Goal: Task Accomplishment & Management: Manage account settings

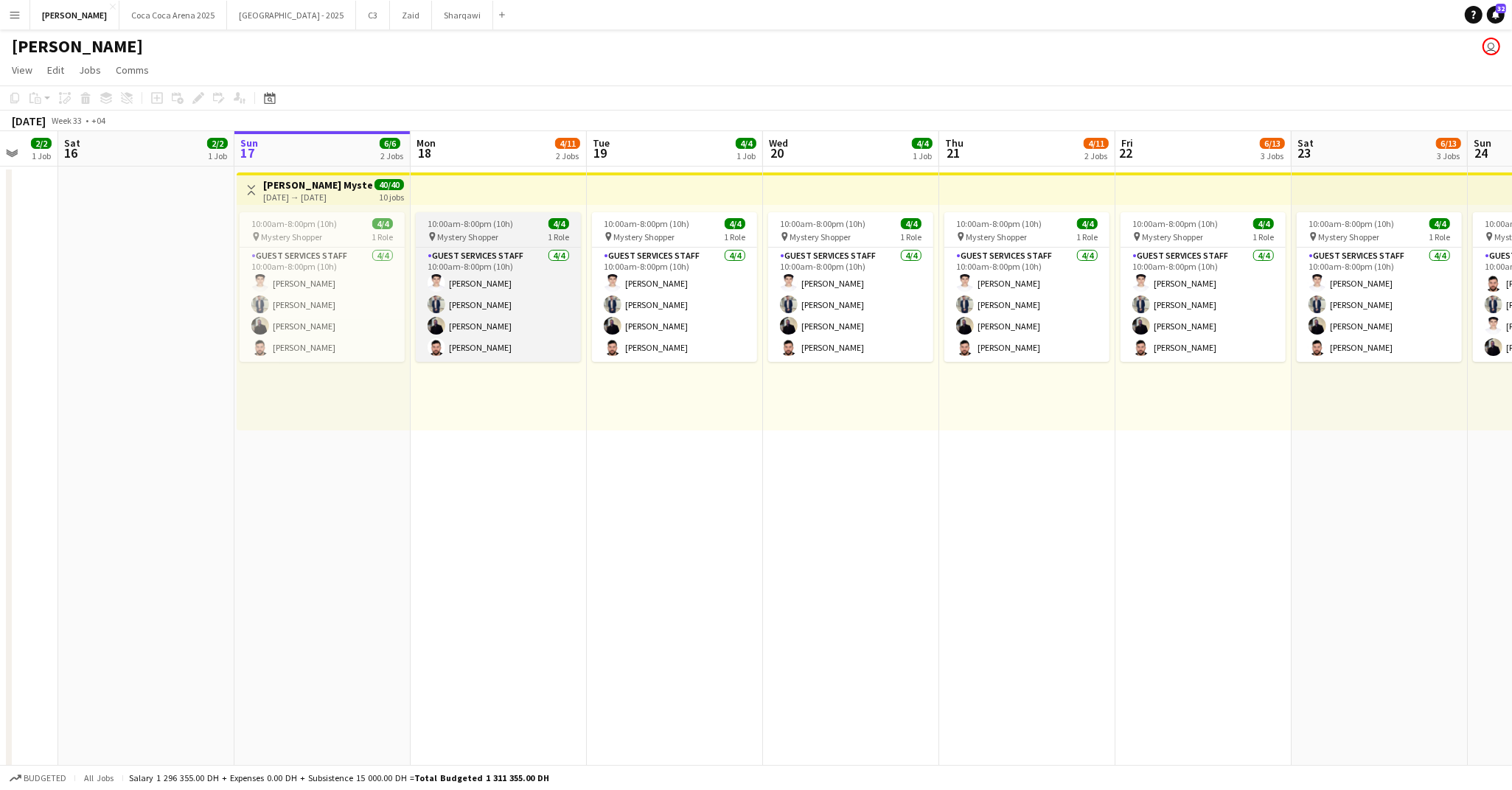
scroll to position [0, 466]
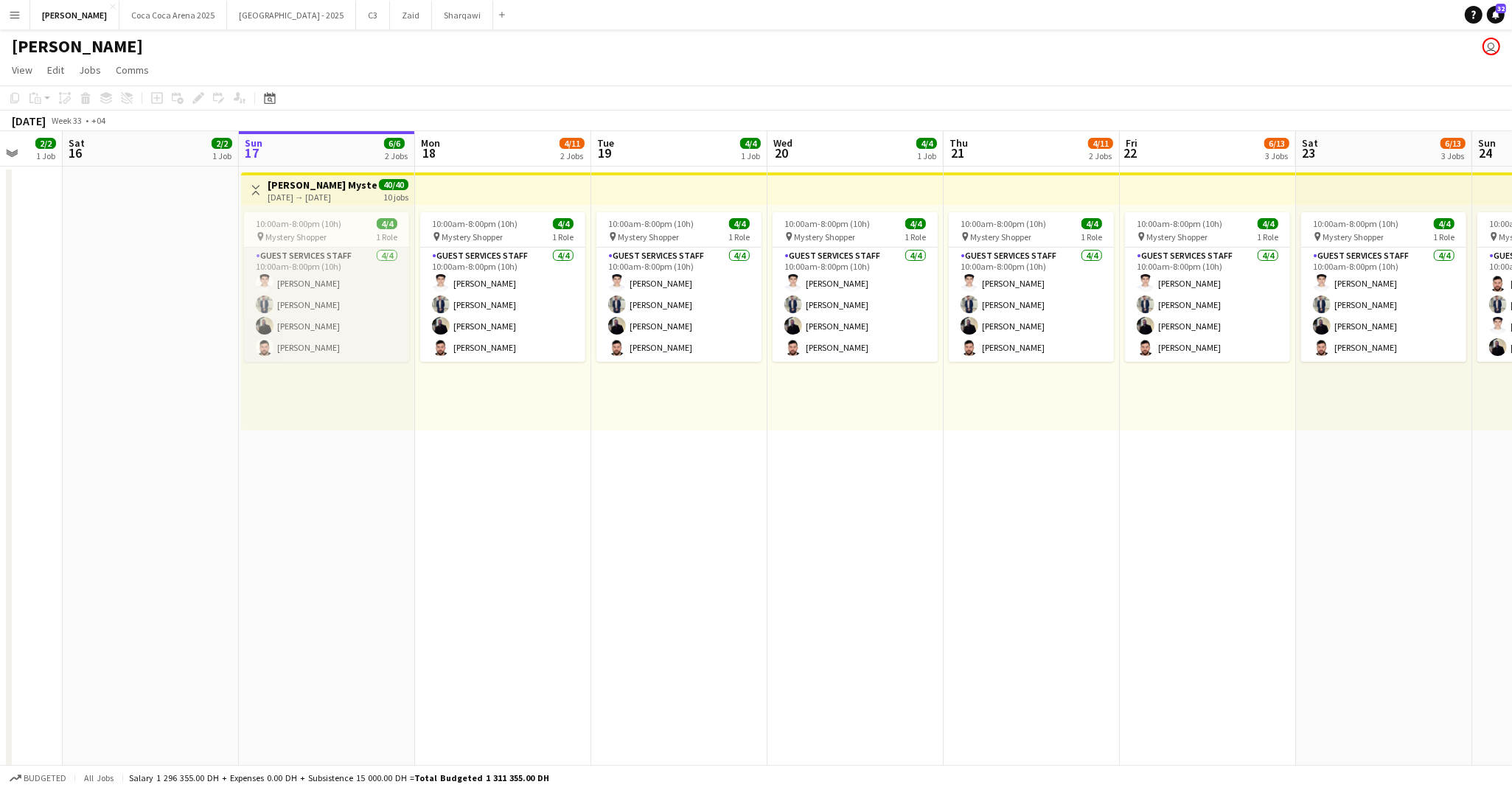
click at [354, 280] on app-card-role "Guest Services Staff [DATE] 10:00am-8:00pm (10h) [PERSON_NAME] [PERSON_NAME] [P…" at bounding box center [326, 304] width 165 height 115
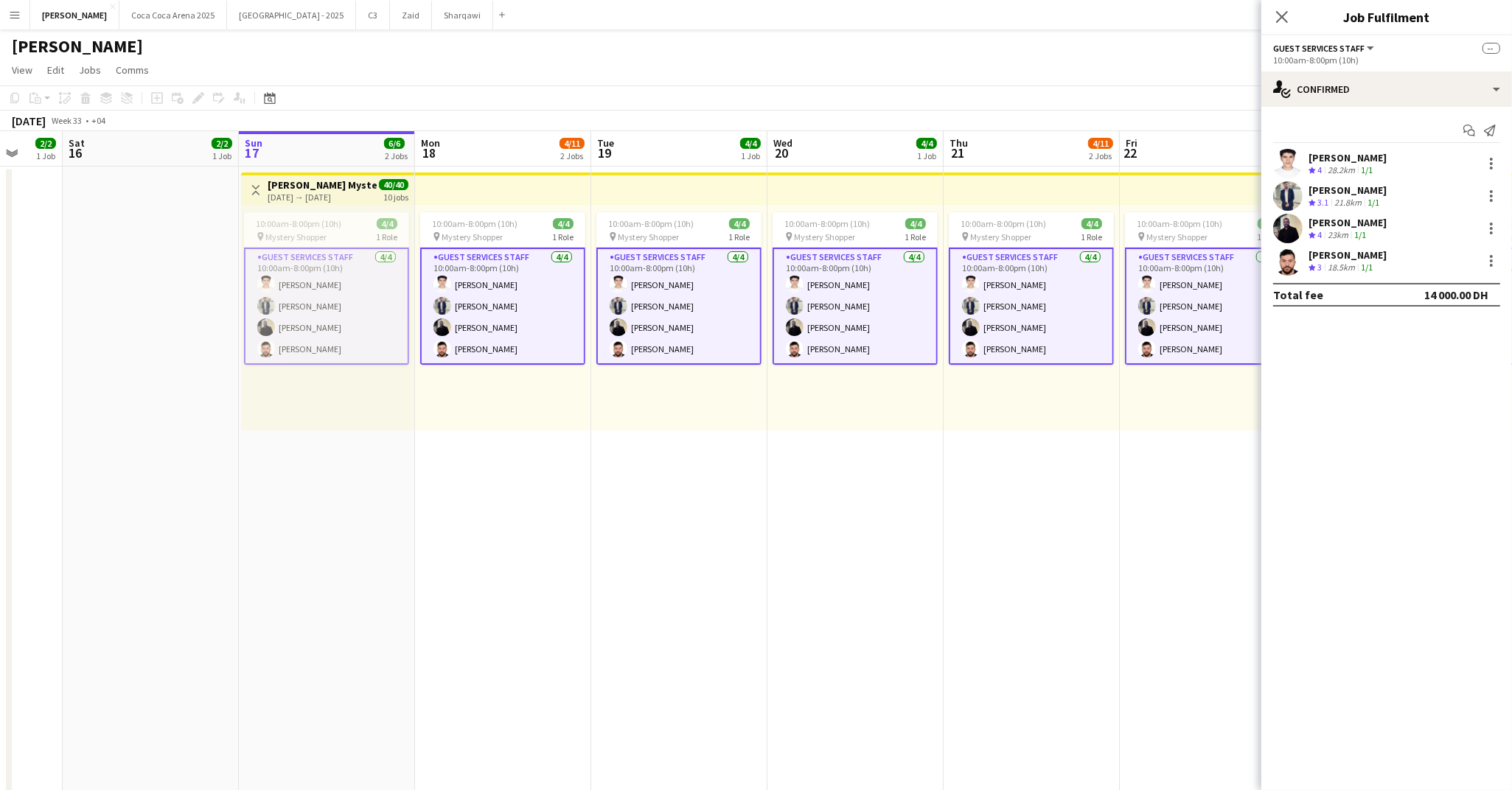
click at [346, 320] on app-card-role "Guest Services Staff [DATE] 10:00am-8:00pm (10h) [PERSON_NAME] [PERSON_NAME] [P…" at bounding box center [326, 306] width 165 height 117
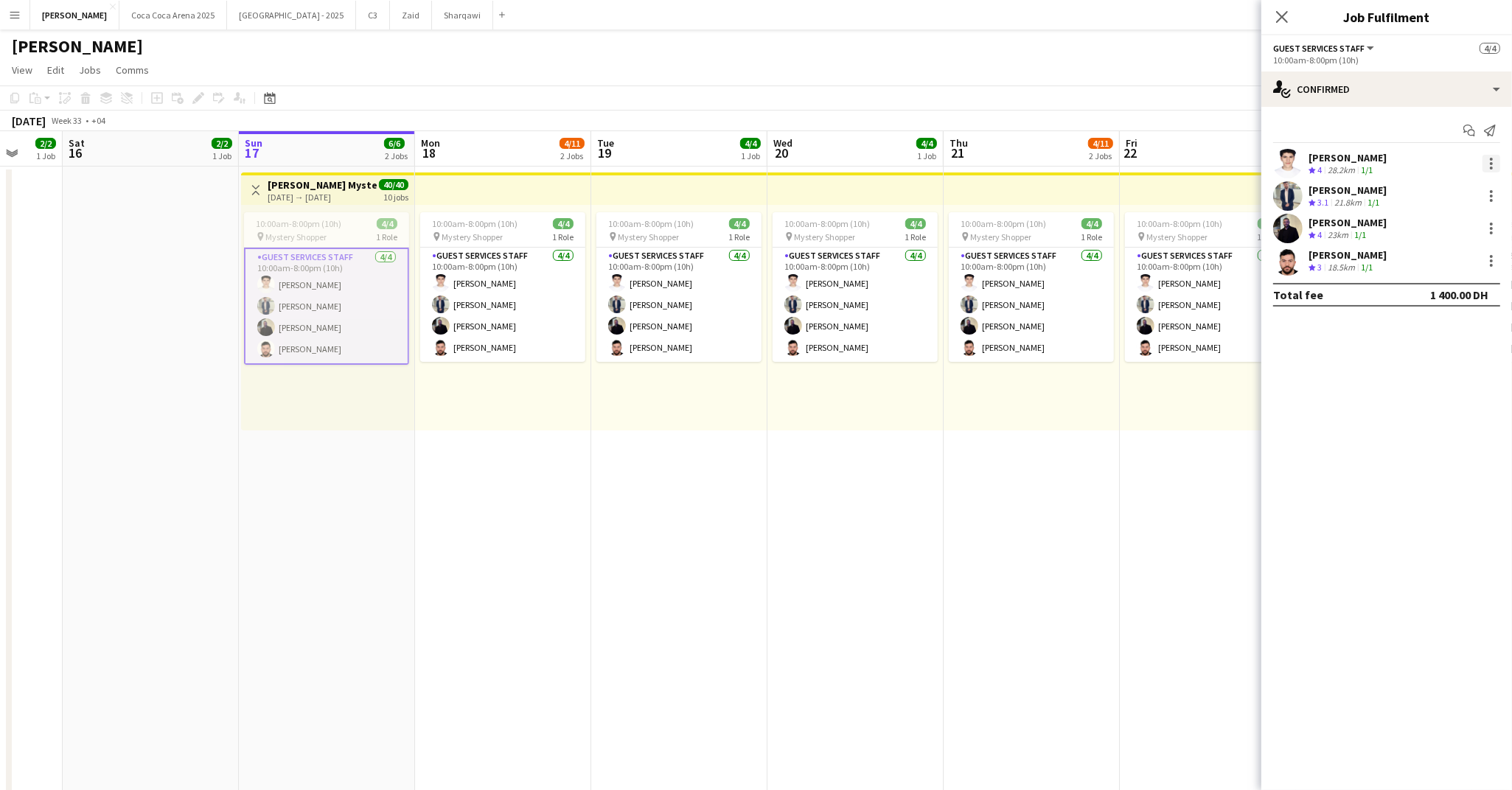
click at [1455, 164] on div at bounding box center [1491, 163] width 3 height 3
click at [1455, 301] on span "Remove" at bounding box center [1443, 297] width 91 height 13
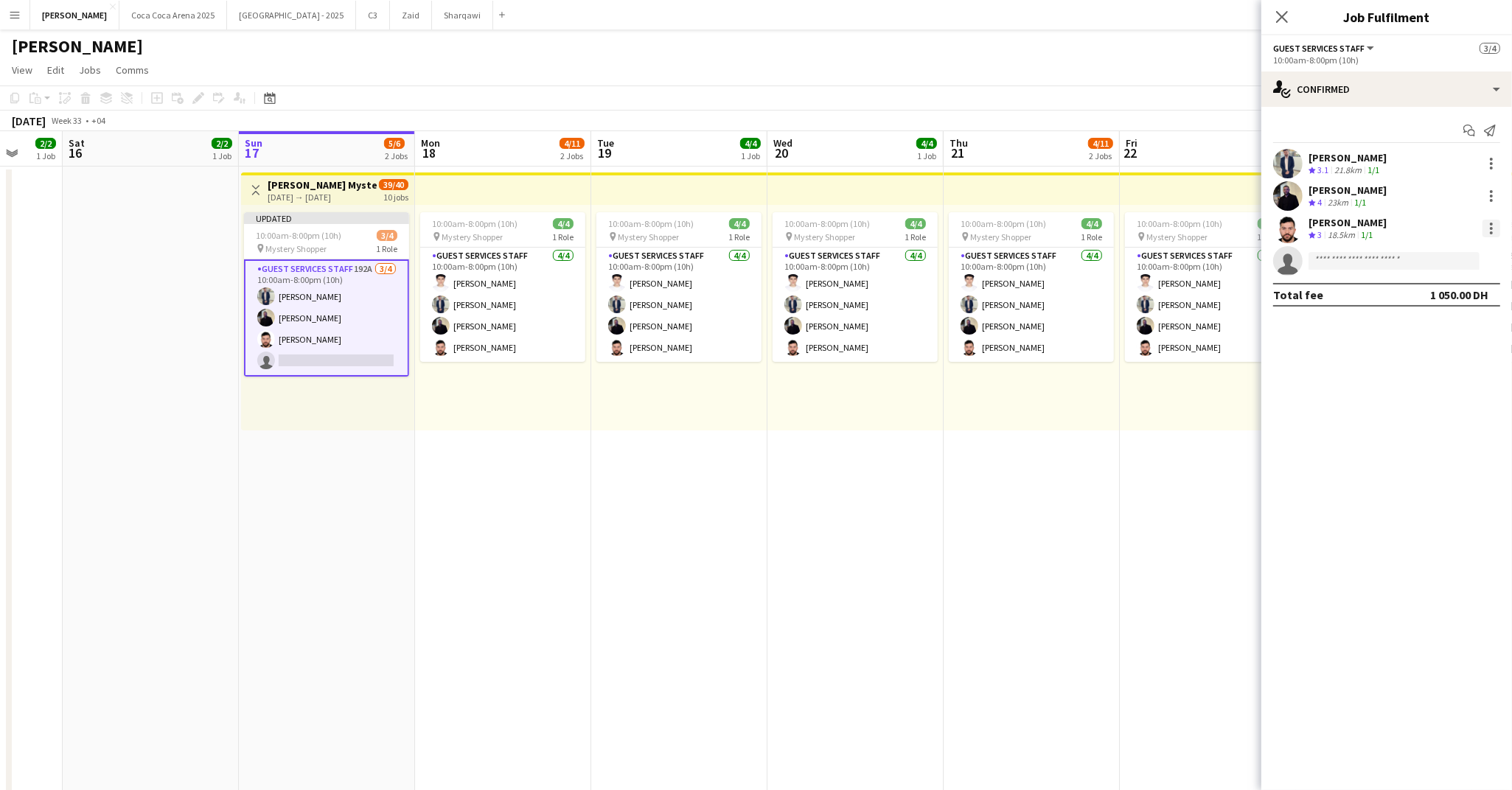
click at [1455, 229] on div at bounding box center [1491, 228] width 18 height 17
click at [1438, 364] on span "Remove" at bounding box center [1419, 361] width 45 height 12
click at [1455, 199] on div at bounding box center [1491, 196] width 18 height 17
click at [1448, 333] on span "Remove" at bounding box center [1443, 329] width 91 height 13
click at [1455, 166] on div at bounding box center [1491, 167] width 3 height 3
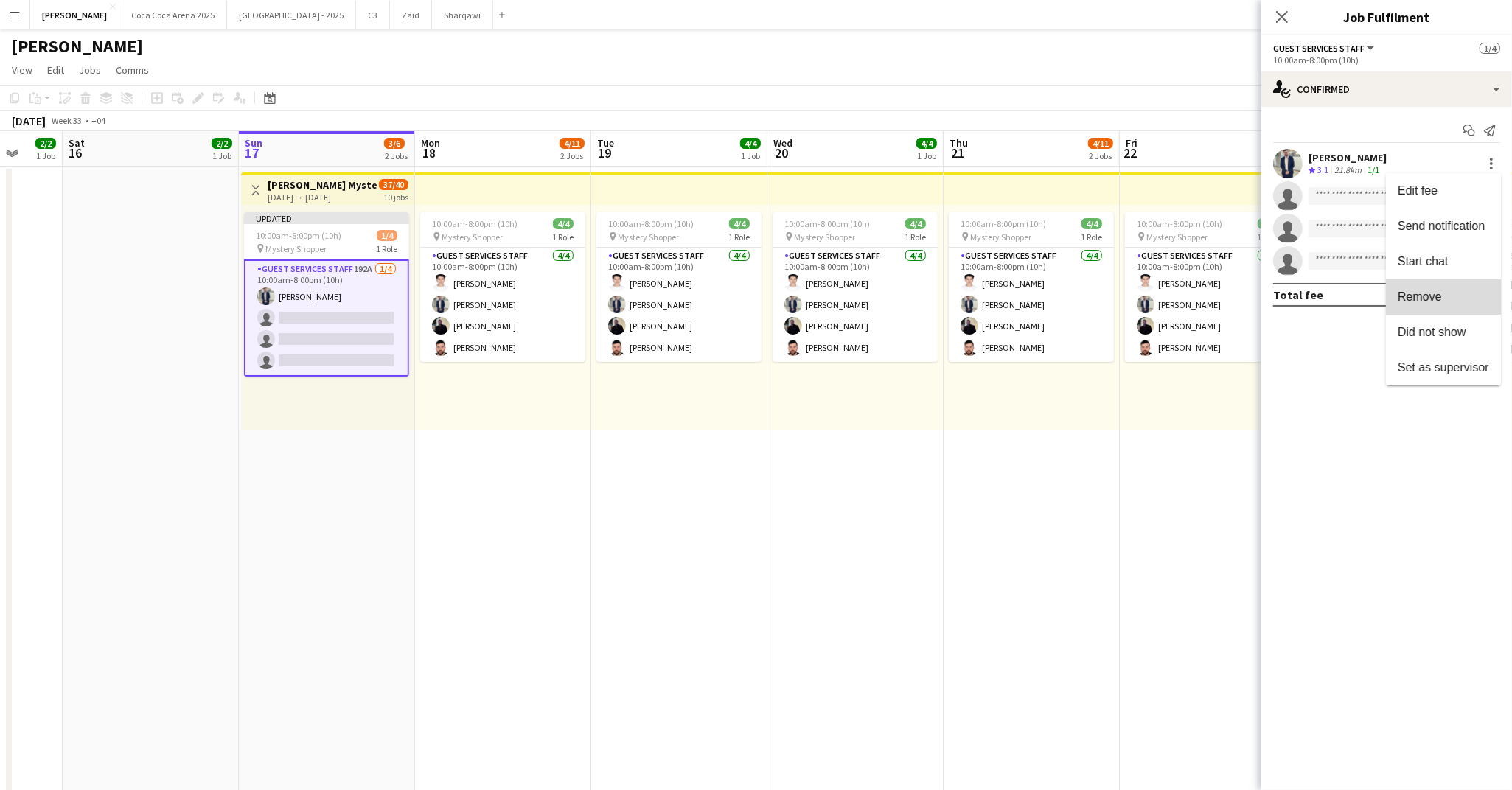
click at [1448, 297] on span "Remove" at bounding box center [1443, 297] width 91 height 13
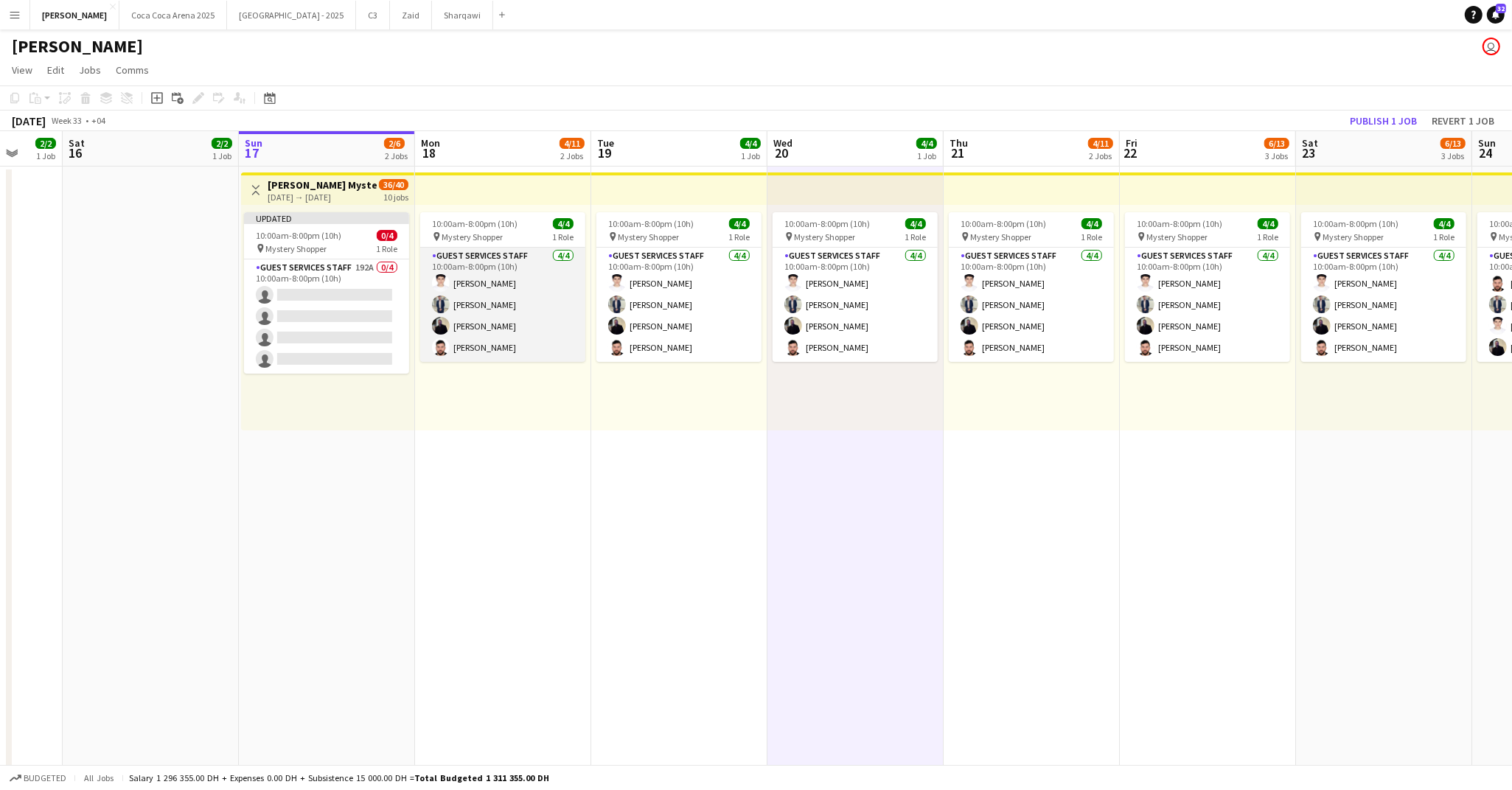
click at [500, 316] on app-card-role "Guest Services Staff [DATE] 10:00am-8:00pm (10h) [PERSON_NAME] [PERSON_NAME] [P…" at bounding box center [502, 304] width 165 height 115
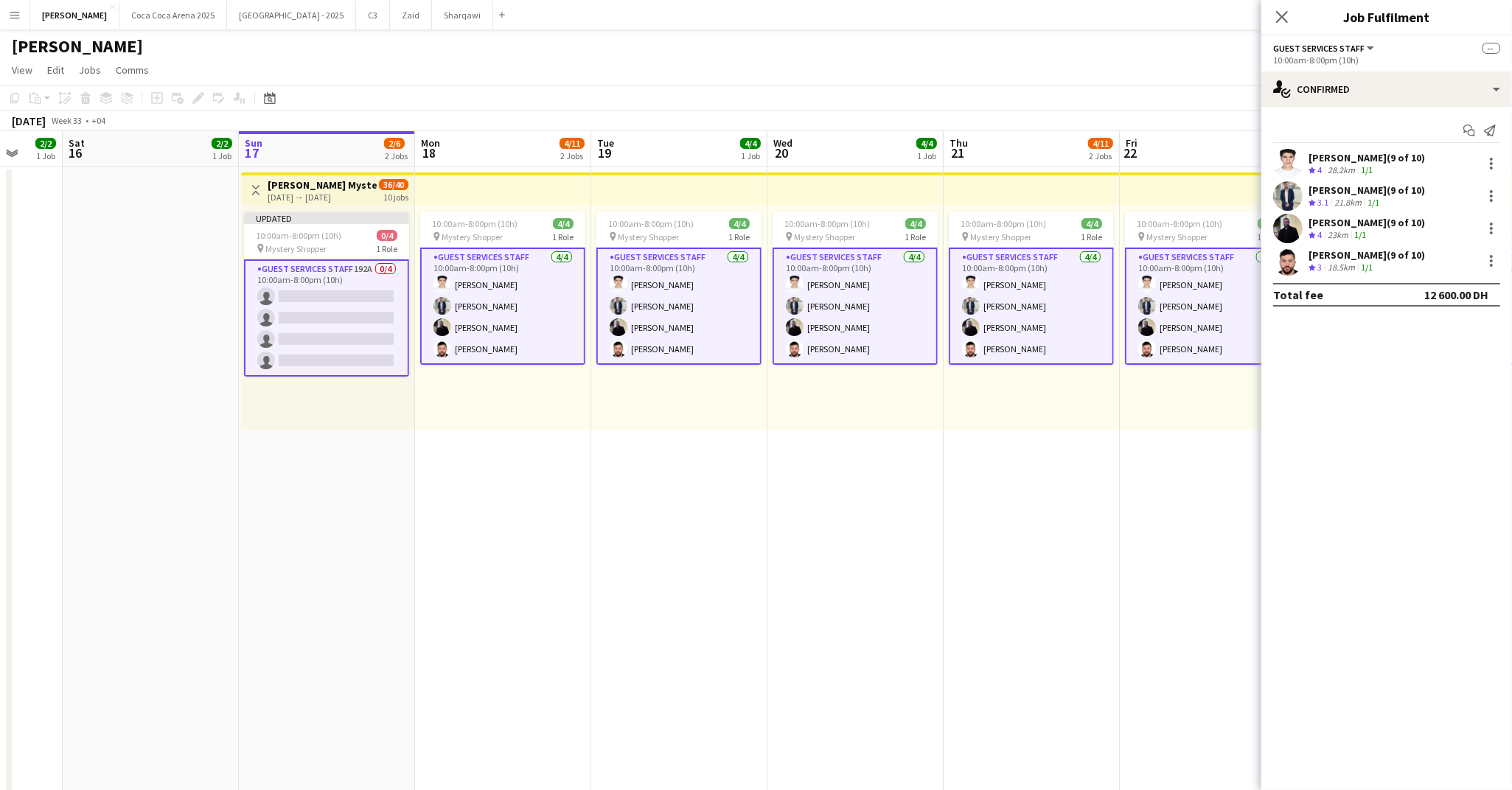
click at [499, 320] on app-card-role "Guest Services Staff [DATE] 10:00am-8:00pm (10h) [PERSON_NAME] [PERSON_NAME] [P…" at bounding box center [502, 306] width 165 height 117
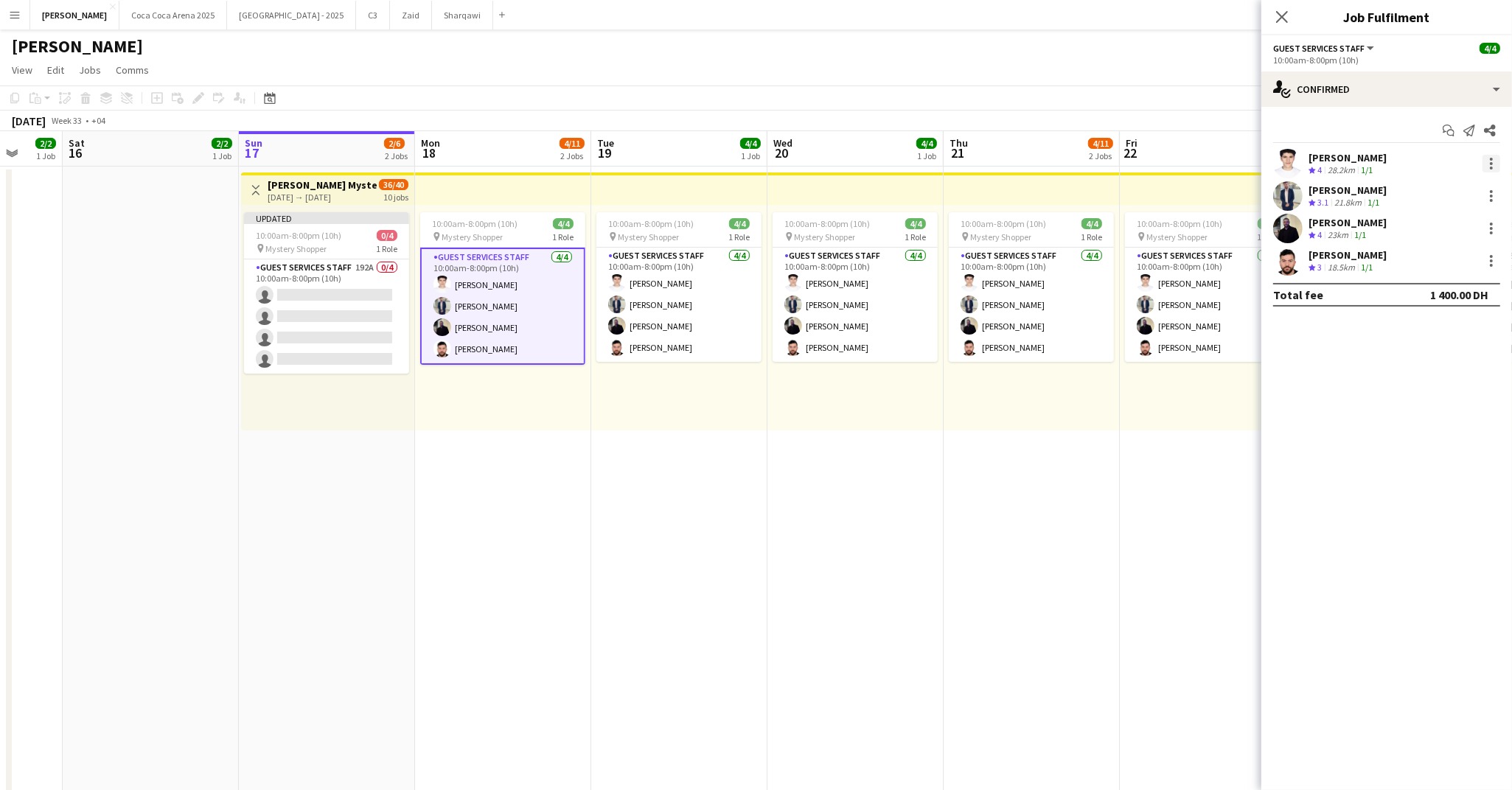
click at [1455, 160] on div at bounding box center [1491, 164] width 18 height 17
click at [1442, 296] on span "Remove" at bounding box center [1443, 297] width 91 height 13
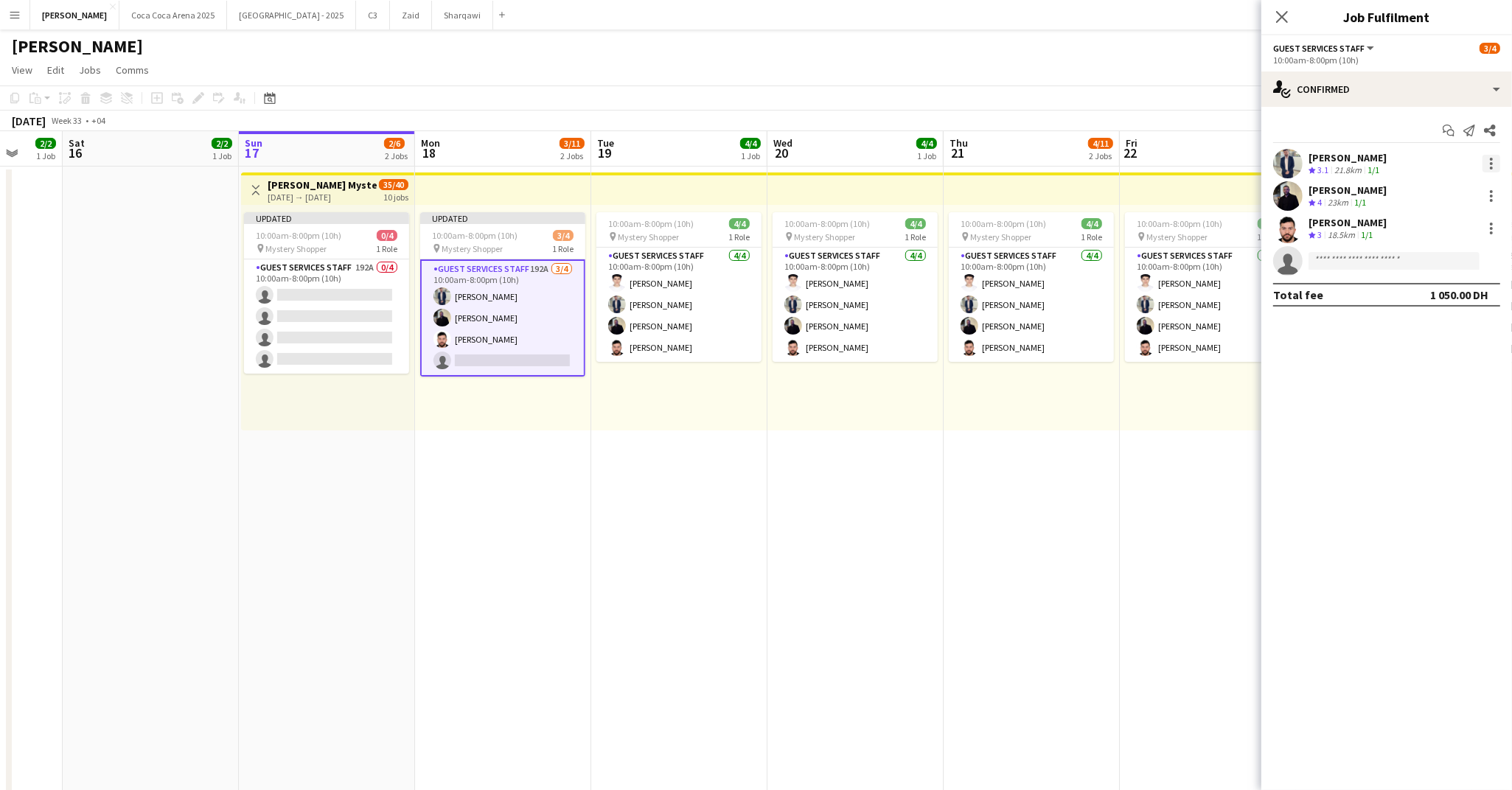
click at [1455, 159] on div at bounding box center [1491, 164] width 18 height 17
click at [1455, 290] on span "Remove" at bounding box center [1443, 297] width 91 height 13
click at [1455, 157] on div at bounding box center [1491, 164] width 18 height 17
click at [1455, 299] on span "Remove" at bounding box center [1443, 297] width 91 height 13
click at [1455, 159] on div at bounding box center [1491, 164] width 18 height 17
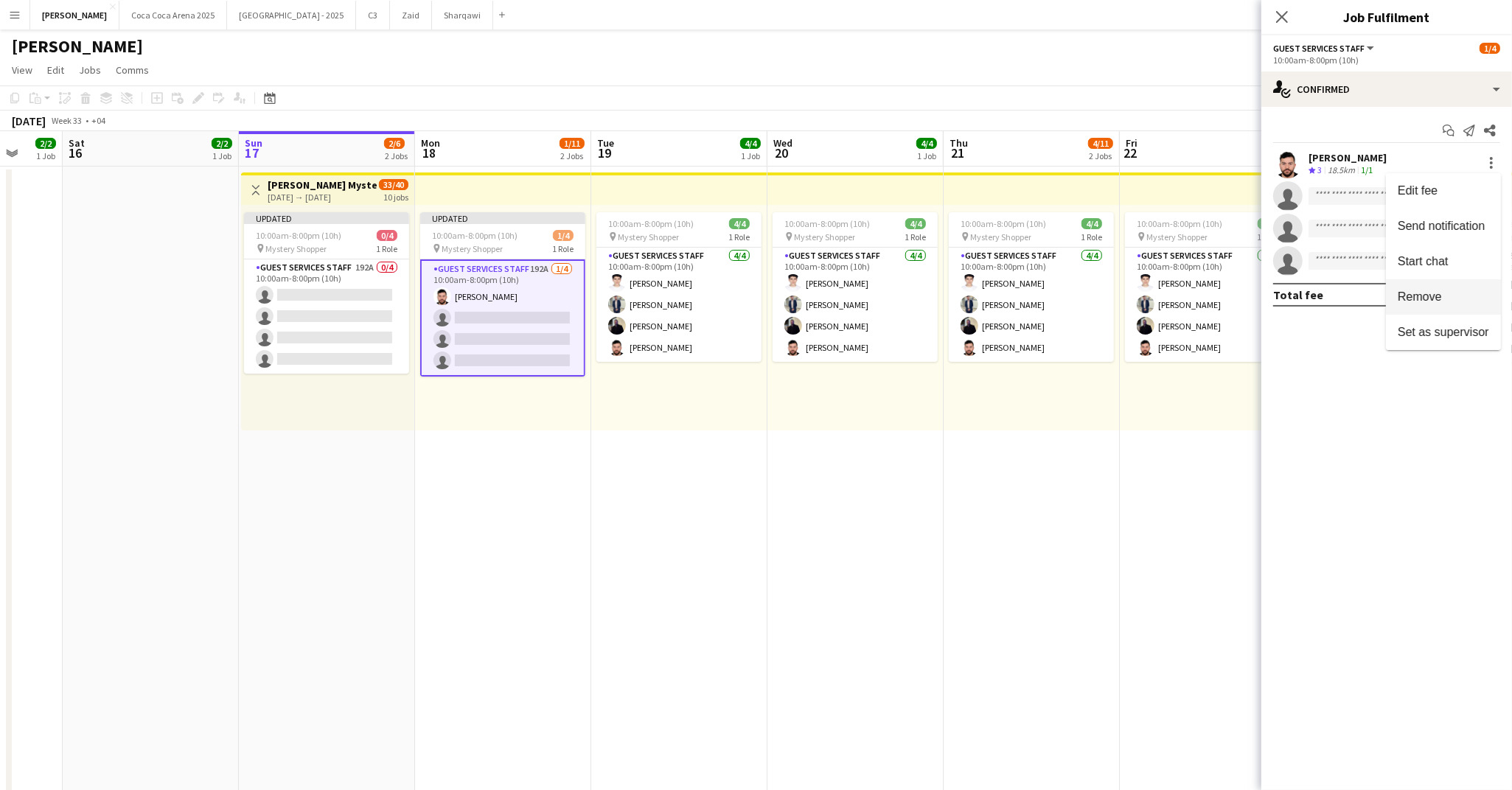
click at [1455, 297] on span "Remove" at bounding box center [1443, 297] width 91 height 13
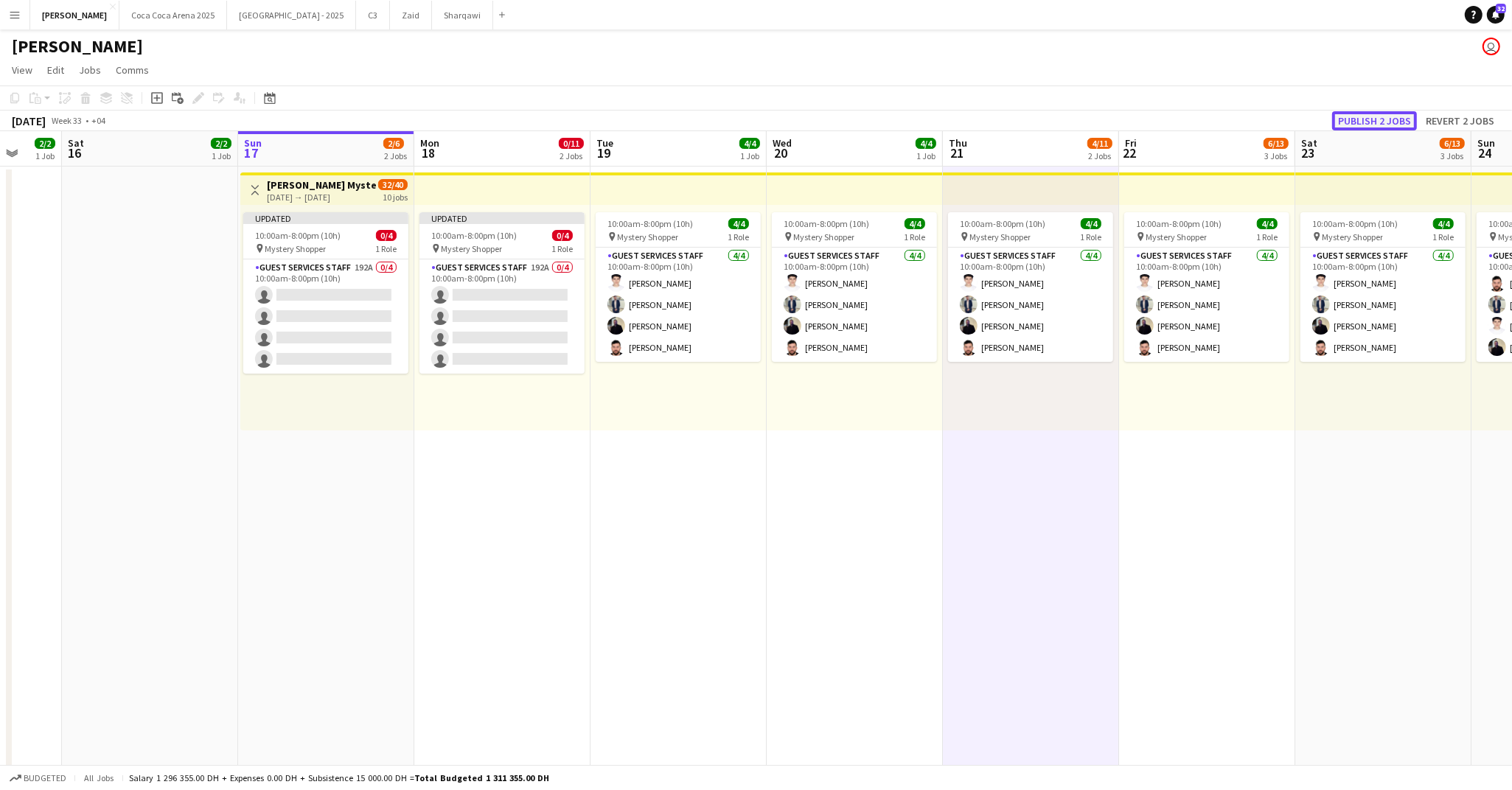
click at [1355, 123] on button "Publish 2 jobs" at bounding box center [1374, 121] width 85 height 19
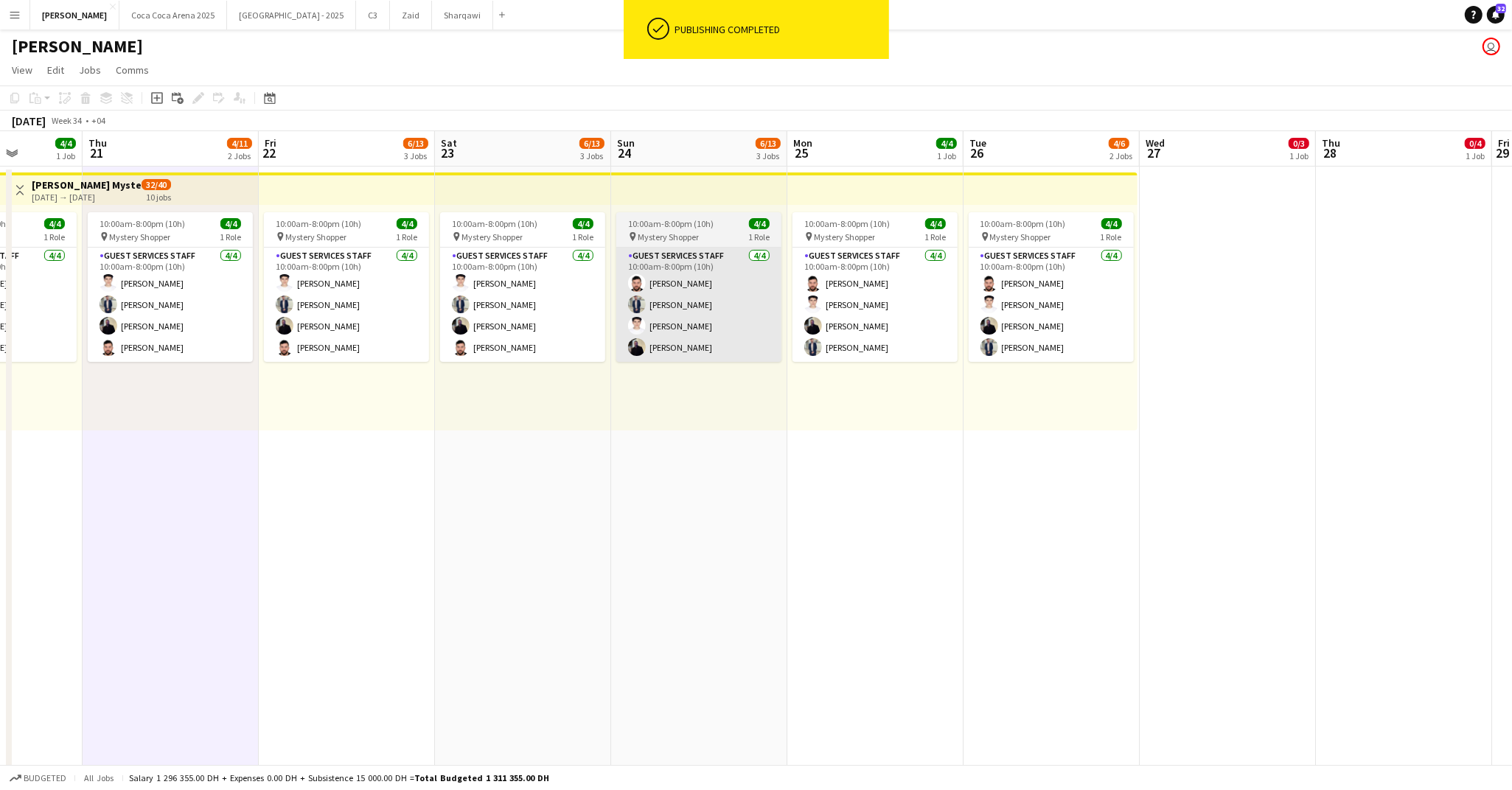
scroll to position [0, 643]
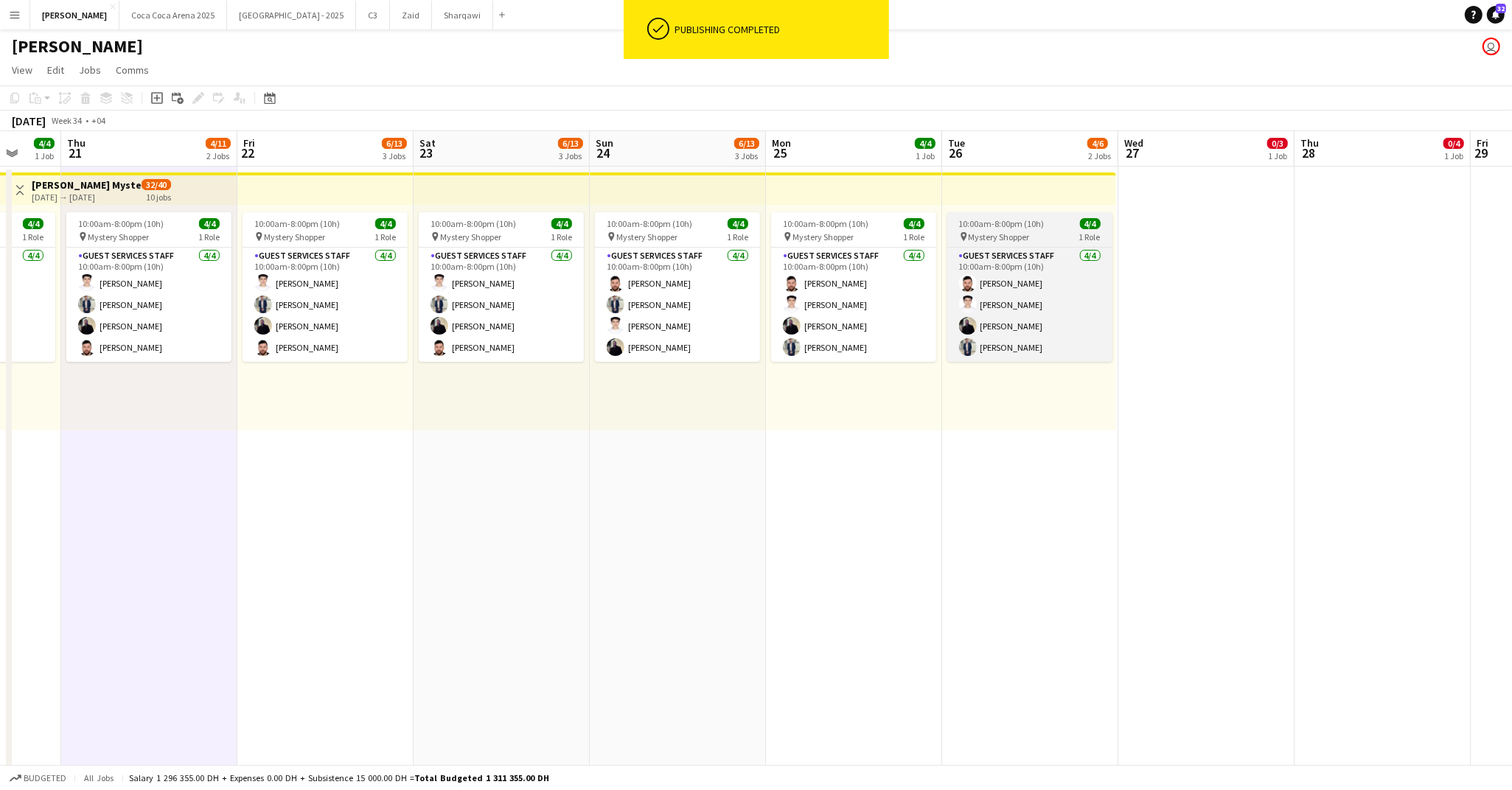
click at [980, 222] on span "10:00am-8:00pm (10h)" at bounding box center [1002, 223] width 86 height 11
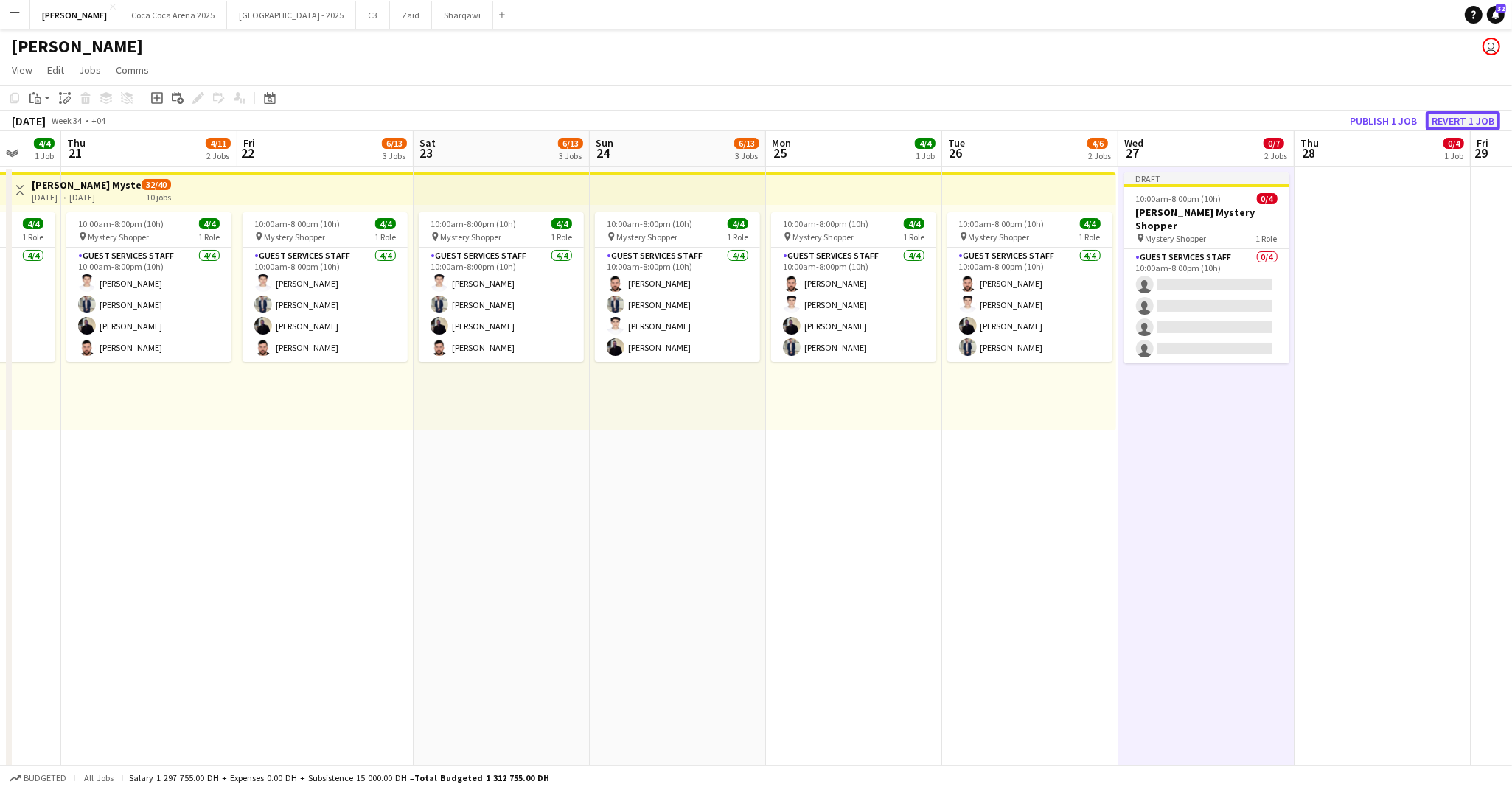
click at [1433, 118] on button "Revert 1 job" at bounding box center [1462, 121] width 74 height 19
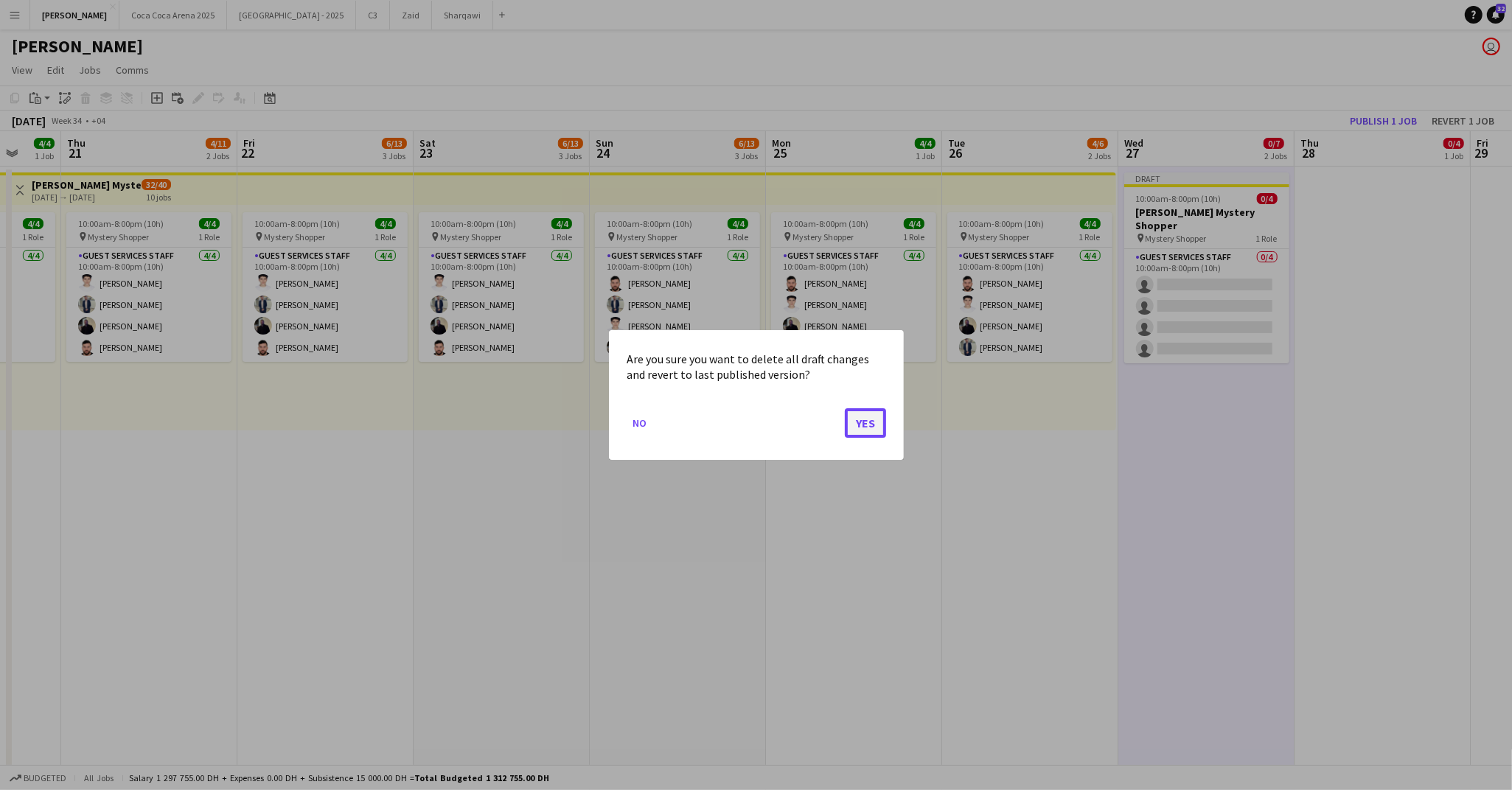
click at [866, 414] on button "Yes" at bounding box center [864, 423] width 41 height 30
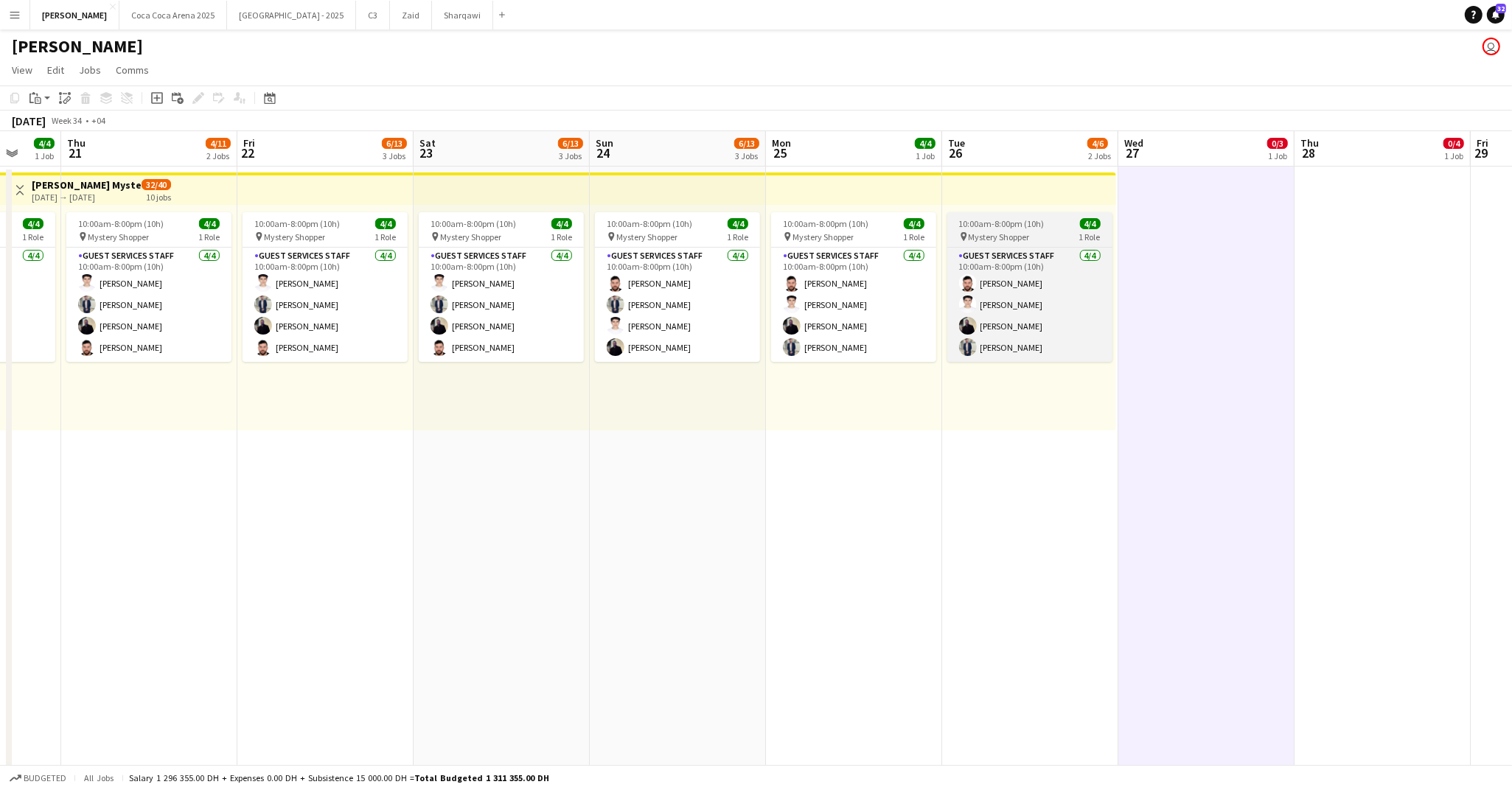
click at [1022, 246] on app-job-card "10:00am-8:00pm (10h) 4/4 pin Mystery Shopper 1 Role Guest Services Staff [DATE]…" at bounding box center [1030, 287] width 165 height 150
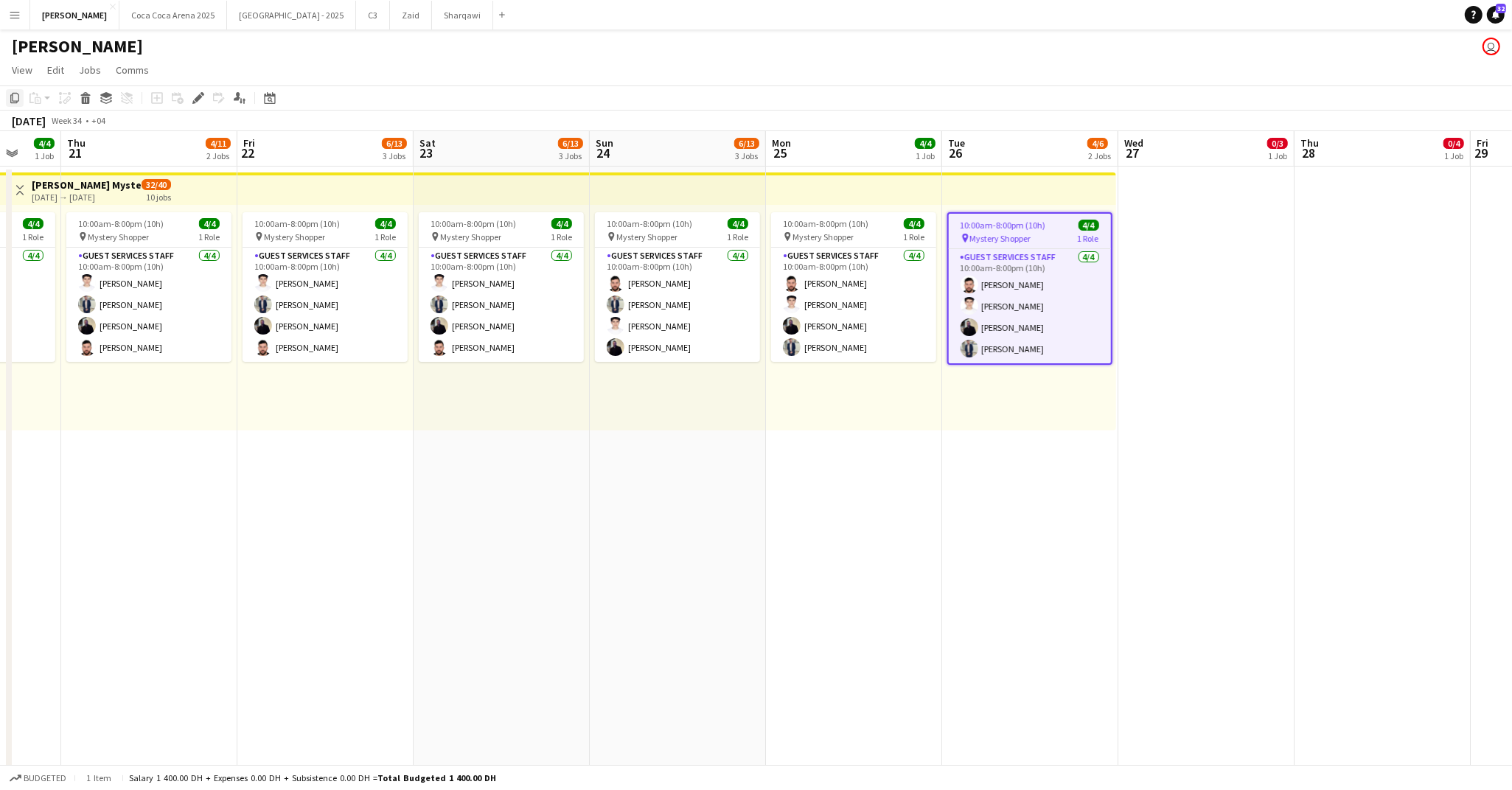
click at [15, 98] on icon "Copy" at bounding box center [14, 97] width 11 height 11
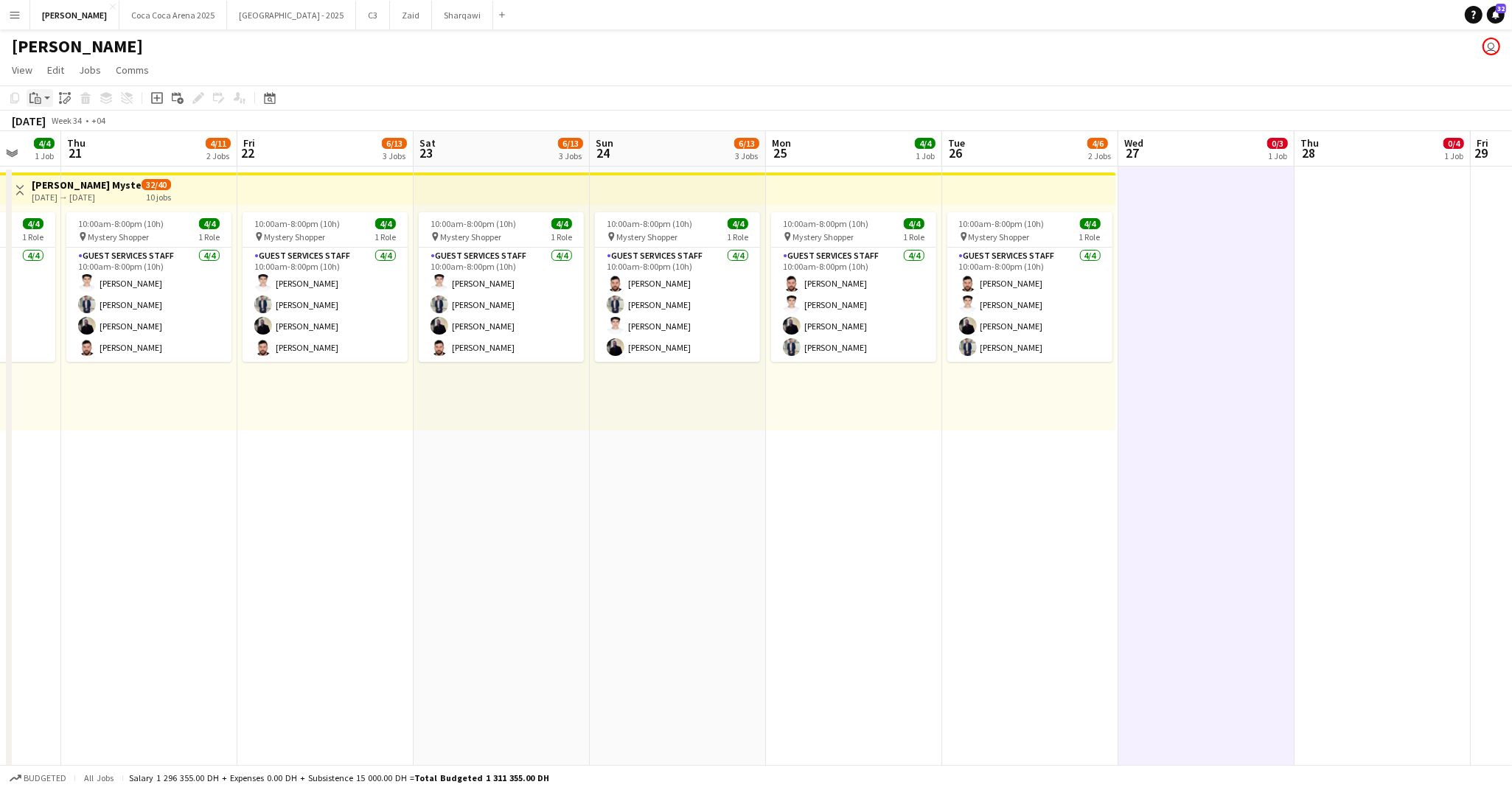
click at [50, 94] on app-action-btn "Paste" at bounding box center [39, 98] width 26 height 17
click at [63, 146] on link "Paste with crew Command Shift V" at bounding box center [97, 150] width 116 height 13
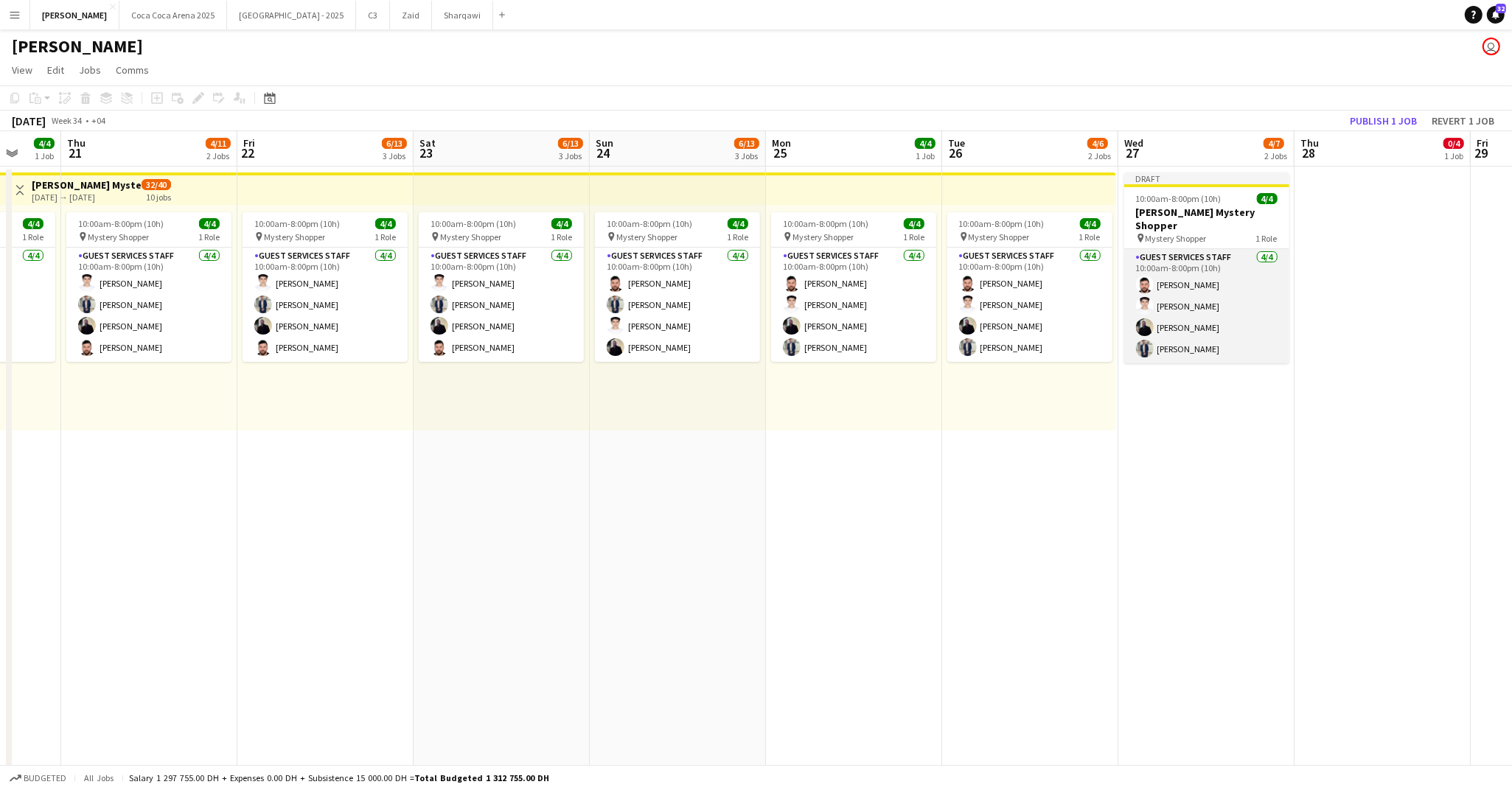
click at [1203, 320] on app-card-role "Guest Services Staff [DATE] 10:00am-8:00pm (10h) [PERSON_NAME] [PERSON_NAME] [P…" at bounding box center [1207, 306] width 165 height 115
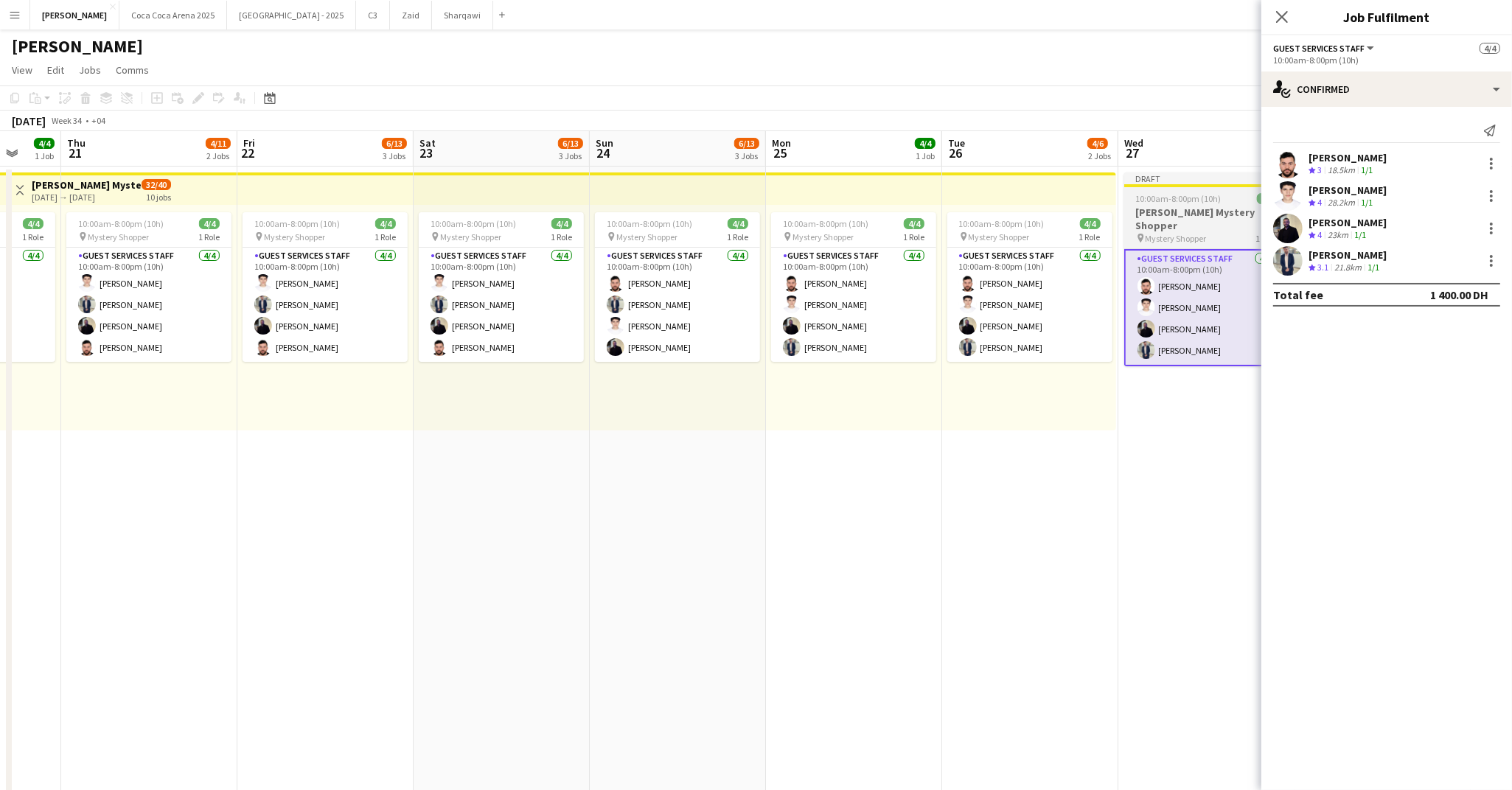
click at [1170, 232] on app-job-card "Draft 10:00am-8:00pm (10h) 4/4 [PERSON_NAME] Mystery Shopper pin Mystery Shoppe…" at bounding box center [1207, 269] width 165 height 194
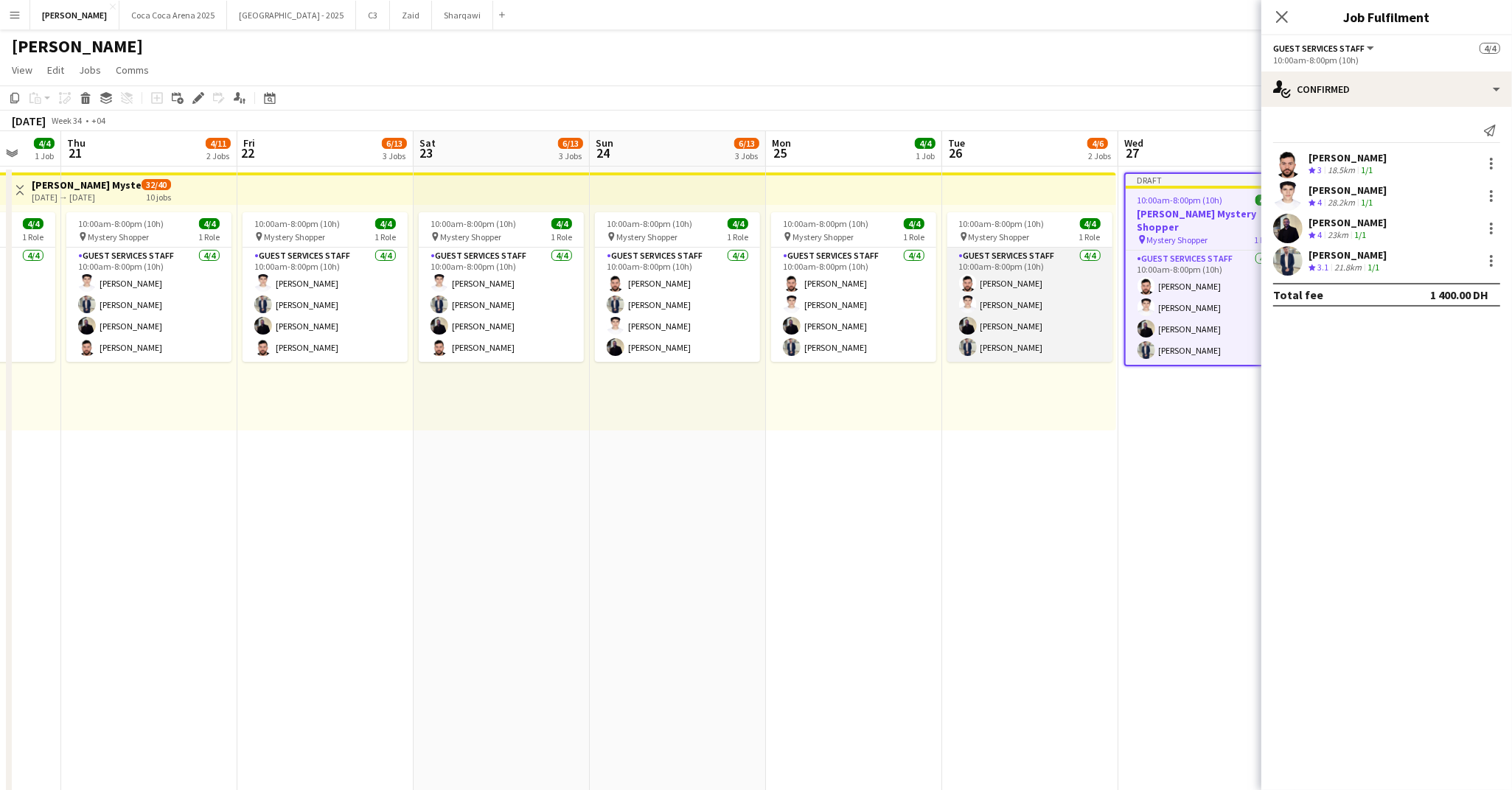
click at [1060, 282] on app-card-role "Guest Services Staff [DATE] 10:00am-8:00pm (10h) [PERSON_NAME] [PERSON_NAME] [P…" at bounding box center [1030, 304] width 165 height 115
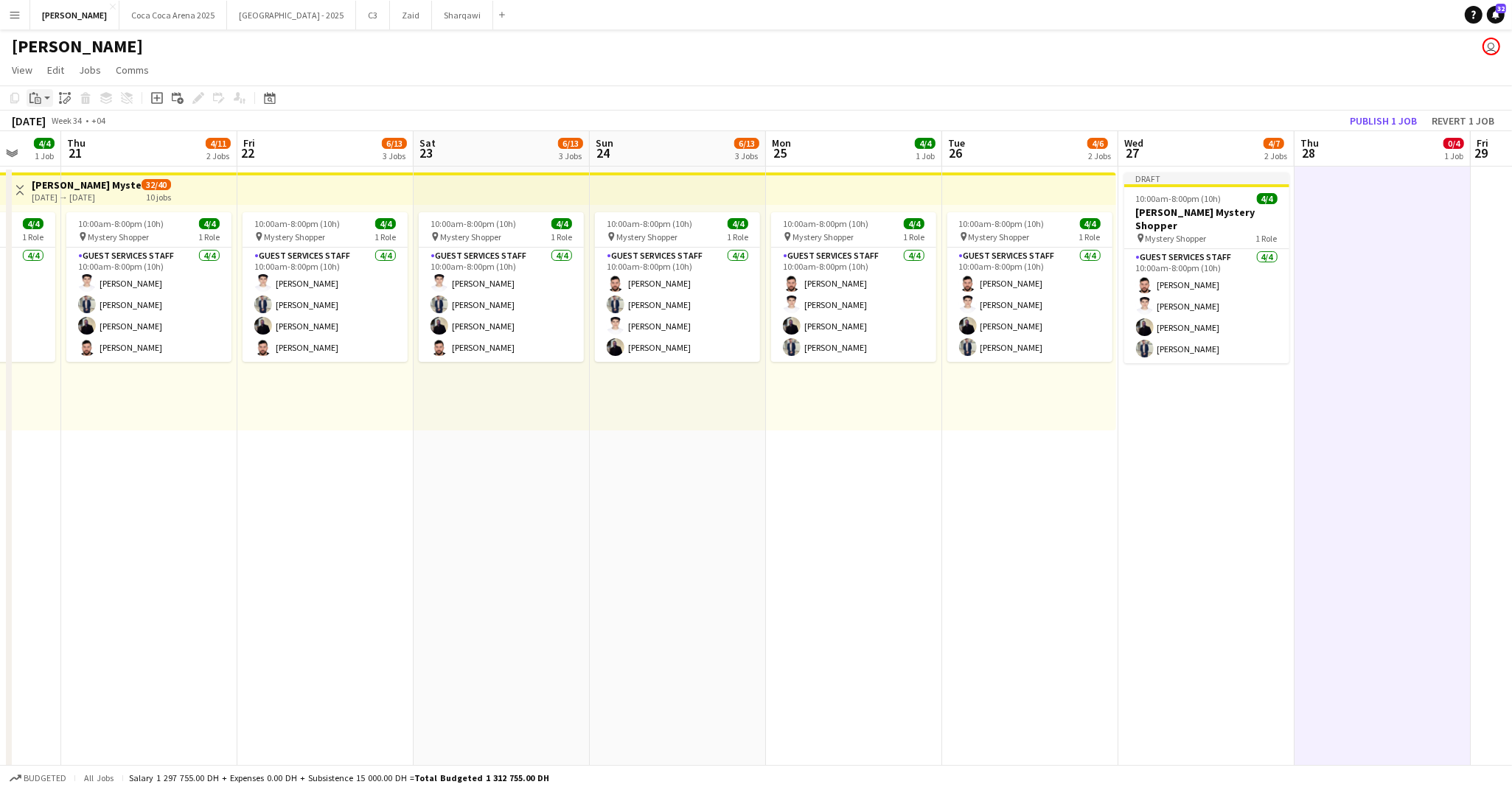
click at [48, 97] on app-action-btn "Paste" at bounding box center [39, 98] width 26 height 17
click at [68, 152] on link "Paste with crew Command Shift V" at bounding box center [97, 150] width 116 height 13
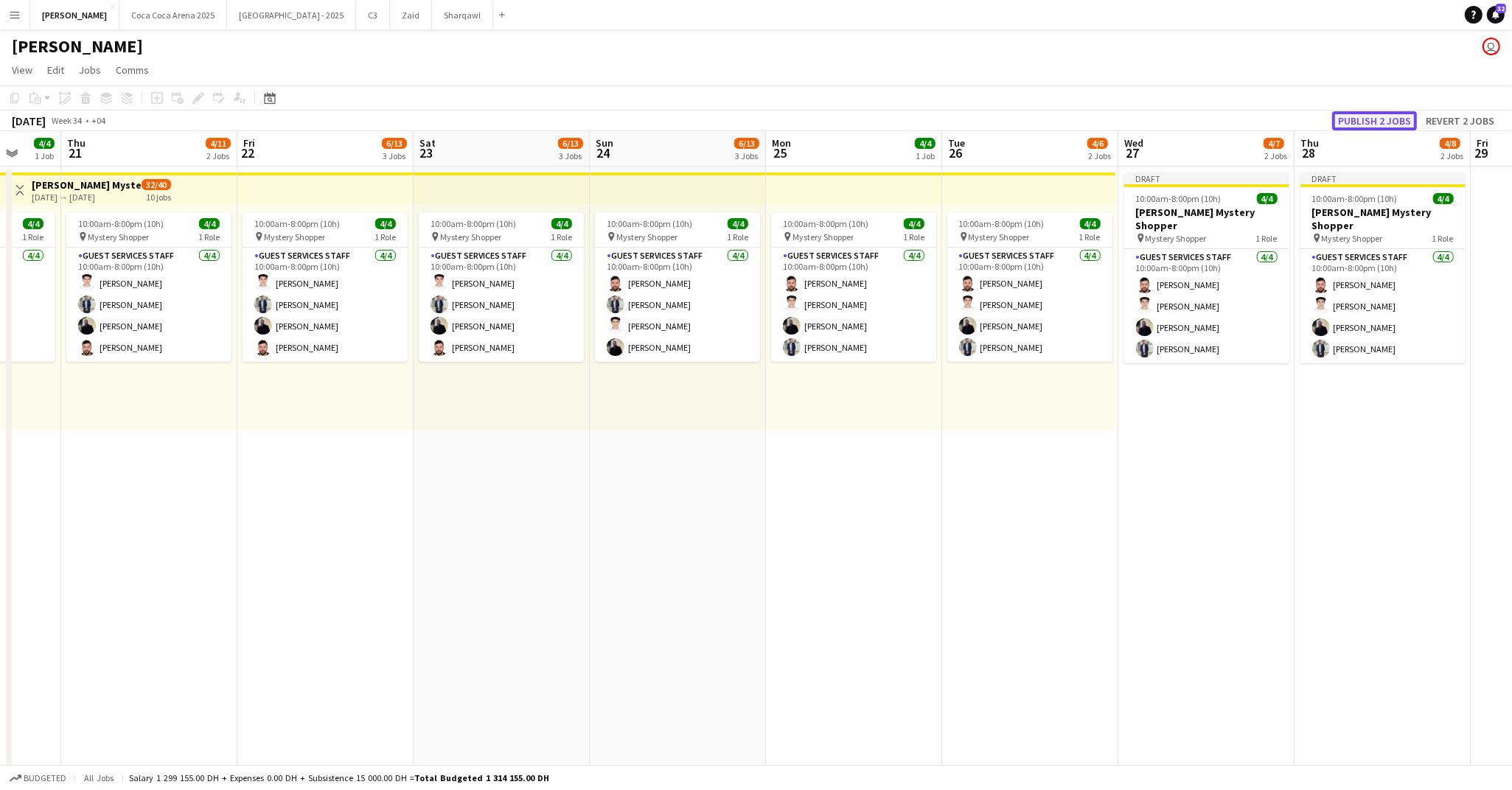
click at [1351, 118] on button "Publish 2 jobs" at bounding box center [1374, 121] width 85 height 19
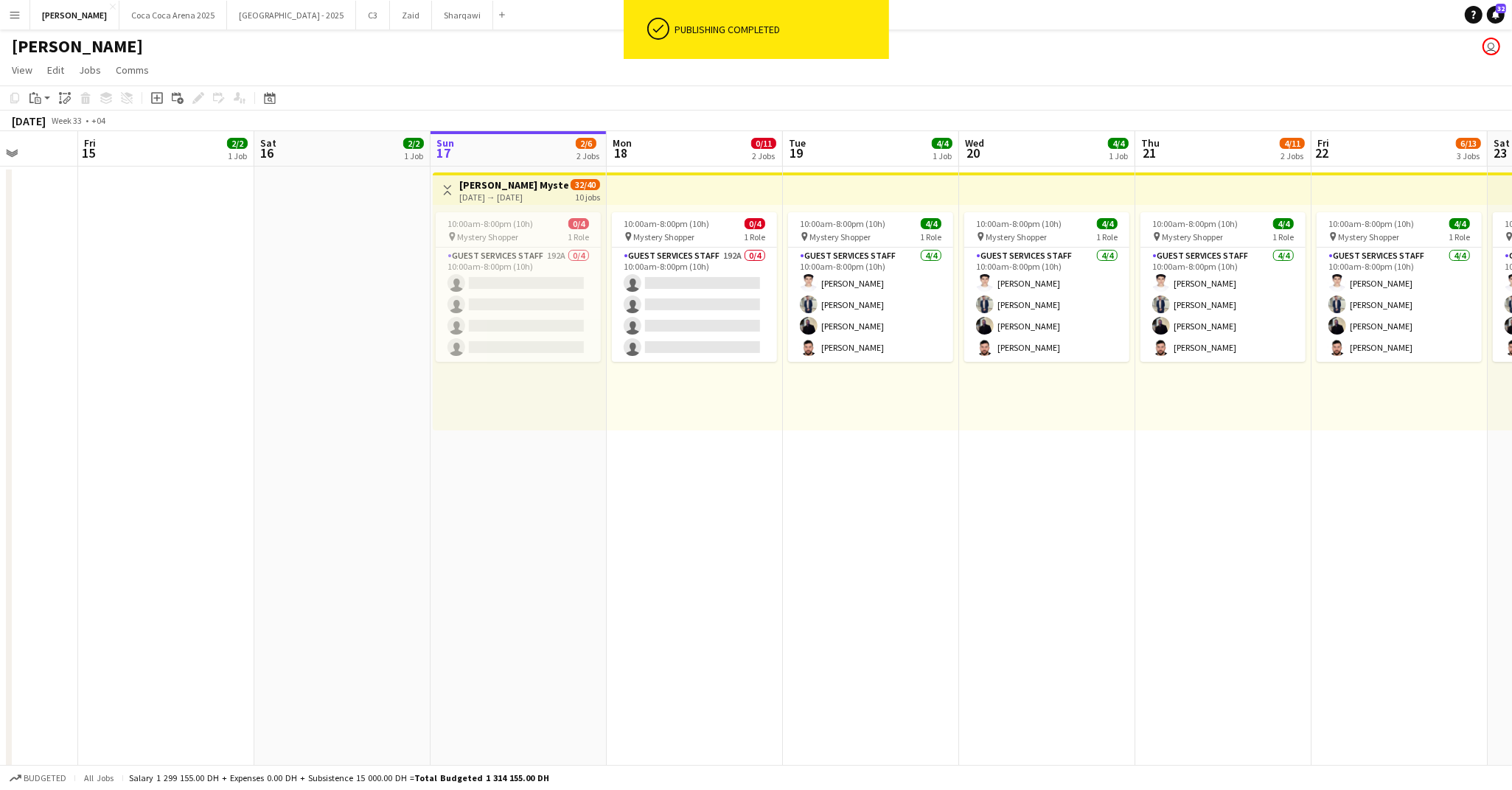
scroll to position [0, 340]
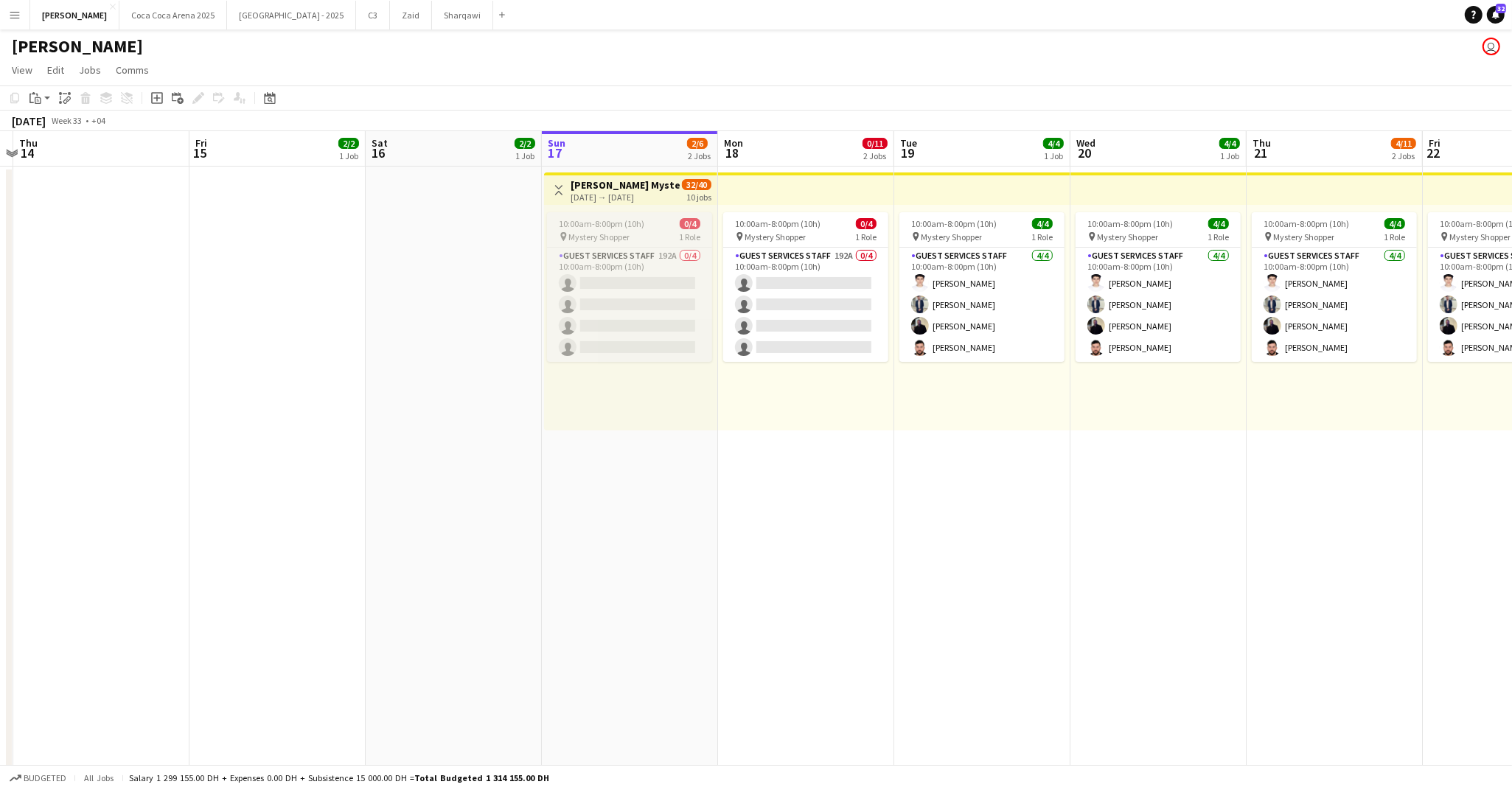
click at [583, 222] on span "10:00am-8:00pm (10h)" at bounding box center [602, 223] width 86 height 11
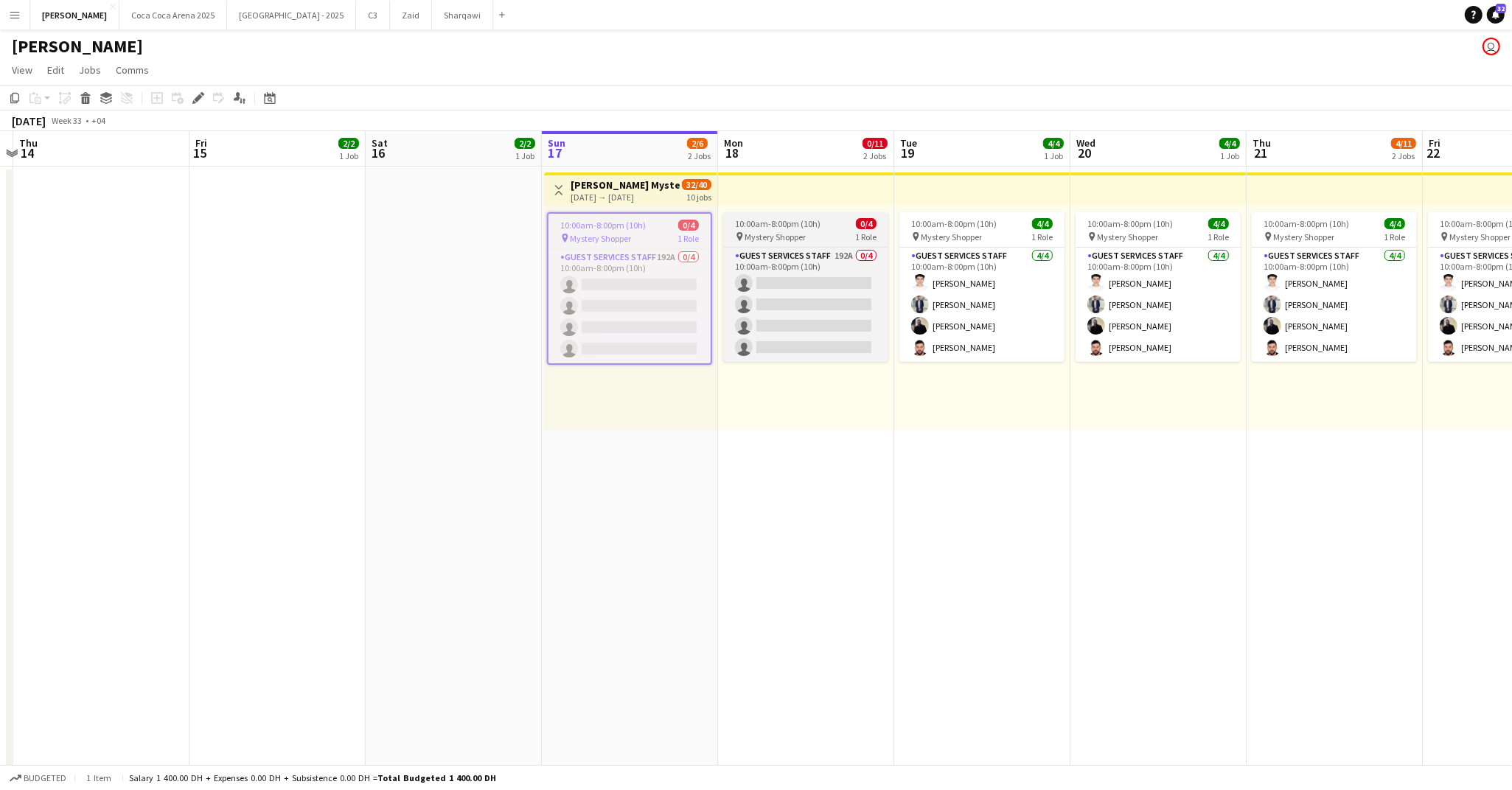
click at [767, 244] on app-job-card "10:00am-8:00pm (10h) 0/4 pin Mystery Shopper 1 Role Guest Services Staff 192A 0…" at bounding box center [805, 287] width 165 height 150
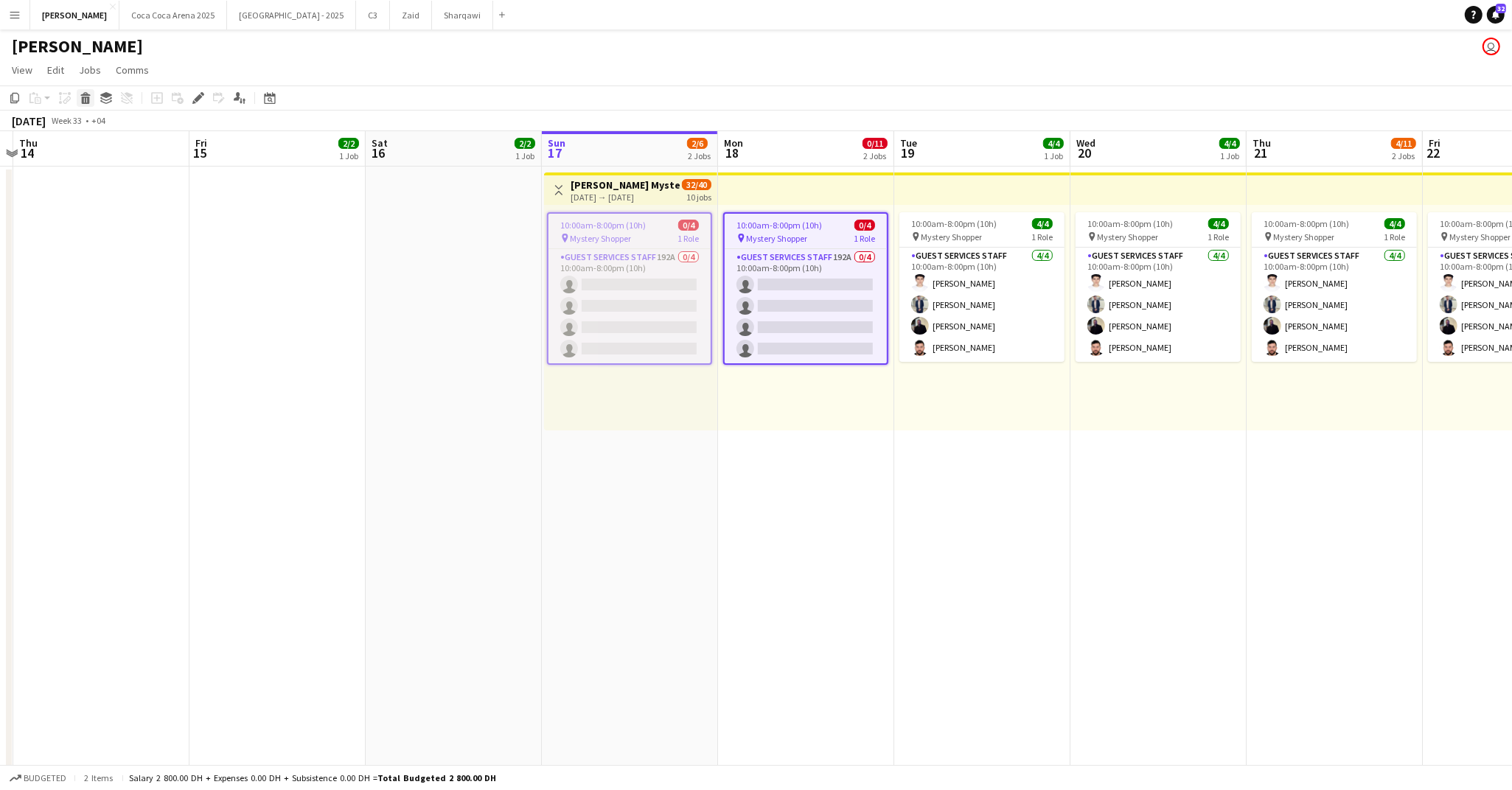
click at [82, 101] on icon at bounding box center [86, 100] width 8 height 7
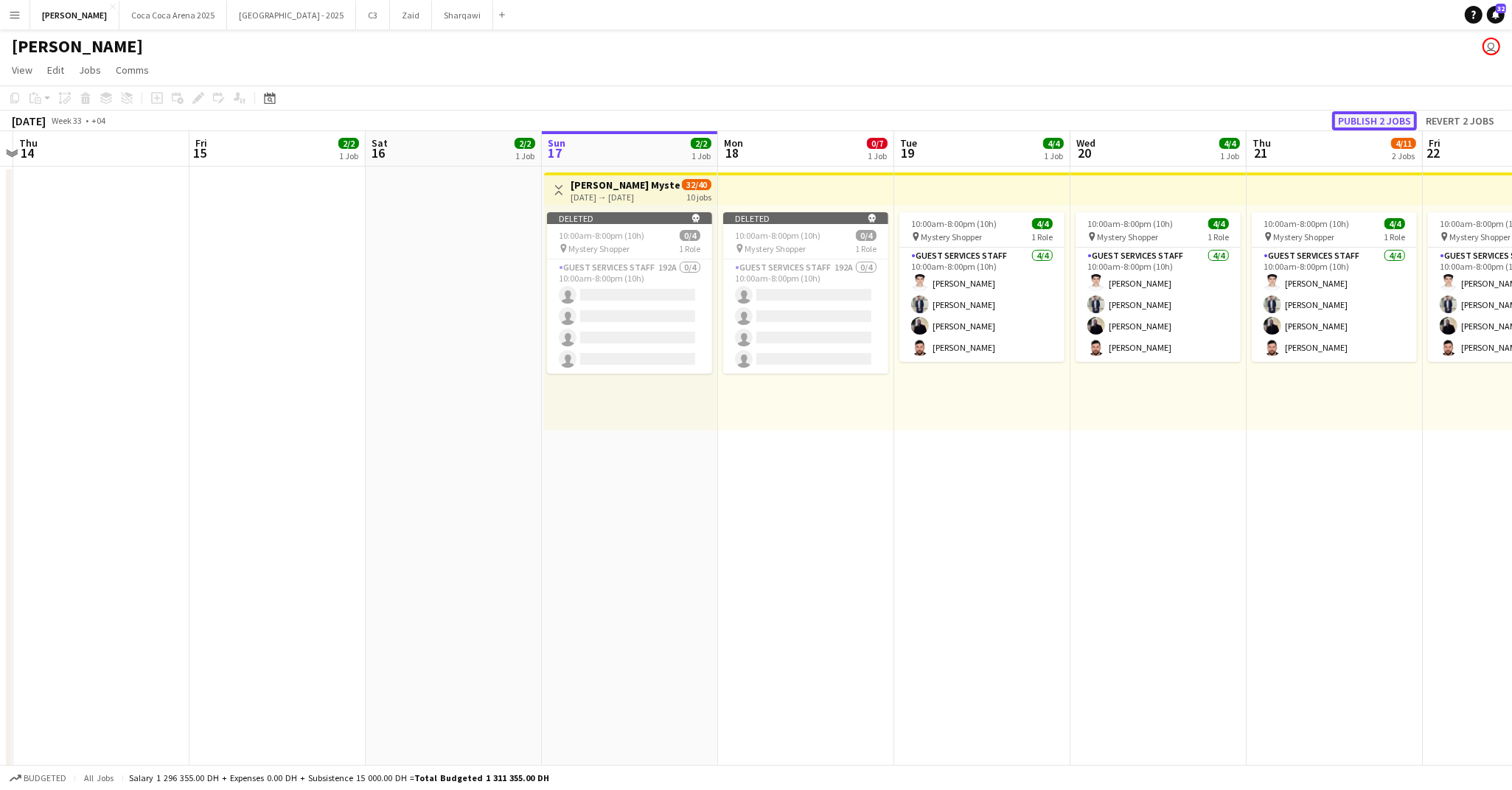
click at [1373, 121] on button "Publish 2 jobs" at bounding box center [1374, 121] width 85 height 19
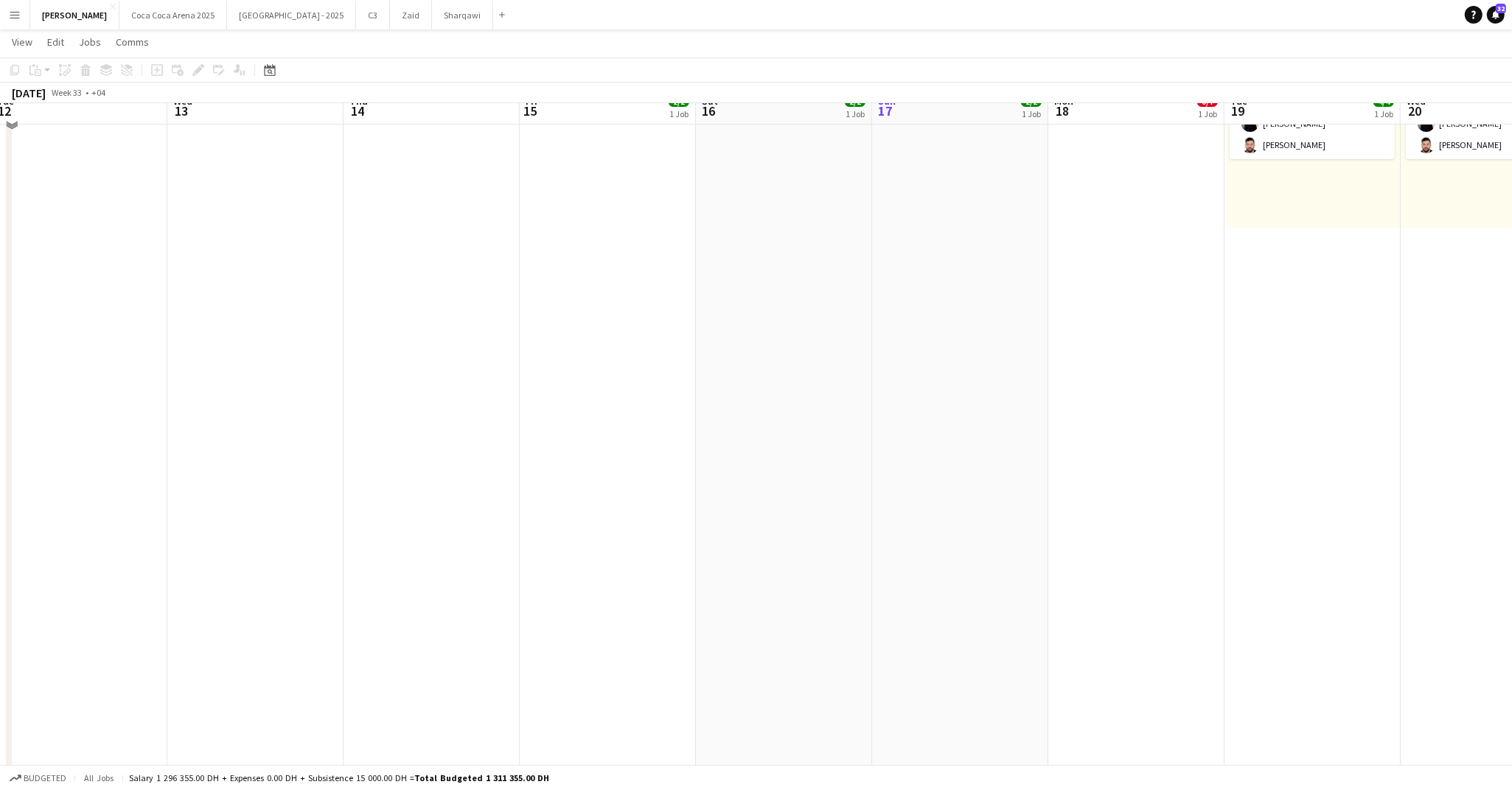
scroll to position [0, 0]
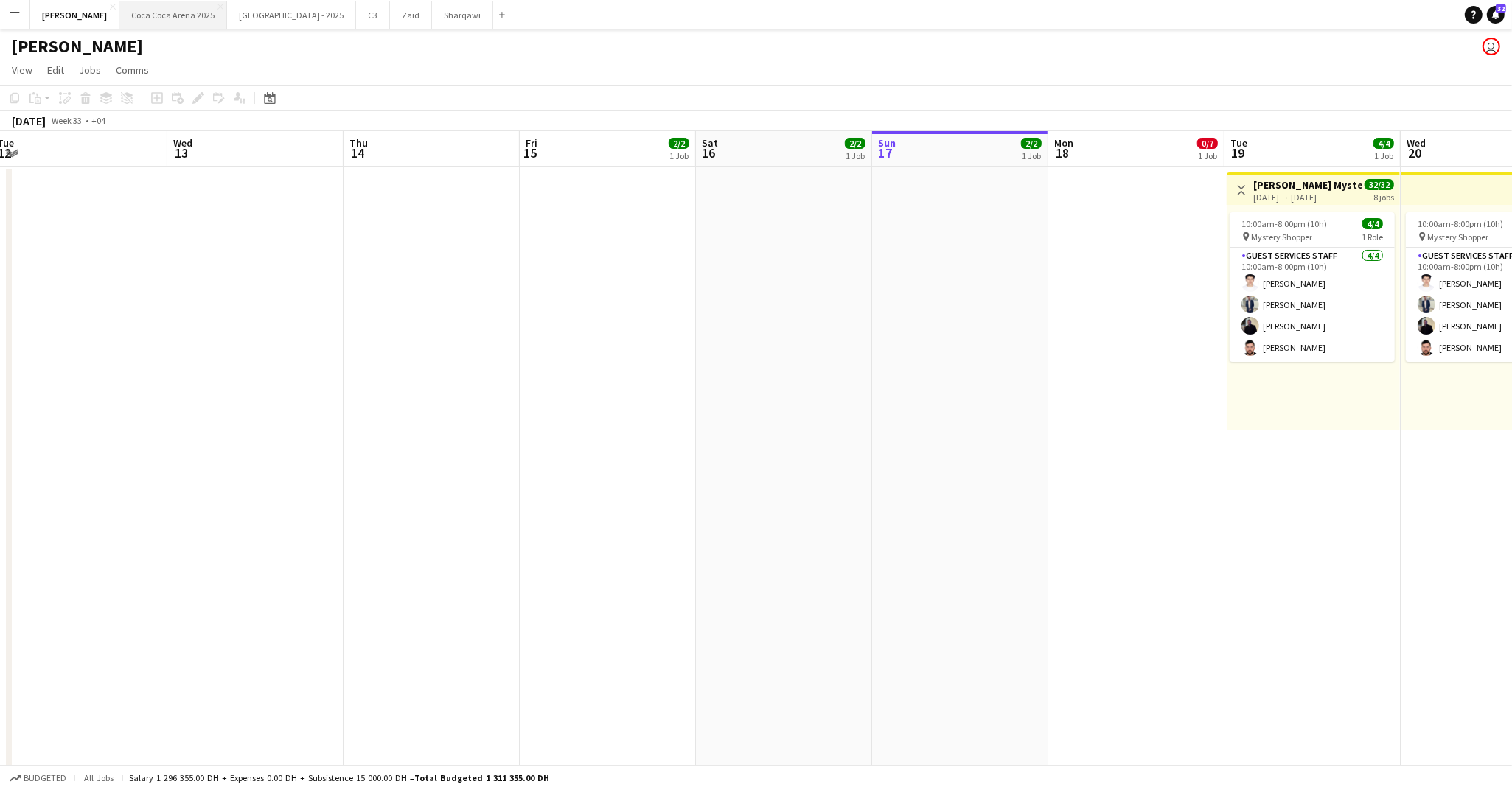
click at [128, 14] on button "[GEOGRAPHIC_DATA] 2025 Close" at bounding box center [172, 15] width 108 height 29
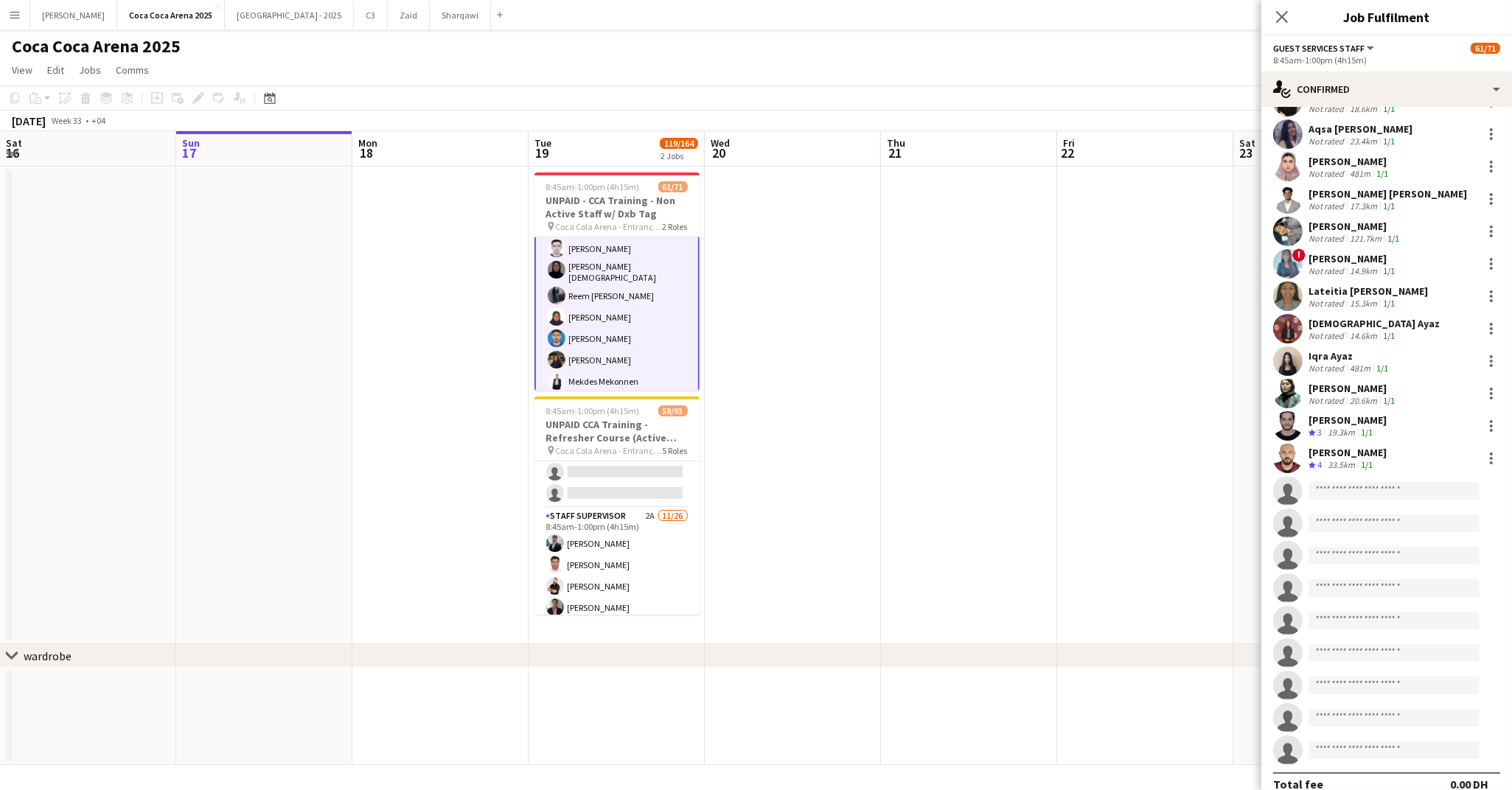
scroll to position [1517, 0]
click at [618, 547] on app-card-role "Staff Supervisor 2A [DATE] 8:45am-1:00pm (4h15m) [PERSON_NAME] [PERSON_NAME] [P…" at bounding box center [617, 801] width 165 height 584
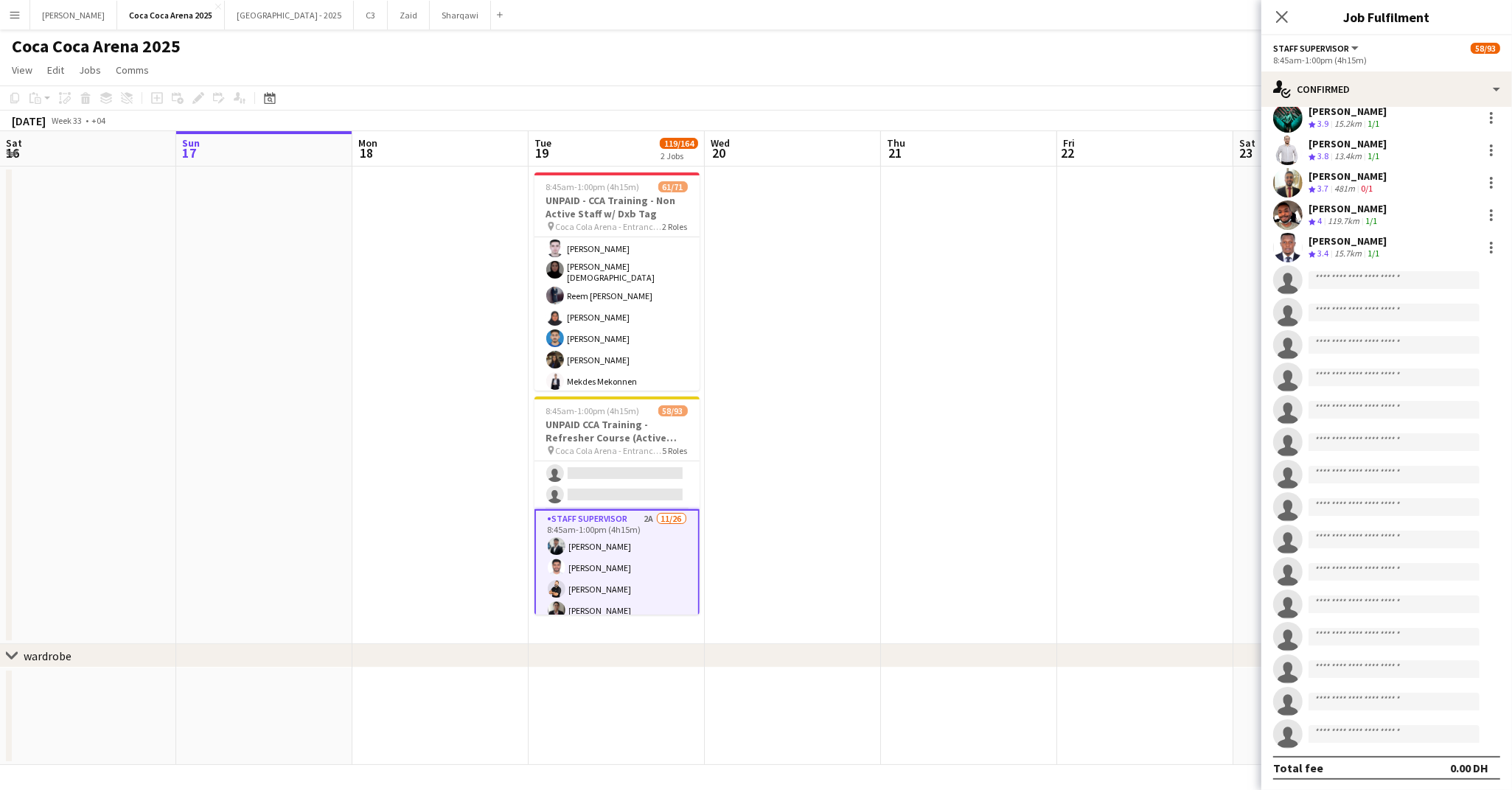
scroll to position [0, 0]
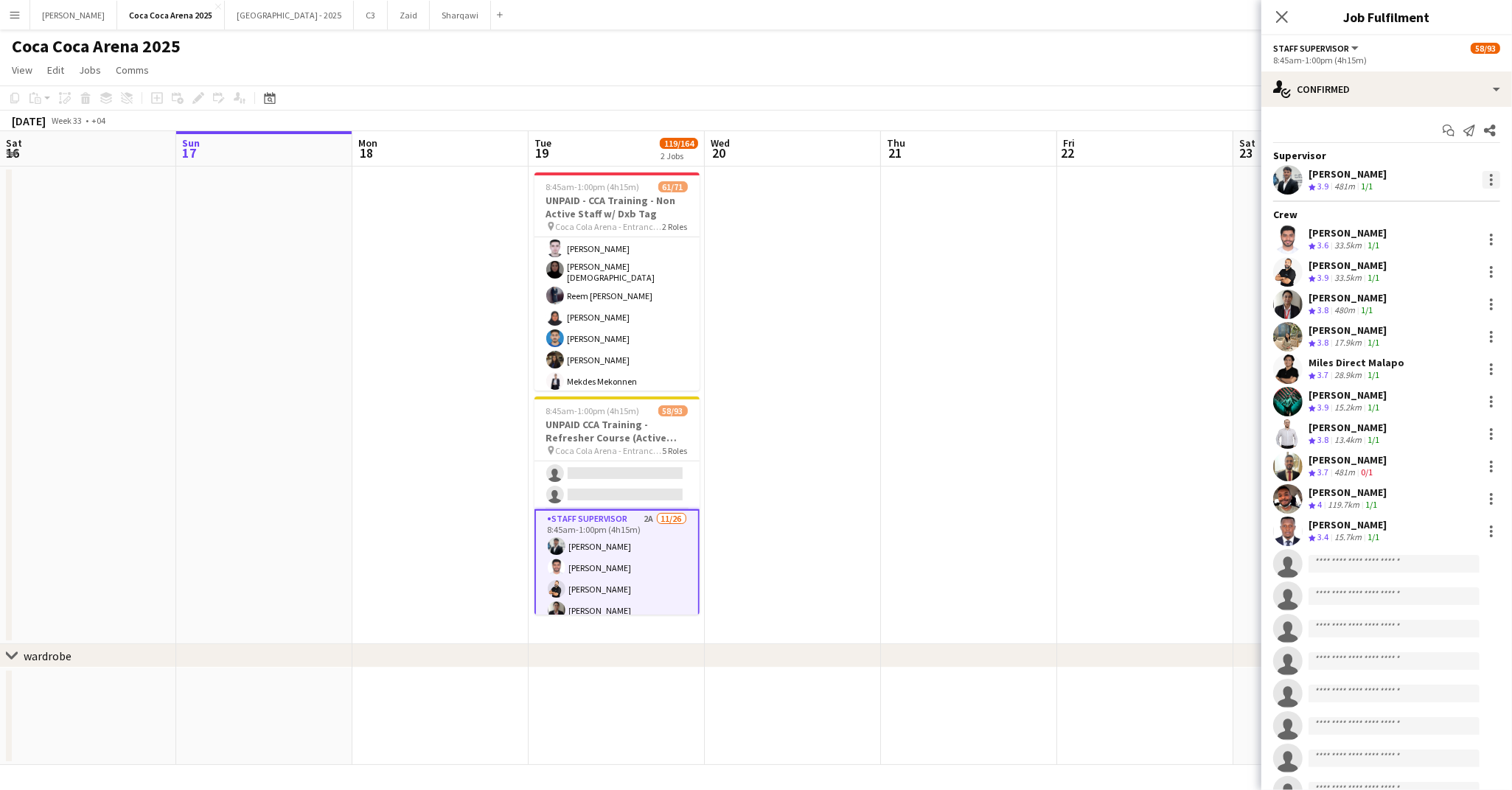
click at [1455, 176] on div at bounding box center [1491, 179] width 18 height 17
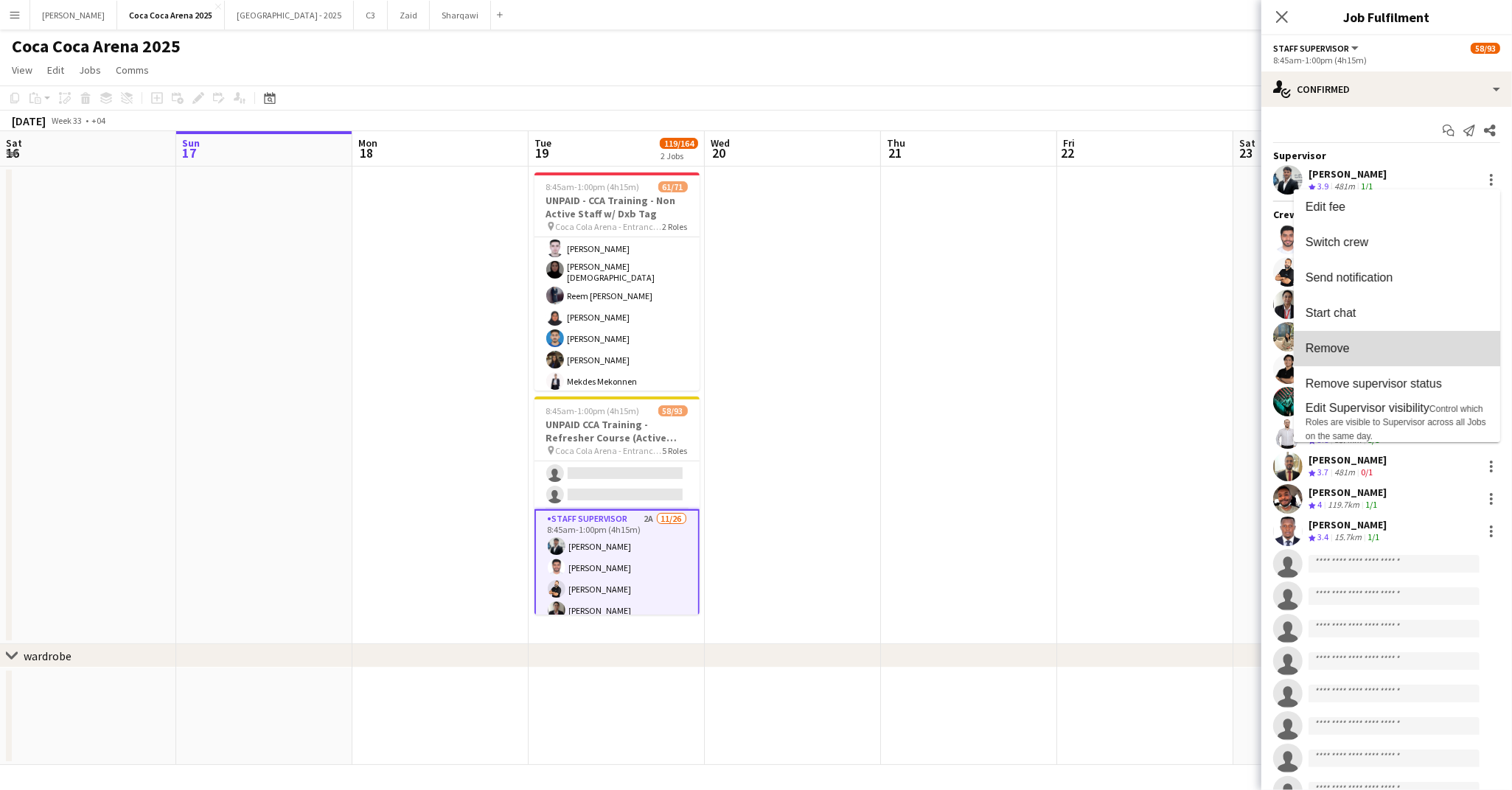
click at [1403, 350] on span "Remove" at bounding box center [1396, 348] width 183 height 13
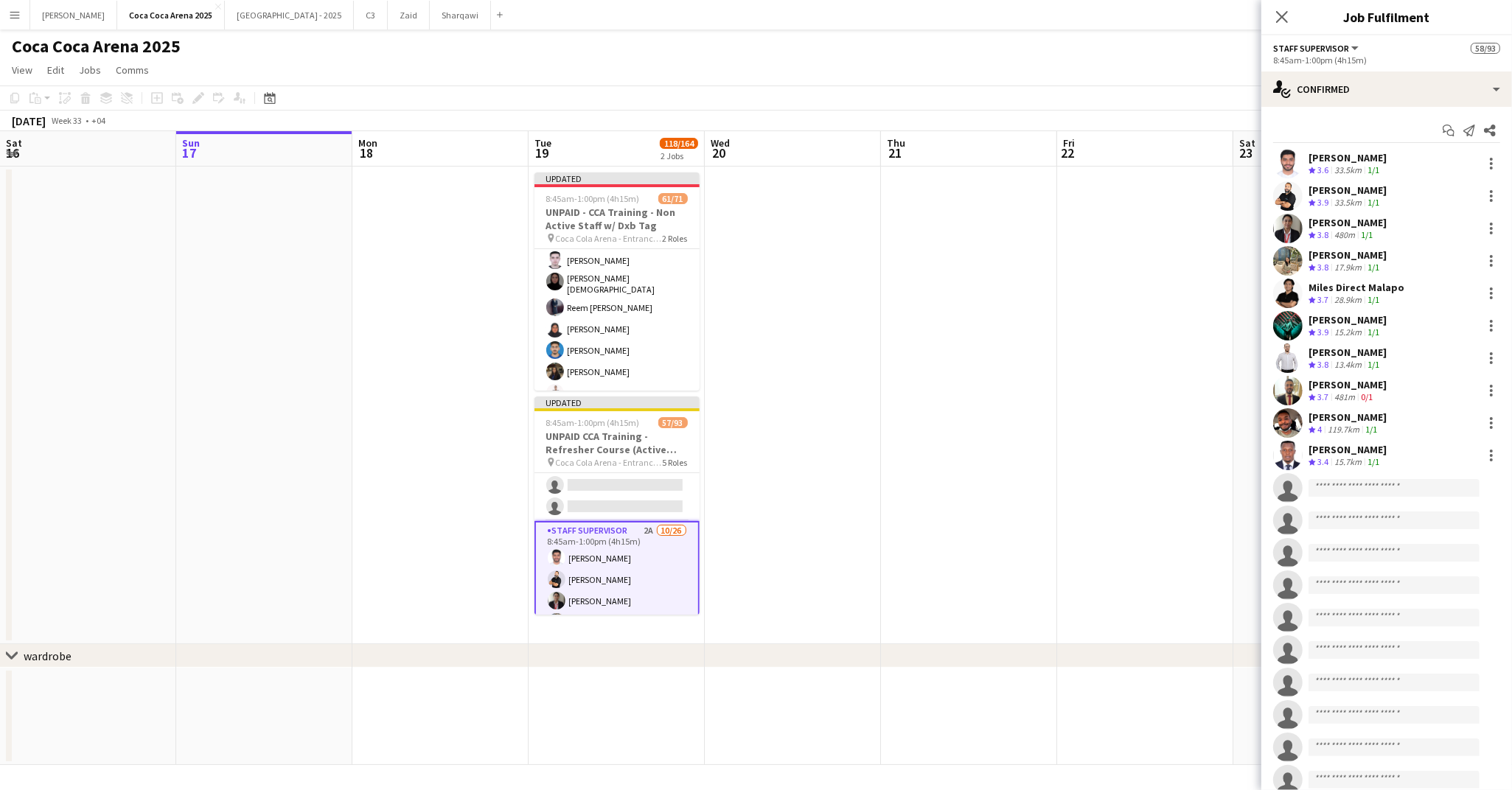
click at [1055, 317] on app-date-cell at bounding box center [969, 405] width 176 height 478
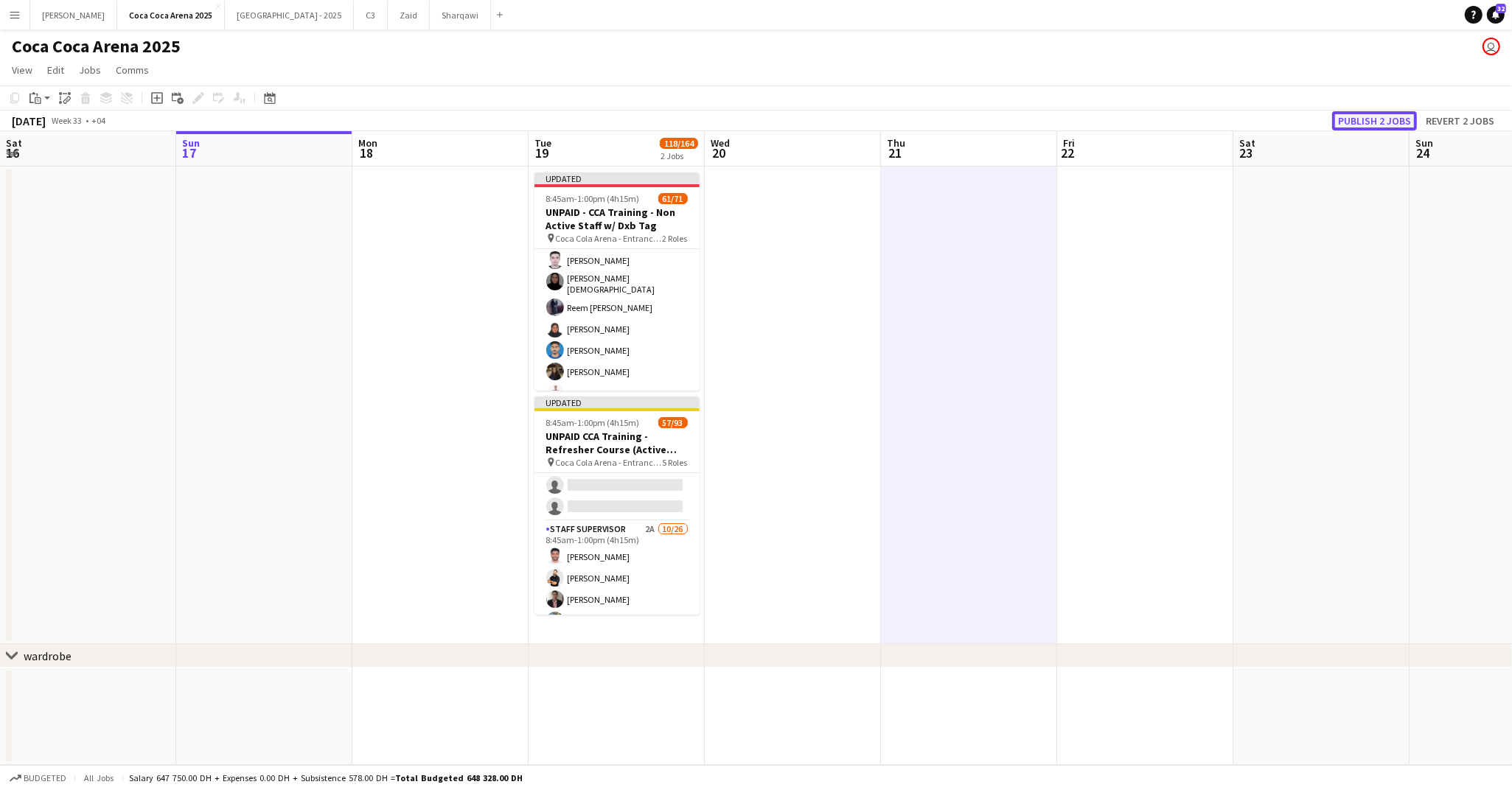
click at [1360, 119] on button "Publish 2 jobs" at bounding box center [1374, 121] width 85 height 19
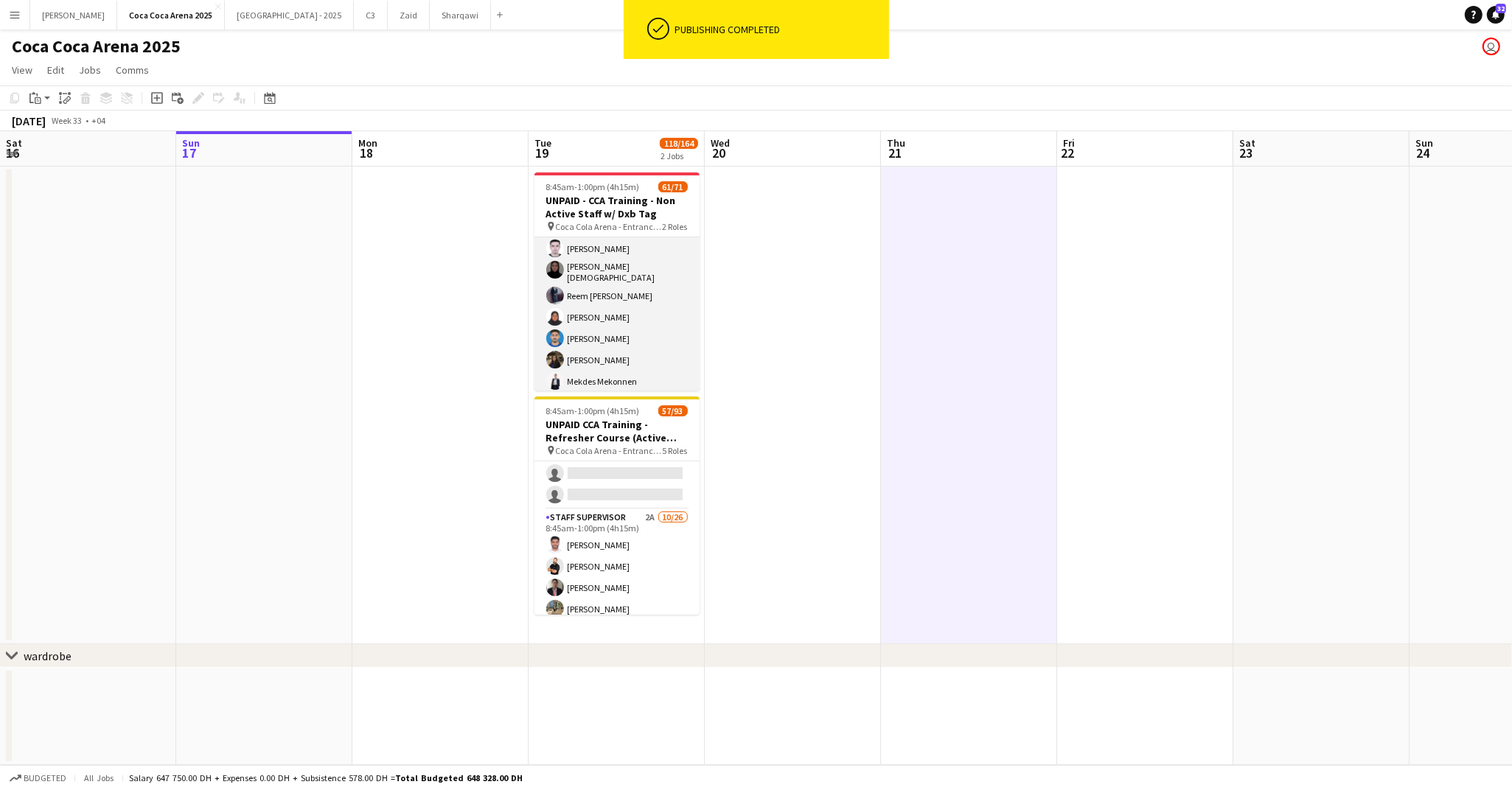
click at [608, 304] on app-card-role "Guest Services Staff 190A 61/70 8:45am-1:00pm (4h15m) Amer Shabibi [PERSON_NAME…" at bounding box center [617, 491] width 165 height 1538
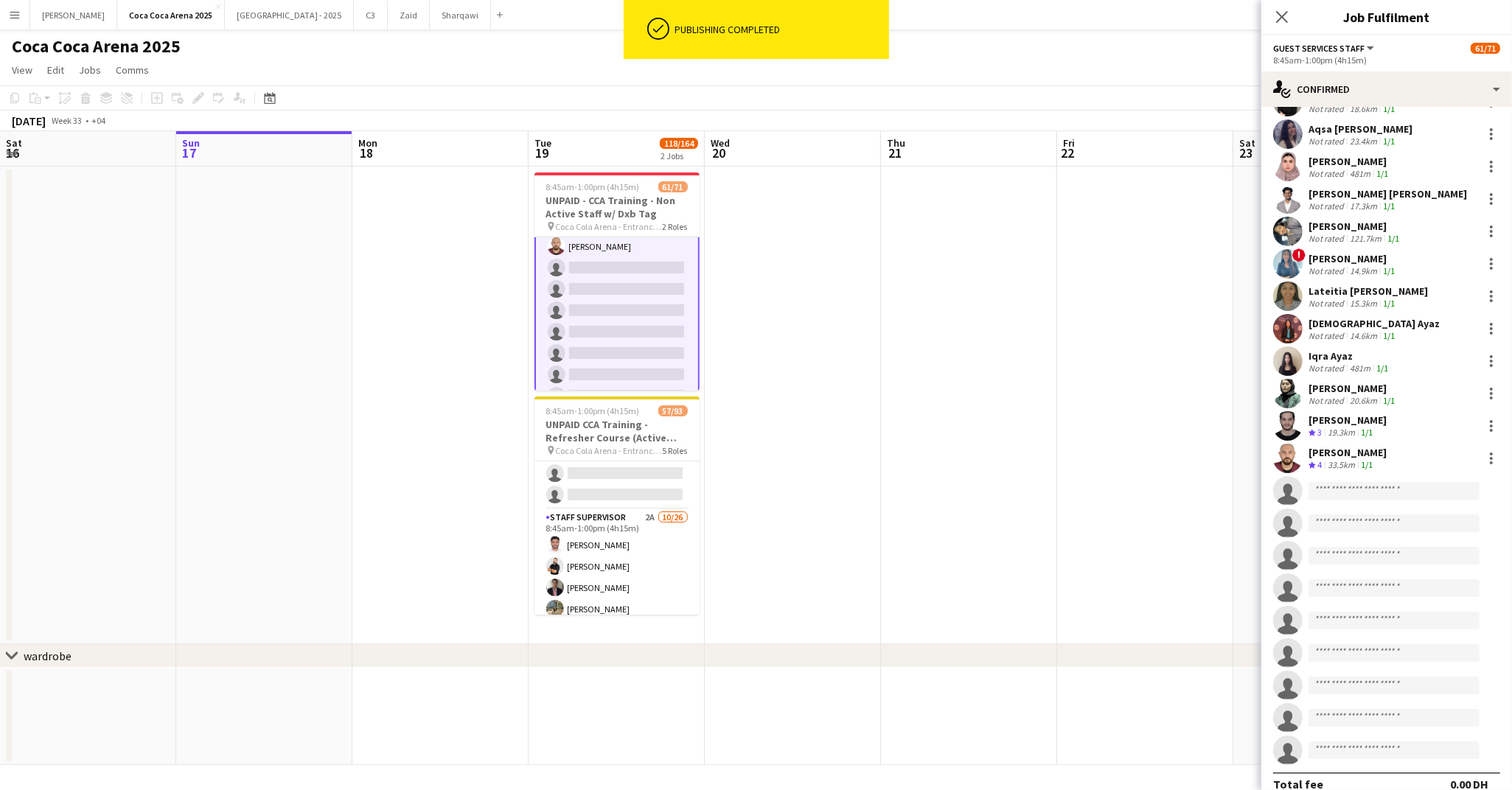
scroll to position [1423, 0]
click at [592, 365] on app-card-role "Staff Supervisor 2A 0/1 8:45am-1:00pm (4h15m) single-neutral-actions" at bounding box center [617, 380] width 165 height 50
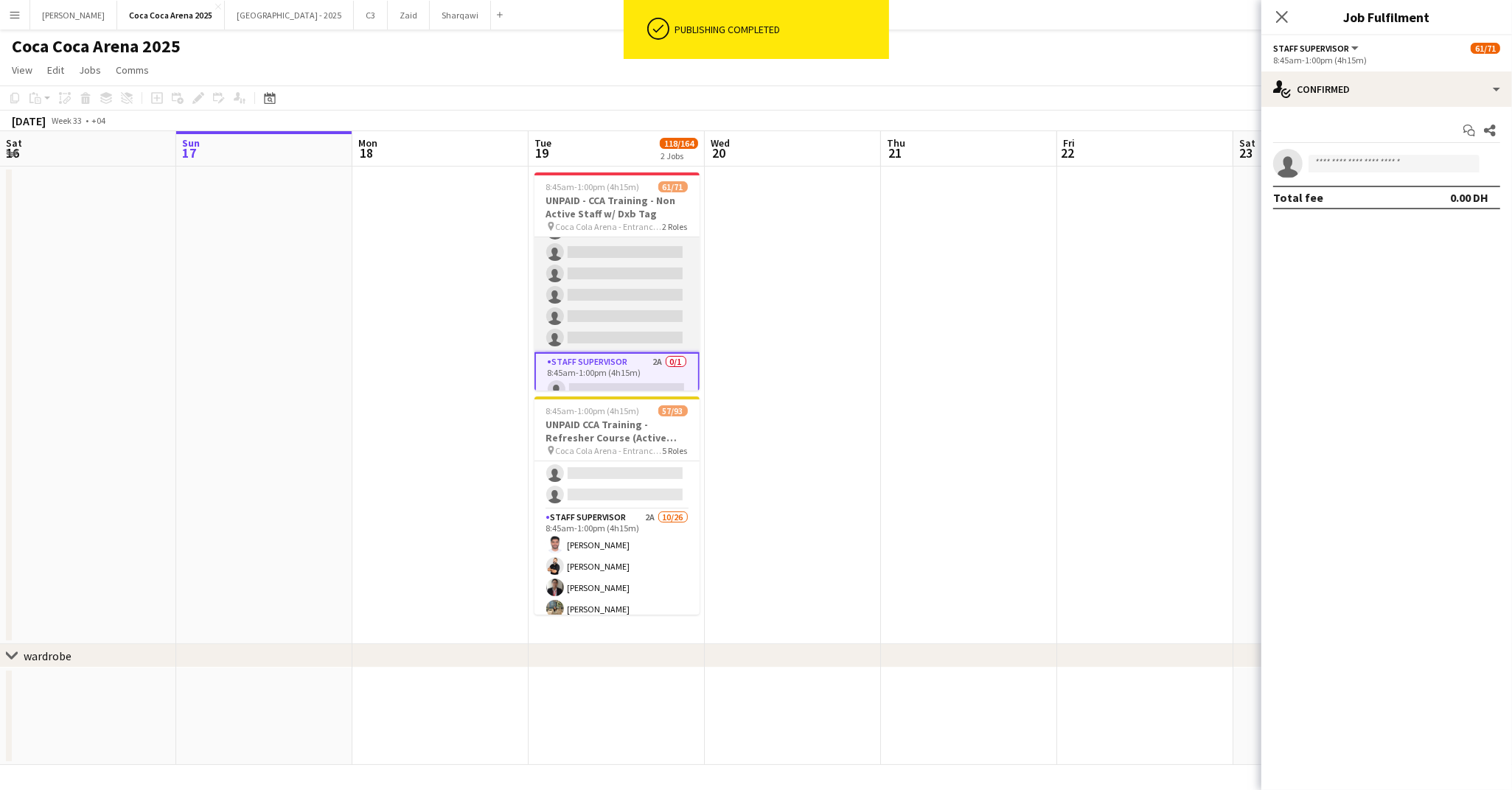
scroll to position [1423, 0]
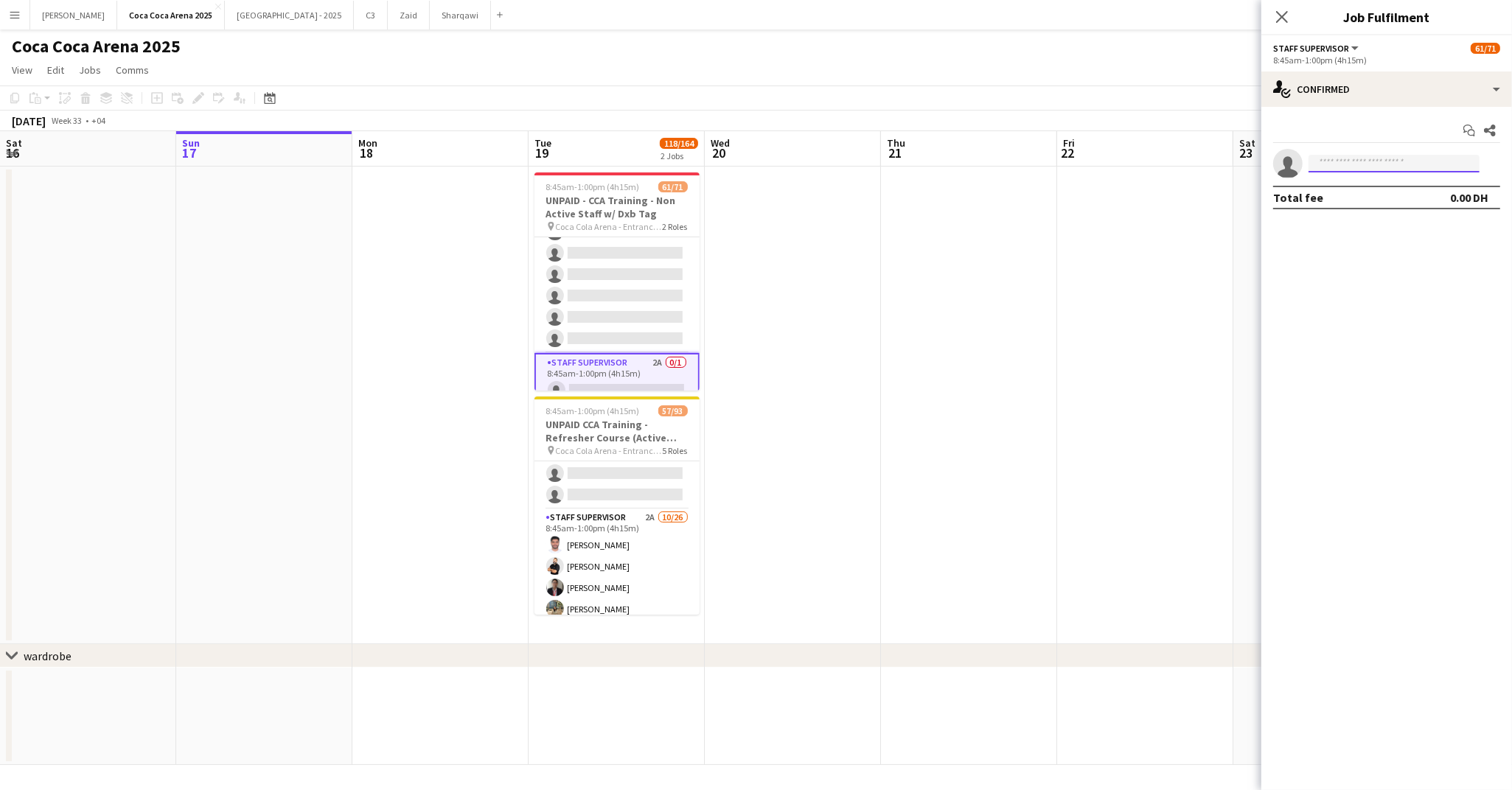
click at [1393, 169] on input at bounding box center [1393, 164] width 171 height 17
type input "********"
click at [1392, 196] on span "[EMAIL_ADDRESS][DOMAIN_NAME]" at bounding box center [1394, 196] width 147 height 11
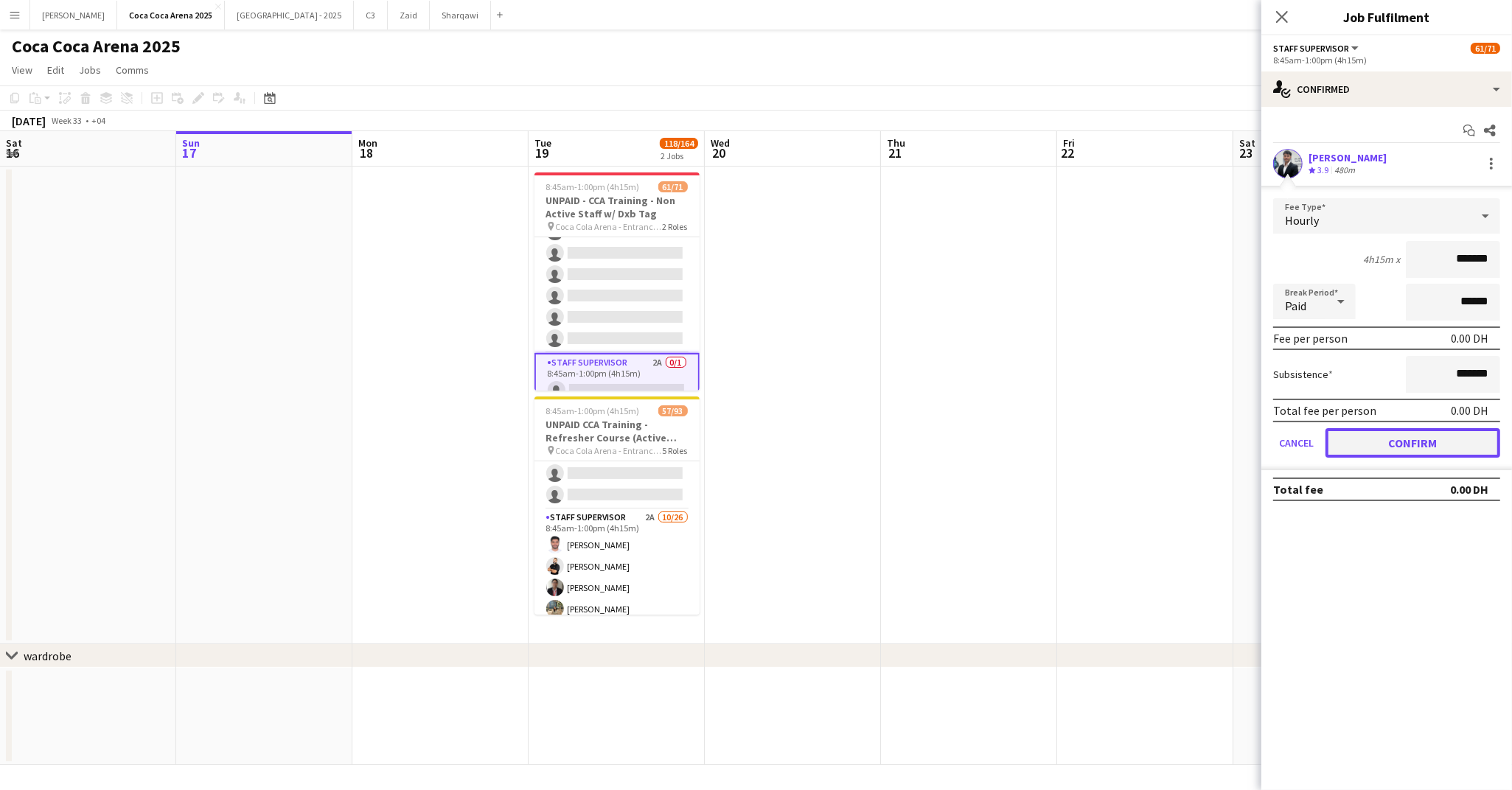
click at [1379, 437] on button "Confirm" at bounding box center [1413, 443] width 175 height 30
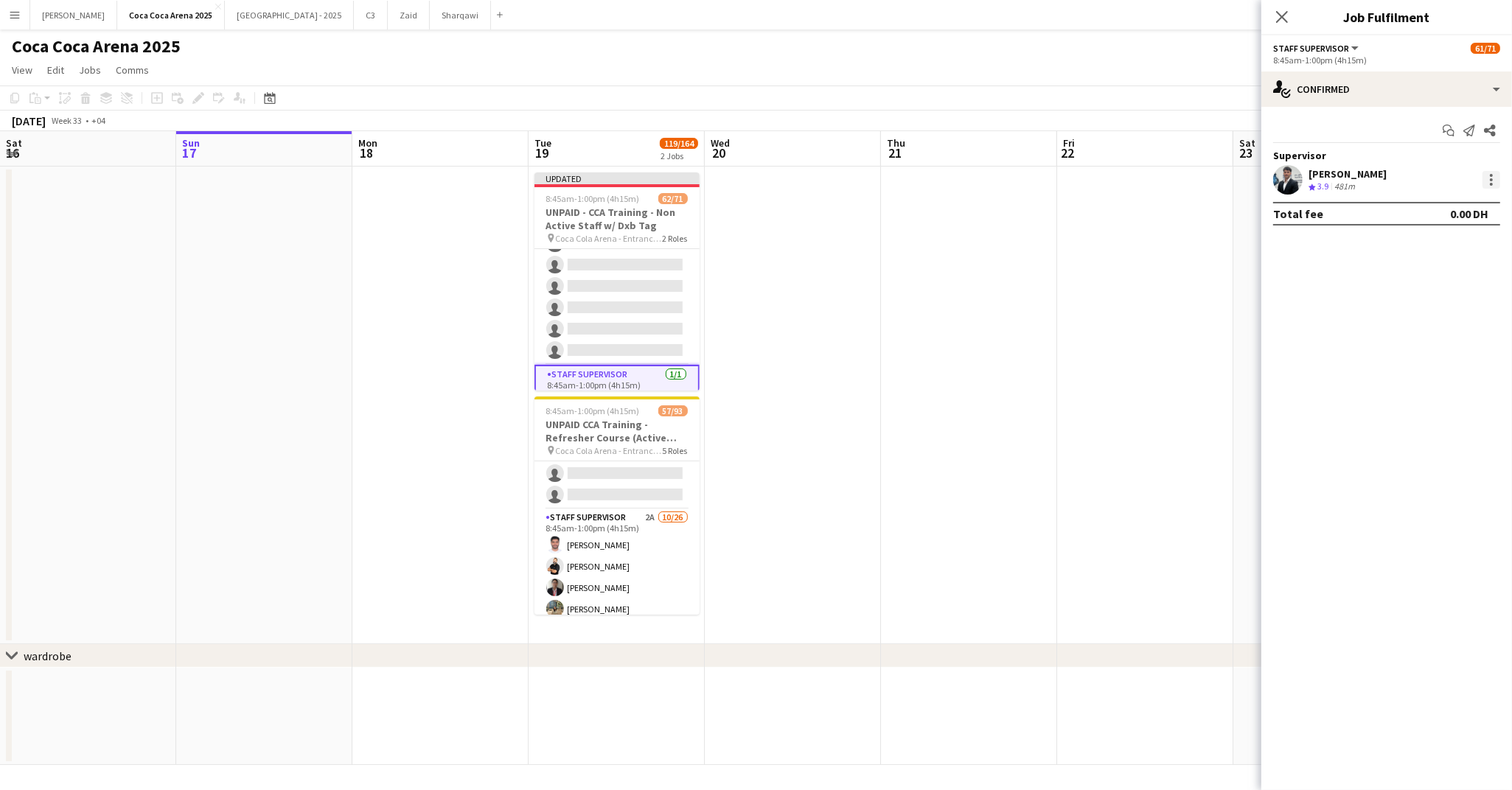
click at [1455, 180] on div at bounding box center [1491, 179] width 18 height 17
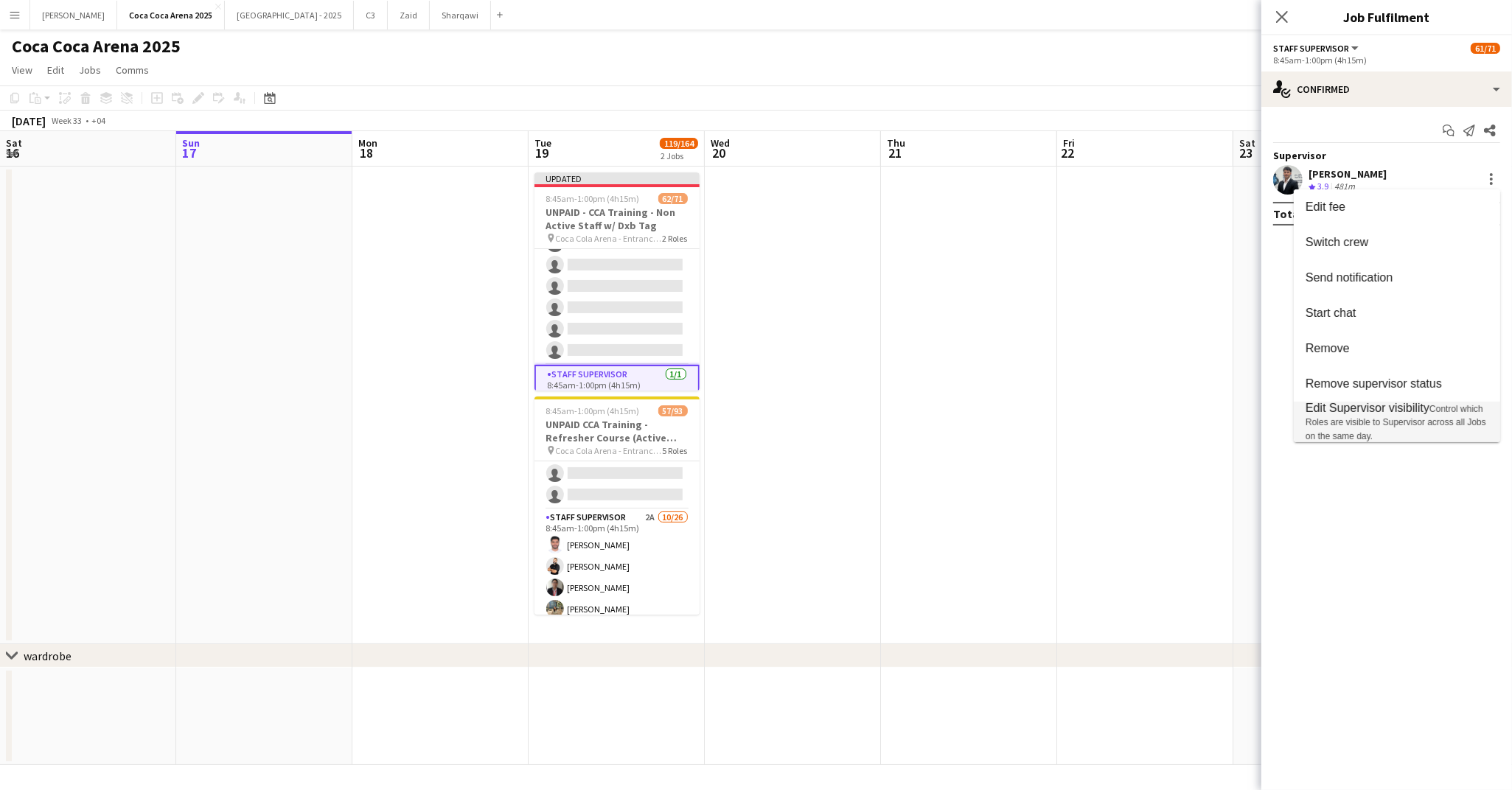
click at [1368, 412] on span "Edit Supervisor visibility" at bounding box center [1368, 408] width 124 height 12
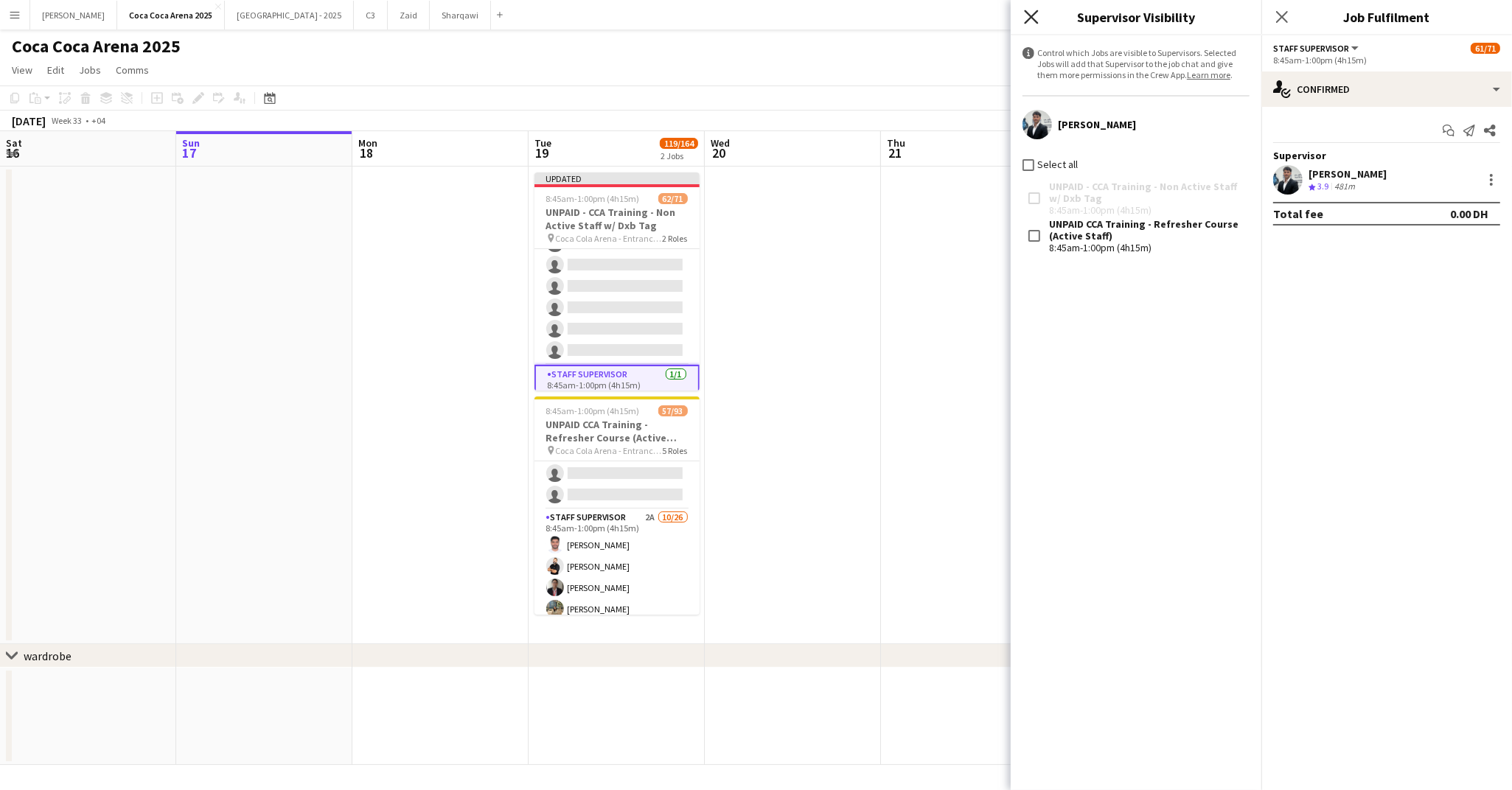
click at [1031, 21] on icon "Close pop-in" at bounding box center [1031, 17] width 14 height 14
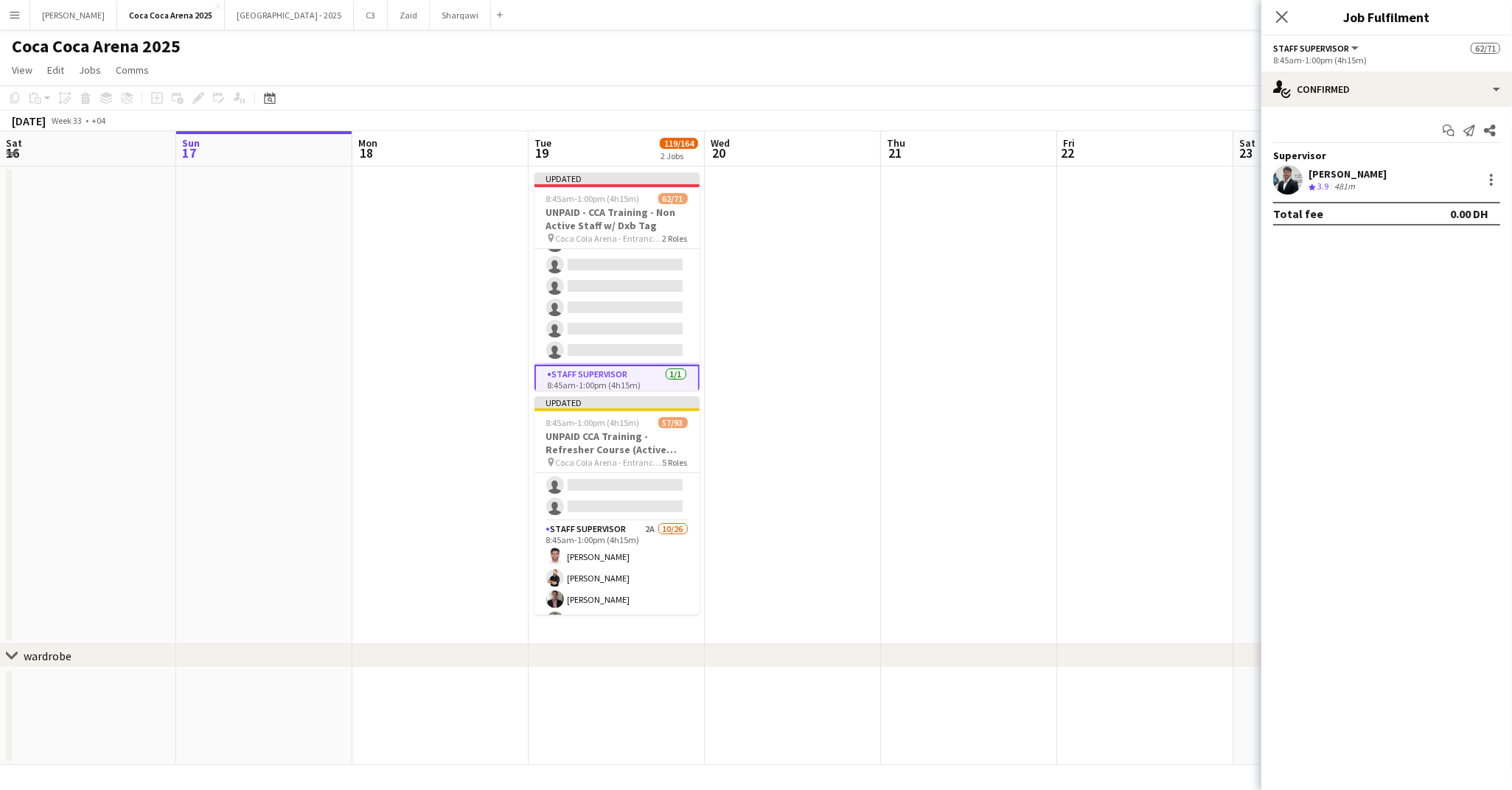
click at [1027, 220] on app-date-cell at bounding box center [969, 405] width 176 height 478
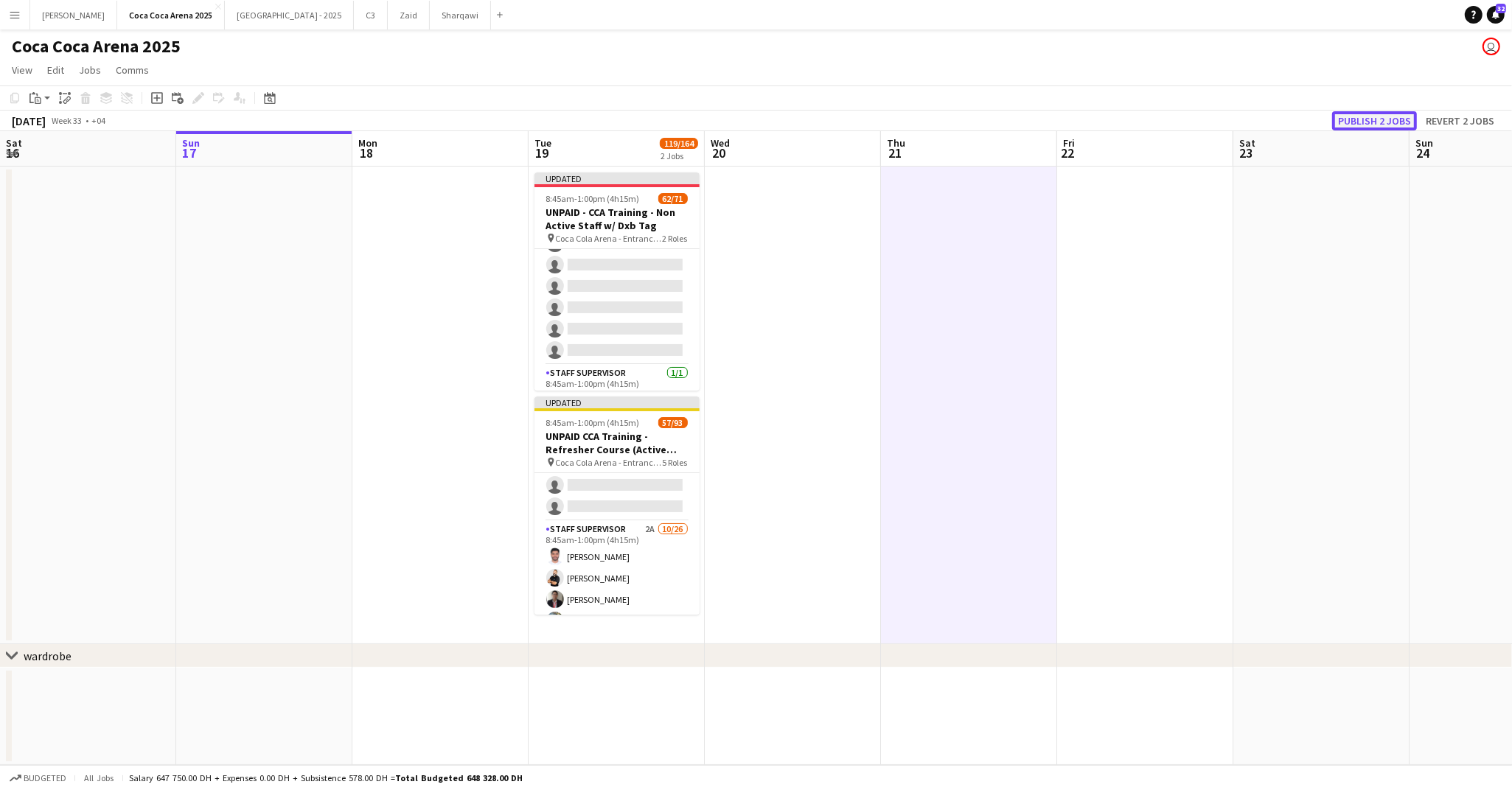
click at [1358, 116] on button "Publish 2 jobs" at bounding box center [1374, 121] width 85 height 19
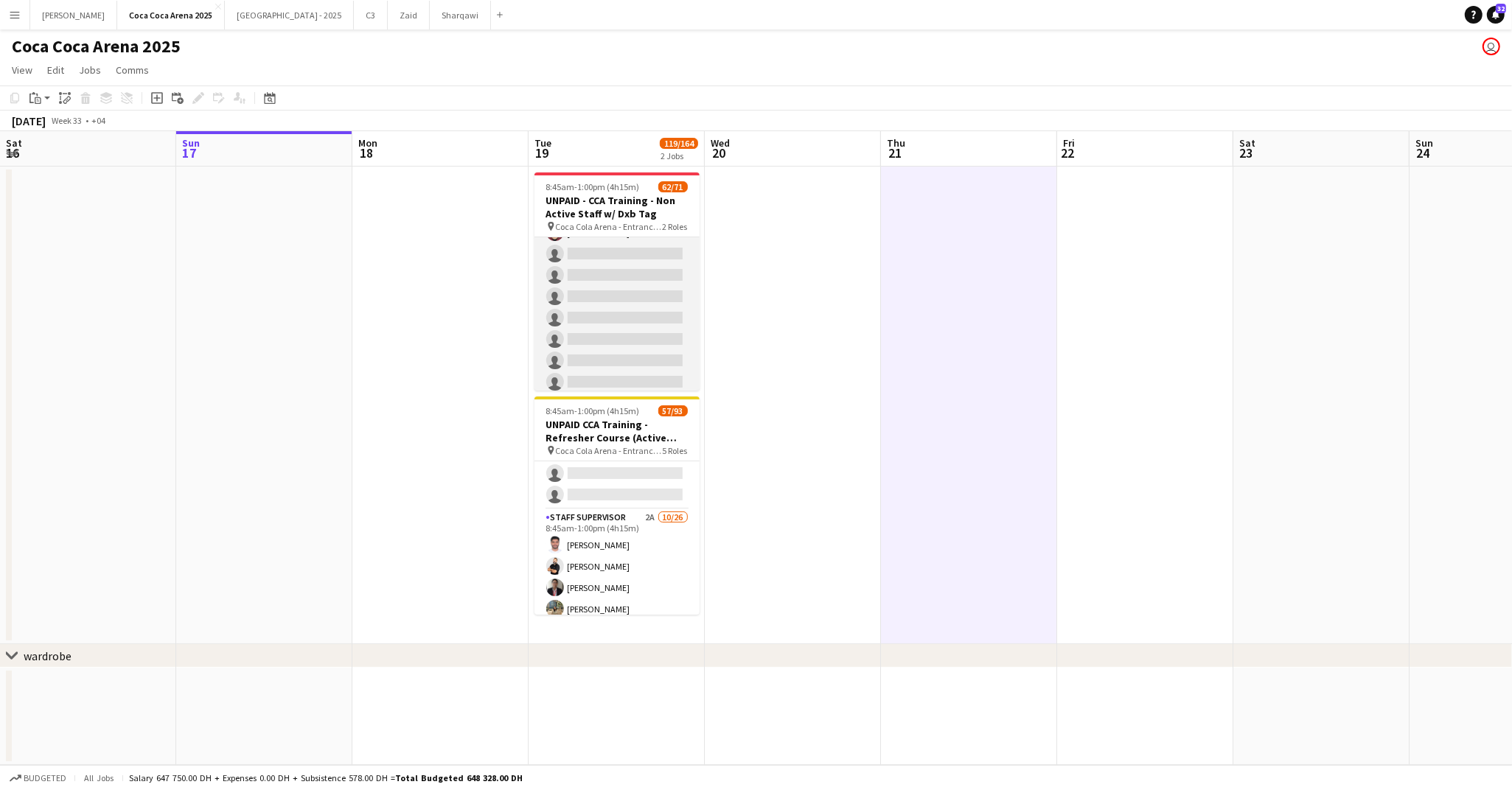
scroll to position [1421, 0]
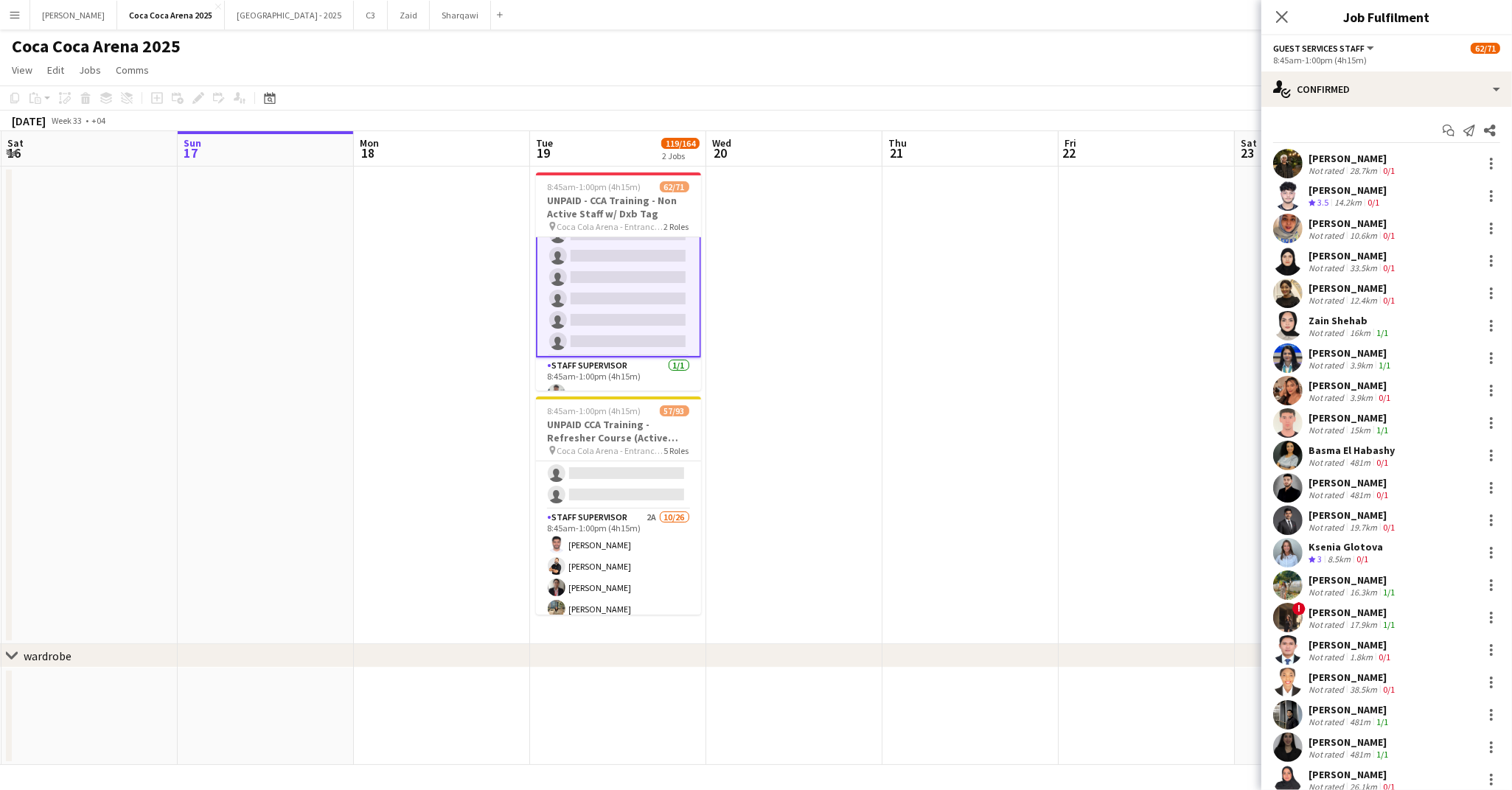
scroll to position [1423, 0]
click at [1448, 129] on icon "Start chat" at bounding box center [1448, 129] width 11 height 11
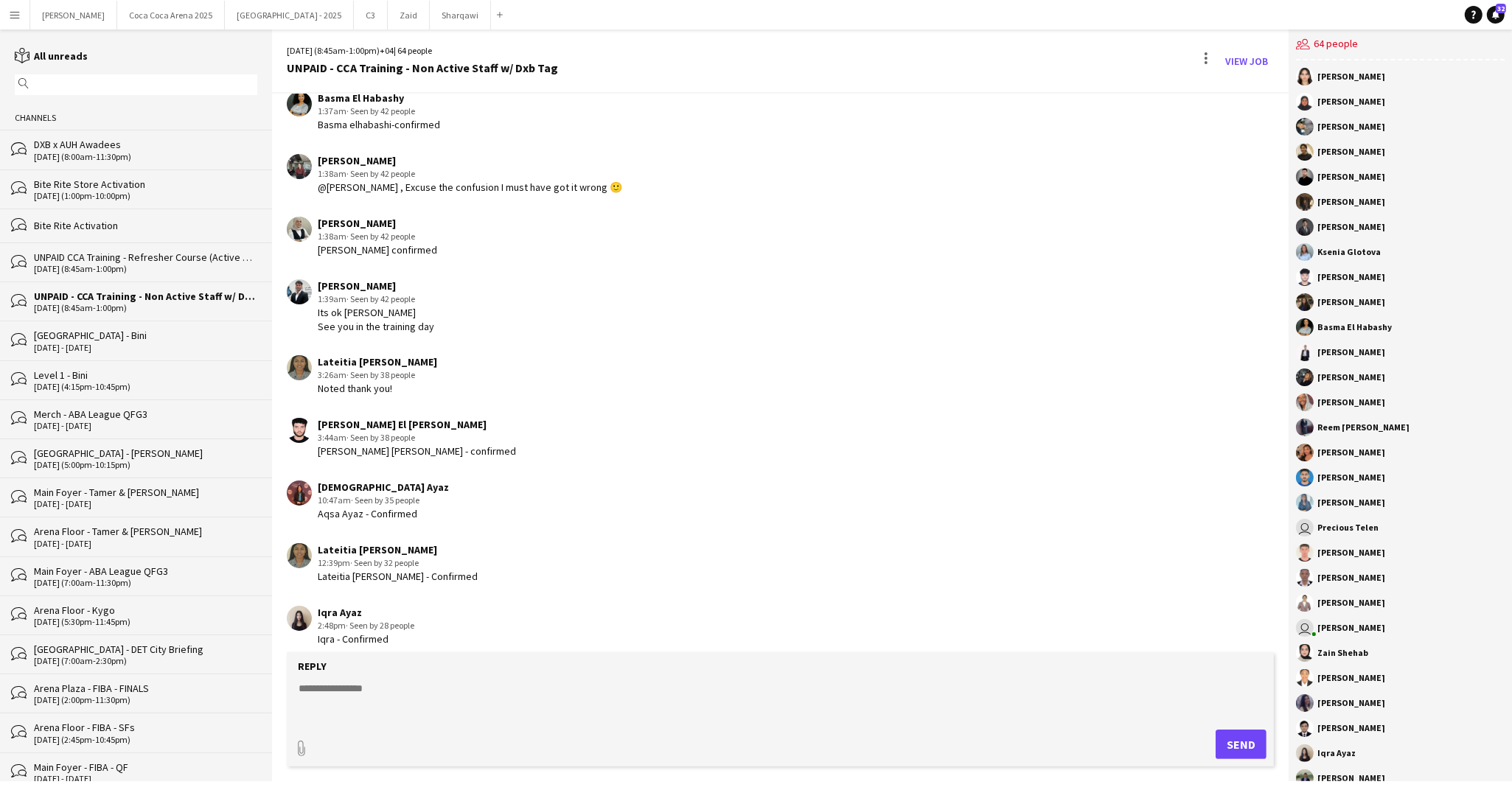
scroll to position [4133, 0]
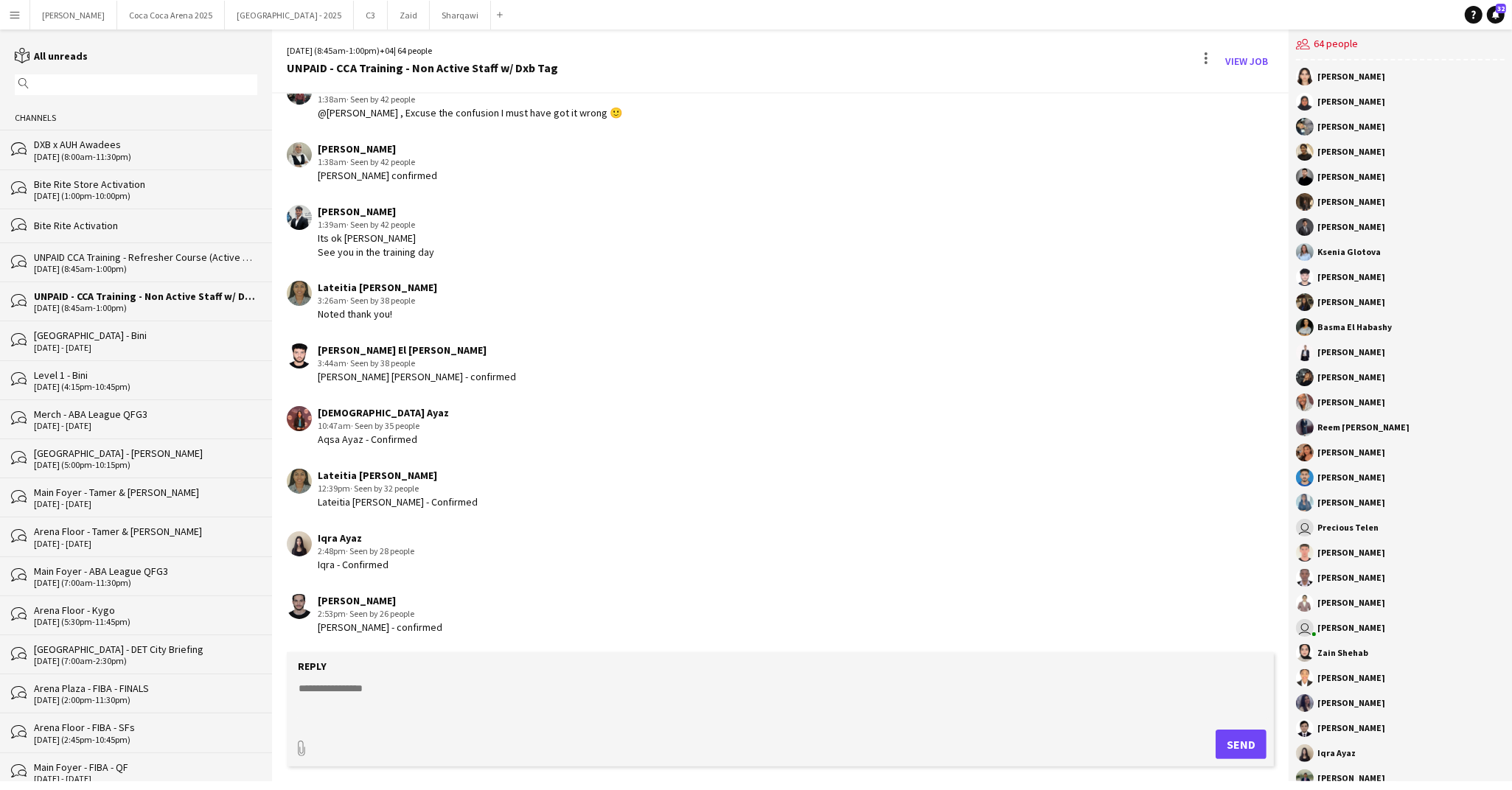
click at [335, 691] on textarea at bounding box center [783, 700] width 972 height 38
click at [97, 194] on div "[DATE] (1:00pm-10:00pm)" at bounding box center [145, 196] width 223 height 10
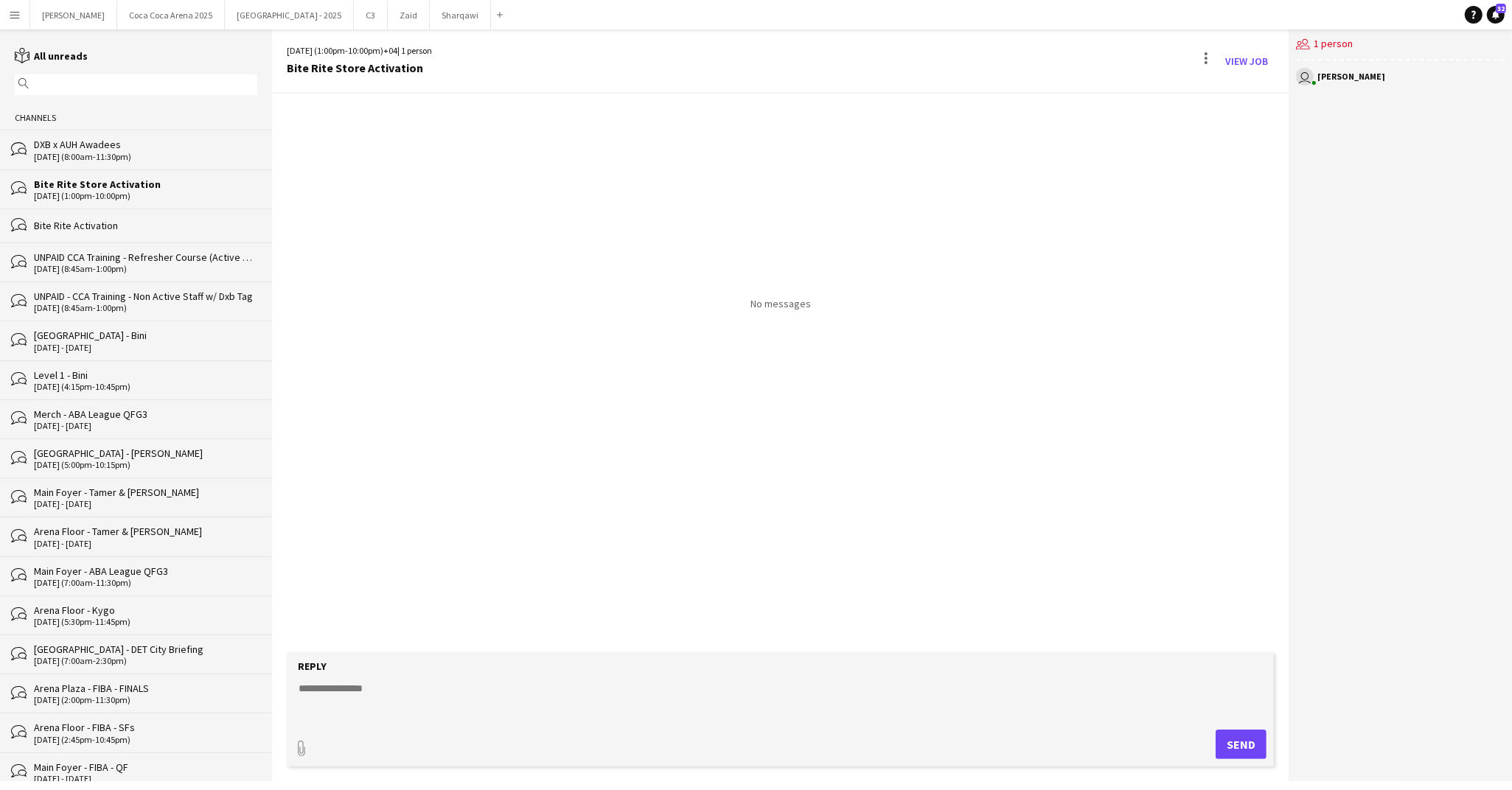
click at [77, 226] on div "Bite Rite Activation" at bounding box center [145, 225] width 223 height 13
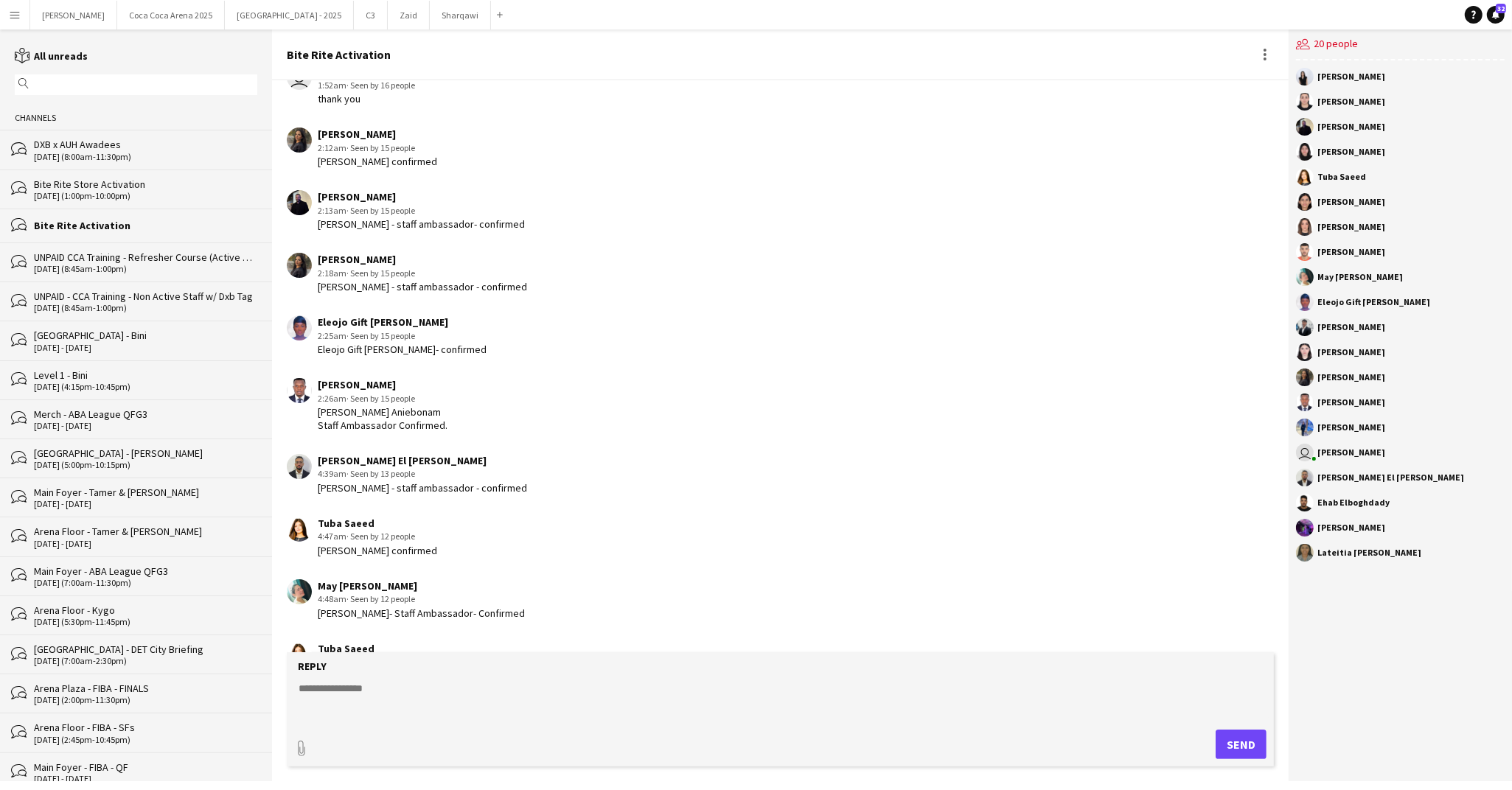
scroll to position [1768, 0]
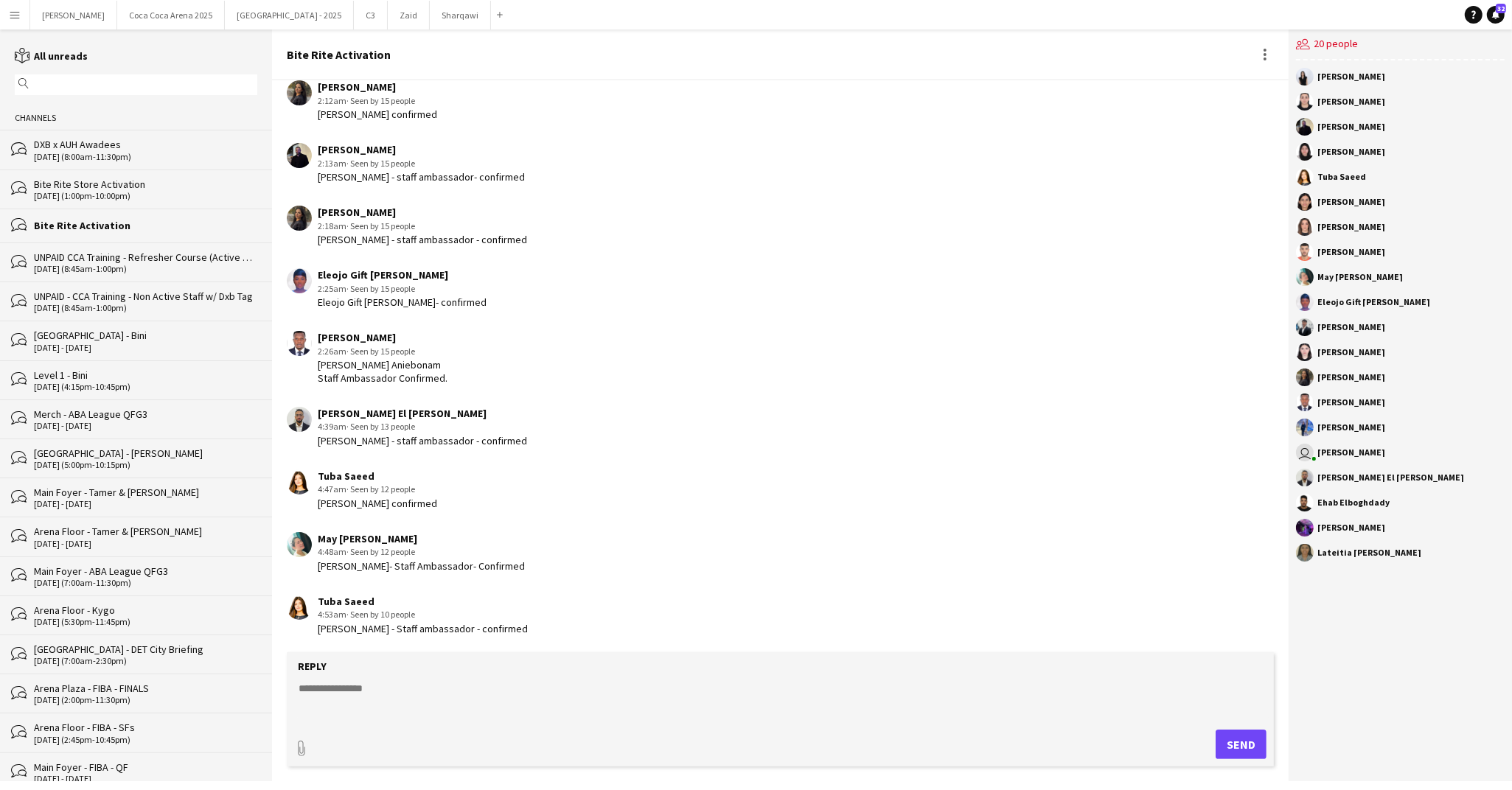
click at [391, 700] on textarea at bounding box center [783, 700] width 972 height 38
type textarea "**********"
click at [1247, 746] on button "Send" at bounding box center [1241, 745] width 51 height 30
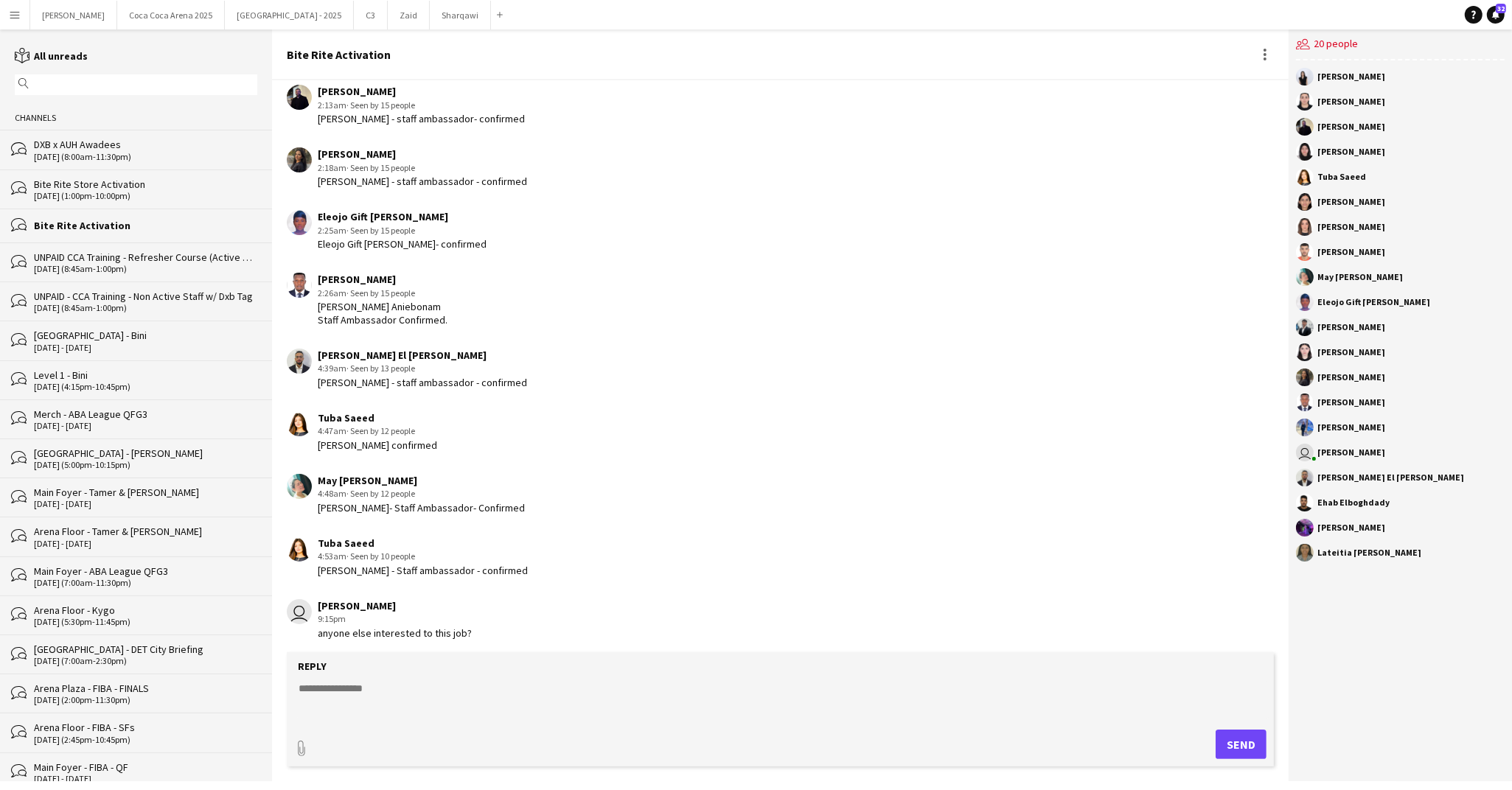
scroll to position [1831, 0]
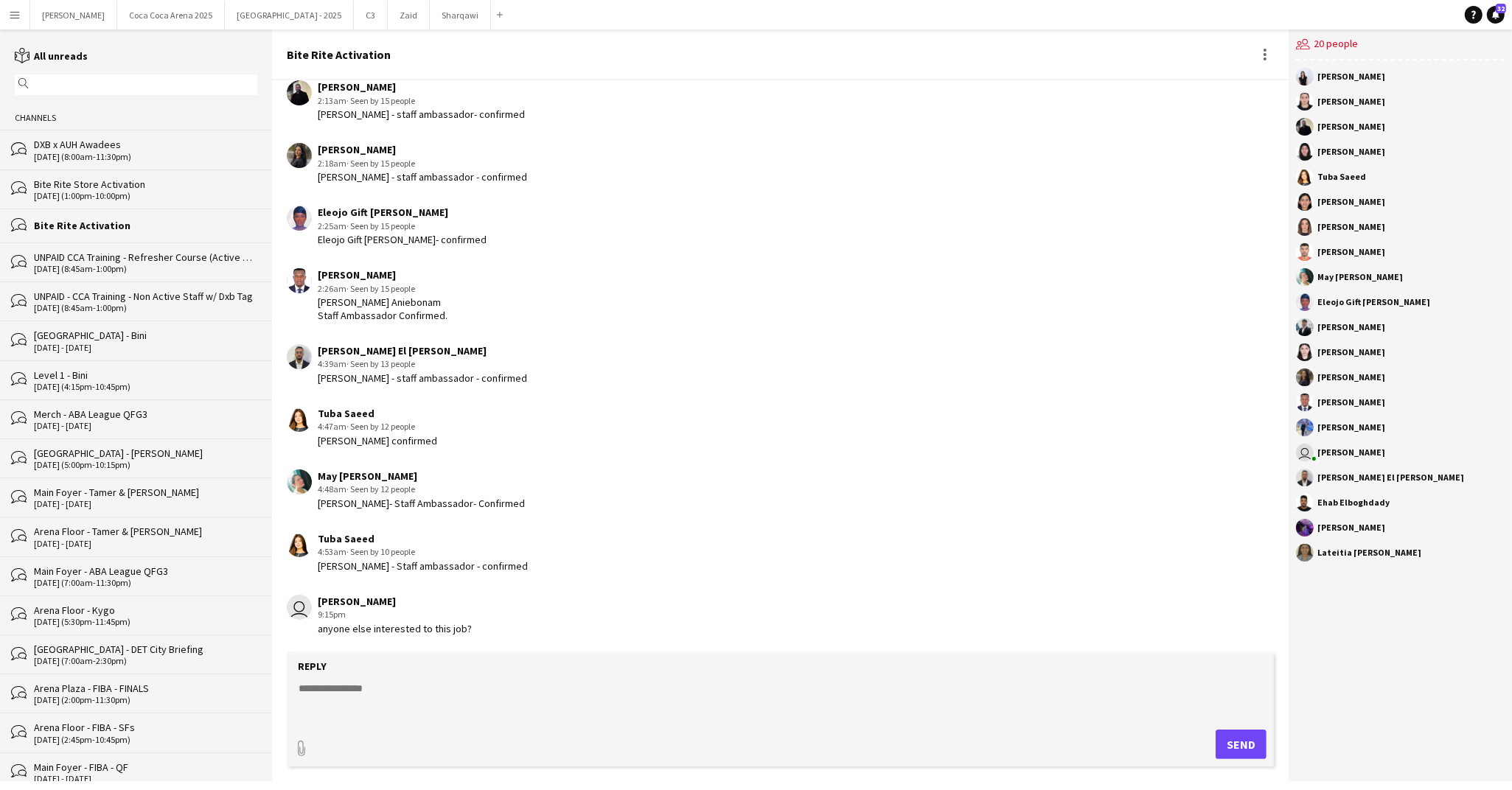
click at [126, 260] on div "UNPAID CCA Training - Refresher Course (Active Staff)" at bounding box center [145, 256] width 223 height 13
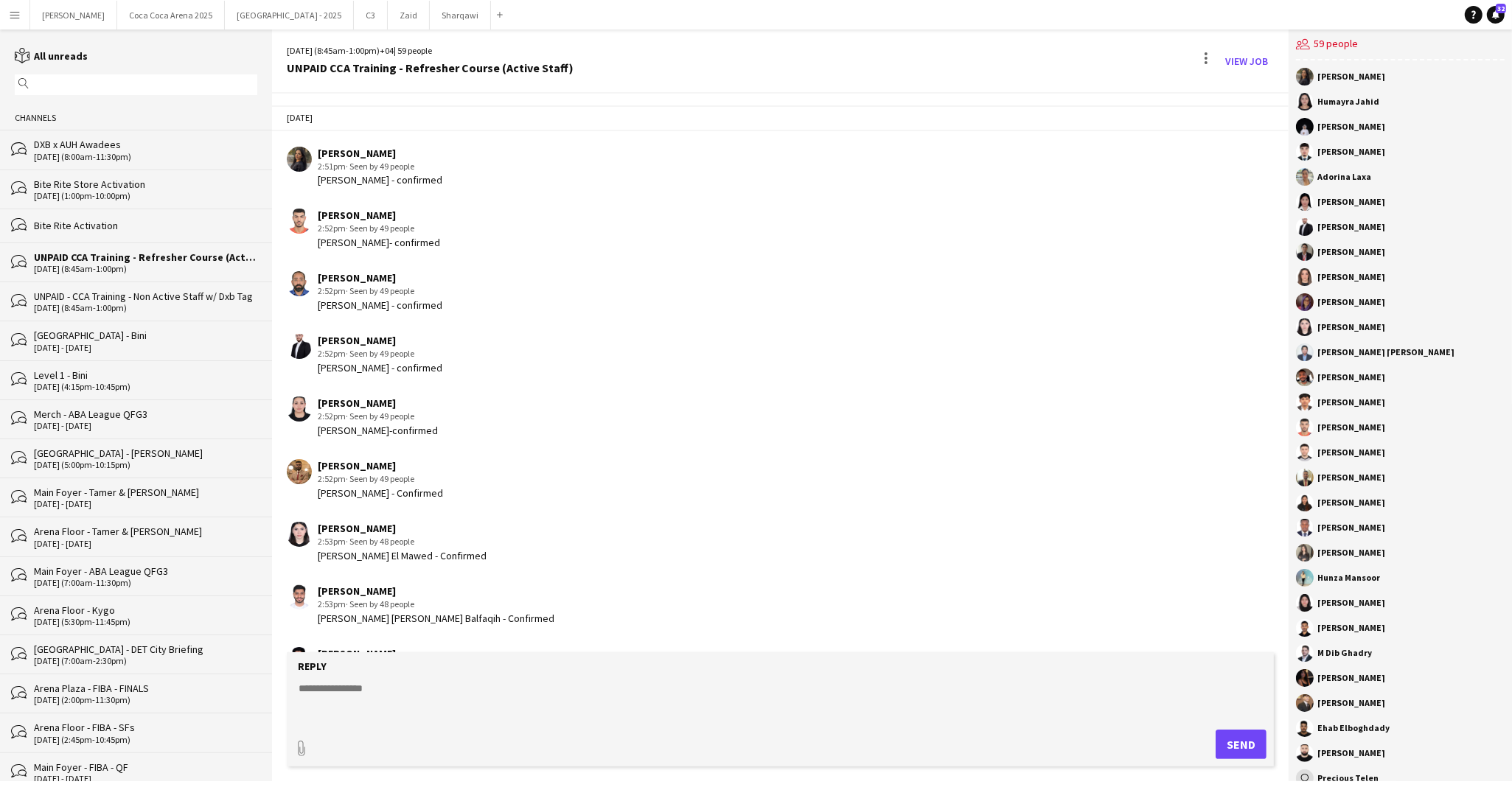
scroll to position [1463, 0]
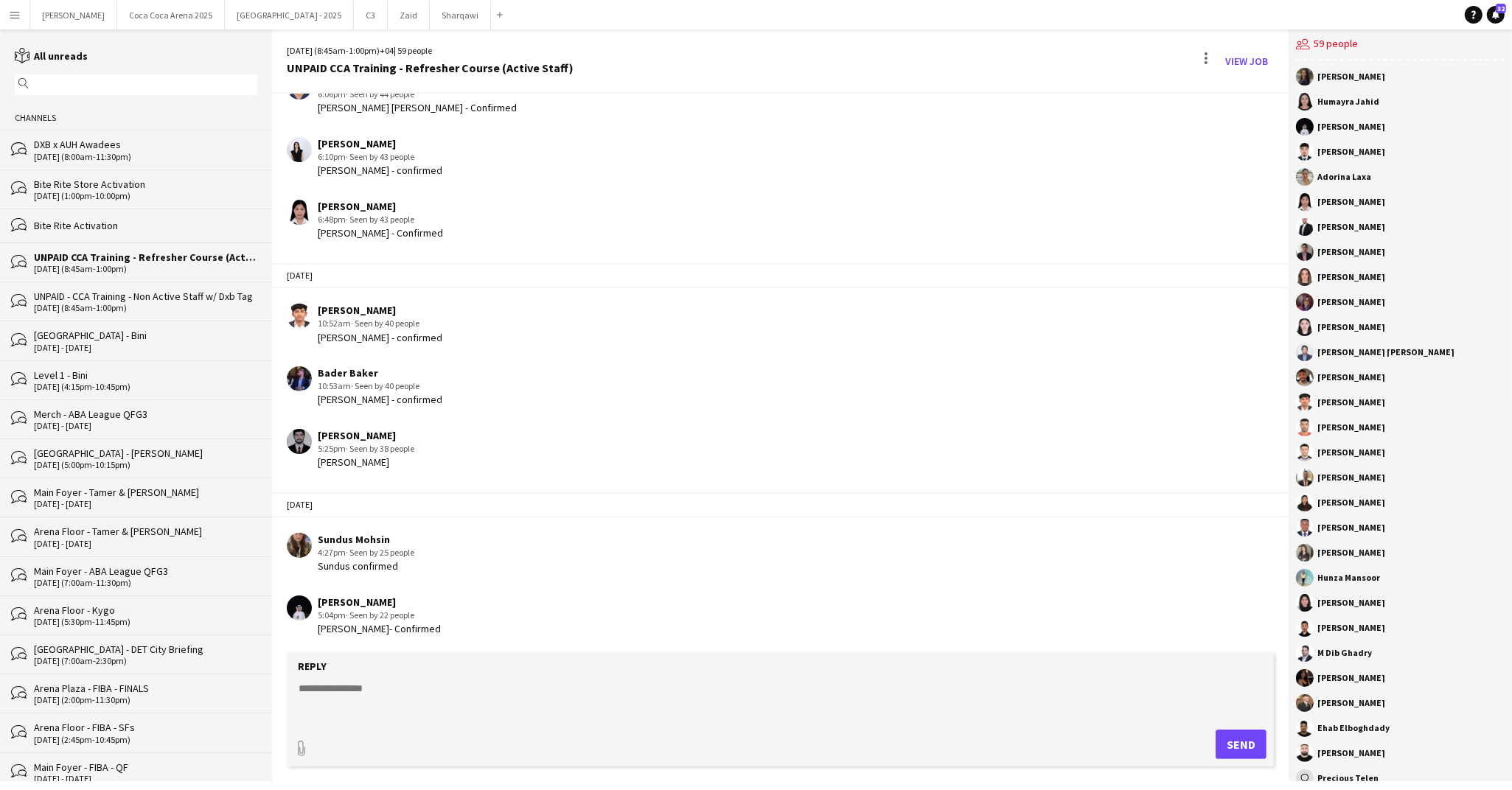
click at [419, 681] on textarea at bounding box center [783, 700] width 972 height 38
click at [181, 306] on div "[DATE] (8:45am-1:00pm)" at bounding box center [145, 308] width 223 height 10
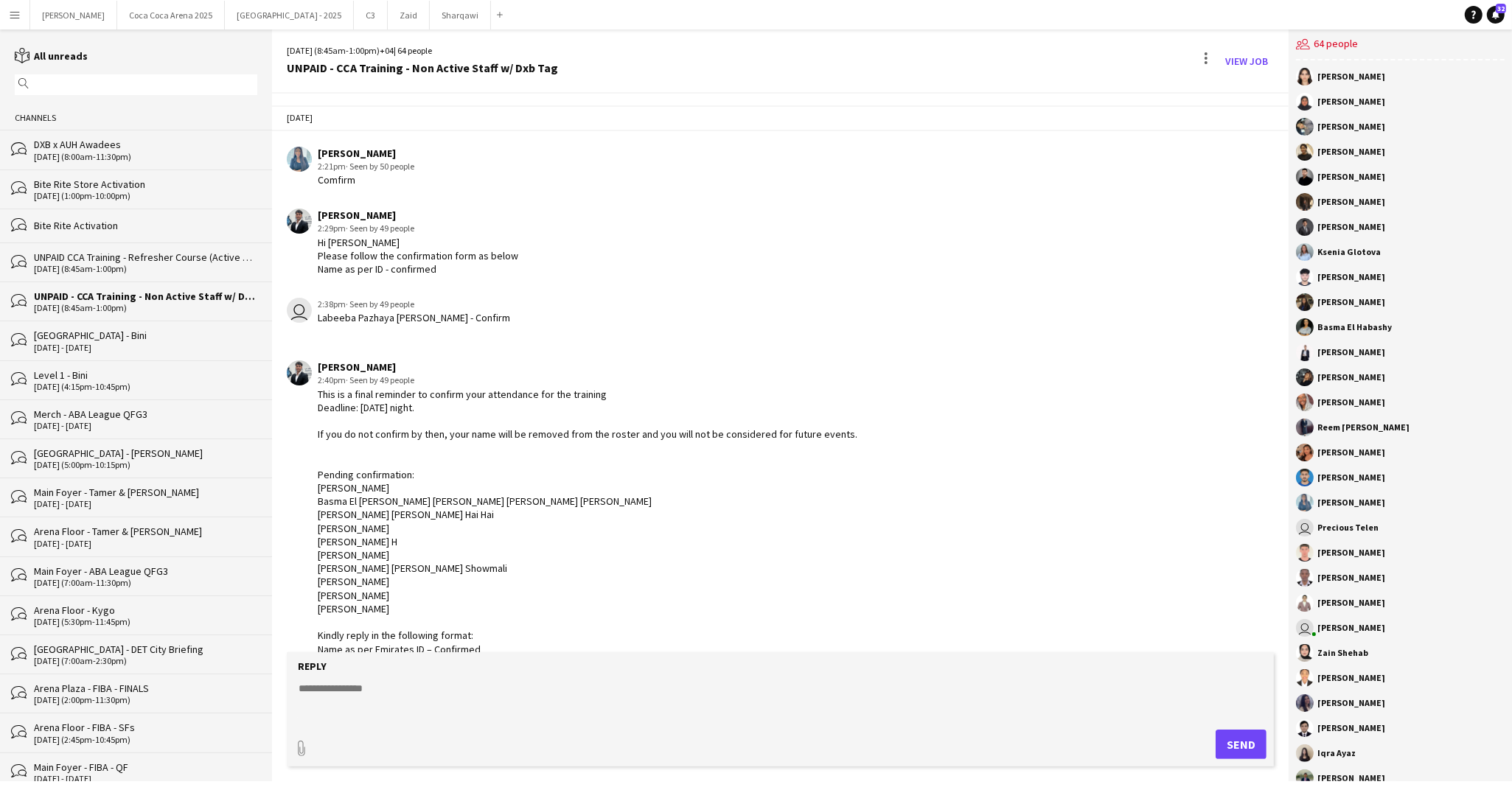
scroll to position [2145, 0]
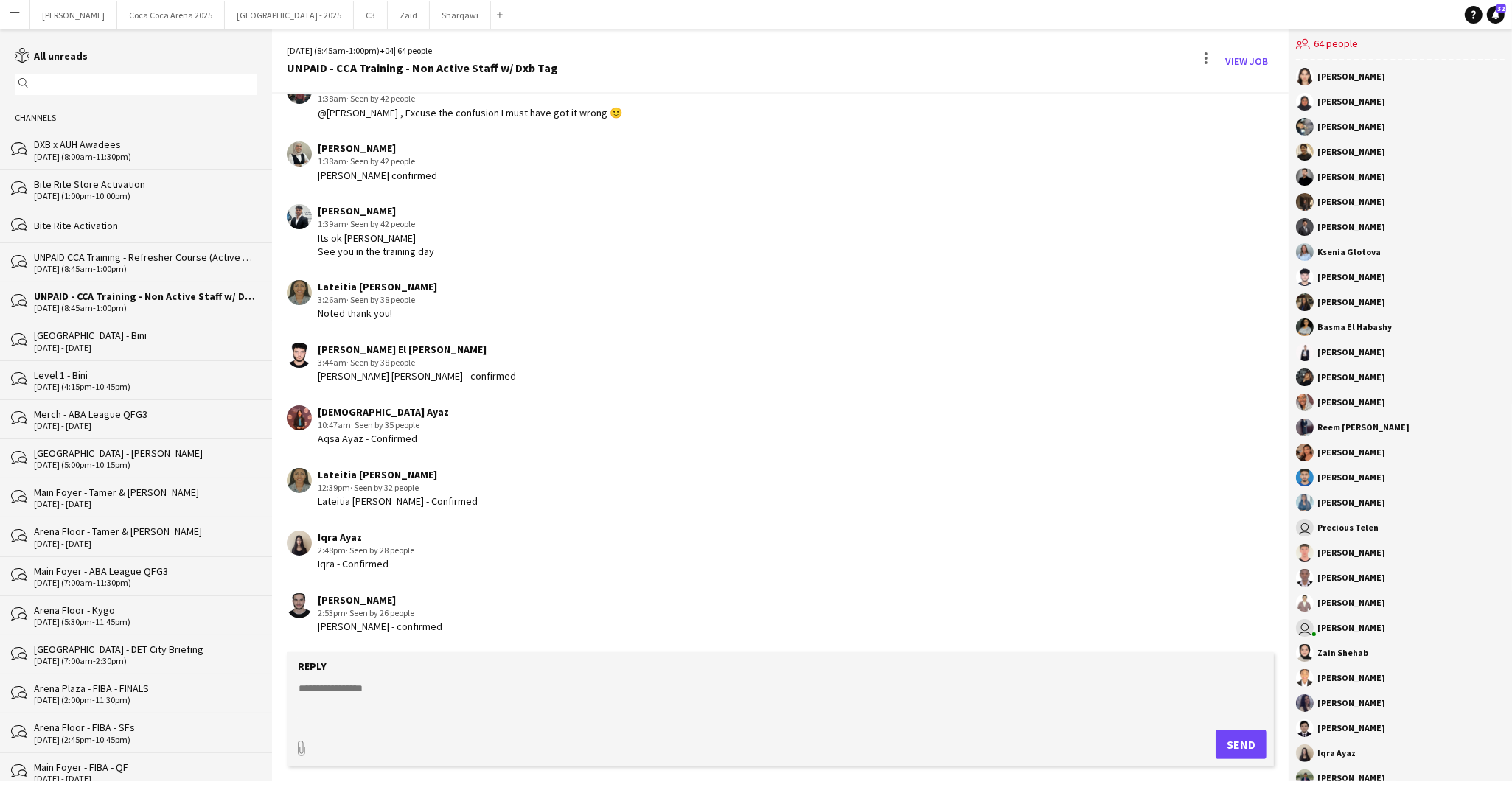
click at [383, 691] on textarea at bounding box center [783, 700] width 972 height 38
type textarea "*"
paste textarea "**********"
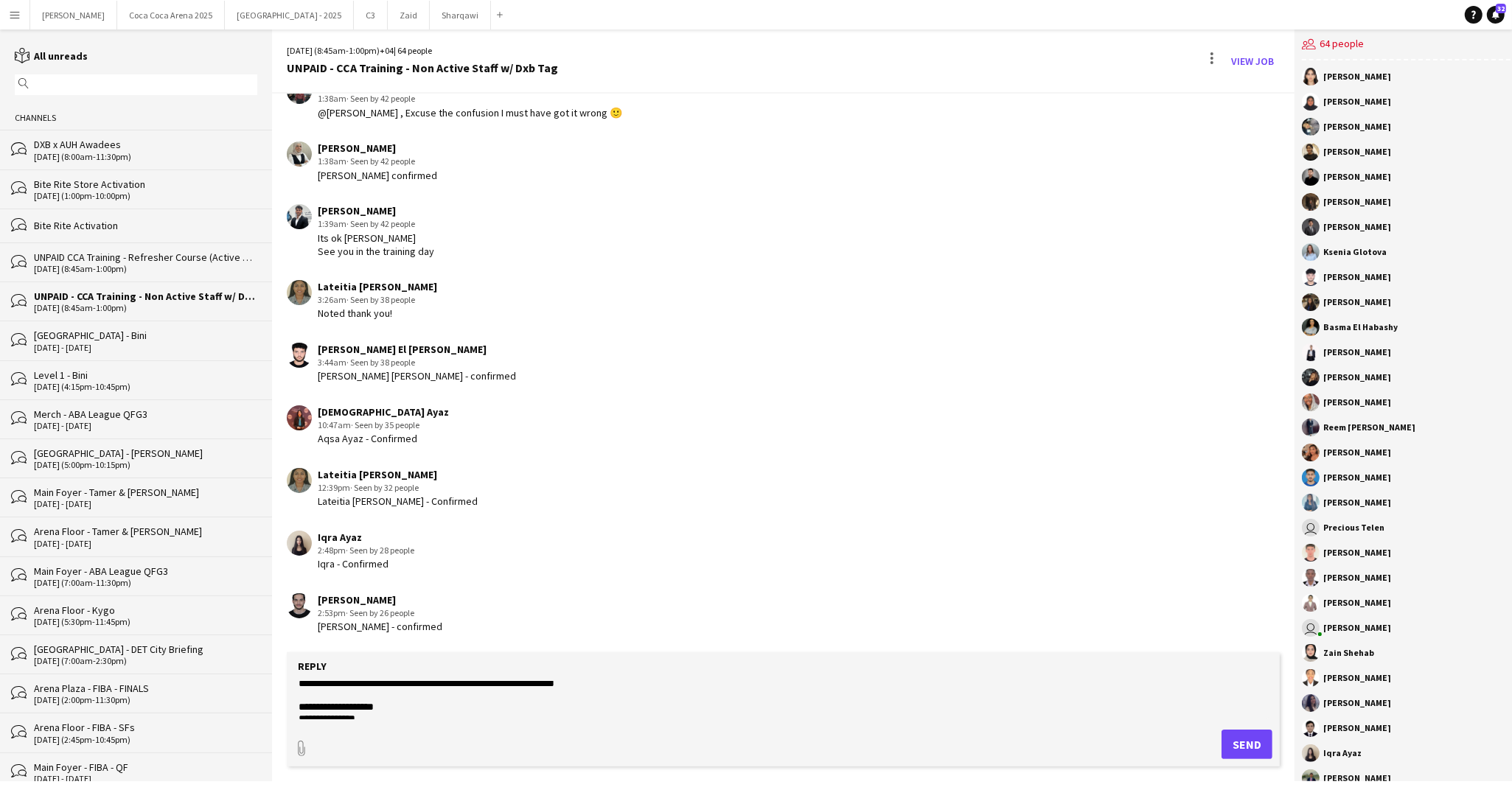
scroll to position [0, 0]
click at [298, 709] on textarea "**********" at bounding box center [783, 700] width 972 height 38
type textarea "**********"
click at [1230, 745] on button "Send" at bounding box center [1247, 745] width 51 height 30
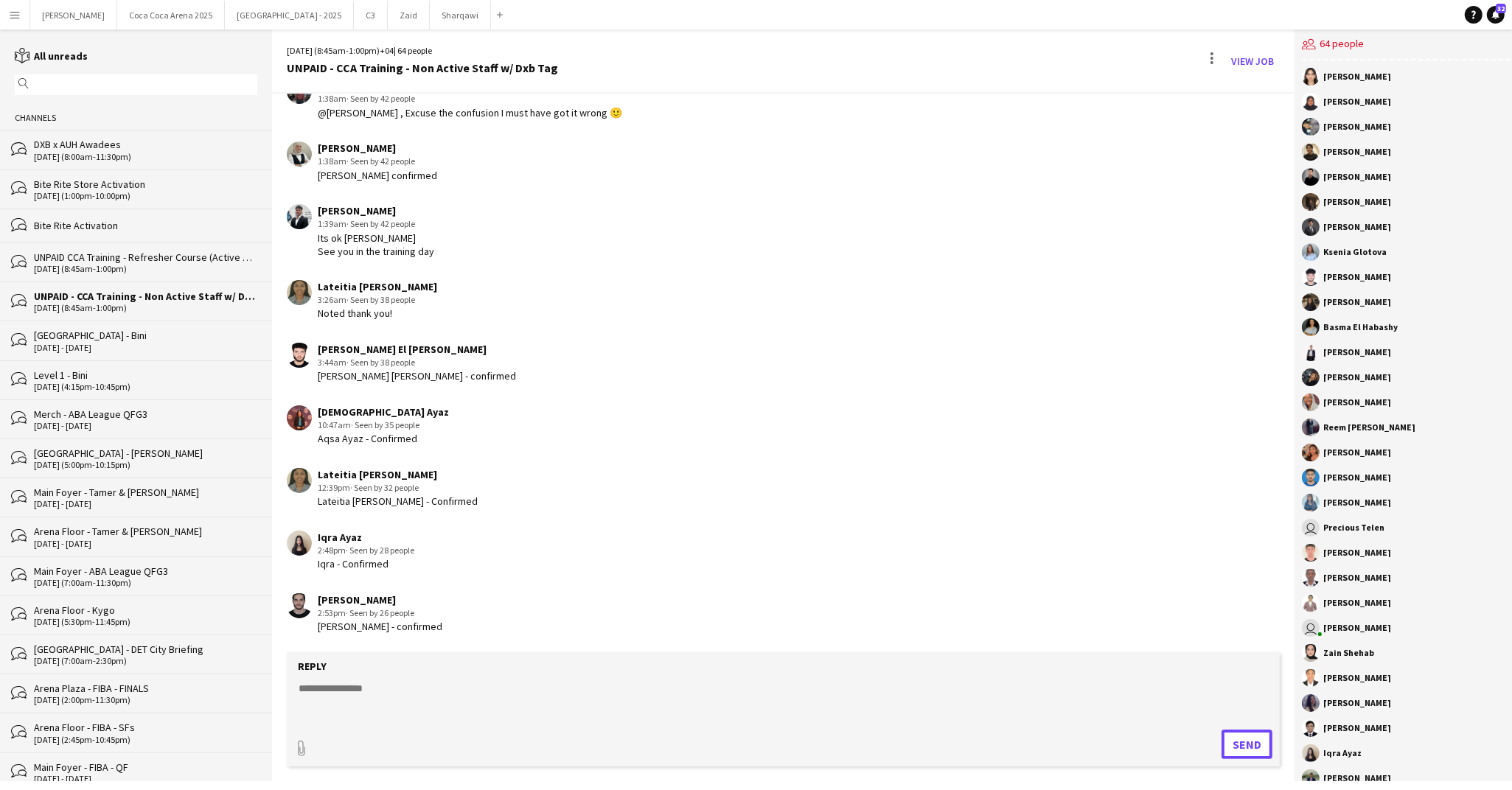
scroll to position [2384, 0]
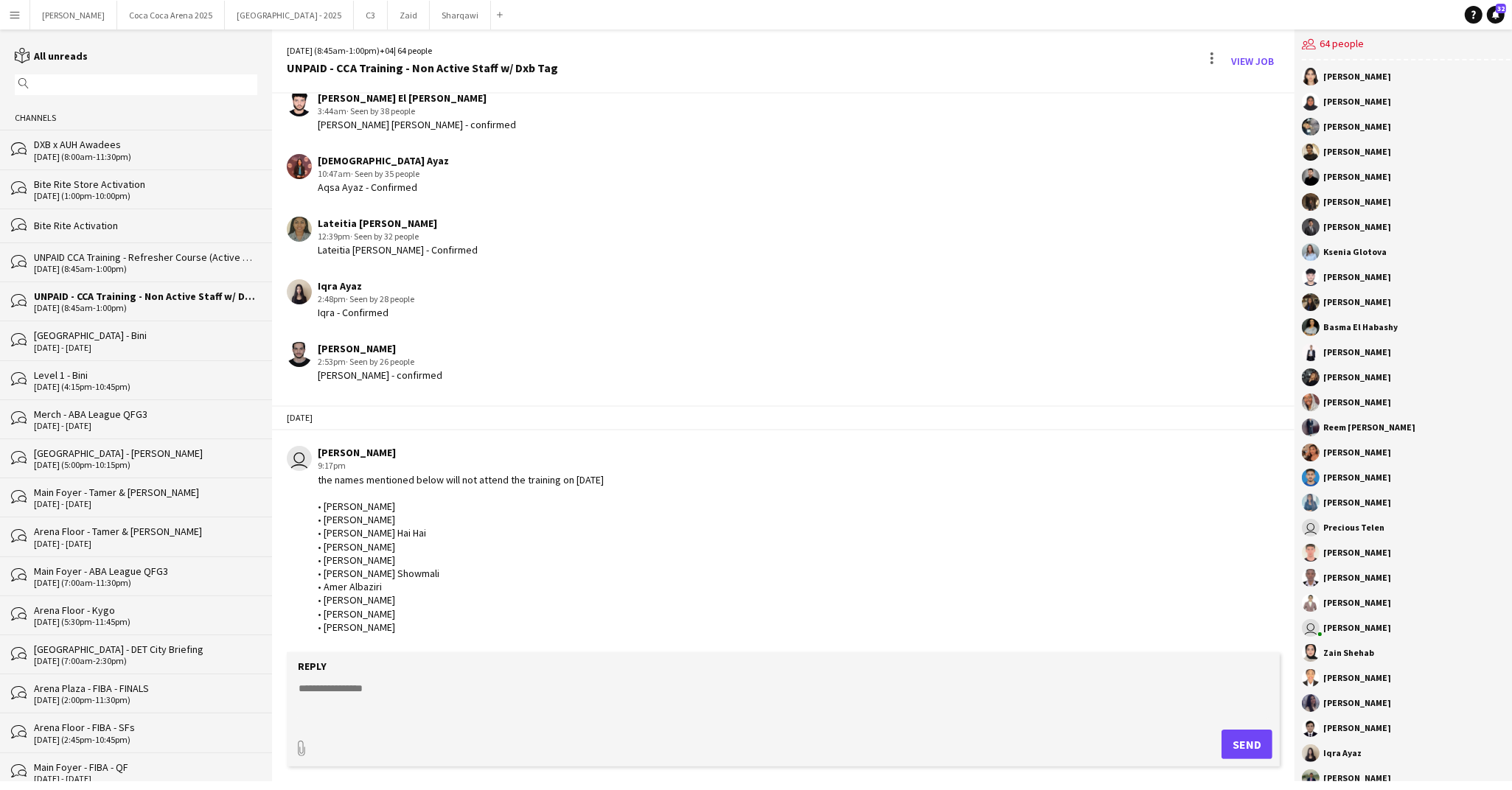
click at [418, 705] on textarea at bounding box center [783, 700] width 972 height 38
type textarea "*"
click at [480, 685] on textarea "**********" at bounding box center [783, 700] width 972 height 38
type textarea "**********"
click at [1239, 739] on button "Send" at bounding box center [1247, 745] width 51 height 30
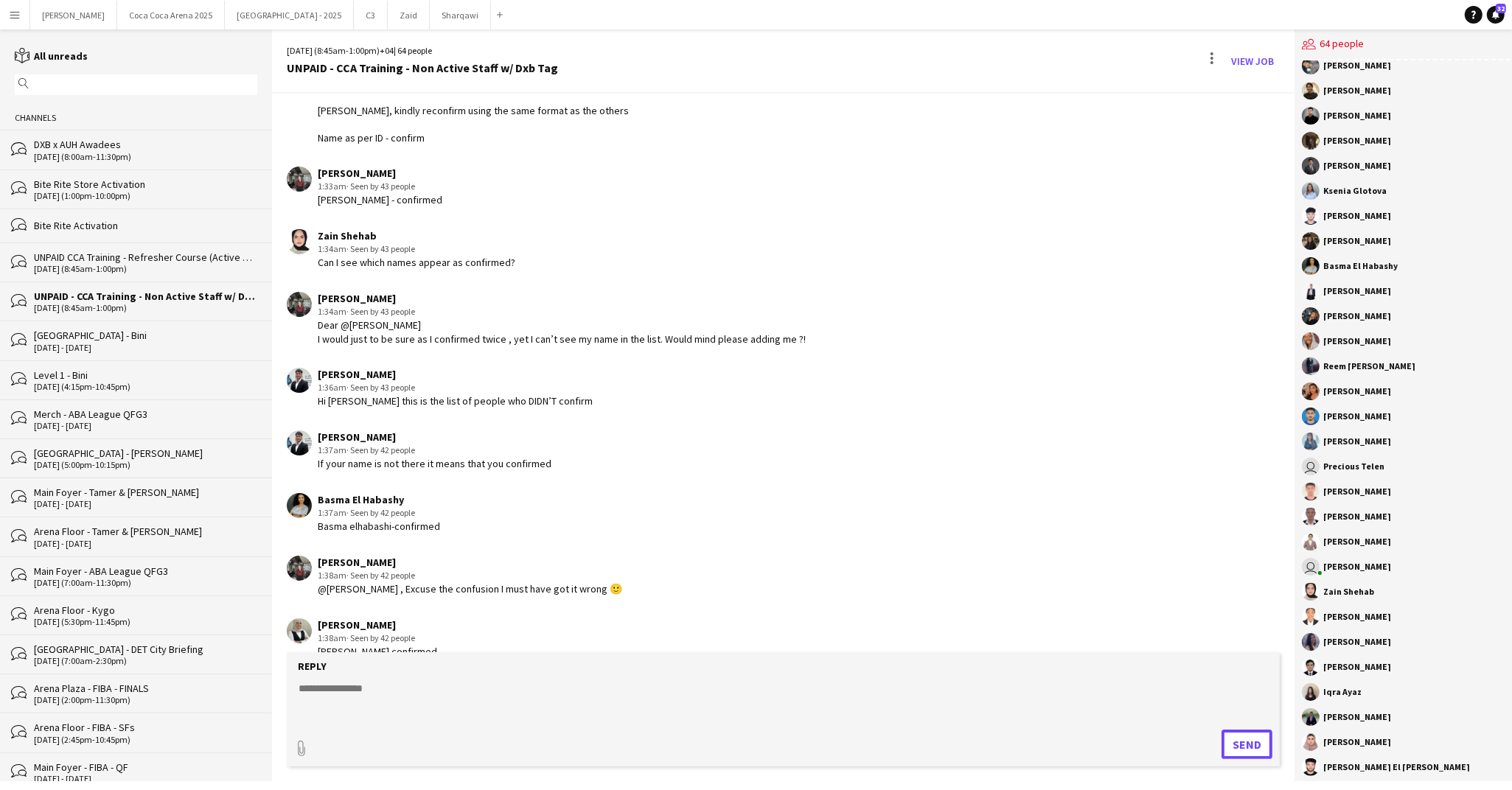
scroll to position [4473, 0]
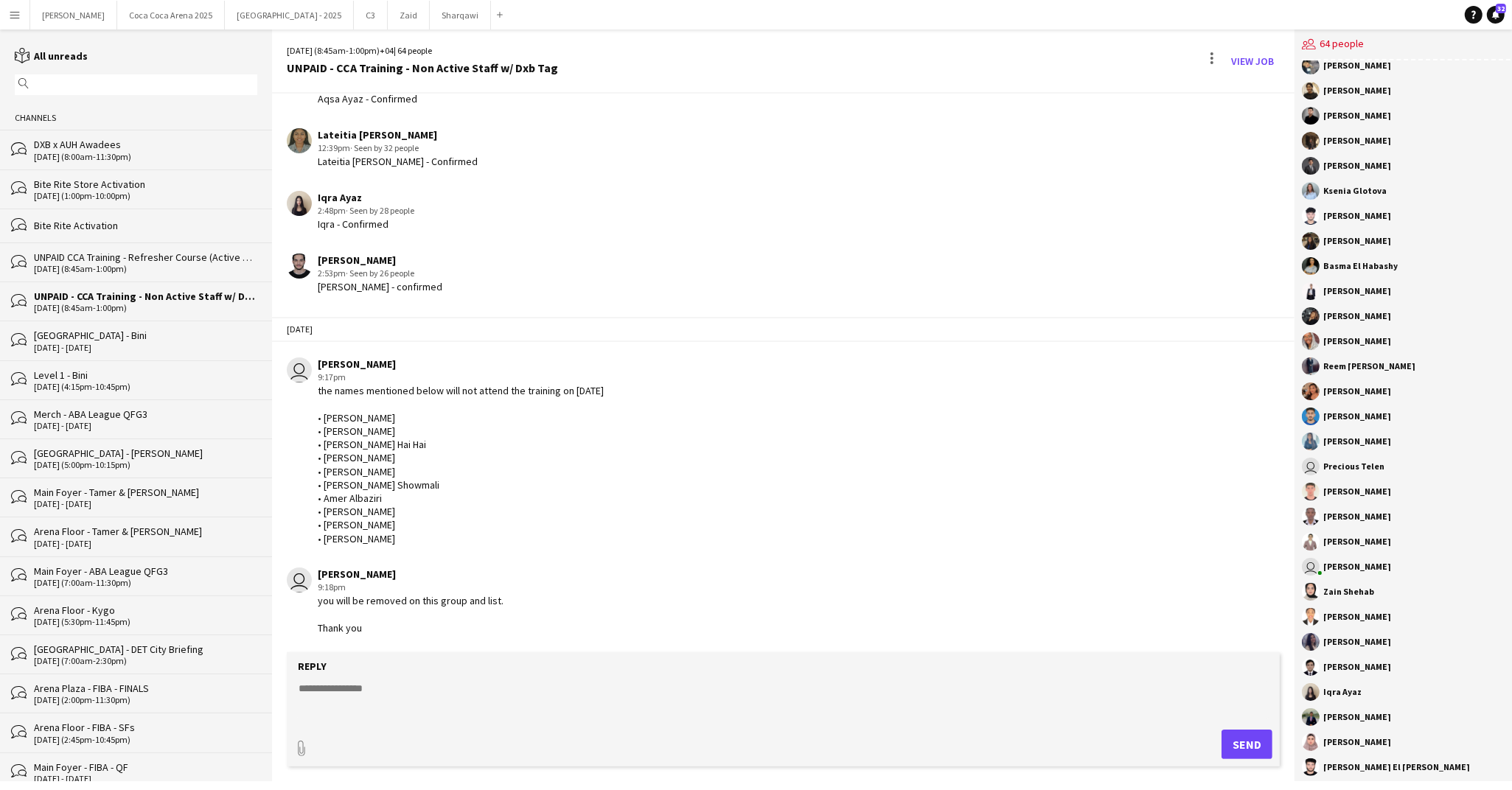
click at [1355, 270] on div "Basma El Habashy" at bounding box center [1406, 266] width 208 height 17
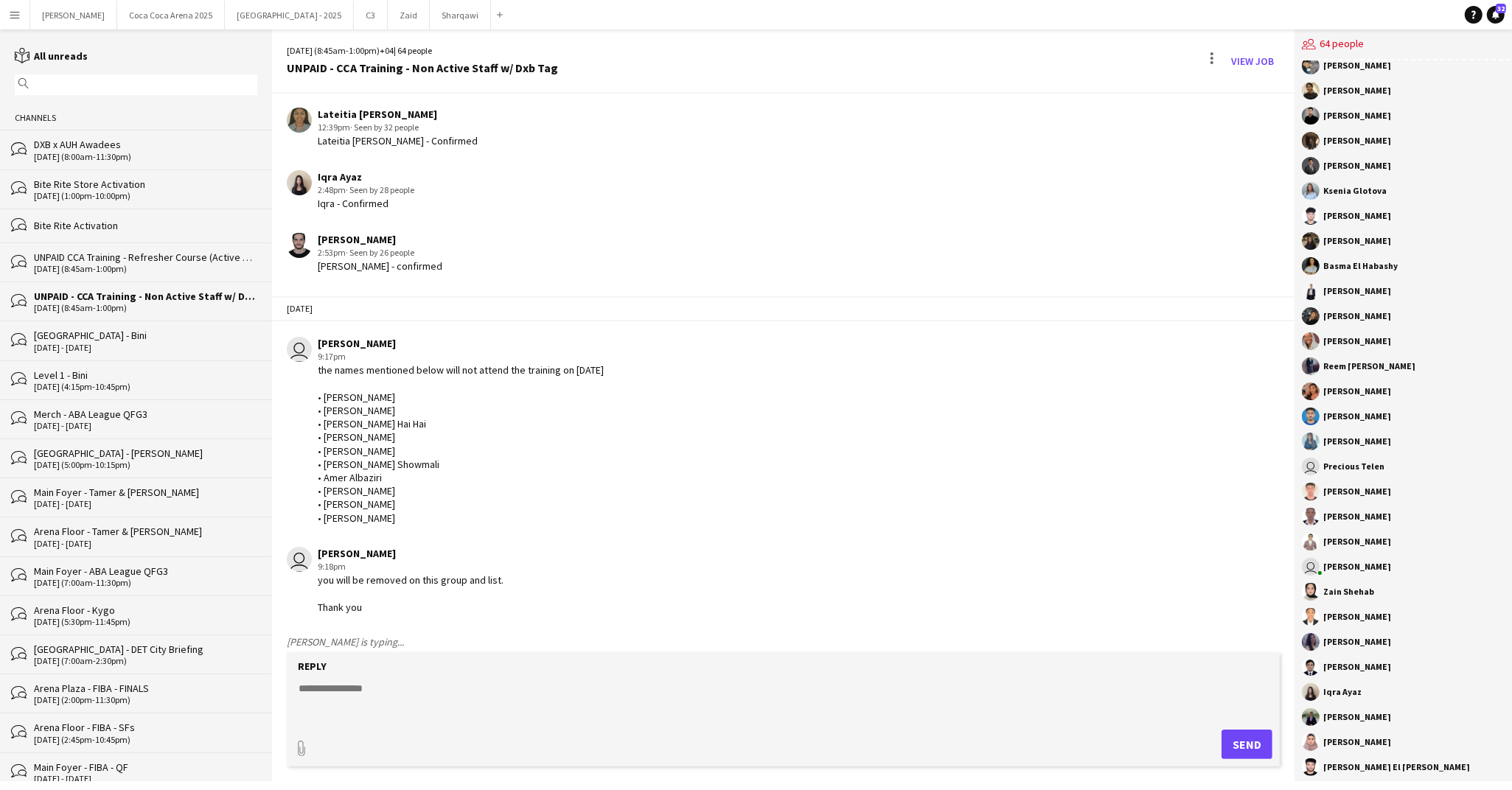
click at [121, 183] on div "Bite Rite Store Activation" at bounding box center [145, 184] width 223 height 13
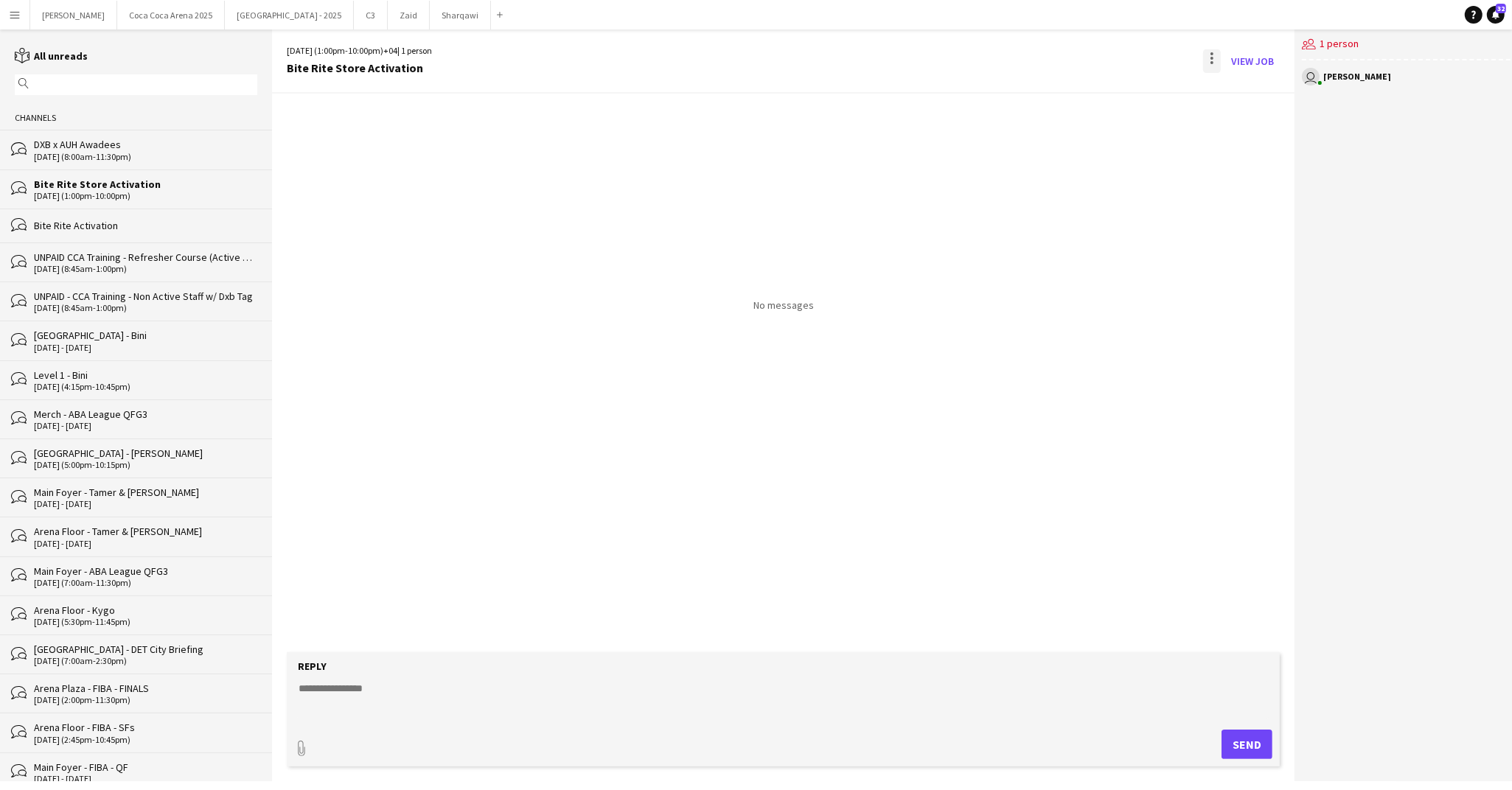
click at [1208, 52] on div at bounding box center [1212, 60] width 18 height 24
click at [1219, 86] on app-icon "Delete" at bounding box center [1214, 90] width 11 height 12
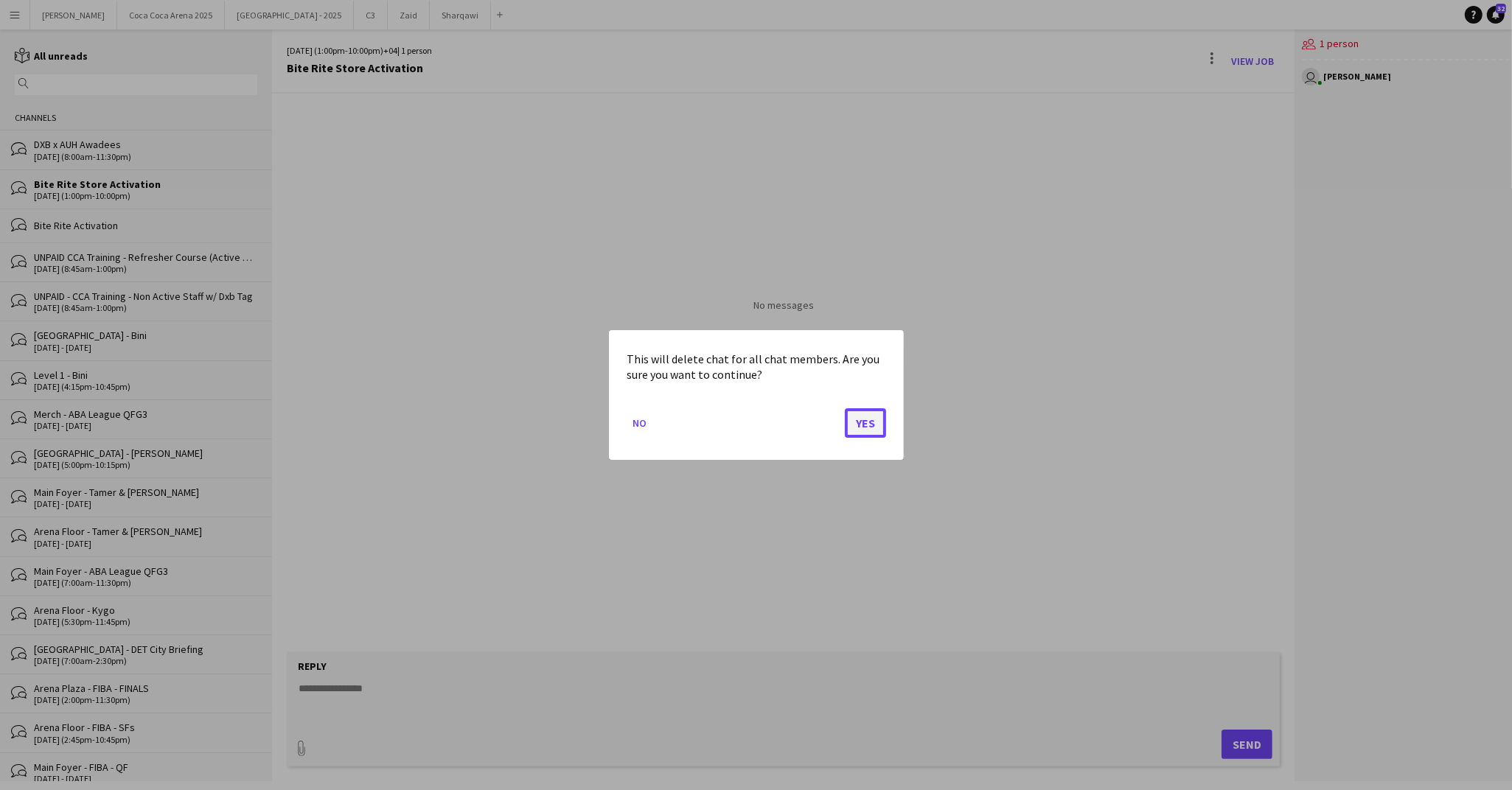
click at [864, 416] on button "Yes" at bounding box center [864, 423] width 41 height 30
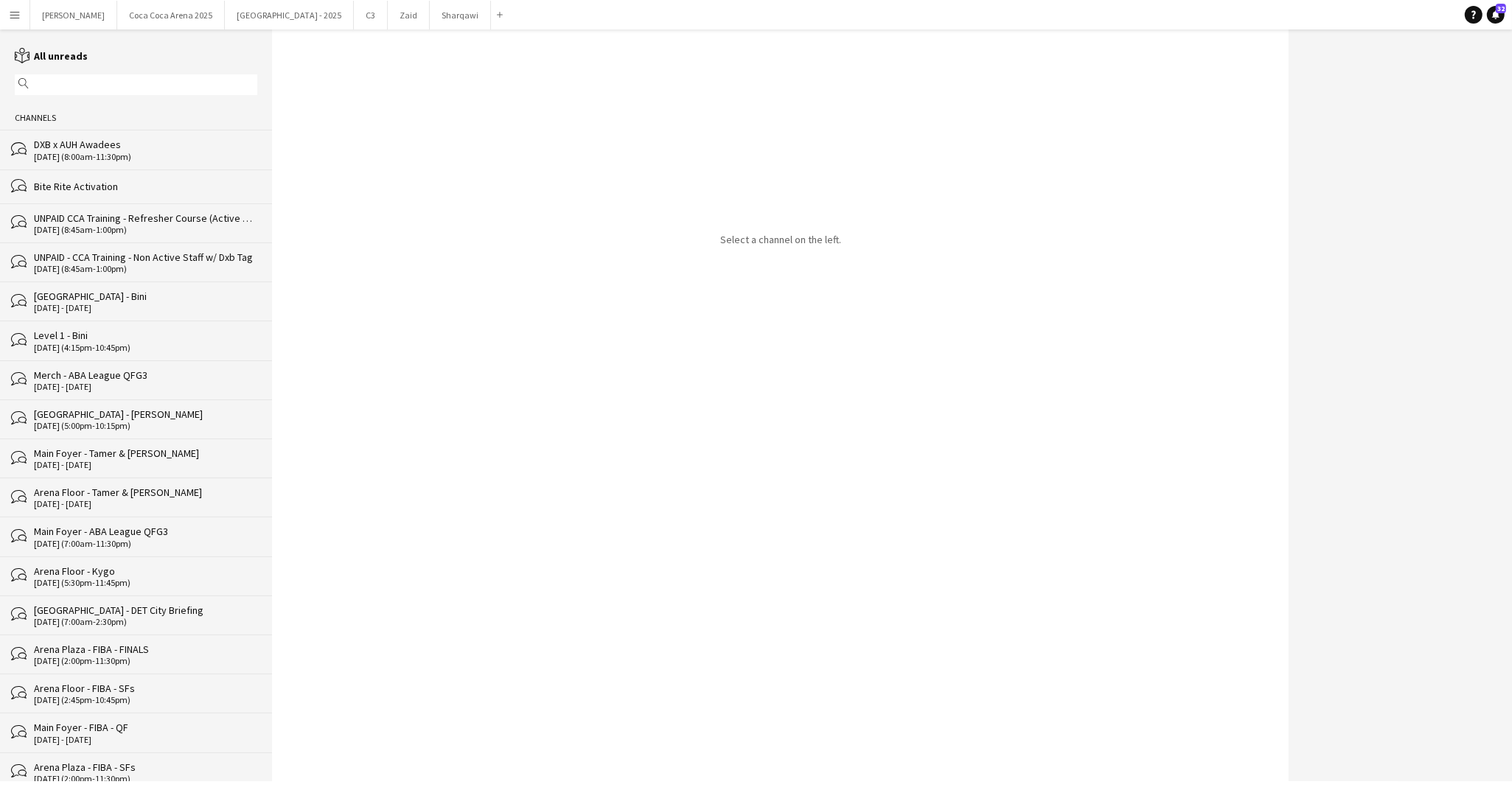
click at [98, 191] on div "Bite Rite Activation" at bounding box center [145, 186] width 223 height 13
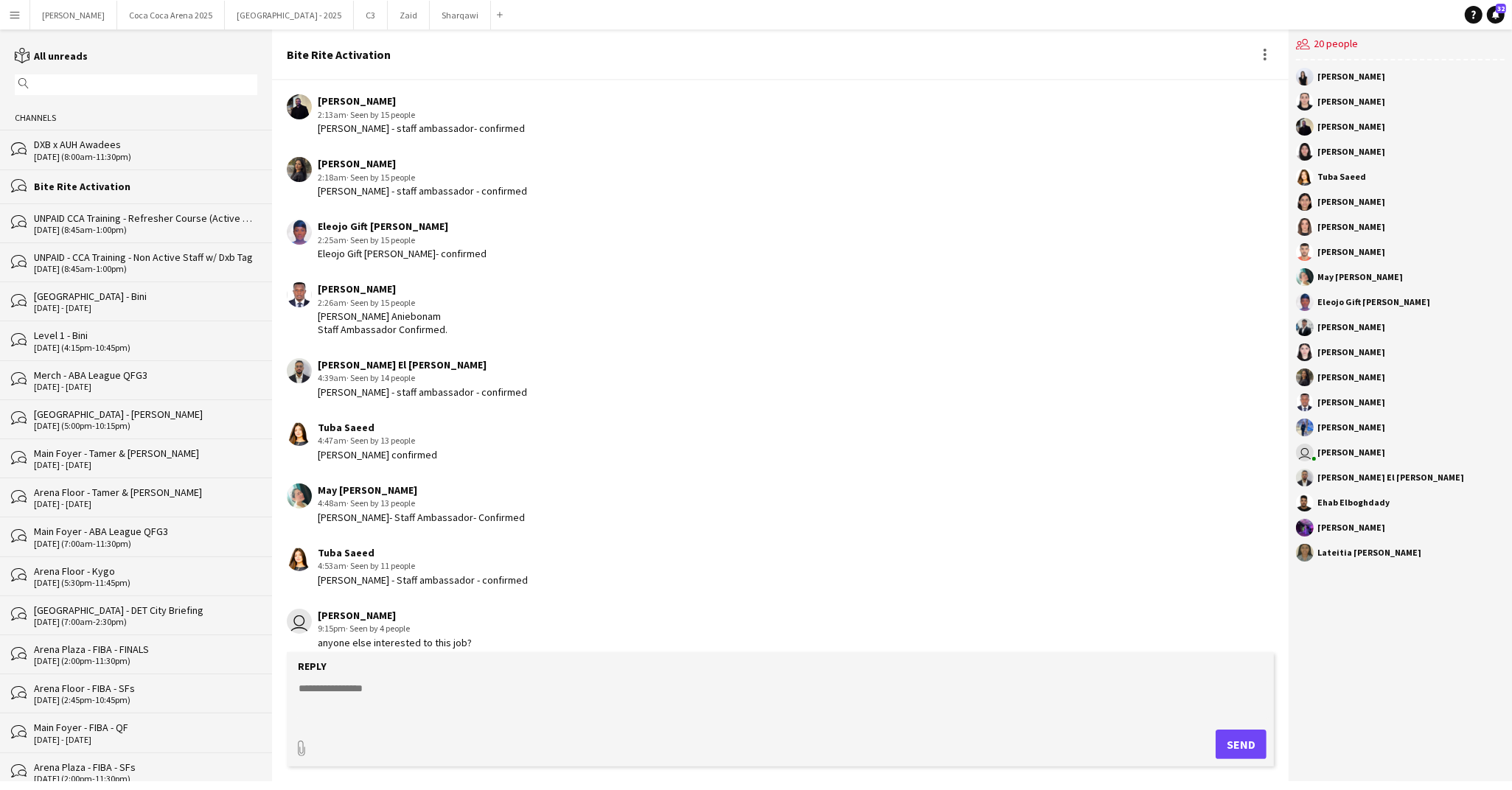
scroll to position [1831, 0]
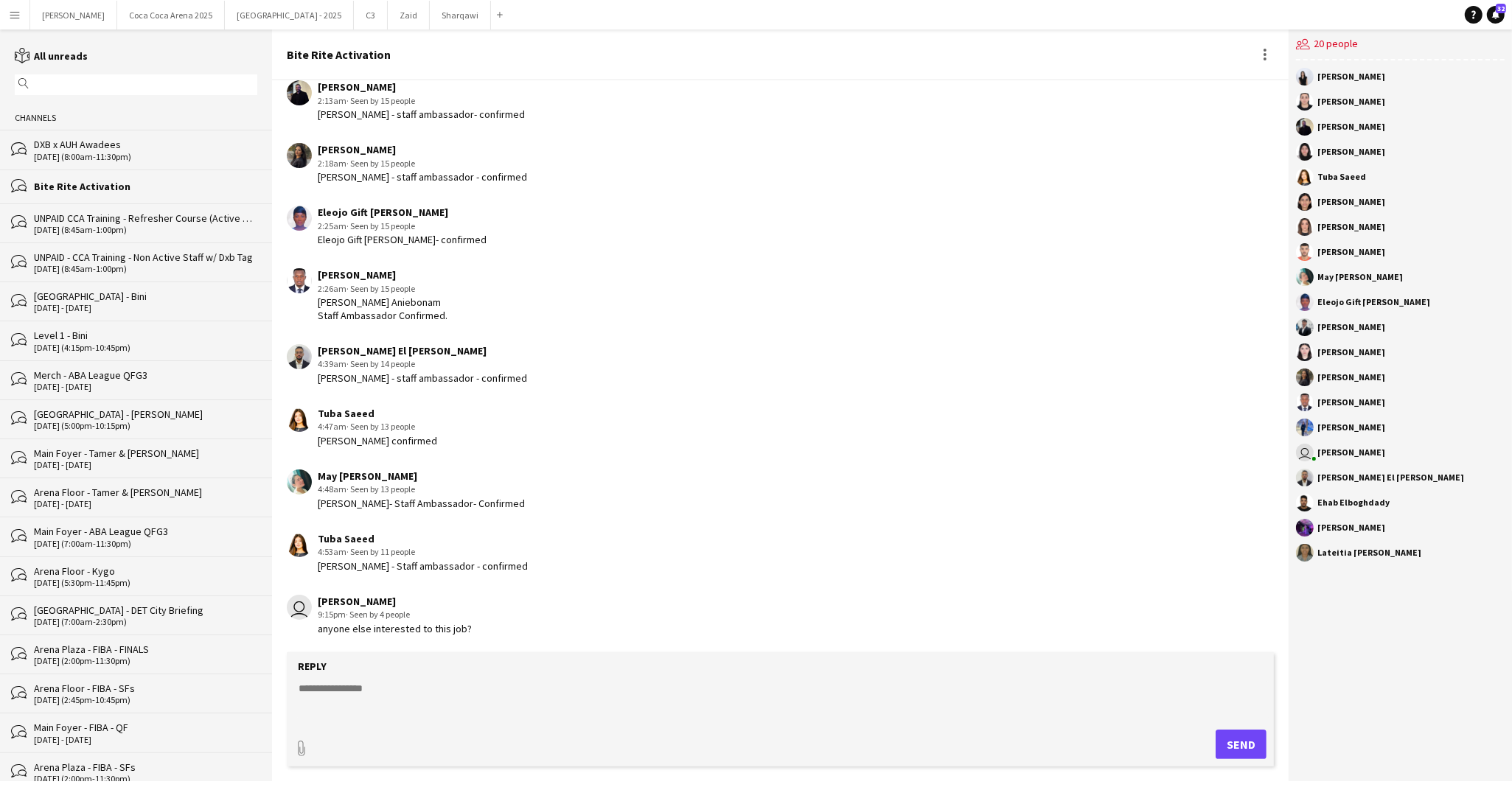
click at [147, 206] on div "bubbles UNPAID CCA Training - Refresher Course (Active Staff) 19-08-2025 (8:45a…" at bounding box center [136, 223] width 272 height 39
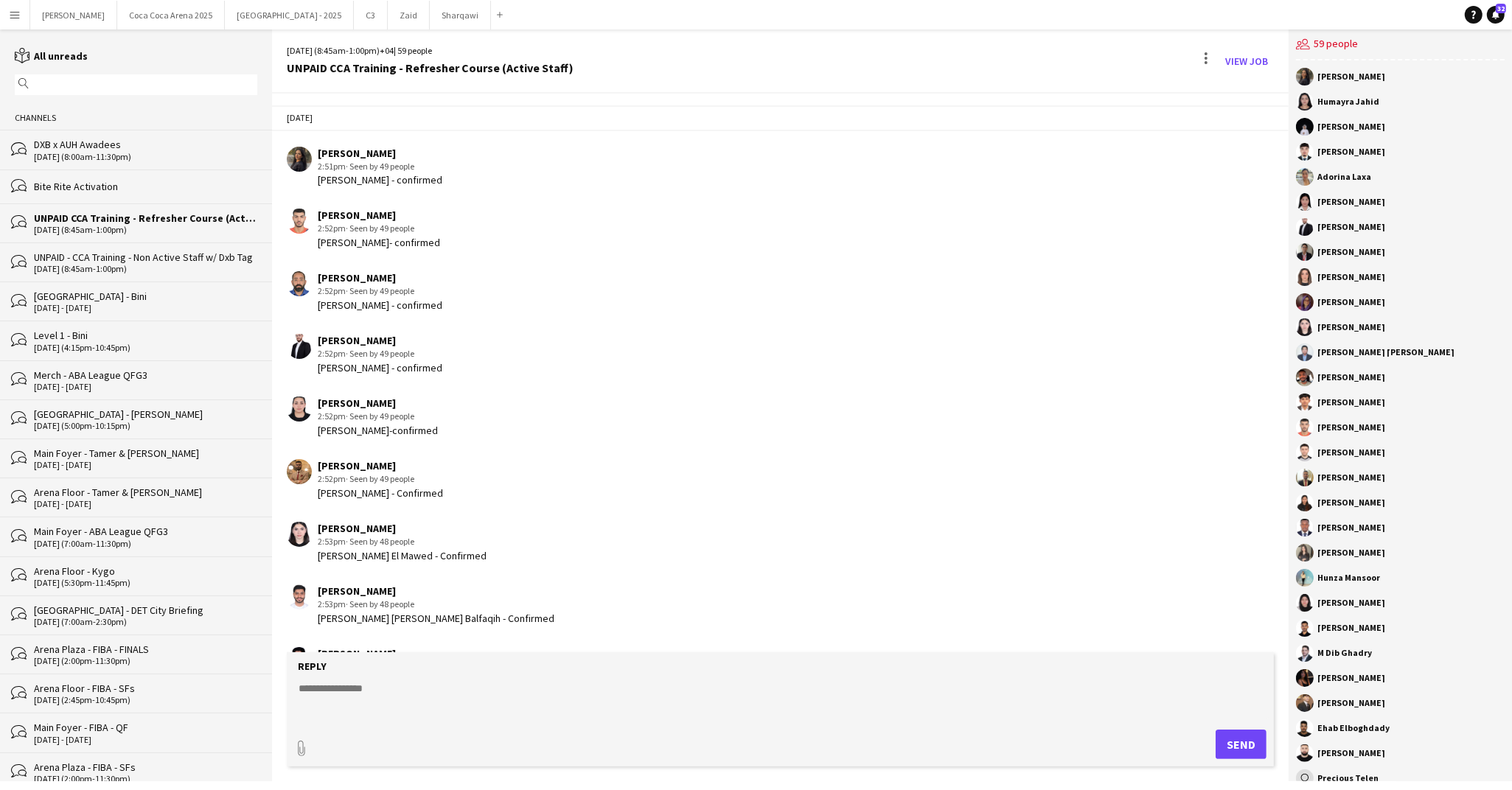
scroll to position [1463, 0]
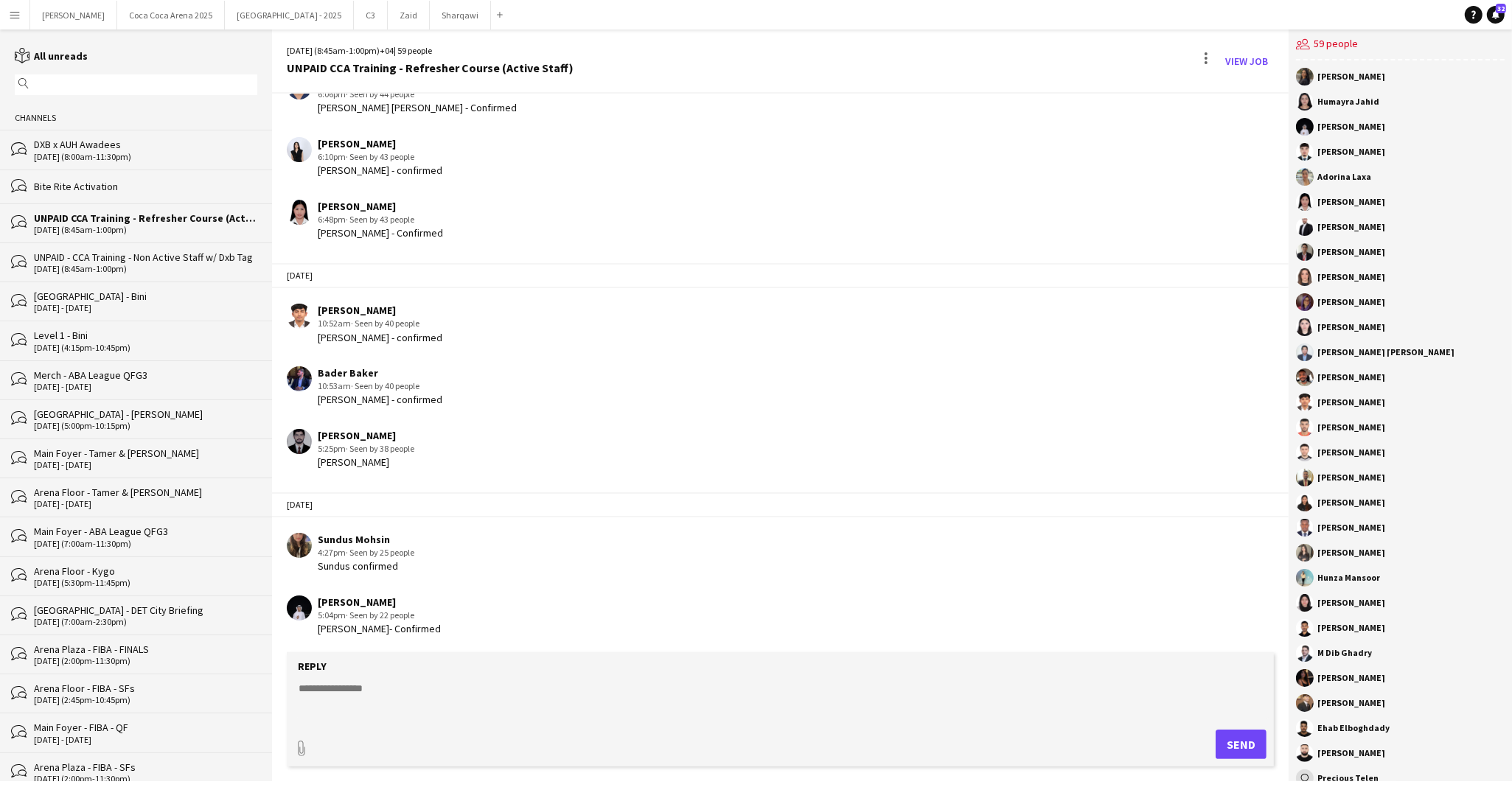
click at [132, 242] on div "bubbles UNPAID - CCA Training - Non Active Staff w/ Dxb Tag 19-08-2025 (8:45am-…" at bounding box center [136, 262] width 272 height 39
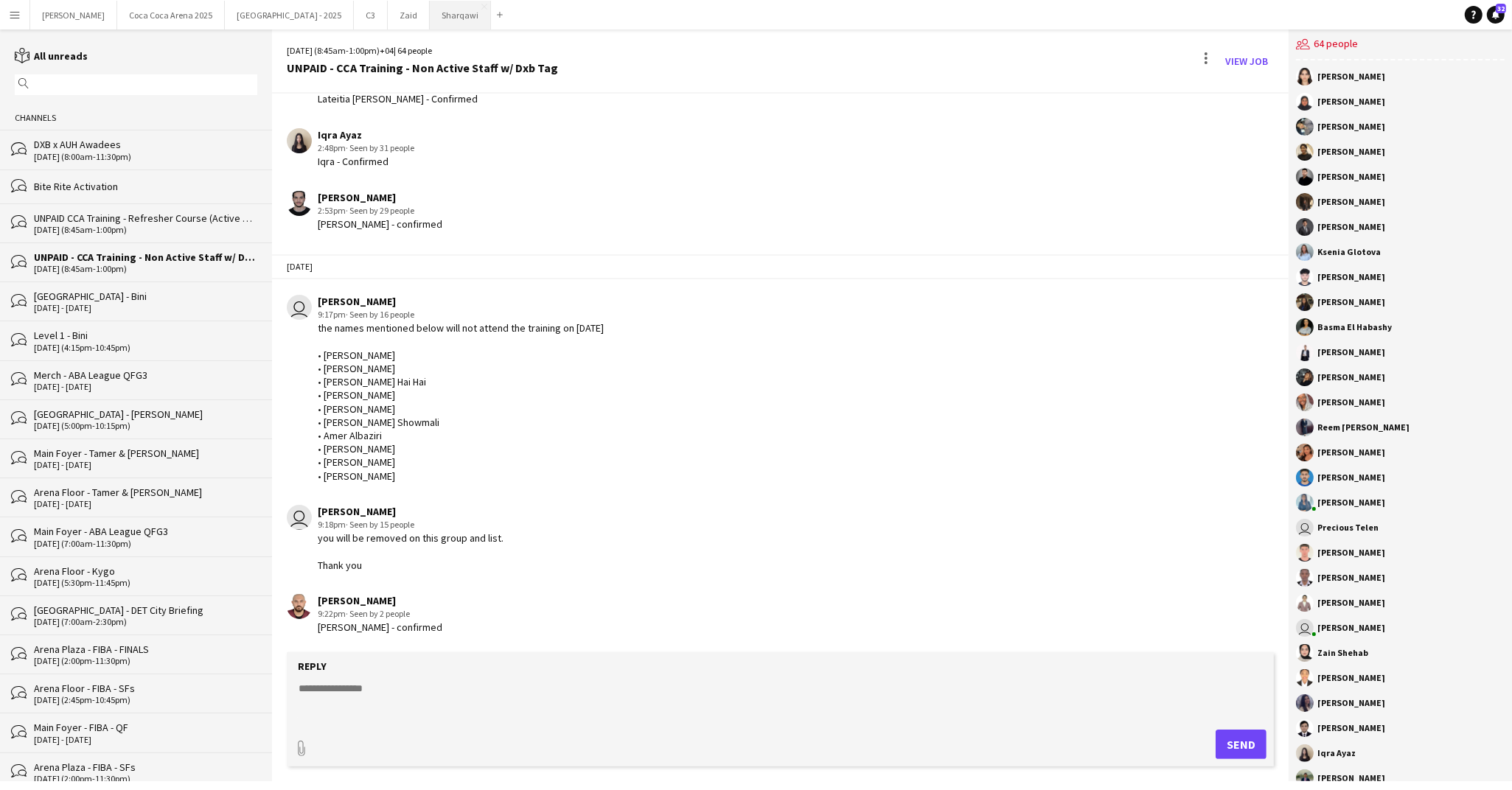
scroll to position [2384, 0]
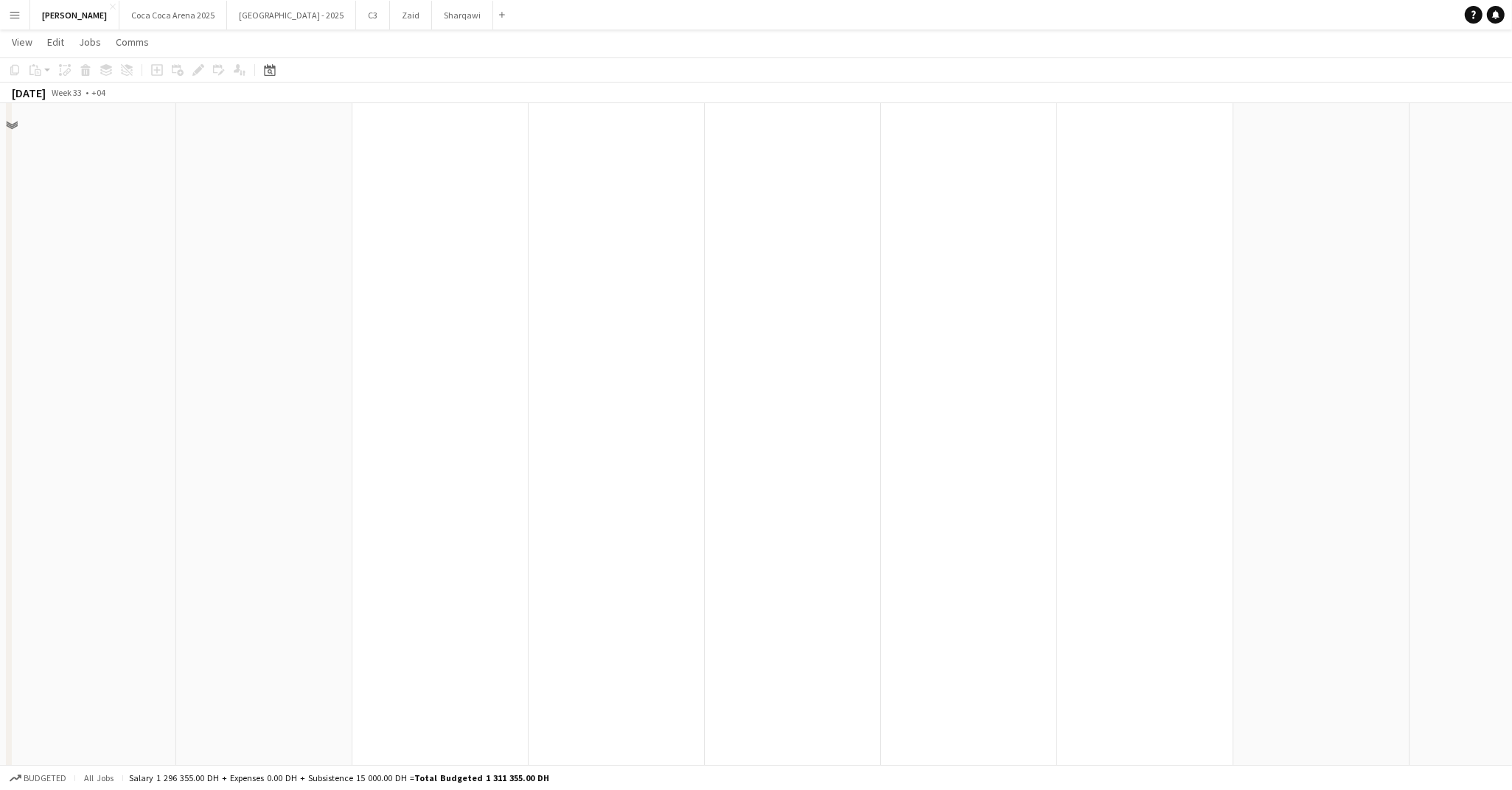
scroll to position [2117, 0]
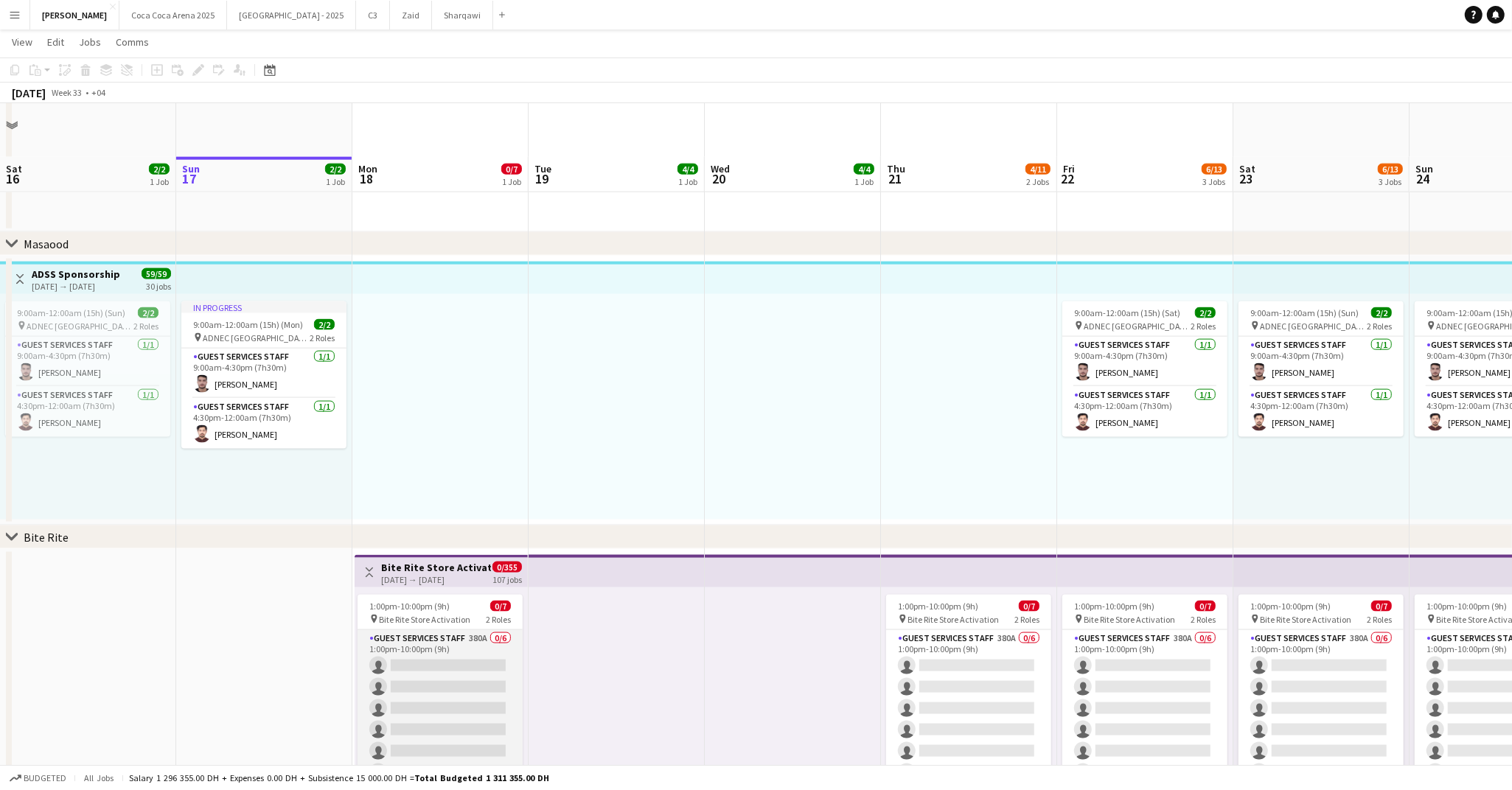
drag, startPoint x: 422, startPoint y: 617, endPoint x: 444, endPoint y: 608, distance: 23.8
click at [422, 630] on app-card-role "Guest Services Staff 380A 0/6 1:00pm-10:00pm (9h) single-neutral-actions single…" at bounding box center [440, 708] width 165 height 157
click at [428, 687] on app-card-role "Guest Services Staff 380A 0/6 1:00pm-10:00pm (9h) single-neutral-actions single…" at bounding box center [440, 708] width 165 height 157
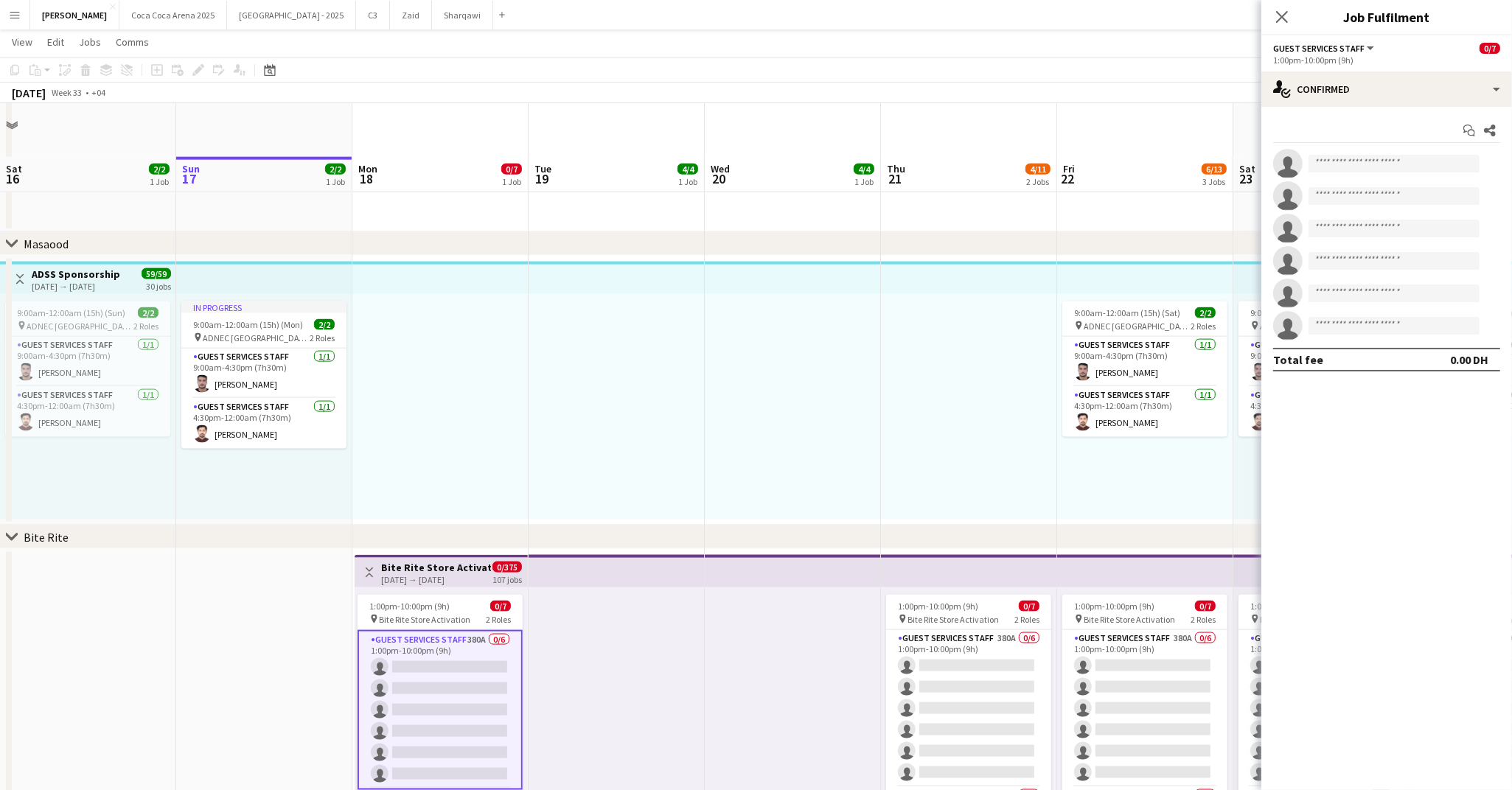
scroll to position [2171, 0]
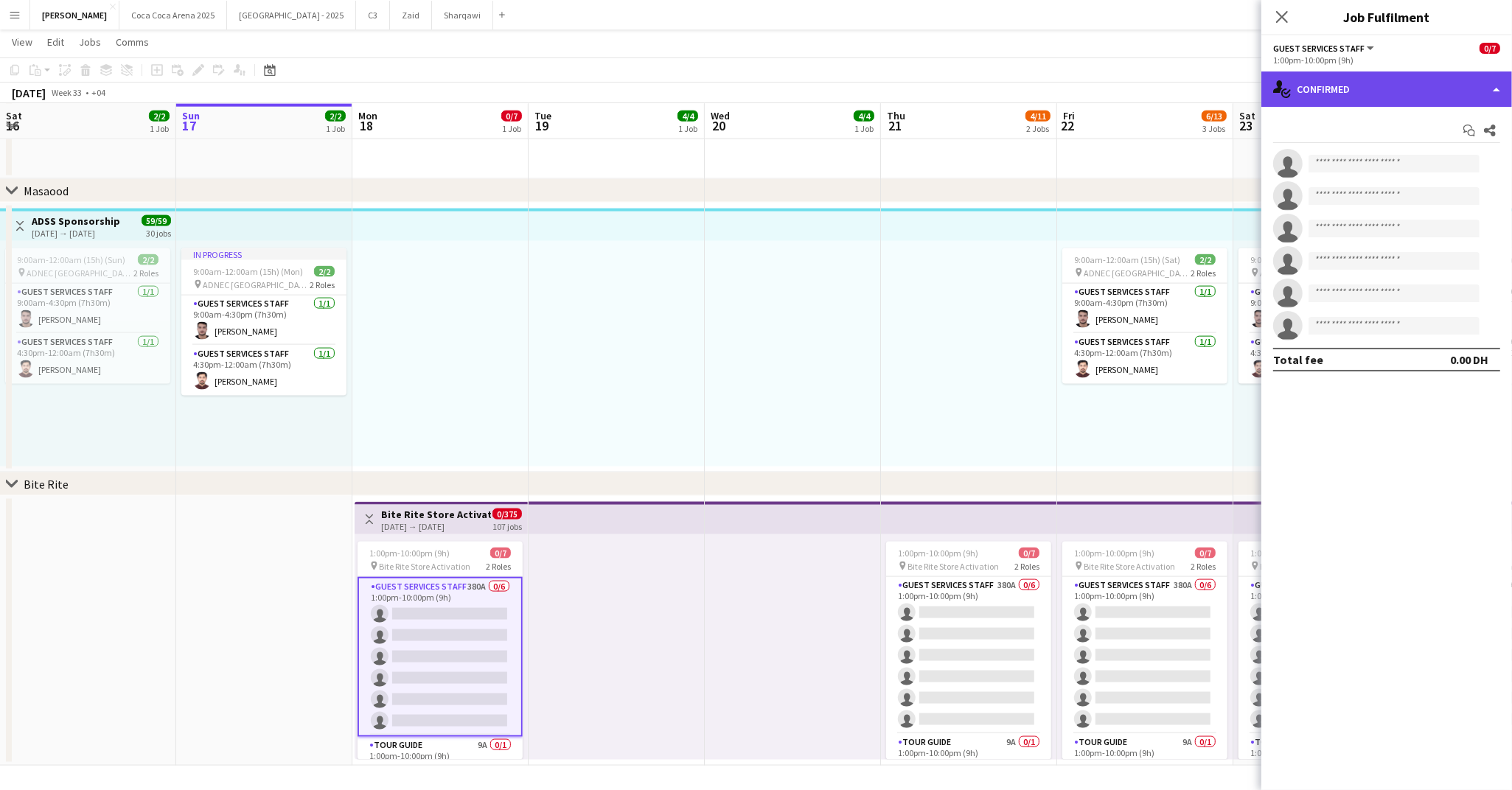
click at [1368, 94] on div "single-neutral-actions-check-2 Confirmed" at bounding box center [1386, 89] width 250 height 35
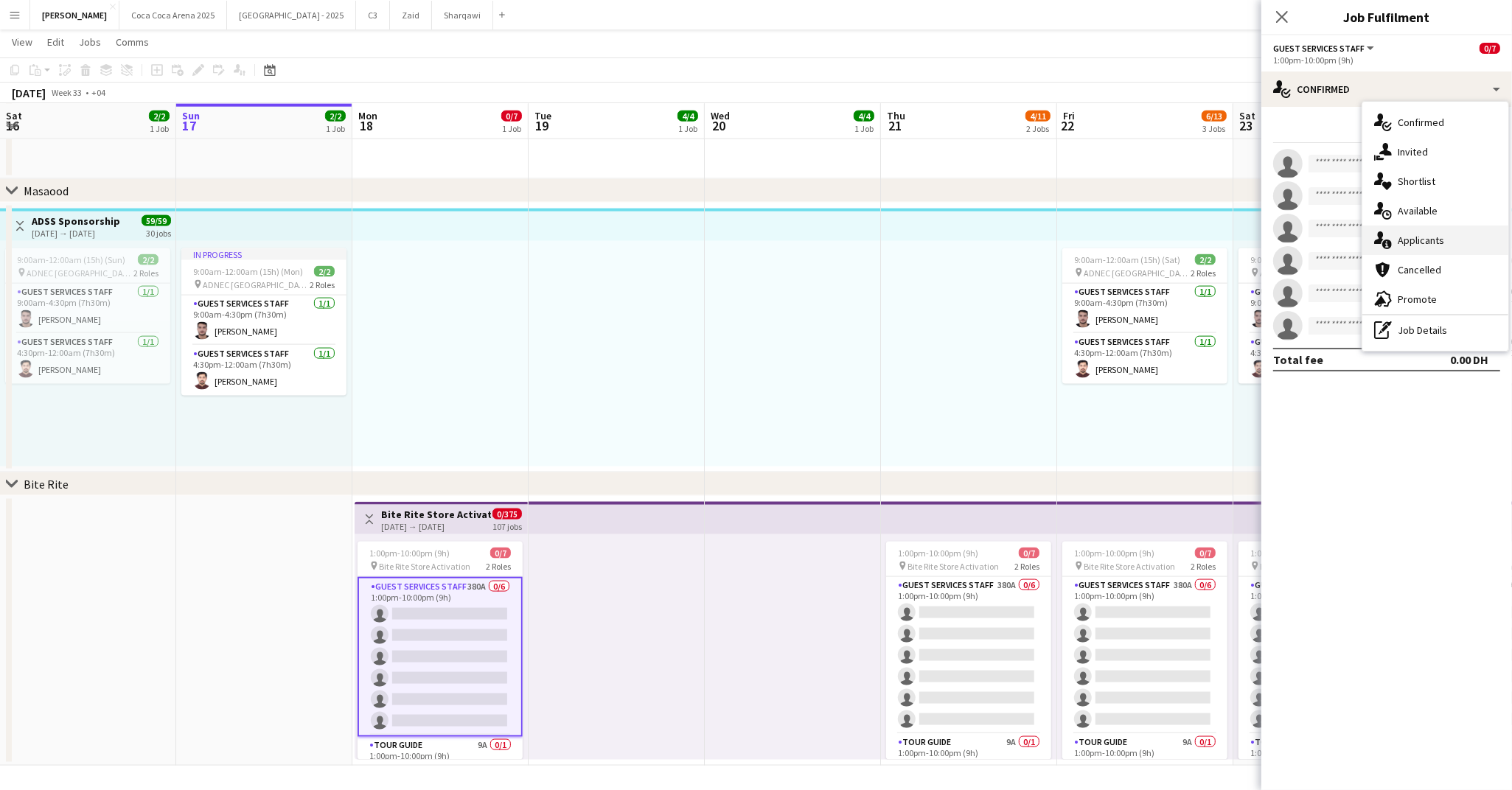
click at [1424, 241] on div "single-neutral-actions-information Applicants" at bounding box center [1435, 241] width 146 height 30
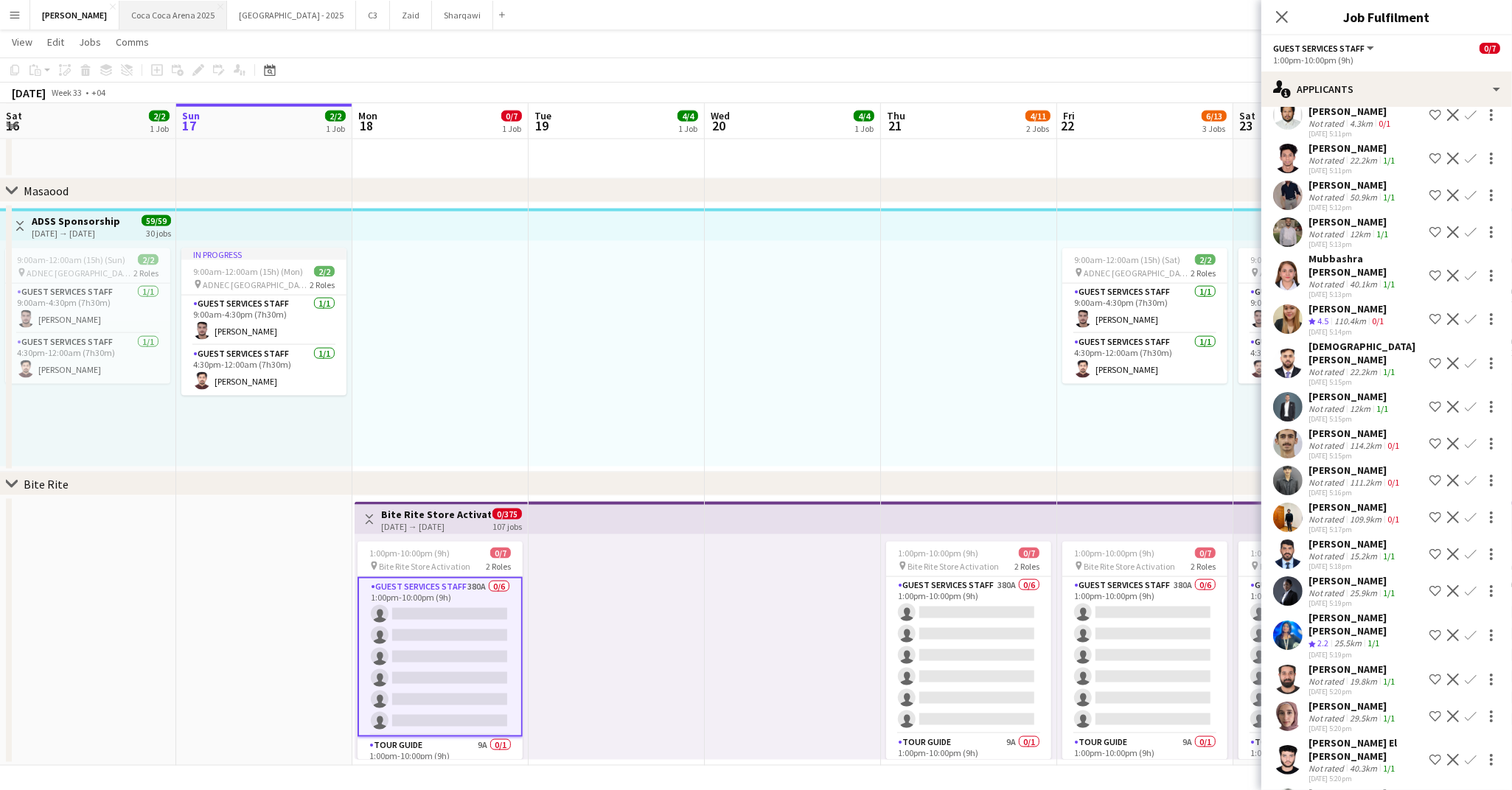
click at [119, 11] on button "[GEOGRAPHIC_DATA] 2025 Close" at bounding box center [172, 15] width 108 height 29
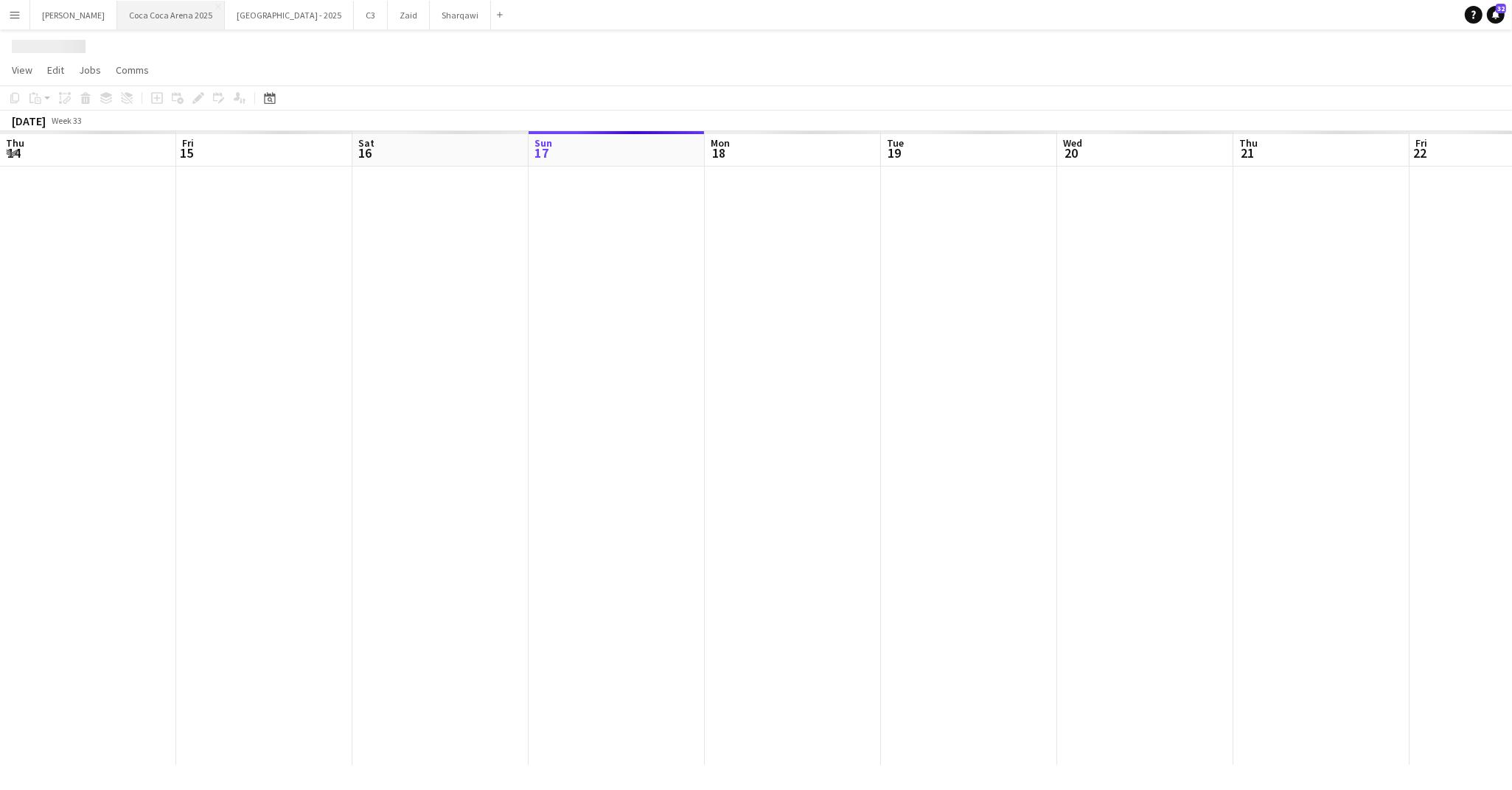
scroll to position [0, 353]
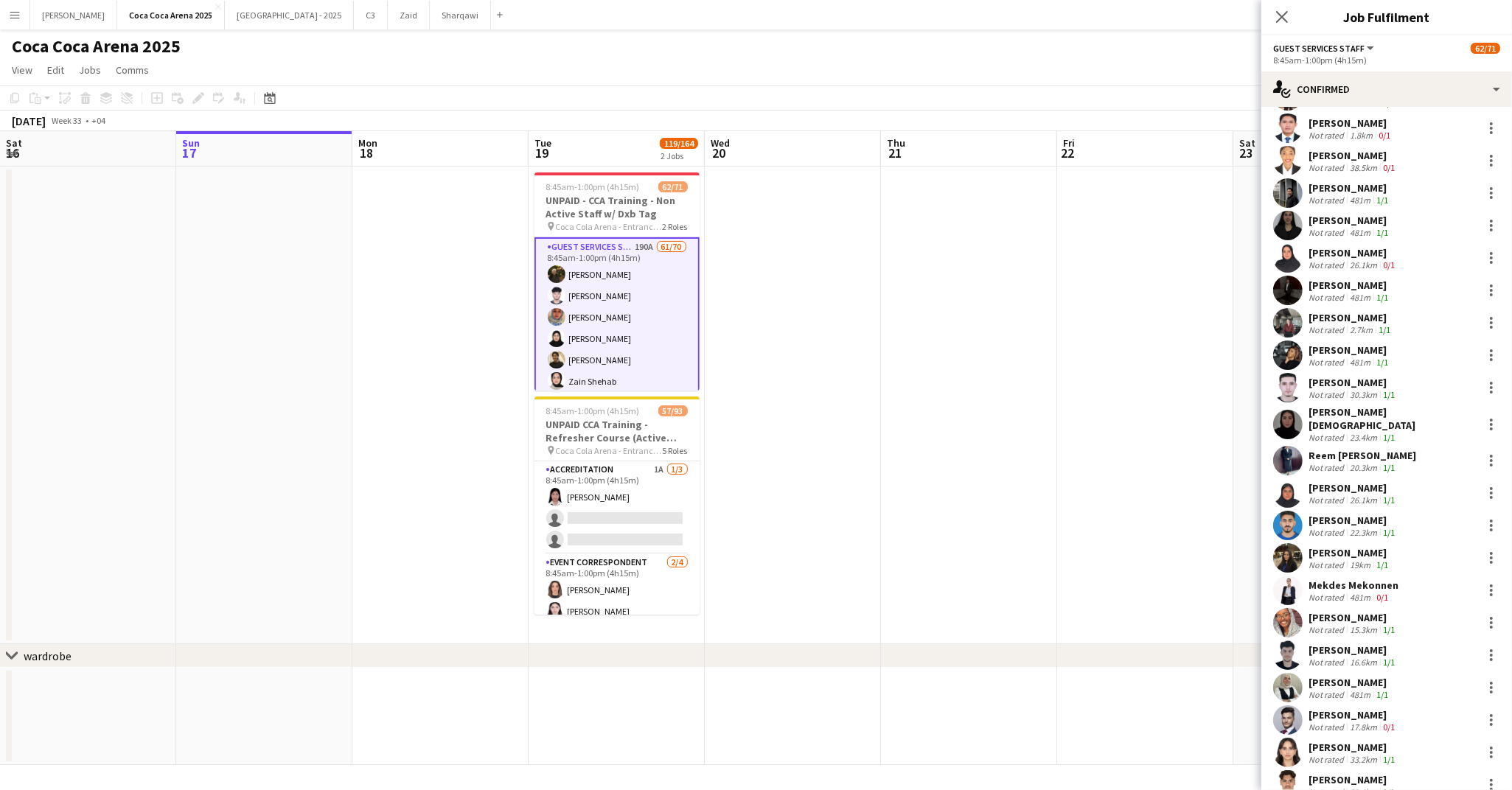
scroll to position [0, 0]
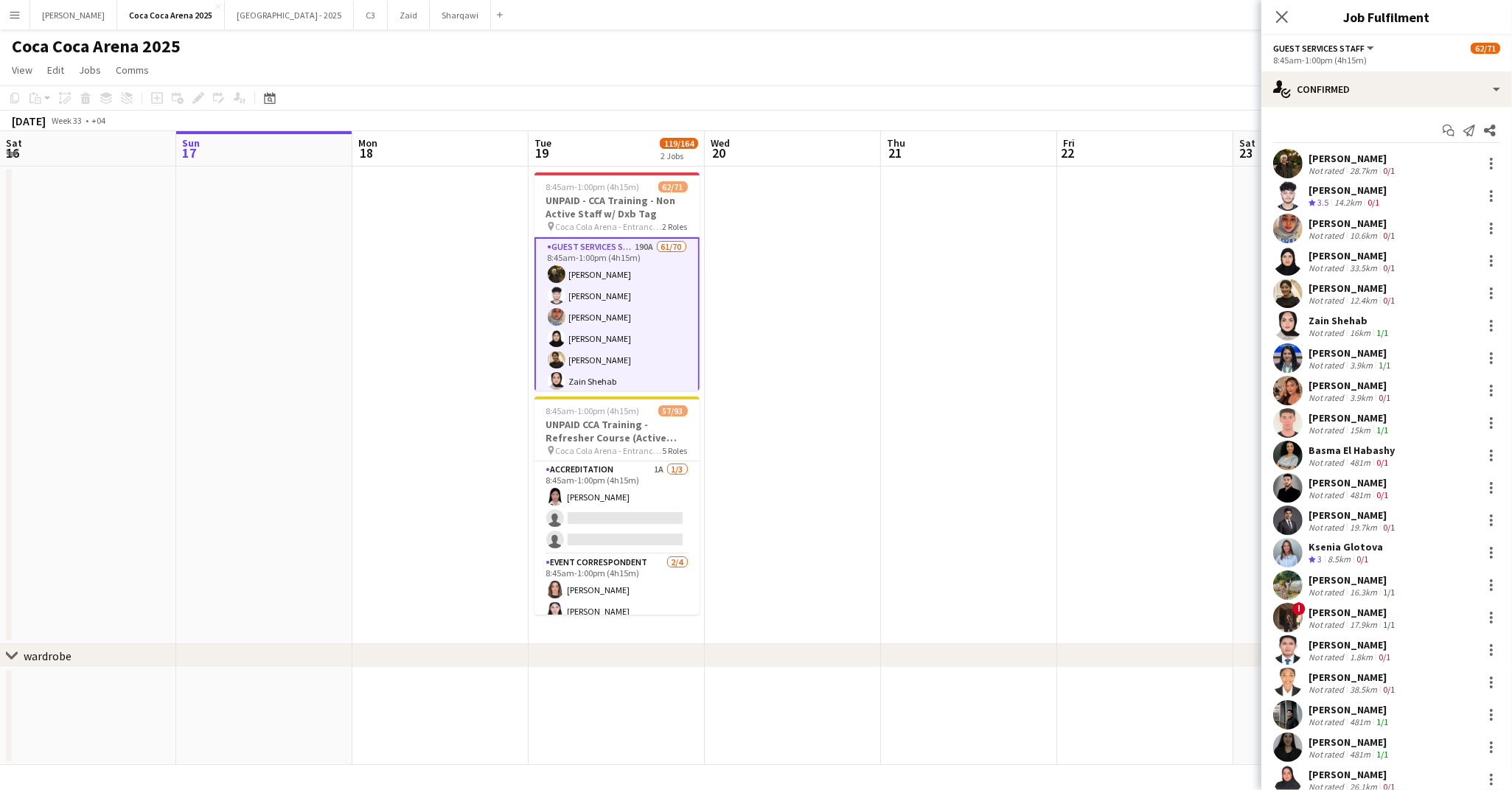
click at [1336, 170] on div "Not rated" at bounding box center [1327, 171] width 38 height 11
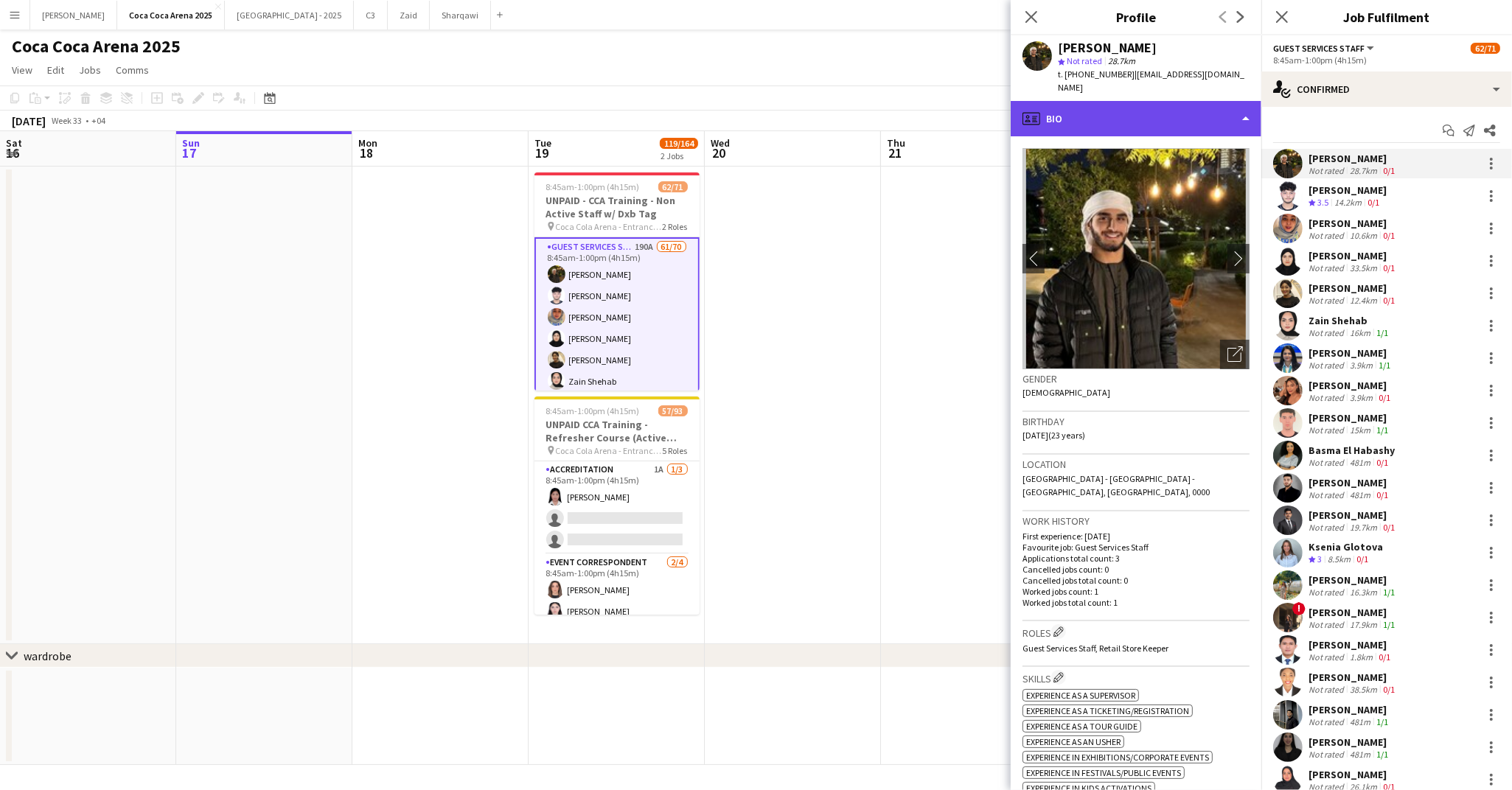
click at [1140, 105] on div "profile Bio" at bounding box center [1136, 118] width 250 height 35
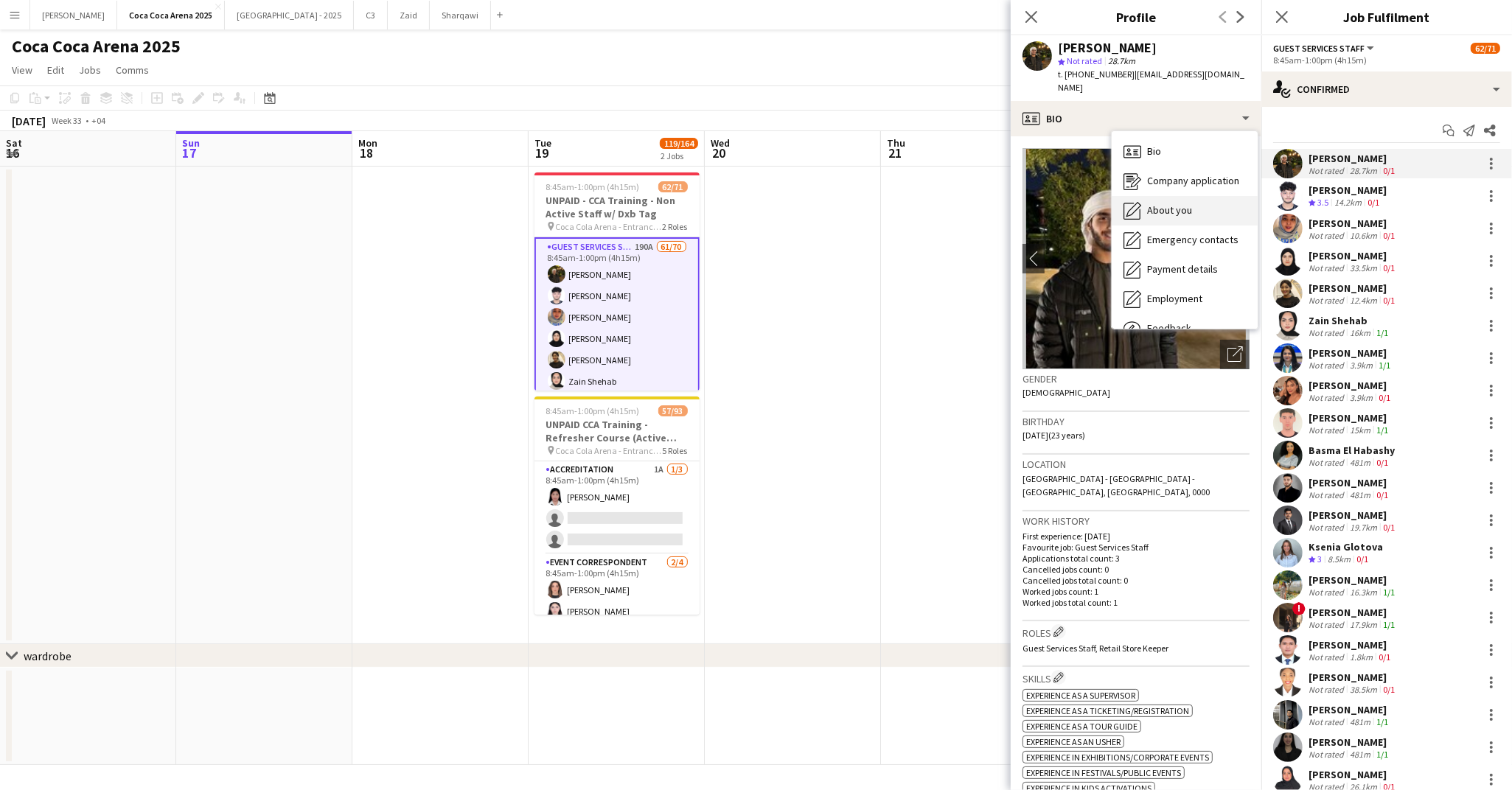
click at [1163, 196] on div "About you About you" at bounding box center [1184, 211] width 146 height 30
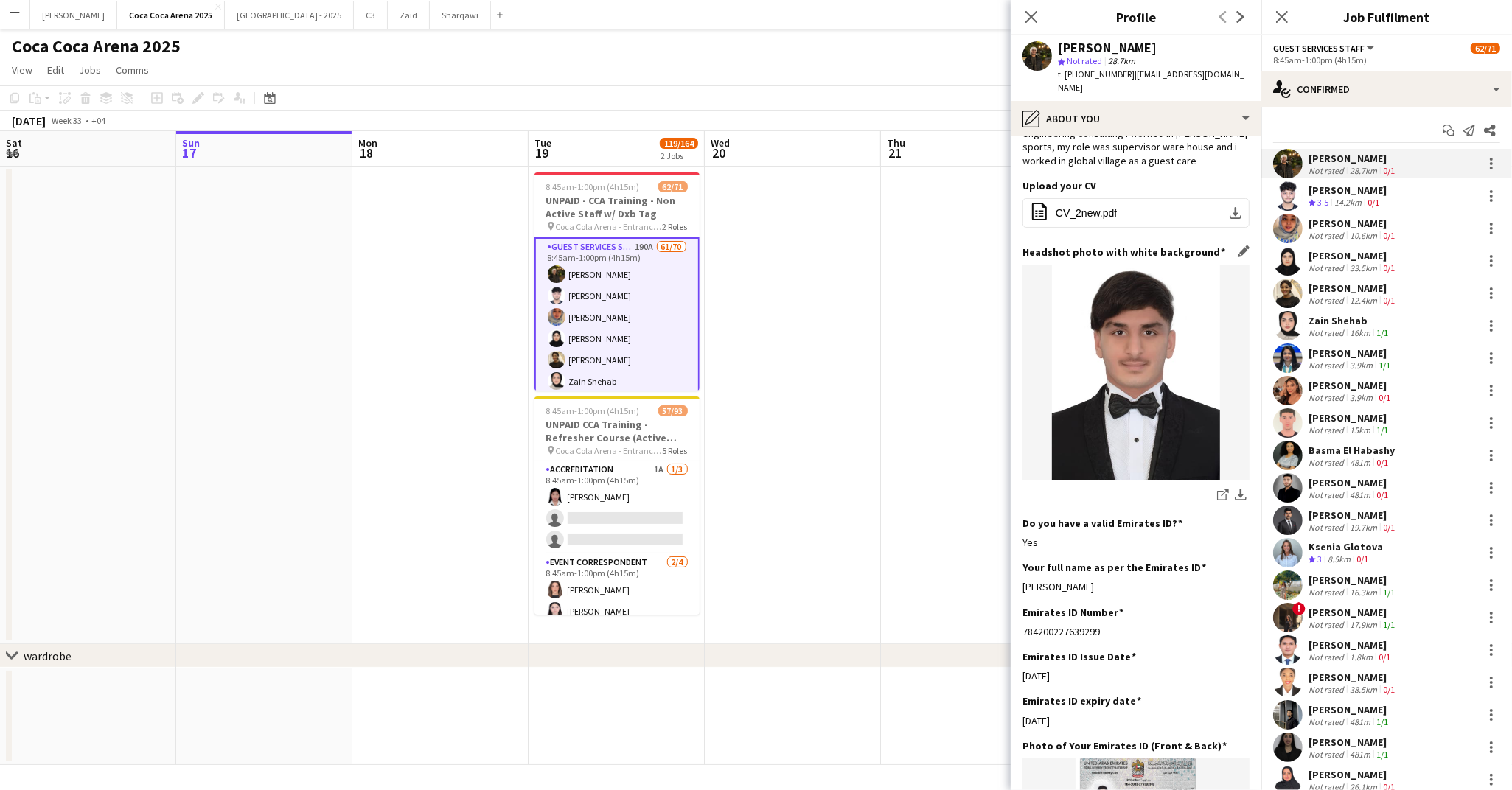
scroll to position [71, 0]
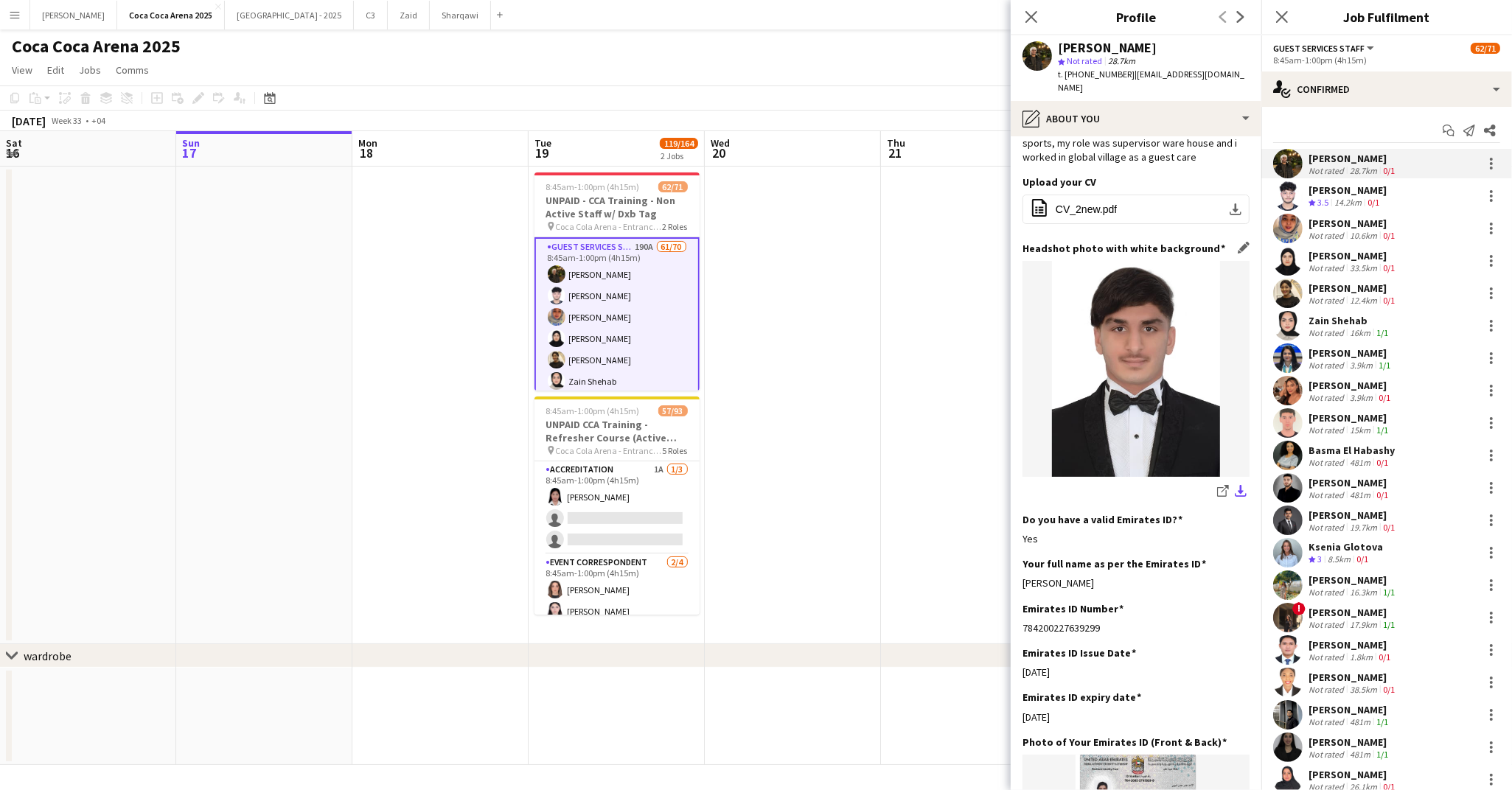
click at [1237, 485] on app-icon "download-bottom" at bounding box center [1240, 492] width 11 height 14
click at [1095, 513] on h3 "Do you have a valid Emirates ID?" at bounding box center [1102, 519] width 160 height 13
drag, startPoint x: 1111, startPoint y: 565, endPoint x: 1023, endPoint y: 571, distance: 88.2
click at [1023, 577] on div "Amer Hadi Shabibi" at bounding box center [1135, 583] width 227 height 13
copy div "Amer Hadi Shabibi"
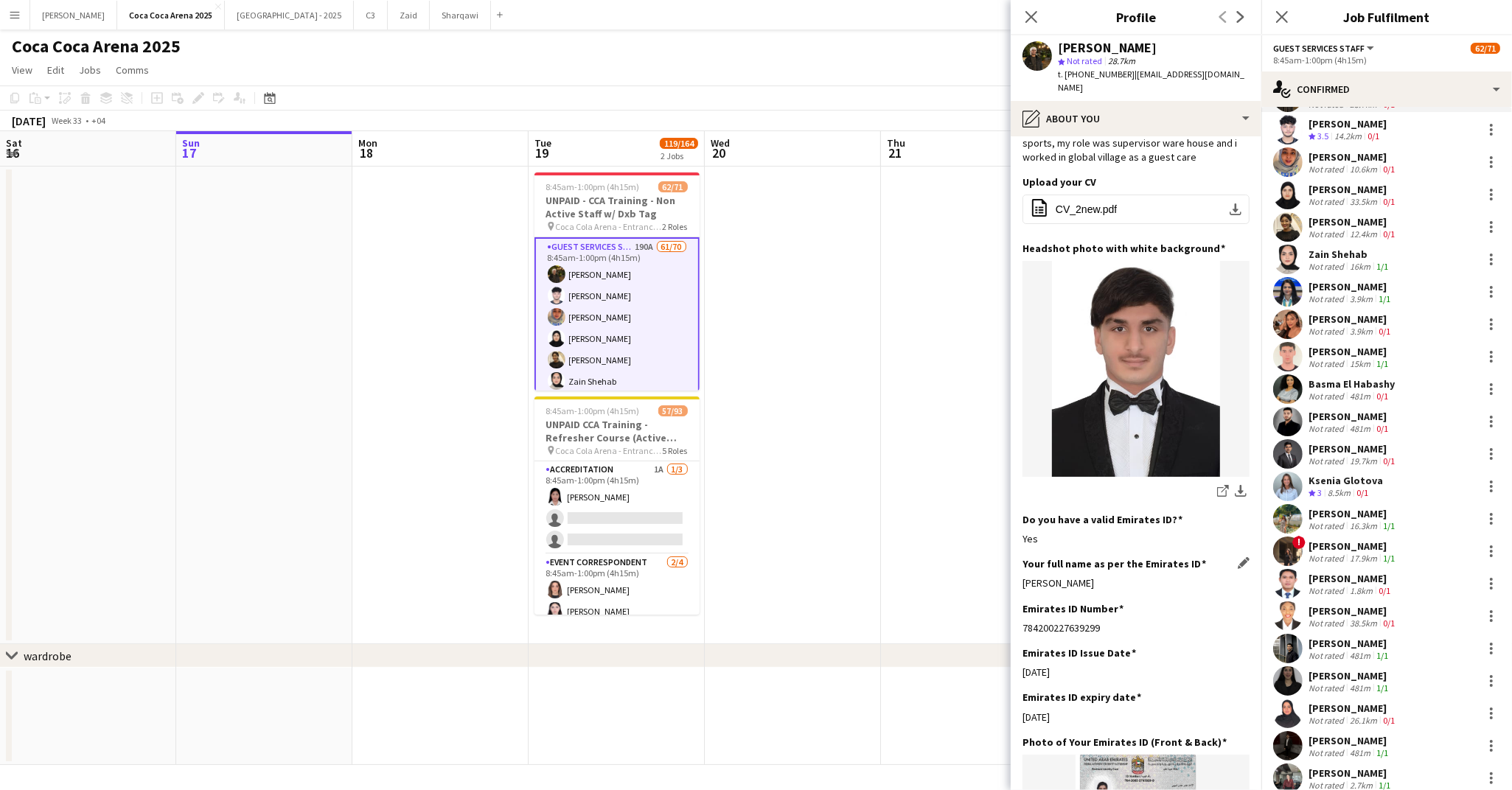
scroll to position [68, 0]
drag, startPoint x: 1101, startPoint y: 610, endPoint x: 1022, endPoint y: 614, distance: 79.1
click at [1022, 621] on div "784200227639299" at bounding box center [1135, 627] width 227 height 13
copy div "784200227639299"
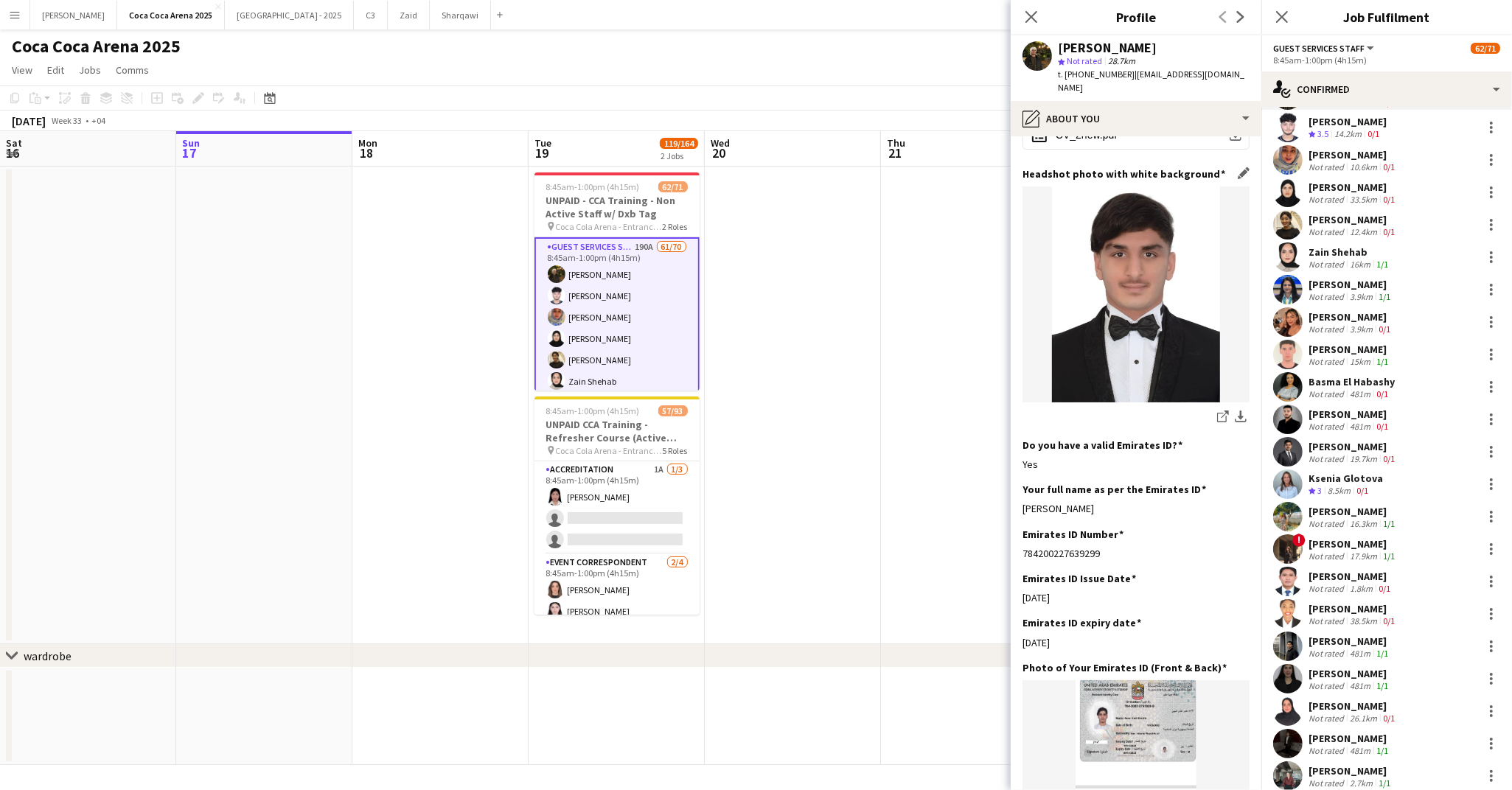
scroll to position [158, 0]
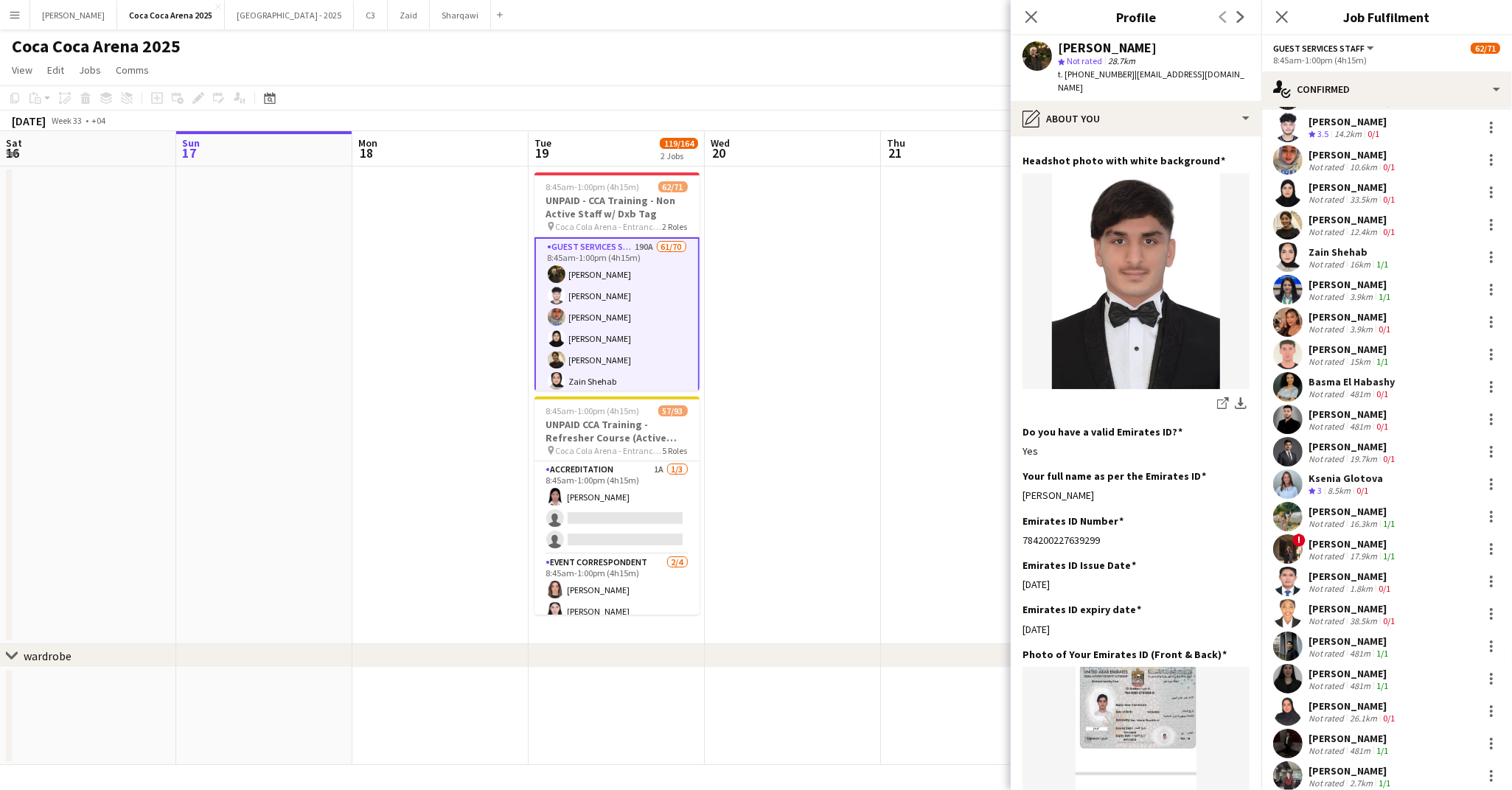
drag, startPoint x: 1072, startPoint y: 619, endPoint x: 1022, endPoint y: 620, distance: 50.0
click at [1022, 620] on app-section-data-types "Bio Edit this field I’m Amer Shabibi i have commercial business degree and i wo…" at bounding box center [1136, 463] width 250 height 654
copy div "09-11-2025"
click at [1120, 667] on img at bounding box center [1135, 774] width 227 height 216
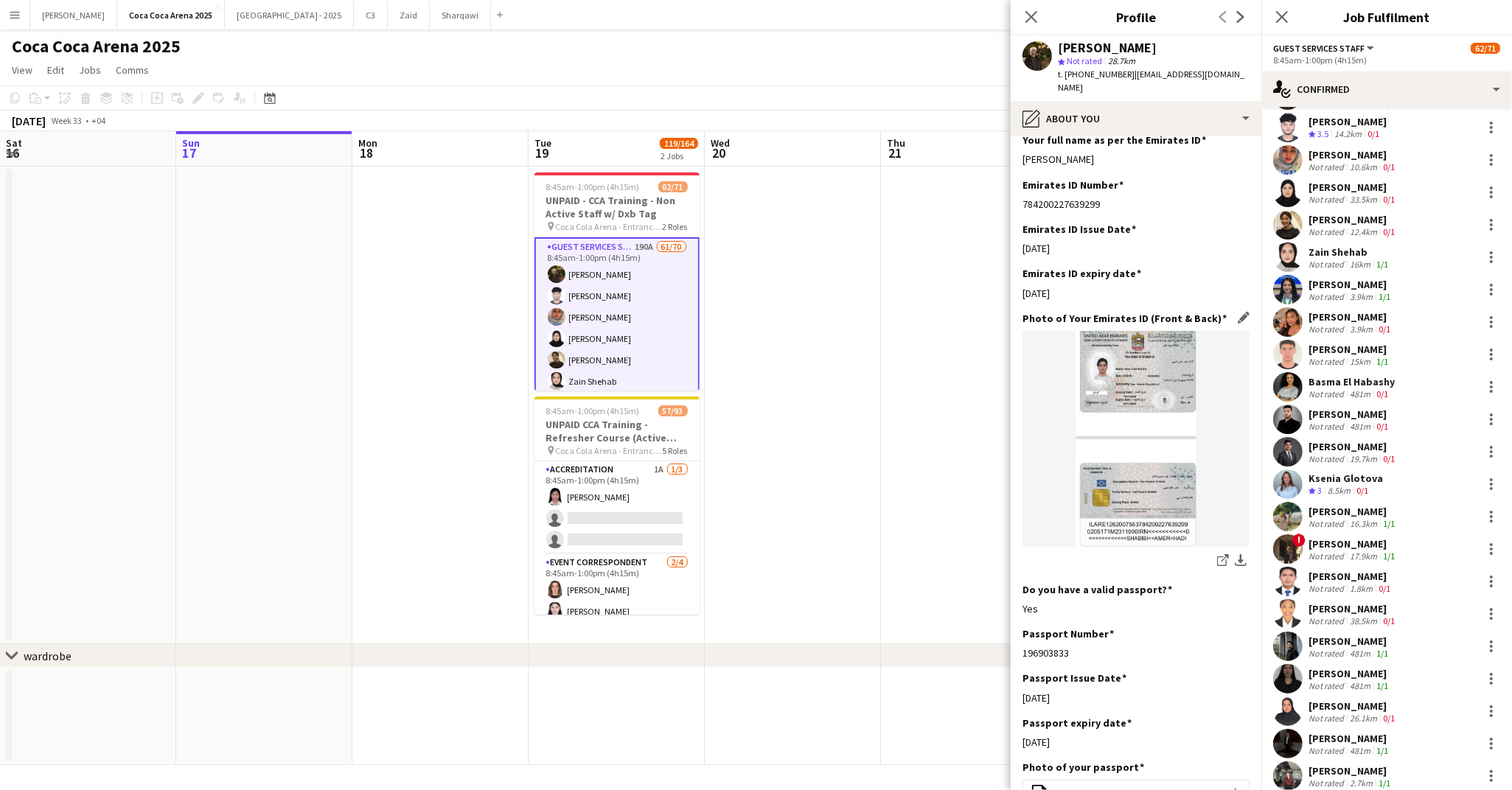
scroll to position [501, 0]
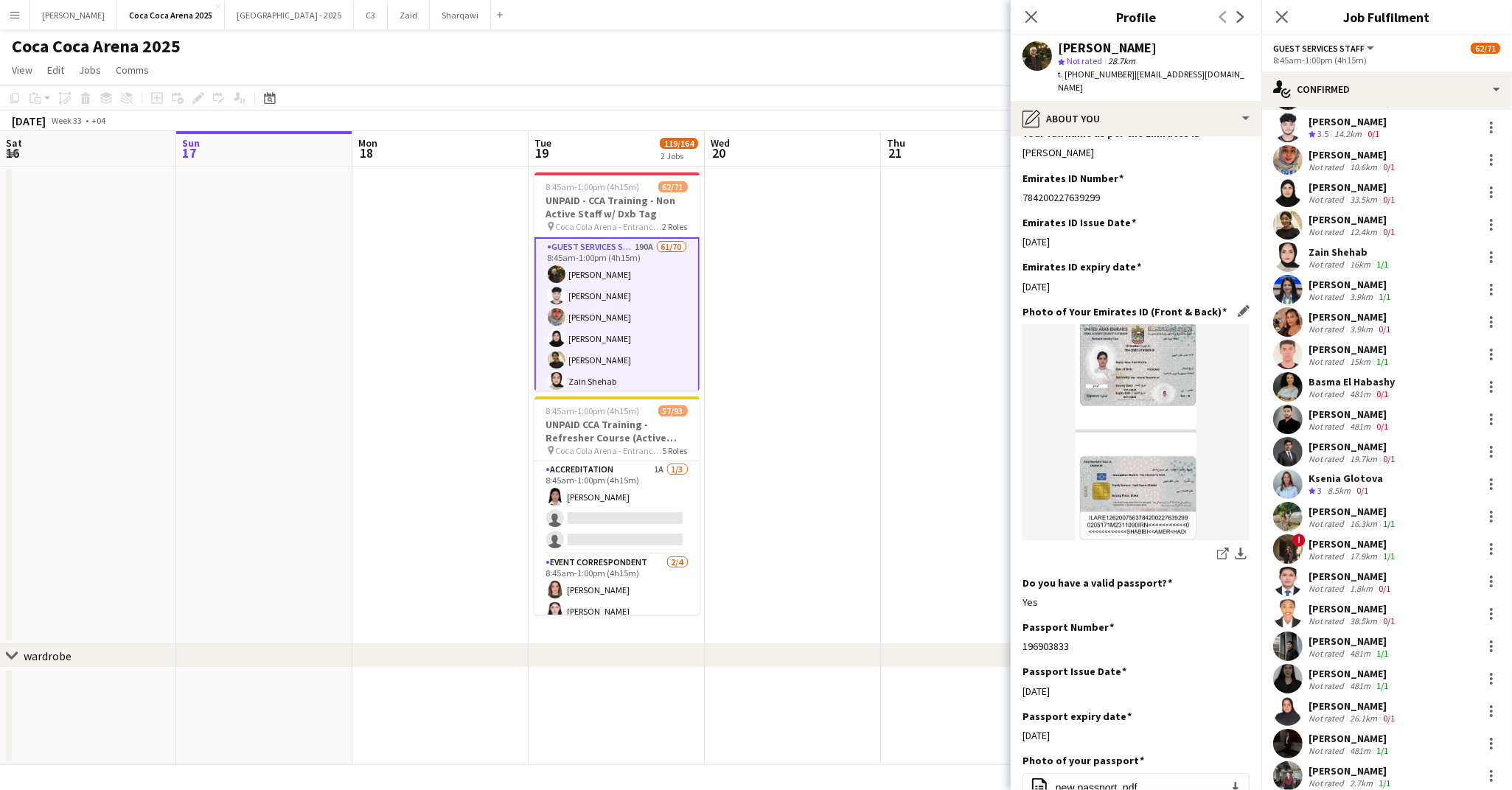
click at [1111, 359] on img at bounding box center [1135, 432] width 227 height 216
click at [1223, 548] on icon at bounding box center [1225, 551] width 7 height 7
click at [1238, 548] on app-icon "download-bottom" at bounding box center [1240, 555] width 11 height 14
click at [1086, 112] on div "pencil4 About you" at bounding box center [1136, 118] width 250 height 35
click at [1122, 139] on div "Bio Bio" at bounding box center [1184, 152] width 146 height 30
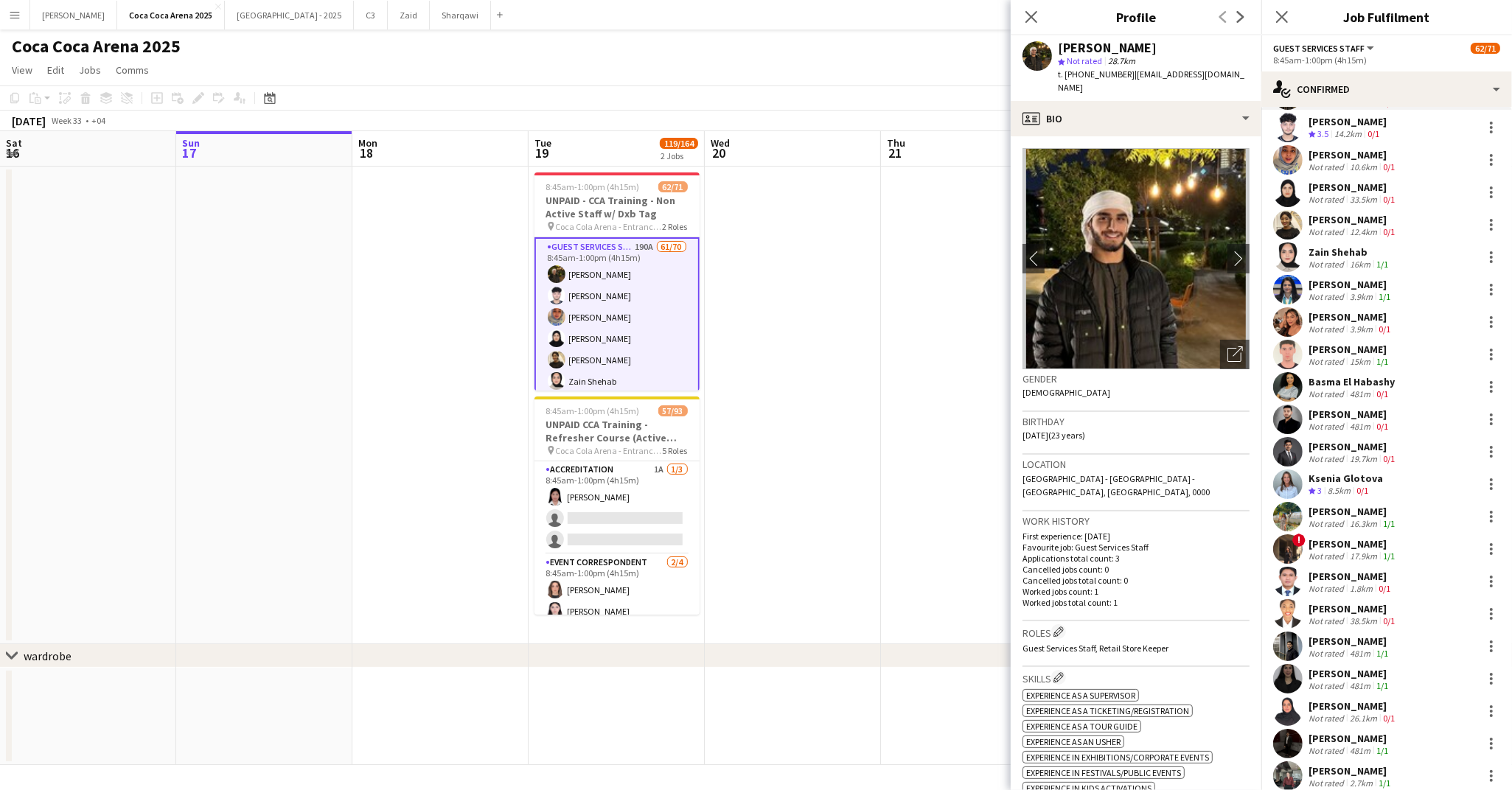
scroll to position [659, 0]
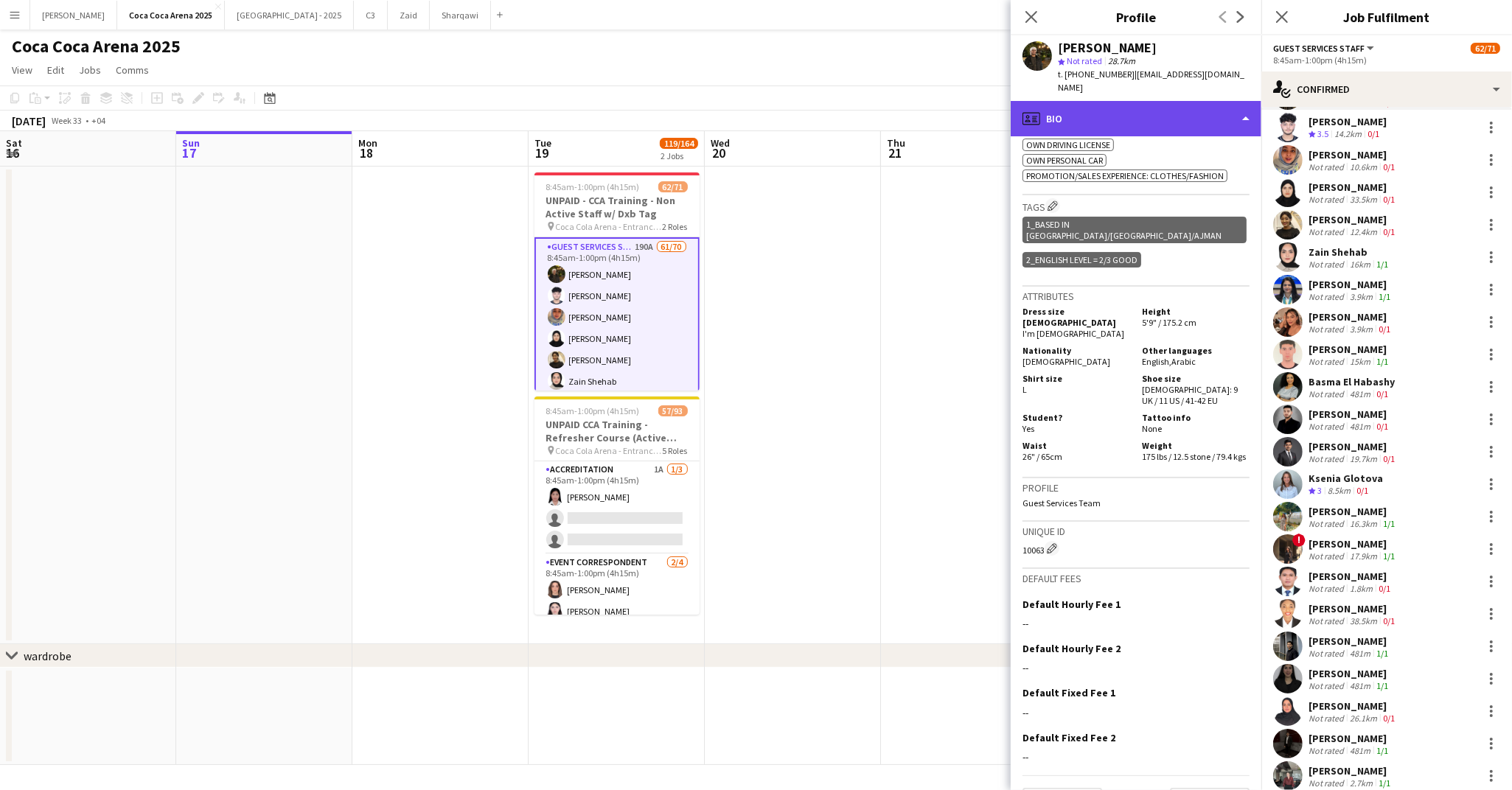
click at [1088, 104] on div "profile Bio" at bounding box center [1136, 118] width 250 height 35
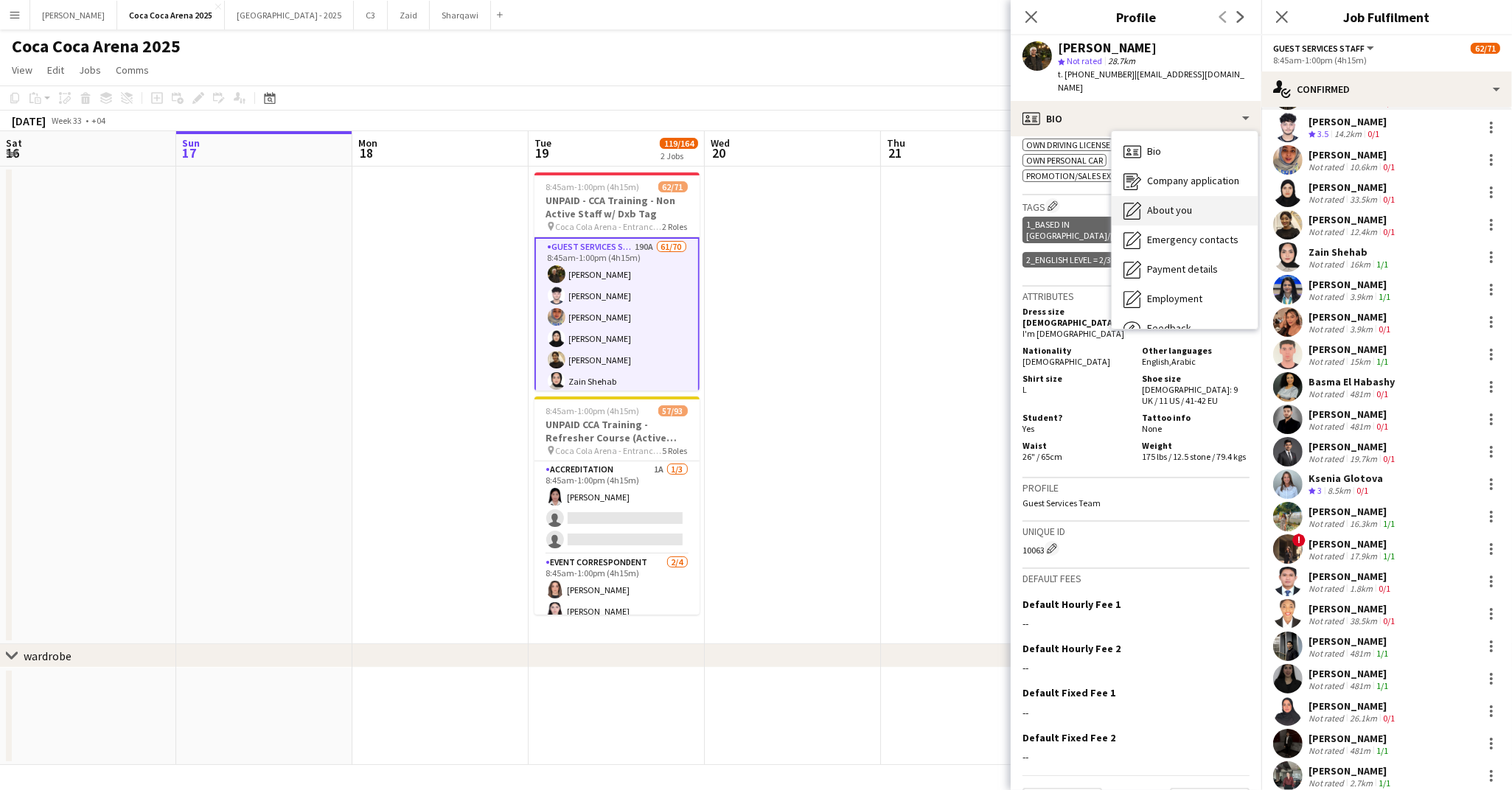
click at [1144, 196] on div "About you About you" at bounding box center [1184, 211] width 146 height 30
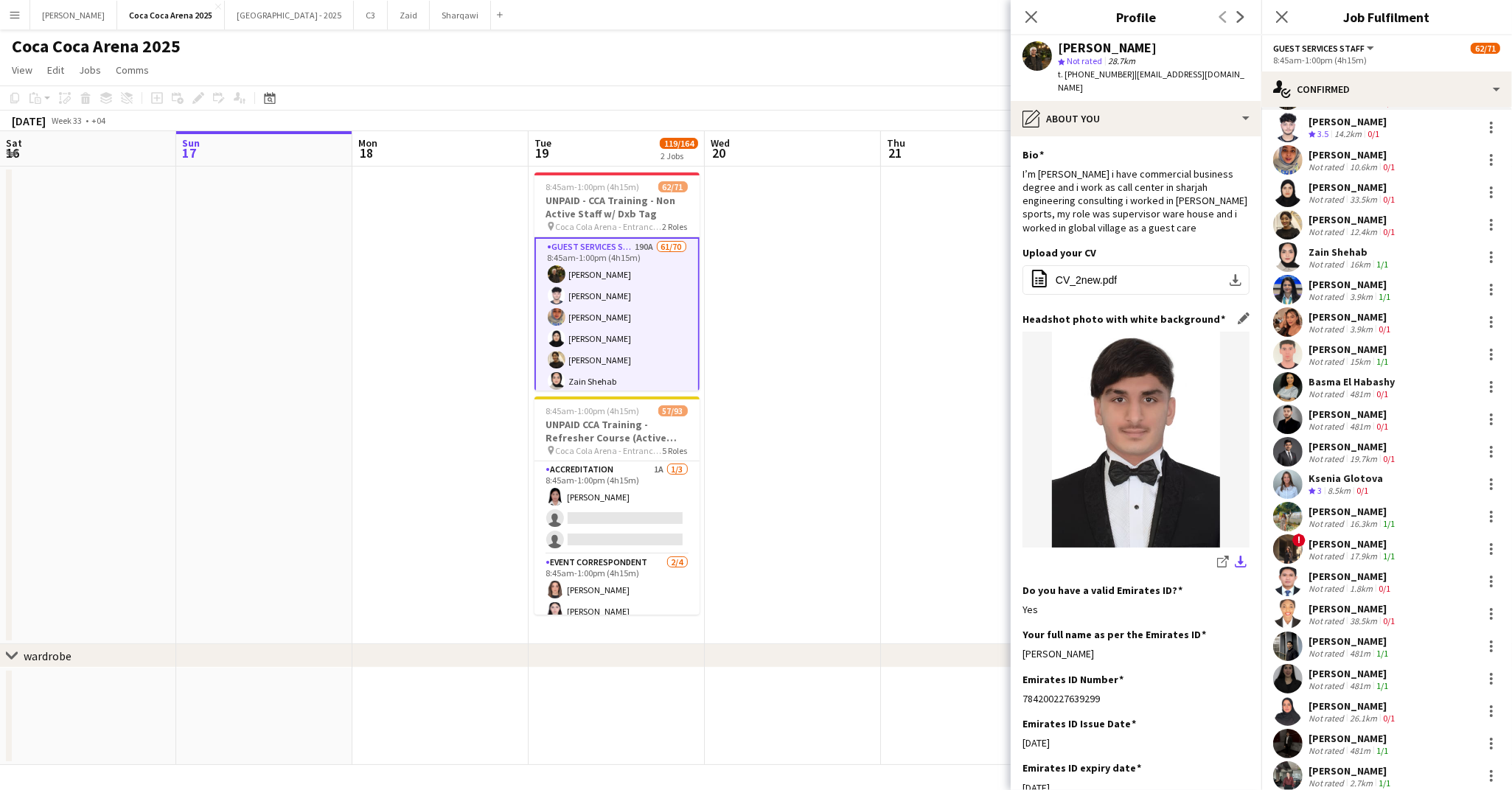
click at [1238, 556] on app-icon "download-bottom" at bounding box center [1240, 563] width 11 height 14
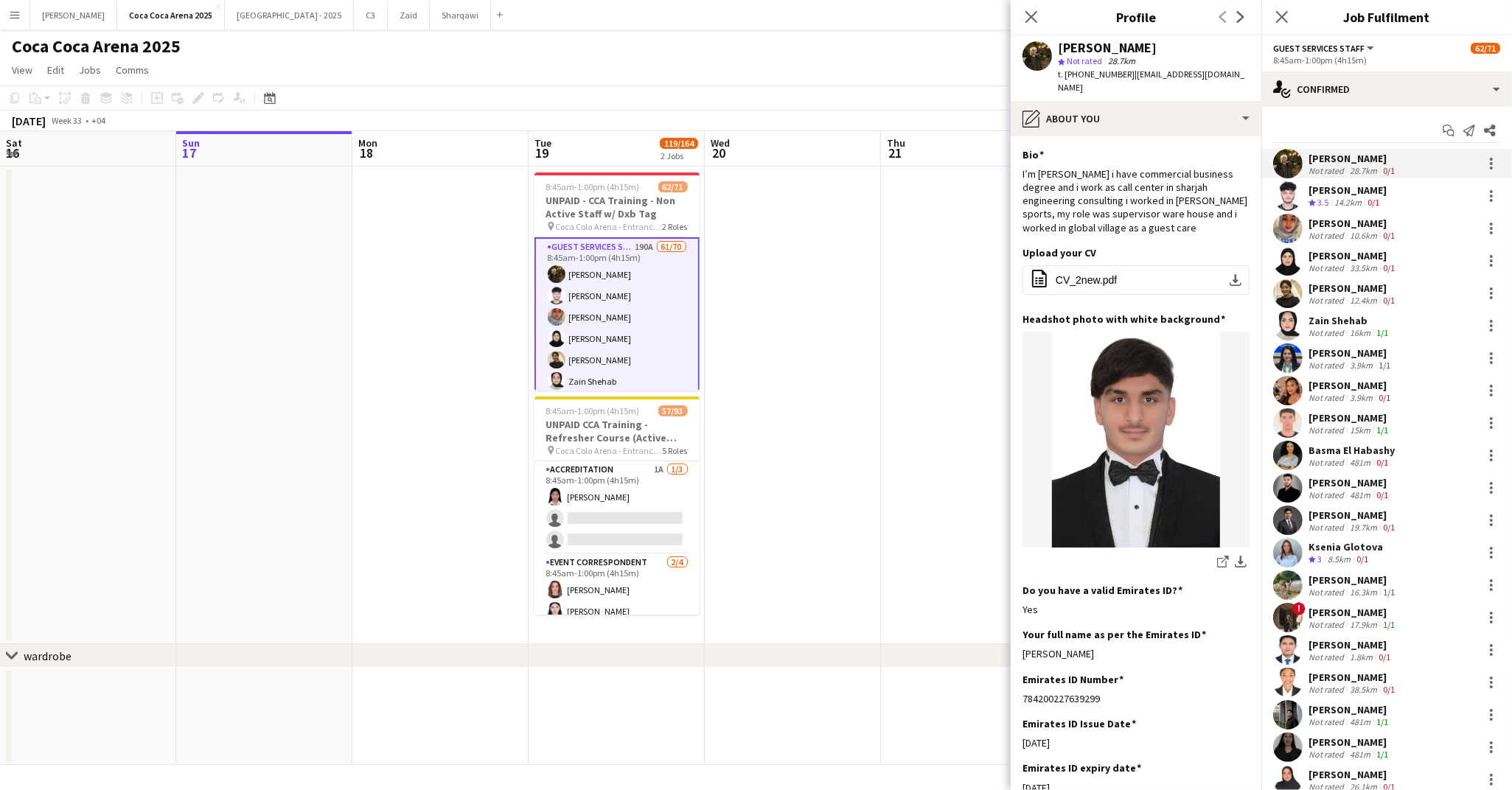
click at [1350, 194] on div "[PERSON_NAME]" at bounding box center [1347, 190] width 78 height 13
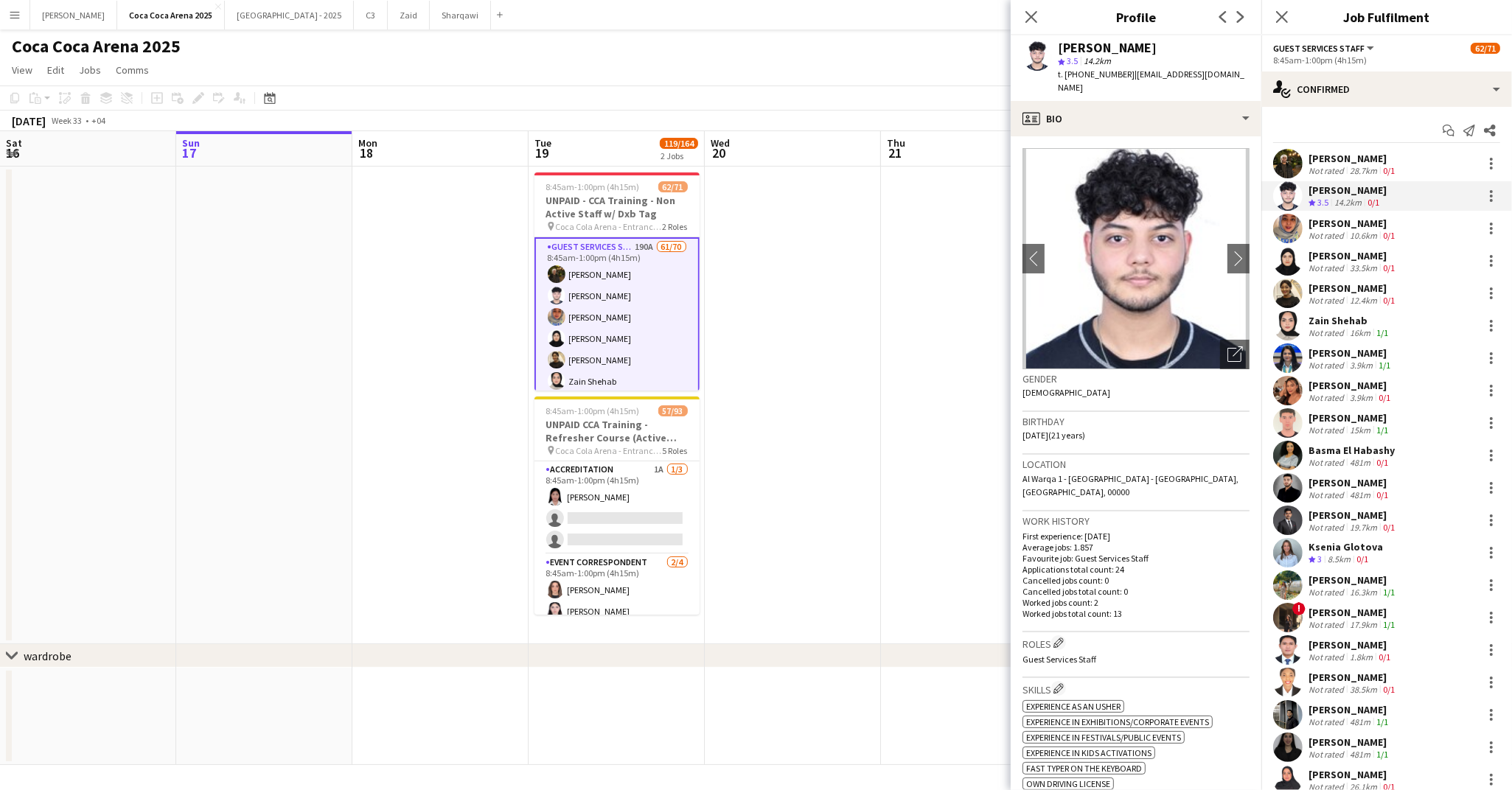
click at [1345, 200] on div "14.2km" at bounding box center [1348, 203] width 33 height 12
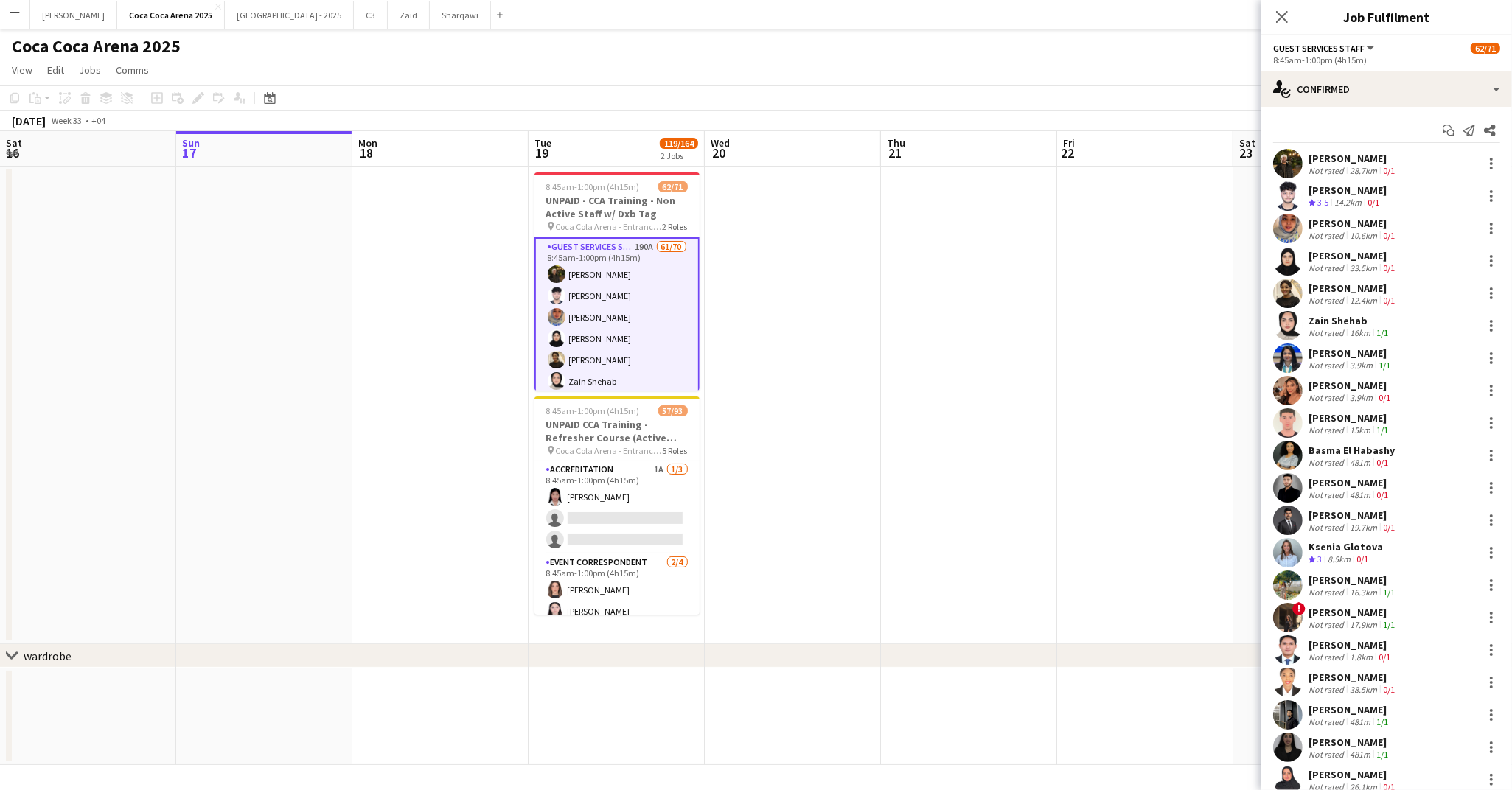
click at [1345, 200] on div "14.2km" at bounding box center [1348, 203] width 33 height 12
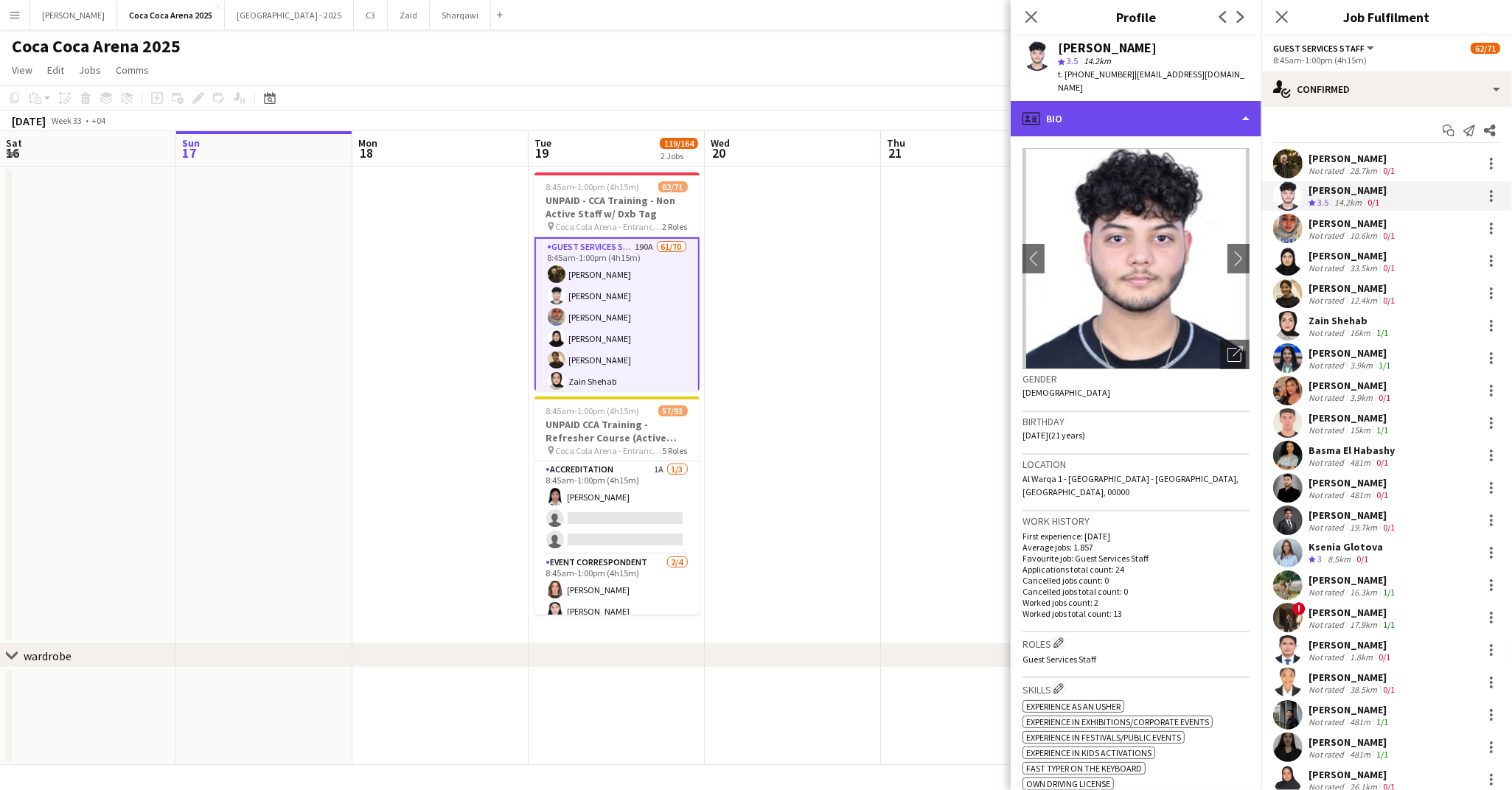
click at [1091, 101] on div "profile Bio" at bounding box center [1136, 118] width 250 height 35
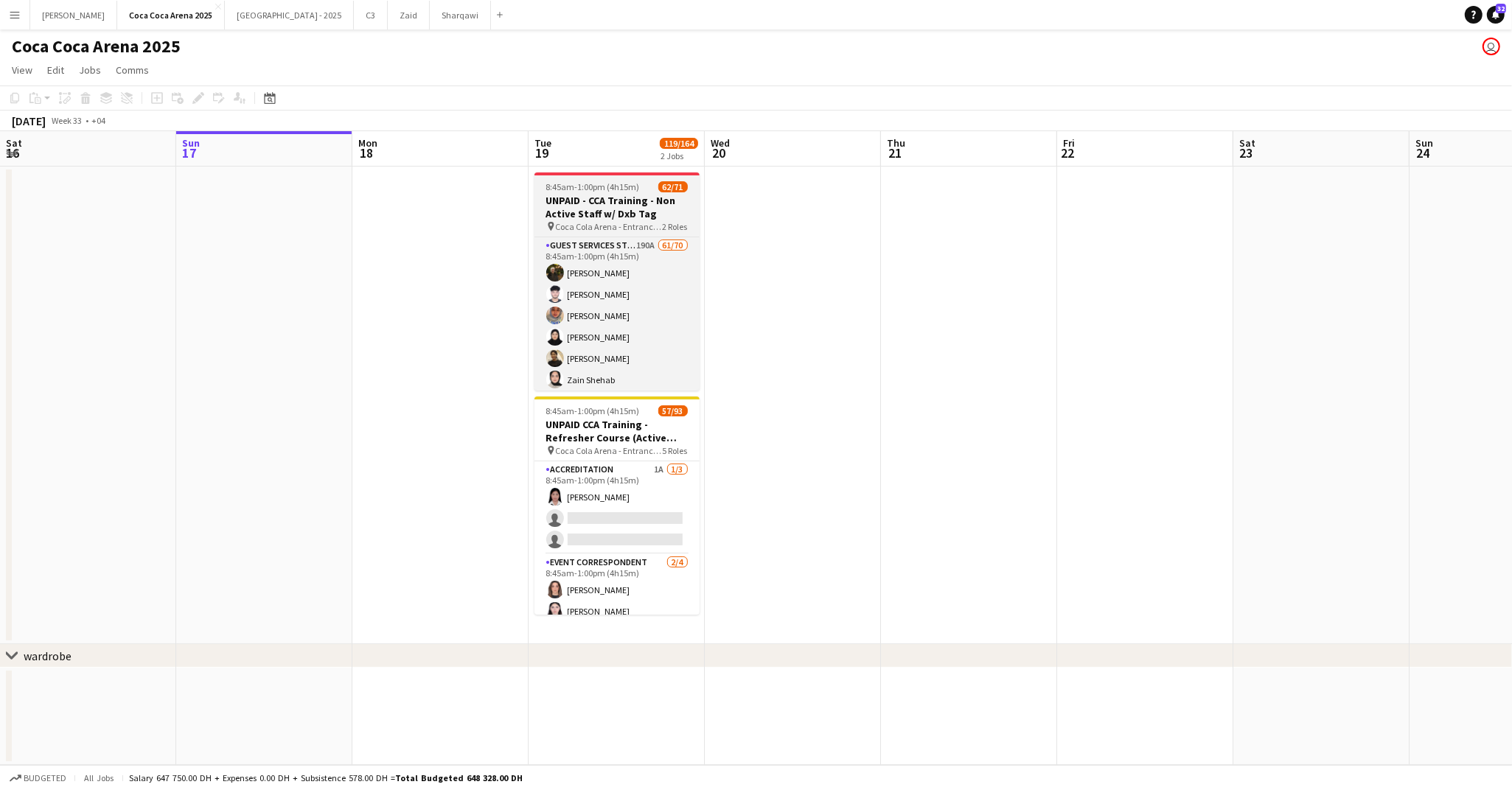
click at [604, 223] on span "Coca Cola Arena - Entrance F" at bounding box center [609, 227] width 107 height 11
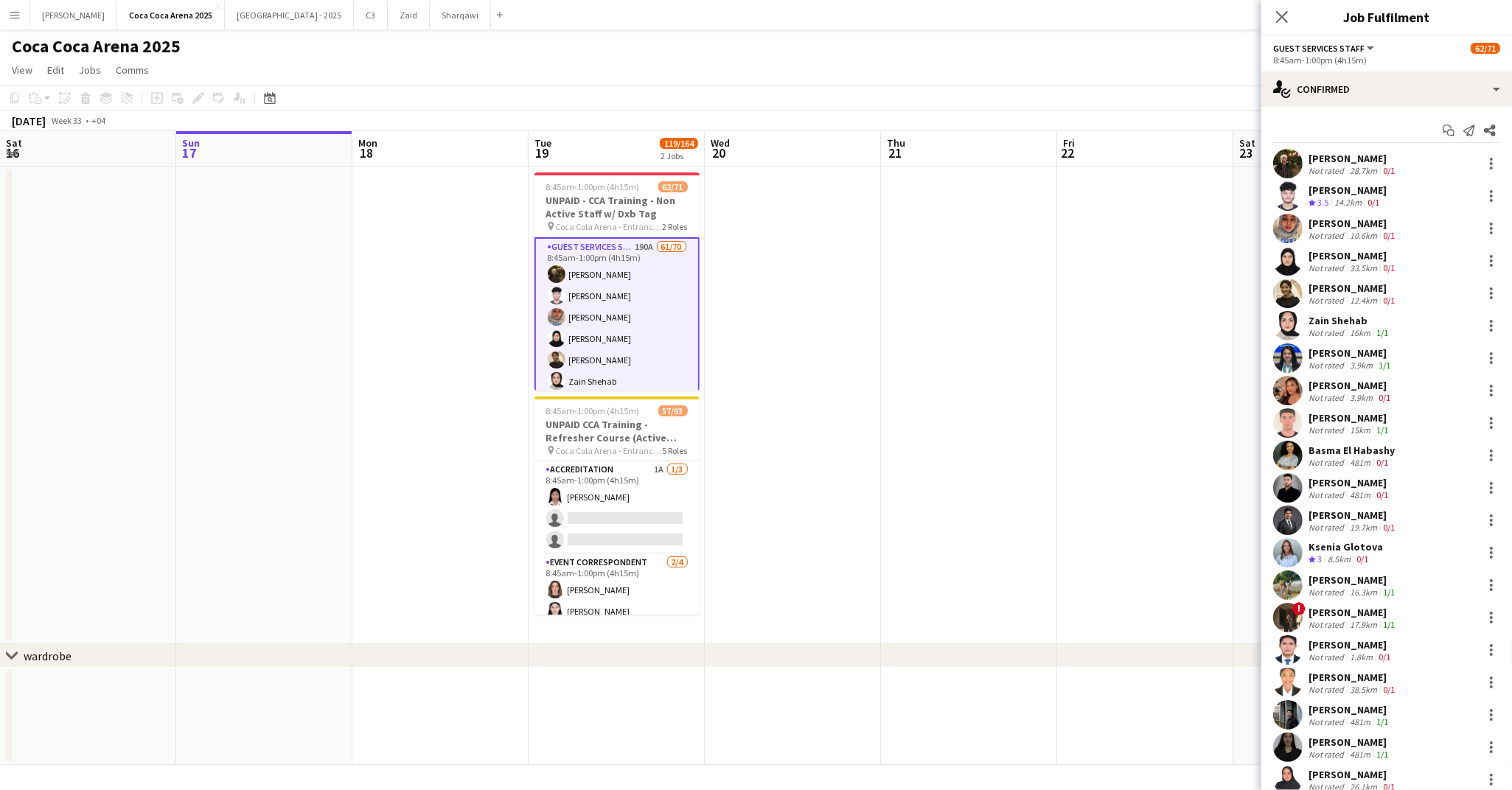
click at [1328, 199] on span "3.5" at bounding box center [1322, 202] width 11 height 11
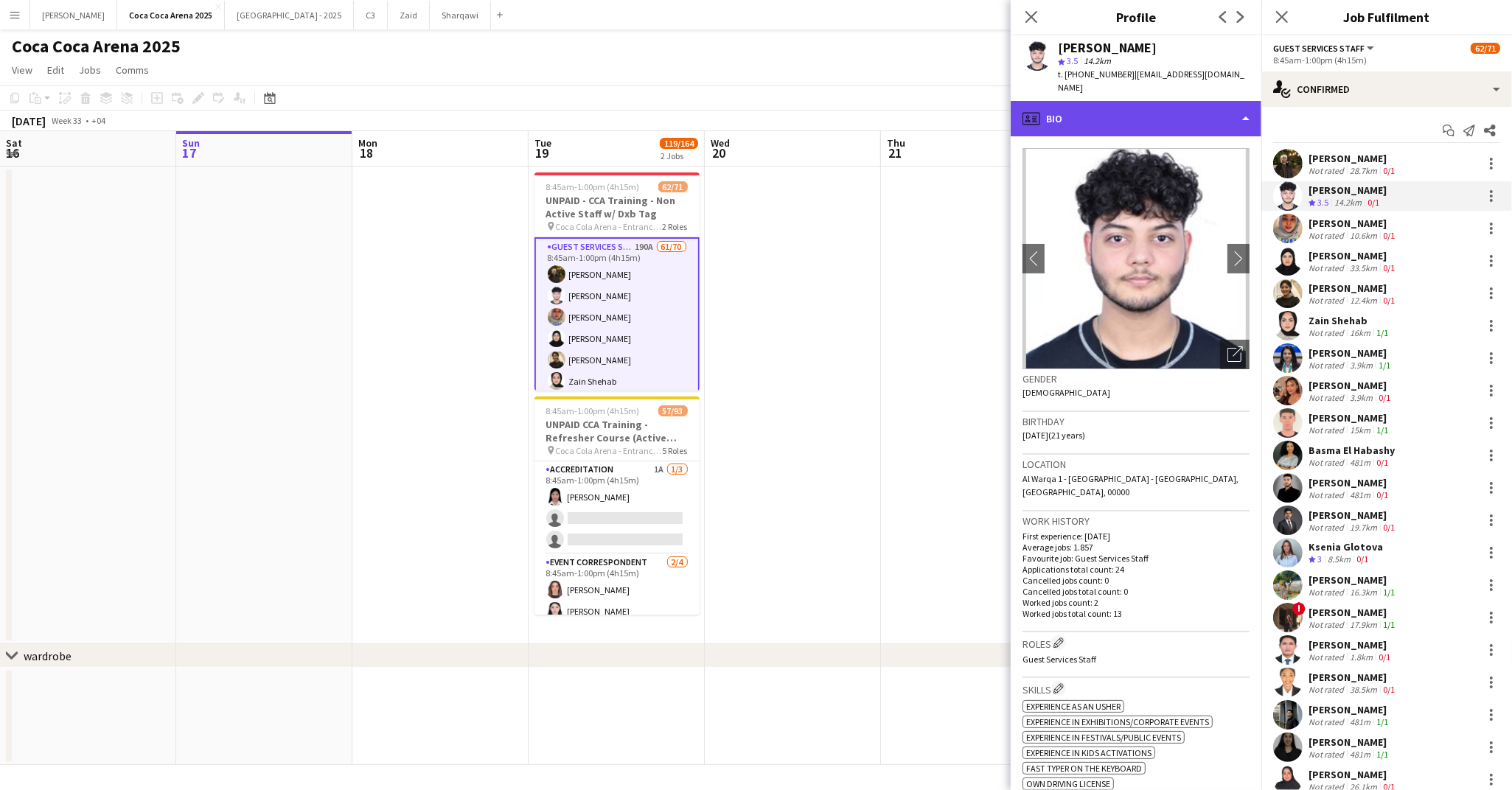
click at [1133, 106] on div "profile Bio" at bounding box center [1136, 118] width 250 height 35
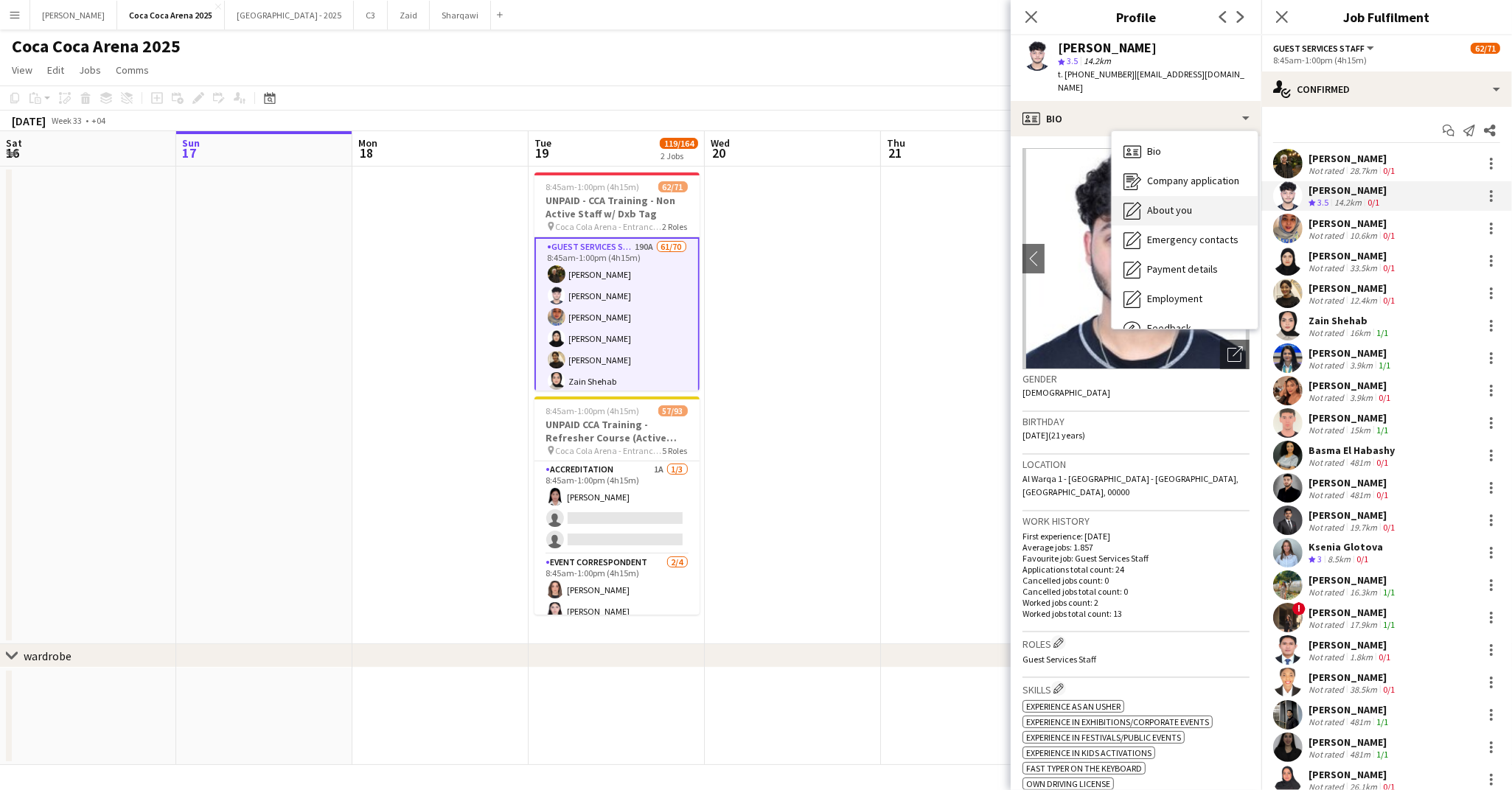
click at [1165, 204] on span "About you" at bounding box center [1169, 210] width 45 height 13
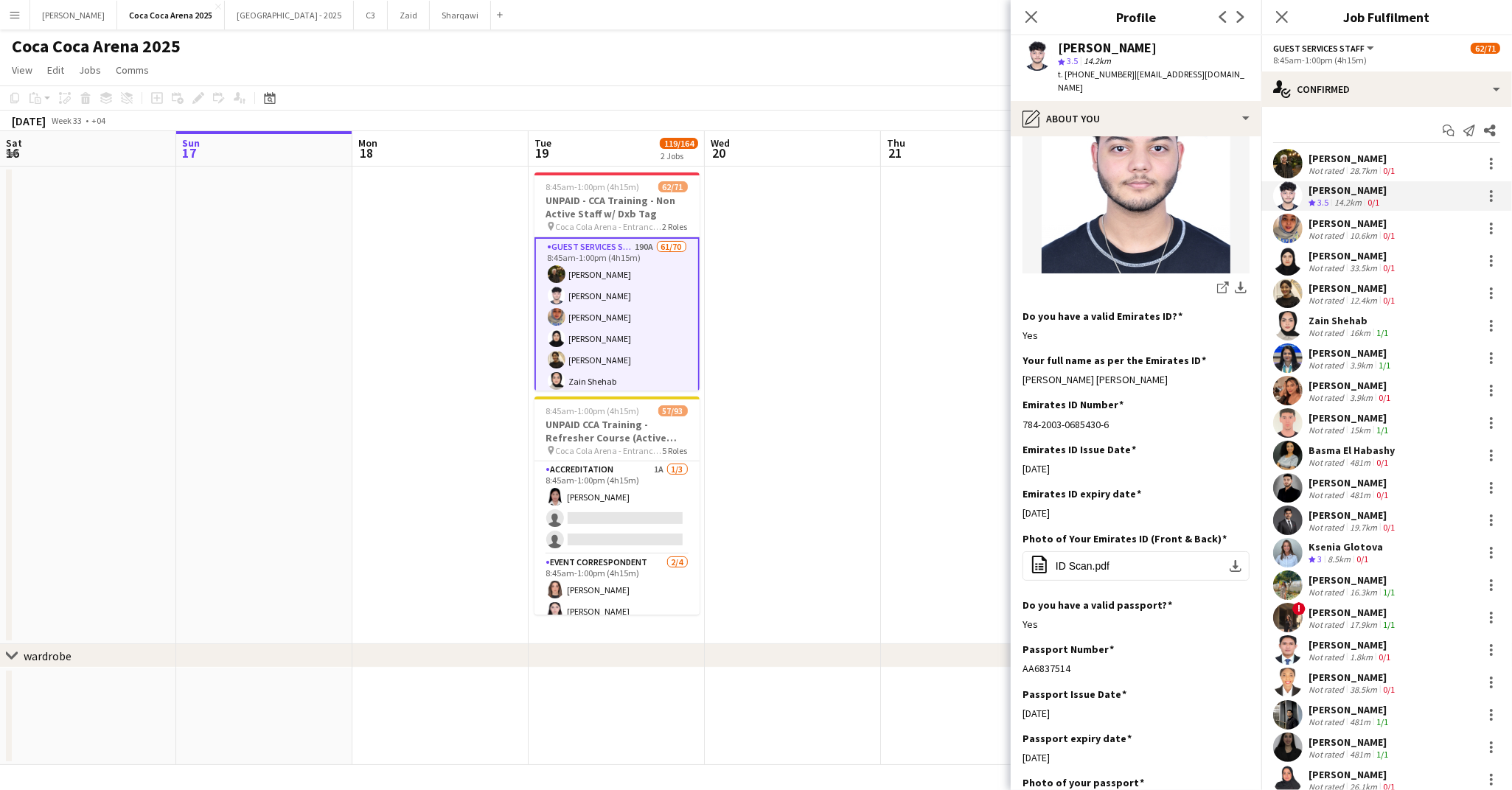
scroll to position [339, 0]
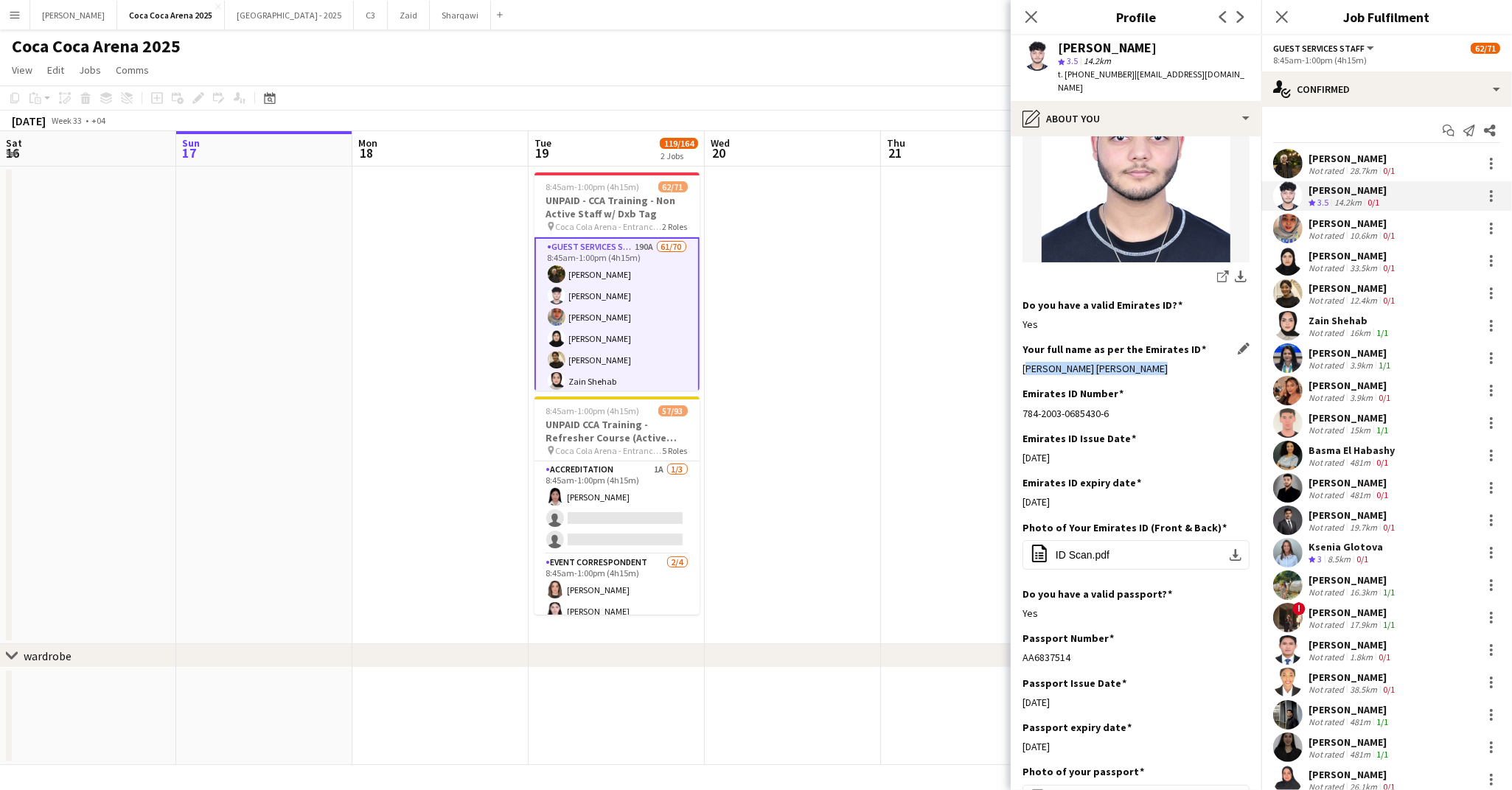
drag, startPoint x: 1154, startPoint y: 355, endPoint x: 1024, endPoint y: 355, distance: 130.0
click at [1024, 362] on div "Abdul Haseeb Zeeshan Iqbal" at bounding box center [1135, 368] width 227 height 13
copy div "Abdul Haseeb Zeeshan Iqbal"
click at [1073, 106] on div "pencil4 About you" at bounding box center [1136, 118] width 250 height 35
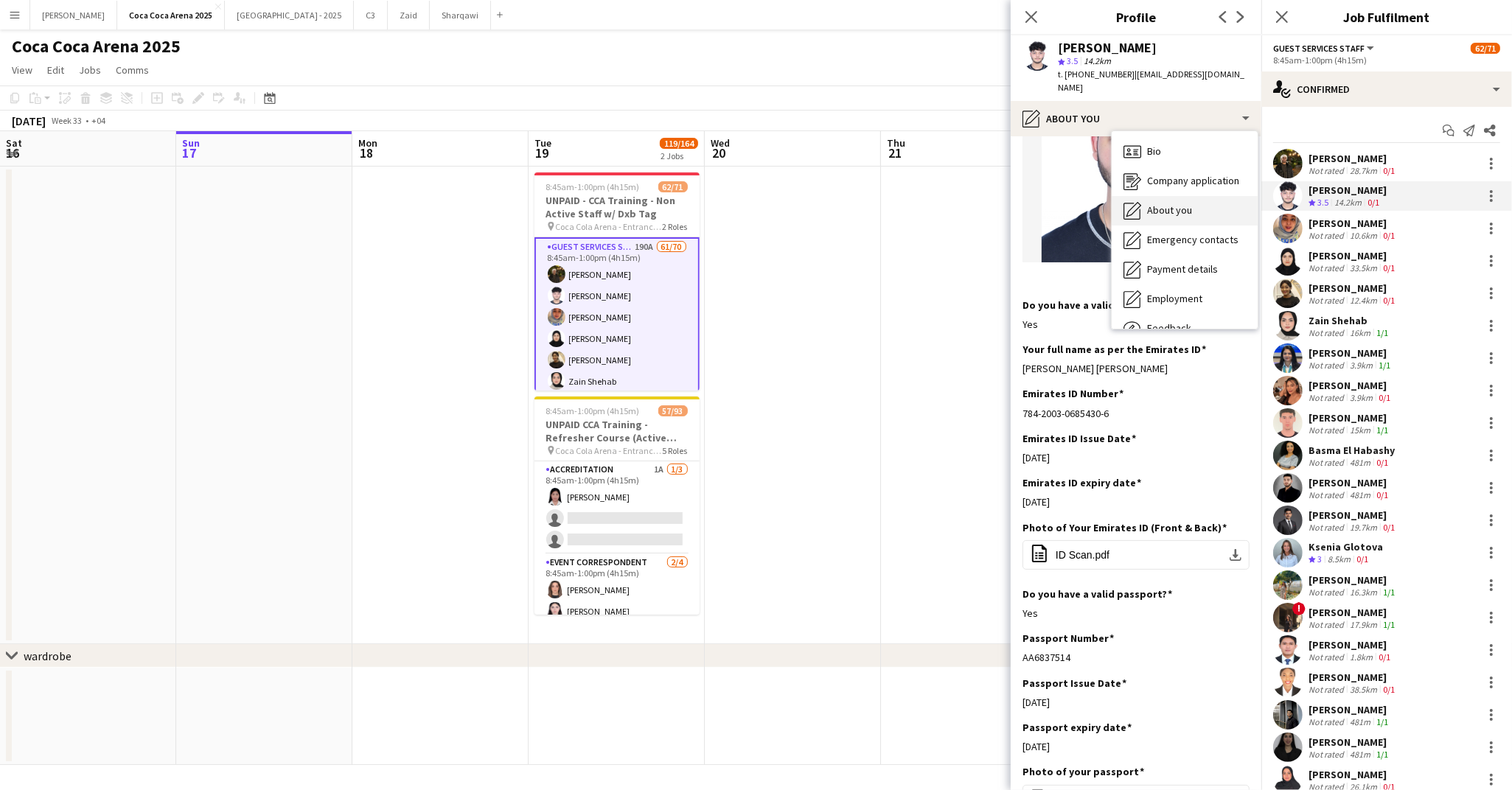
click at [1147, 204] on span "About you" at bounding box center [1169, 210] width 45 height 13
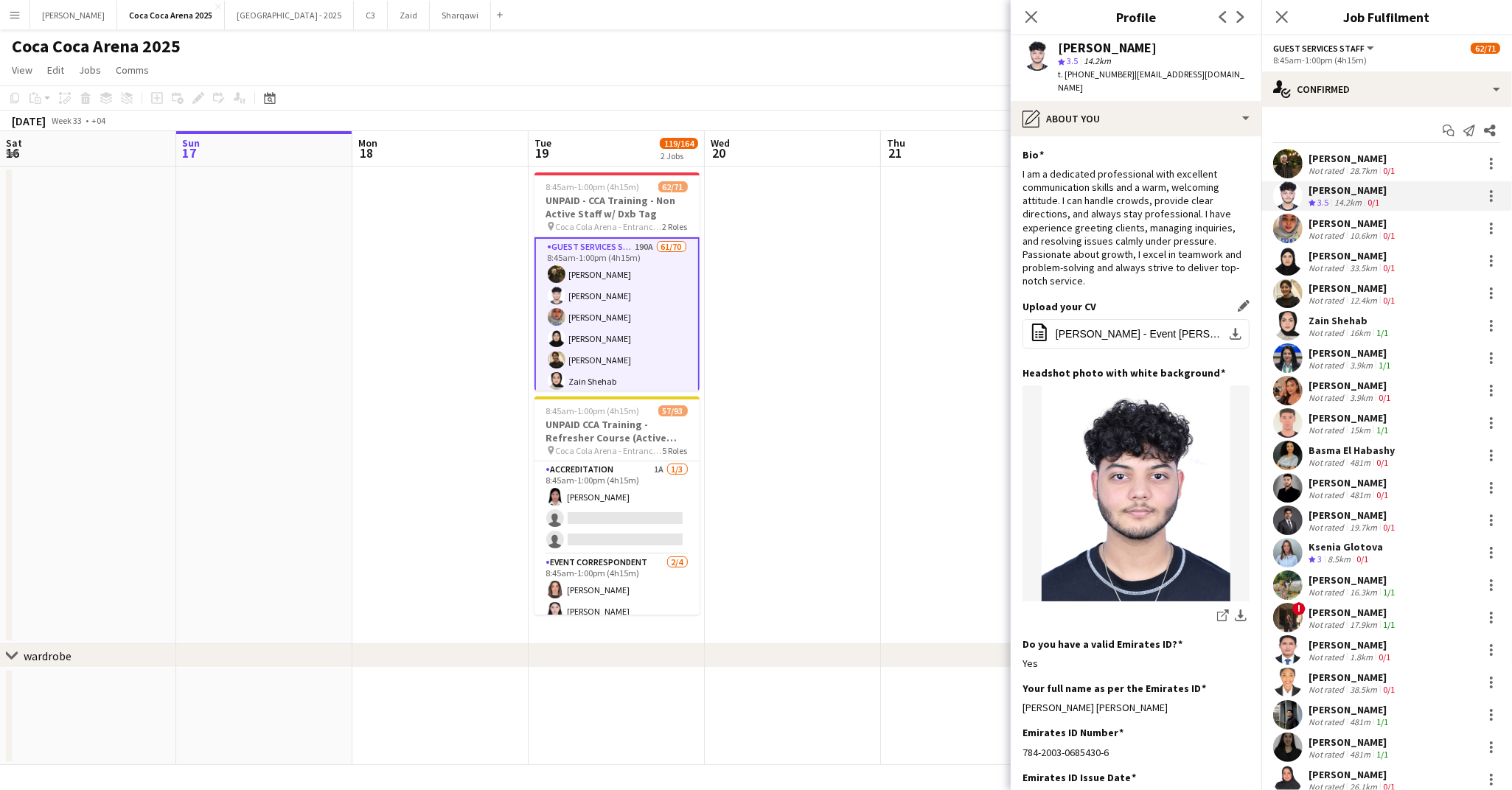
scroll to position [671, 0]
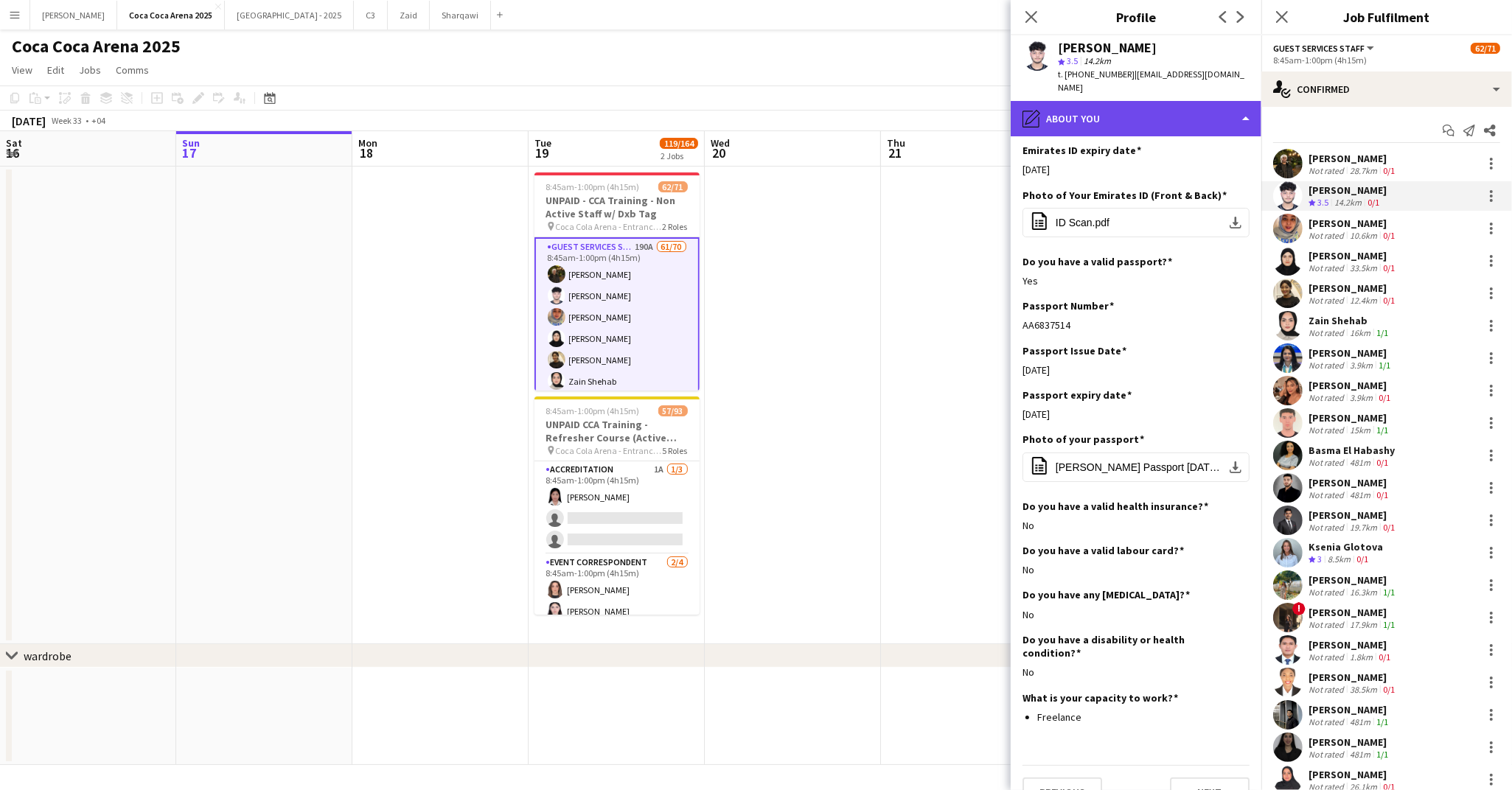
click at [1056, 110] on div "pencil4 About you" at bounding box center [1136, 118] width 250 height 35
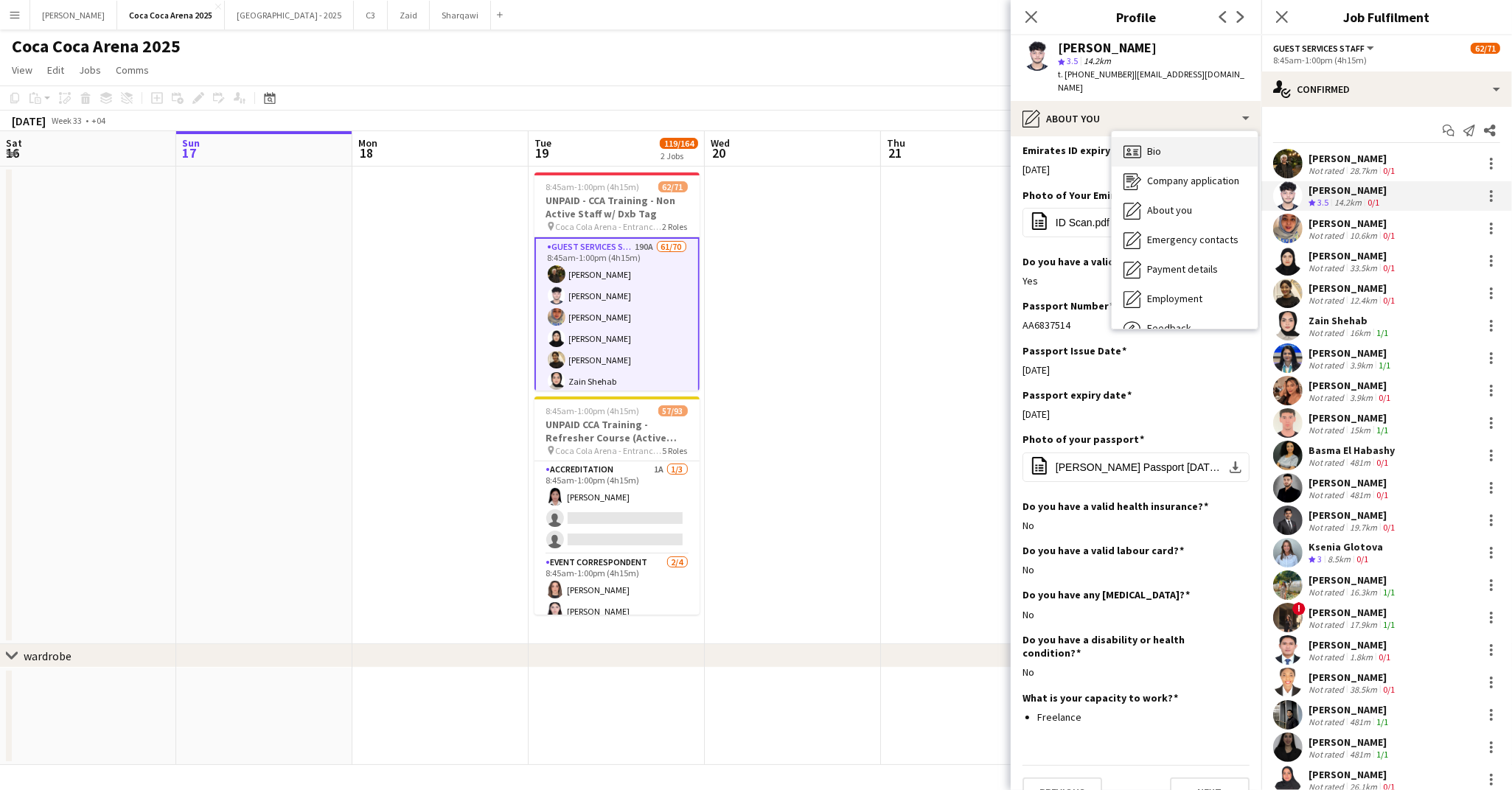
click at [1129, 143] on icon "Bio" at bounding box center [1132, 151] width 18 height 17
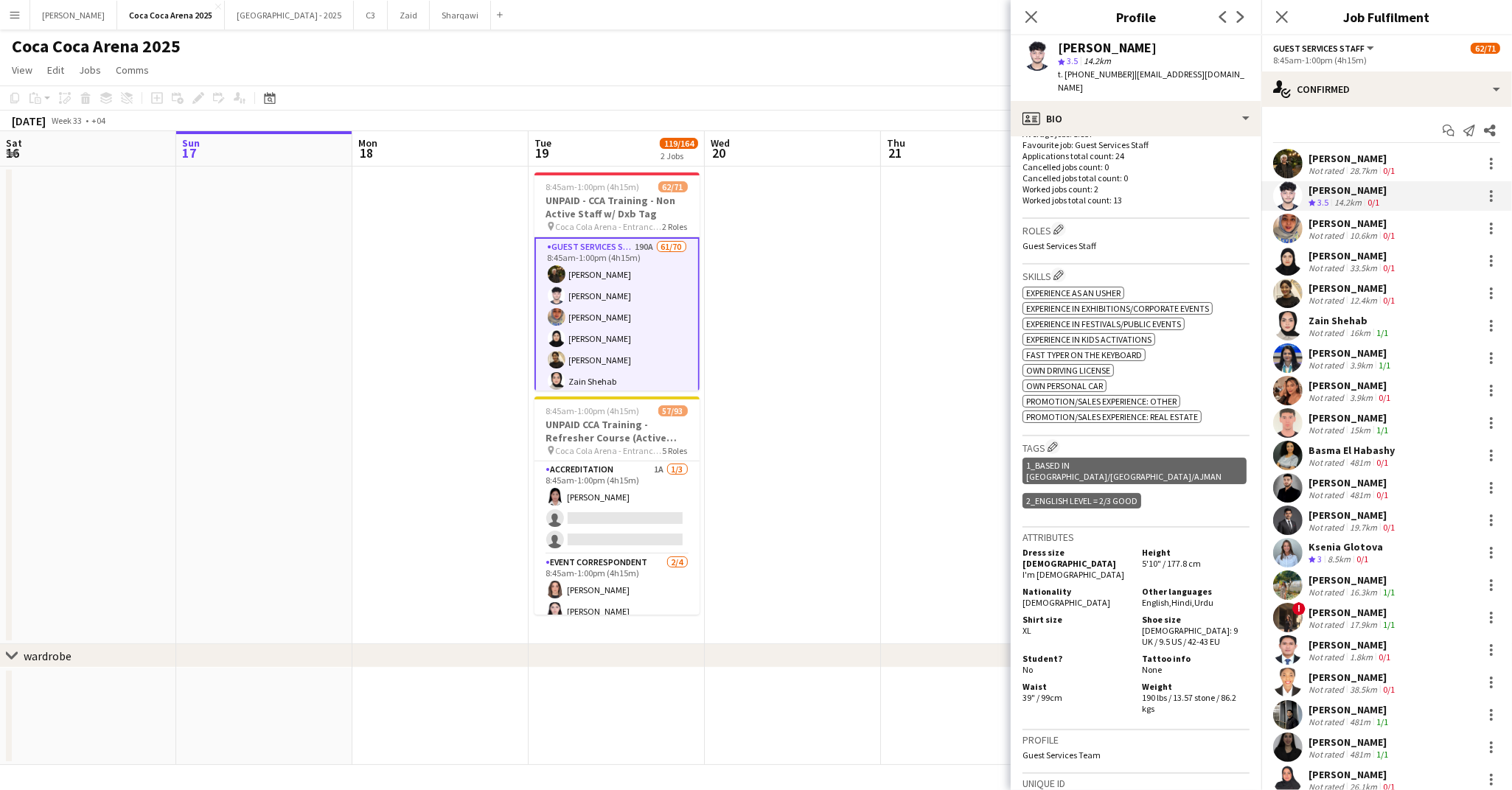
scroll to position [415, 0]
click at [1136, 103] on div "profile Bio" at bounding box center [1136, 118] width 250 height 35
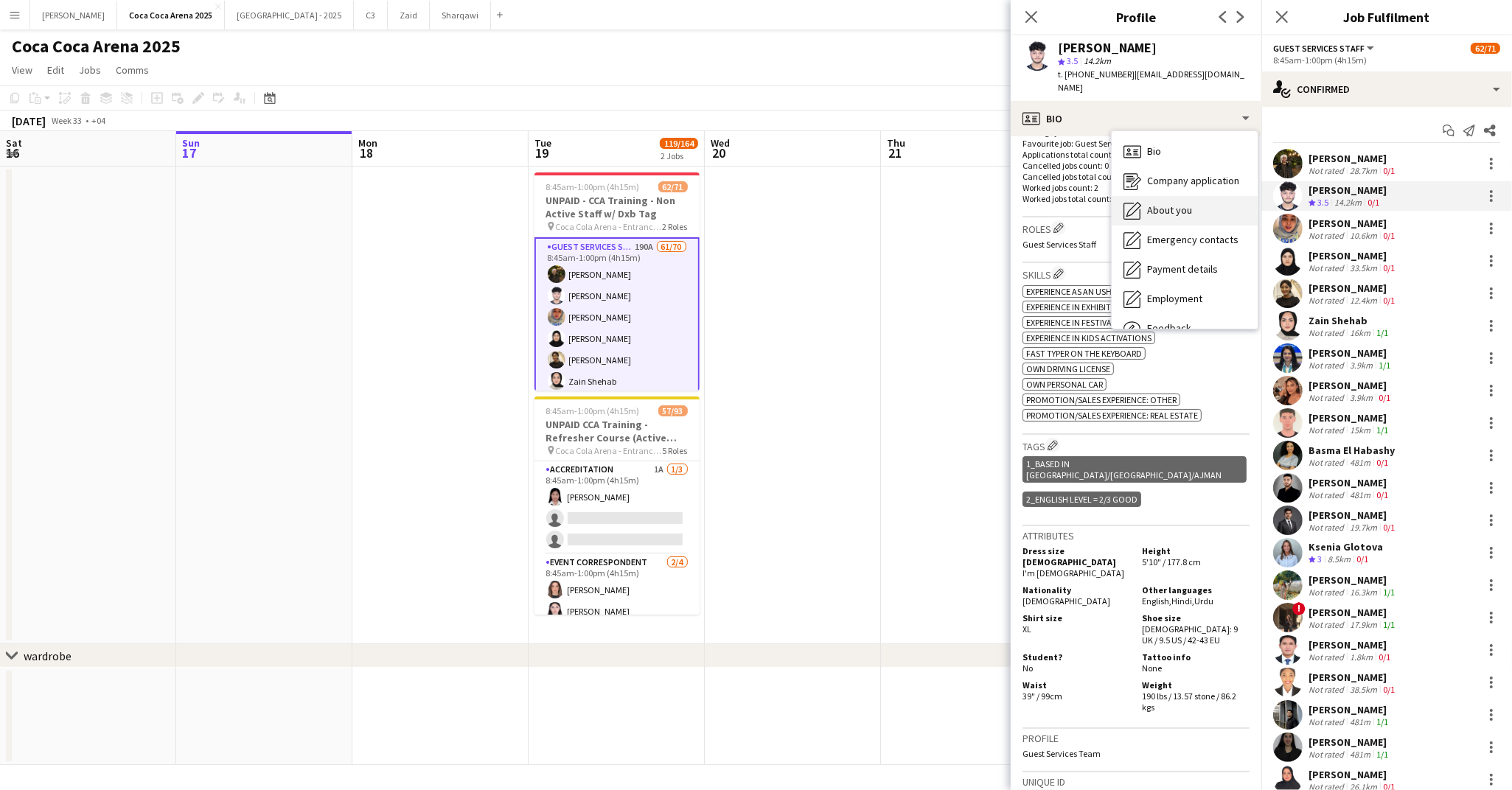
click at [1171, 204] on span "About you" at bounding box center [1169, 210] width 45 height 13
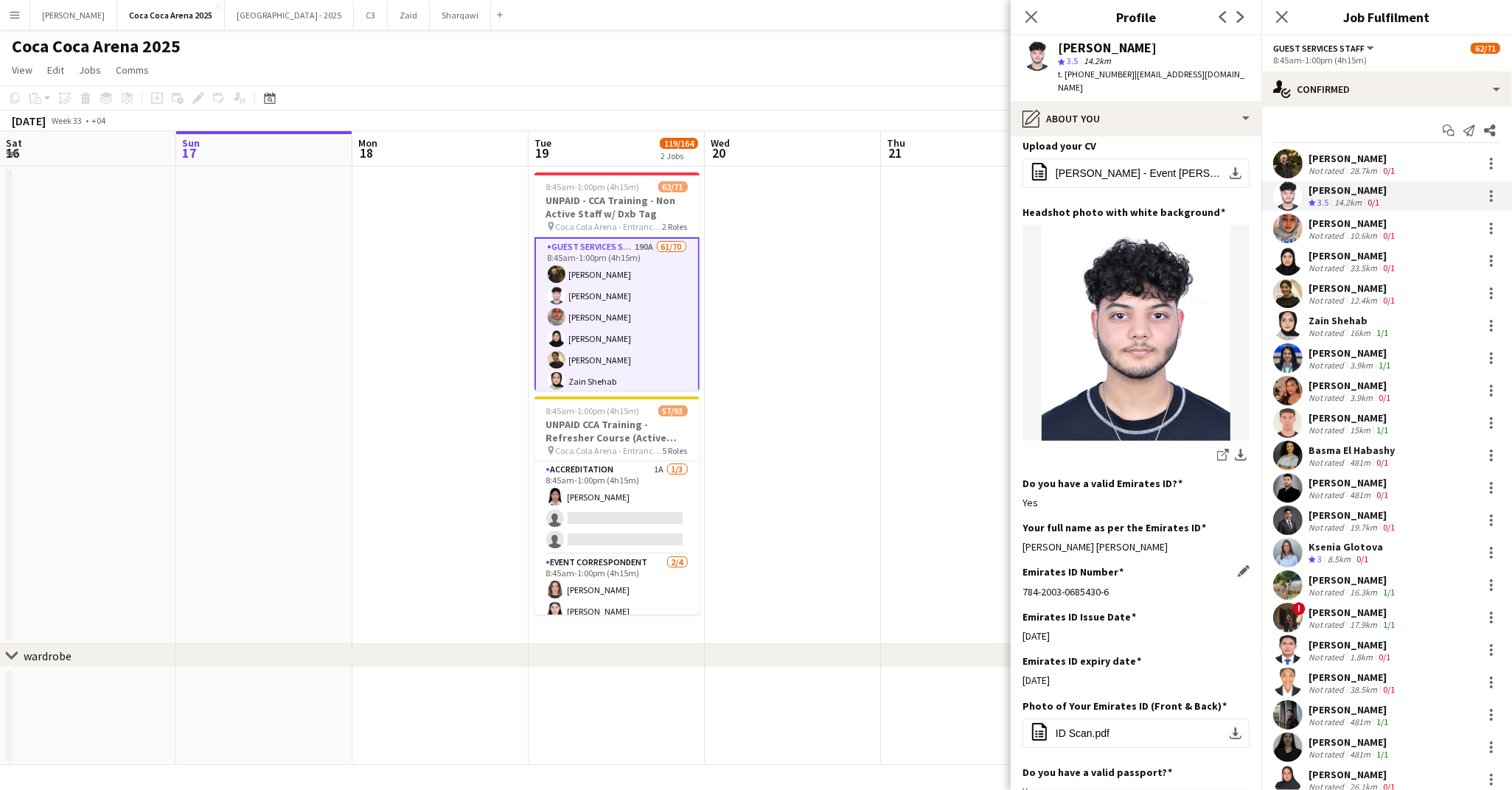
scroll to position [171, 0]
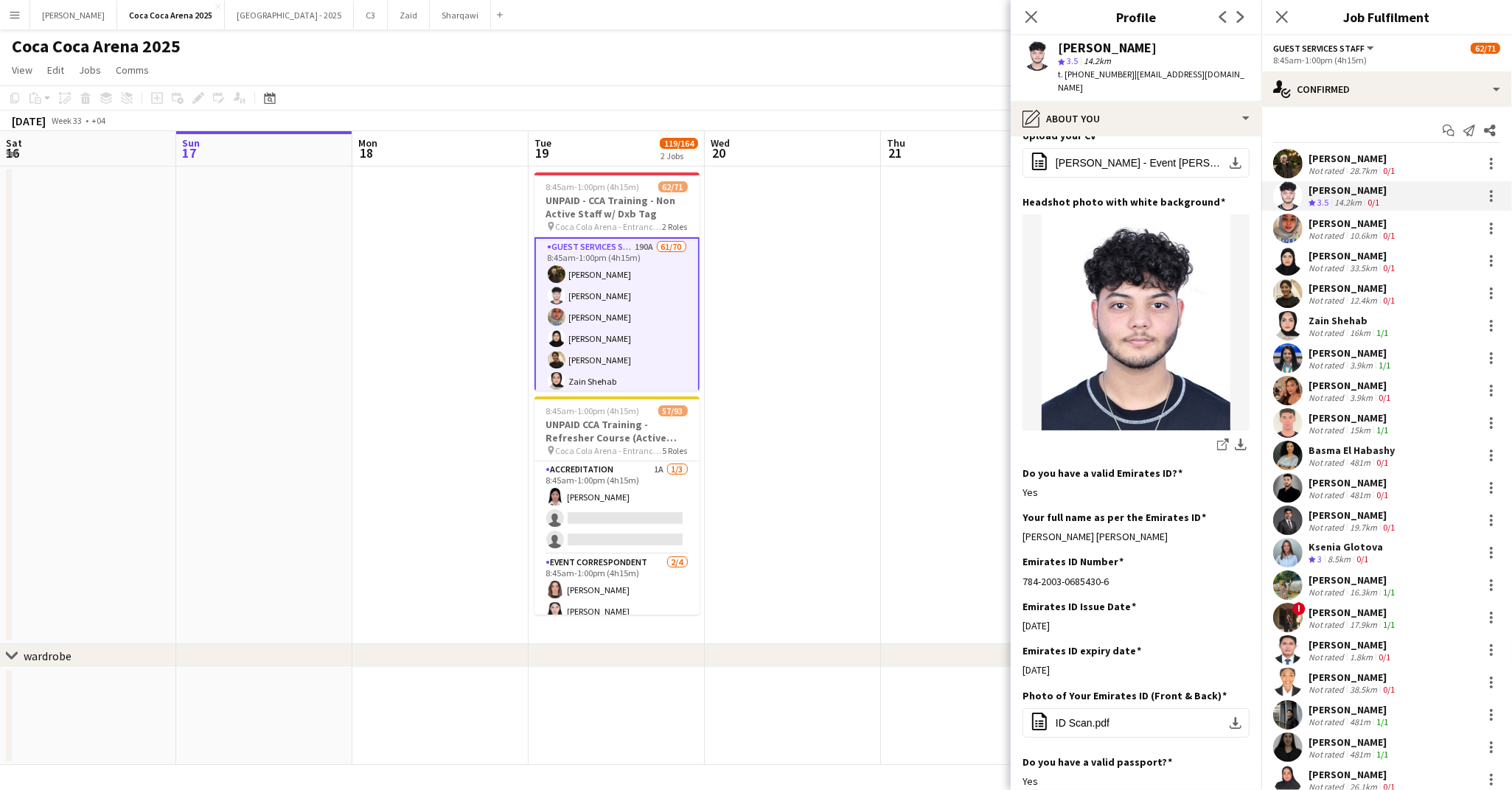
drag, startPoint x: 1110, startPoint y: 562, endPoint x: 1010, endPoint y: 565, distance: 100.0
click at [1010, 565] on body "Menu Boards Boards Boards All jobs Status Workforce Workforce My Workforce Recr…" at bounding box center [756, 395] width 1512 height 790
click at [1010, 565] on app-date-cell at bounding box center [969, 405] width 176 height 478
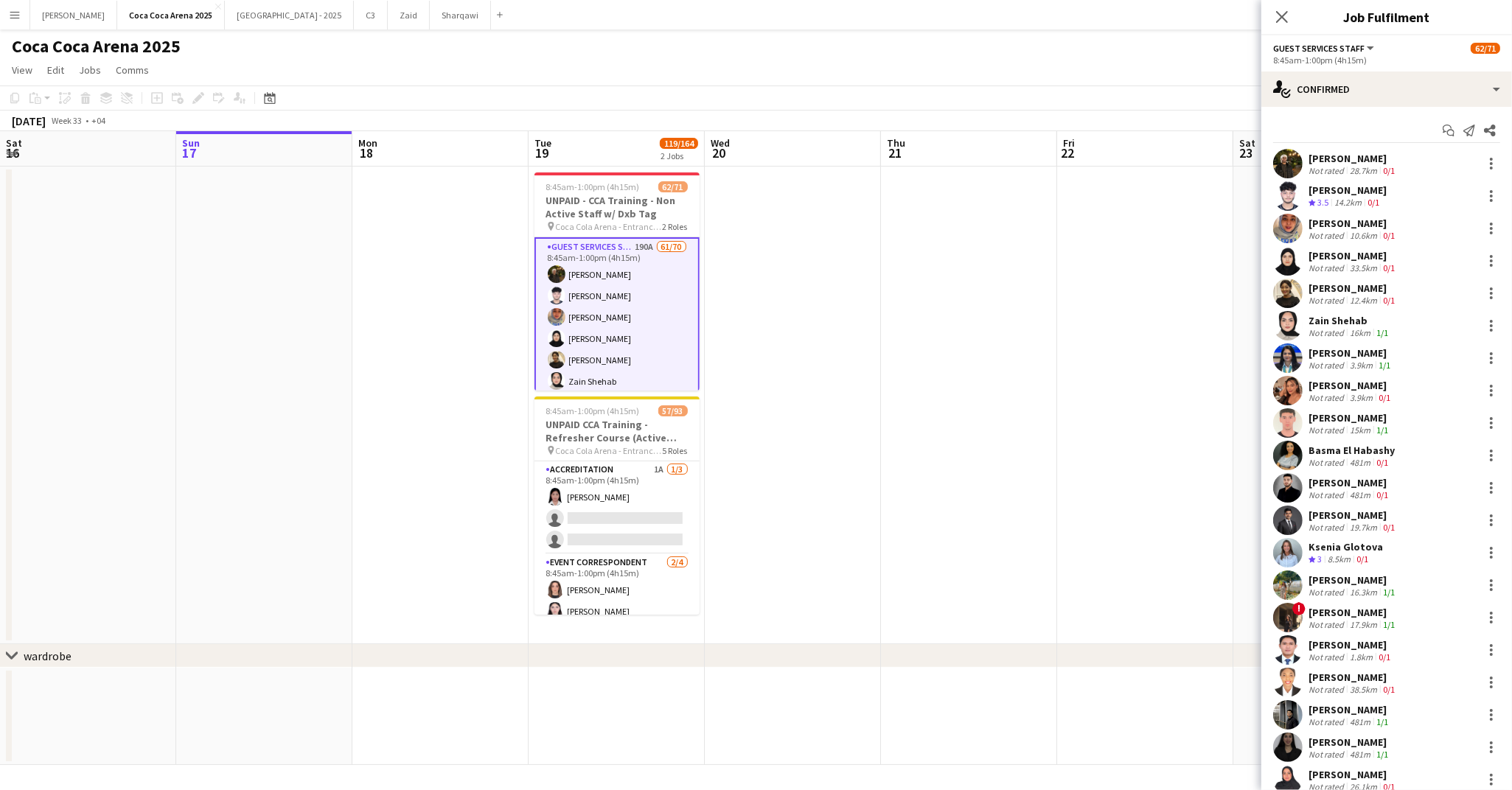
click at [1331, 185] on div "[PERSON_NAME]" at bounding box center [1347, 190] width 78 height 13
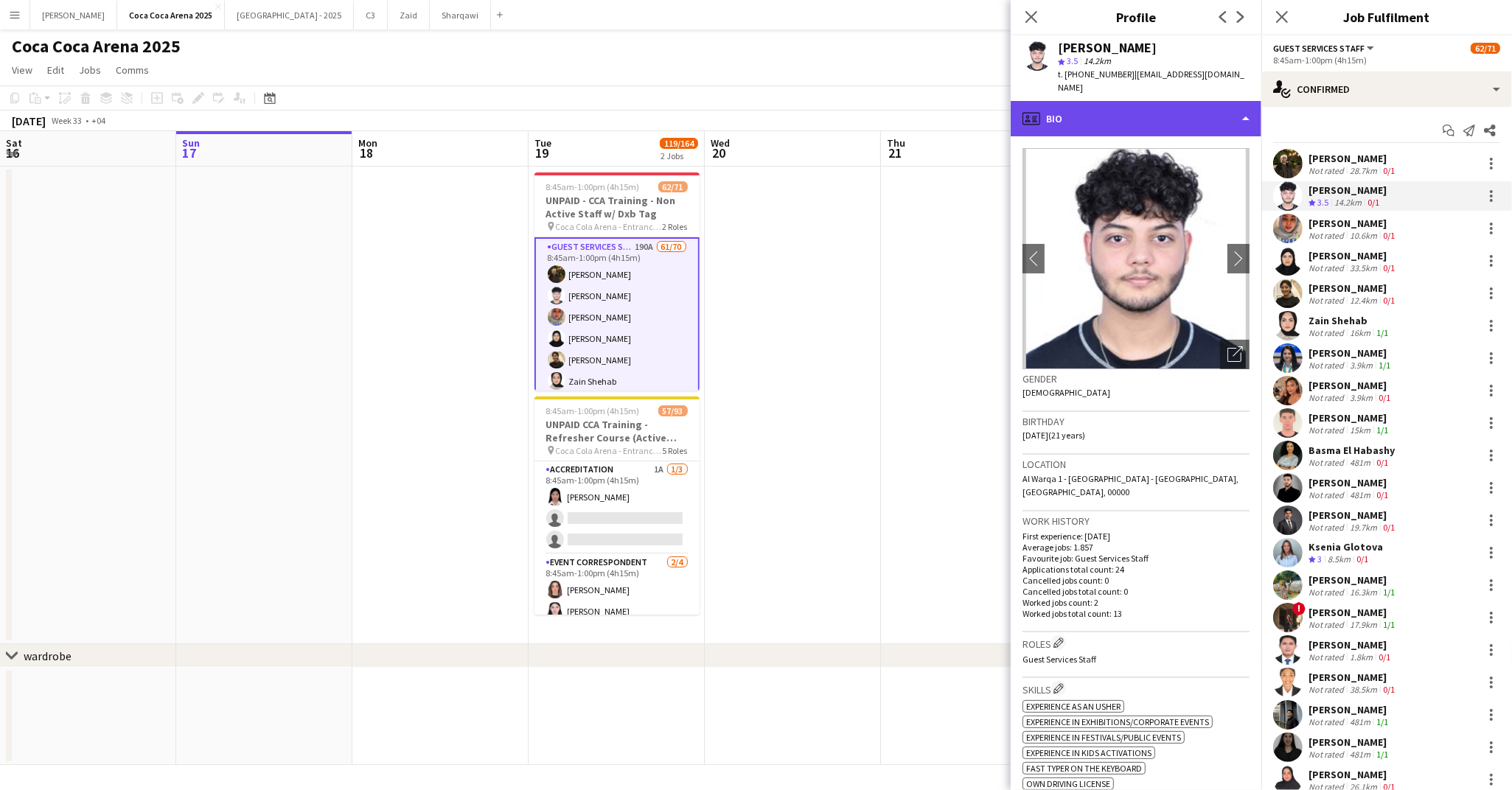
click at [1065, 108] on div "profile Bio" at bounding box center [1136, 118] width 250 height 35
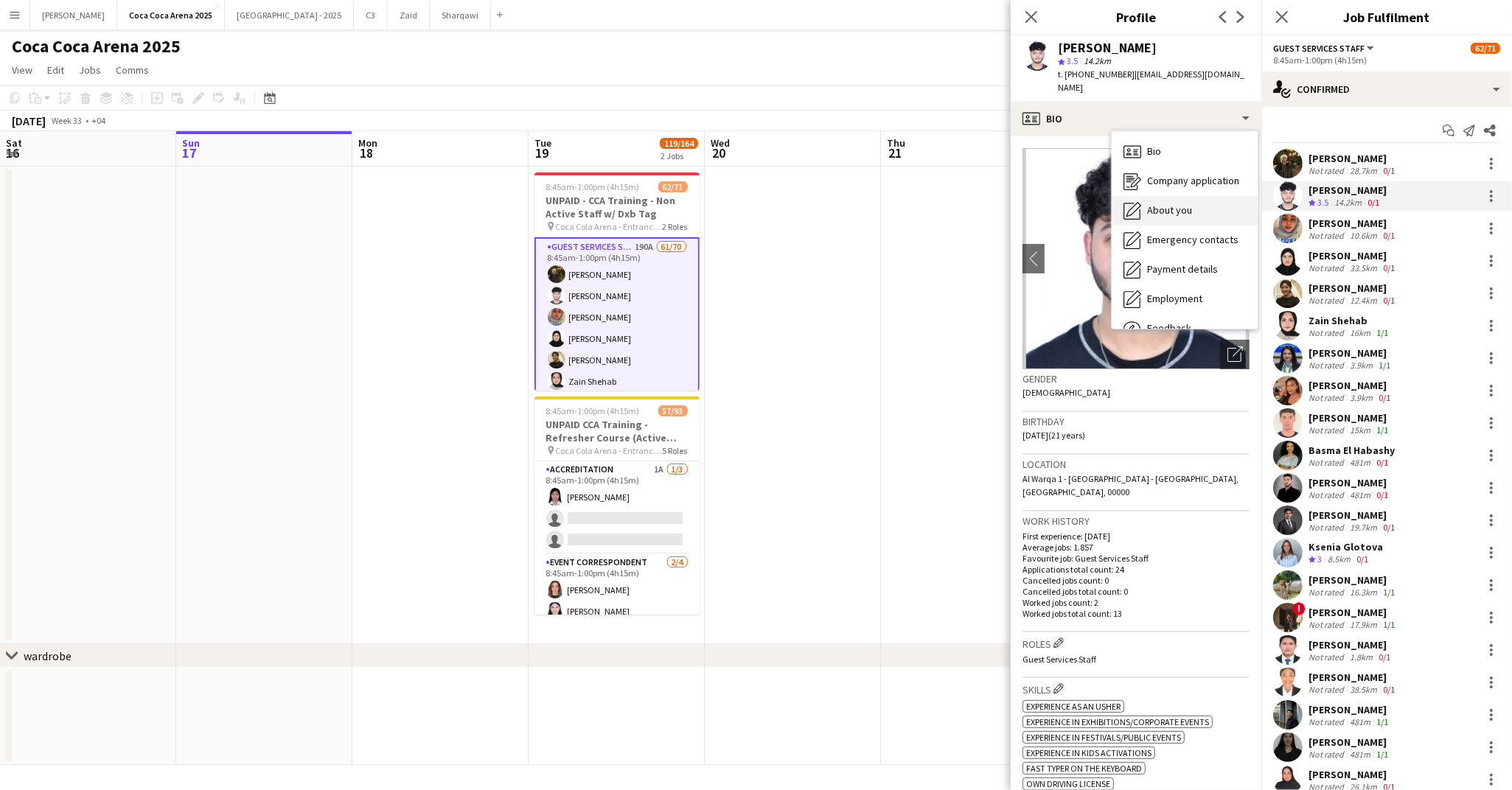
click at [1157, 204] on span "About you" at bounding box center [1169, 210] width 45 height 13
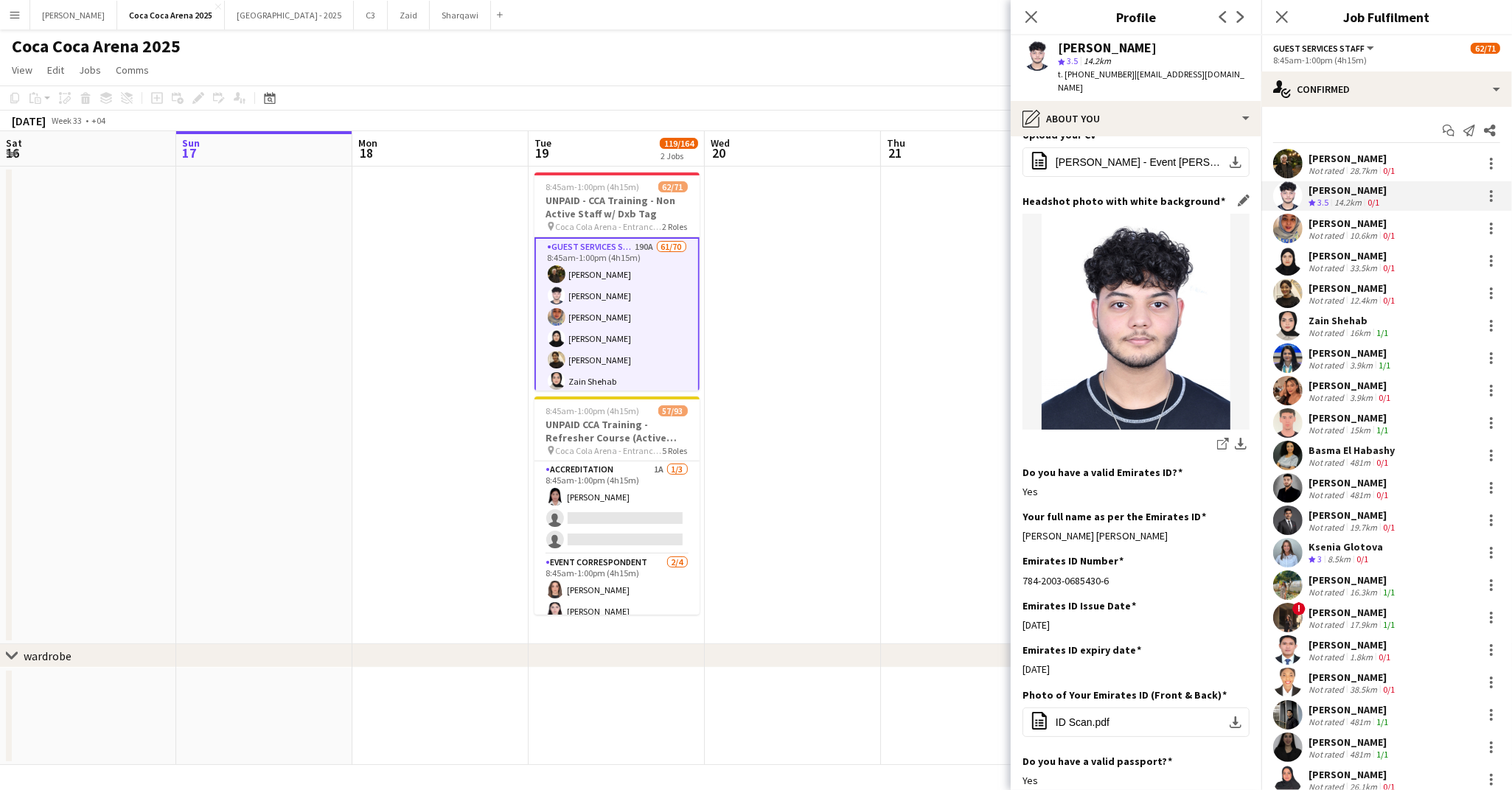
scroll to position [173, 0]
drag, startPoint x: 1152, startPoint y: 523, endPoint x: 1019, endPoint y: 521, distance: 133.0
click at [1019, 521] on app-section-data-types "Bio Edit this field I am a dedicated professional with excellent communication …" at bounding box center [1136, 463] width 250 height 654
copy div "Abdul Haseeb Zeeshan Iqbal"
drag, startPoint x: 1117, startPoint y: 565, endPoint x: 1019, endPoint y: 564, distance: 98.0
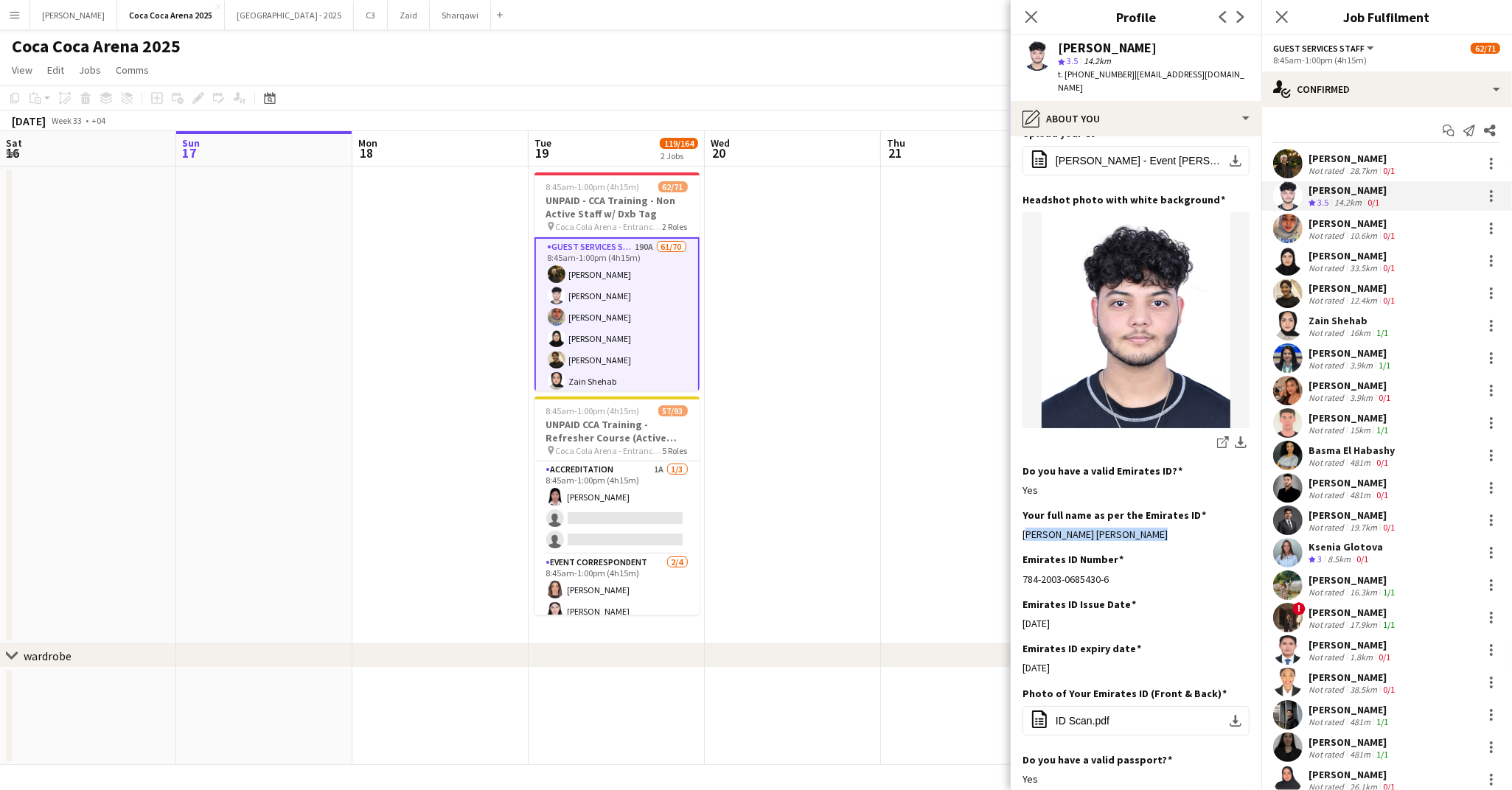
click at [1019, 564] on app-section-data-types "Bio Edit this field I am a dedicated professional with excellent communication …" at bounding box center [1136, 463] width 250 height 654
copy div "784-2003-0685430-6"
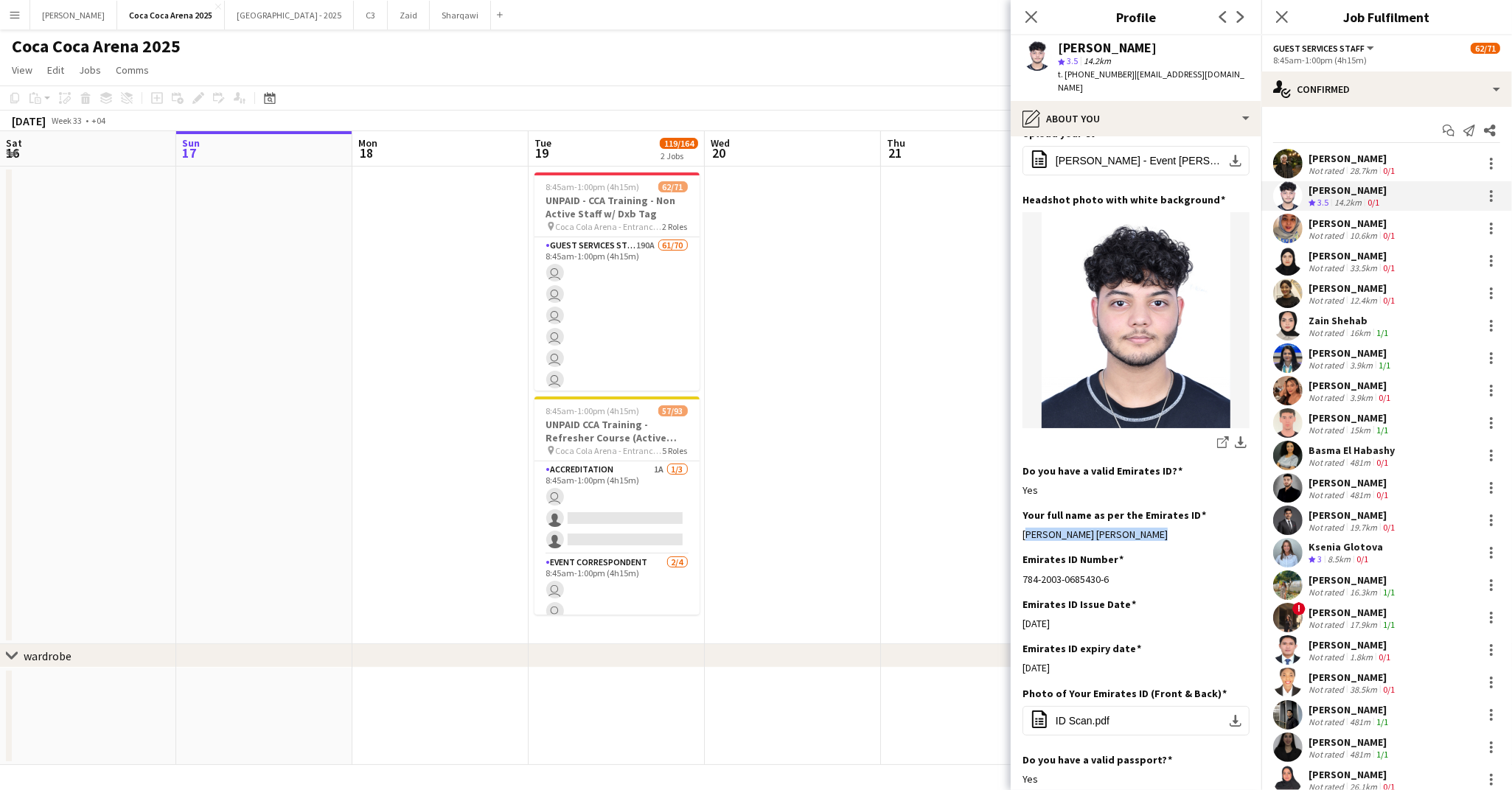
scroll to position [671, 0]
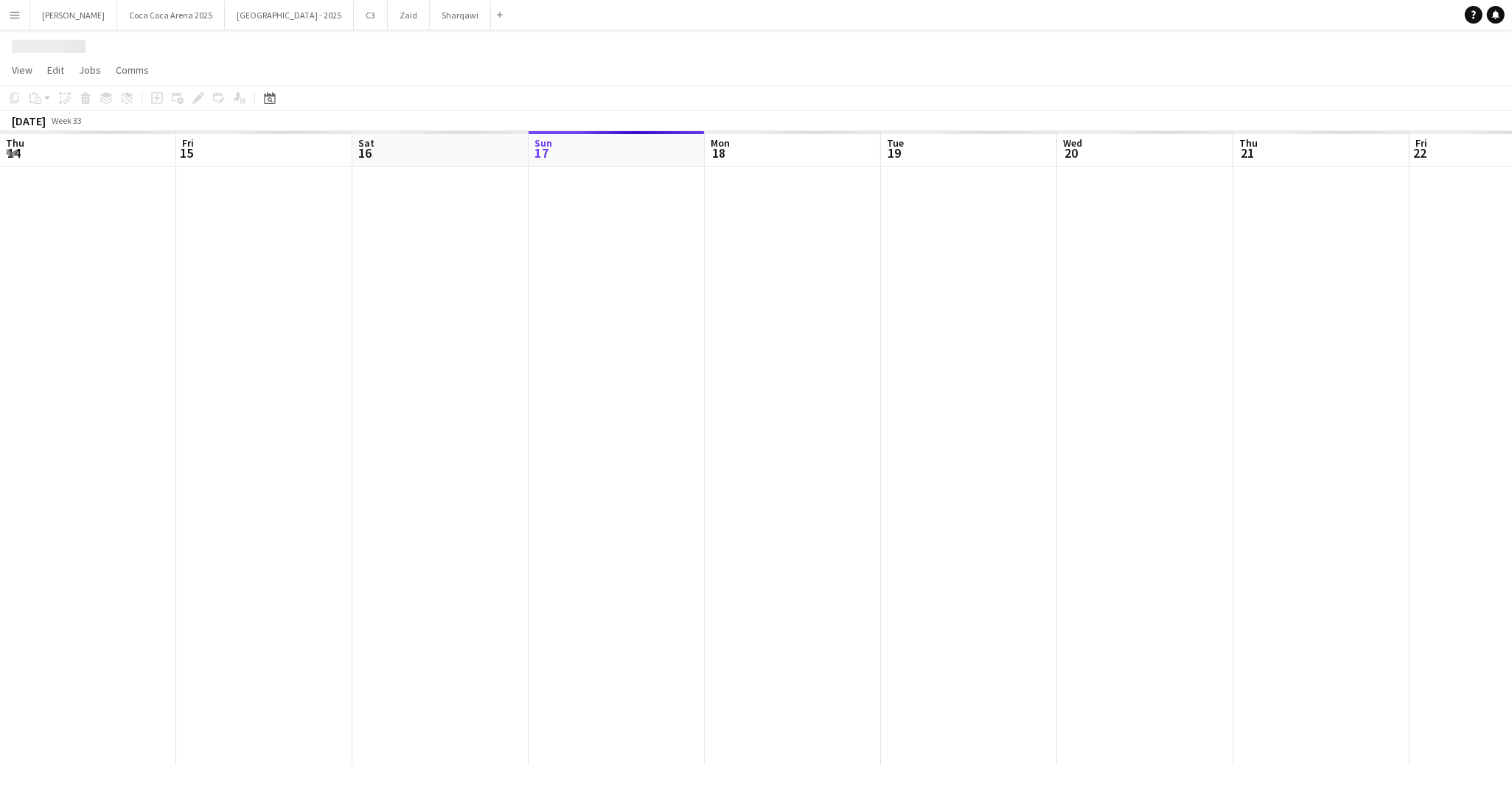
scroll to position [0, 353]
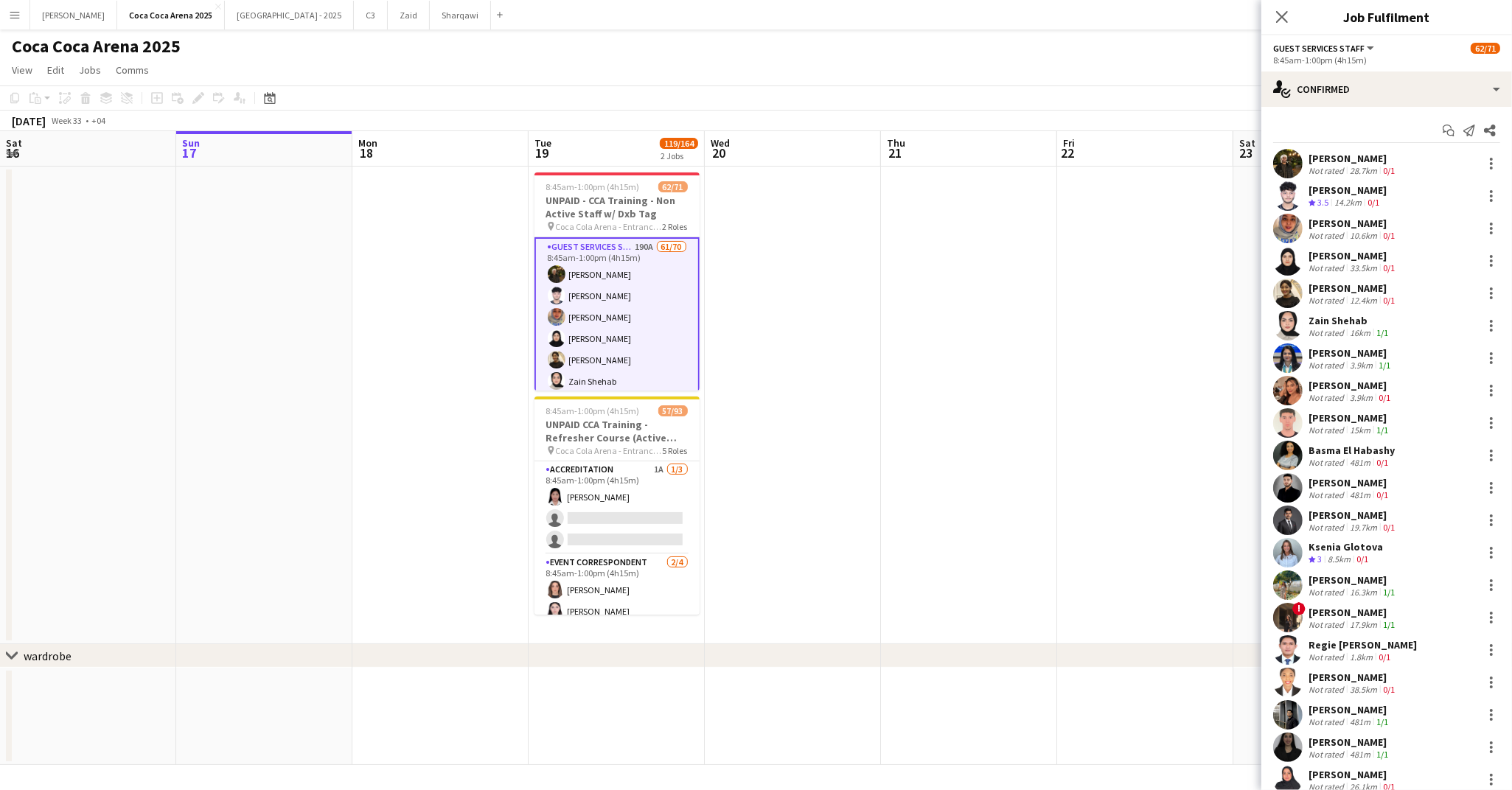
click at [1348, 198] on div "14.2km" at bounding box center [1348, 203] width 33 height 12
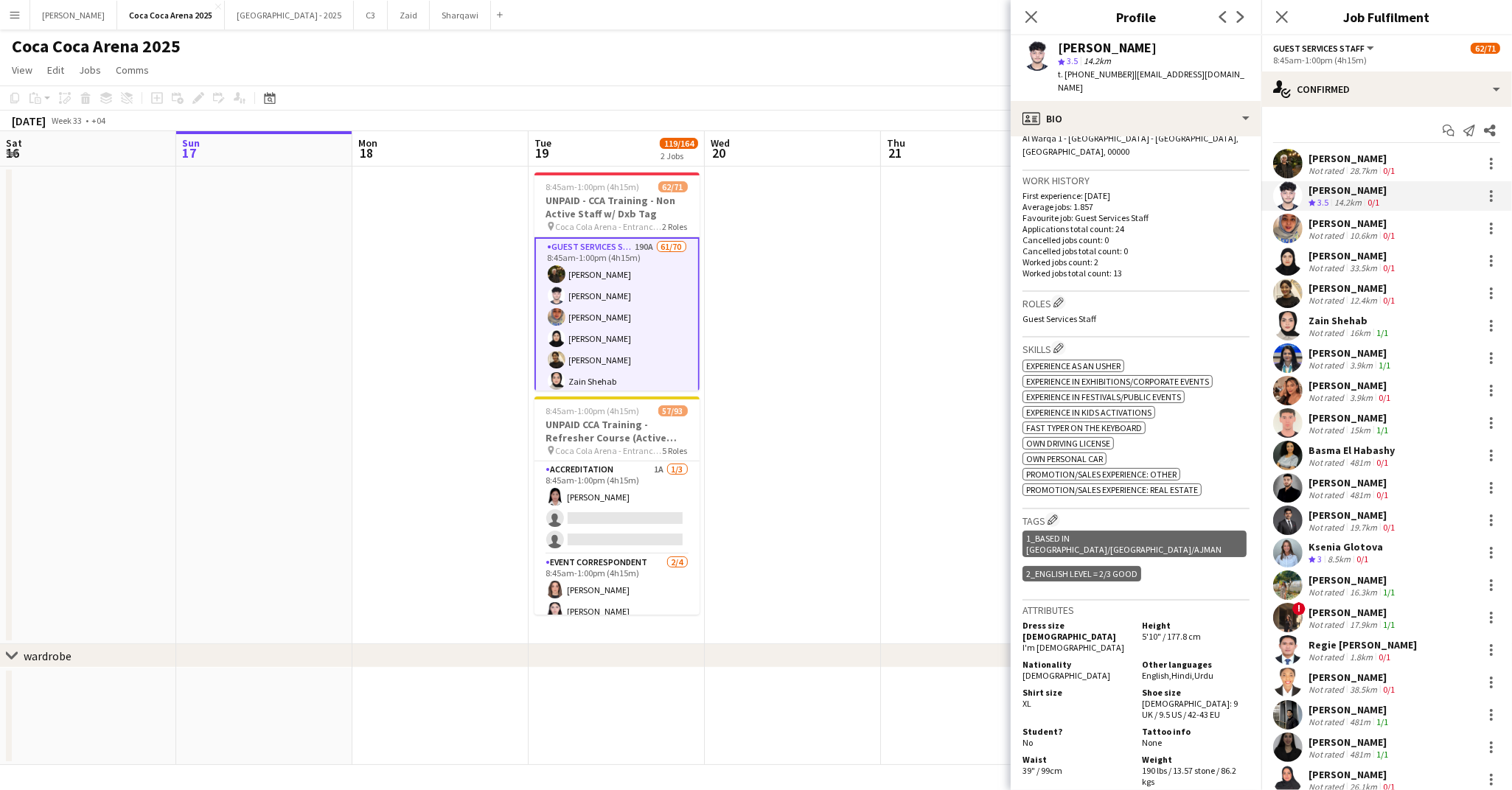
scroll to position [0, 0]
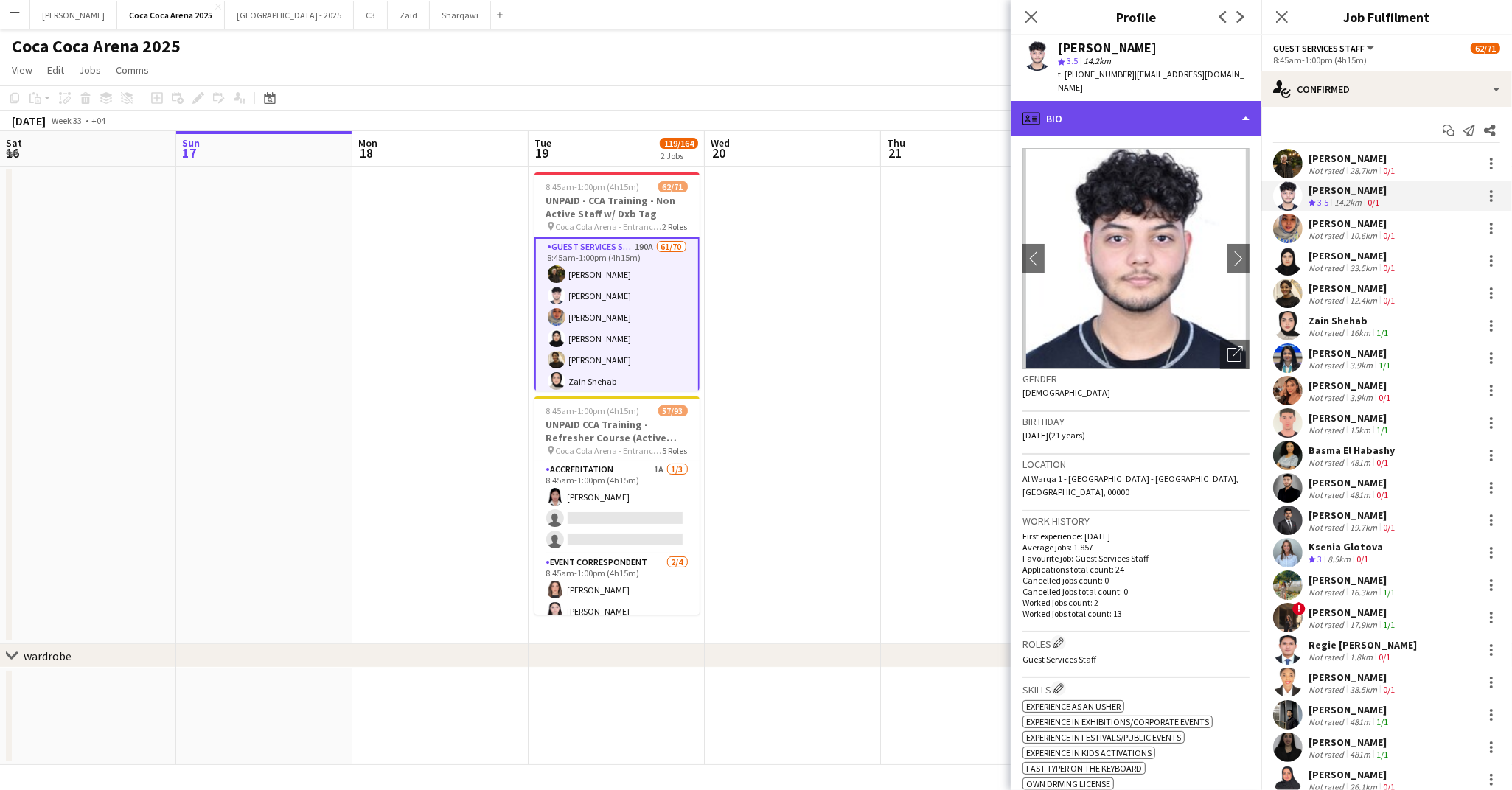
click at [1110, 105] on div "profile Bio" at bounding box center [1136, 118] width 250 height 35
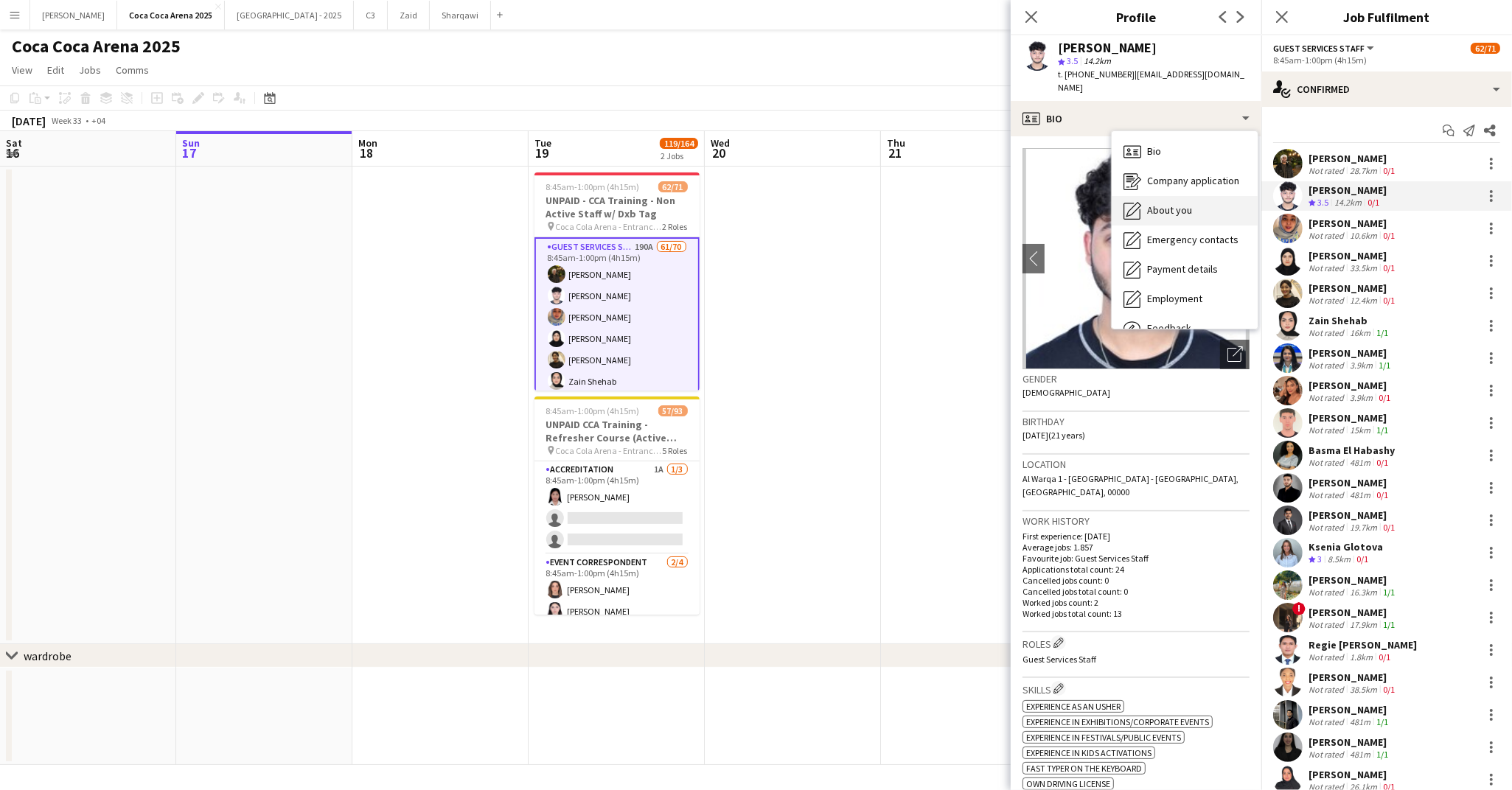
click at [1135, 202] on icon "About you" at bounding box center [1132, 211] width 18 height 17
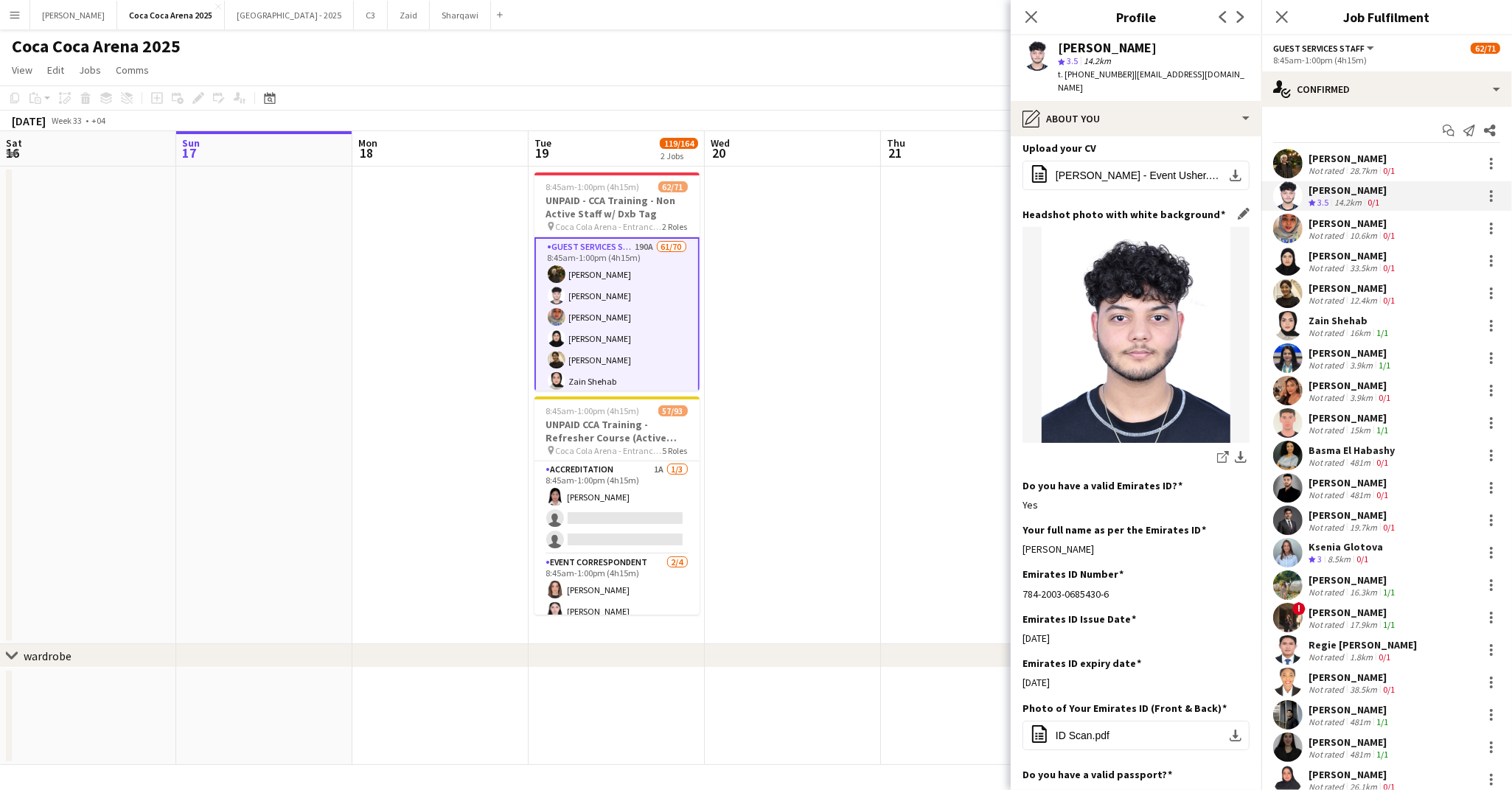
scroll to position [178, 0]
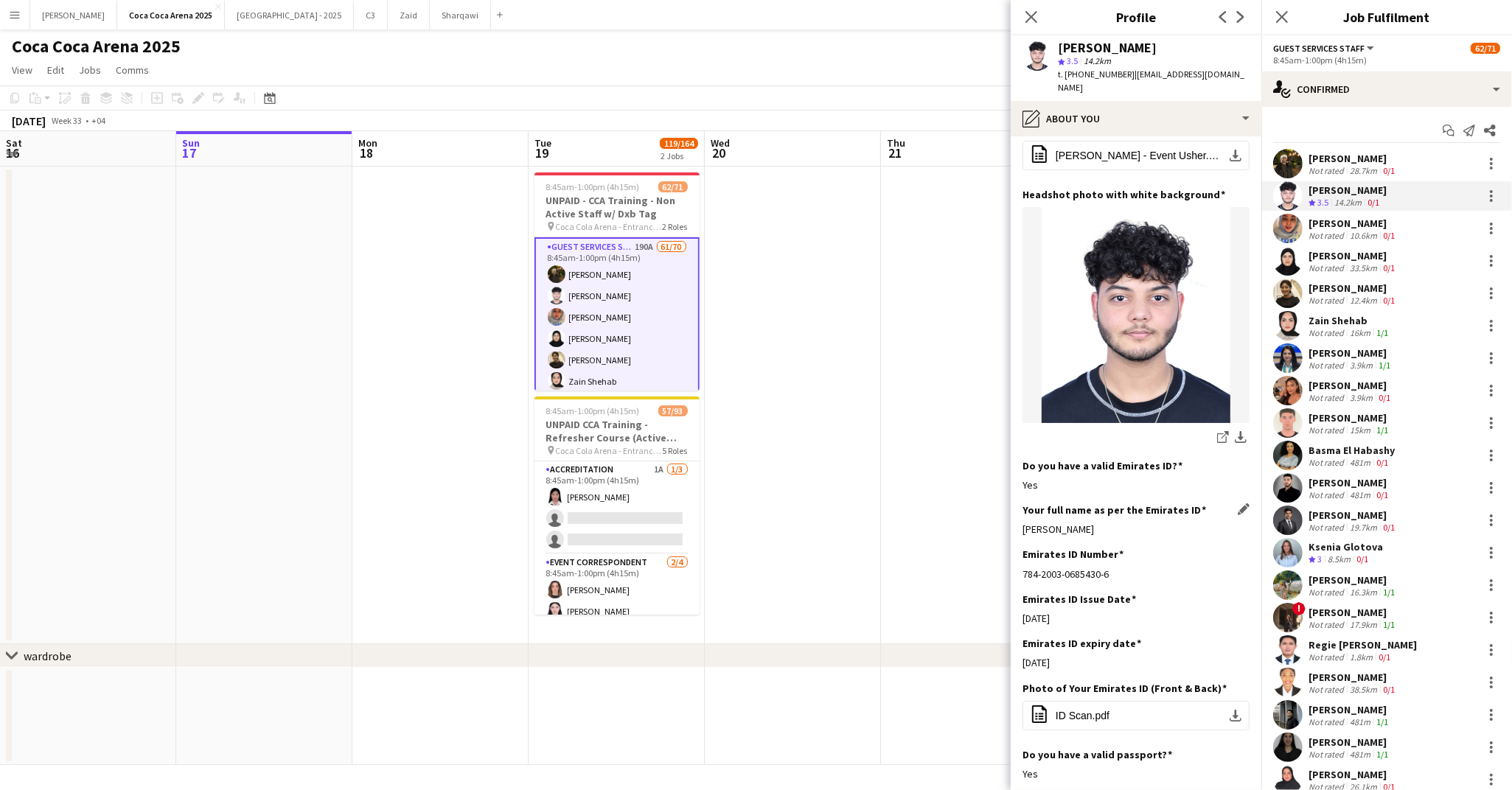
drag, startPoint x: 1144, startPoint y: 511, endPoint x: 1024, endPoint y: 513, distance: 120.0
click at [1024, 522] on div "Abdul Haseeb Zeeshan Iqbal" at bounding box center [1135, 528] width 227 height 13
copy div "Abdul Haseeb Zeeshan Iqbal"
click at [1238, 431] on app-icon "download-bottom" at bounding box center [1240, 438] width 11 height 14
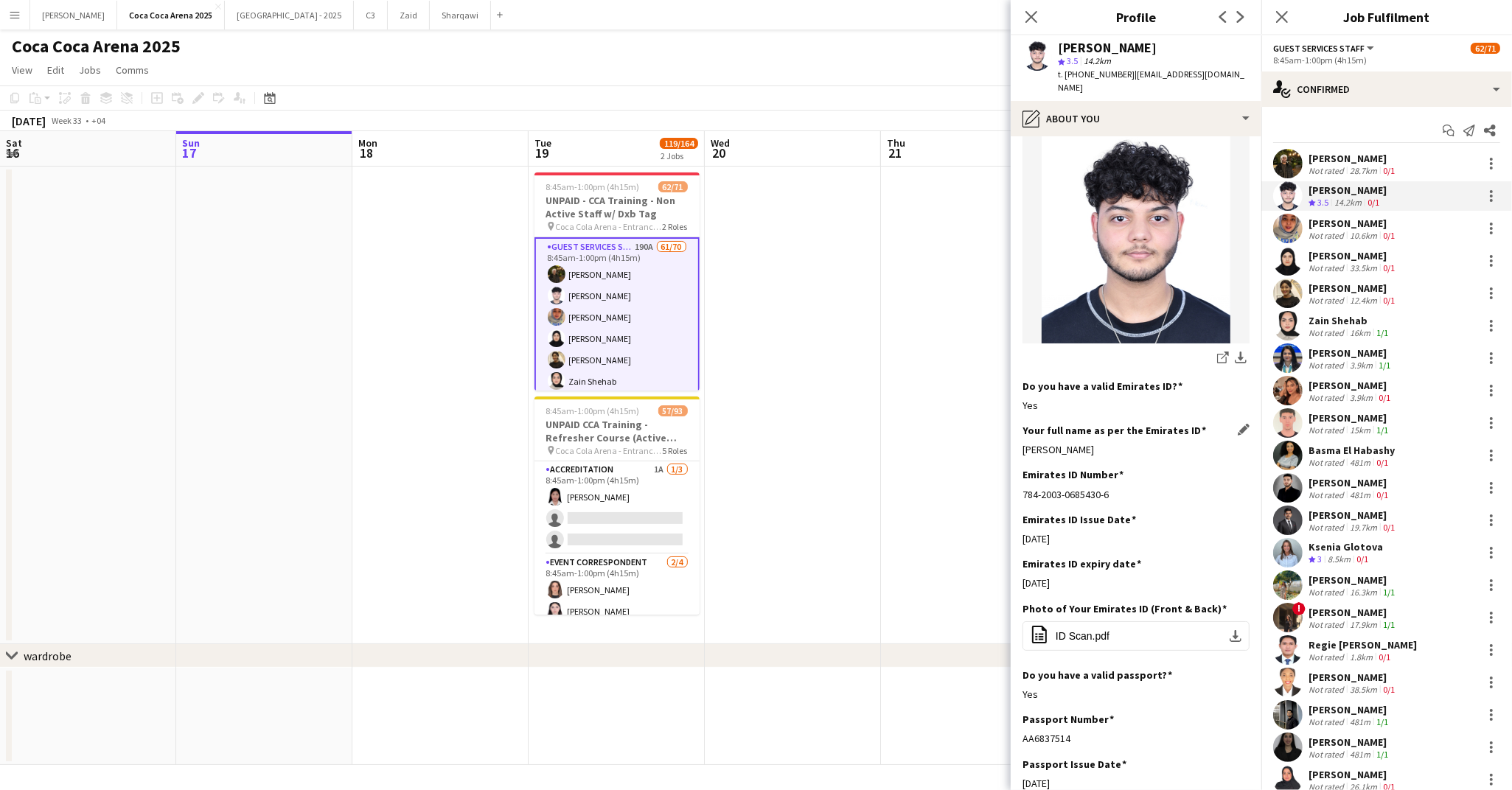
scroll to position [271, 0]
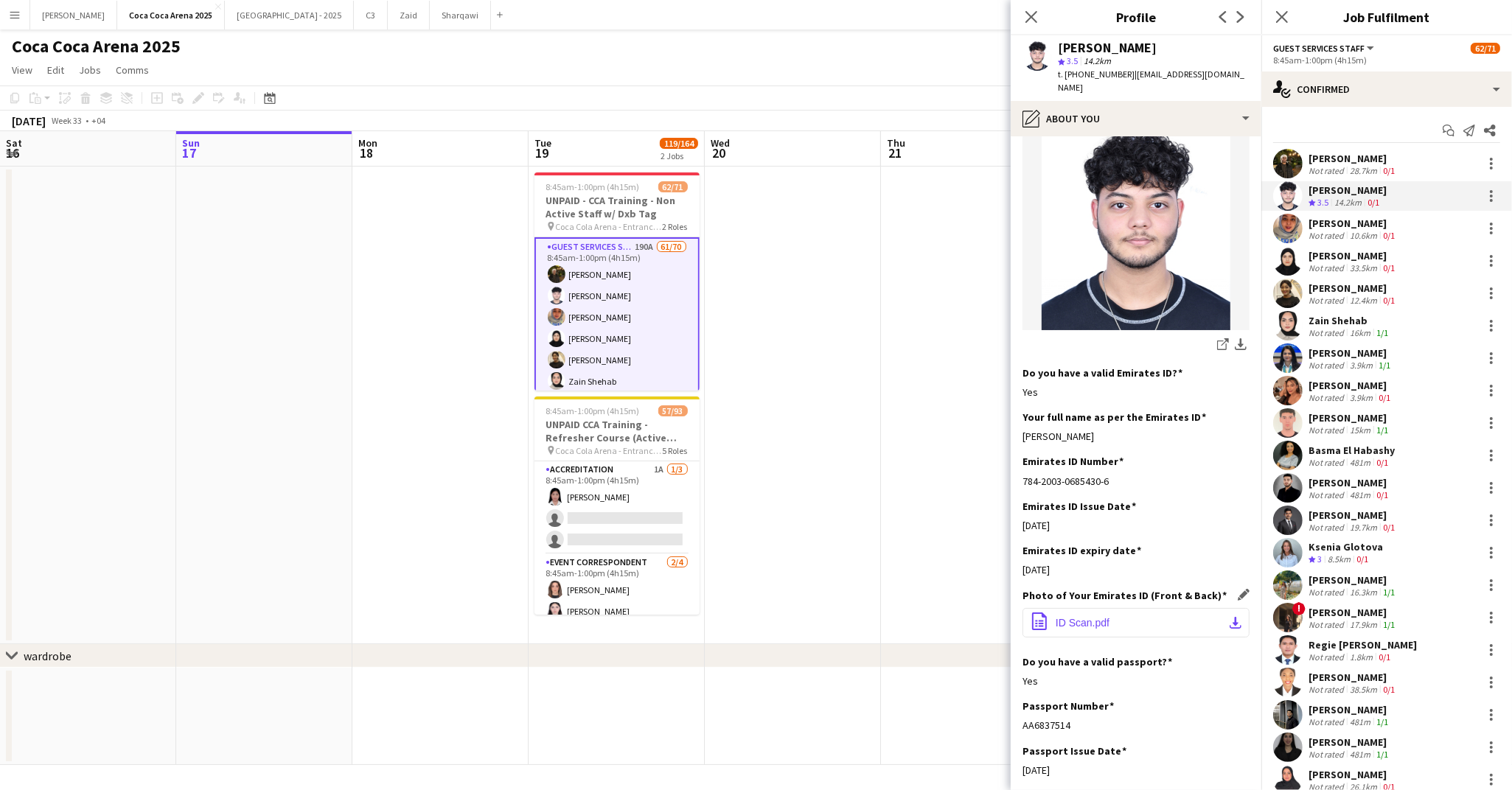
click at [1234, 617] on app-icon "download-bottom" at bounding box center [1235, 622] width 11 height 11
click at [1347, 234] on div "10.6km" at bounding box center [1363, 235] width 33 height 11
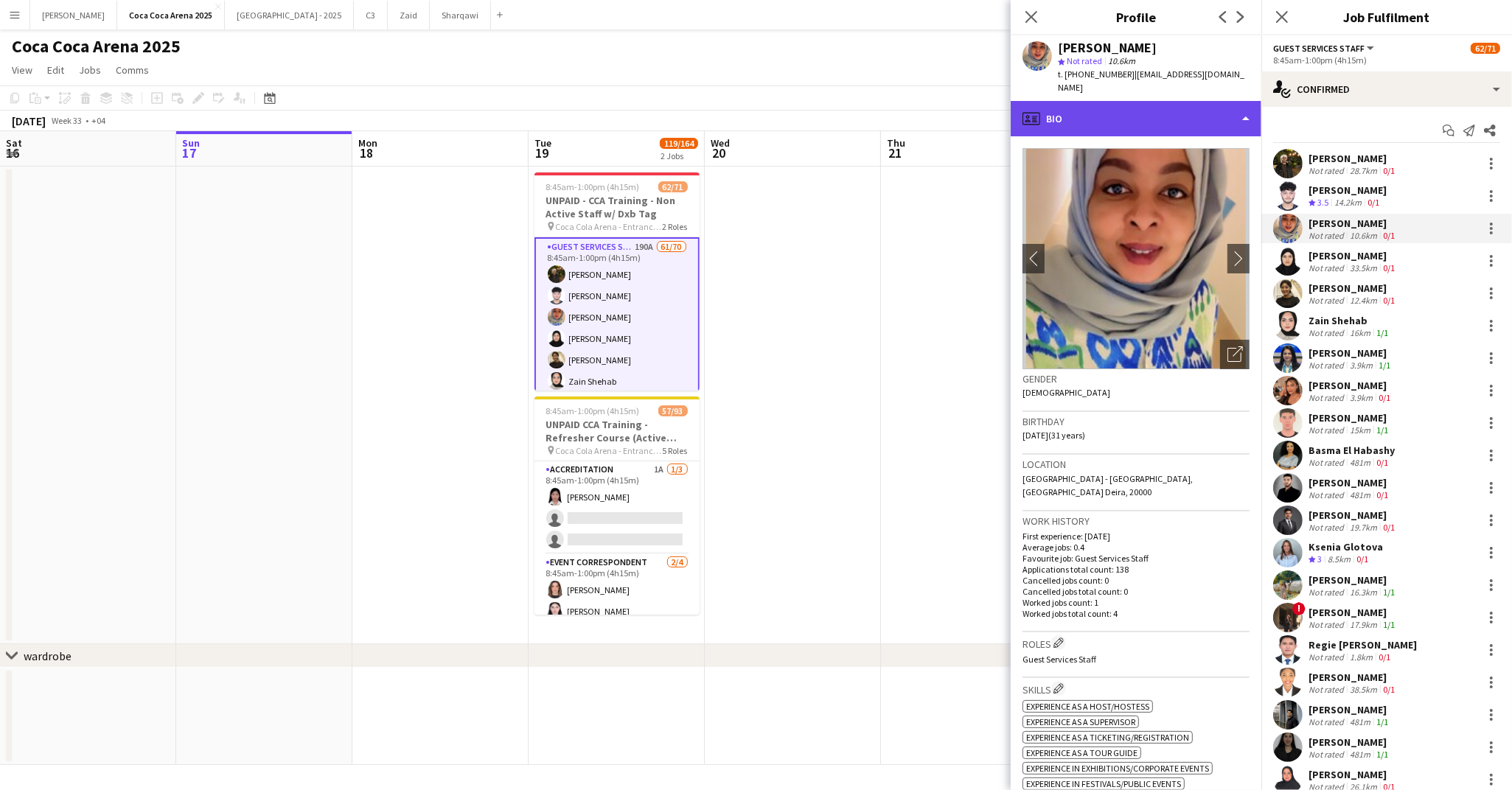
click at [1144, 109] on div "profile Bio" at bounding box center [1136, 118] width 250 height 35
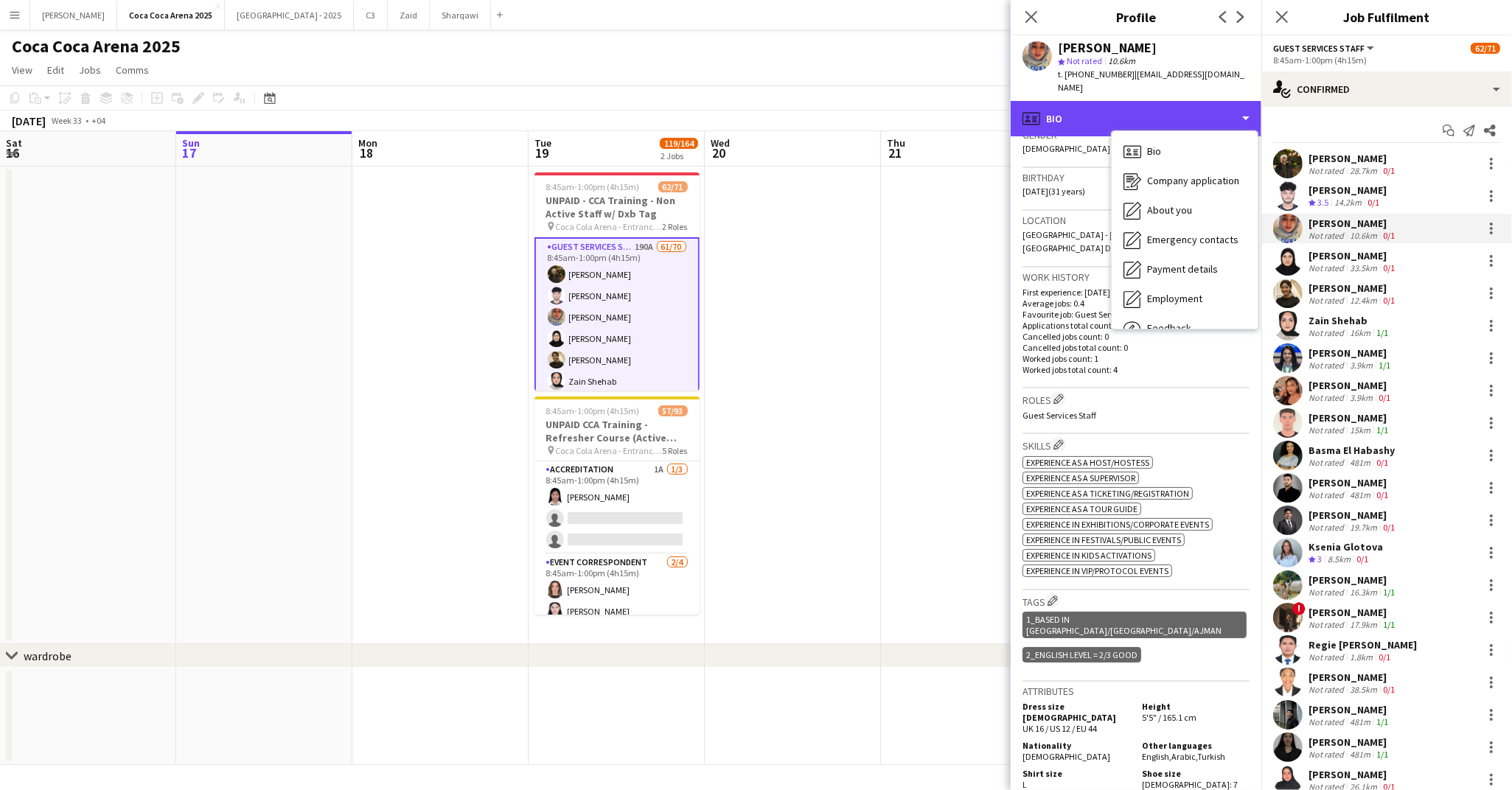
scroll to position [231, 0]
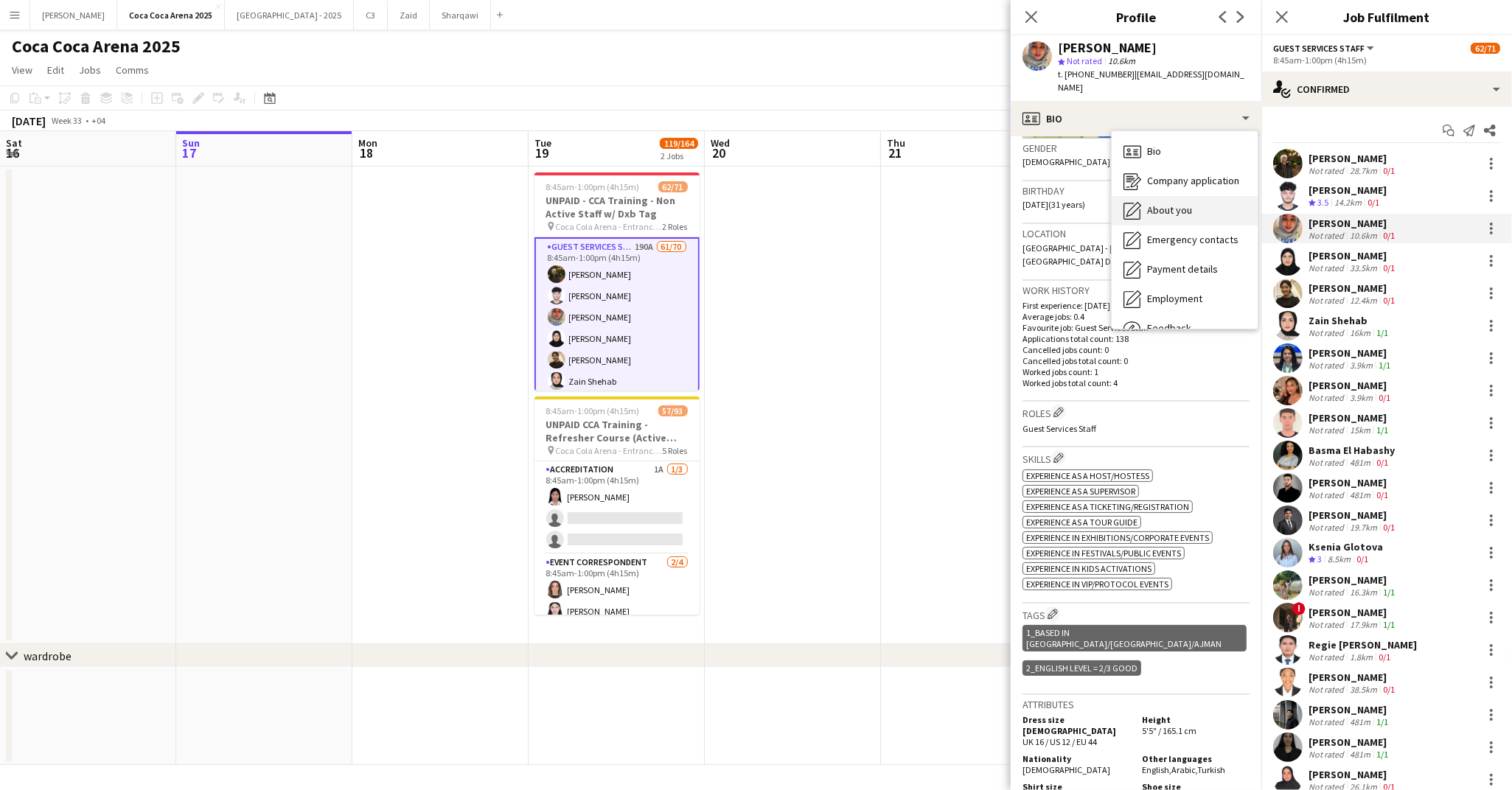
click at [1170, 204] on span "About you" at bounding box center [1169, 210] width 45 height 13
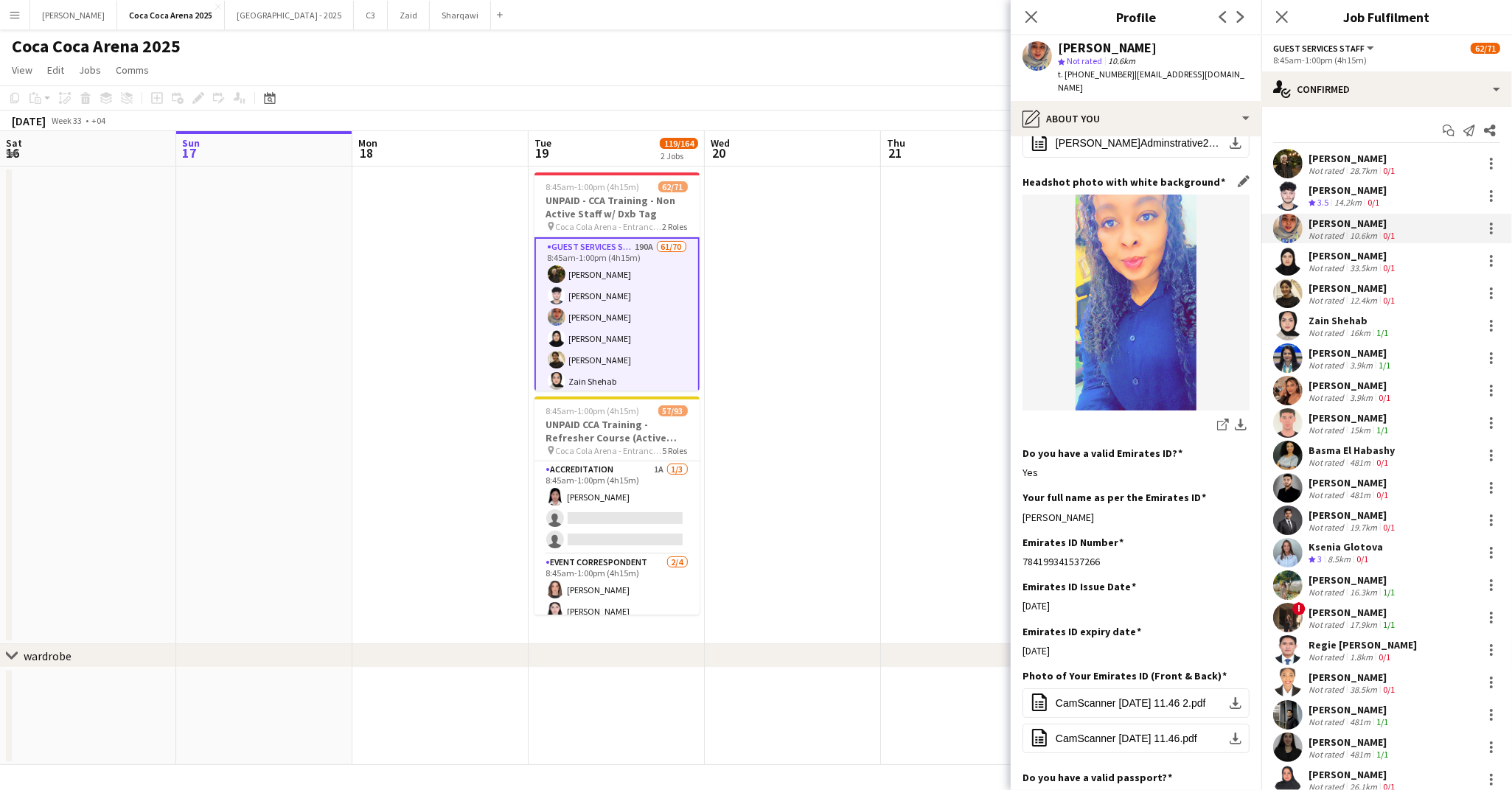
scroll to position [241, 0]
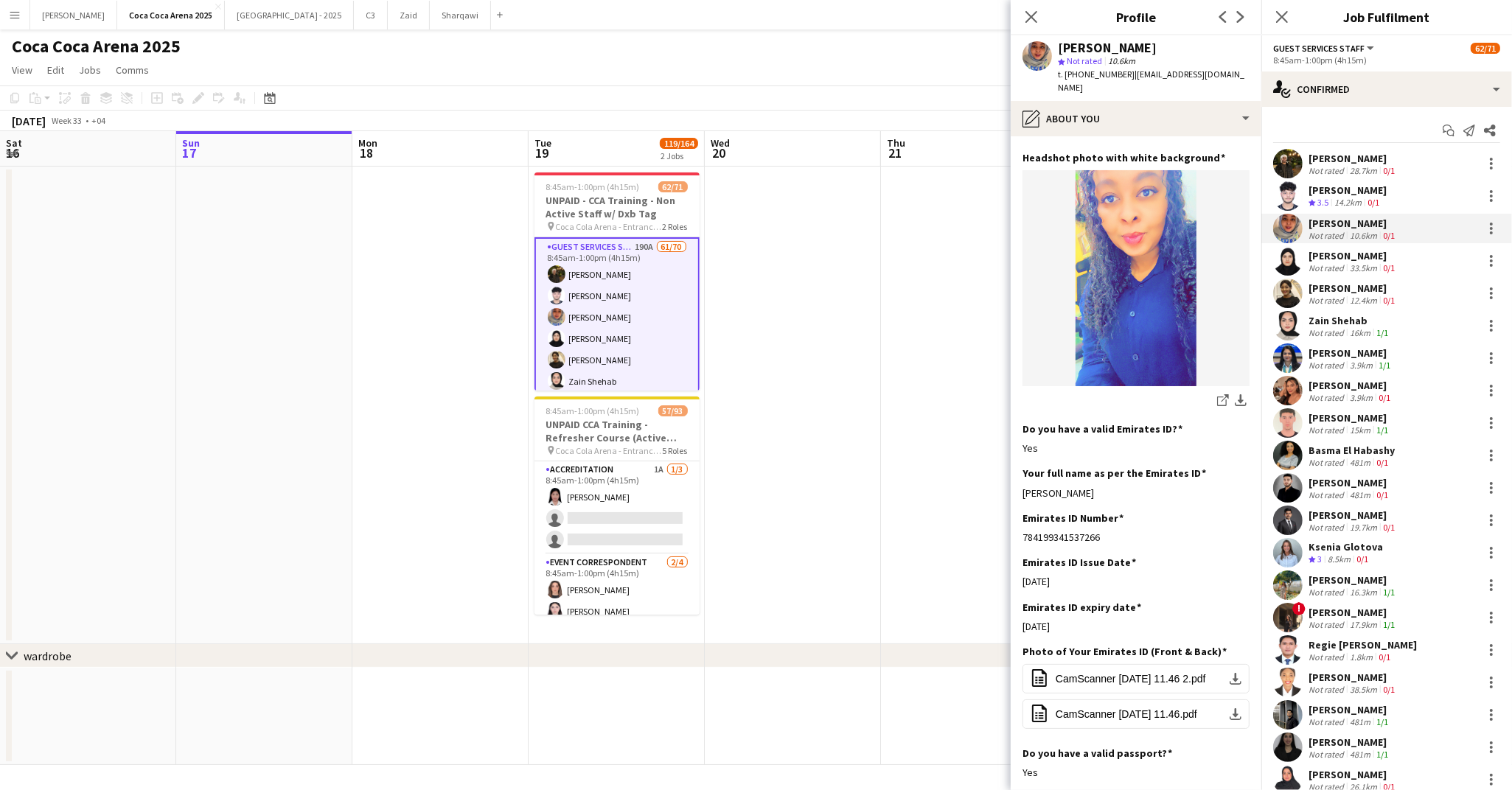
drag, startPoint x: 1152, startPoint y: 483, endPoint x: 1021, endPoint y: 482, distance: 131.0
click at [1021, 482] on app-section-data-types "Bio Edit this field Dedicated and results-oriented professional with 2-3 years …" at bounding box center [1136, 463] width 250 height 654
copy div "Nuha Ibrahim Mohamed salih"
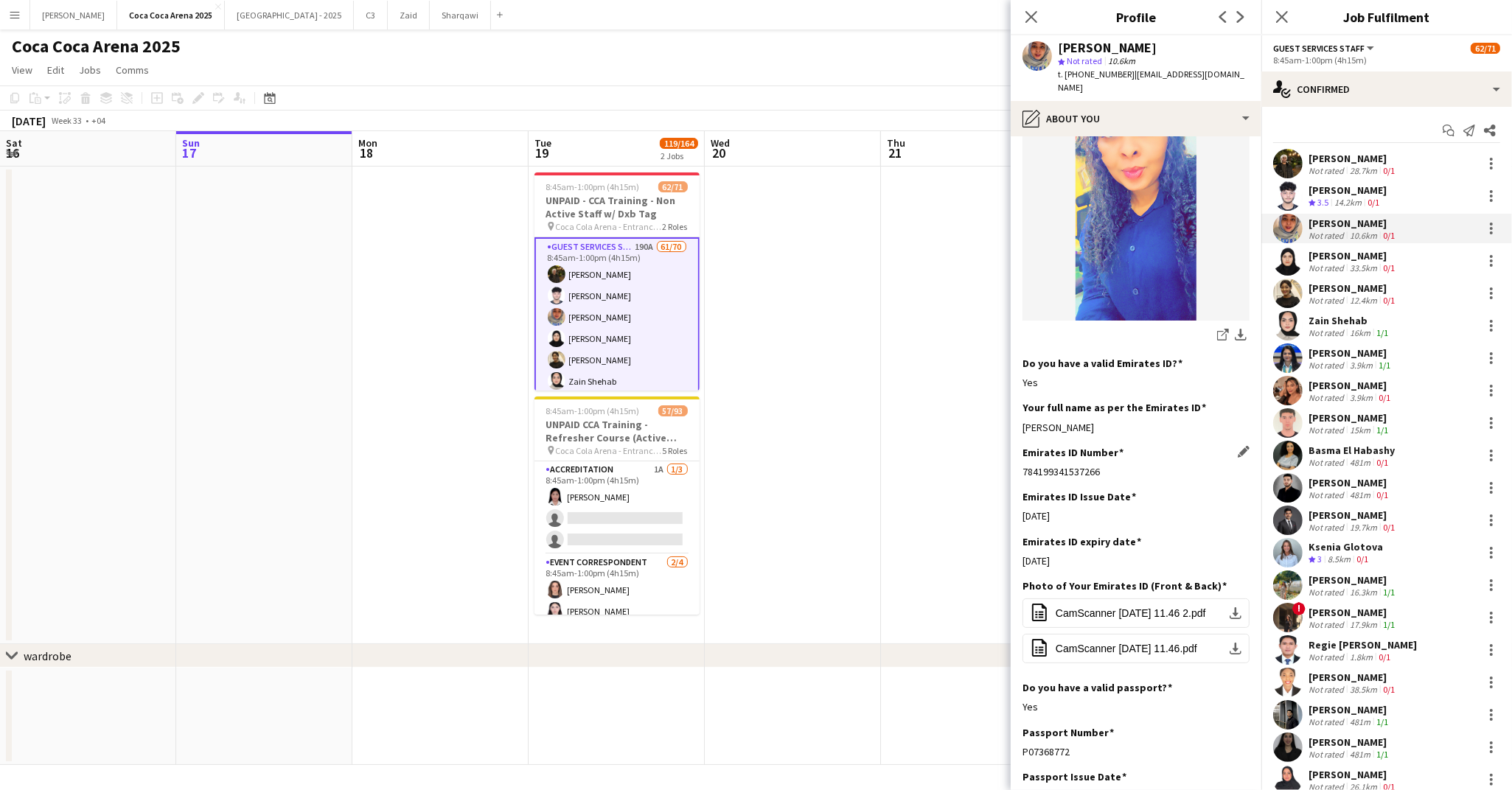
drag, startPoint x: 1101, startPoint y: 454, endPoint x: 1023, endPoint y: 453, distance: 78.0
click at [1023, 465] on div "784199341537266" at bounding box center [1135, 472] width 227 height 13
copy div "784199341537266"
click at [1165, 101] on div "pencil4 About you" at bounding box center [1136, 118] width 250 height 35
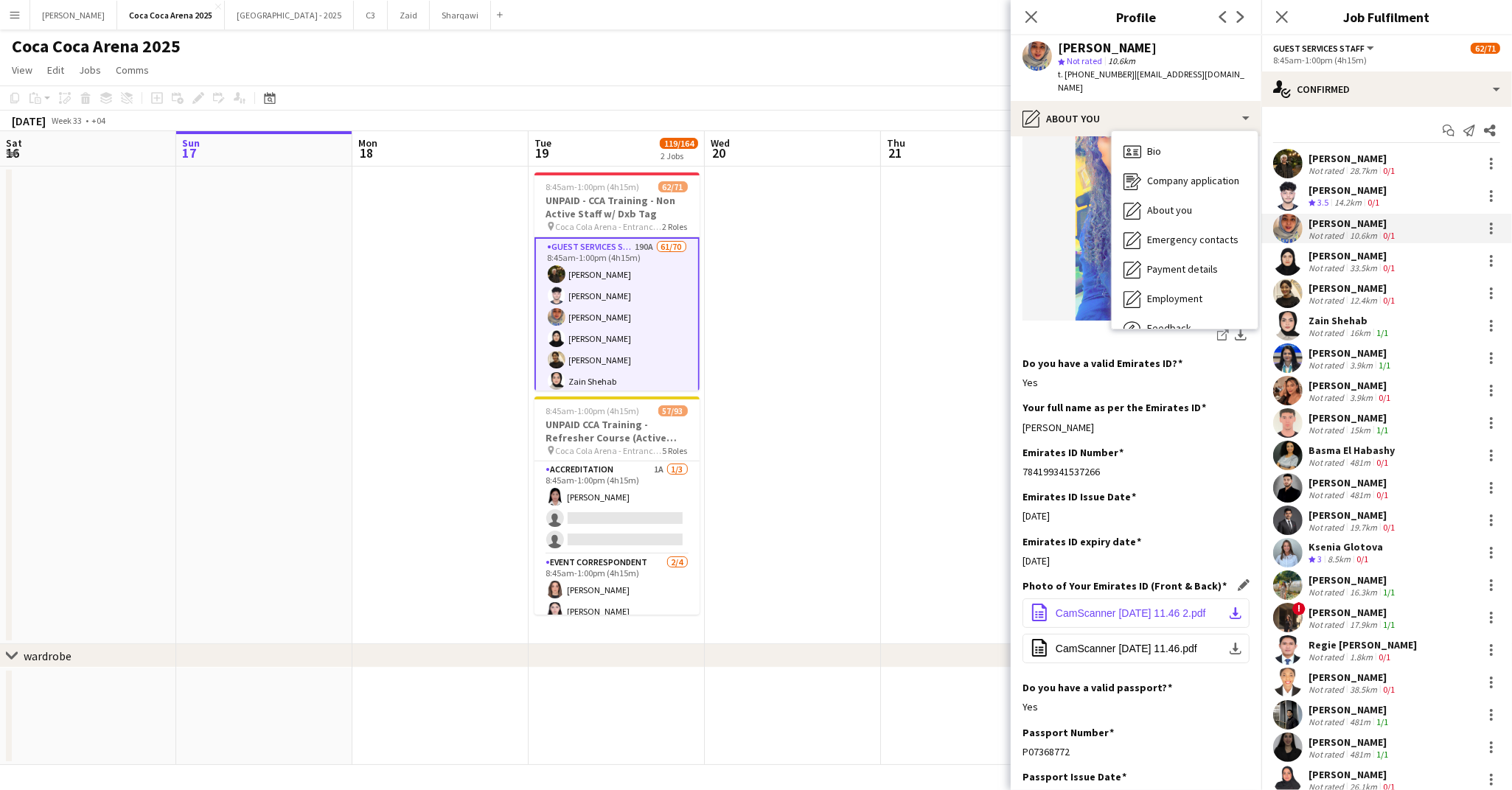
click at [1111, 607] on span "CamScanner 09-26-2024 11.46 2.pdf" at bounding box center [1130, 612] width 150 height 11
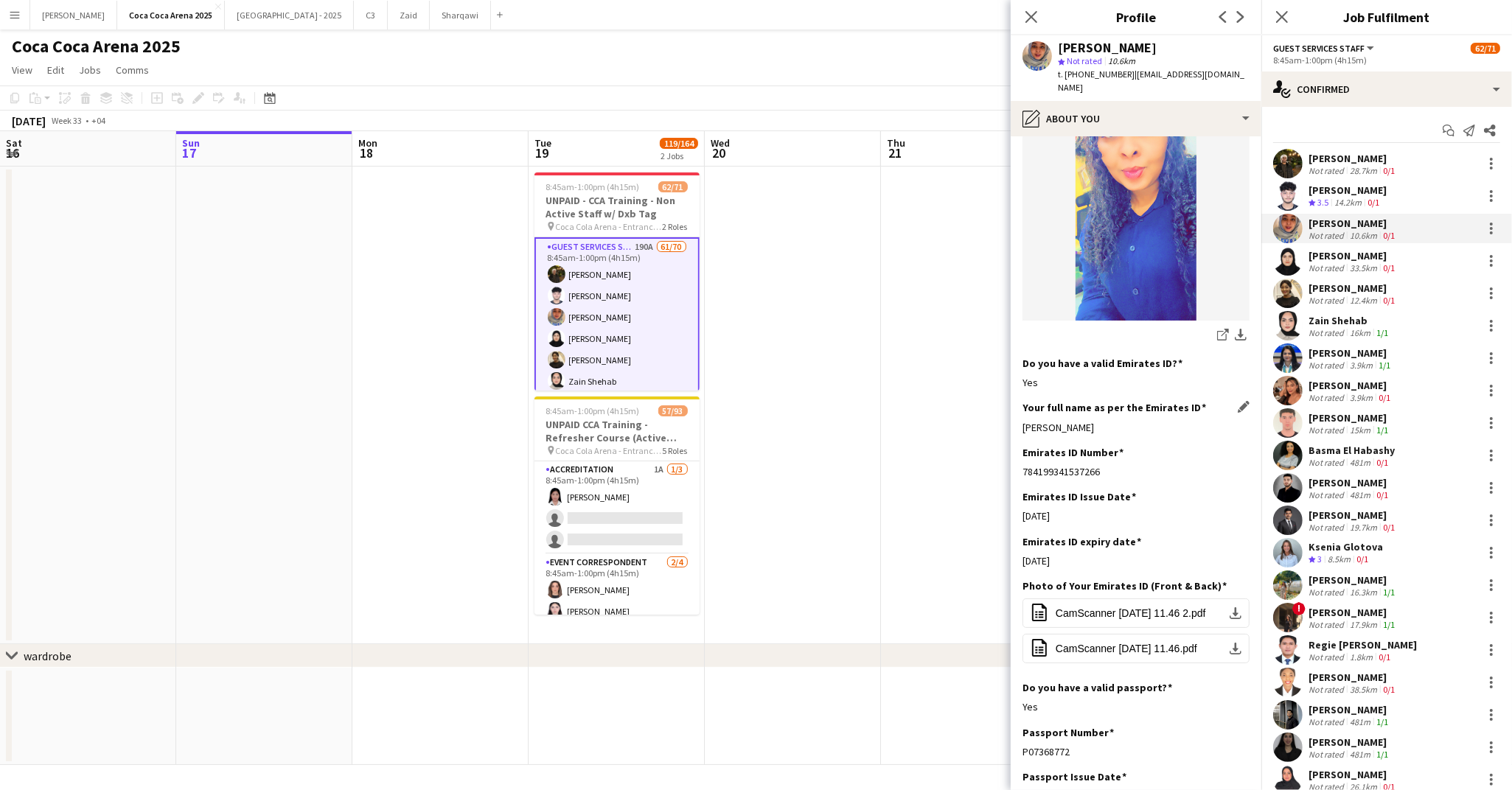
drag, startPoint x: 1152, startPoint y: 414, endPoint x: 1022, endPoint y: 414, distance: 130.0
click at [1022, 421] on div "Nuha Ibrahim Mohamed salih" at bounding box center [1135, 427] width 227 height 13
copy div "Nuha Ibrahim Mohamed salih"
click at [1331, 263] on div "Not rated" at bounding box center [1327, 268] width 38 height 11
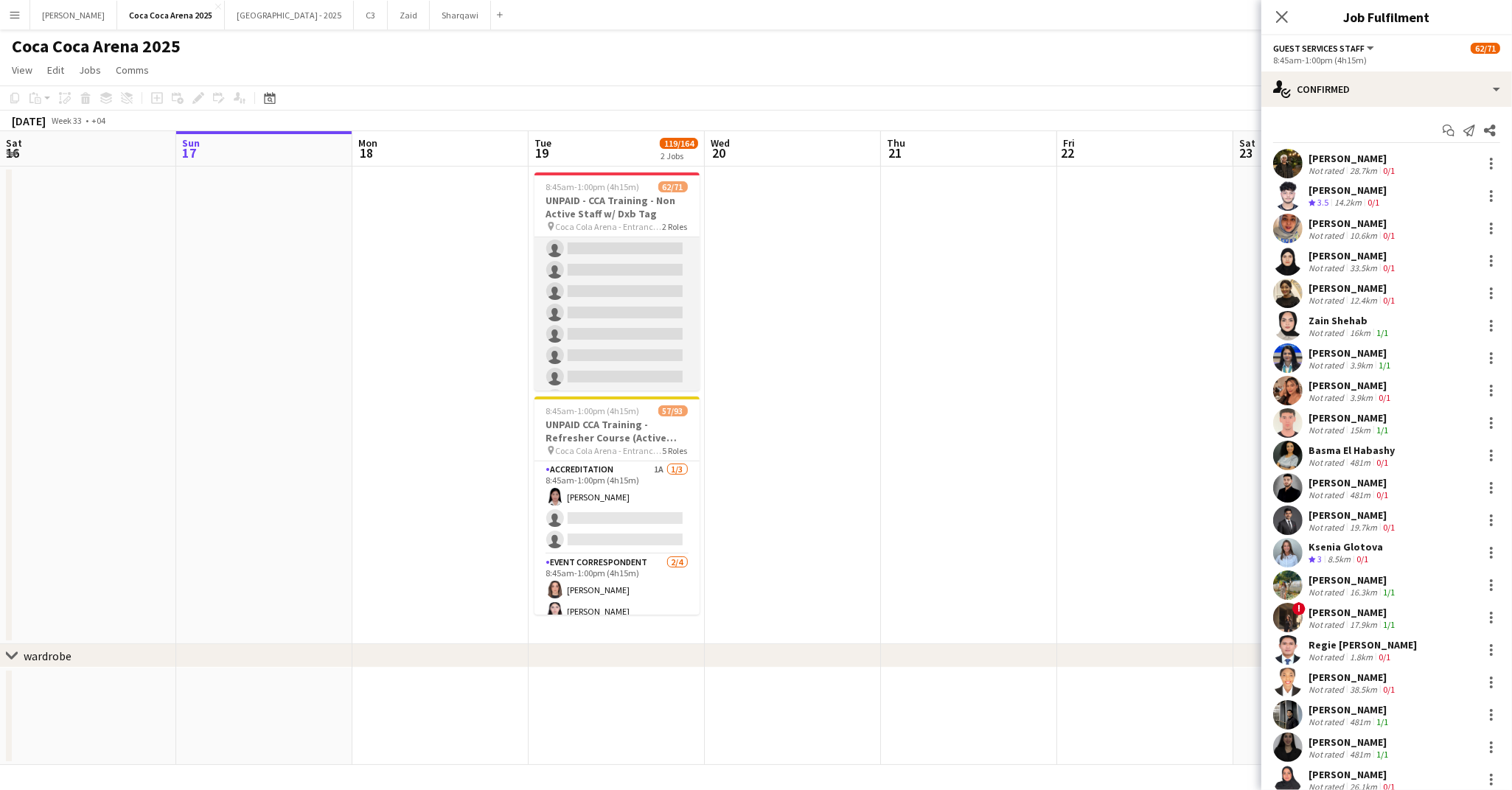
scroll to position [1421, 0]
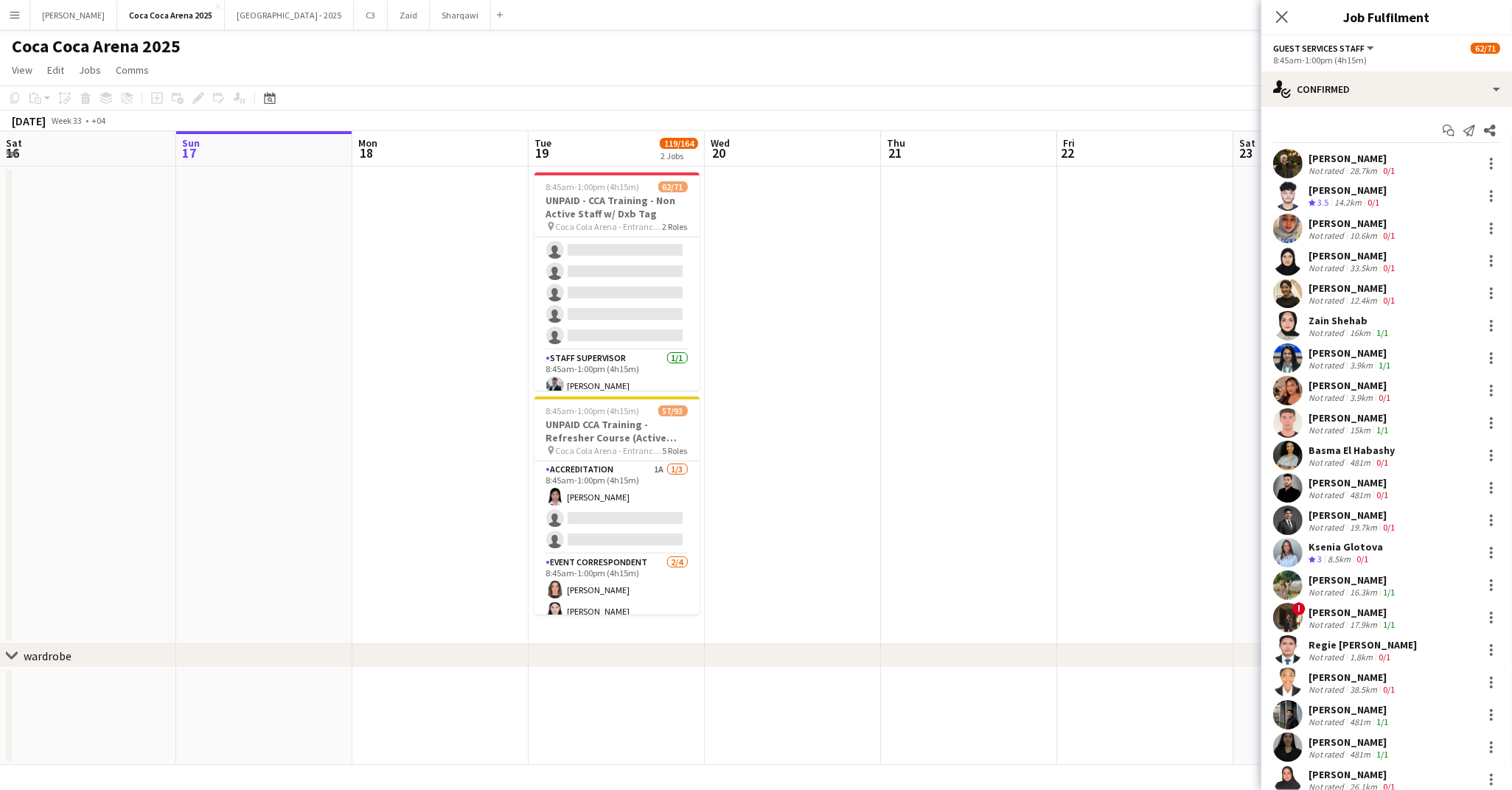
click at [1364, 274] on div "Jannat Sushil singh Not rated 33.5km 0/1" at bounding box center [1386, 261] width 250 height 30
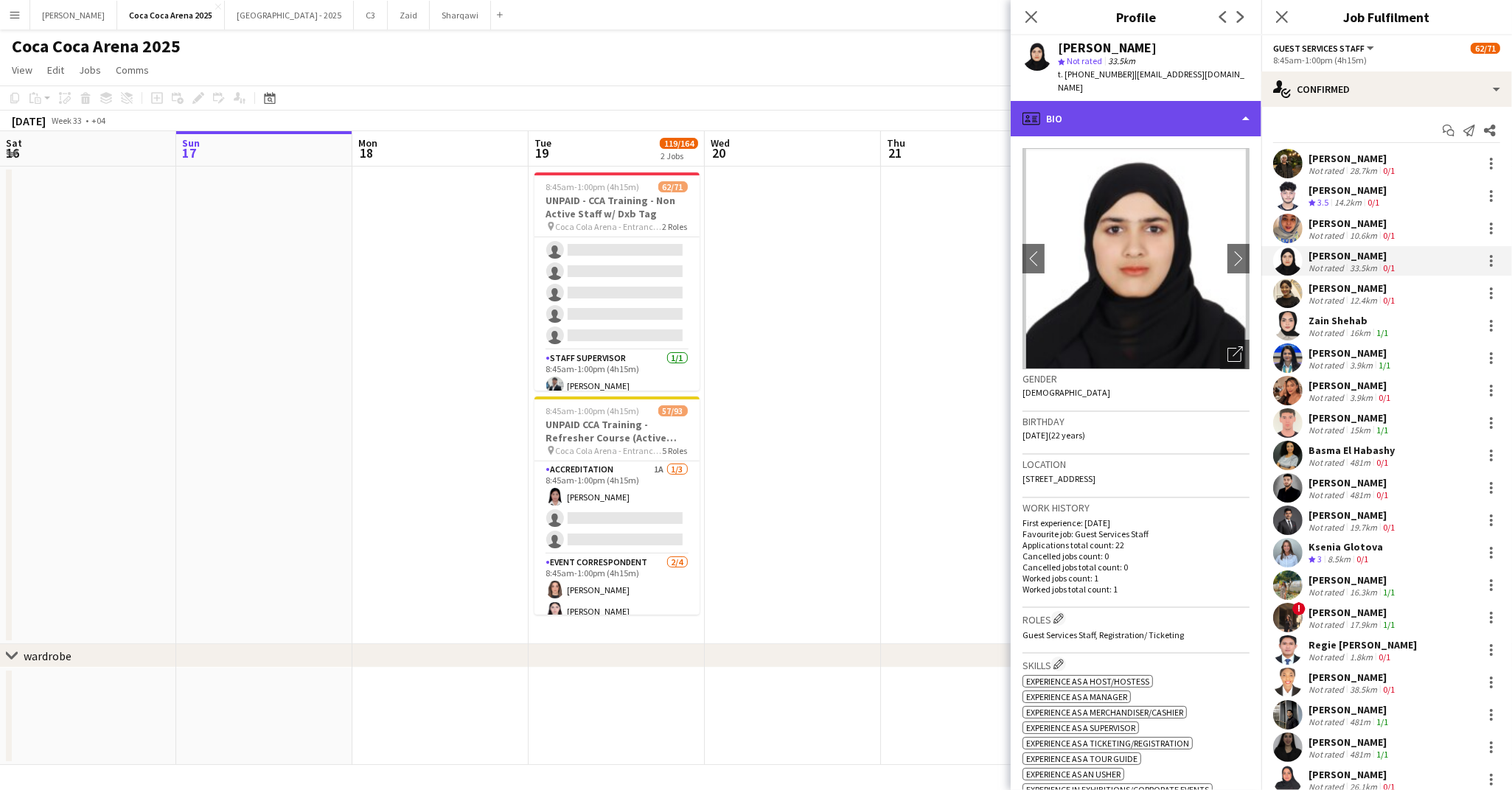
click at [1073, 103] on div "profile Bio" at bounding box center [1136, 118] width 250 height 35
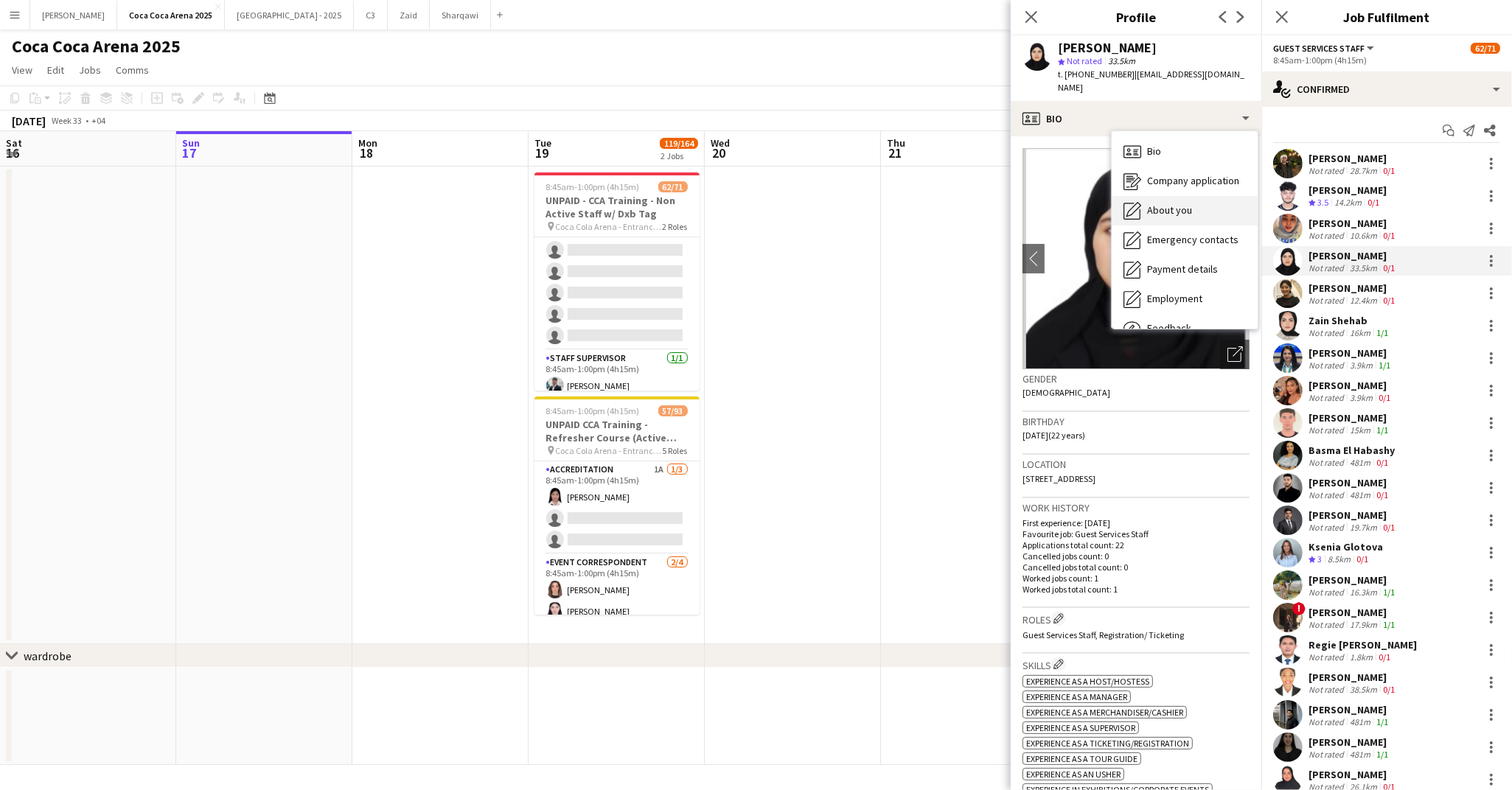
click at [1146, 196] on div "About you About you" at bounding box center [1184, 211] width 146 height 30
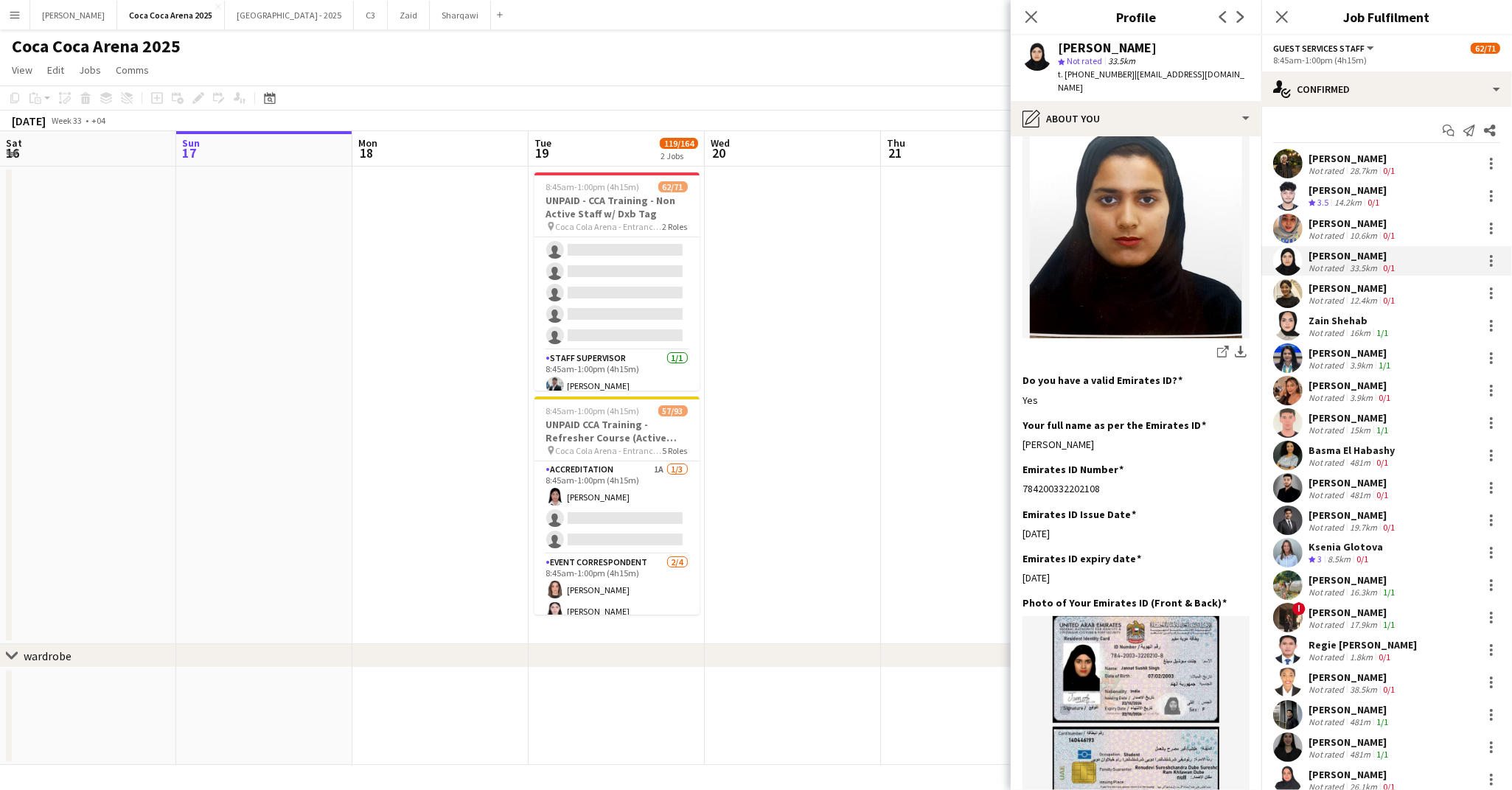
scroll to position [185, 0]
drag, startPoint x: 1105, startPoint y: 428, endPoint x: 1020, endPoint y: 428, distance: 85.0
click at [1020, 428] on app-section-data-types "Bio Edit this field I have an experience at hostesses, ticket scanning,supervis…" at bounding box center [1136, 463] width 250 height 654
copy div "Jannat sushil singh"
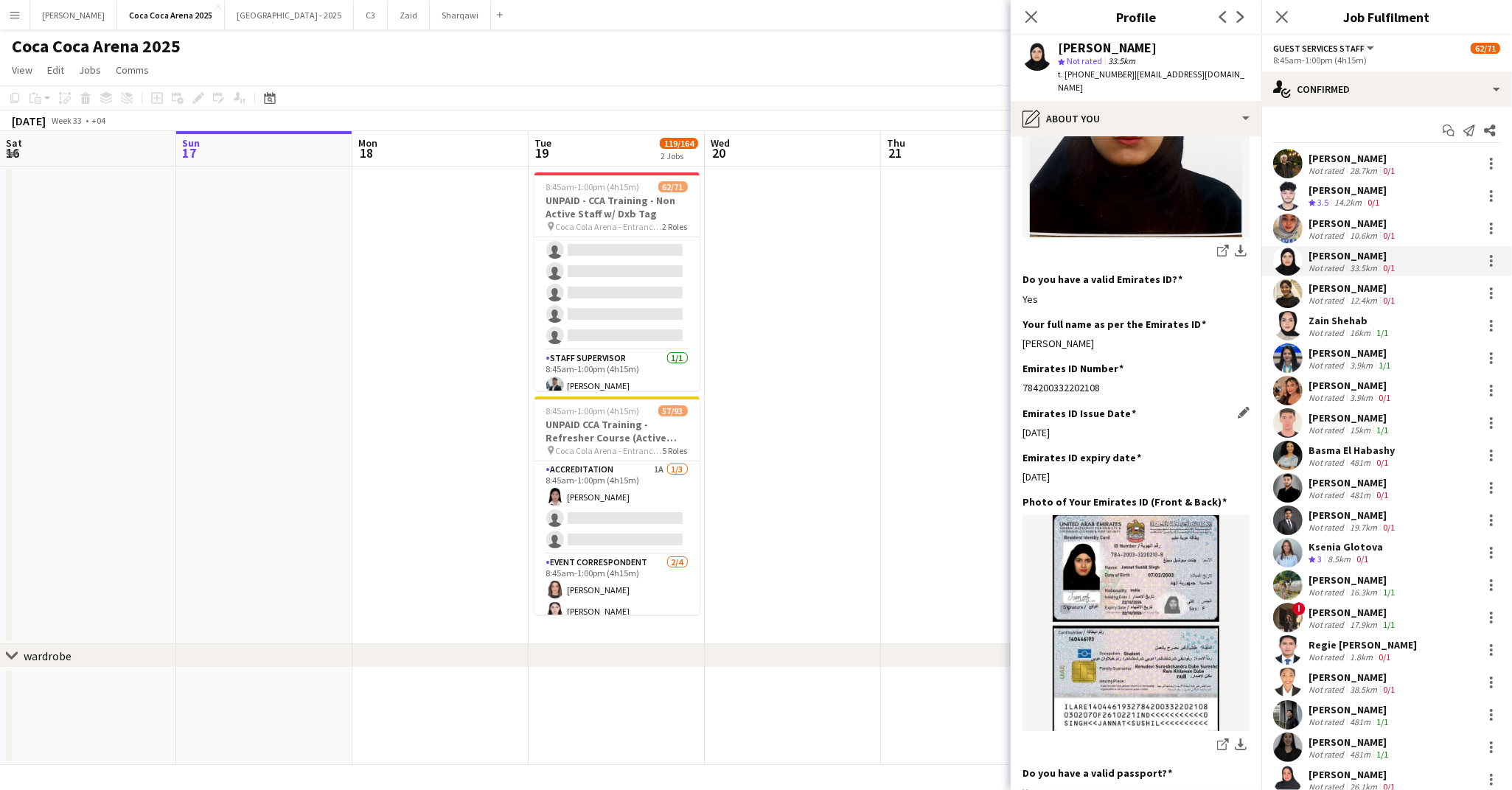
scroll to position [315, 0]
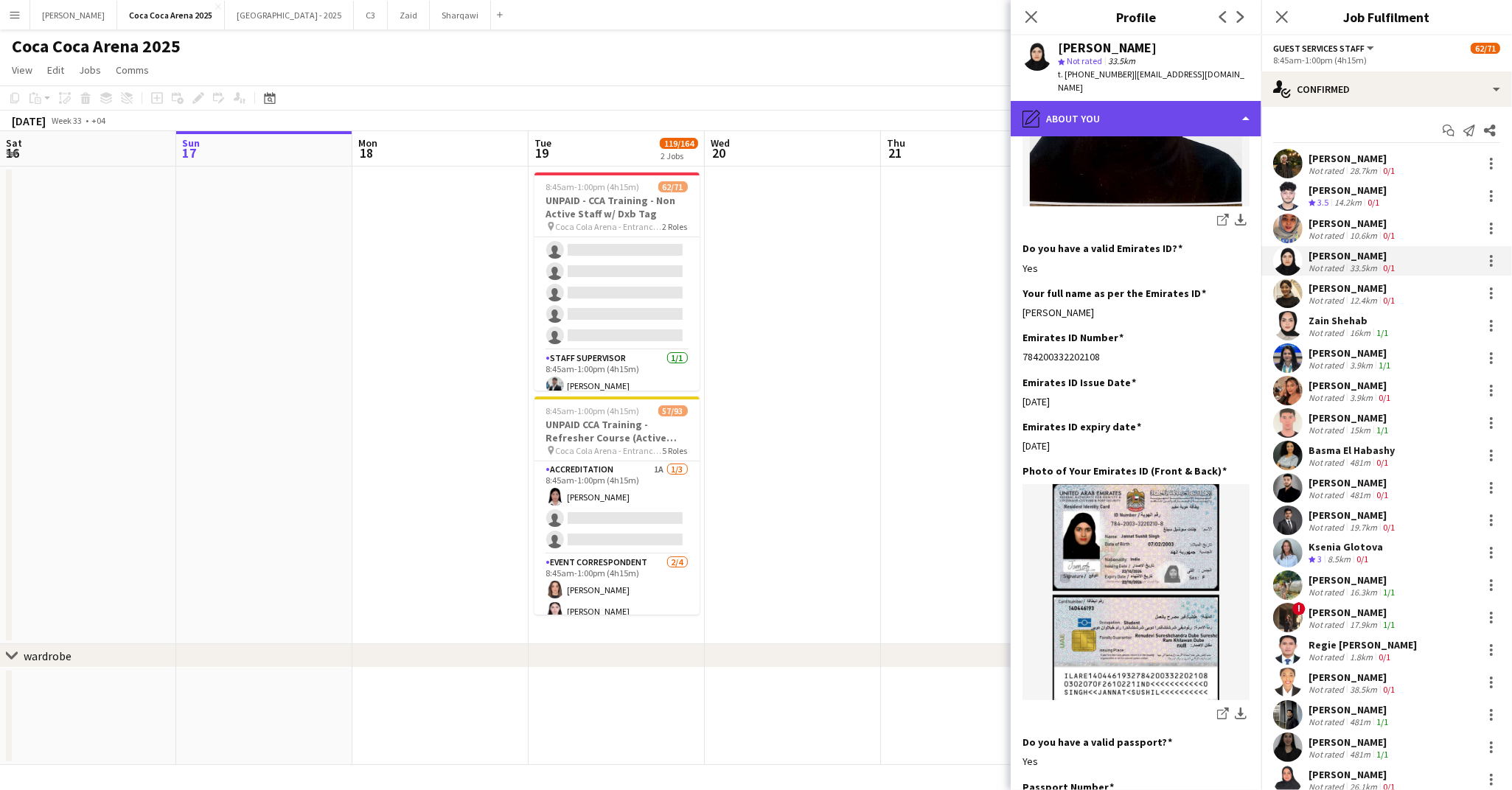
click at [1065, 101] on div "pencil4 About you" at bounding box center [1136, 118] width 250 height 35
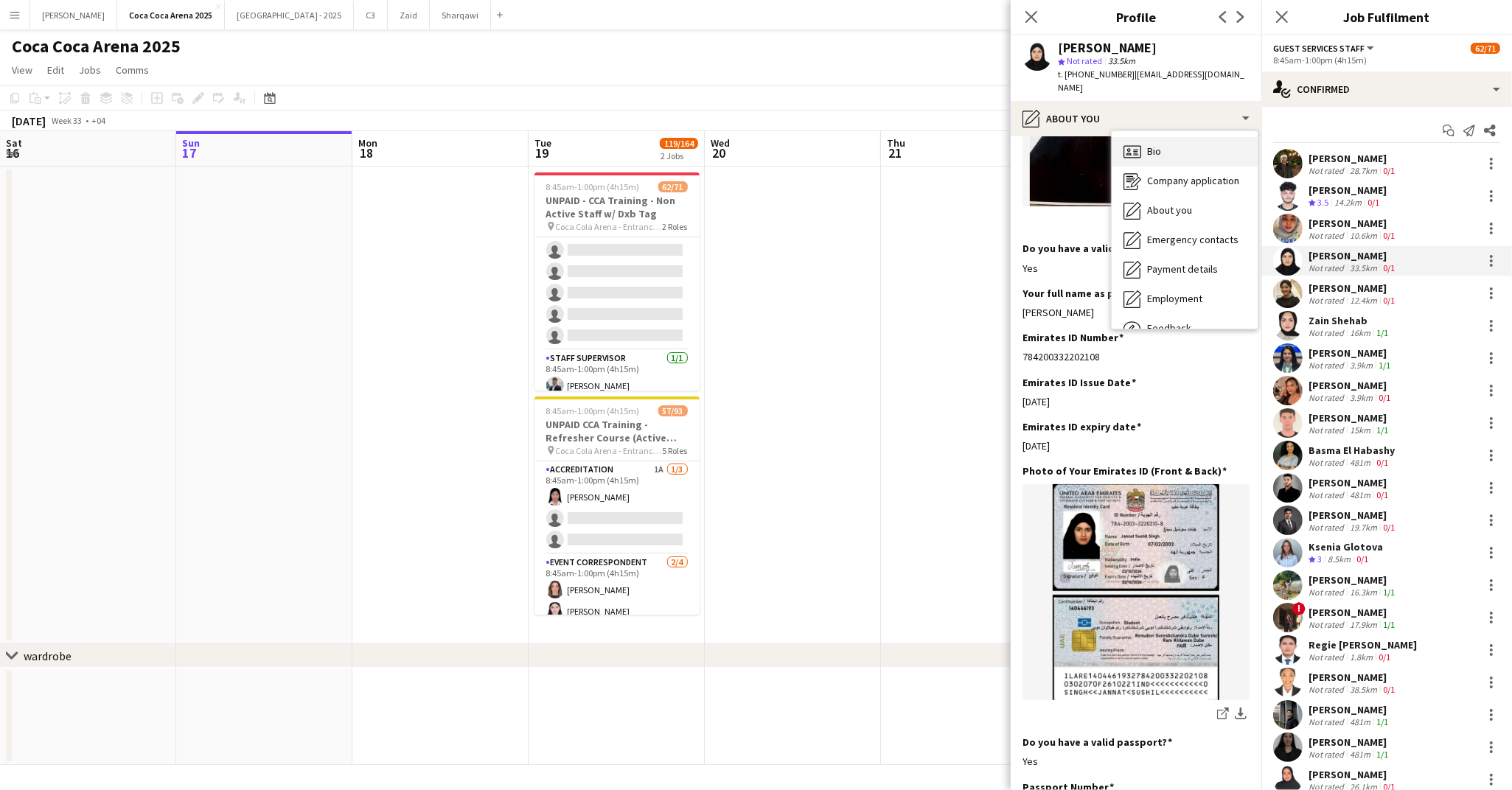
click at [1143, 141] on div "Bio Bio" at bounding box center [1184, 152] width 146 height 30
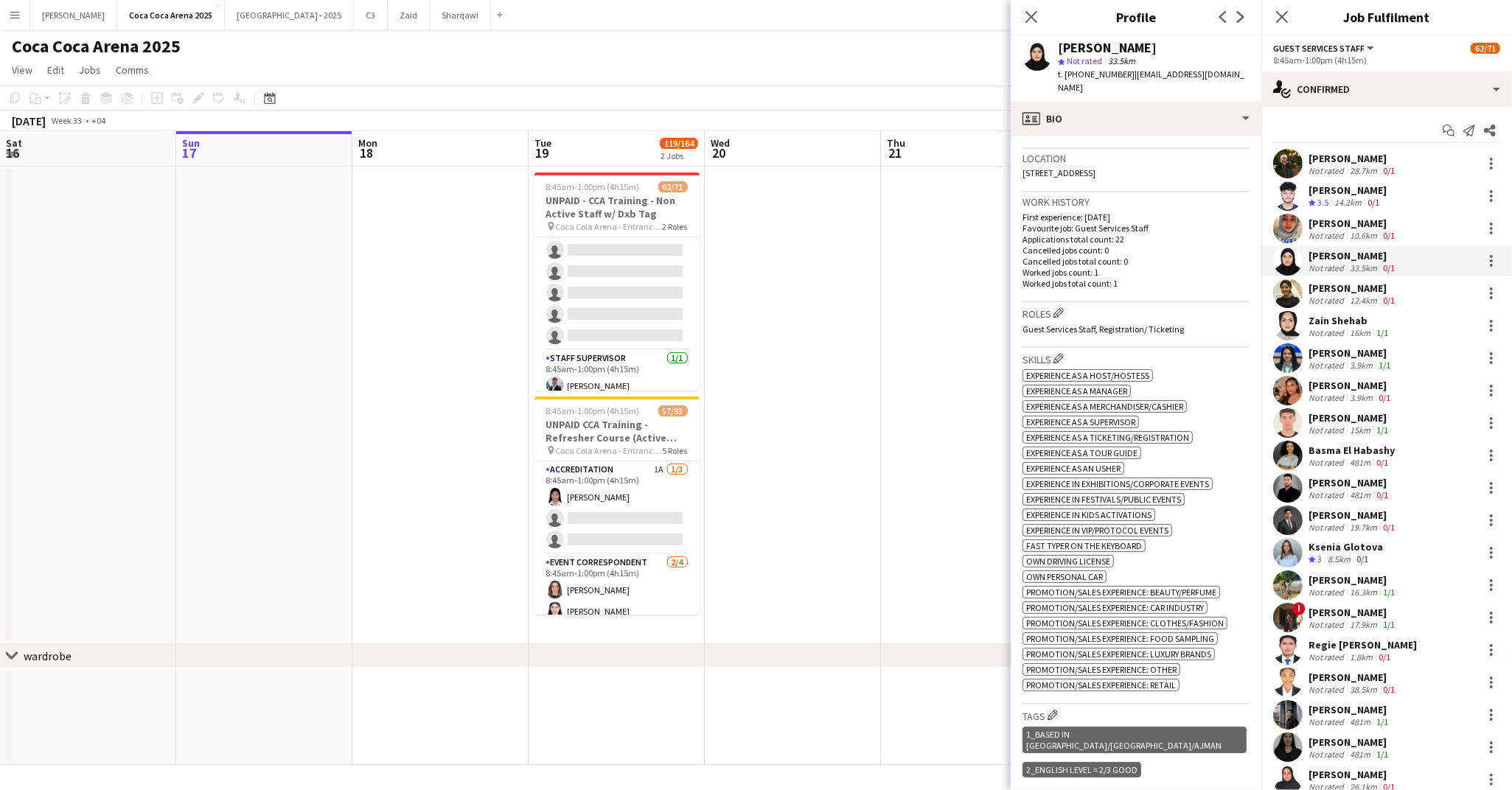
scroll to position [0, 0]
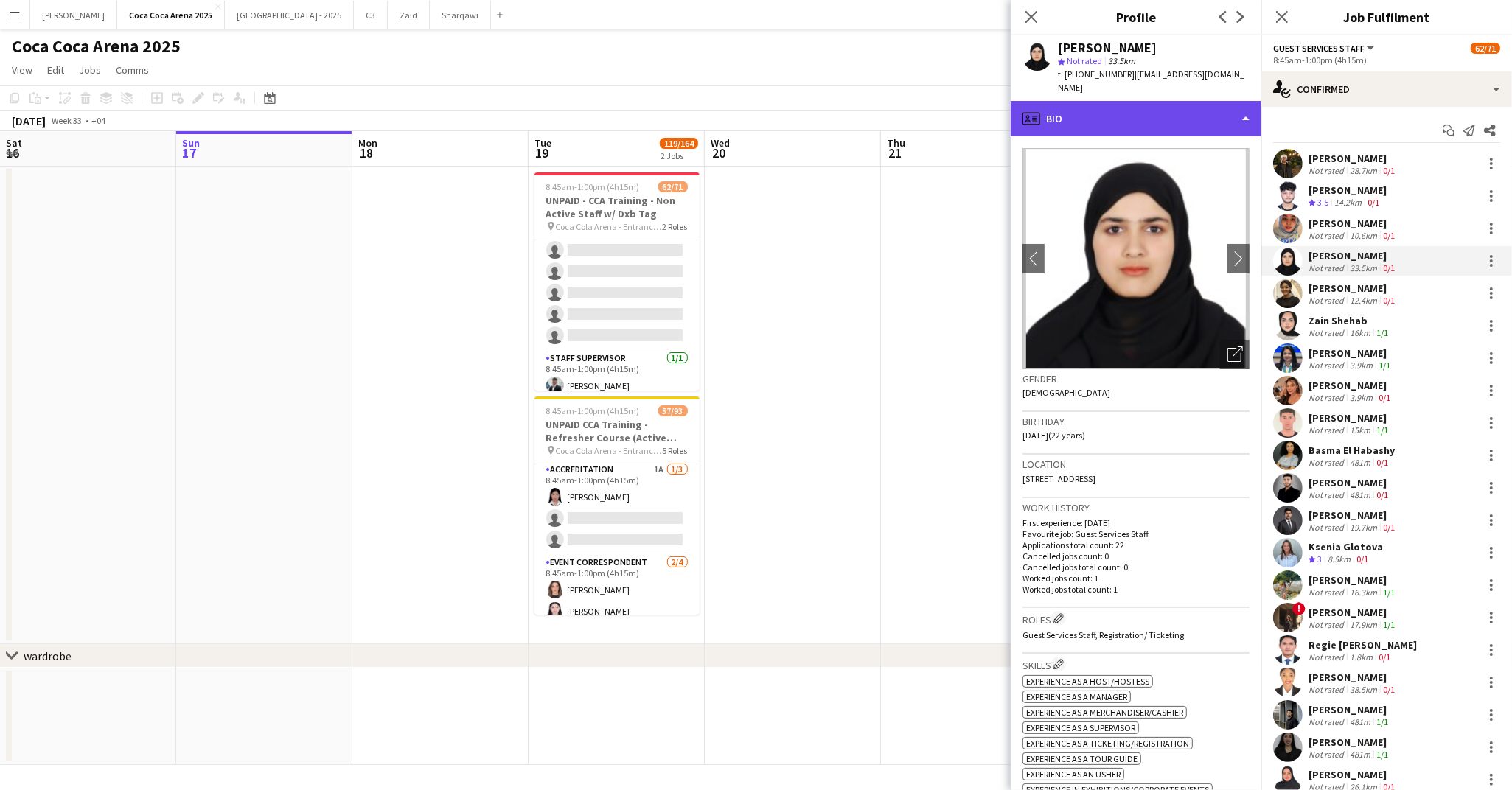
click at [1082, 101] on div "profile Bio" at bounding box center [1136, 118] width 250 height 35
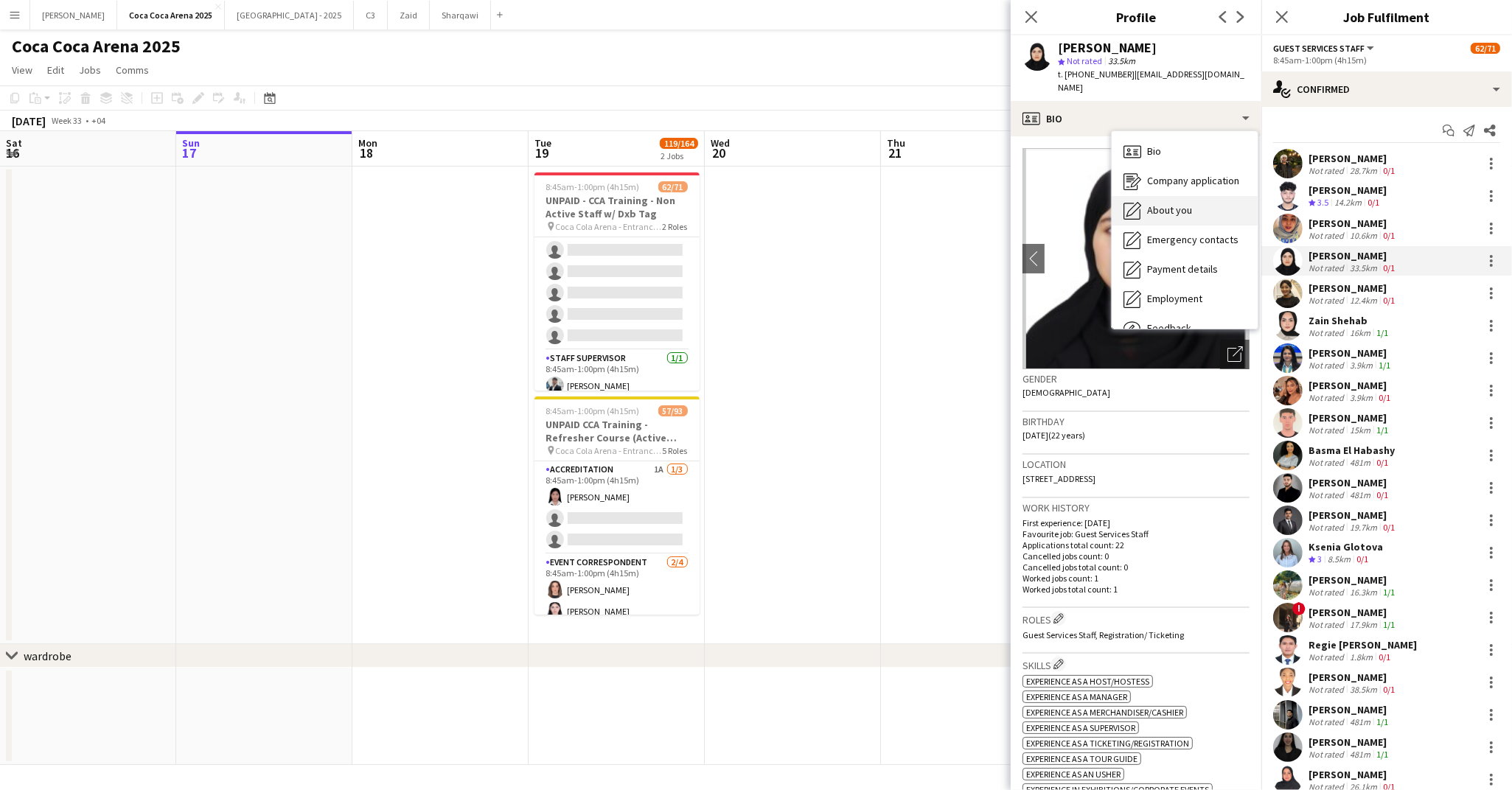
click at [1141, 196] on div "About you About you" at bounding box center [1184, 211] width 146 height 30
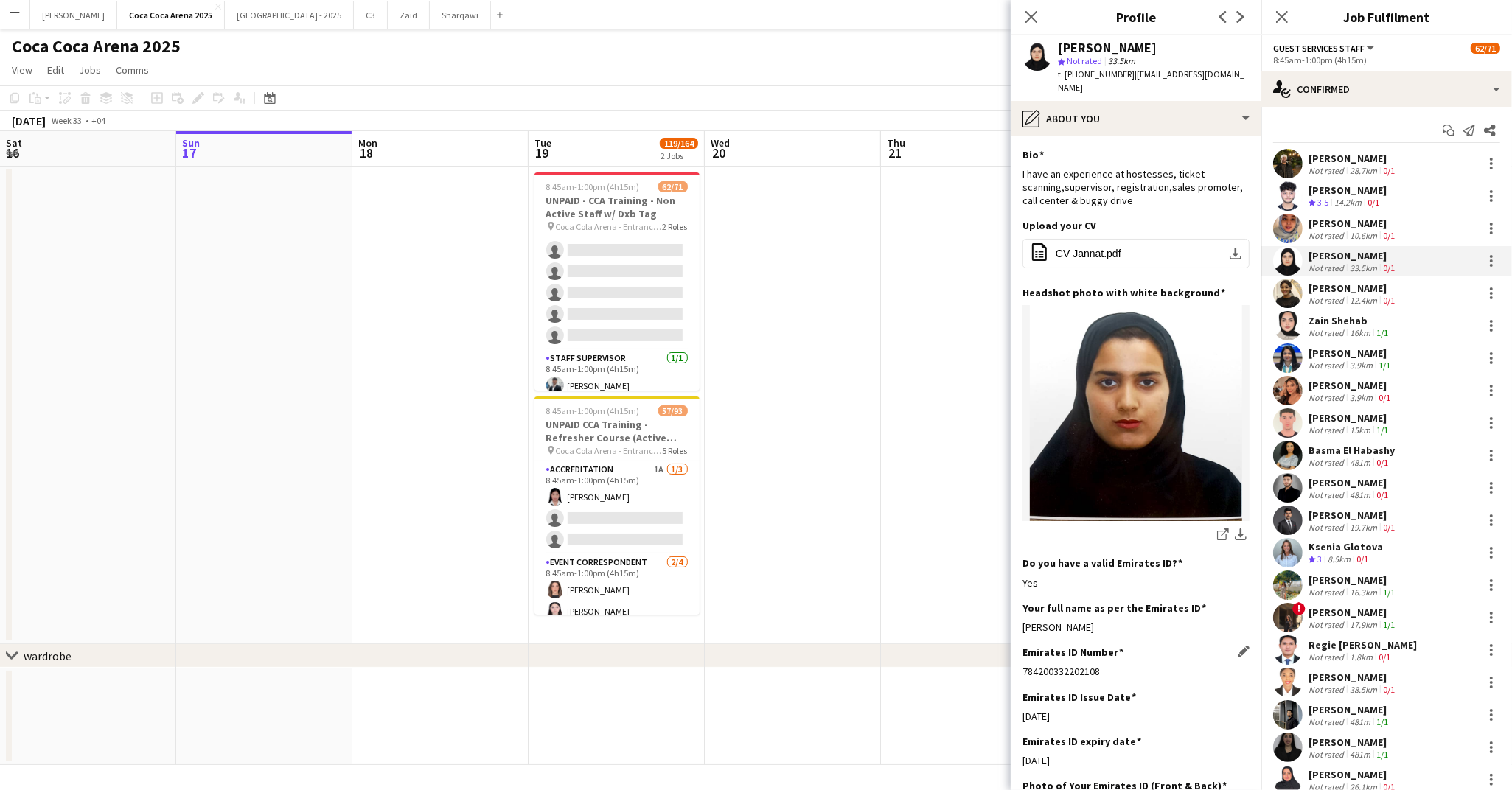
drag, startPoint x: 1103, startPoint y: 654, endPoint x: 1025, endPoint y: 659, distance: 78.2
click at [1025, 665] on div "784200332202108" at bounding box center [1135, 671] width 227 height 13
copy div "784200332202108"
click at [1242, 528] on app-icon "download-bottom" at bounding box center [1240, 535] width 11 height 14
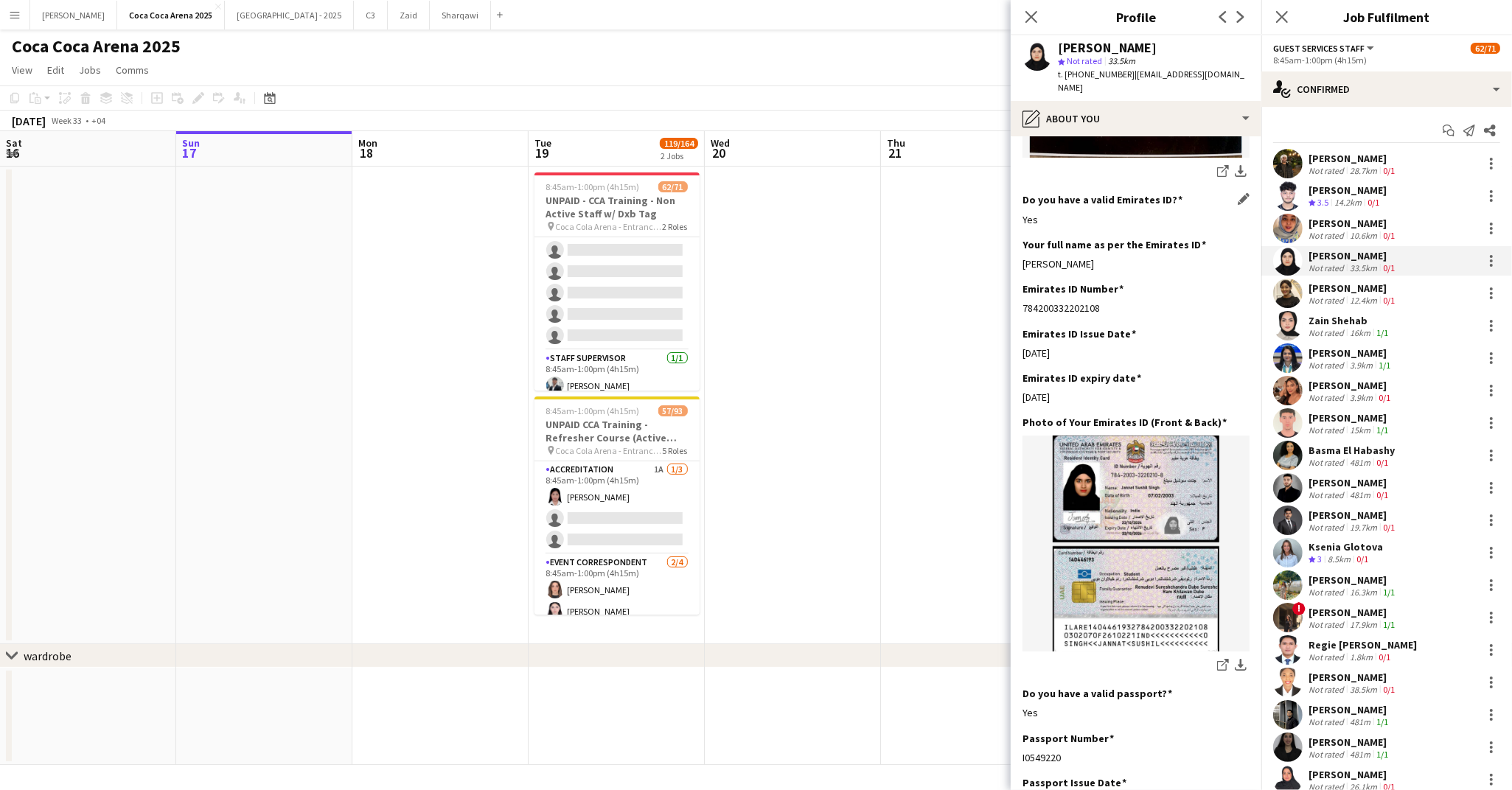
scroll to position [395, 0]
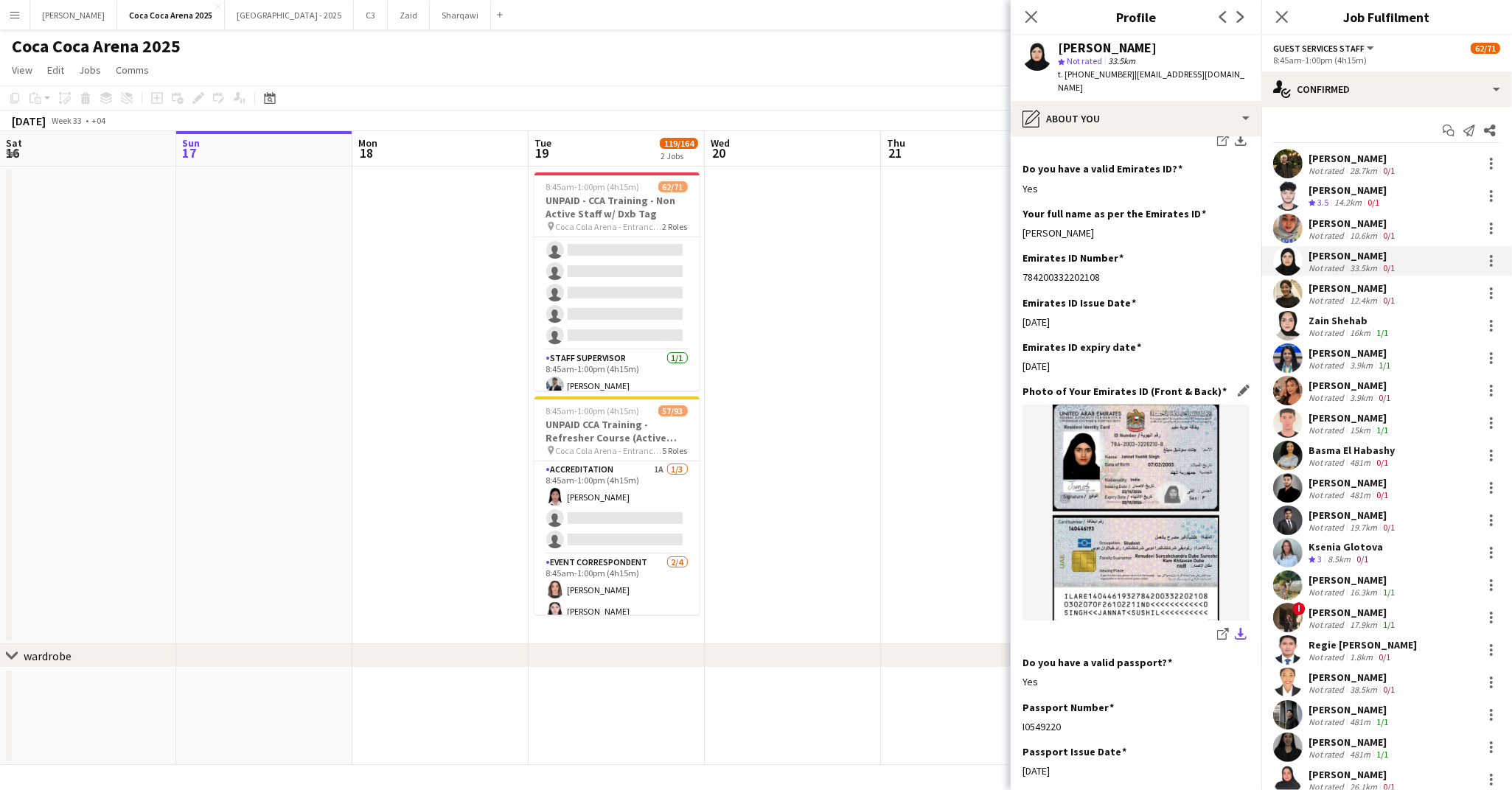
click at [1239, 628] on app-icon "download-bottom" at bounding box center [1240, 635] width 11 height 14
click at [1062, 360] on div "22-10-2026" at bounding box center [1135, 366] width 227 height 13
click at [1329, 285] on div "[PERSON_NAME]" at bounding box center [1353, 288] width 89 height 13
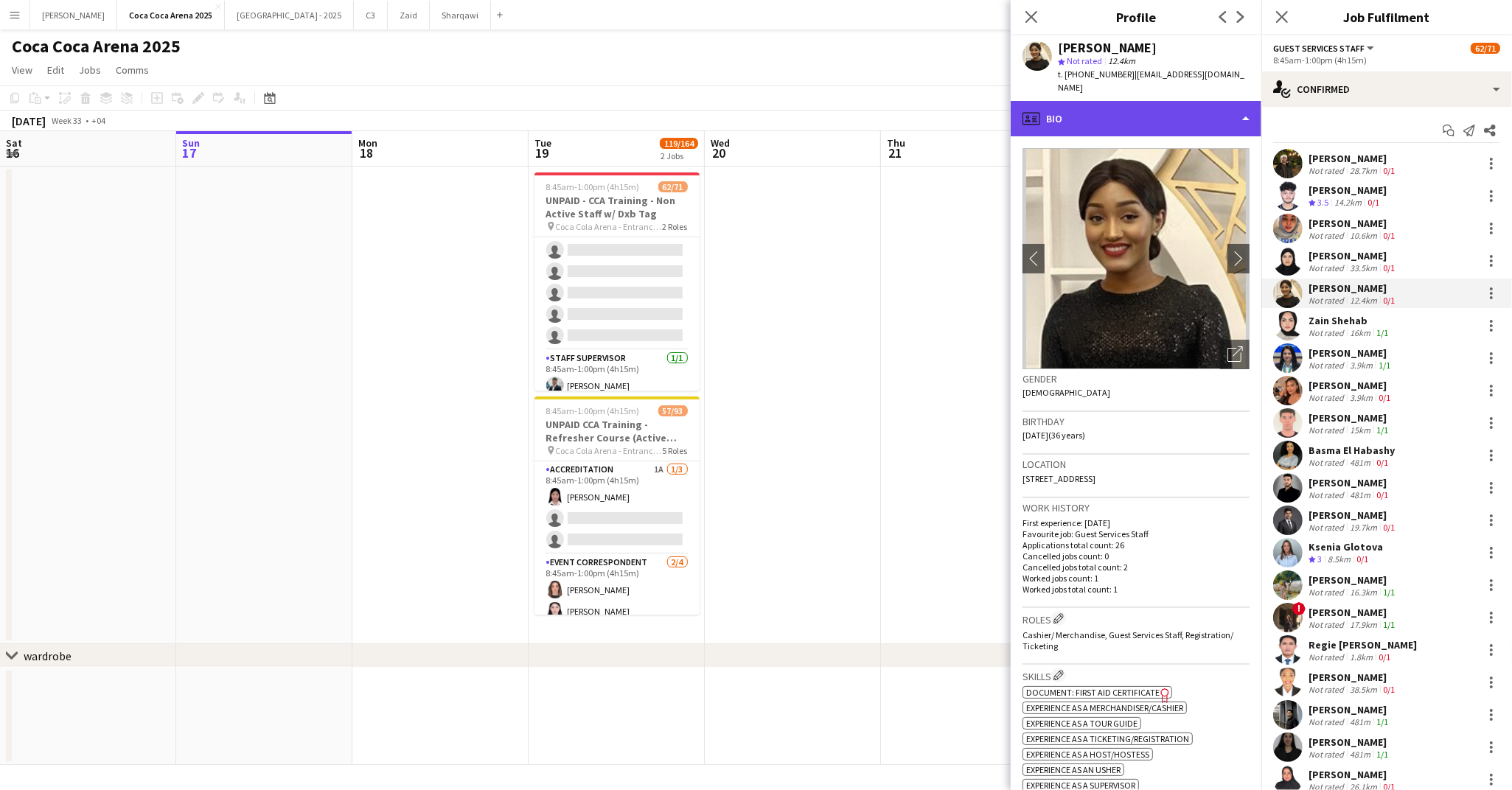
click at [1110, 106] on div "profile Bio" at bounding box center [1136, 118] width 250 height 35
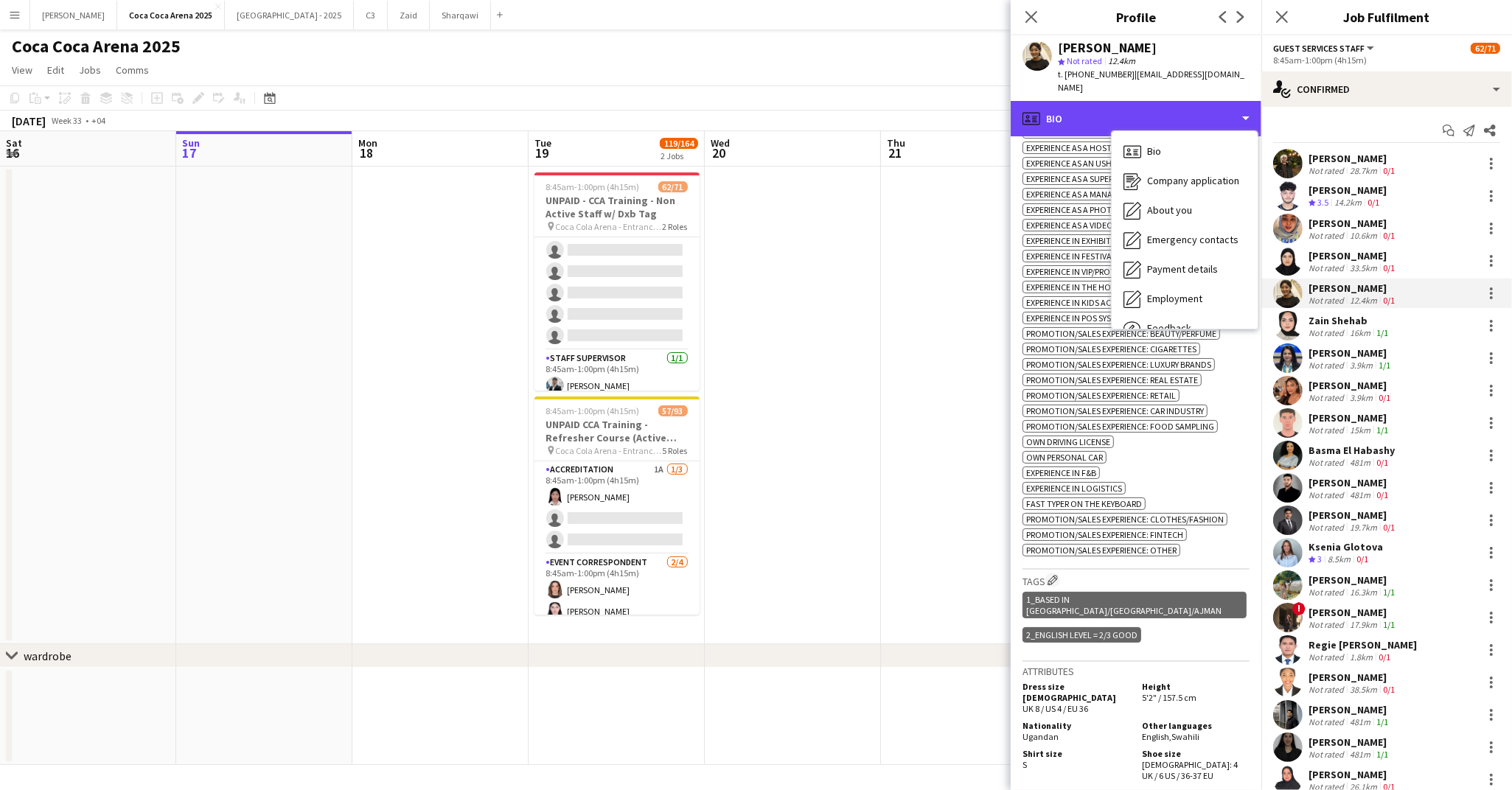
scroll to position [299, 0]
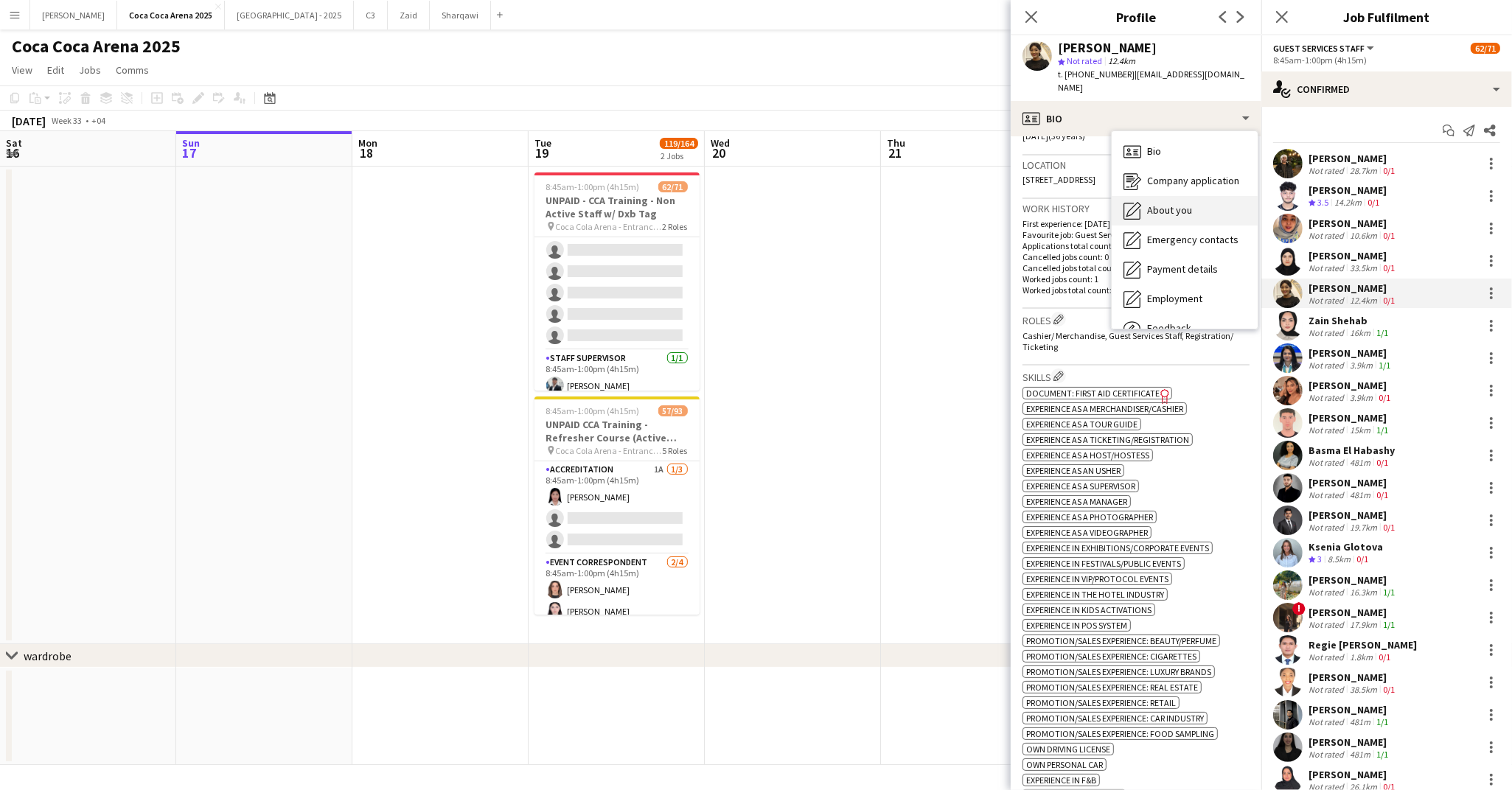
click at [1142, 196] on div "About you About you" at bounding box center [1184, 211] width 146 height 30
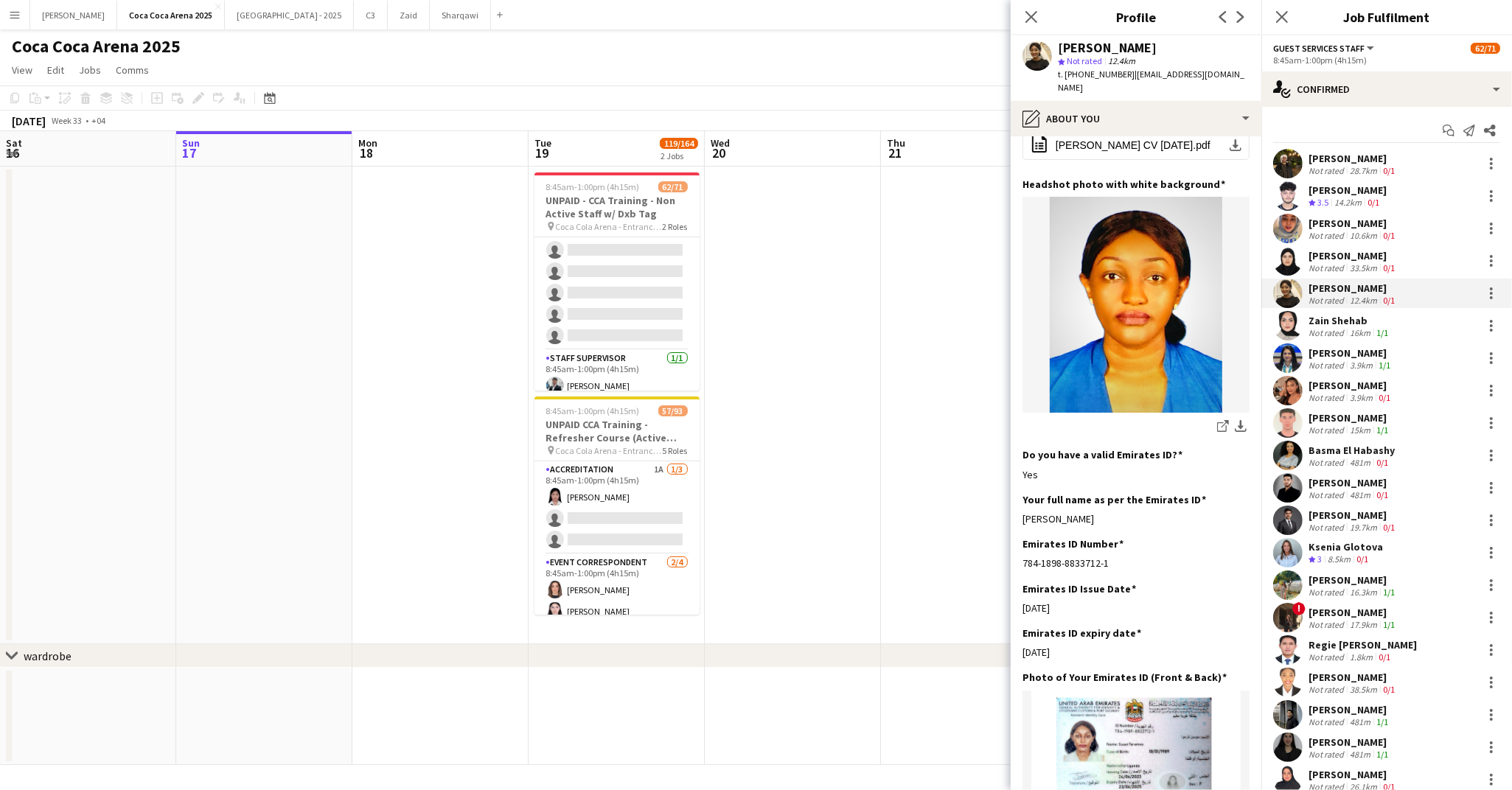
scroll to position [210, 0]
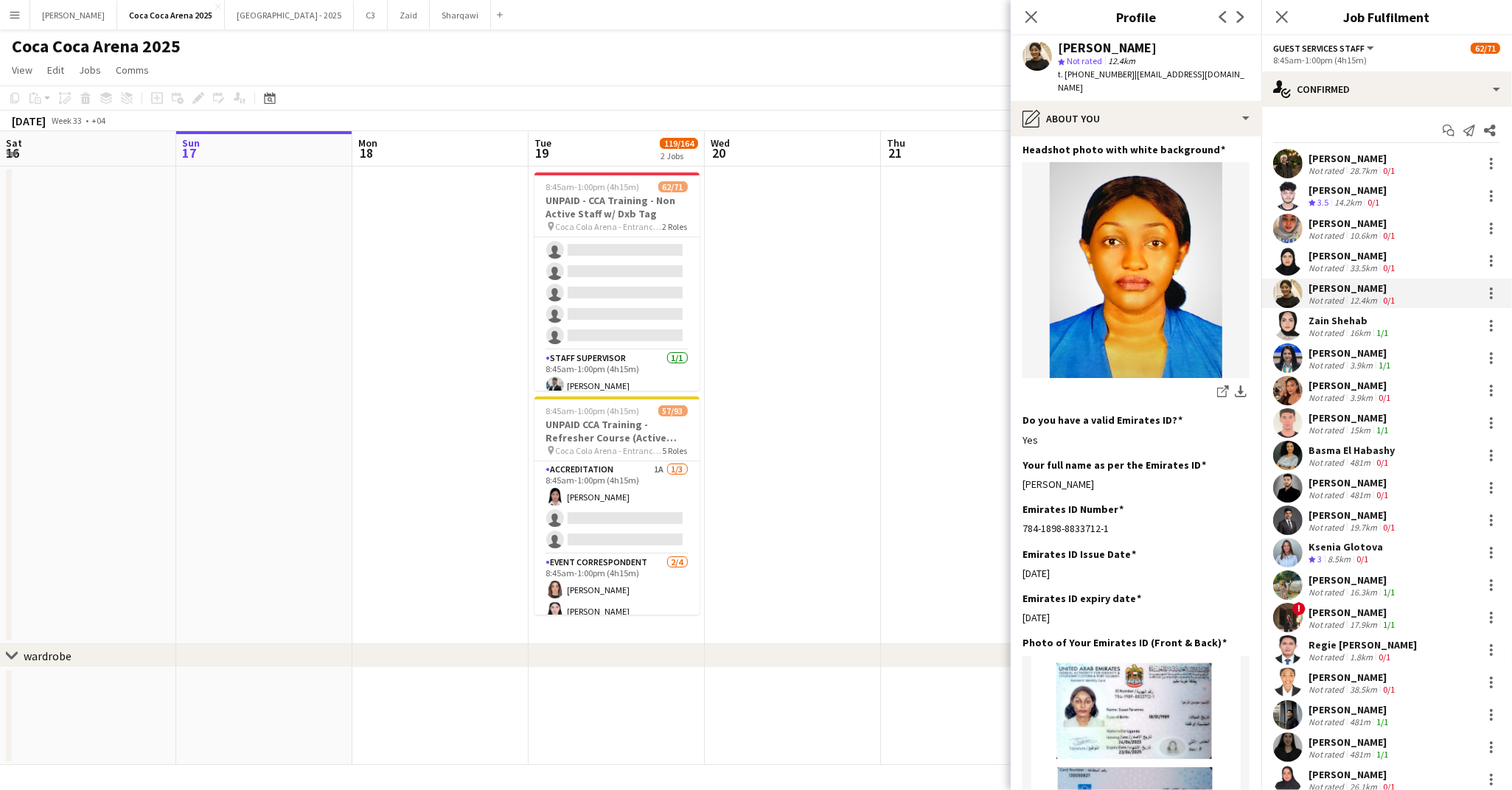
click at [1331, 320] on div "Zain Shehab" at bounding box center [1349, 320] width 82 height 13
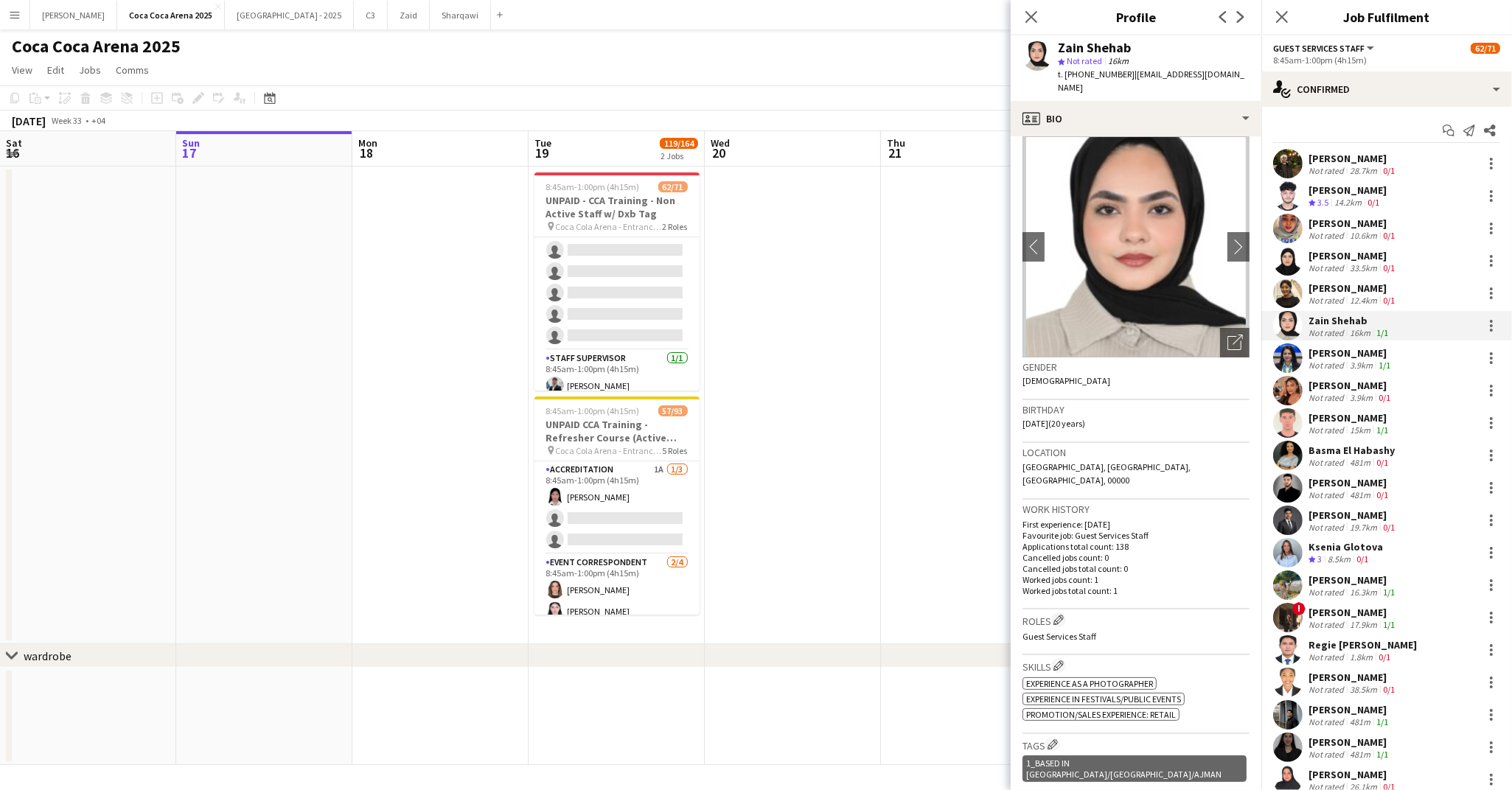
scroll to position [12, 0]
click at [1326, 292] on div "[PERSON_NAME]" at bounding box center [1353, 288] width 89 height 13
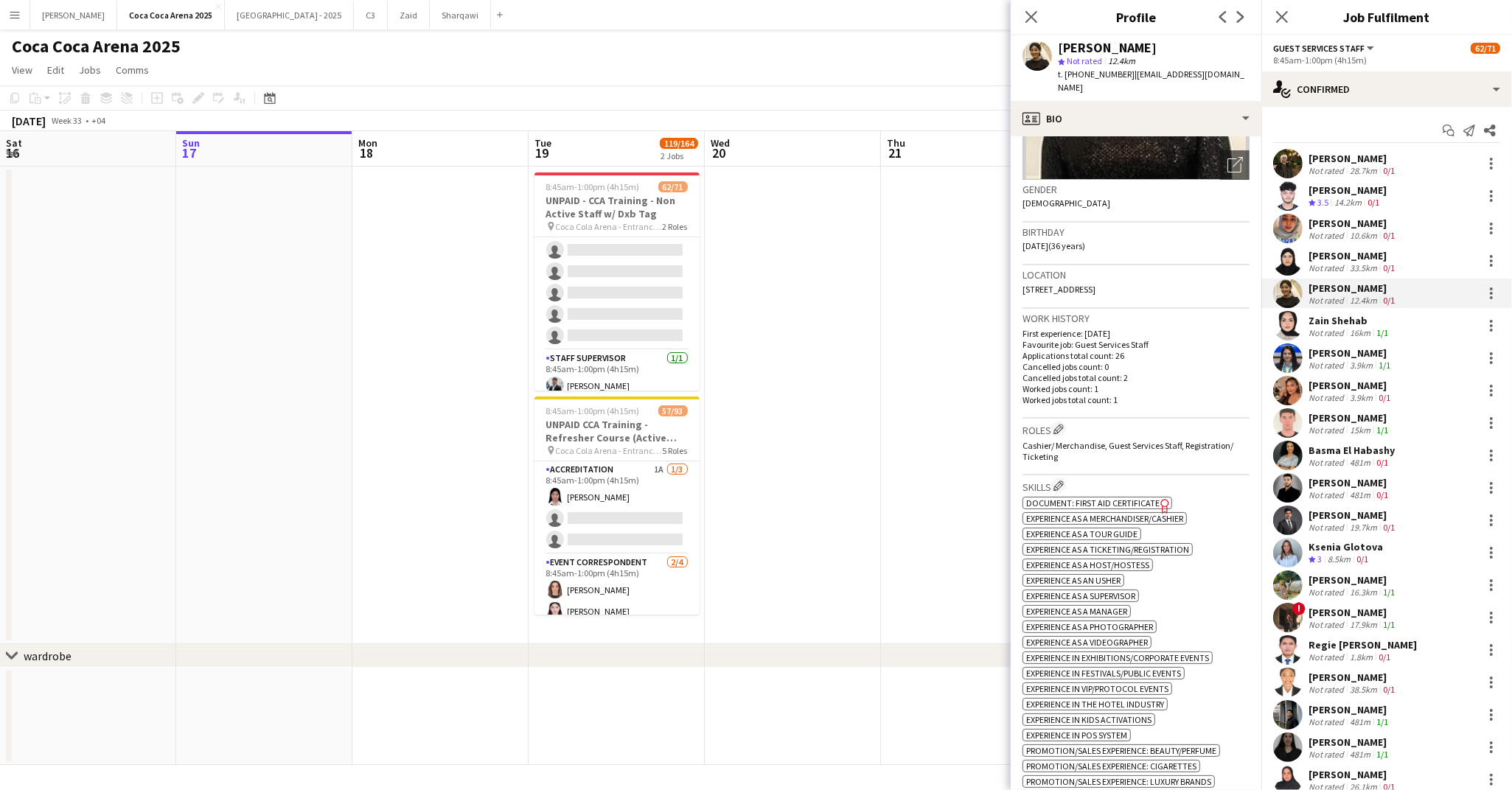
scroll to position [0, 0]
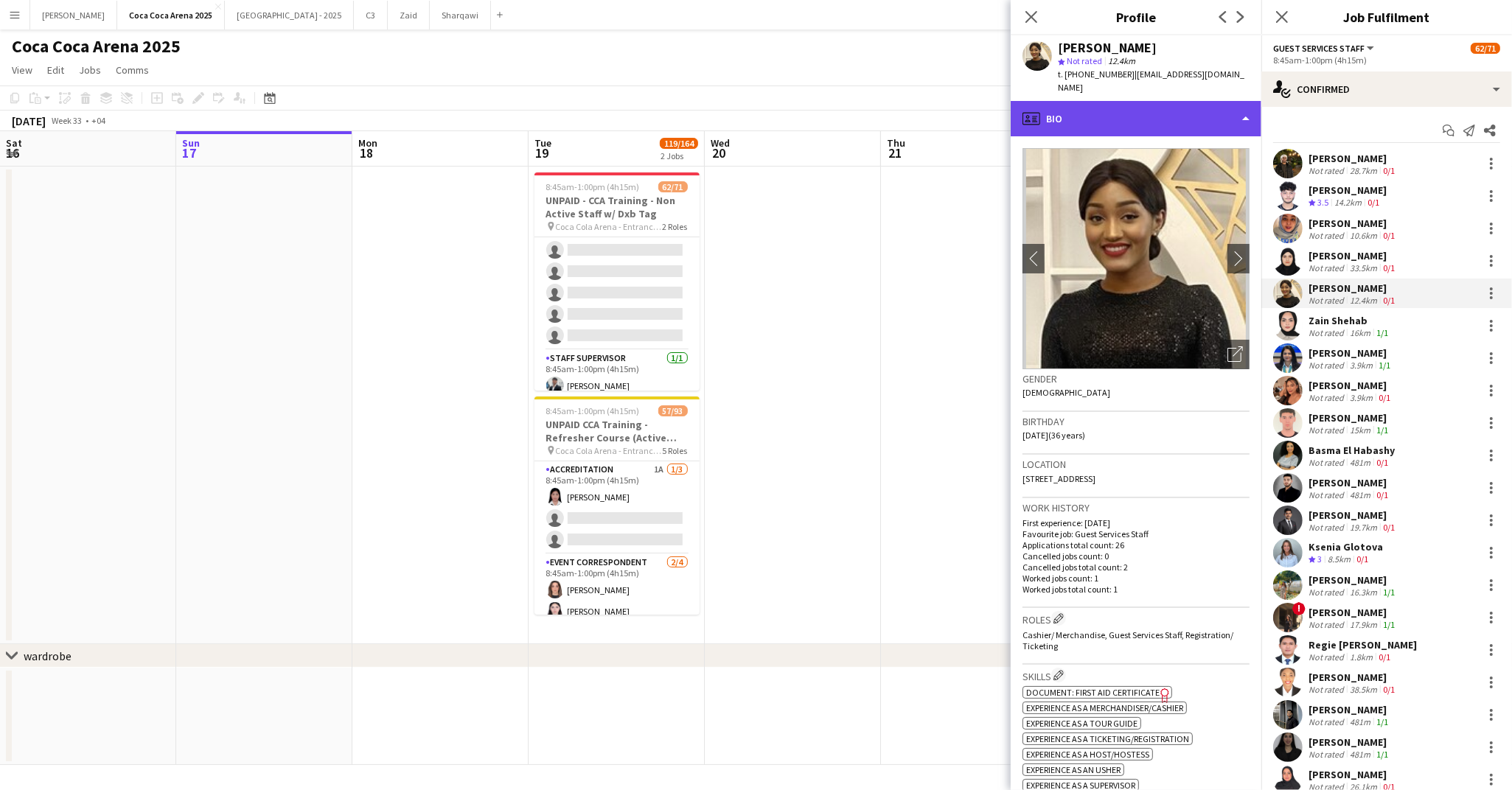
click at [1083, 108] on div "profile Bio" at bounding box center [1136, 118] width 250 height 35
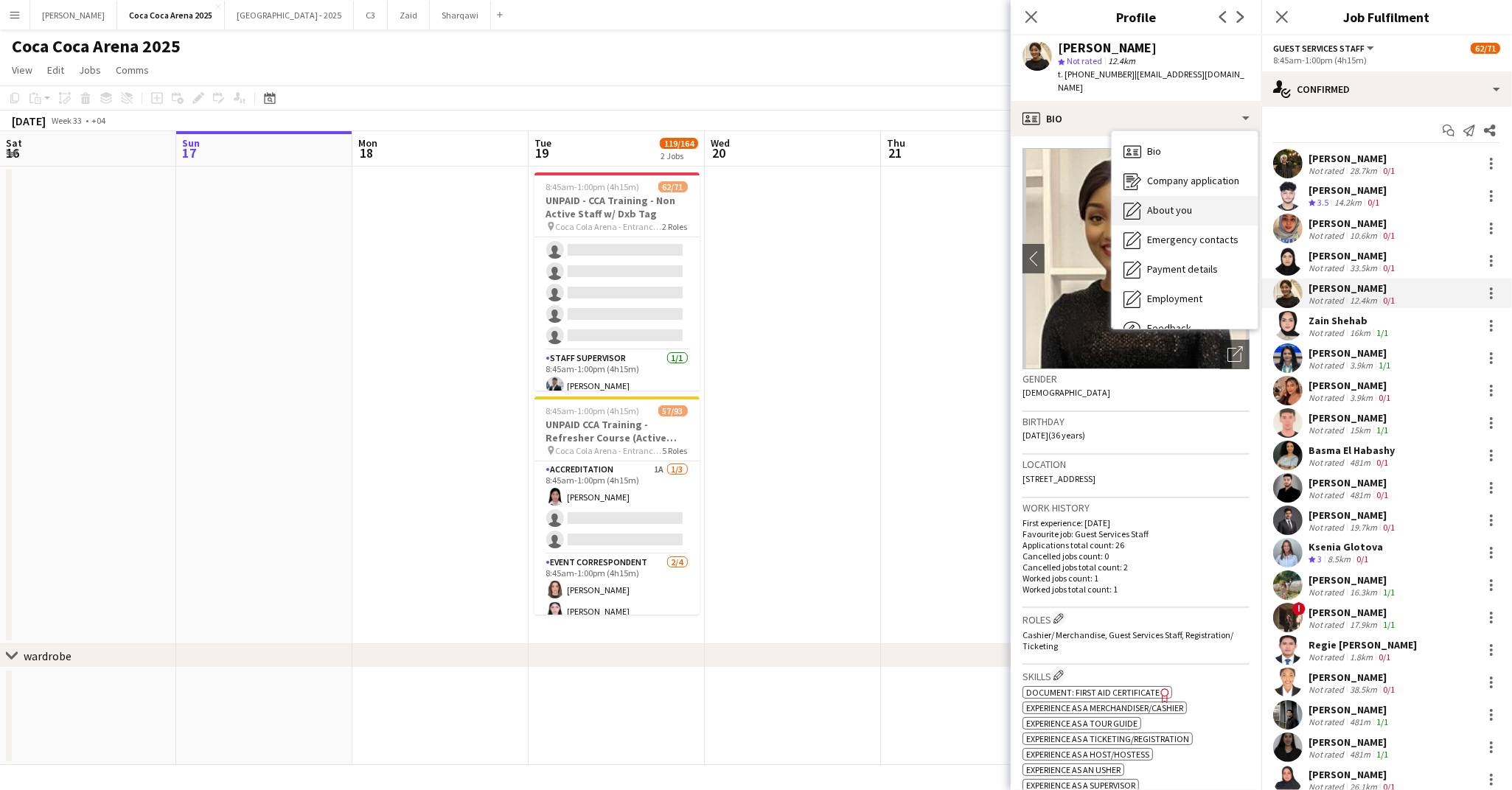
click at [1151, 204] on span "About you" at bounding box center [1169, 210] width 45 height 13
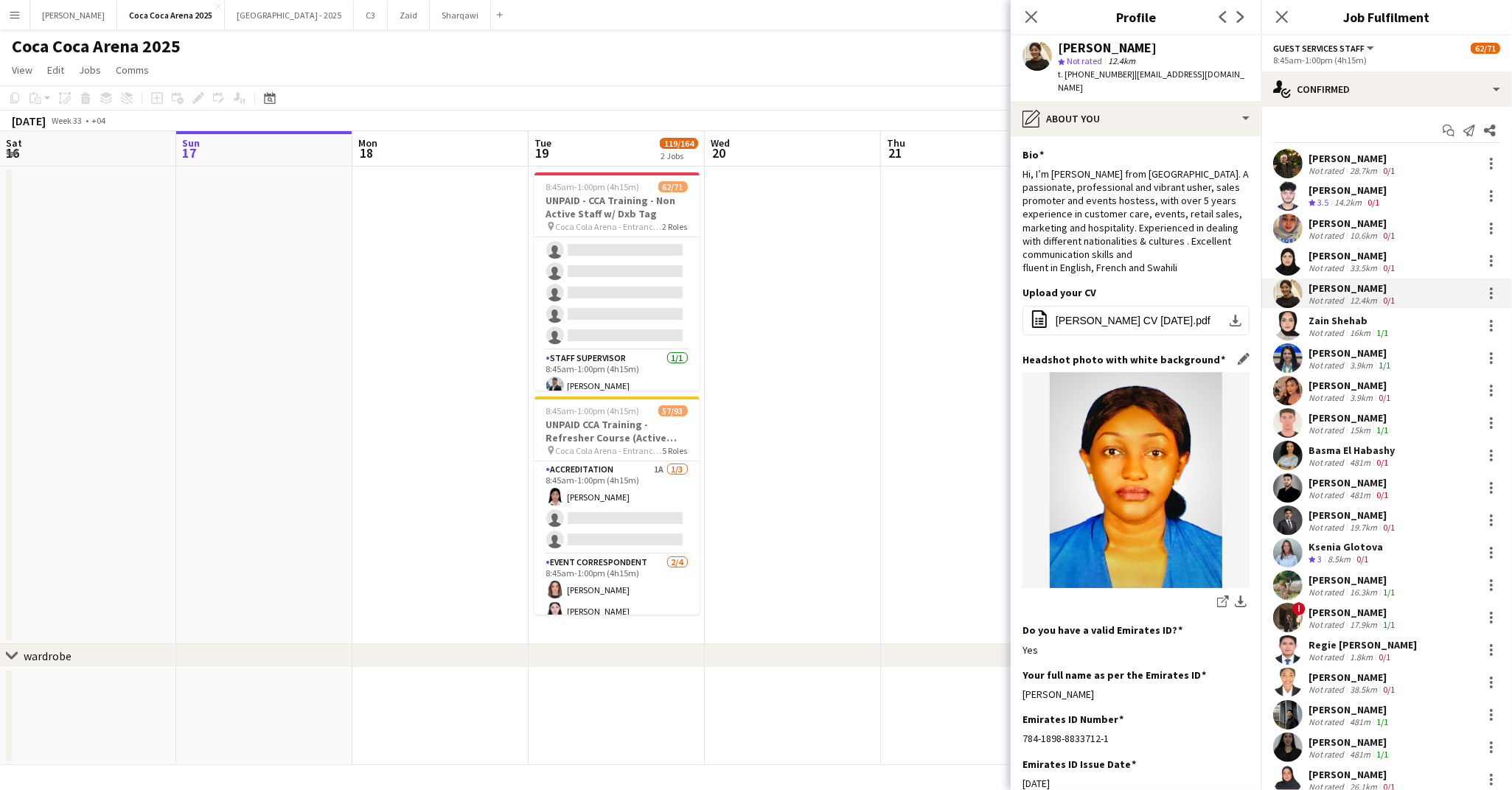
scroll to position [166, 0]
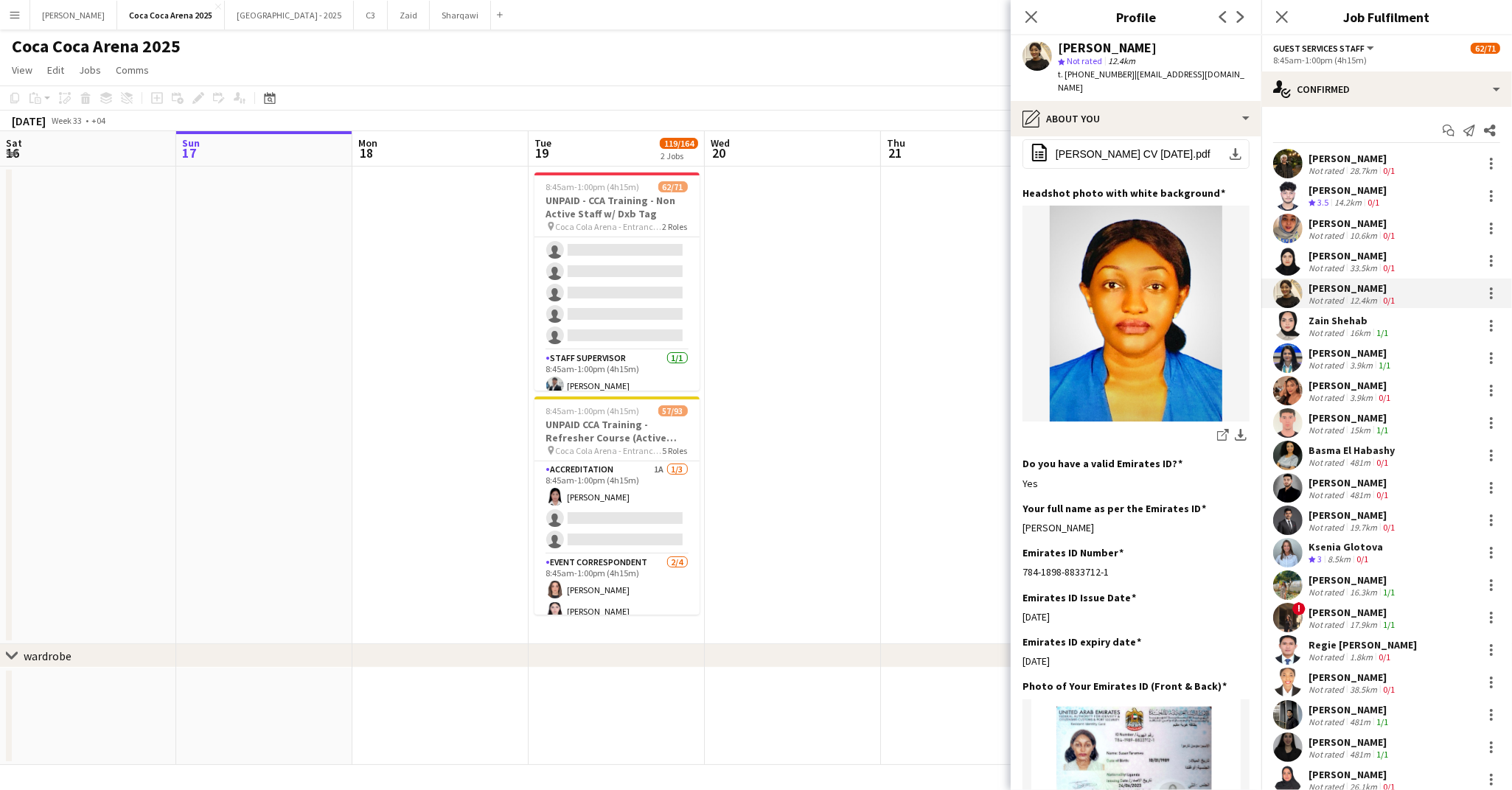
drag, startPoint x: 1093, startPoint y: 515, endPoint x: 1021, endPoint y: 515, distance: 72.0
click at [1021, 515] on app-section-data-types "Bio Edit this field Hi, I’m Susan from Uganda. A passionate, professional and v…" at bounding box center [1136, 463] width 250 height 654
copy div "[PERSON_NAME]"
click at [1242, 429] on app-icon "download-bottom" at bounding box center [1240, 436] width 11 height 14
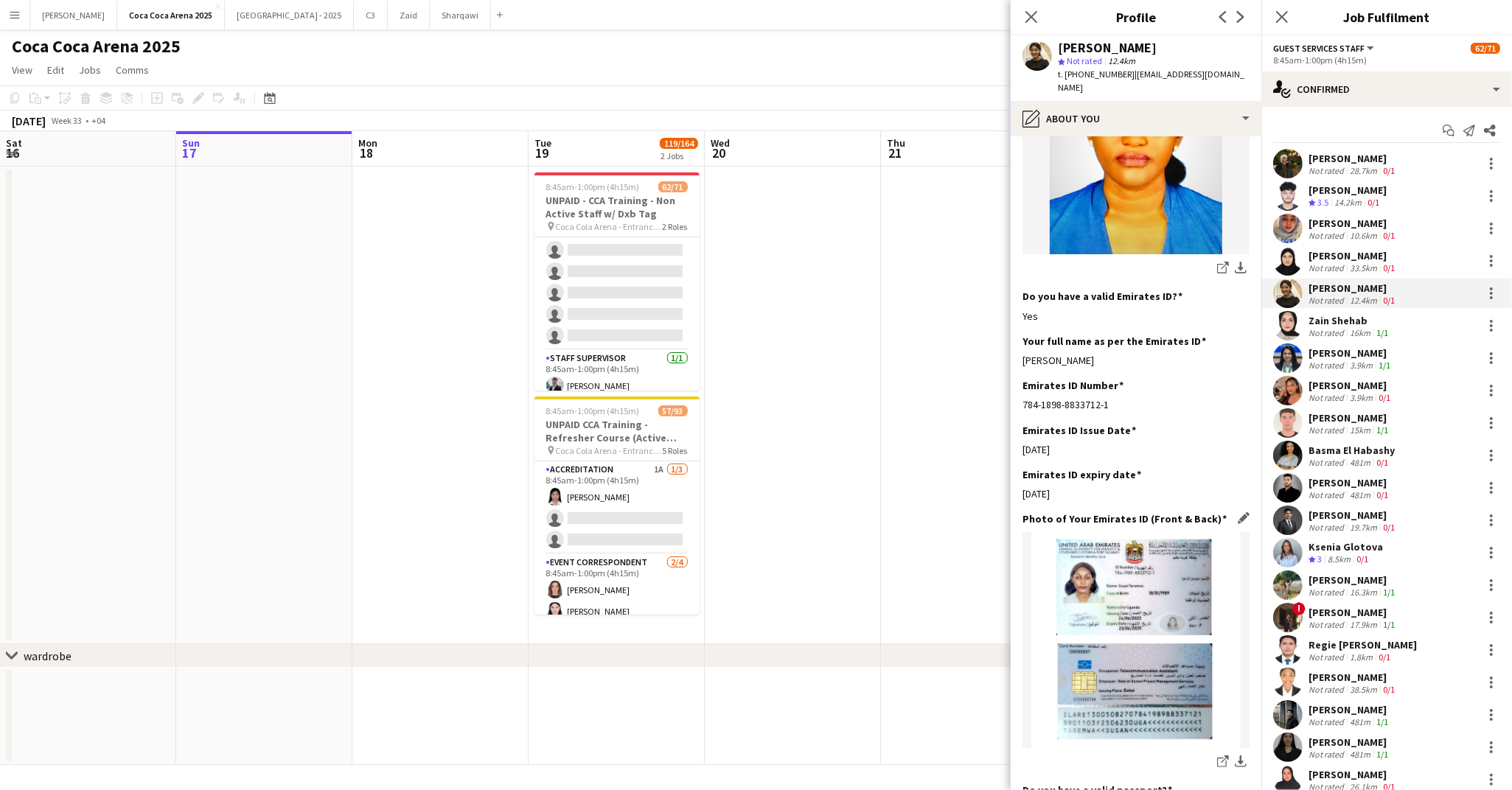
scroll to position [429, 0]
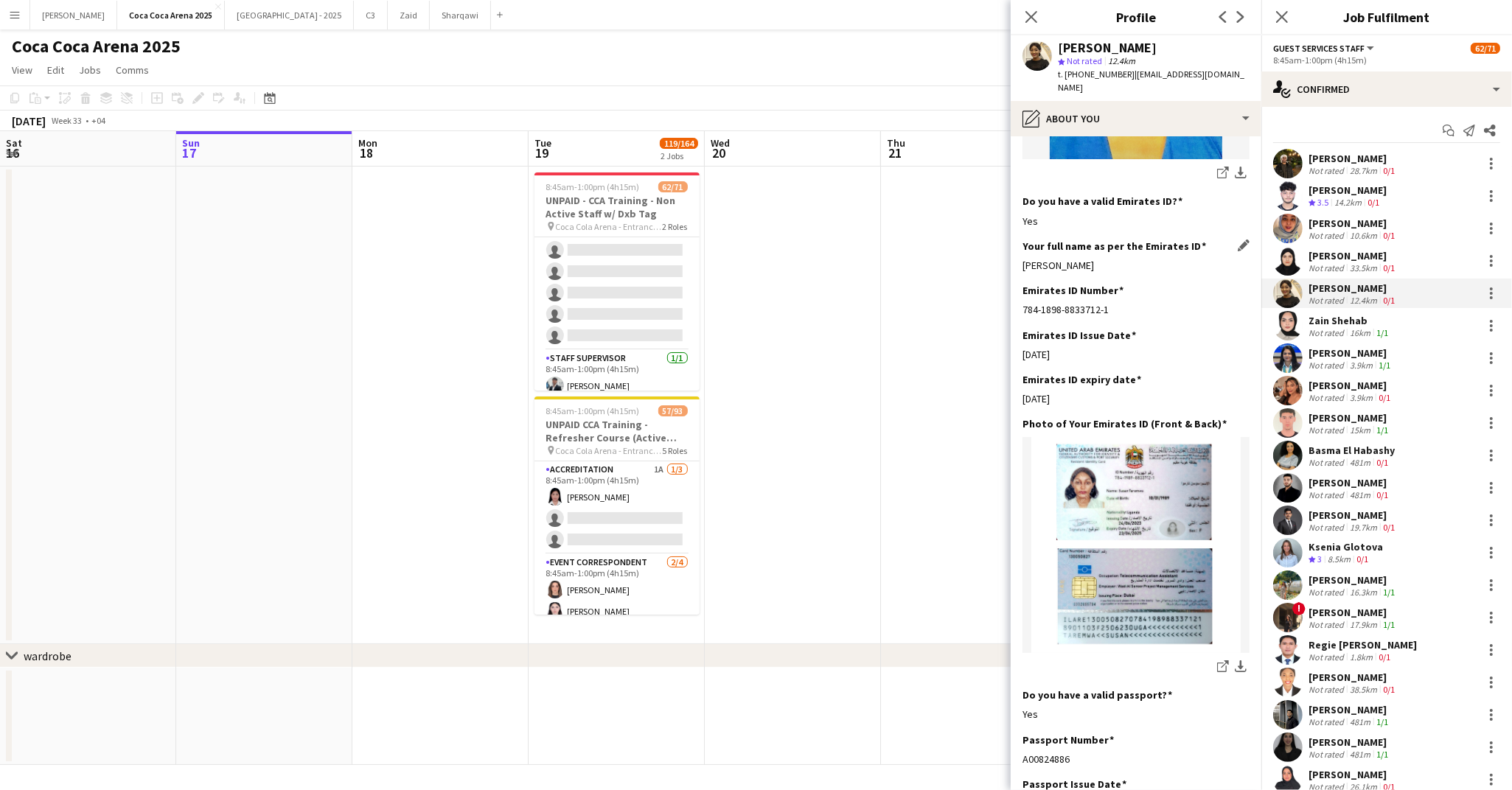
click at [1097, 259] on div "[PERSON_NAME]" at bounding box center [1135, 265] width 227 height 13
drag, startPoint x: 1097, startPoint y: 250, endPoint x: 1022, endPoint y: 250, distance: 75.0
click at [1022, 259] on div "[PERSON_NAME]" at bounding box center [1135, 265] width 227 height 13
copy div "[PERSON_NAME]"
drag, startPoint x: 1074, startPoint y: 389, endPoint x: 1018, endPoint y: 389, distance: 56.0
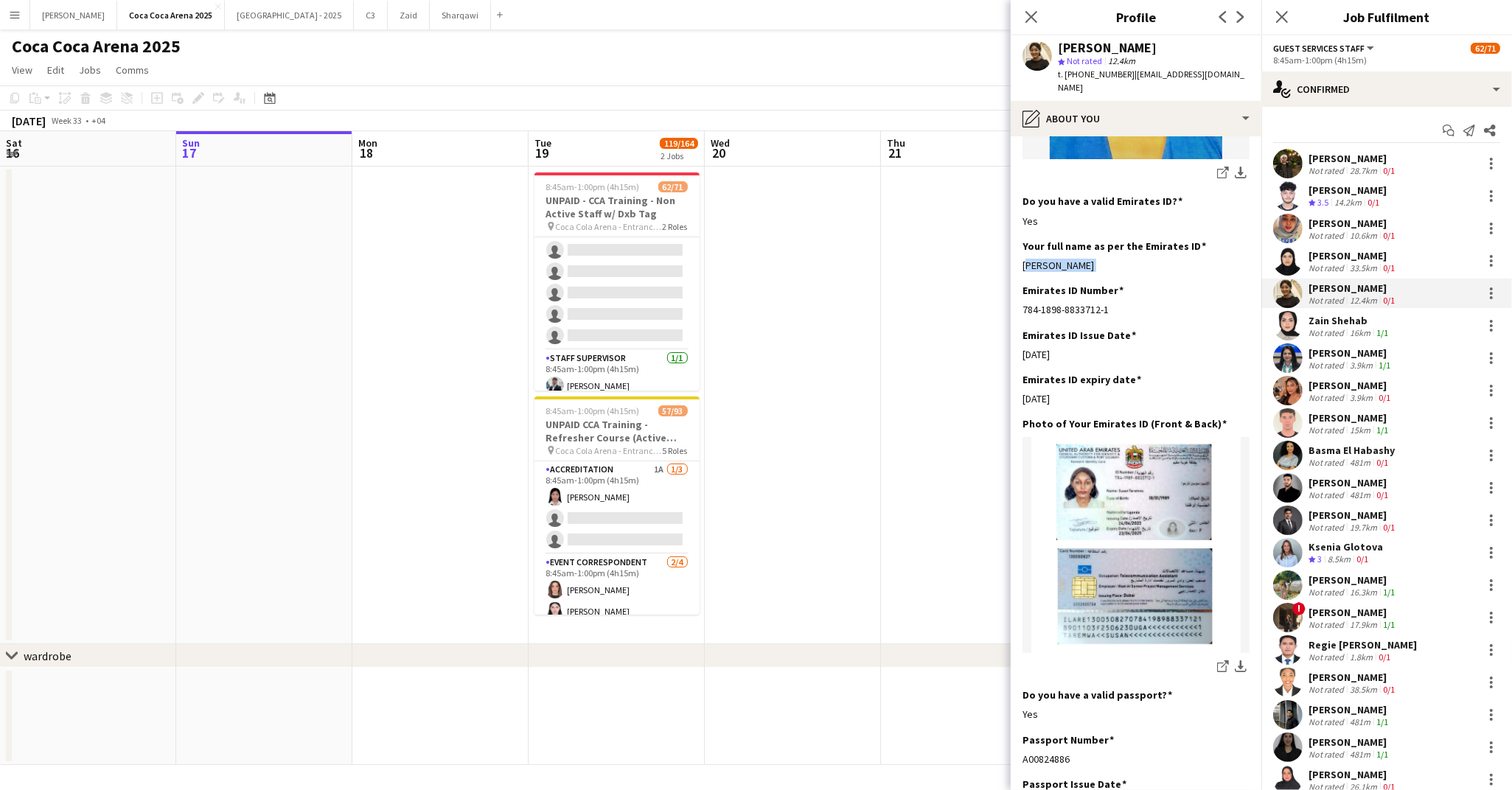
click at [1018, 389] on app-section-data-types "Bio Edit this field Hi, I’m Susan from Uganda. A passionate, professional and v…" at bounding box center [1136, 463] width 250 height 654
copy div "23-06-2025"
click at [1317, 318] on div "Zain Shehab" at bounding box center [1349, 320] width 82 height 13
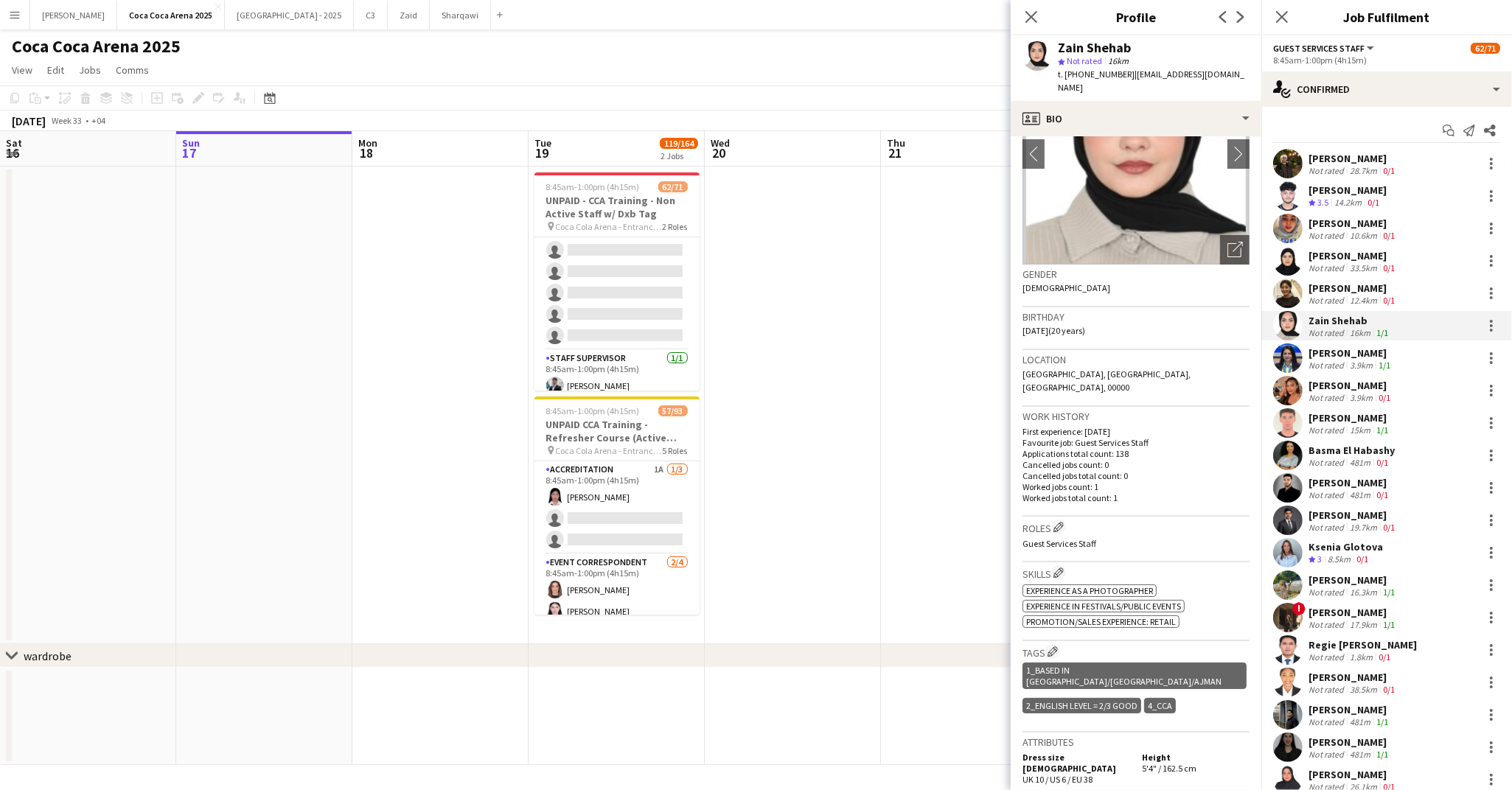
scroll to position [0, 0]
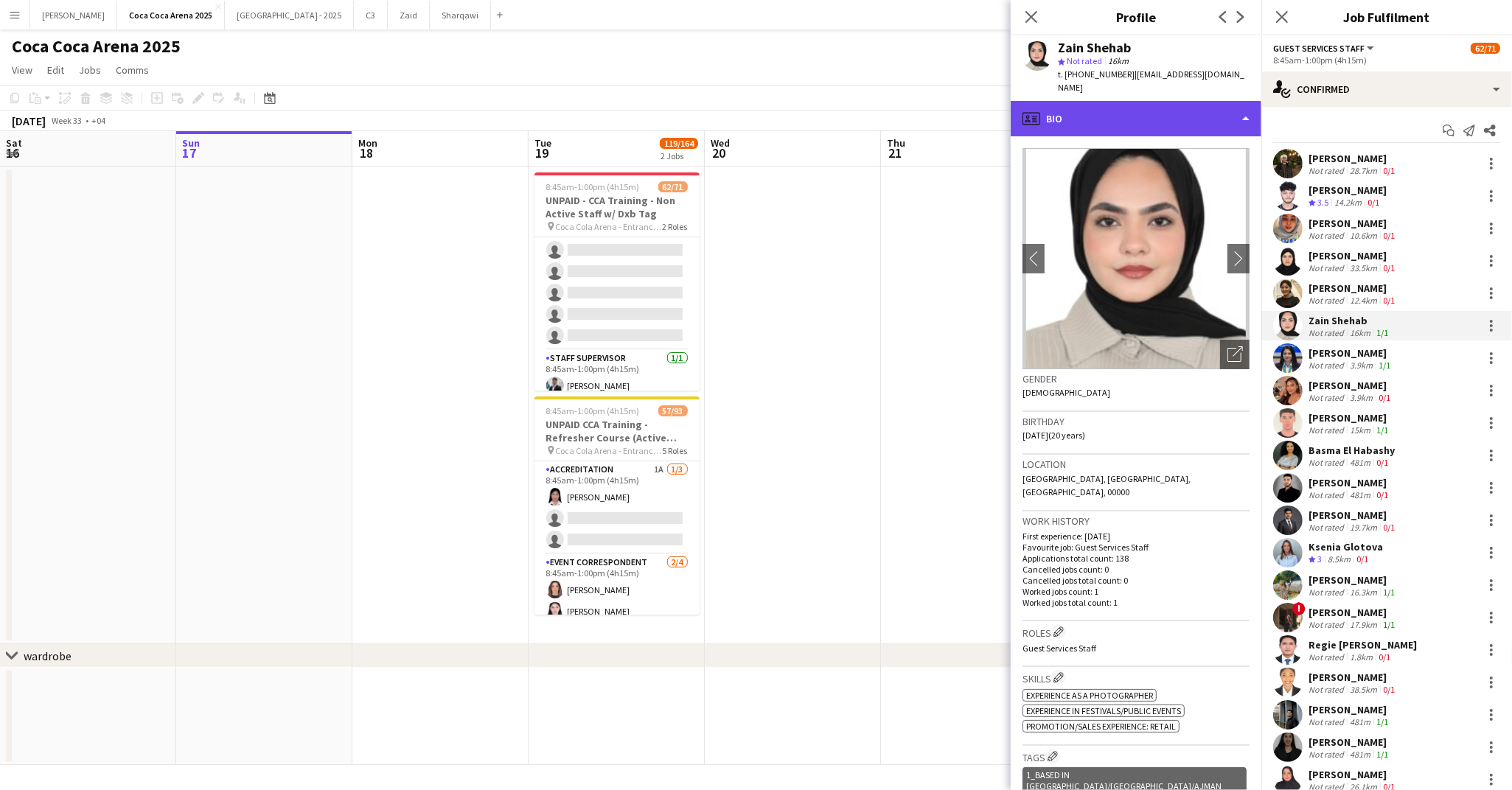
click at [1067, 115] on div "profile Bio" at bounding box center [1136, 118] width 250 height 35
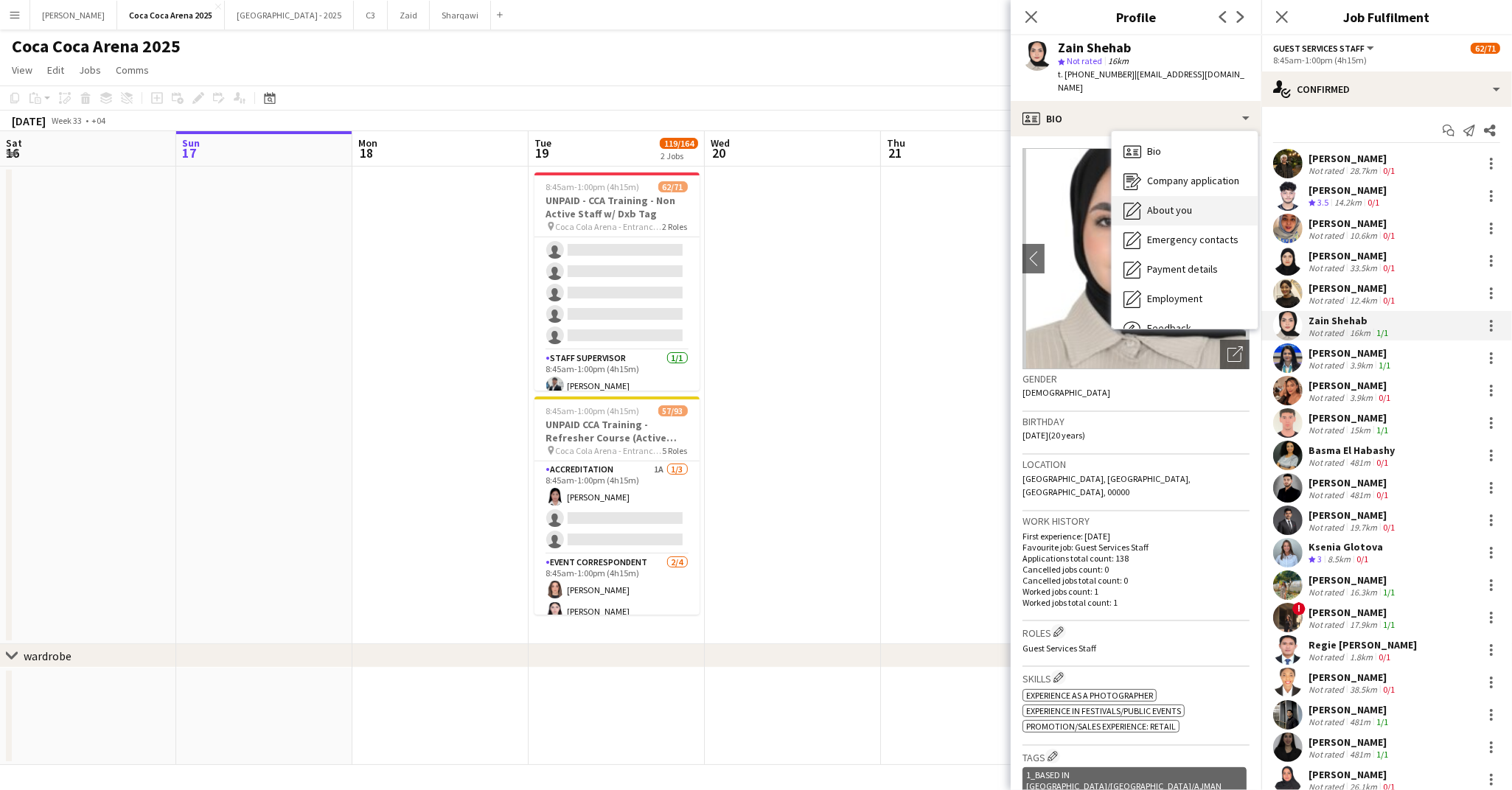
click at [1153, 204] on span "About you" at bounding box center [1169, 210] width 45 height 13
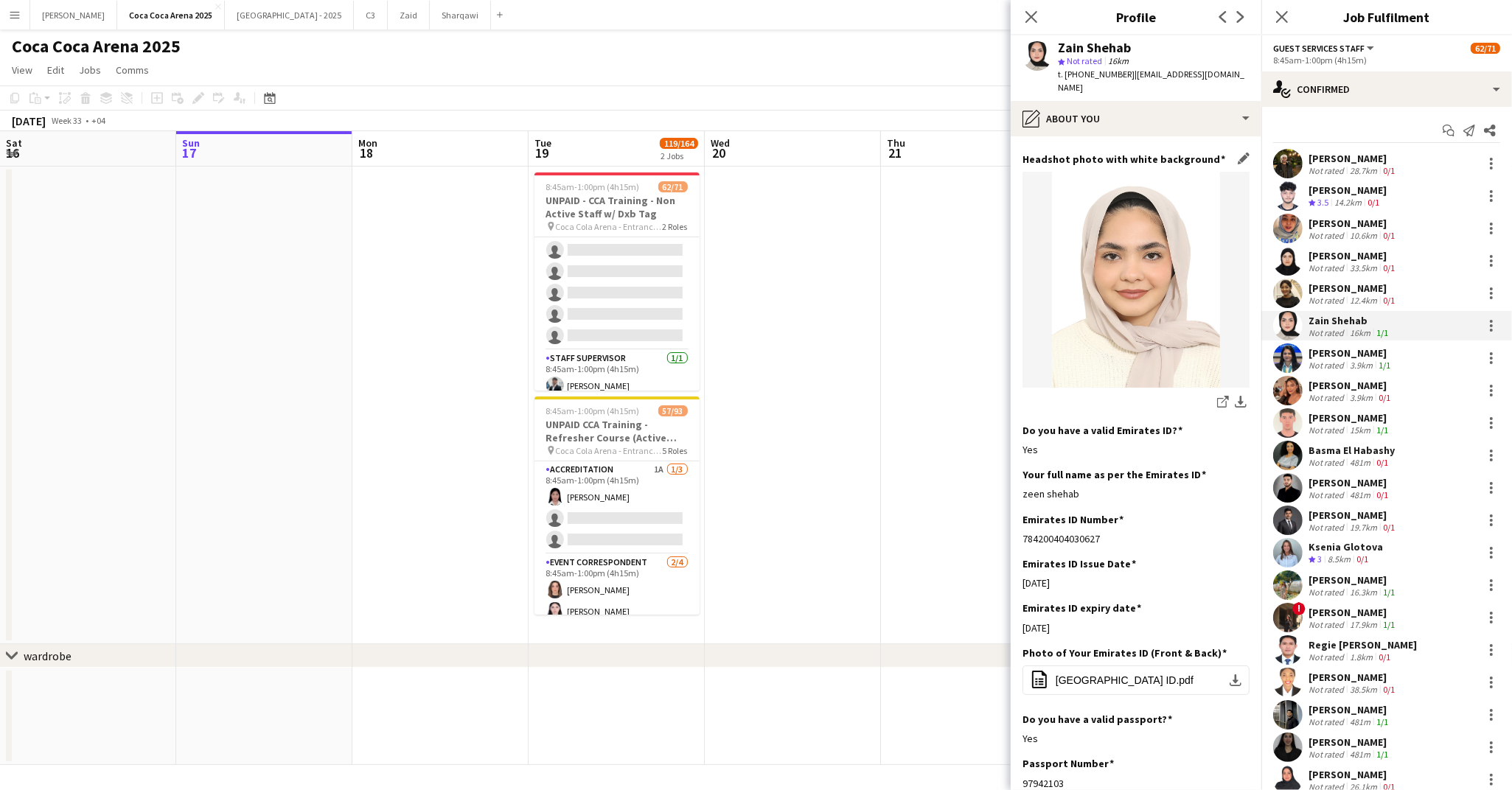
scroll to position [236, 0]
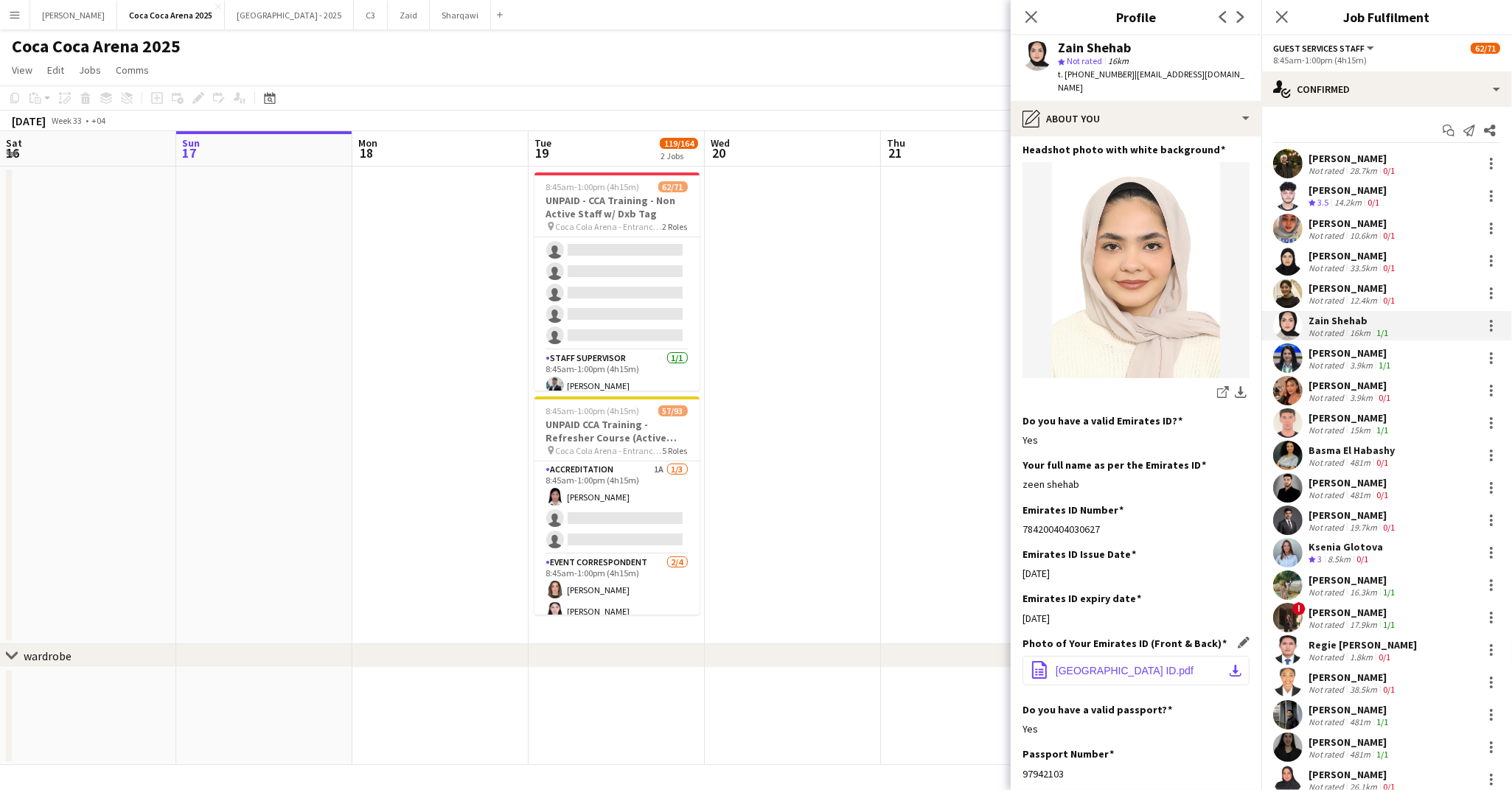
click at [1156, 665] on span "UNITED ARAB EMIRATES ID.pdf" at bounding box center [1124, 670] width 138 height 11
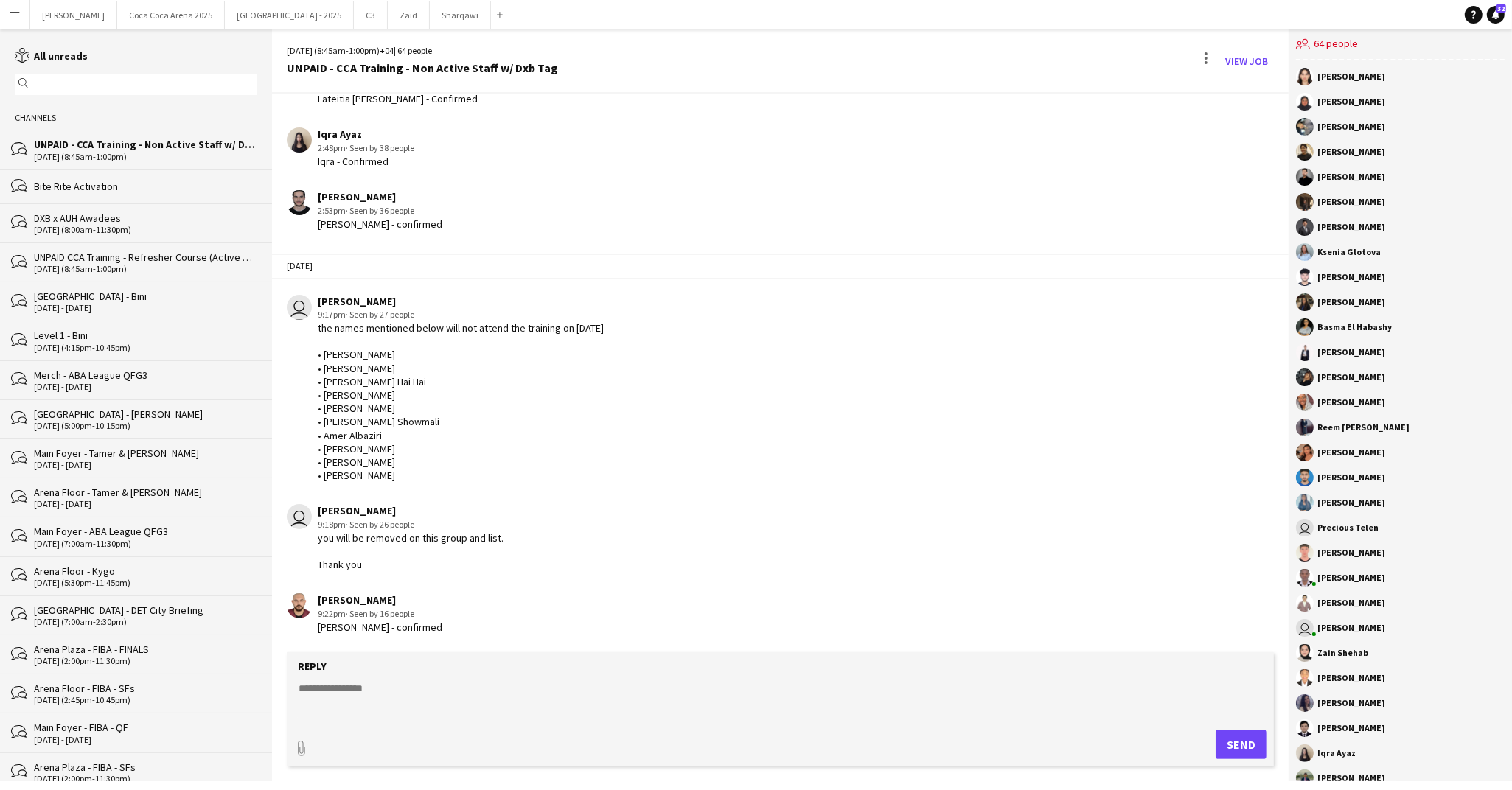
click at [386, 683] on textarea at bounding box center [783, 700] width 972 height 38
paste textarea "**********"
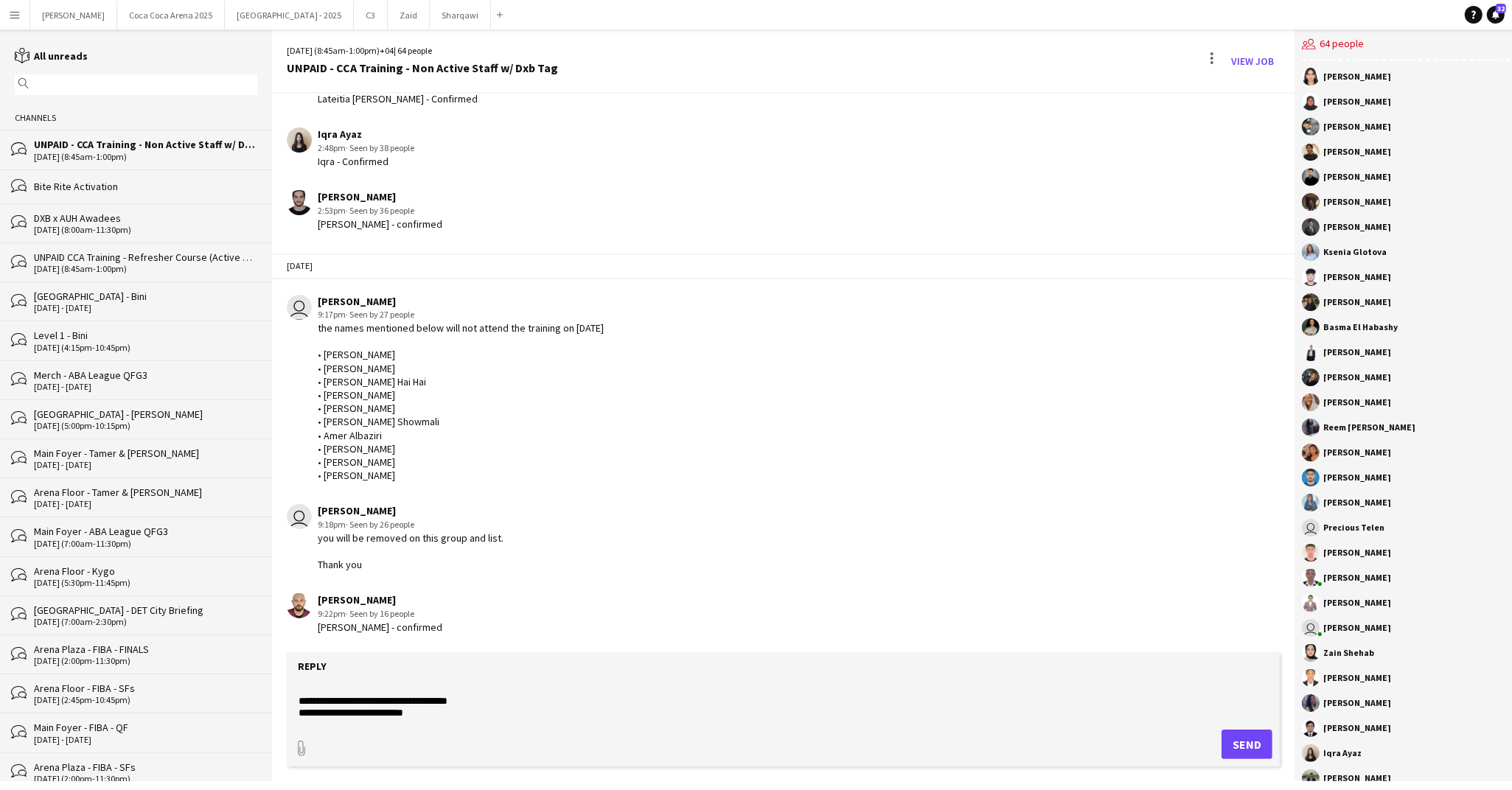
scroll to position [34, 0]
type textarea "**********"
click at [1244, 753] on button "Send" at bounding box center [1247, 745] width 51 height 30
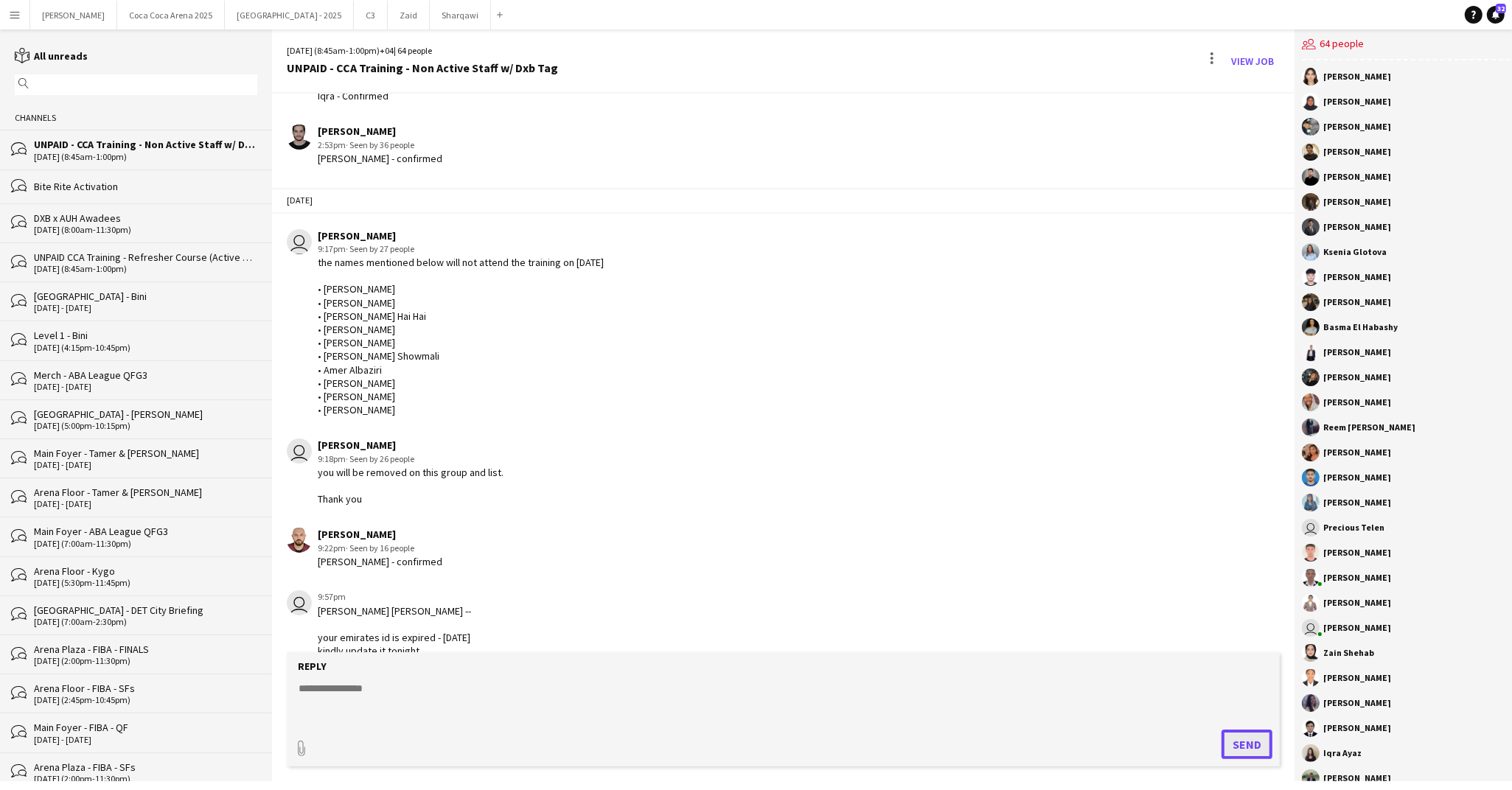
scroll to position [2450, 0]
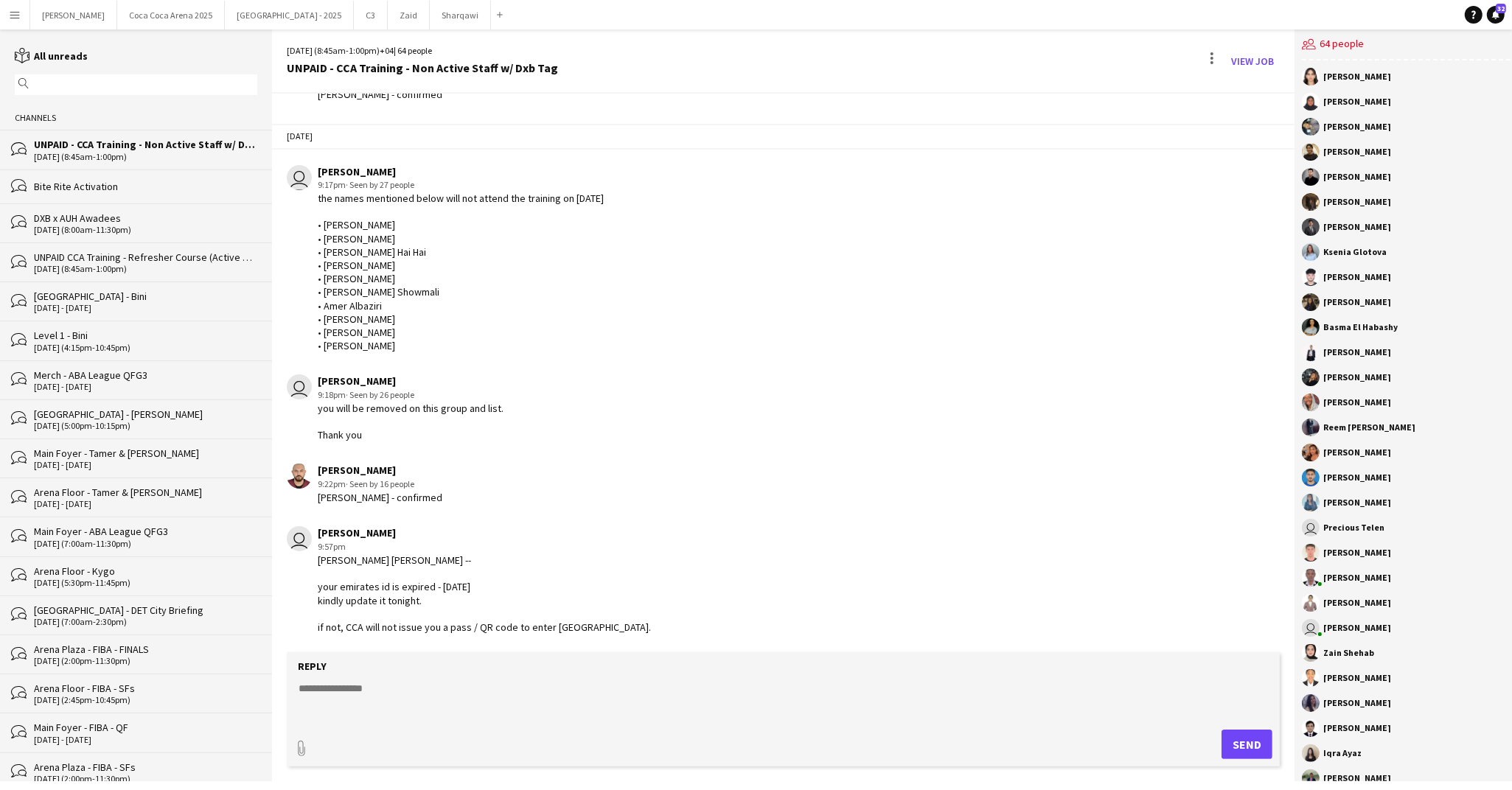
click at [1027, 714] on textarea at bounding box center [783, 700] width 972 height 38
type textarea "**********"
click at [1230, 743] on button "Send" at bounding box center [1247, 745] width 51 height 30
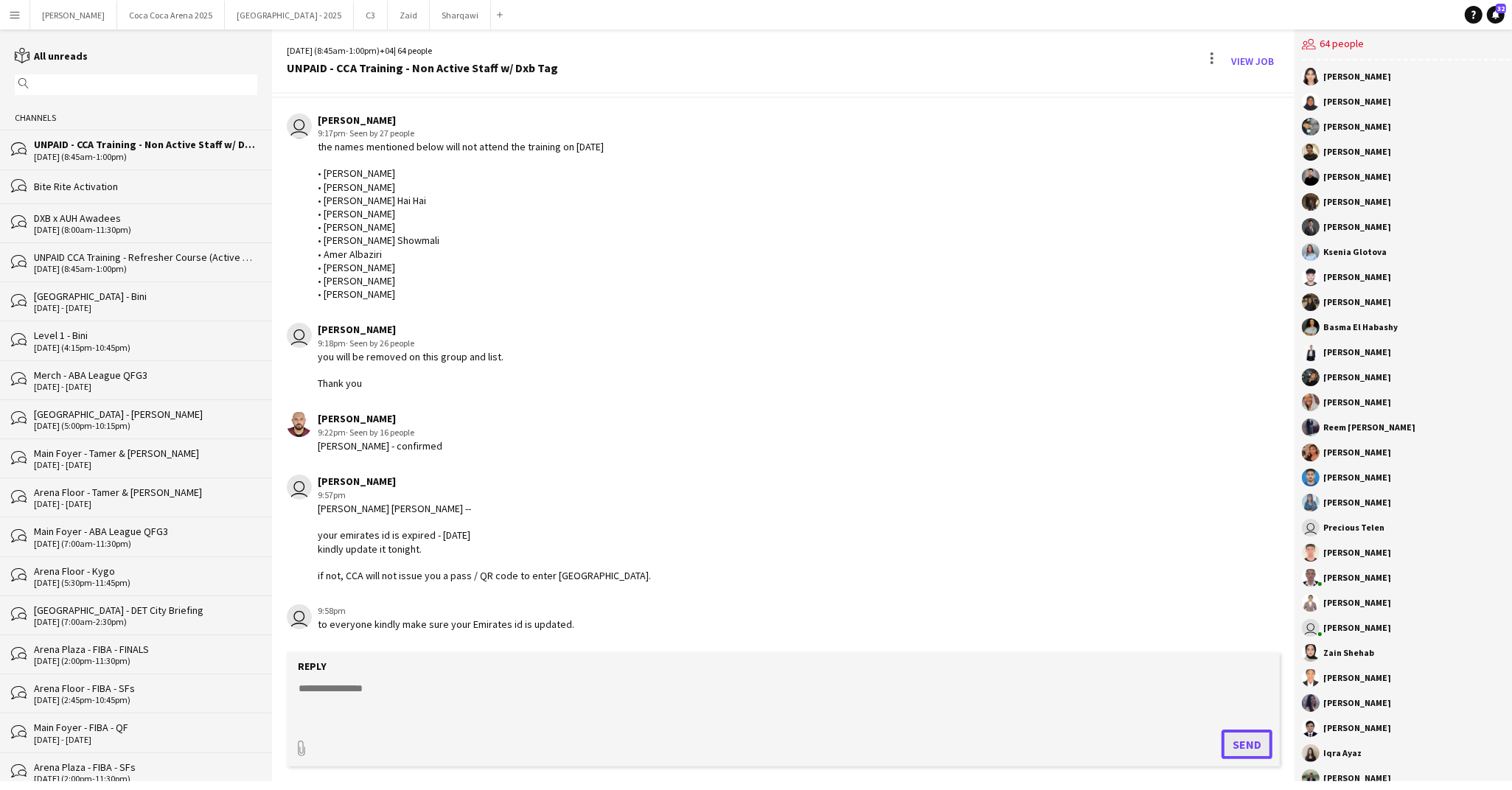
scroll to position [2527, 0]
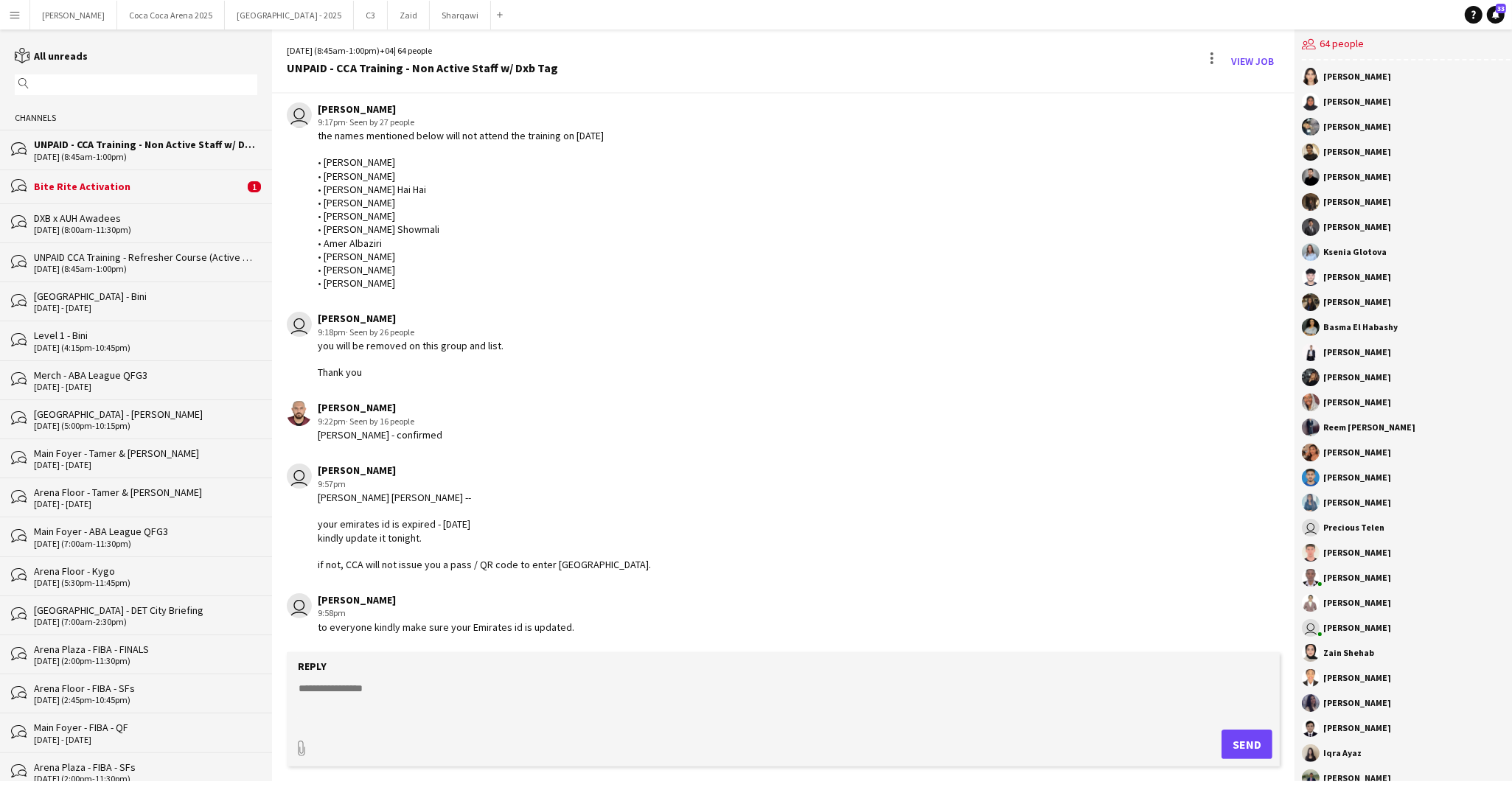
click at [154, 174] on div "bubbles Bite Rite Activation 1" at bounding box center [136, 186] width 272 height 34
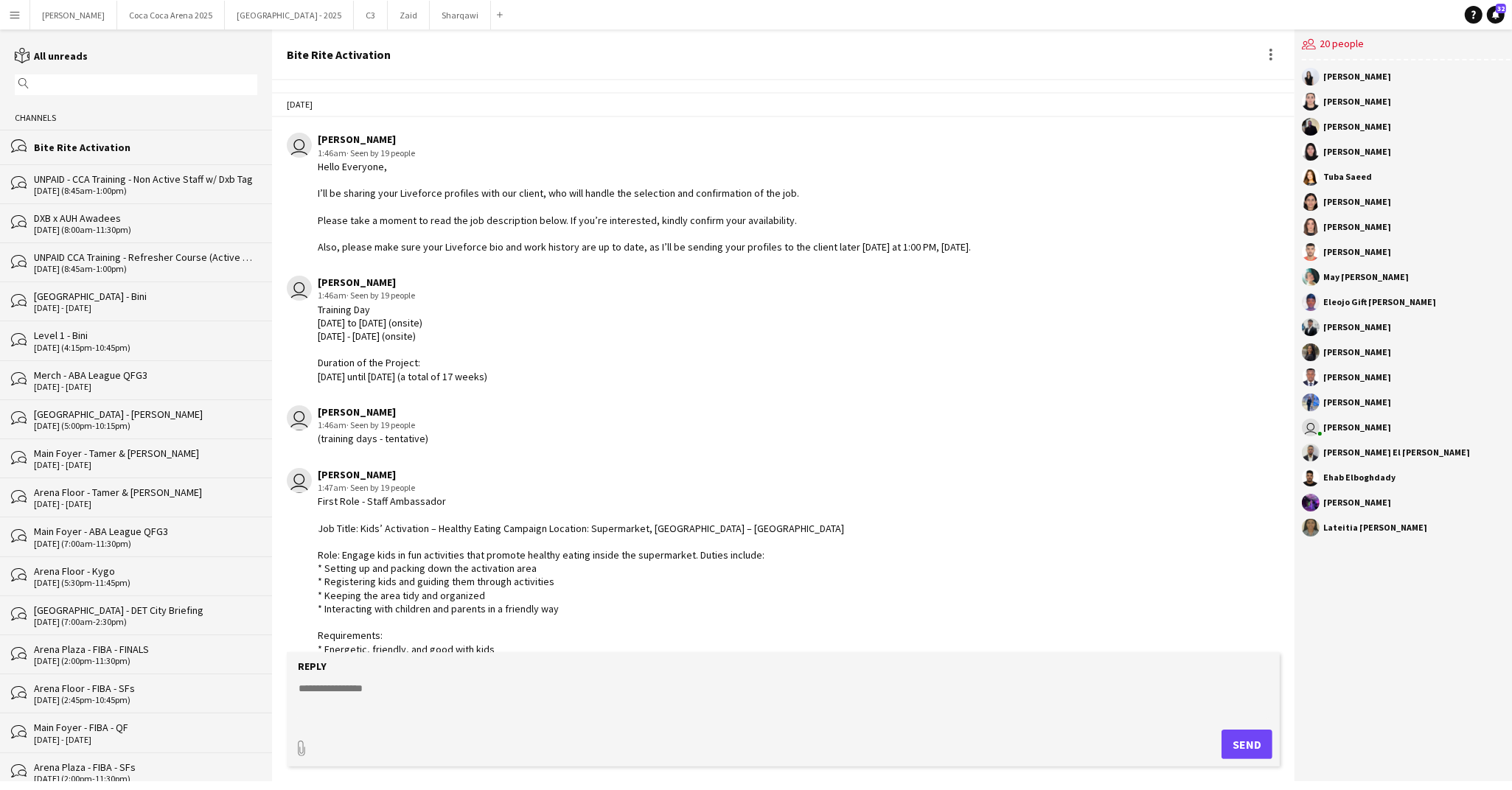
scroll to position [1894, 0]
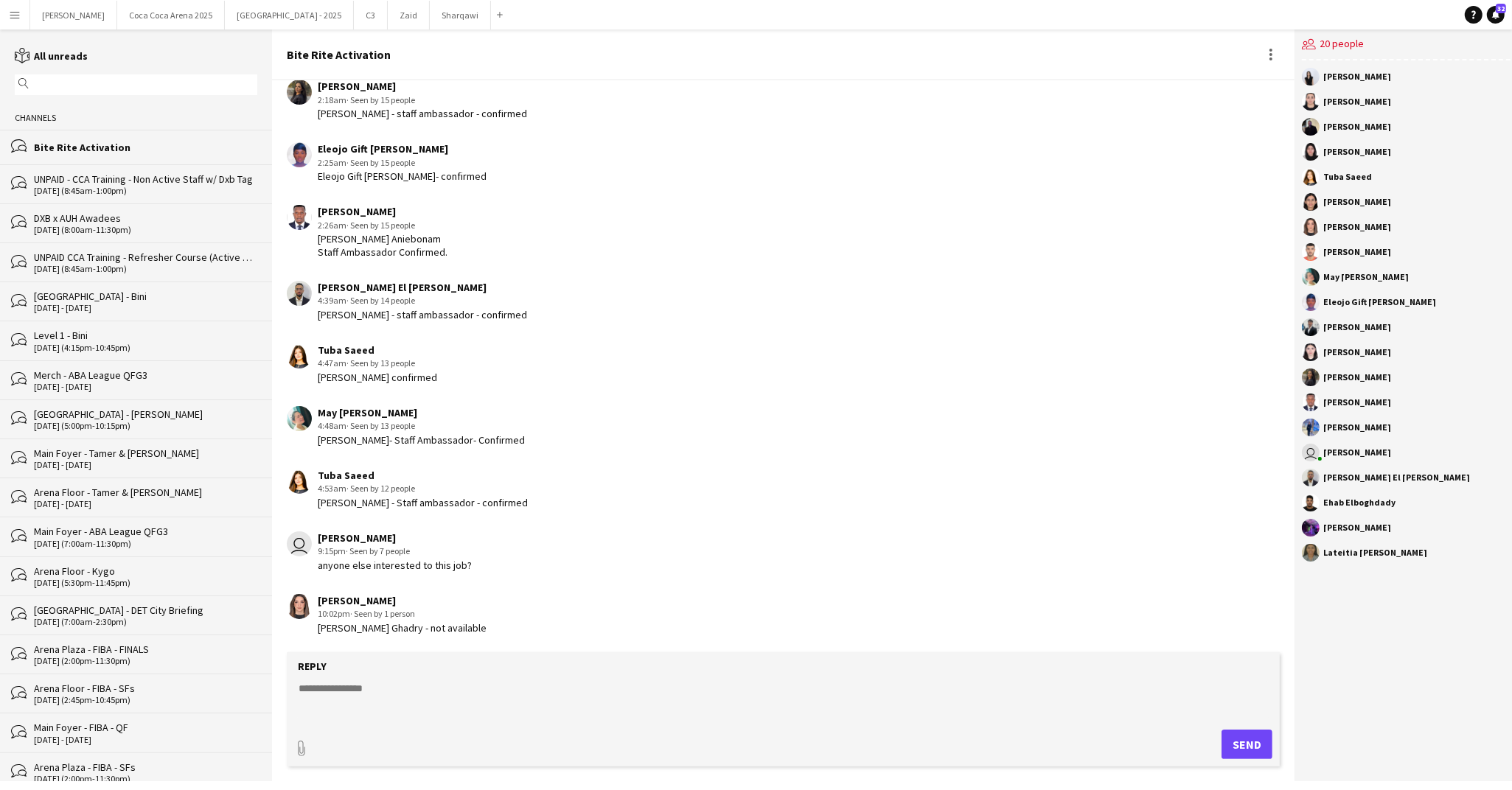
click at [102, 176] on div "UNPAID - CCA Training - Non Active Staff w/ Dxb Tag" at bounding box center [145, 178] width 223 height 13
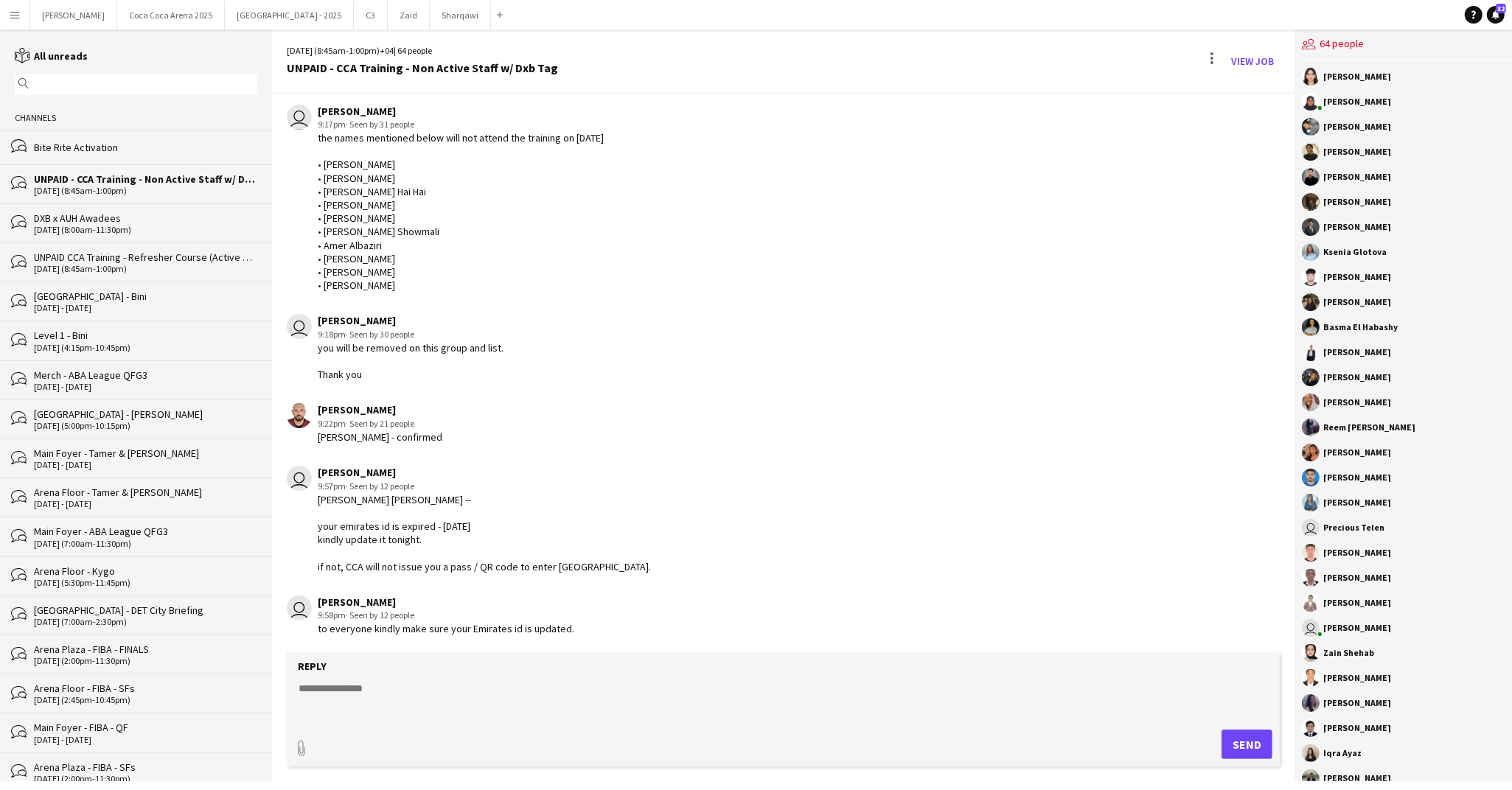
scroll to position [2012, 0]
click at [364, 686] on textarea at bounding box center [783, 700] width 972 height 38
type textarea "*"
paste textarea "**********"
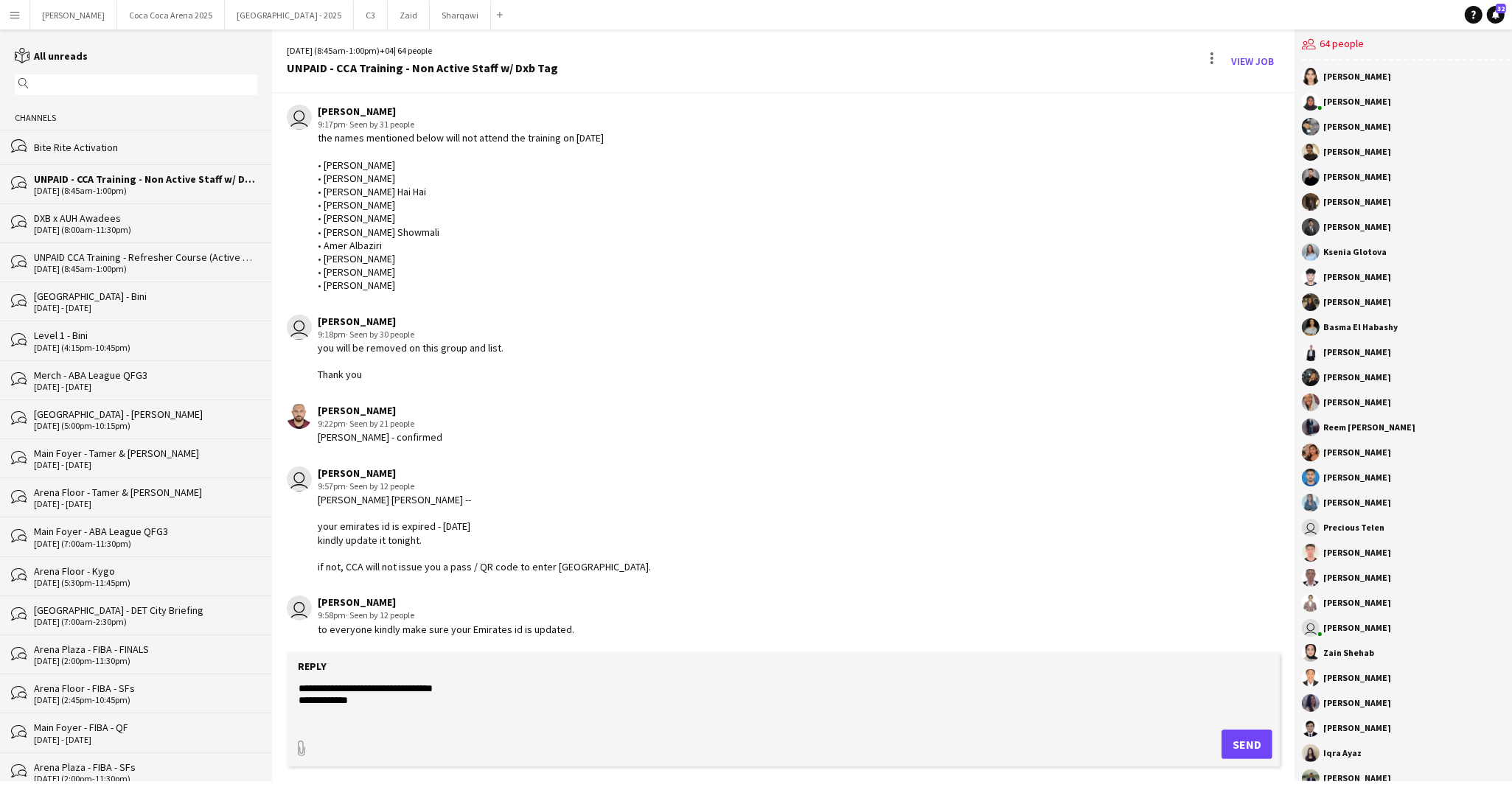
type textarea "**********"
click at [1238, 745] on button "Send" at bounding box center [1247, 745] width 51 height 30
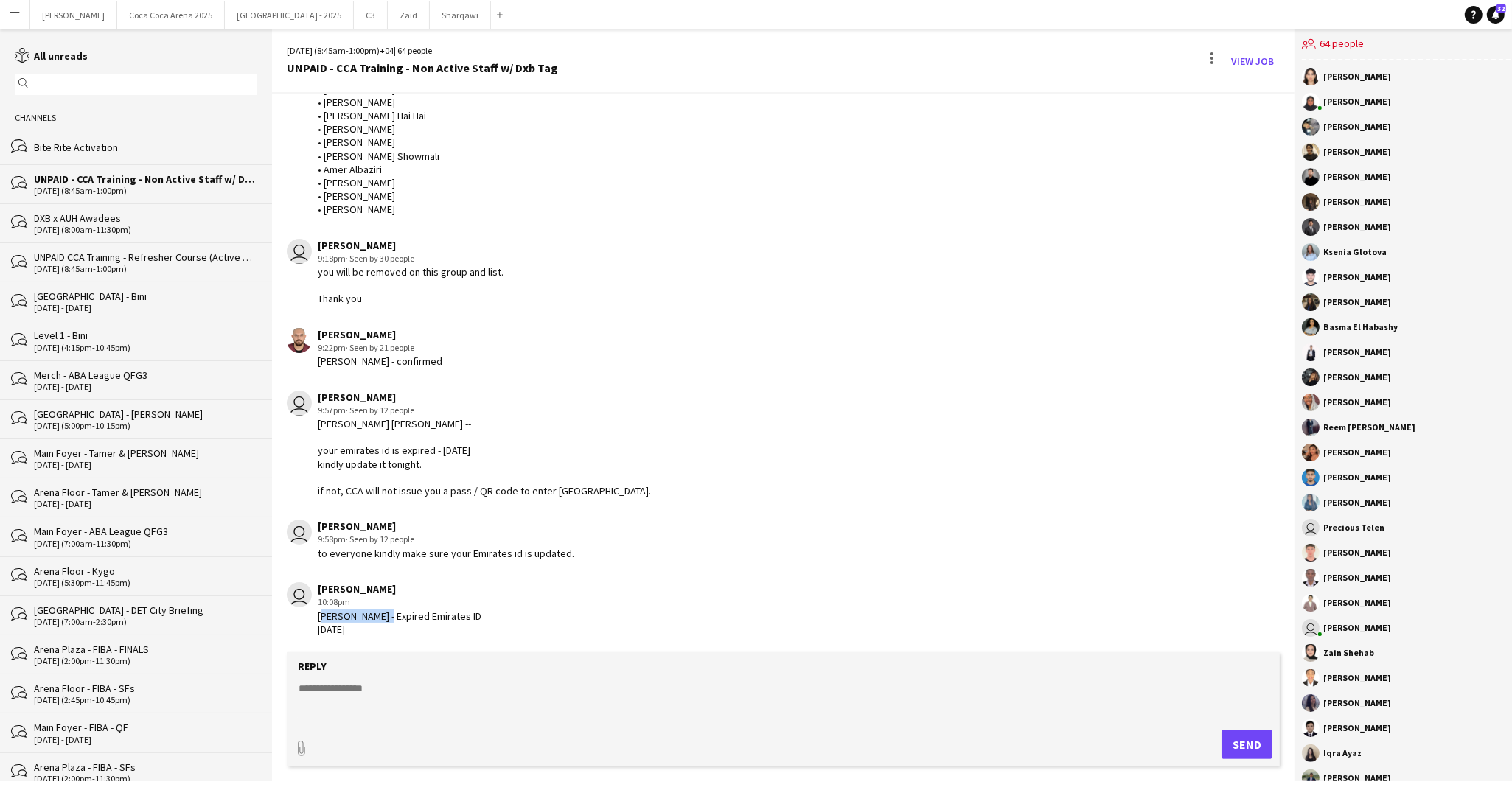
drag, startPoint x: 388, startPoint y: 615, endPoint x: 319, endPoint y: 615, distance: 69.0
click at [319, 615] on div "Susan Taremwa - Expired Emirates ID 23-06-2025" at bounding box center [399, 623] width 164 height 26
copy div "[PERSON_NAME]"
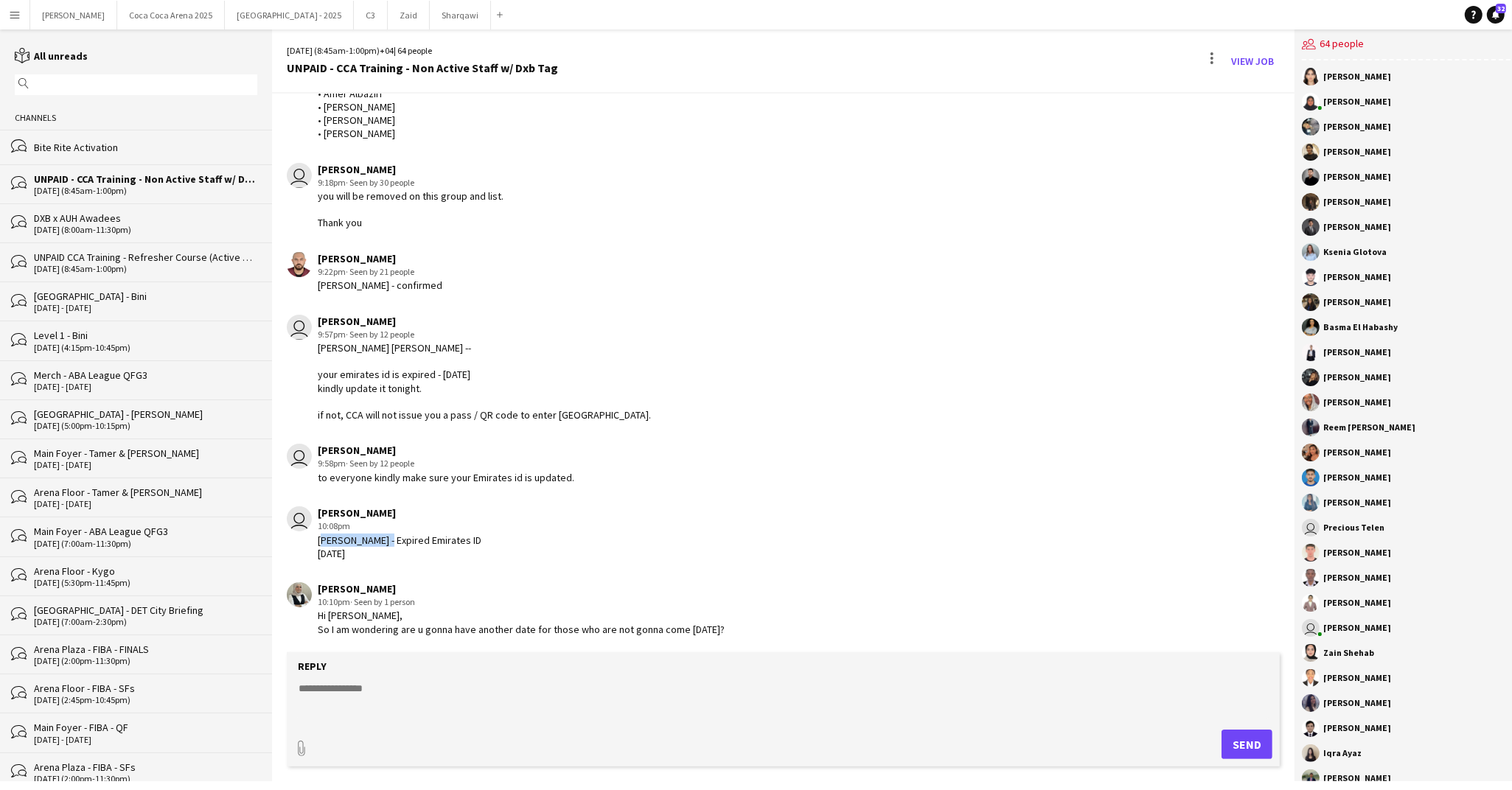
scroll to position [2178, 0]
click at [340, 687] on textarea at bounding box center [783, 700] width 972 height 38
paste textarea "**********"
type textarea "**********"
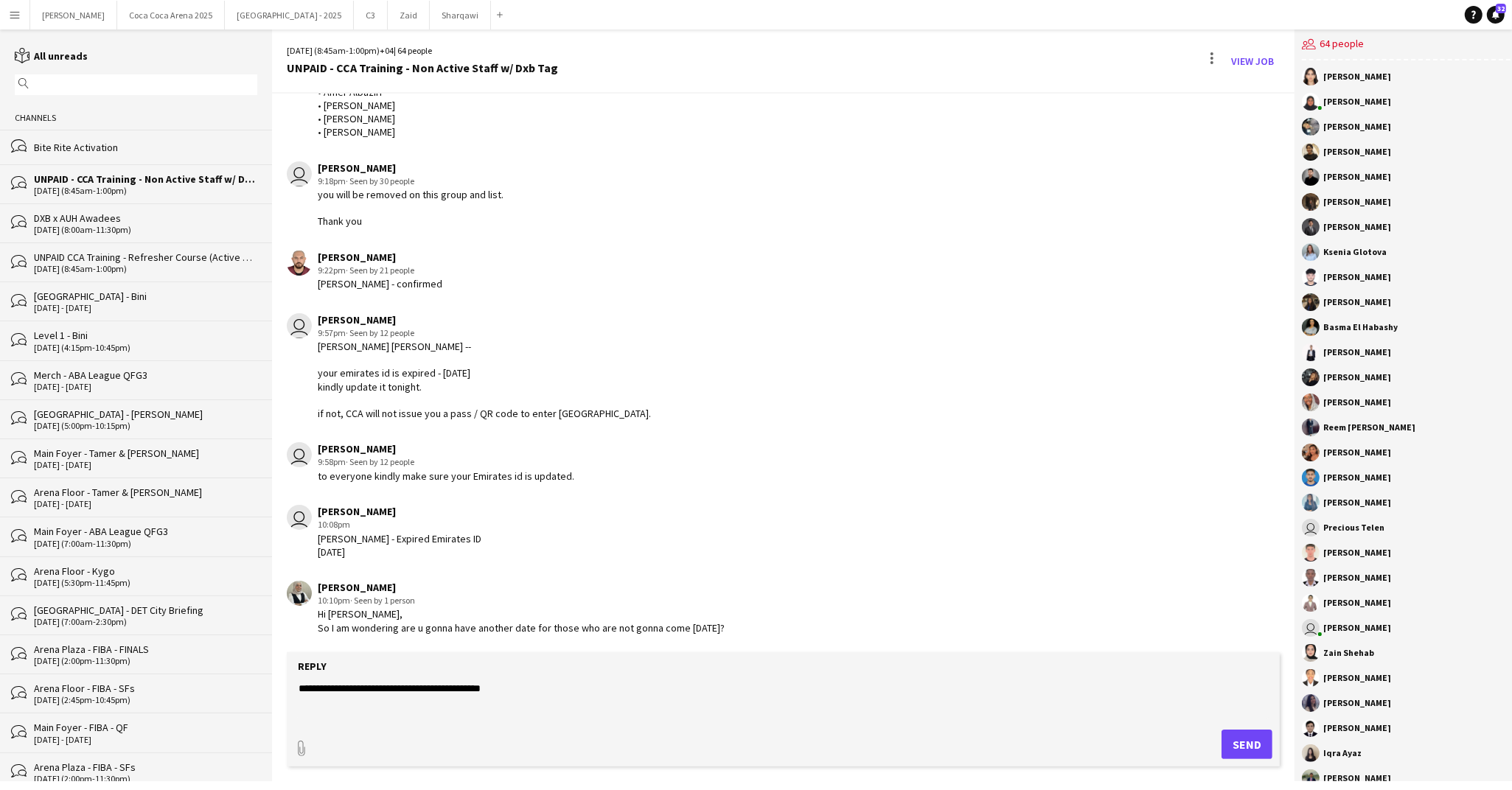
click at [679, 689] on textarea "**********" at bounding box center [783, 700] width 972 height 38
type textarea "**********"
click at [1247, 751] on button "Send" at bounding box center [1247, 745] width 51 height 30
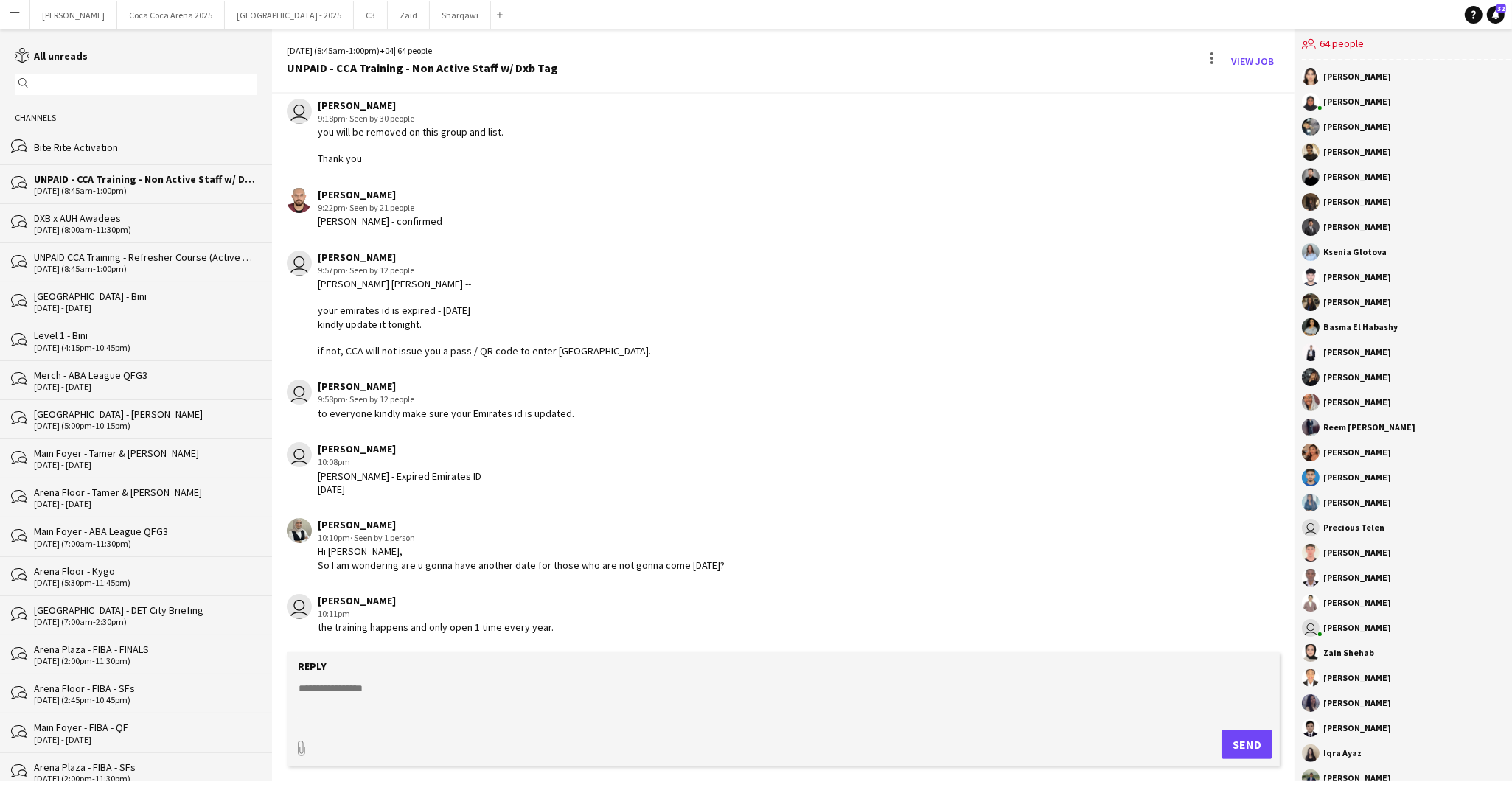
click at [727, 670] on div "Reply" at bounding box center [783, 666] width 978 height 13
click at [702, 693] on textarea at bounding box center [783, 700] width 972 height 38
paste textarea "**********"
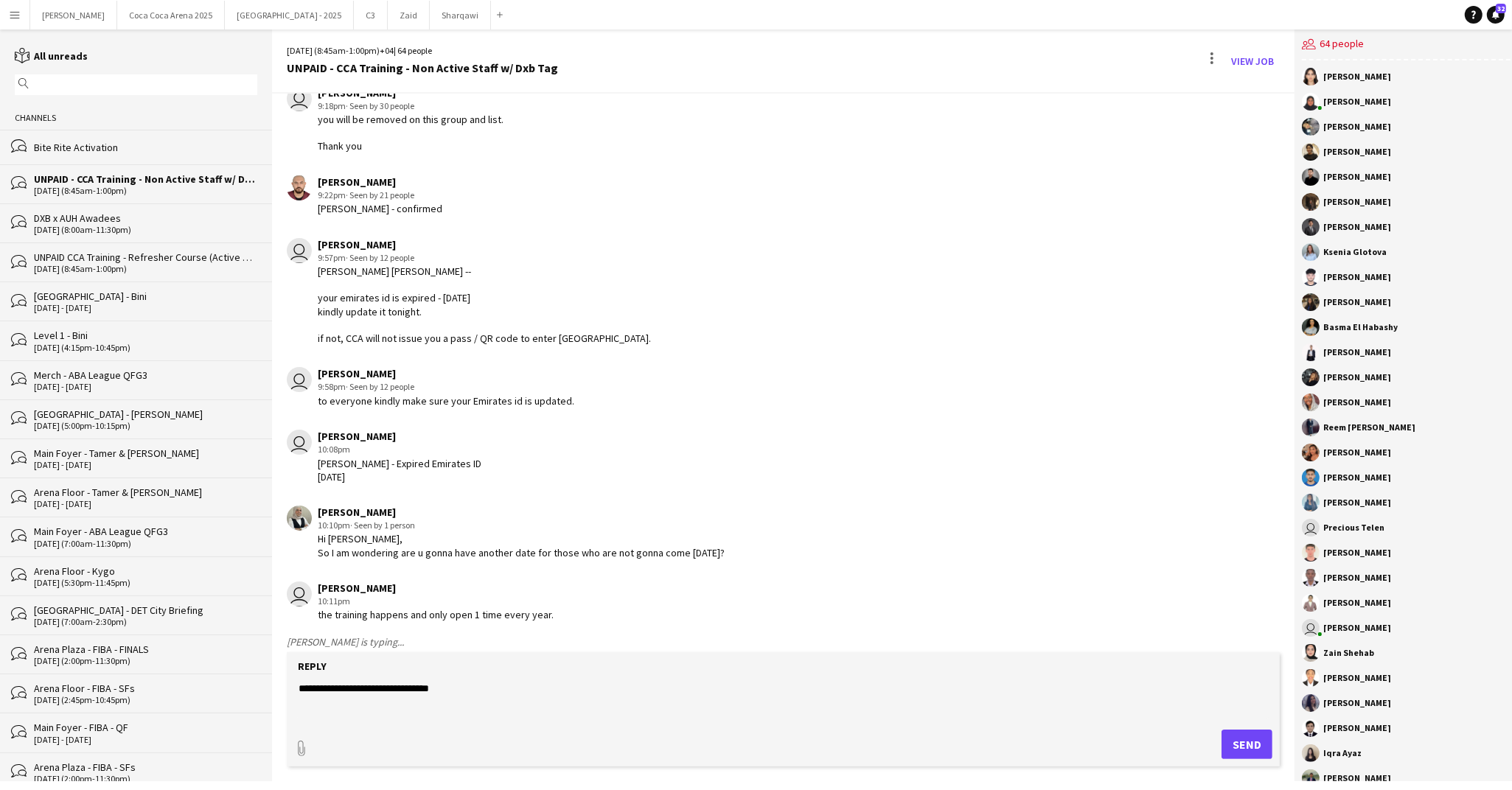
paste textarea "**********"
type textarea "**********"
click at [1236, 745] on button "Send" at bounding box center [1247, 745] width 51 height 30
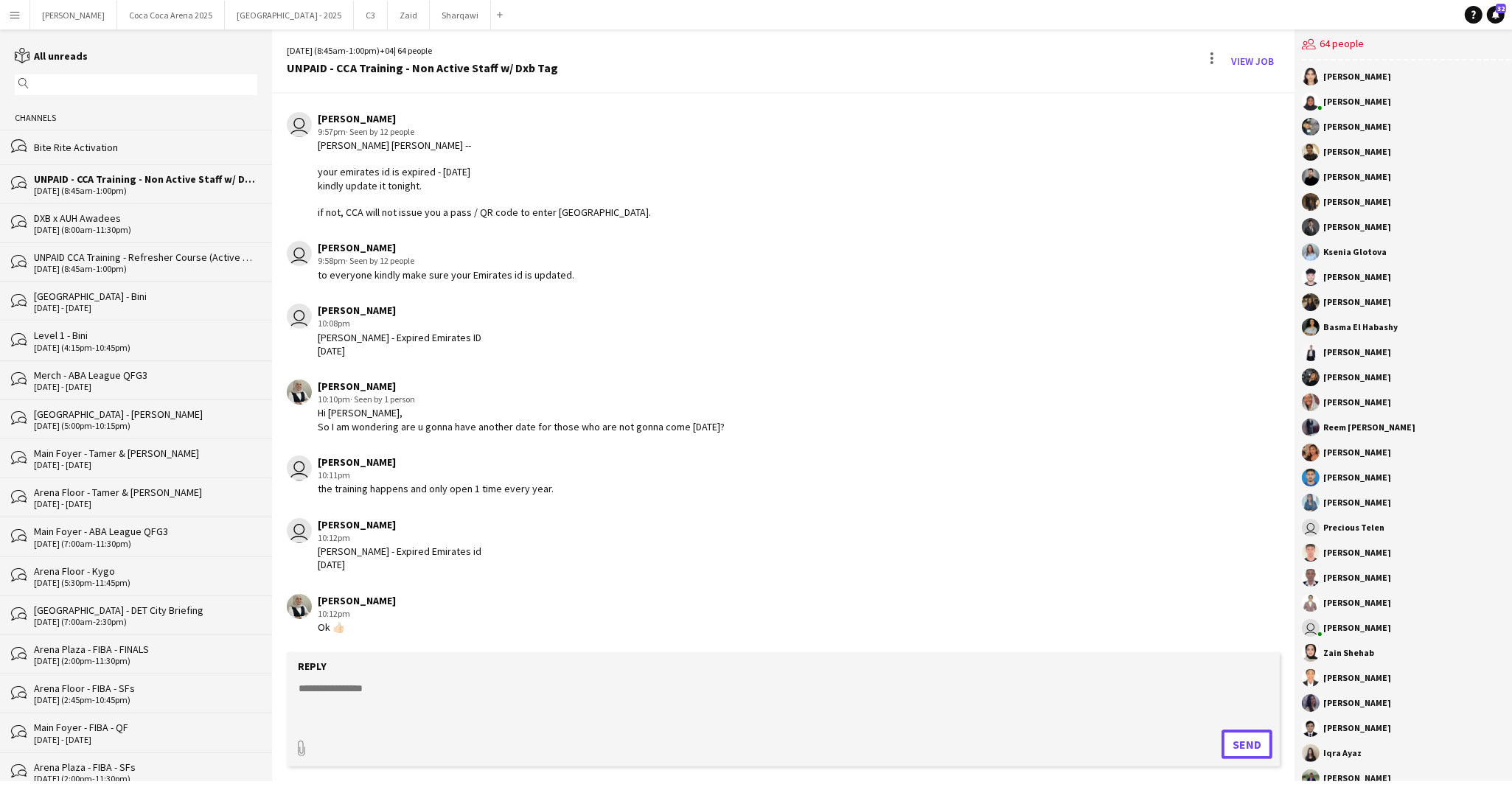
scroll to position [2441, 0]
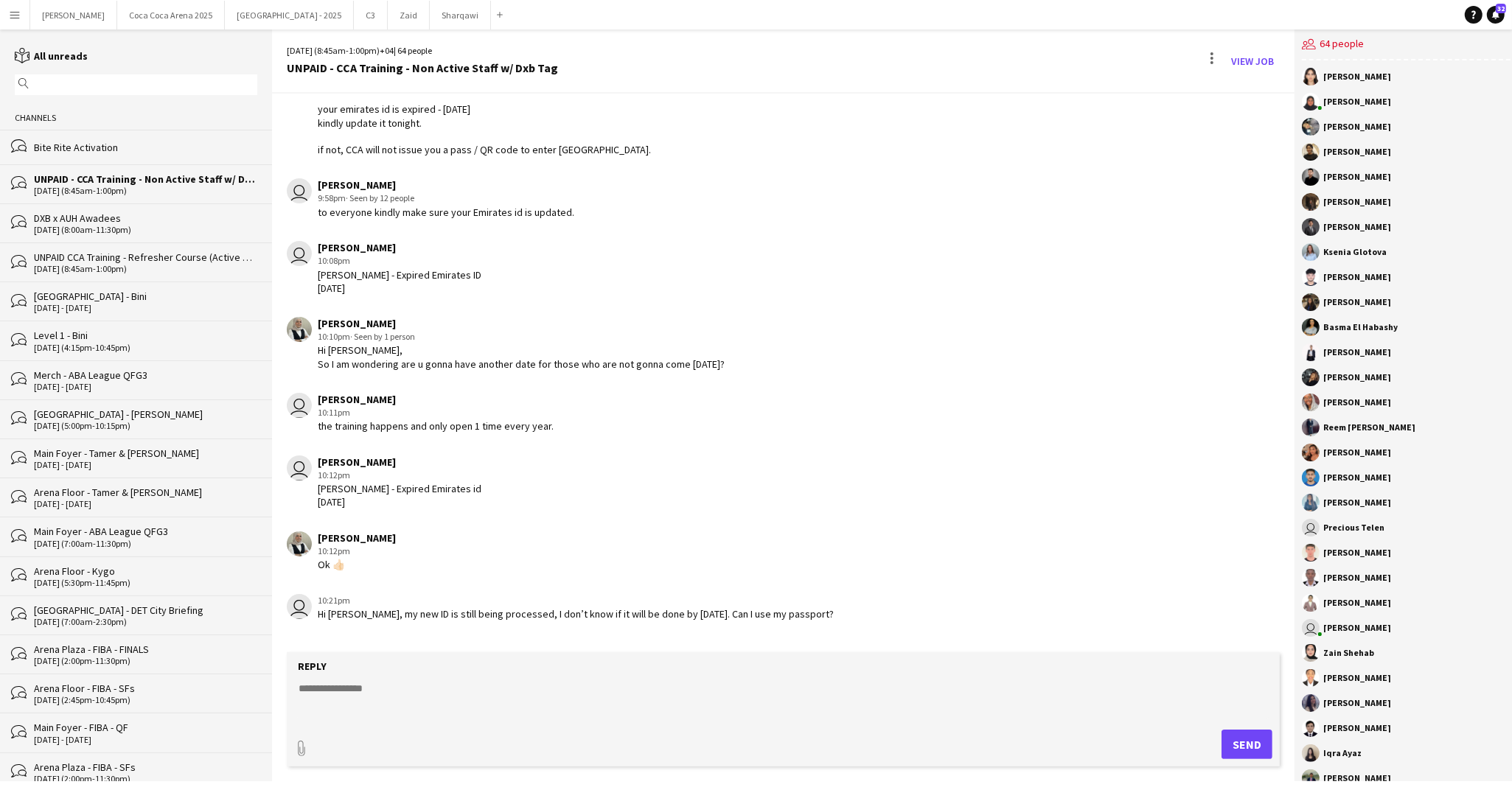
click at [360, 689] on textarea at bounding box center [783, 700] width 972 height 38
type textarea "**********"
click at [1234, 739] on button "Send" at bounding box center [1247, 745] width 51 height 30
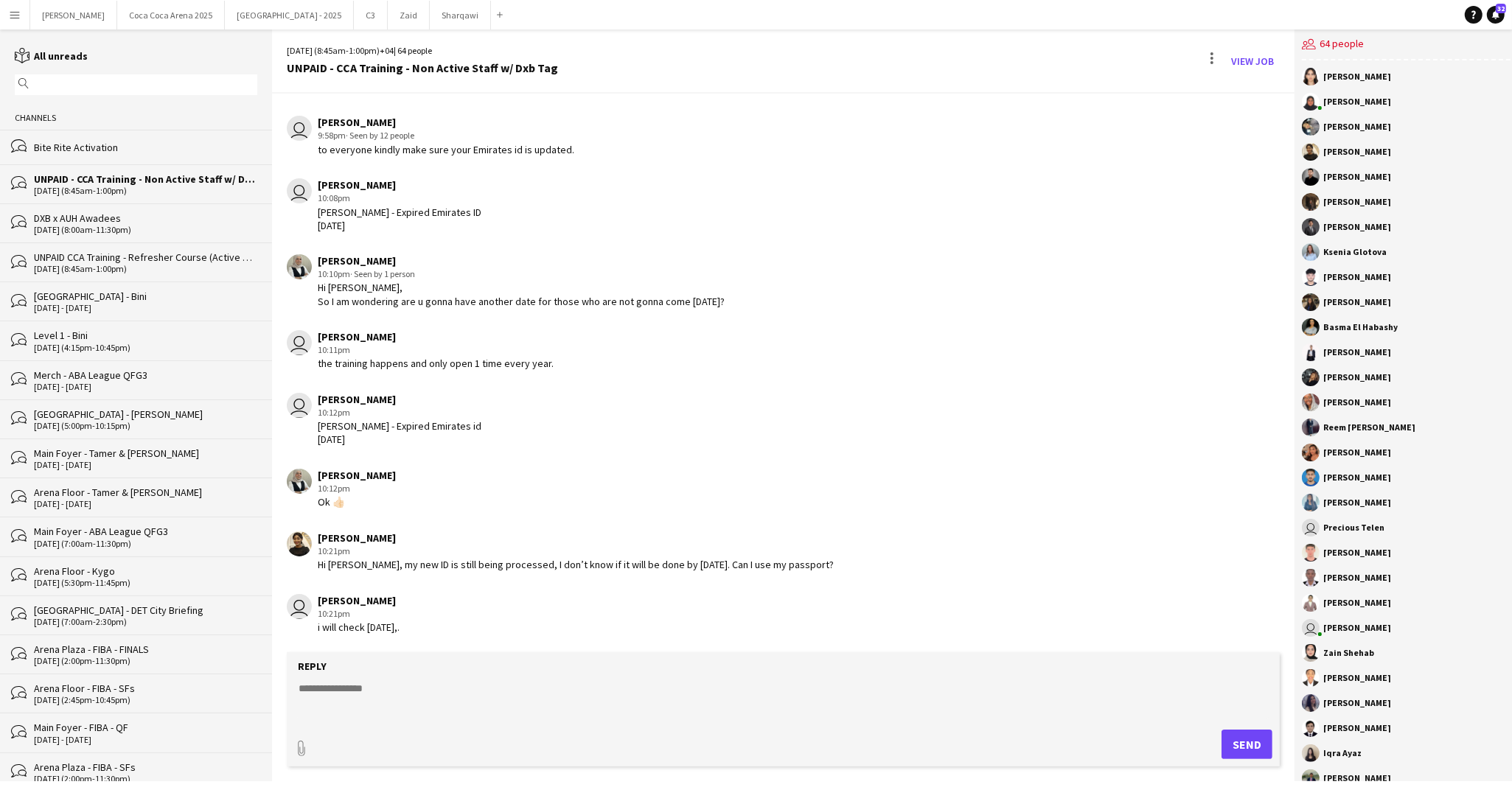
click at [343, 694] on textarea at bounding box center [783, 700] width 972 height 38
paste textarea "**********"
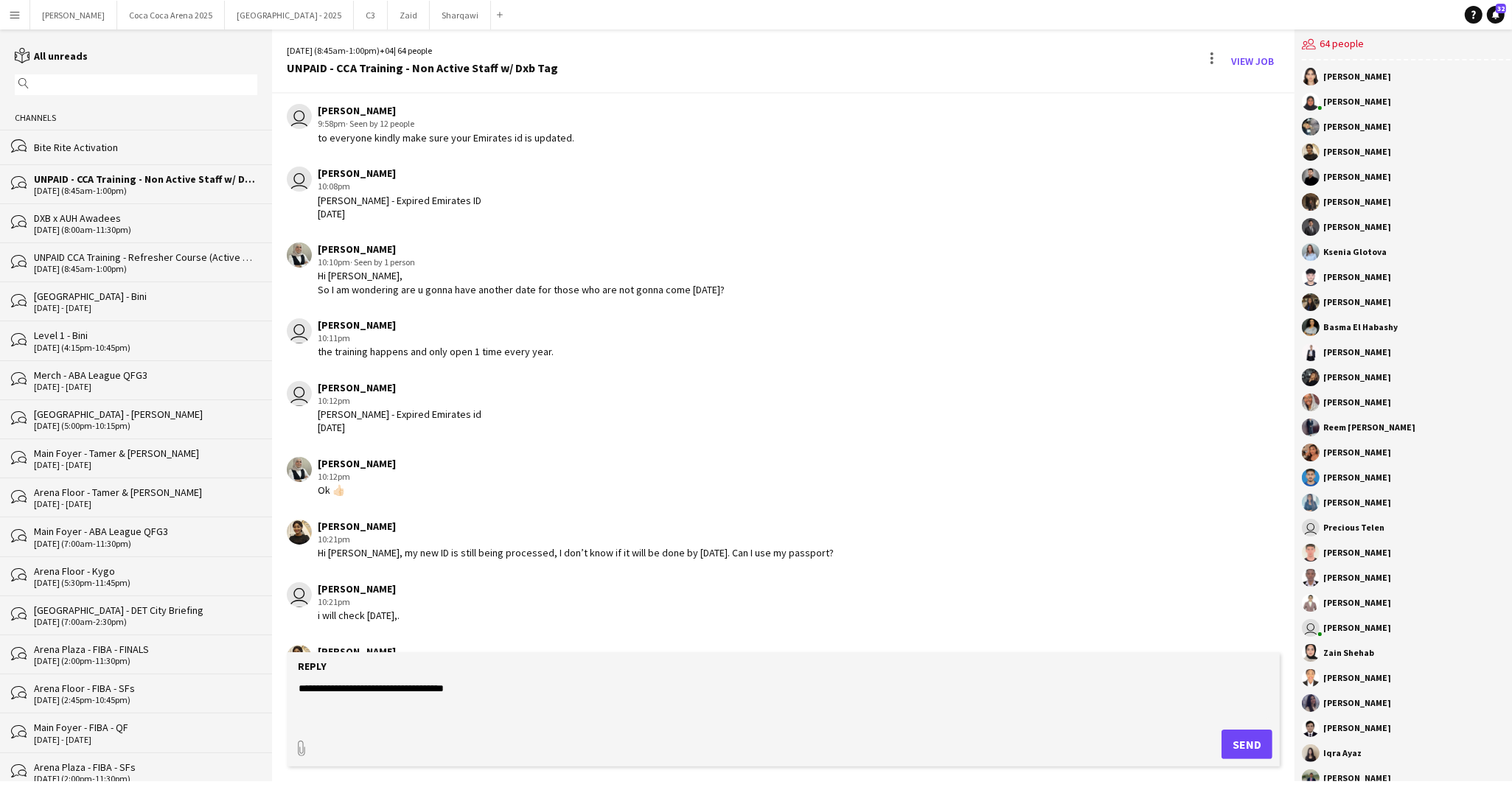
scroll to position [2566, 0]
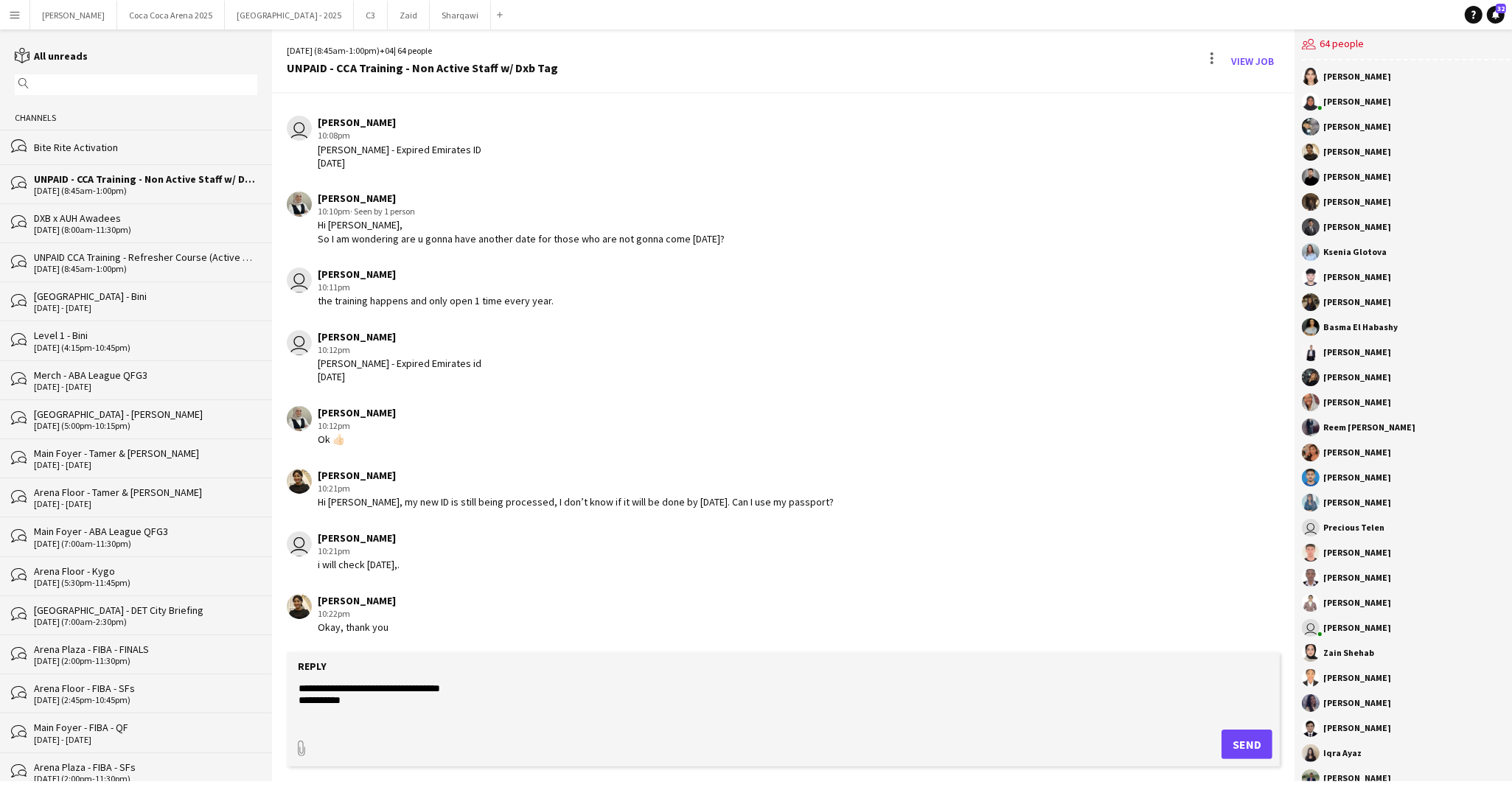
type textarea "**********"
click at [1243, 753] on button "Send" at bounding box center [1247, 745] width 51 height 30
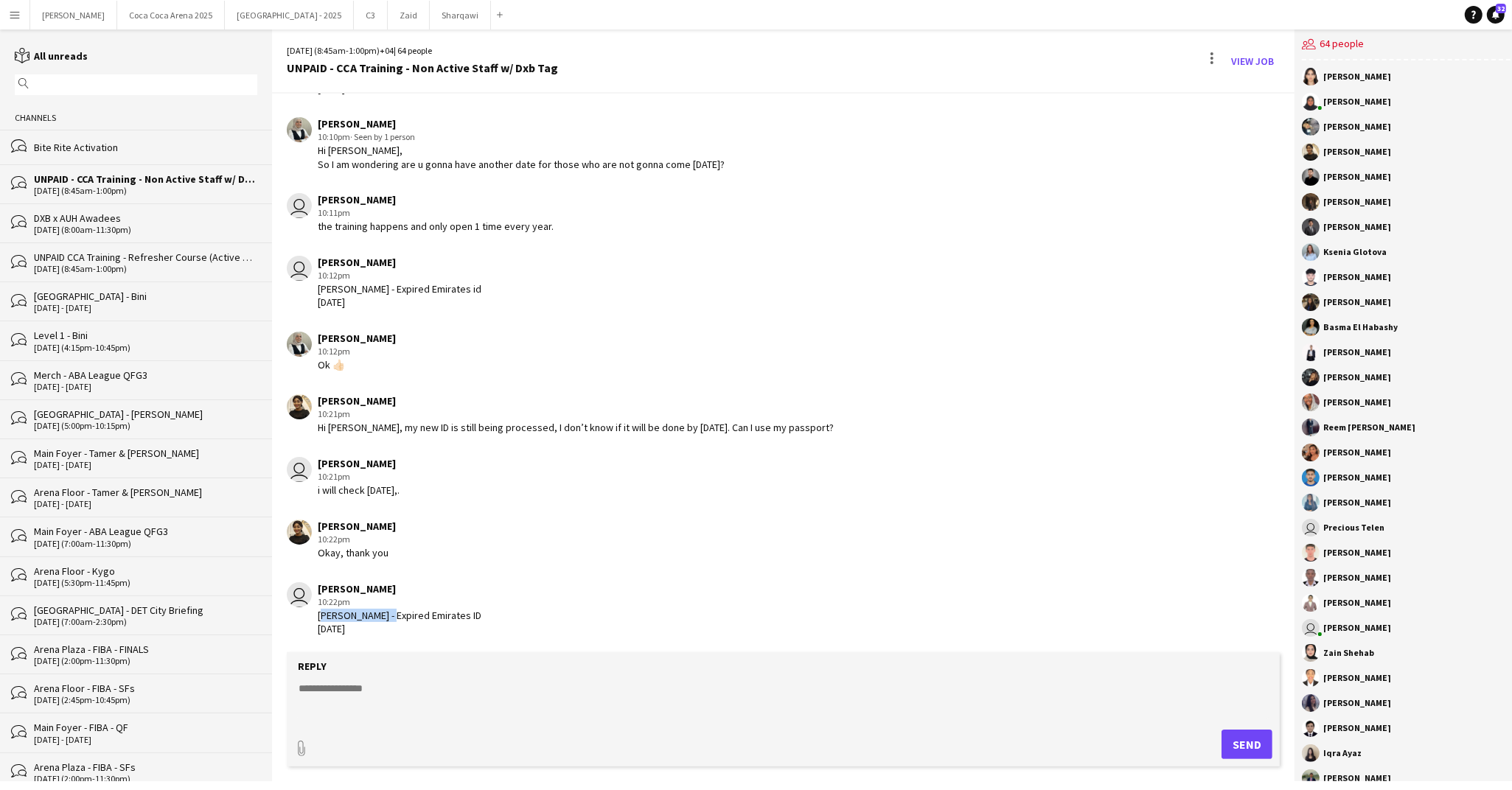
drag, startPoint x: 386, startPoint y: 627, endPoint x: 317, endPoint y: 627, distance: 69.0
click at [318, 627] on div "Andrea Martirez - Expired Emirates ID 01-03-2024" at bounding box center [399, 622] width 164 height 26
copy div "[PERSON_NAME]"
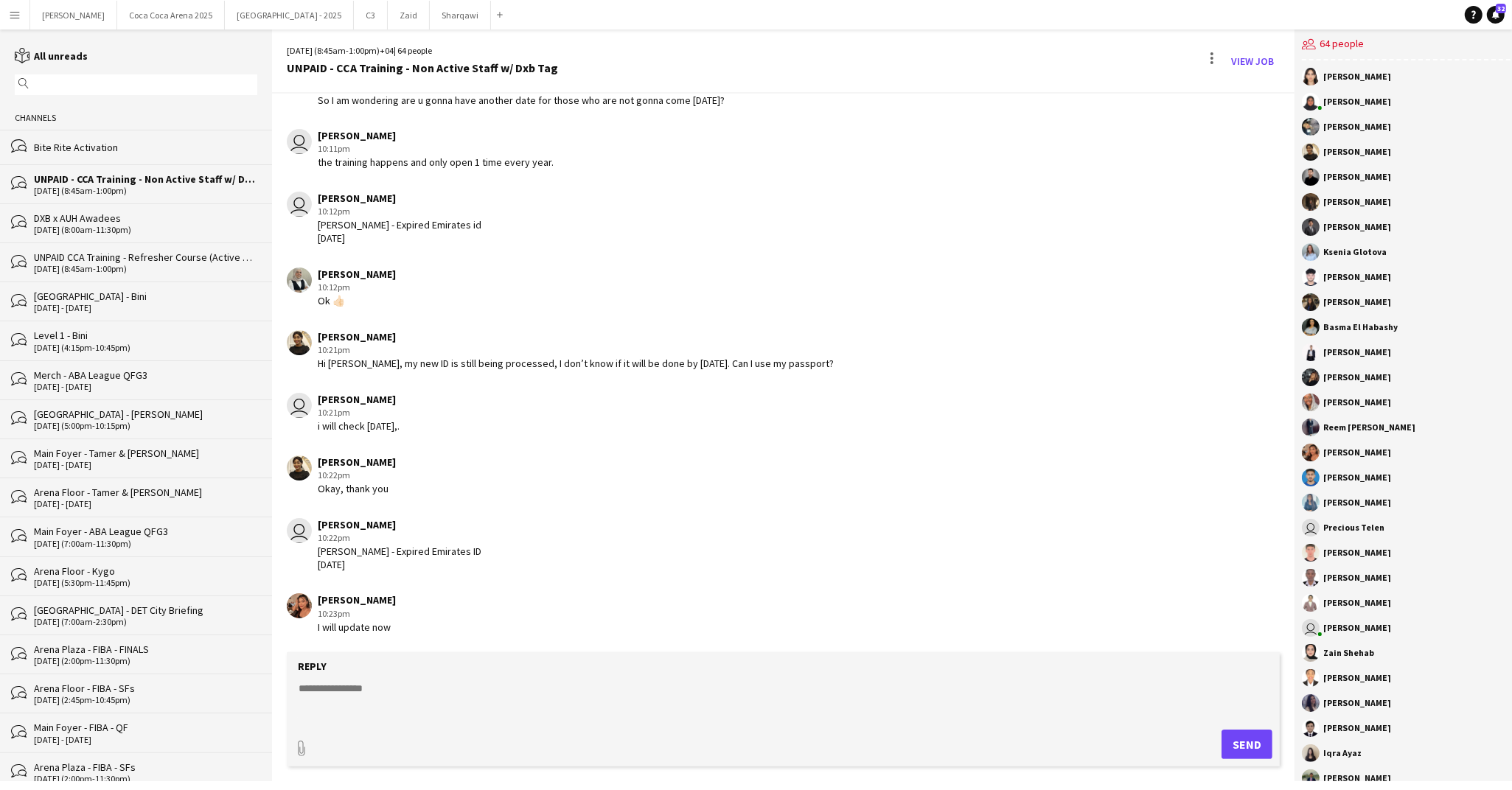
click at [424, 682] on textarea at bounding box center [783, 700] width 972 height 38
paste textarea "**********"
type textarea "**********"
click at [1231, 745] on button "Send" at bounding box center [1247, 745] width 51 height 30
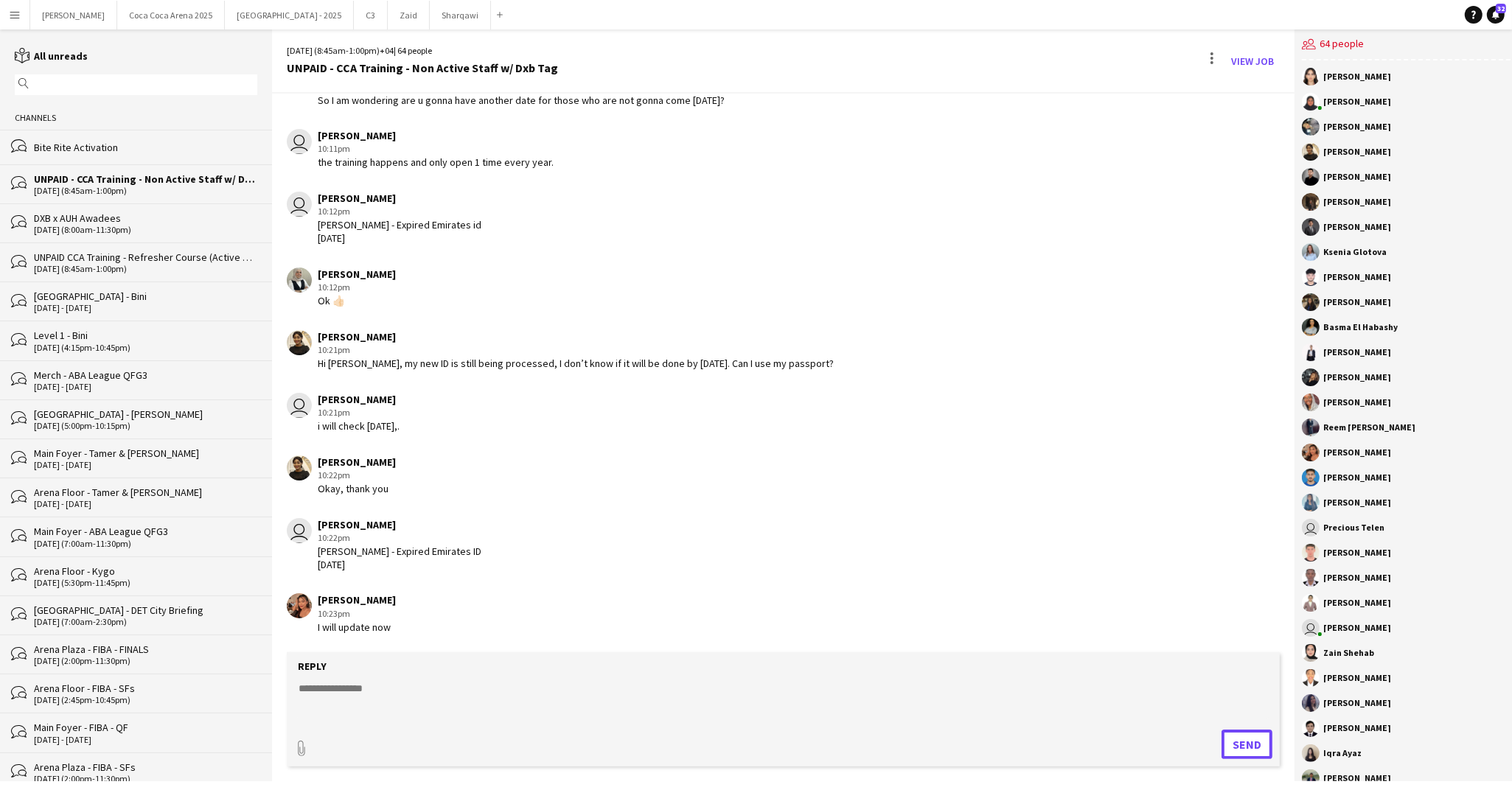
scroll to position [2767, 0]
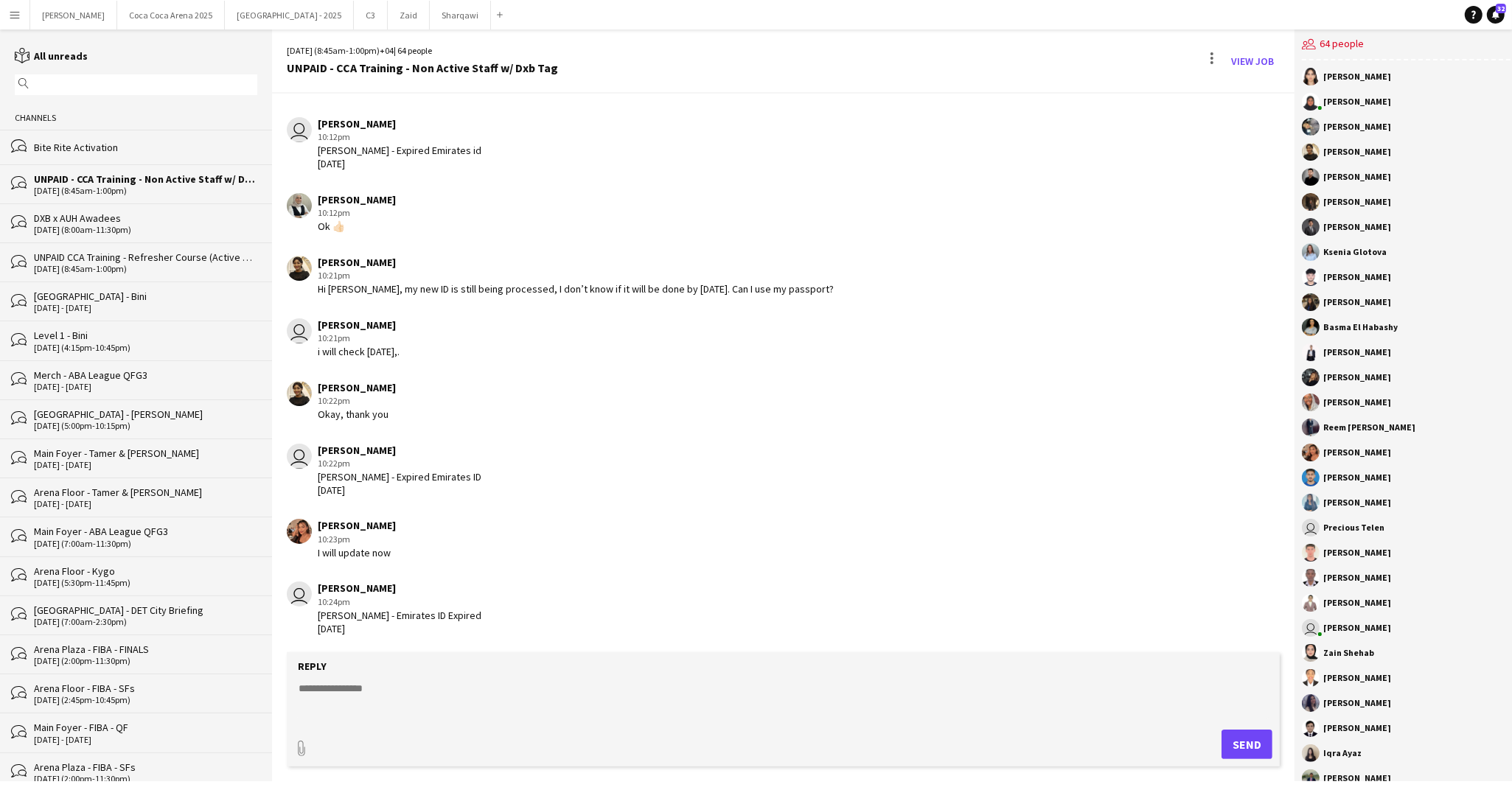
click at [368, 693] on textarea at bounding box center [783, 700] width 972 height 38
paste textarea "**********"
type textarea "**********"
click at [1250, 739] on button "Send" at bounding box center [1247, 745] width 51 height 30
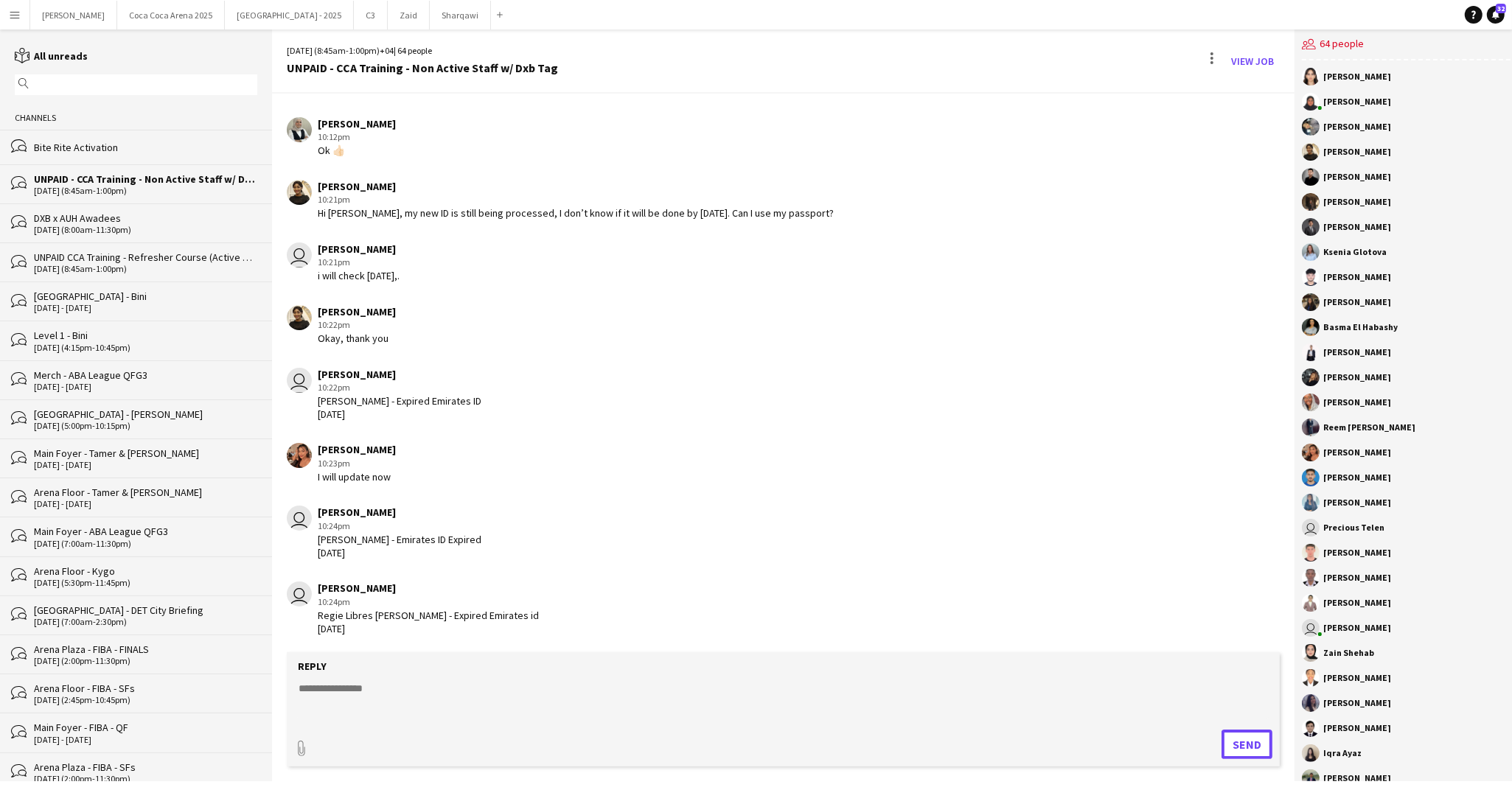
scroll to position [2919, 0]
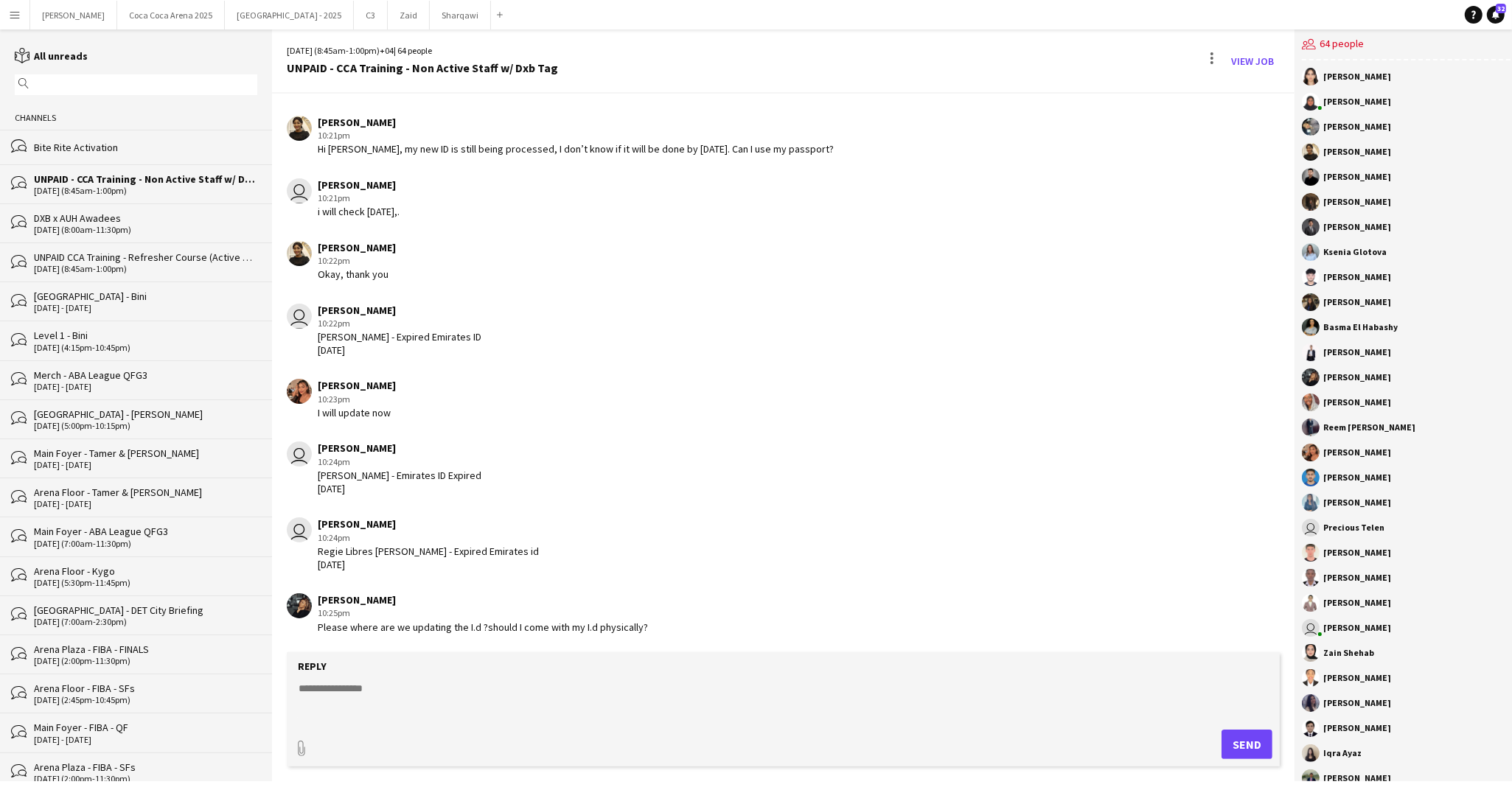
click at [346, 682] on textarea at bounding box center [783, 700] width 972 height 38
paste textarea "**********"
type textarea "**********"
click at [1235, 752] on button "Send" at bounding box center [1247, 745] width 51 height 30
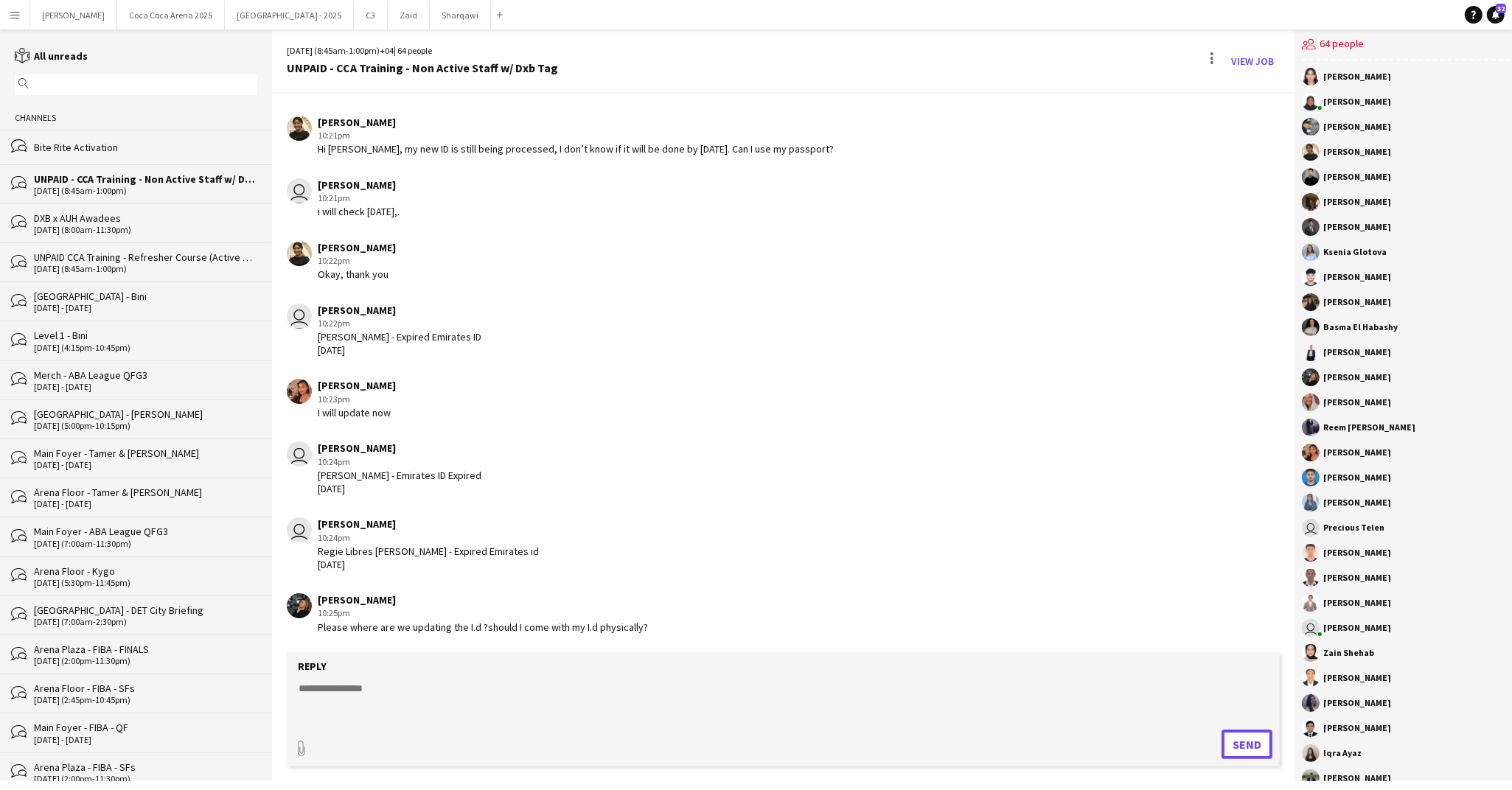
scroll to position [2982, 0]
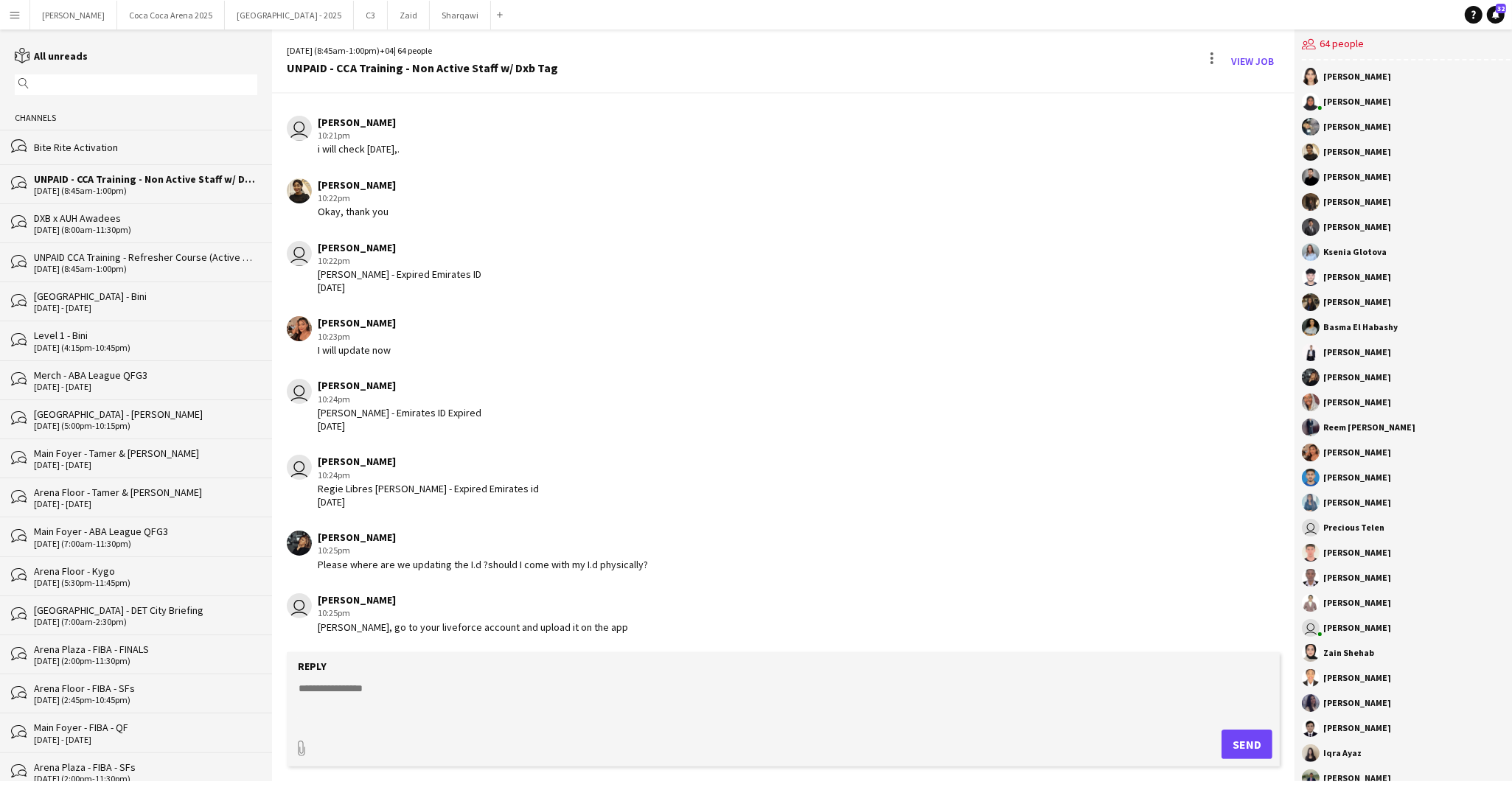
click at [594, 691] on textarea at bounding box center [783, 700] width 972 height 38
paste textarea "**********"
type textarea "**********"
click at [1244, 746] on button "Send" at bounding box center [1247, 745] width 51 height 30
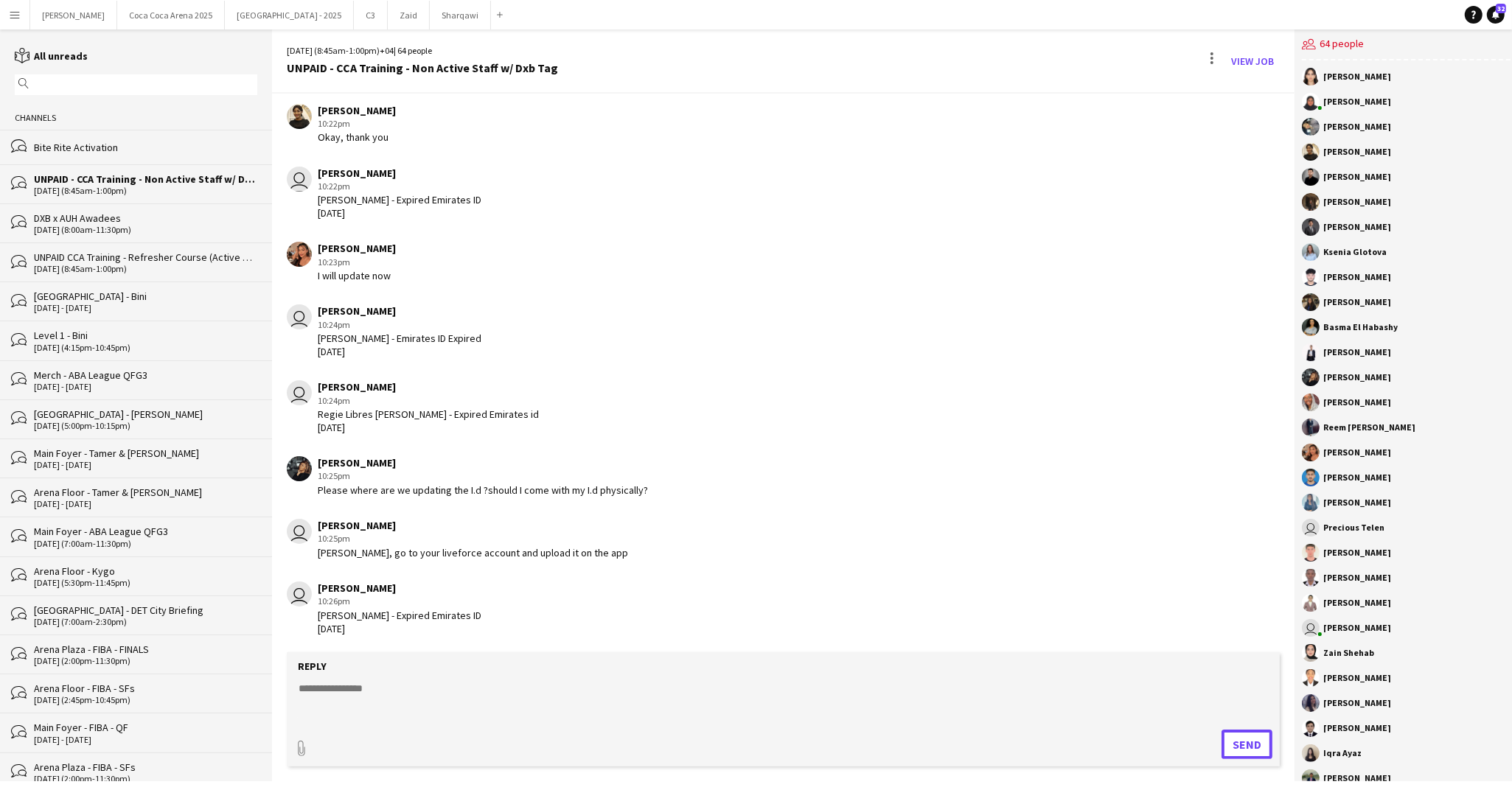
scroll to position [3120, 0]
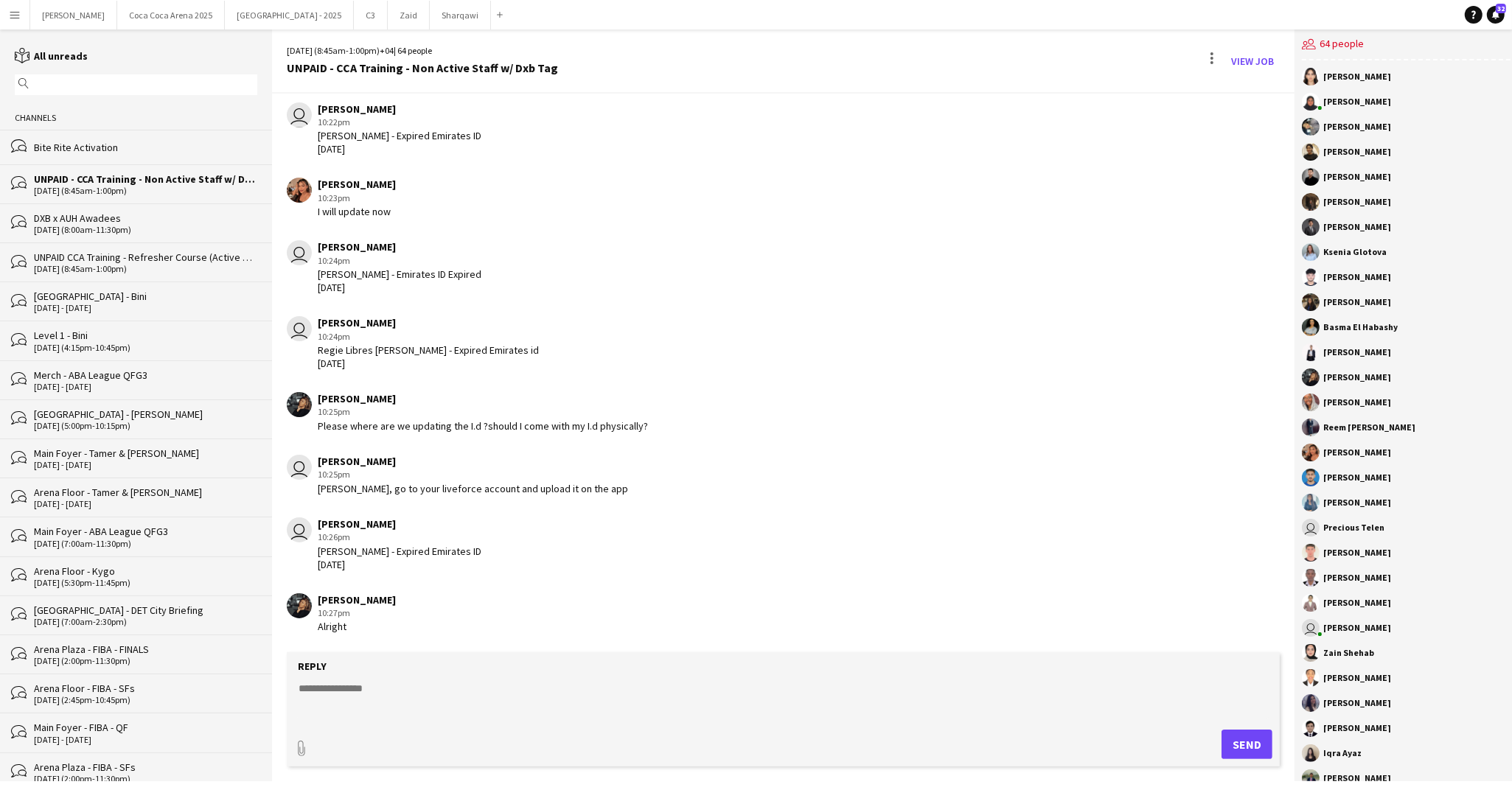
click at [384, 677] on form "Reply paperclip Send" at bounding box center [783, 710] width 993 height 115
click at [362, 690] on textarea at bounding box center [783, 700] width 972 height 38
paste textarea "**********"
type textarea "**********"
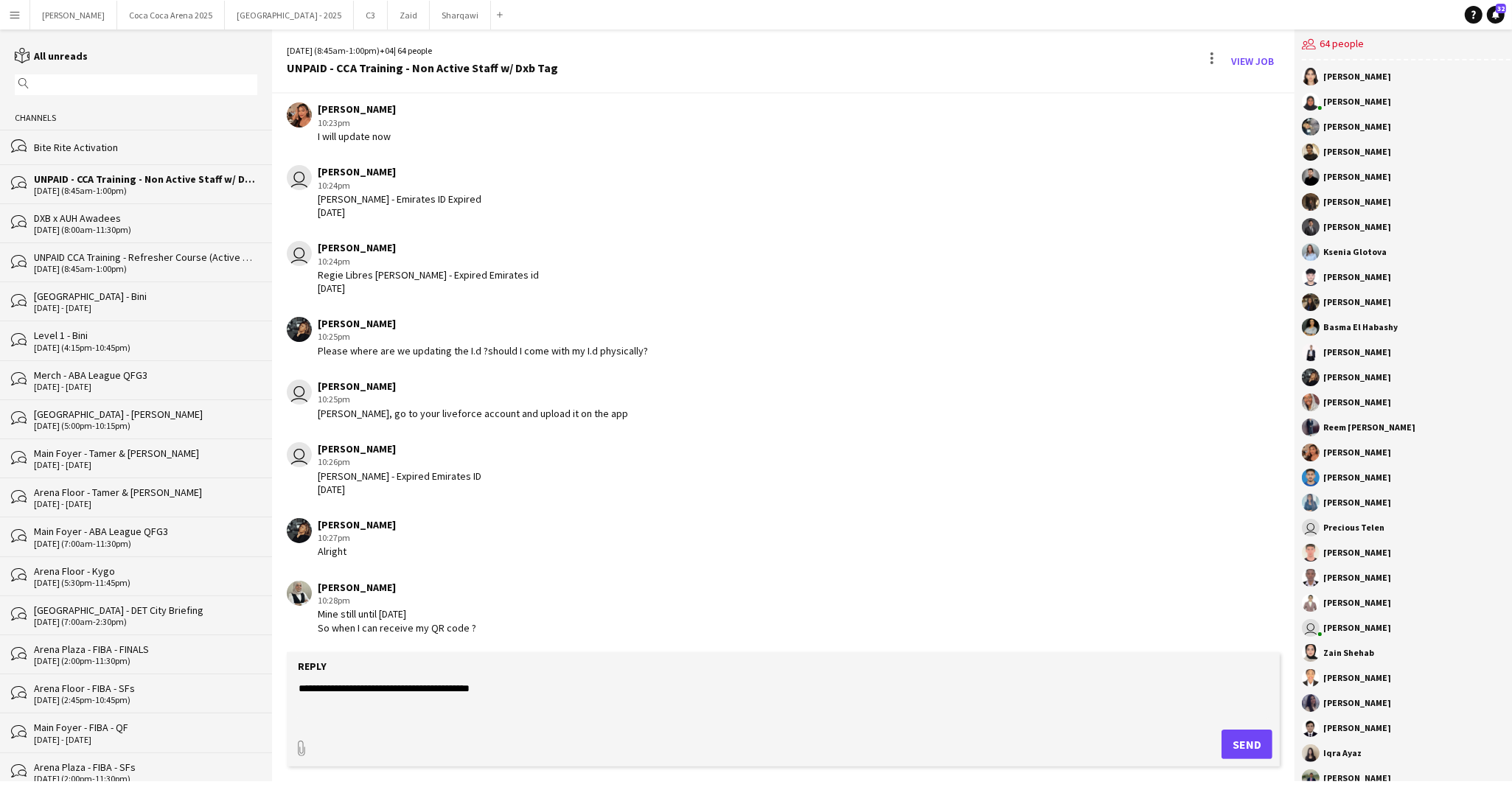
scroll to position [3203, 0]
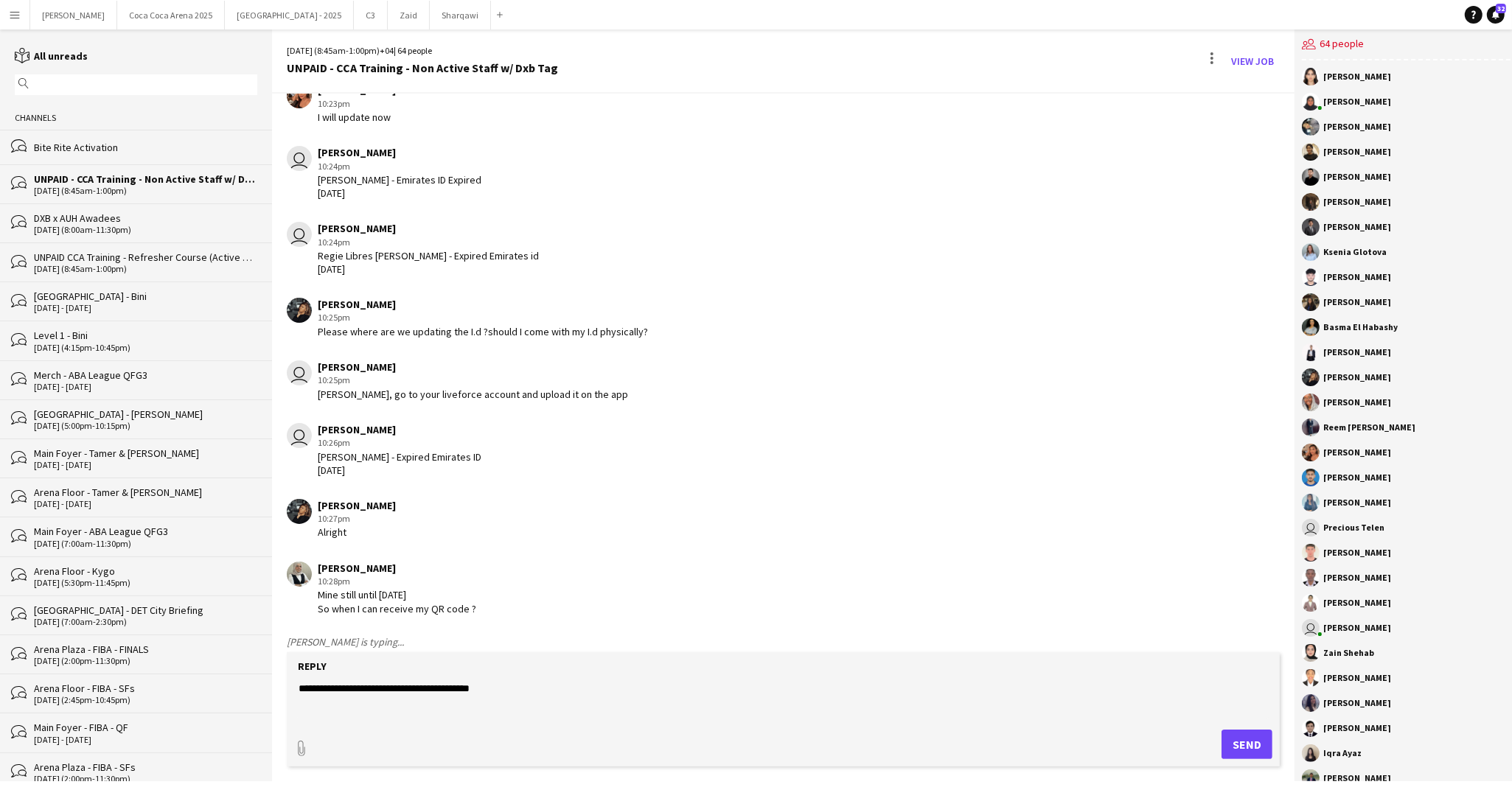
click at [513, 685] on textarea "**********" at bounding box center [783, 700] width 972 height 38
type textarea "**********"
click at [1228, 743] on button "Send" at bounding box center [1247, 745] width 51 height 30
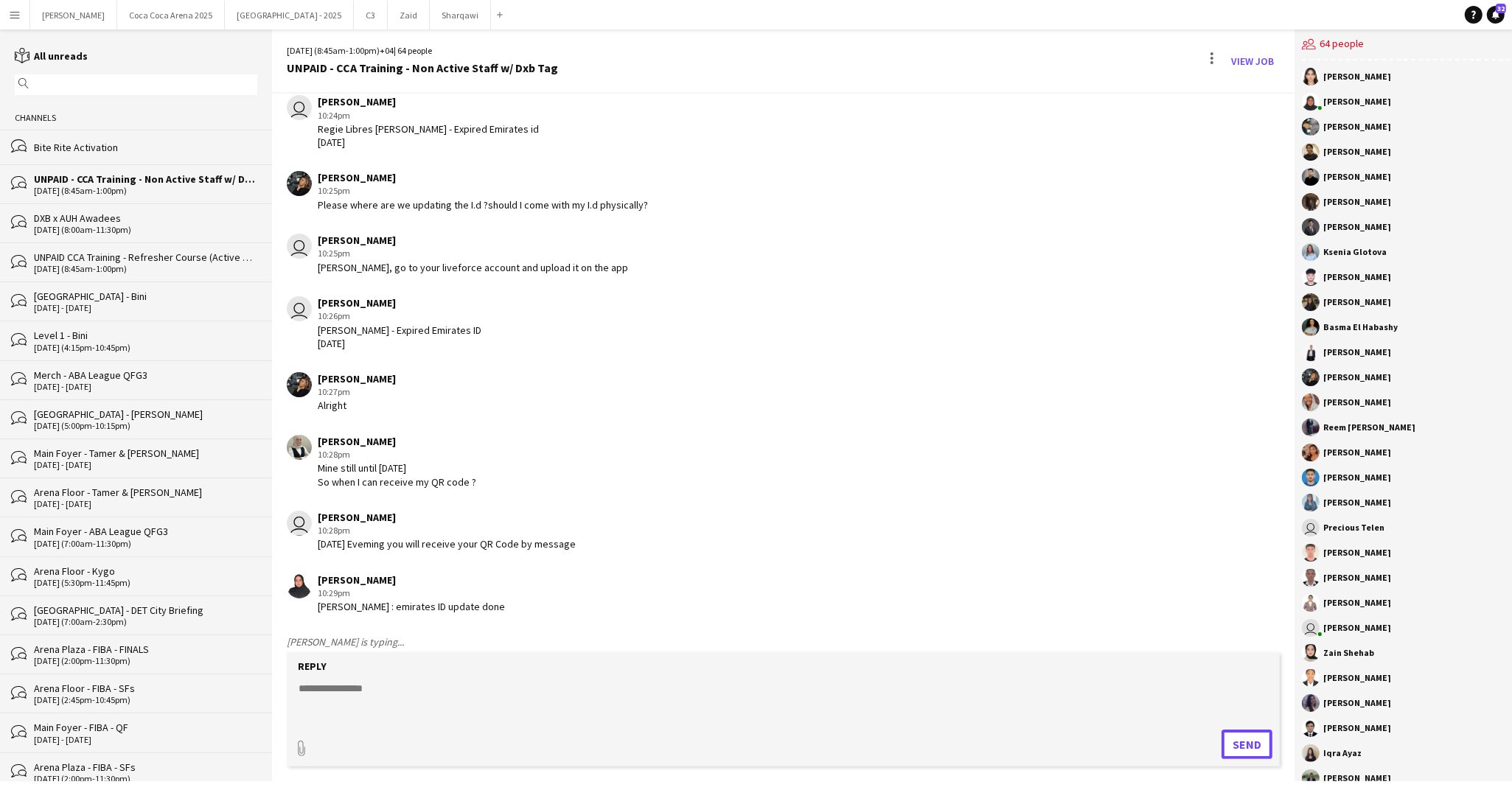
scroll to position [3321, 0]
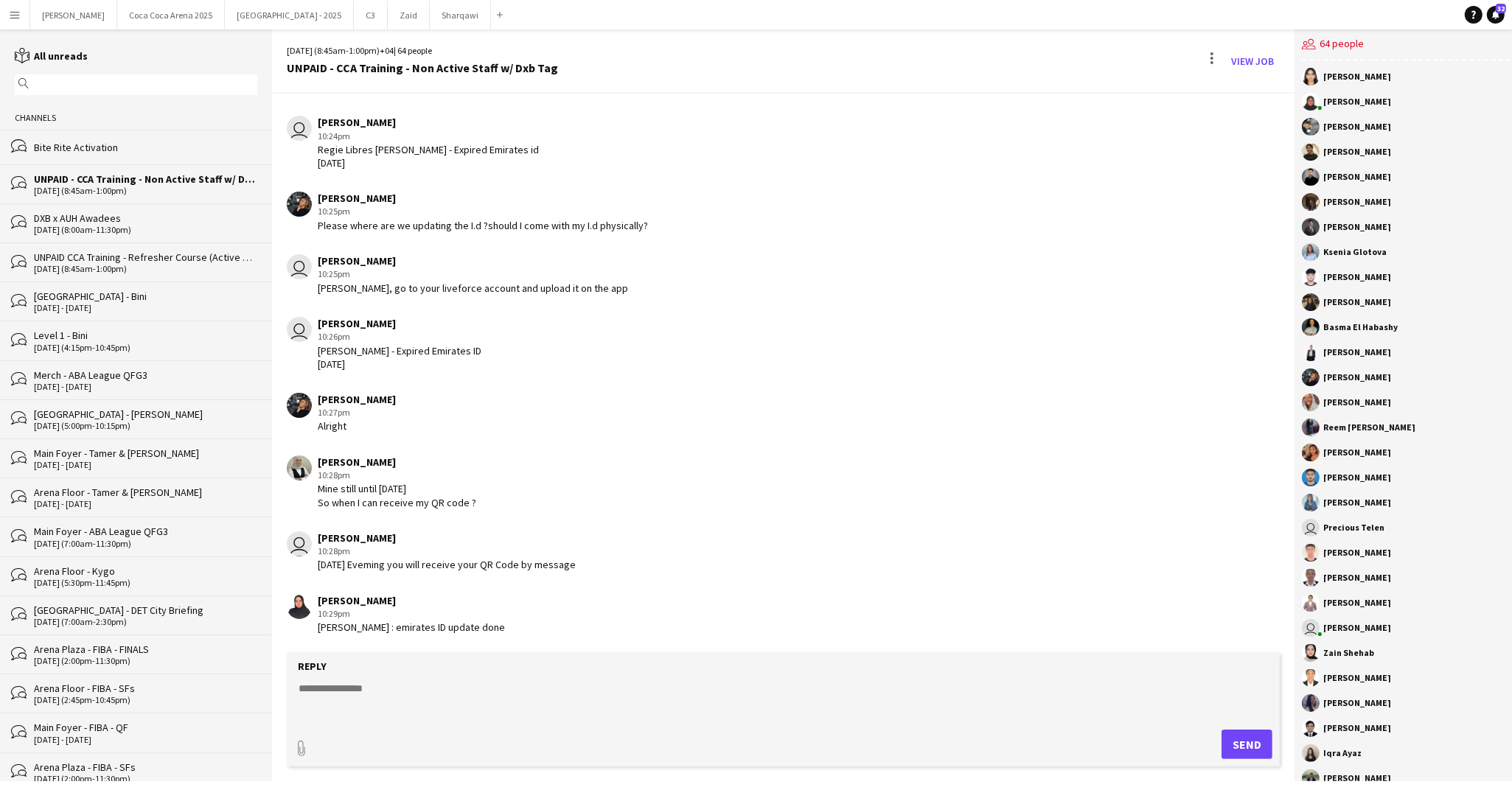
click at [401, 703] on textarea at bounding box center [783, 700] width 972 height 38
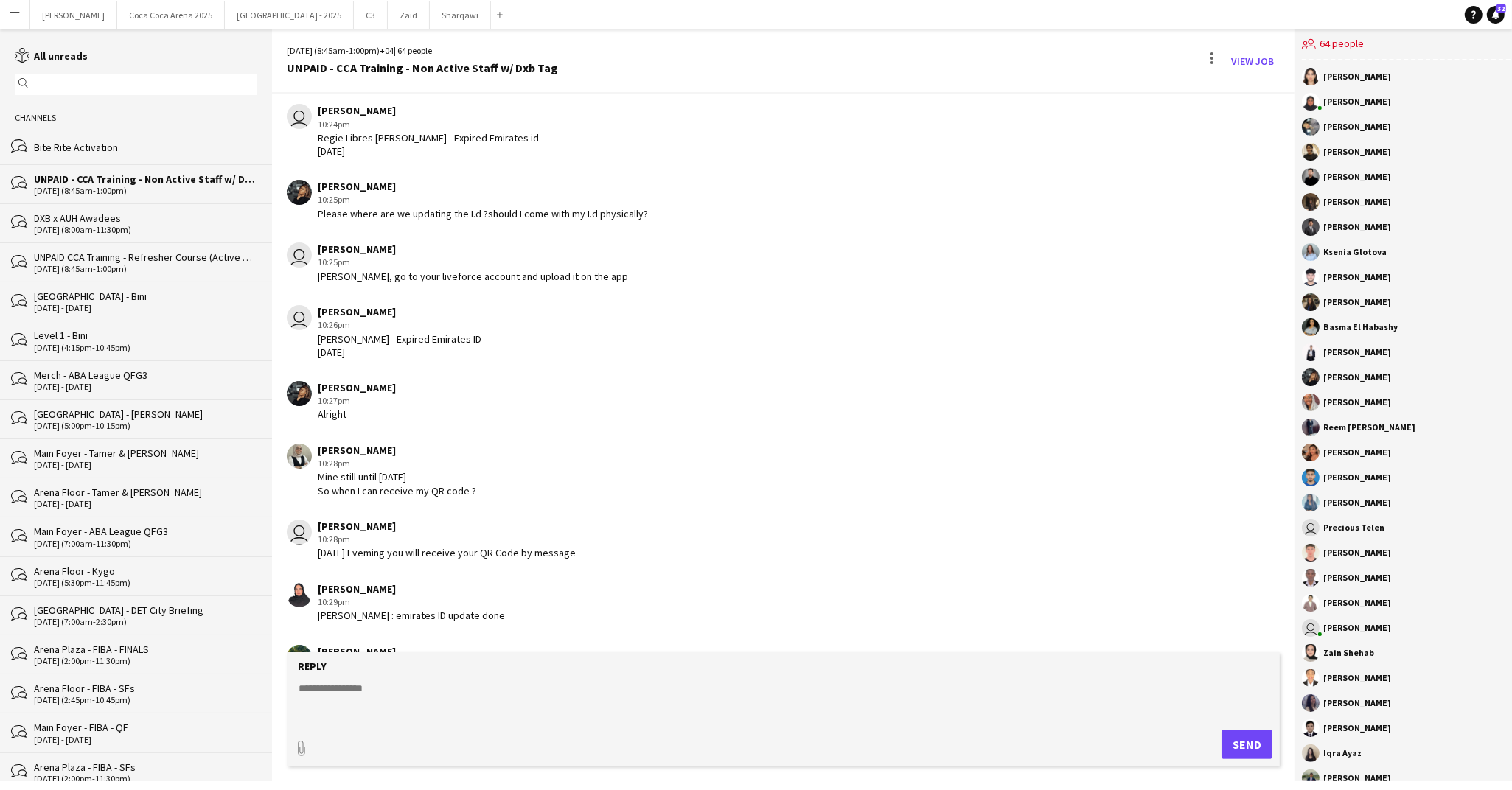
scroll to position [3460, 0]
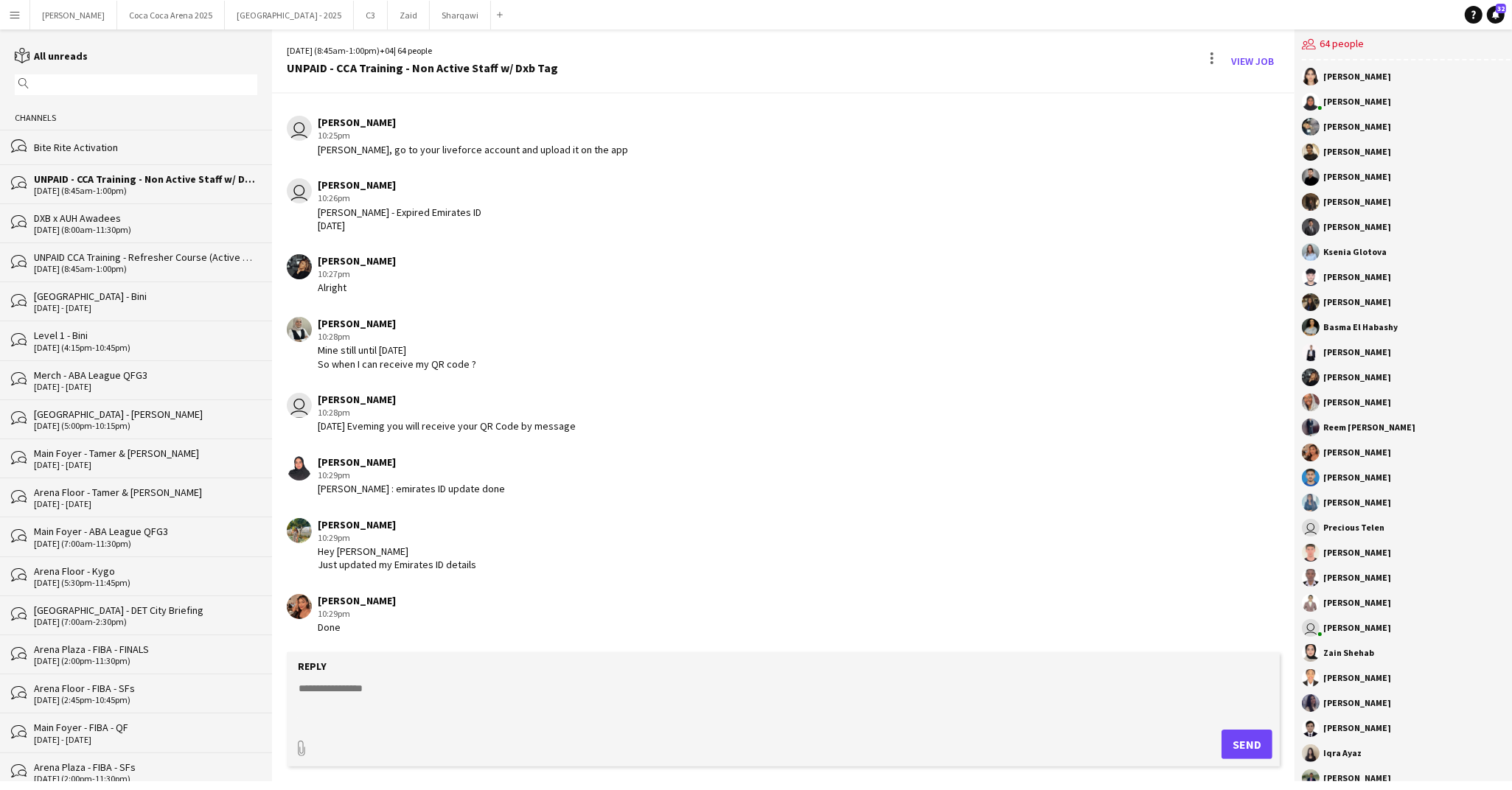
click at [353, 701] on textarea at bounding box center [783, 700] width 972 height 38
paste textarea "**********"
click at [499, 687] on textarea "**********" at bounding box center [783, 700] width 972 height 38
type textarea "**********"
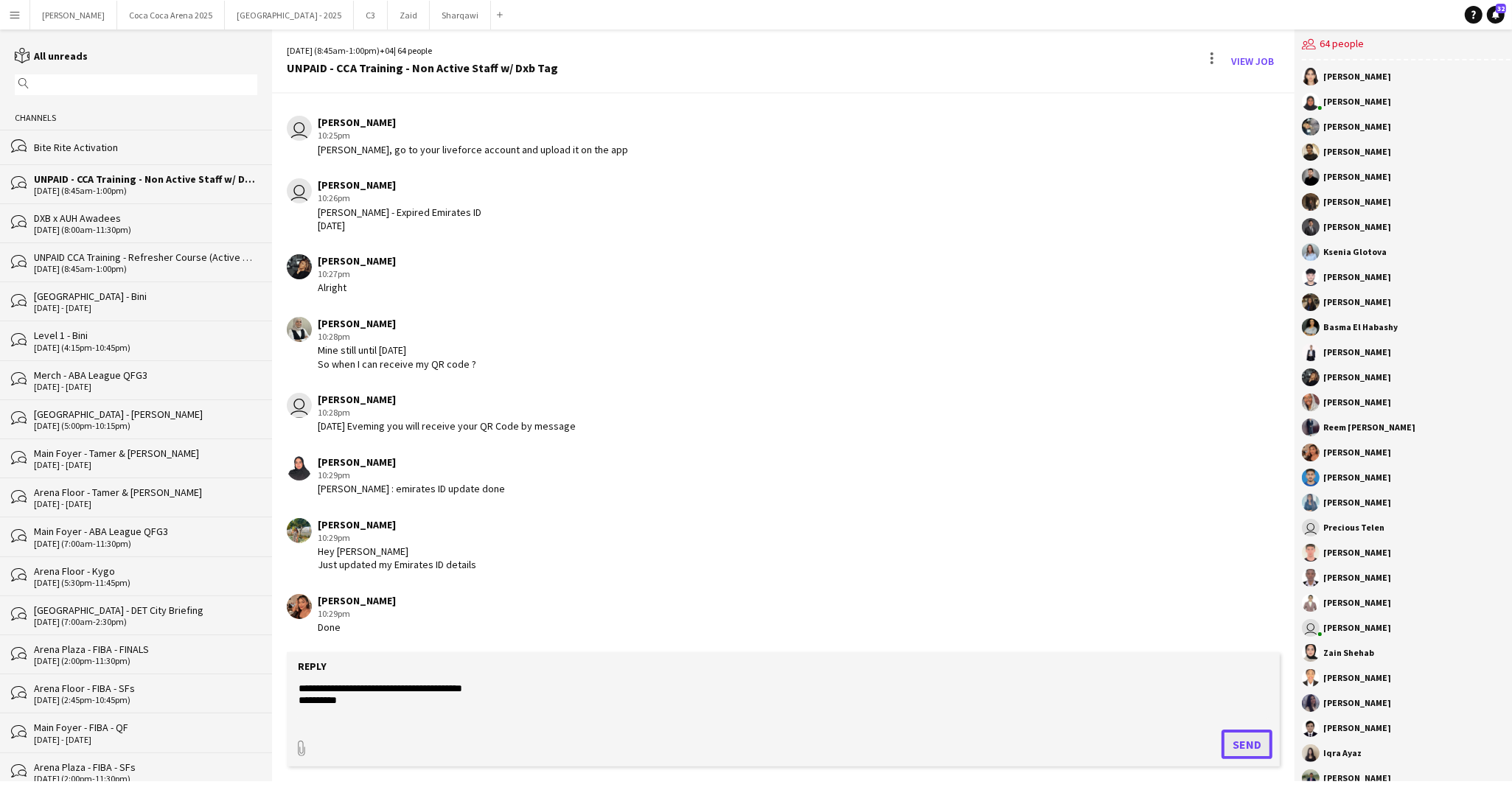
click at [1243, 746] on button "Send" at bounding box center [1247, 745] width 51 height 30
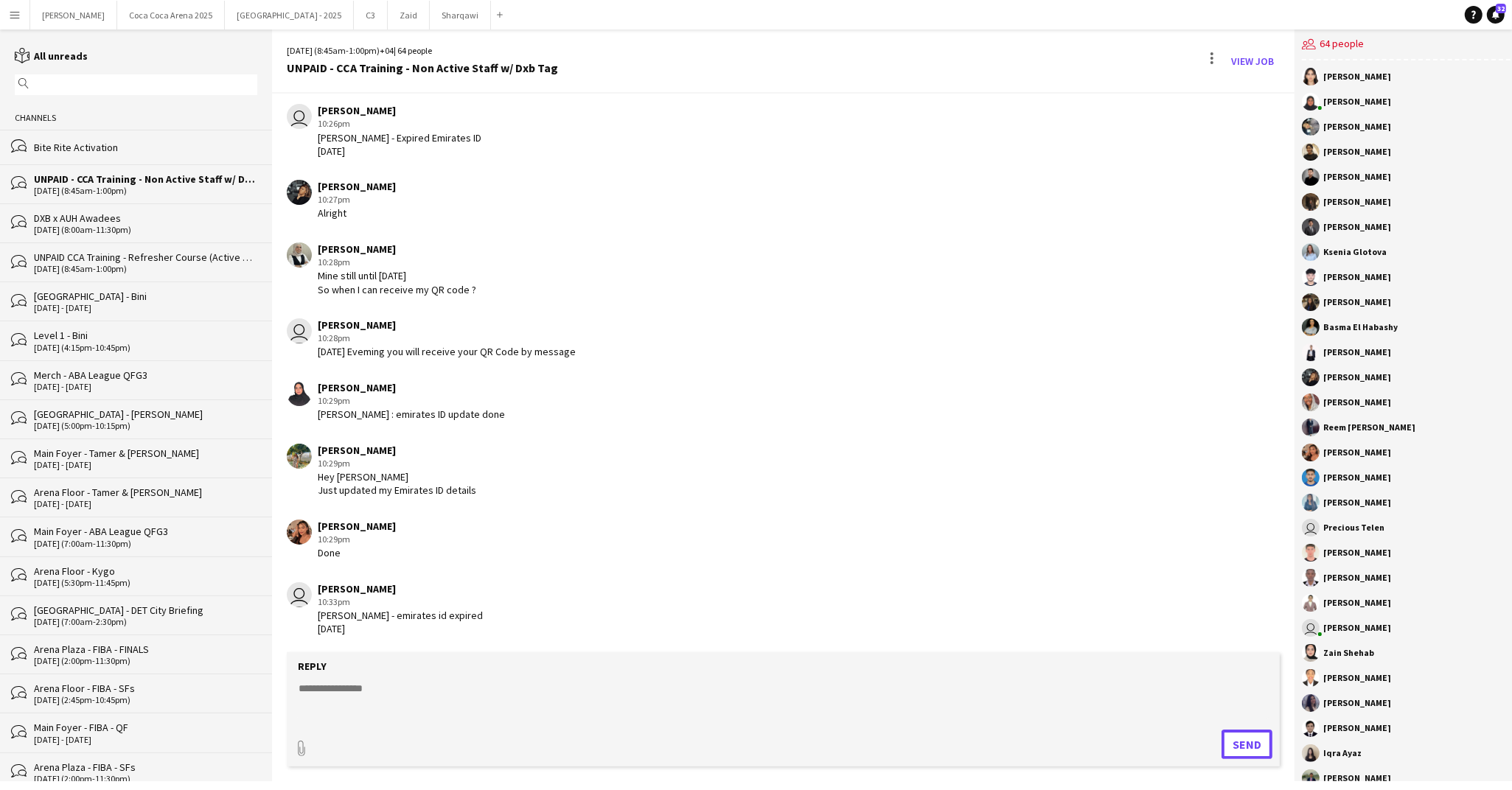
scroll to position [3598, 0]
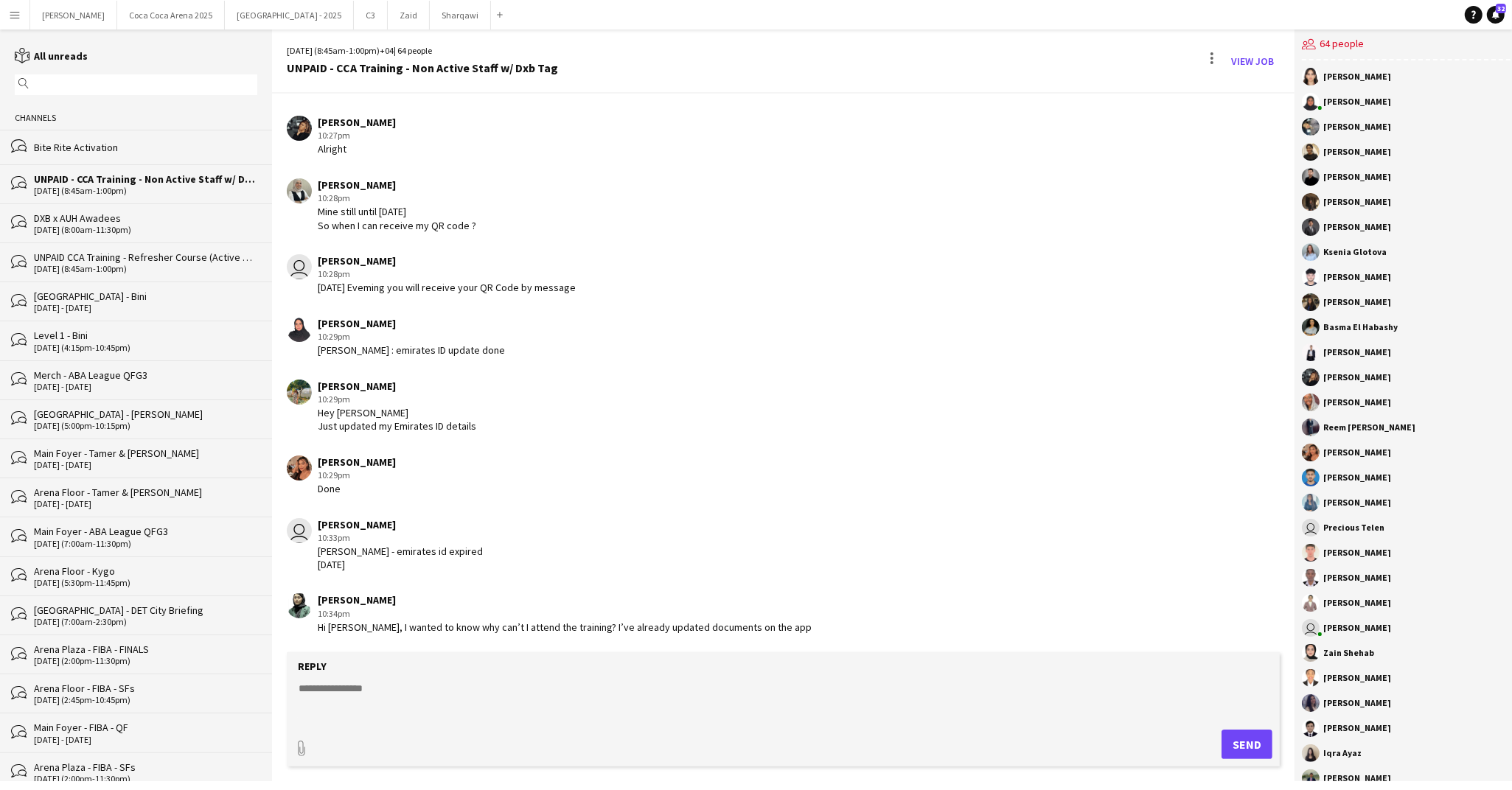
click at [371, 677] on form "Reply paperclip Send" at bounding box center [783, 710] width 993 height 115
click at [354, 684] on textarea at bounding box center [783, 700] width 972 height 38
paste textarea "**********"
type textarea "**********"
type textarea "********"
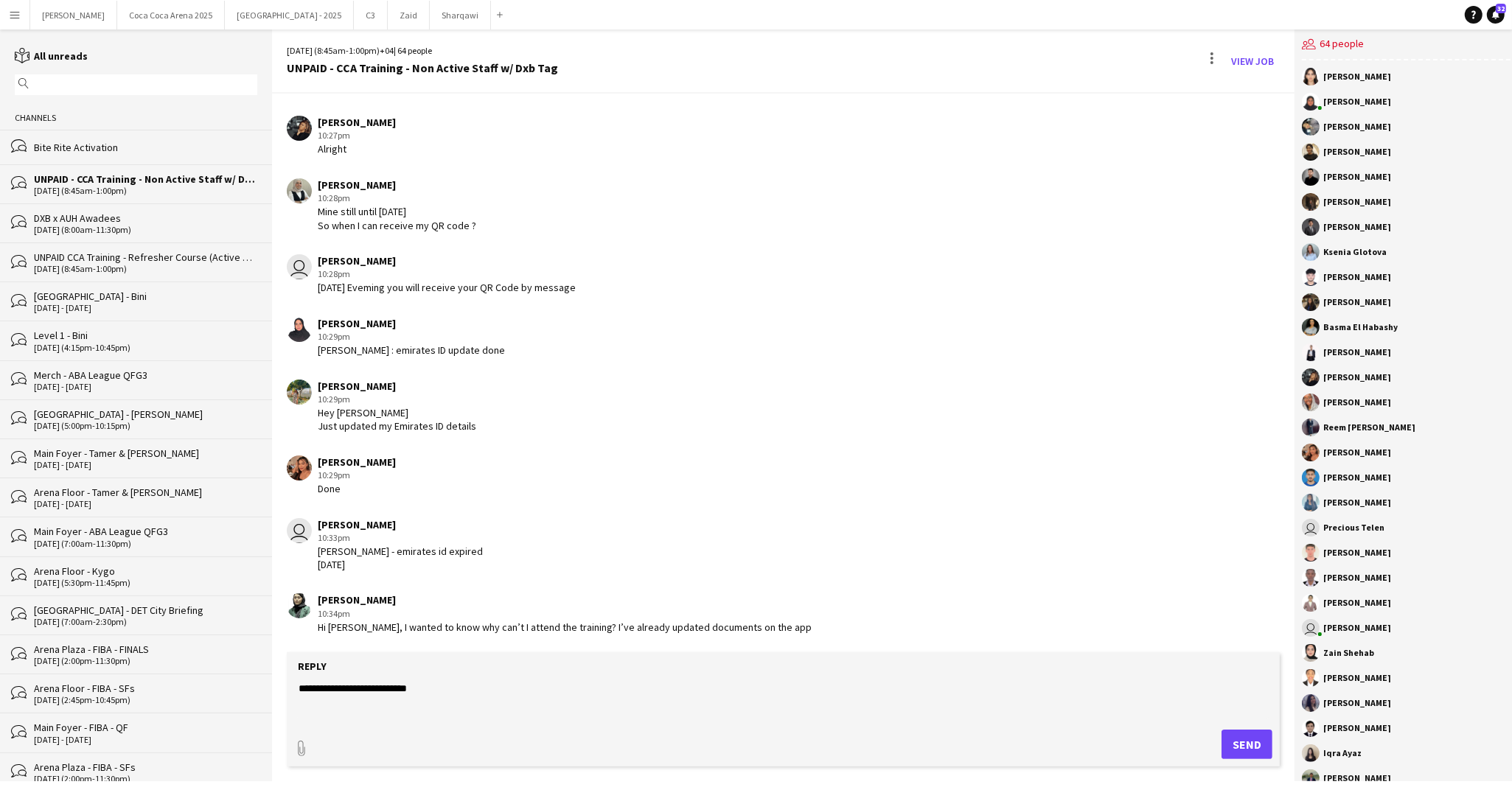
type textarea "**********"
click at [1251, 757] on button "Send" at bounding box center [1247, 745] width 51 height 30
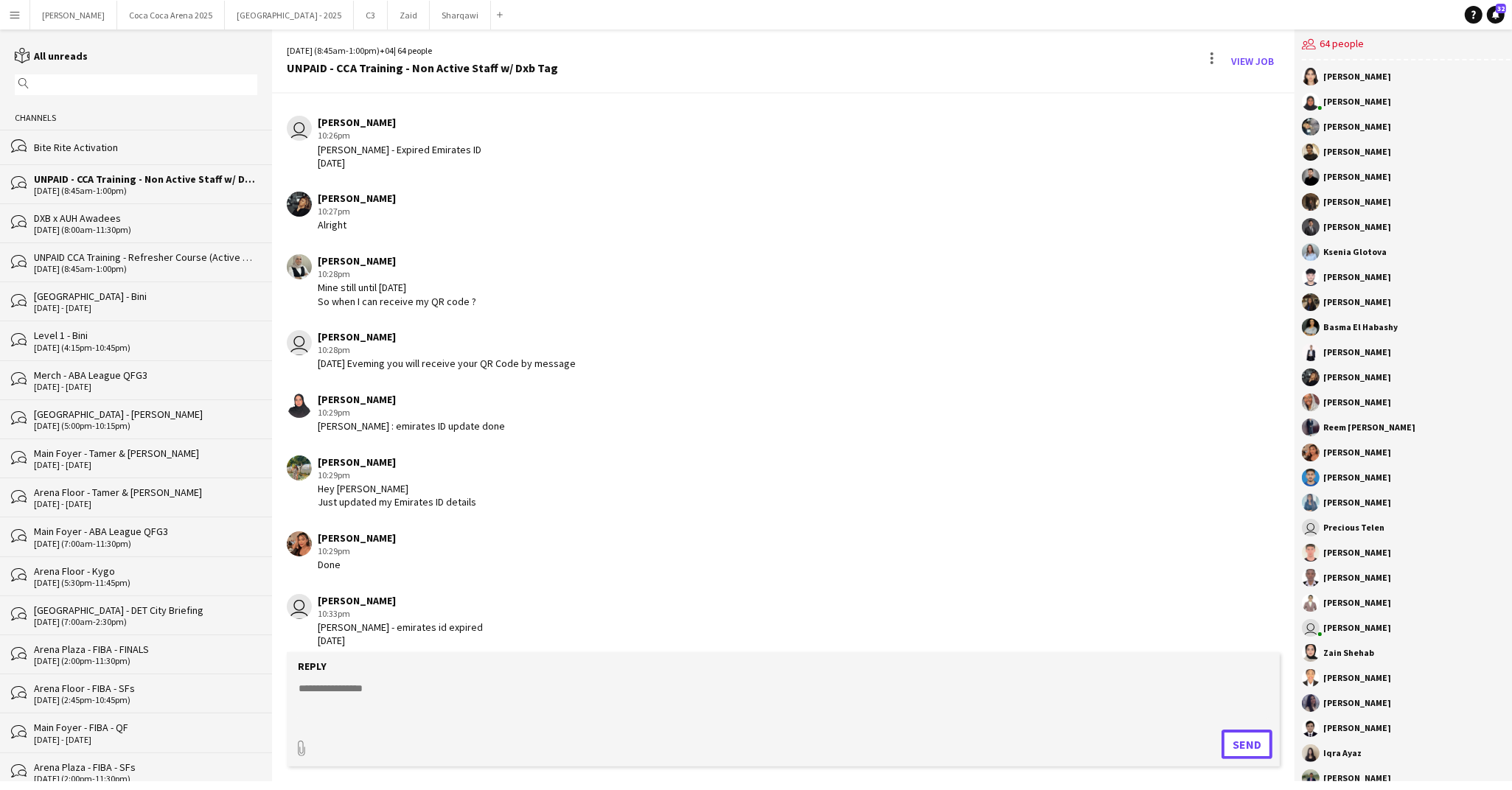
scroll to position [3723, 0]
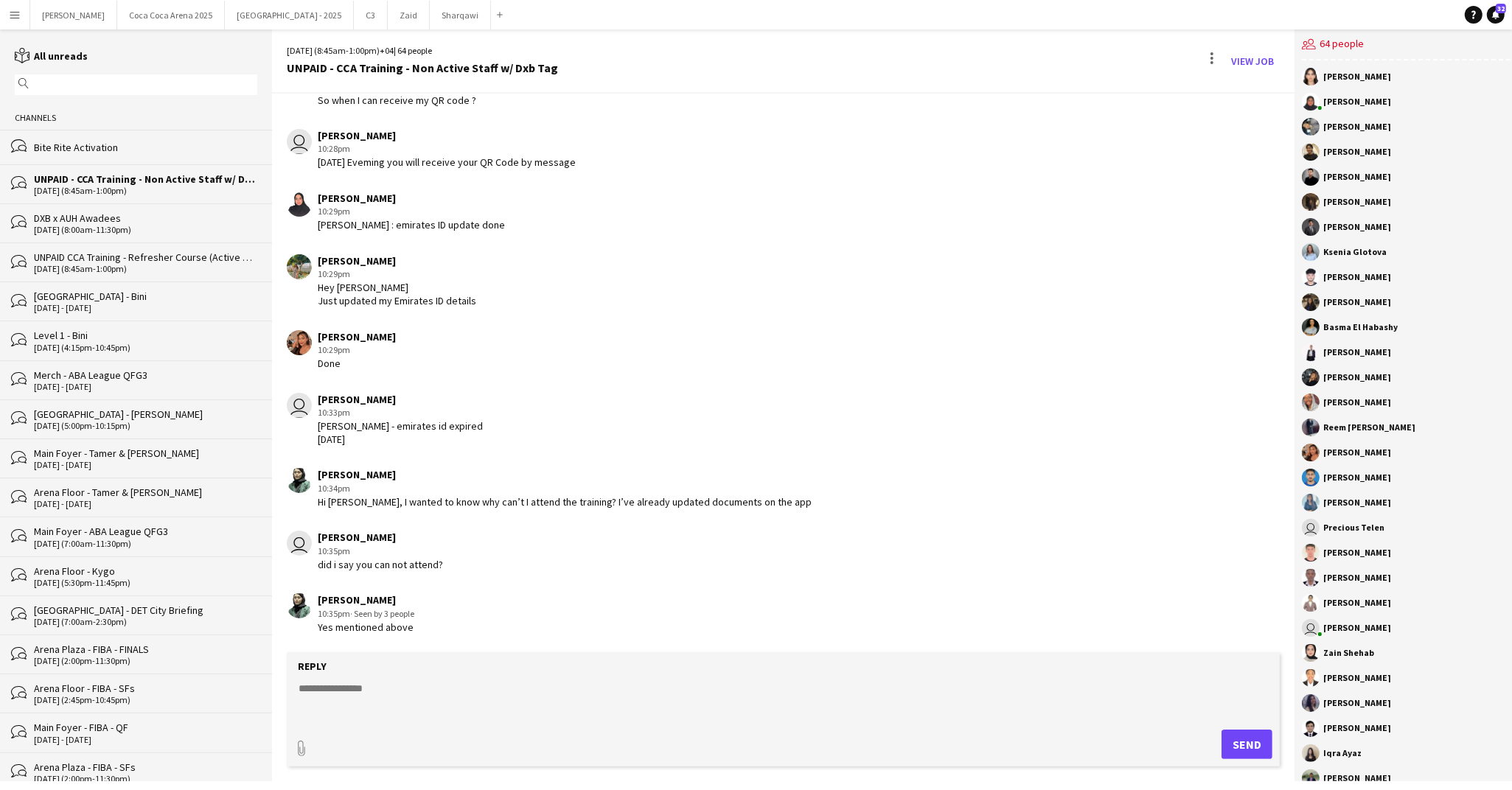
click at [360, 704] on textarea at bounding box center [783, 700] width 972 height 38
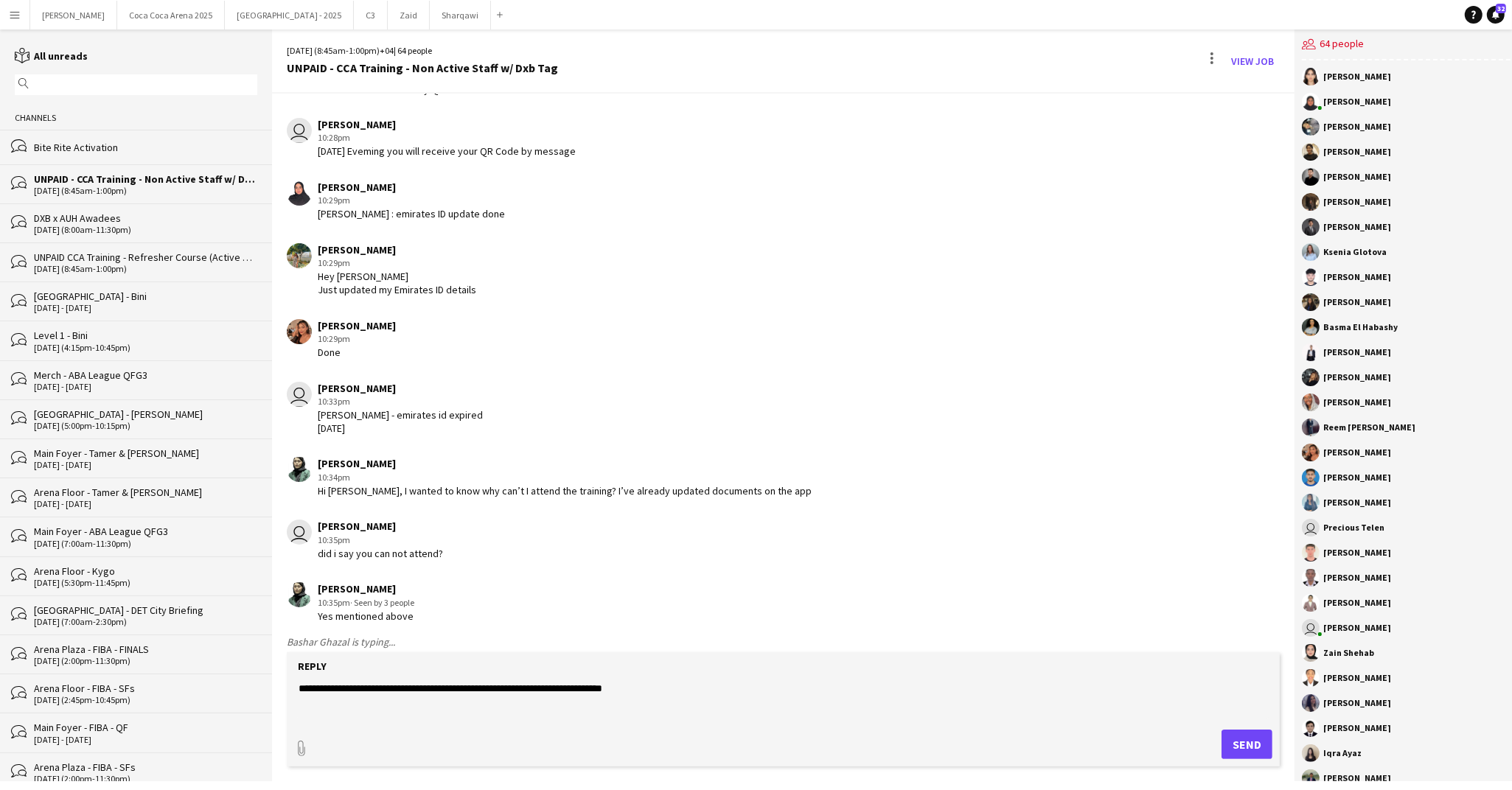
type textarea "**********"
click at [1246, 746] on button "Send" at bounding box center [1247, 745] width 51 height 30
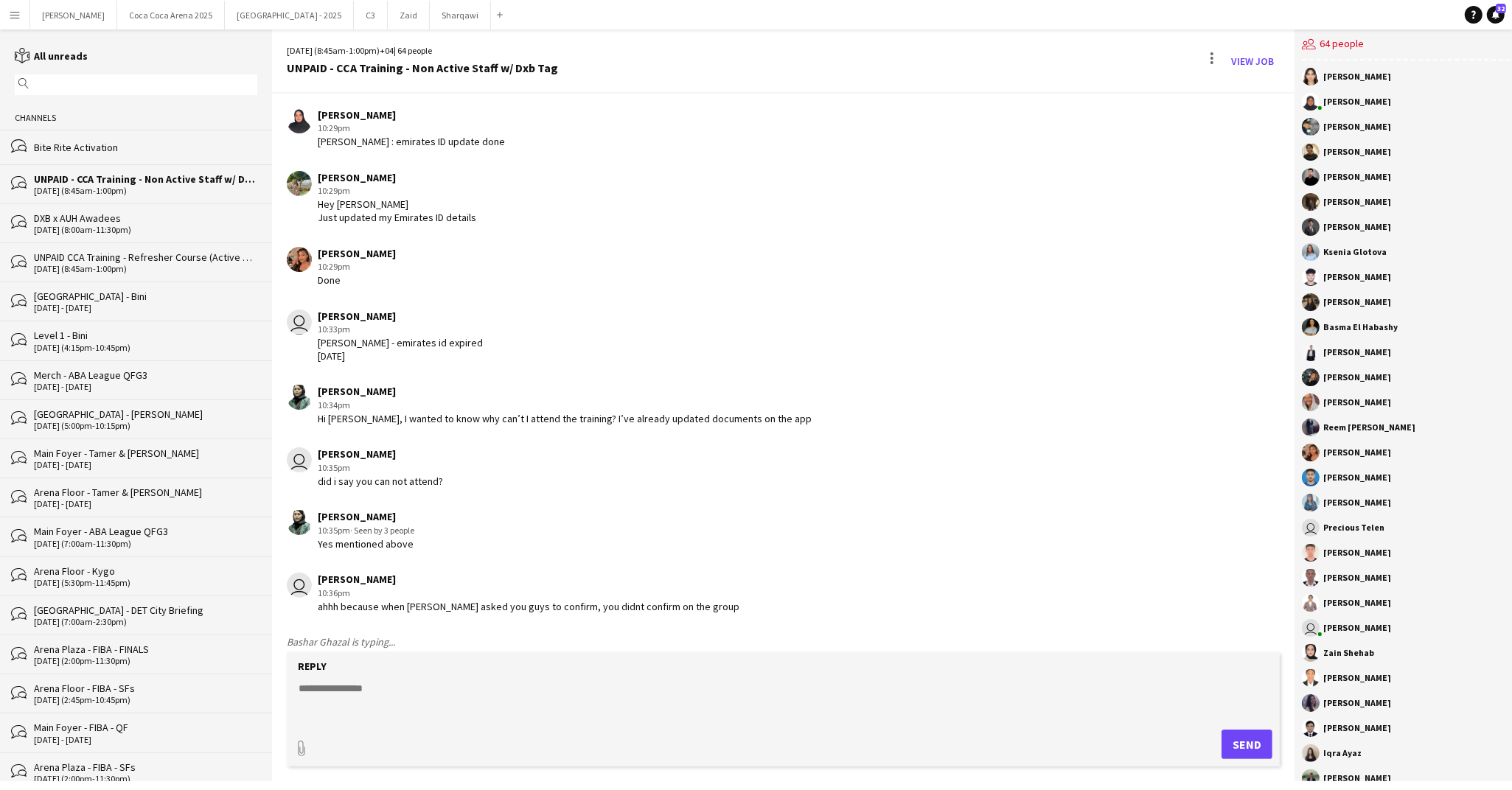
click at [386, 688] on textarea at bounding box center [783, 700] width 972 height 38
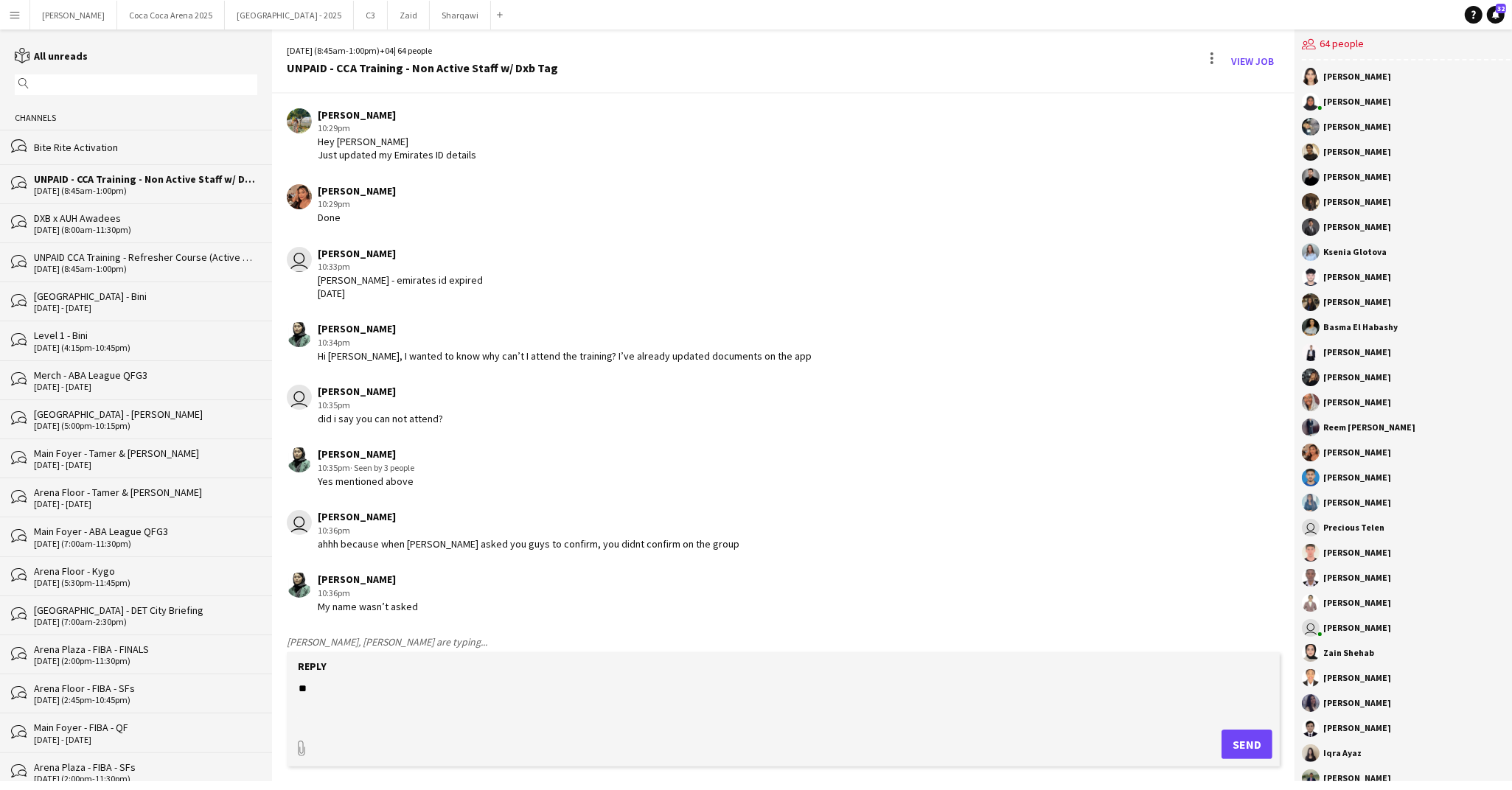
type textarea "*"
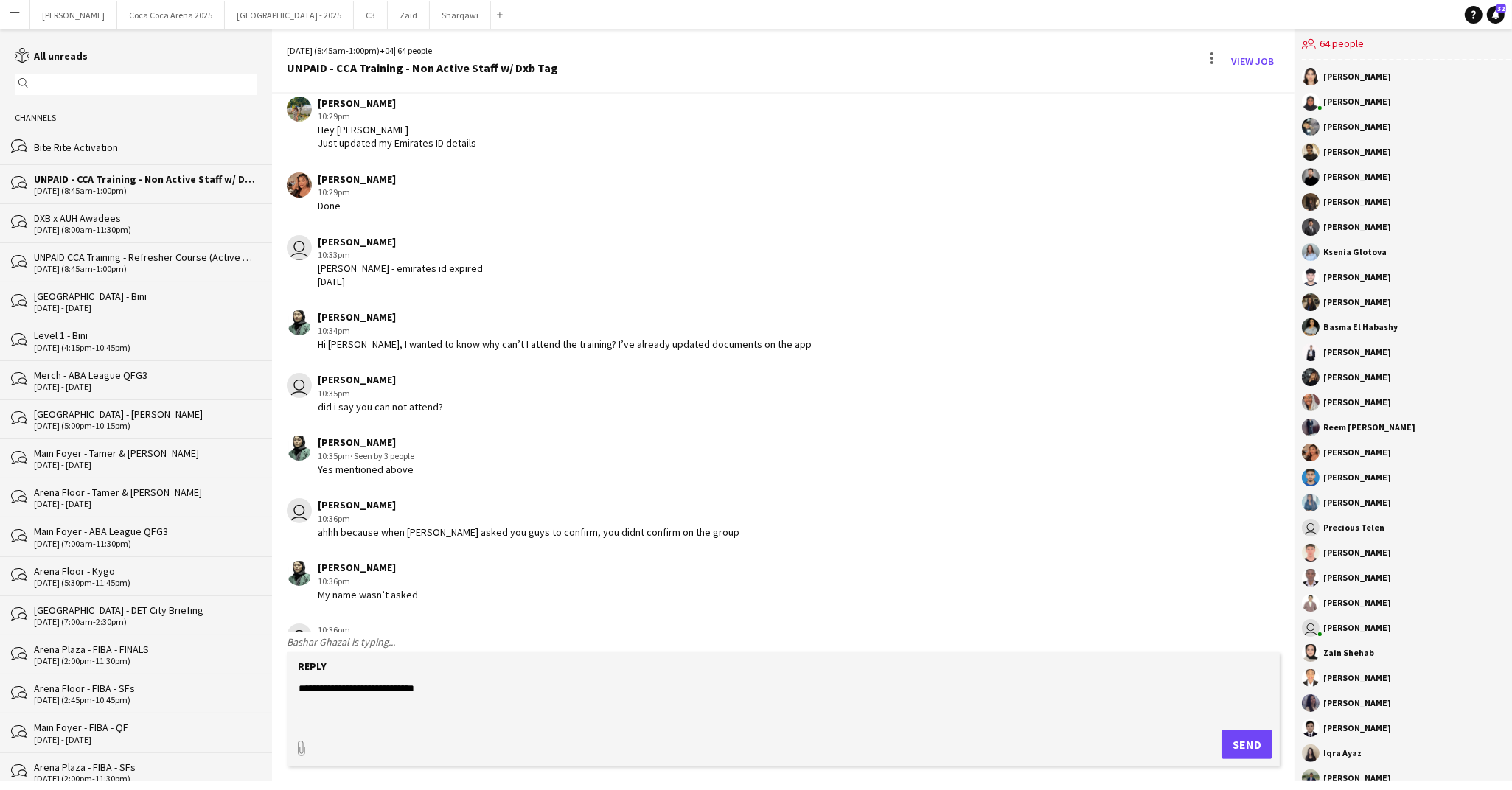
scroll to position [3933, 0]
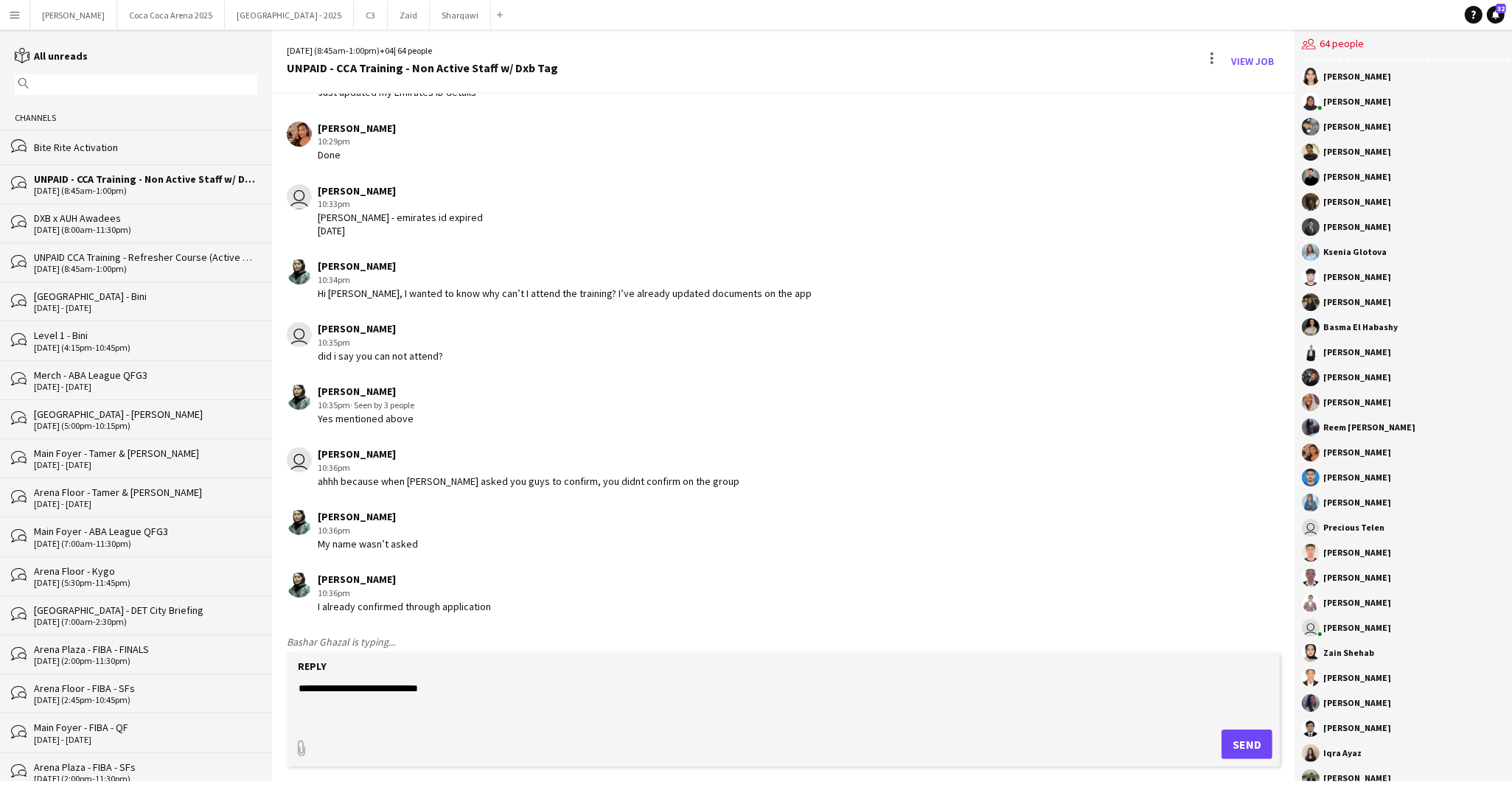
type textarea "**********"
click at [1235, 729] on form "**********" at bounding box center [783, 710] width 993 height 115
click at [1235, 744] on button "Send" at bounding box center [1247, 745] width 51 height 30
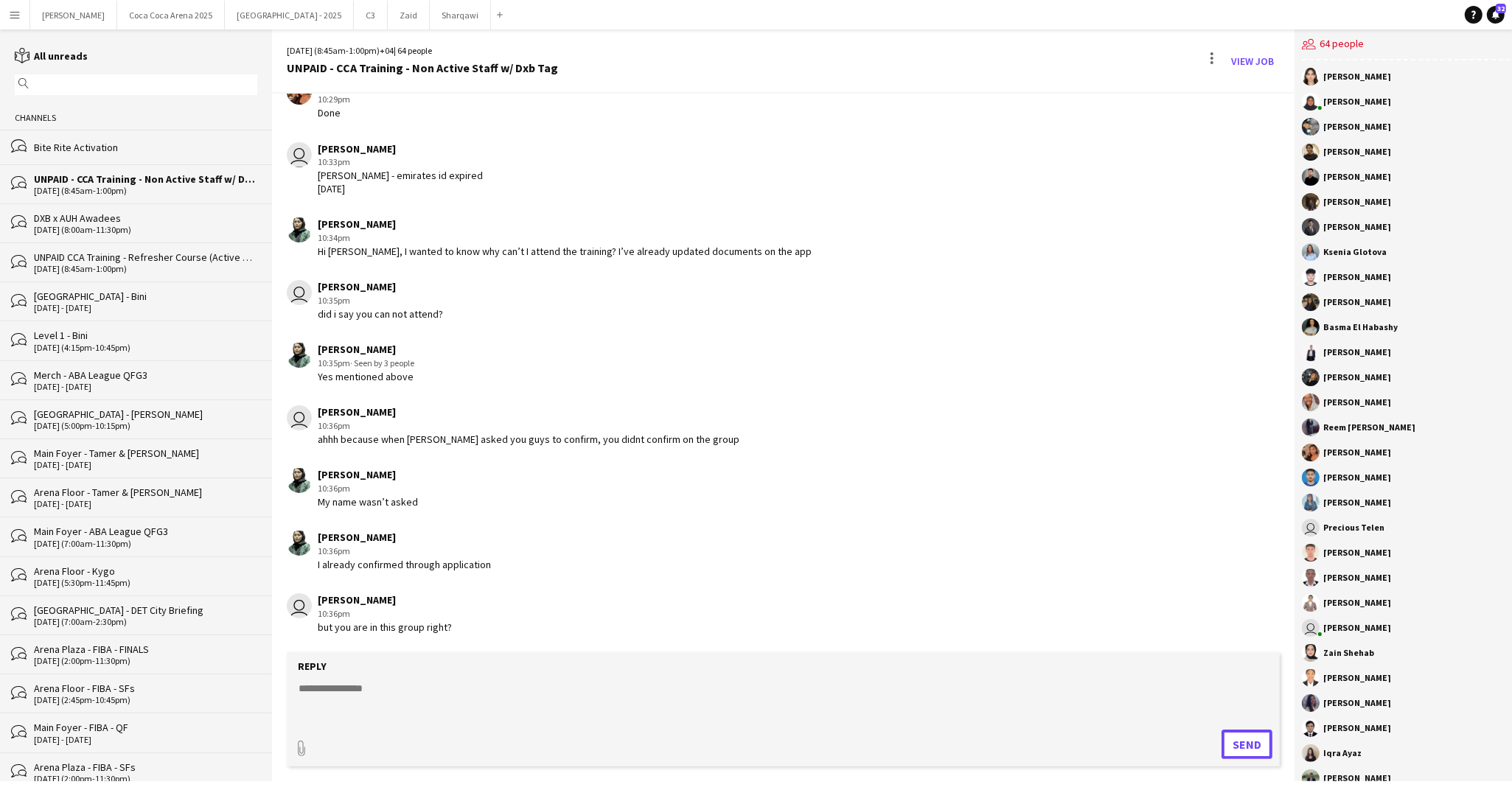
scroll to position [4037, 0]
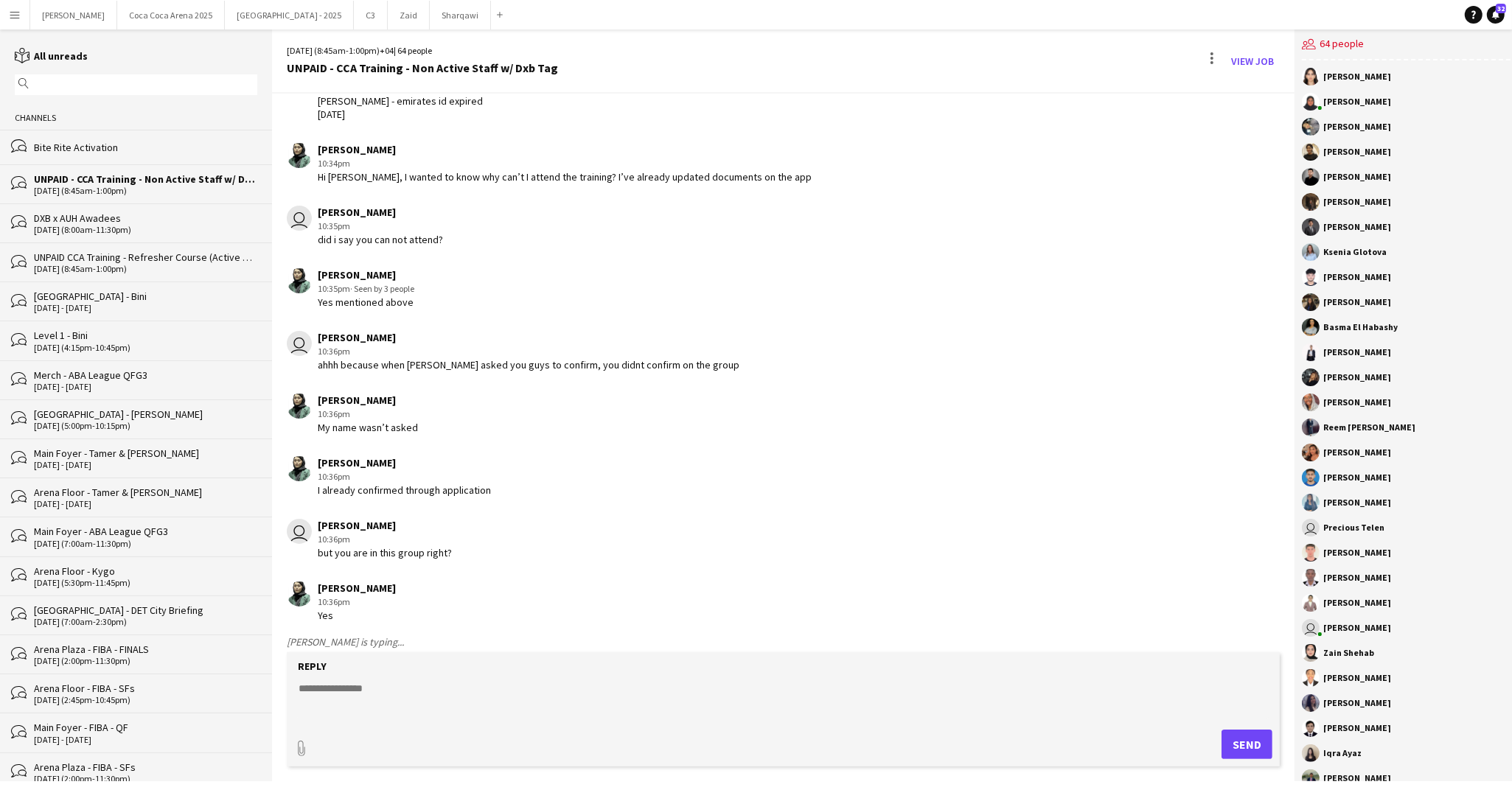
click at [385, 693] on textarea at bounding box center [783, 700] width 972 height 38
type textarea "*"
type textarea "**********"
click at [1228, 746] on button "Send" at bounding box center [1247, 745] width 51 height 30
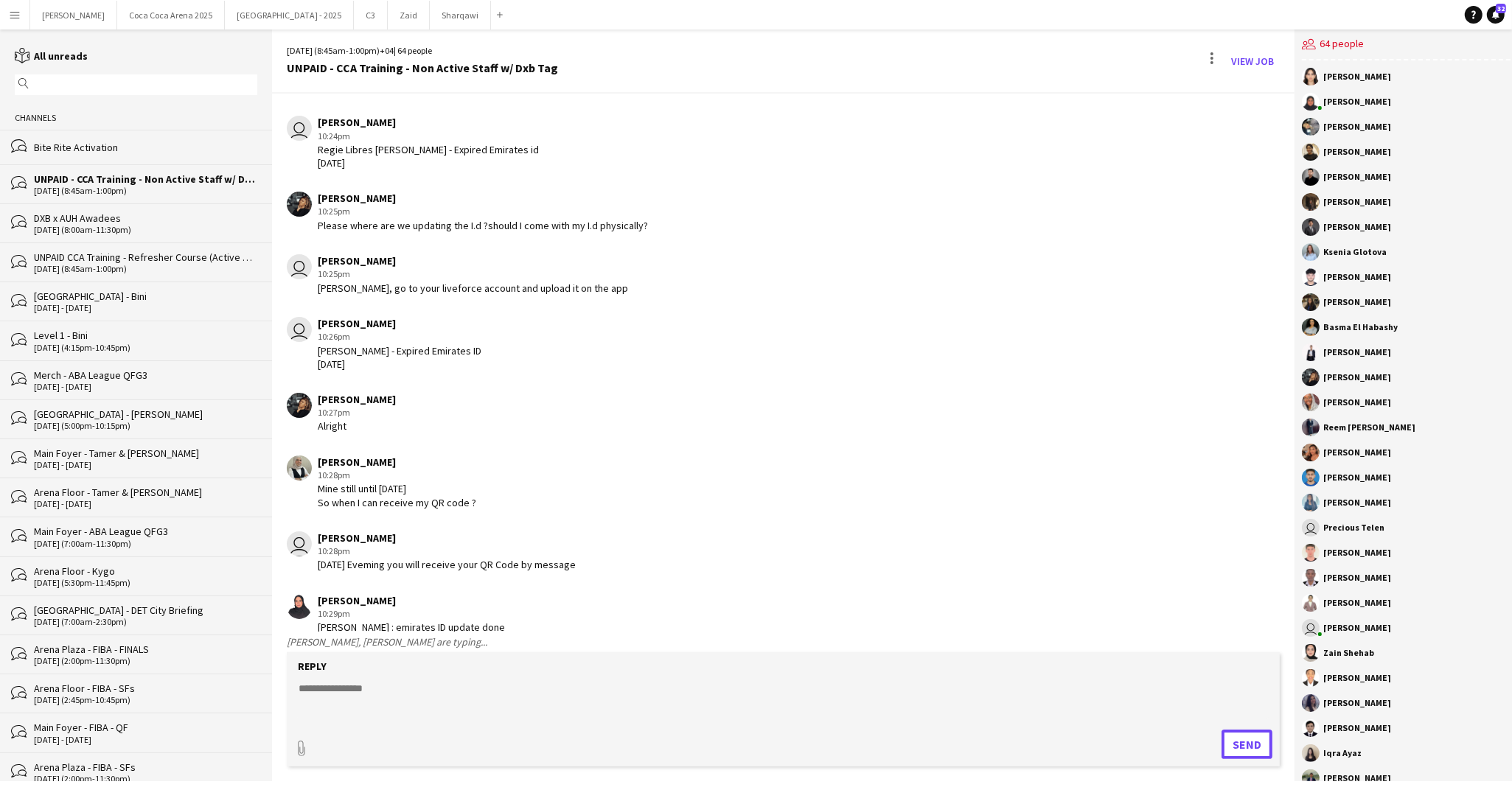
scroll to position [4246, 0]
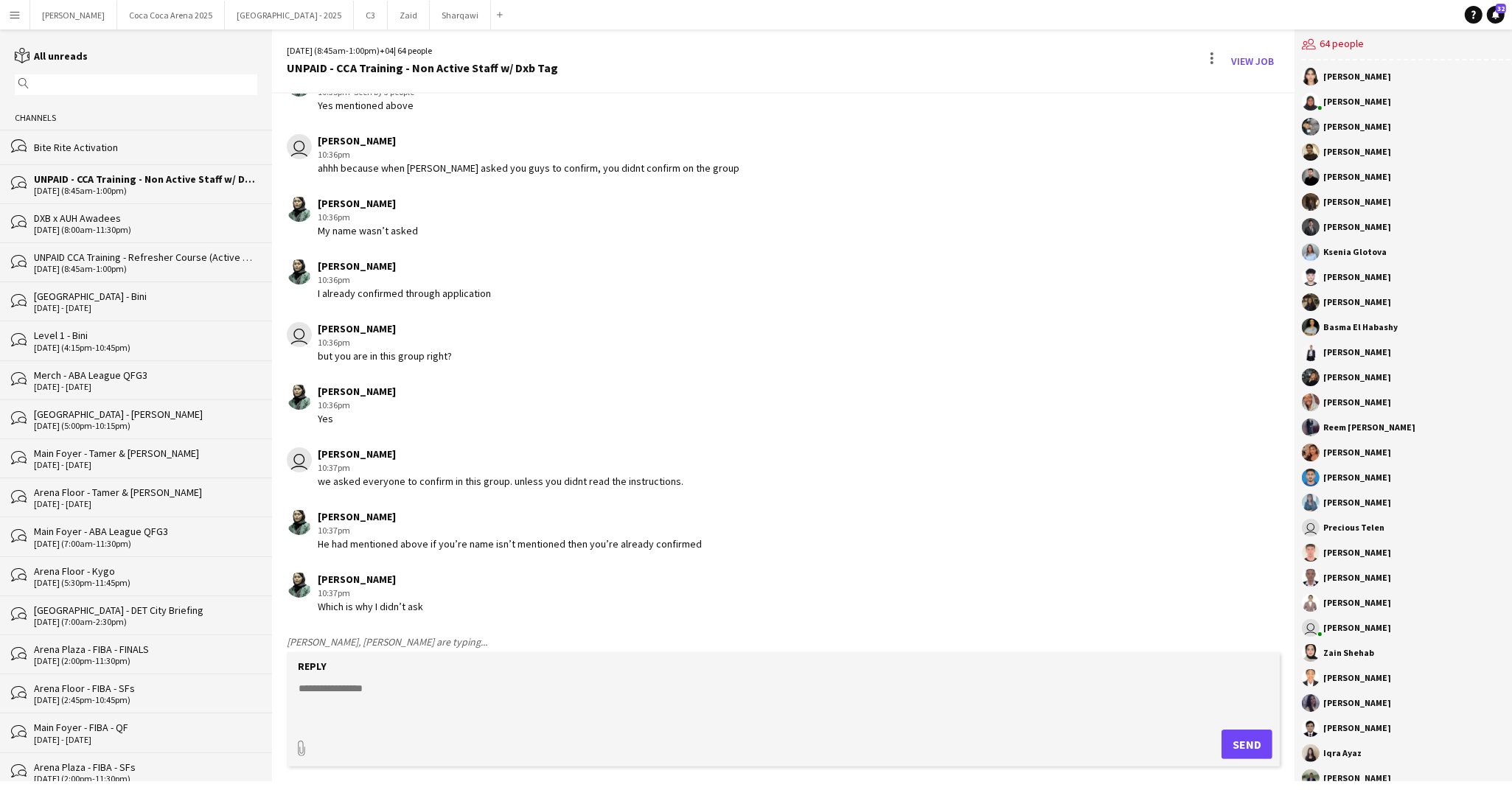
click at [374, 689] on textarea at bounding box center [783, 700] width 972 height 38
type textarea "*"
type textarea "**********"
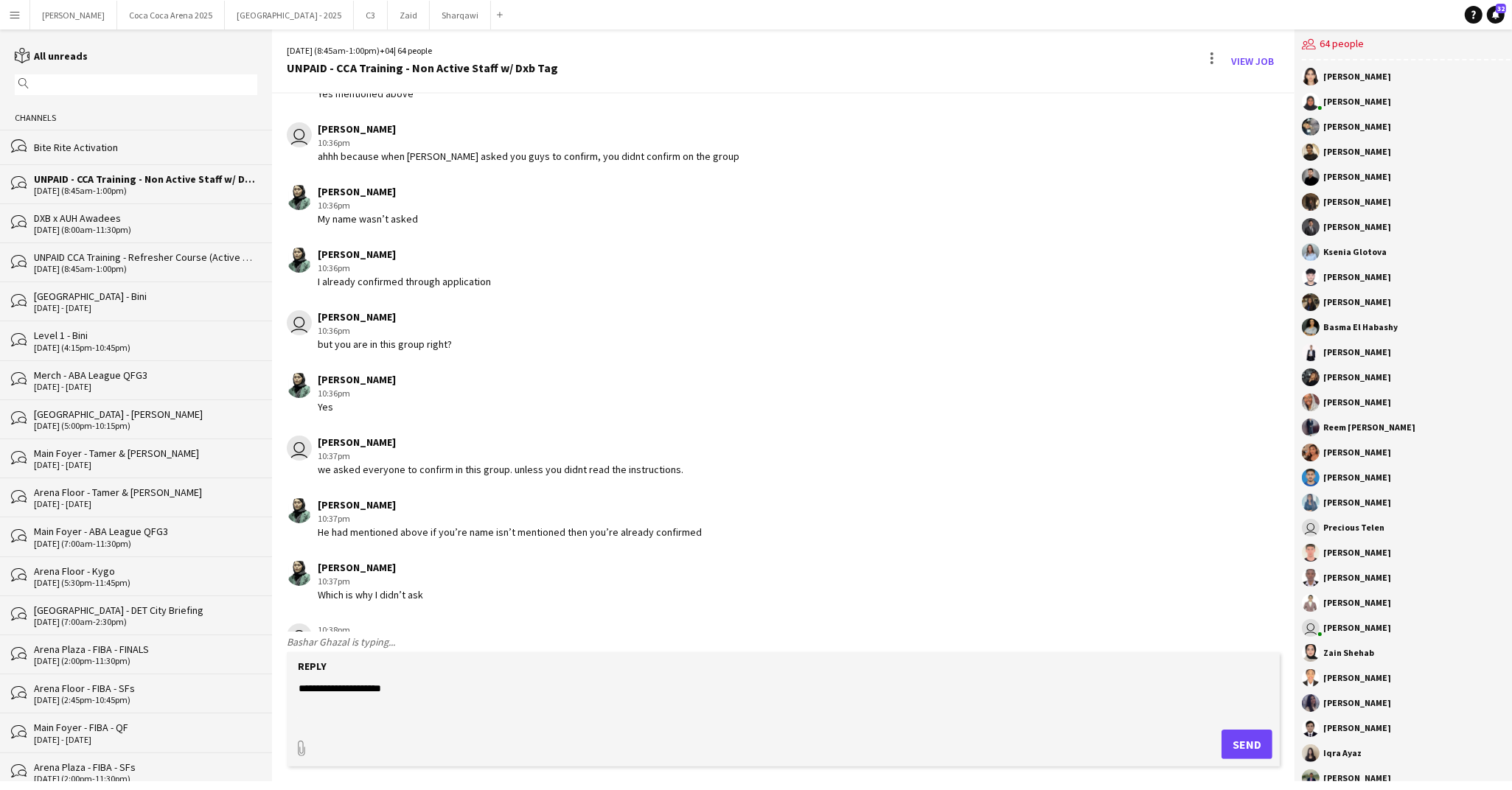
scroll to position [4308, 0]
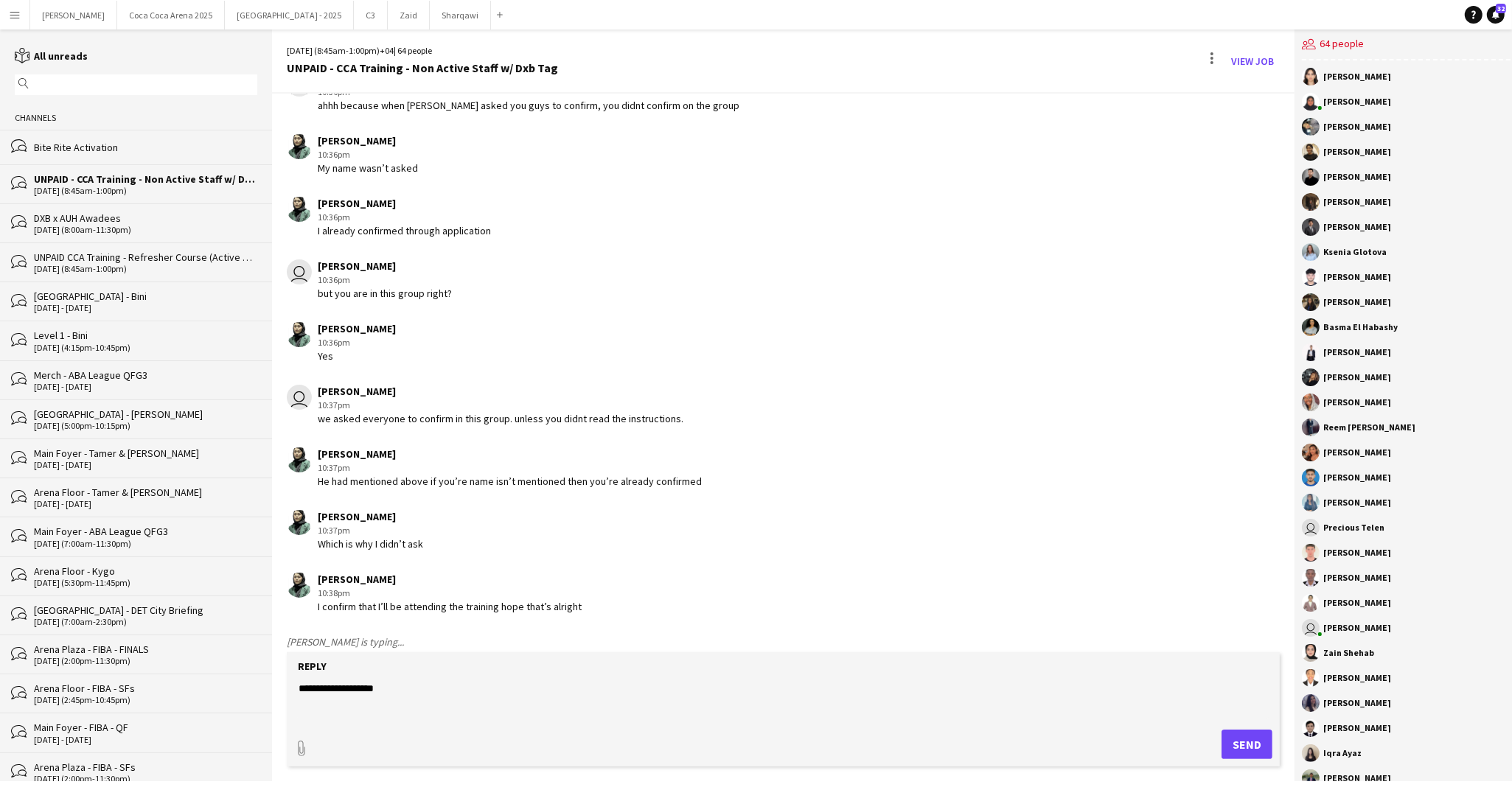
type textarea "**********"
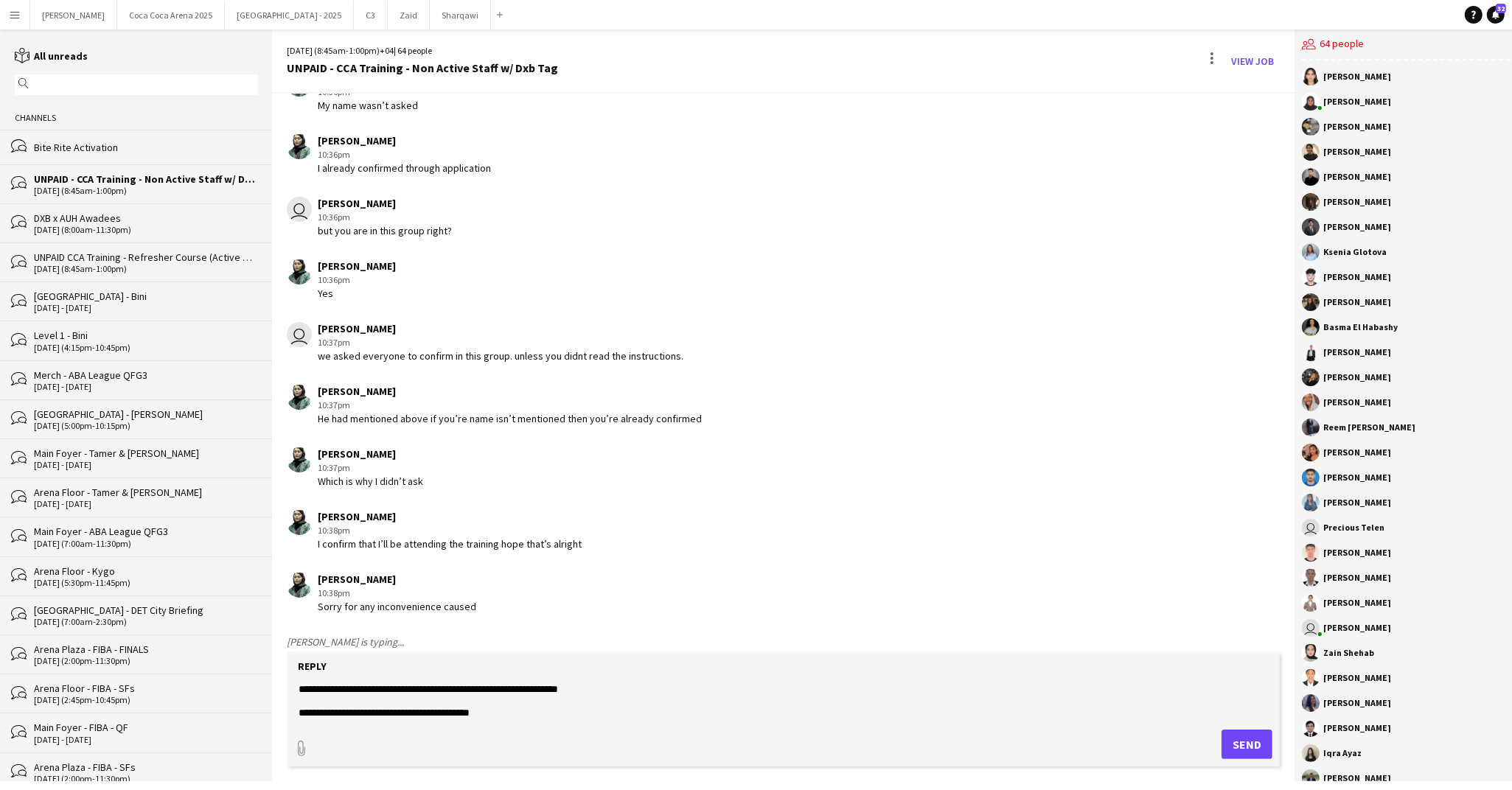
scroll to position [34, 0]
type textarea "**********"
click at [1242, 737] on button "Send" at bounding box center [1247, 745] width 51 height 30
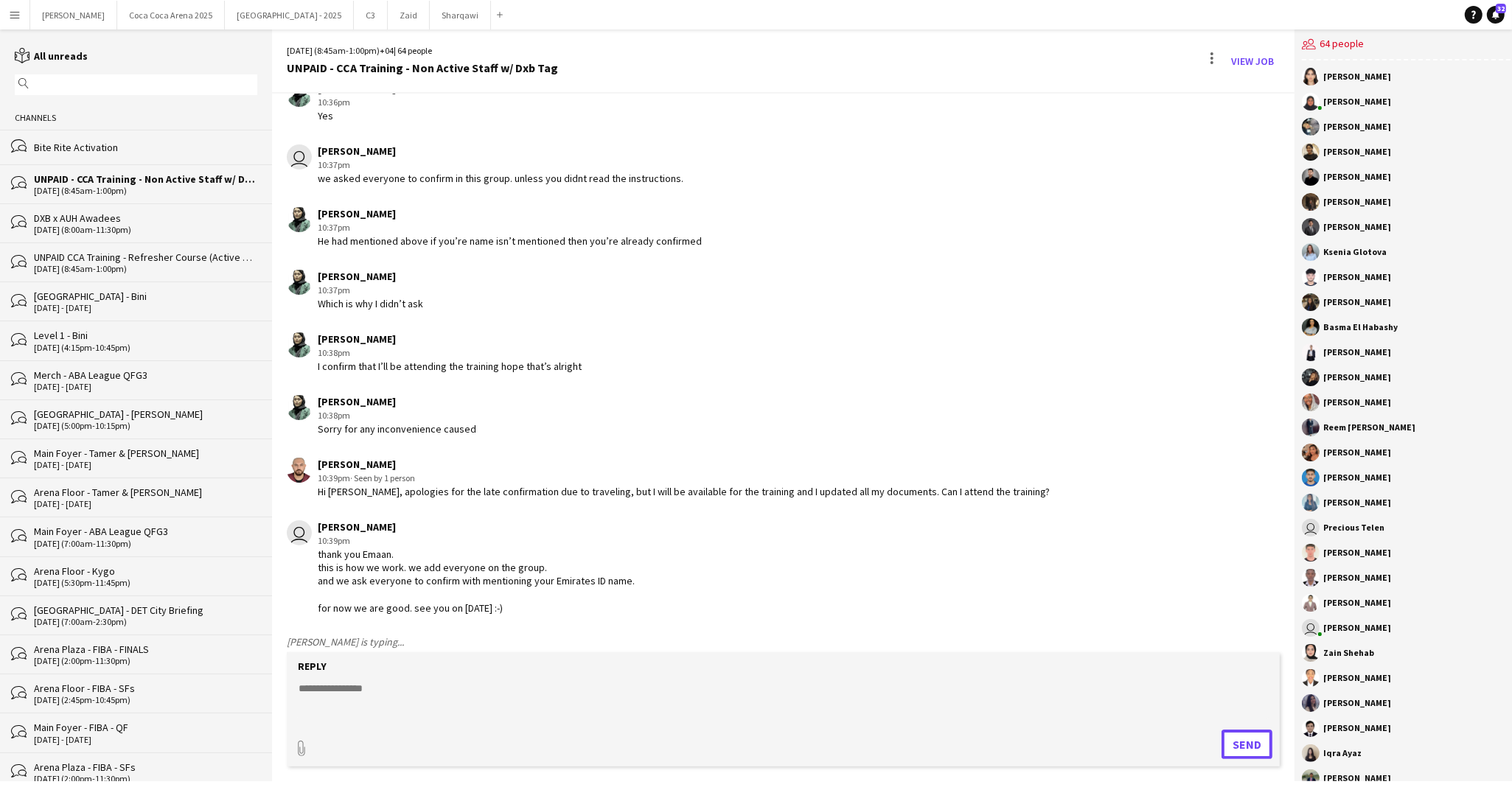
scroll to position [4529, 0]
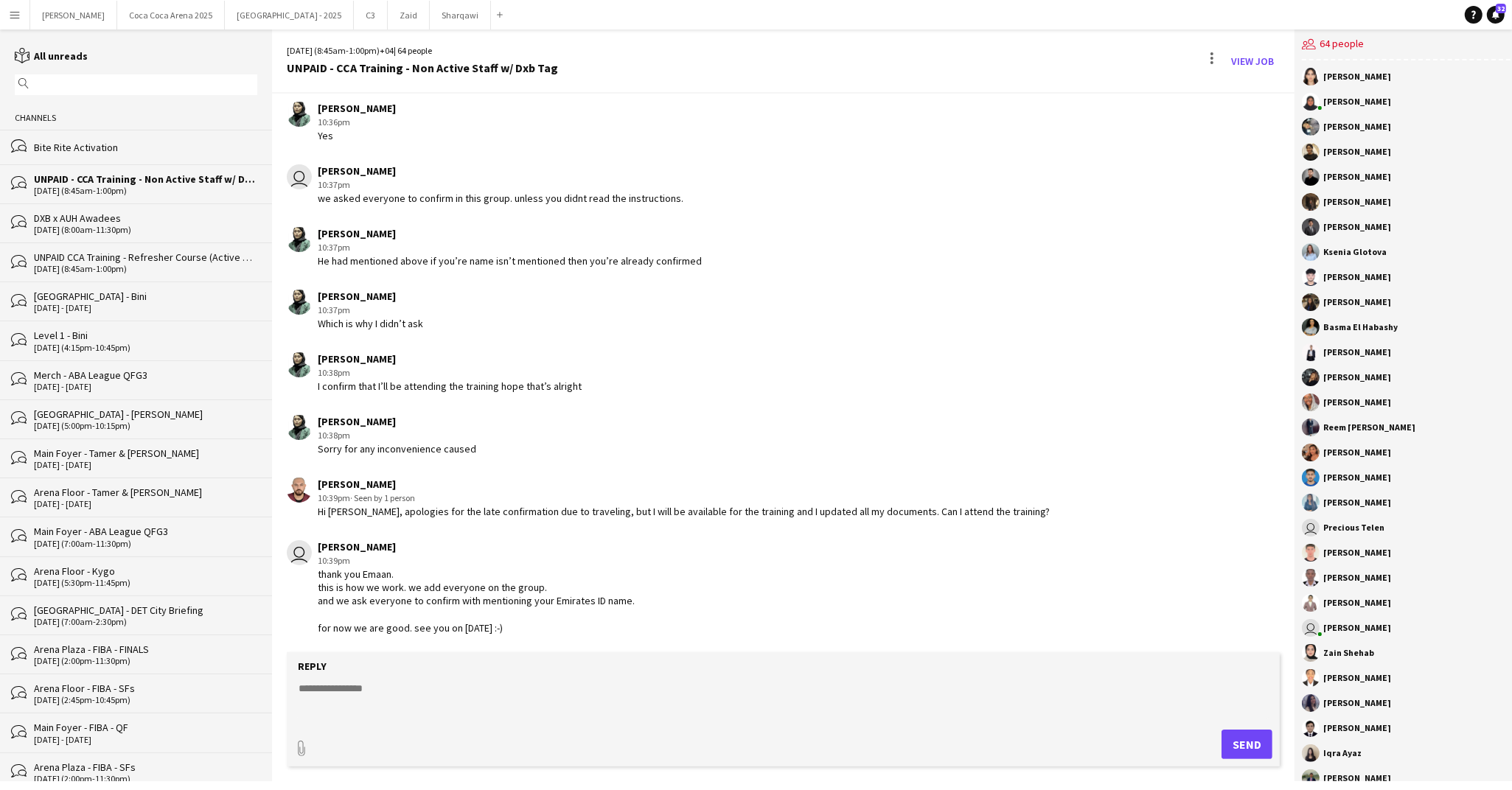
click at [513, 694] on textarea at bounding box center [783, 700] width 972 height 38
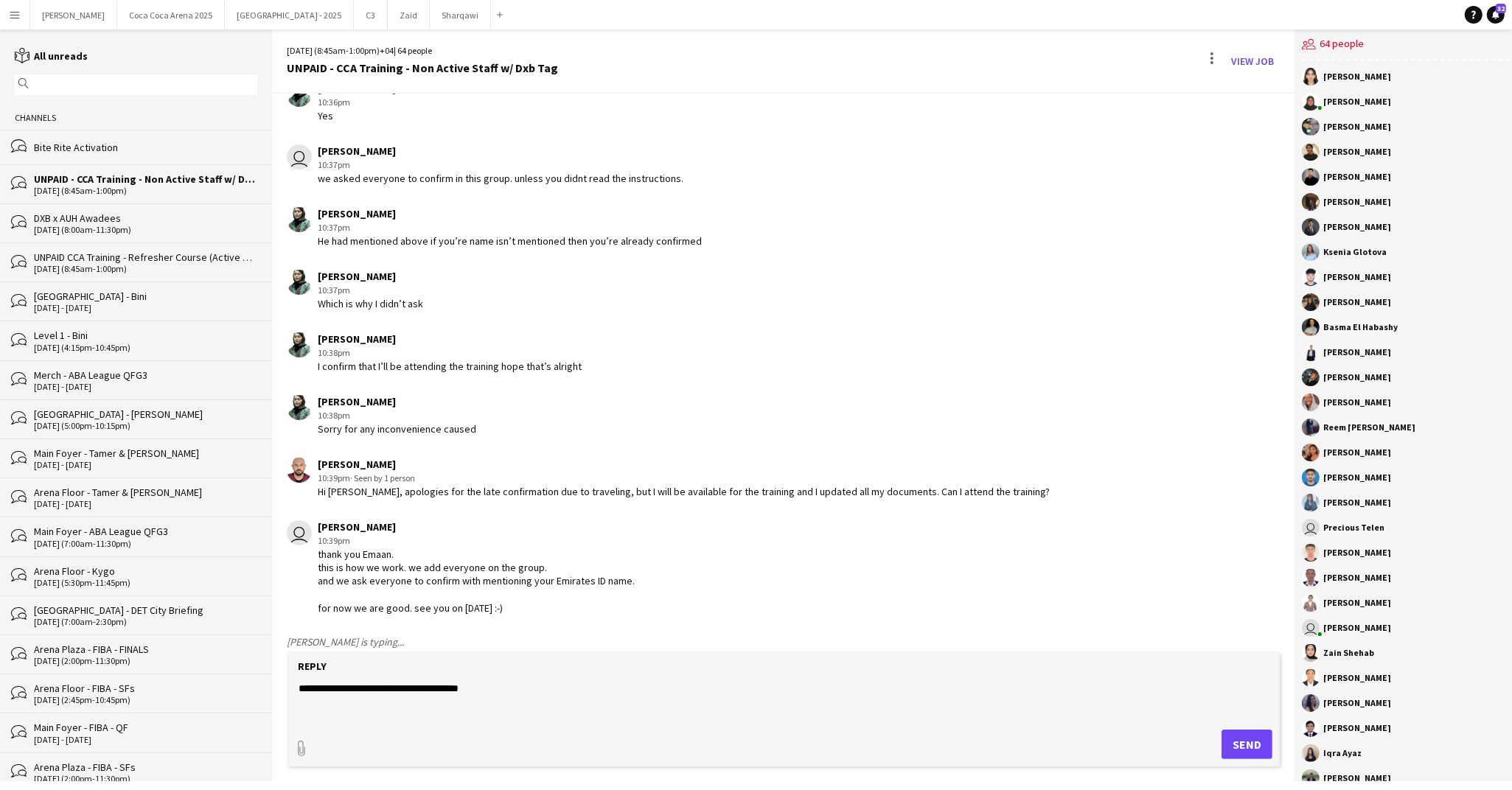
type textarea "**********"
click at [1248, 750] on button "Send" at bounding box center [1247, 745] width 51 height 30
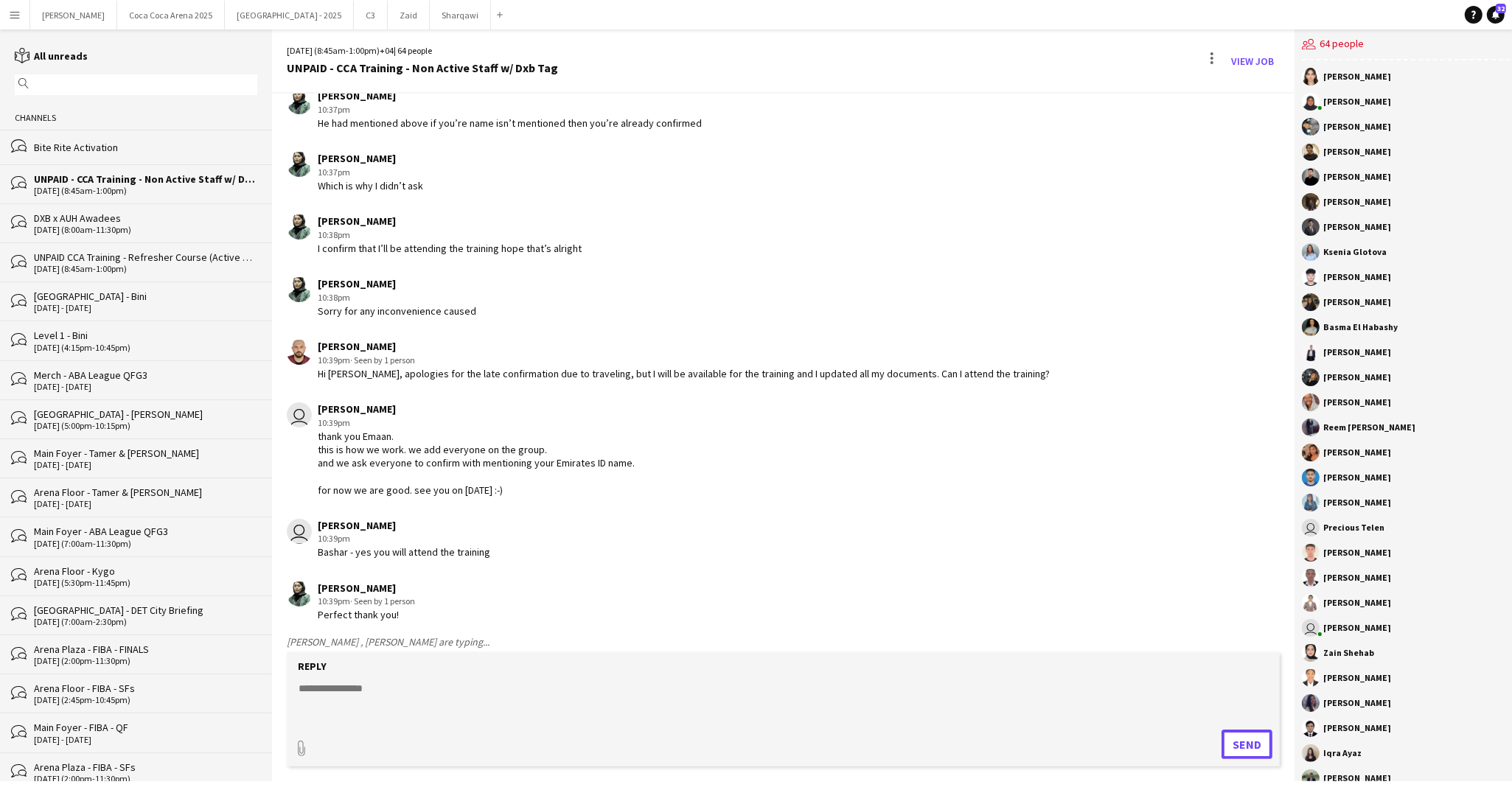
scroll to position [4674, 0]
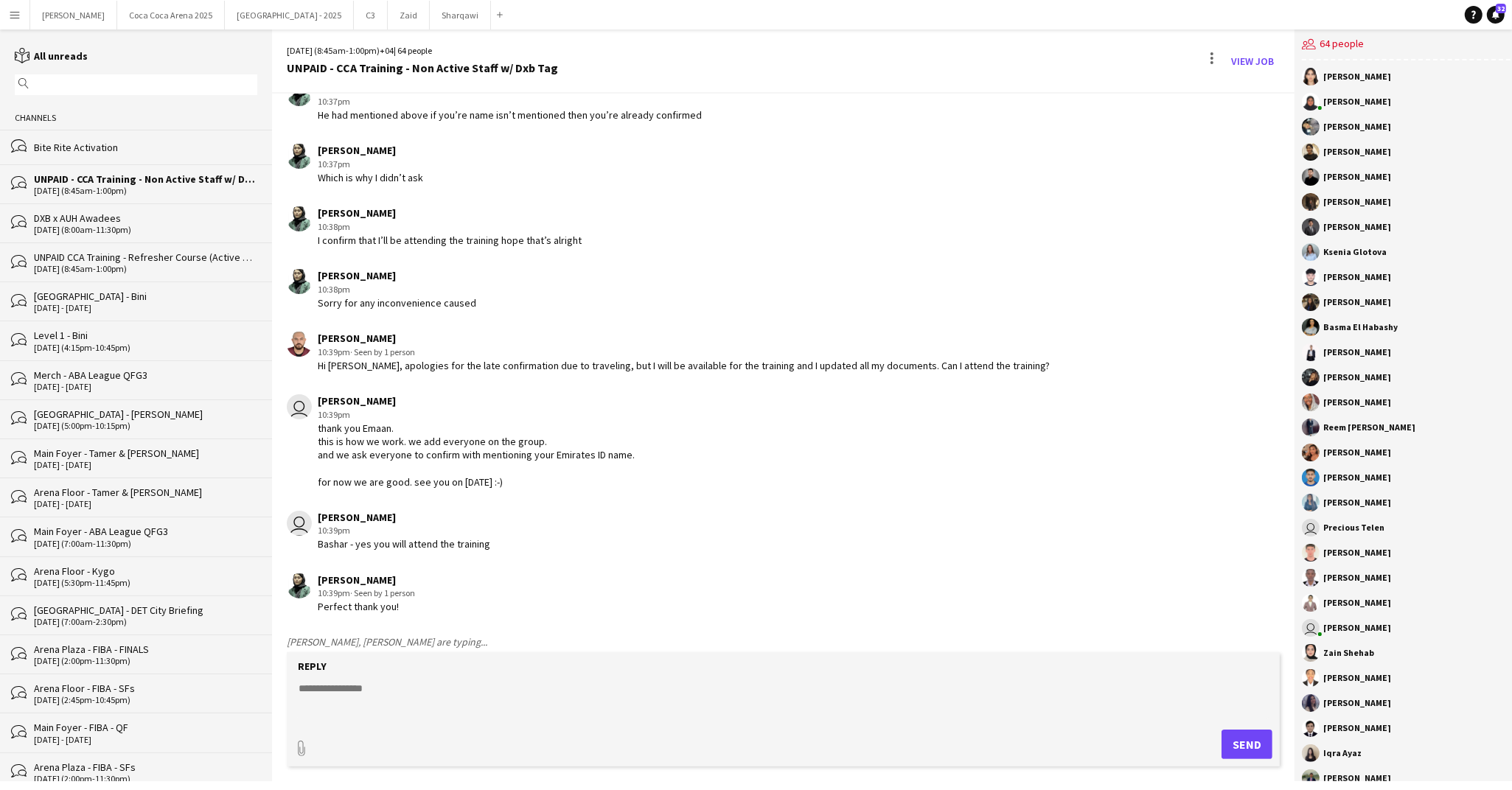
click at [461, 673] on div "Reply" at bounding box center [783, 666] width 978 height 13
click at [401, 695] on textarea at bounding box center [783, 700] width 972 height 38
paste textarea "**********"
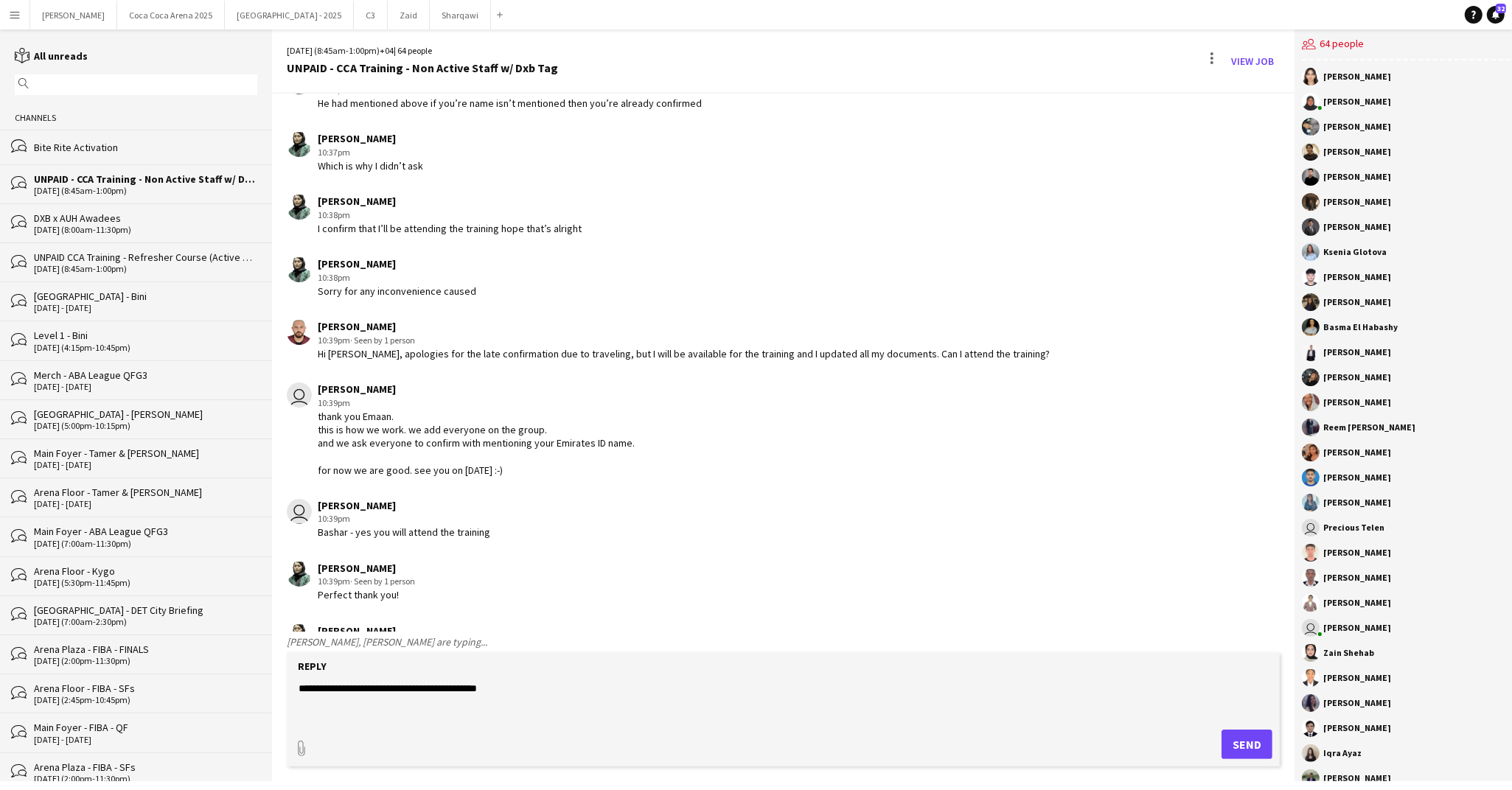
scroll to position [4800, 0]
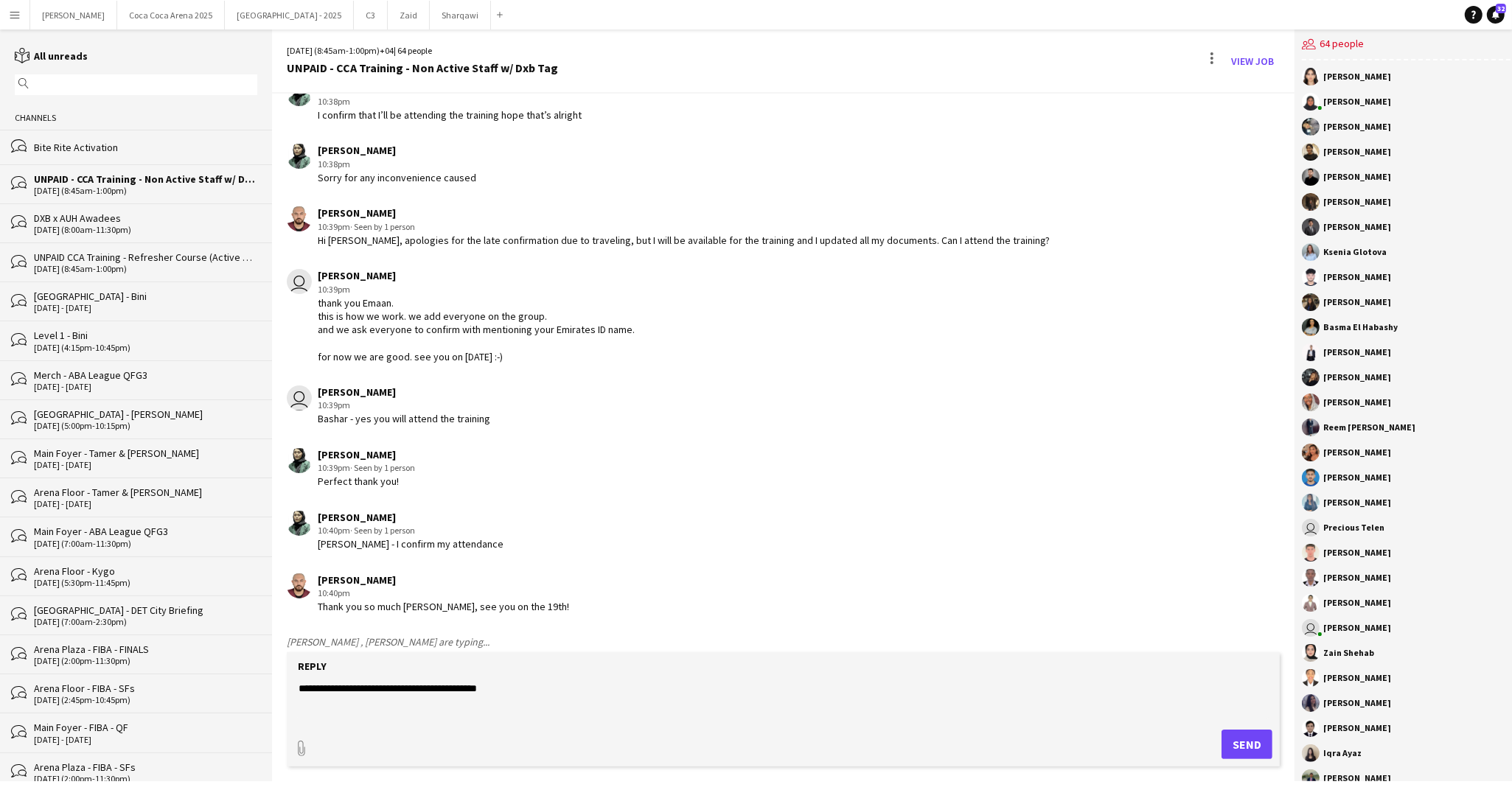
paste textarea "**********"
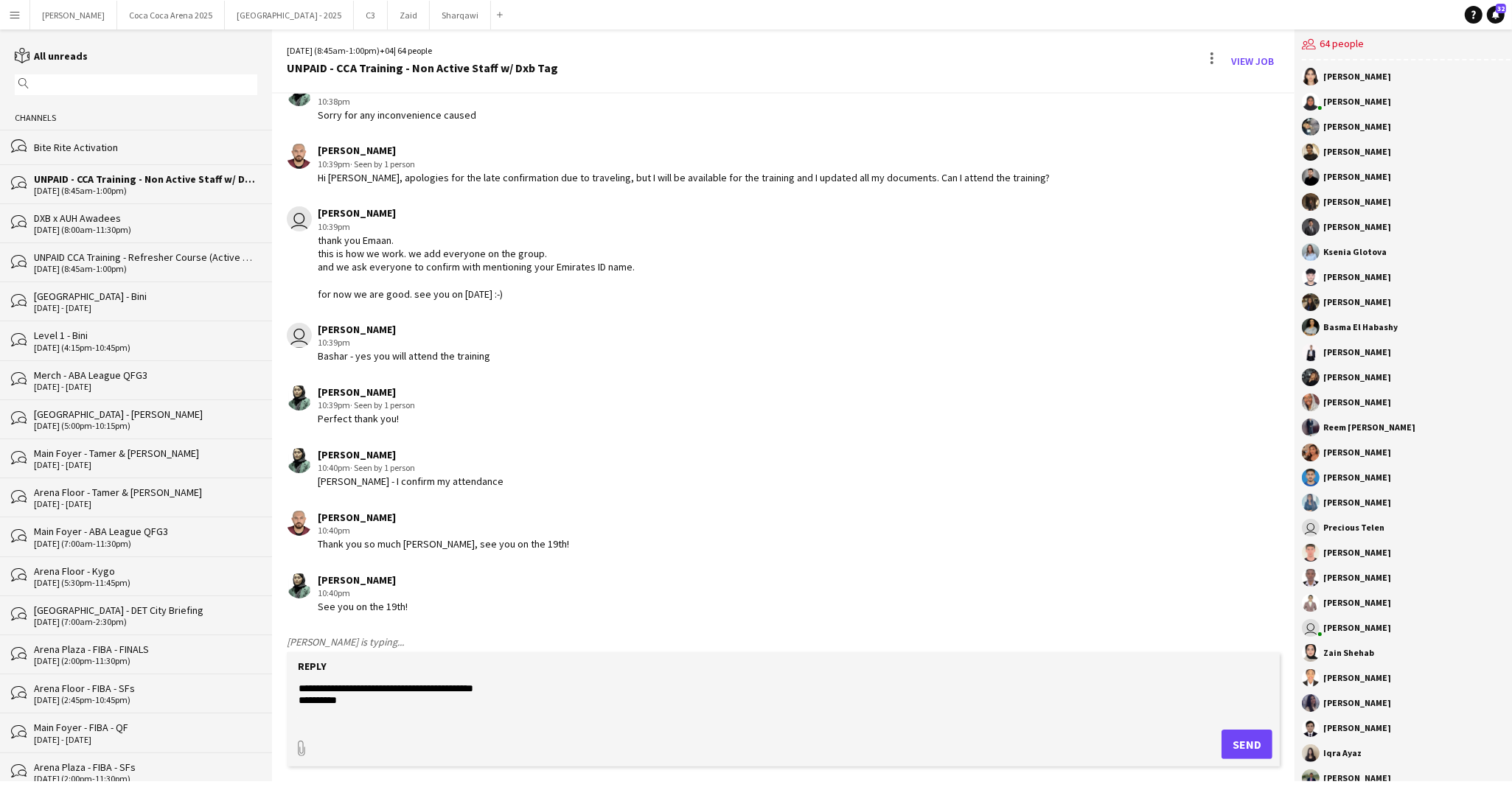
type textarea "**********"
click at [1246, 745] on button "Send" at bounding box center [1247, 745] width 51 height 30
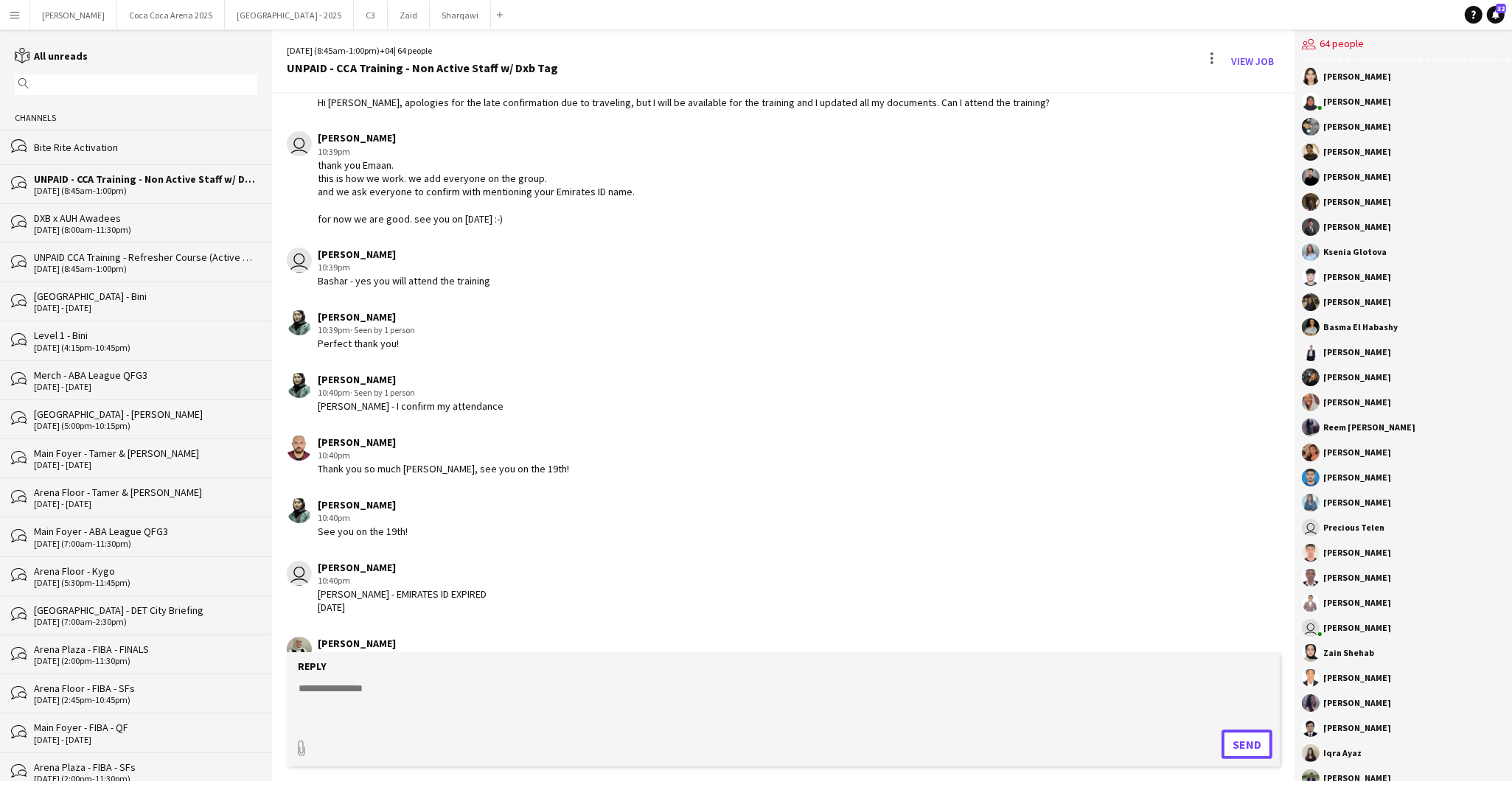
scroll to position [4981, 0]
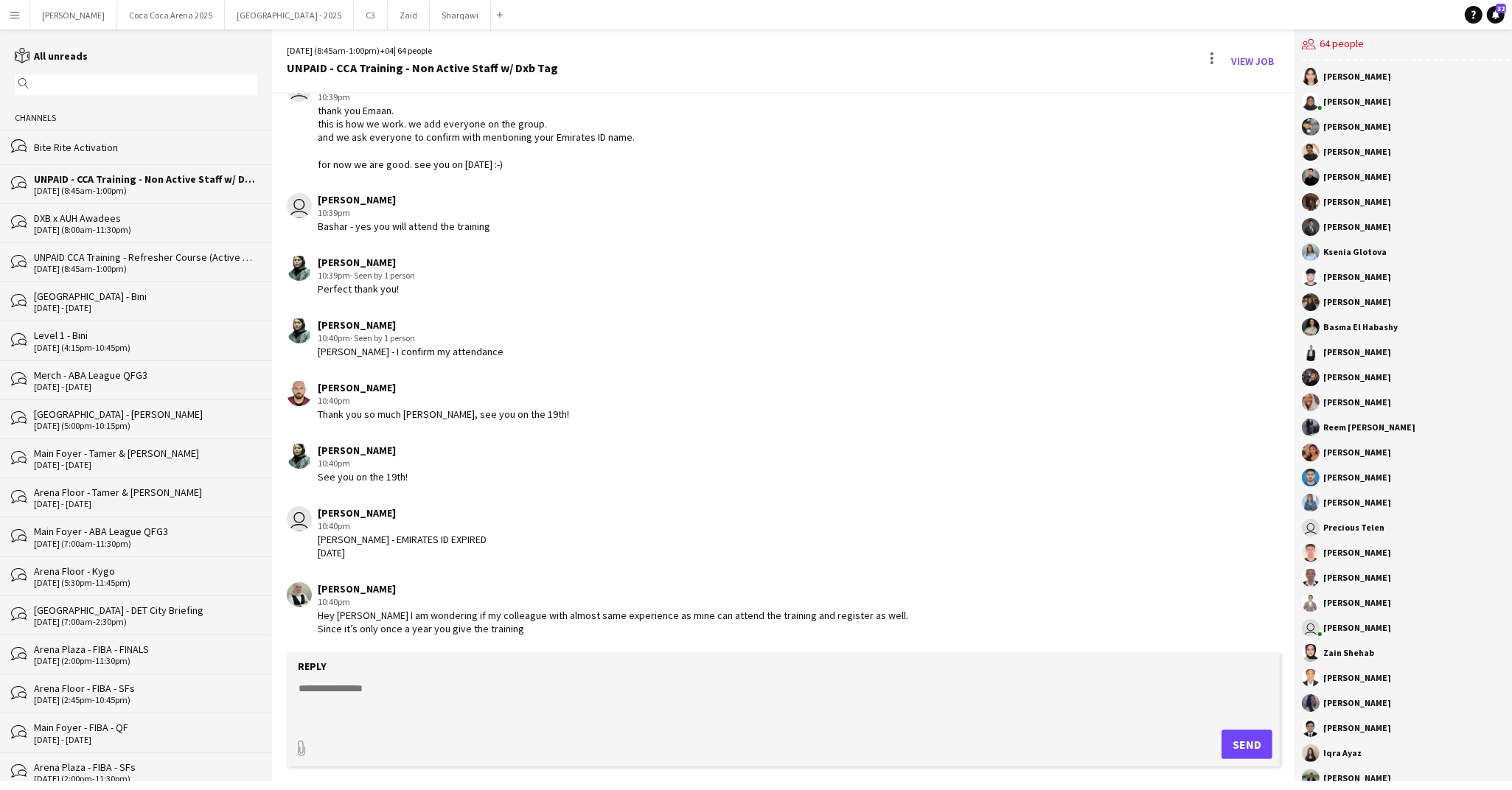
click at [417, 679] on form "Reply paperclip Send" at bounding box center [783, 710] width 993 height 115
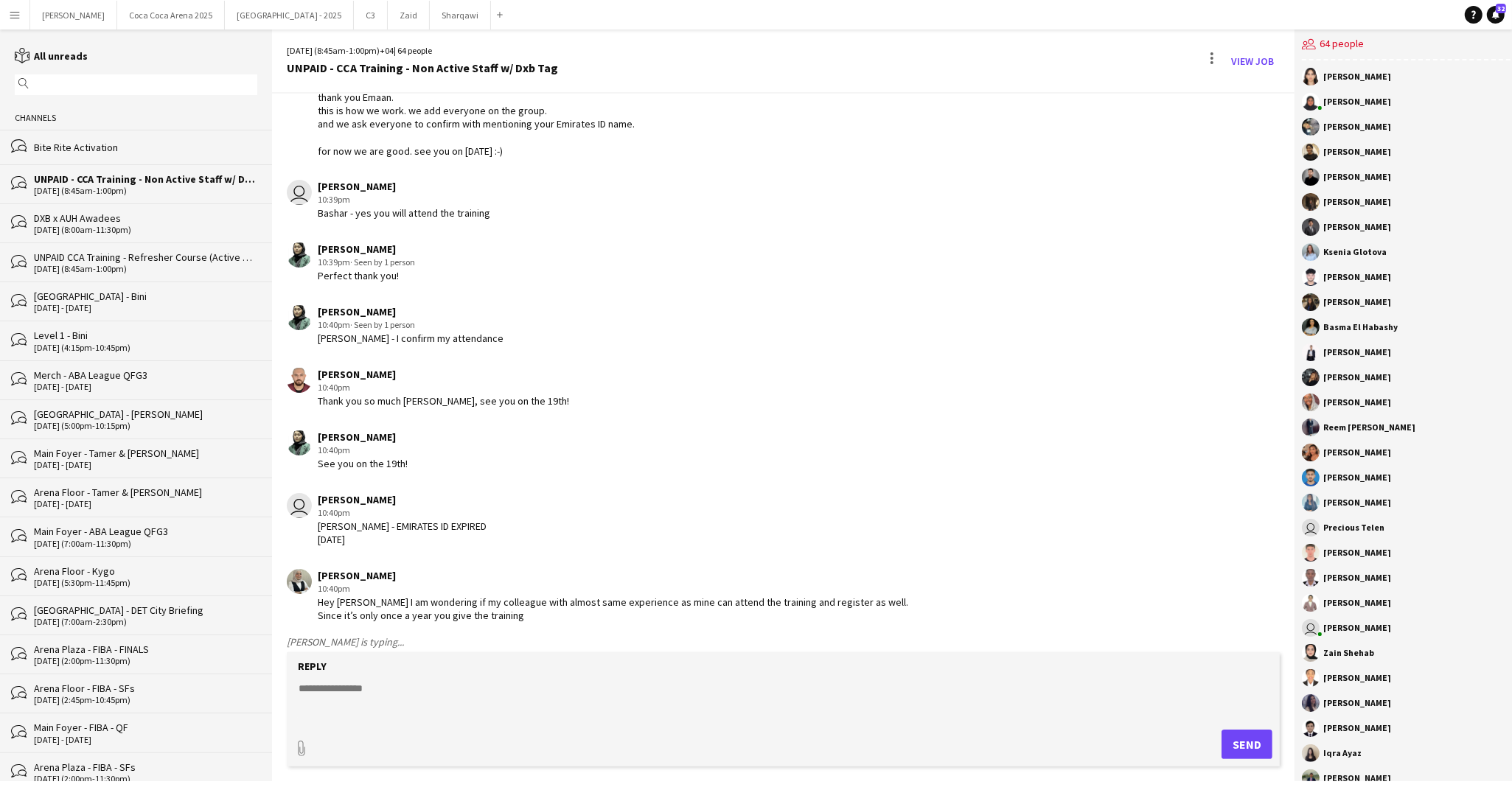
click at [325, 690] on textarea at bounding box center [783, 700] width 972 height 38
paste textarea "**********"
type textarea "**********"
click at [1242, 750] on button "Send" at bounding box center [1247, 745] width 51 height 30
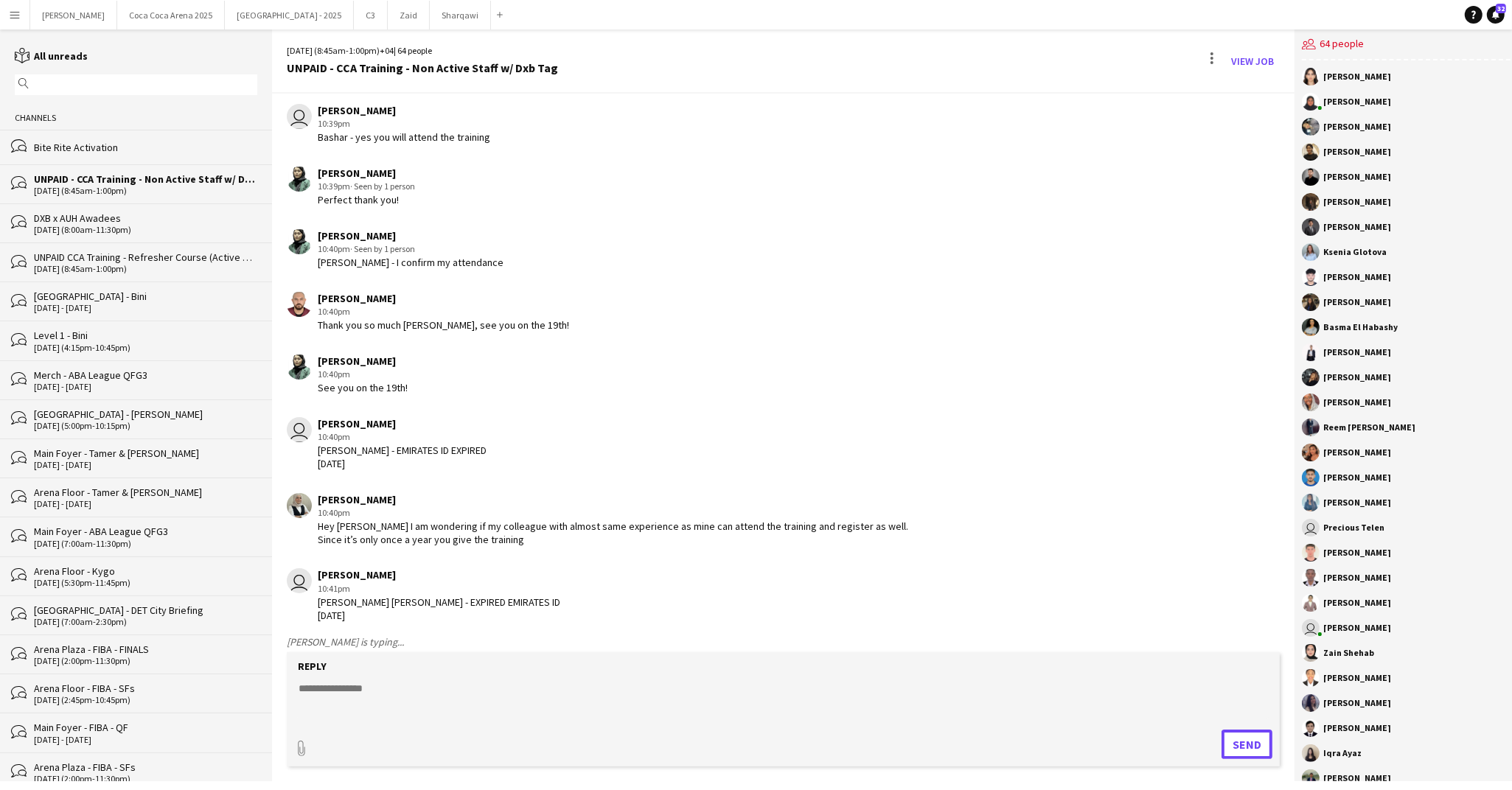
scroll to position [5077, 0]
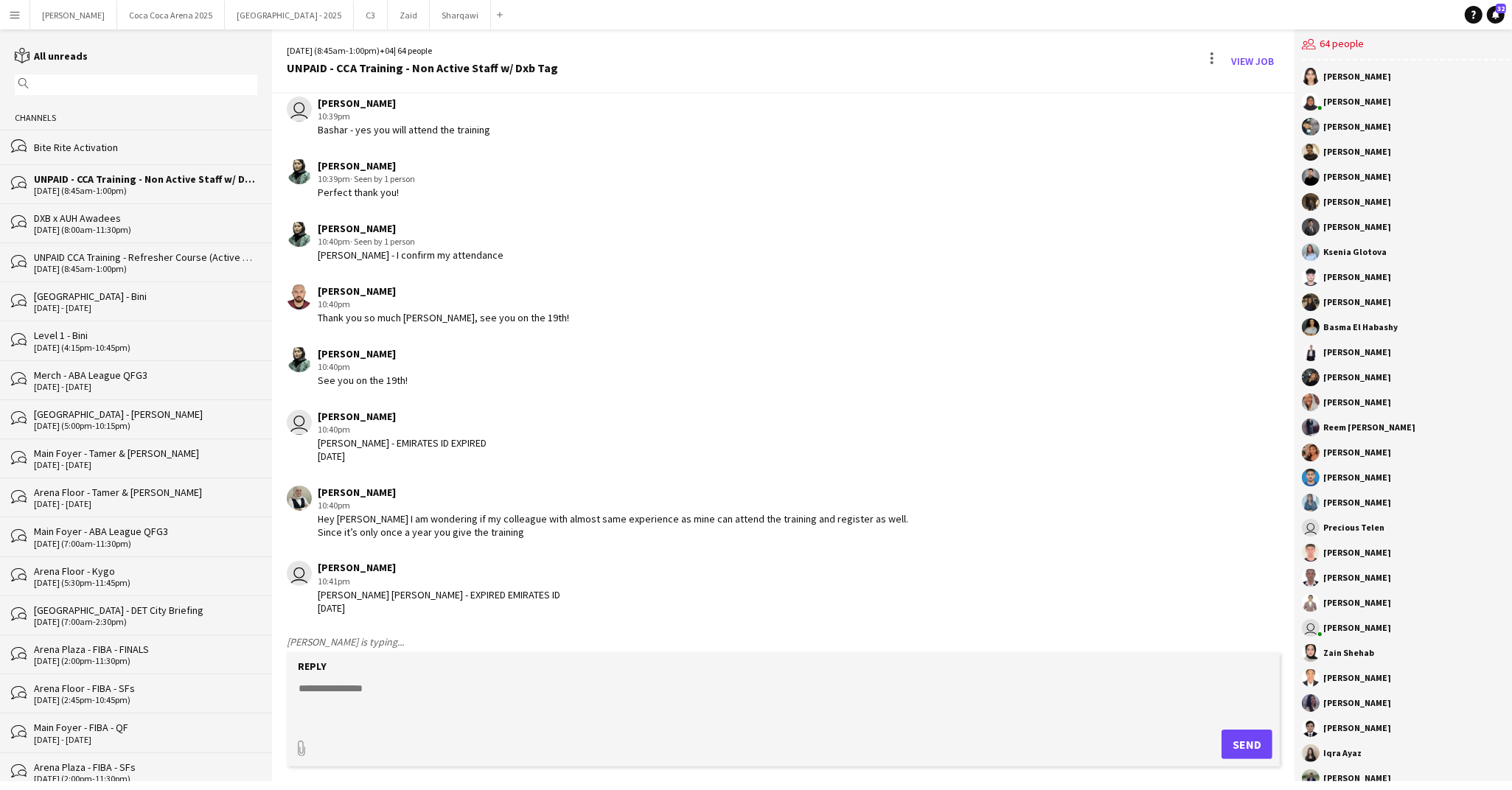
click at [358, 499] on div "Amina Yasser" at bounding box center [612, 492] width 591 height 13
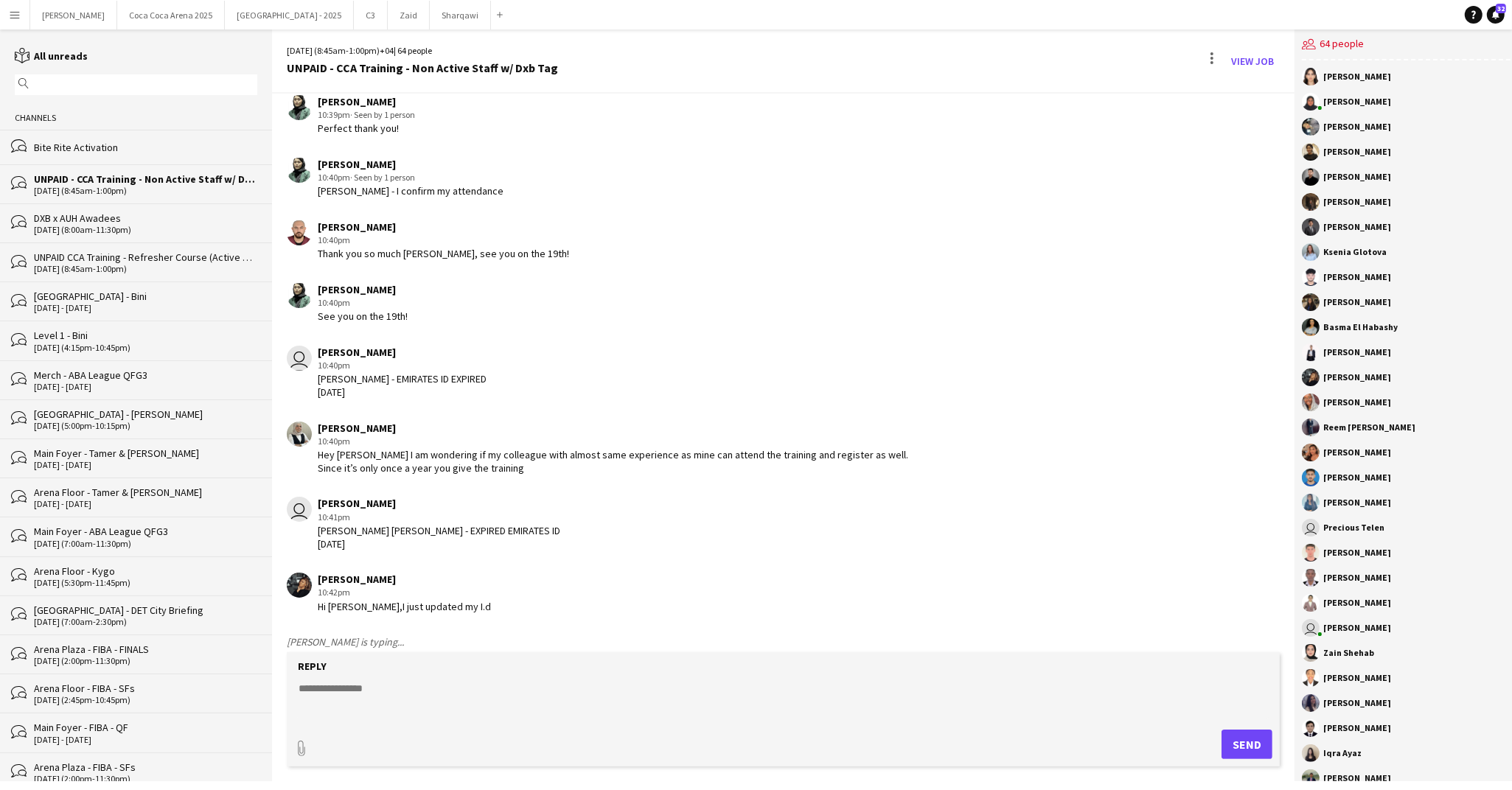
scroll to position [5195, 0]
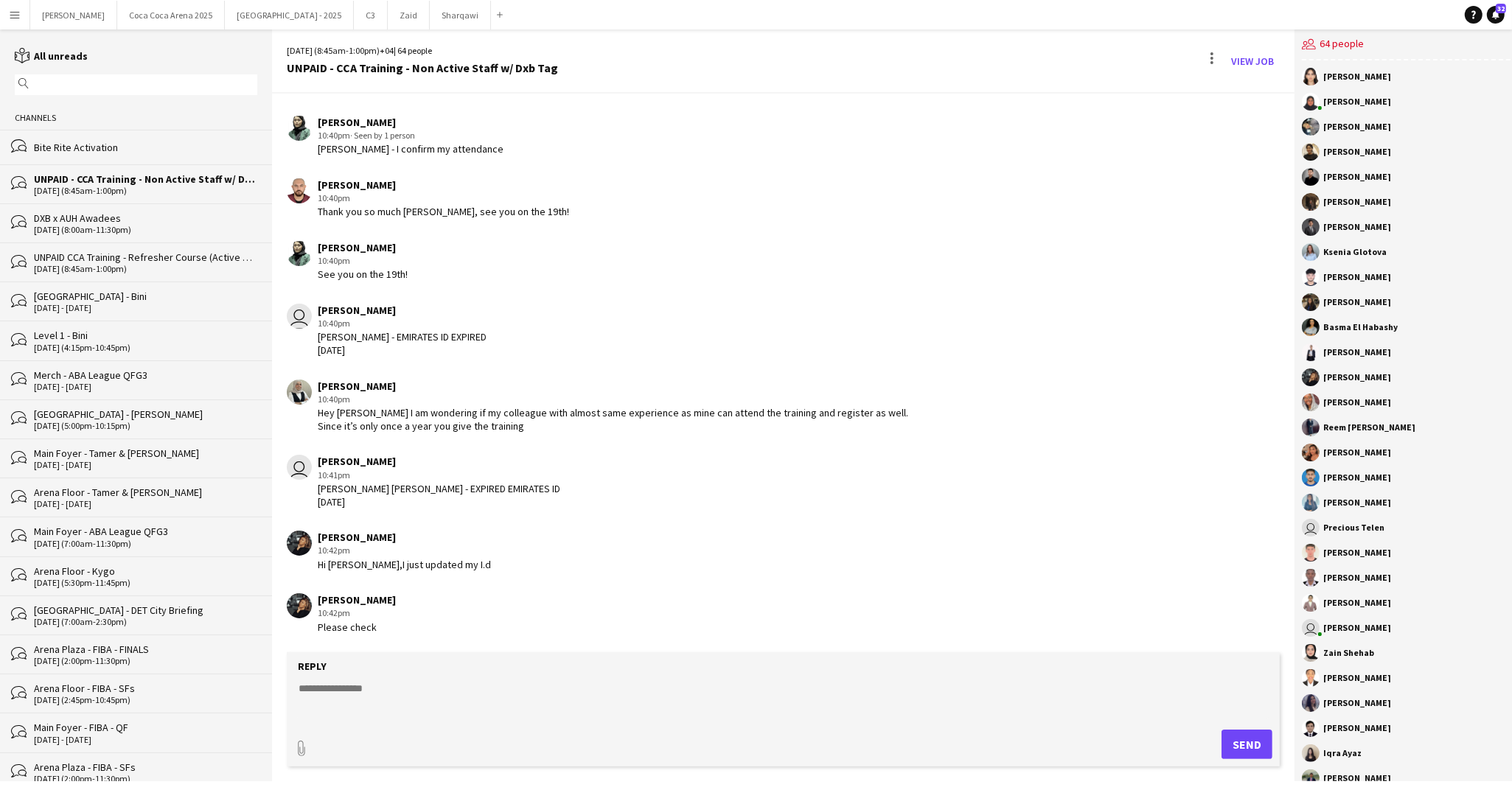
click at [395, 695] on textarea at bounding box center [783, 700] width 972 height 38
type textarea "**********"
click at [1232, 742] on button "Send" at bounding box center [1247, 745] width 51 height 30
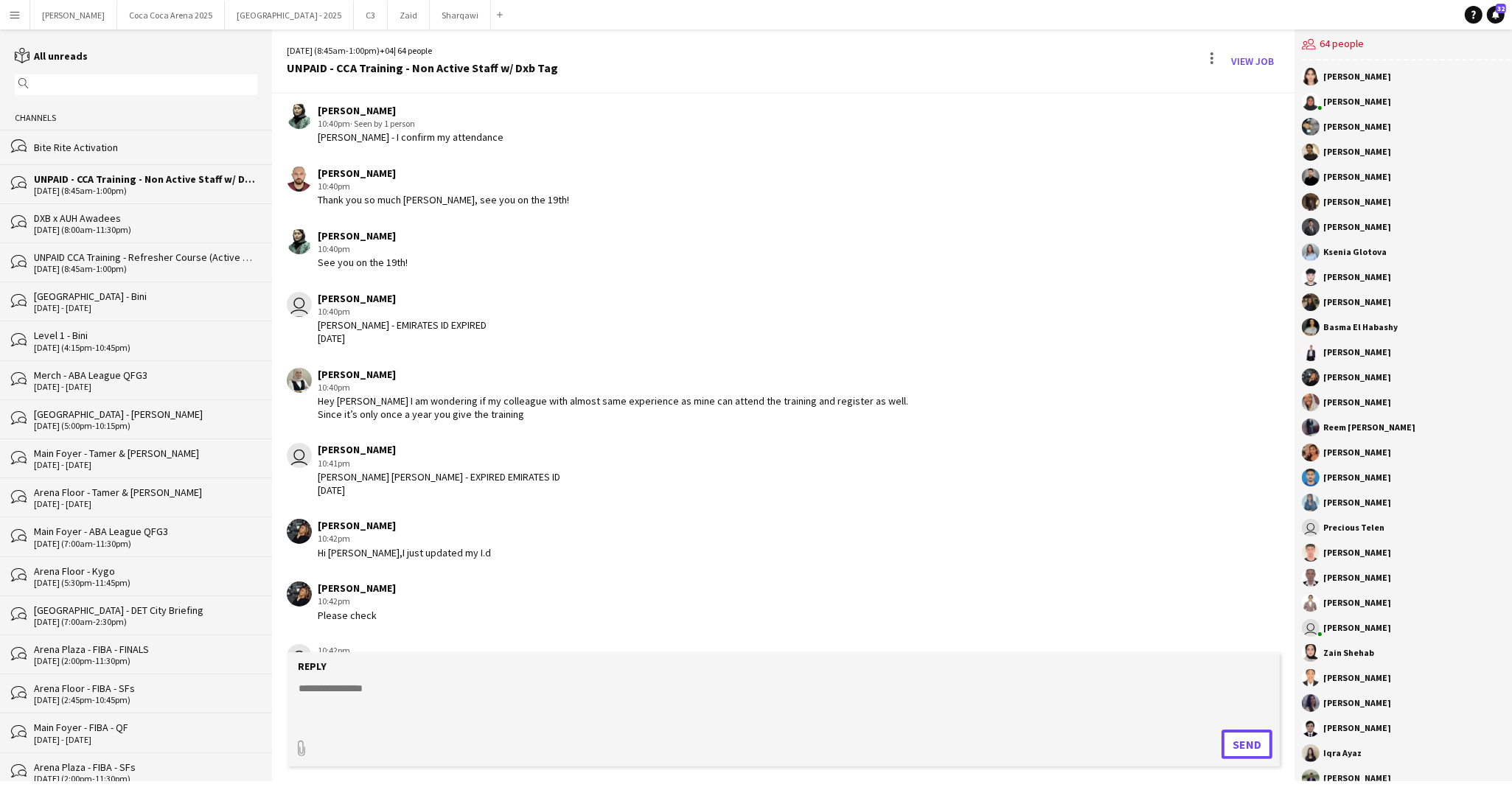
scroll to position [5257, 0]
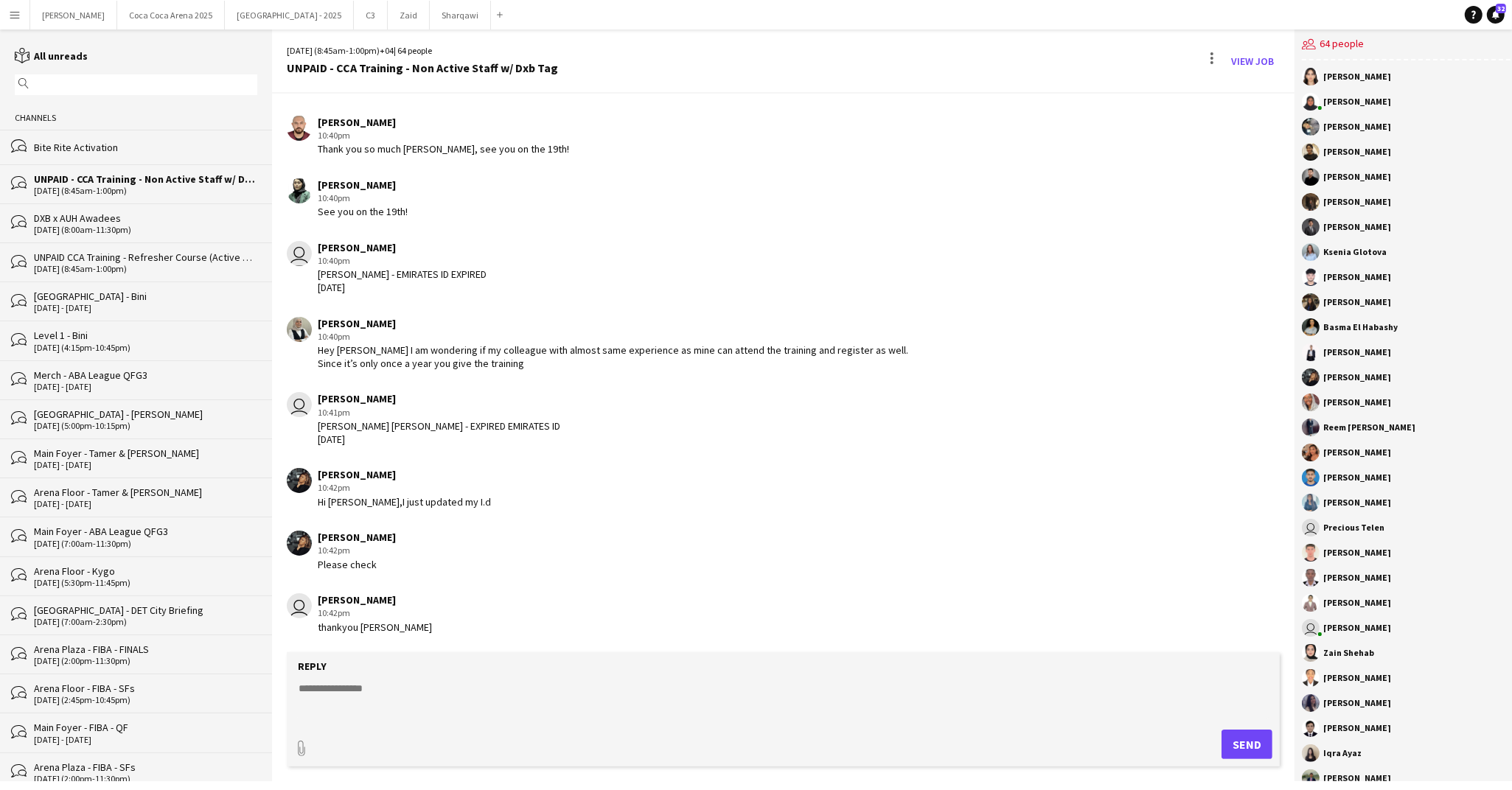
click at [382, 674] on form "Reply paperclip Send" at bounding box center [783, 710] width 993 height 115
click at [365, 704] on textarea at bounding box center [783, 700] width 972 height 38
paste textarea "**********"
type textarea "**********"
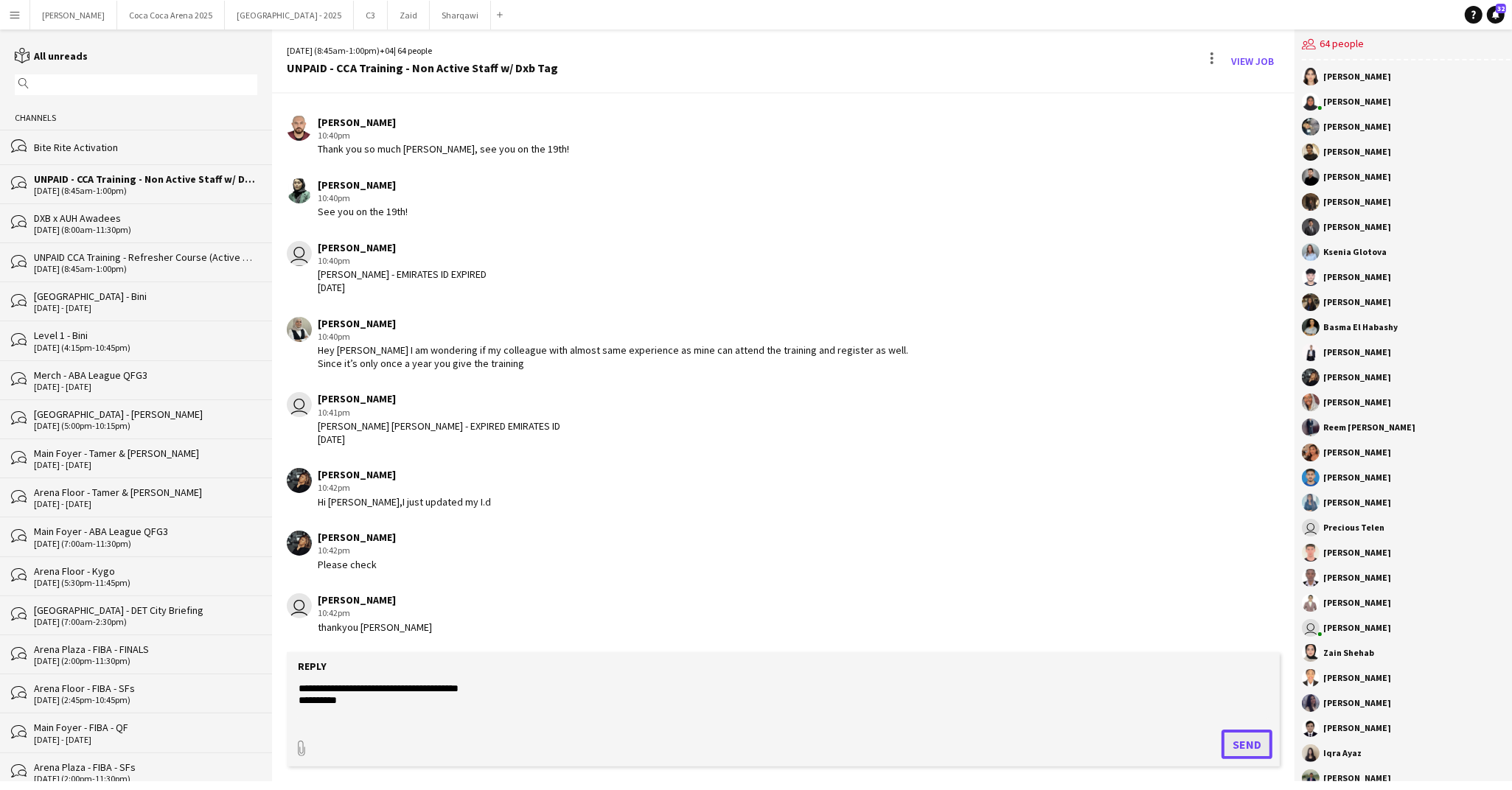
click at [1235, 738] on button "Send" at bounding box center [1247, 745] width 51 height 30
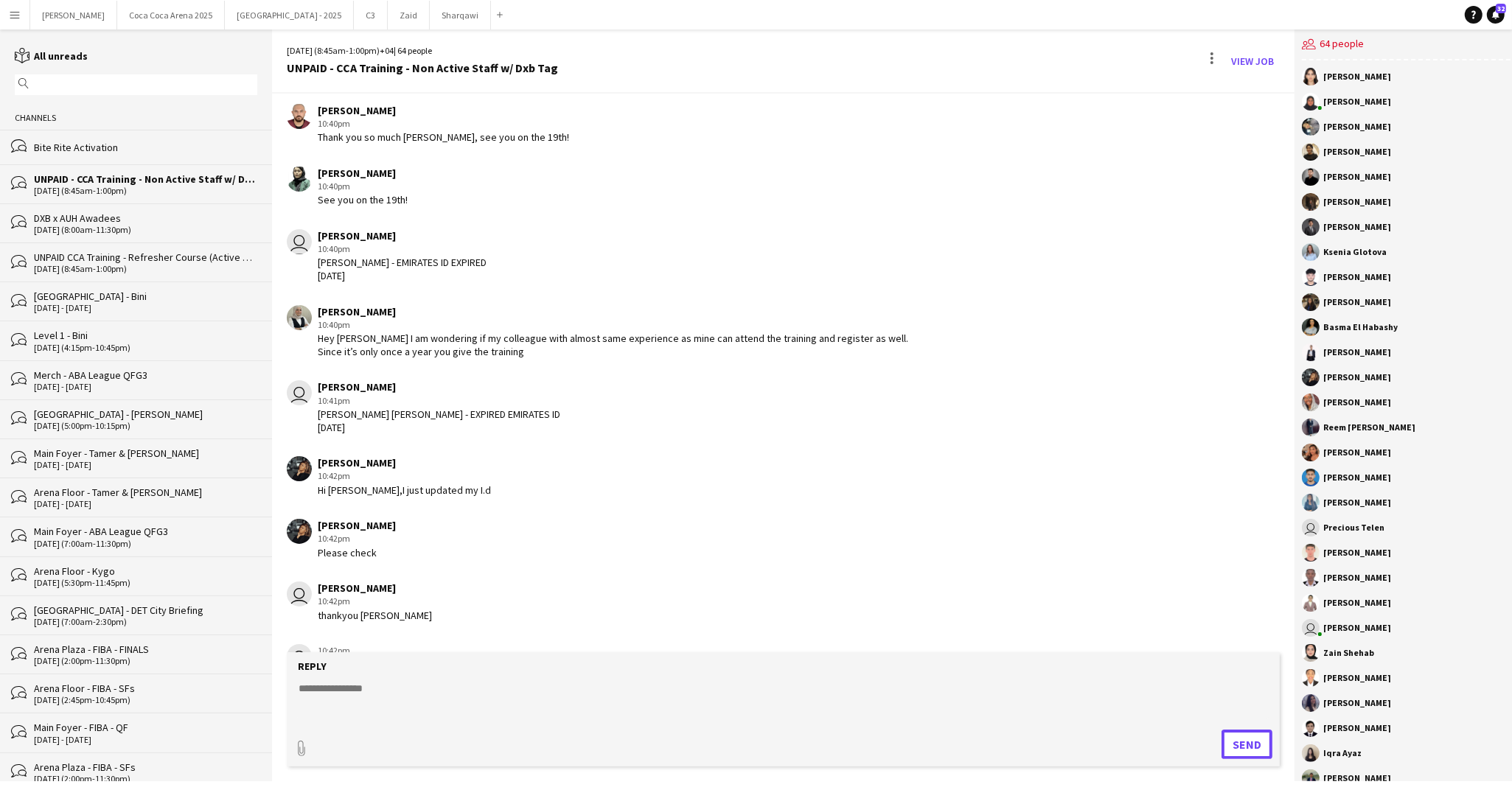
scroll to position [5320, 0]
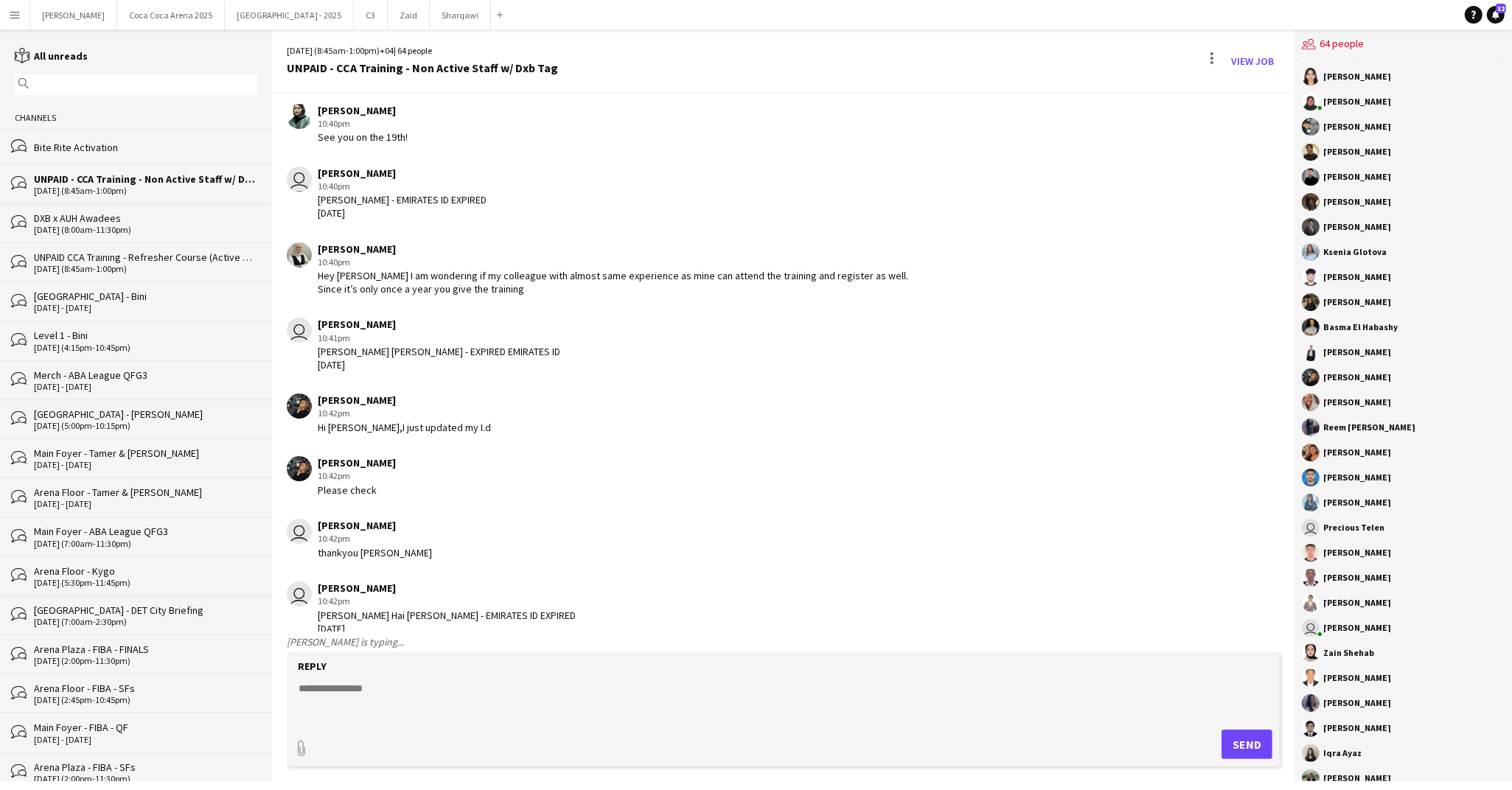
click at [409, 669] on div "Reply" at bounding box center [783, 666] width 978 height 13
click at [372, 689] on textarea at bounding box center [783, 700] width 972 height 38
paste textarea "**********"
type textarea "**********"
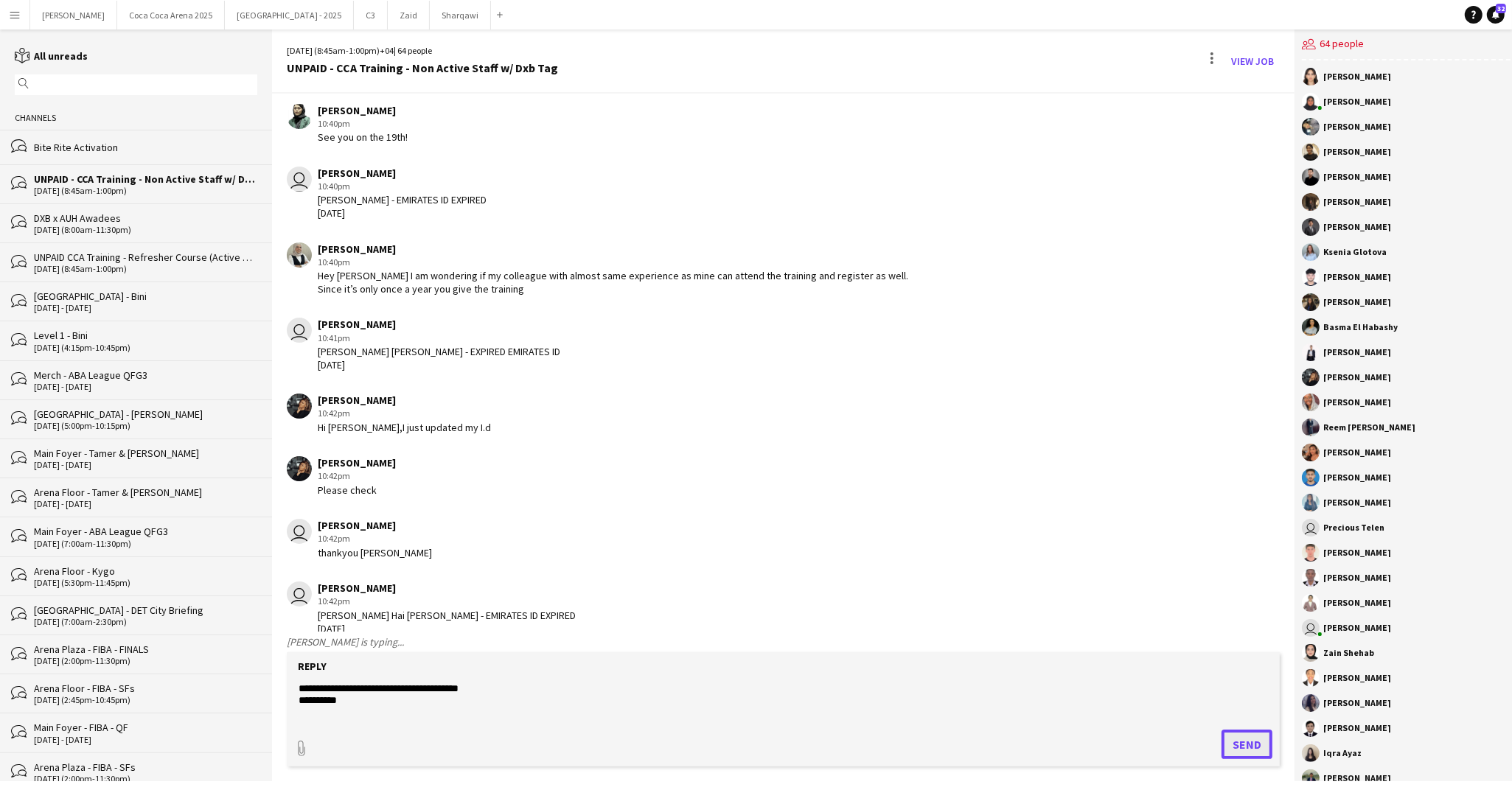
click at [1237, 751] on button "Send" at bounding box center [1247, 745] width 51 height 30
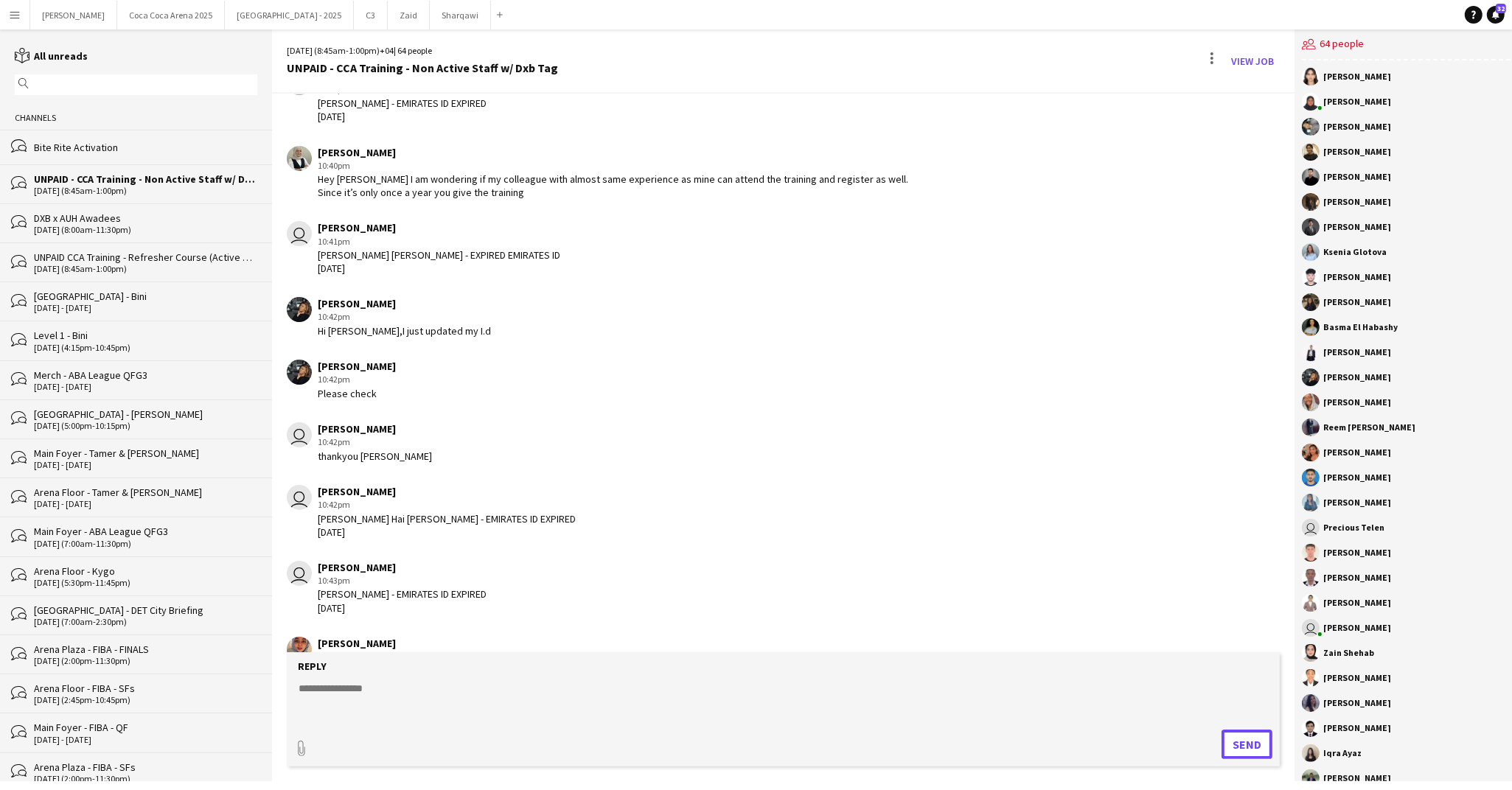
scroll to position [5471, 0]
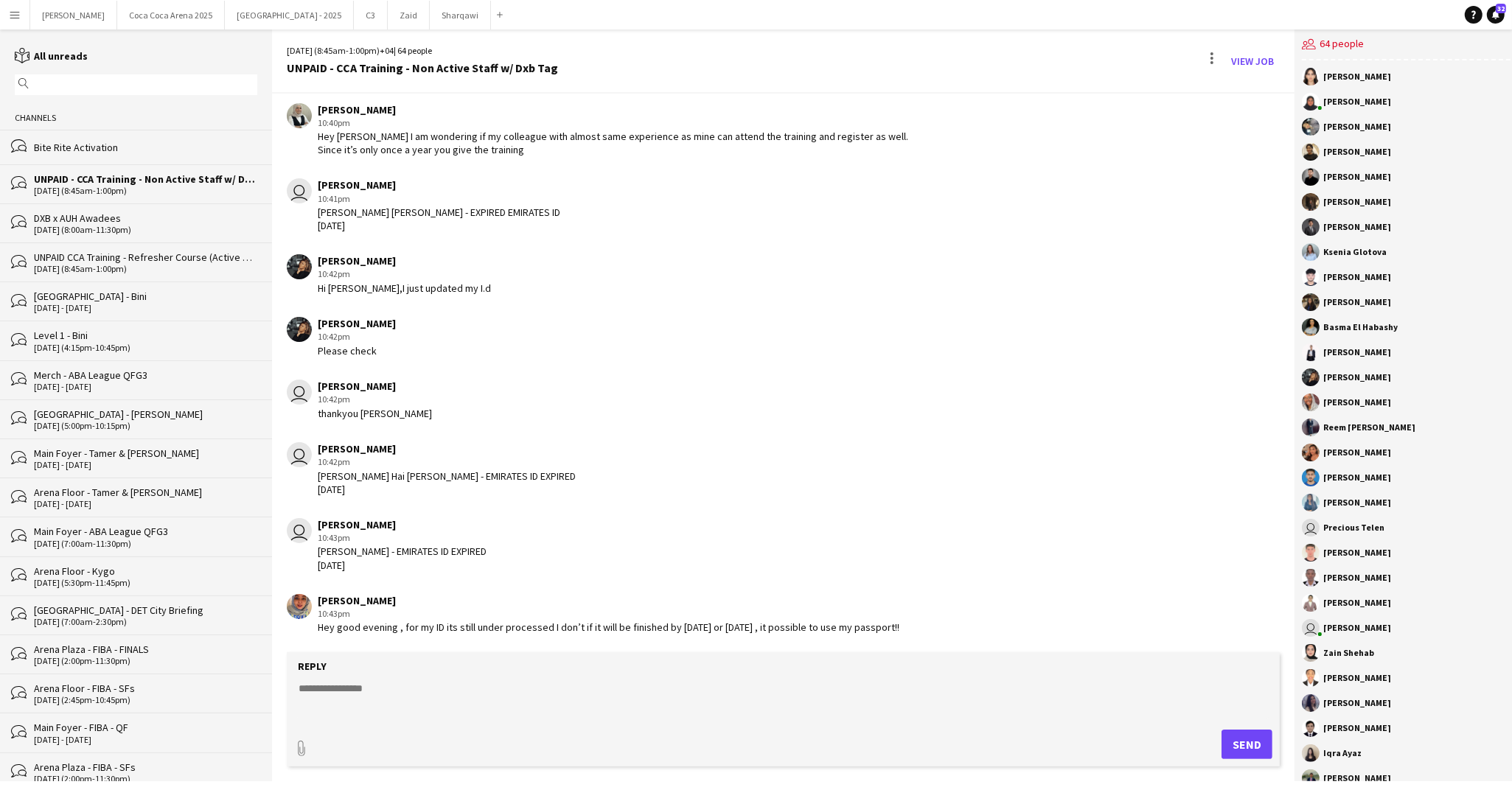
click at [350, 696] on textarea at bounding box center [783, 700] width 972 height 38
paste textarea "**********"
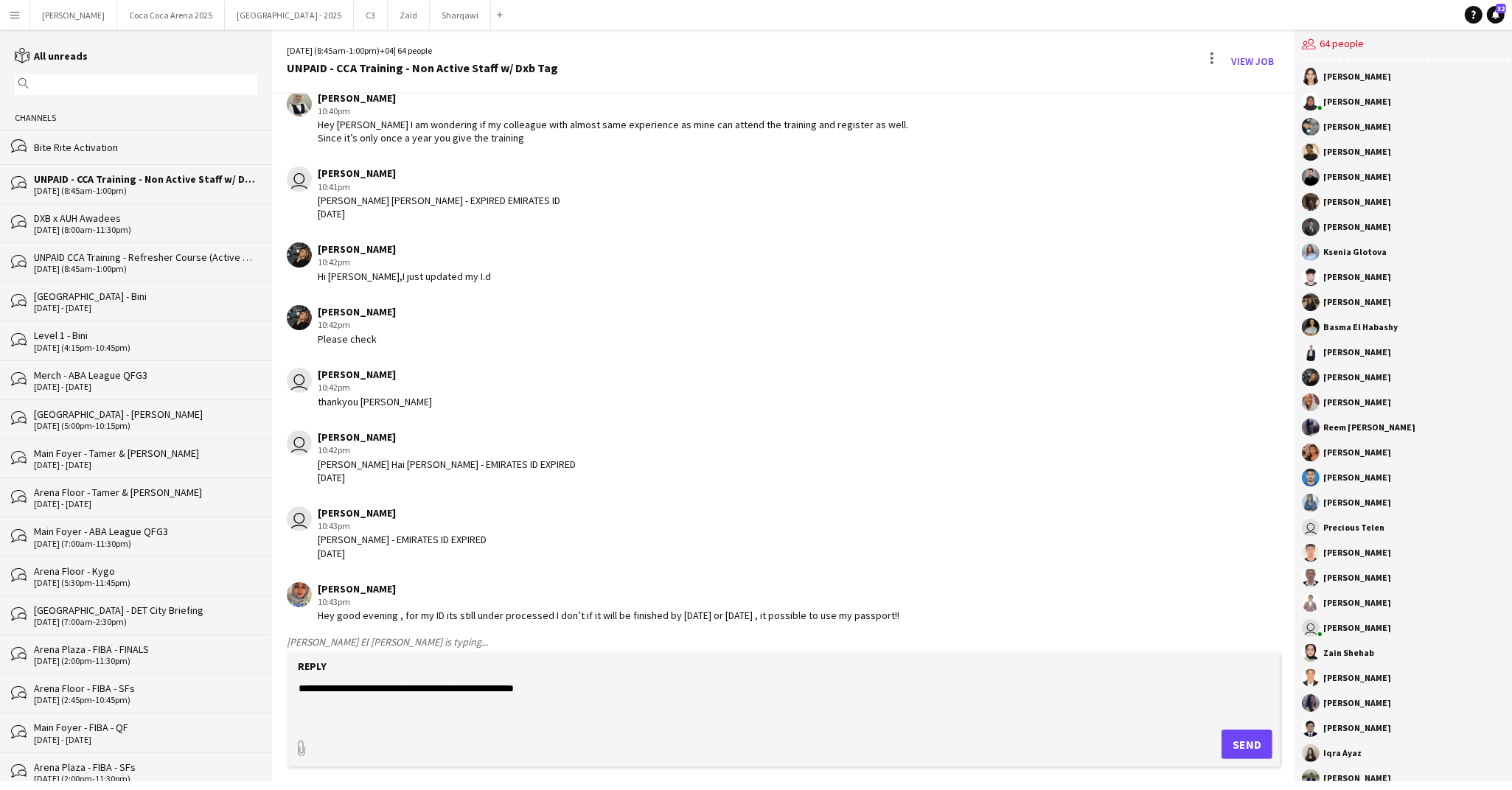
type textarea "**********"
click at [1245, 756] on button "Send" at bounding box center [1247, 745] width 51 height 30
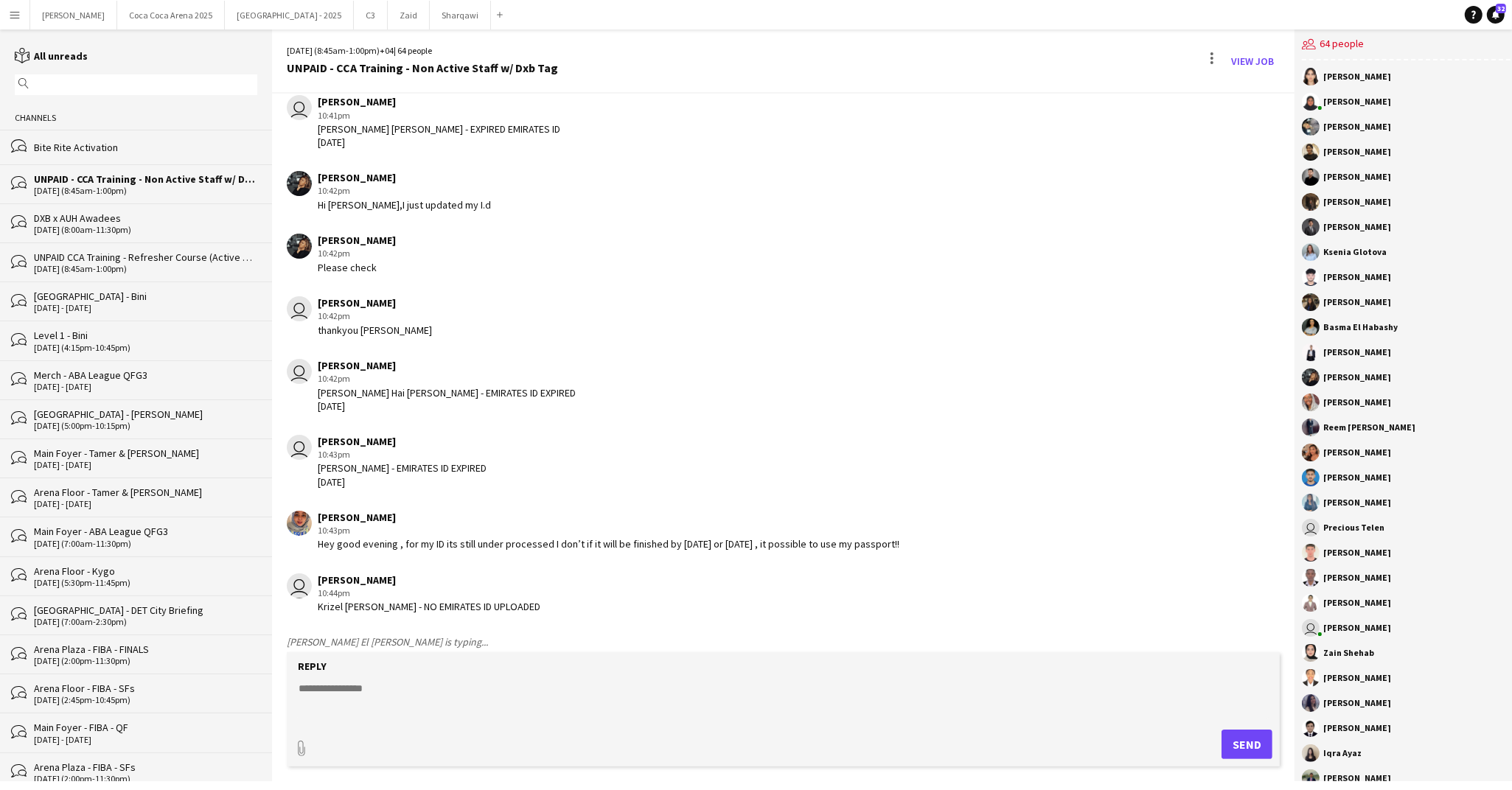
click at [351, 699] on textarea at bounding box center [783, 700] width 972 height 38
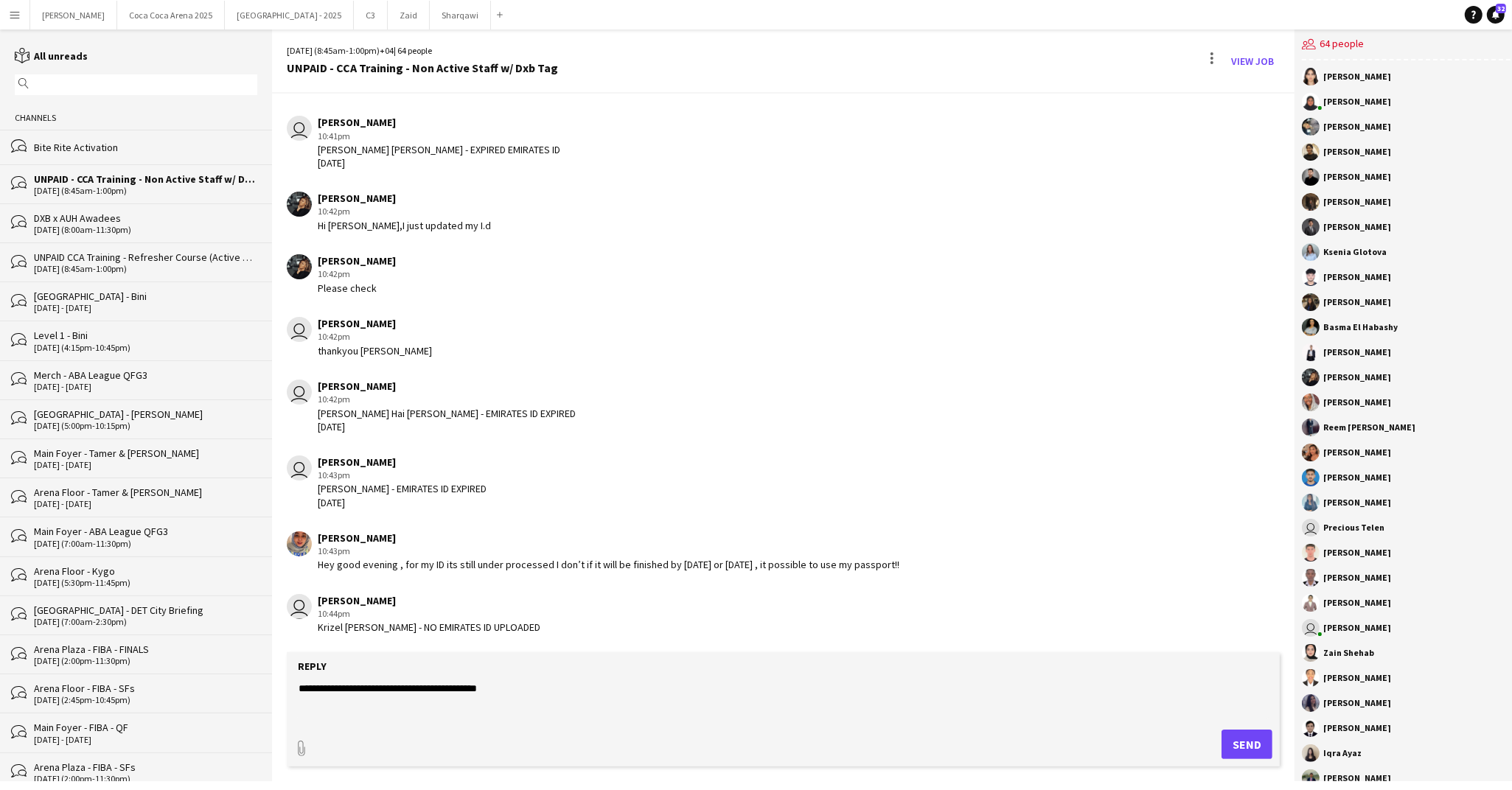
scroll to position [5533, 0]
type textarea "**********"
click at [1247, 738] on button "Send" at bounding box center [1247, 745] width 51 height 30
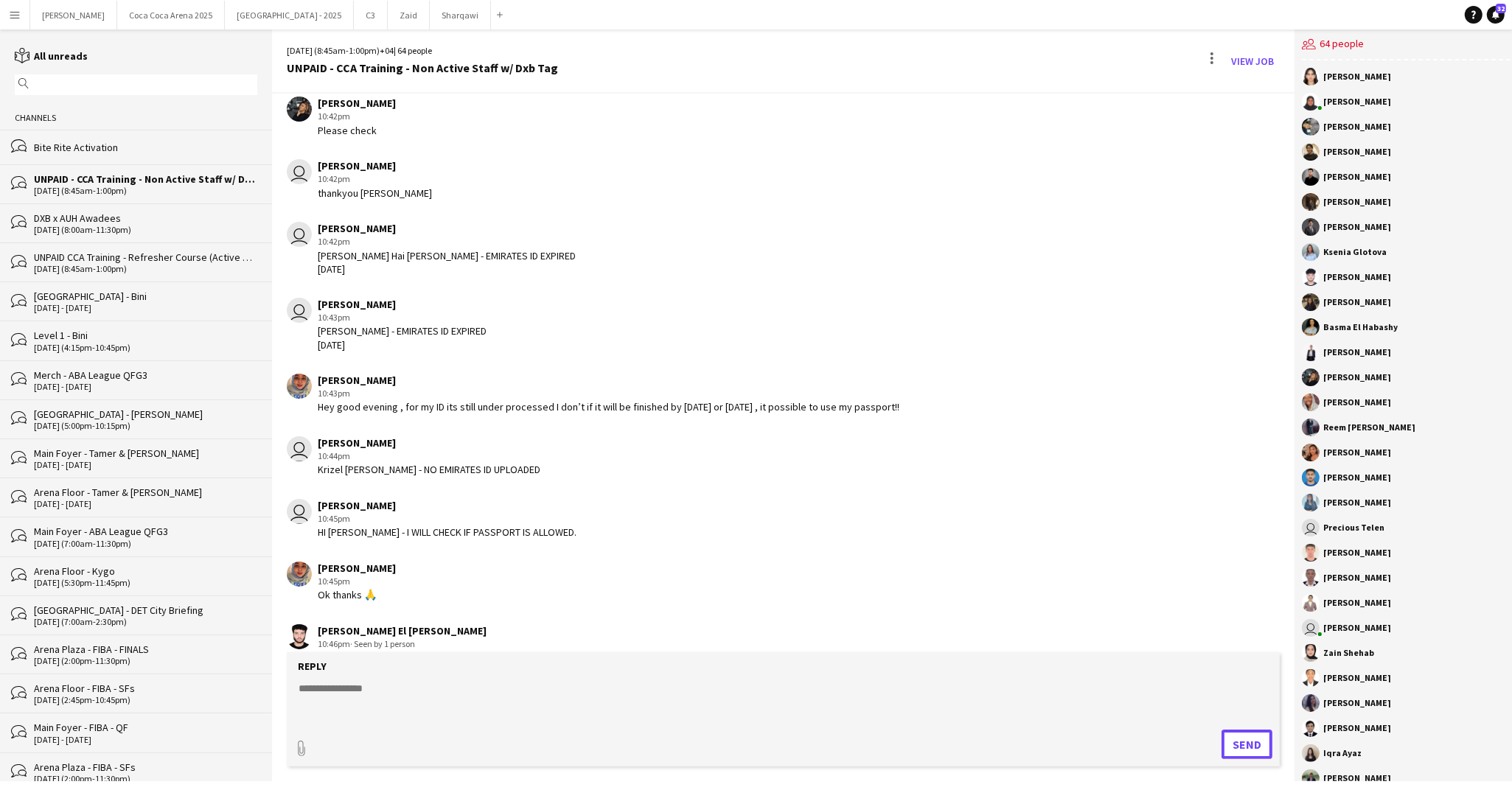
scroll to position [5722, 0]
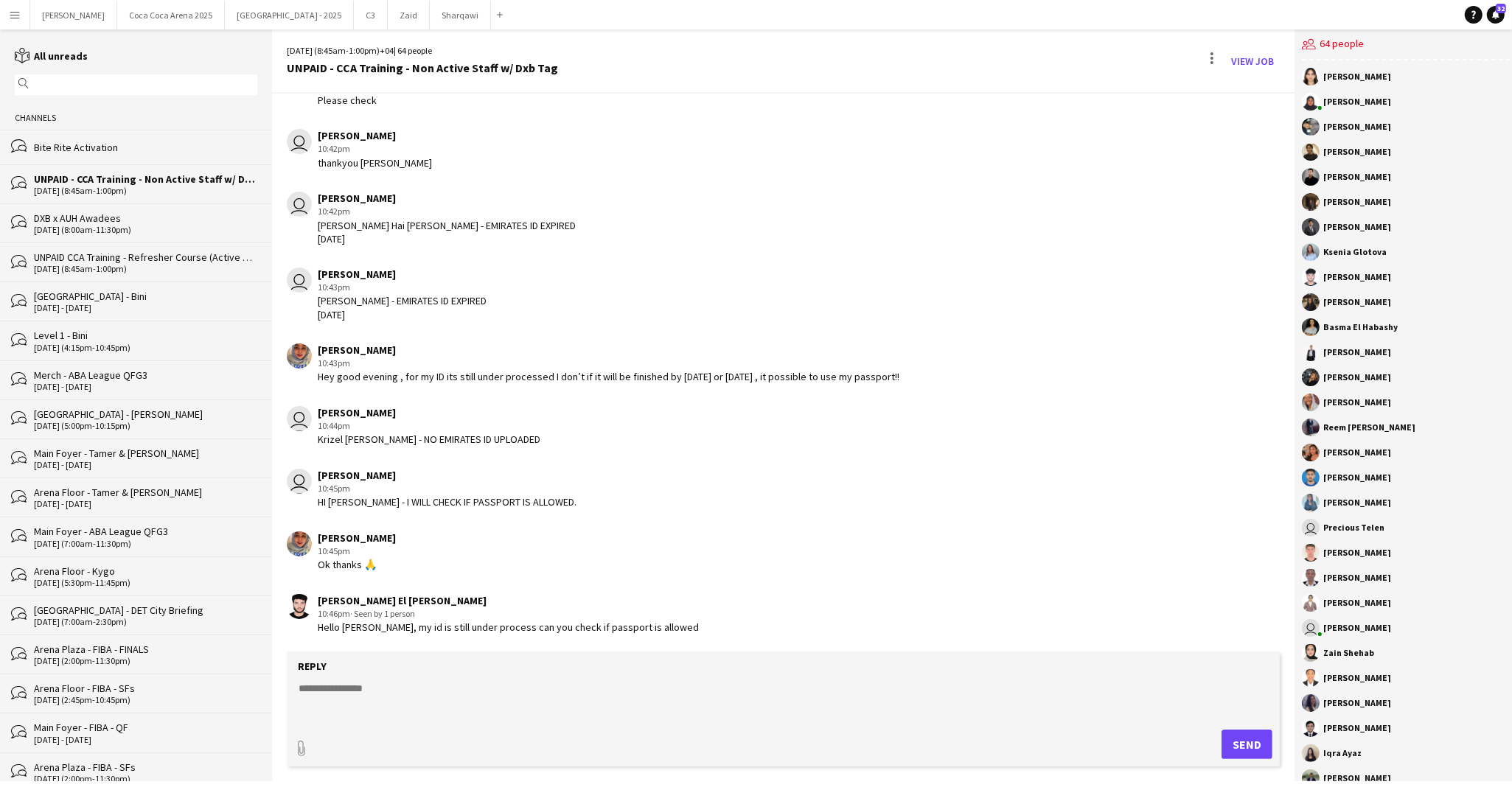
click at [367, 684] on textarea at bounding box center [783, 700] width 972 height 38
paste textarea "**********"
type textarea "**********"
click at [1247, 750] on button "Send" at bounding box center [1247, 745] width 51 height 30
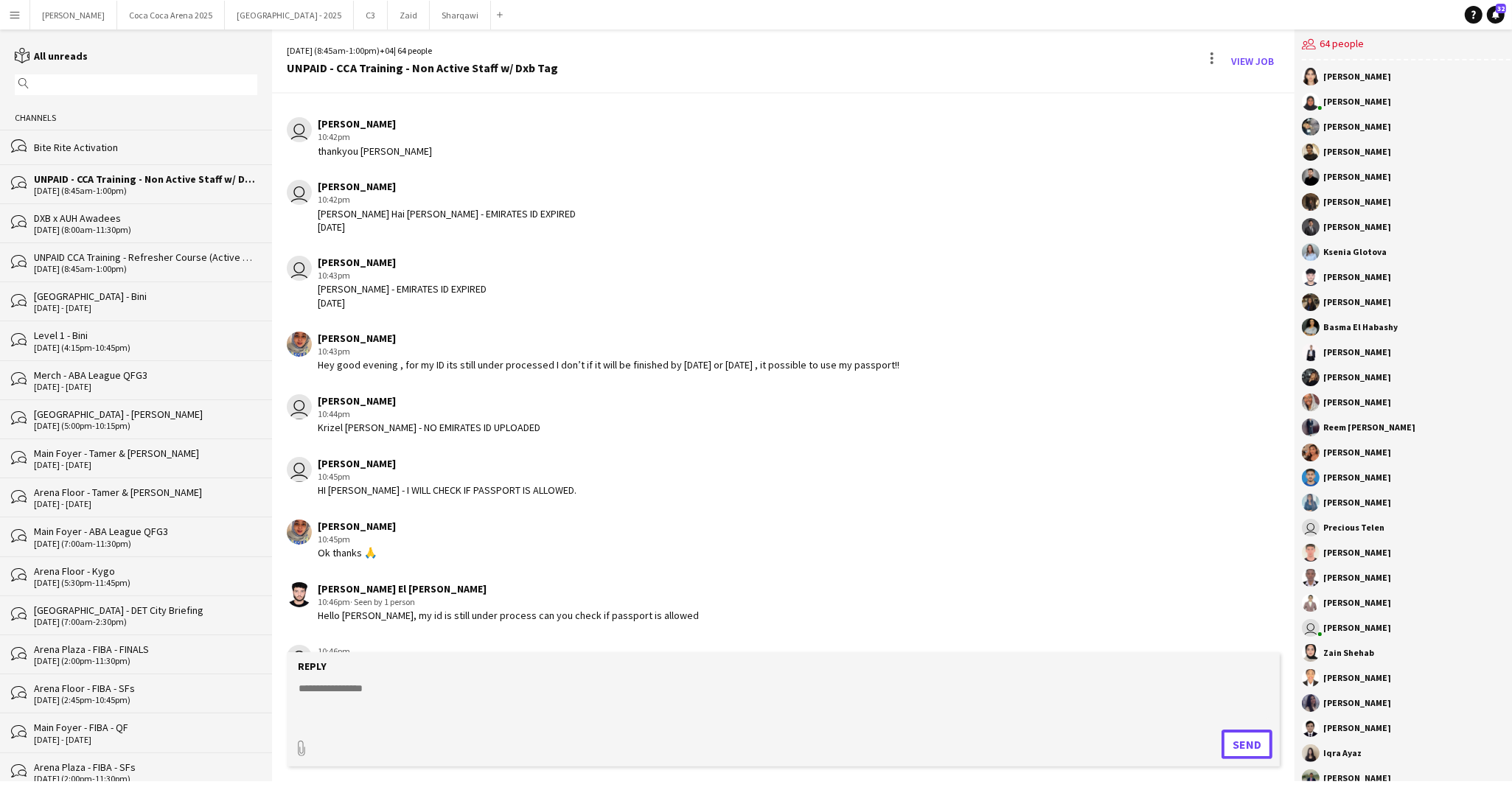
scroll to position [5785, 0]
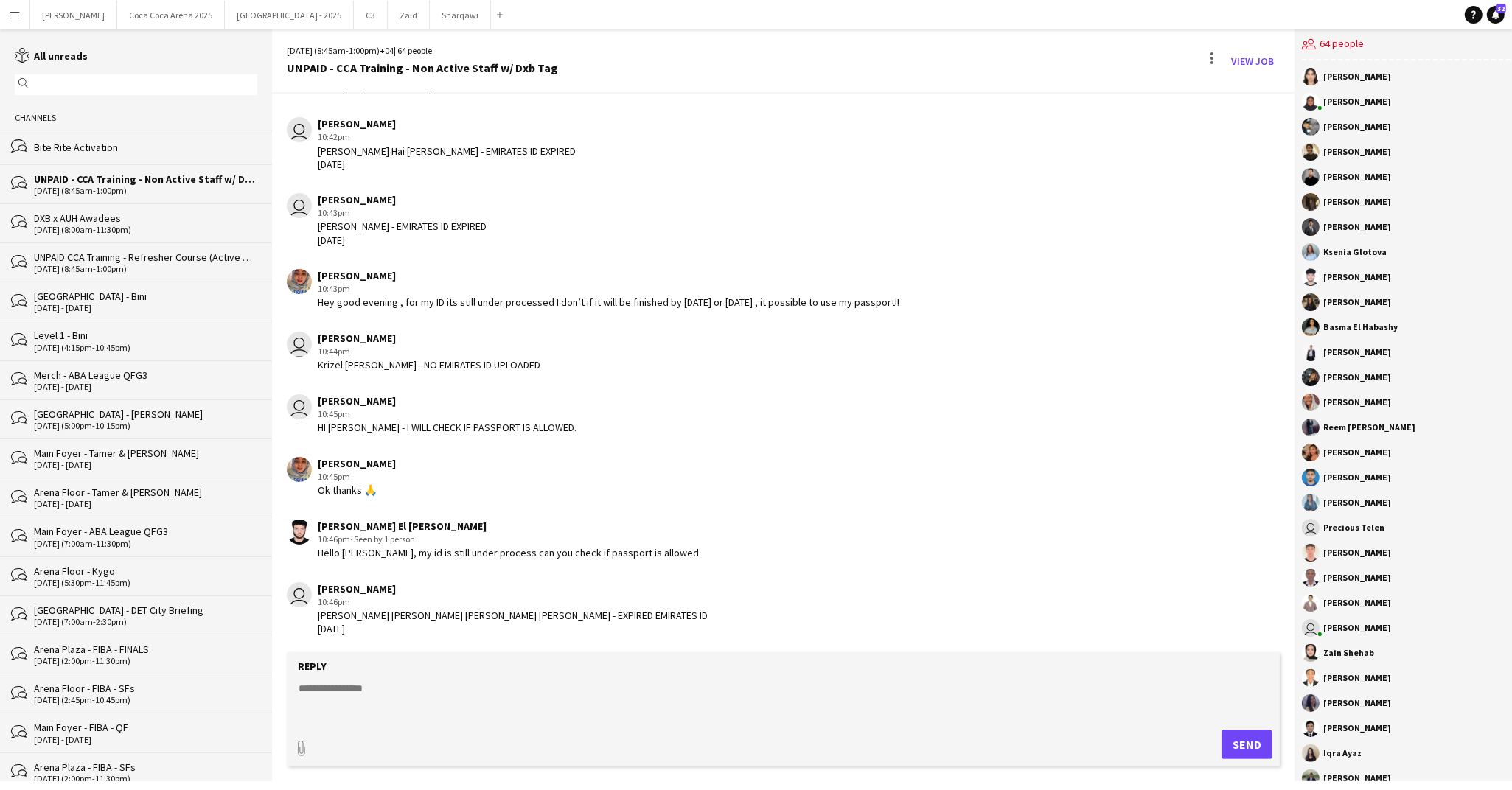
click at [340, 693] on textarea at bounding box center [783, 700] width 972 height 38
type textarea "*"
type textarea "**********"
type textarea "*"
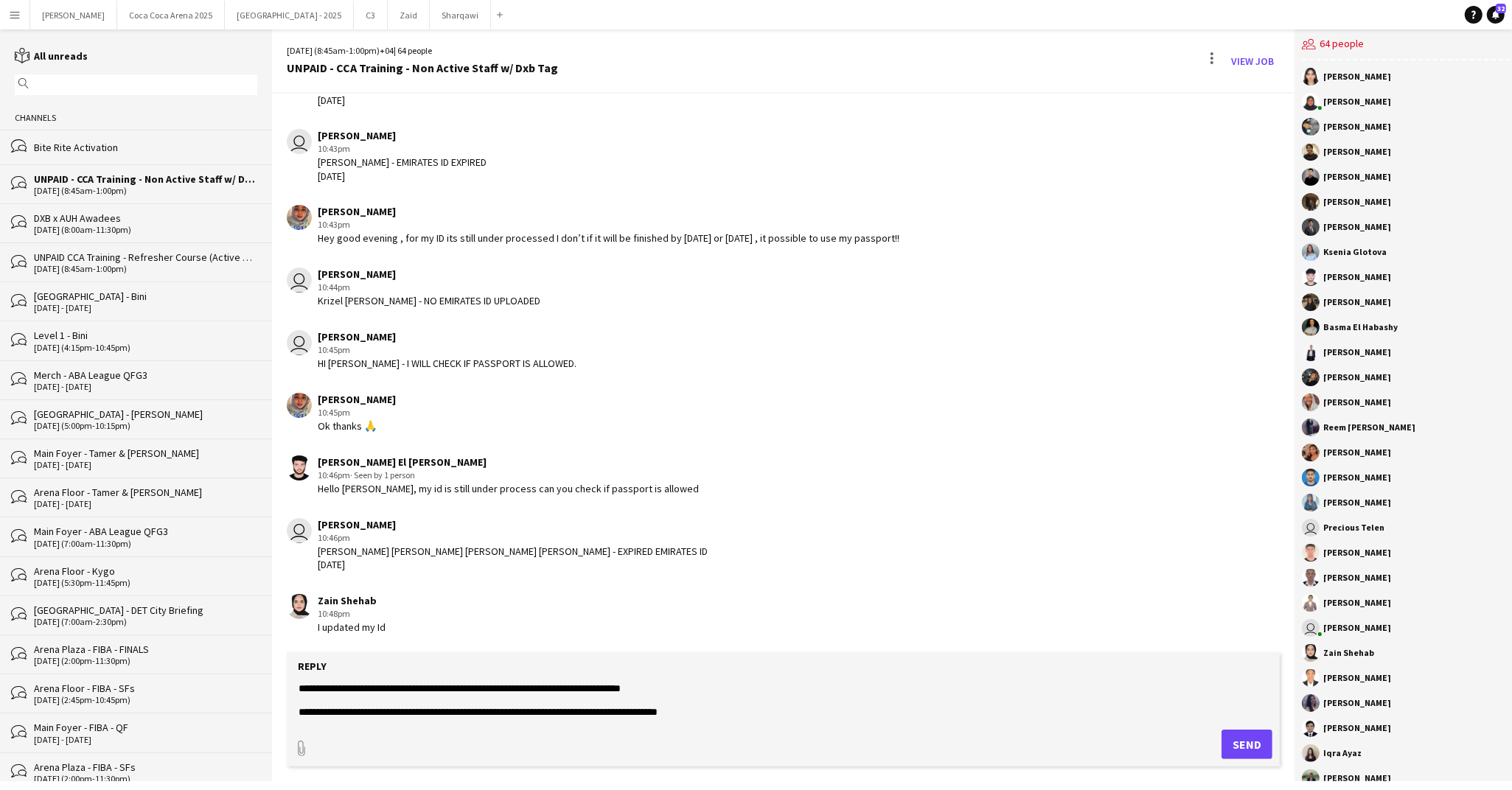
scroll to position [23, 0]
type textarea "**********"
click at [1248, 745] on button "Send" at bounding box center [1247, 745] width 51 height 30
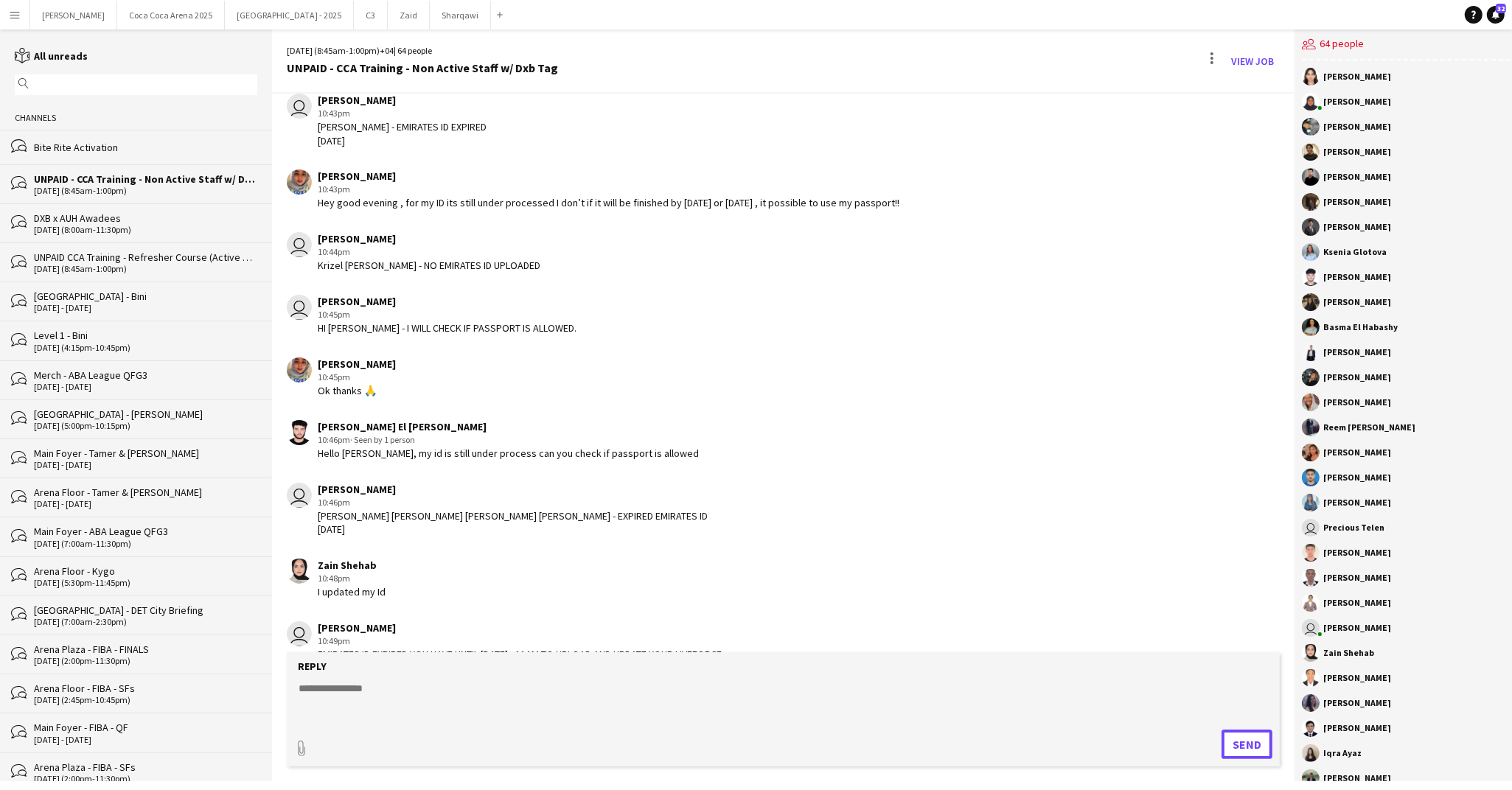
scroll to position [6065, 0]
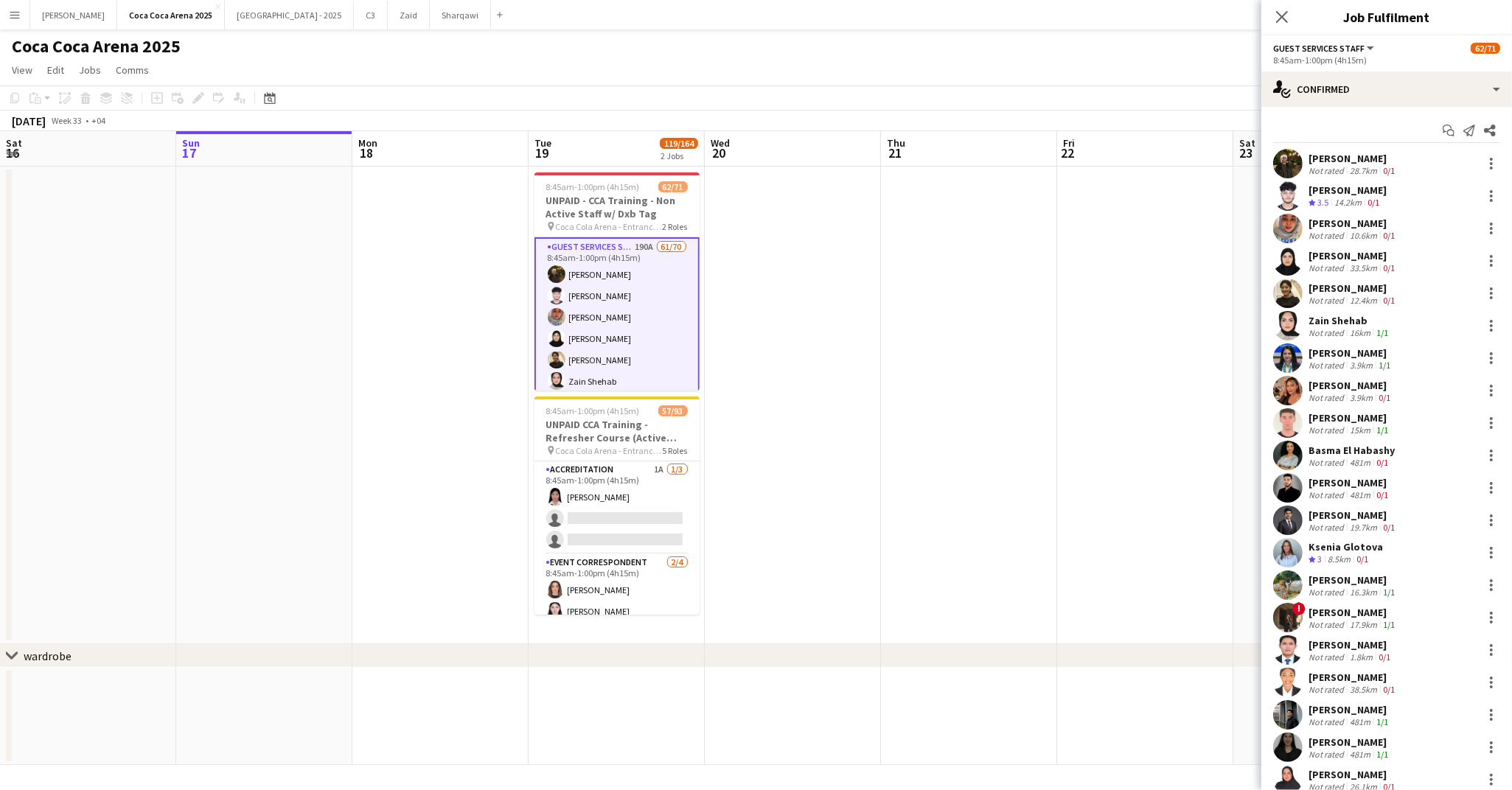
click at [1324, 324] on div "Zain Shehab" at bounding box center [1349, 320] width 82 height 13
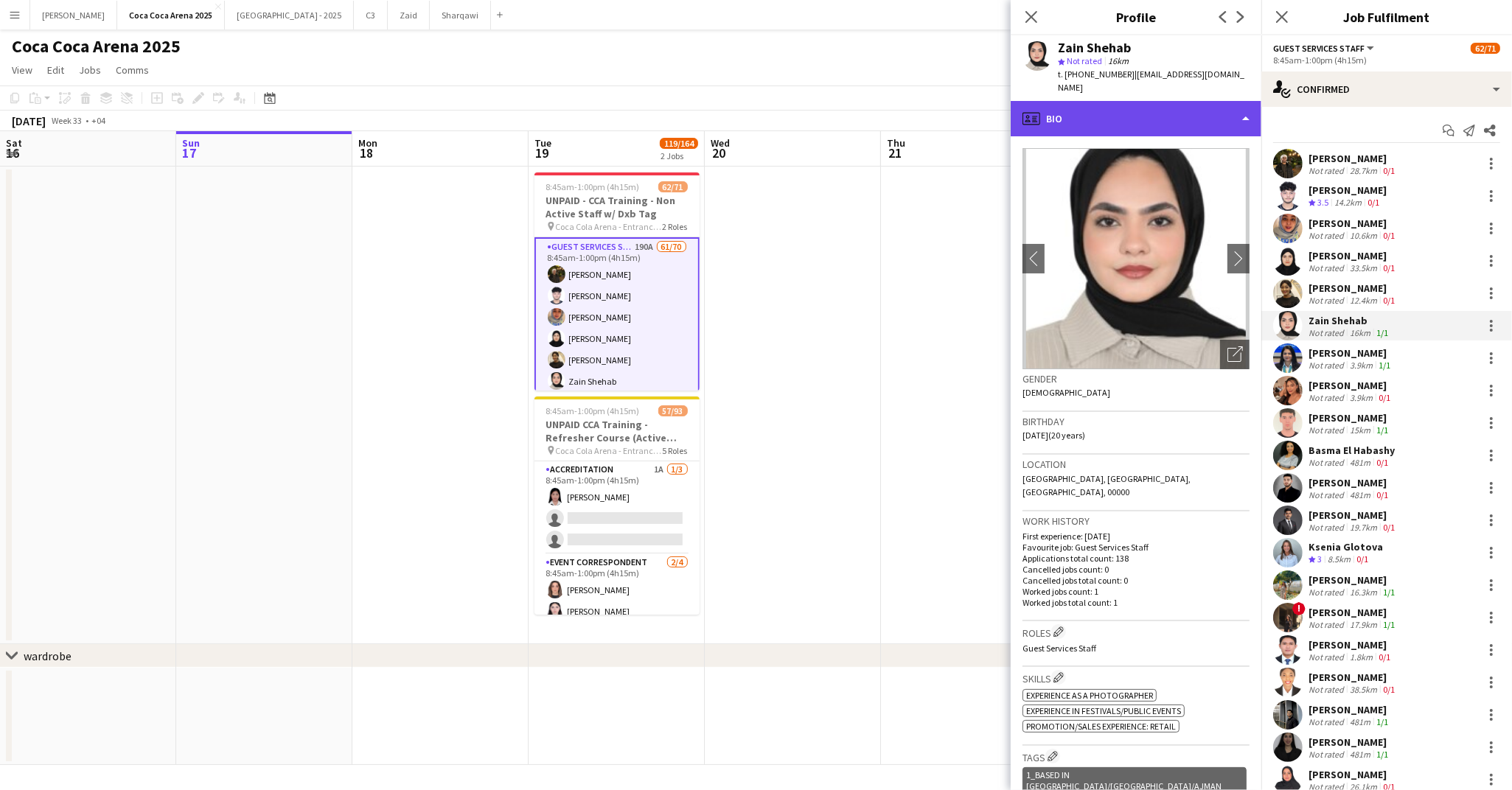
click at [1084, 107] on div "profile Bio" at bounding box center [1136, 118] width 250 height 35
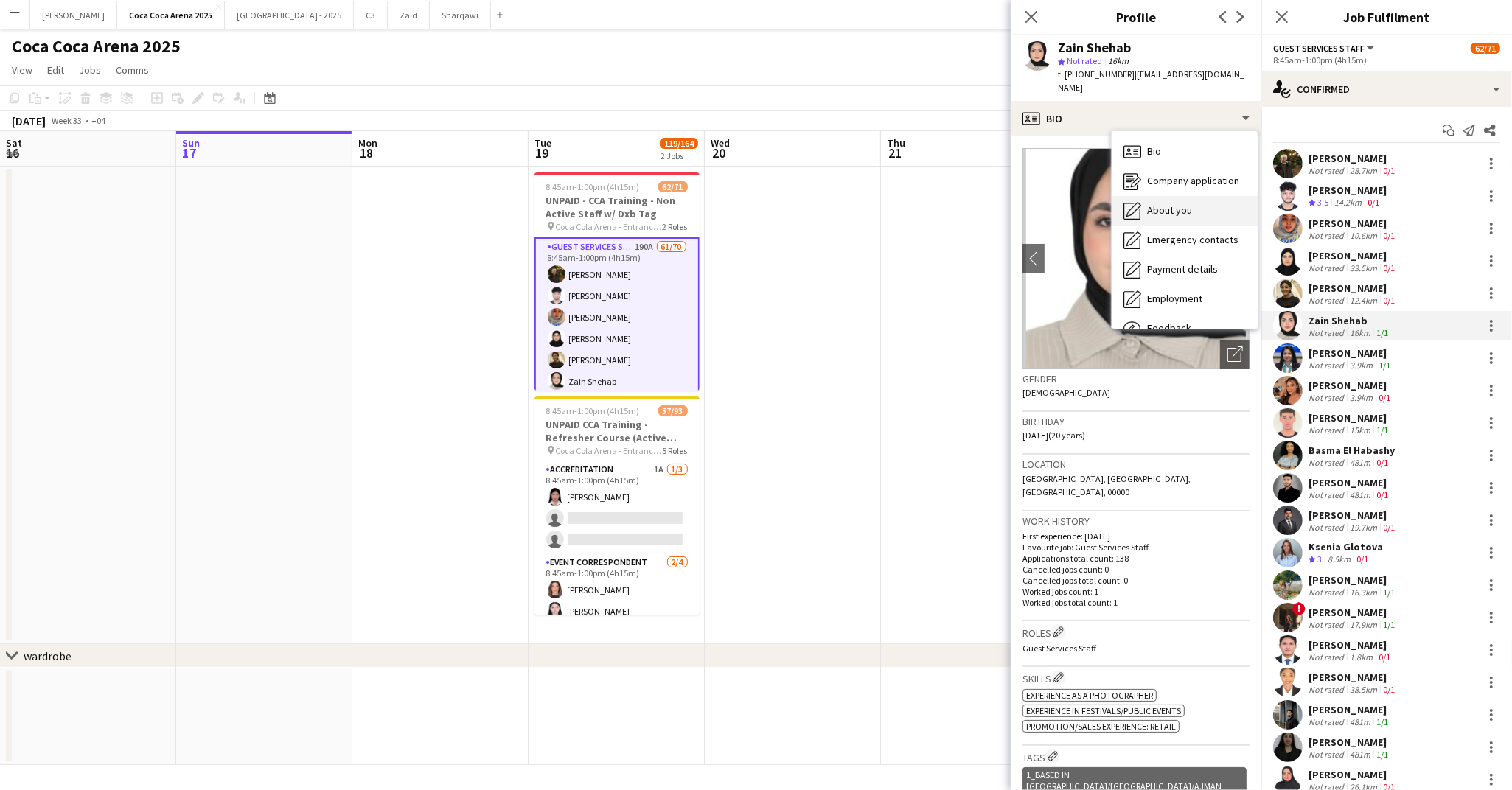
click at [1153, 204] on span "About you" at bounding box center [1169, 210] width 45 height 13
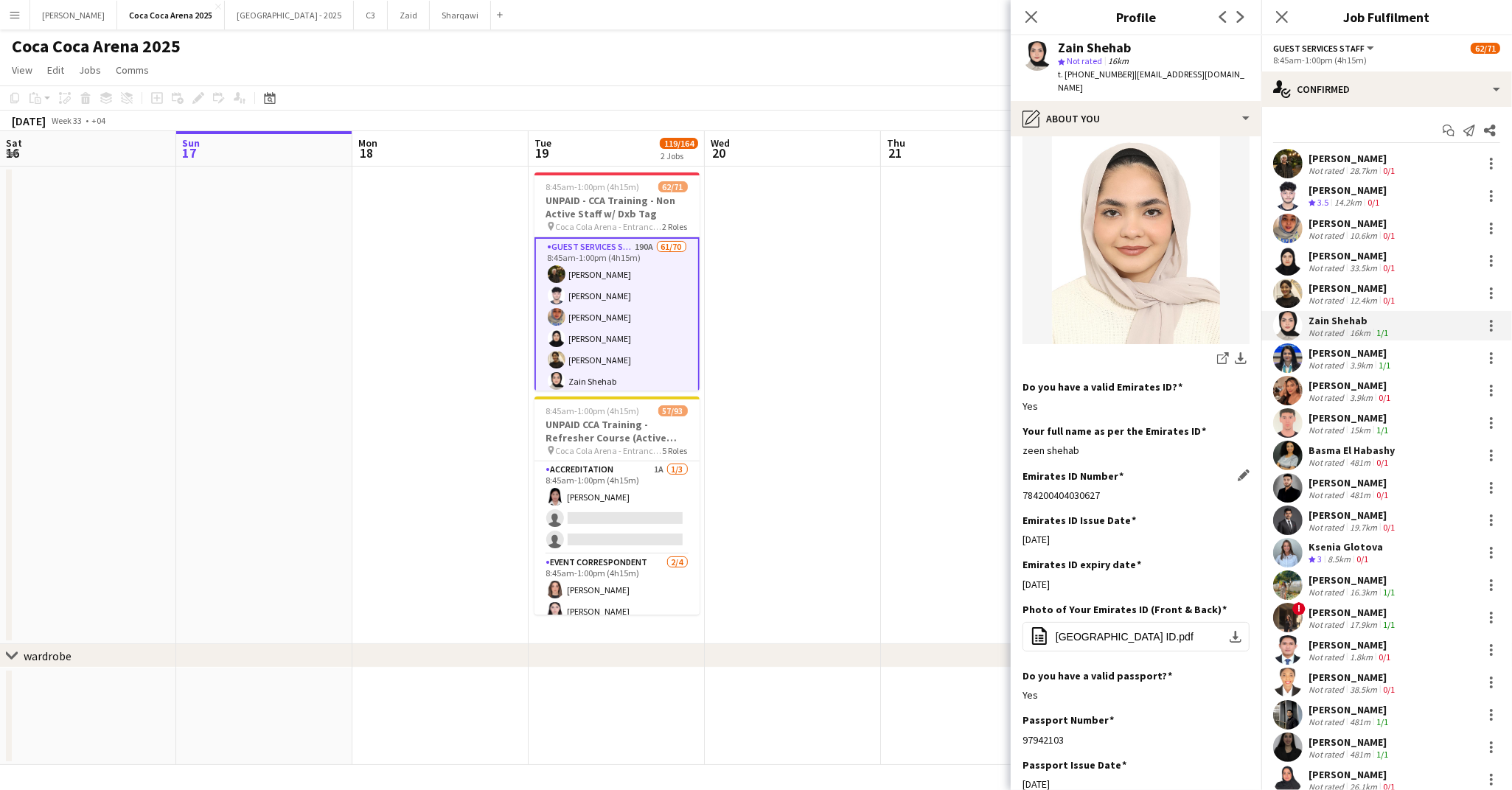
scroll to position [269, 0]
drag, startPoint x: 1077, startPoint y: 441, endPoint x: 1022, endPoint y: 441, distance: 55.0
click at [1022, 444] on div "zeen shehab" at bounding box center [1135, 451] width 227 height 13
copy div "zeen shehab"
drag, startPoint x: 1077, startPoint y: 572, endPoint x: 1018, endPoint y: 574, distance: 59.0
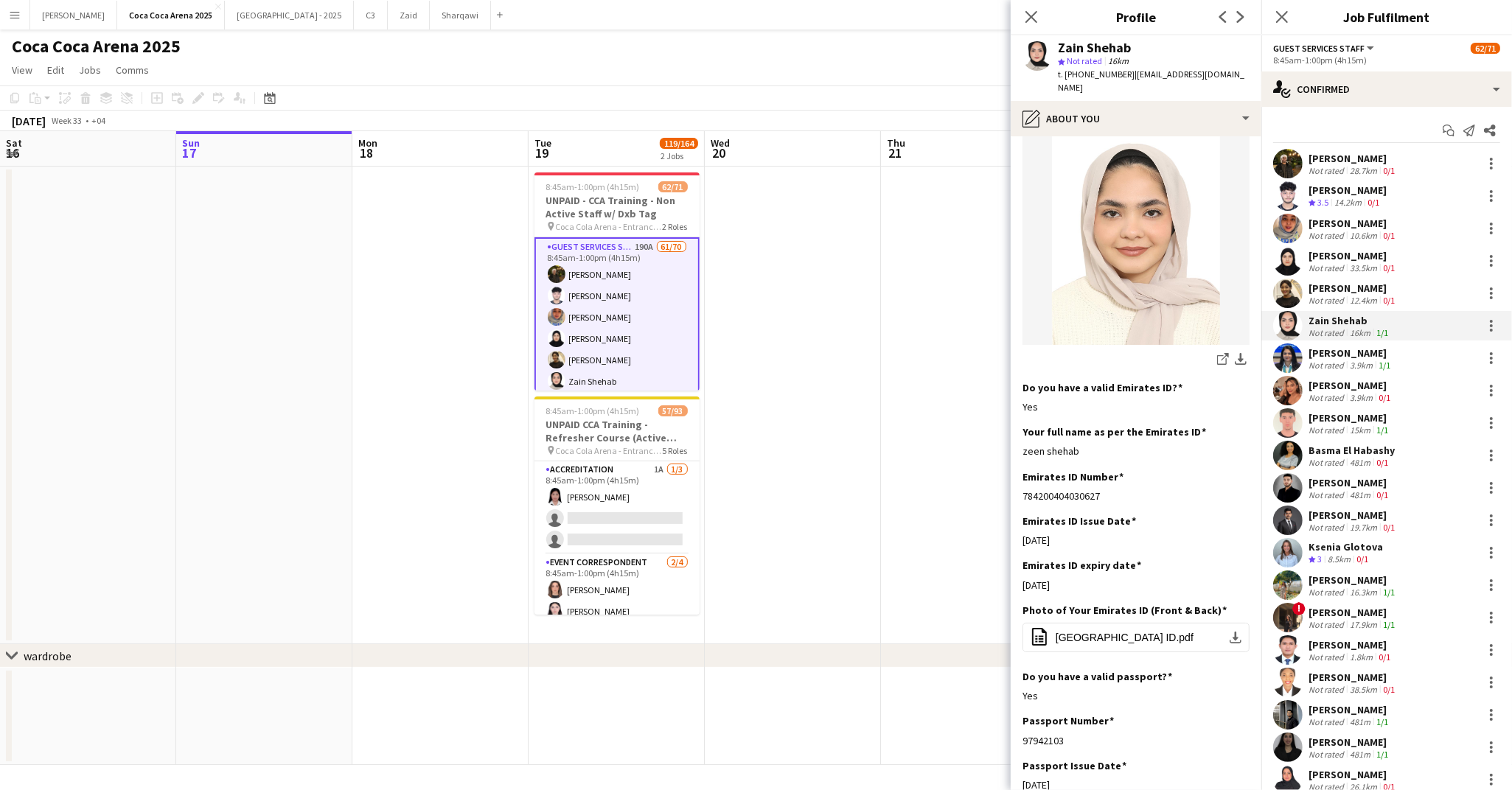
click at [1018, 574] on app-section-data-types "Bio Edit this field I am happy to apply for the job at Liveforce. While studyin…" at bounding box center [1136, 463] width 250 height 654
copy div "06-01-2025"
click at [1330, 350] on div "[PERSON_NAME]" at bounding box center [1350, 353] width 85 height 13
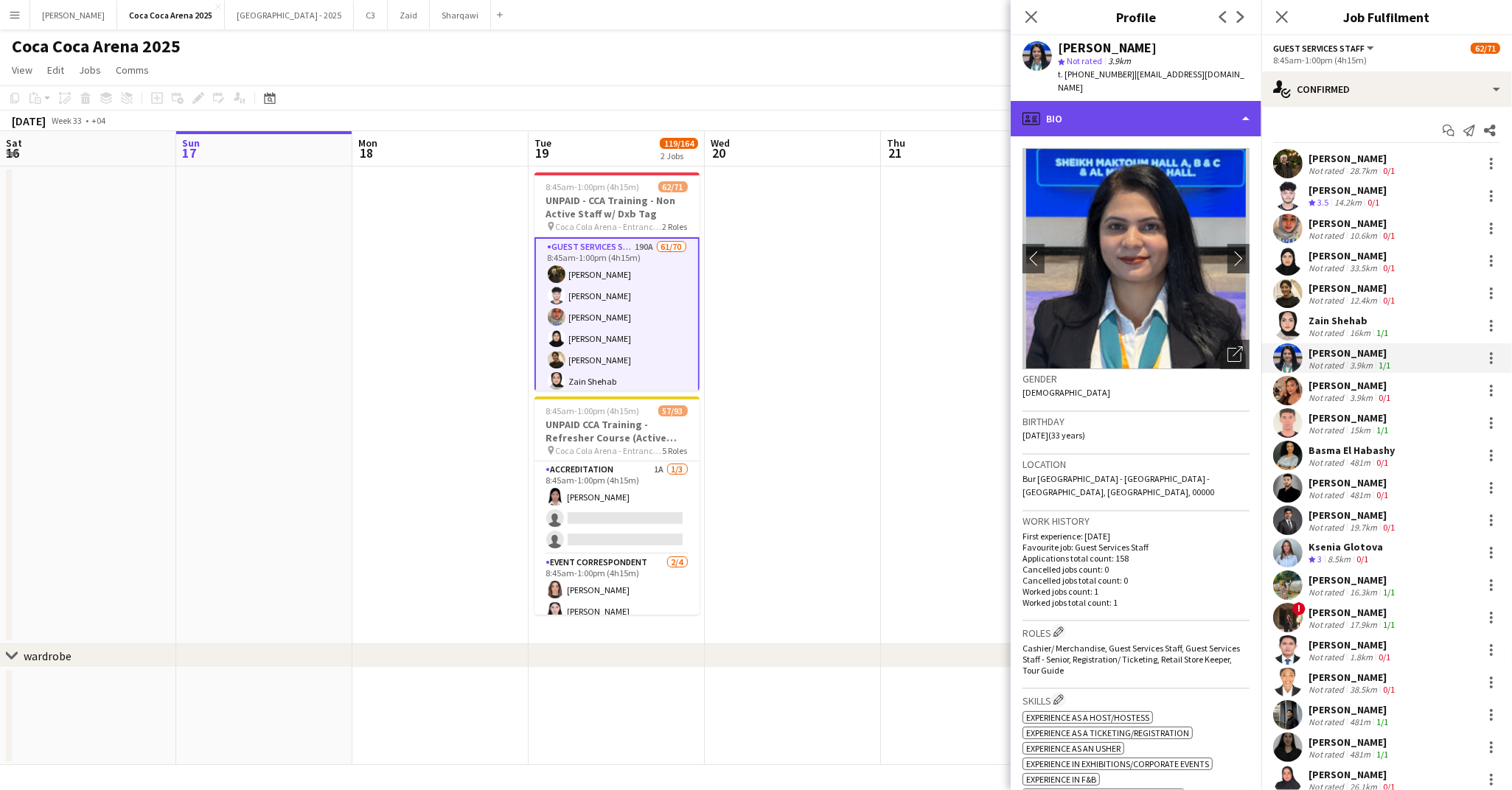
click at [1111, 102] on div "profile Bio" at bounding box center [1136, 118] width 250 height 35
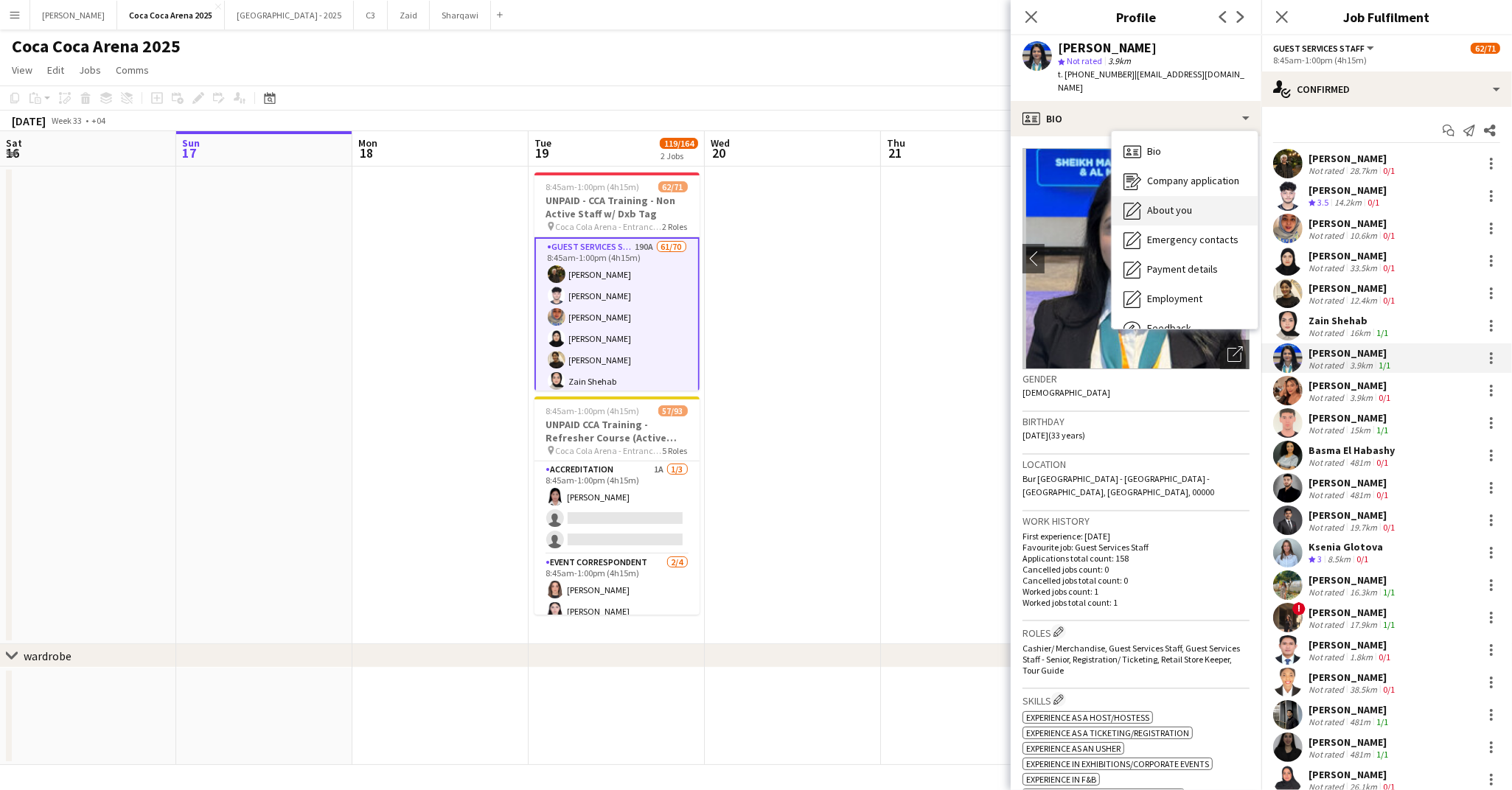
click at [1158, 204] on span "About you" at bounding box center [1169, 210] width 45 height 13
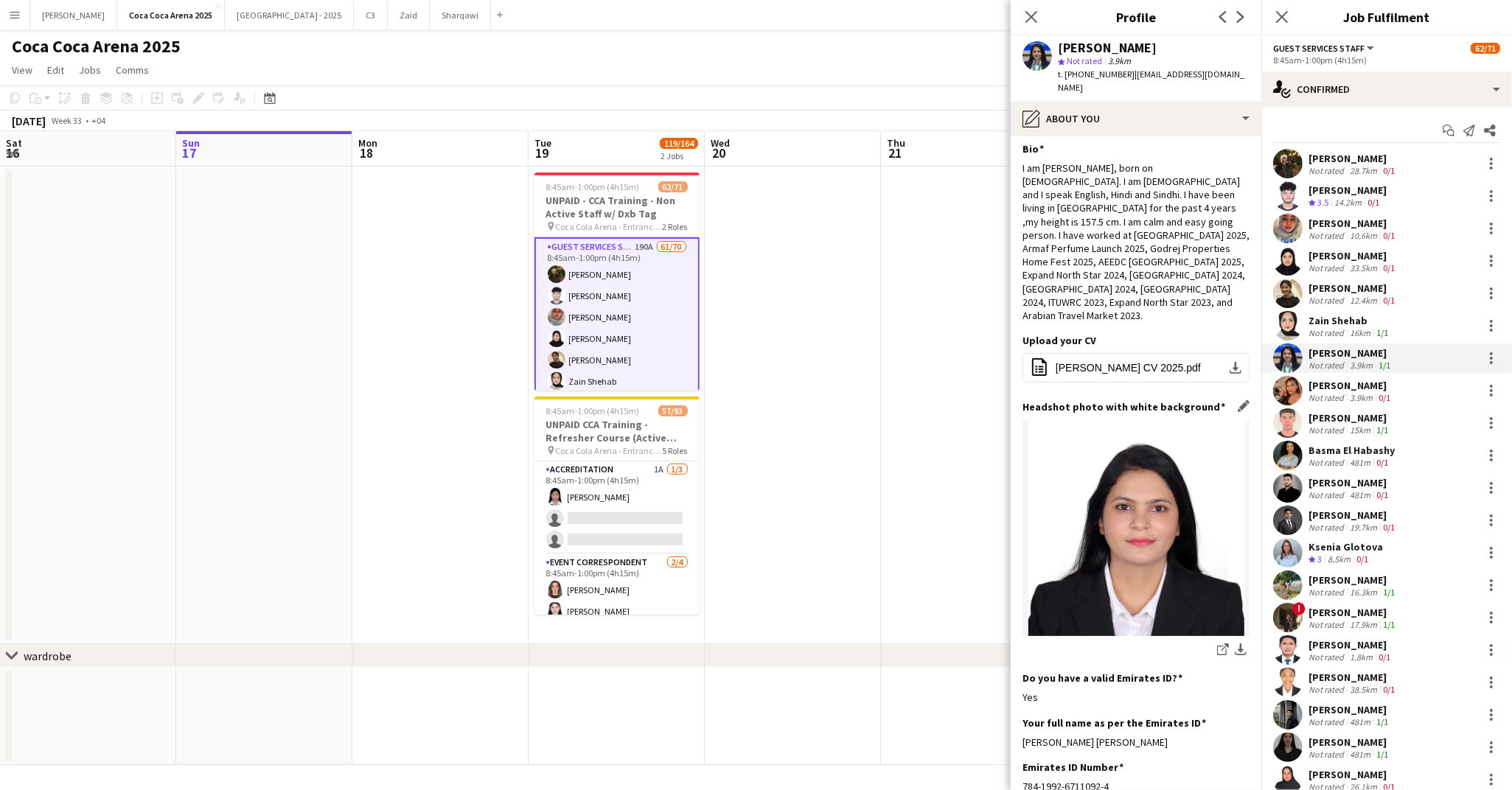
scroll to position [0, 0]
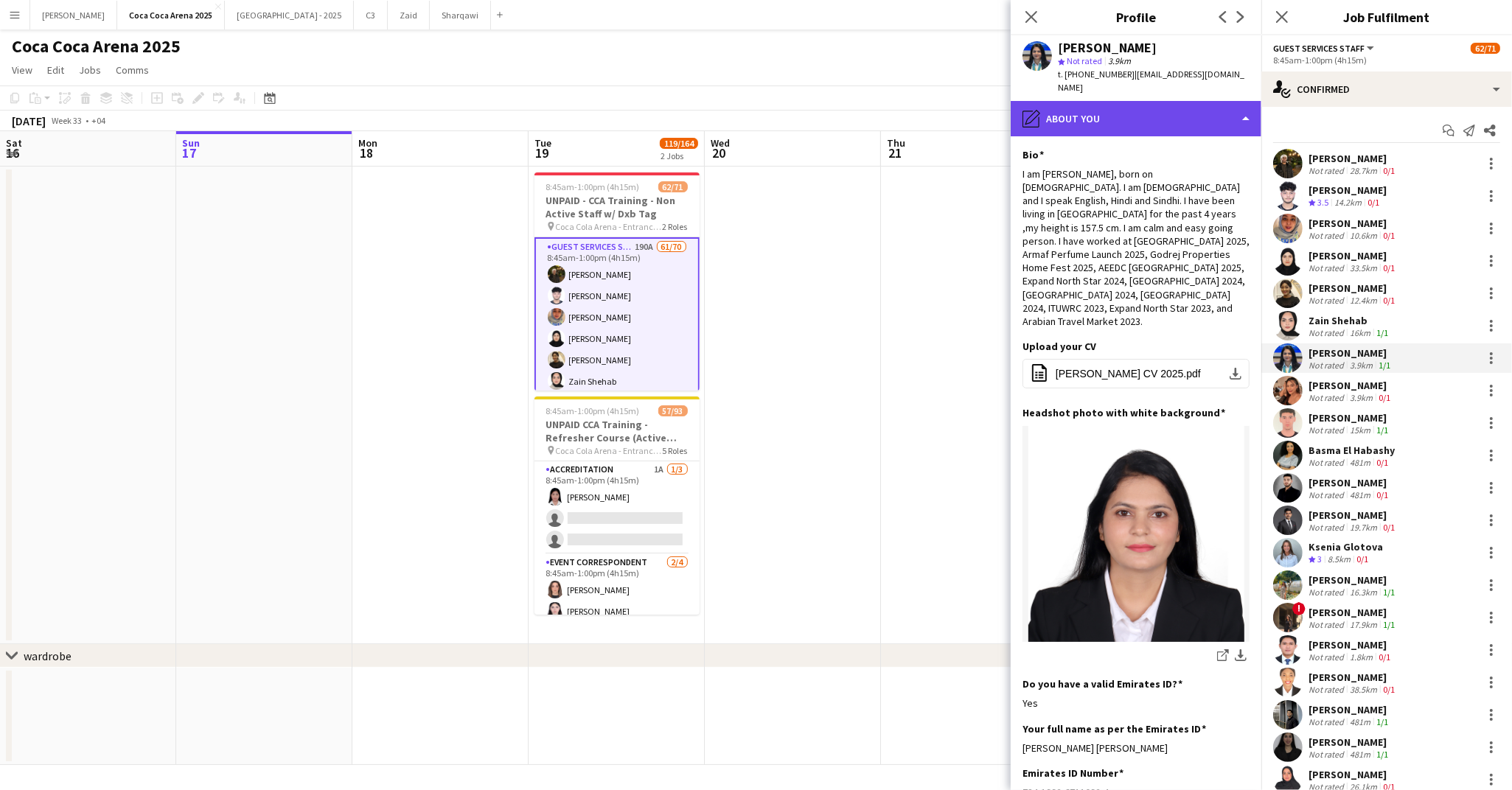
click at [1069, 114] on div "pencil4 About you" at bounding box center [1136, 118] width 250 height 35
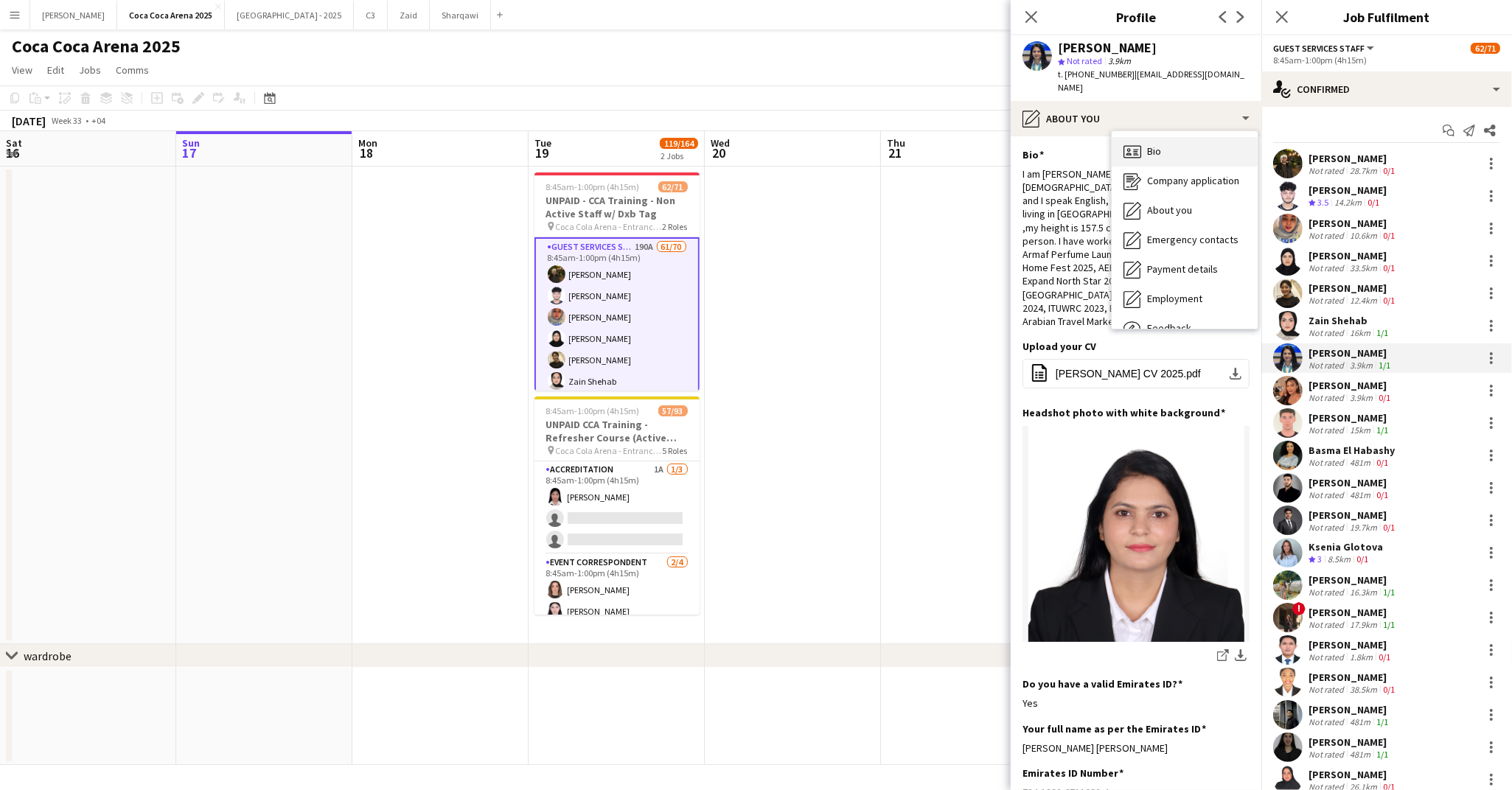
click at [1135, 145] on icon at bounding box center [1132, 151] width 18 height 12
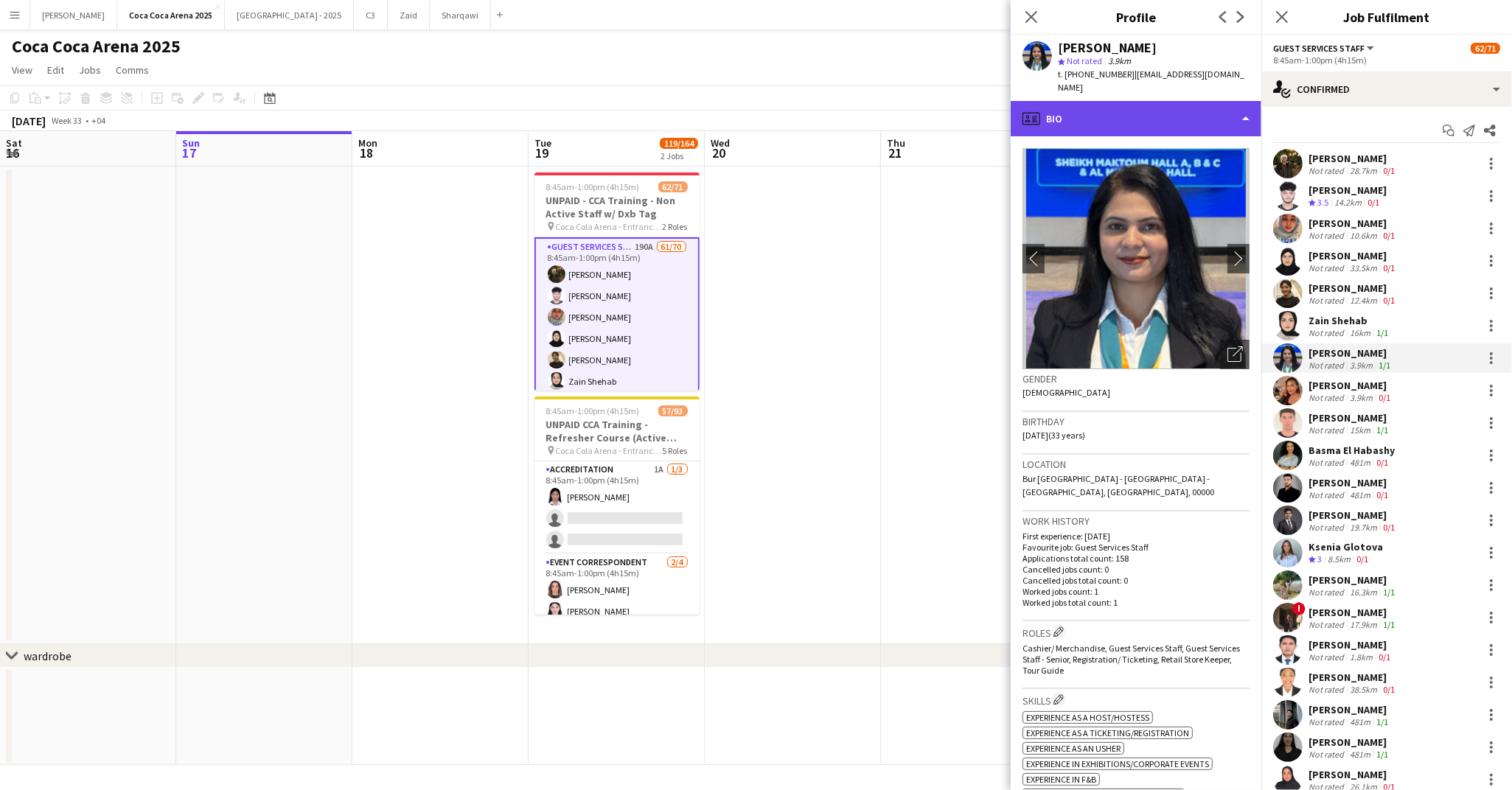
click at [1061, 101] on div "profile Bio" at bounding box center [1136, 118] width 250 height 35
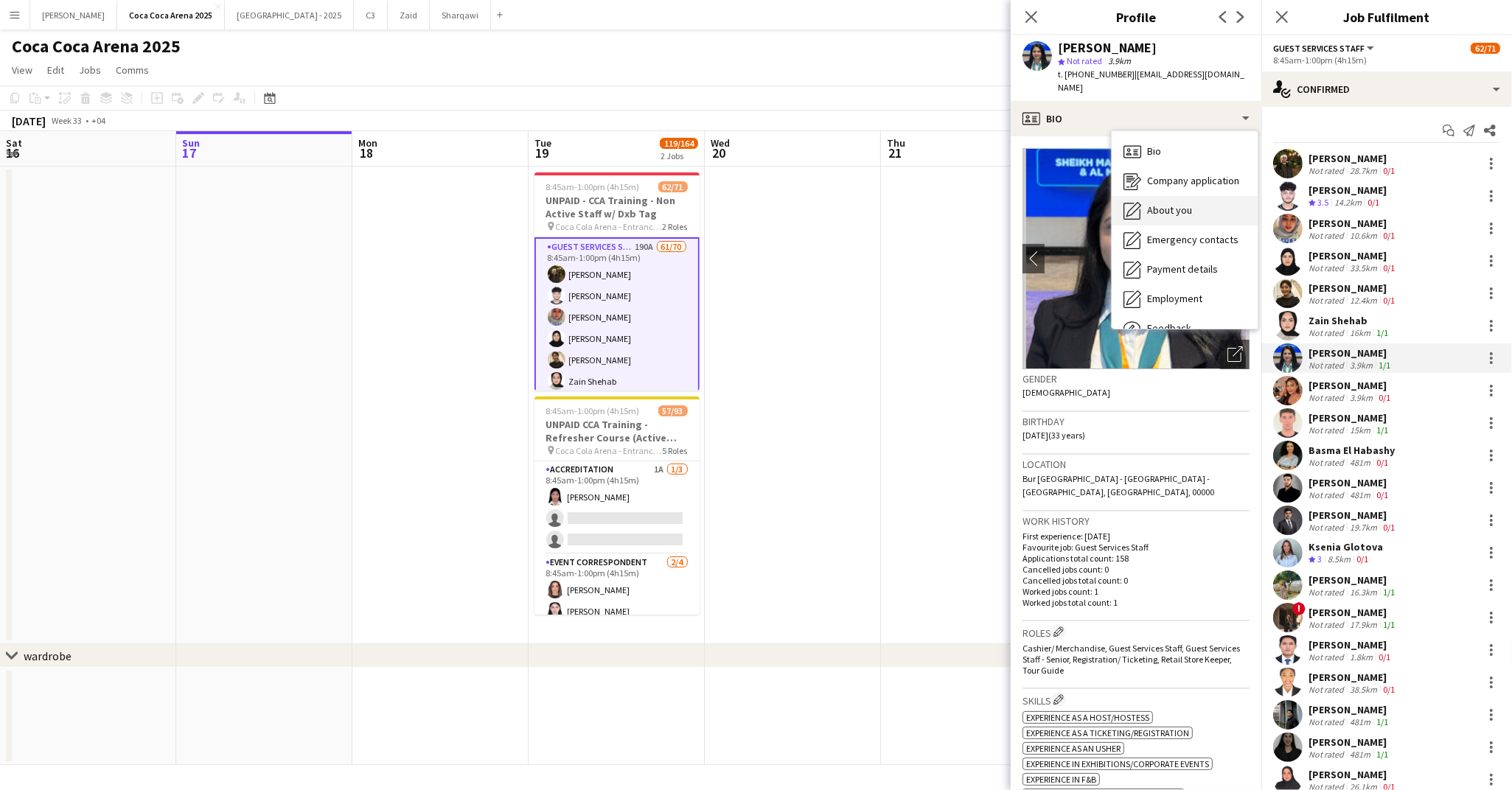
click at [1148, 204] on span "About you" at bounding box center [1169, 210] width 45 height 13
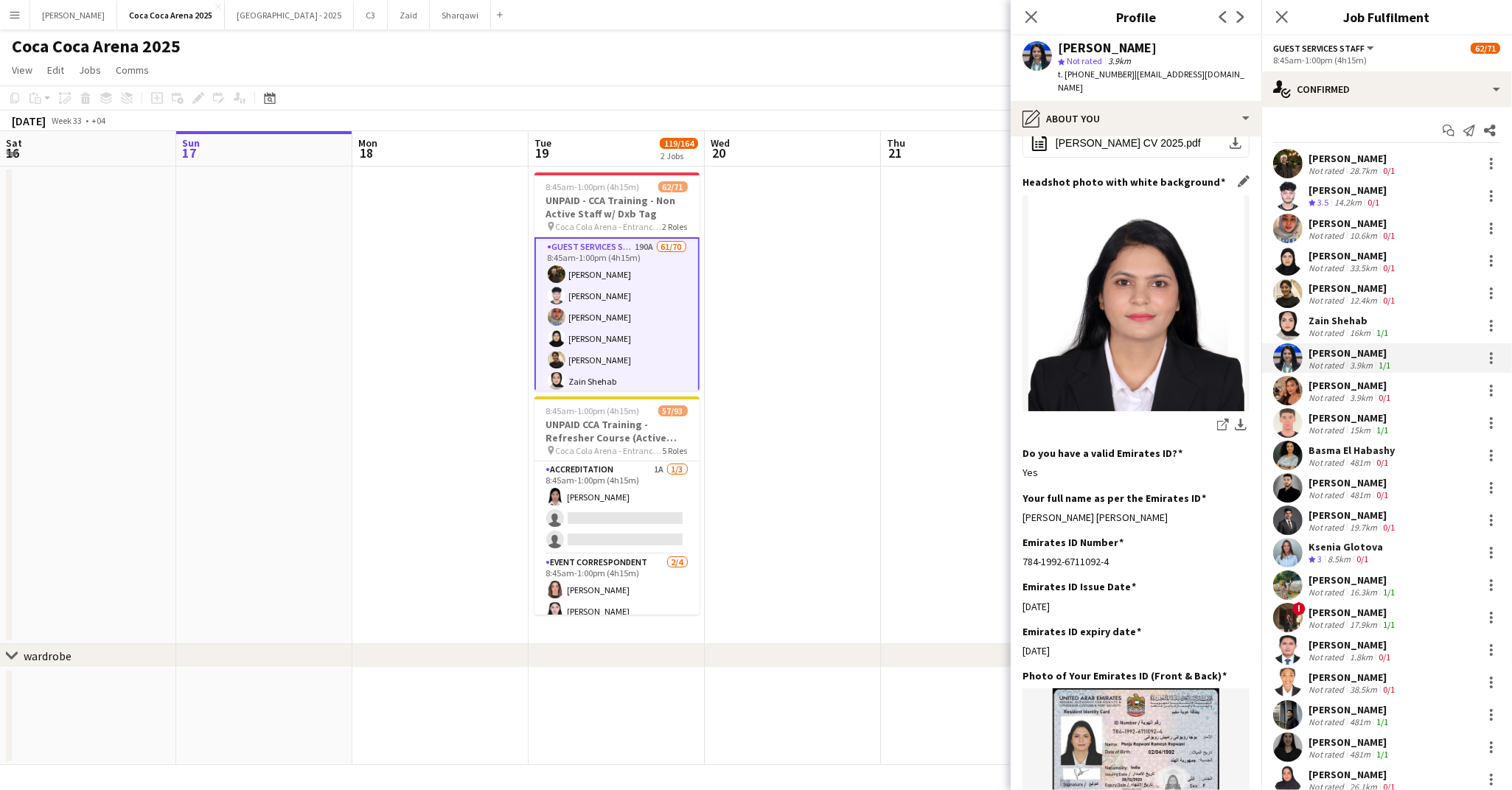
scroll to position [232, 0]
drag, startPoint x: 1170, startPoint y: 475, endPoint x: 1022, endPoint y: 477, distance: 148.0
click at [1022, 477] on app-section-data-types "Bio Edit this field I am Pooja Ropwani, born on 2nd April 1992. I am Indian and…" at bounding box center [1136, 463] width 250 height 654
copy div "Pooja Ropwani Ramesh Ropwani"
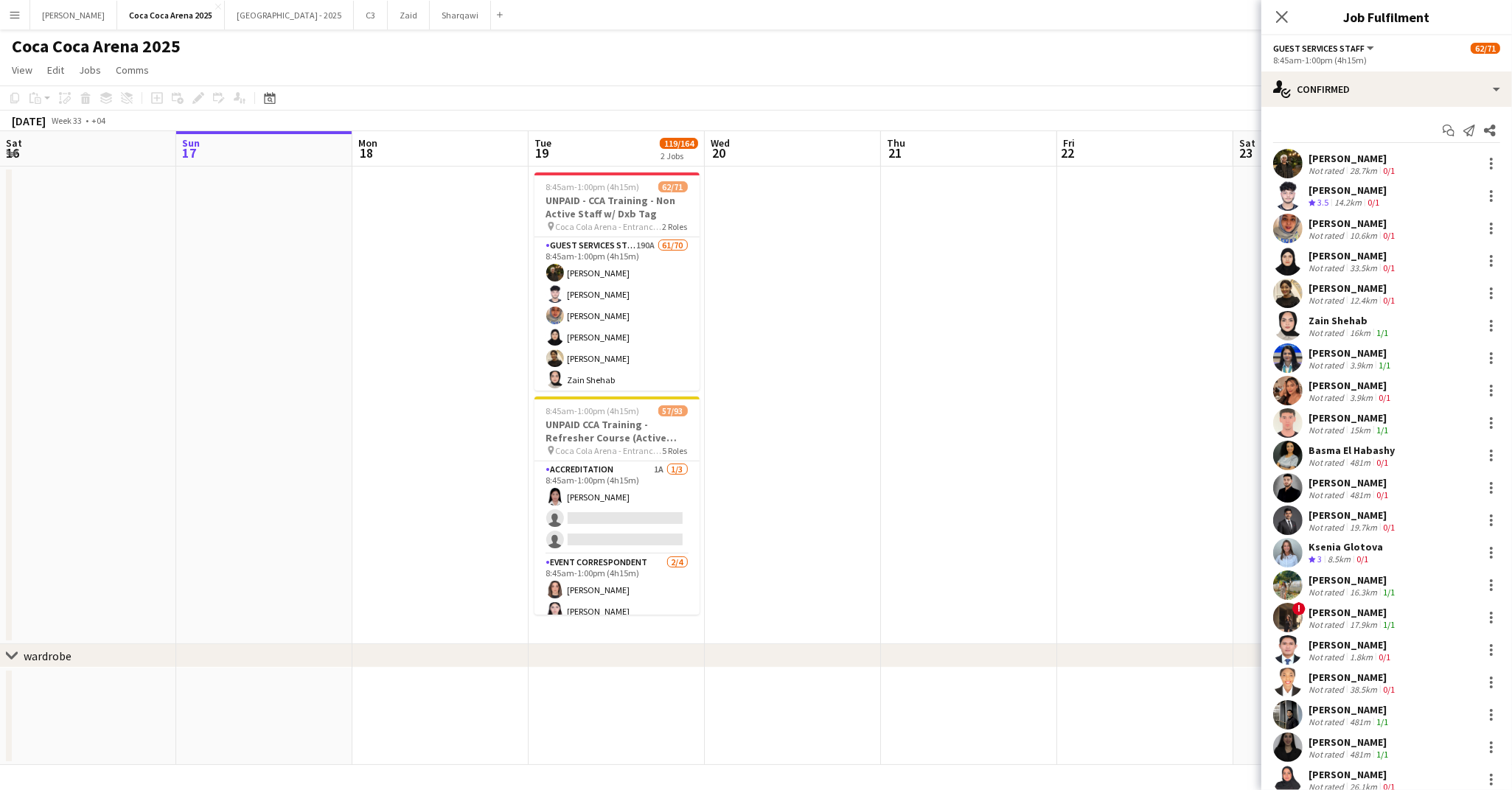
click at [1330, 353] on div "[PERSON_NAME]" at bounding box center [1350, 353] width 85 height 13
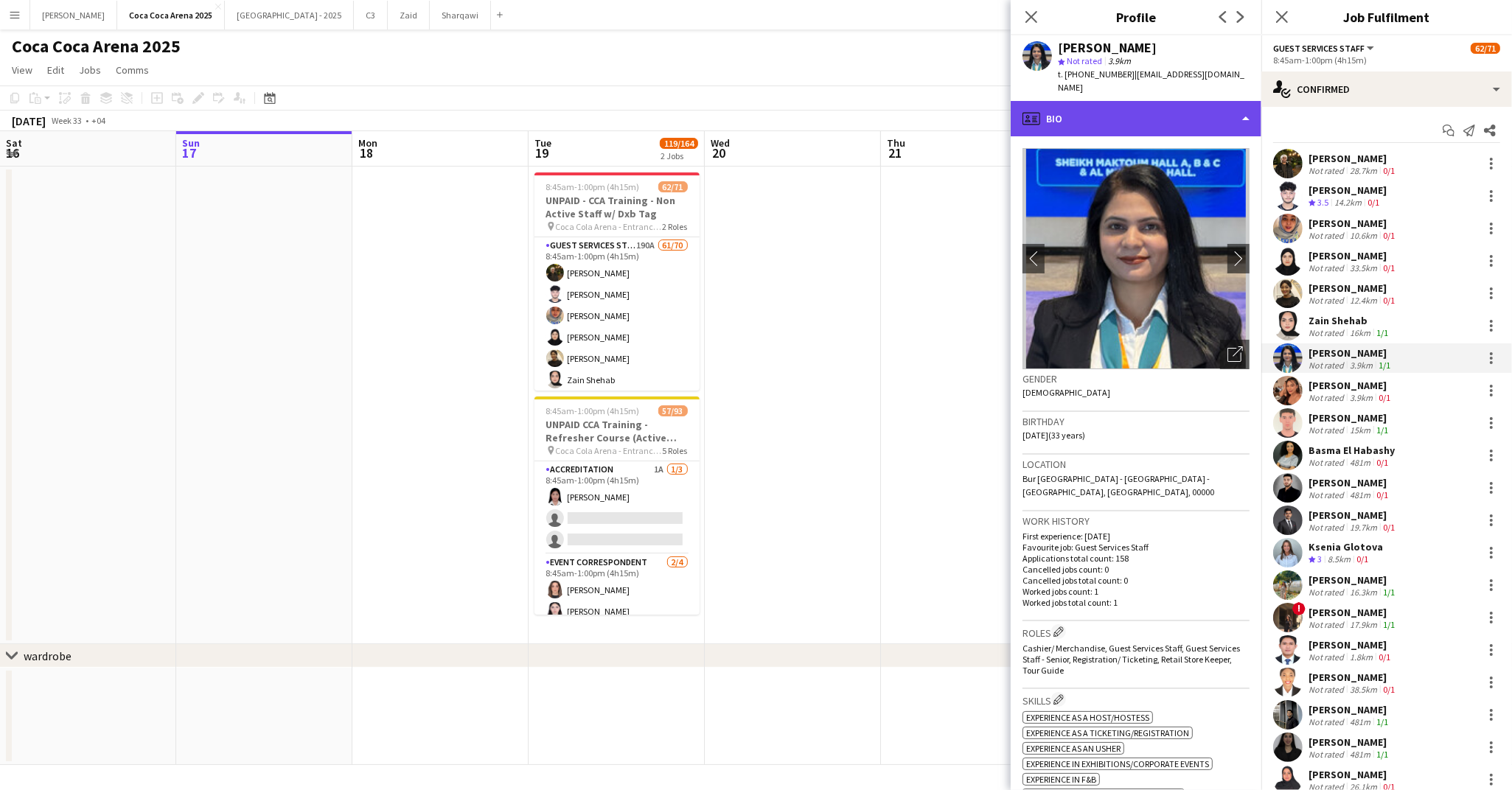
click at [1105, 103] on div "profile Bio" at bounding box center [1136, 118] width 250 height 35
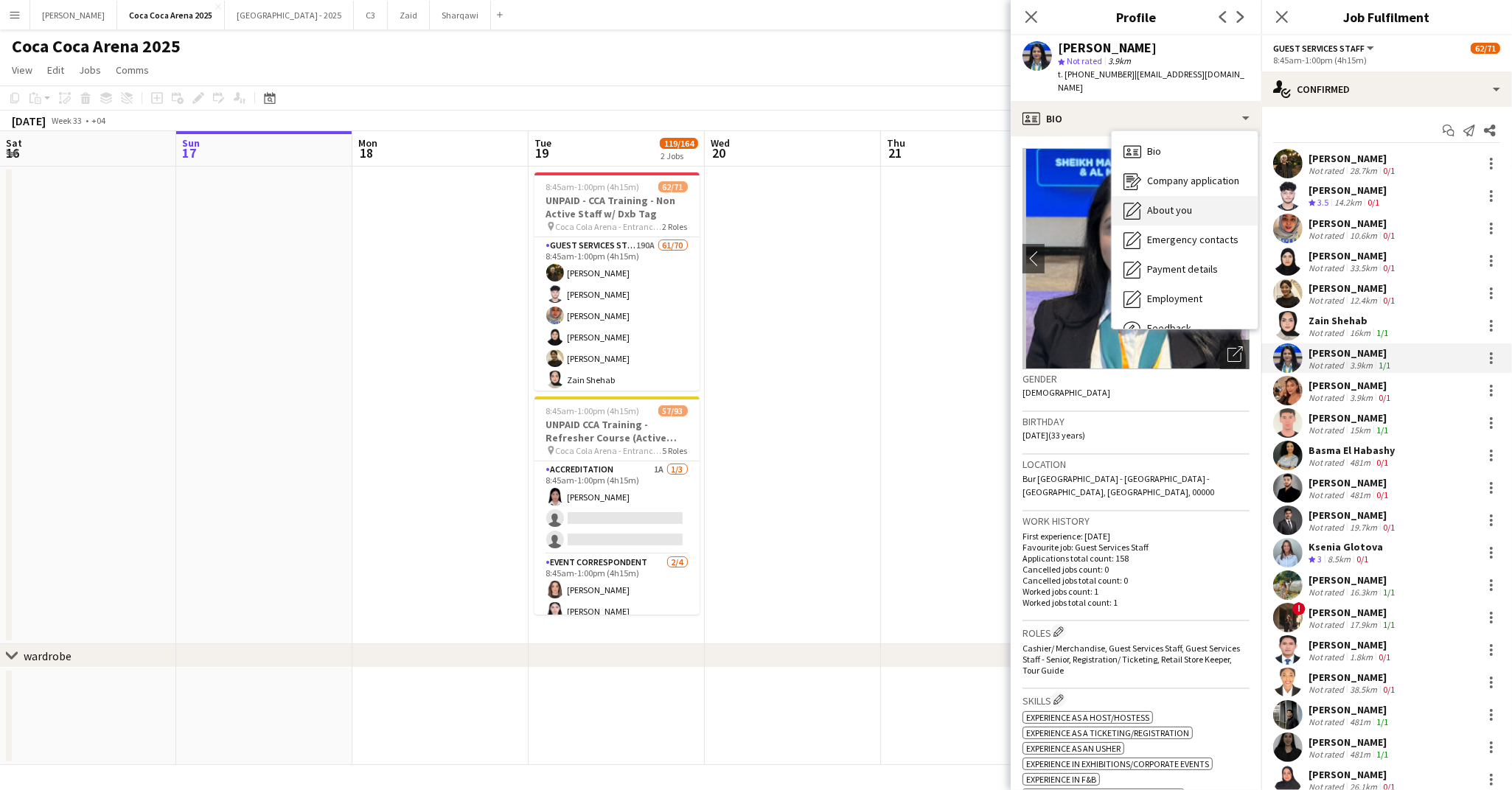
click at [1154, 204] on span "About you" at bounding box center [1169, 210] width 45 height 13
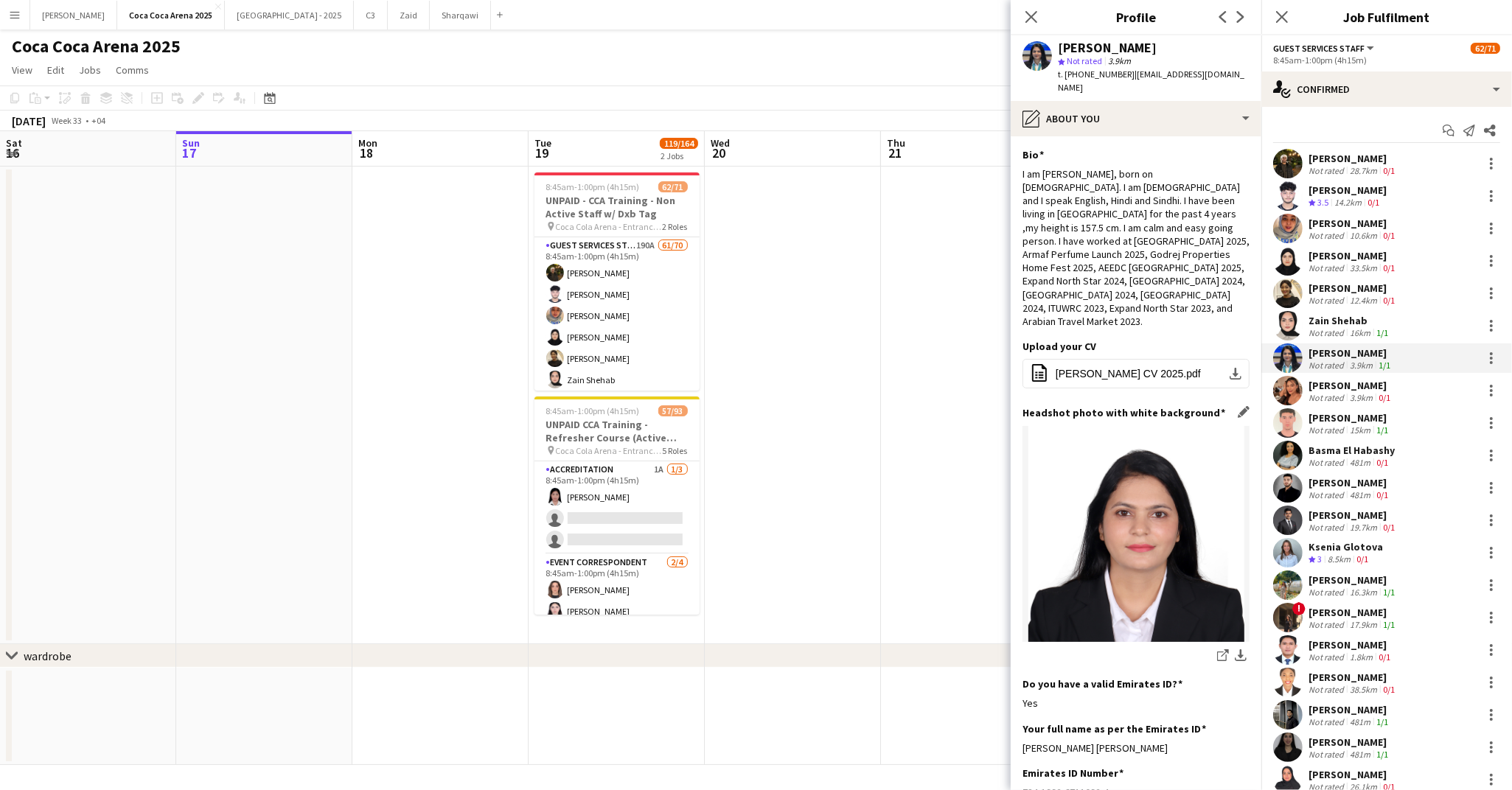
scroll to position [179, 0]
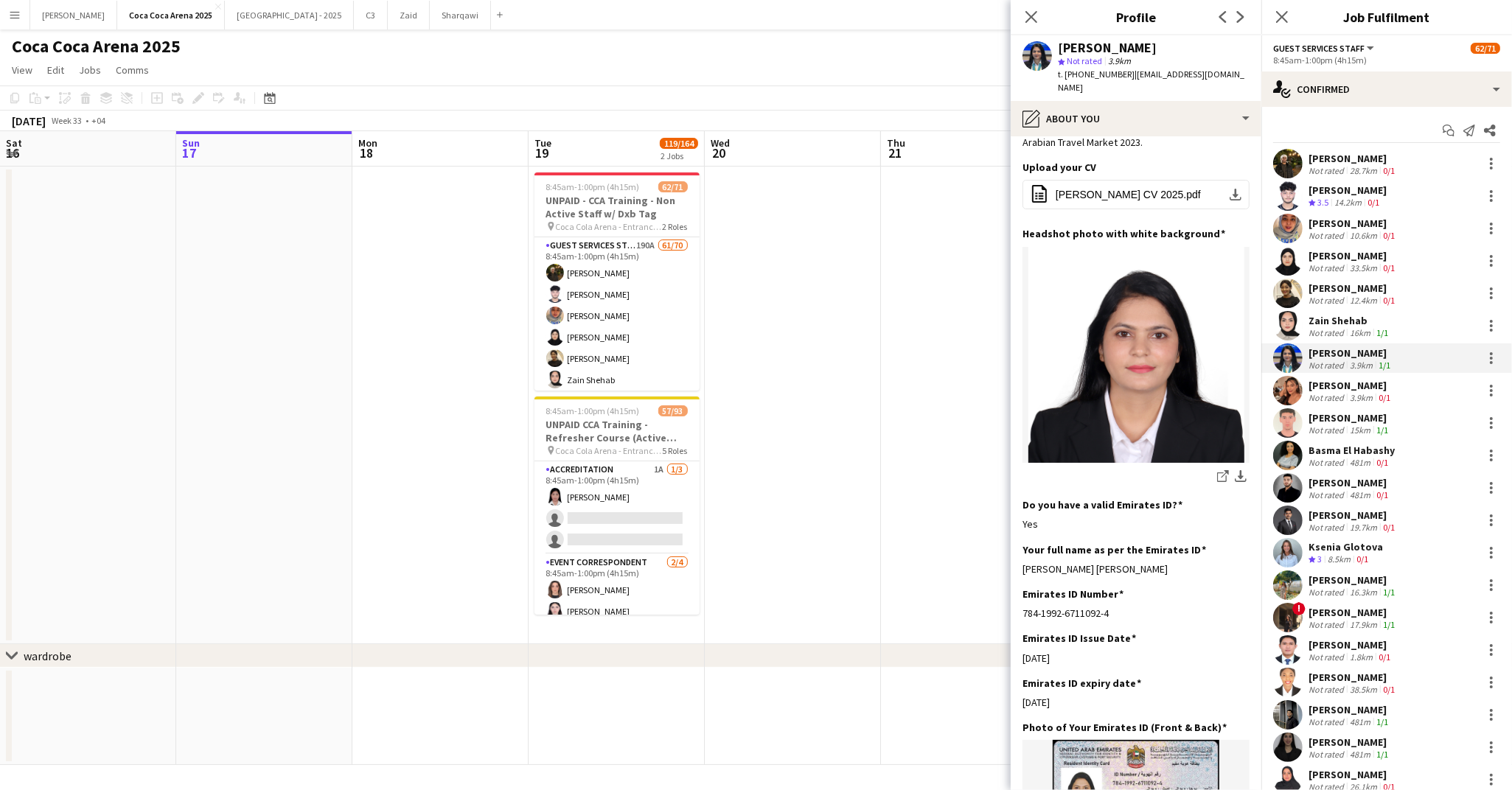
drag, startPoint x: 1166, startPoint y: 529, endPoint x: 1019, endPoint y: 532, distance: 147.0
click at [1019, 532] on app-section-data-types "Bio Edit this field I am Pooja Ropwani, born on 2nd April 1992. I am Indian and…" at bounding box center [1136, 463] width 250 height 654
copy div "Pooja Ropwani Ramesh Ropwani"
drag, startPoint x: 1111, startPoint y: 573, endPoint x: 1023, endPoint y: 573, distance: 88.0
click at [1023, 606] on div "784-1992-6711092-4" at bounding box center [1135, 612] width 227 height 13
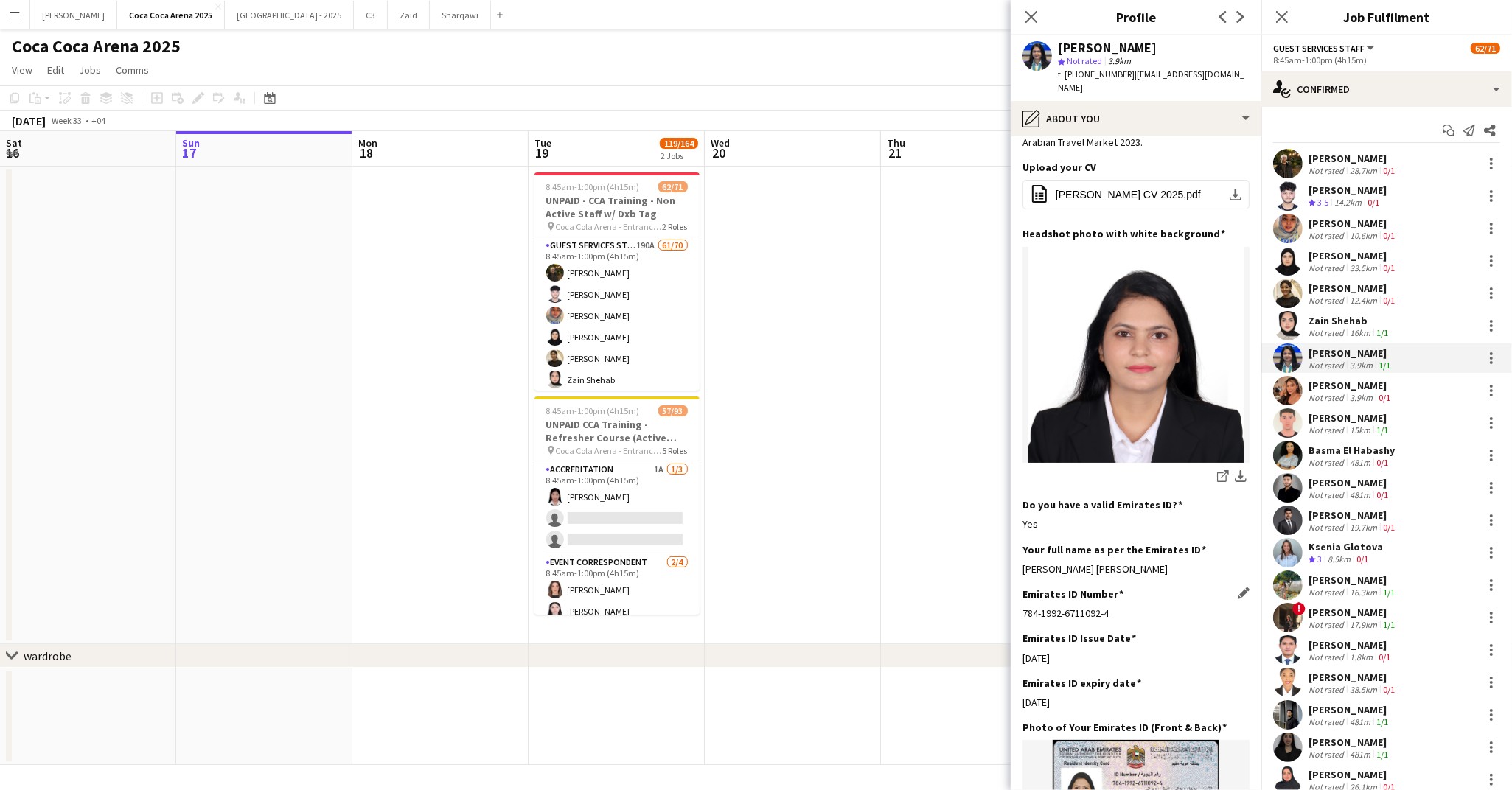
copy div "784-1992-6711092-4"
click at [1238, 470] on app-icon "download-bottom" at bounding box center [1240, 477] width 11 height 14
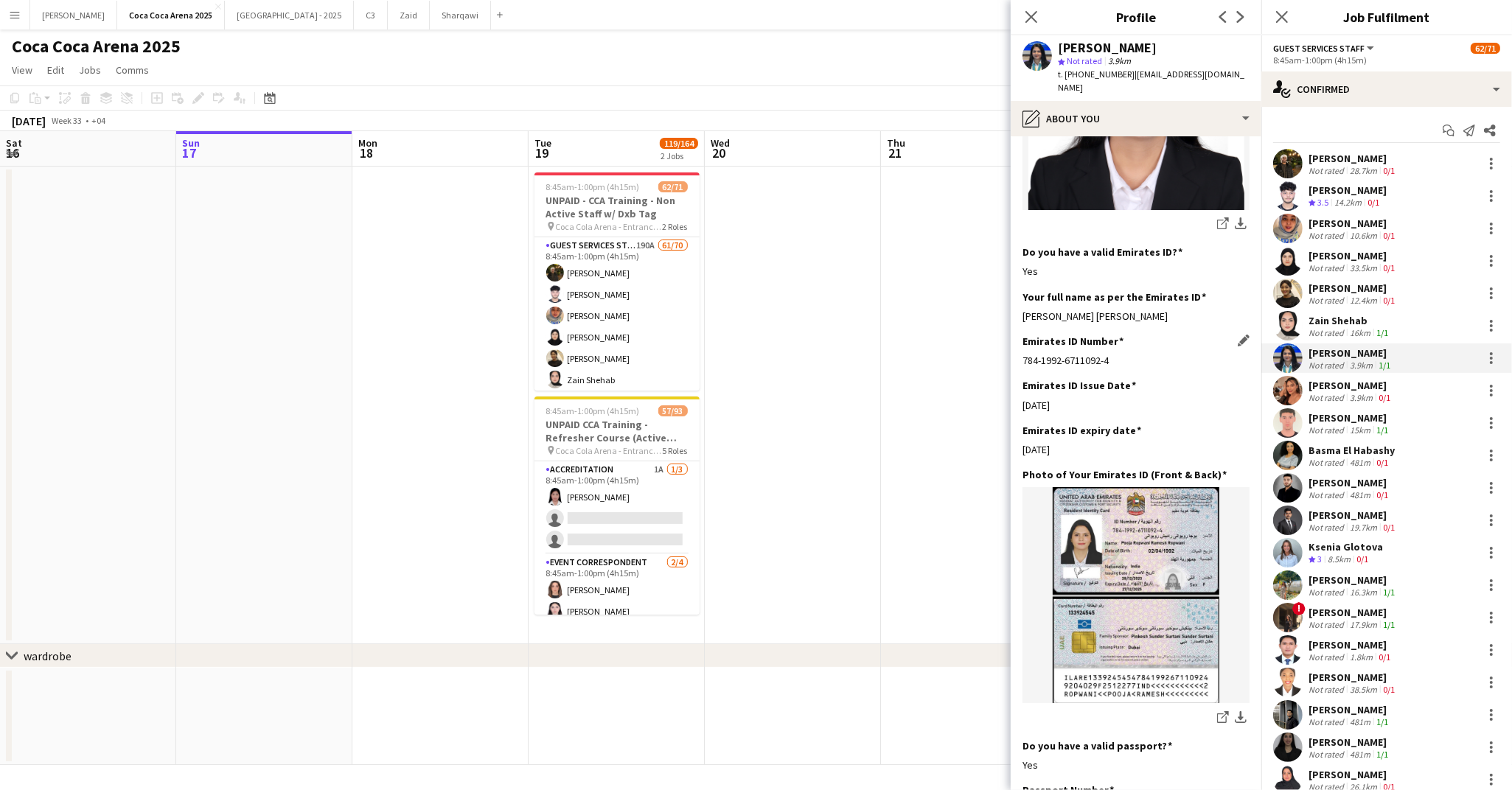
scroll to position [484, 0]
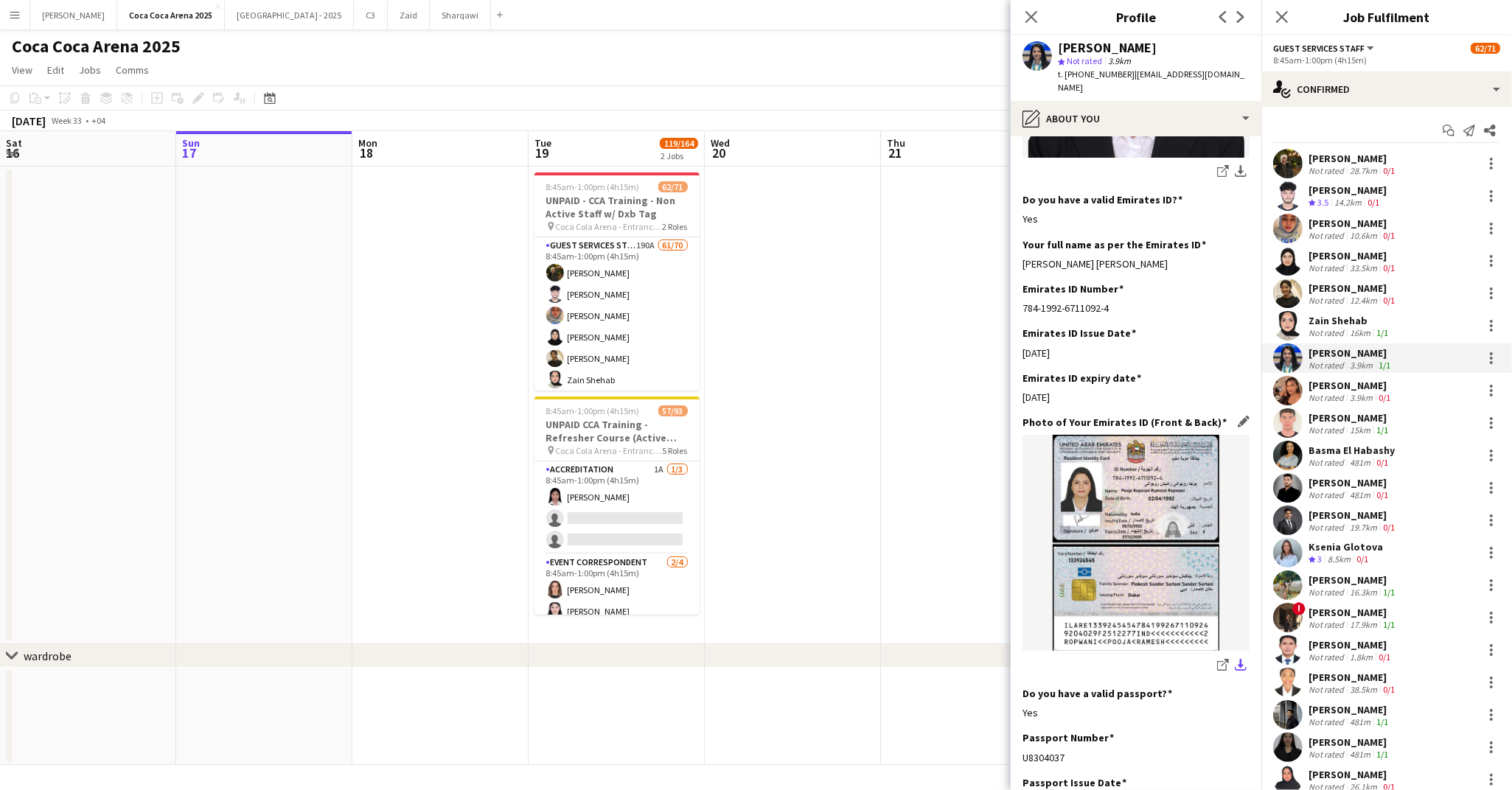
click at [1238, 659] on app-icon "download-bottom" at bounding box center [1240, 666] width 11 height 14
drag, startPoint x: 1149, startPoint y: 50, endPoint x: 1058, endPoint y: 51, distance: 91.0
click at [1058, 51] on div "[PERSON_NAME]" at bounding box center [1153, 47] width 192 height 13
copy div "[PERSON_NAME]"
click at [1316, 394] on div "Not rated" at bounding box center [1327, 397] width 38 height 11
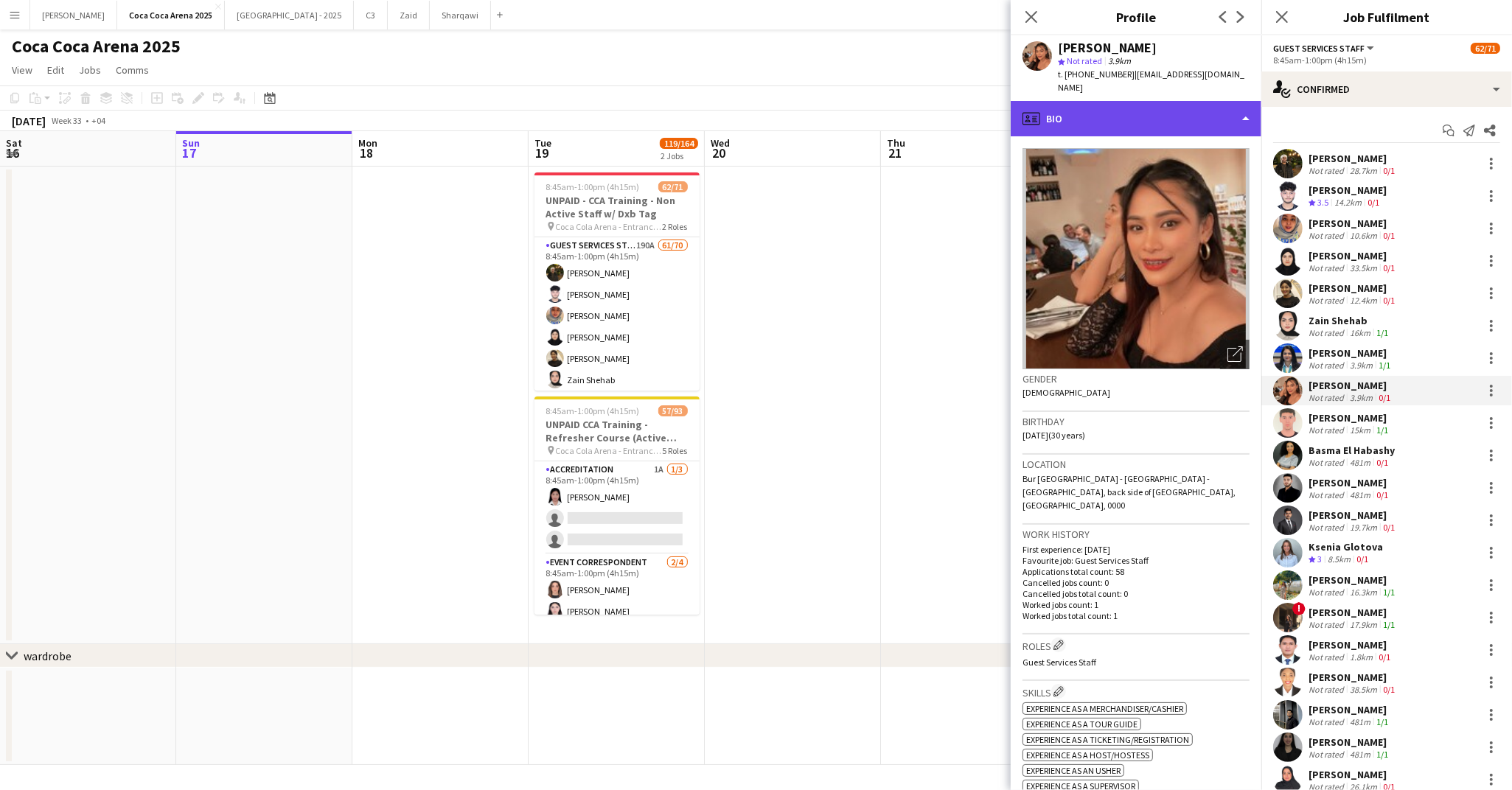
click at [1131, 108] on div "profile Bio" at bounding box center [1136, 118] width 250 height 35
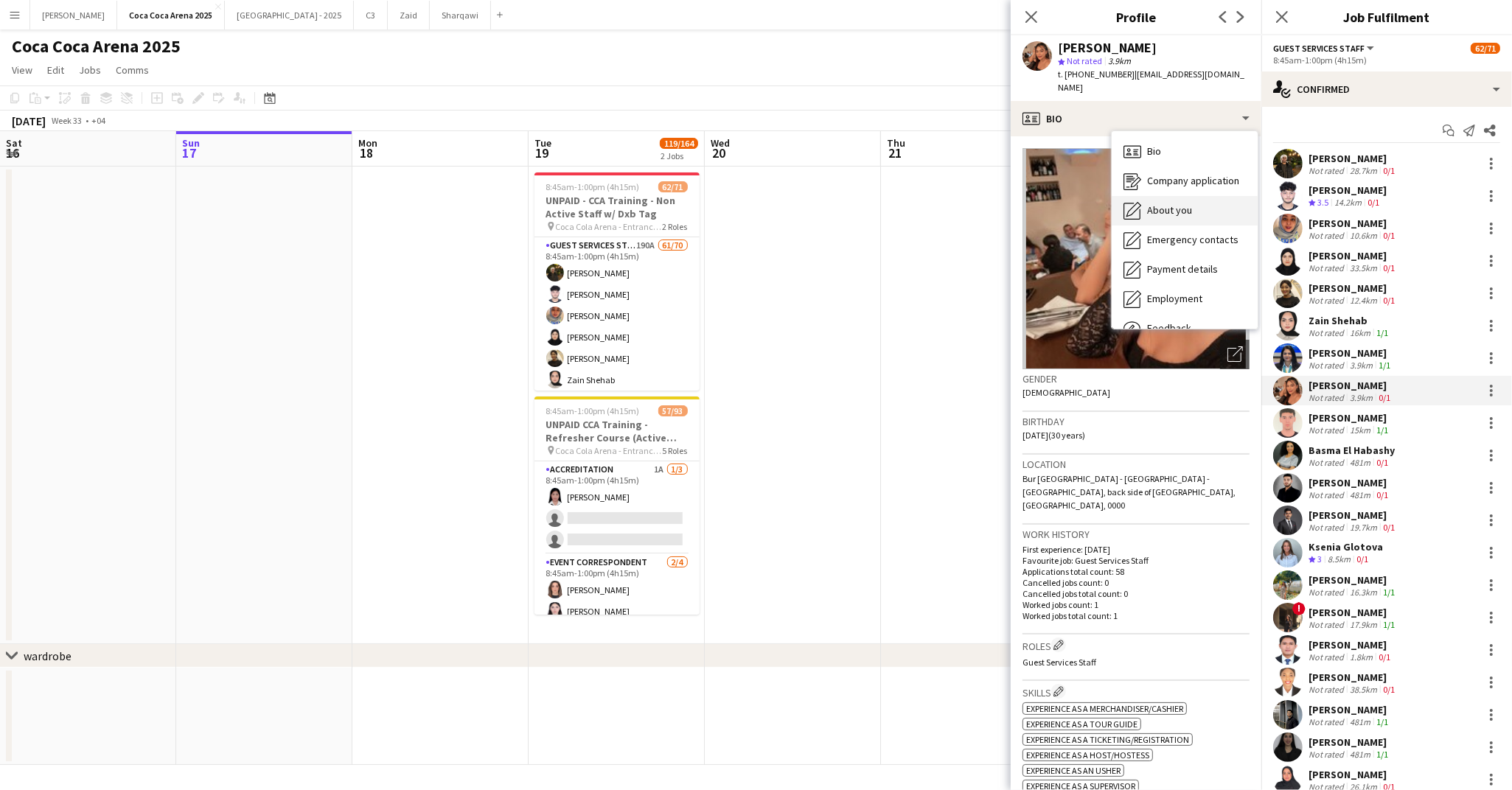
click at [1167, 204] on span "About you" at bounding box center [1169, 210] width 45 height 13
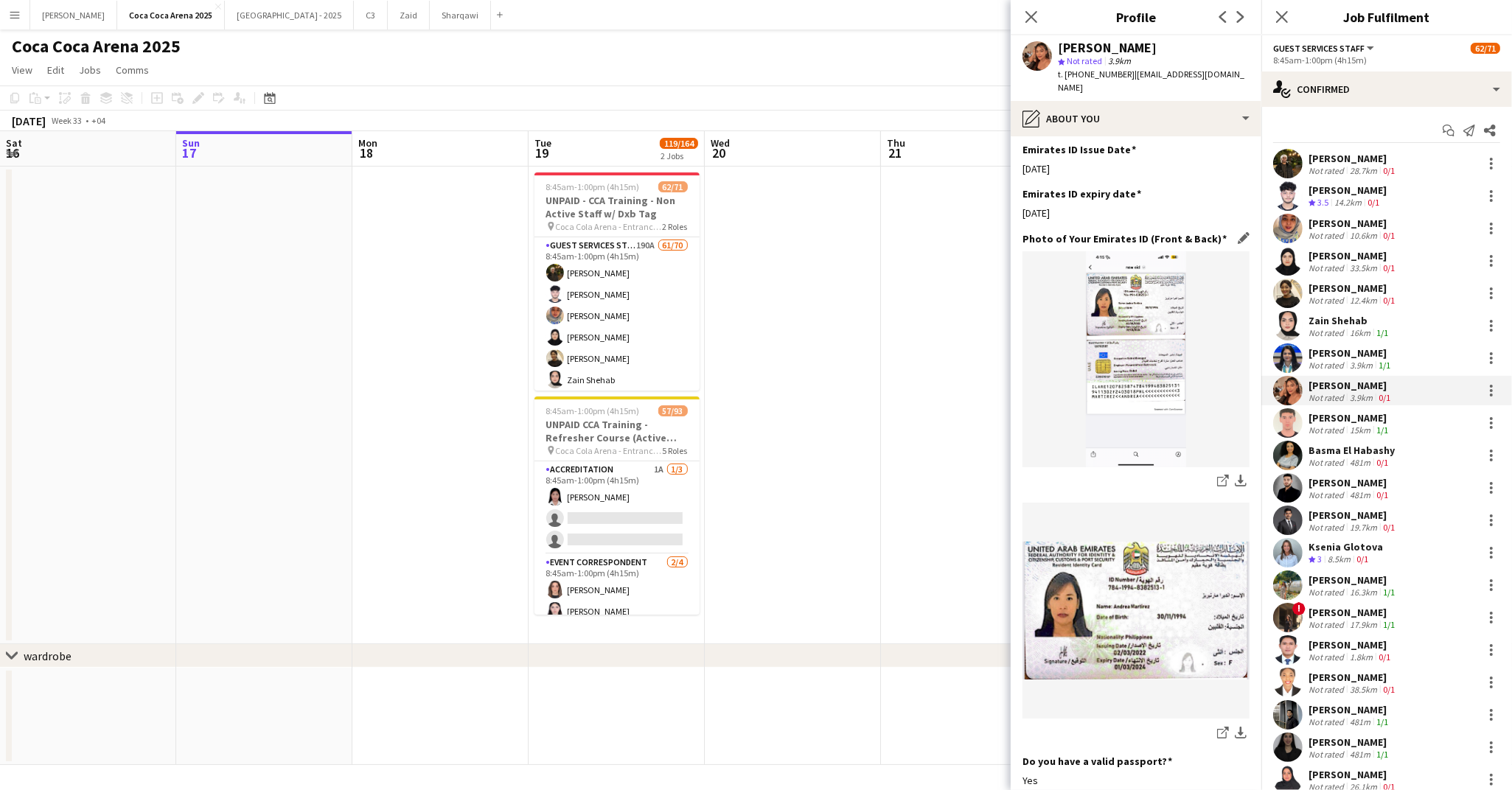
scroll to position [559, 0]
click at [1239, 477] on app-icon "download-bottom" at bounding box center [1240, 484] width 11 height 14
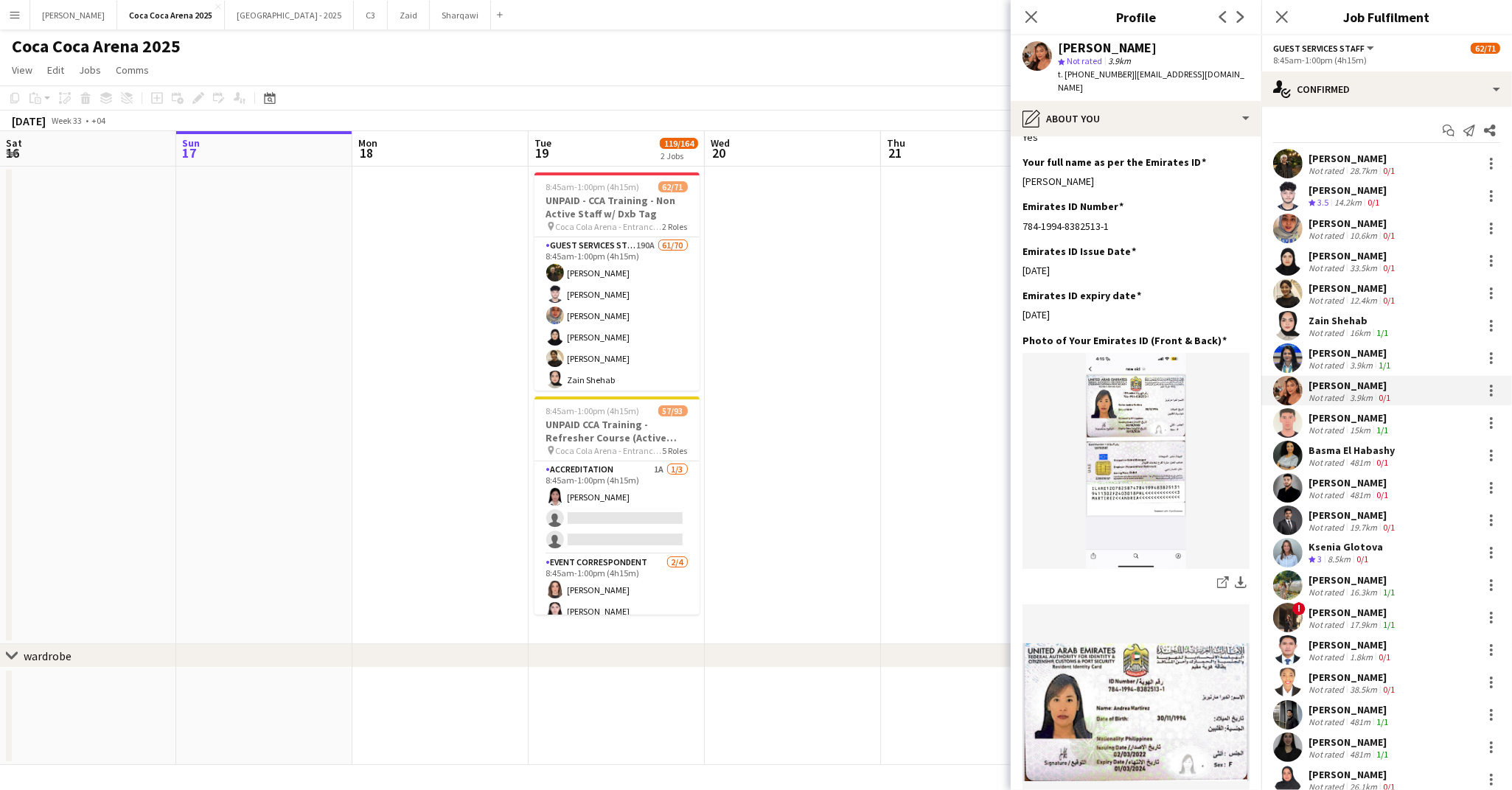
scroll to position [421, 0]
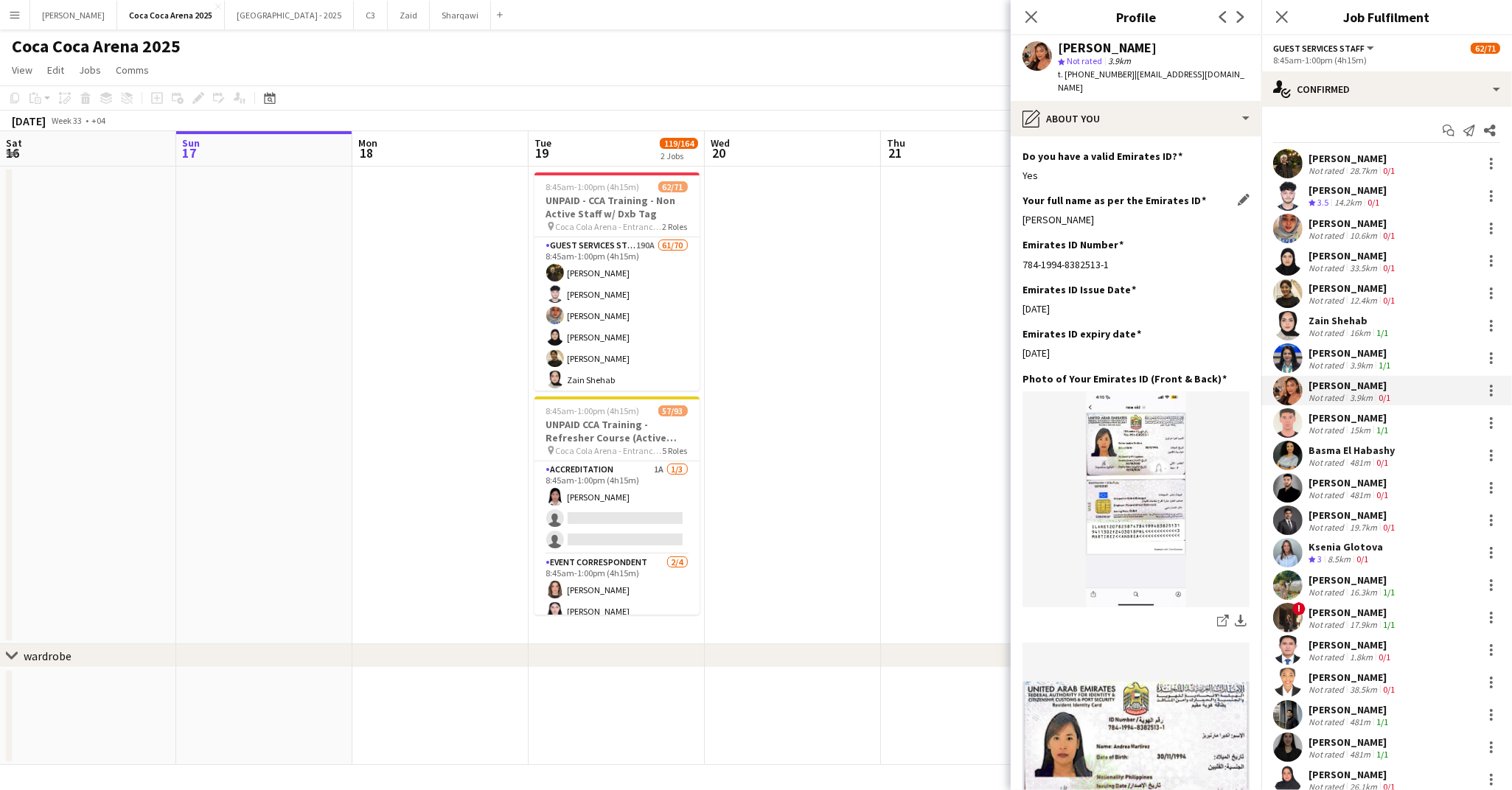
drag, startPoint x: 1019, startPoint y: 191, endPoint x: 1093, endPoint y: 192, distance: 74.0
click at [1093, 192] on app-section-data-types "Bio Edit this field 8years as a freelance visa in uae working in manh different…" at bounding box center [1136, 463] width 250 height 654
copy div "Andrea Martirez"
click at [1126, 477] on img at bounding box center [1135, 499] width 227 height 216
click at [1331, 417] on div "[PERSON_NAME]" at bounding box center [1349, 417] width 82 height 13
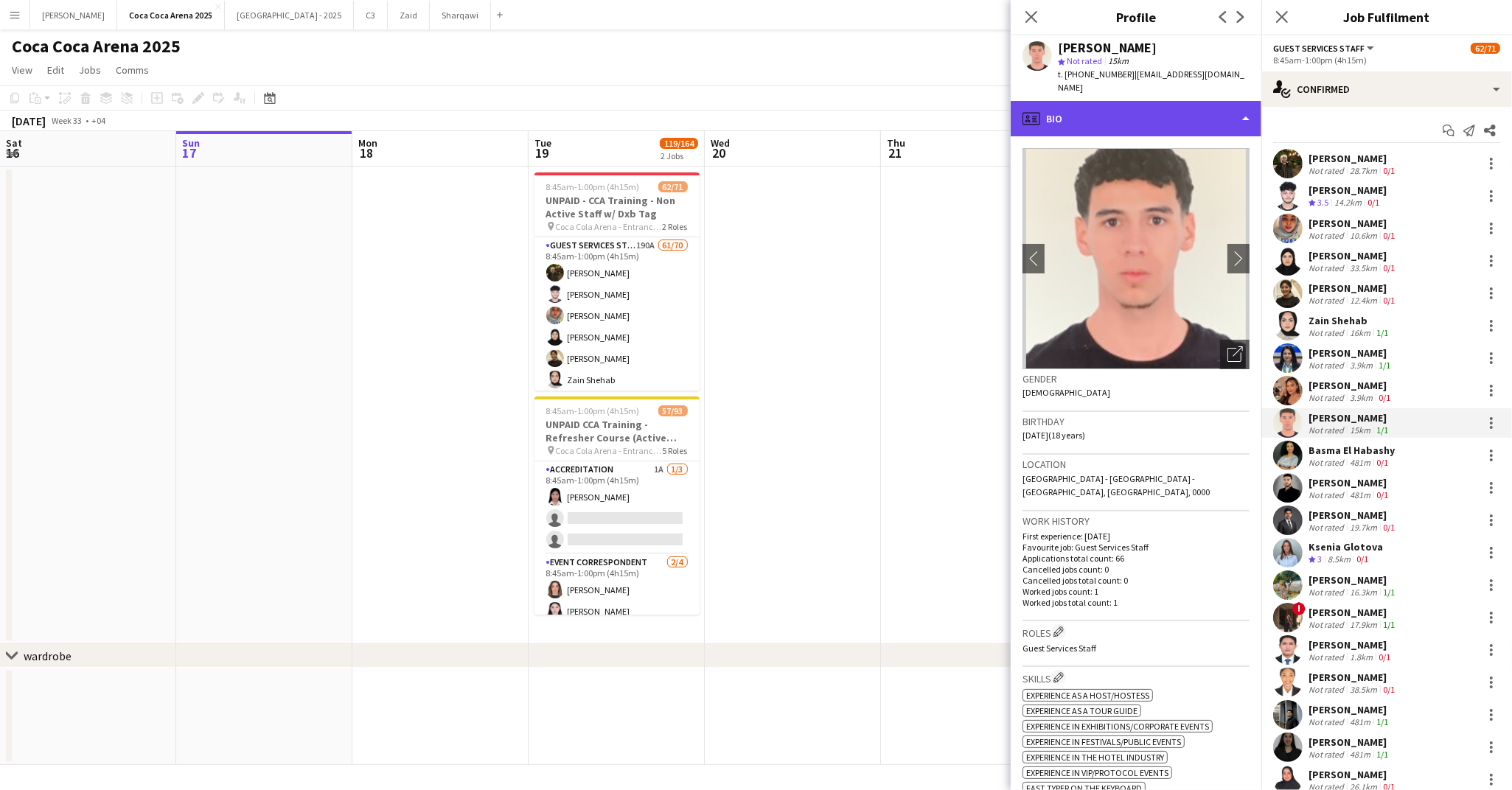
click at [1078, 107] on div "profile Bio" at bounding box center [1136, 118] width 250 height 35
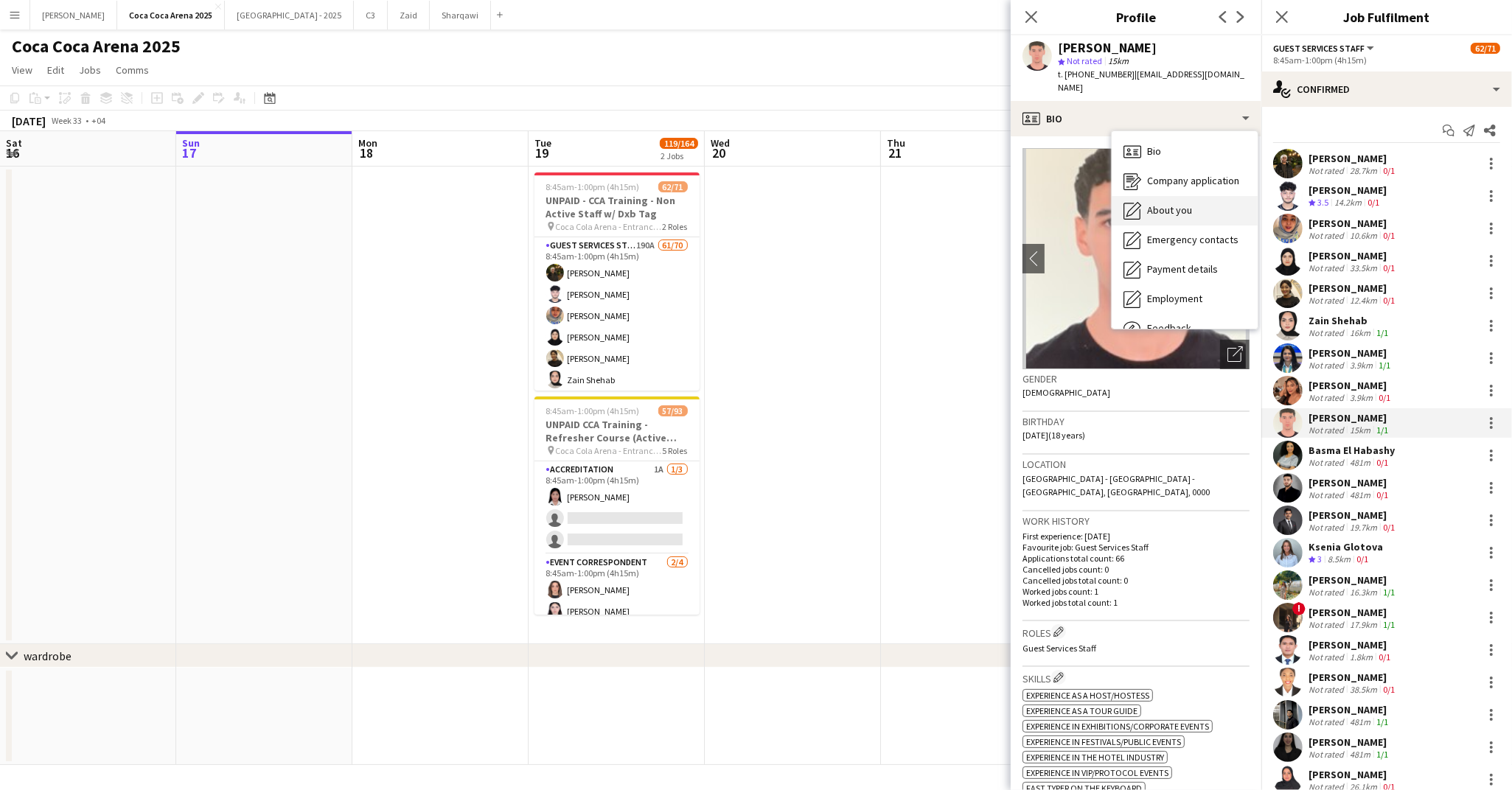
click at [1147, 204] on span "About you" at bounding box center [1169, 210] width 45 height 13
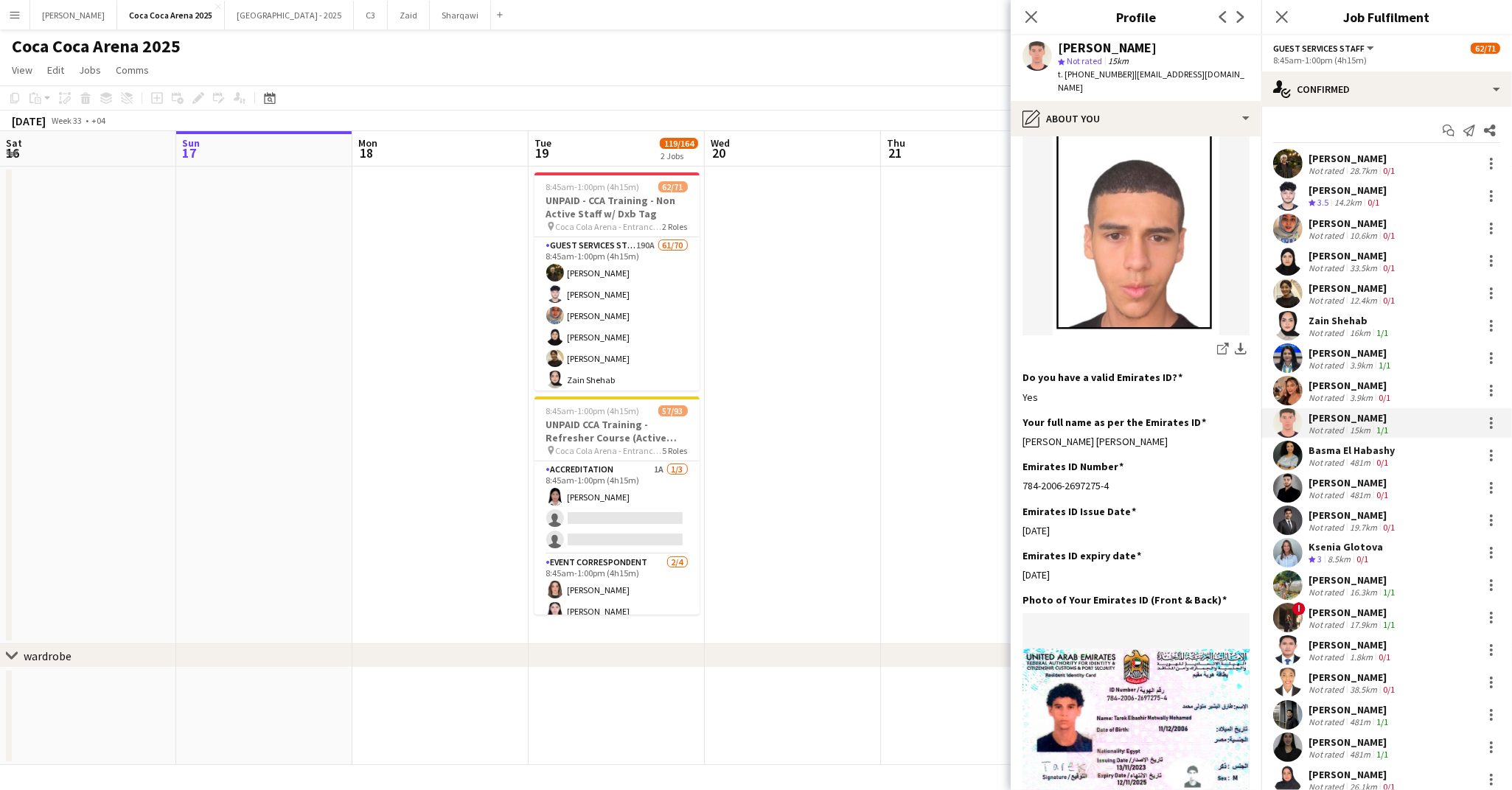
scroll to position [417, 0]
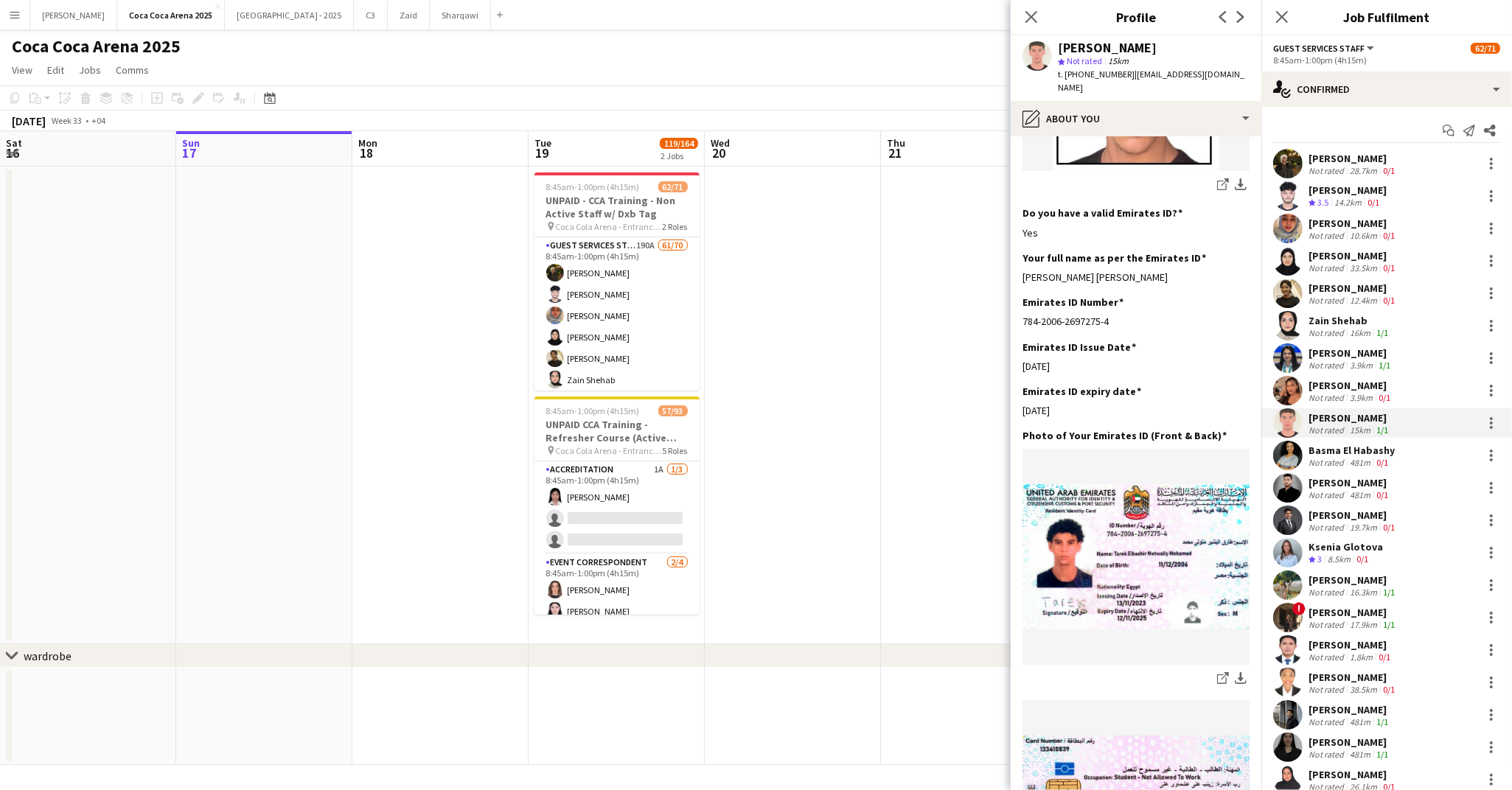
click at [1356, 457] on div "481m" at bounding box center [1360, 462] width 26 height 11
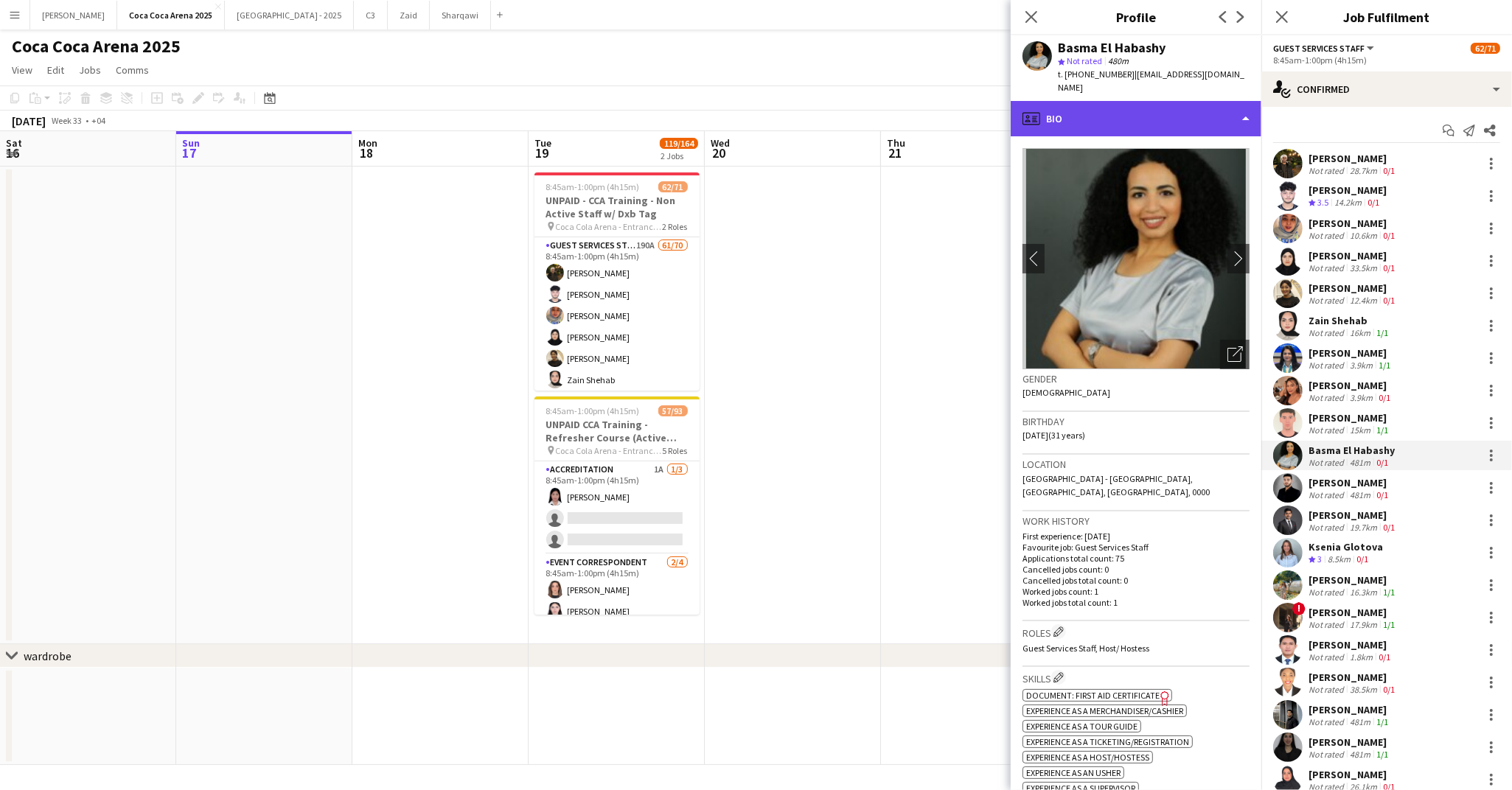
click at [1071, 119] on div "profile Bio" at bounding box center [1136, 118] width 250 height 35
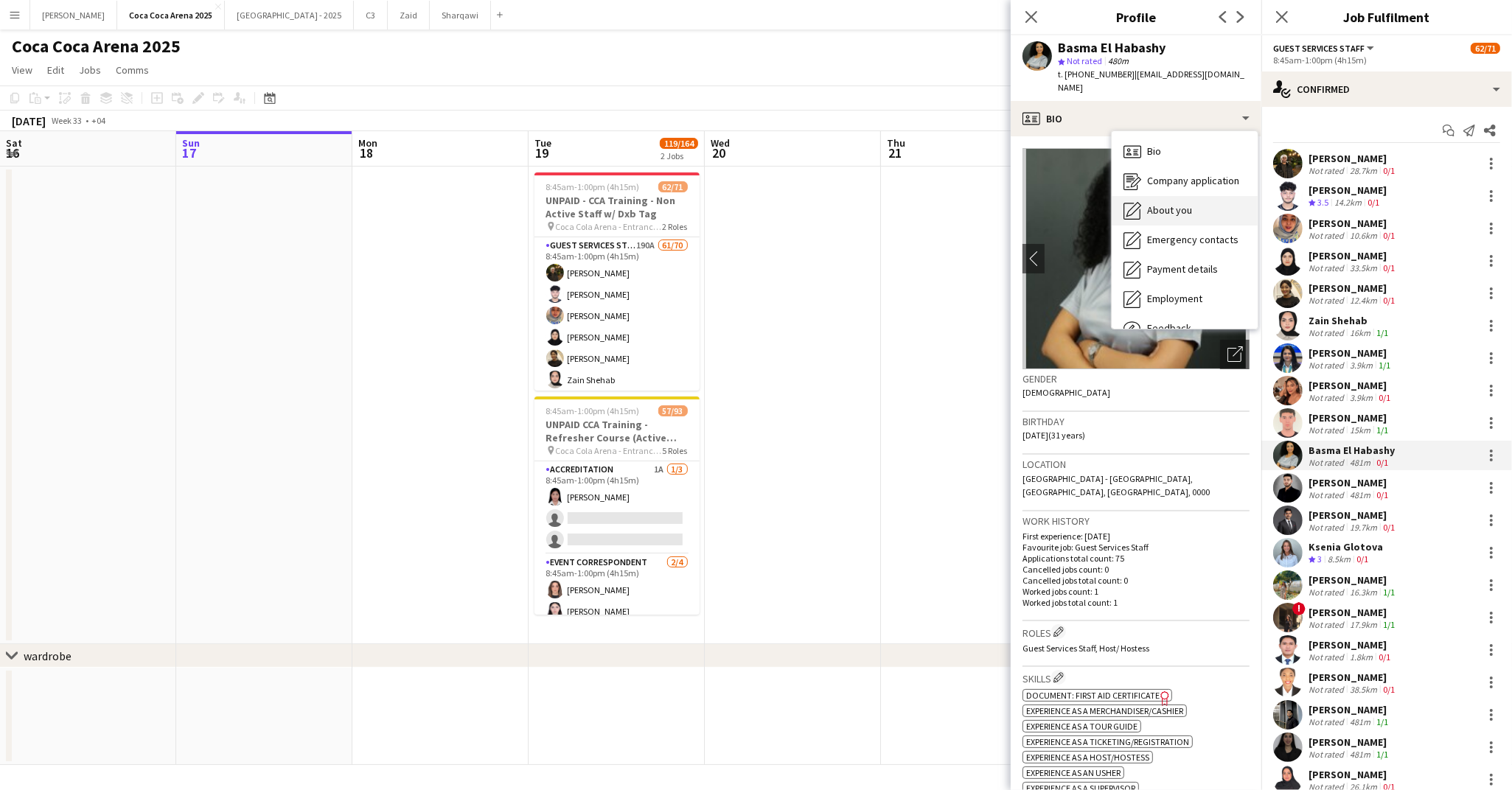
click at [1166, 204] on span "About you" at bounding box center [1169, 210] width 45 height 13
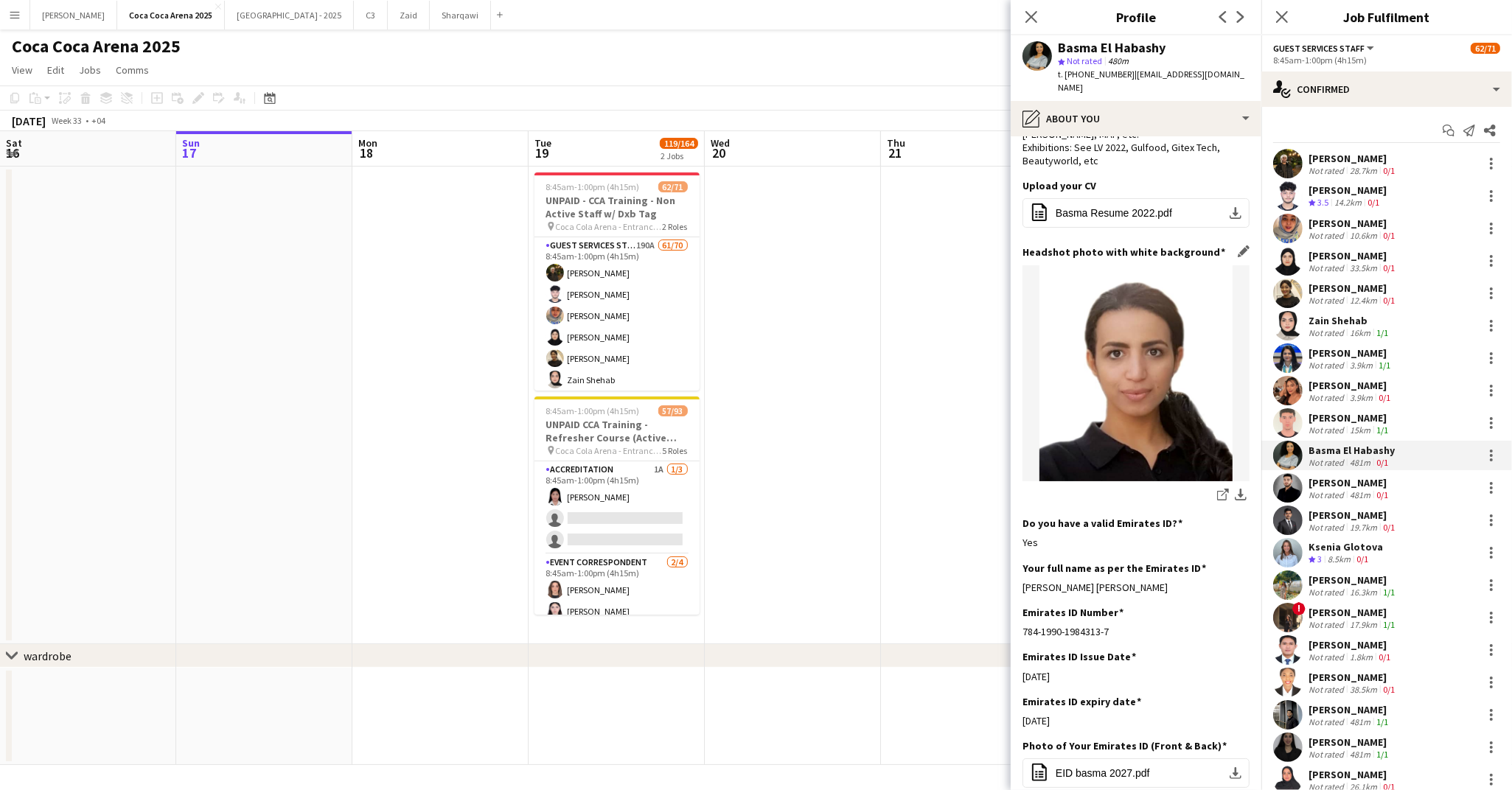
scroll to position [199, 0]
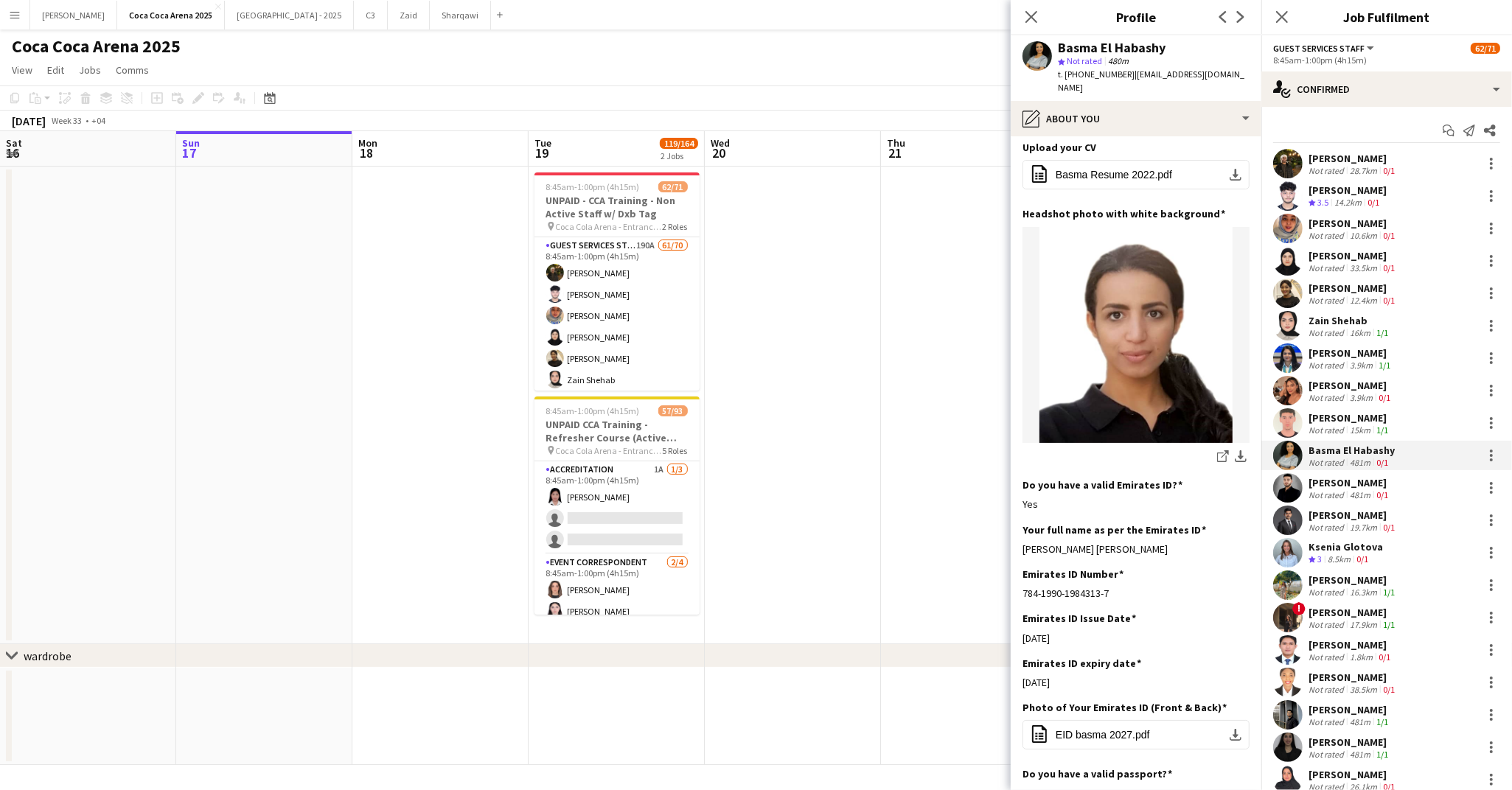
click at [1322, 489] on div "Not rated" at bounding box center [1327, 494] width 38 height 11
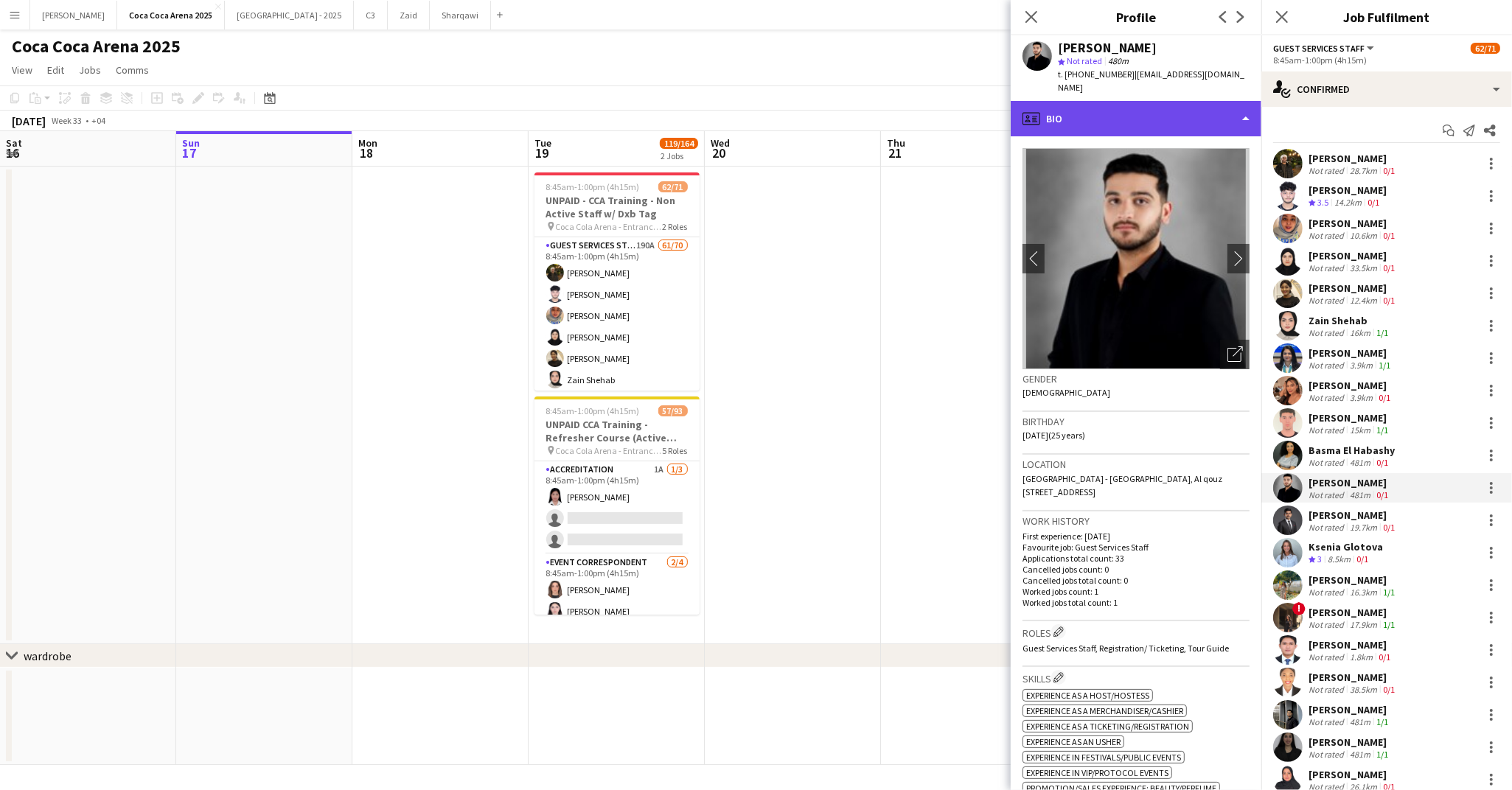
click at [1085, 118] on div "profile Bio" at bounding box center [1136, 118] width 250 height 35
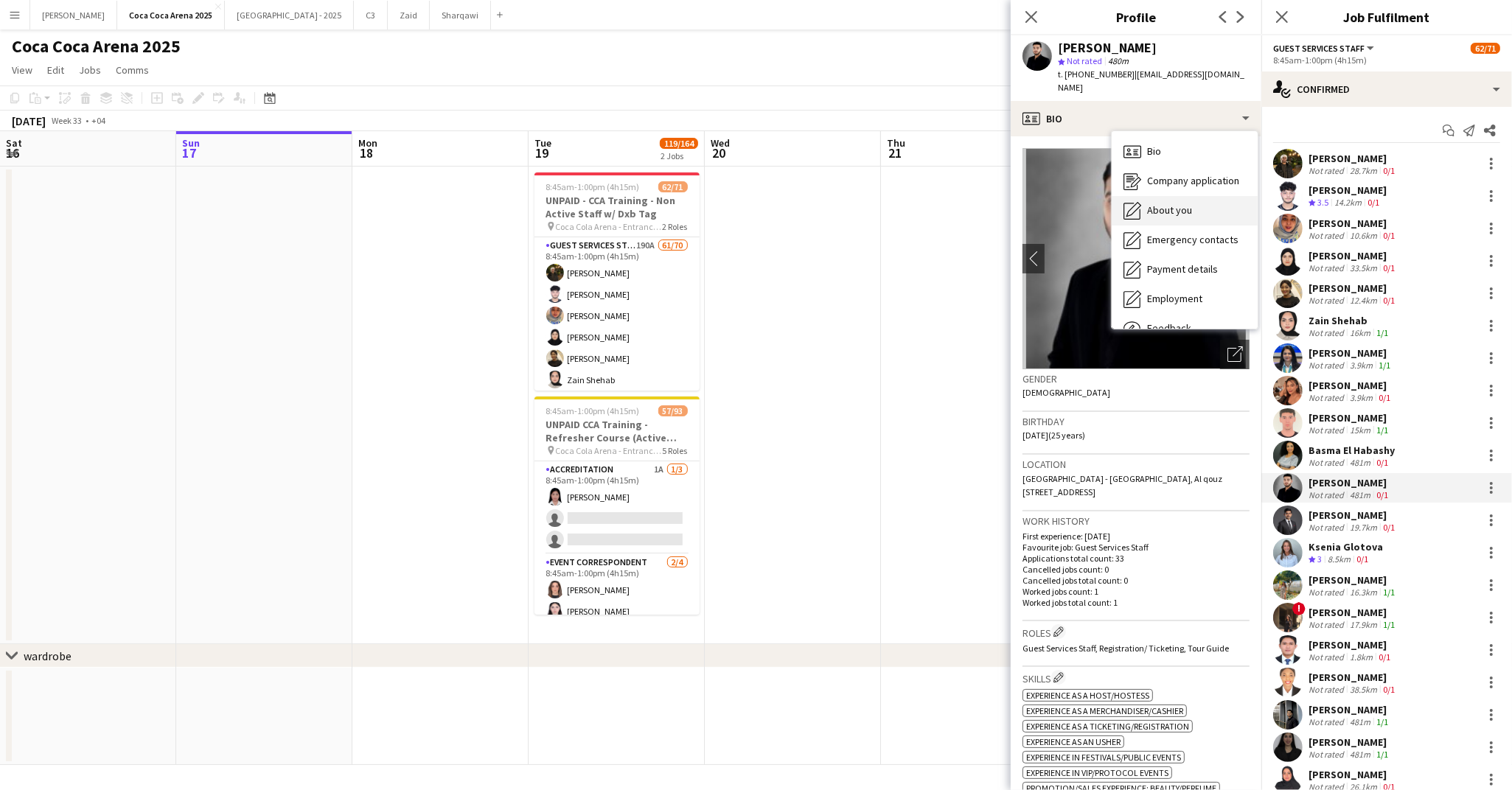
click at [1148, 204] on span "About you" at bounding box center [1169, 210] width 45 height 13
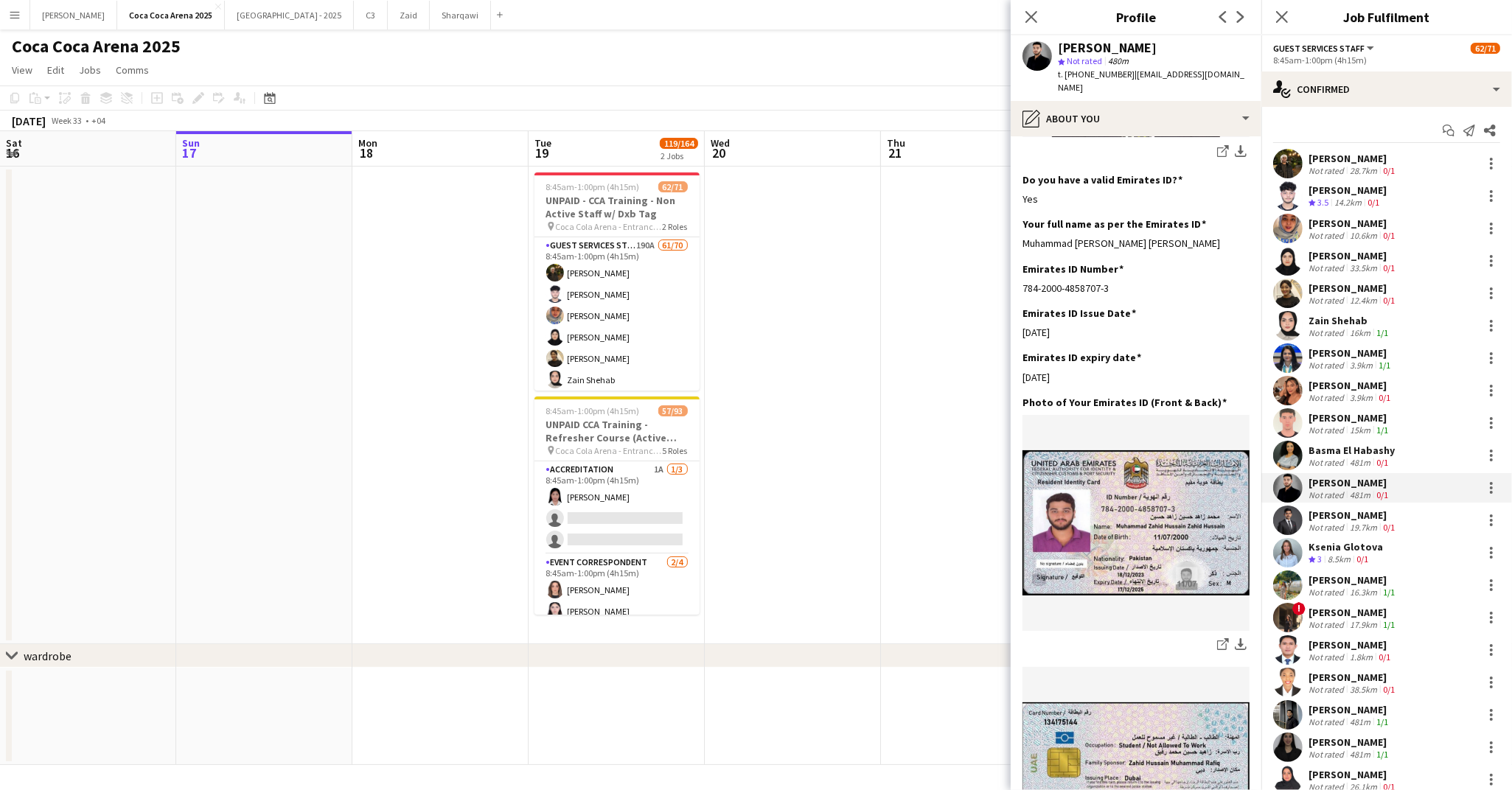
scroll to position [429, 0]
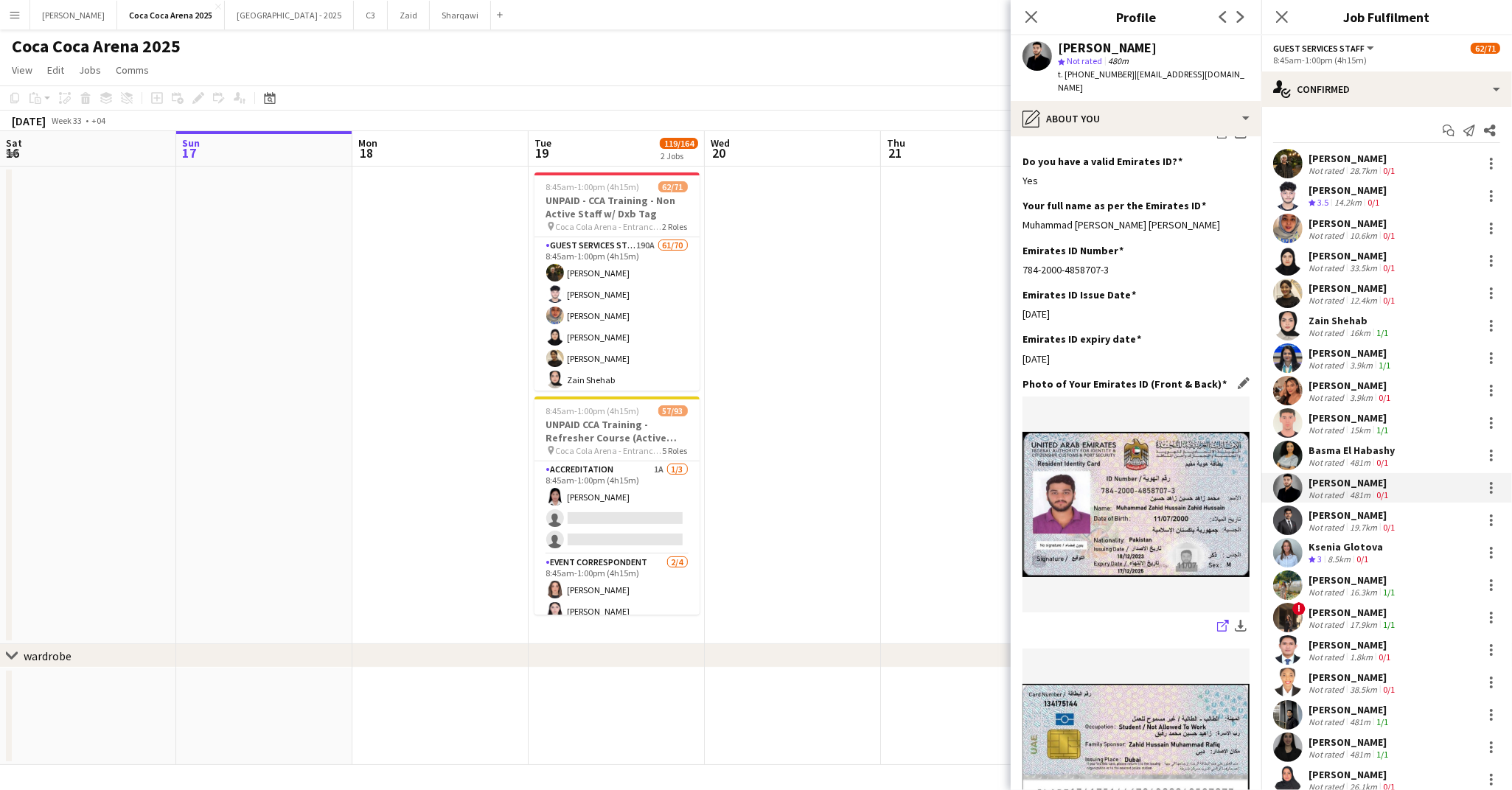
click at [1226, 620] on icon "share-external-link-1" at bounding box center [1222, 626] width 11 height 11
click at [1324, 517] on div "[PERSON_NAME]" at bounding box center [1353, 514] width 89 height 13
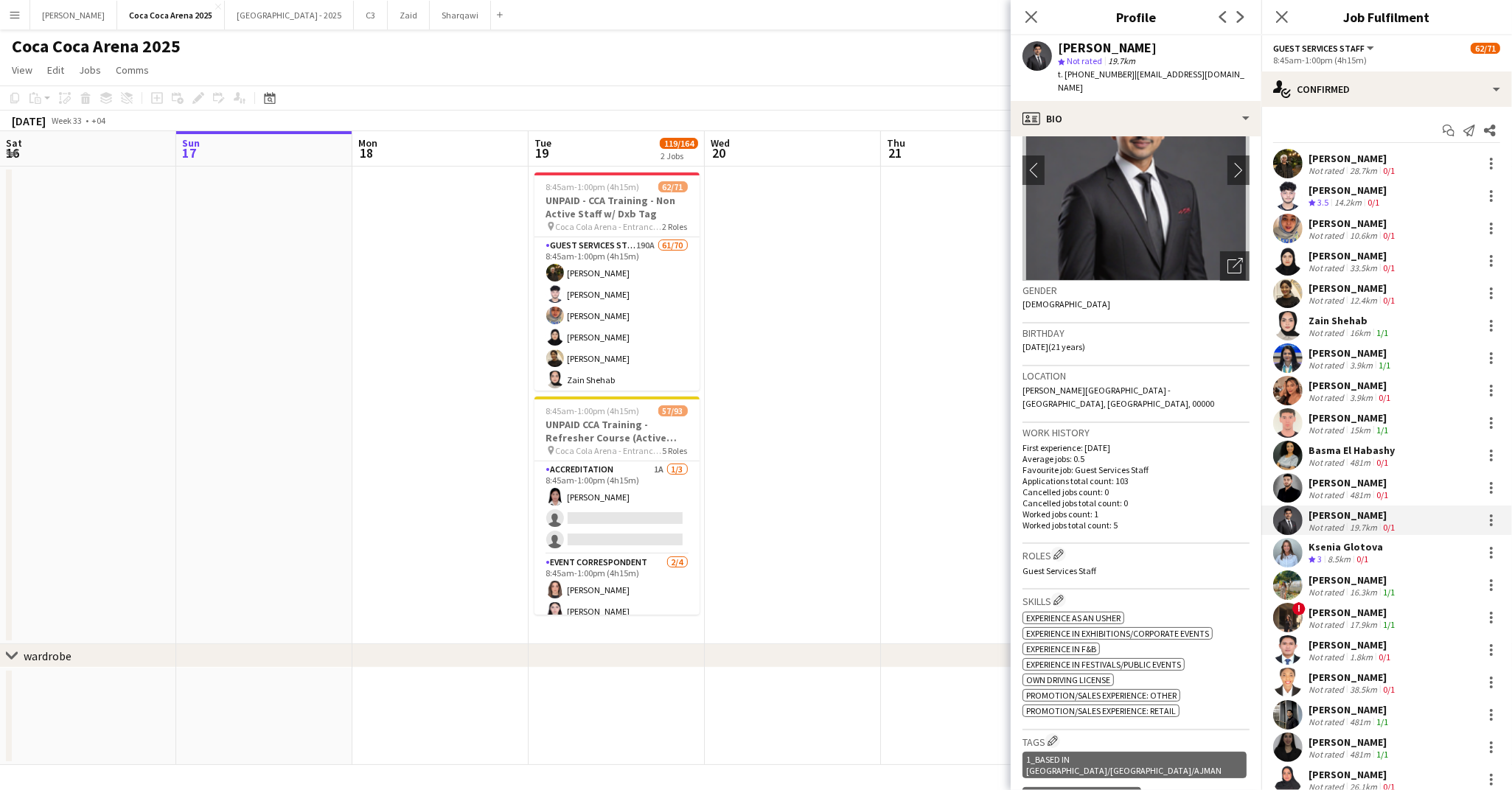
scroll to position [90, 0]
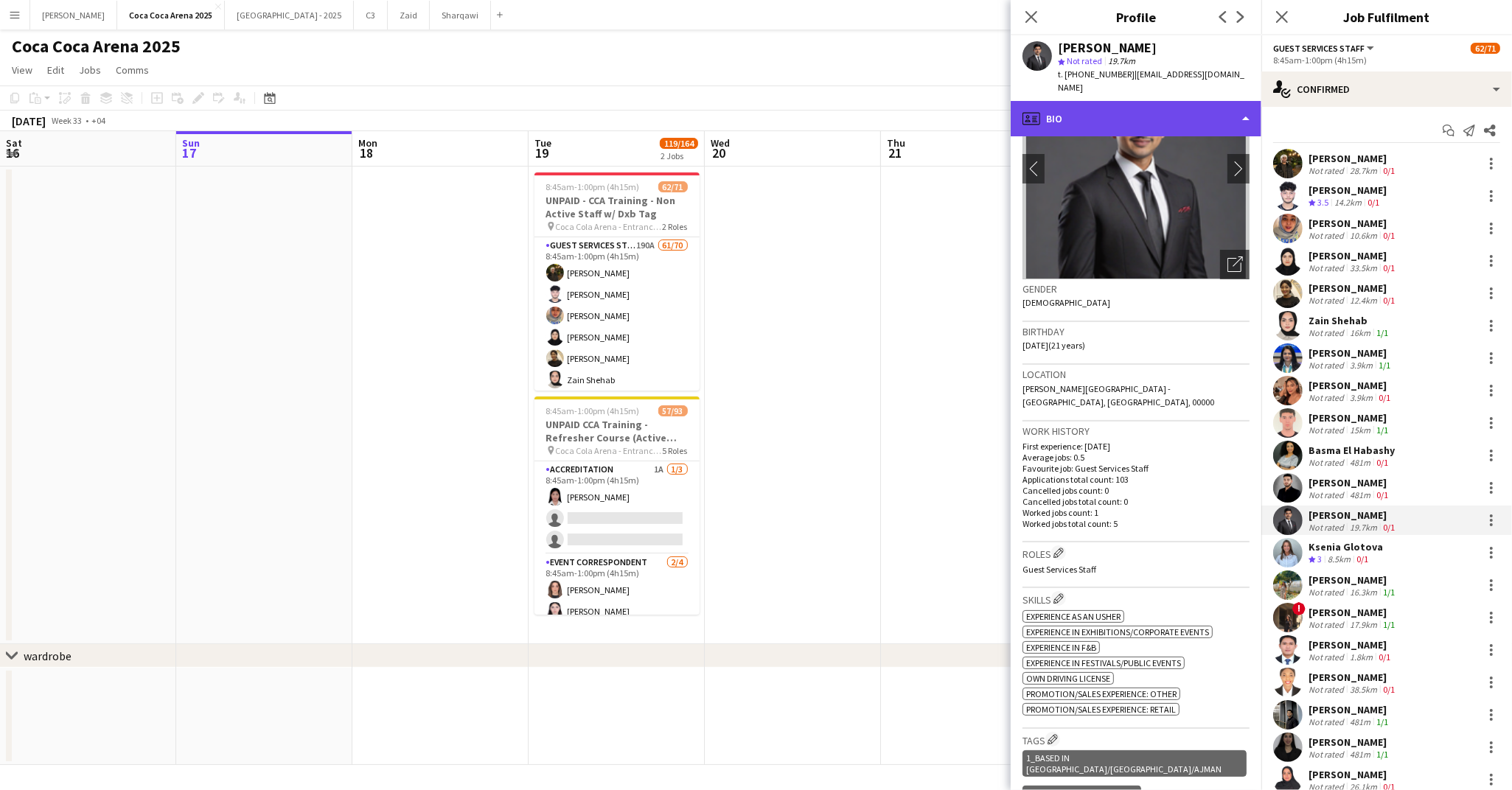
click at [1055, 109] on div "profile Bio" at bounding box center [1136, 118] width 250 height 35
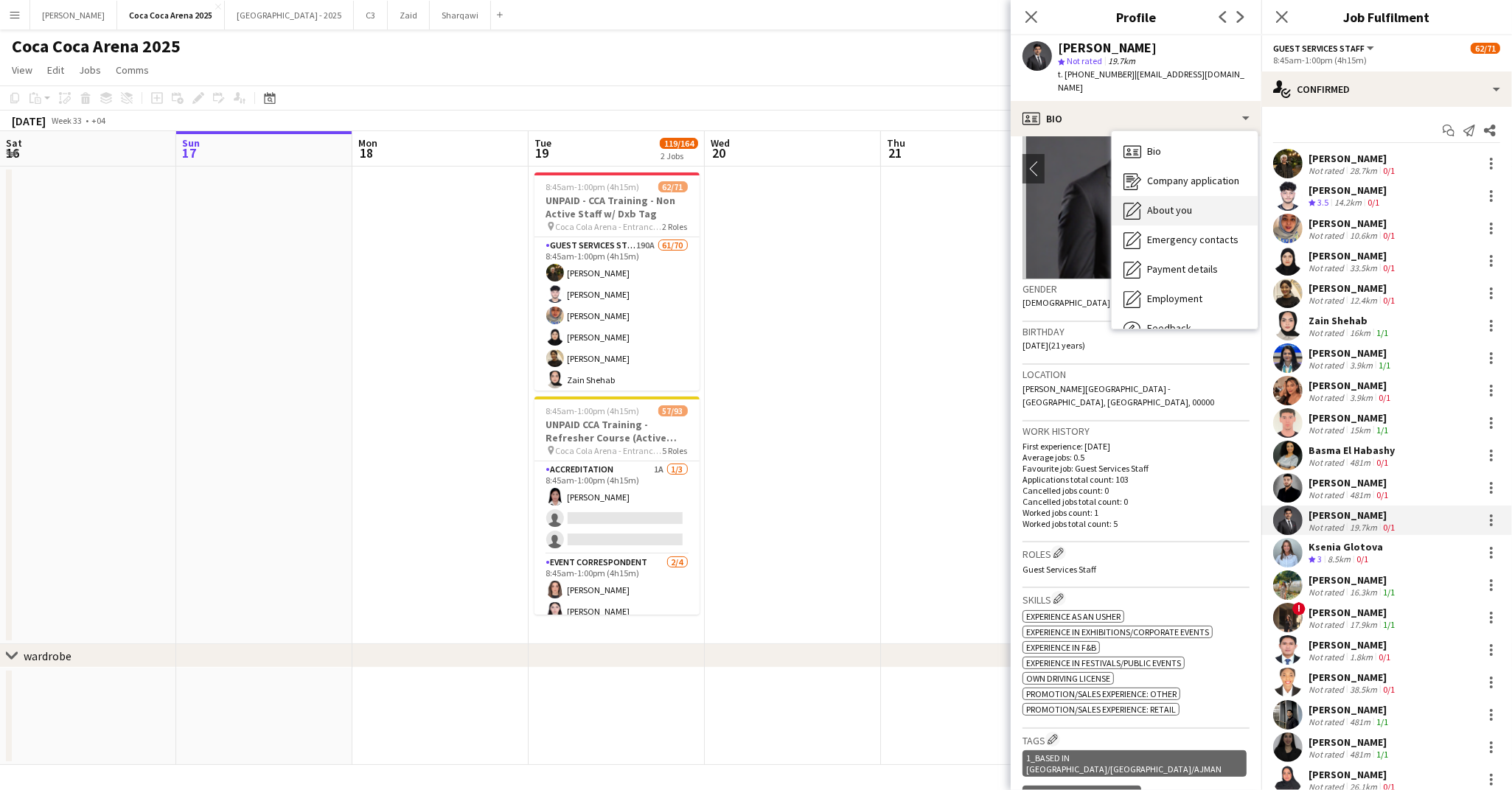
click at [1149, 204] on span "About you" at bounding box center [1169, 210] width 45 height 13
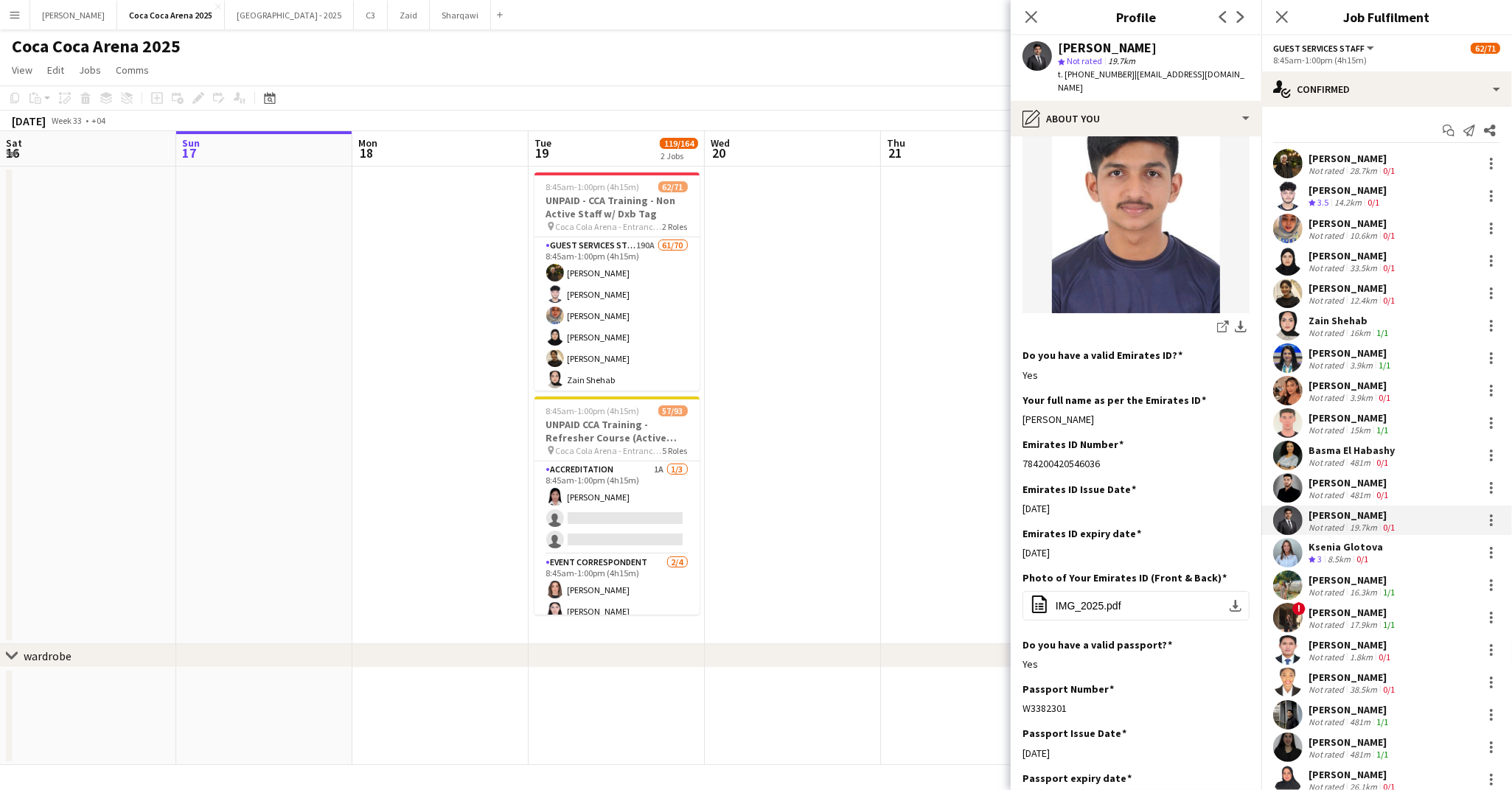
scroll to position [208, 0]
click at [1322, 549] on div "Ksenia Glotova" at bounding box center [1345, 547] width 74 height 13
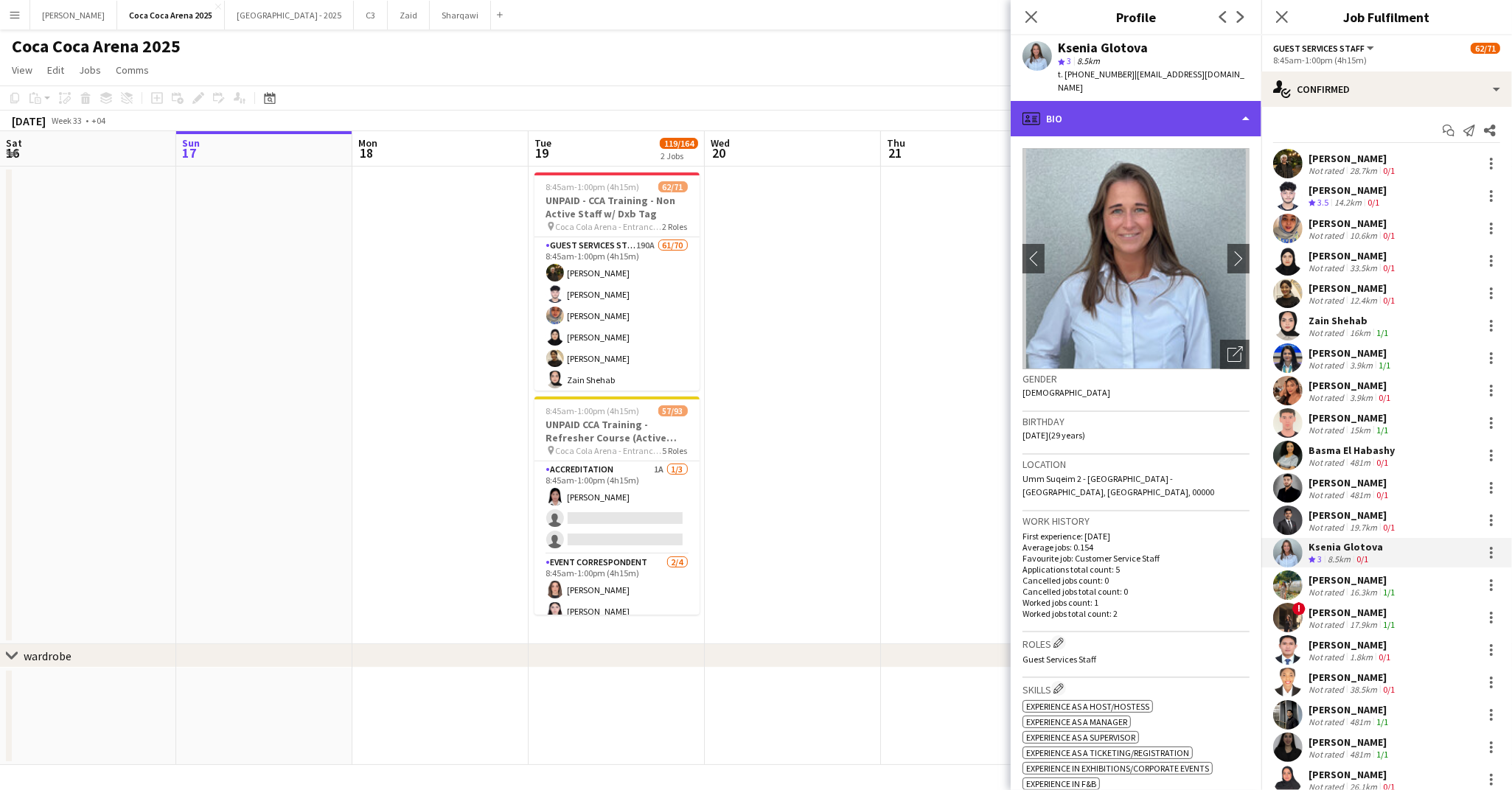
click at [1046, 110] on div "profile Bio" at bounding box center [1136, 118] width 250 height 35
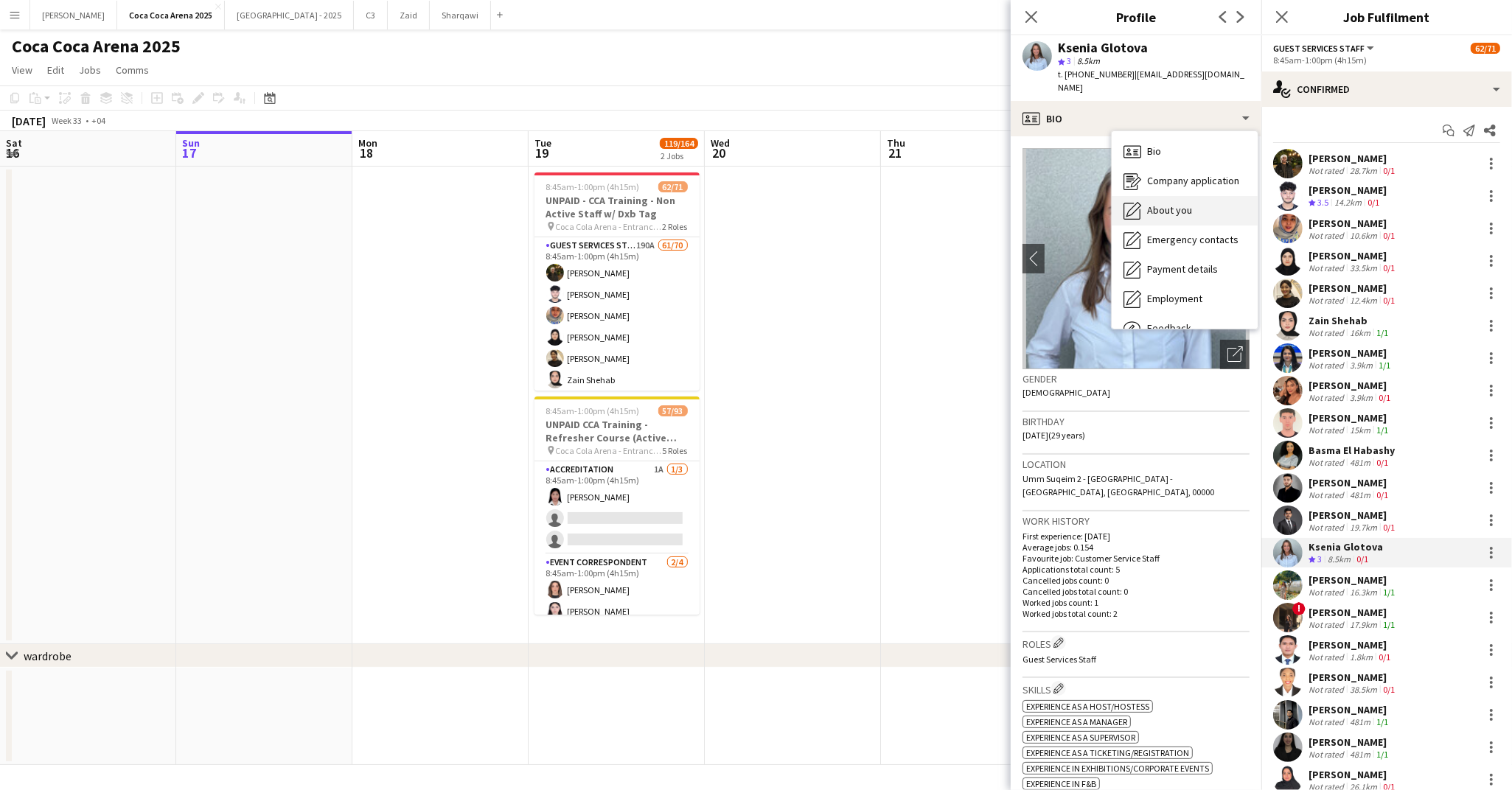
click at [1147, 204] on span "About you" at bounding box center [1169, 210] width 45 height 13
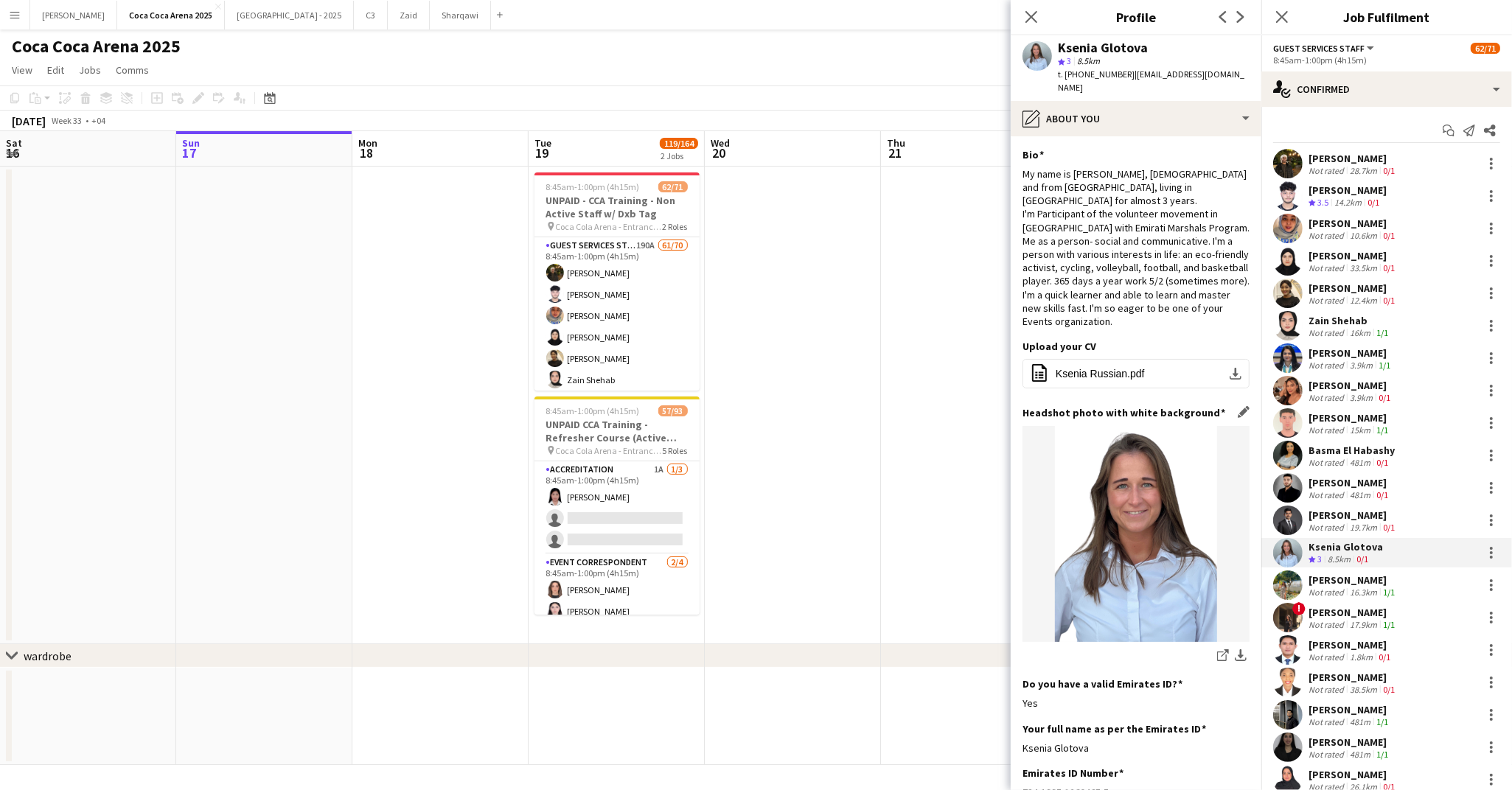
scroll to position [220, 0]
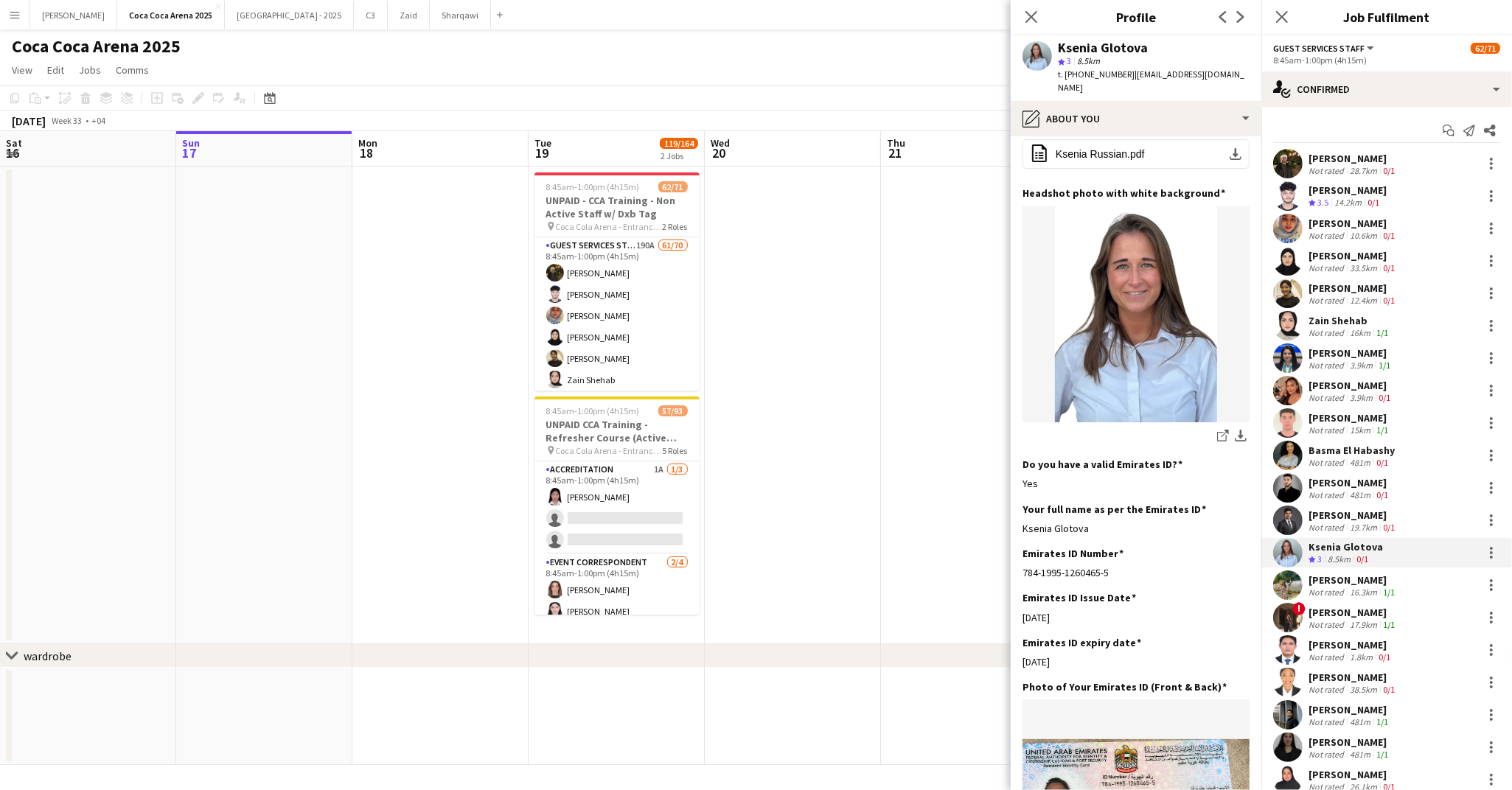
click at [1350, 590] on div "16.3km" at bounding box center [1363, 592] width 33 height 11
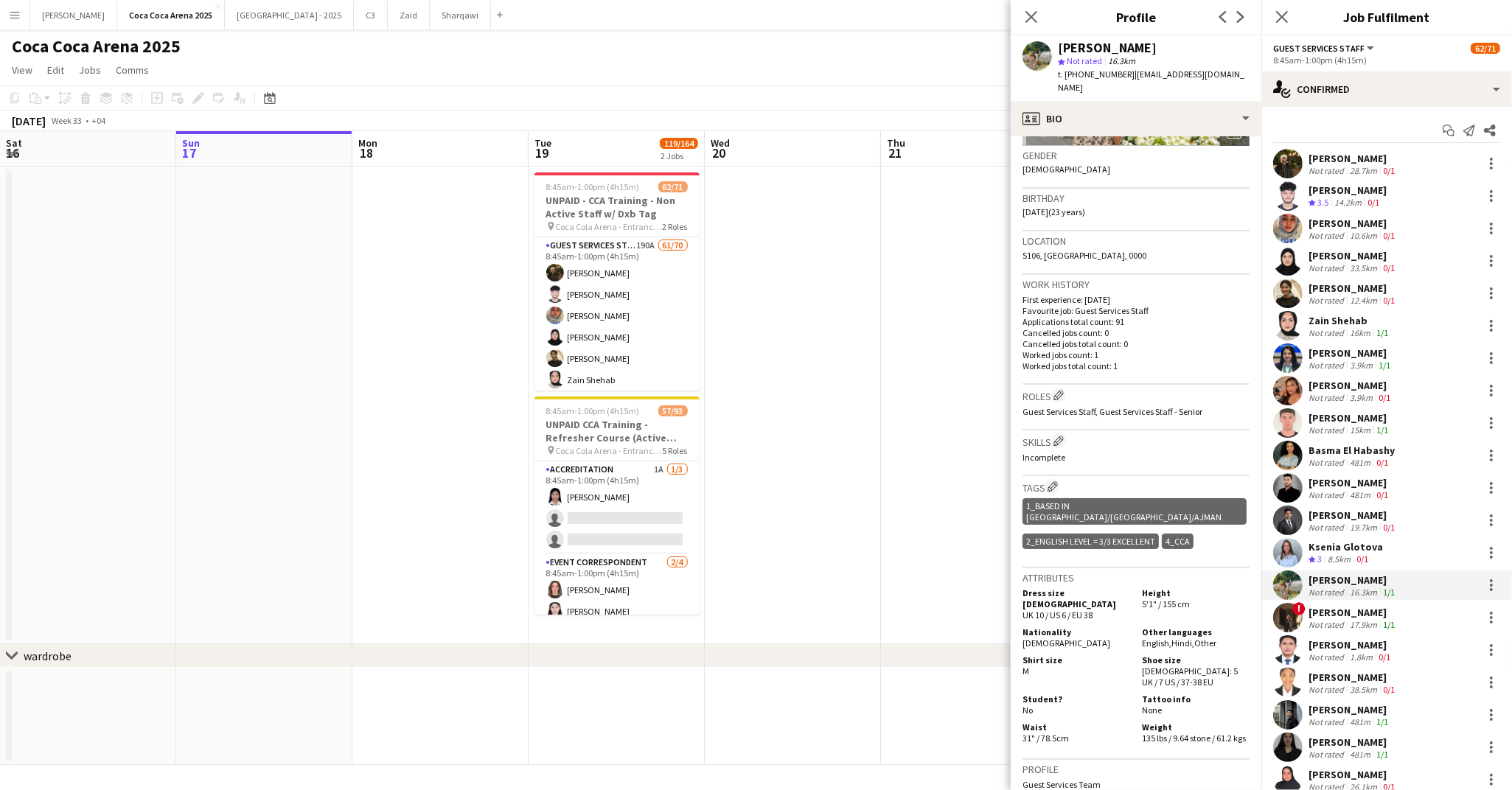
scroll to position [222, 0]
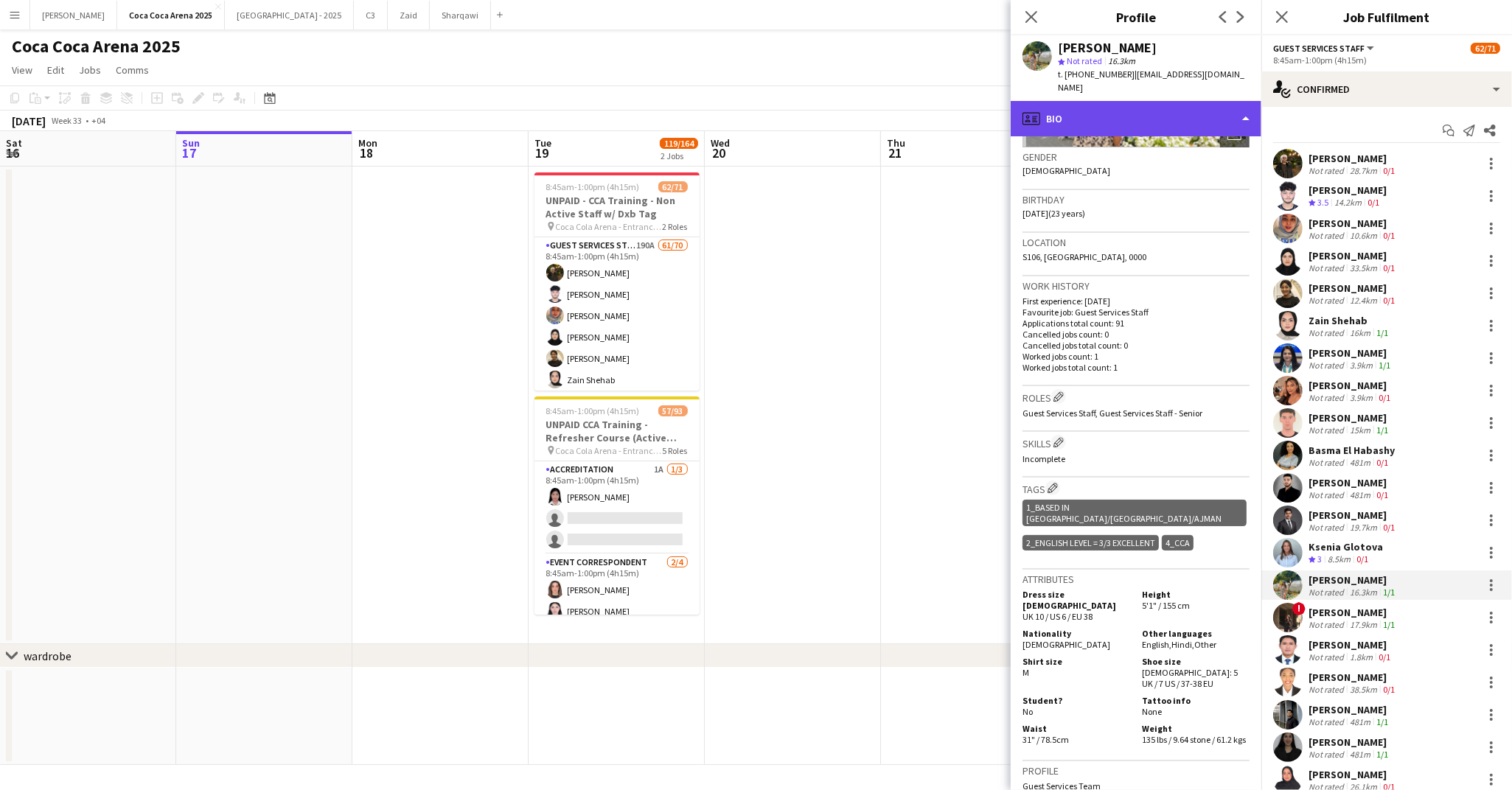
click at [1054, 114] on div "profile Bio" at bounding box center [1136, 118] width 250 height 35
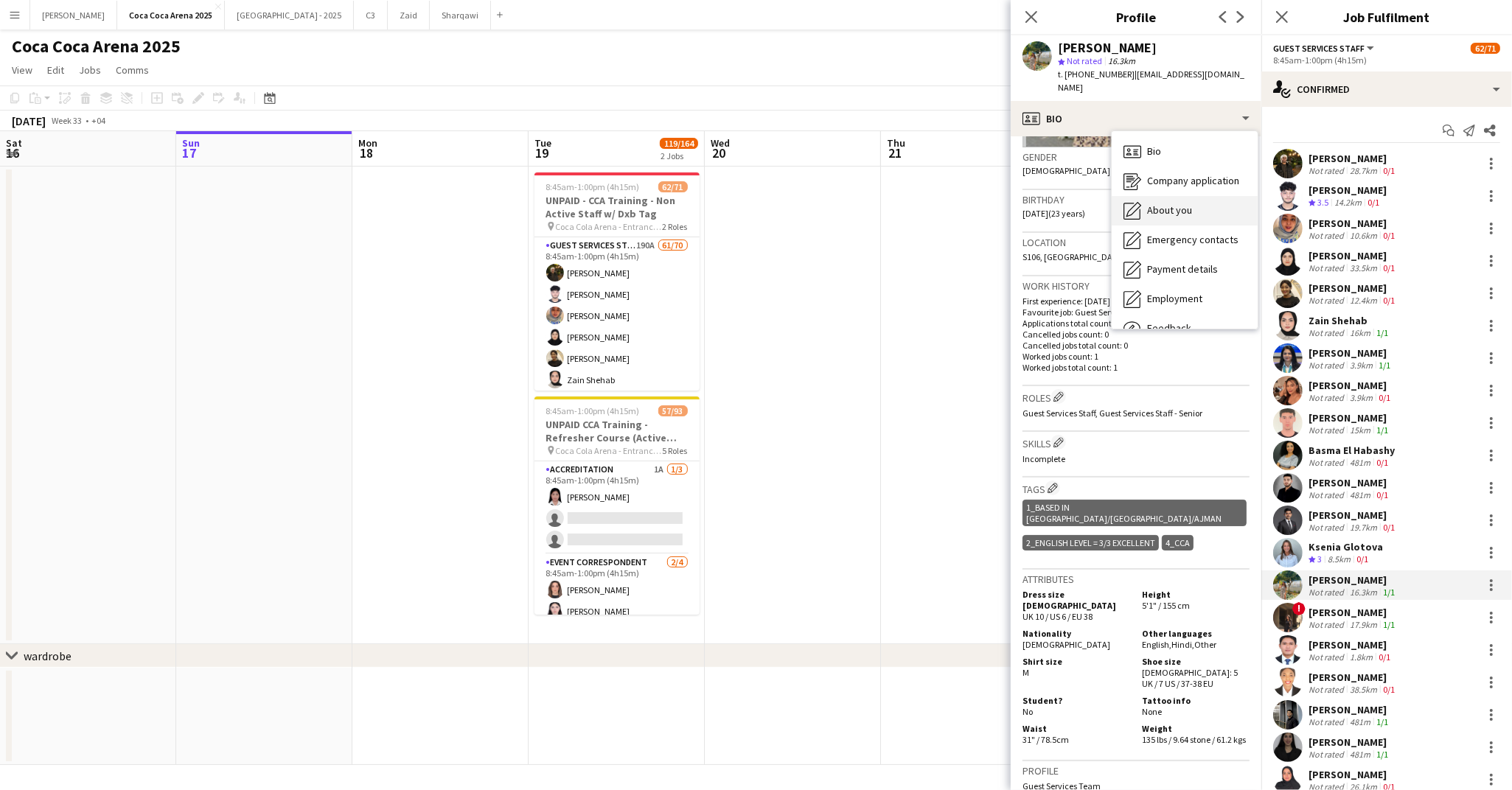
click at [1149, 204] on span "About you" at bounding box center [1169, 210] width 45 height 13
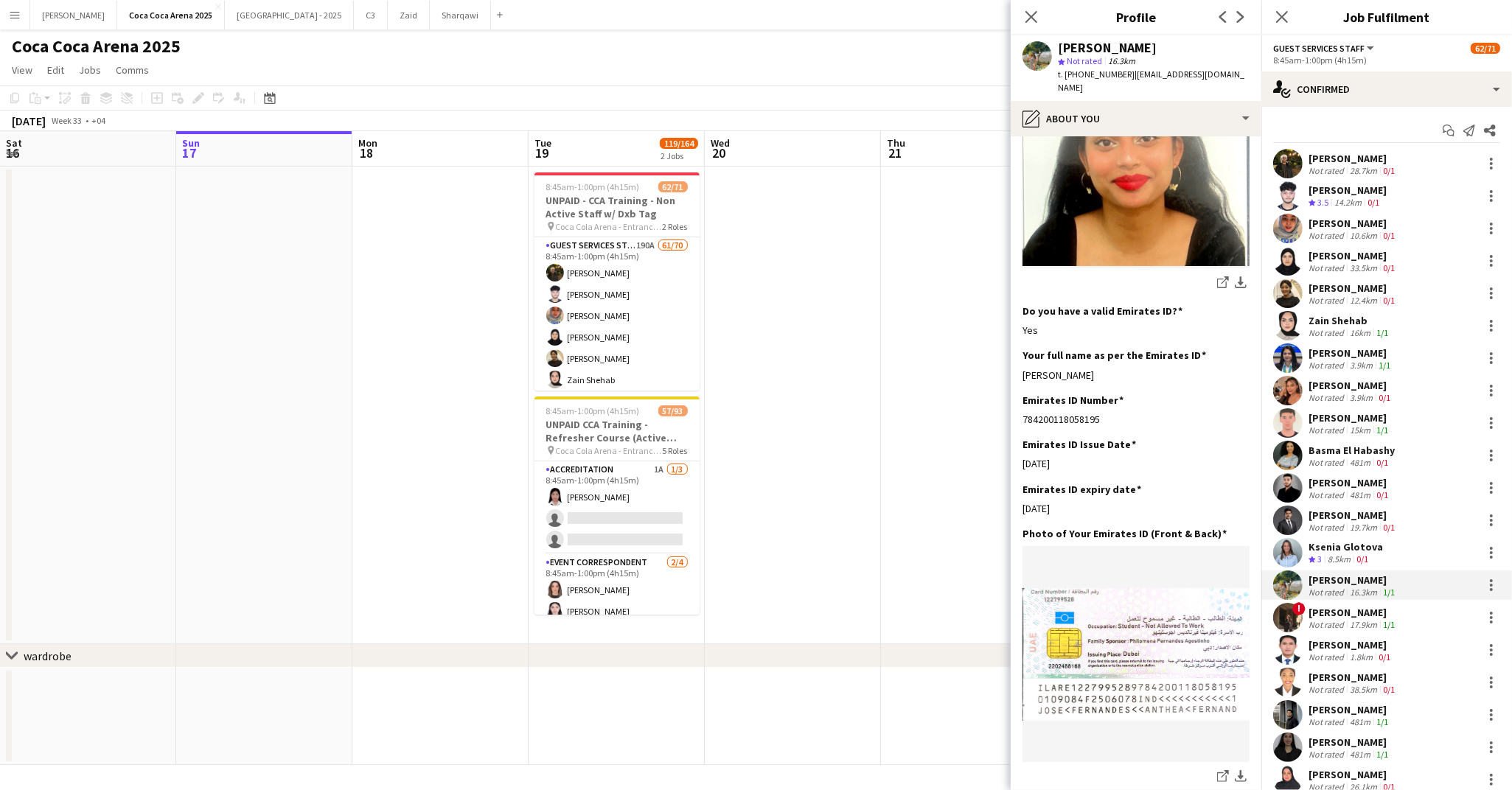
scroll to position [286, 0]
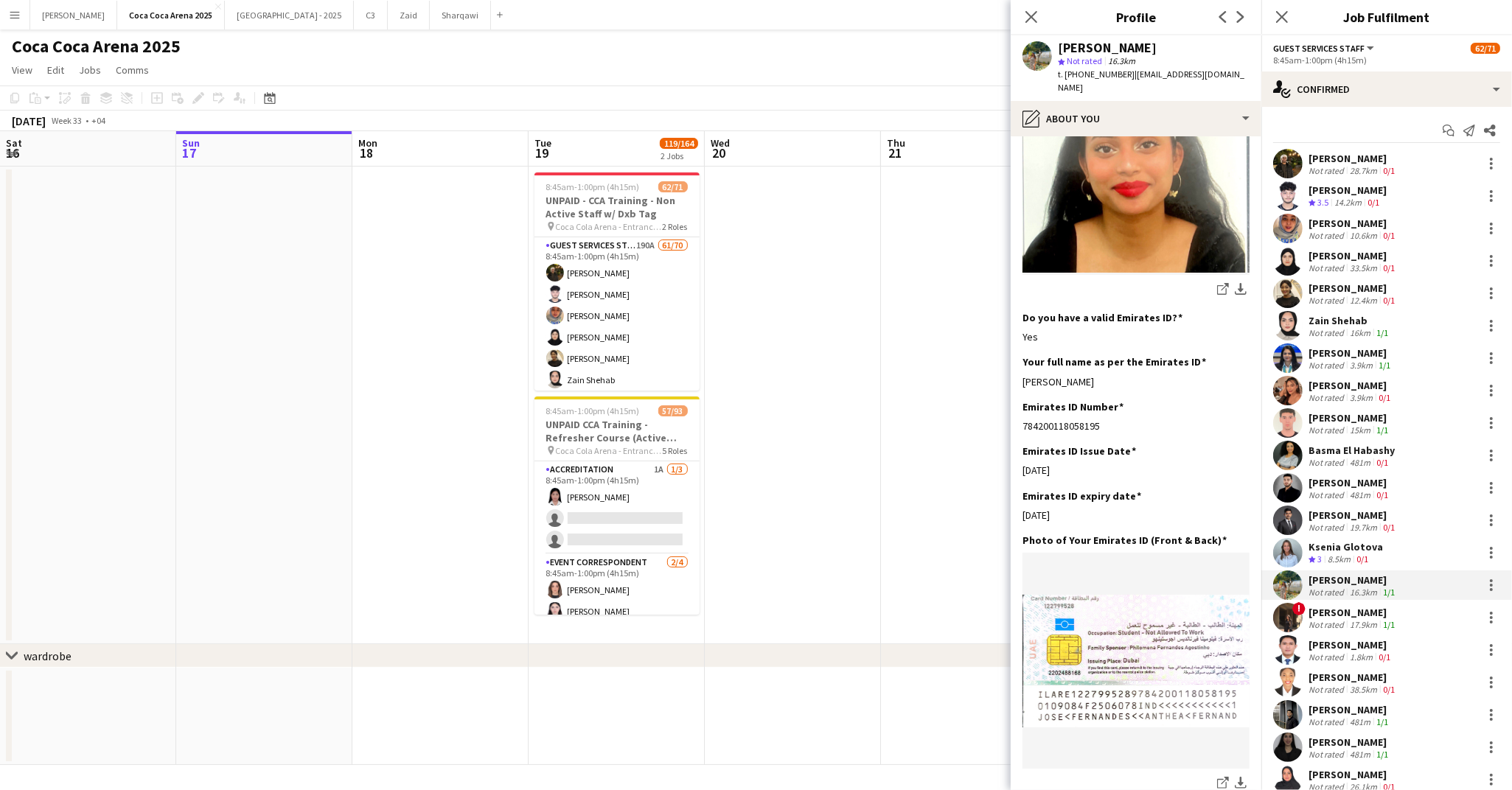
drag, startPoint x: 1102, startPoint y: 365, endPoint x: 1022, endPoint y: 365, distance: 80.0
click at [1022, 365] on app-section-data-types "Bio Edit this field Well for starters my name is Anthea and was born and brough…" at bounding box center [1136, 463] width 250 height 654
copy div "Anthea Fernandes"
drag, startPoint x: 1078, startPoint y: 499, endPoint x: 1019, endPoint y: 503, distance: 59.1
click at [1019, 503] on app-section-data-types "Bio Edit this field Well for starters my name is Anthea and was born and brough…" at bounding box center [1136, 463] width 250 height 654
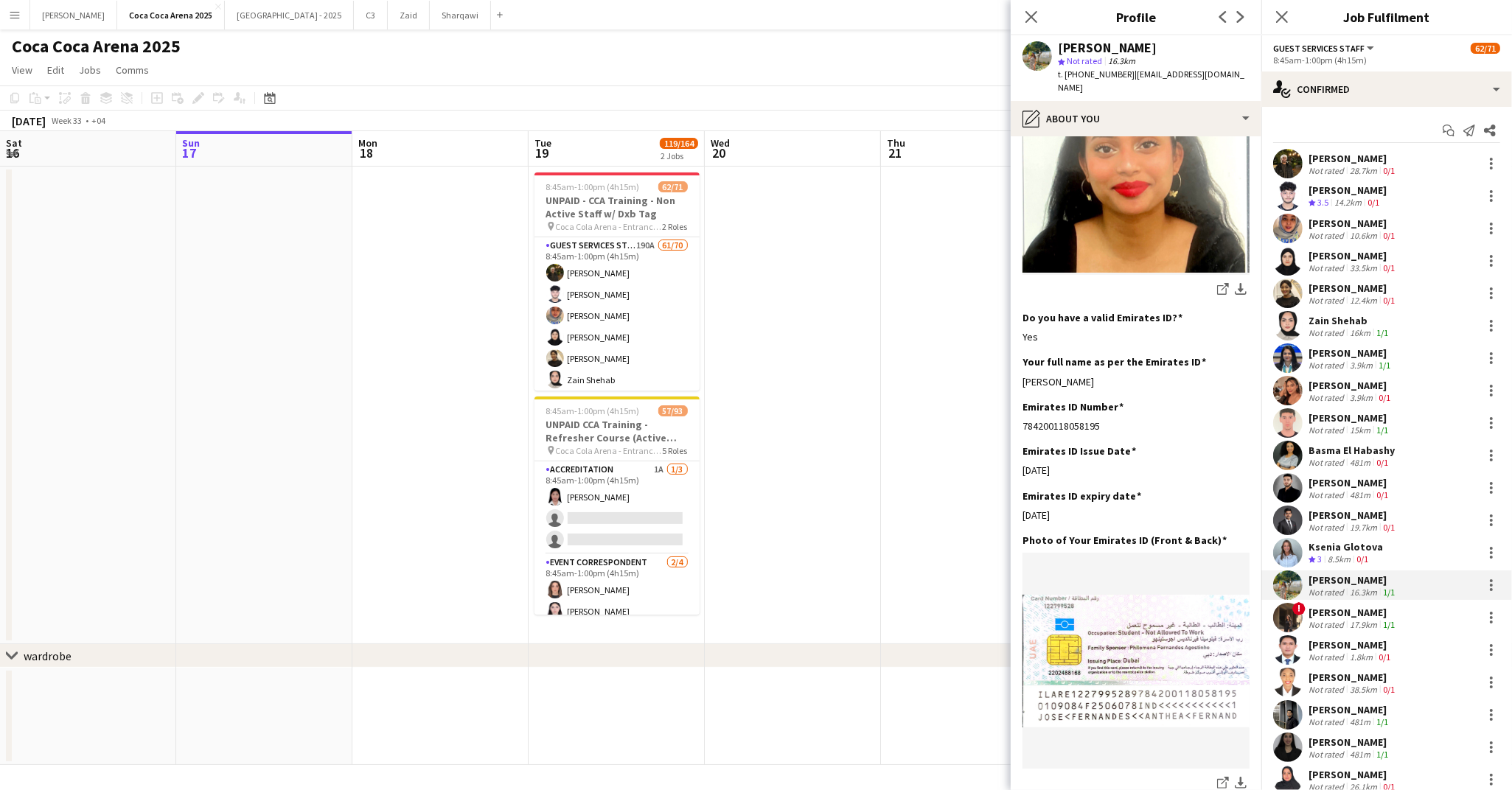
copy div "07-06-2025"
click at [1350, 629] on div "! Tahreem Ajaz Not rated 17.9km 1/1" at bounding box center [1386, 618] width 250 height 30
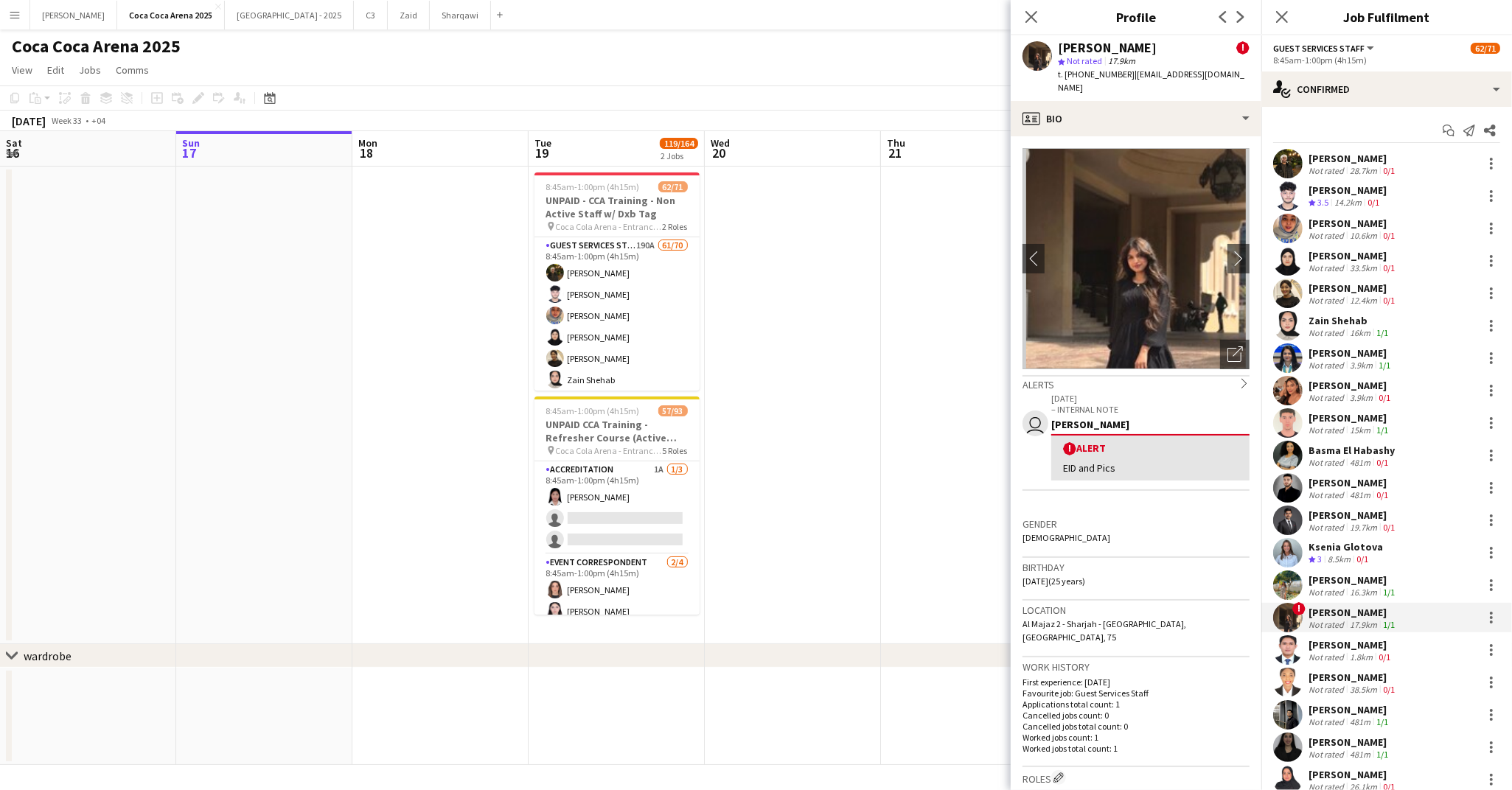
scroll to position [153, 0]
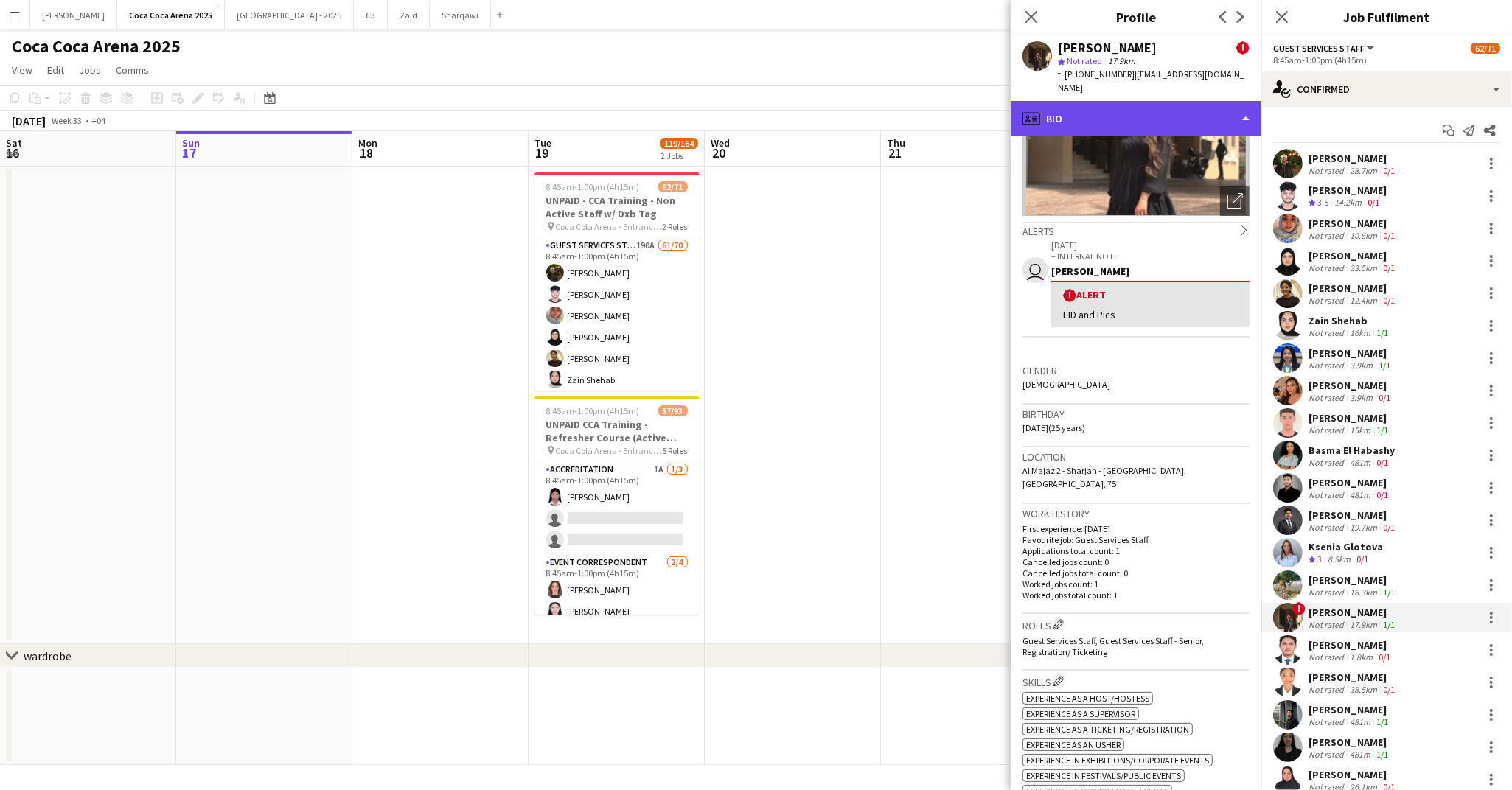
click at [1088, 113] on div "profile Bio" at bounding box center [1136, 118] width 250 height 35
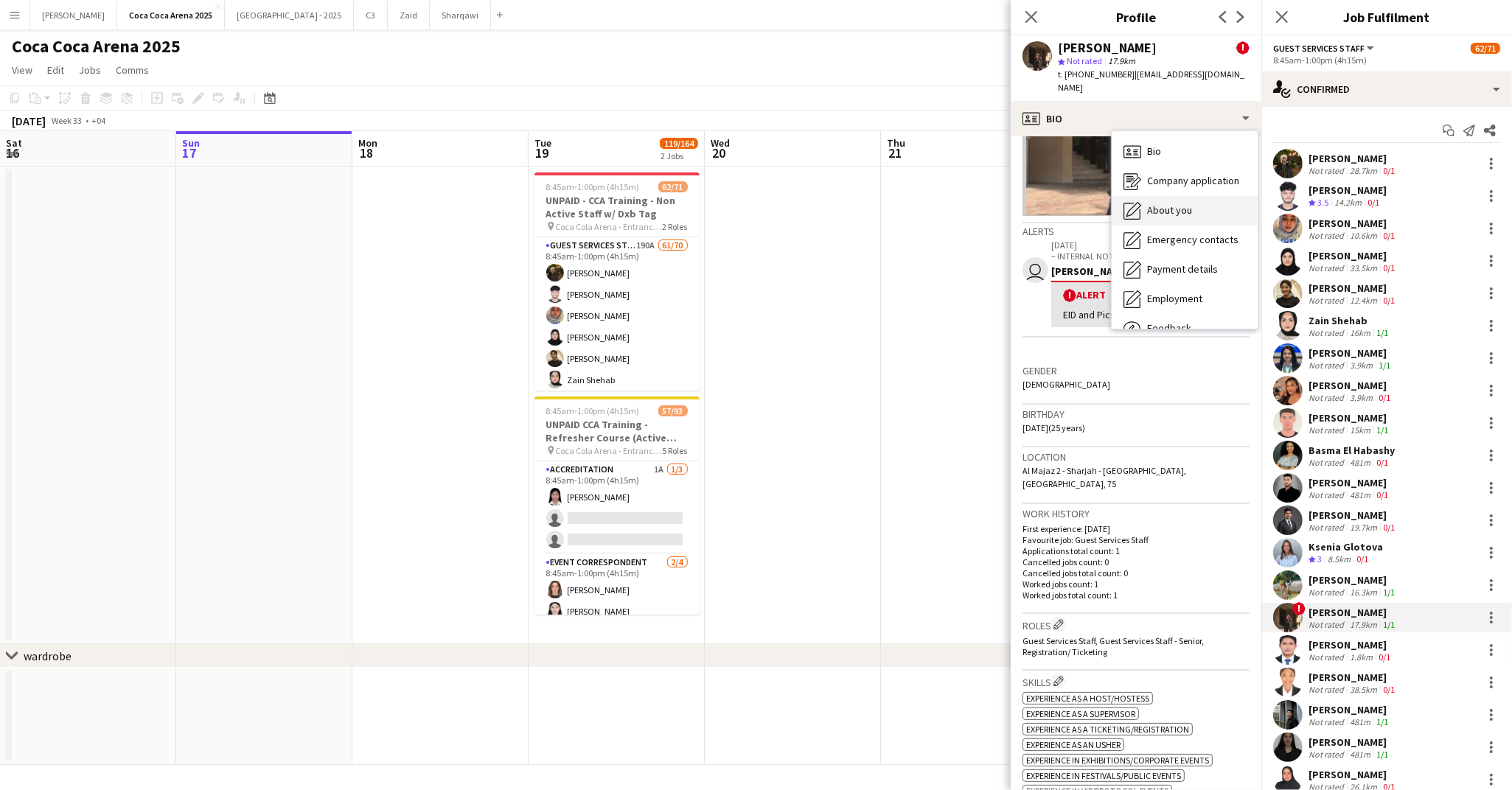
click at [1152, 204] on span "About you" at bounding box center [1169, 210] width 45 height 13
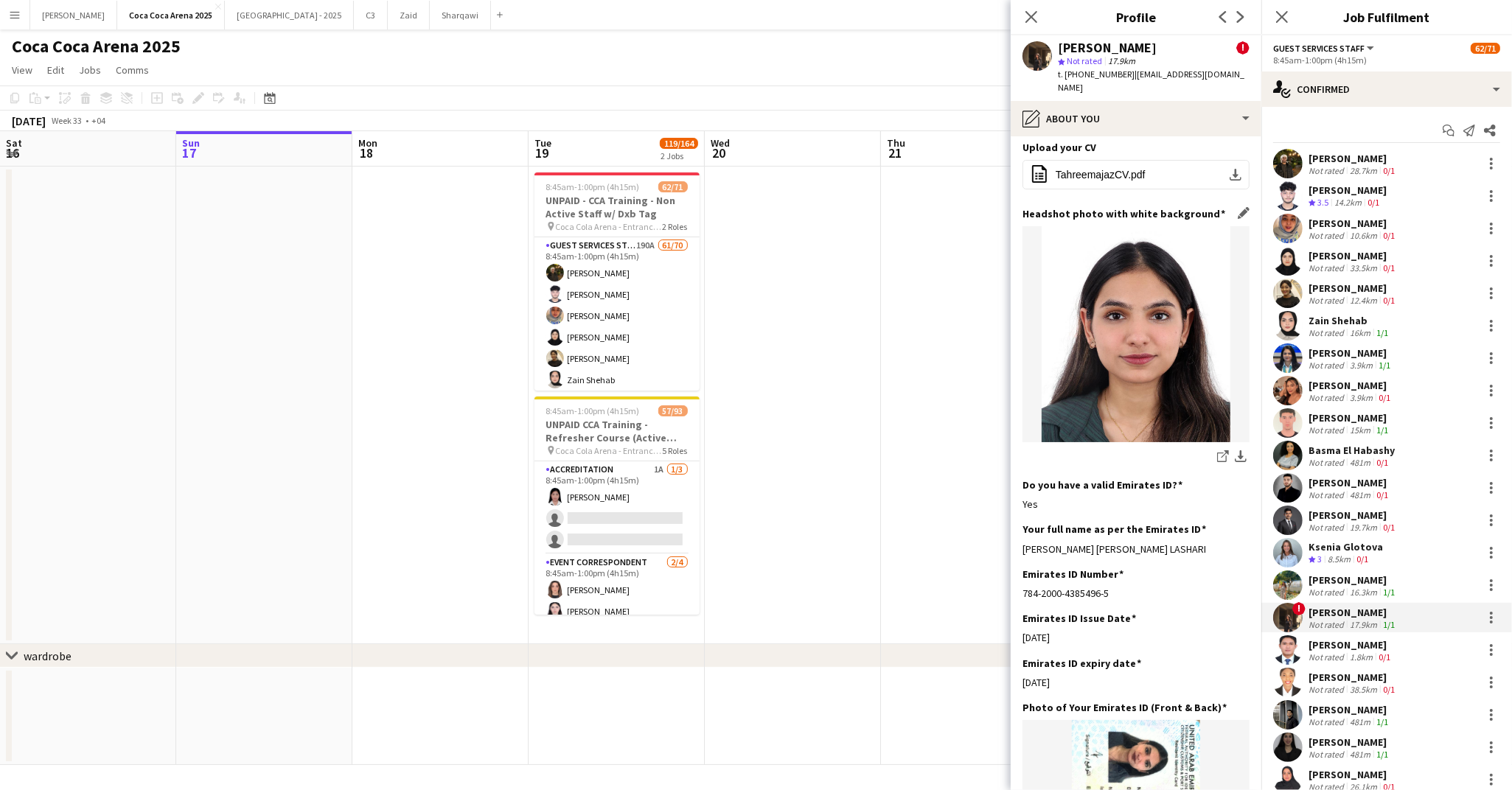
scroll to position [185, 0]
click at [1331, 643] on div "Regie Montoya" at bounding box center [1350, 645] width 85 height 13
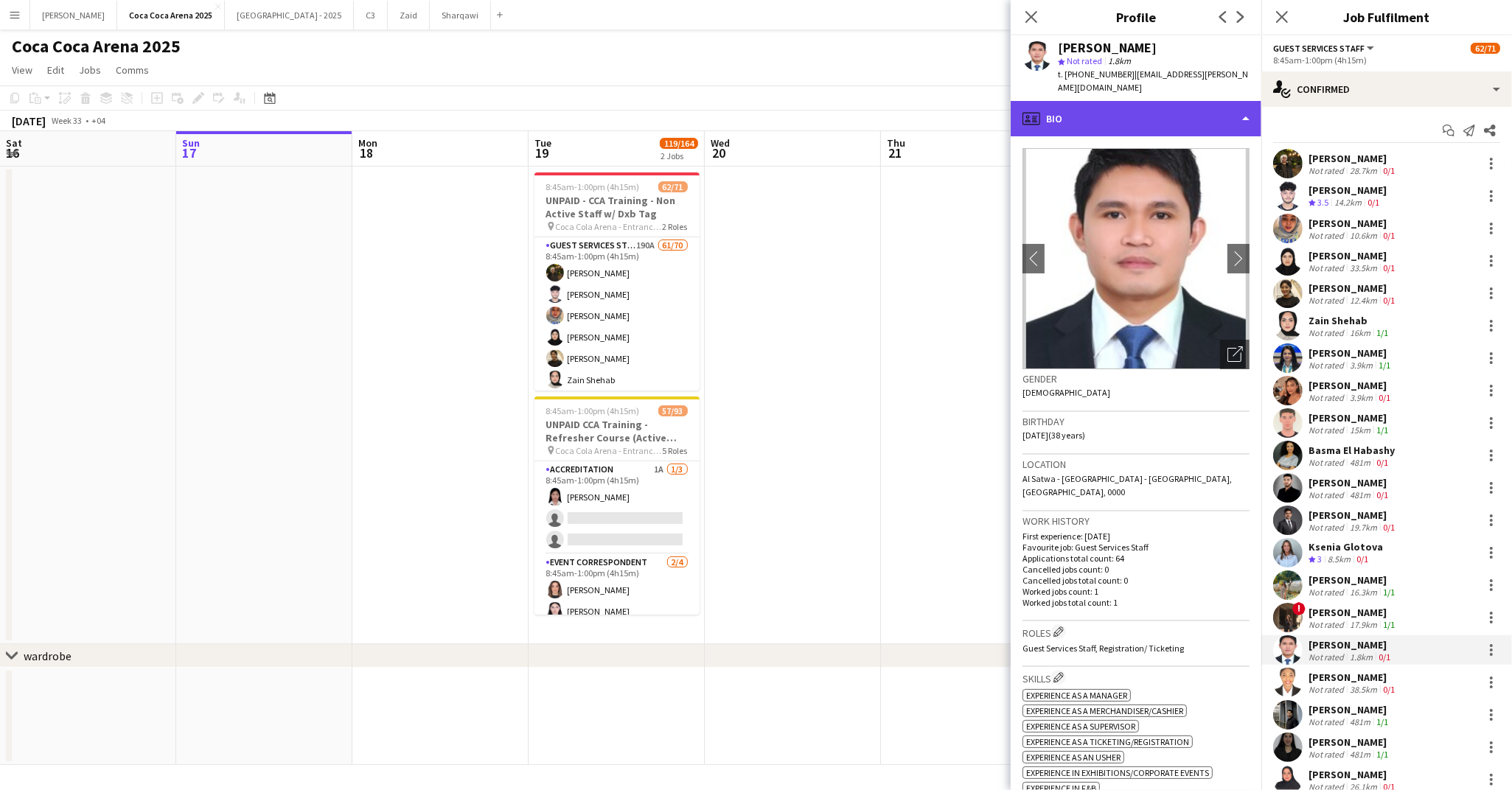
click at [1090, 104] on div "profile Bio" at bounding box center [1136, 118] width 250 height 35
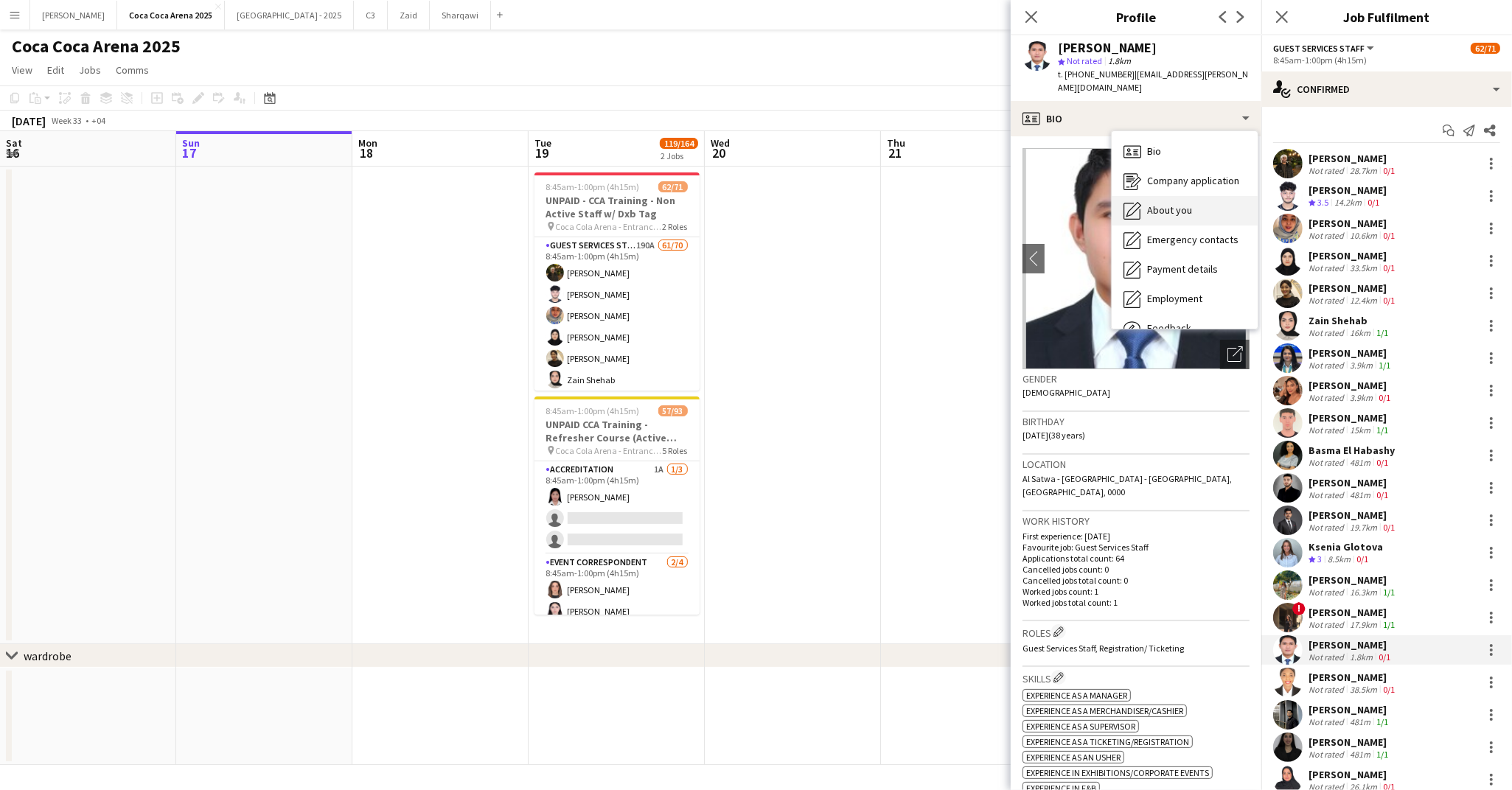
click at [1152, 204] on span "About you" at bounding box center [1169, 210] width 45 height 13
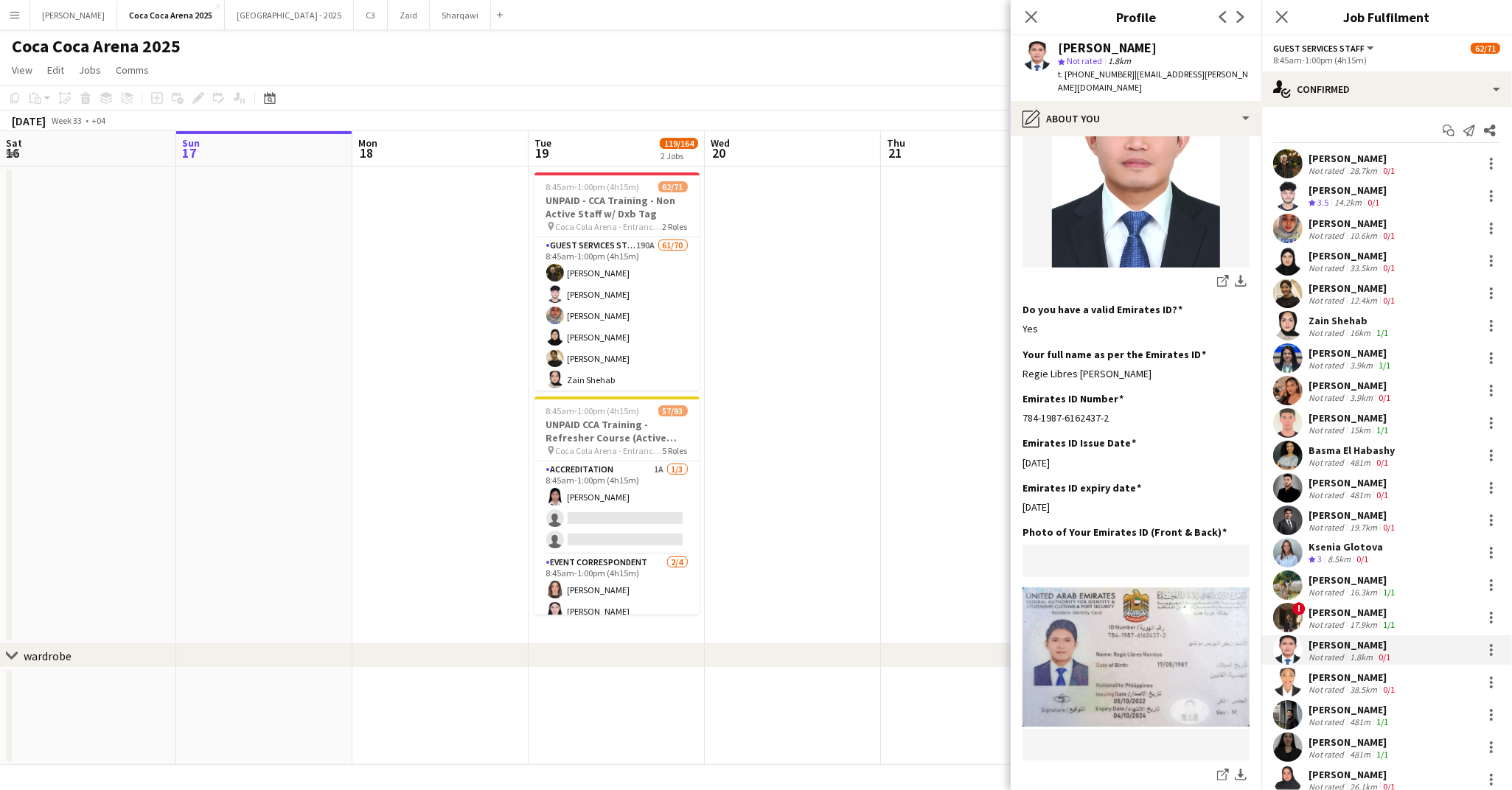
scroll to position [310, 0]
drag, startPoint x: 1116, startPoint y: 341, endPoint x: 1020, endPoint y: 344, distance: 96.0
click at [1020, 344] on app-section-data-types "Bio Edit this field Professional and multiplayer customer service worker for 11…" at bounding box center [1136, 463] width 250 height 654
copy div "Regie Libres Montoya"
click at [1020, 344] on app-section-data-types "Bio Edit this field Professional and multiplayer customer service worker for 11…" at bounding box center [1136, 463] width 250 height 654
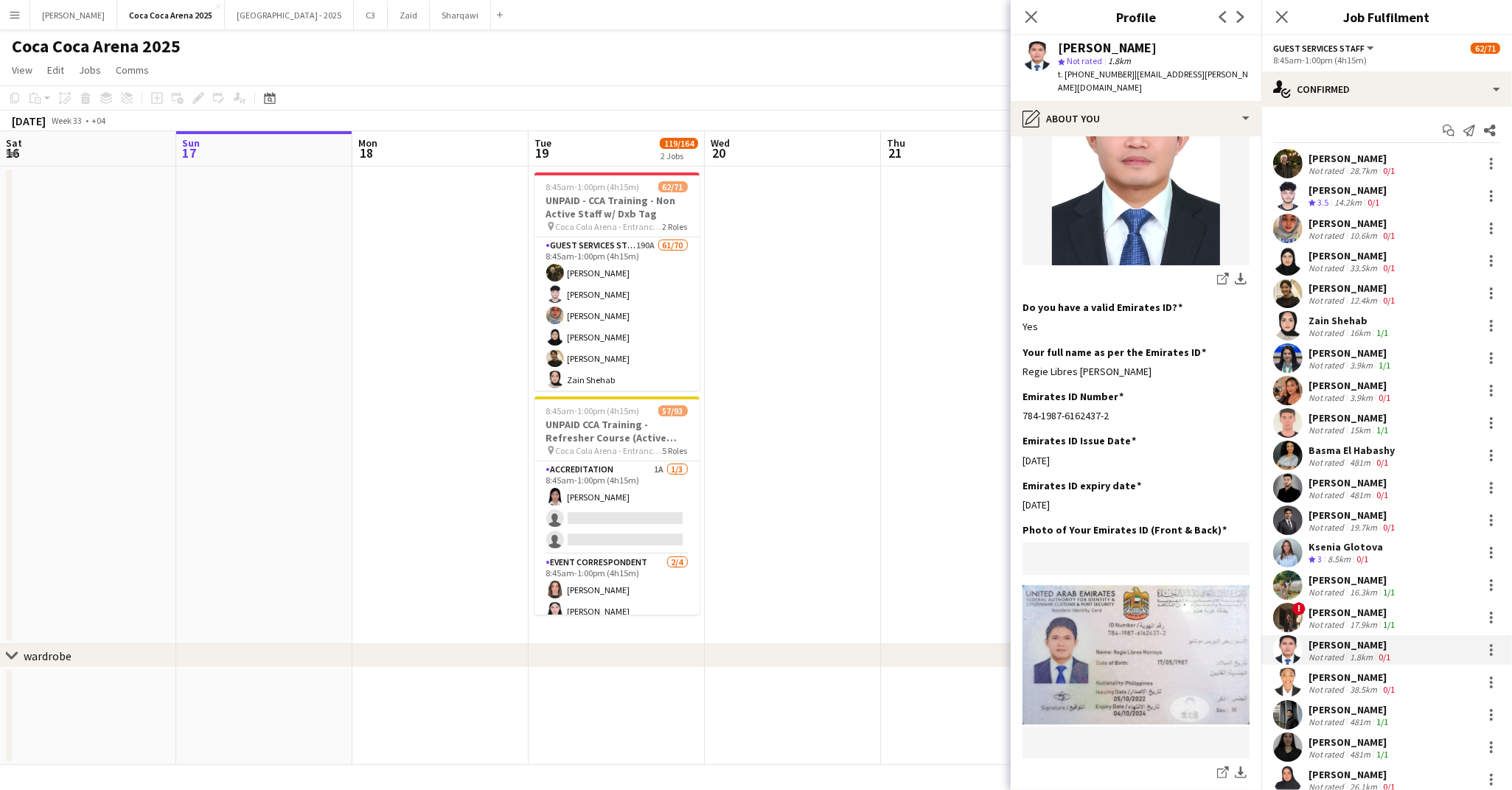
drag, startPoint x: 1074, startPoint y: 479, endPoint x: 1022, endPoint y: 479, distance: 52.0
click at [1022, 479] on app-section-data-types "Bio Edit this field Professional and multiplayer customer service worker for 11…" at bounding box center [1136, 463] width 250 height 654
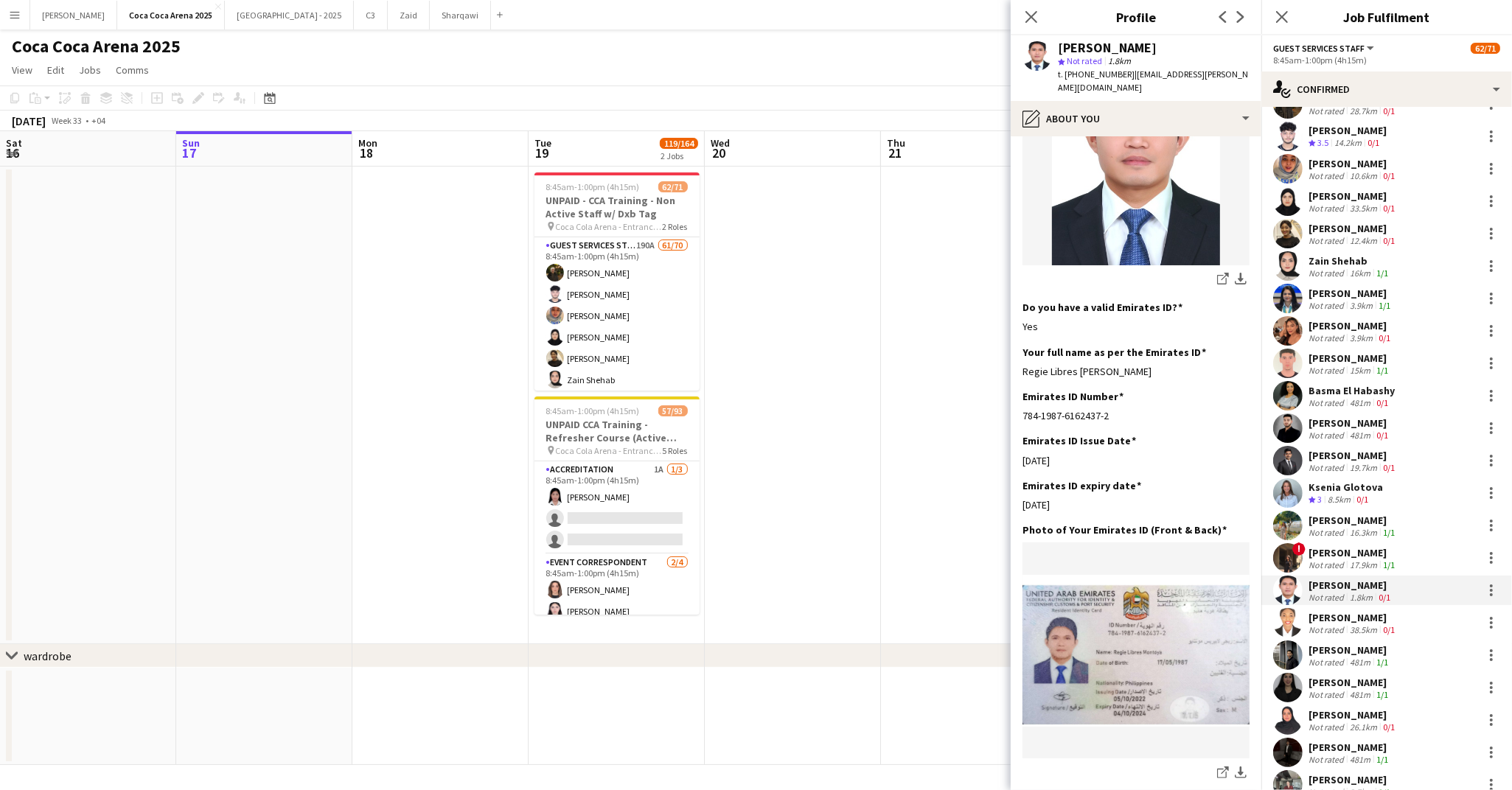
scroll to position [101, 0]
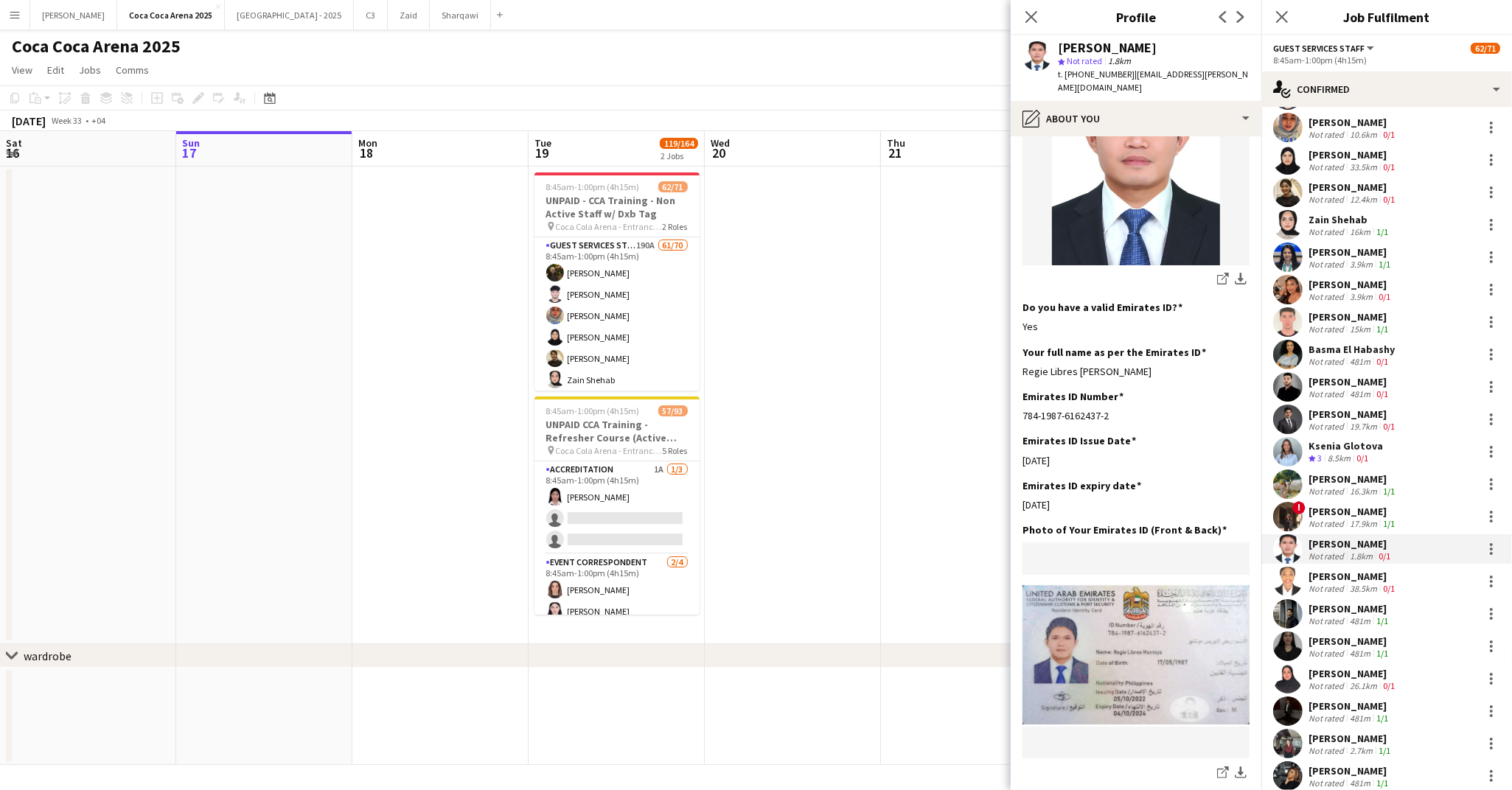
click at [1331, 578] on div "[PERSON_NAME]" at bounding box center [1353, 576] width 89 height 13
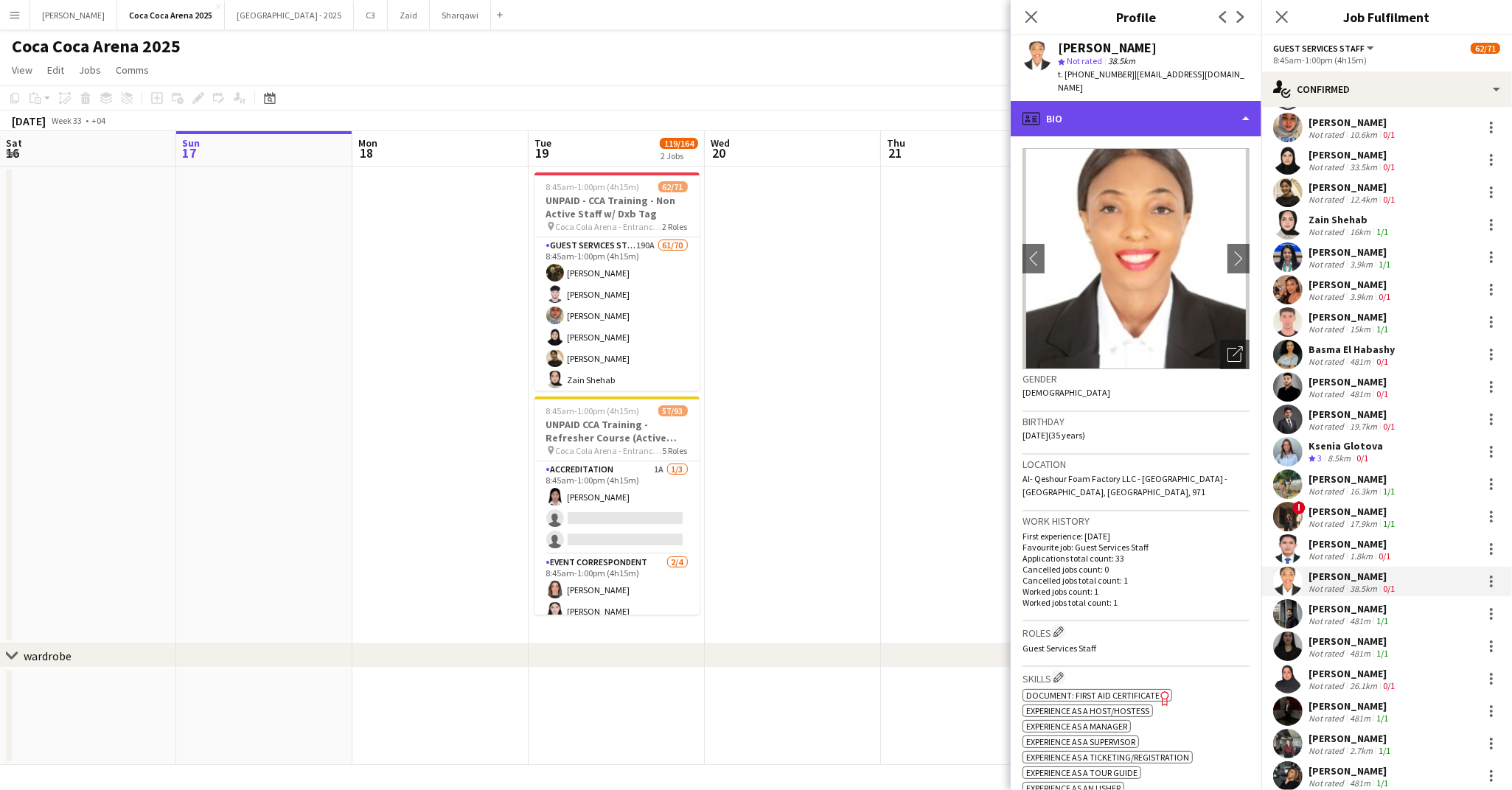
click at [1063, 103] on div "profile Bio" at bounding box center [1136, 118] width 250 height 35
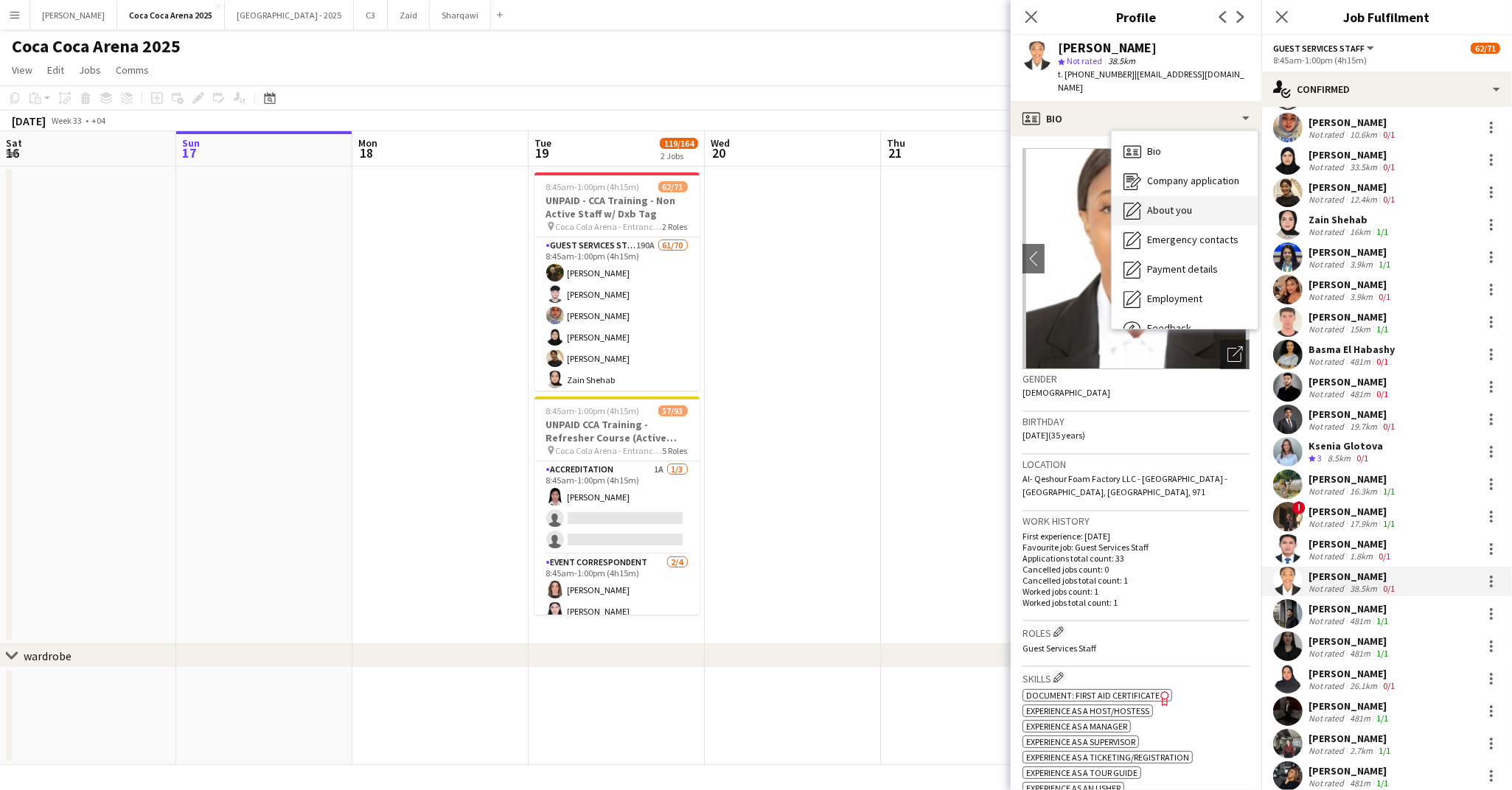
click at [1162, 204] on span "About you" at bounding box center [1169, 210] width 45 height 13
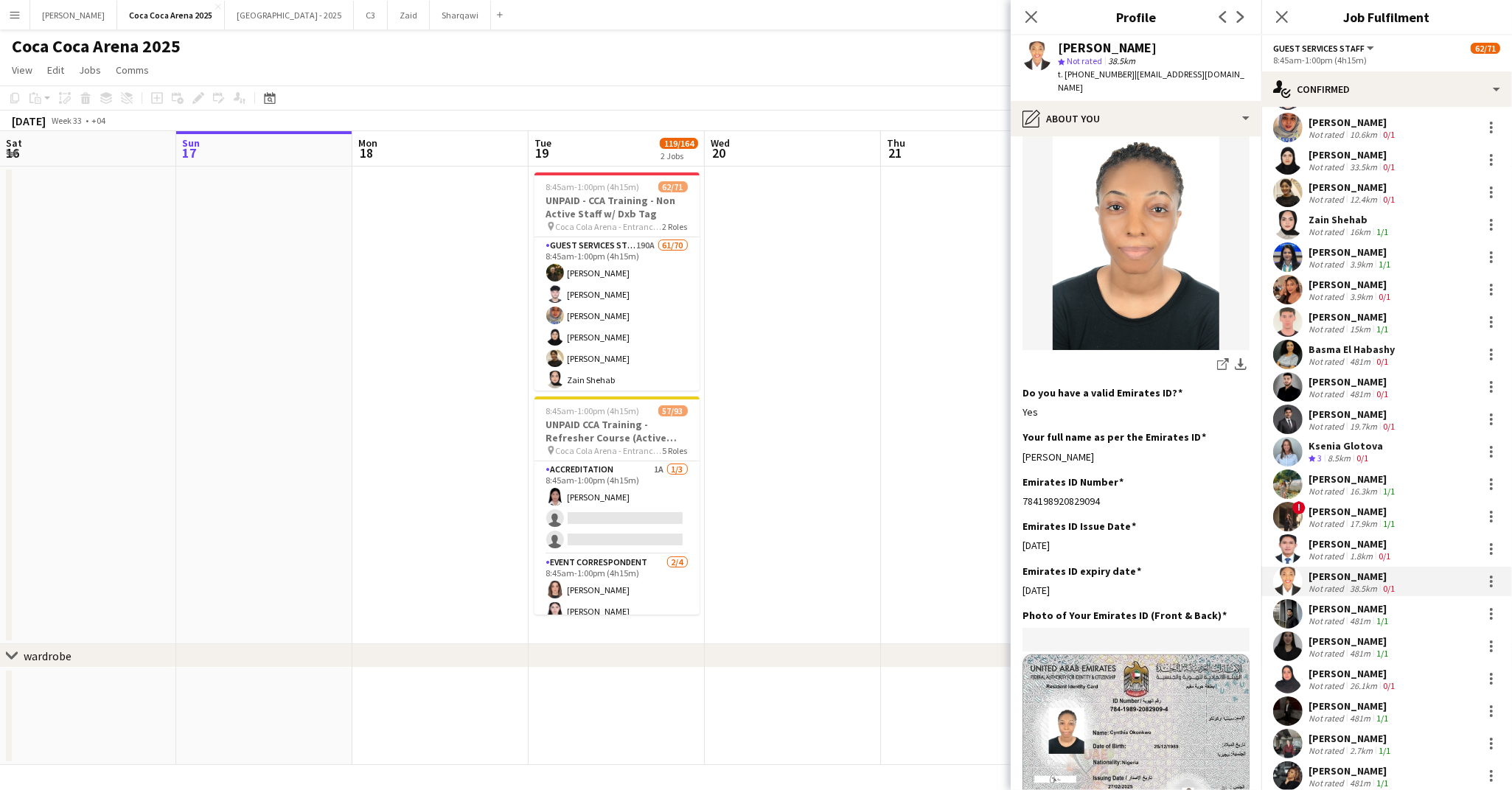
scroll to position [280, 0]
click at [1326, 620] on div "Not rated" at bounding box center [1327, 620] width 38 height 11
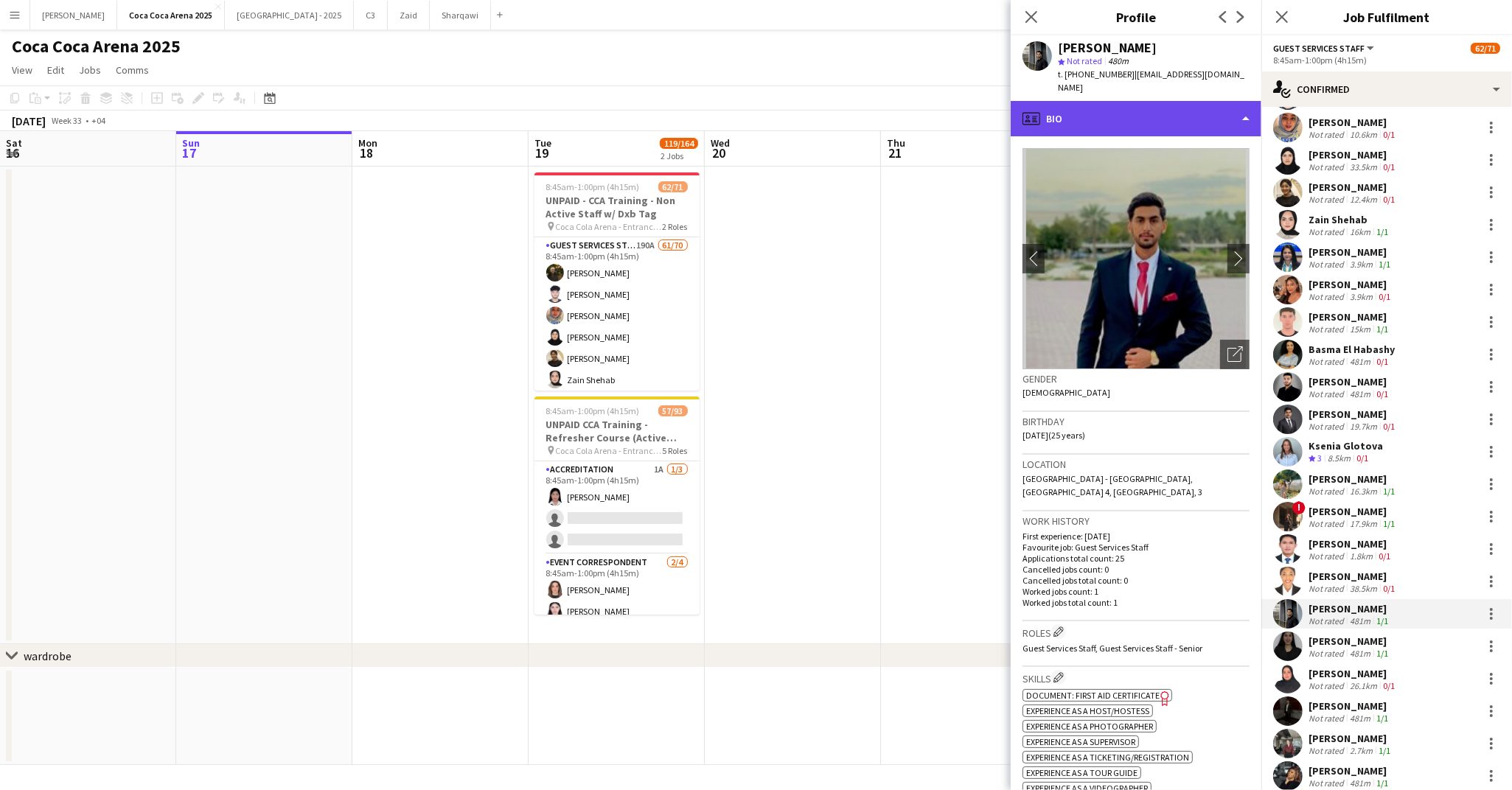
click at [1061, 105] on div "profile Bio" at bounding box center [1136, 118] width 250 height 35
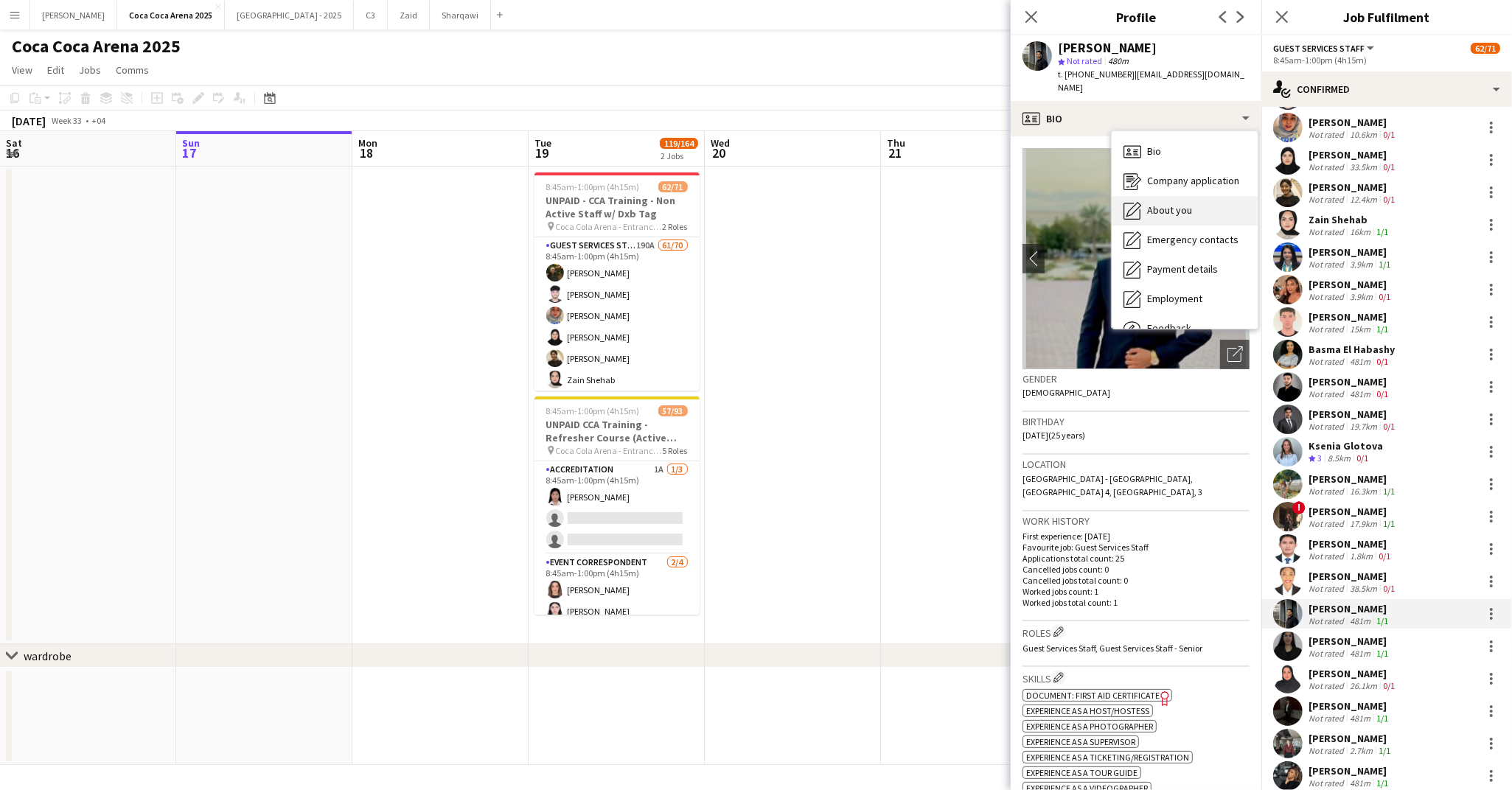
click at [1140, 202] on icon "About you" at bounding box center [1132, 211] width 18 height 17
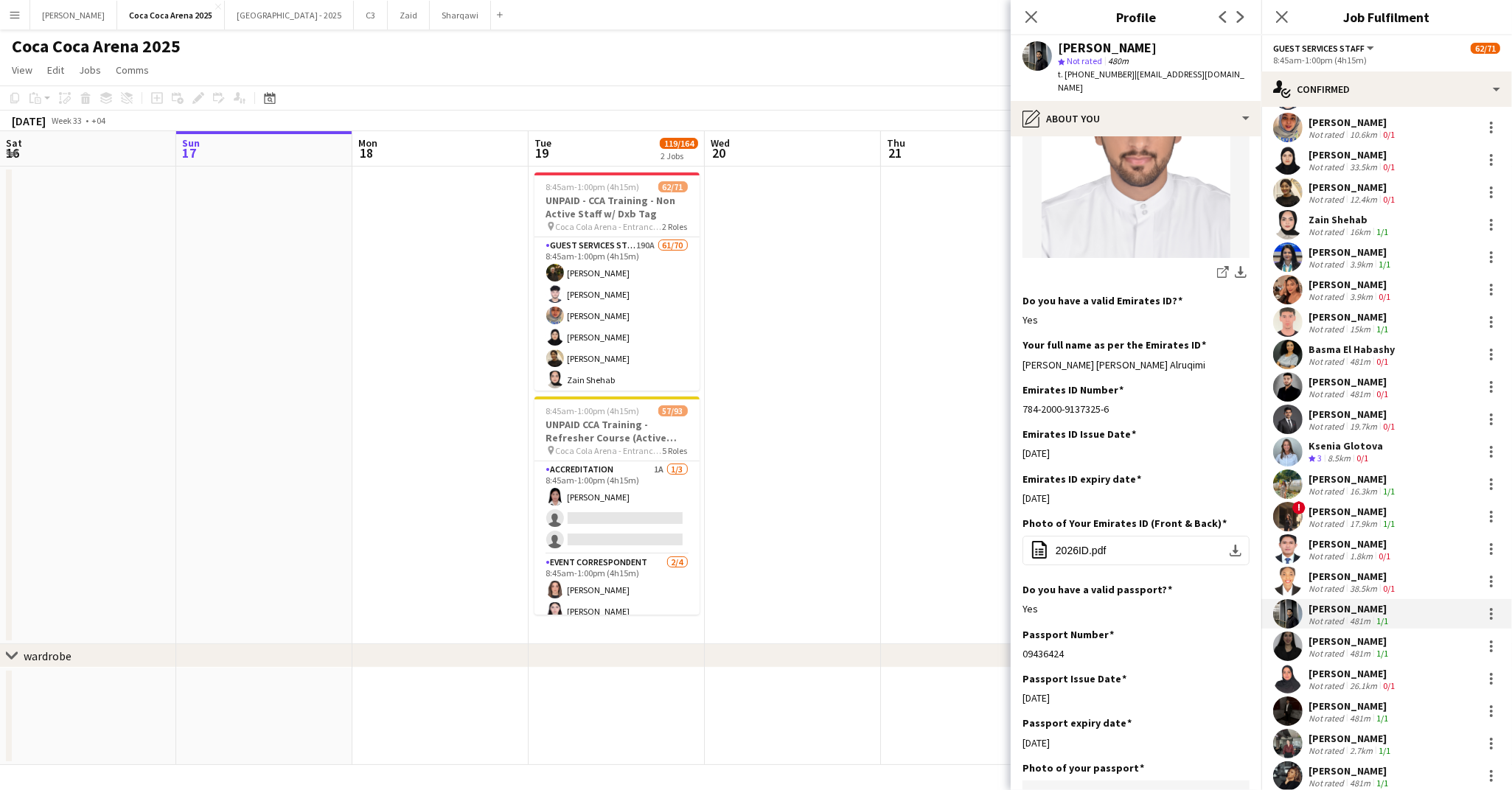
scroll to position [315, 0]
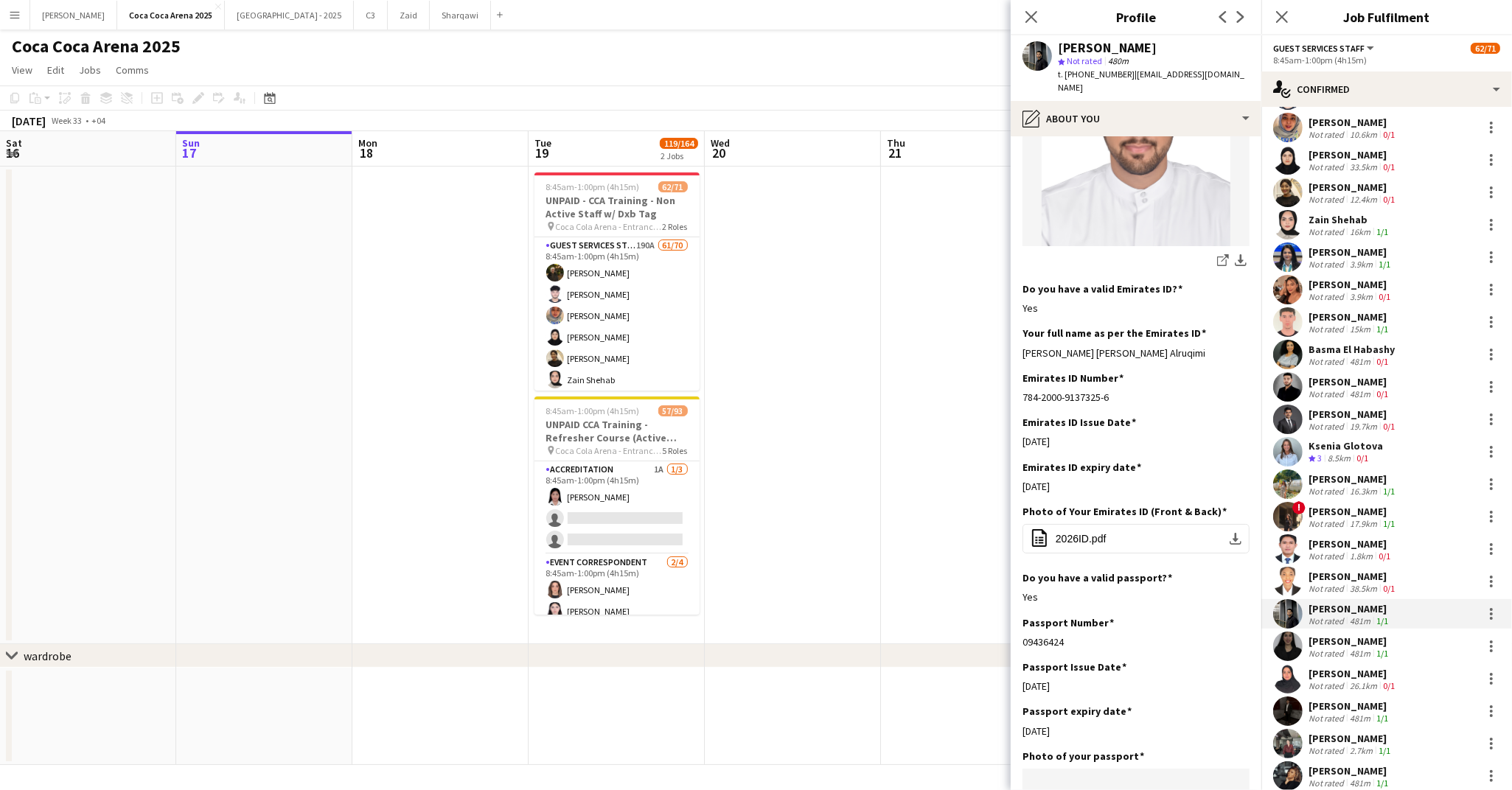
click at [1368, 646] on div "Zeinab Hassen" at bounding box center [1349, 640] width 82 height 13
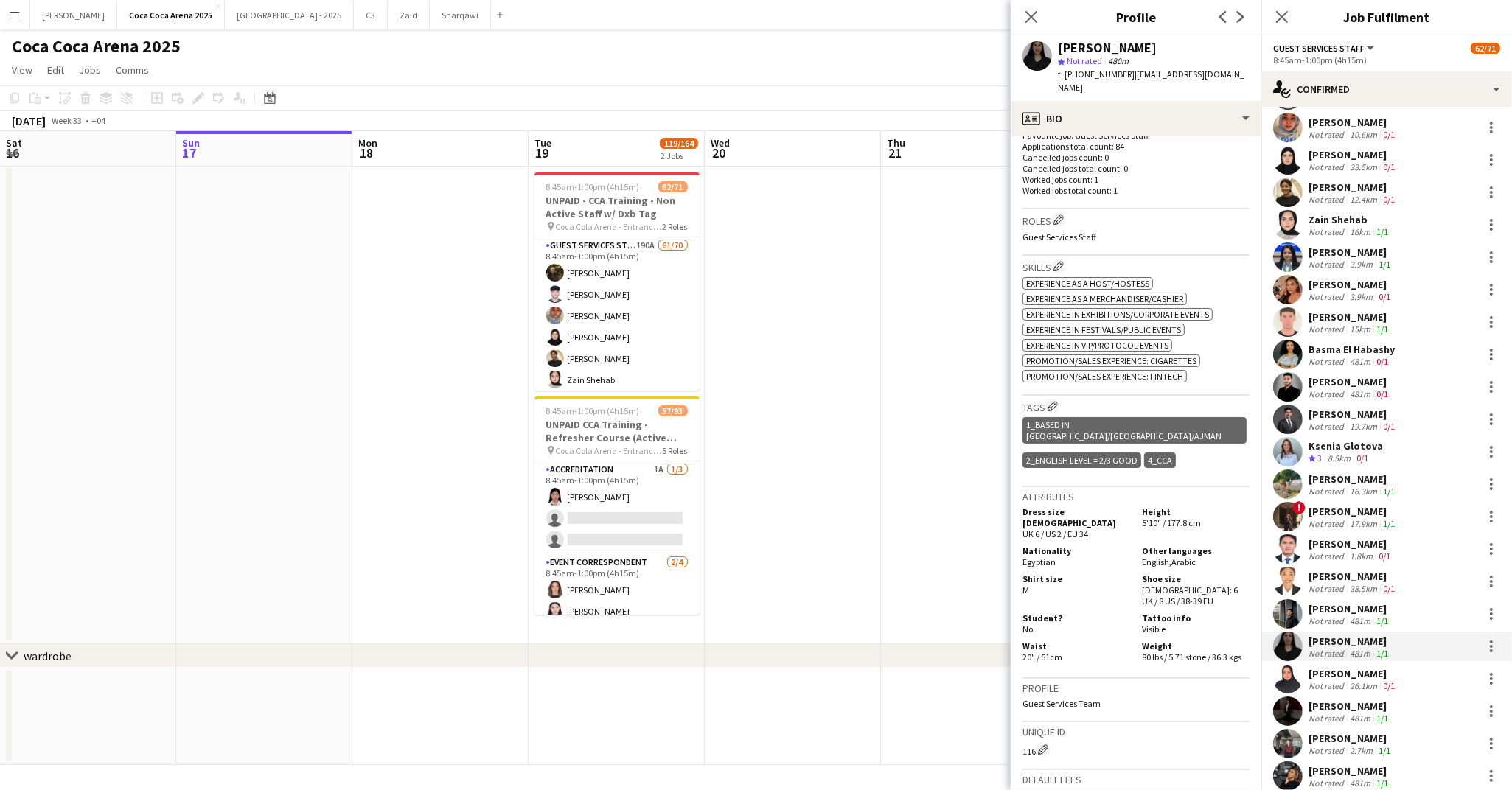
scroll to position [426, 0]
click at [1091, 105] on div "profile Bio" at bounding box center [1136, 118] width 250 height 35
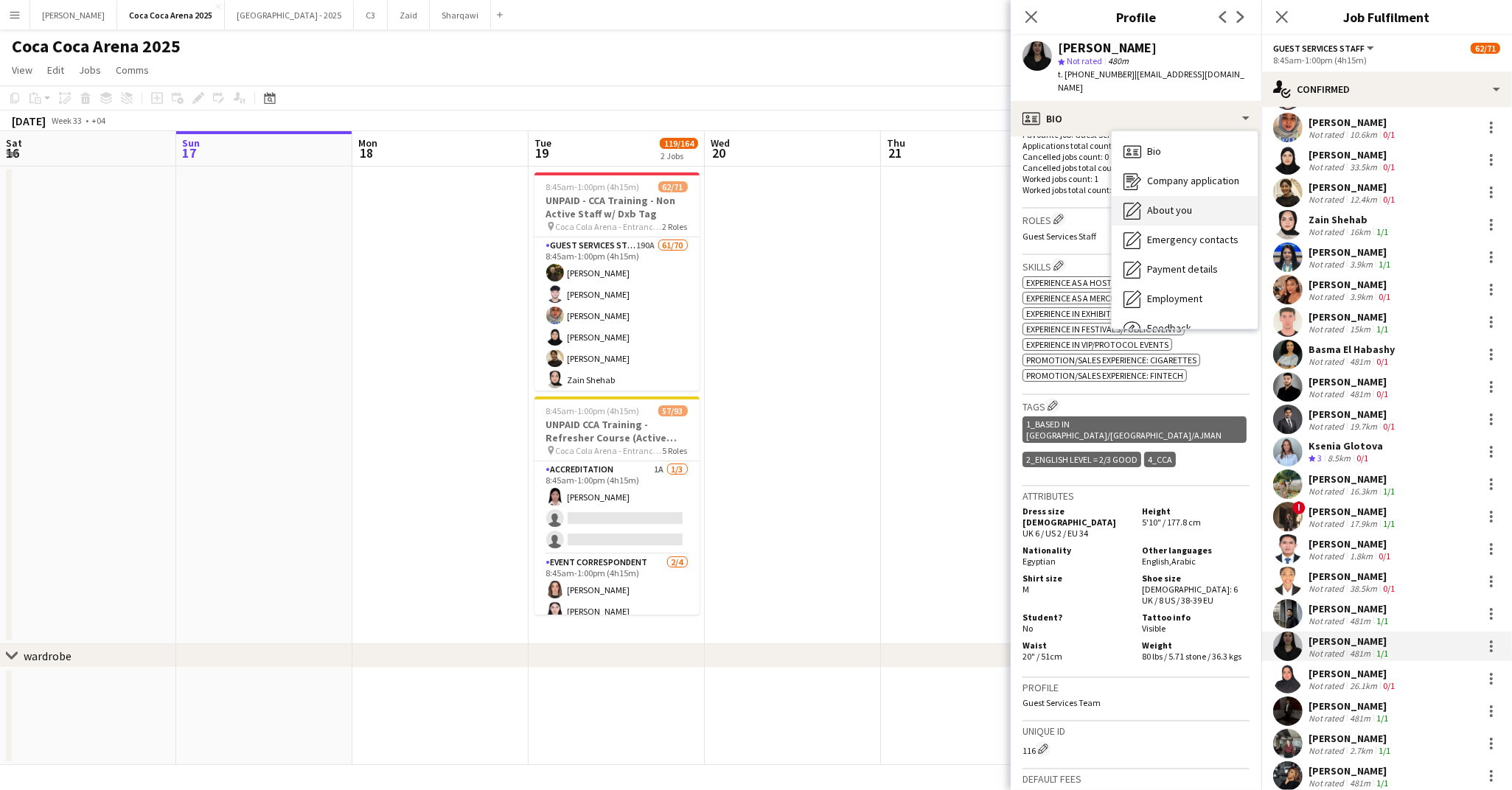
click at [1172, 204] on span "About you" at bounding box center [1169, 210] width 45 height 13
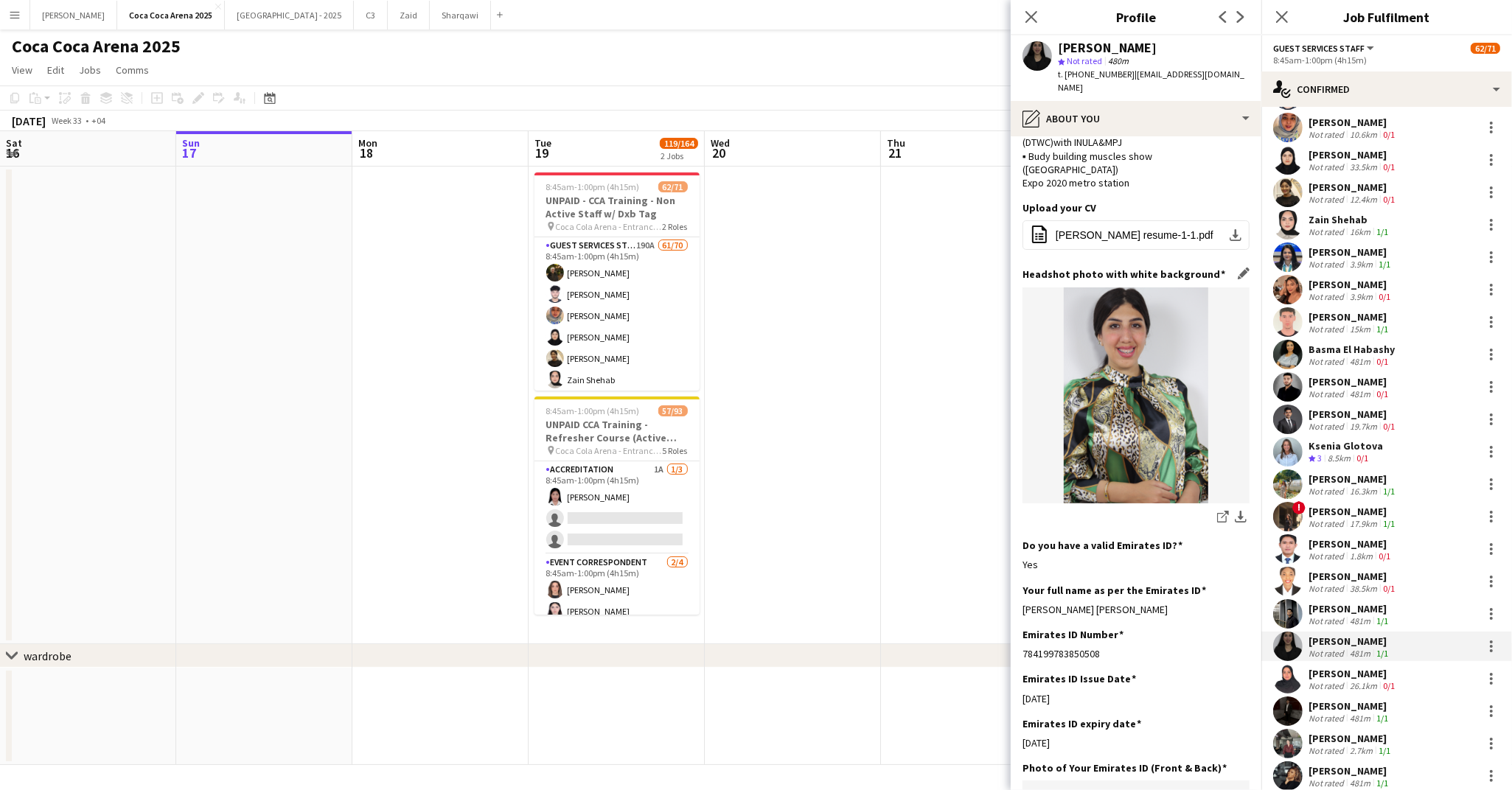
scroll to position [137, 0]
click at [1329, 675] on div "[PERSON_NAME]" at bounding box center [1353, 673] width 89 height 13
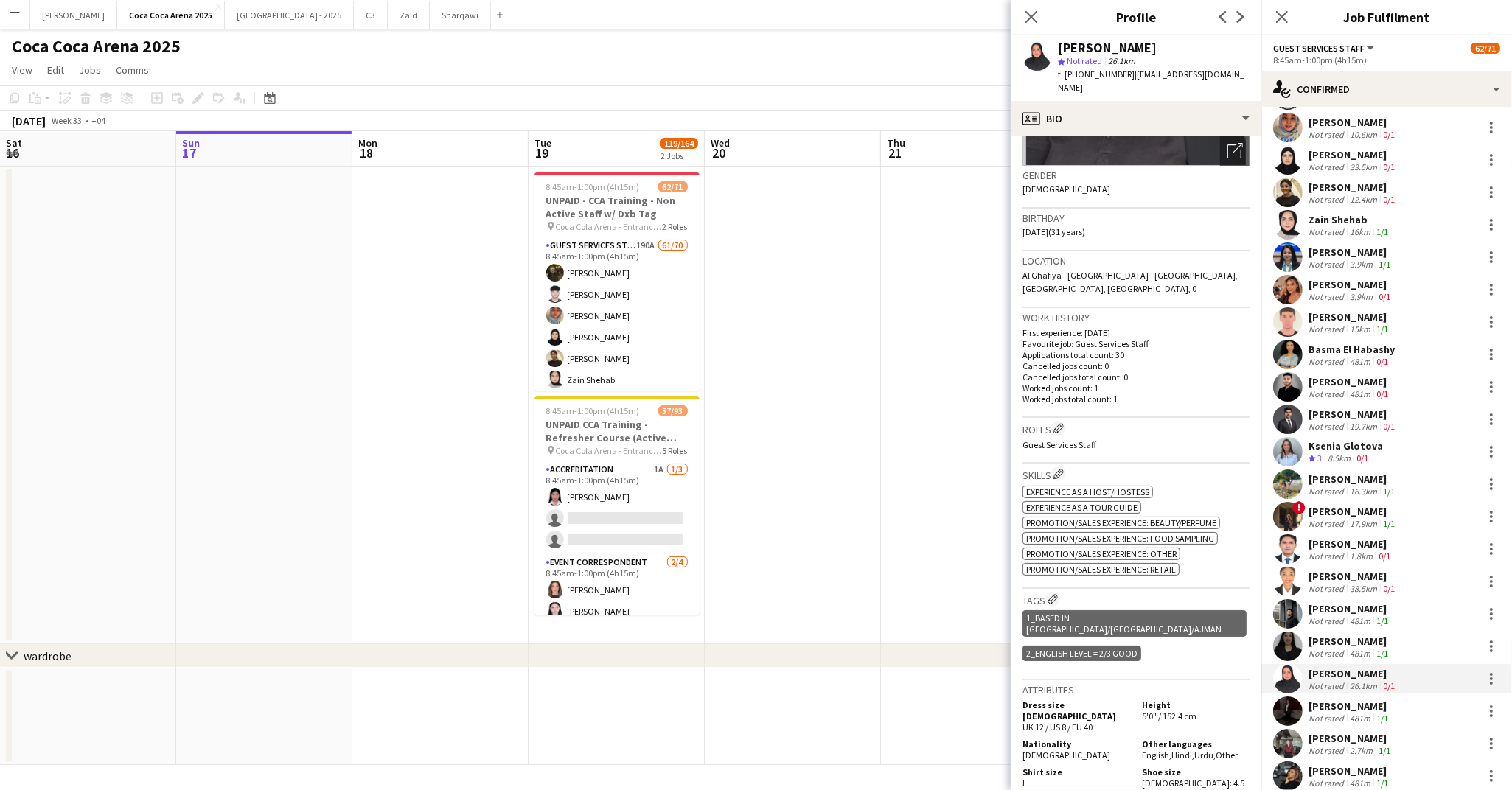
scroll to position [229, 0]
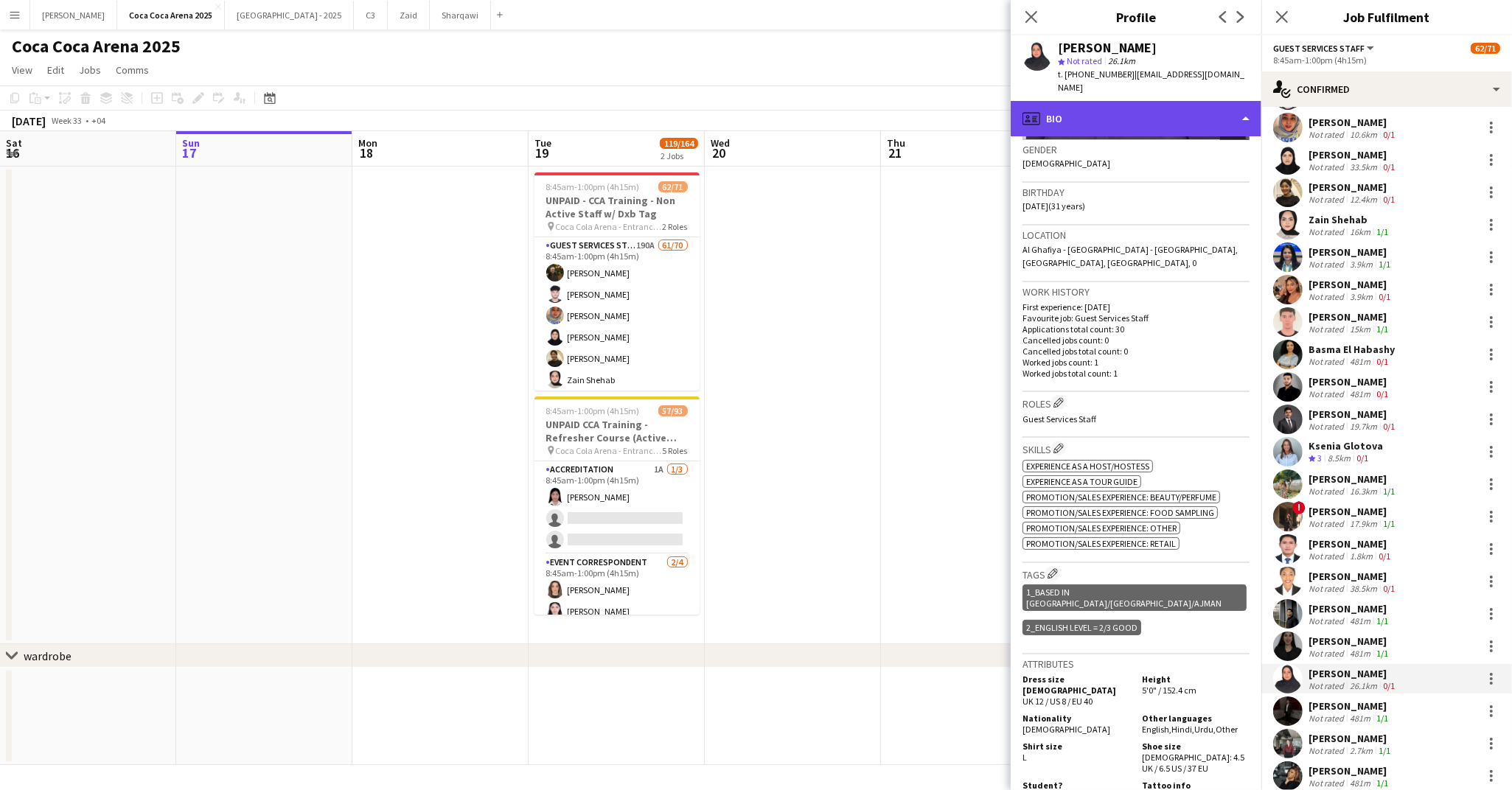
click at [1072, 114] on div "profile Bio" at bounding box center [1136, 118] width 250 height 35
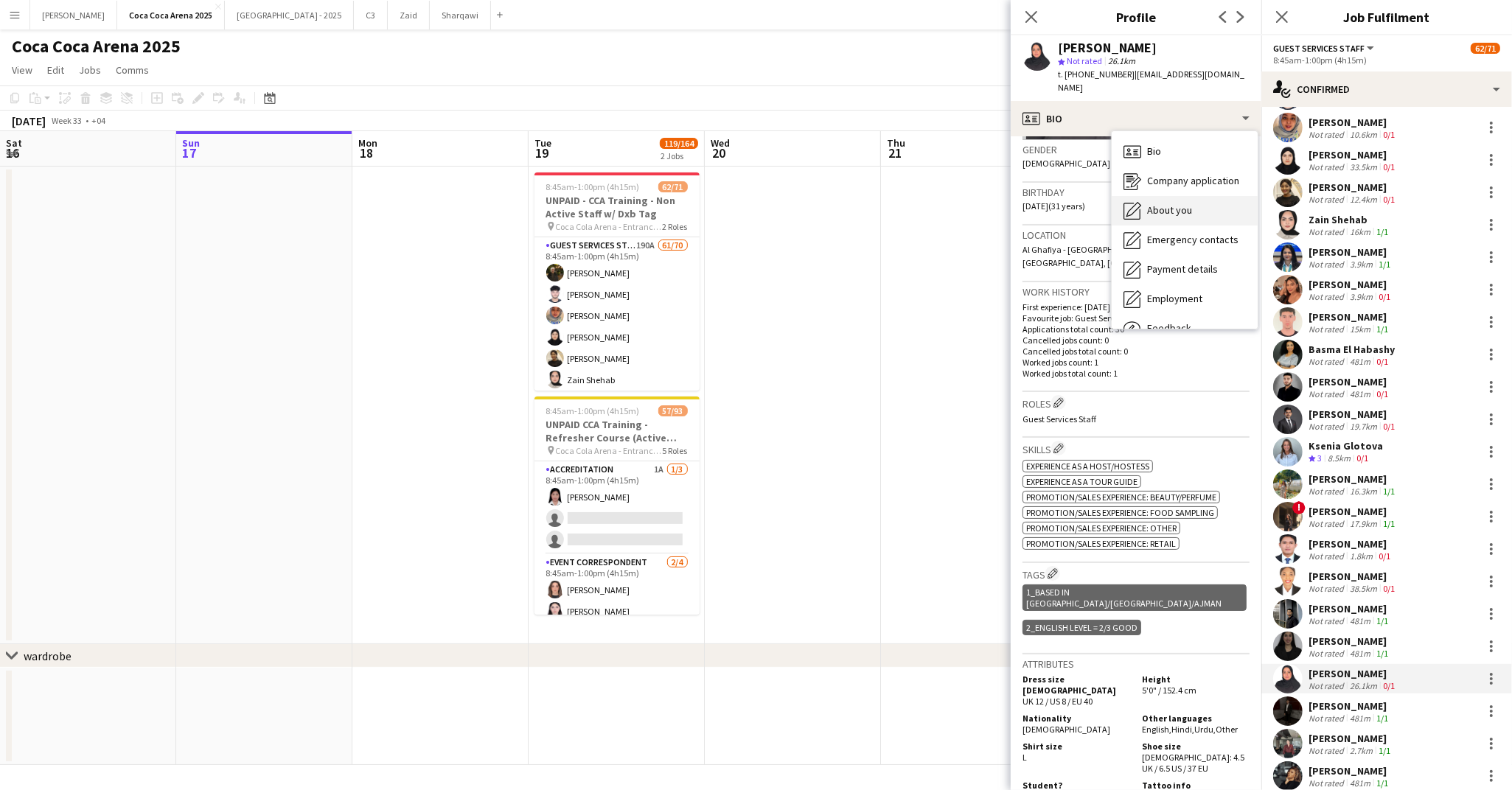
click at [1152, 204] on div "About you About you" at bounding box center [1184, 211] width 146 height 30
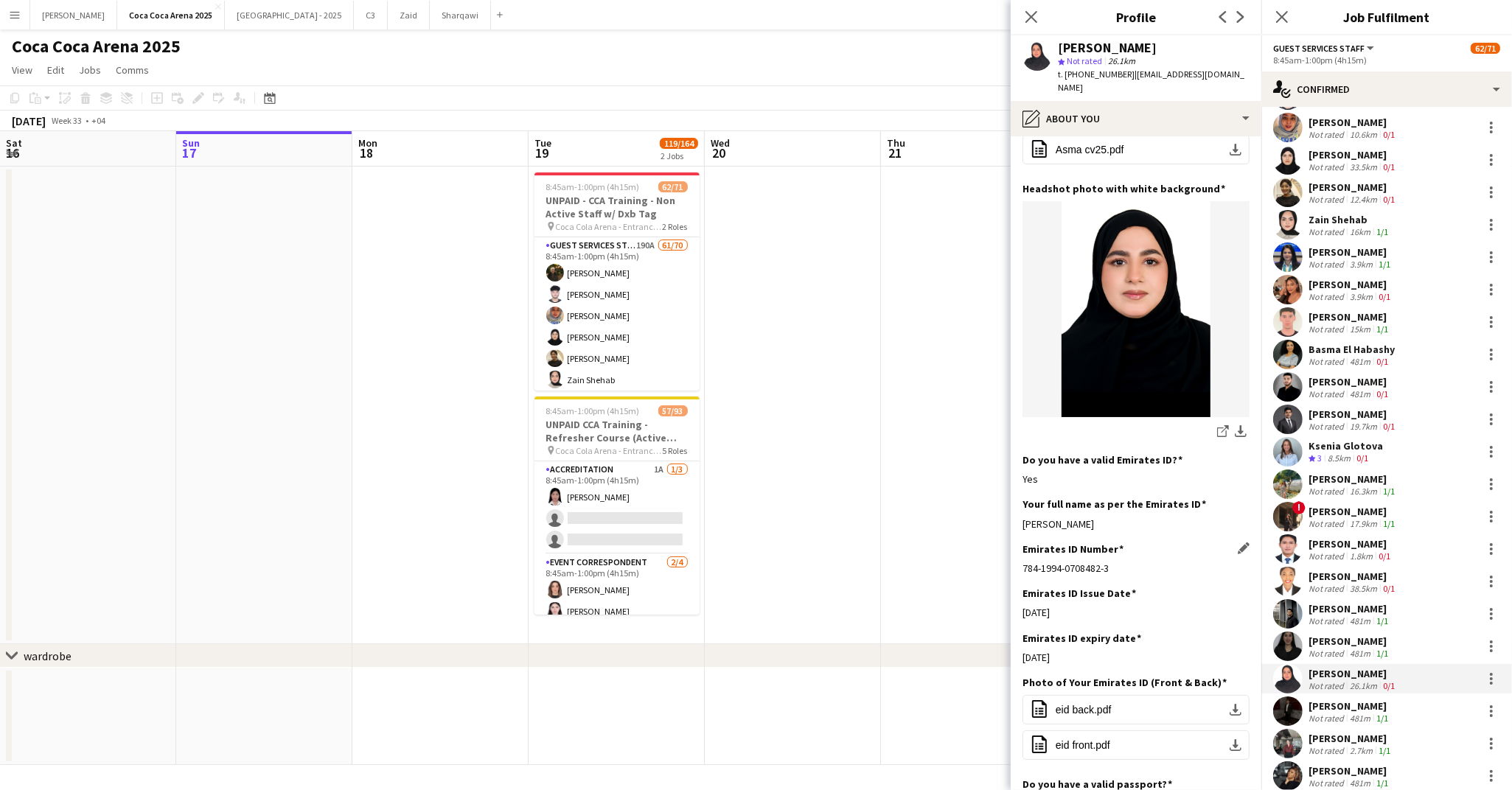
scroll to position [218, 0]
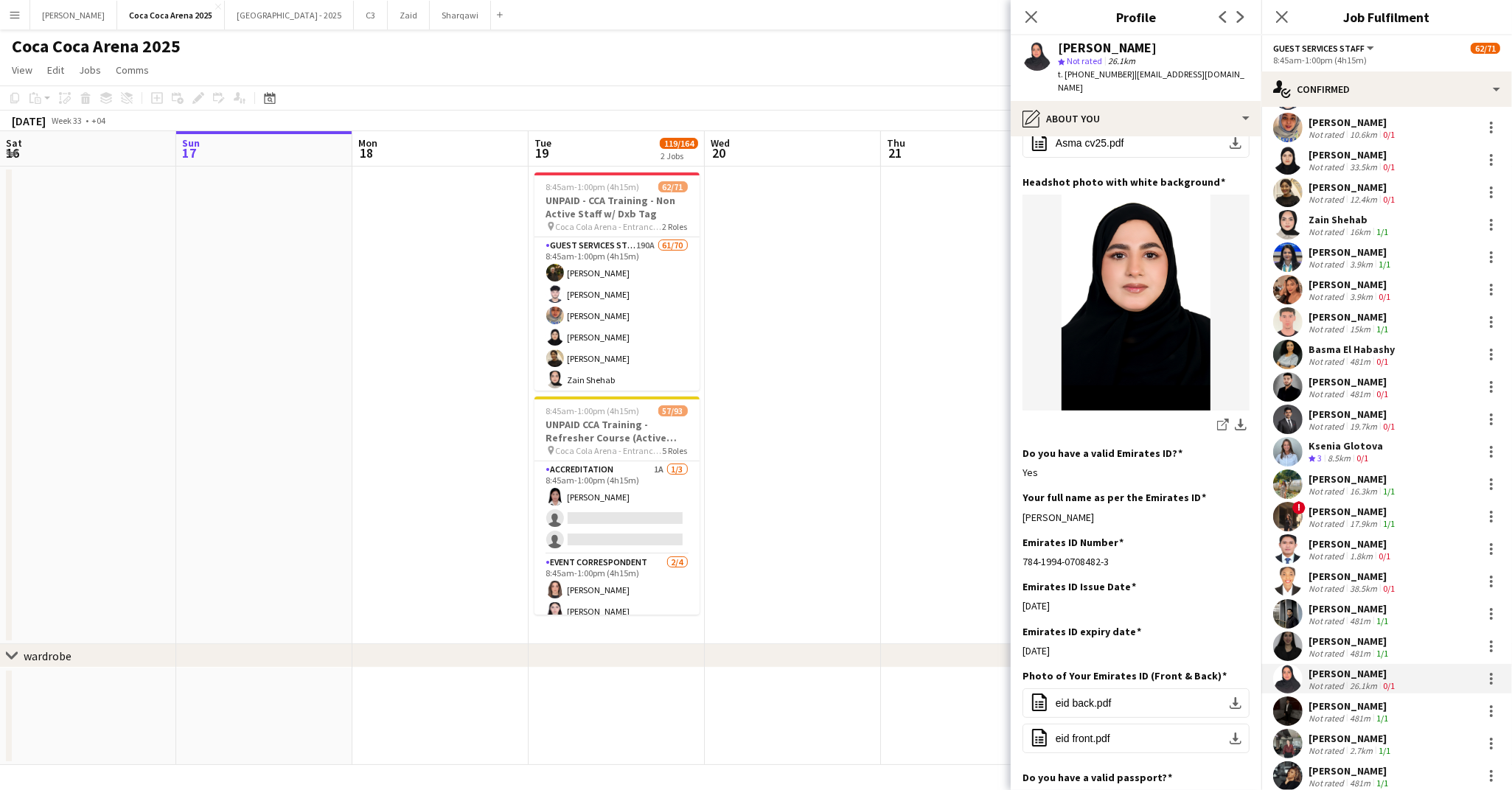
drag, startPoint x: 1132, startPoint y: 462, endPoint x: 1021, endPoint y: 464, distance: 111.0
click at [1021, 464] on app-section-data-types "Bio Edit this field Hi, my name is Asma , I am from Pakistan I was born and rai…" at bounding box center [1136, 463] width 250 height 654
drag, startPoint x: 1078, startPoint y: 597, endPoint x: 1024, endPoint y: 597, distance: 54.0
click at [1024, 644] on div "[DATE]" at bounding box center [1135, 650] width 227 height 13
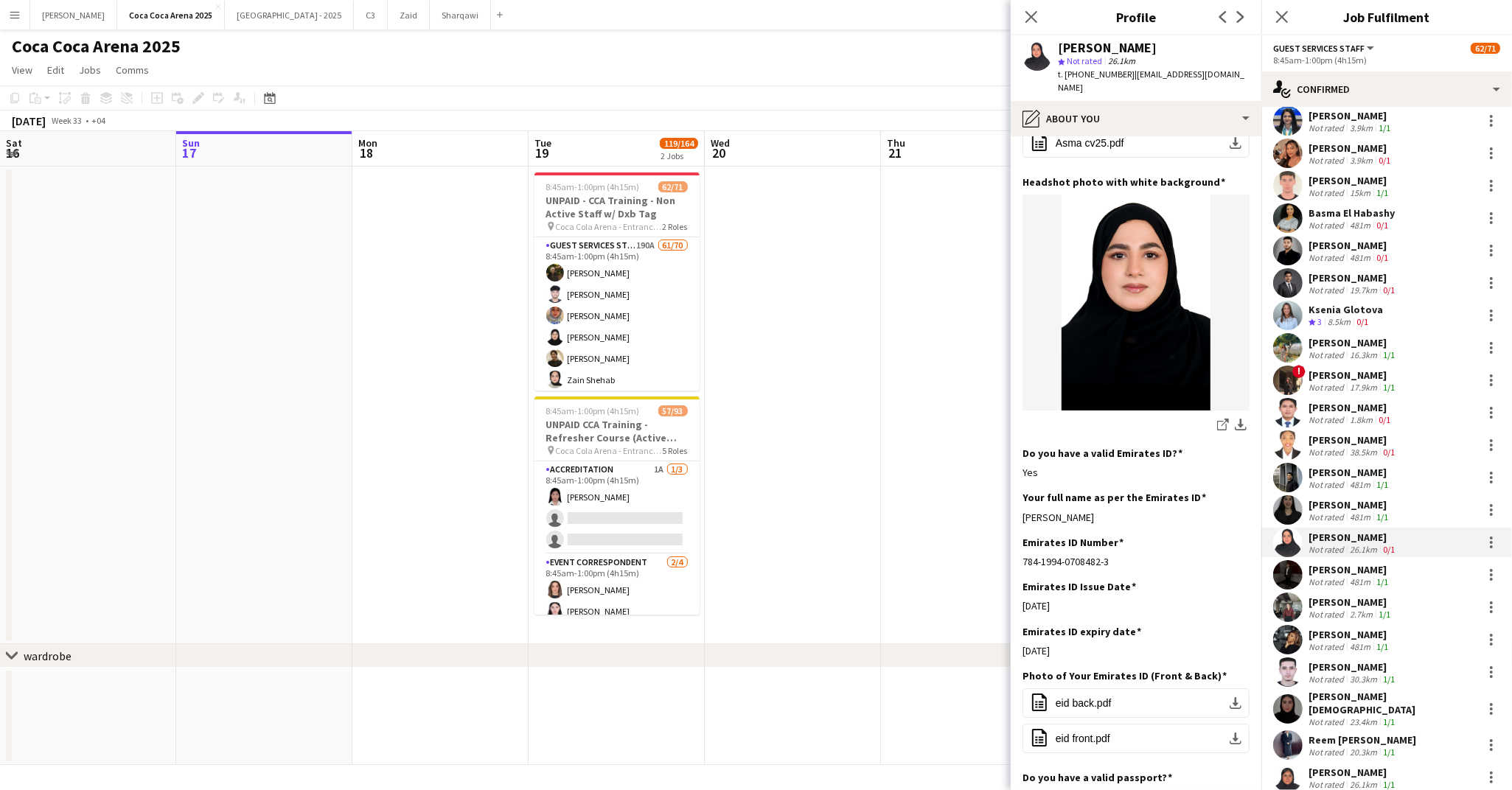
click at [1340, 573] on div "[PERSON_NAME]" at bounding box center [1349, 570] width 82 height 13
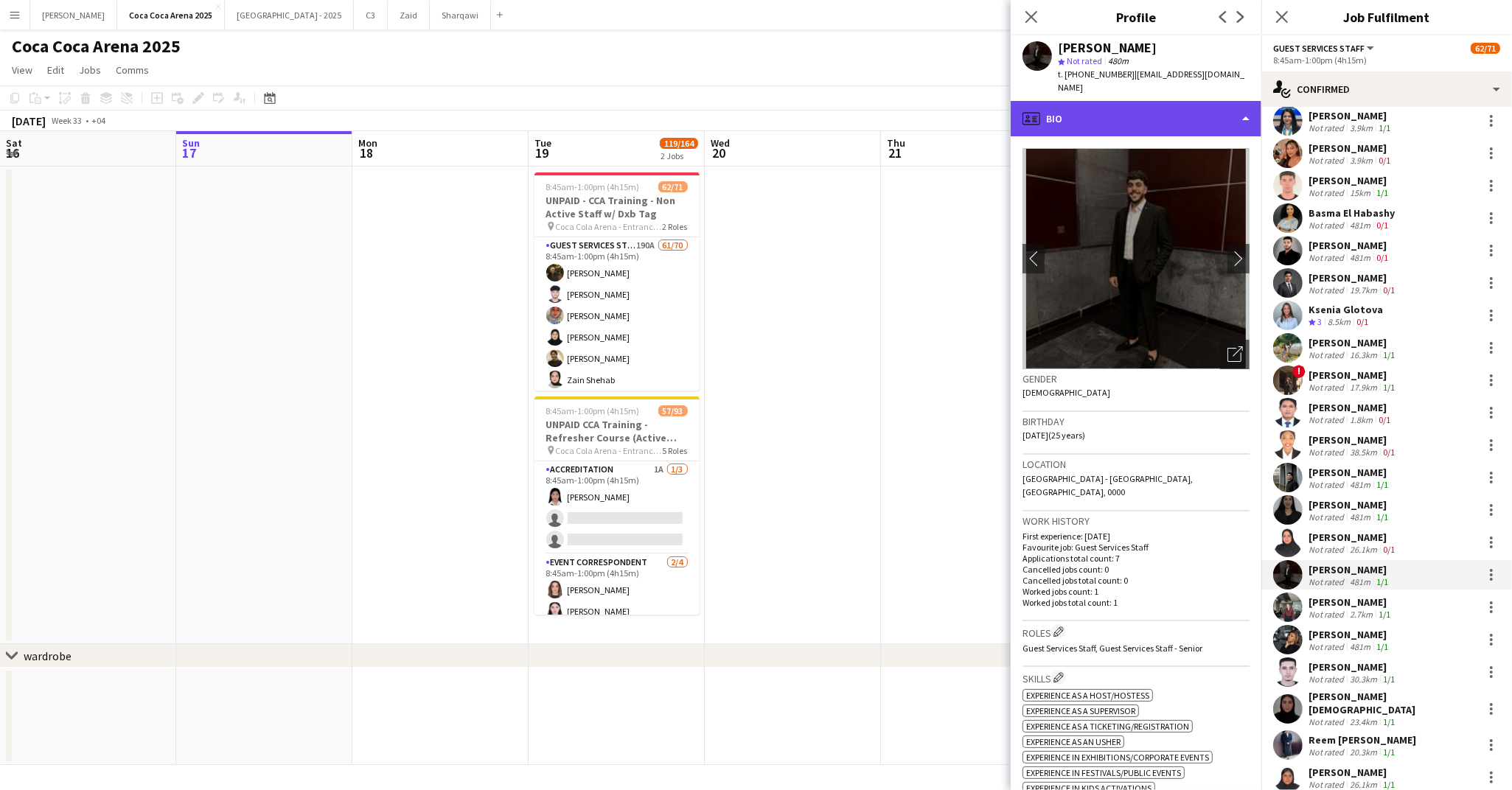
click at [1069, 129] on div "profile Bio" at bounding box center [1136, 118] width 250 height 35
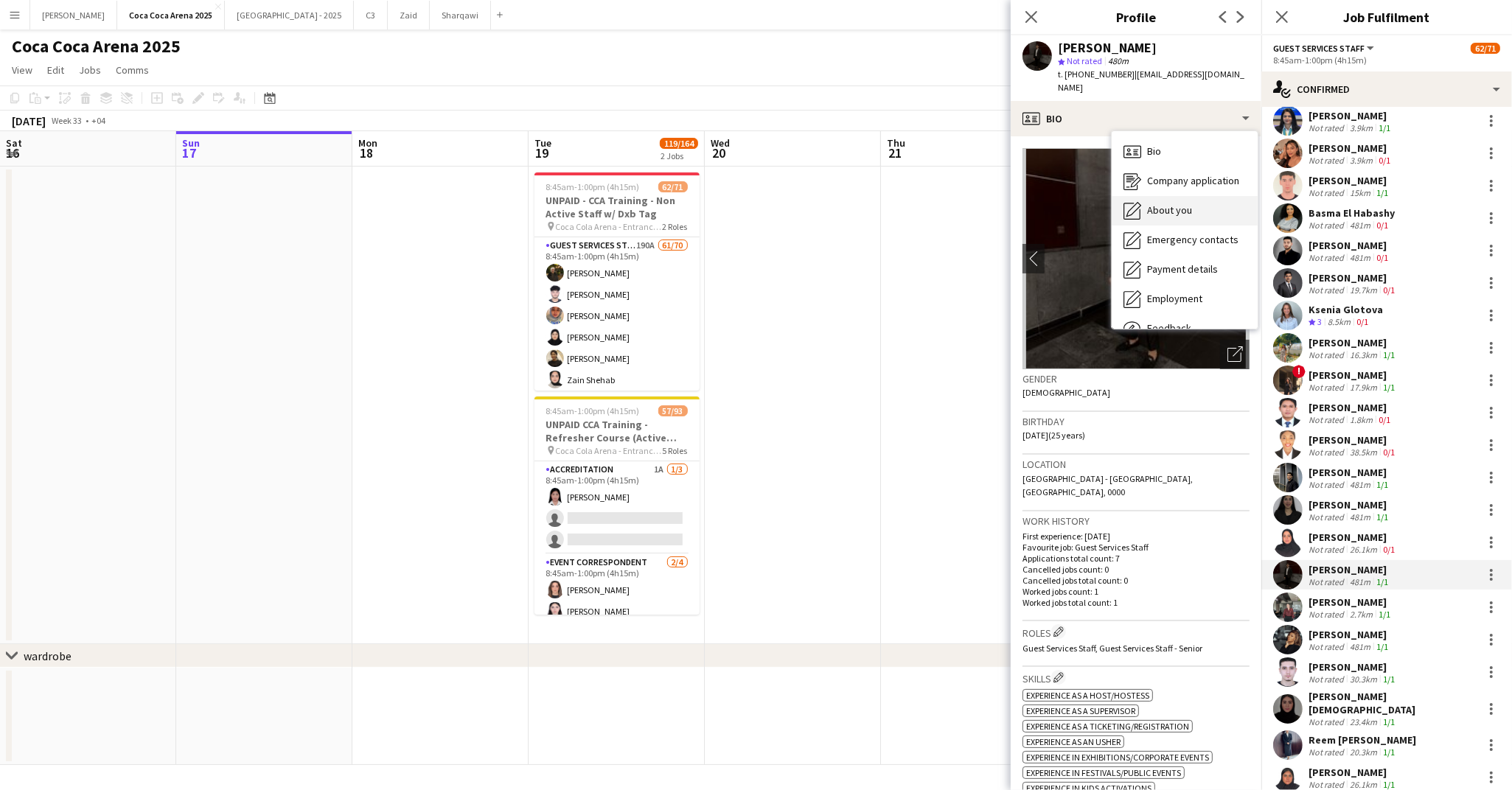
click at [1134, 202] on icon "About you" at bounding box center [1132, 211] width 18 height 17
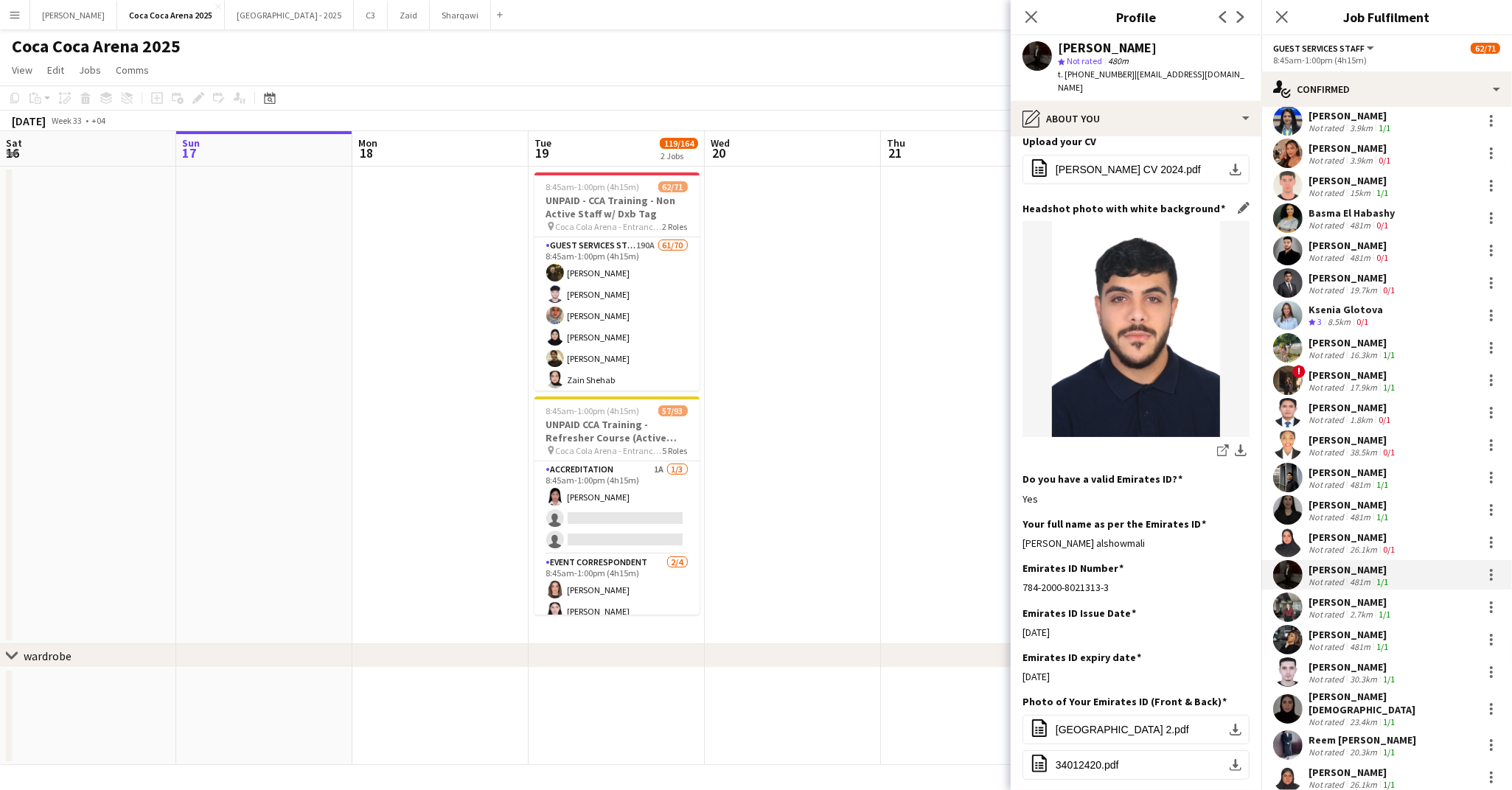
scroll to position [145, 0]
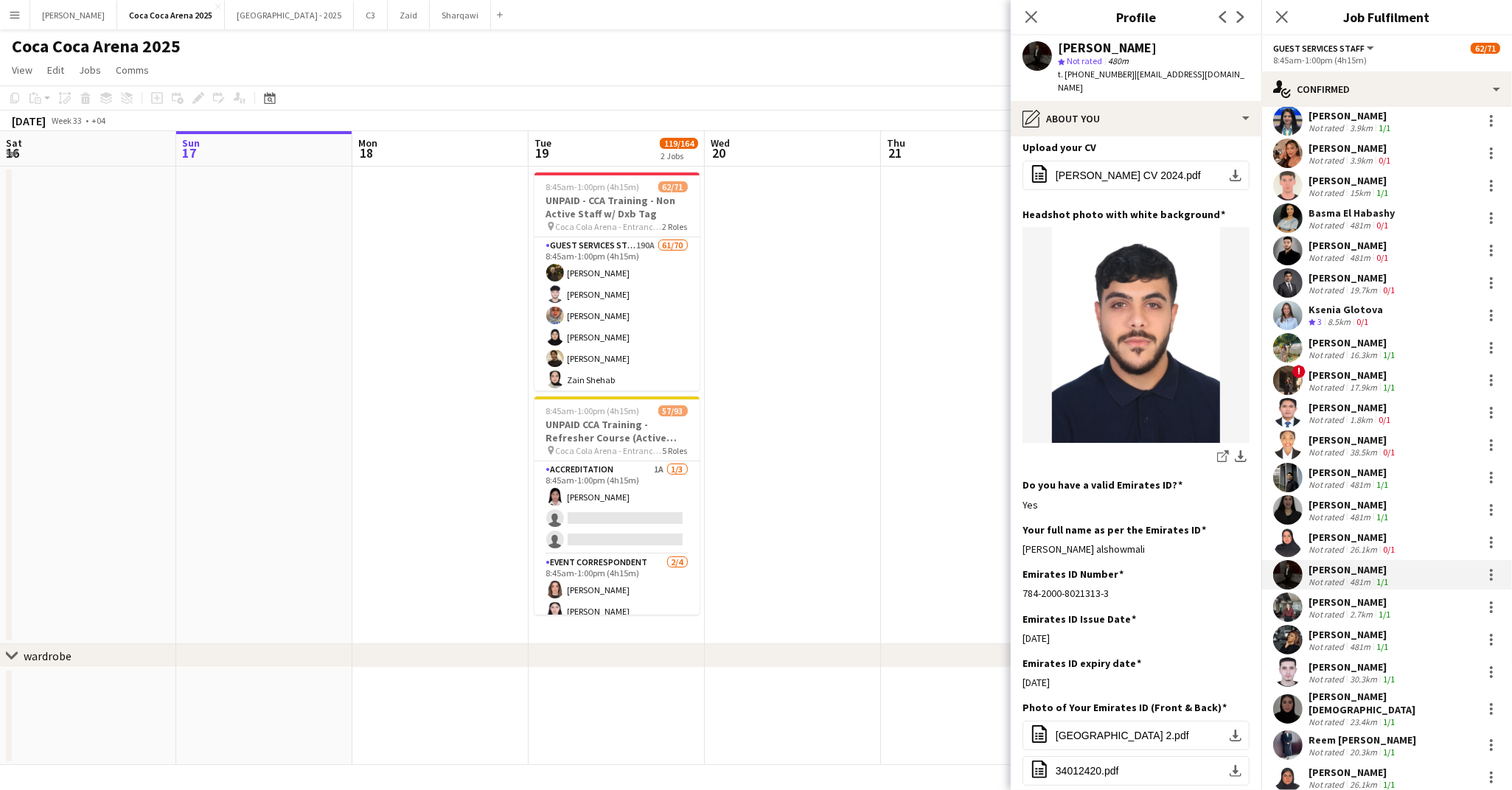
click at [1328, 610] on div "Not rated" at bounding box center [1327, 614] width 38 height 11
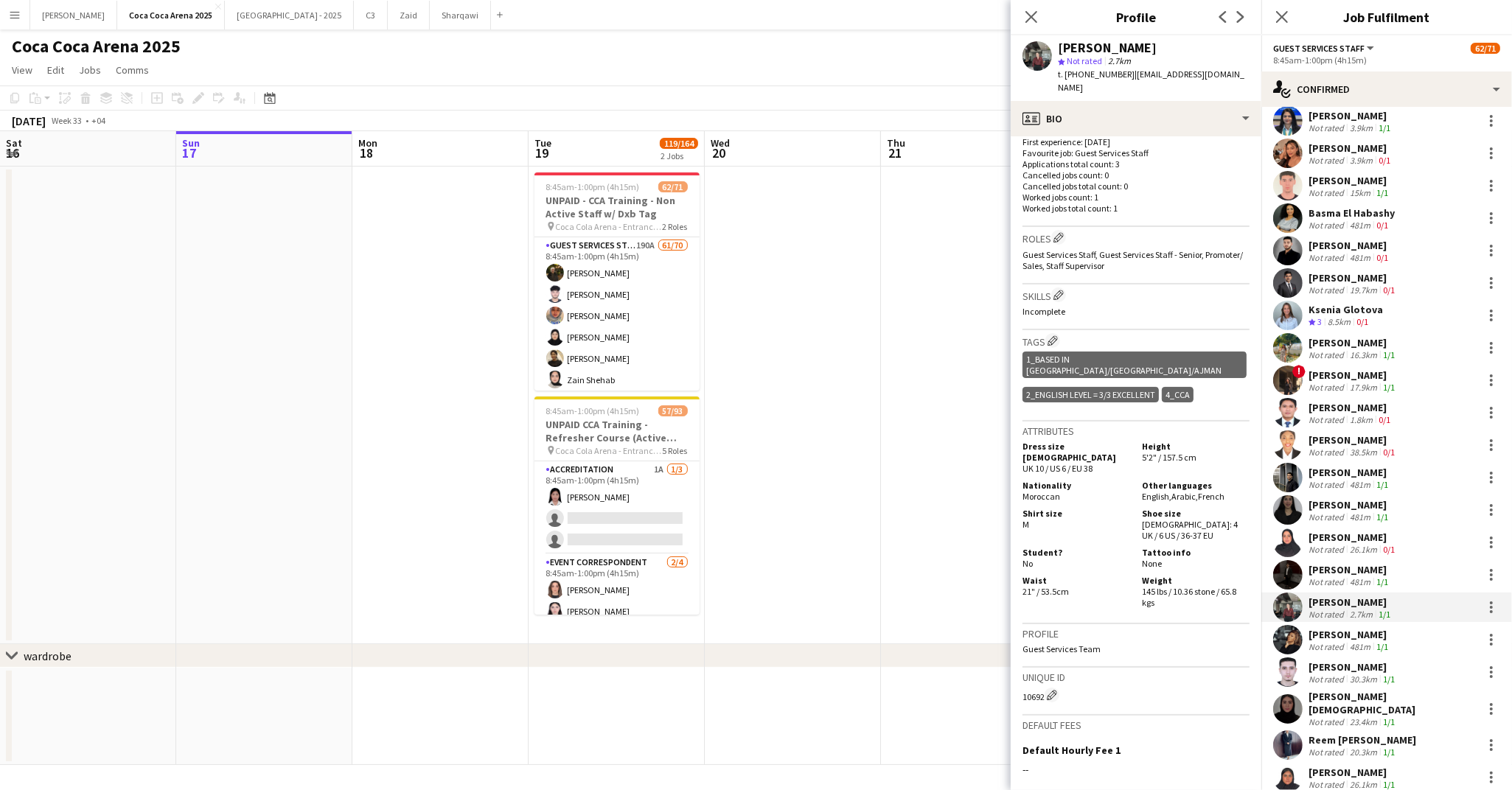
scroll to position [405, 0]
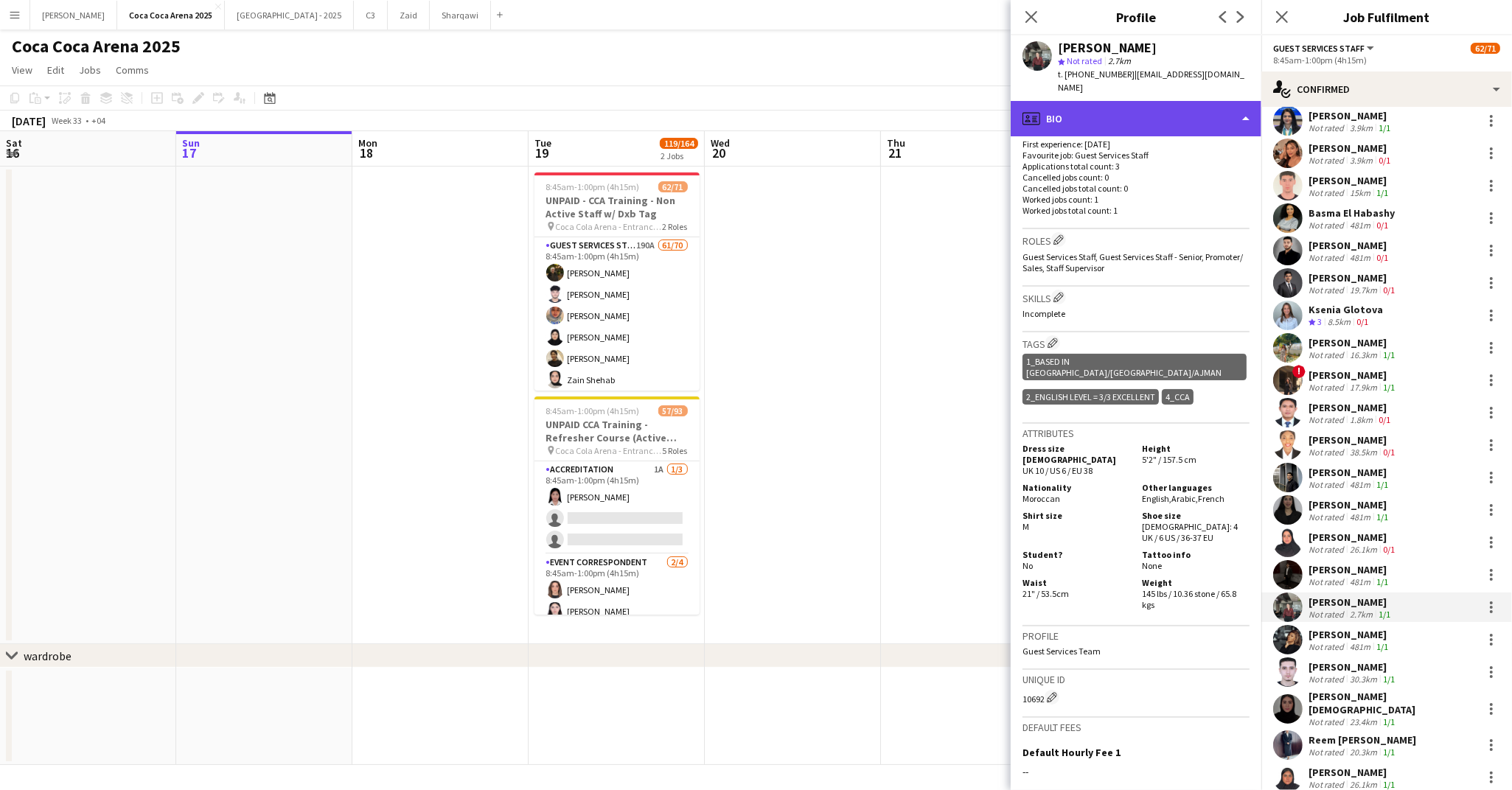
click at [1083, 103] on div "profile Bio" at bounding box center [1136, 118] width 250 height 35
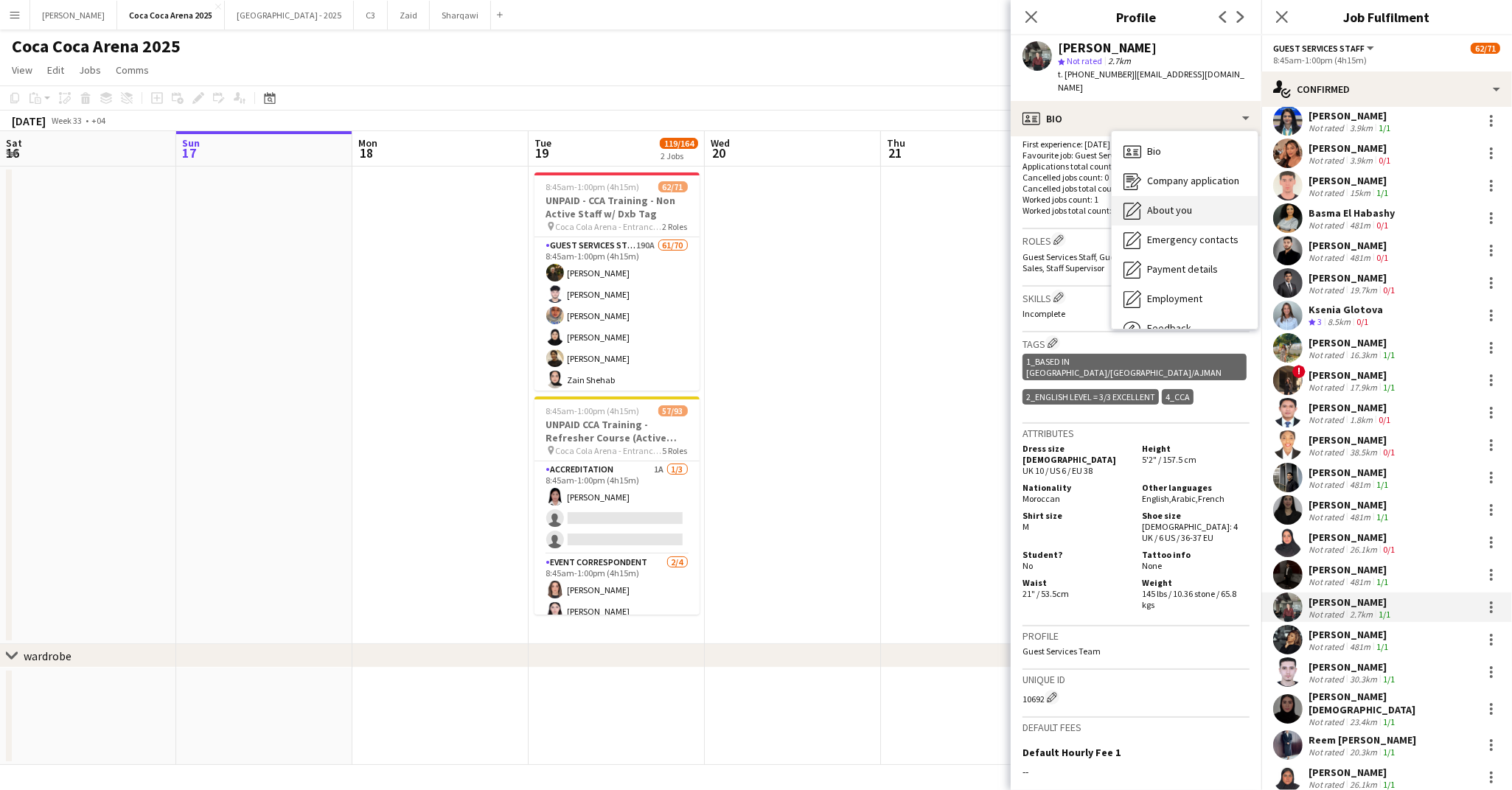
click at [1154, 204] on span "About you" at bounding box center [1169, 210] width 45 height 13
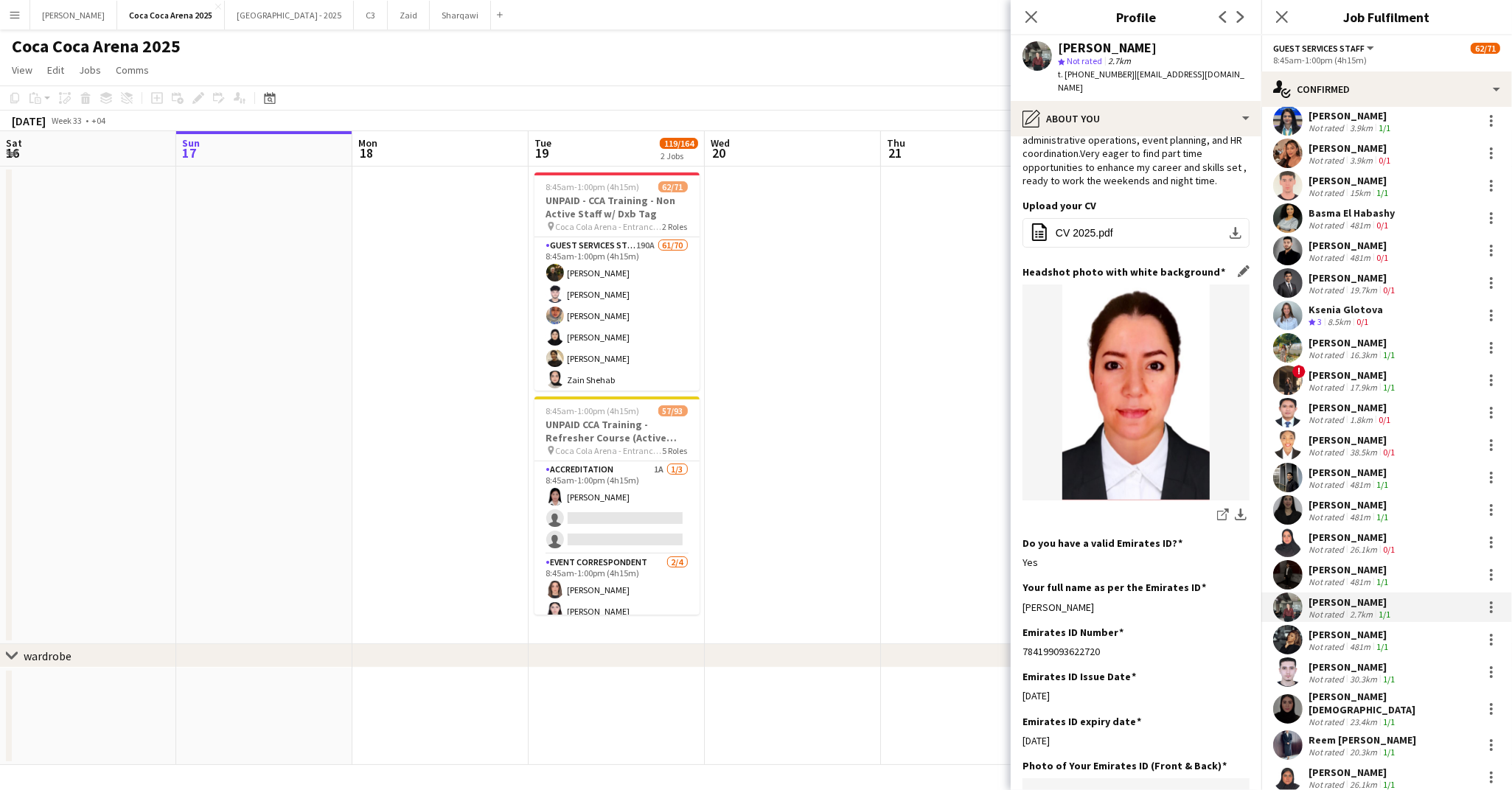
scroll to position [66, 0]
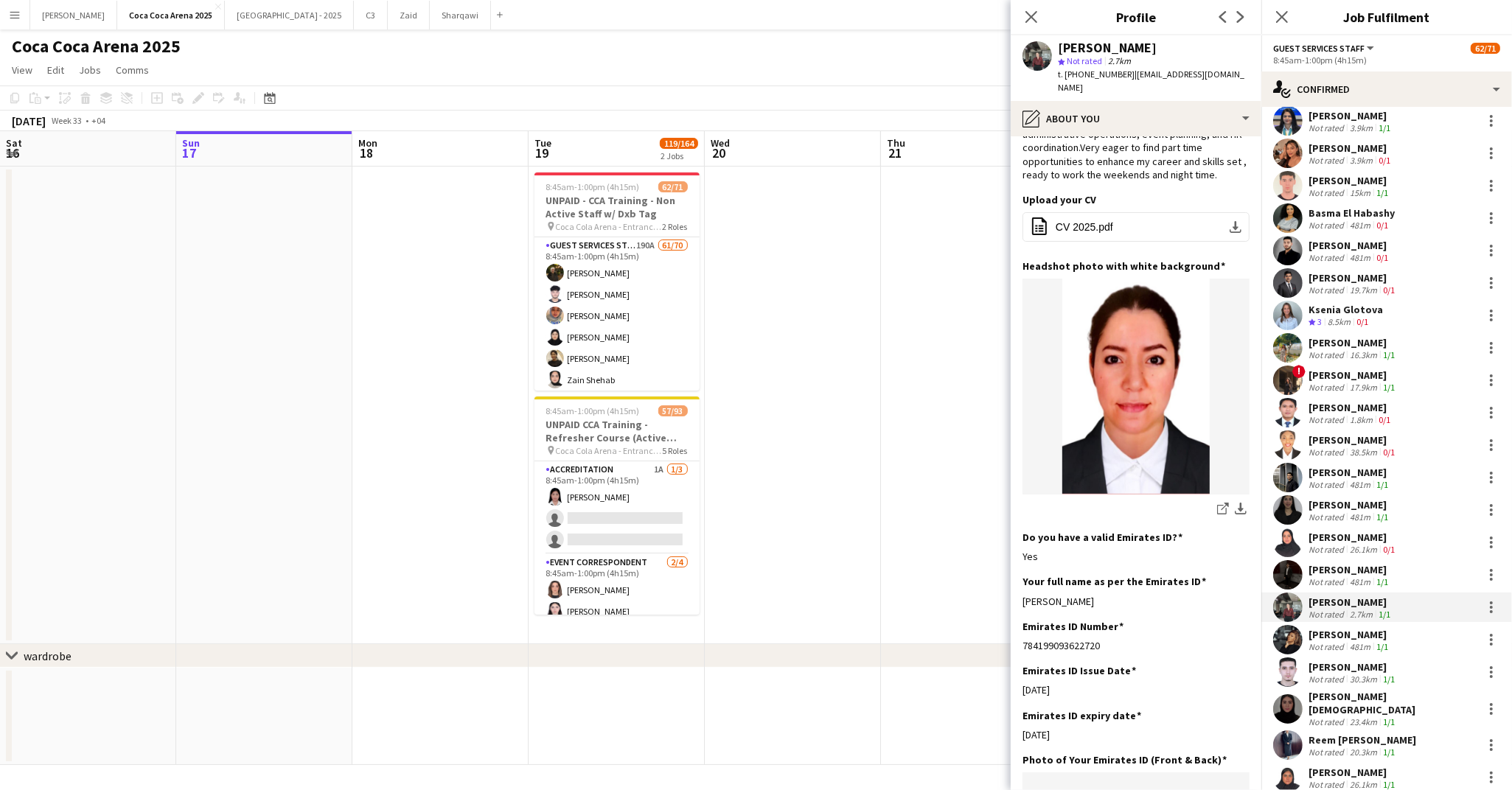
click at [1334, 648] on div "Not rated" at bounding box center [1327, 647] width 38 height 11
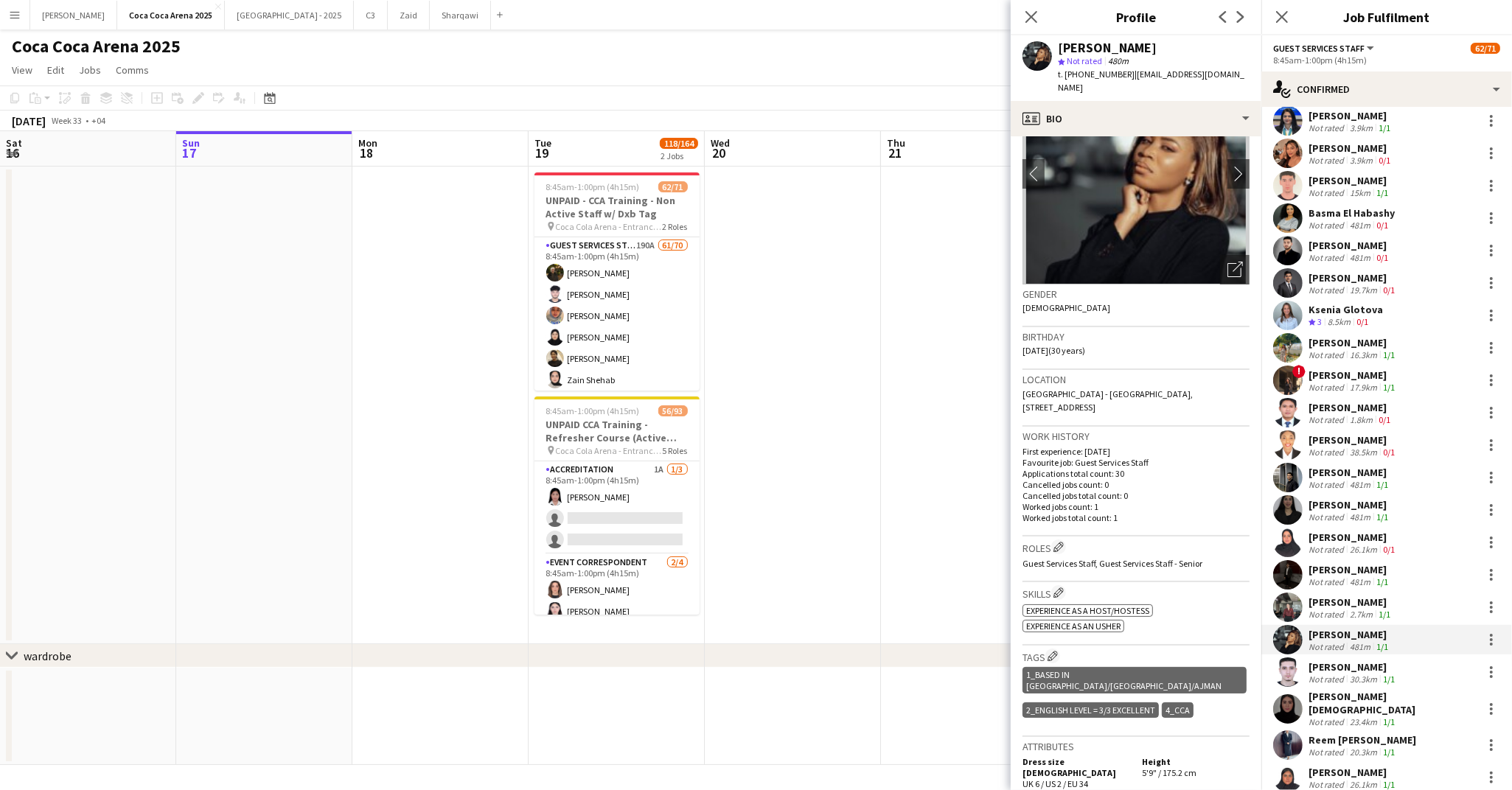
scroll to position [113, 0]
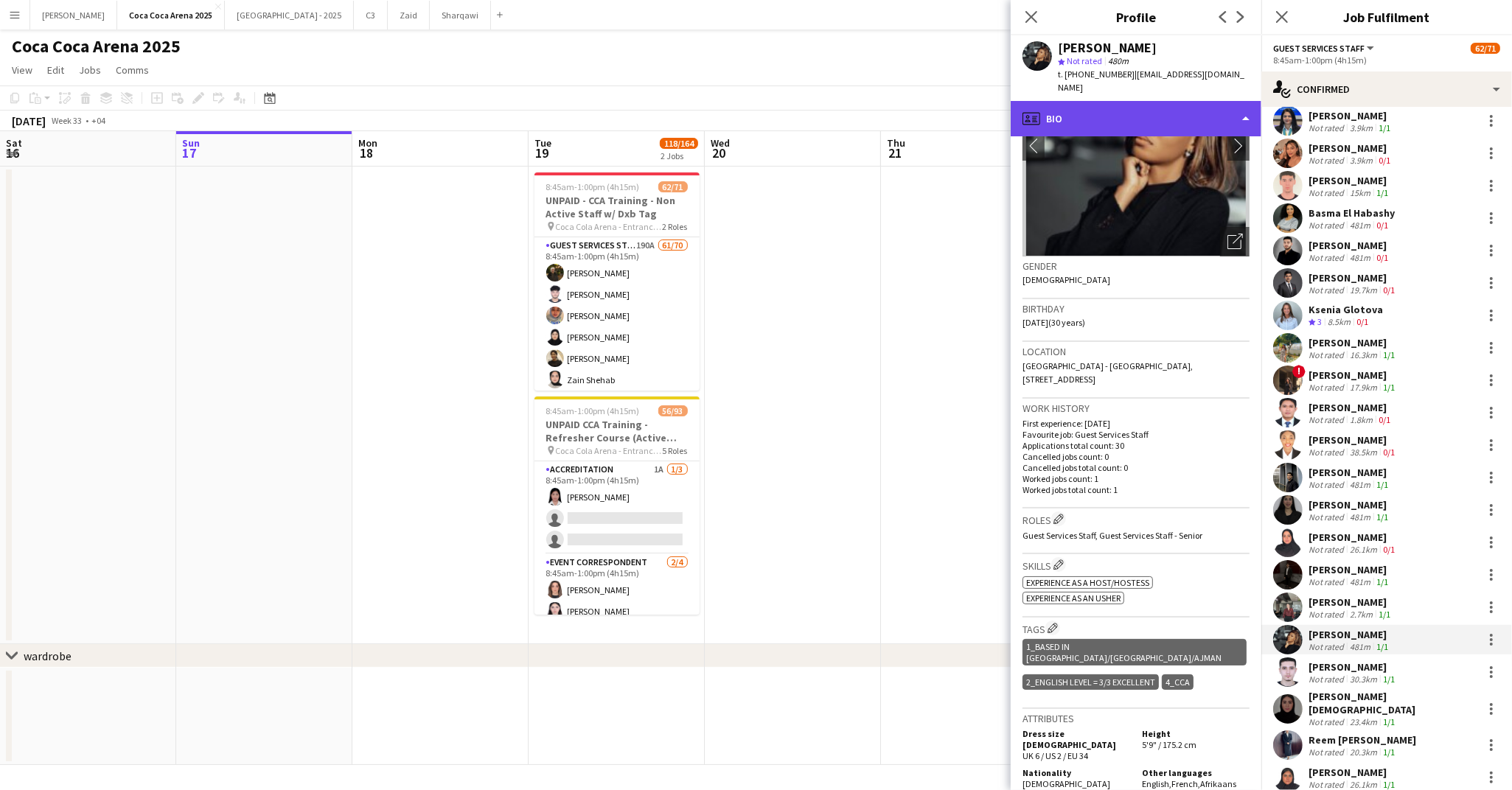
click at [1067, 115] on div "profile Bio" at bounding box center [1136, 118] width 250 height 35
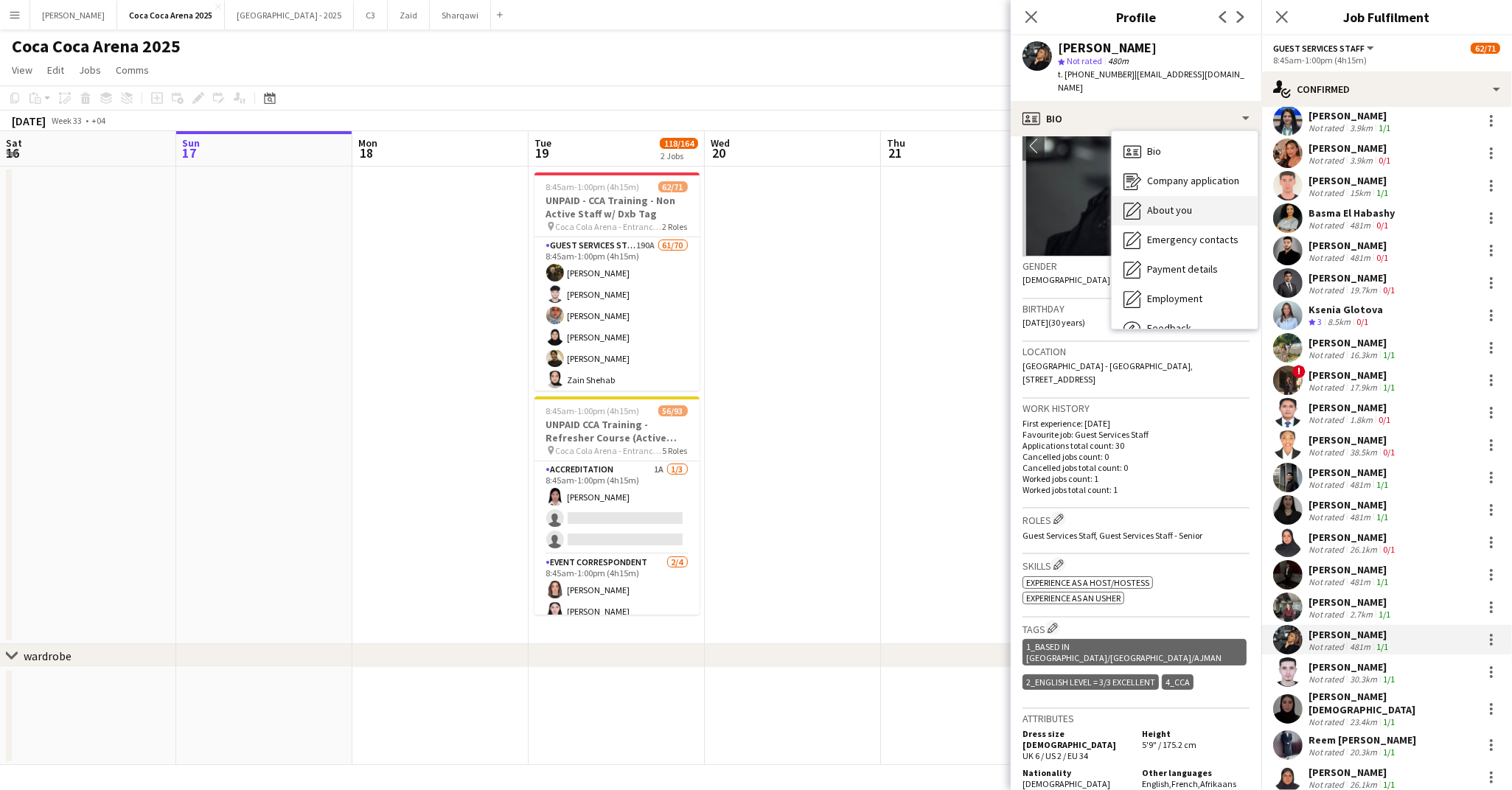
click at [1158, 204] on span "About you" at bounding box center [1169, 210] width 45 height 13
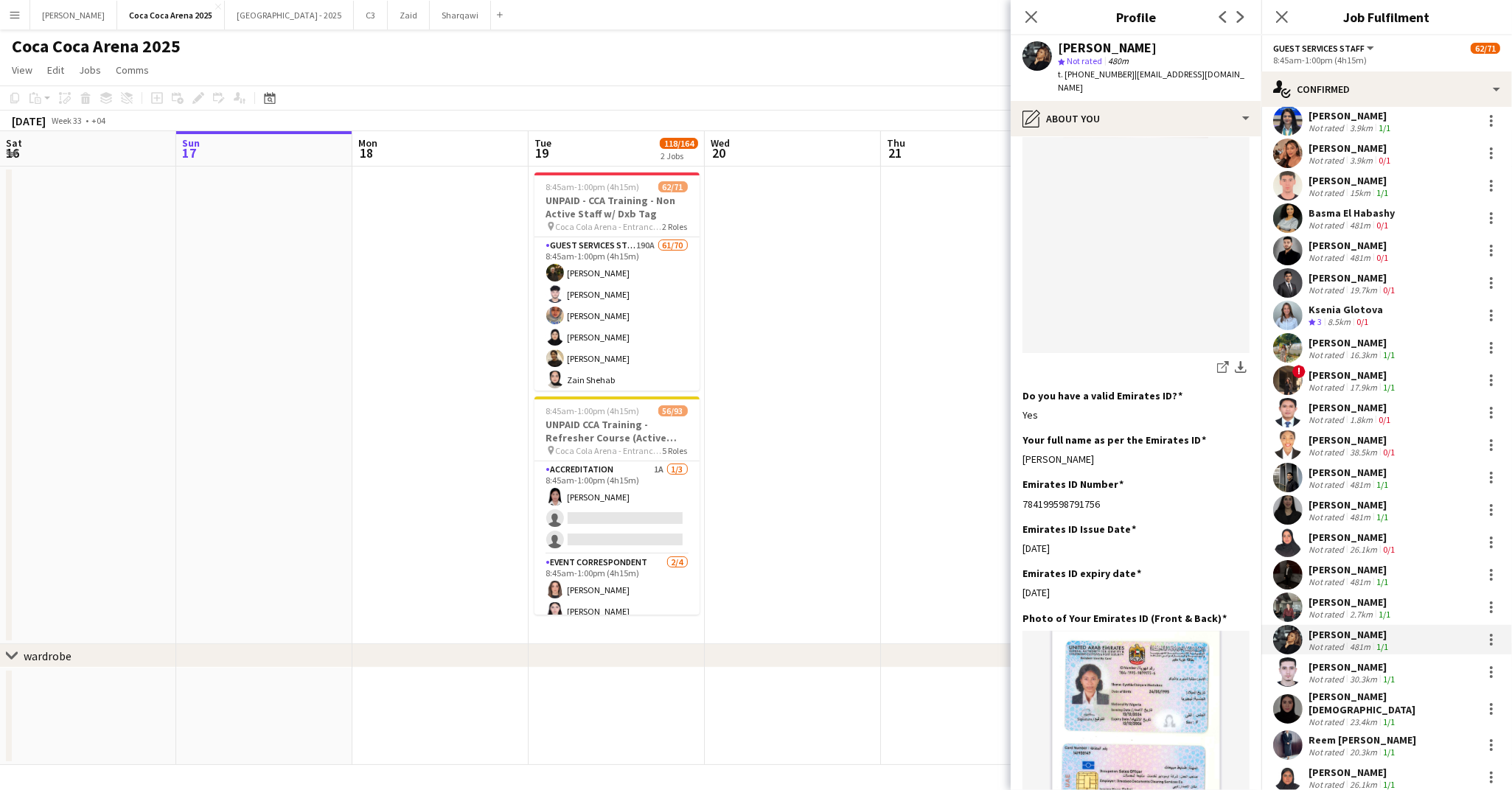
scroll to position [363, 0]
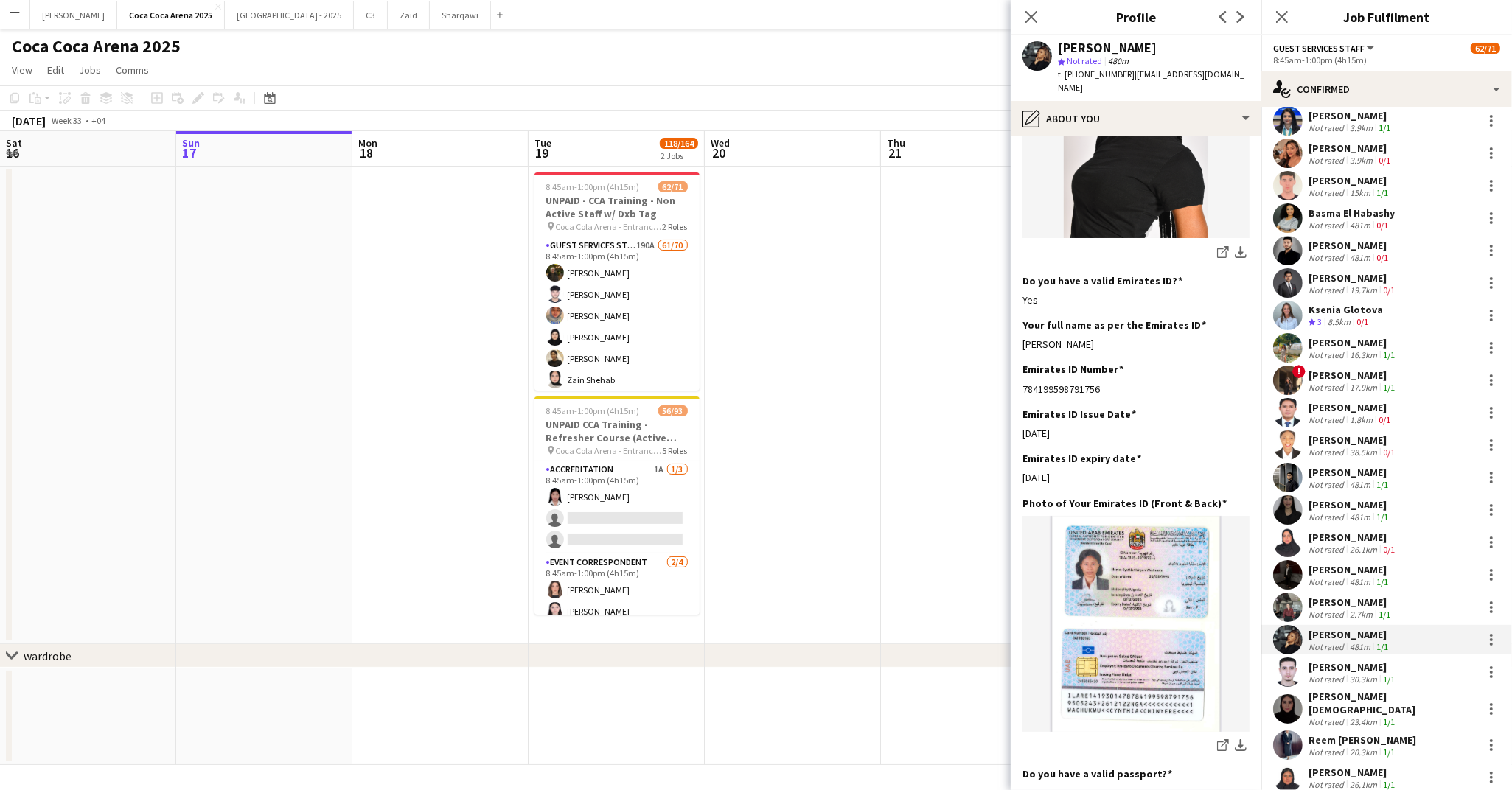
click at [1326, 670] on div "[PERSON_NAME]" at bounding box center [1353, 667] width 89 height 13
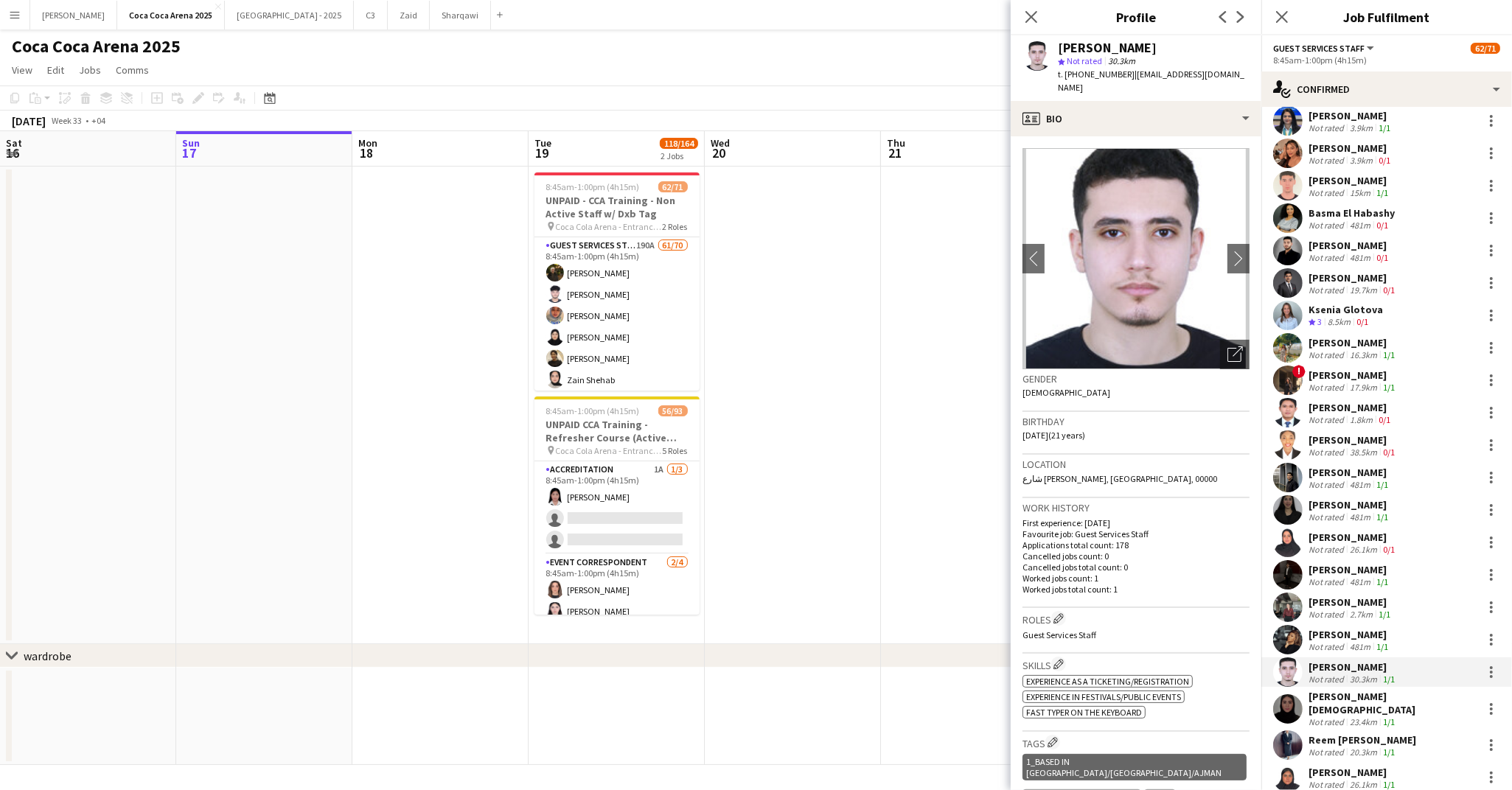
click at [1342, 629] on div "[PERSON_NAME]" at bounding box center [1349, 634] width 82 height 13
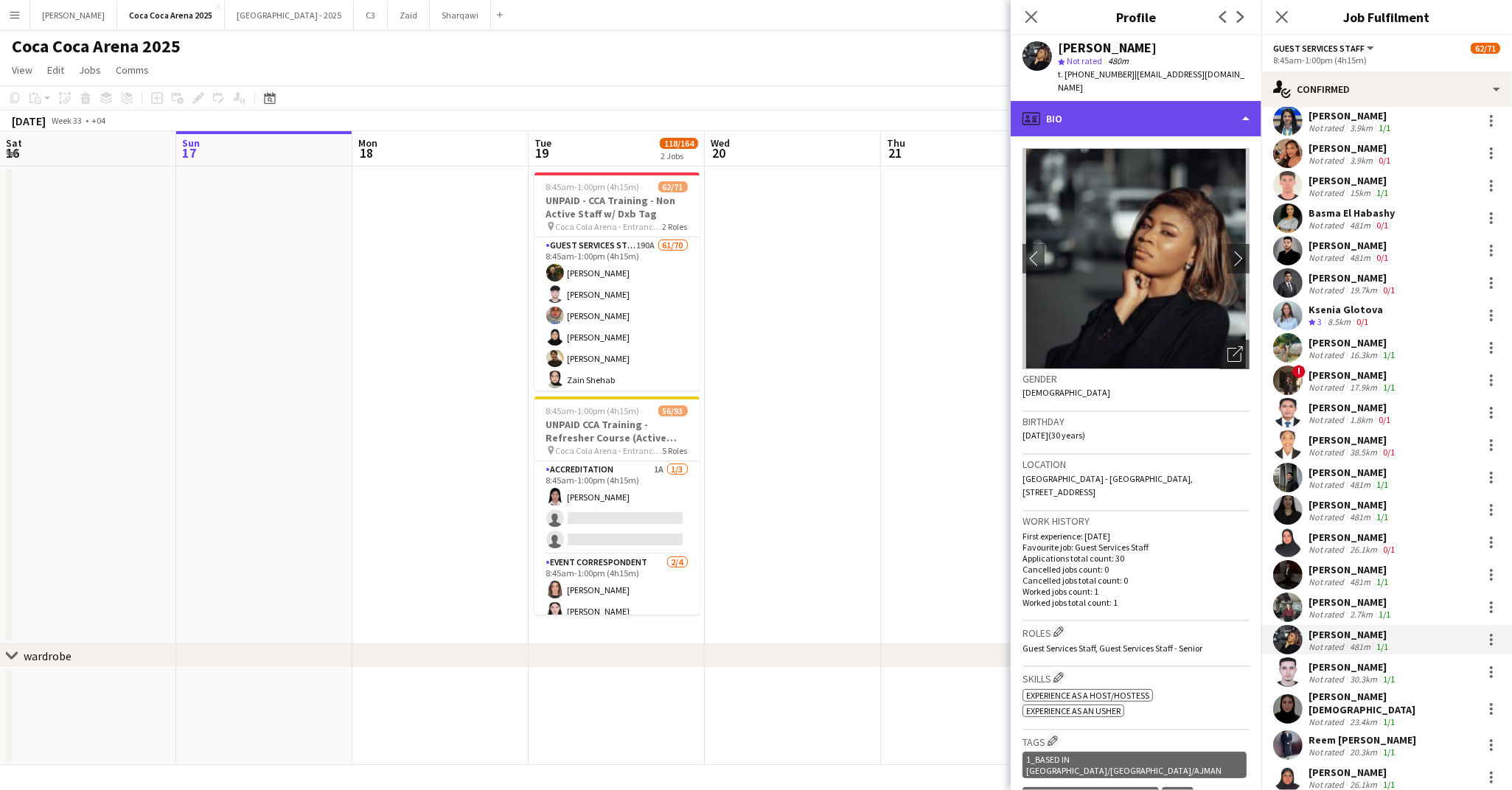
click at [1073, 105] on div "profile Bio" at bounding box center [1136, 118] width 250 height 35
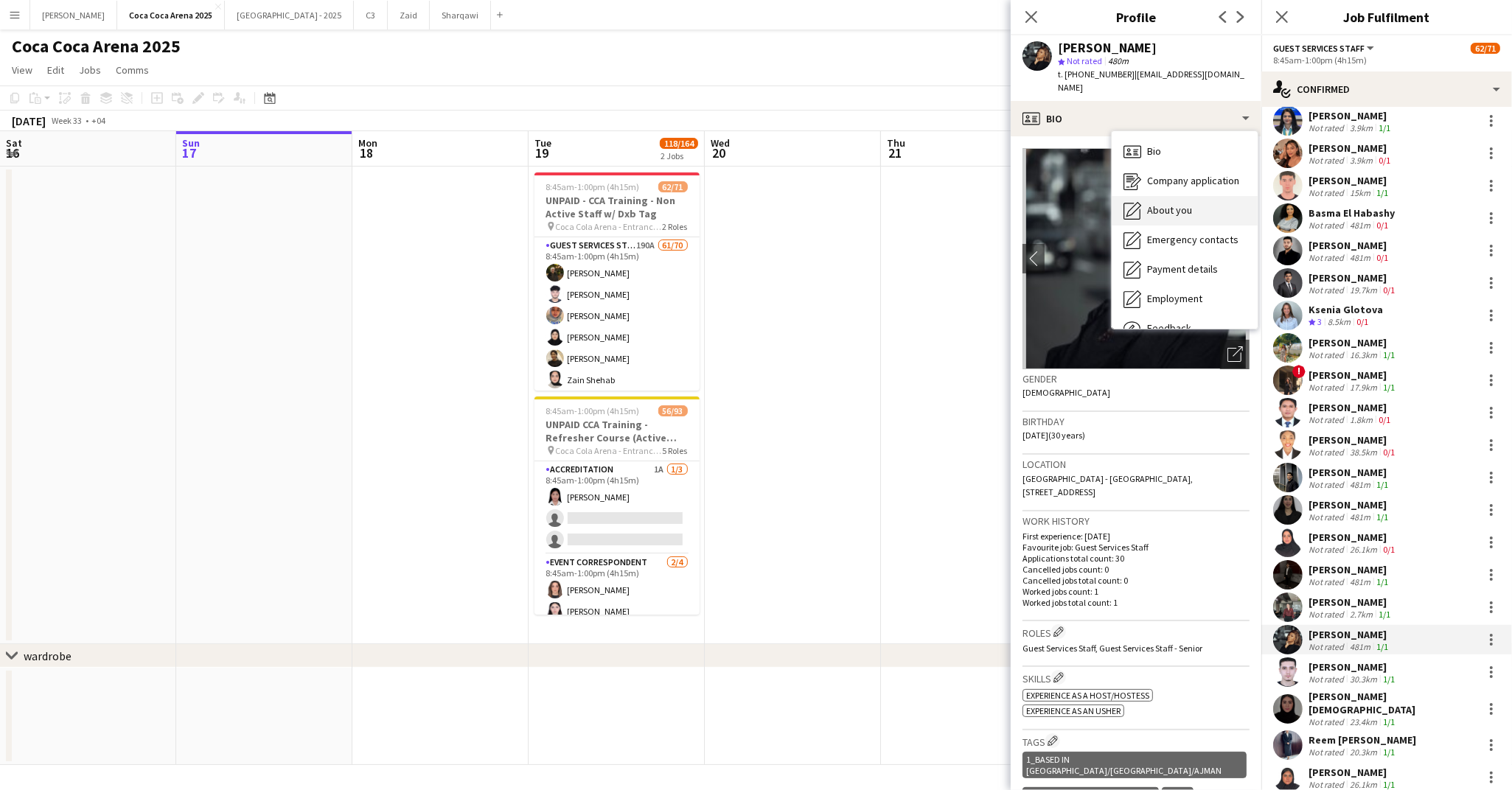
click at [1148, 204] on span "About you" at bounding box center [1169, 210] width 45 height 13
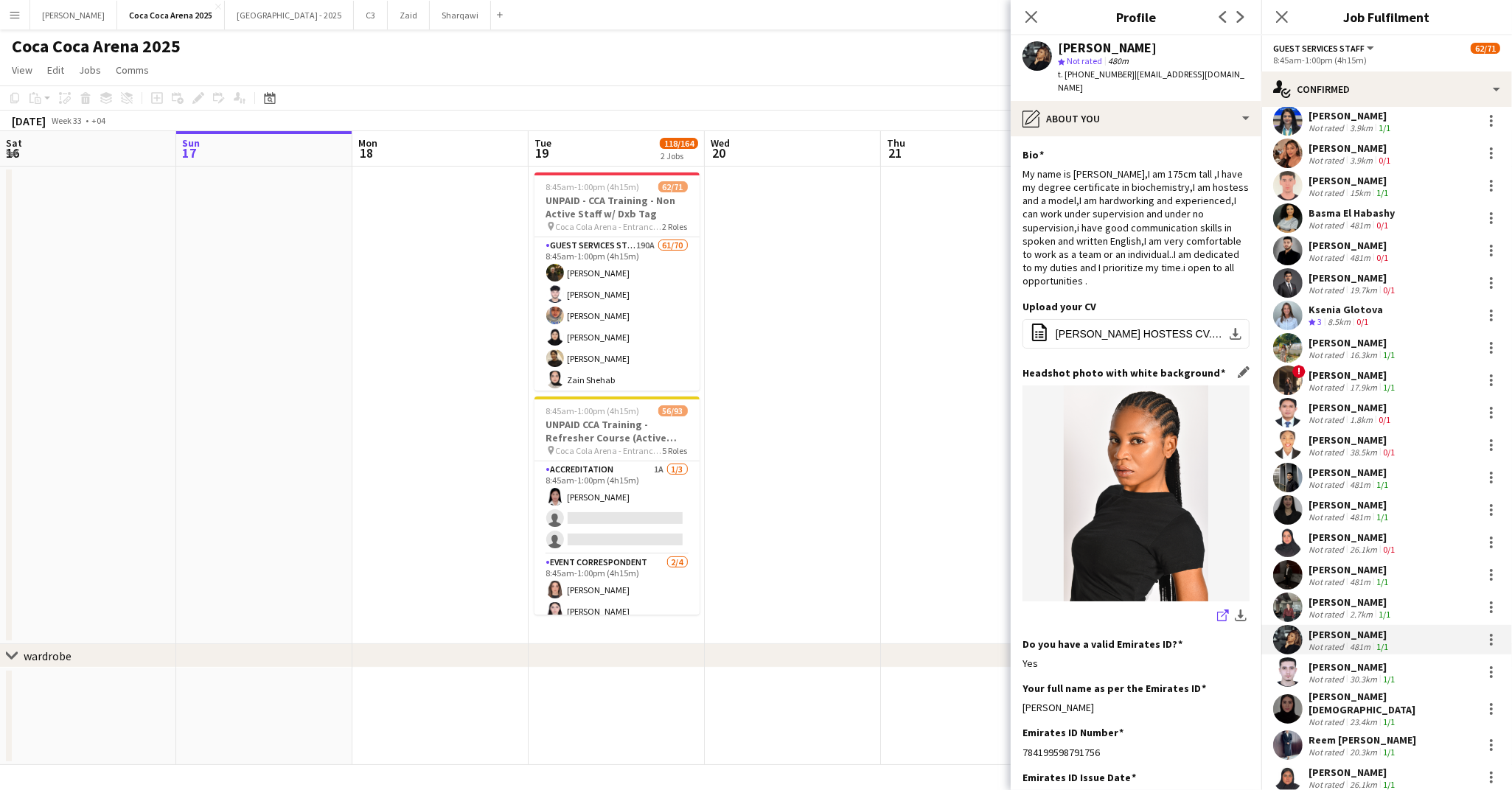
click at [1222, 610] on icon "share-external-link-1" at bounding box center [1222, 615] width 11 height 11
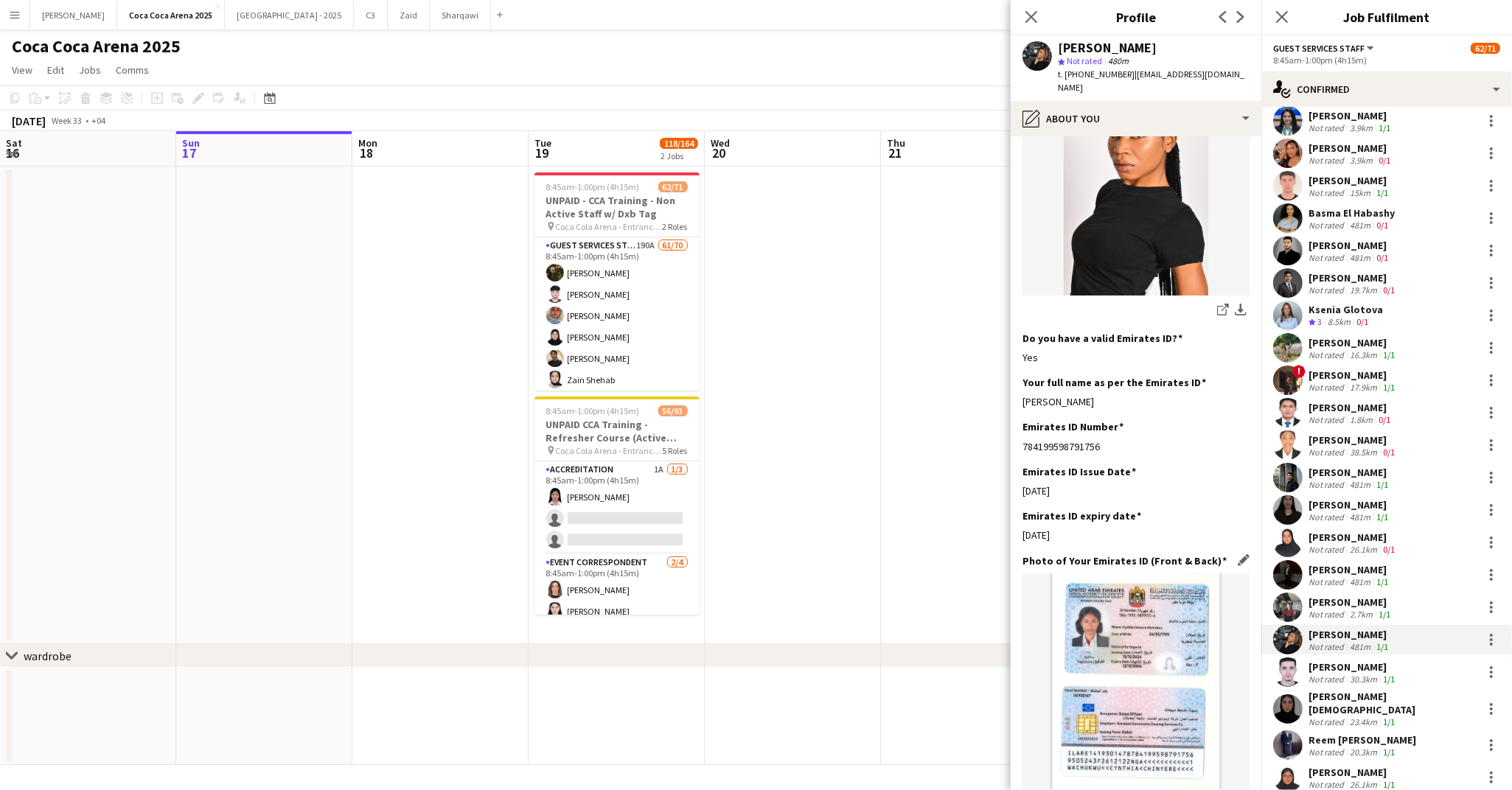
scroll to position [310, 0]
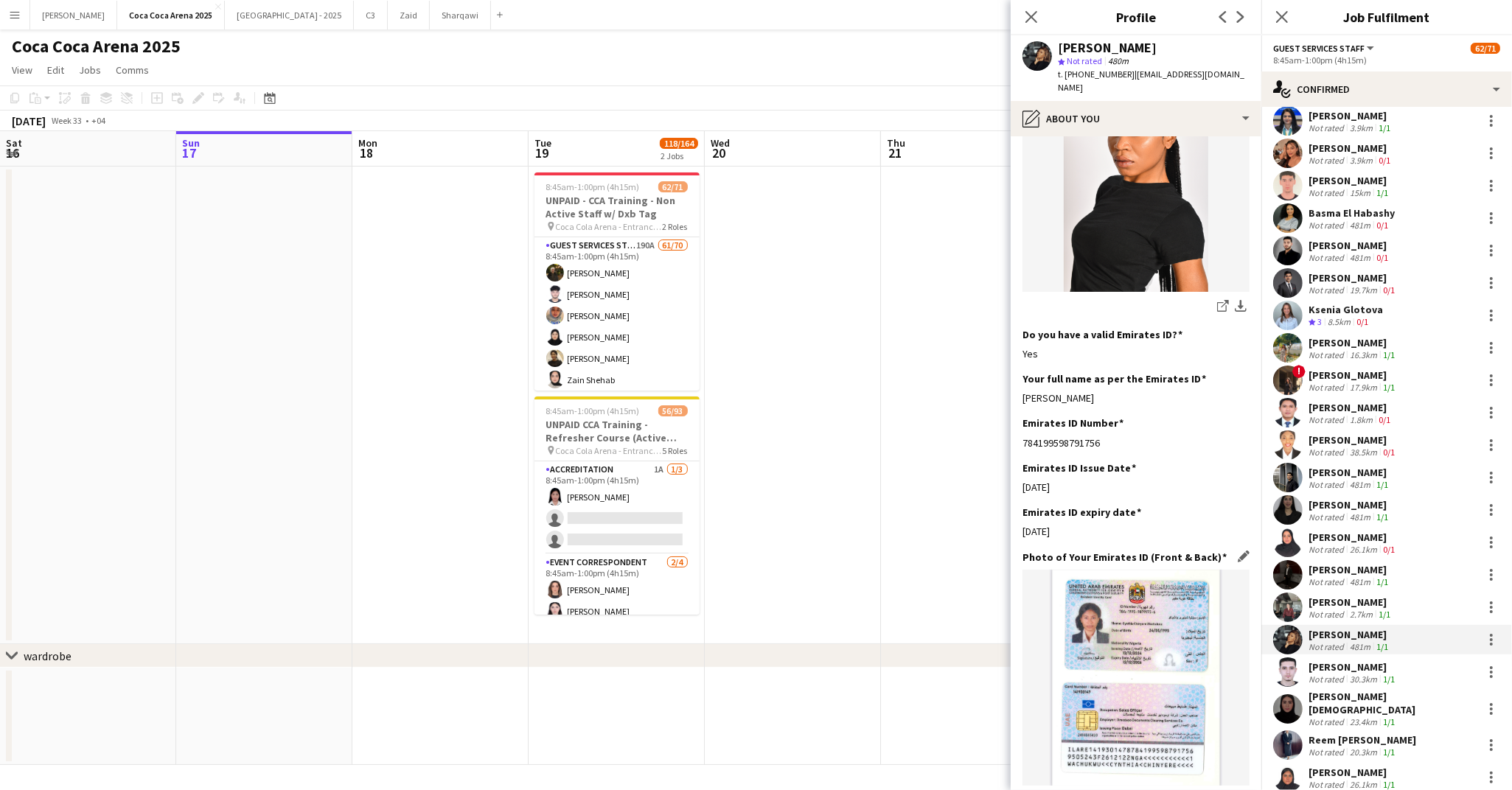
click at [1222, 789] on icon "share-external-link-1" at bounding box center [1222, 798] width 11 height 11
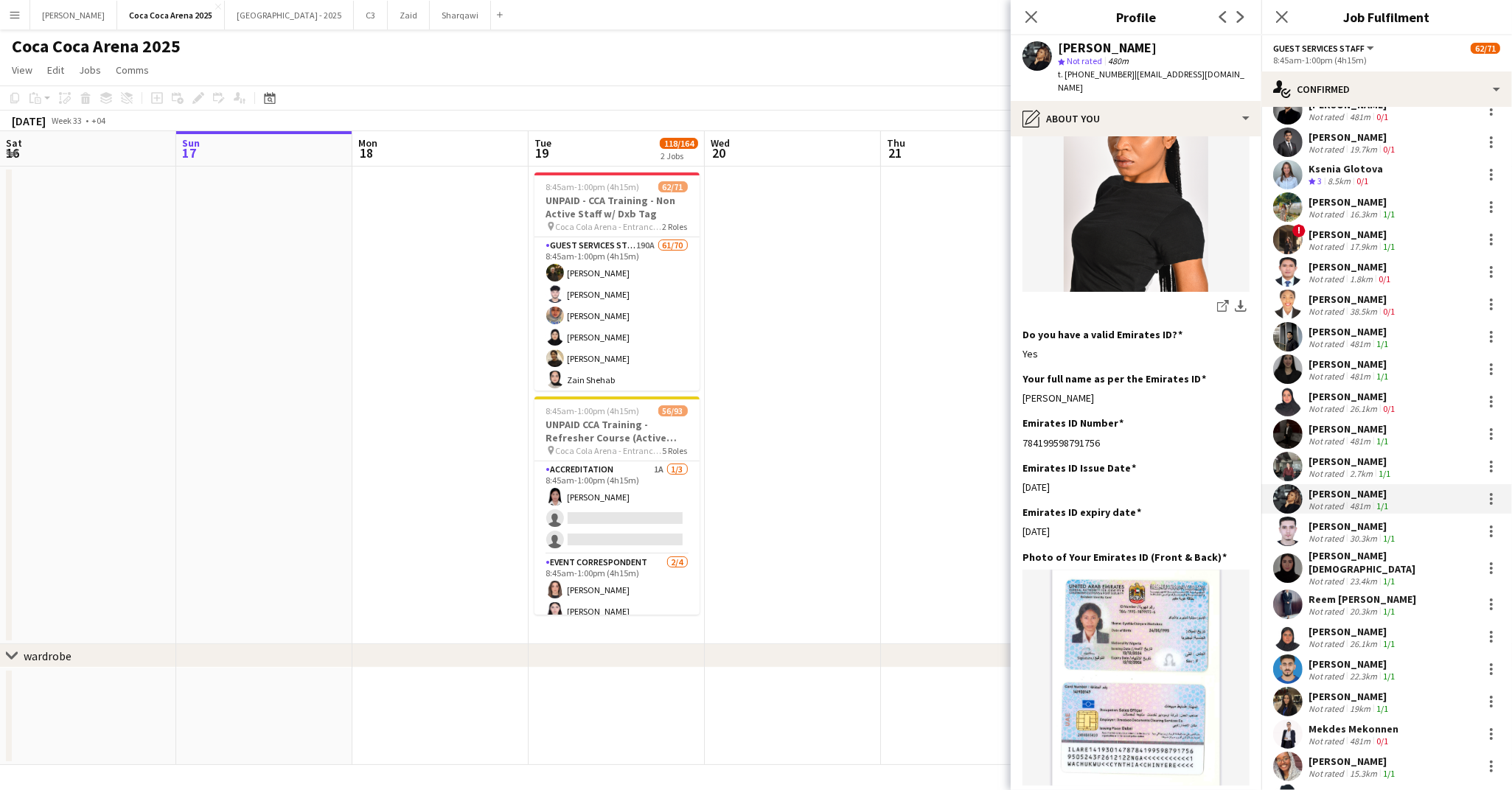
scroll to position [402, 0]
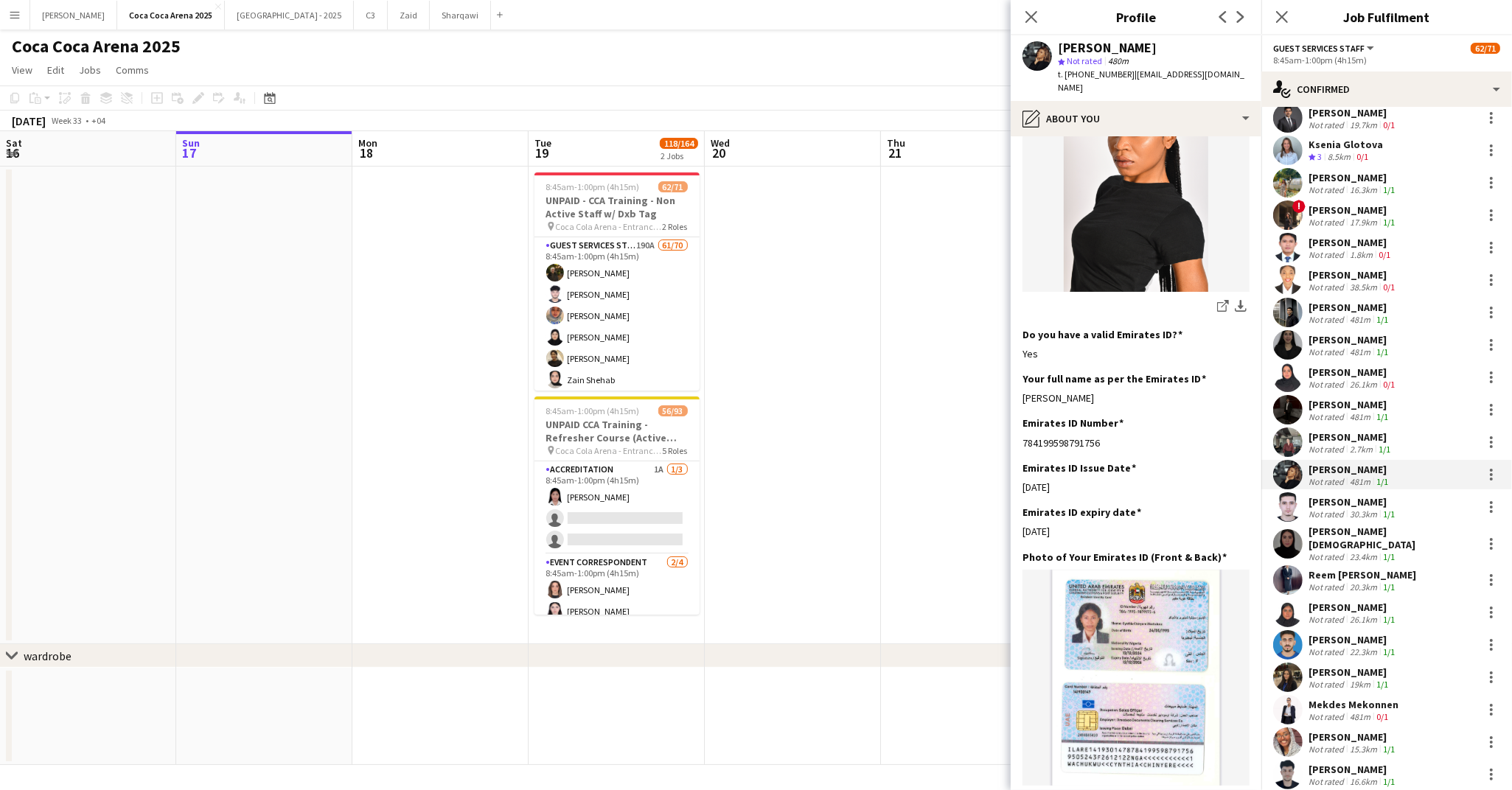
click at [1342, 513] on div "Not rated" at bounding box center [1327, 514] width 38 height 11
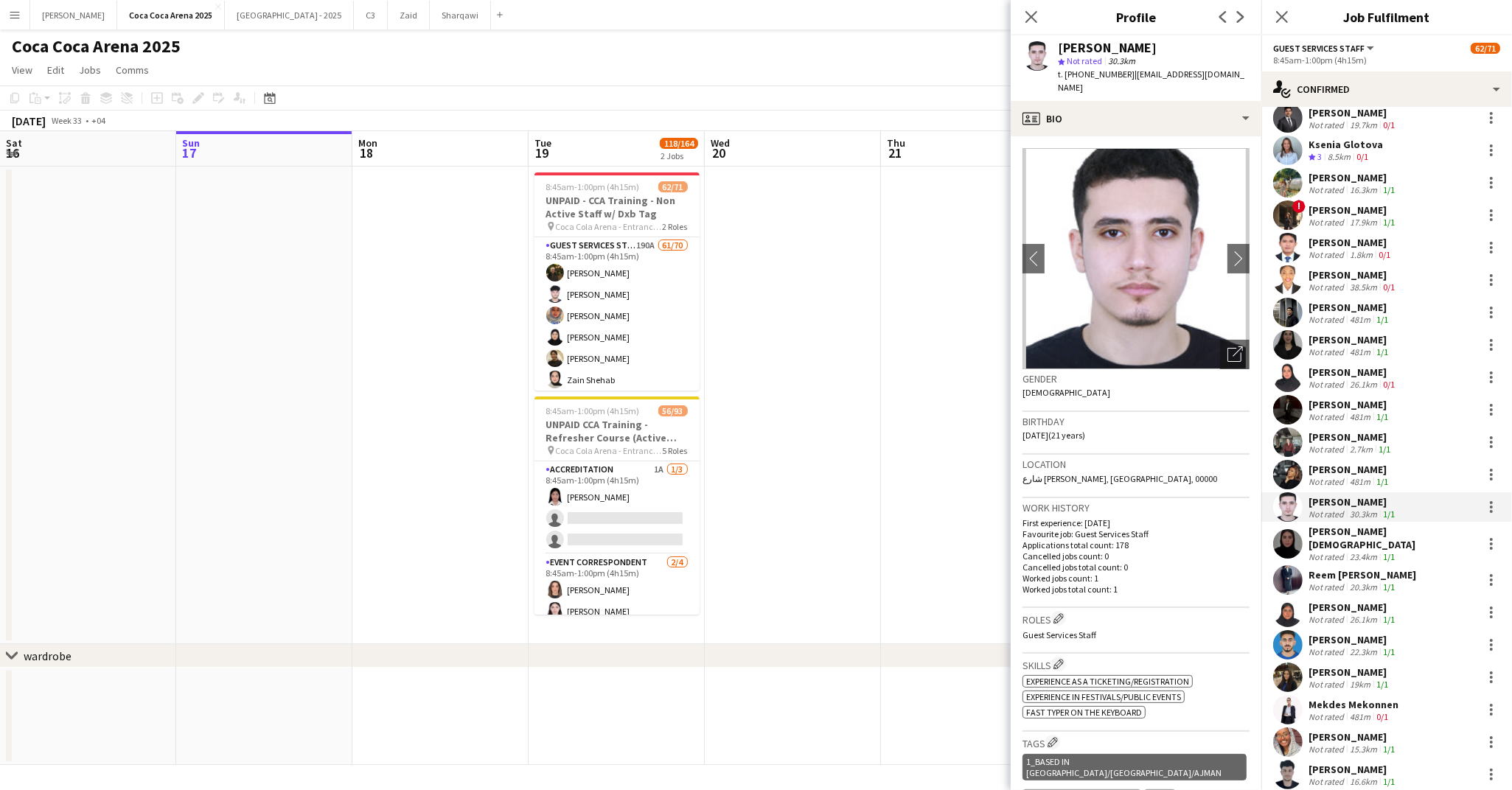
scroll to position [7, 0]
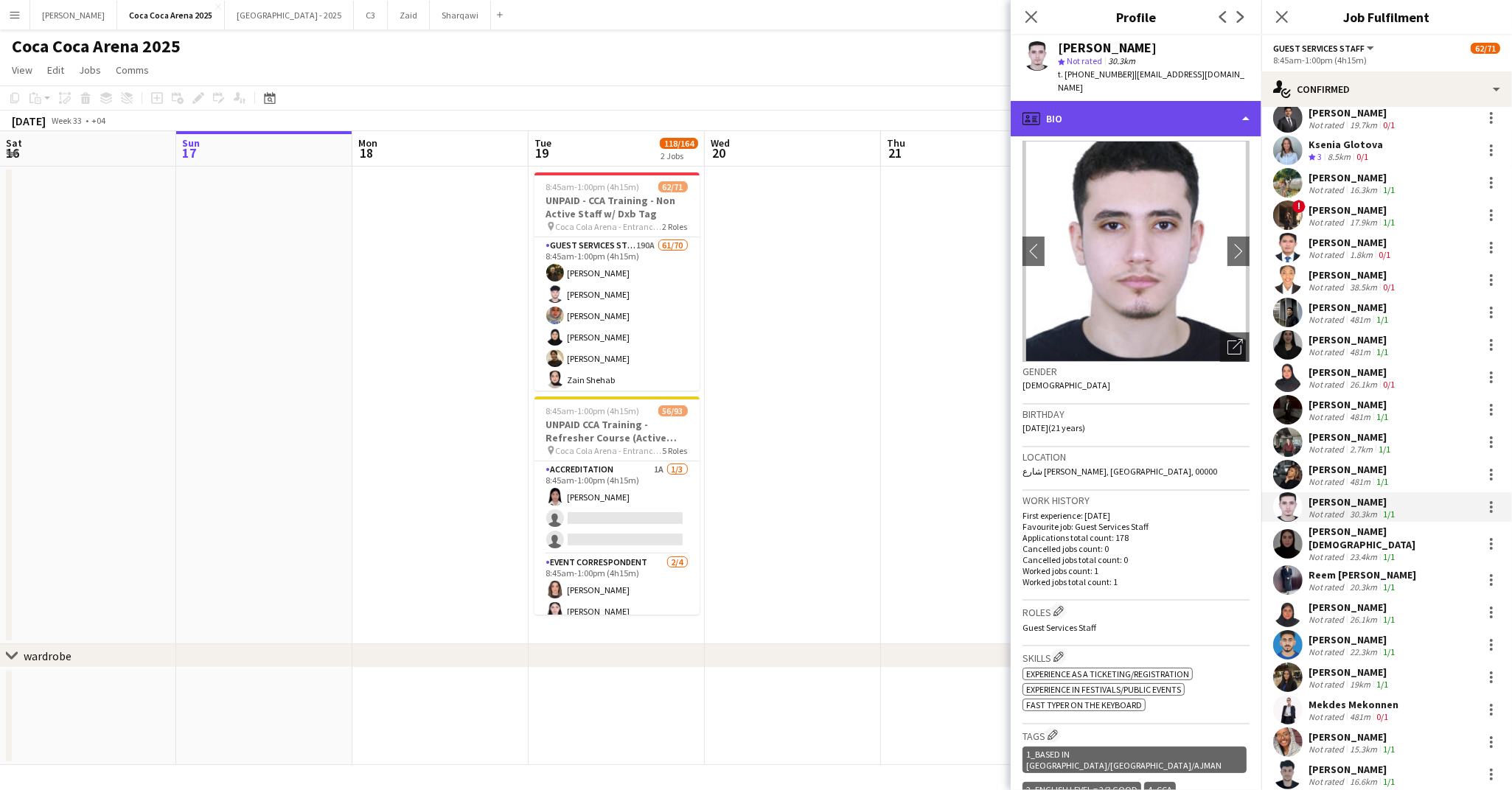
click at [1069, 108] on div "profile Bio" at bounding box center [1136, 118] width 250 height 35
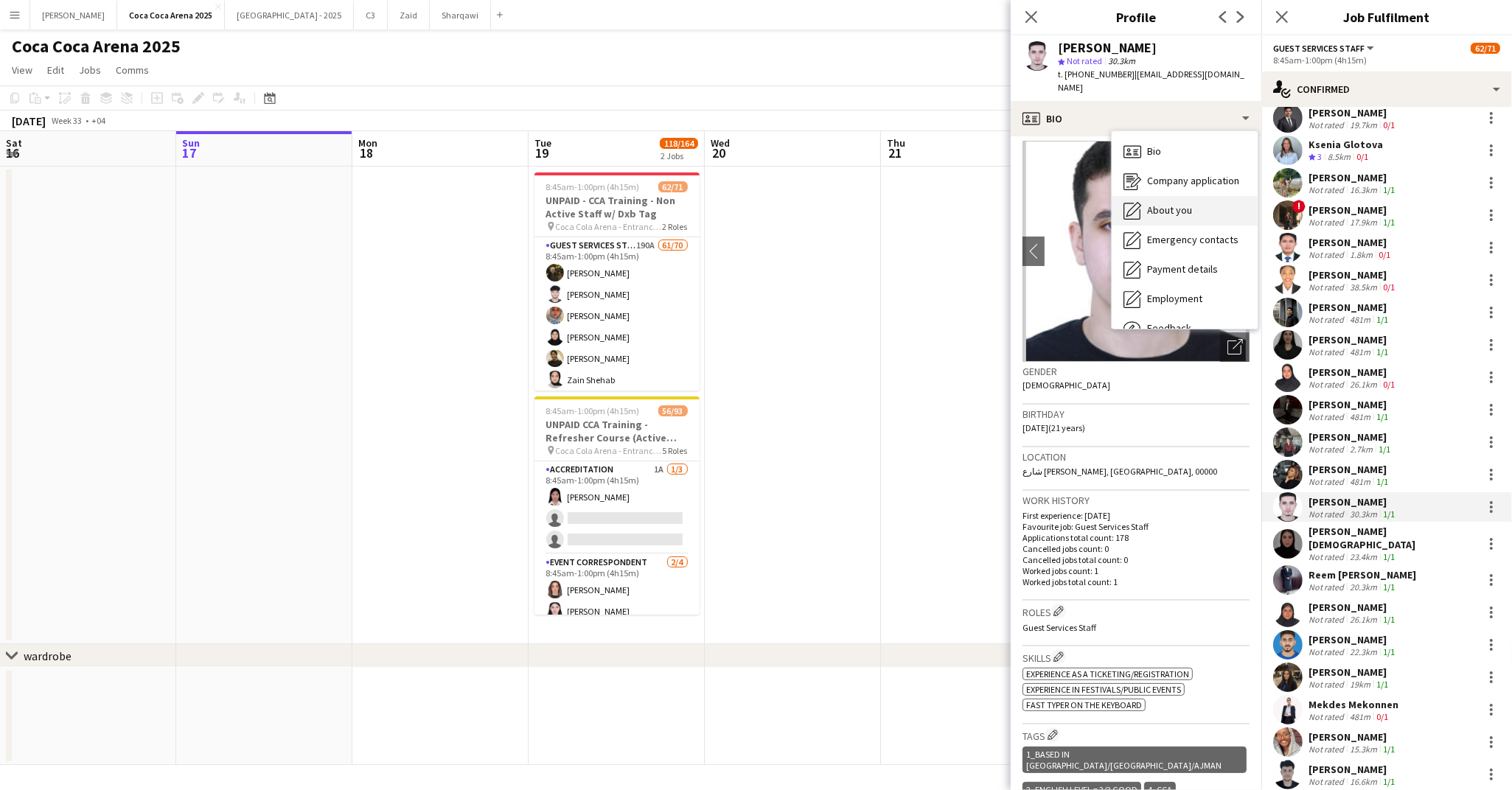
click at [1145, 210] on div "About you About you" at bounding box center [1184, 211] width 146 height 30
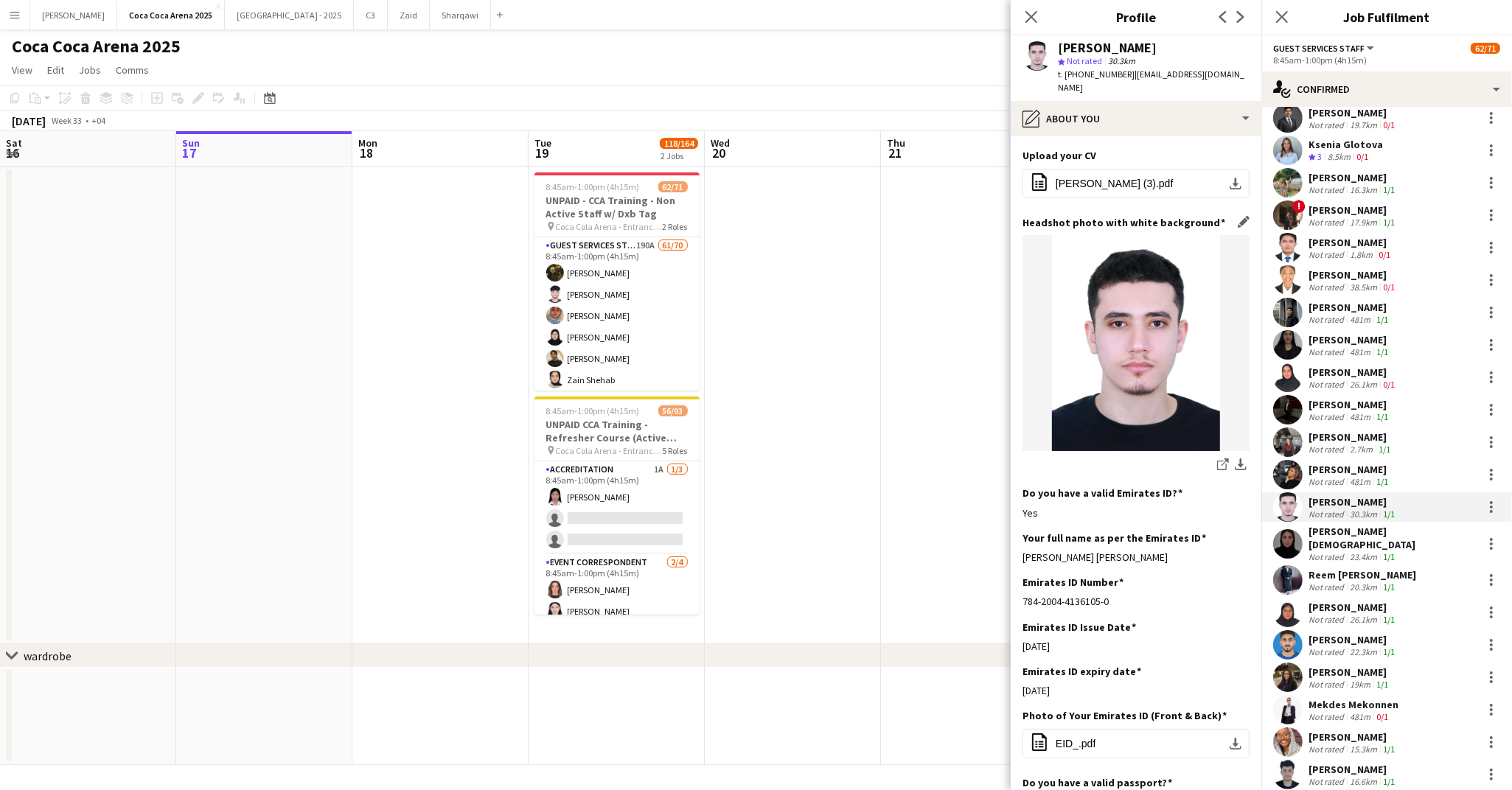
scroll to position [152, 0]
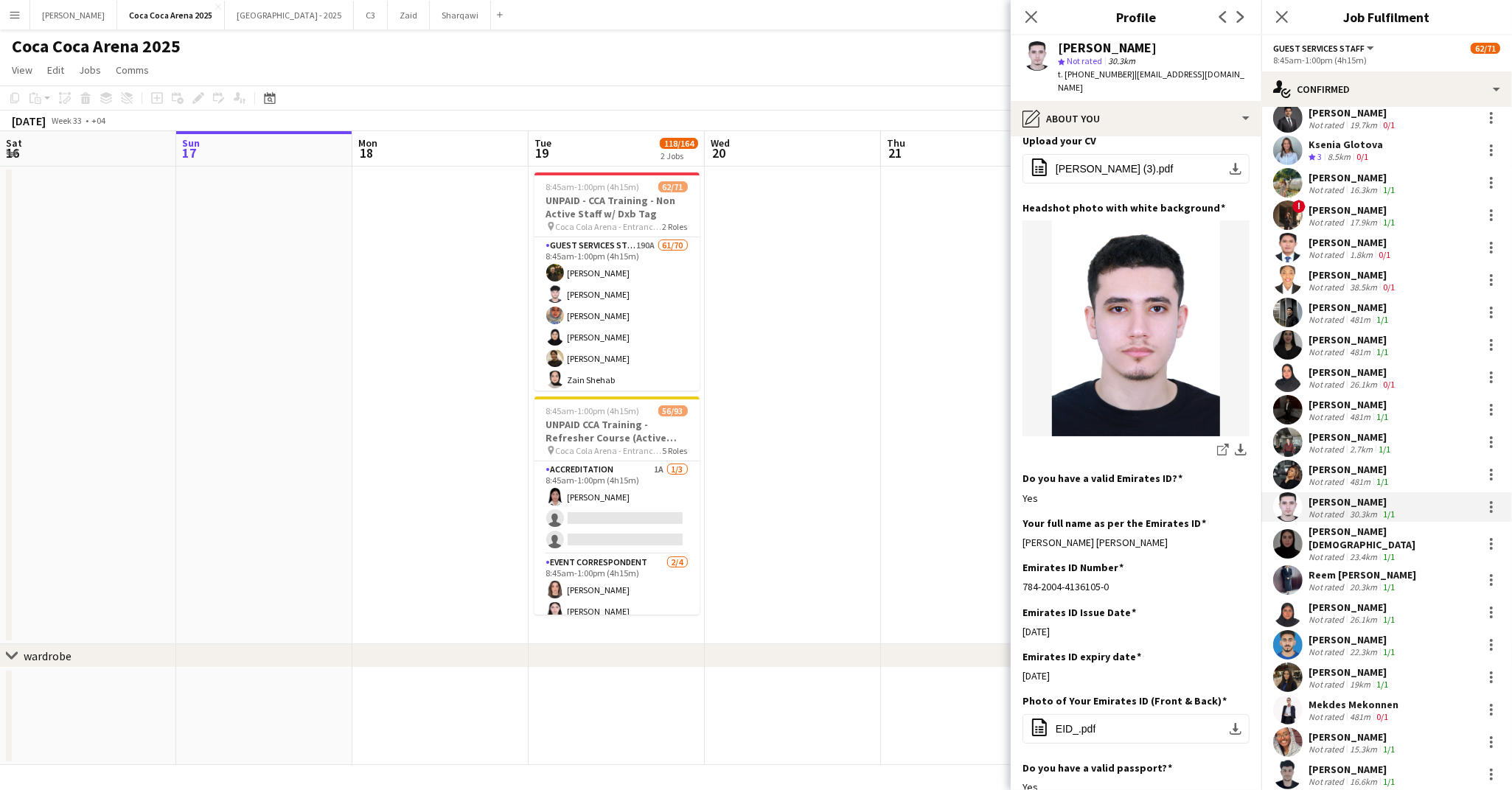
click at [1340, 535] on div "Hindah Muhammad yousaf" at bounding box center [1392, 538] width 168 height 26
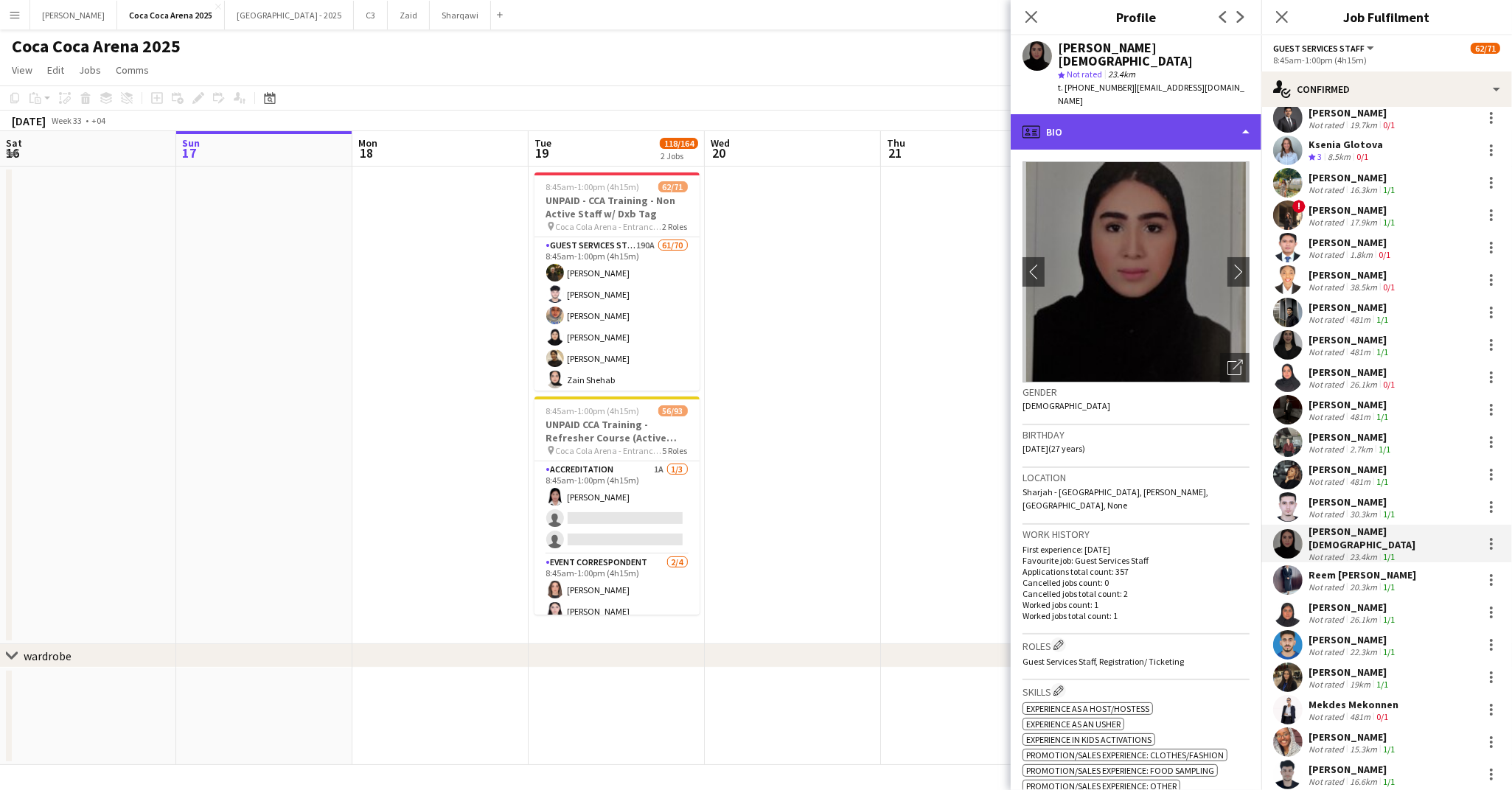
click at [1116, 115] on div "profile Bio" at bounding box center [1136, 132] width 250 height 35
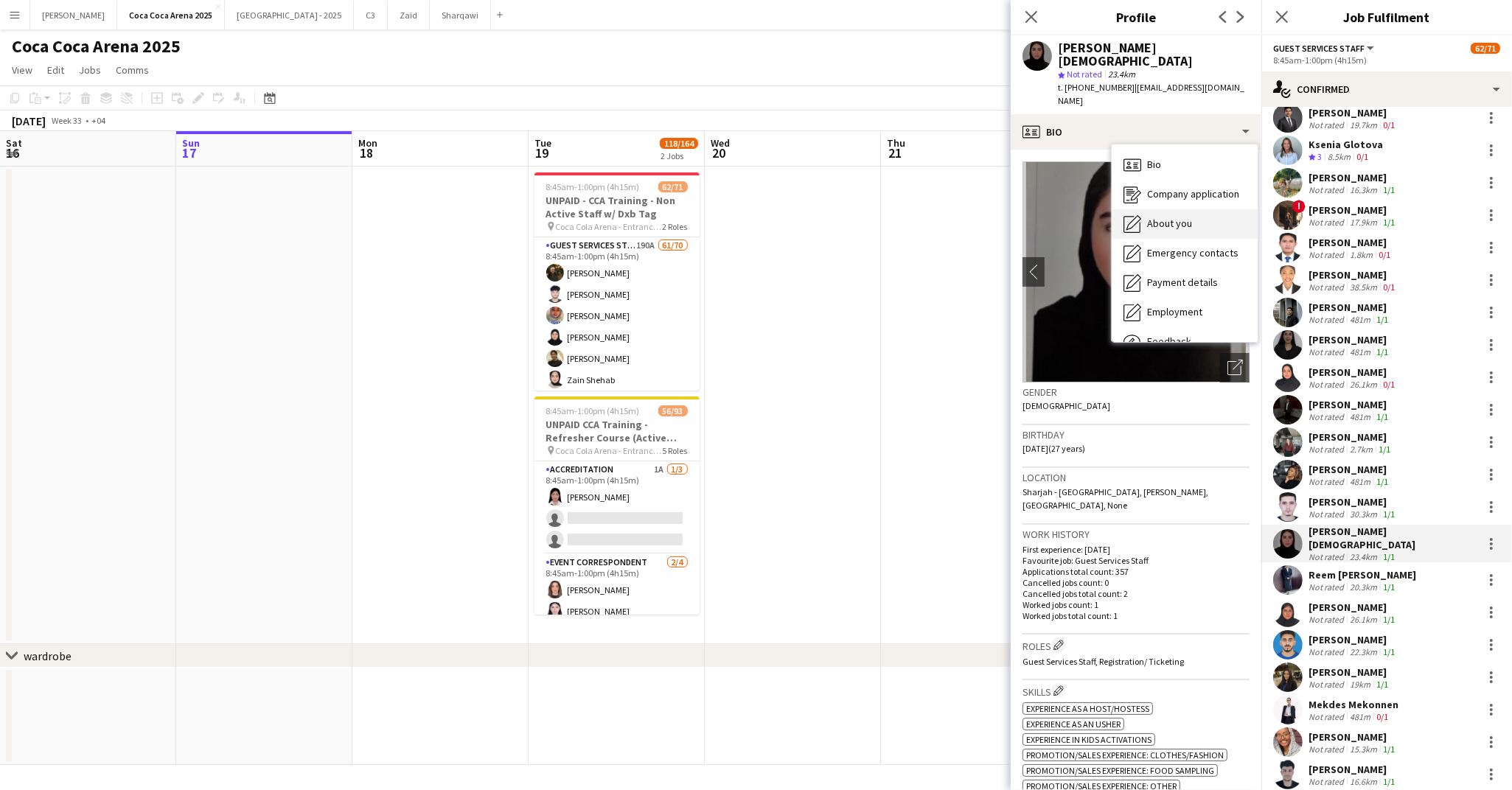
click at [1158, 217] on span "About you" at bounding box center [1169, 223] width 45 height 13
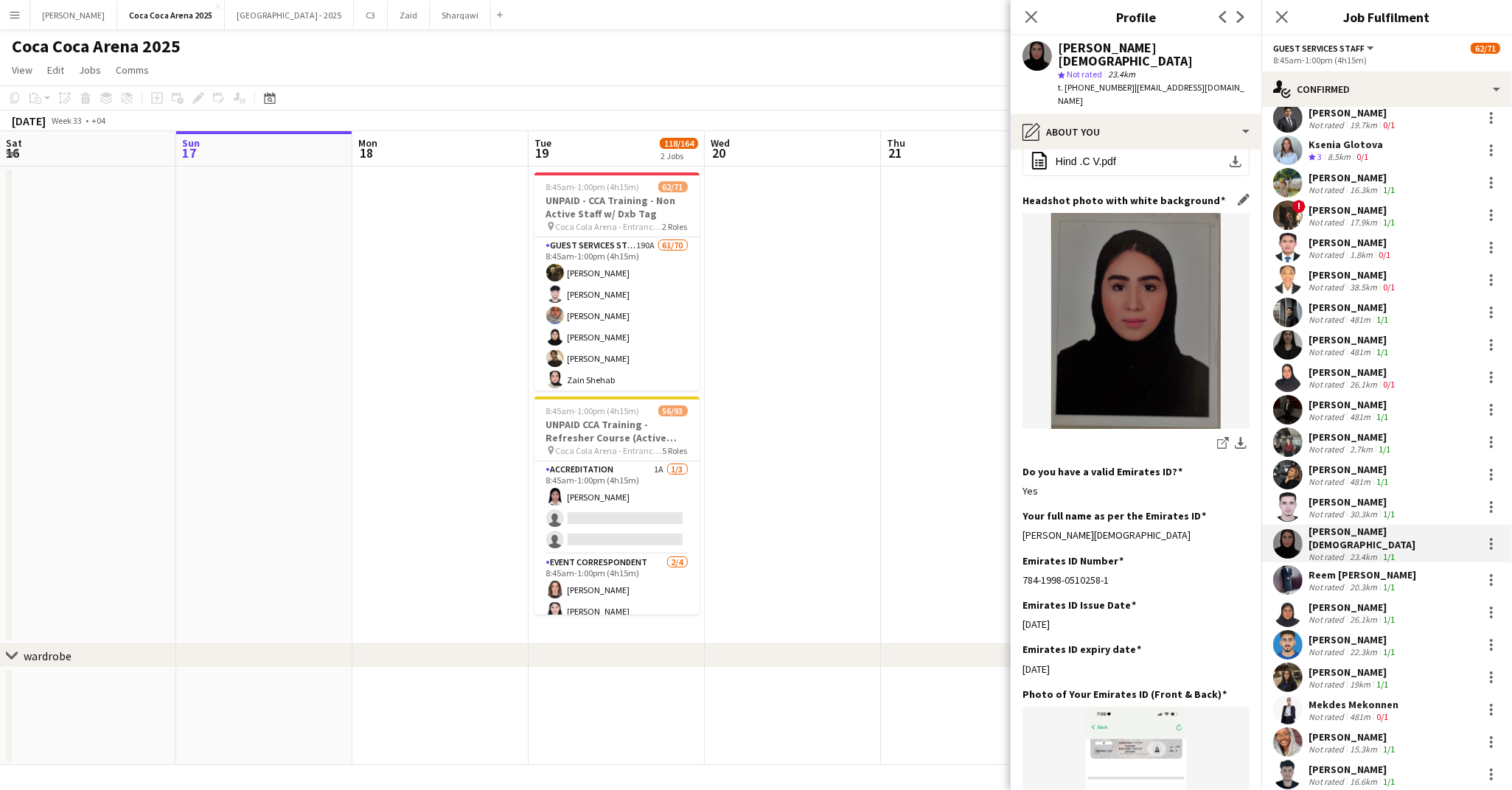
scroll to position [211, 0]
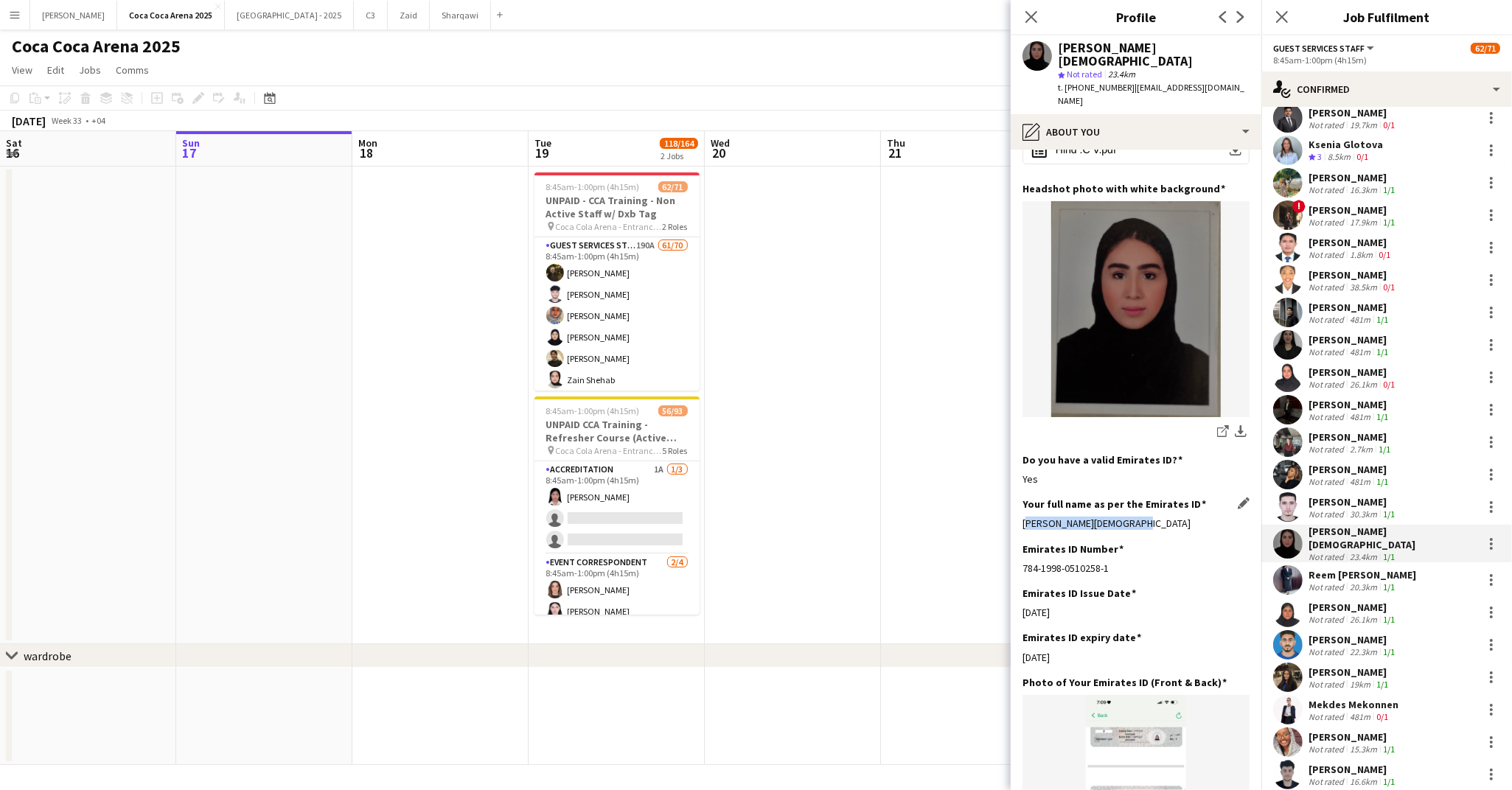
drag, startPoint x: 1141, startPoint y: 479, endPoint x: 1023, endPoint y: 481, distance: 118.0
click at [1023, 517] on div "Hindah Muhammad yousaf" at bounding box center [1135, 523] width 227 height 13
drag, startPoint x: 1080, startPoint y: 619, endPoint x: 1021, endPoint y: 619, distance: 59.0
click at [1021, 619] on app-section-data-types "Bio Edit this field Hey Dear Sir/Madam i’m hindah Muhammad yousaf i’m 26 years …" at bounding box center [1136, 470] width 250 height 640
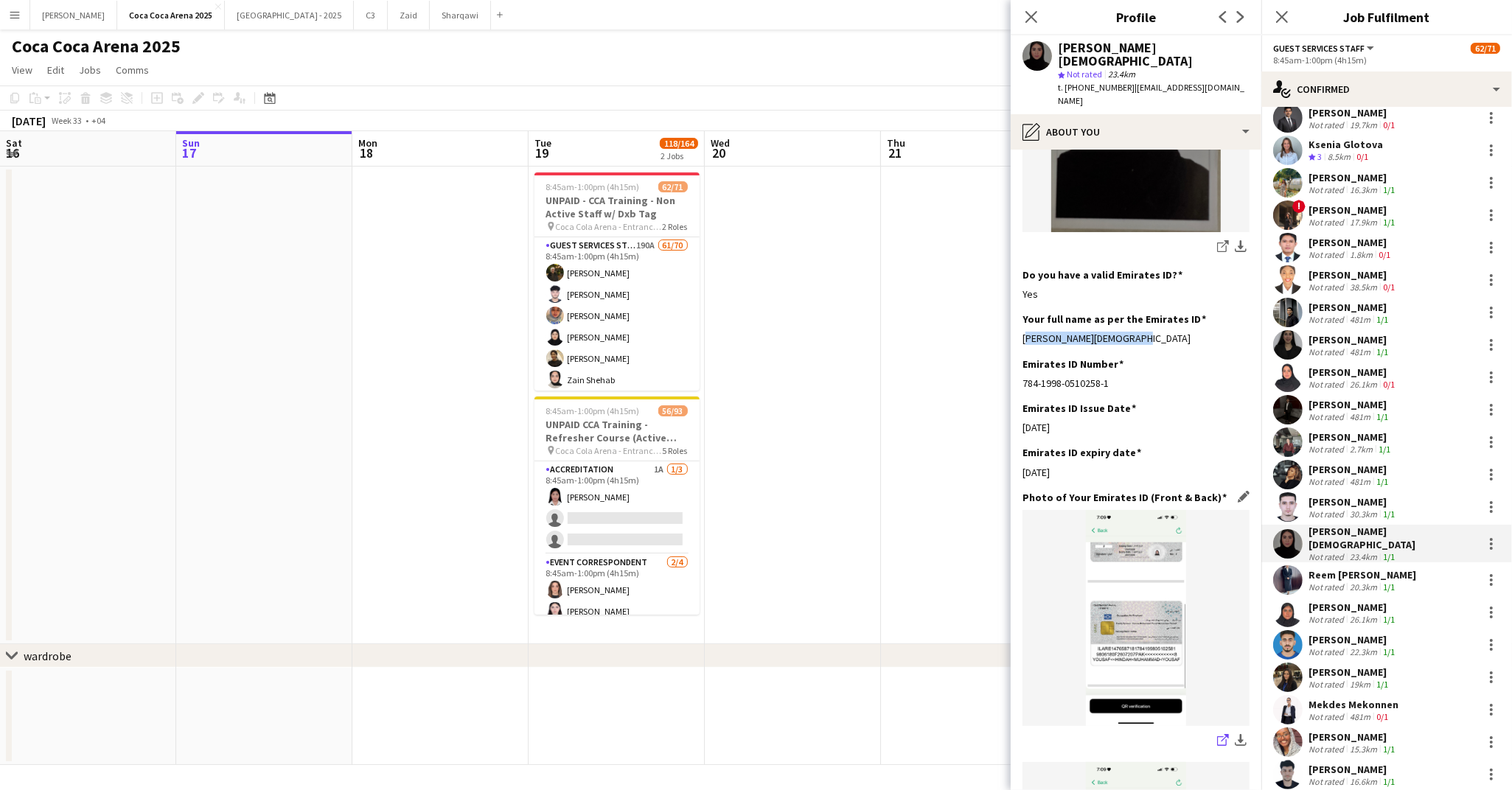
click at [1221, 734] on icon "share-external-link-1" at bounding box center [1222, 739] width 11 height 11
click at [1144, 551] on img at bounding box center [1135, 618] width 227 height 216
click at [1241, 446] on app-icon "Edit this field" at bounding box center [1242, 451] width 11 height 11
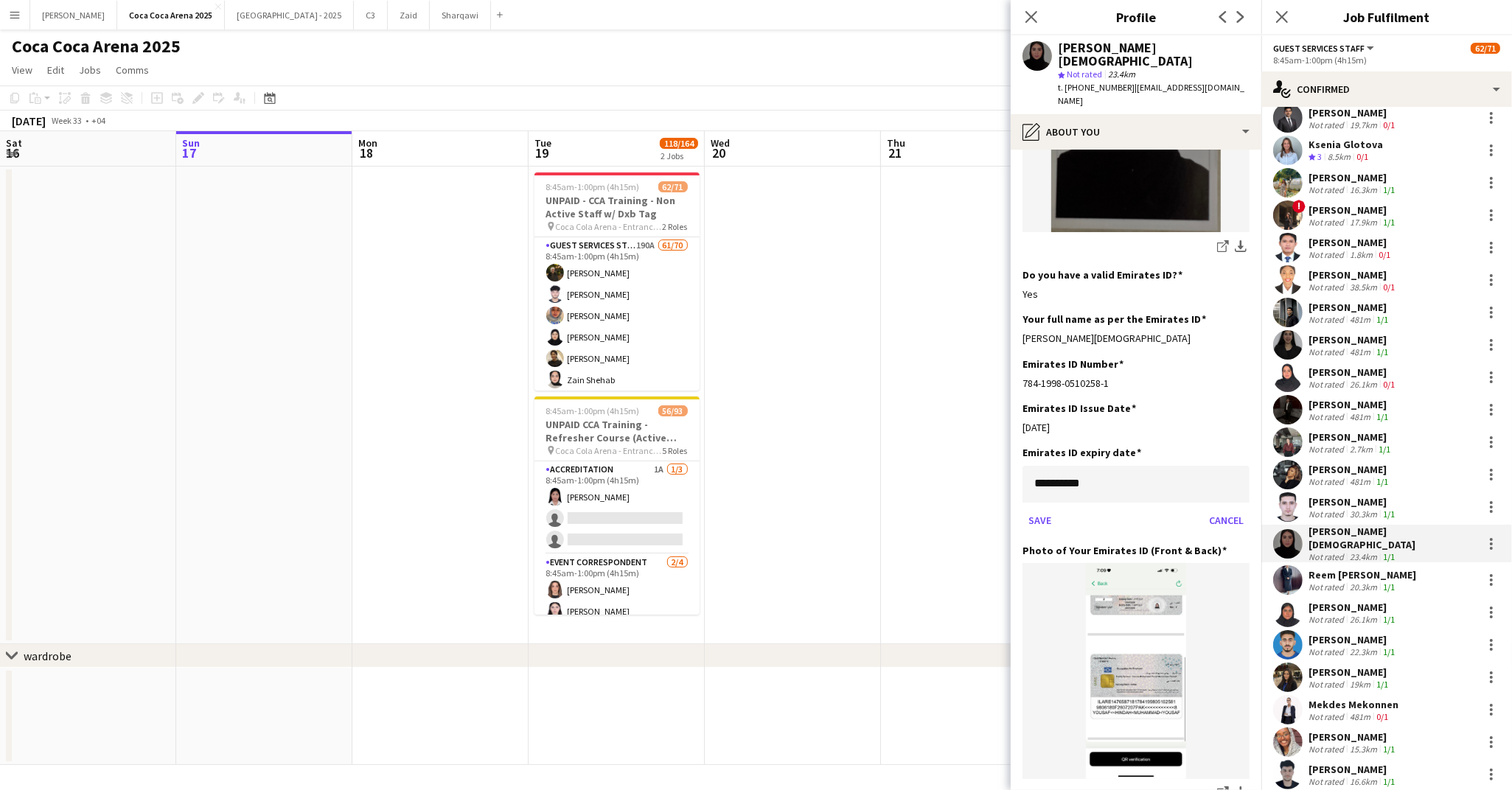
click at [1074, 447] on body "Menu Boards Boards Boards All jobs Status Workforce Workforce My Workforce Recr…" at bounding box center [756, 395] width 1512 height 790
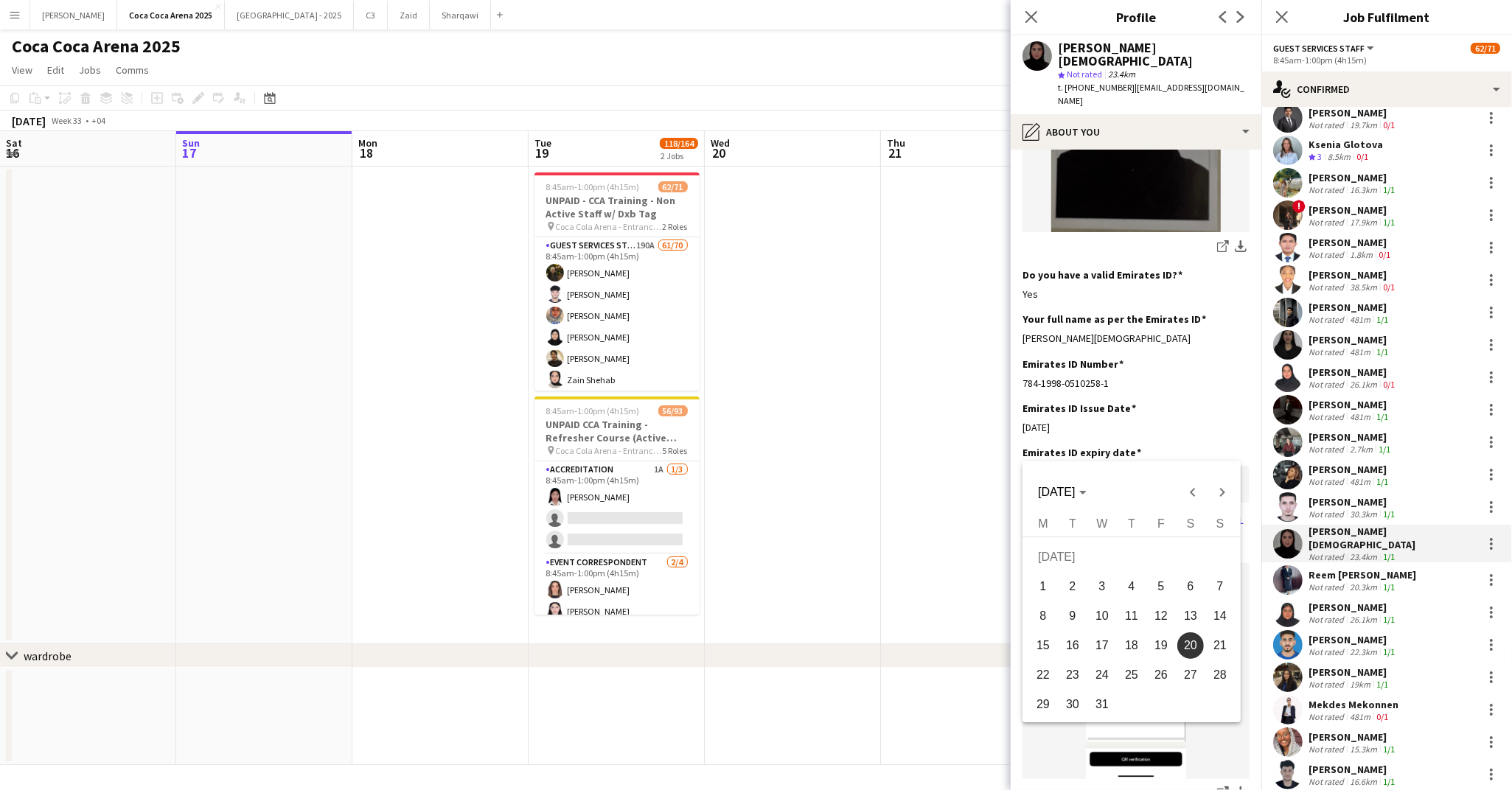
click at [1191, 641] on span "20" at bounding box center [1190, 646] width 26 height 26
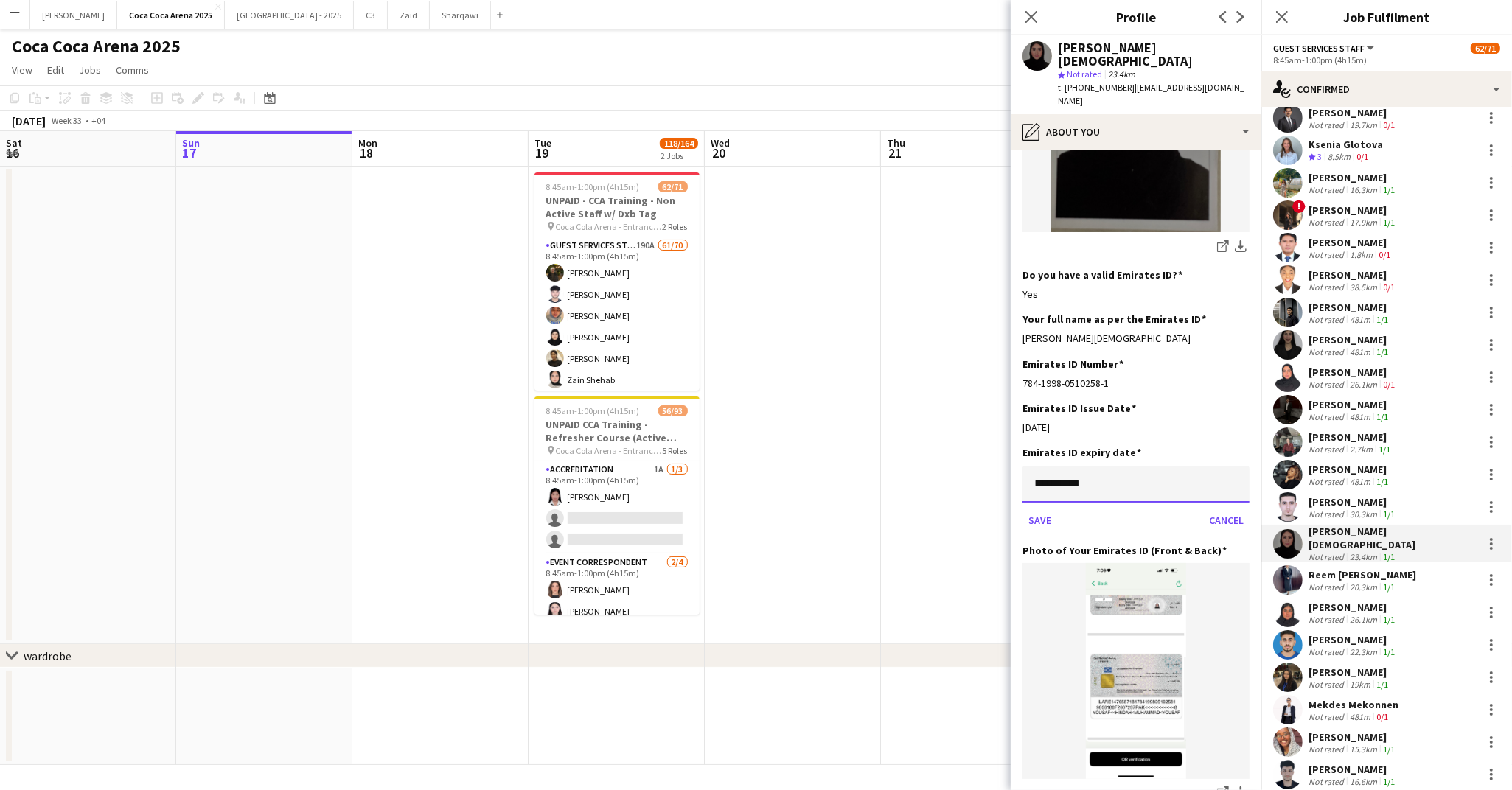
click at [1106, 465] on input "**********" at bounding box center [1135, 484] width 227 height 37
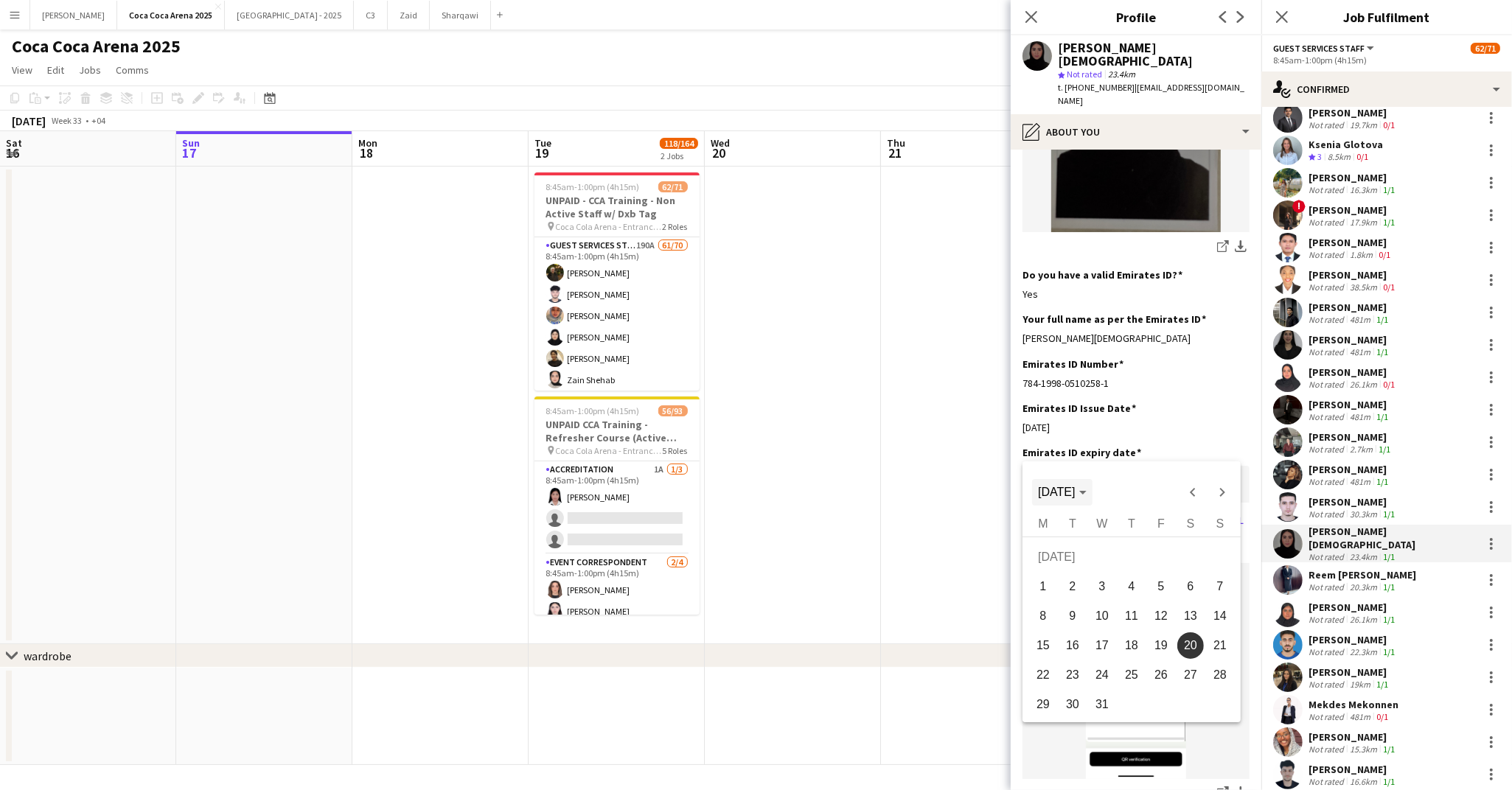
click at [1087, 493] on polygon "Choose month and year" at bounding box center [1082, 493] width 7 height 3
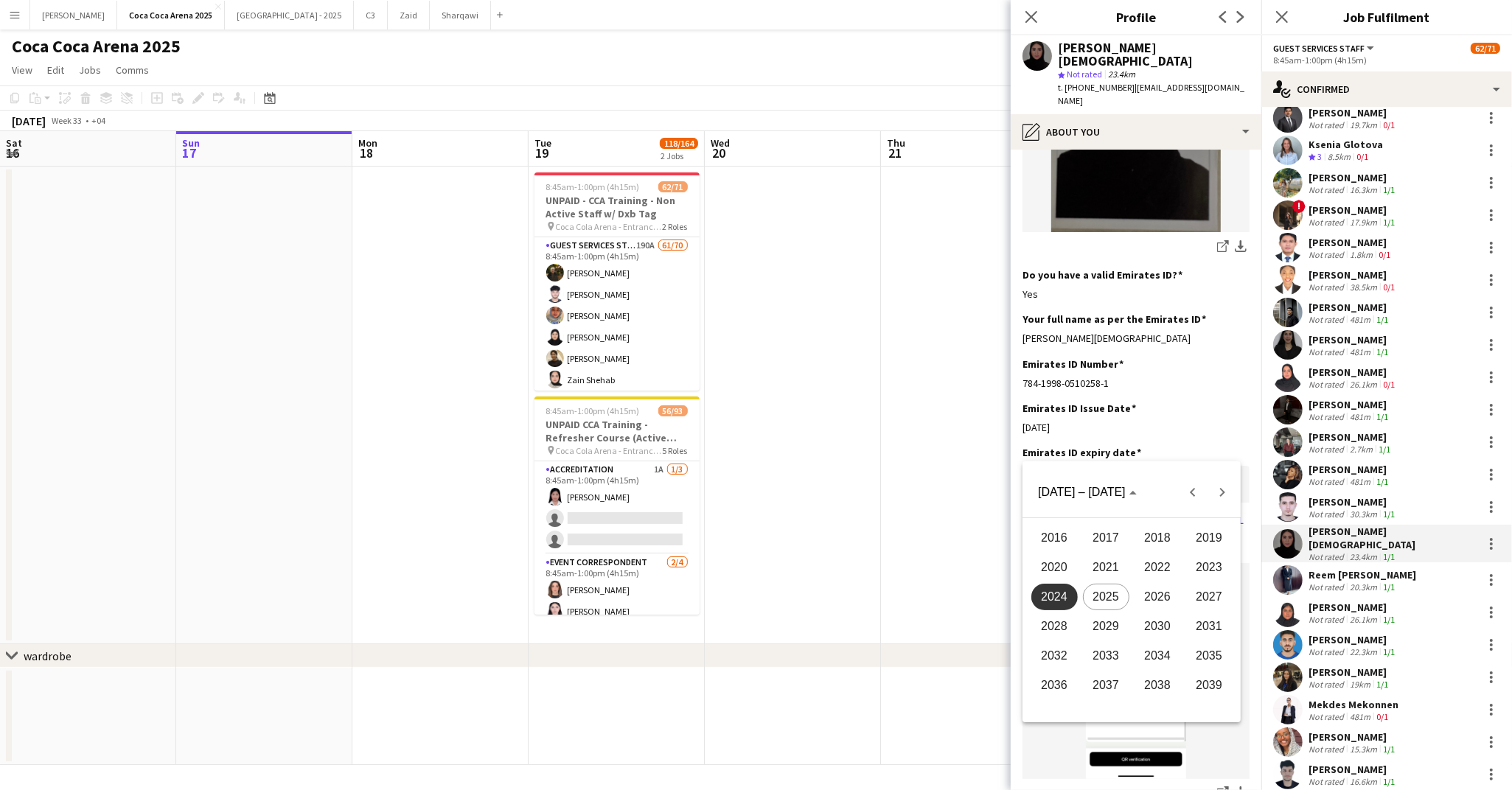
click at [1153, 591] on span "2026" at bounding box center [1158, 597] width 46 height 26
click at [1155, 595] on span "JUL" at bounding box center [1158, 597] width 46 height 26
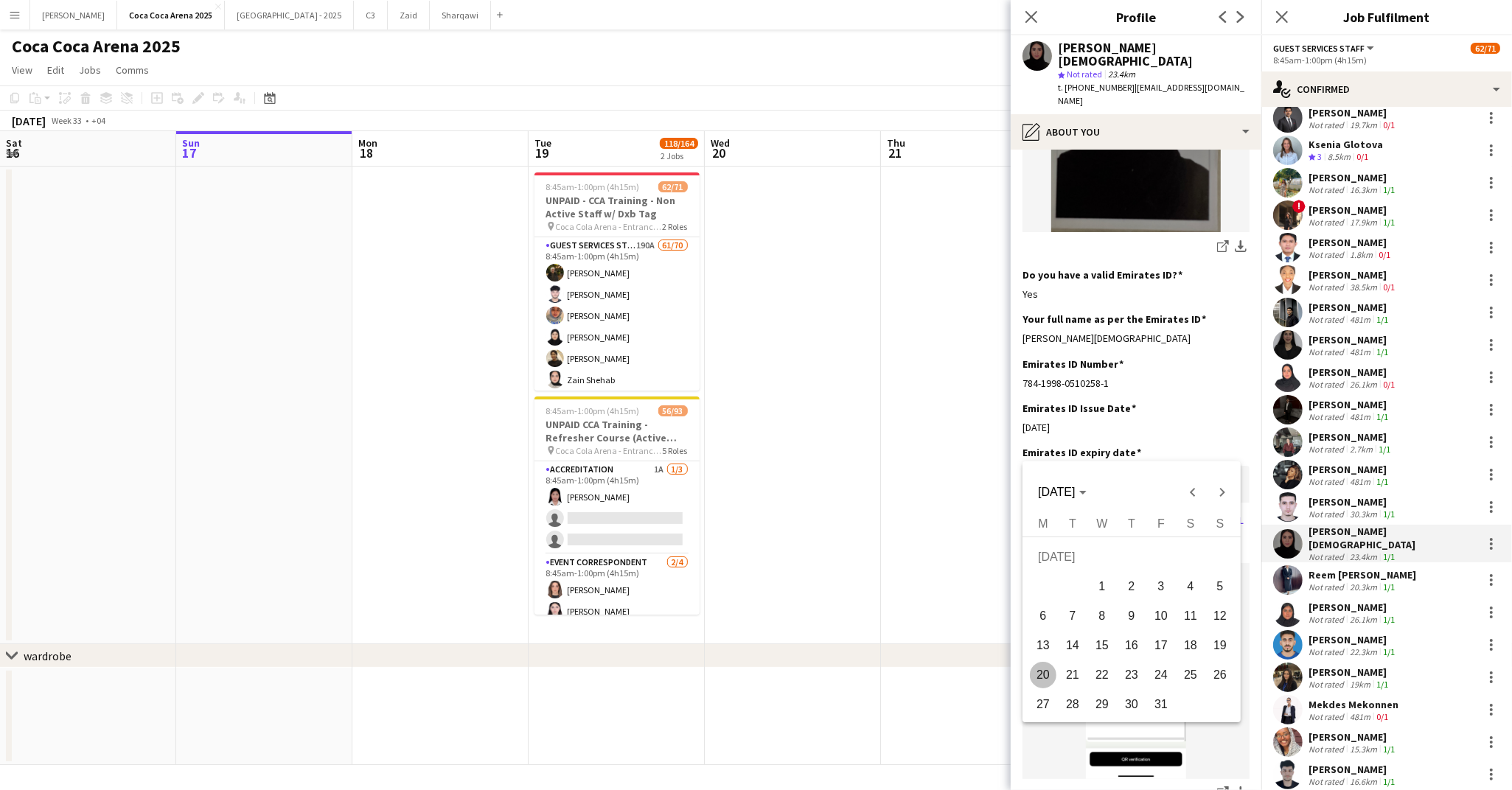
click at [1047, 677] on span "20" at bounding box center [1043, 675] width 26 height 26
type input "**********"
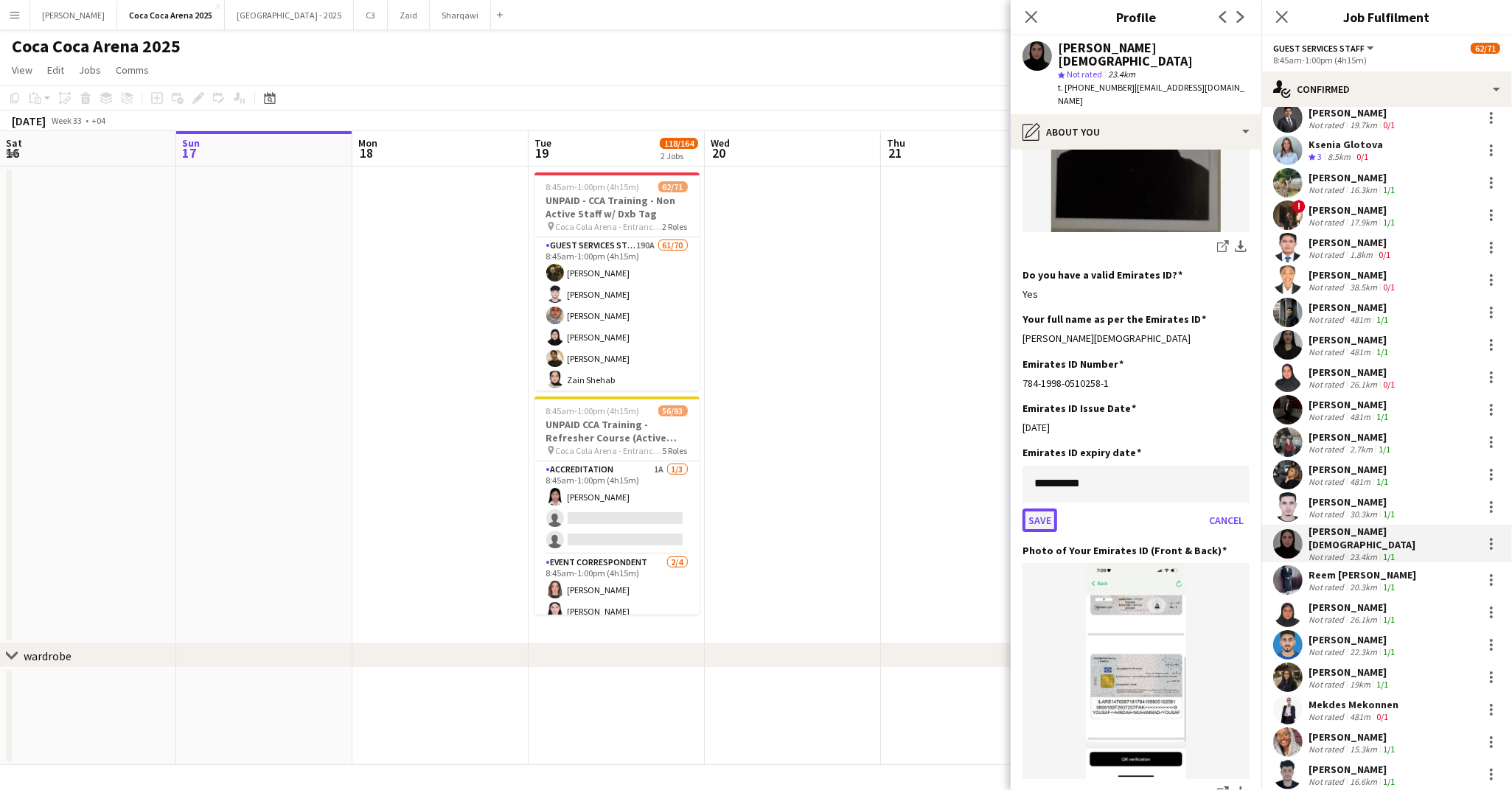
click at [1047, 508] on button "Save" at bounding box center [1040, 520] width 35 height 24
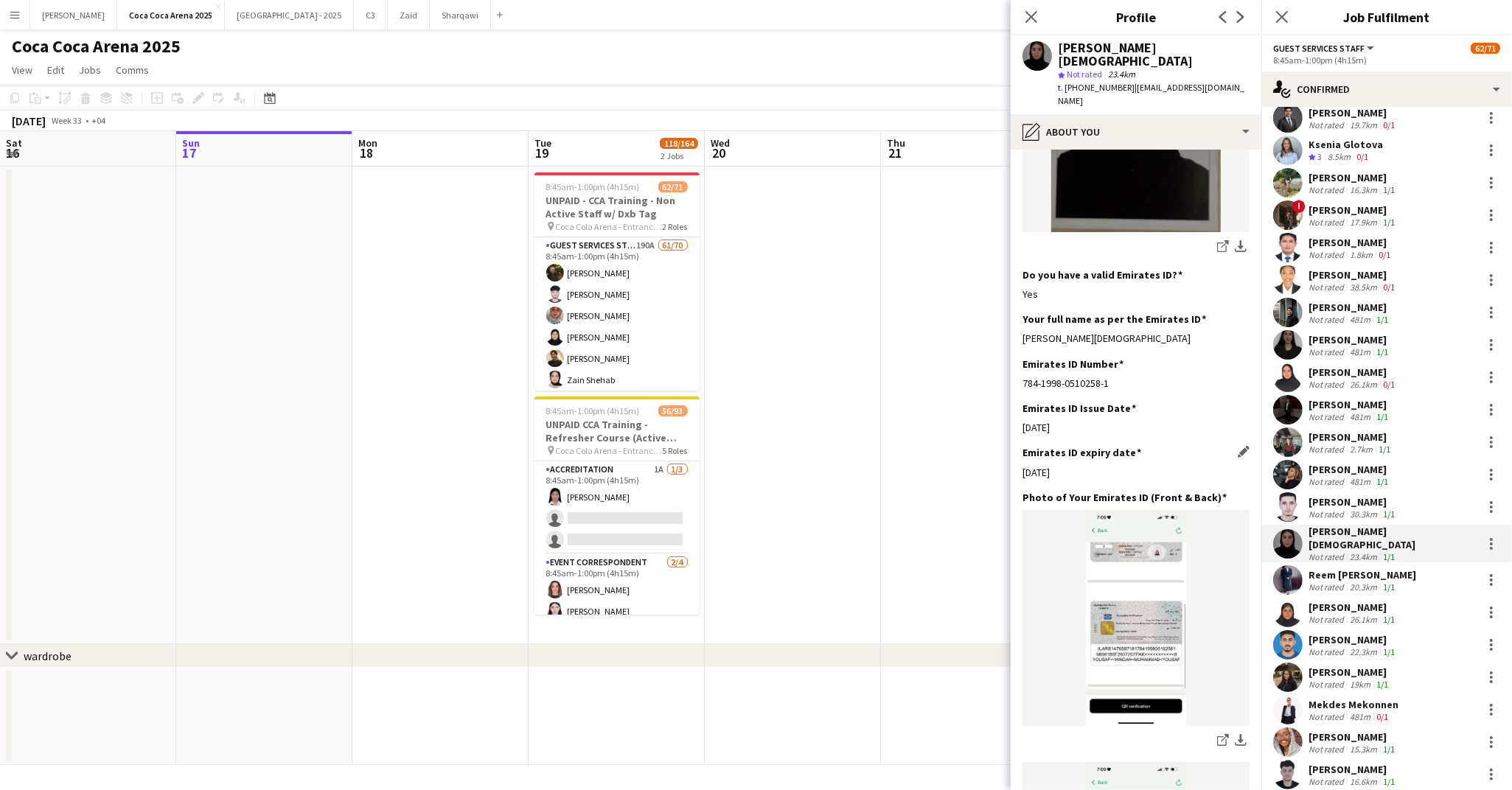
click at [1360, 582] on div "20.3km" at bounding box center [1363, 587] width 33 height 11
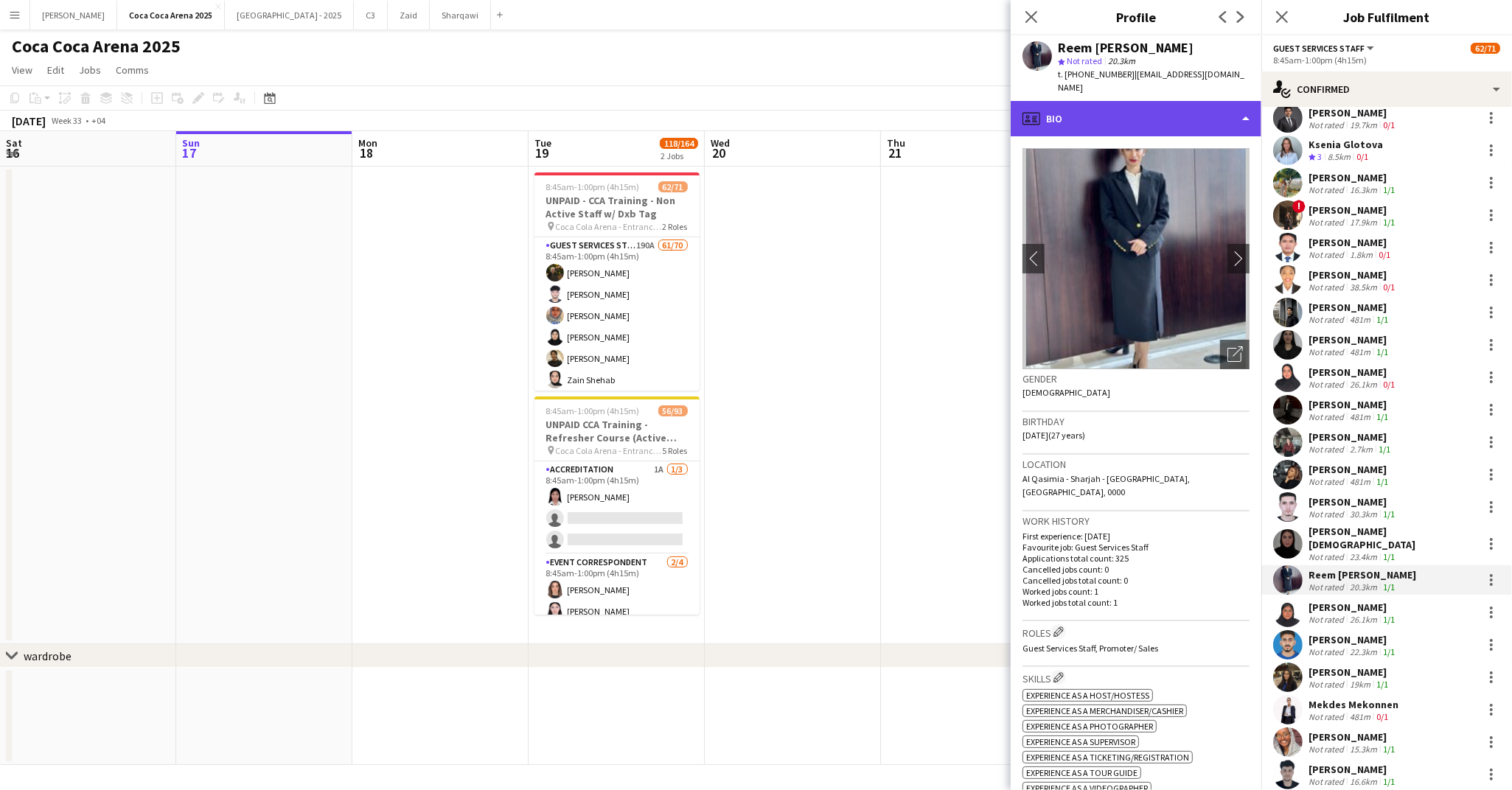
click at [1068, 101] on div "profile Bio" at bounding box center [1136, 118] width 250 height 35
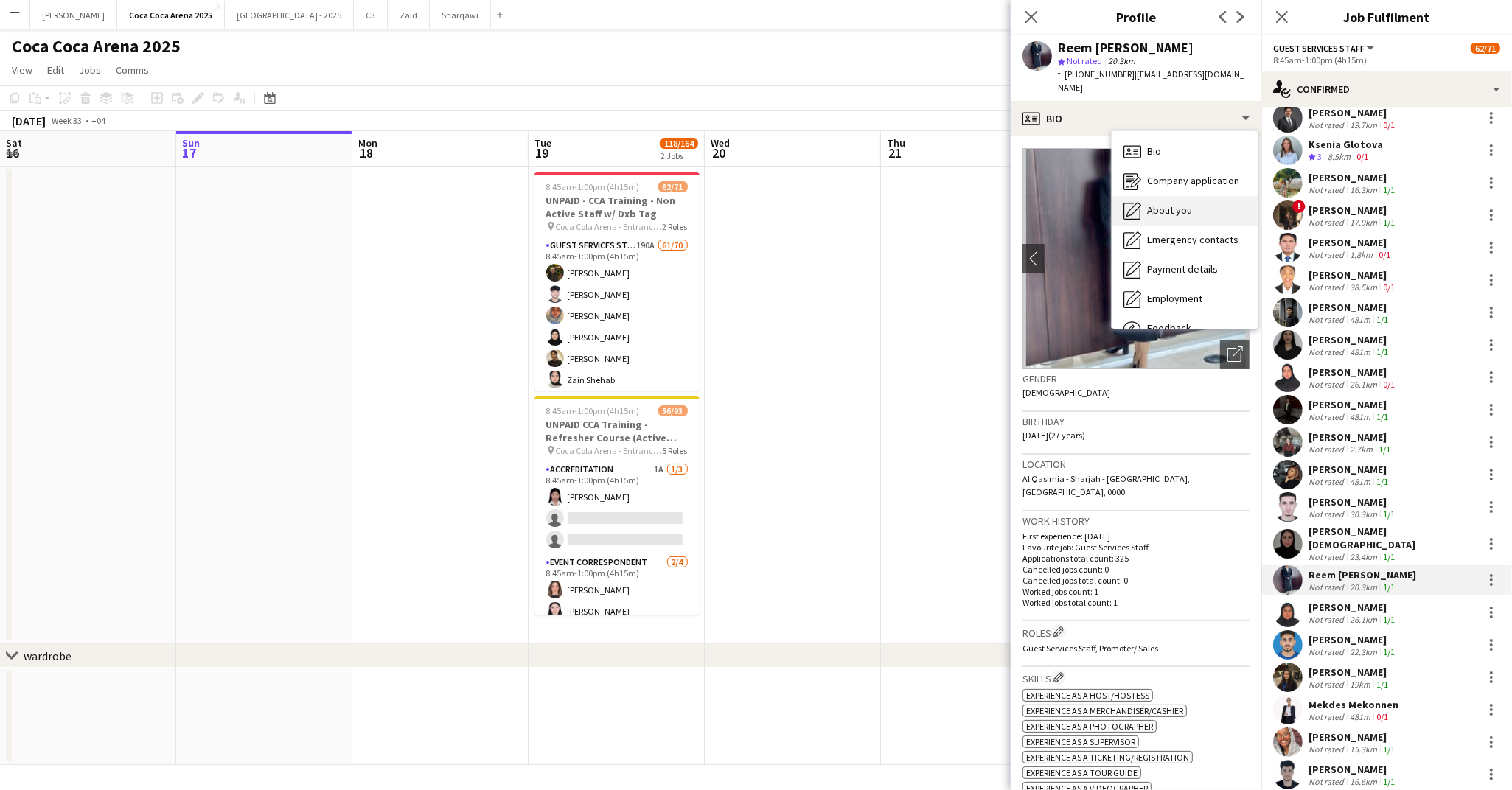
click at [1149, 204] on span "About you" at bounding box center [1169, 210] width 45 height 13
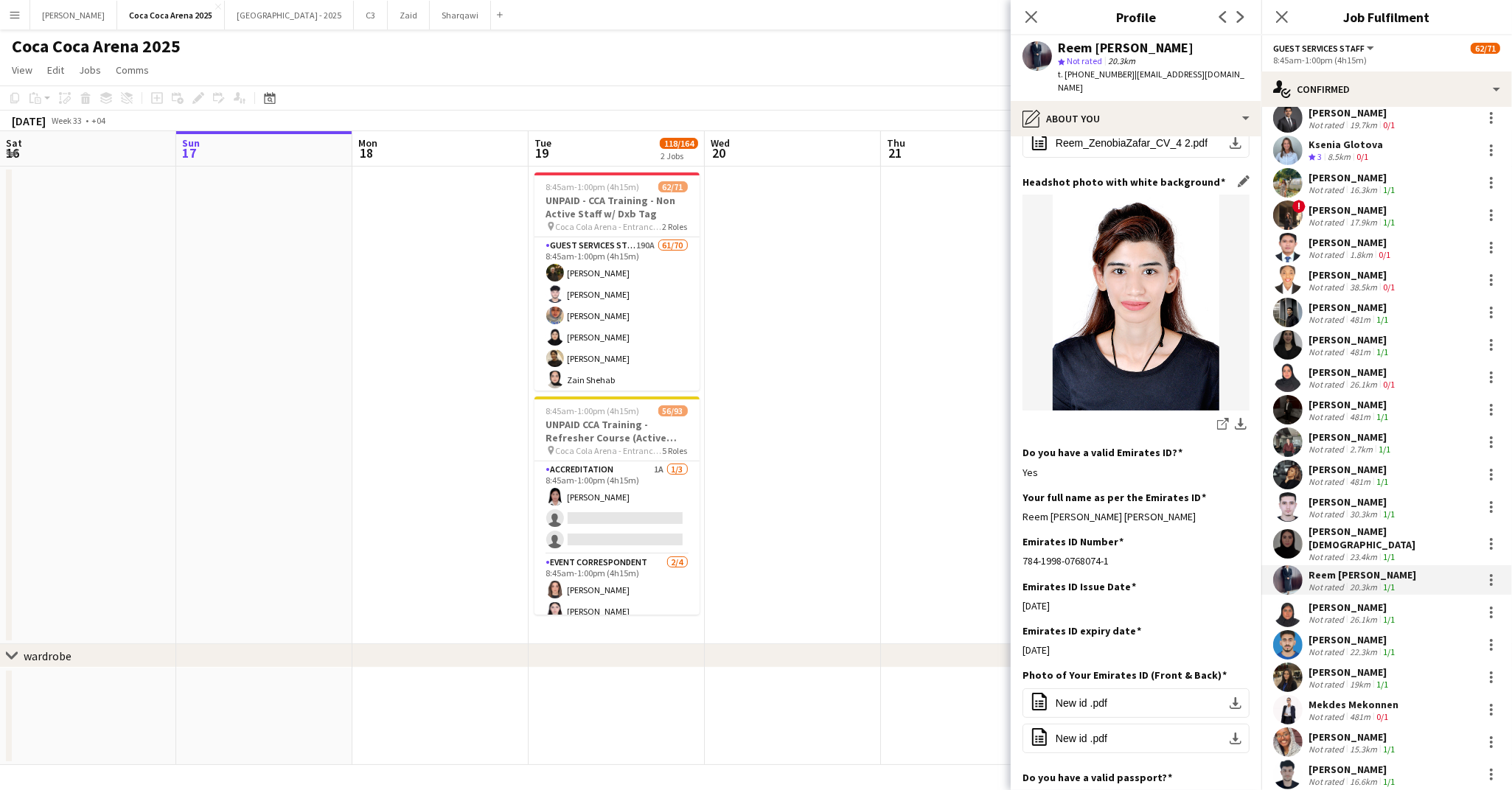
scroll to position [128, 0]
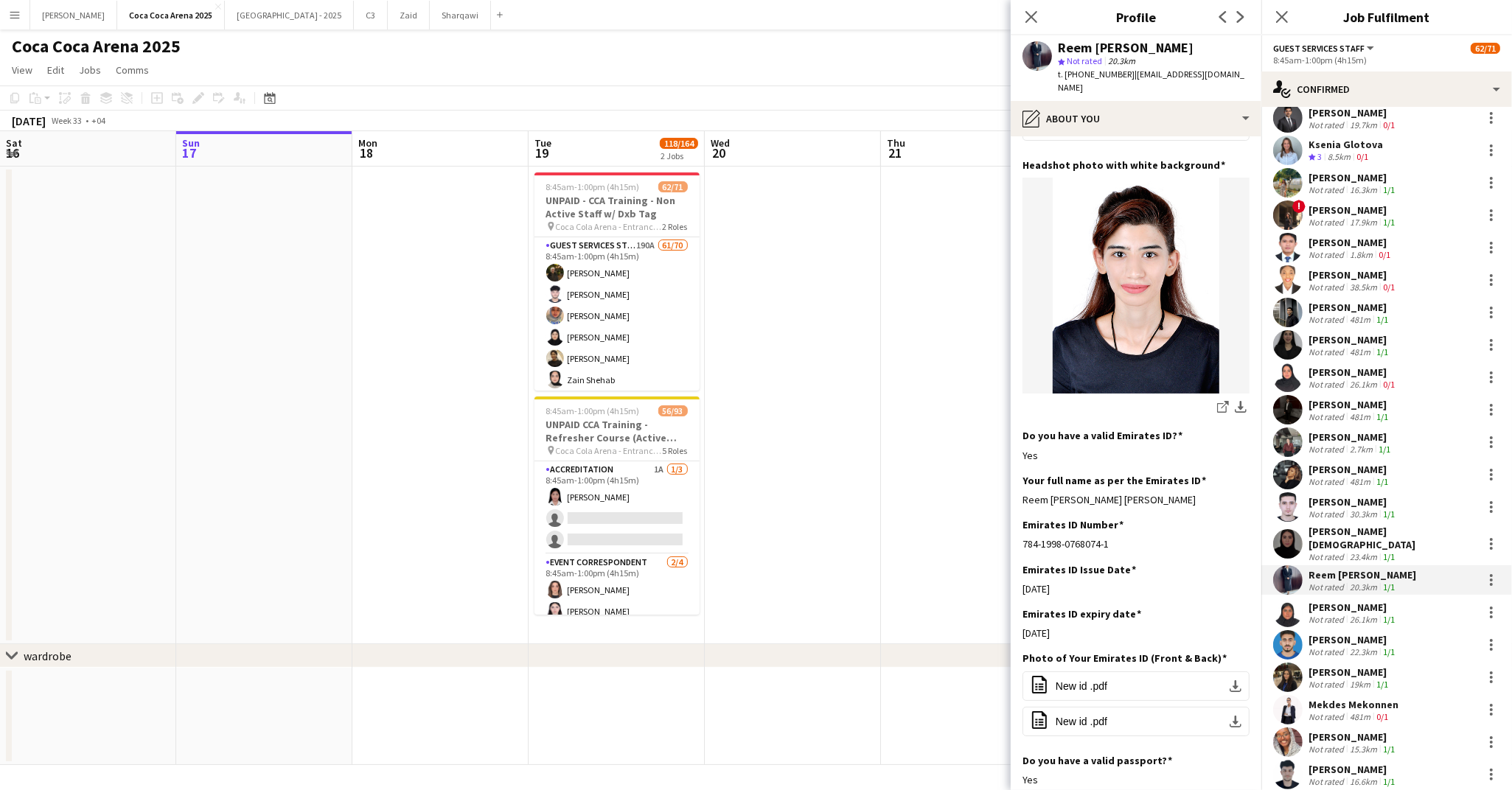
click at [1352, 601] on div "[PERSON_NAME]" at bounding box center [1353, 607] width 89 height 13
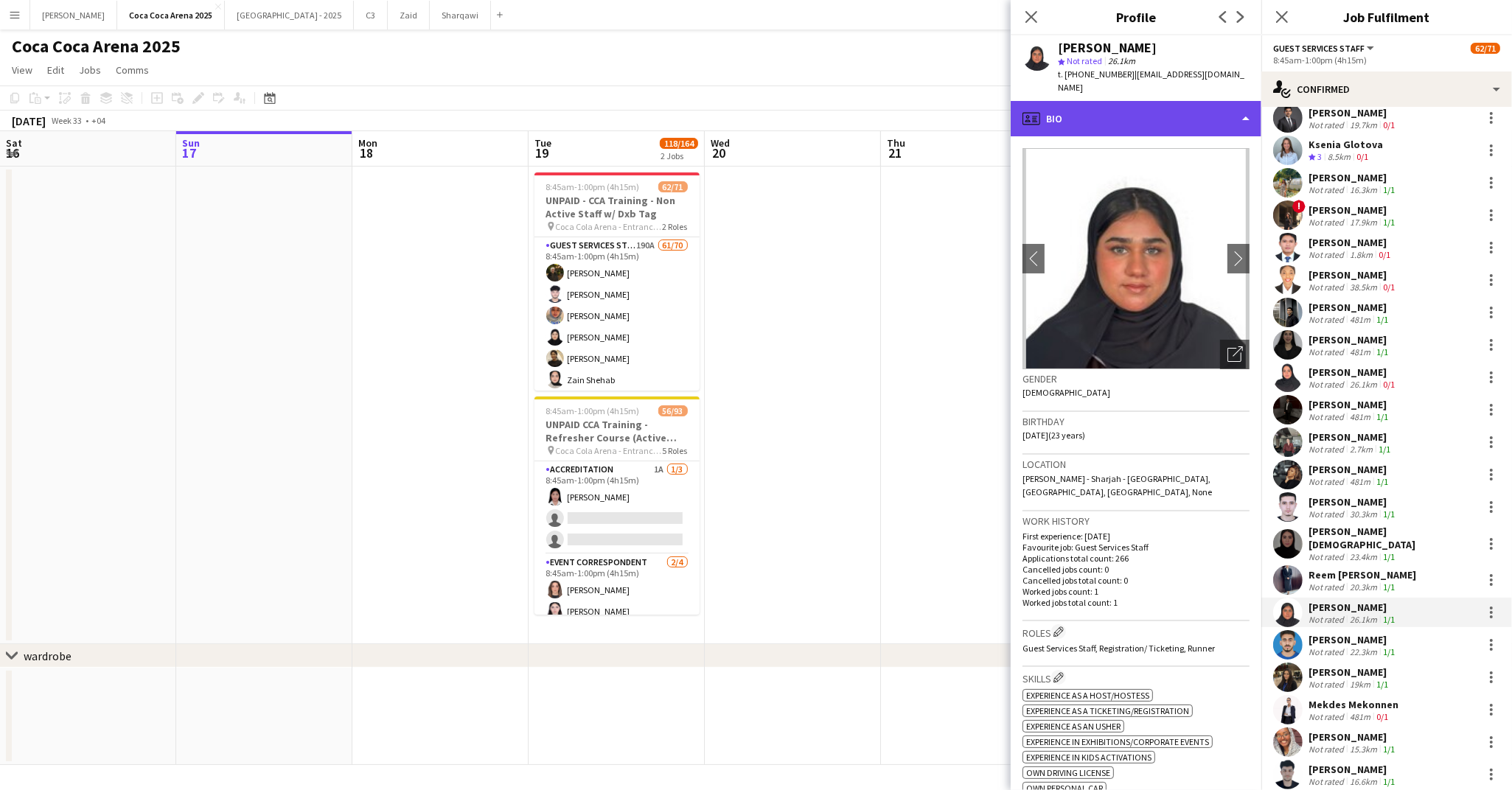
click at [1088, 101] on div "profile Bio" at bounding box center [1136, 118] width 250 height 35
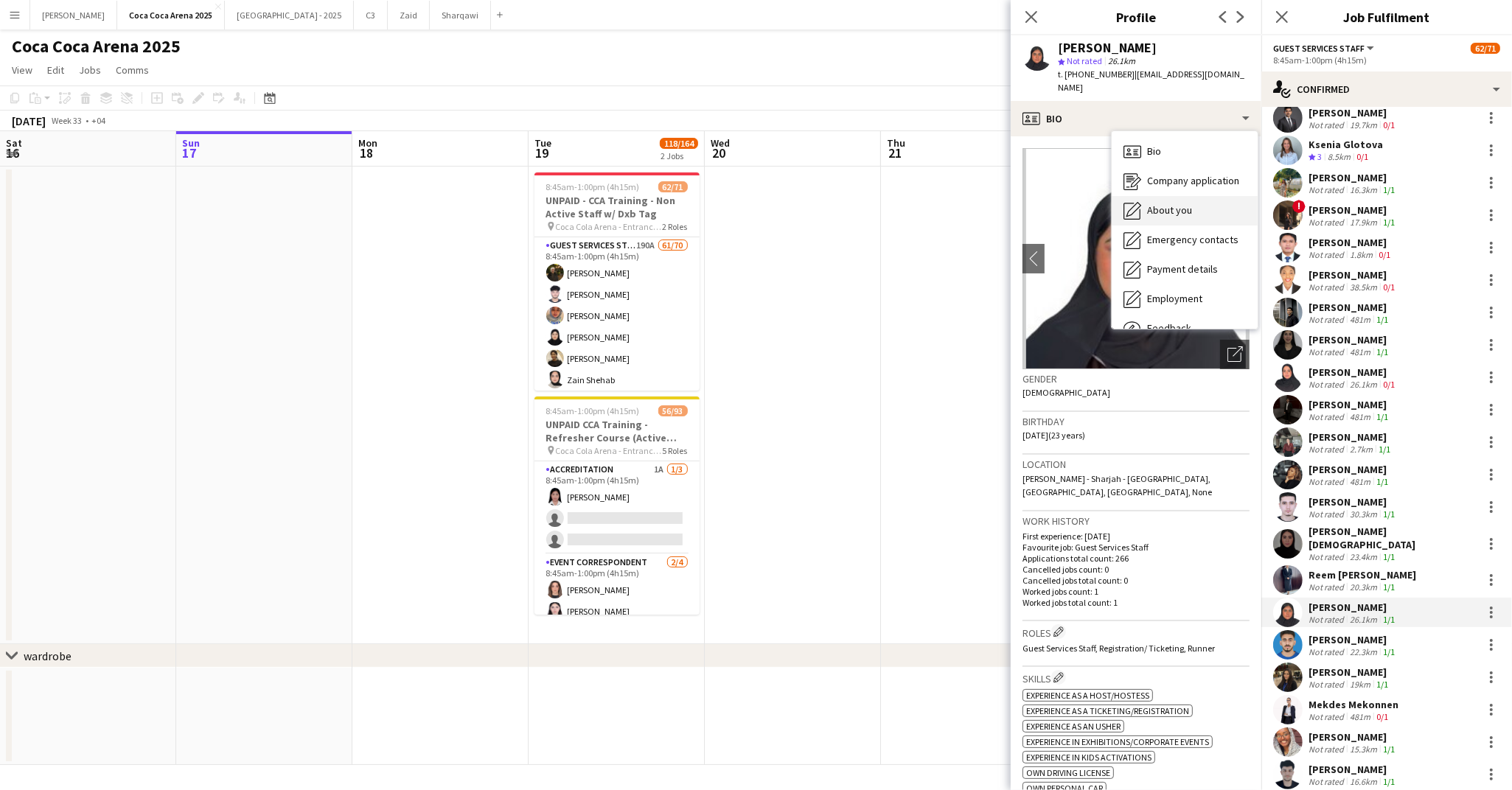
click at [1152, 196] on div "About you About you" at bounding box center [1184, 211] width 146 height 30
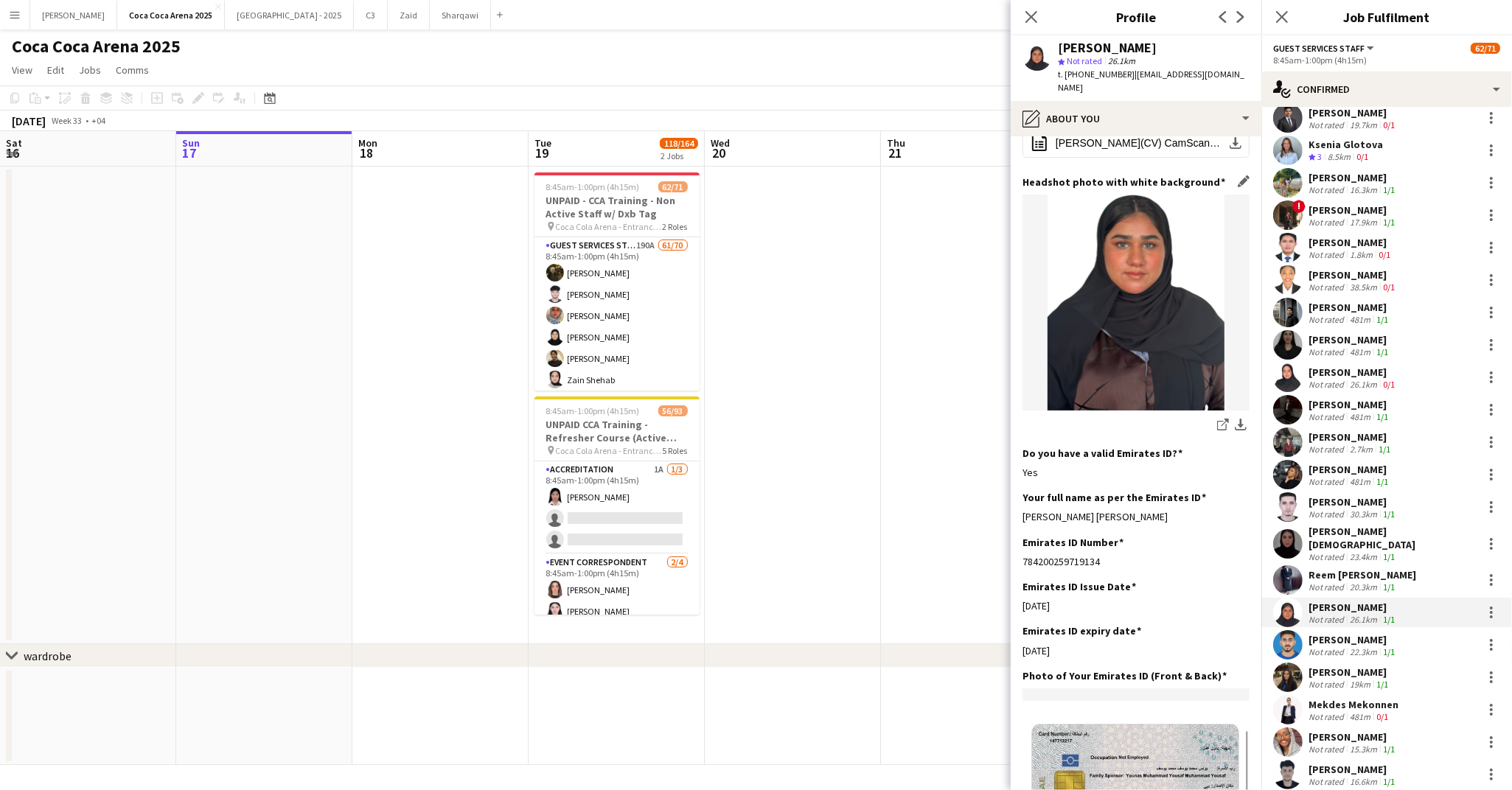
scroll to position [206, 0]
click at [1357, 647] on div "22.3km" at bounding box center [1363, 652] width 33 height 11
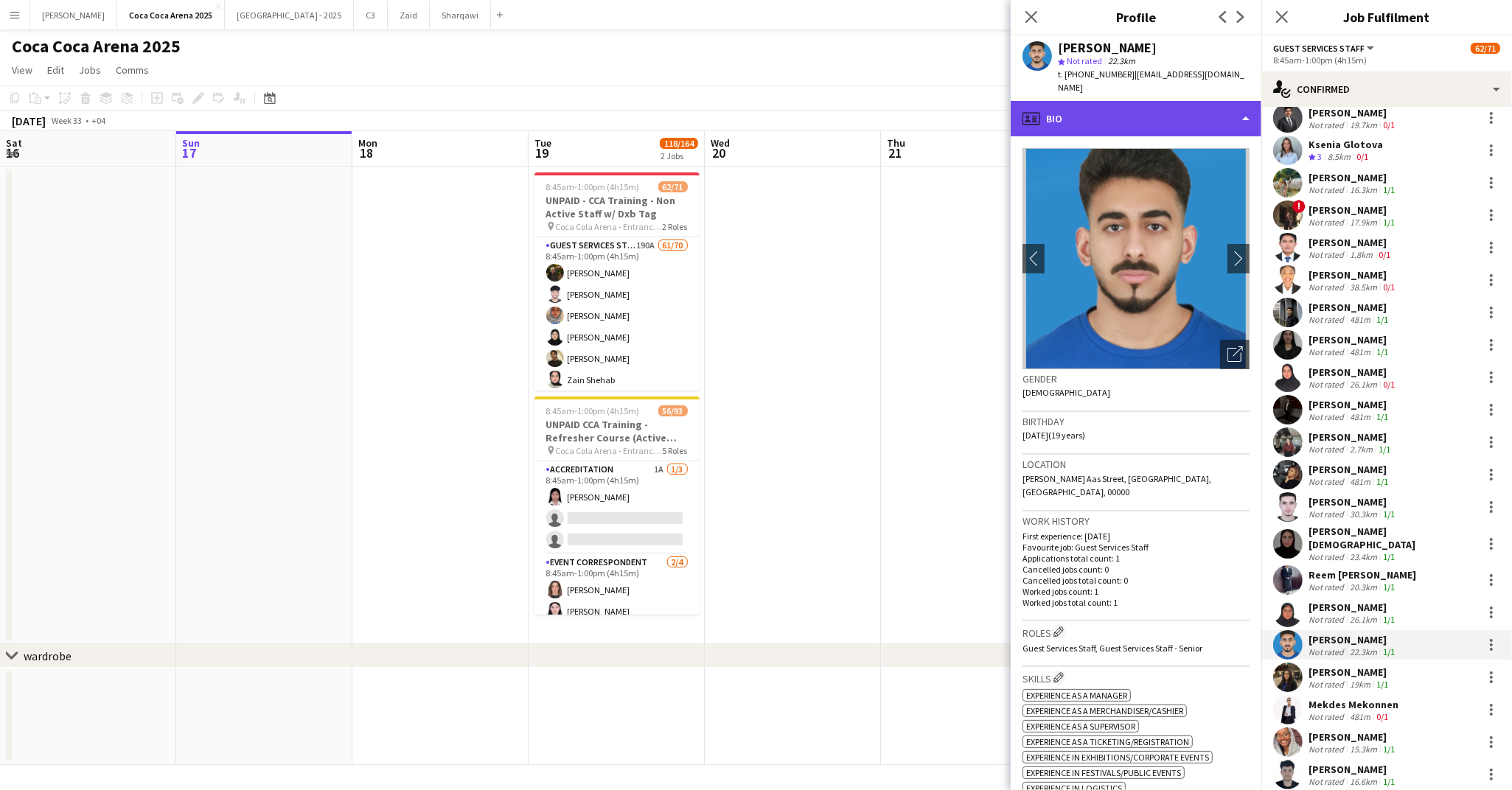
click at [1070, 109] on div "profile Bio" at bounding box center [1136, 118] width 250 height 35
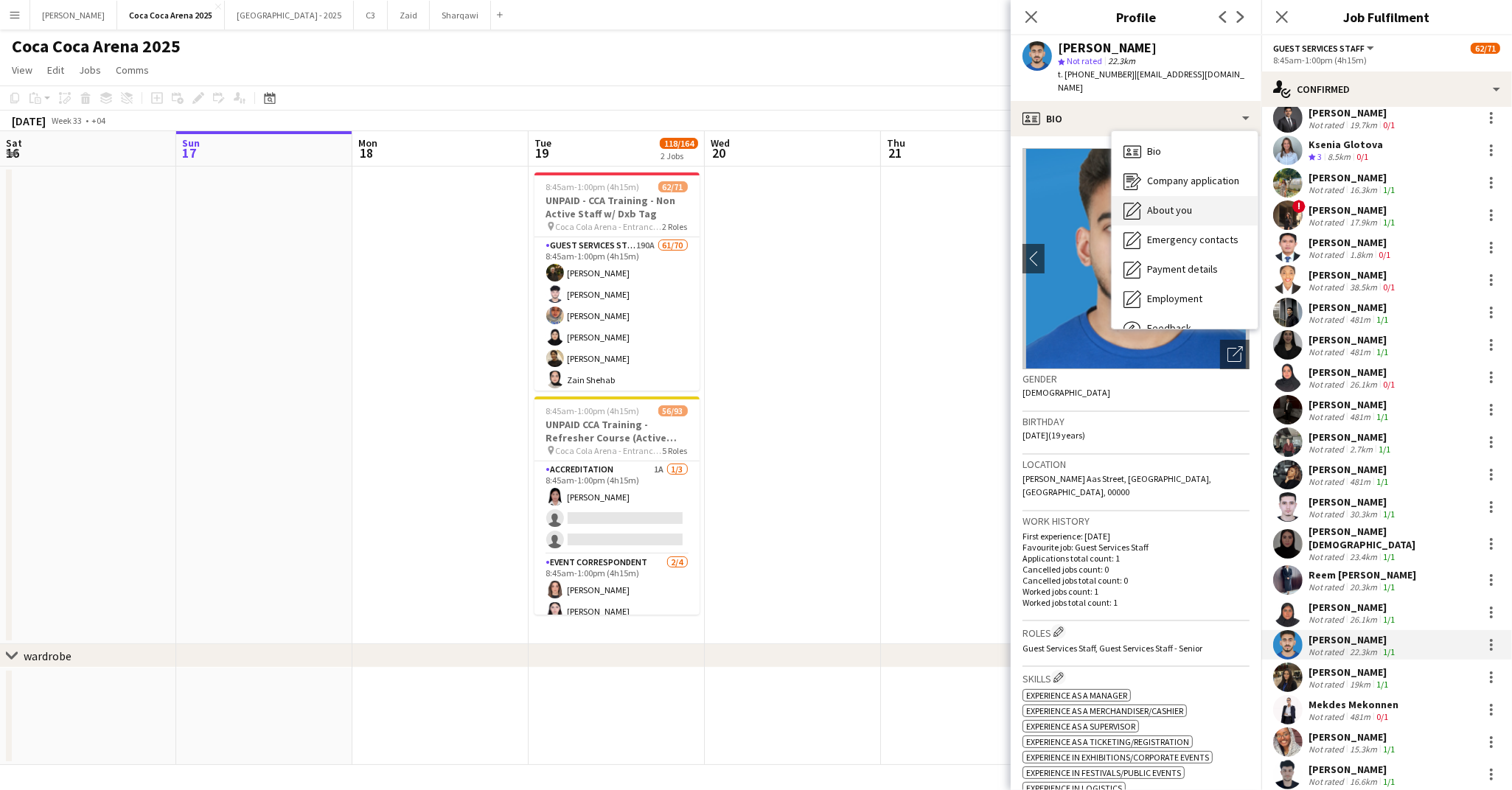
click at [1162, 204] on span "About you" at bounding box center [1169, 210] width 45 height 13
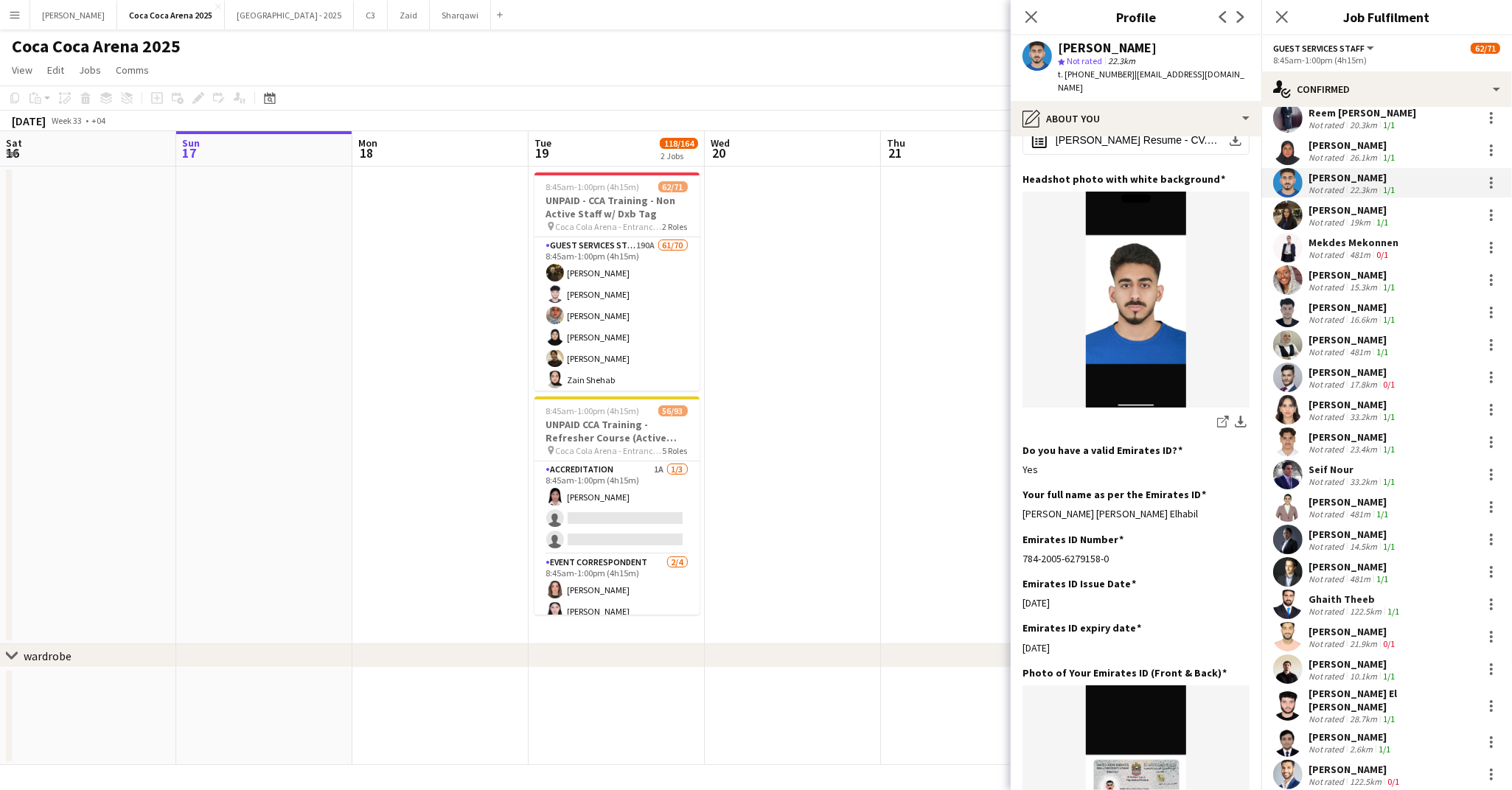
scroll to position [866, 0]
click at [1335, 202] on div "[PERSON_NAME]" at bounding box center [1349, 208] width 82 height 13
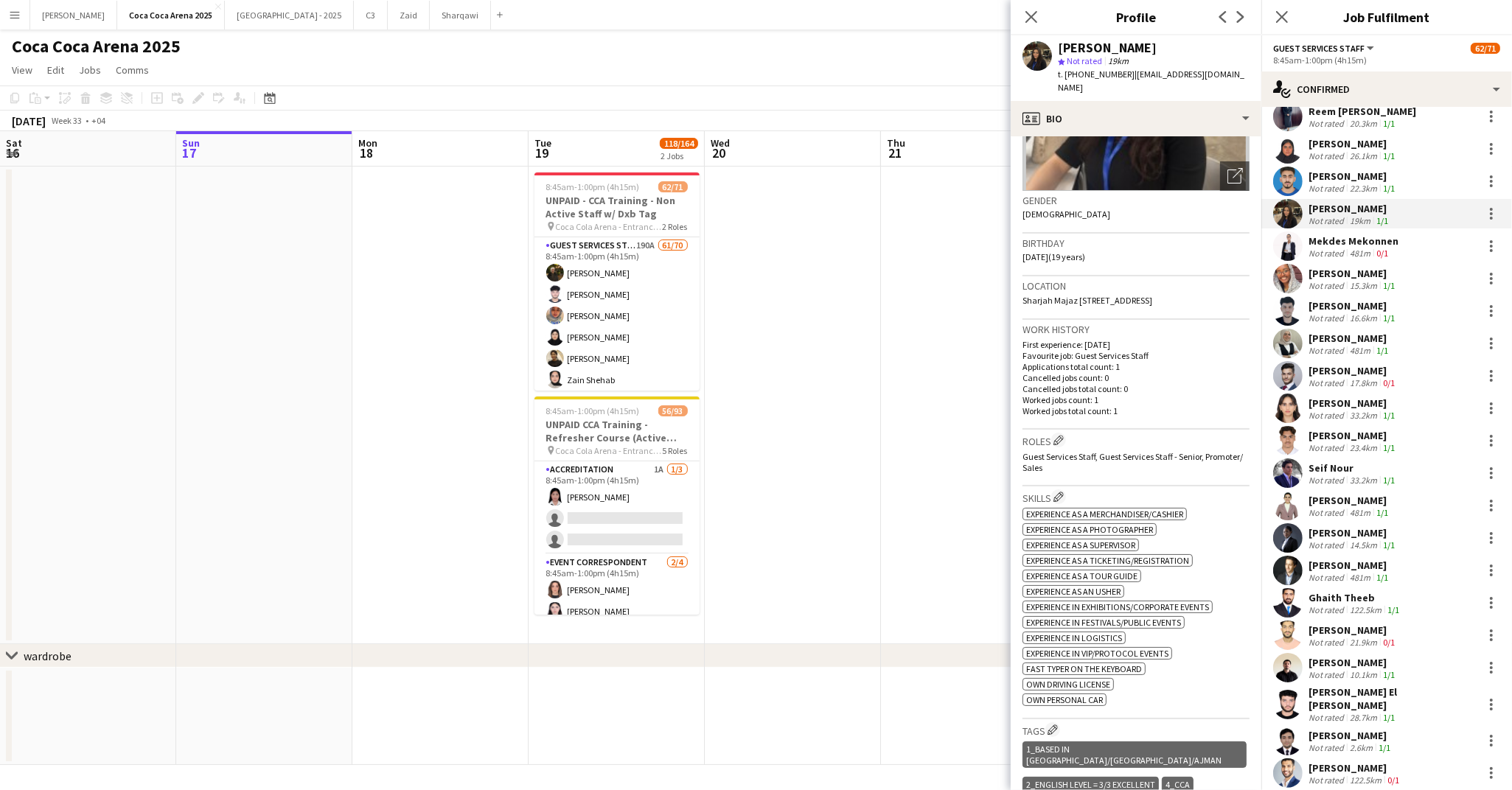
scroll to position [179, 0]
click at [1095, 114] on div "profile Bio" at bounding box center [1136, 118] width 250 height 35
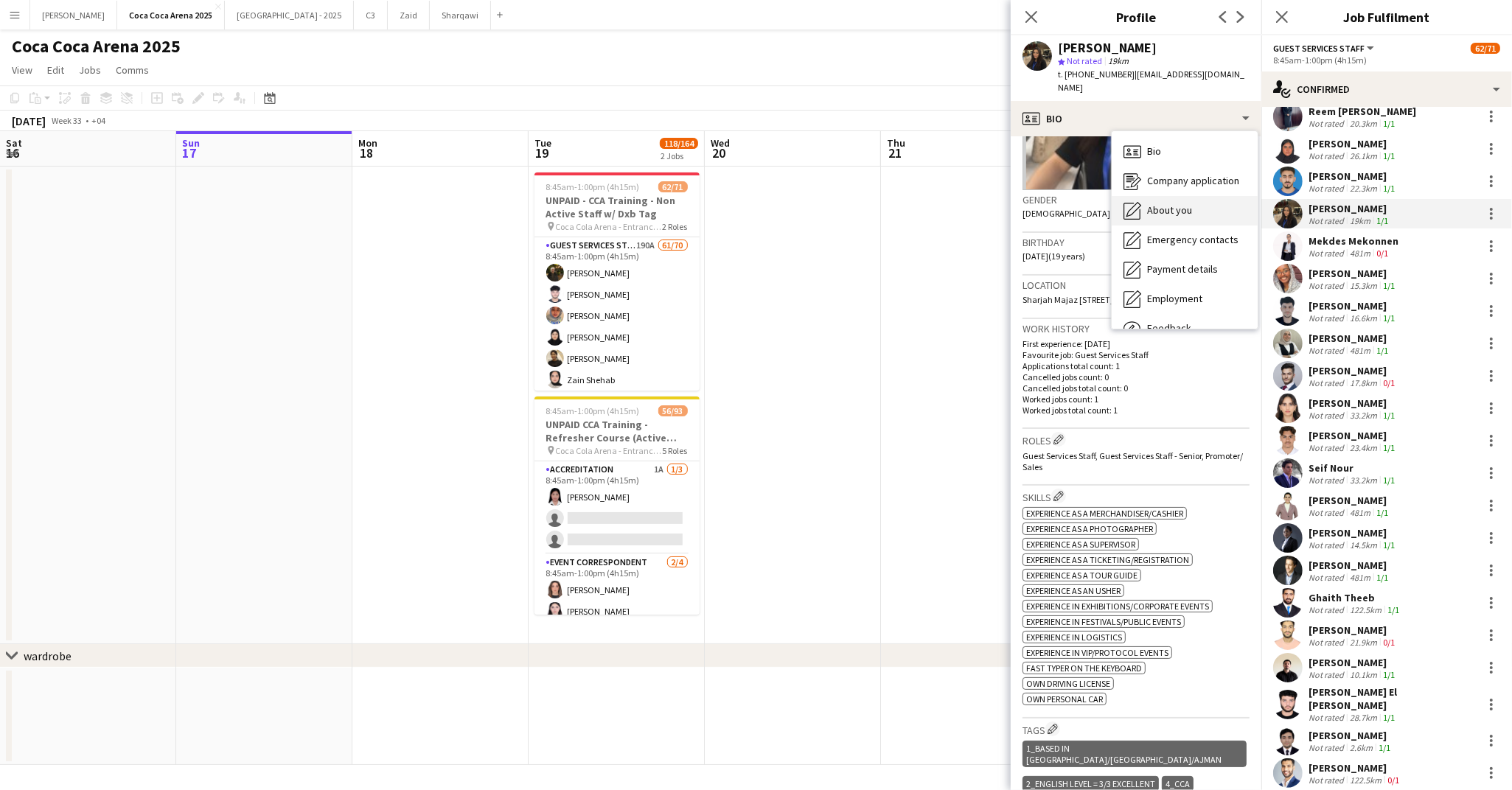
click at [1160, 204] on span "About you" at bounding box center [1169, 210] width 45 height 13
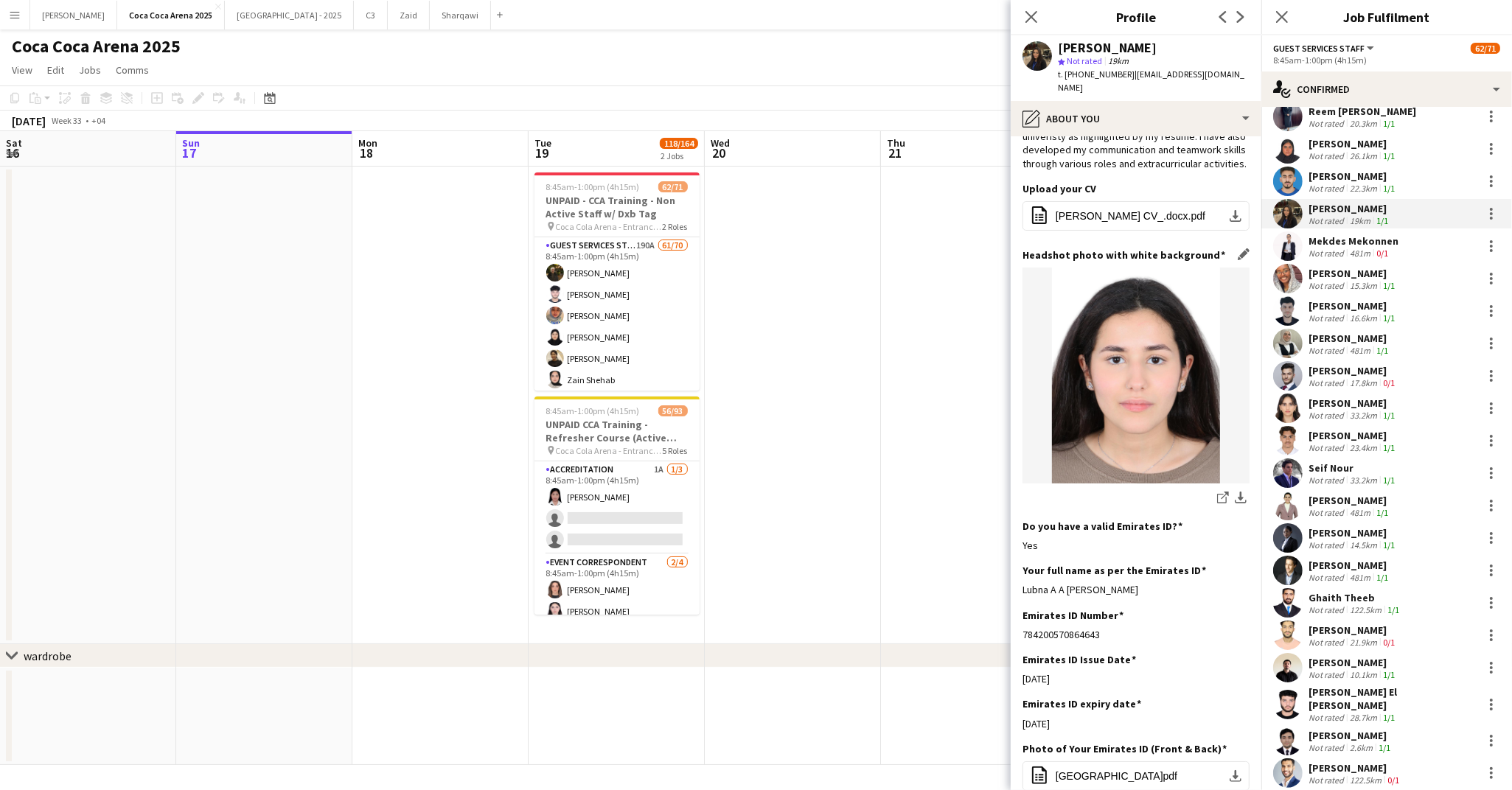
scroll to position [136, 0]
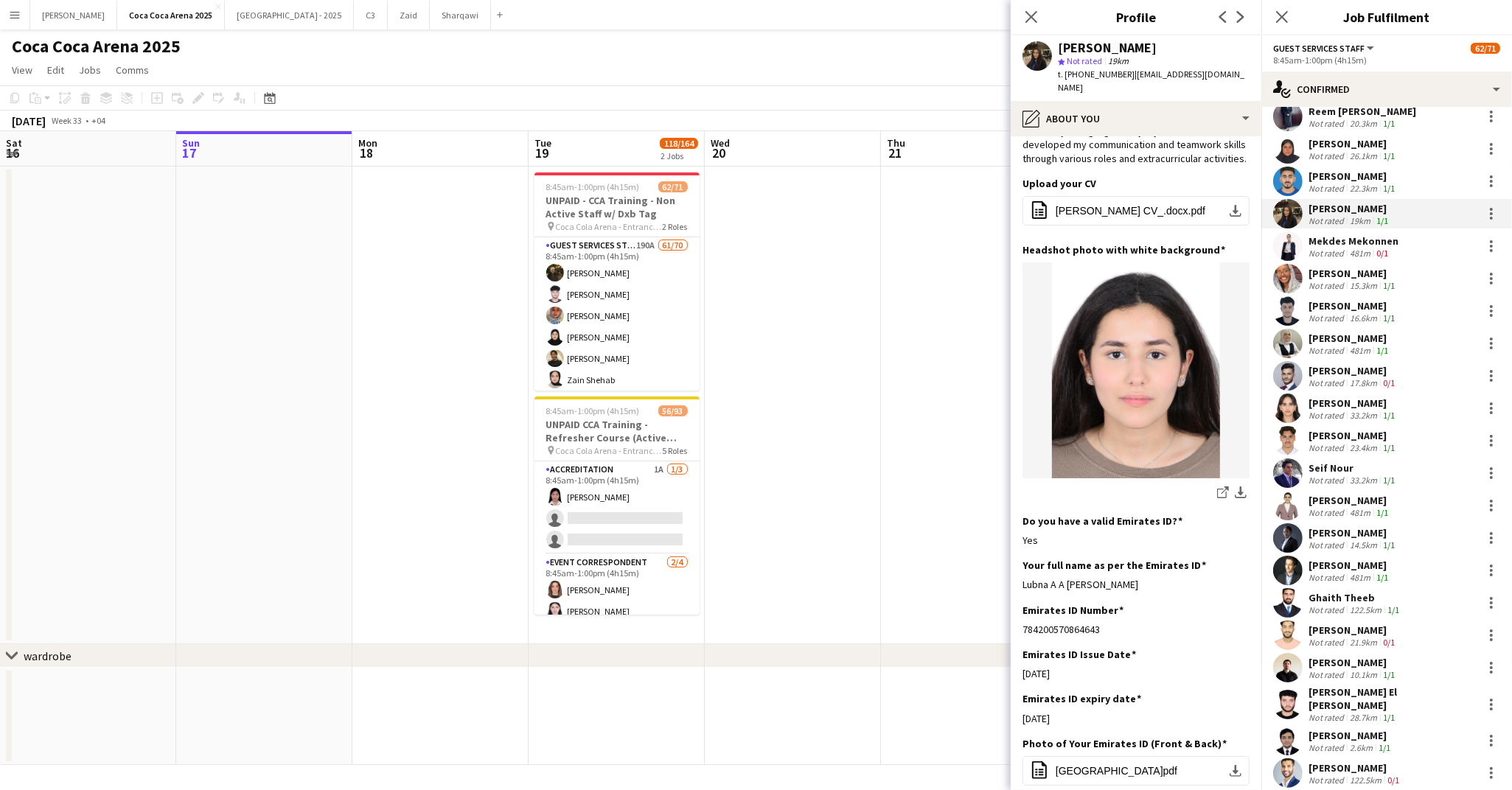
click at [1323, 248] on div "Not rated" at bounding box center [1327, 253] width 38 height 11
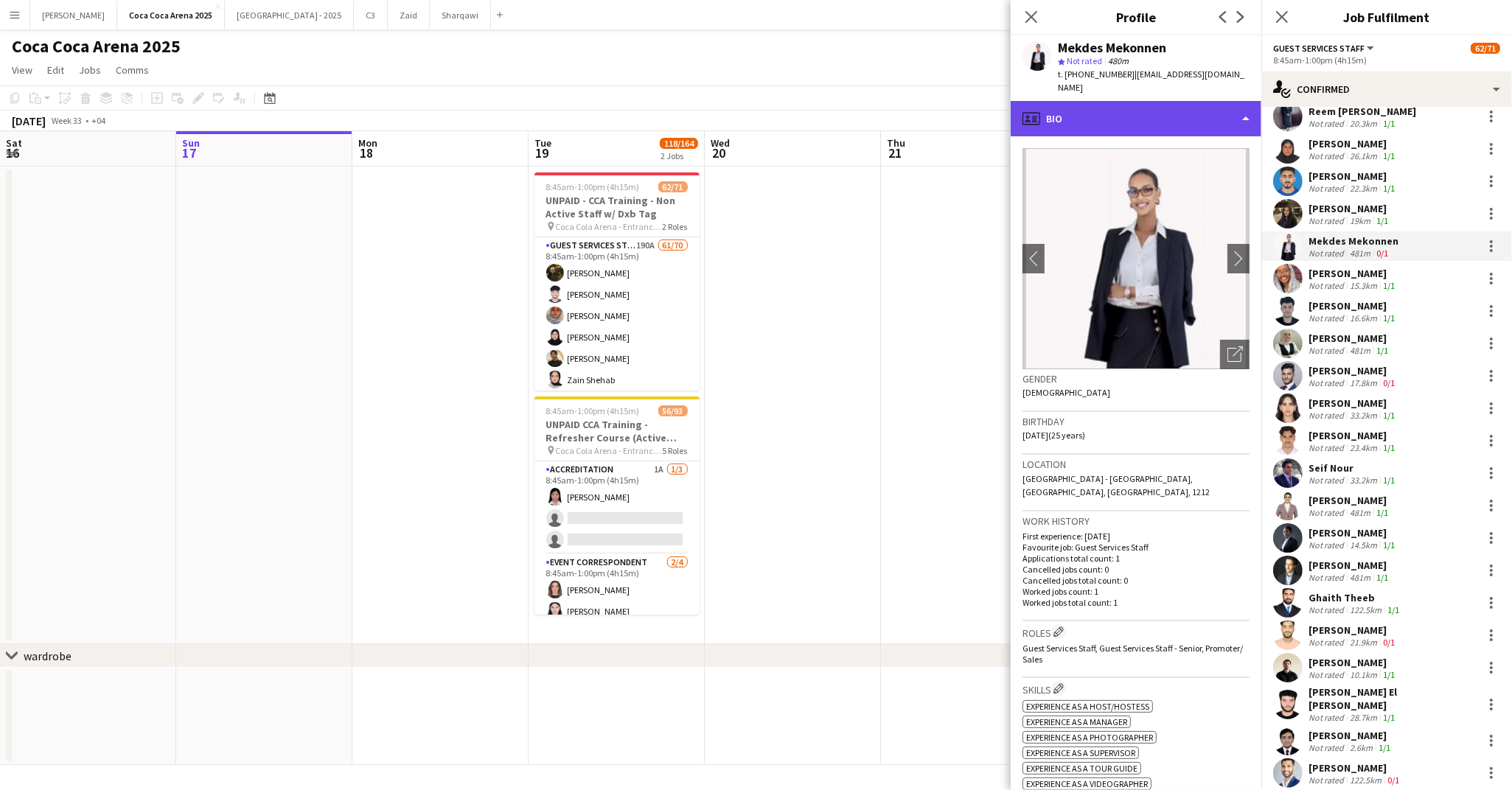
click at [1116, 101] on div "profile Bio" at bounding box center [1136, 118] width 250 height 35
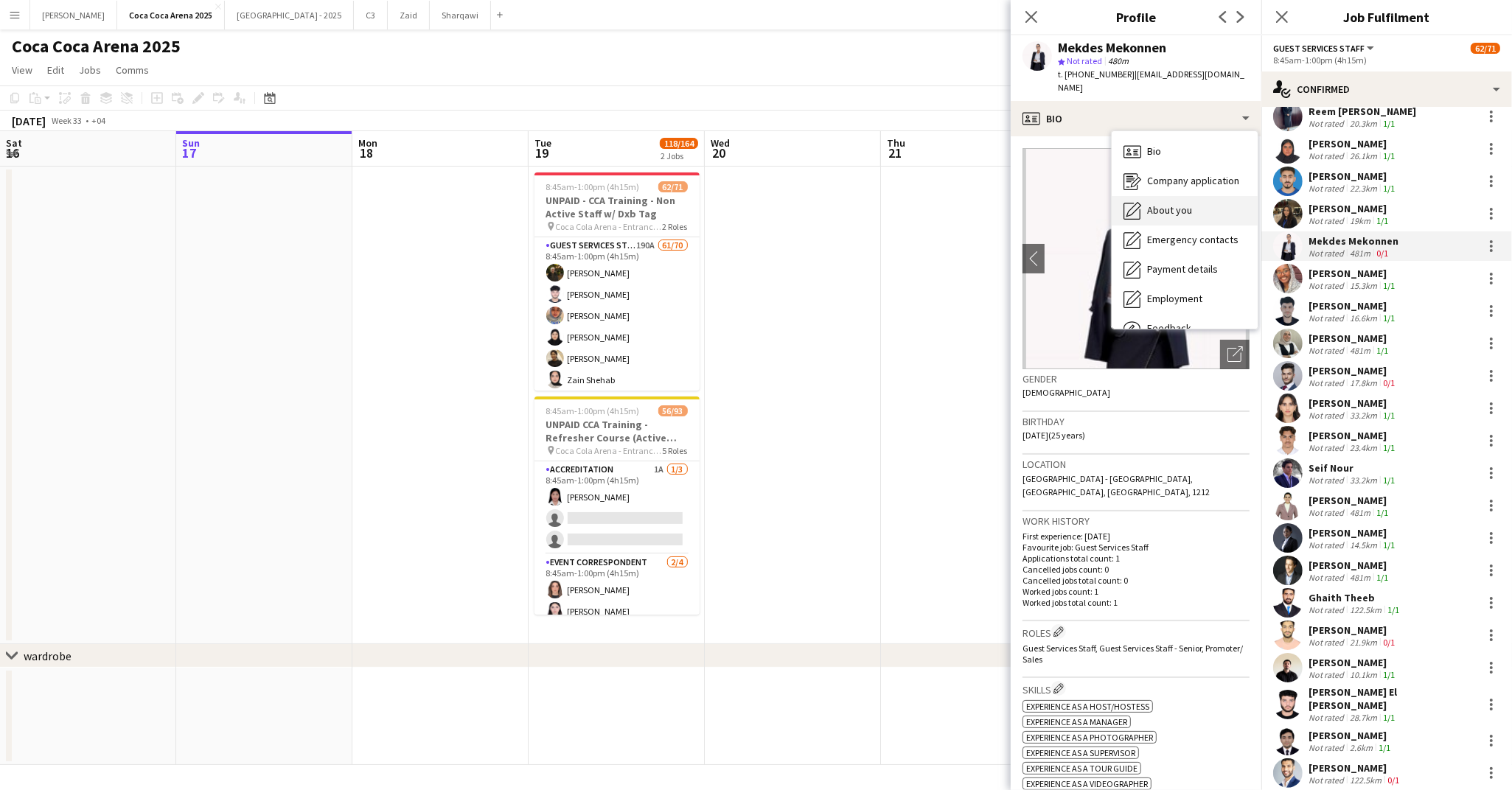
click at [1152, 212] on span "About you" at bounding box center [1169, 210] width 45 height 13
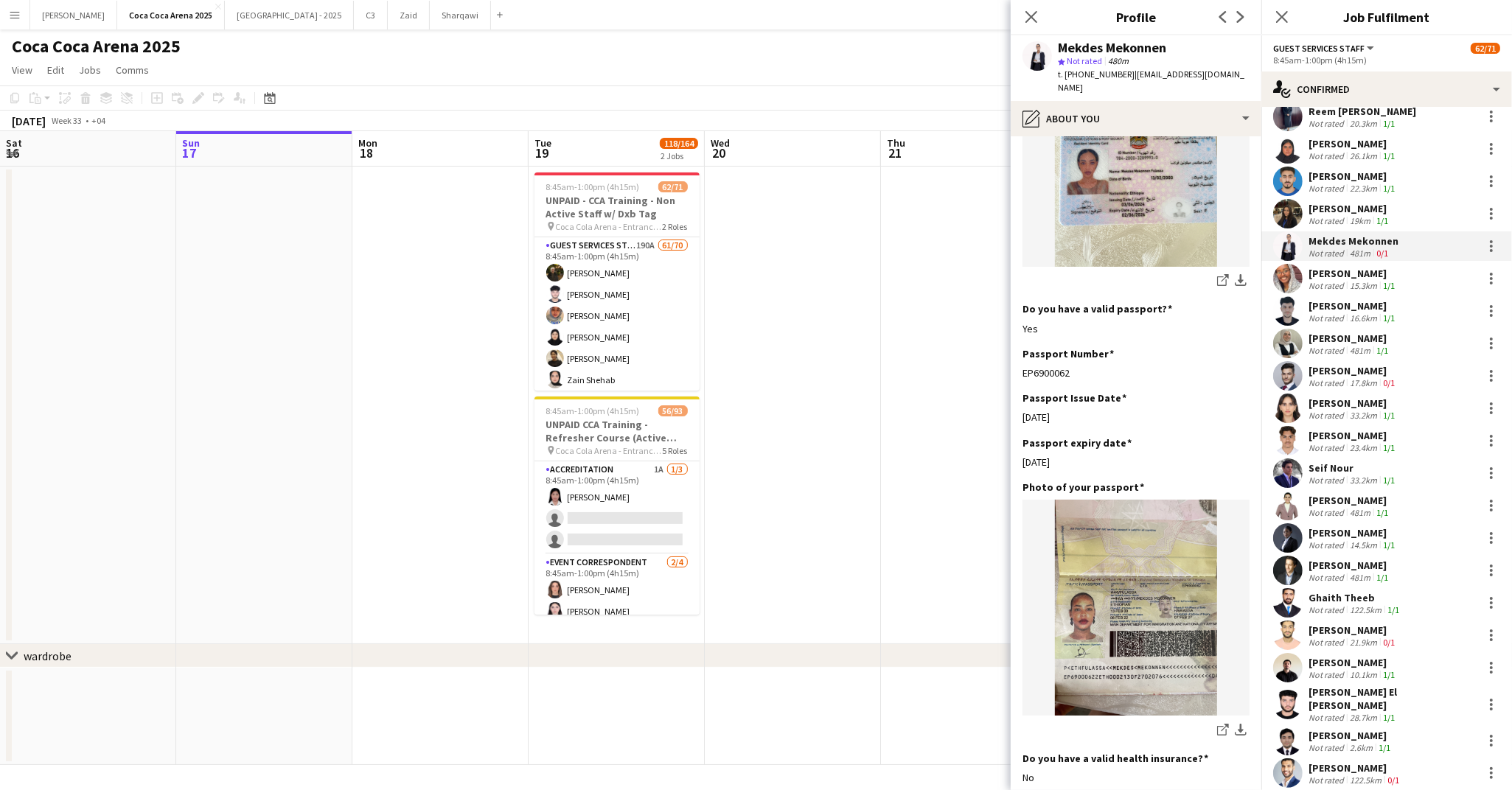
scroll to position [760, 0]
click at [1320, 280] on div "Not rated" at bounding box center [1327, 285] width 38 height 11
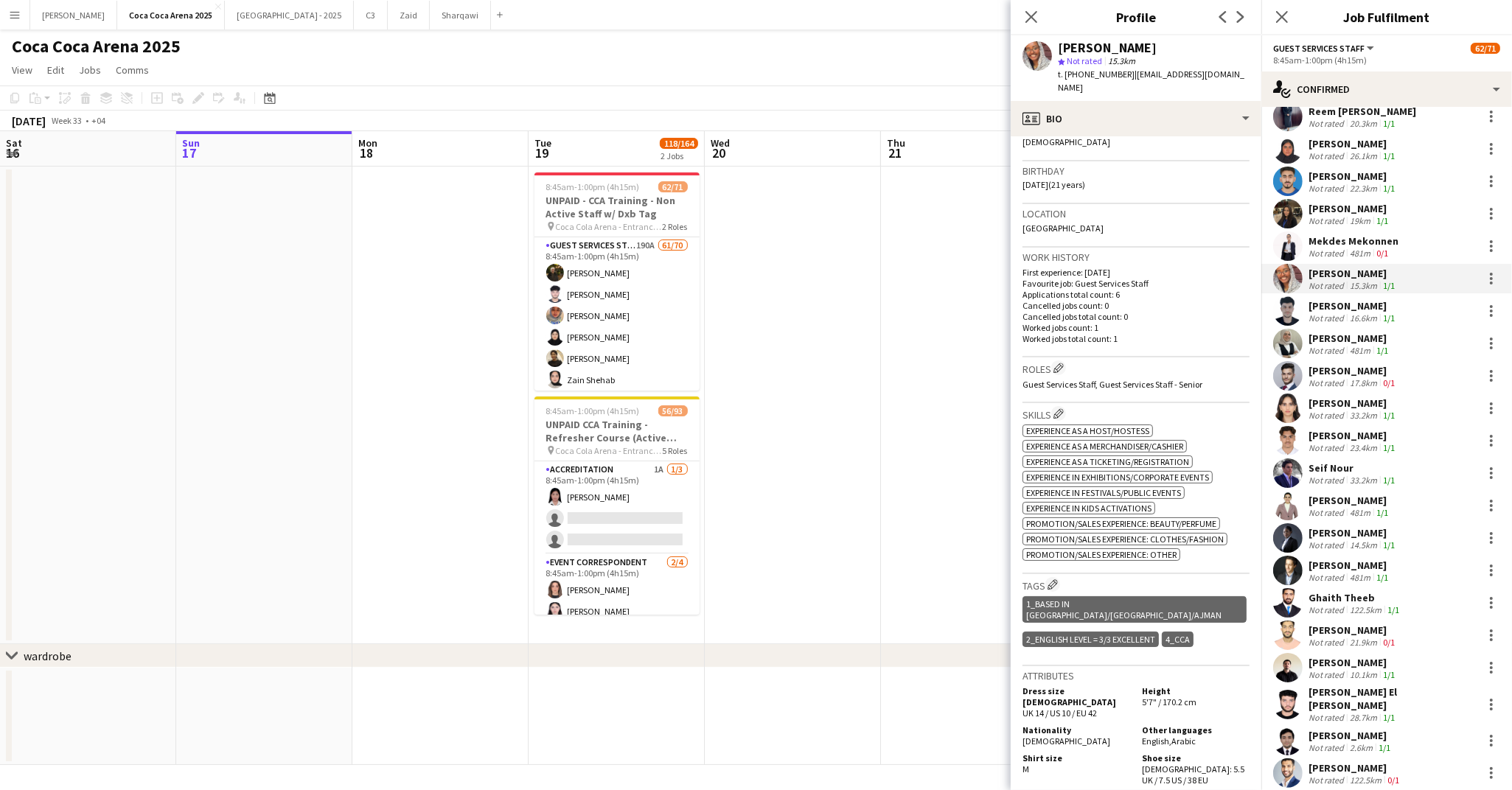
scroll to position [372, 0]
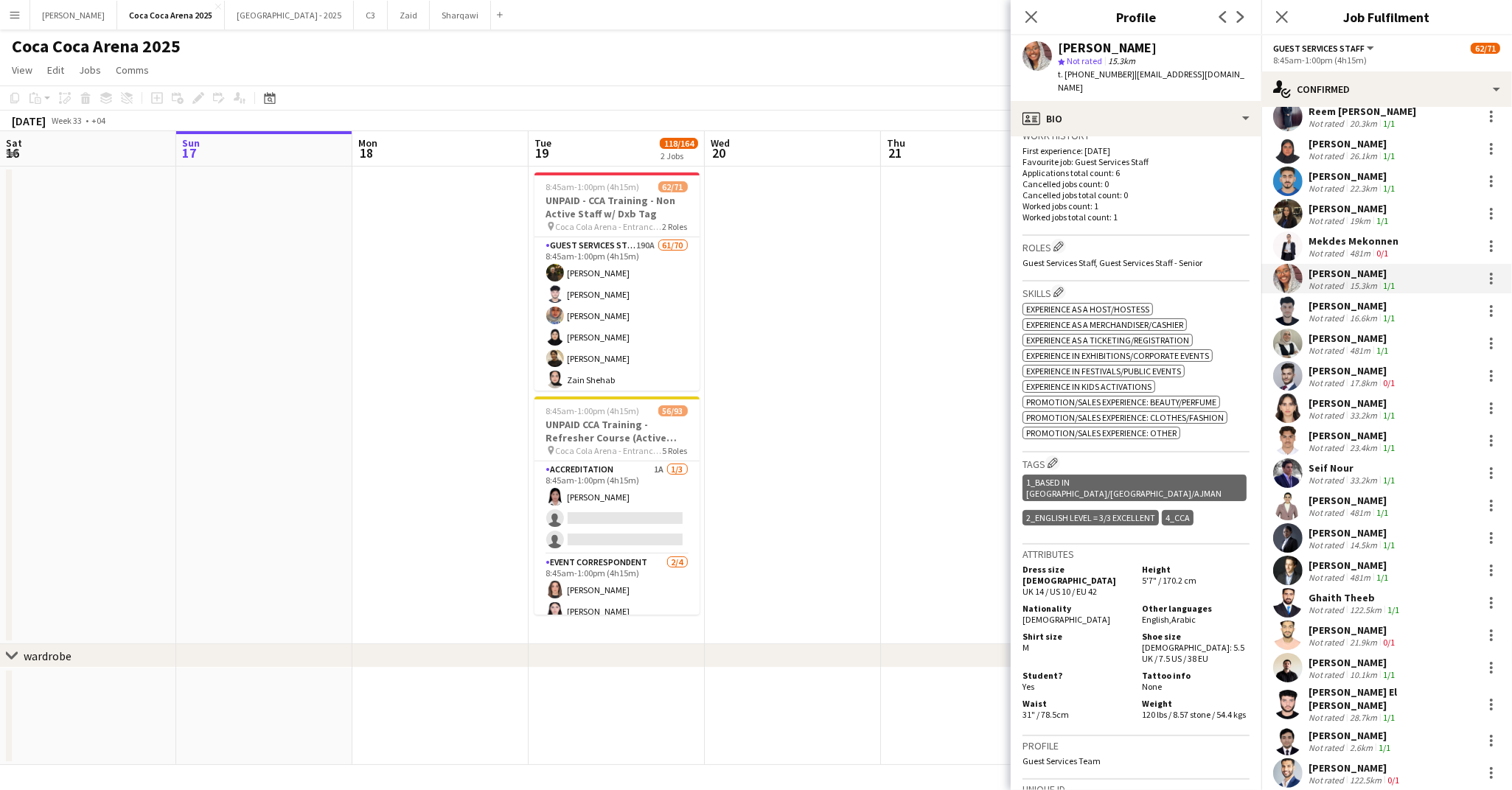
click at [1330, 248] on div "Not rated" at bounding box center [1327, 253] width 38 height 11
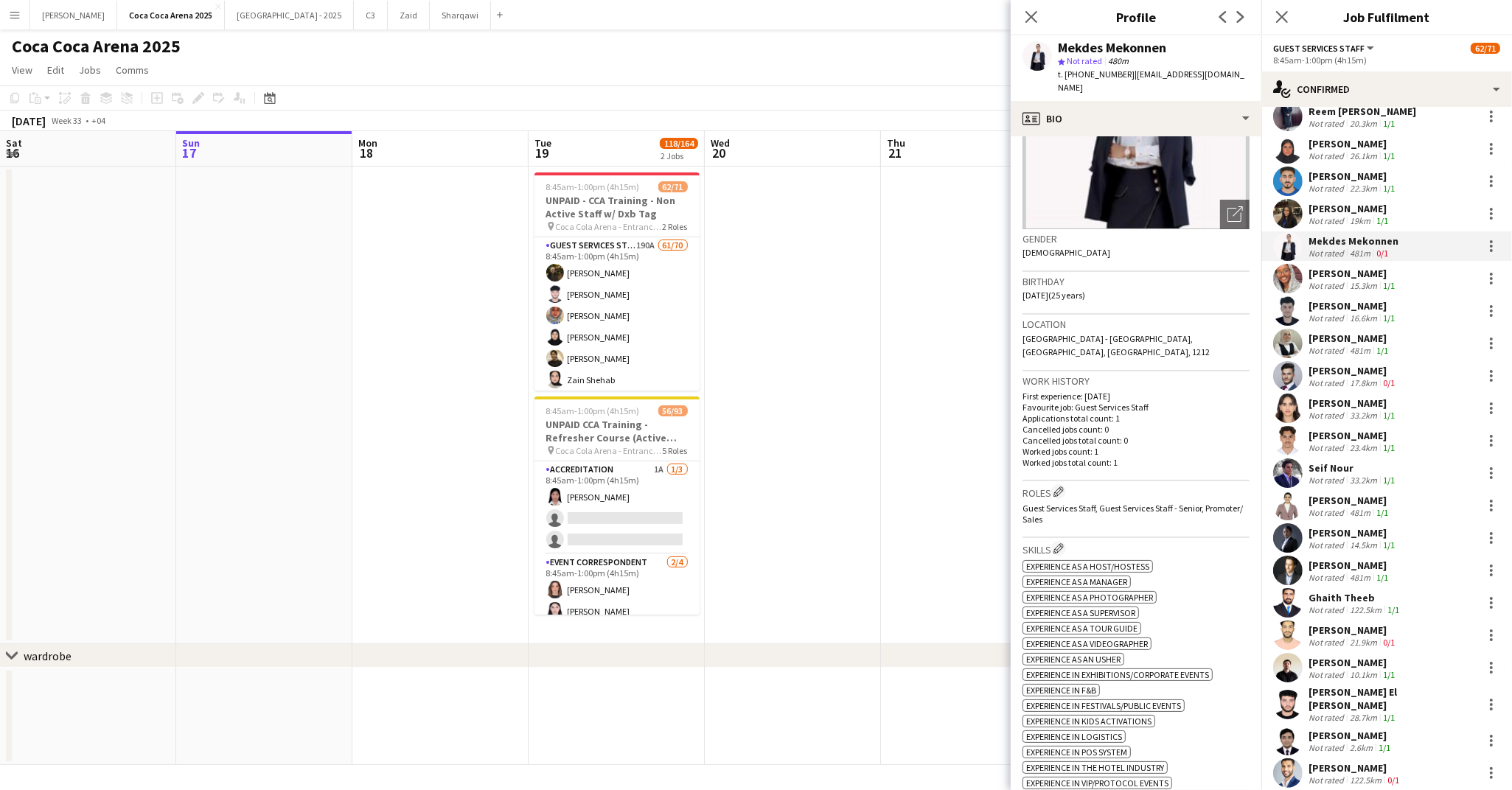
scroll to position [0, 0]
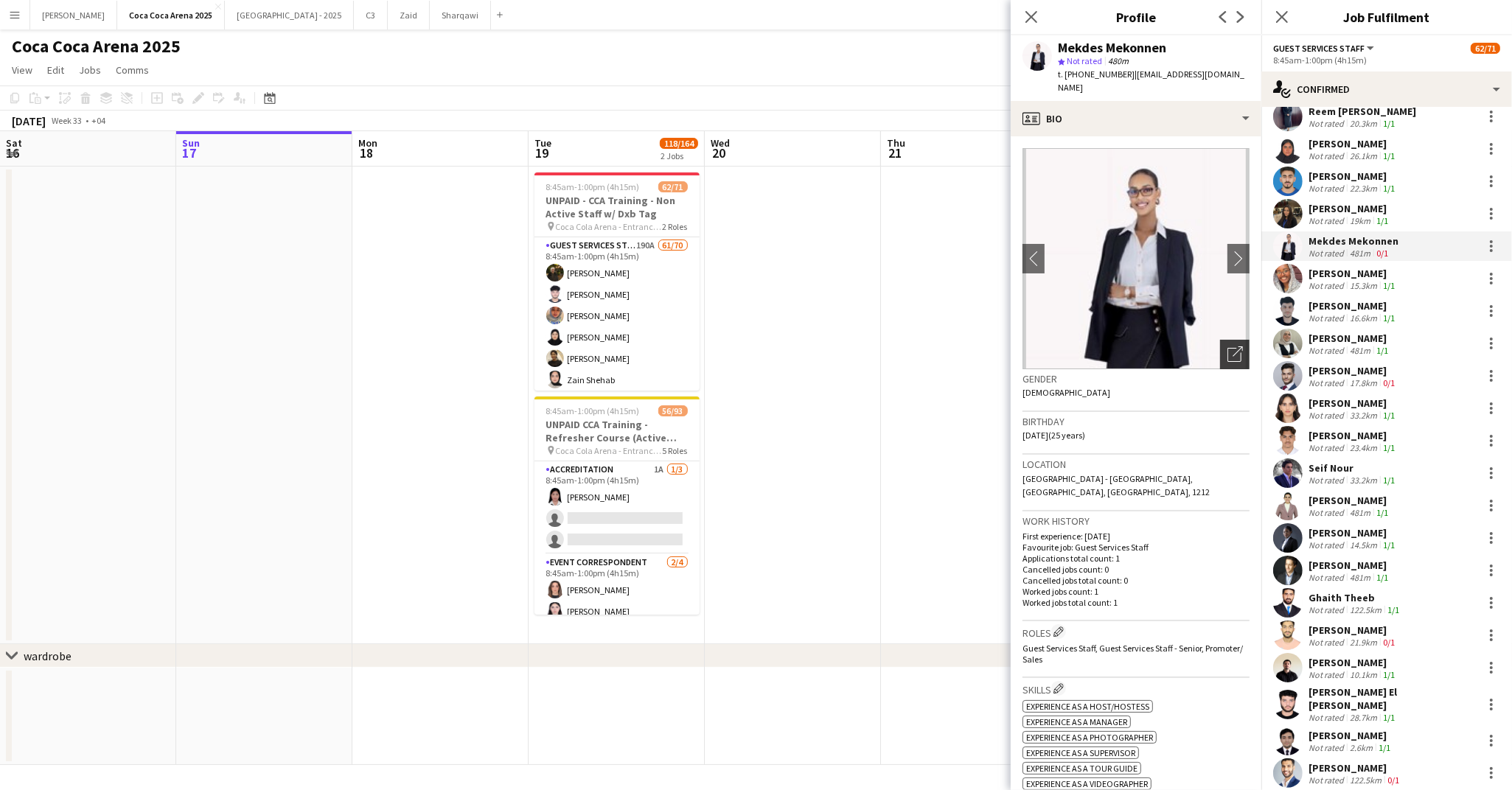
click at [1227, 362] on div "Open photos pop-in" at bounding box center [1235, 354] width 30 height 30
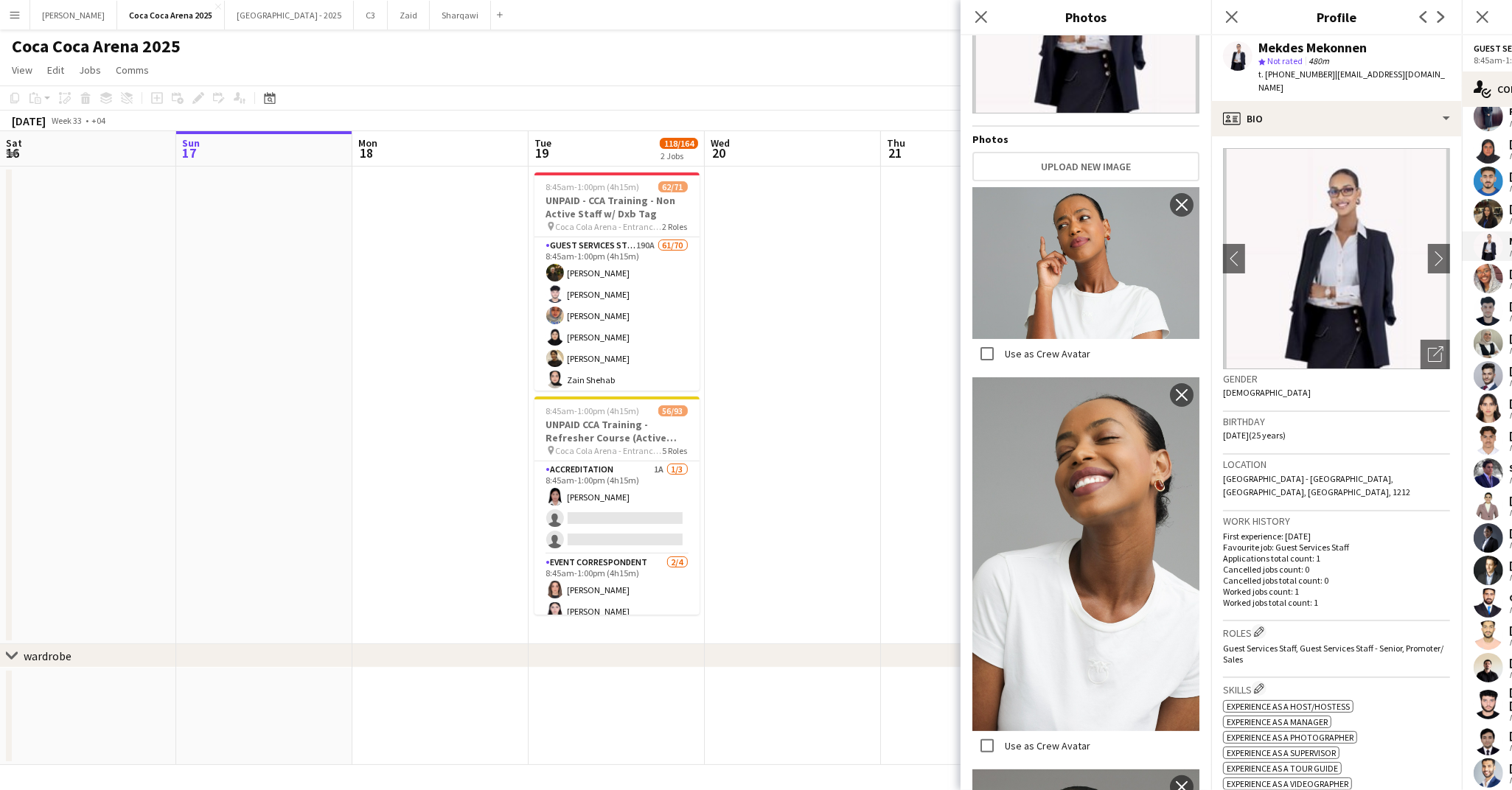
scroll to position [461, 0]
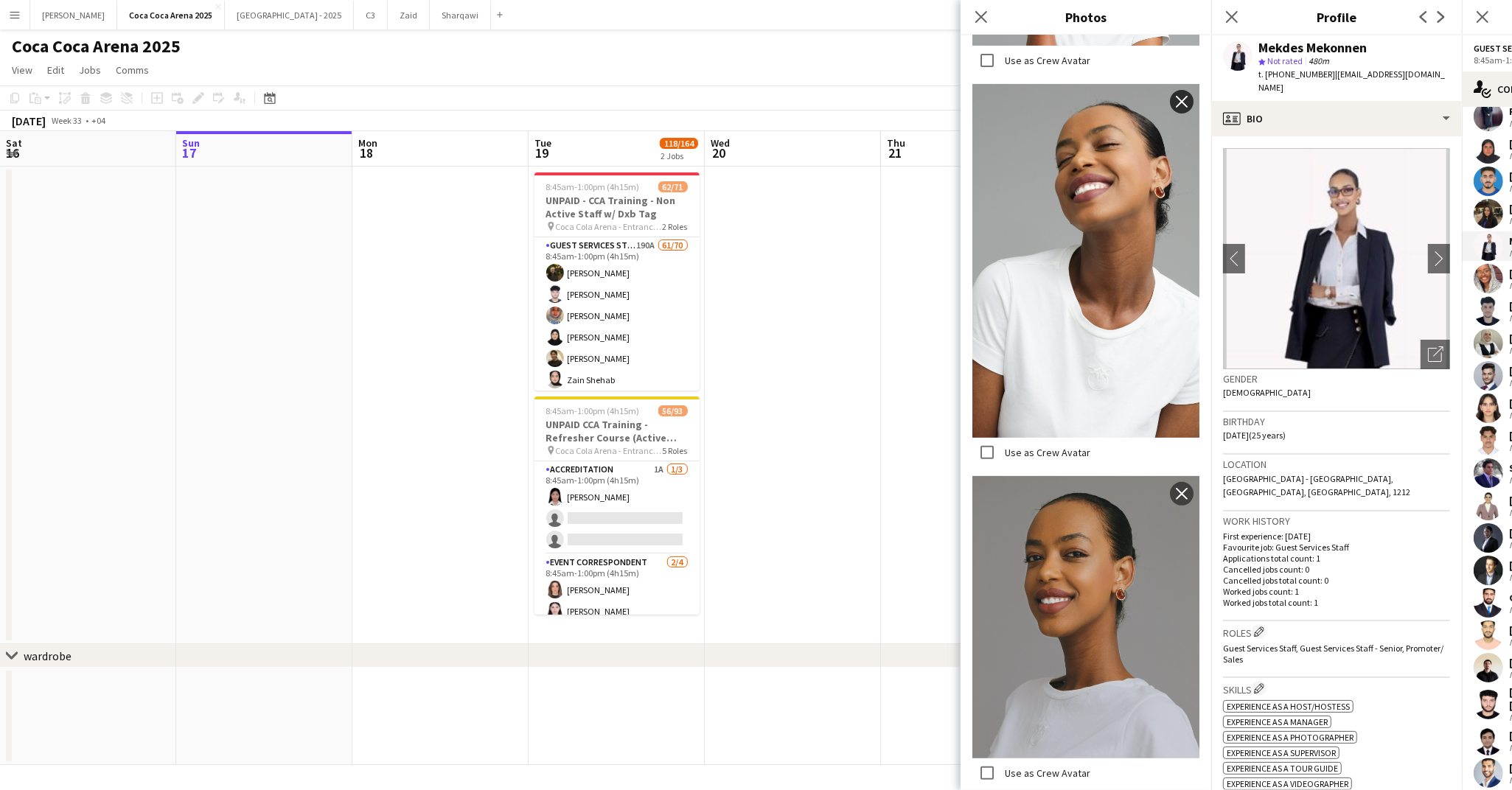
click at [1178, 99] on app-icon "close" at bounding box center [1181, 101] width 15 height 11
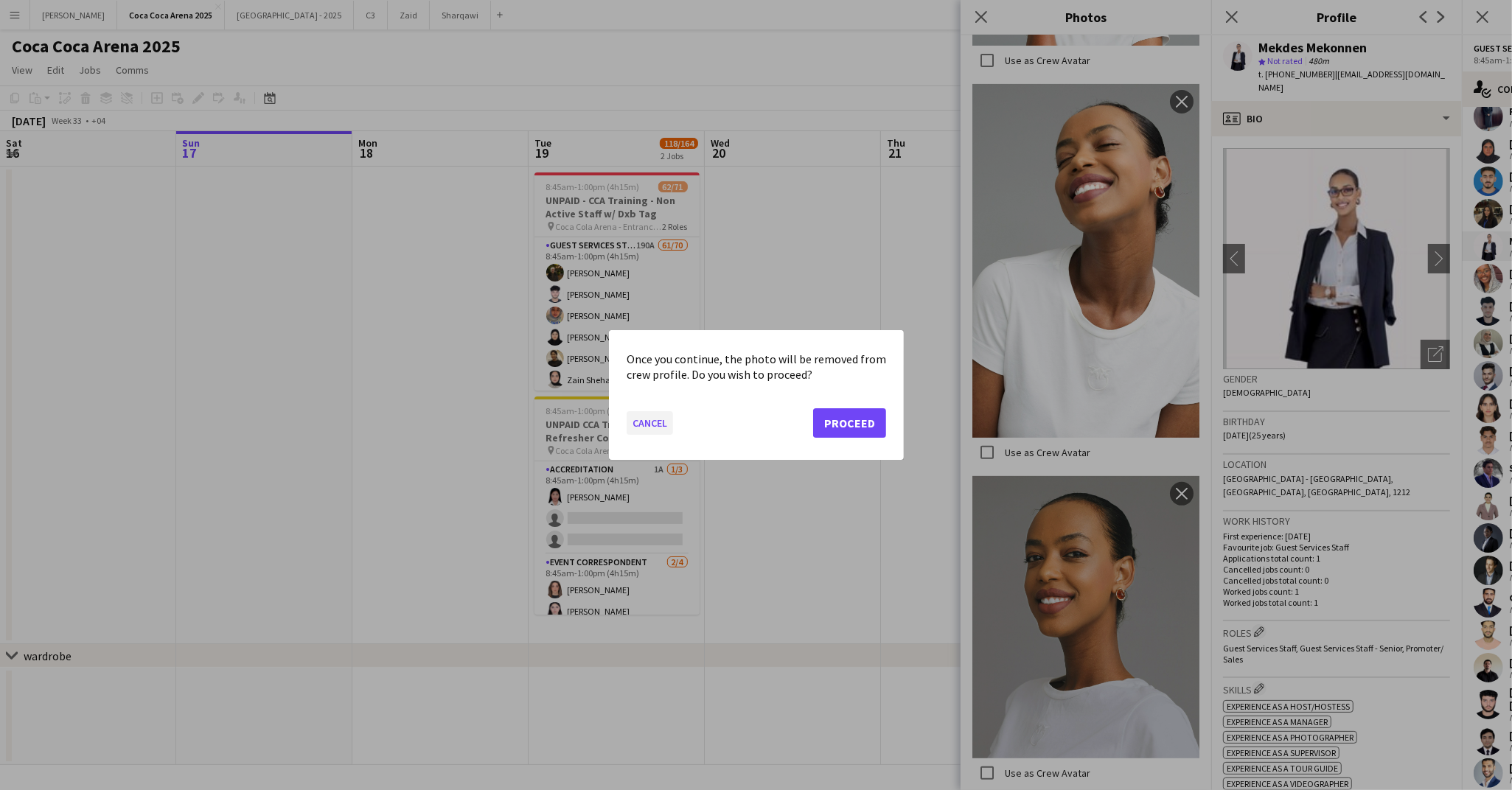
click at [664, 425] on button "Cancel" at bounding box center [649, 423] width 46 height 24
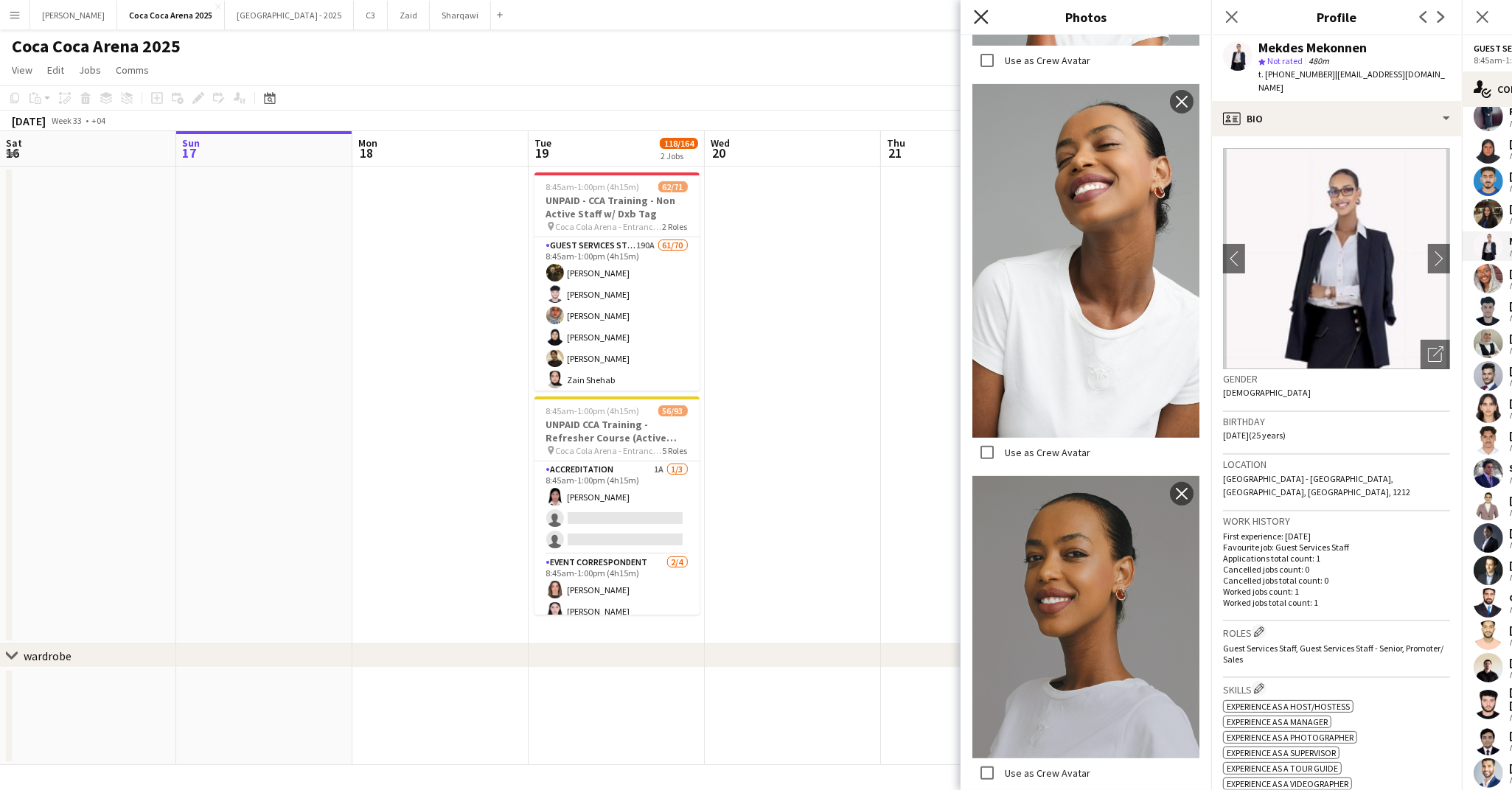
click at [980, 17] on icon "Close pop-in" at bounding box center [981, 17] width 14 height 14
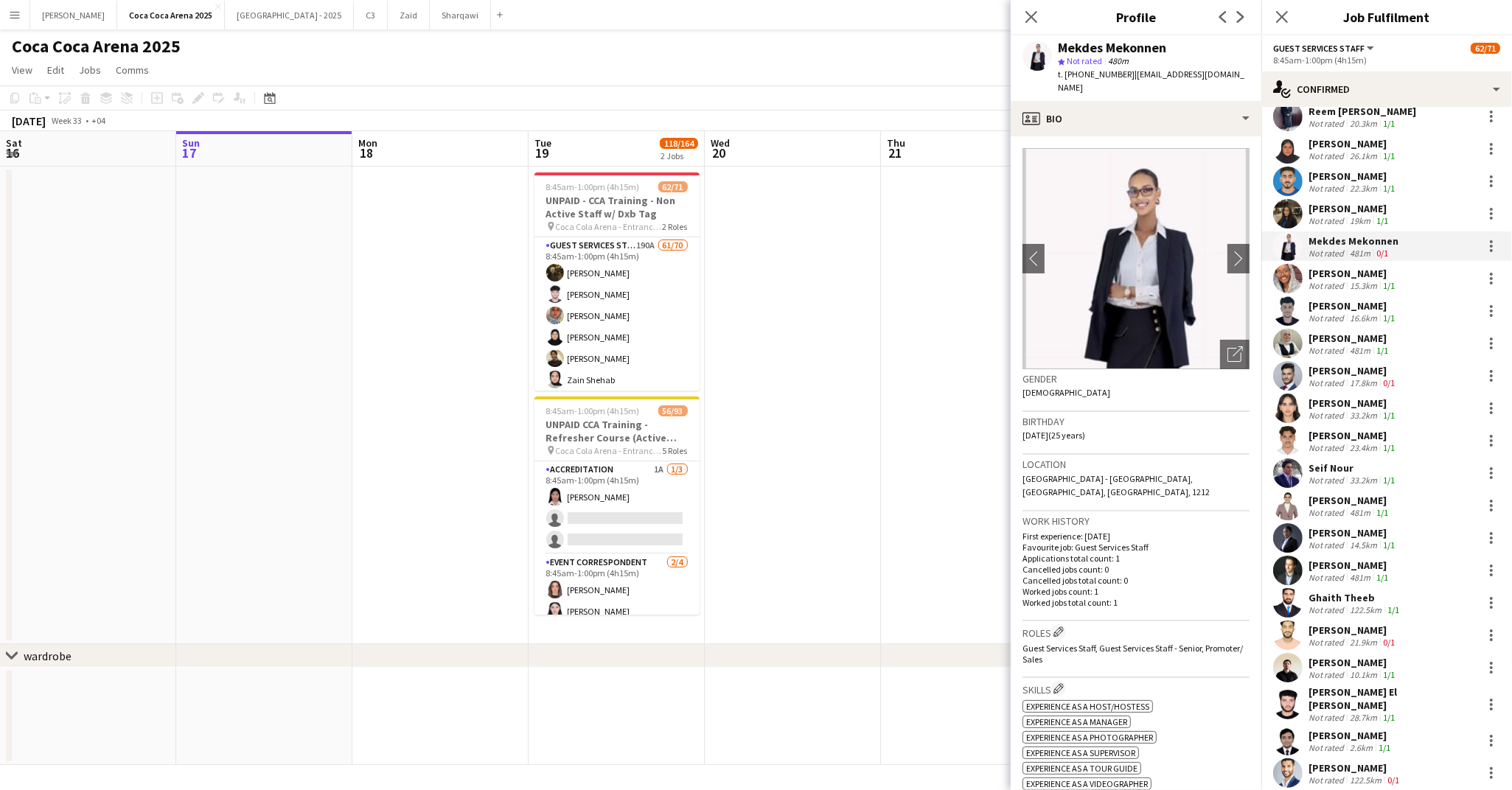
click at [1322, 234] on div "Mekdes Mekonnen" at bounding box center [1353, 241] width 90 height 13
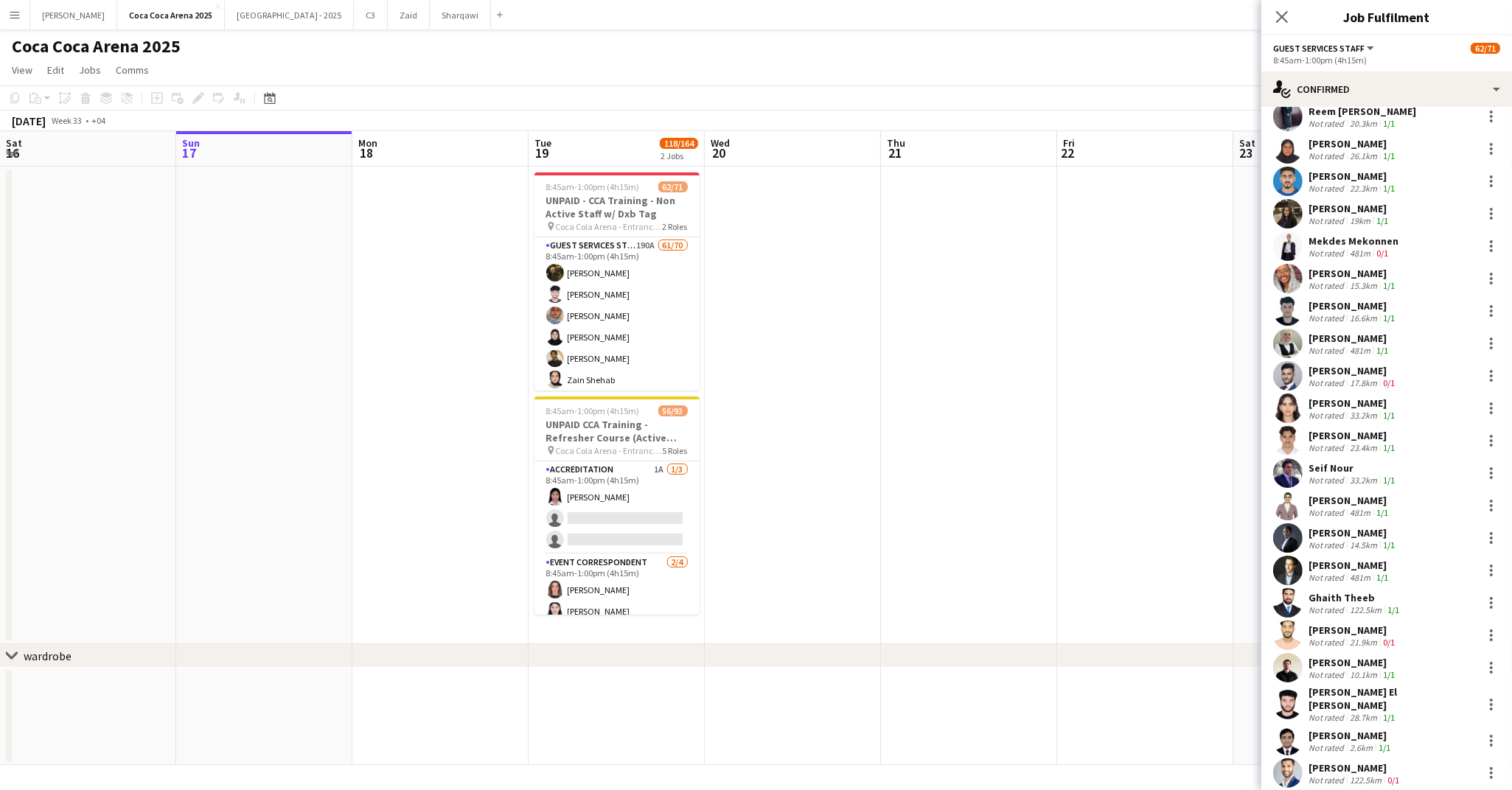
click at [1322, 234] on div "Mekdes Mekonnen" at bounding box center [1353, 241] width 90 height 13
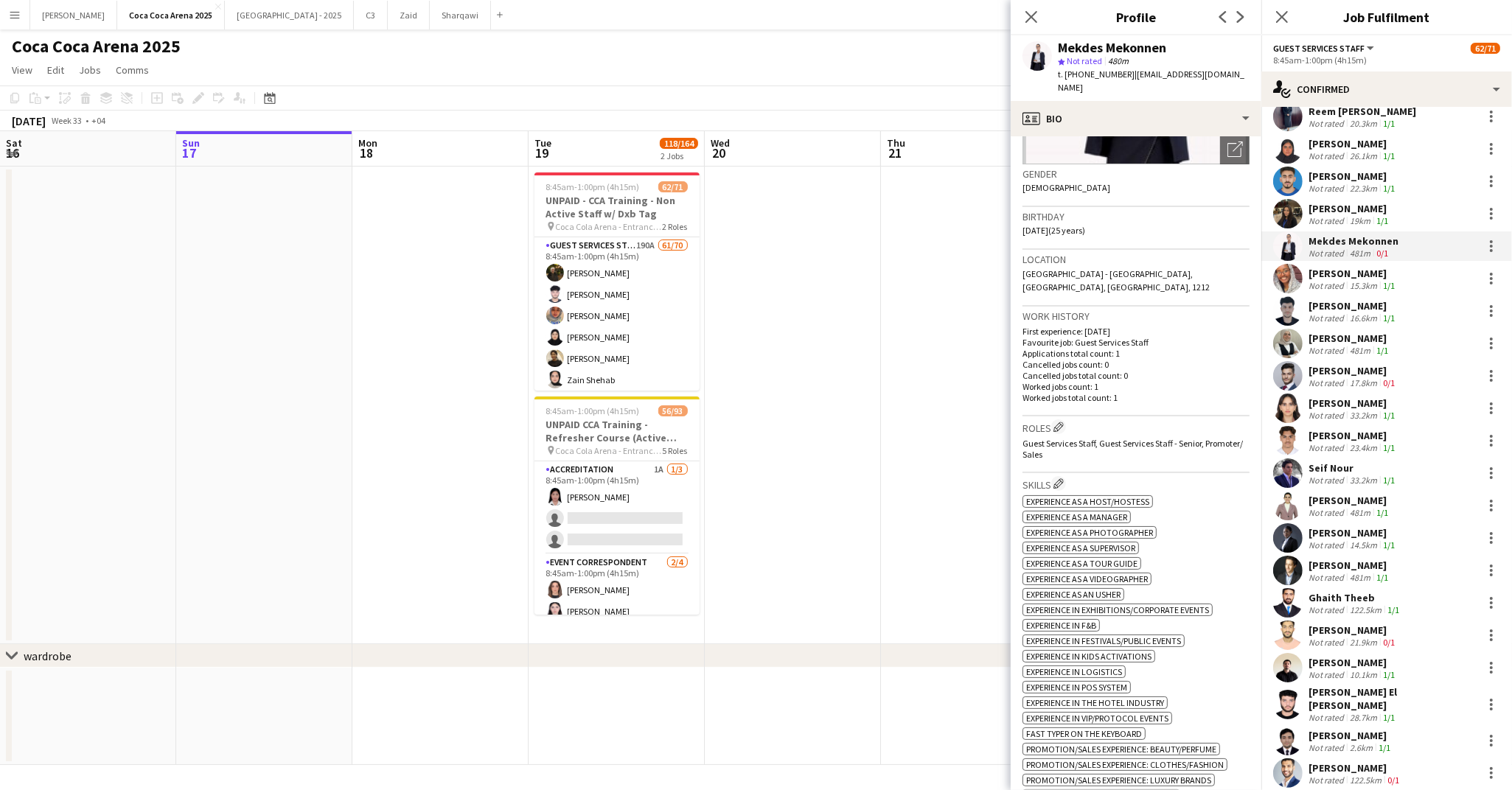
scroll to position [0, 0]
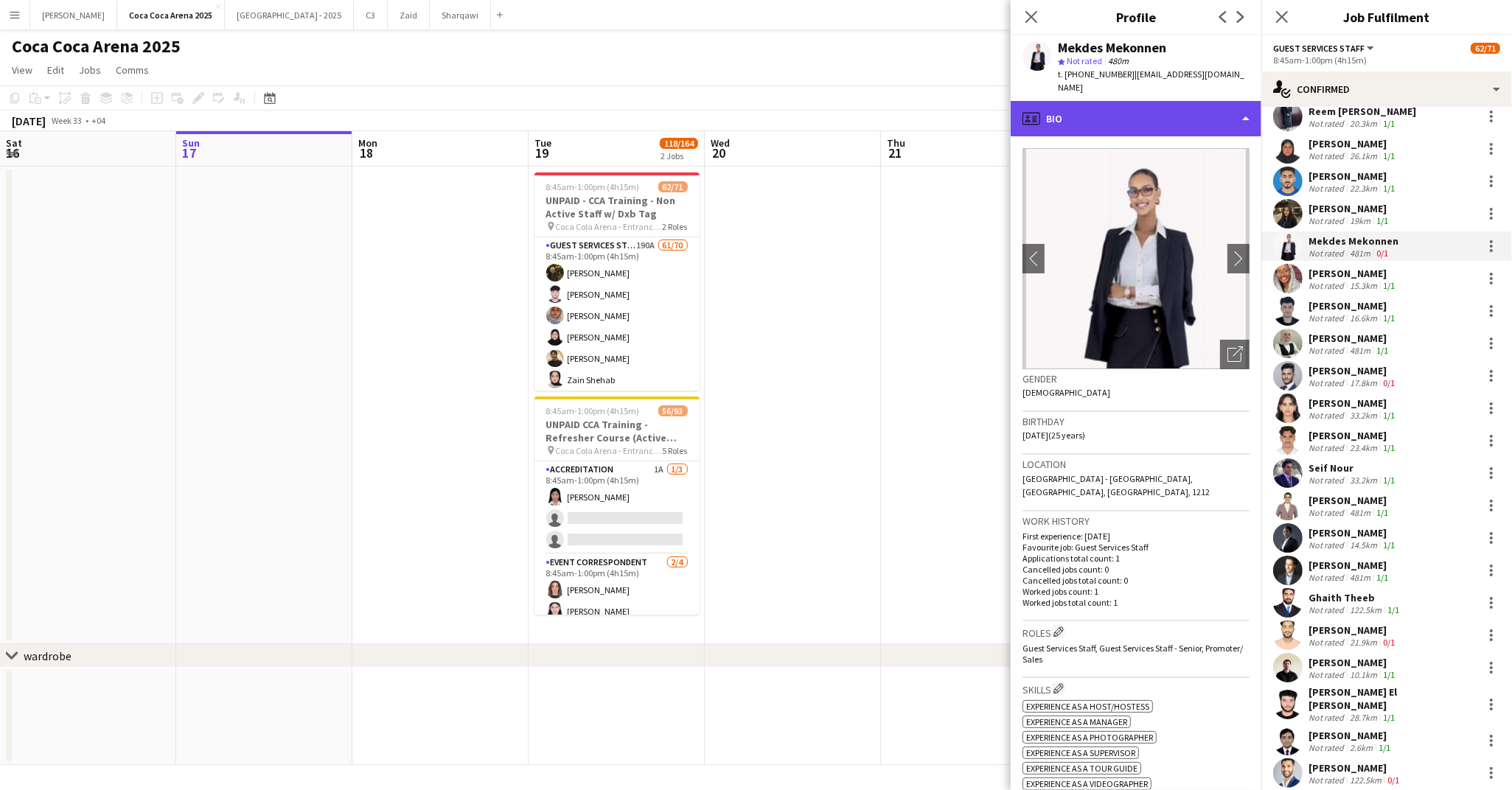
click at [1088, 115] on div "profile Bio" at bounding box center [1136, 118] width 250 height 35
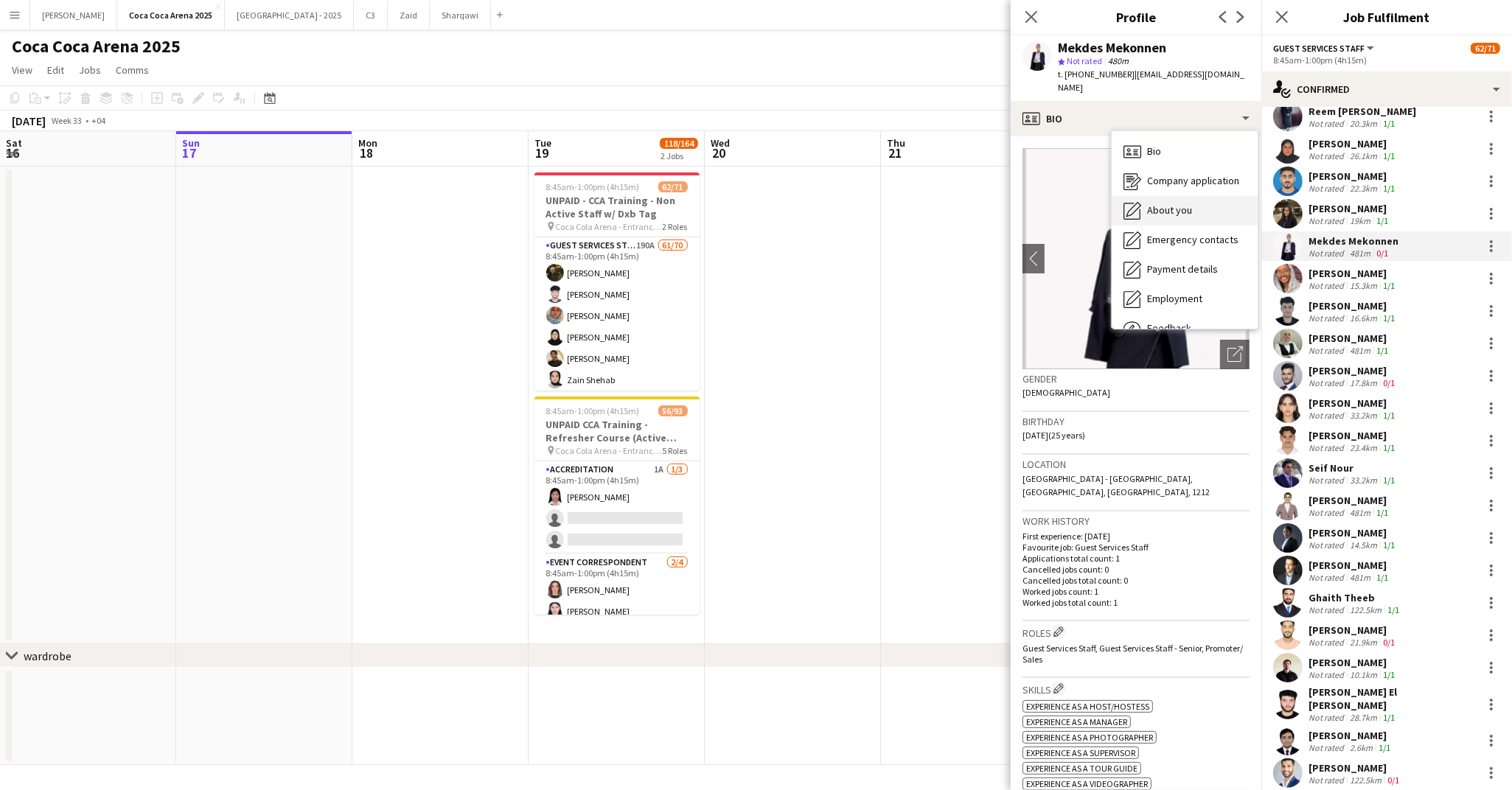
click at [1145, 208] on div "About you About you" at bounding box center [1184, 211] width 146 height 30
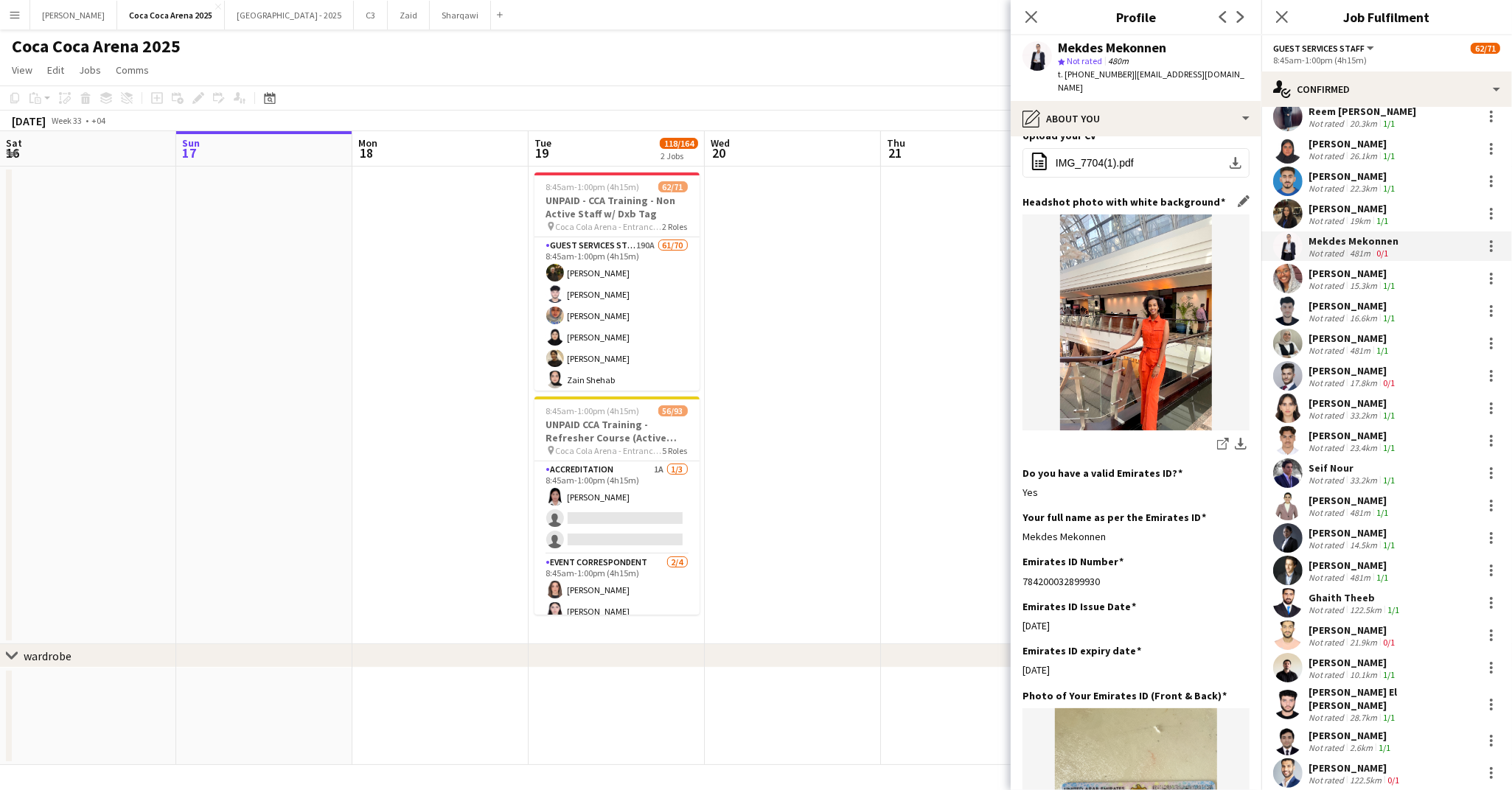
scroll to position [109, 0]
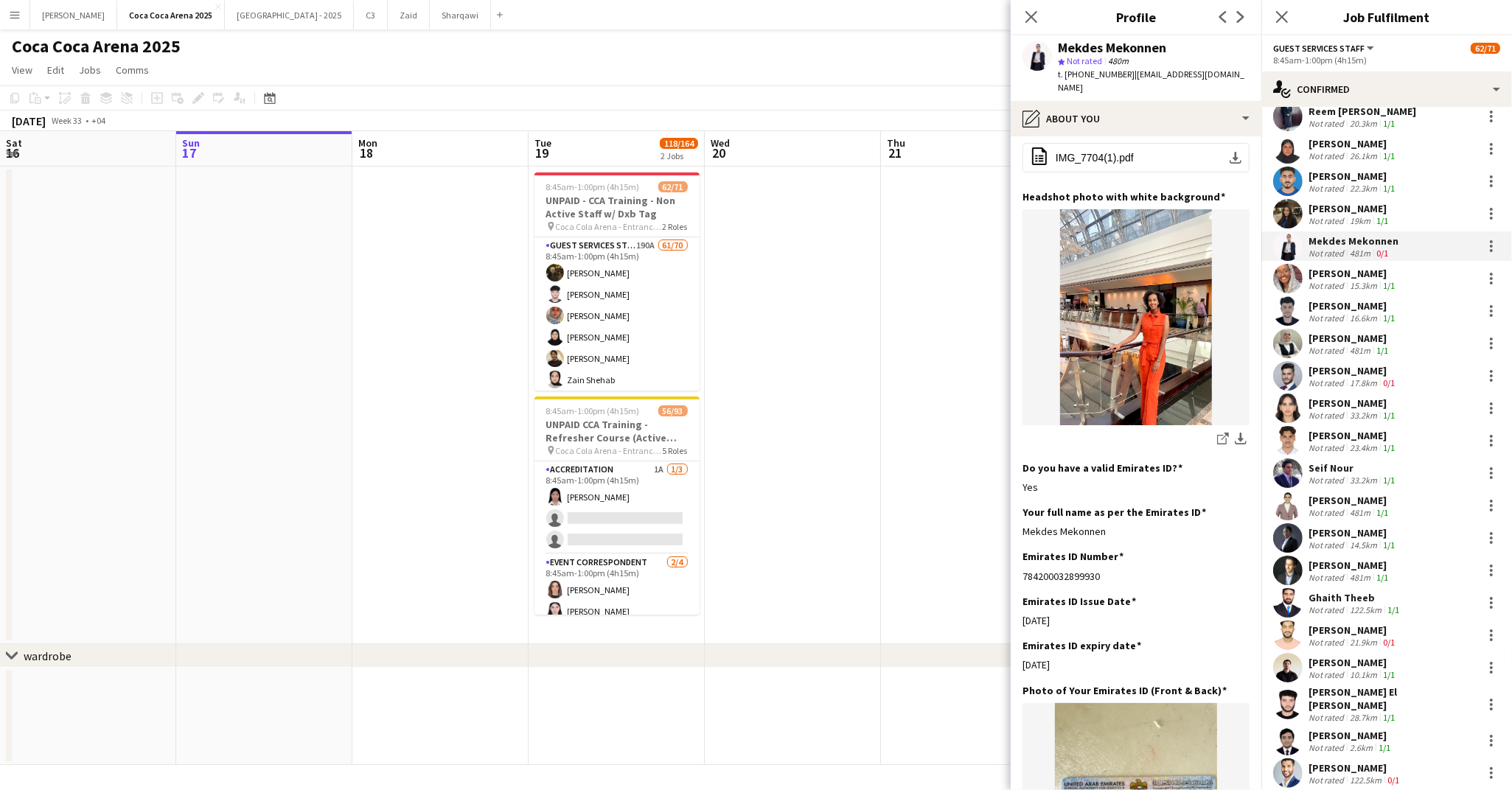
click at [1319, 280] on div "Not rated" at bounding box center [1327, 285] width 38 height 11
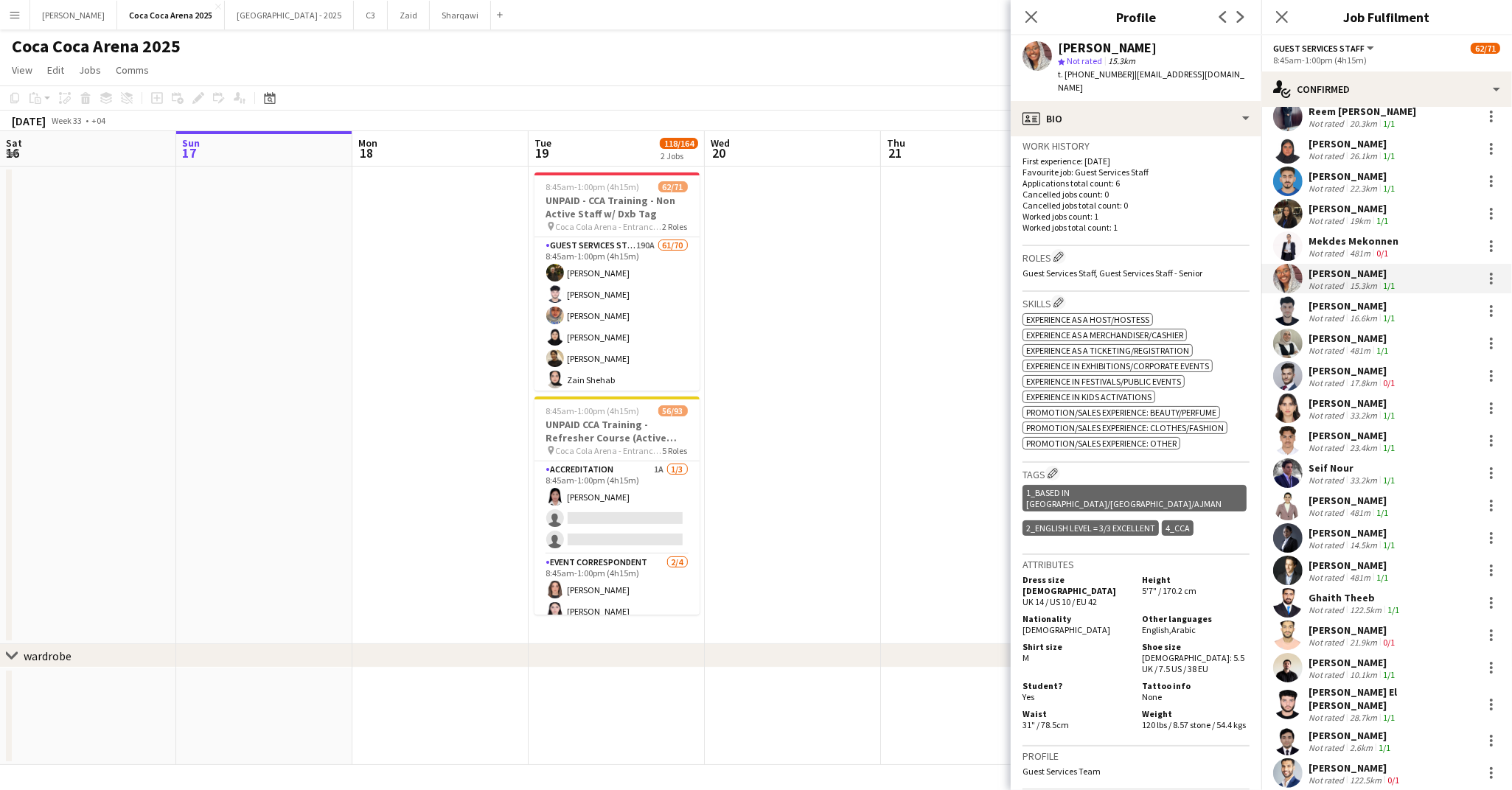
scroll to position [365, 0]
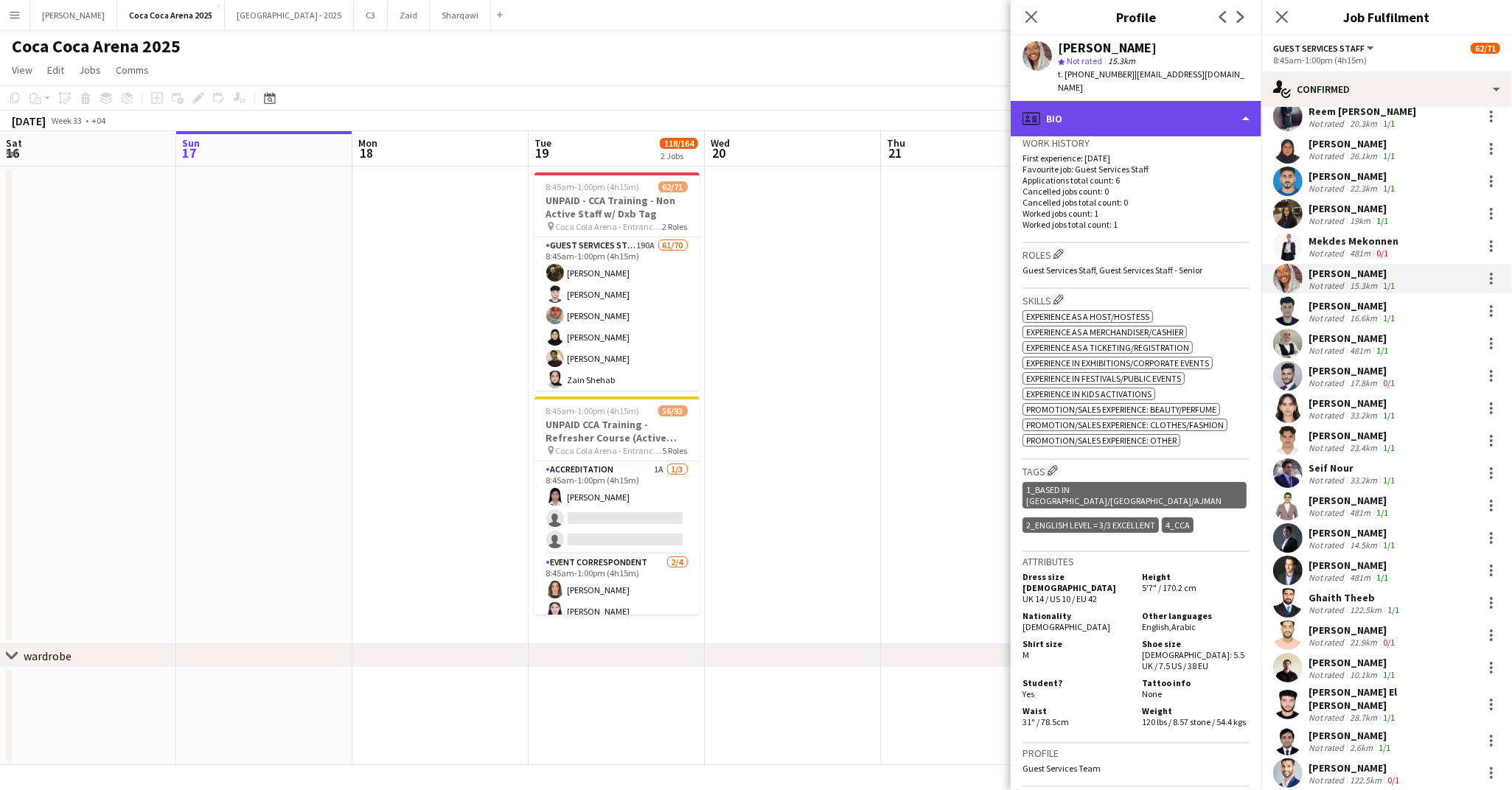
click at [1077, 110] on div "profile Bio" at bounding box center [1136, 118] width 250 height 35
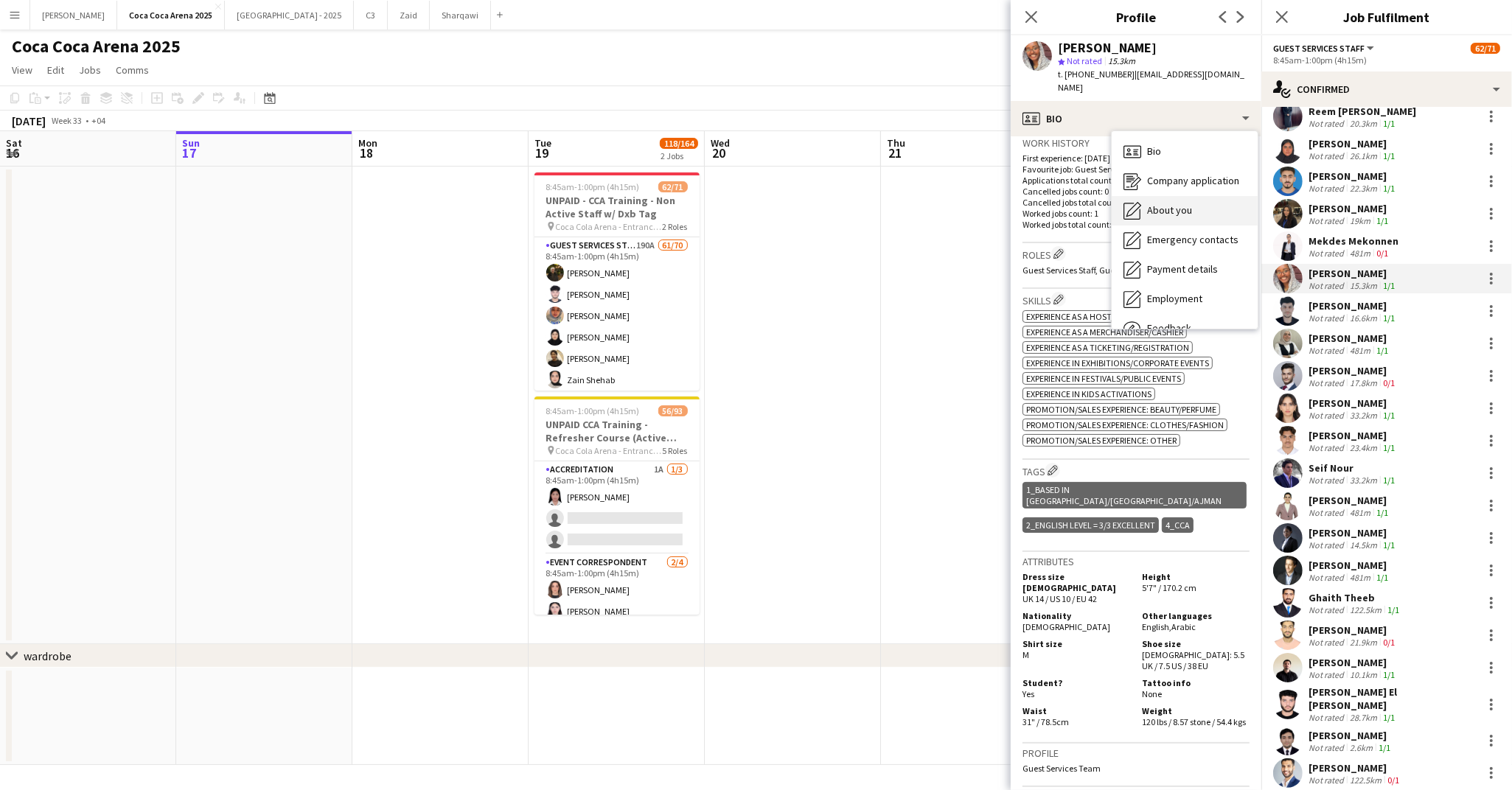
click at [1148, 204] on span "About you" at bounding box center [1169, 210] width 45 height 13
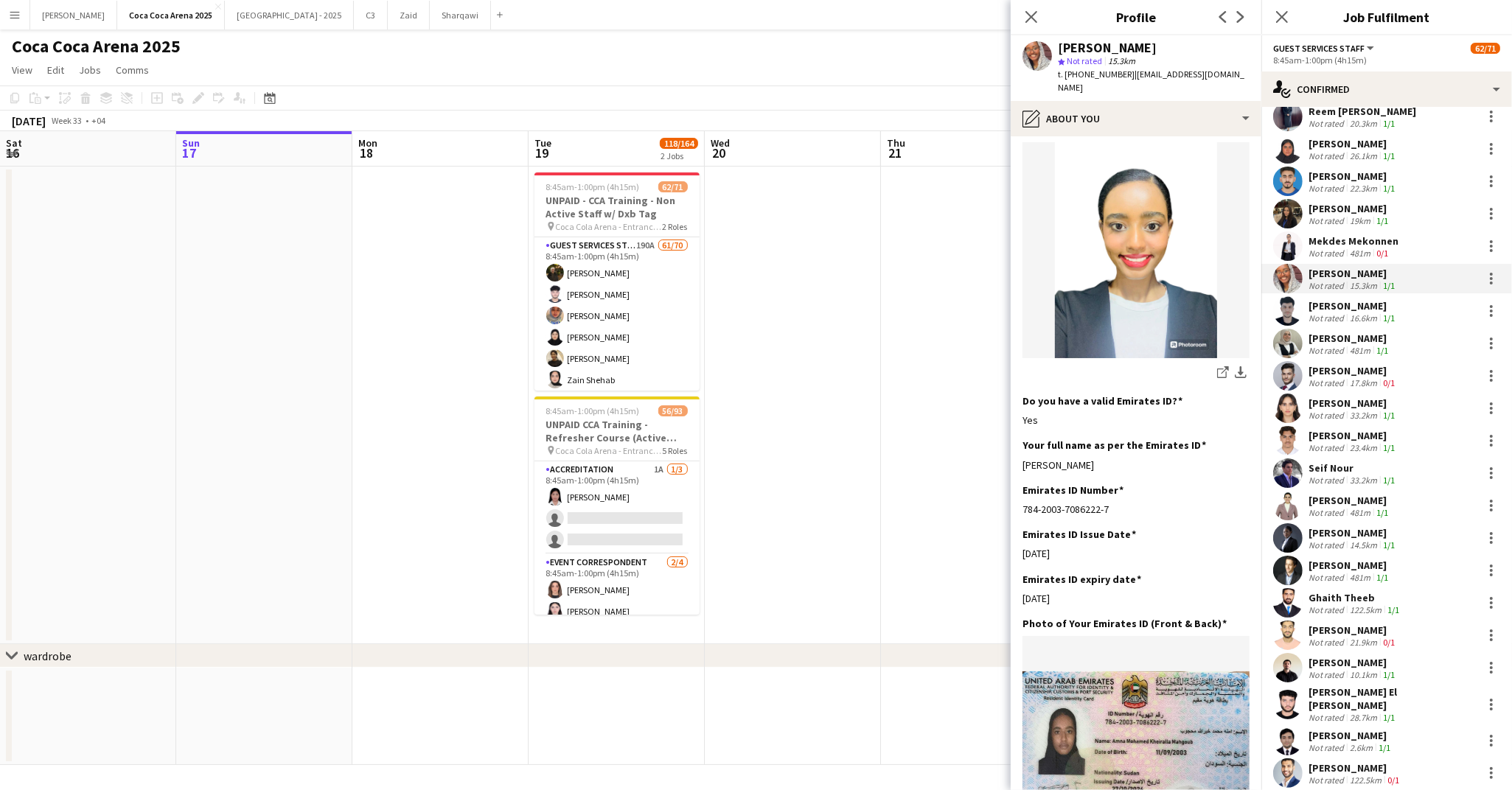
scroll to position [291, 0]
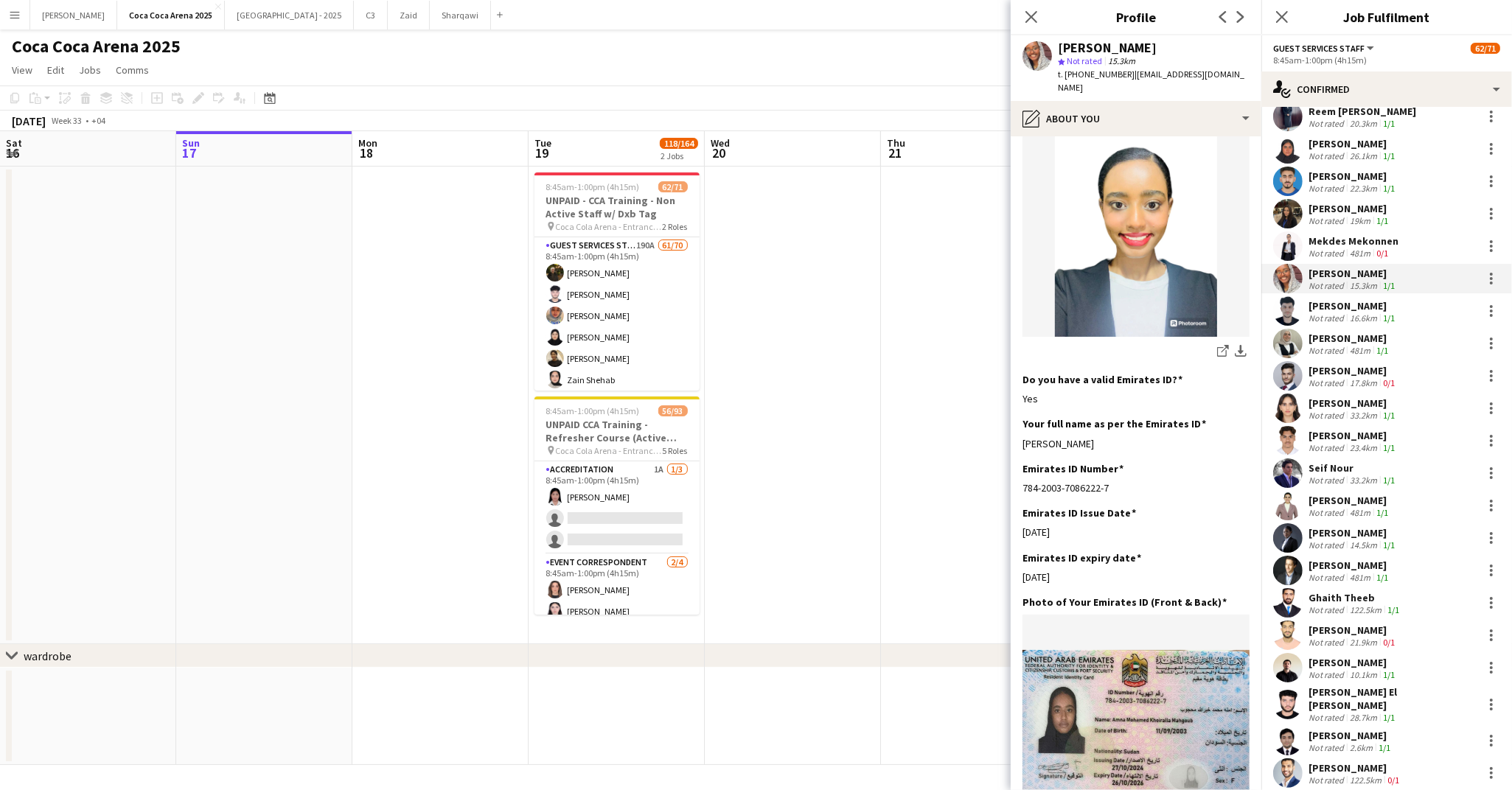
click at [1326, 312] on div "Not rated" at bounding box center [1327, 318] width 38 height 11
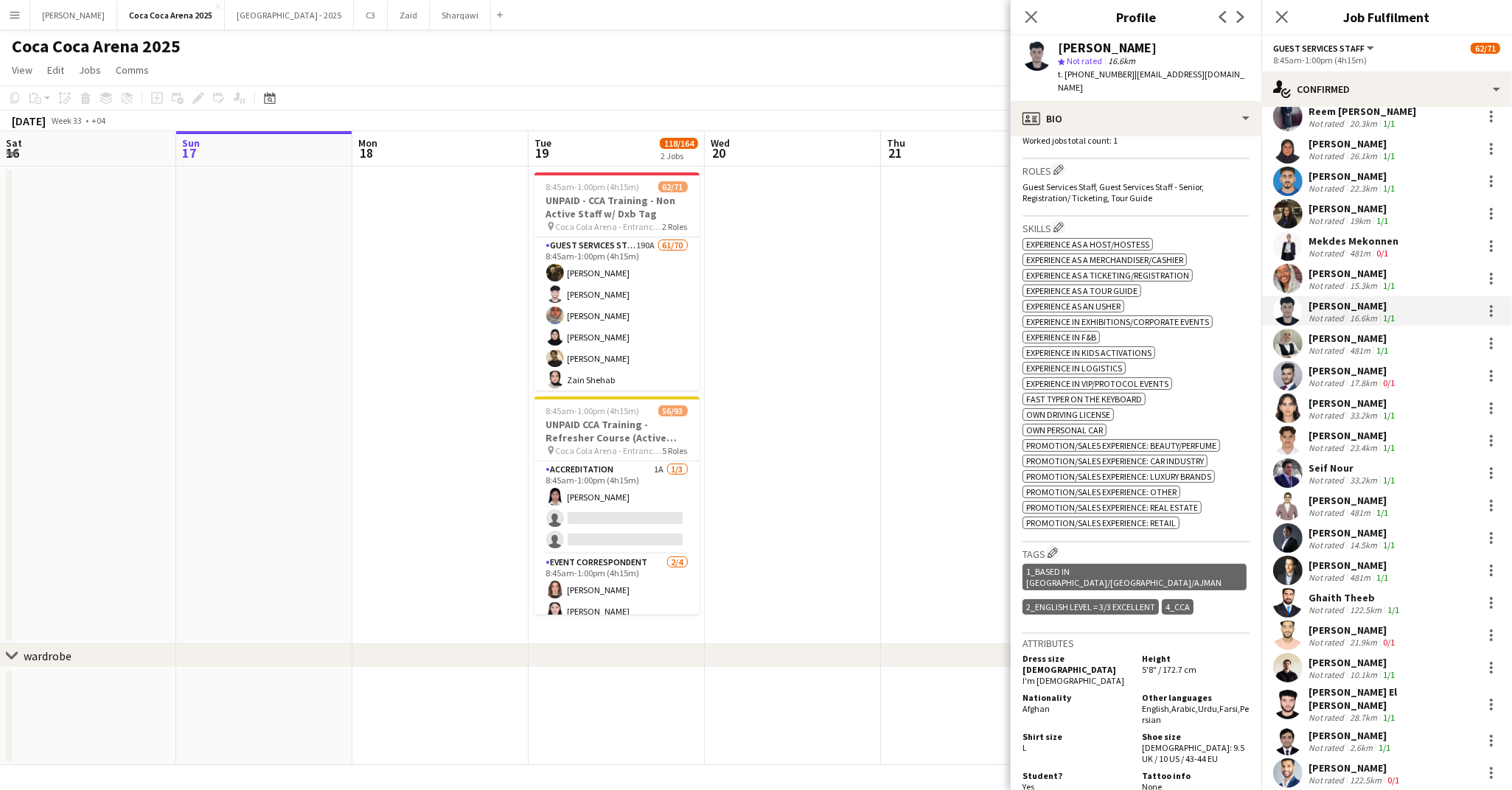
scroll to position [493, 0]
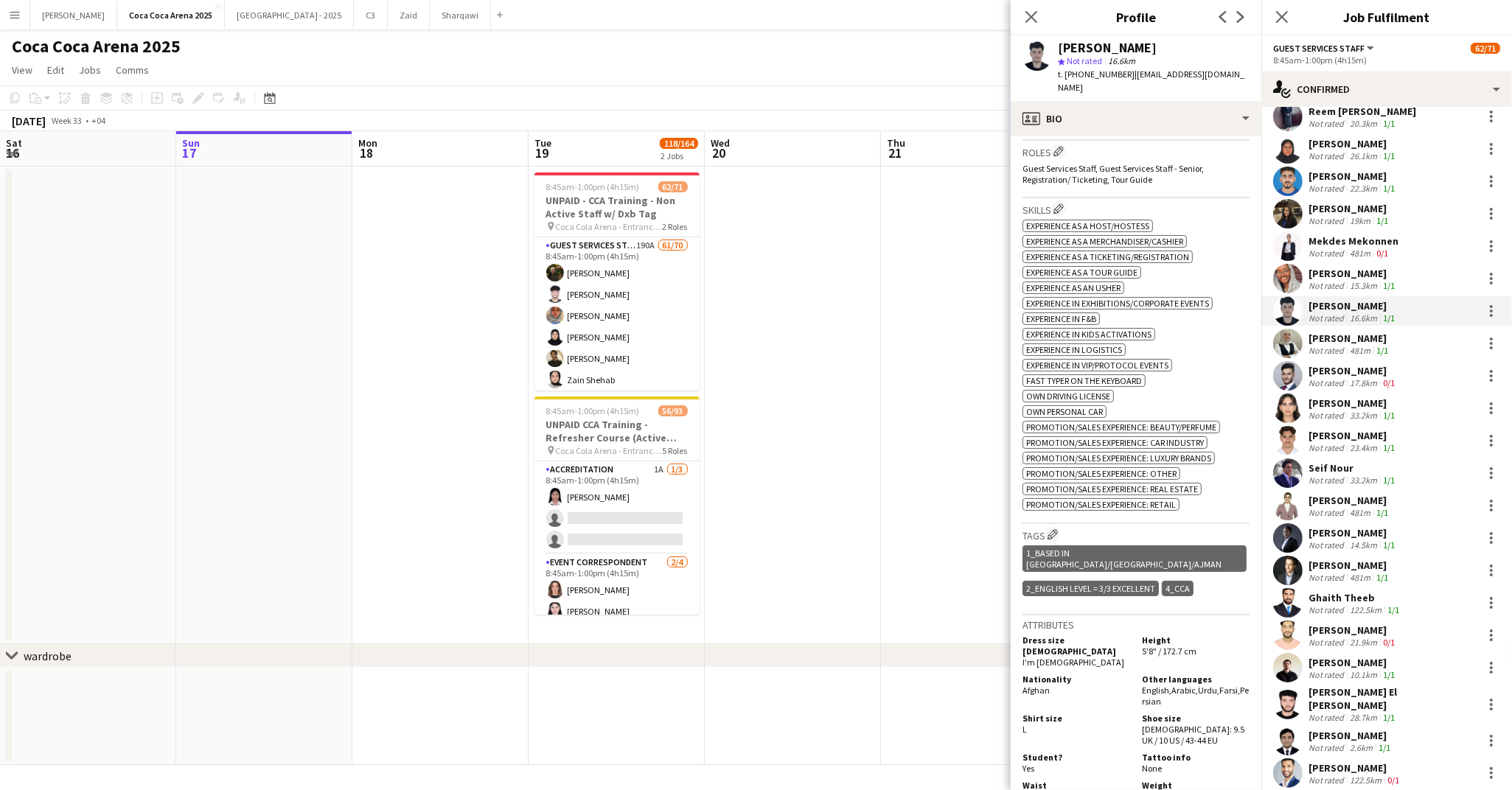
click at [1326, 345] on div "Not rated" at bounding box center [1327, 350] width 38 height 11
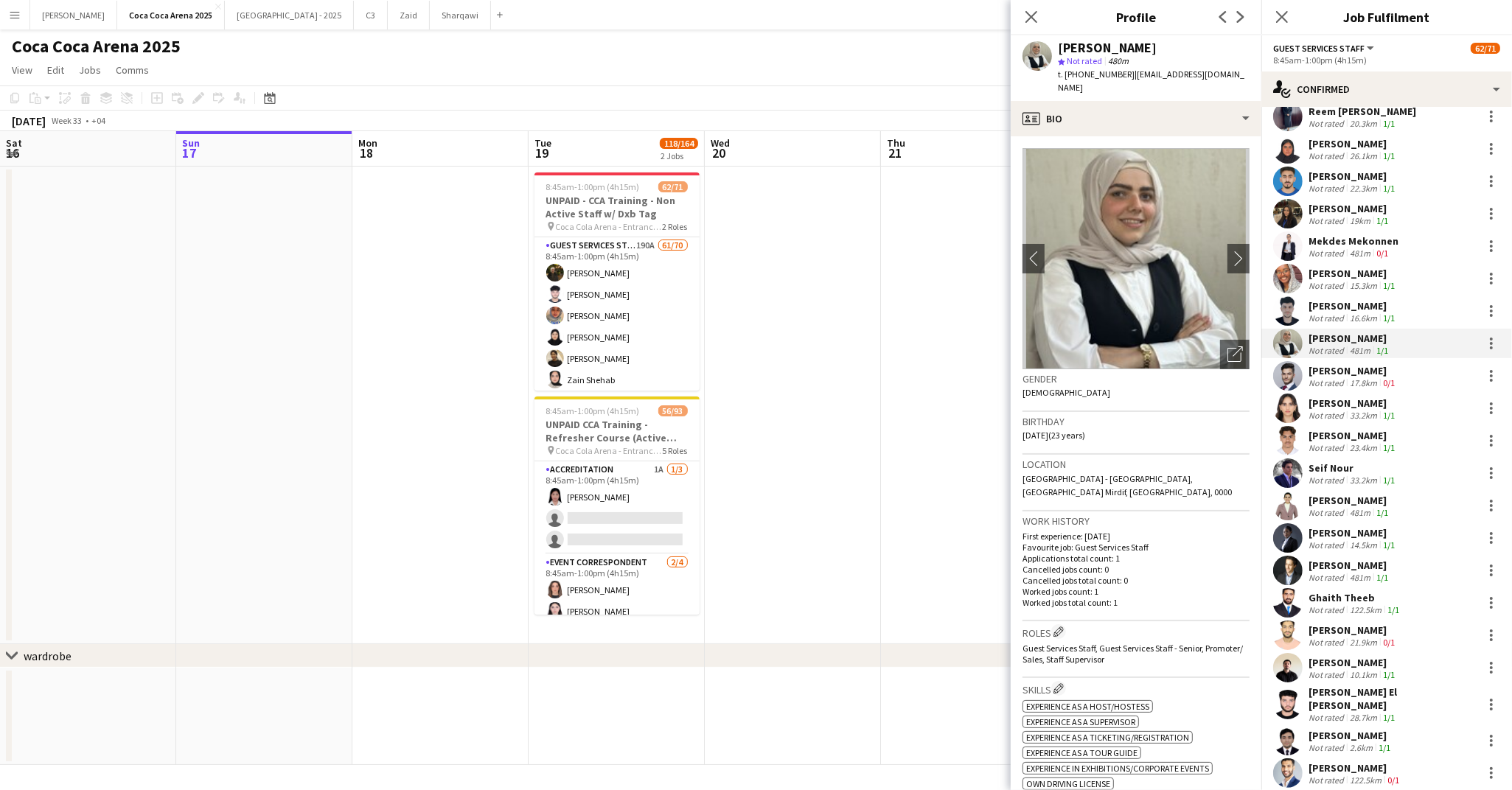
click at [1330, 312] on div "Not rated" at bounding box center [1327, 318] width 38 height 11
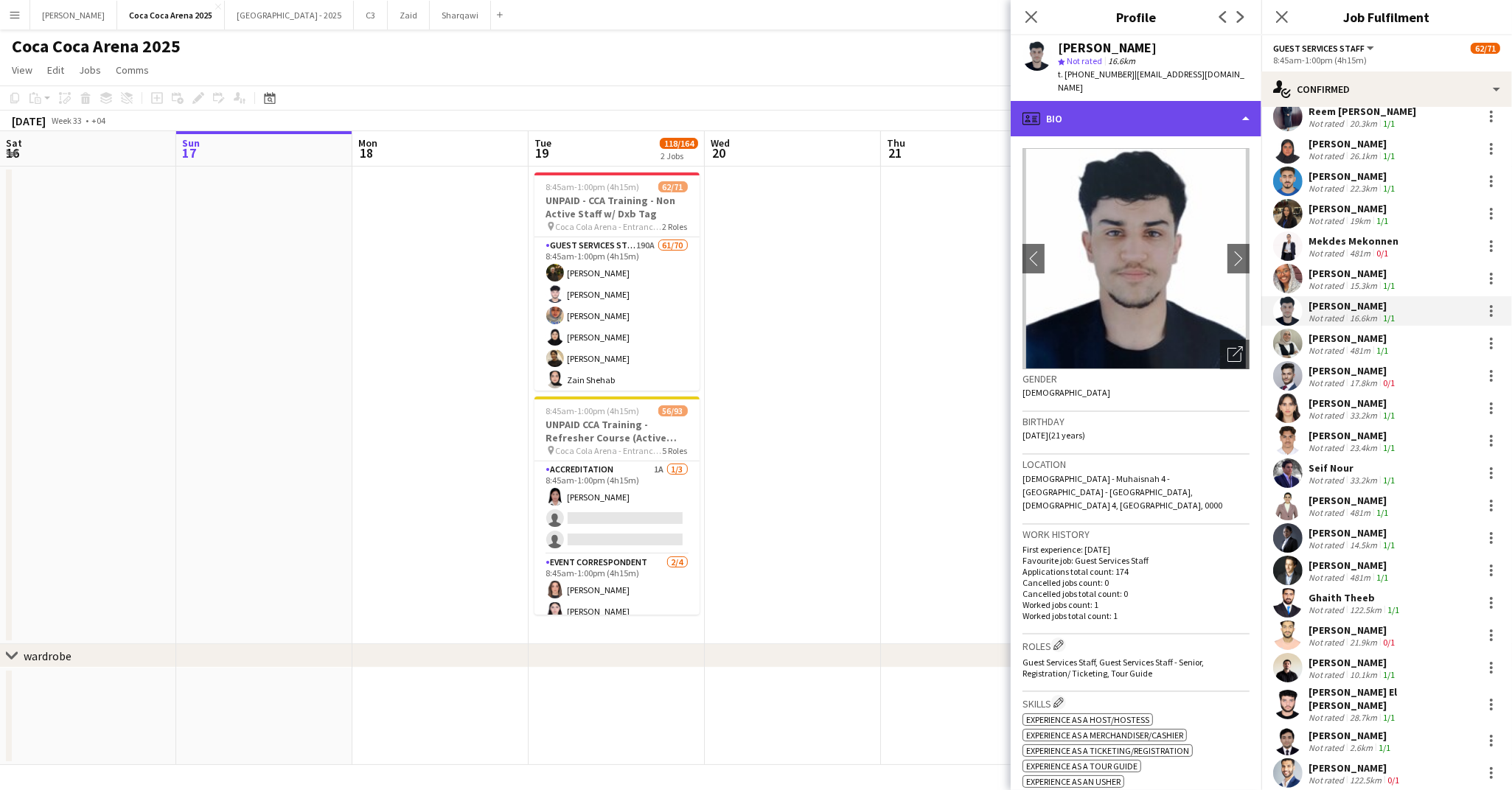
click at [1151, 110] on div "profile Bio" at bounding box center [1136, 118] width 250 height 35
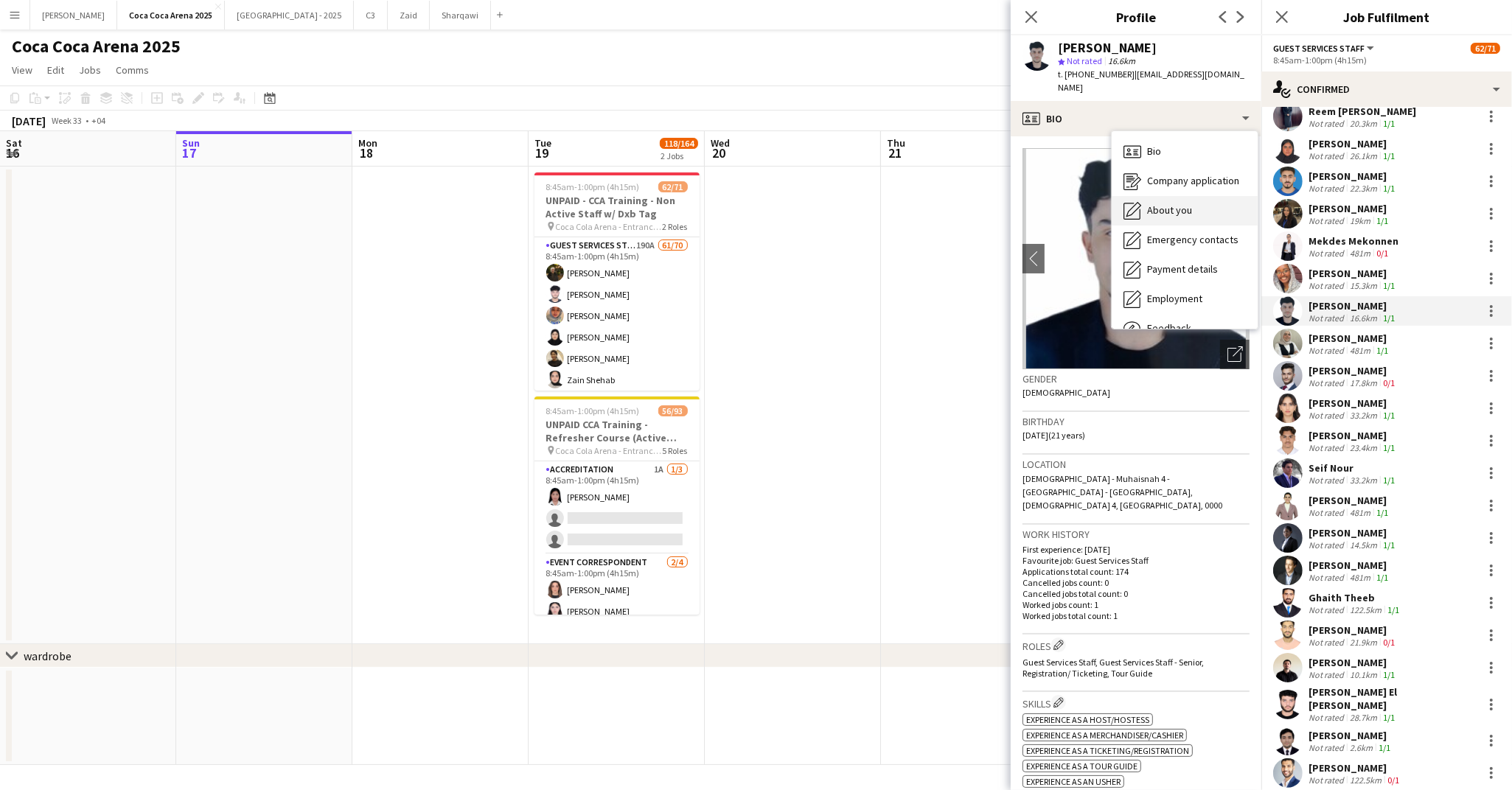
click at [1157, 204] on span "About you" at bounding box center [1169, 210] width 45 height 13
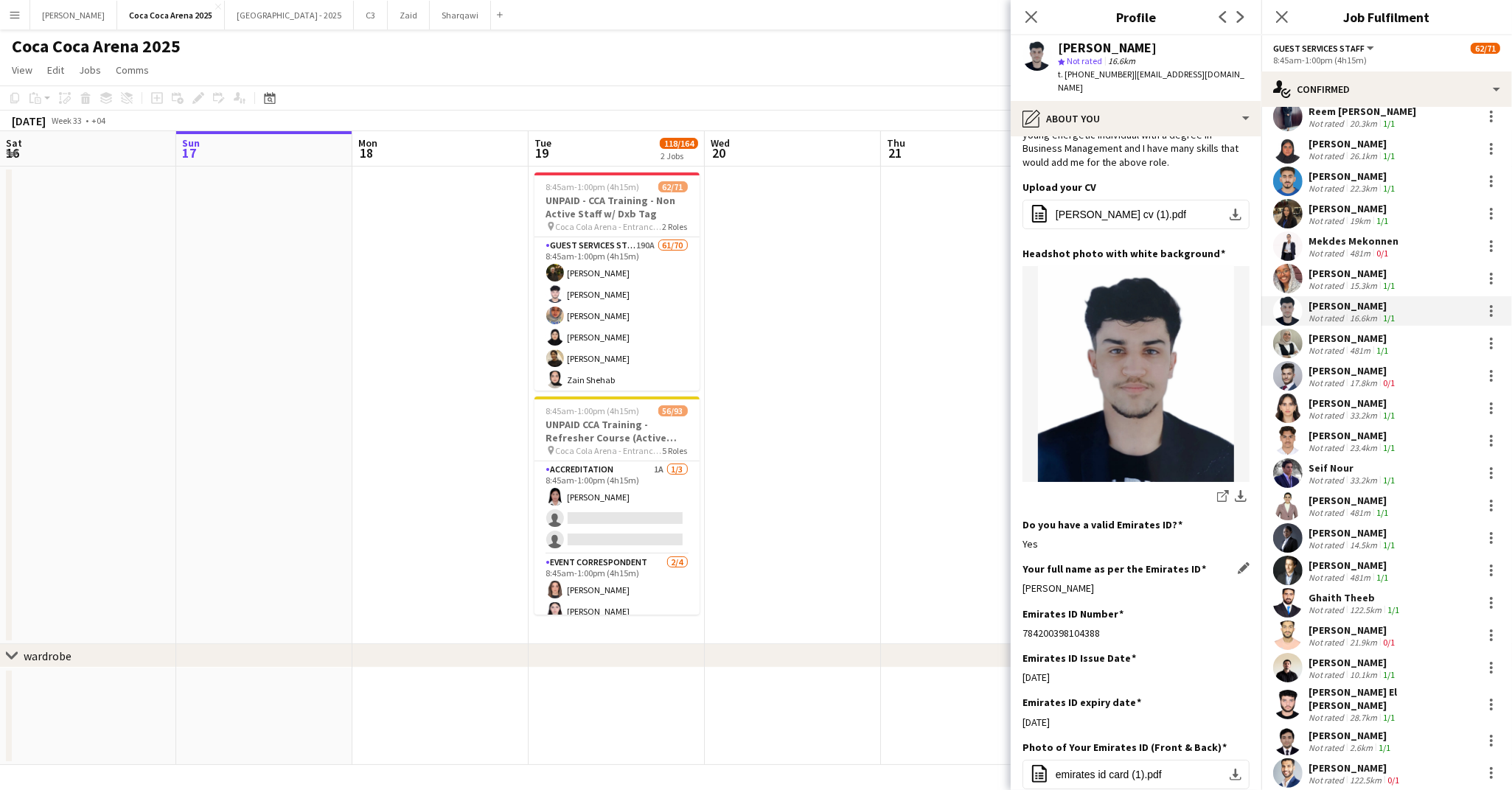
scroll to position [147, 0]
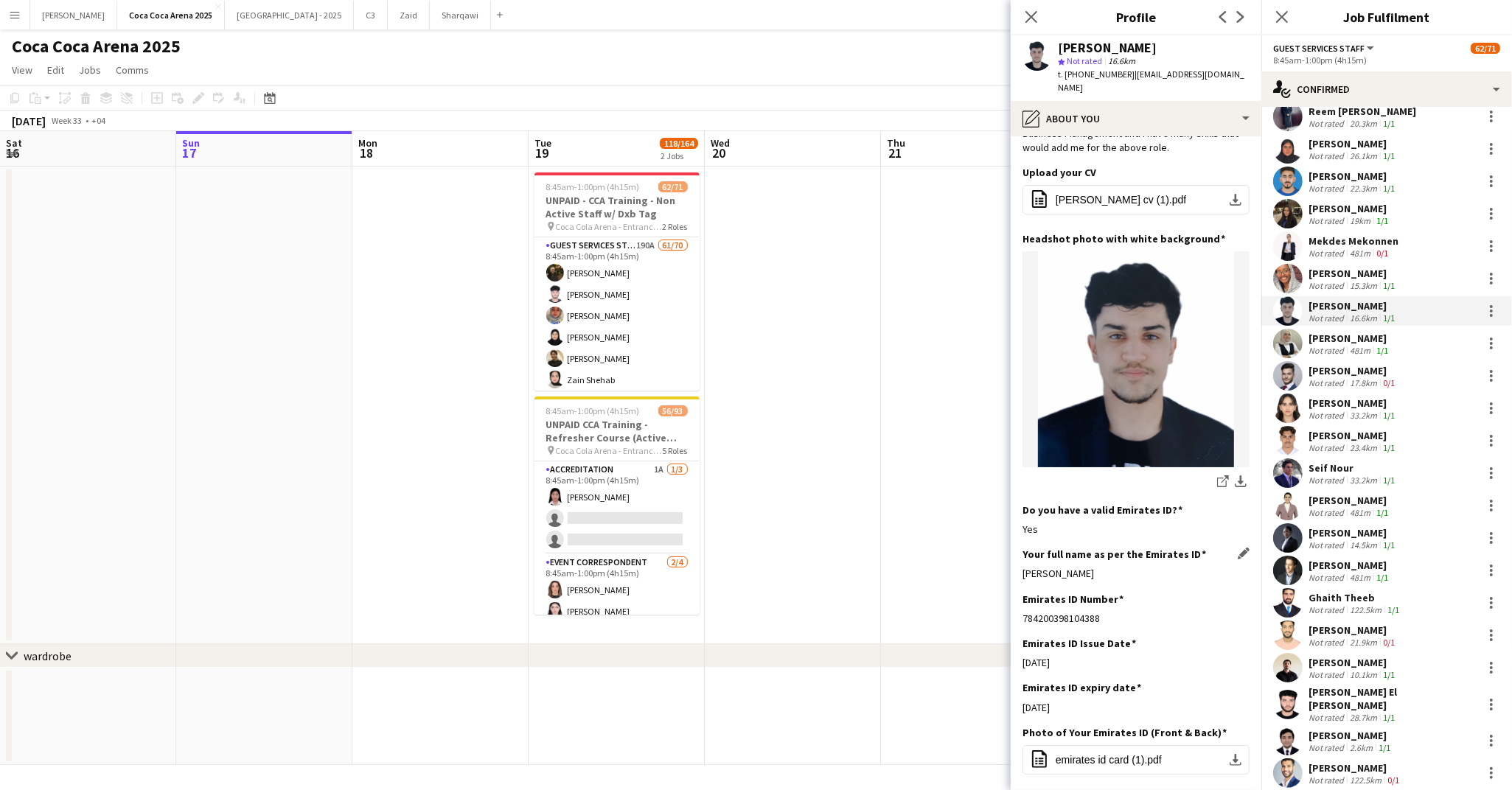
drag, startPoint x: 1138, startPoint y: 552, endPoint x: 1143, endPoint y: 560, distance: 9.4
click at [1143, 560] on div "Your full name as per the Emirates ID Edit this field Yahya Sultan Muhammad" at bounding box center [1135, 570] width 227 height 45
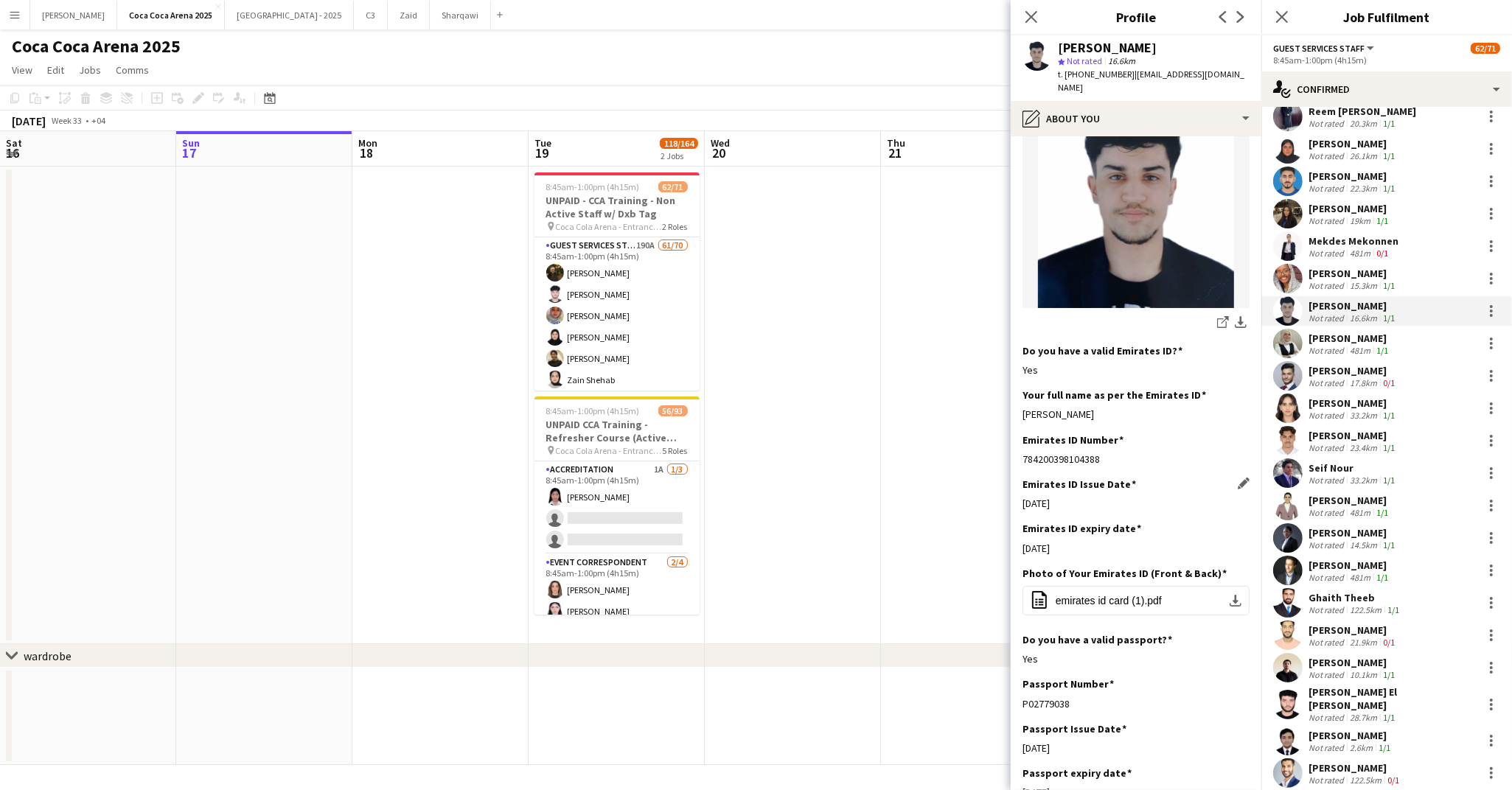
scroll to position [303, 0]
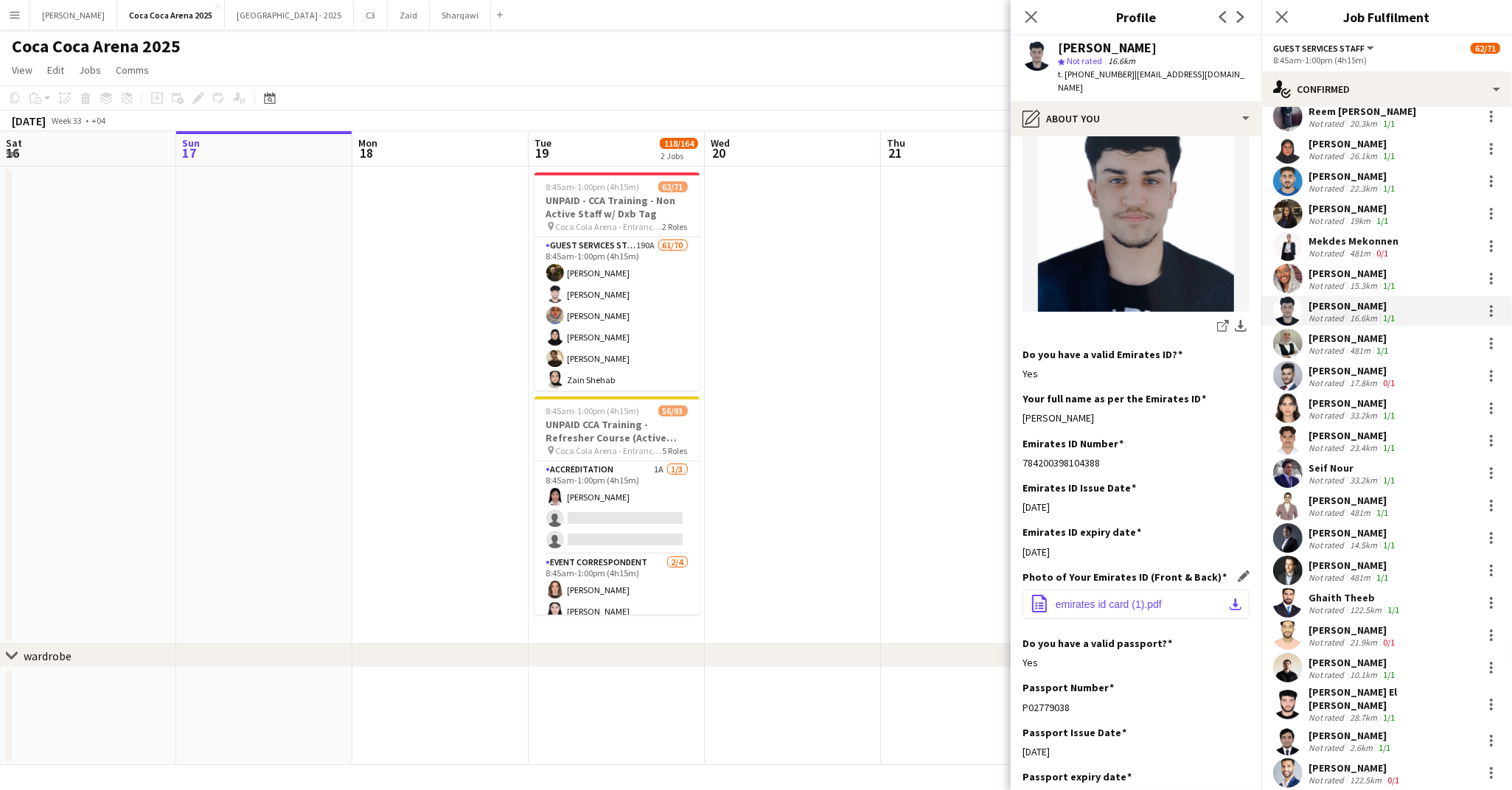
click at [1154, 598] on span "emirates id card (1).pdf" at bounding box center [1108, 604] width 106 height 11
drag, startPoint x: 1074, startPoint y: 541, endPoint x: 1026, endPoint y: 542, distance: 48.0
click at [1026, 545] on div "14-12-2024" at bounding box center [1135, 551] width 227 height 13
click at [1333, 333] on div "Amina Yasser" at bounding box center [1349, 338] width 82 height 13
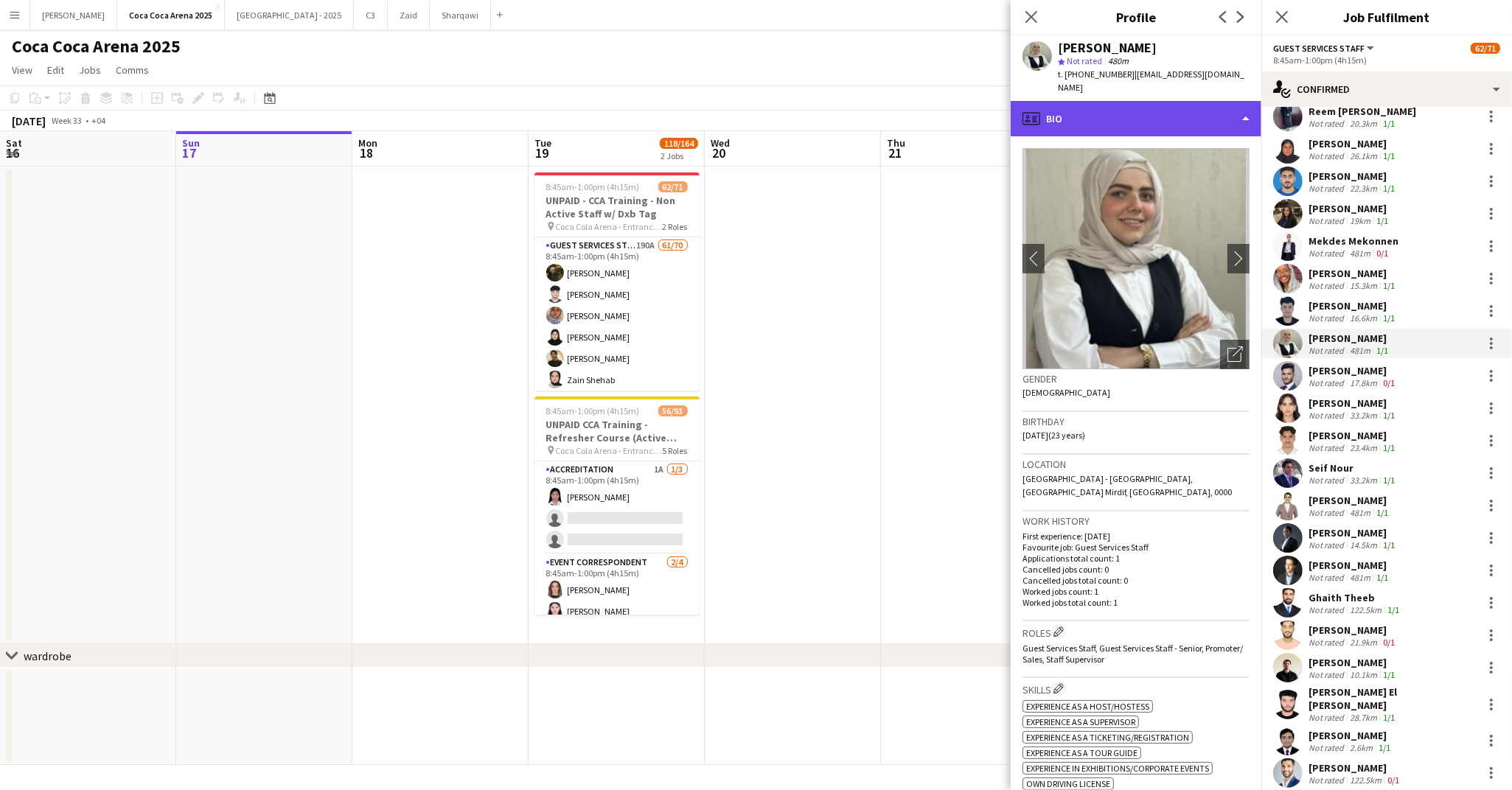
click at [1121, 109] on div "profile Bio" at bounding box center [1136, 118] width 250 height 35
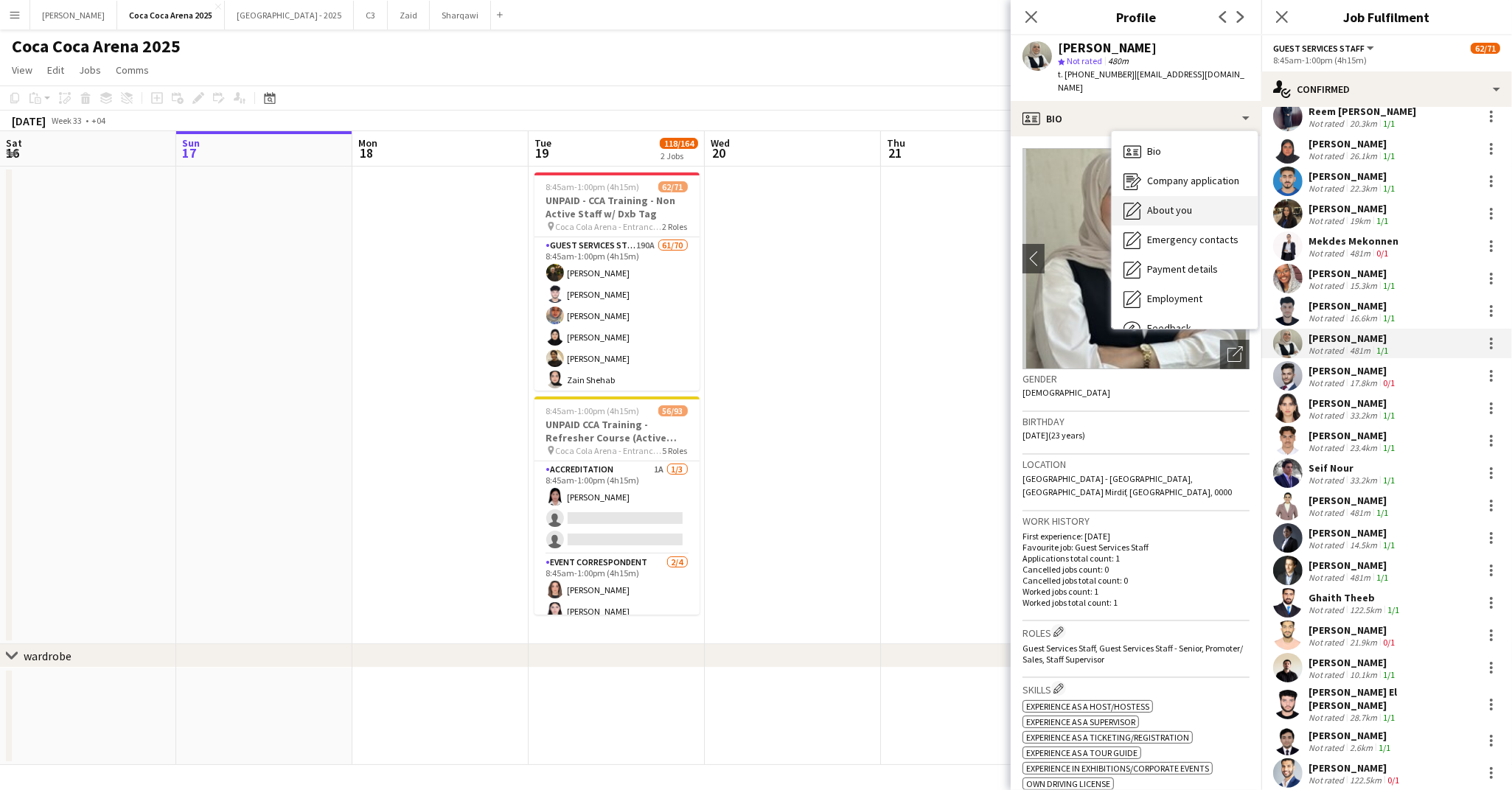
click at [1158, 204] on span "About you" at bounding box center [1169, 210] width 45 height 13
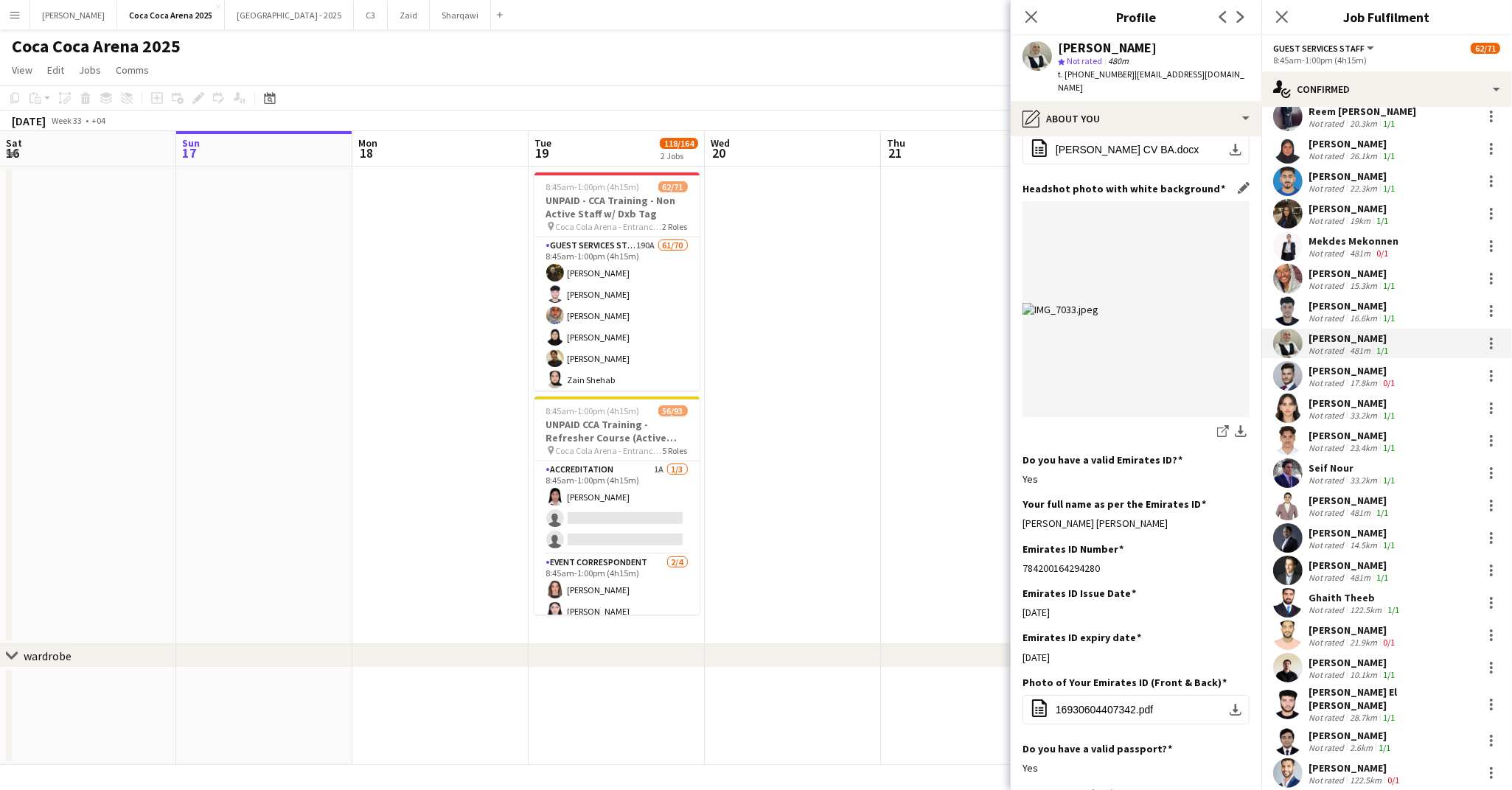
scroll to position [146, 0]
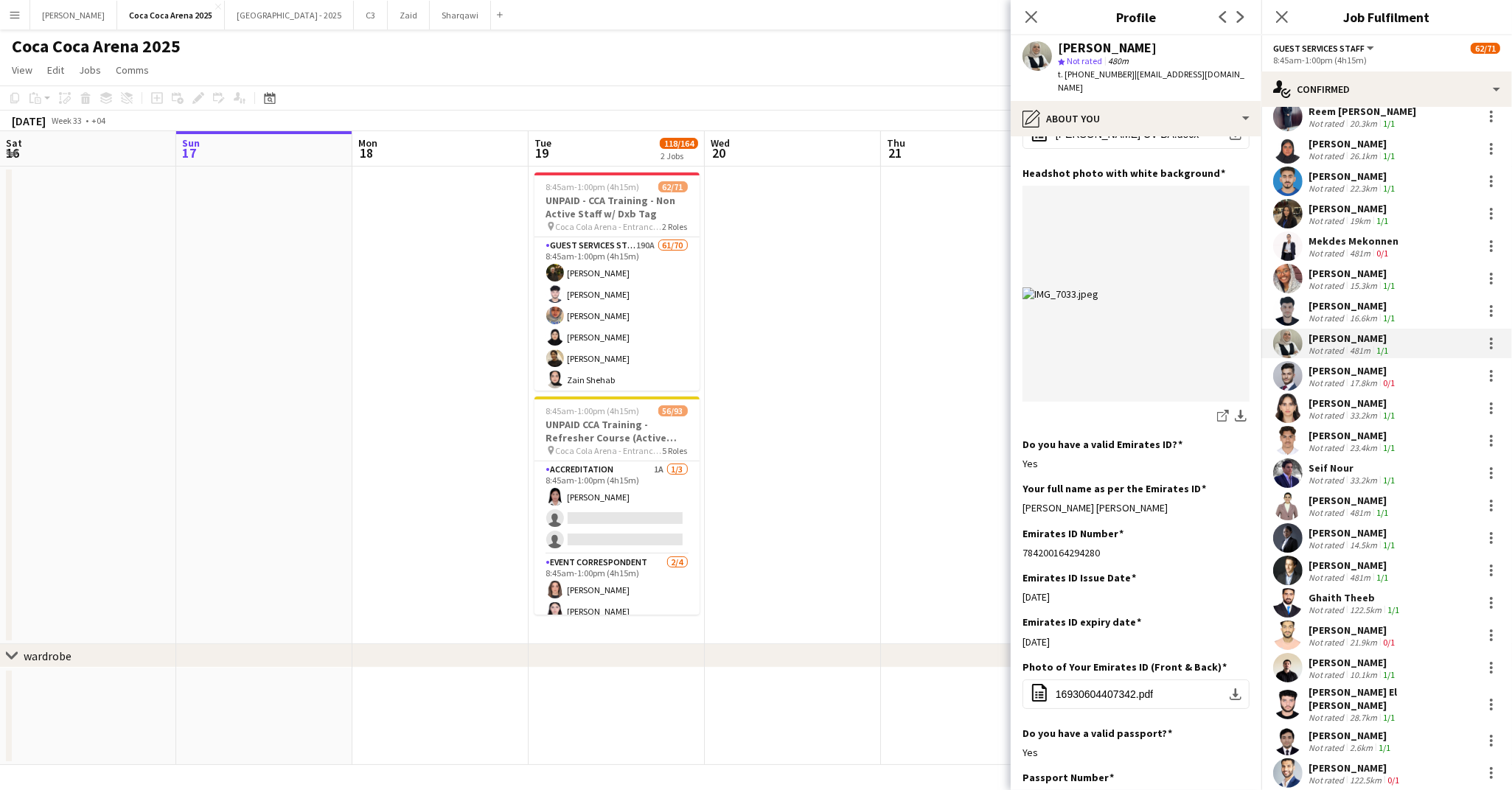
click at [1345, 364] on div "Mohammed Darwish" at bounding box center [1353, 370] width 89 height 13
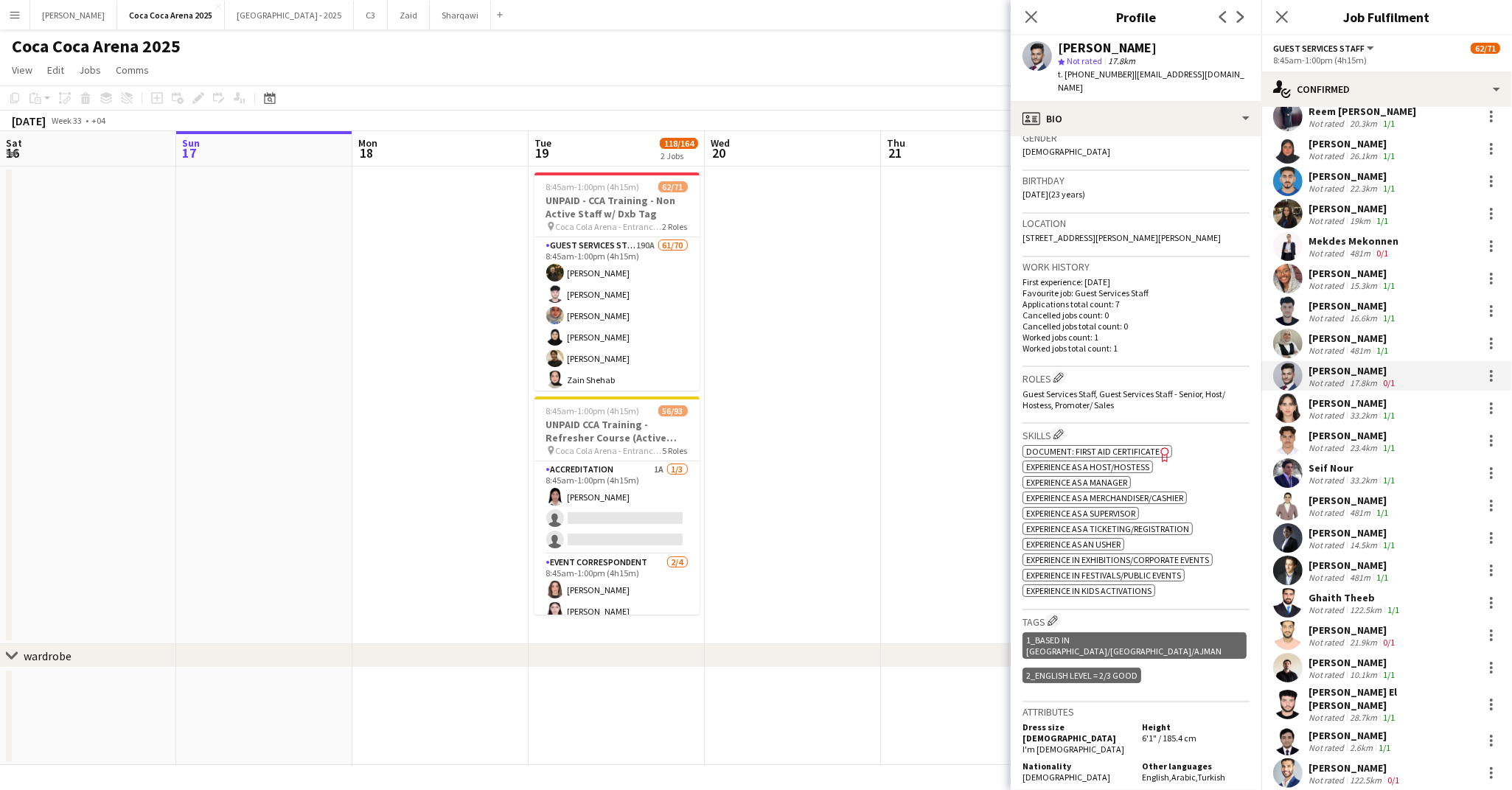
scroll to position [0, 0]
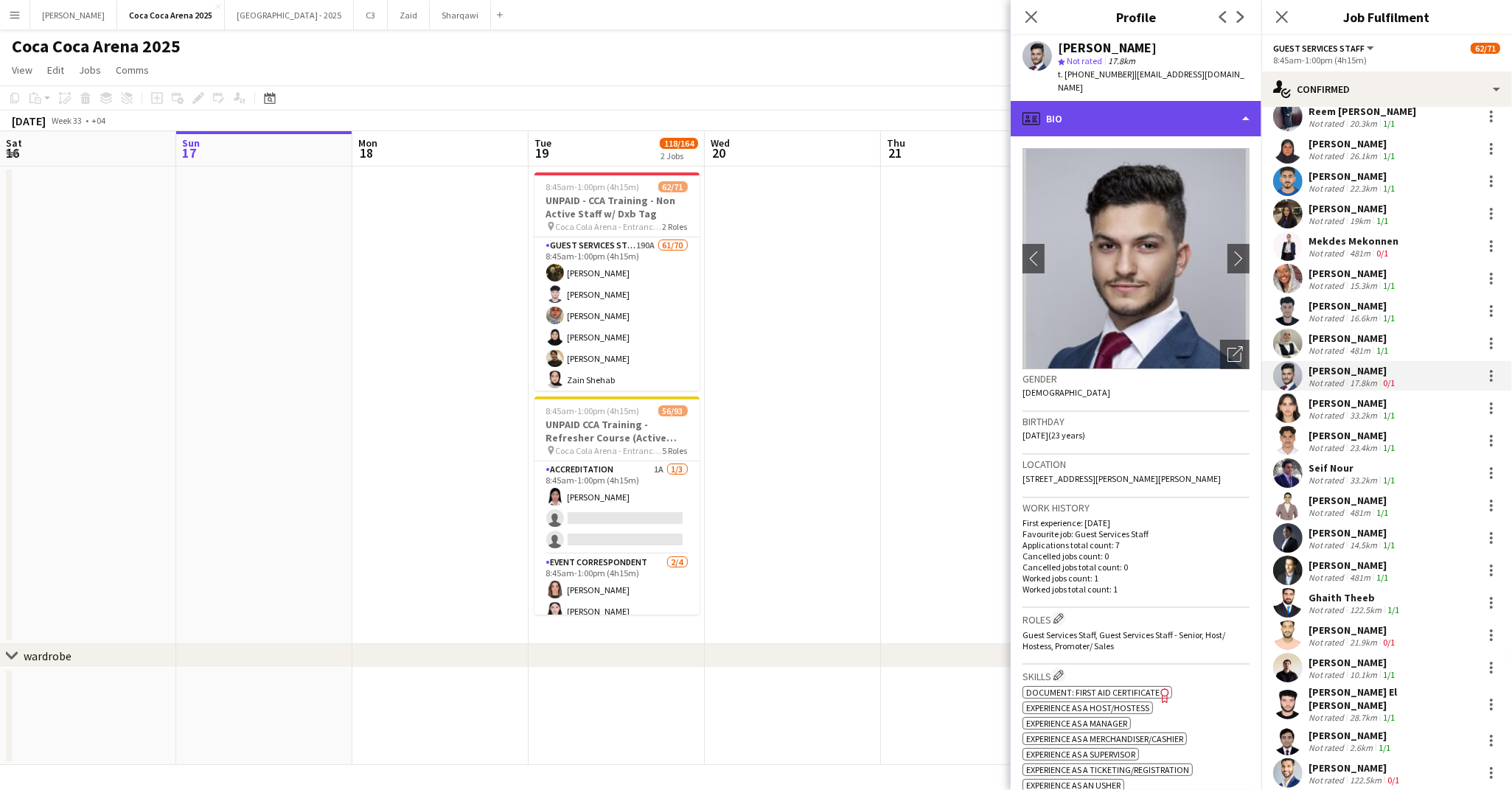
click at [1062, 125] on div "profile Bio" at bounding box center [1136, 118] width 250 height 35
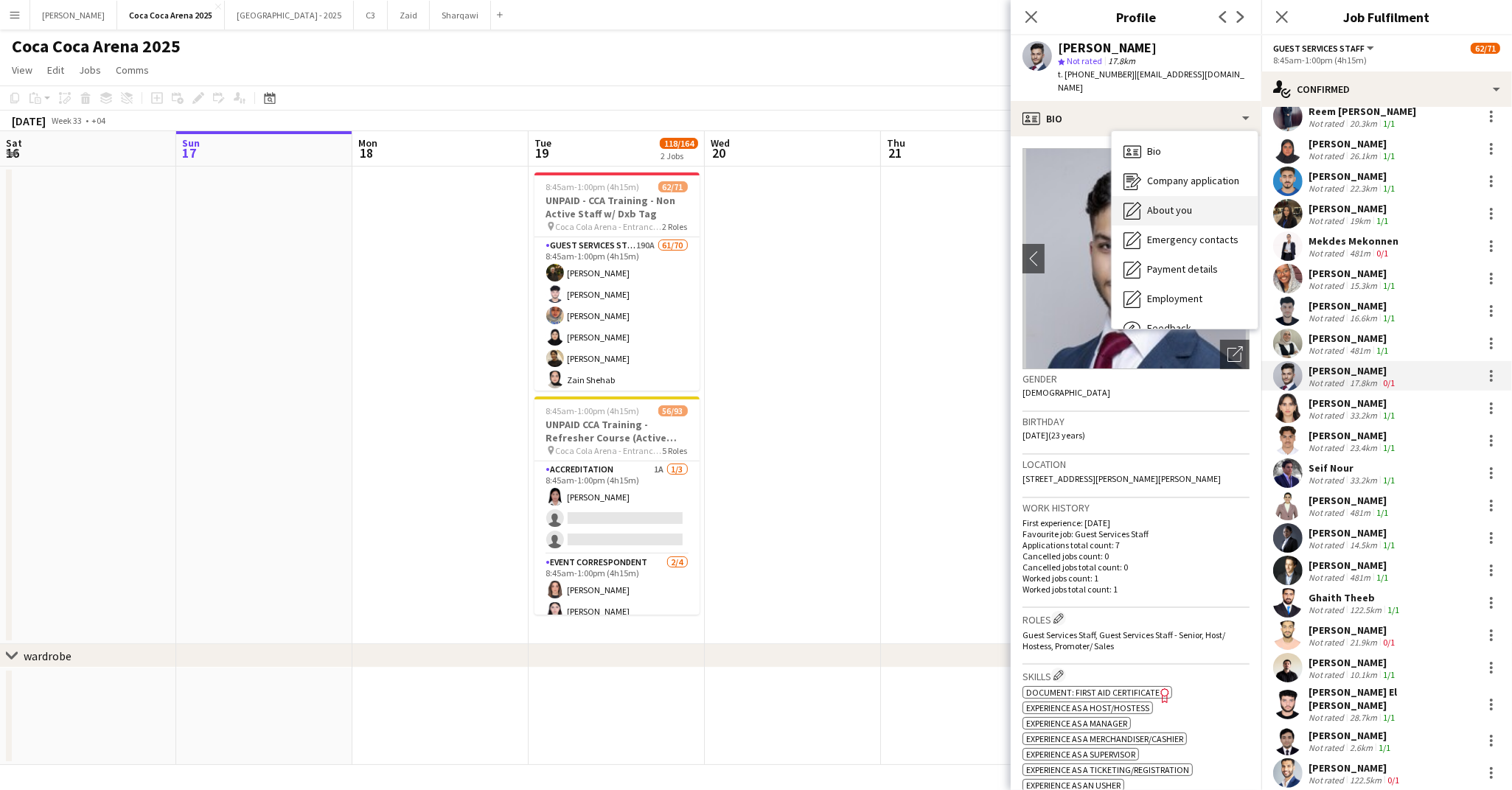
click at [1154, 211] on span "About you" at bounding box center [1169, 210] width 45 height 13
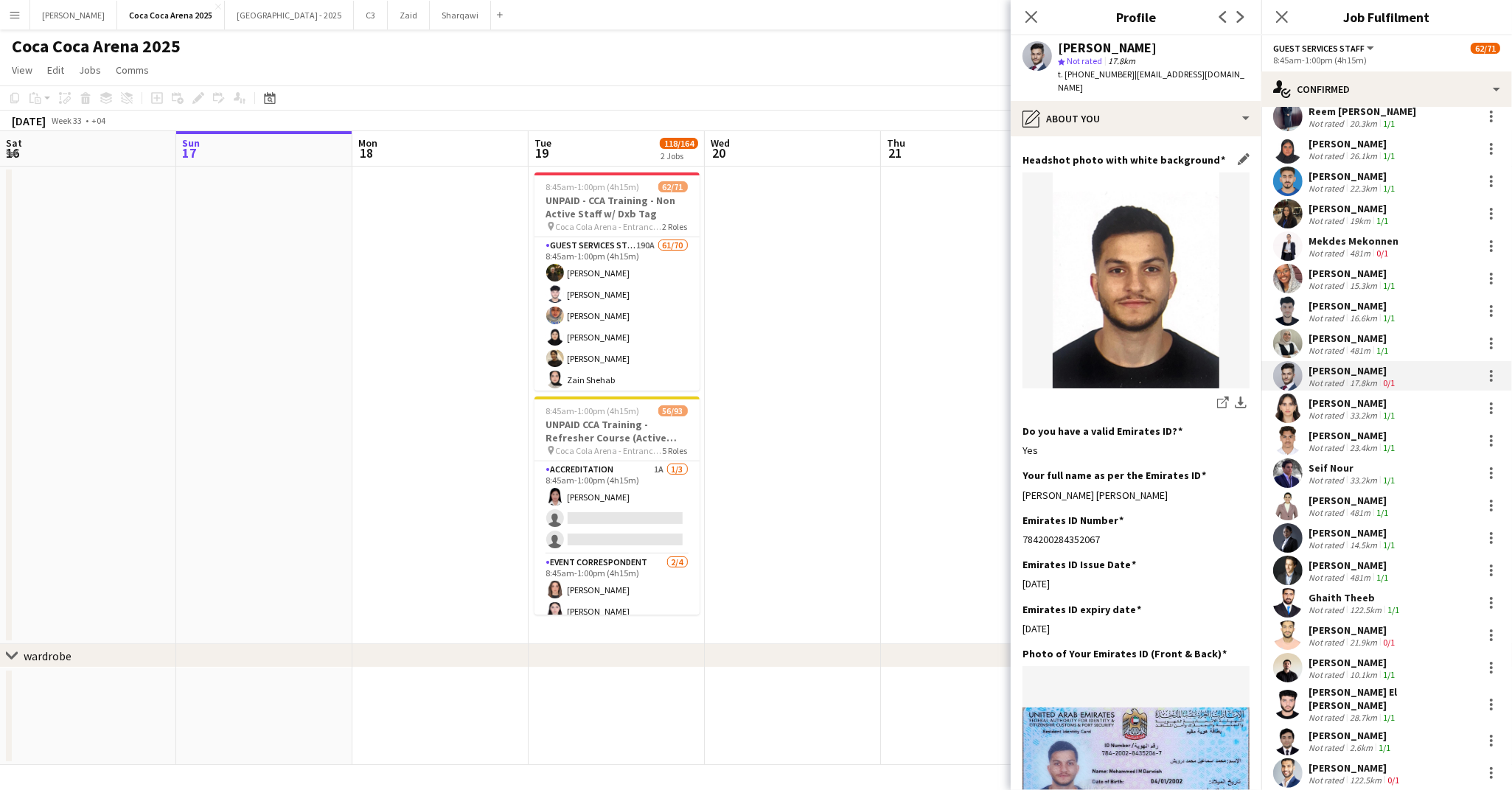
scroll to position [241, 0]
click at [1331, 409] on div "Not rated" at bounding box center [1327, 415] width 38 height 11
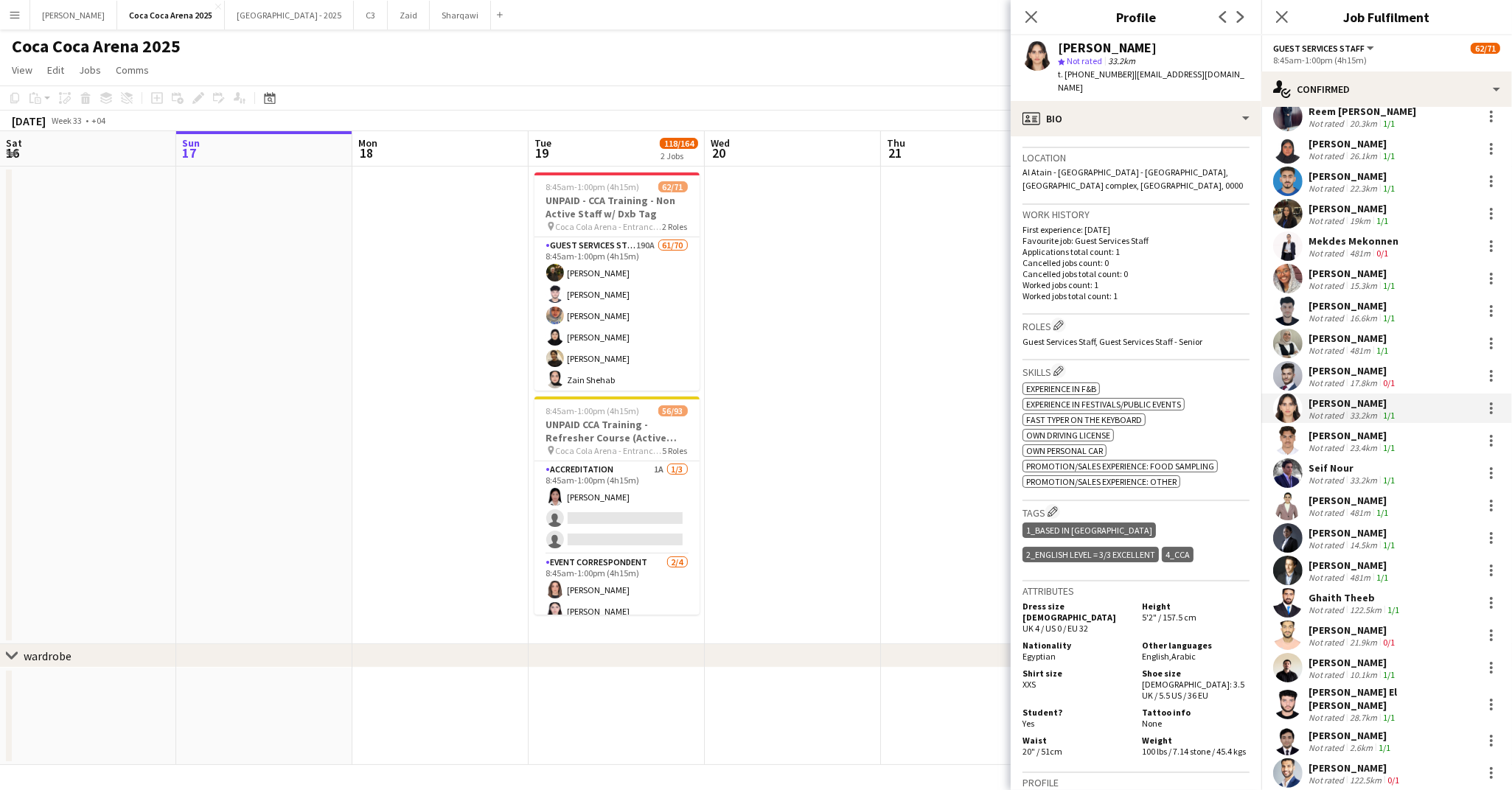
scroll to position [307, 0]
click at [1089, 110] on div "profile Bio" at bounding box center [1136, 118] width 250 height 35
click at [1175, 204] on span "About you" at bounding box center [1169, 210] width 45 height 13
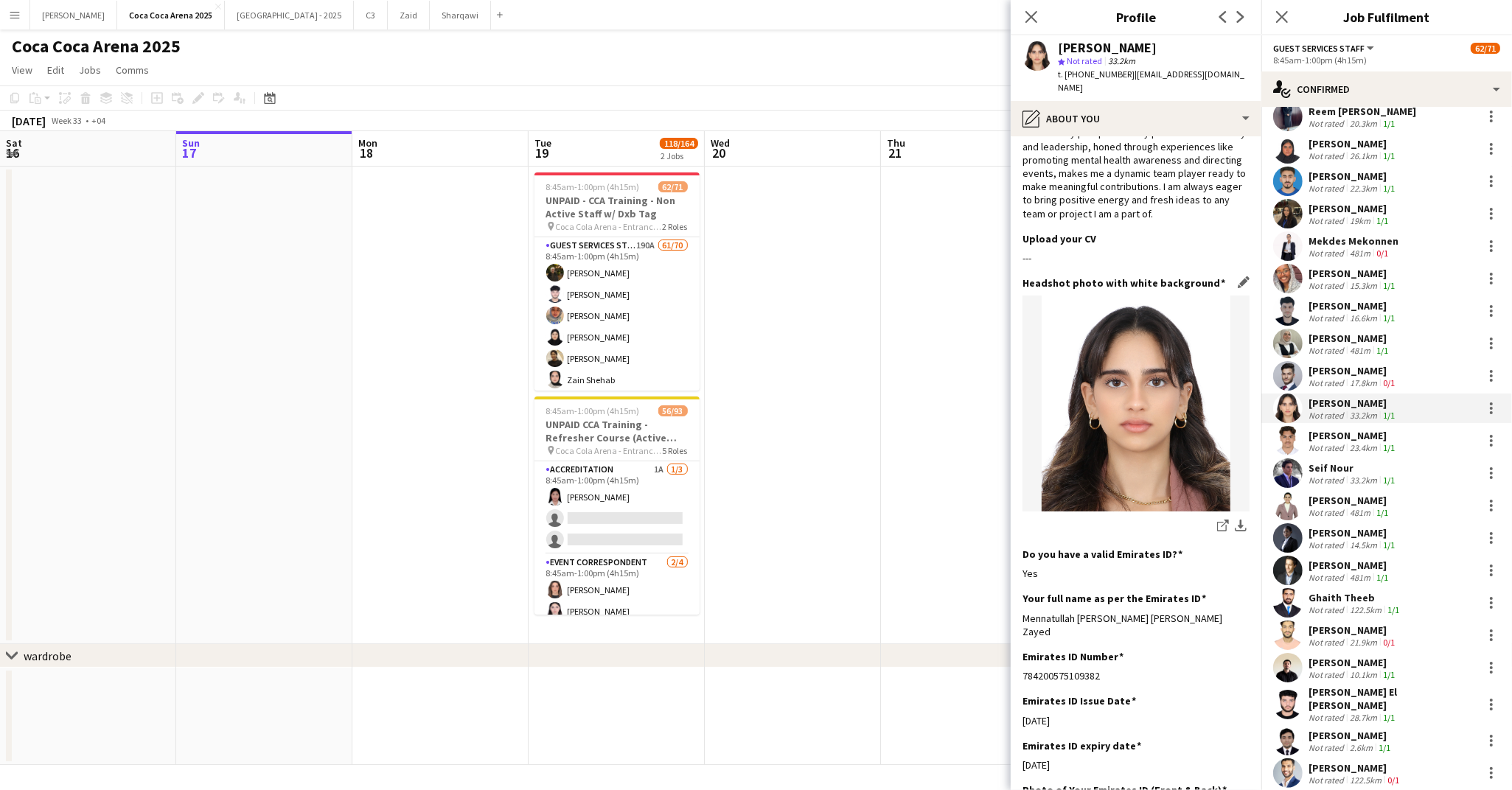
scroll to position [87, 0]
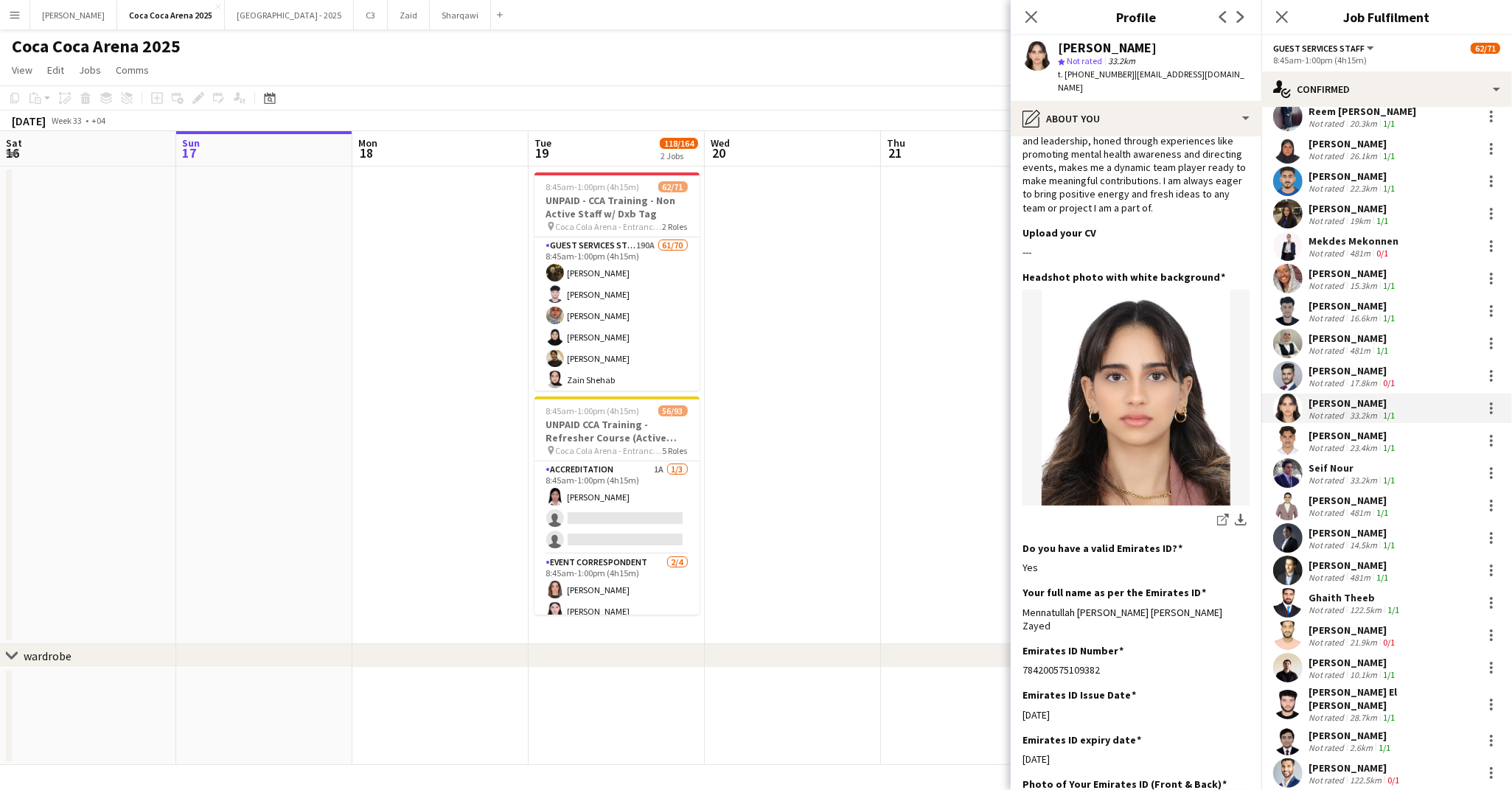
click at [1331, 430] on div "[PERSON_NAME]" at bounding box center [1353, 435] width 89 height 13
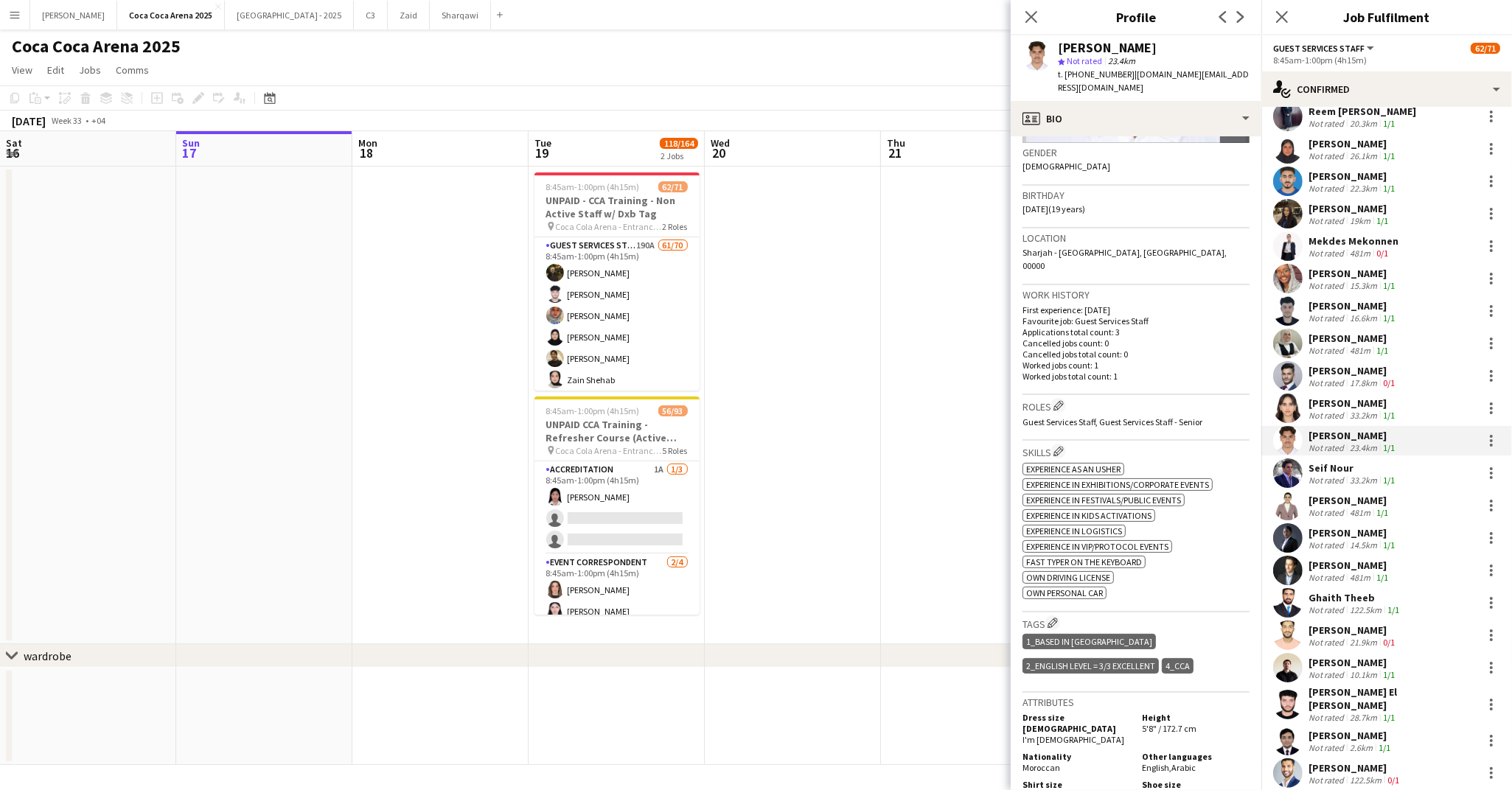
scroll to position [226, 0]
click at [1071, 110] on div "profile Bio" at bounding box center [1136, 118] width 250 height 35
click at [1152, 204] on span "About you" at bounding box center [1169, 210] width 45 height 13
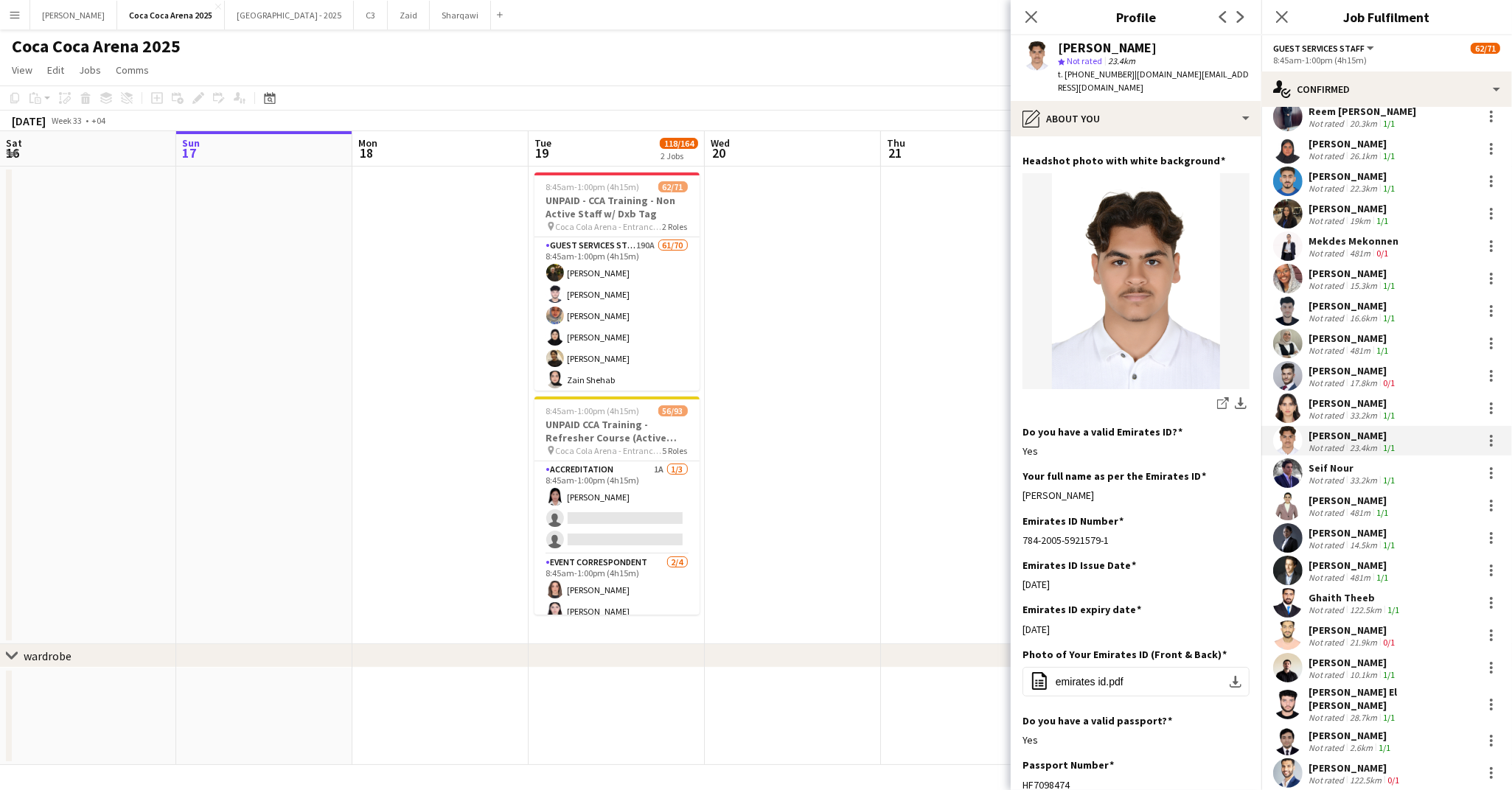
click at [1334, 464] on div "Seif Nour" at bounding box center [1353, 467] width 89 height 13
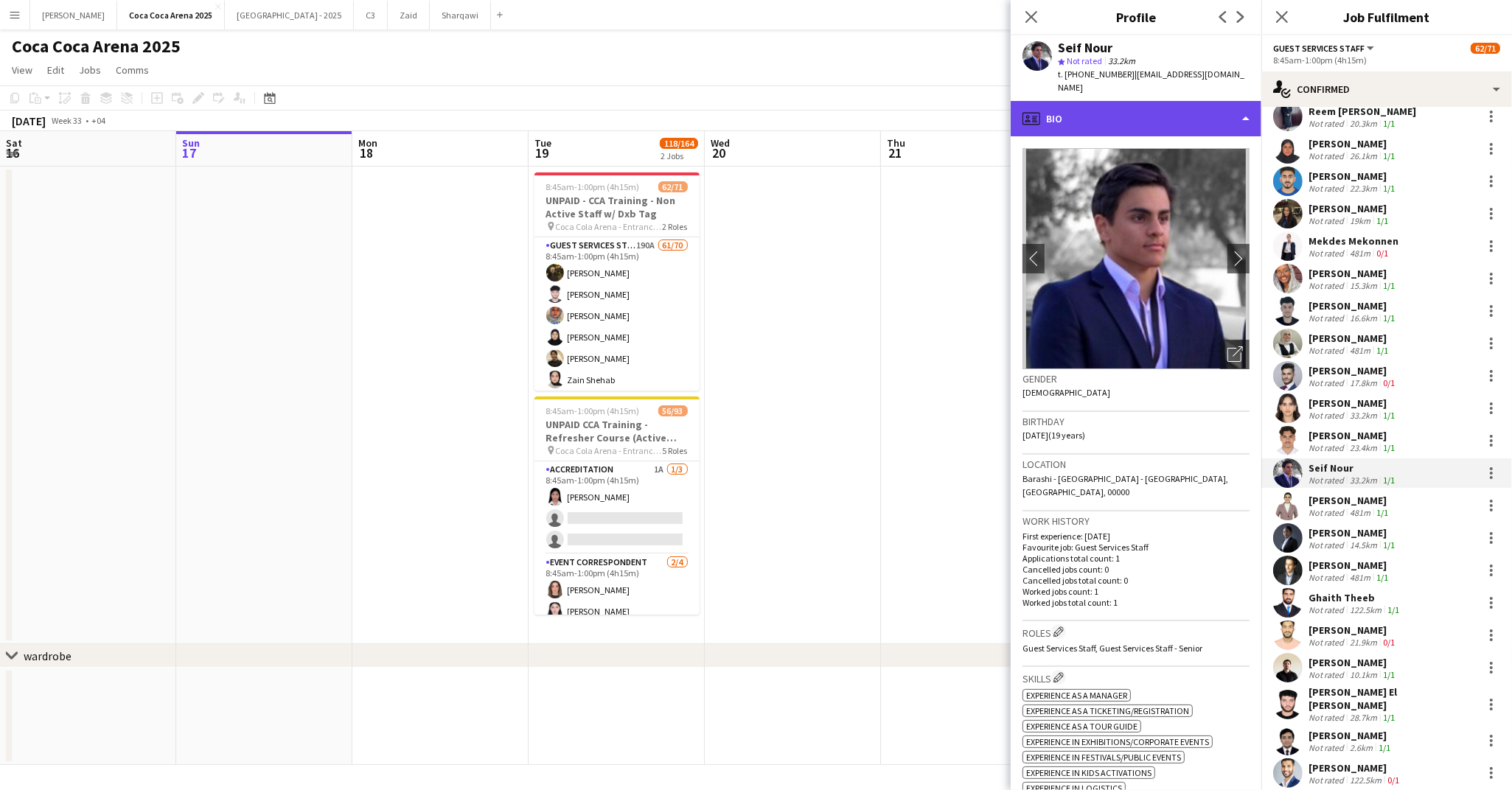
click at [1149, 105] on div "profile Bio" at bounding box center [1136, 118] width 250 height 35
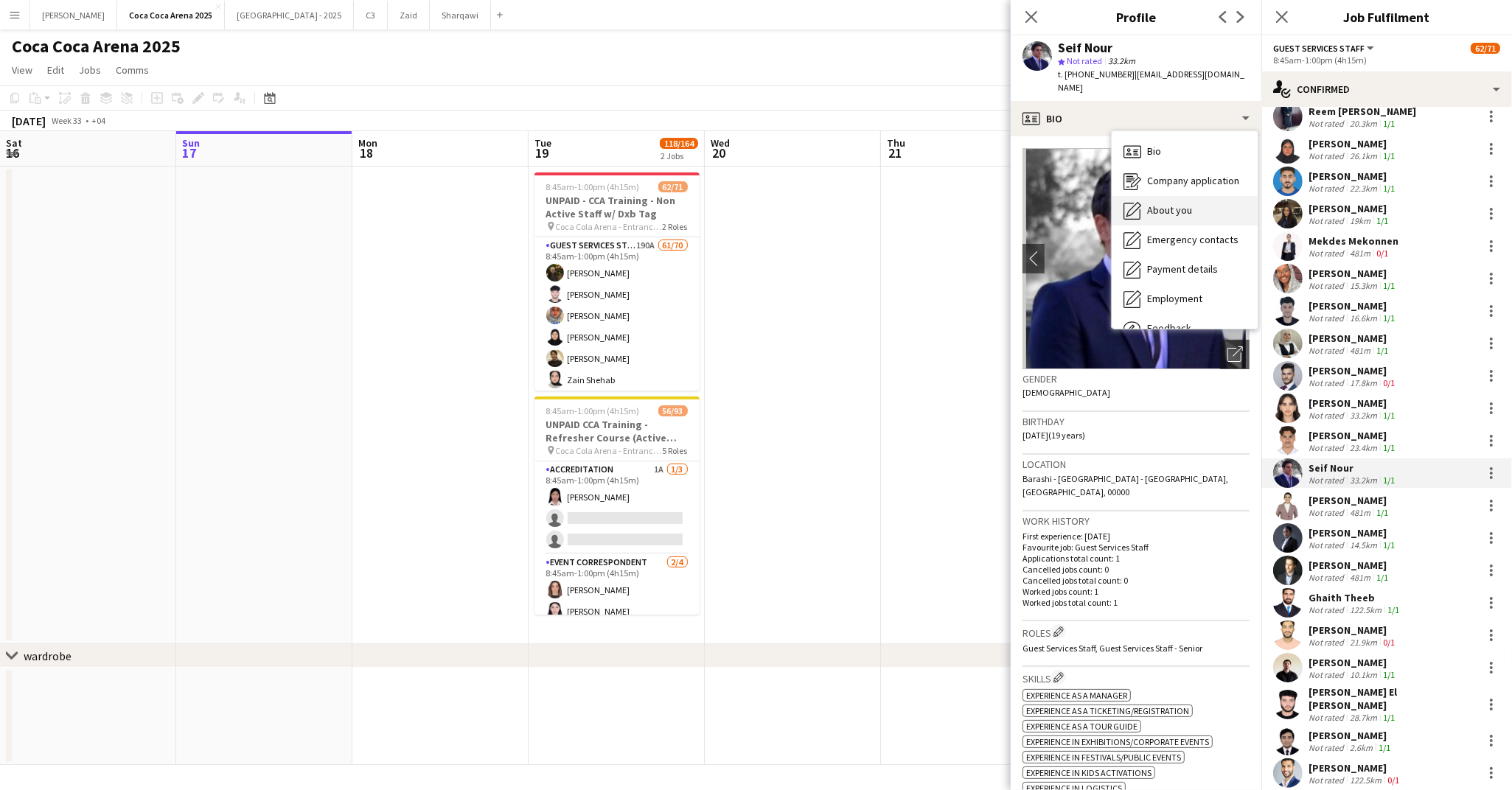
click at [1167, 204] on span "About you" at bounding box center [1169, 210] width 45 height 13
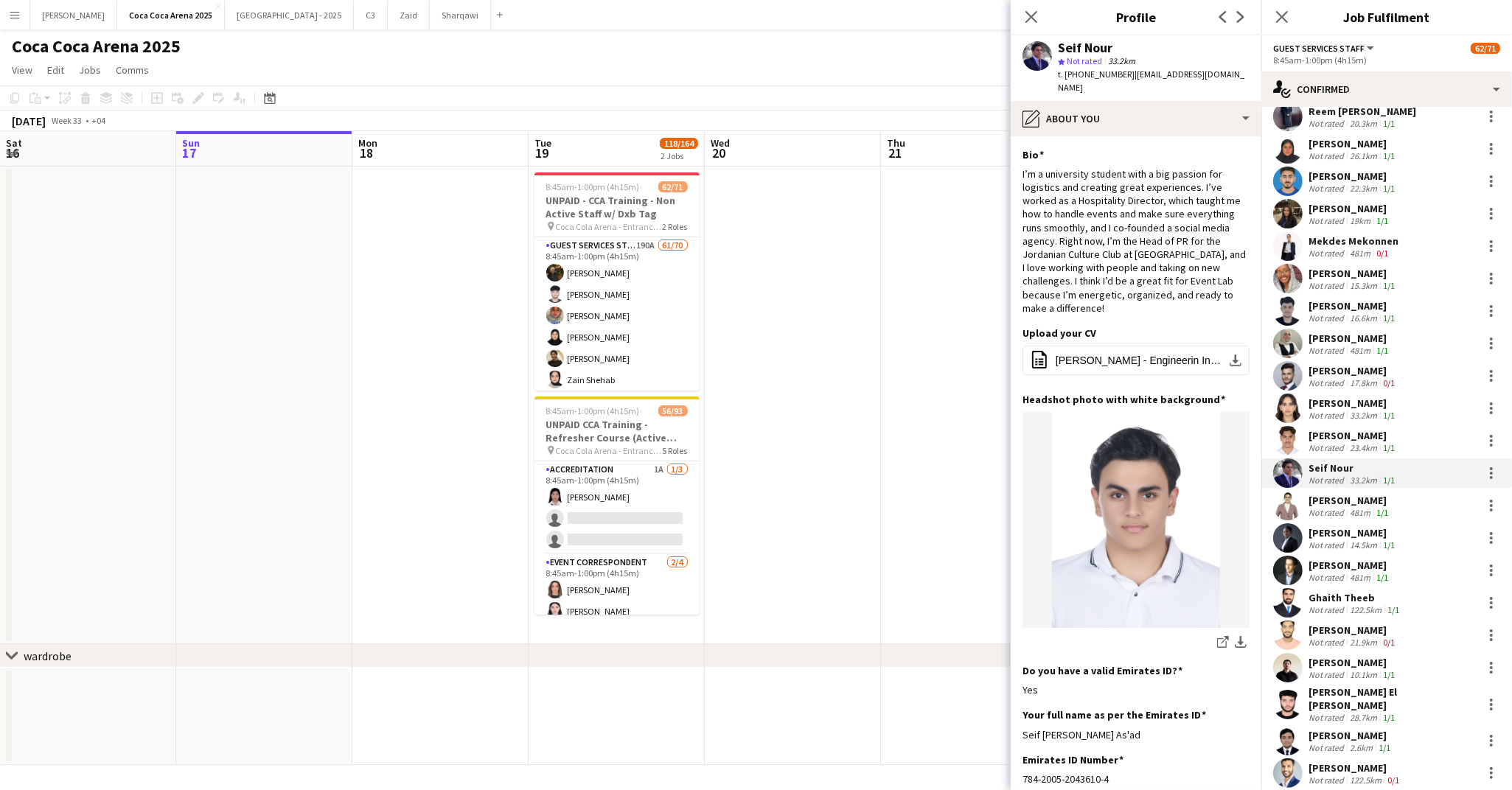
click at [1299, 538] on div at bounding box center [1288, 538] width 30 height 30
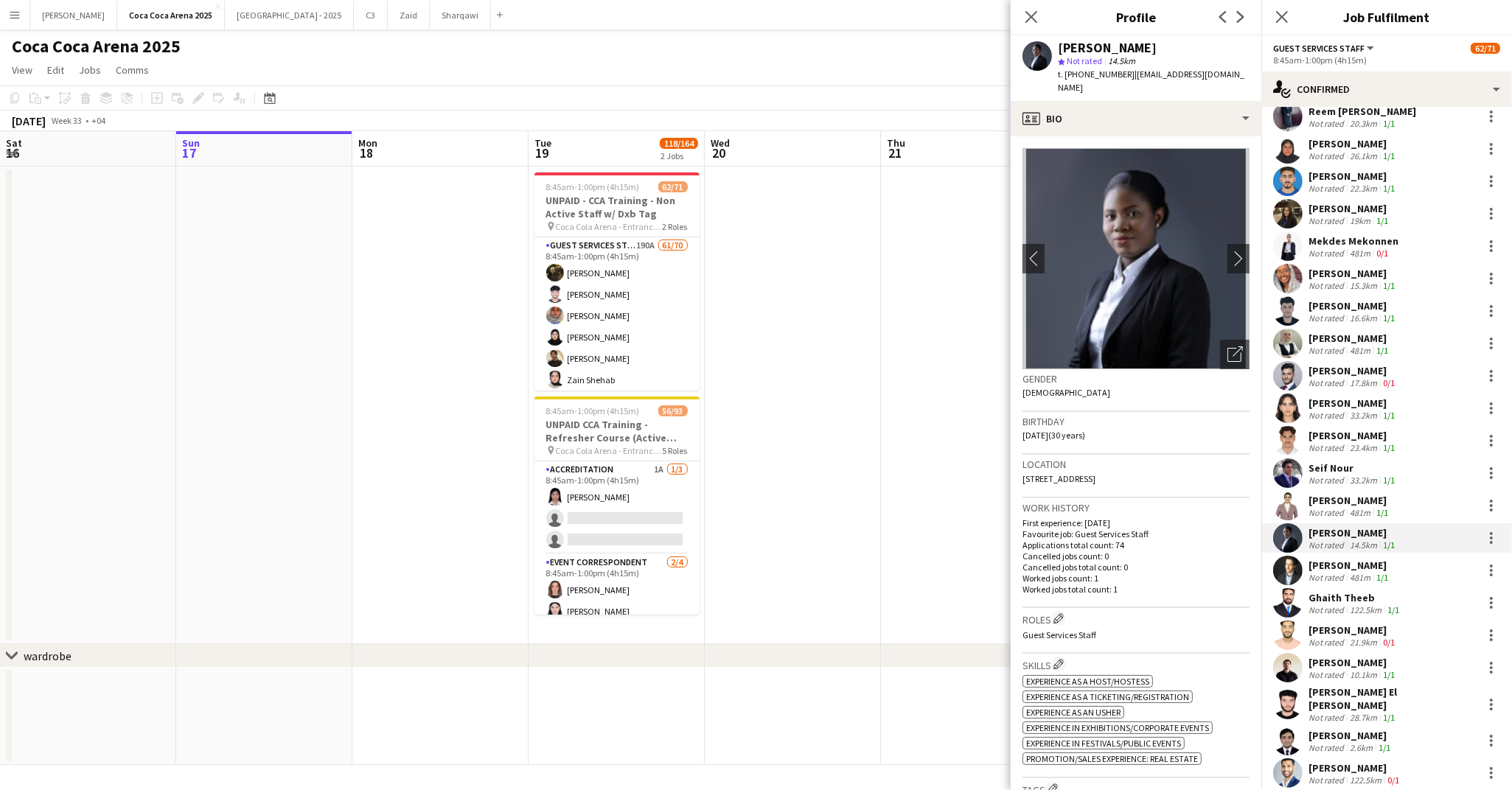
click at [1311, 491] on div "Rayana Salim Not rated 481m 1/1" at bounding box center [1386, 506] width 250 height 30
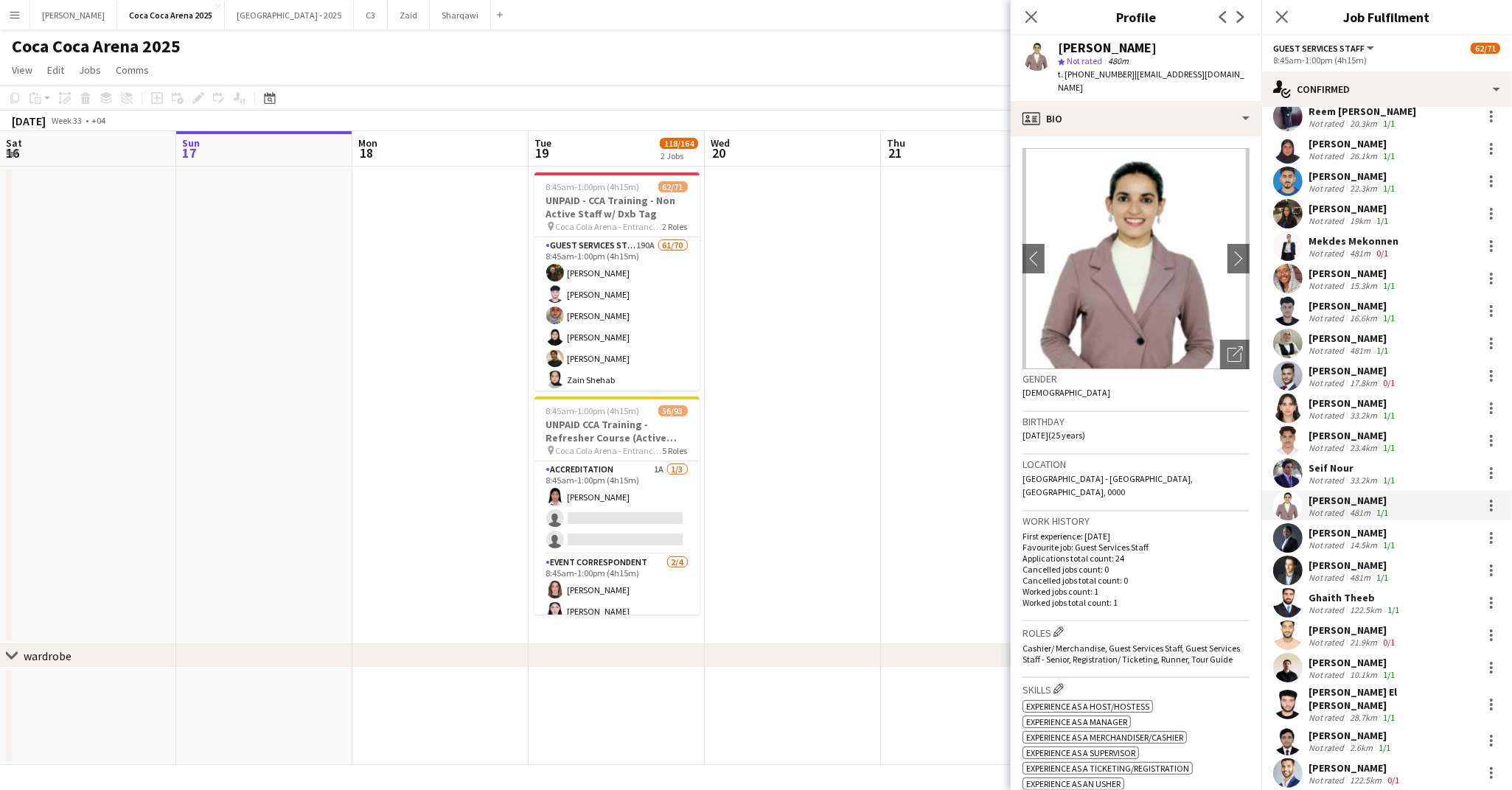
click at [1320, 527] on div "[PERSON_NAME]" at bounding box center [1353, 533] width 89 height 13
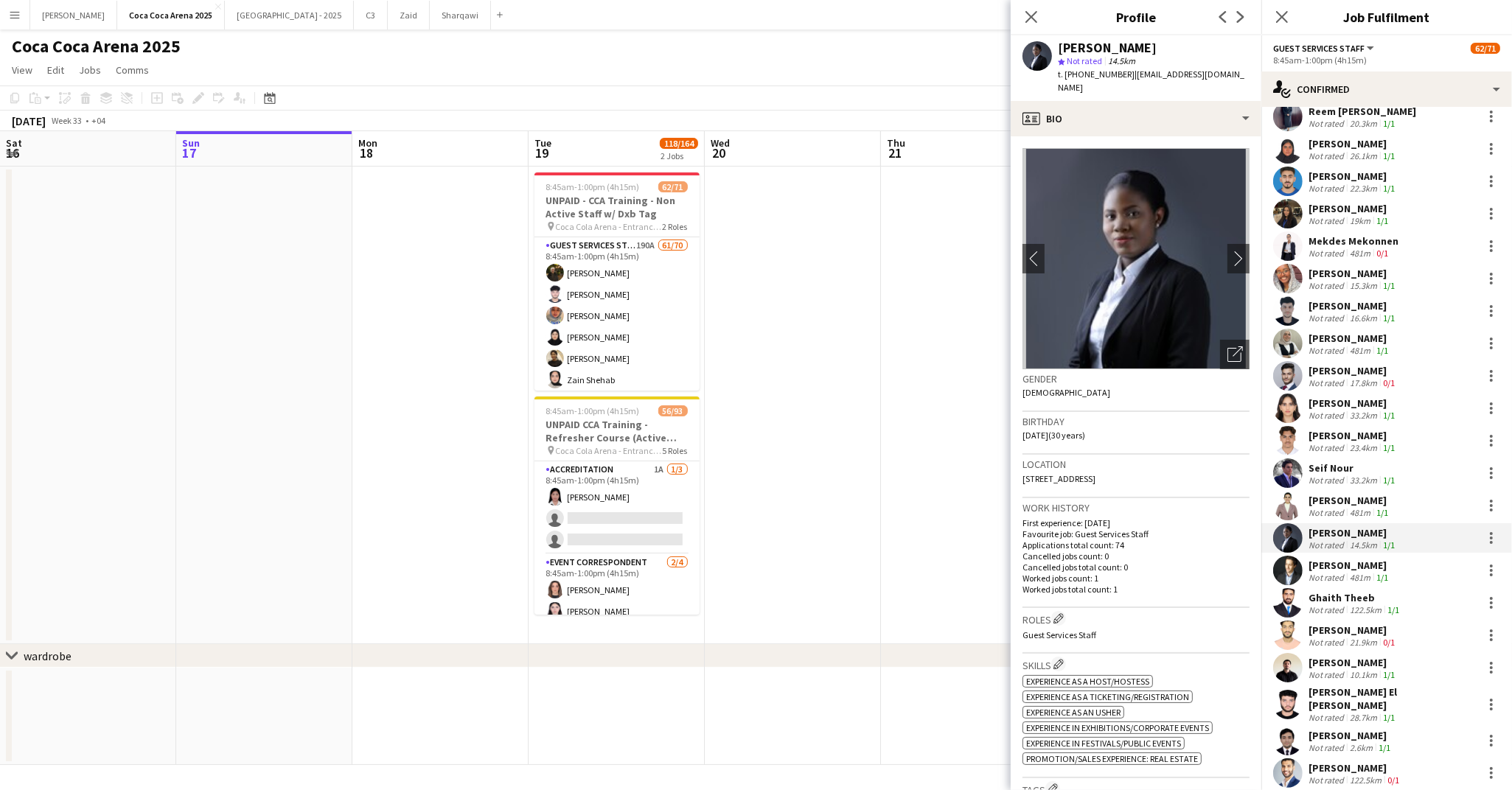
click at [1313, 463] on div "Seif Nour" at bounding box center [1353, 467] width 89 height 13
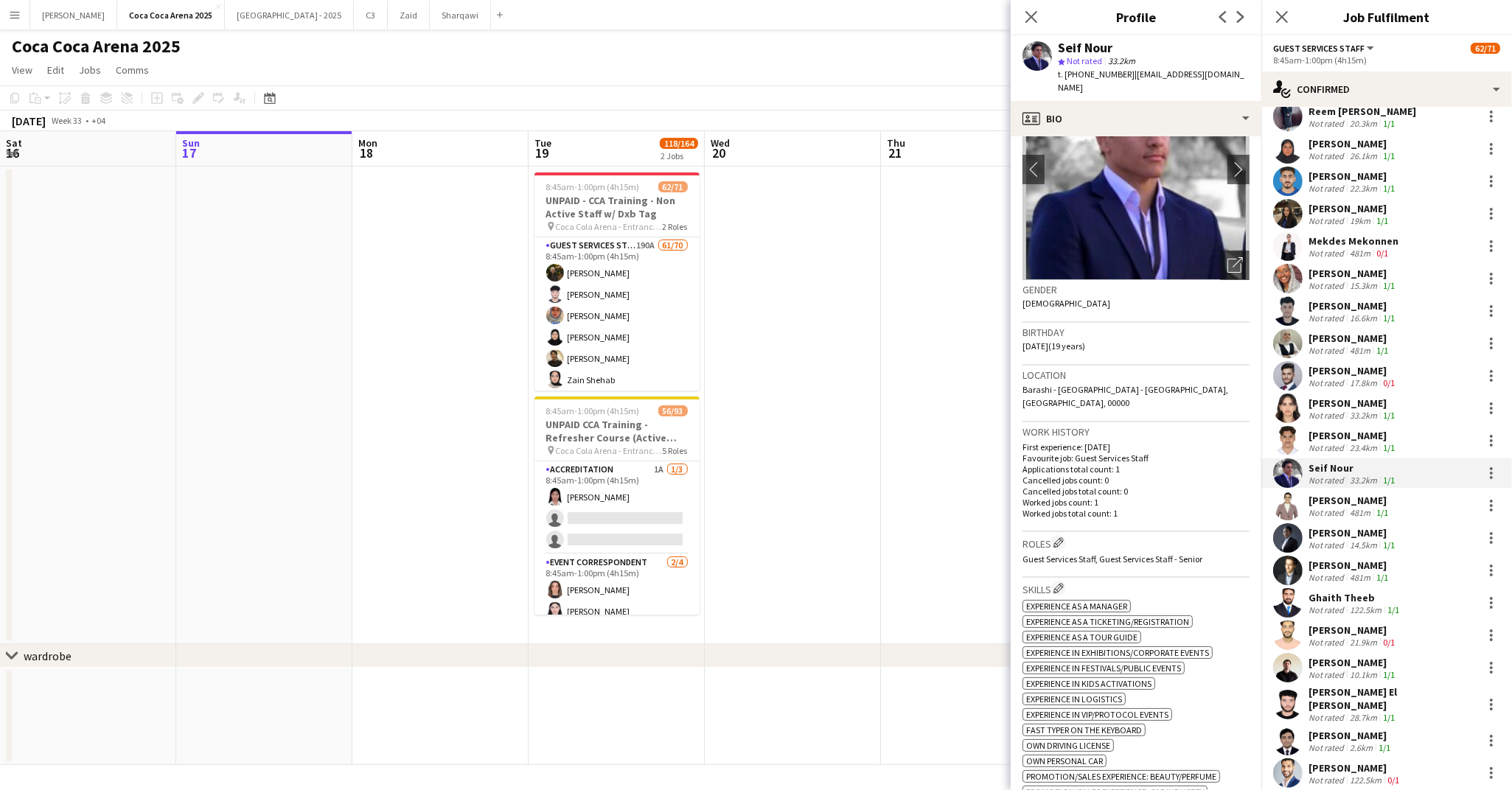
scroll to position [91, 0]
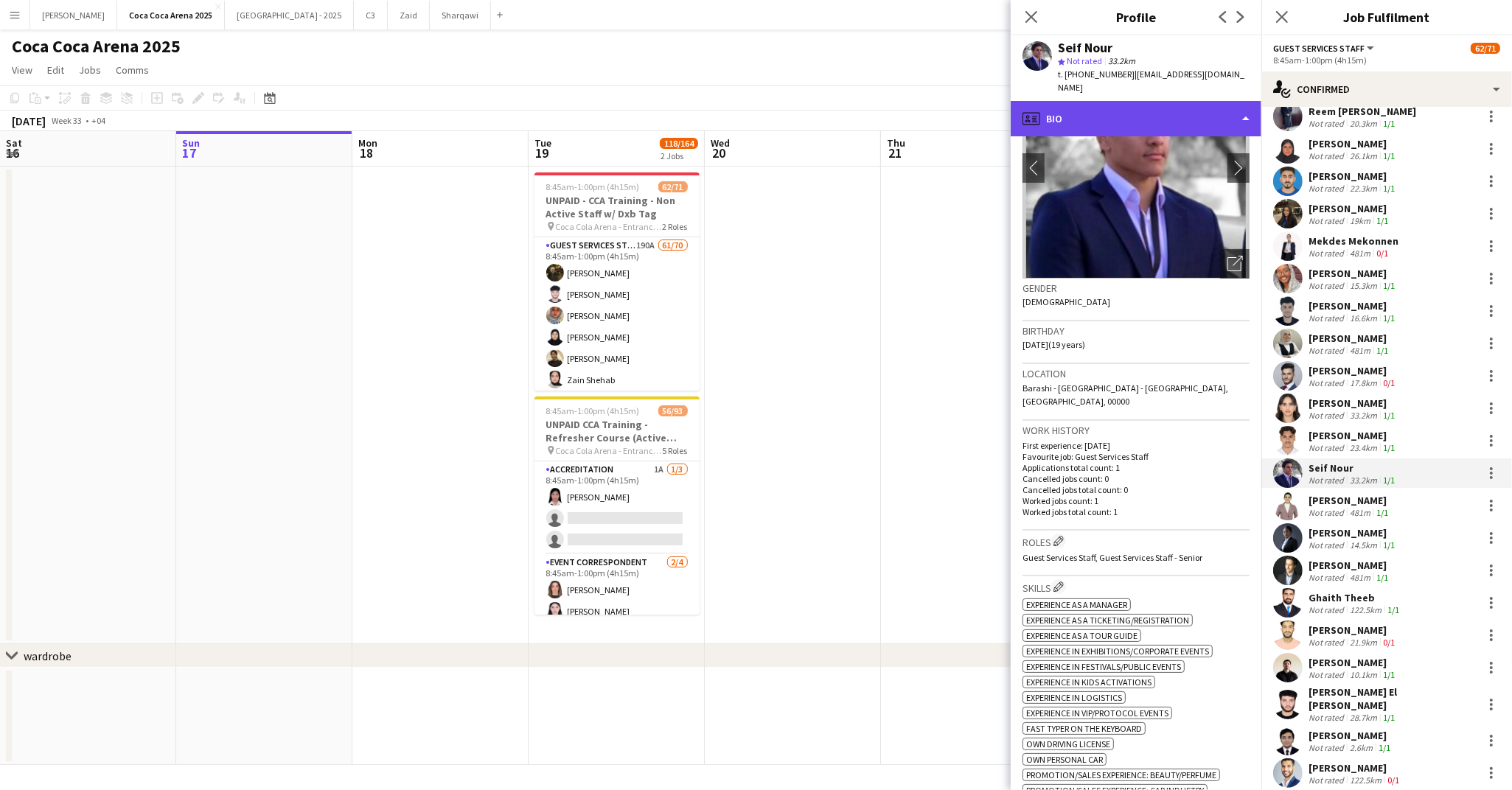
click at [1071, 104] on div "profile Bio" at bounding box center [1136, 118] width 250 height 35
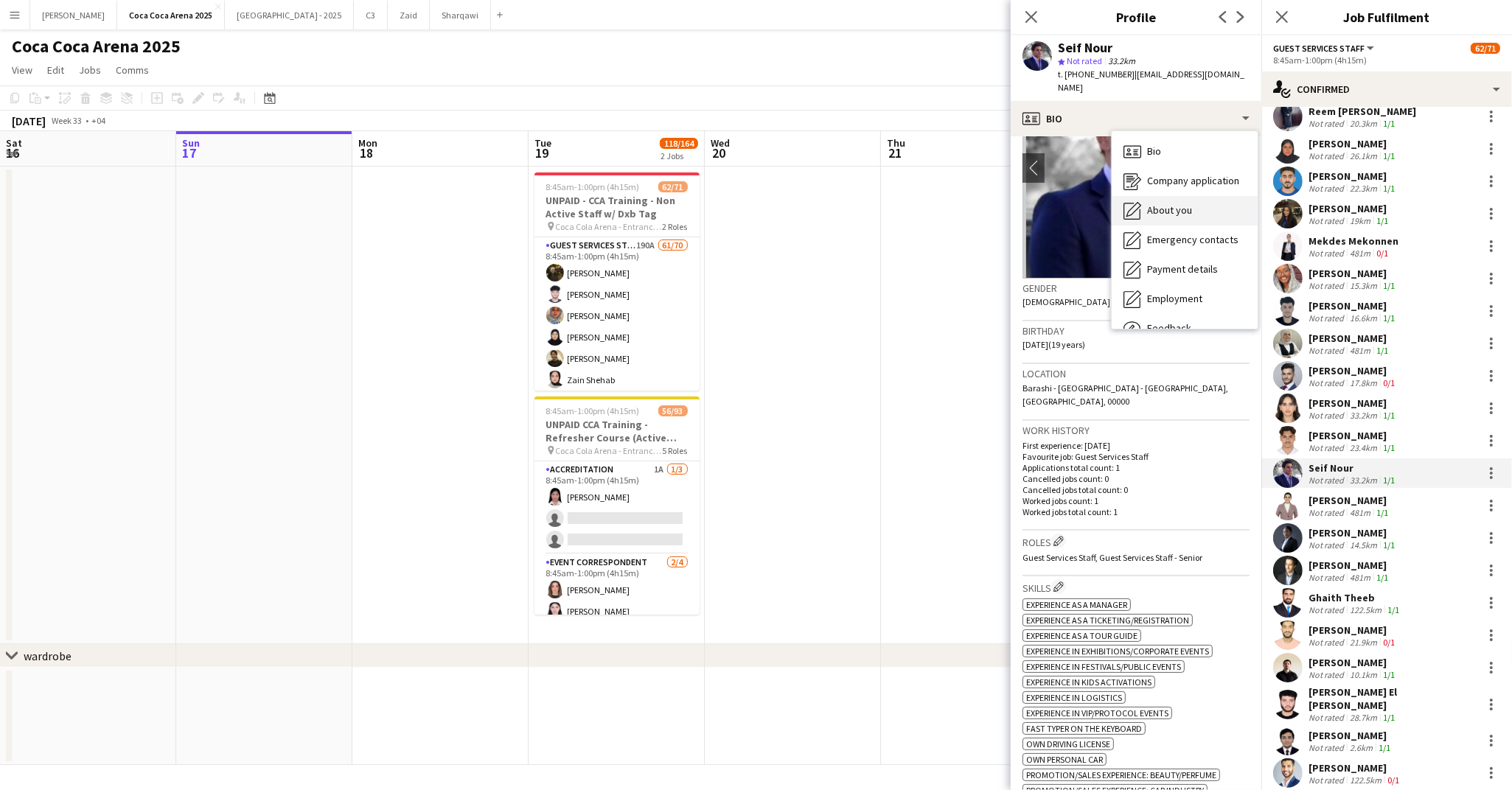
click at [1149, 196] on div "About you About you" at bounding box center [1184, 211] width 146 height 30
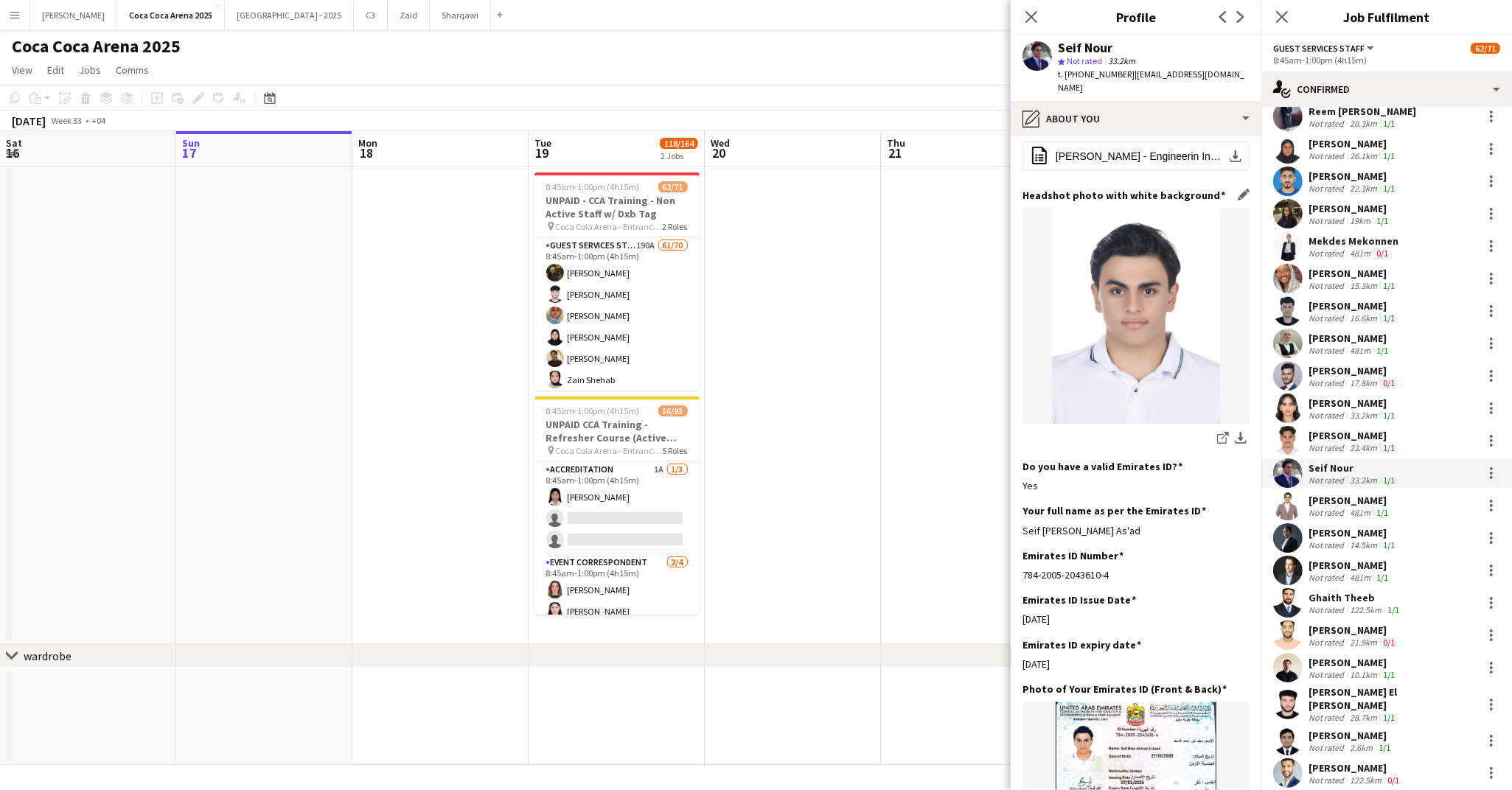
scroll to position [208, 0]
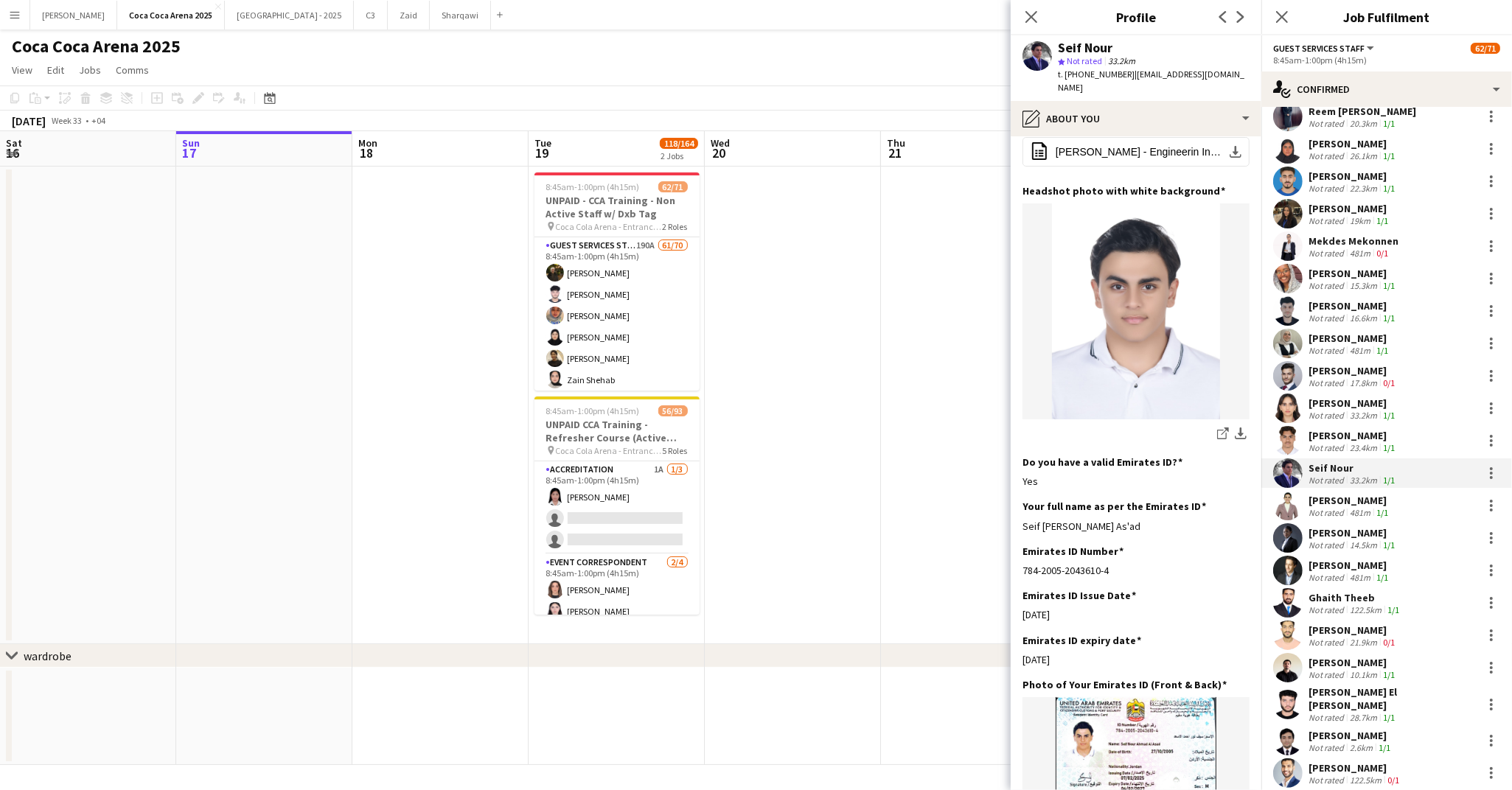
click at [1316, 508] on div "Not rated" at bounding box center [1327, 513] width 38 height 11
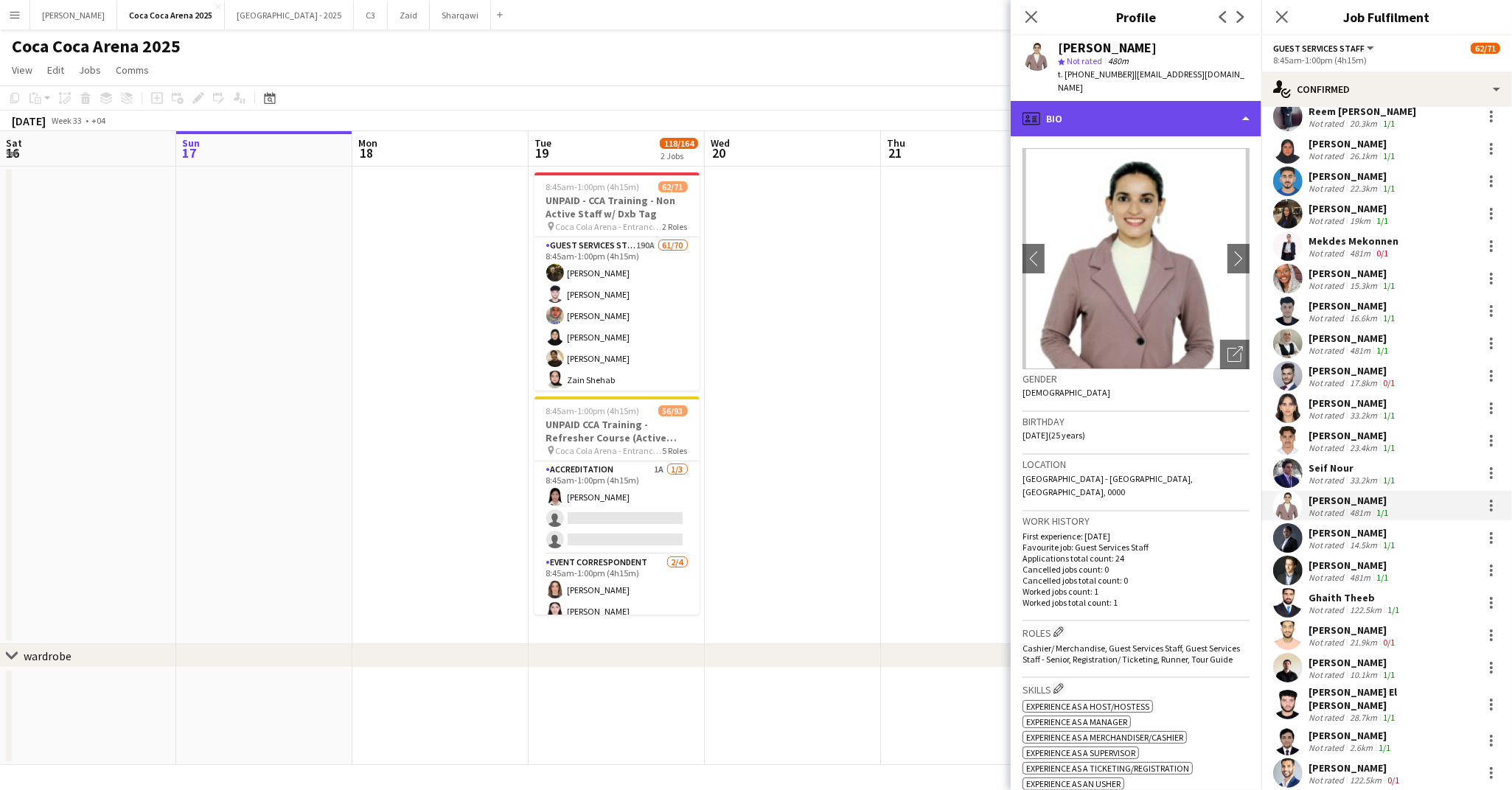
click at [1074, 107] on div "profile Bio" at bounding box center [1136, 118] width 250 height 35
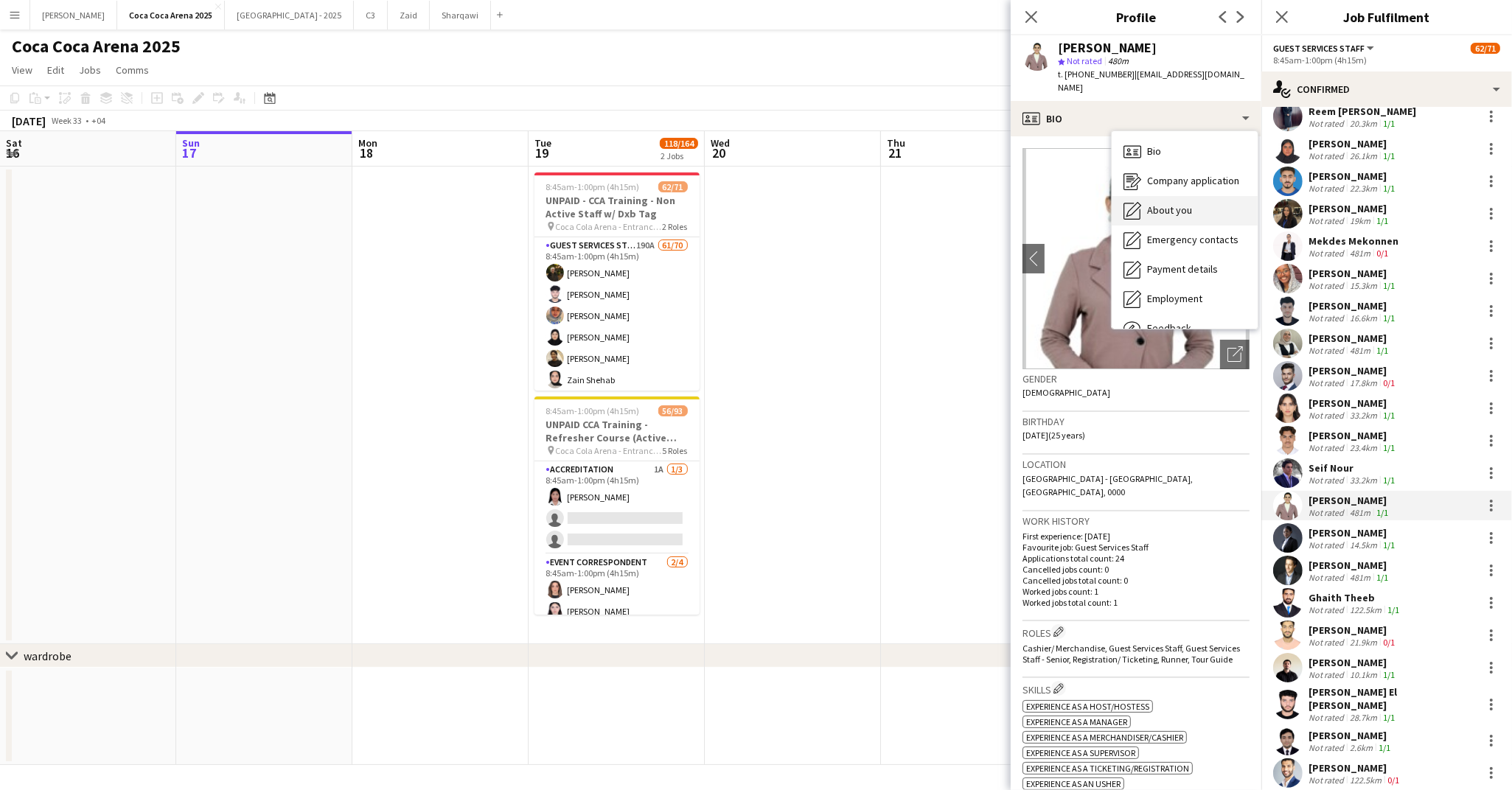
click at [1137, 202] on icon "About you" at bounding box center [1132, 211] width 18 height 17
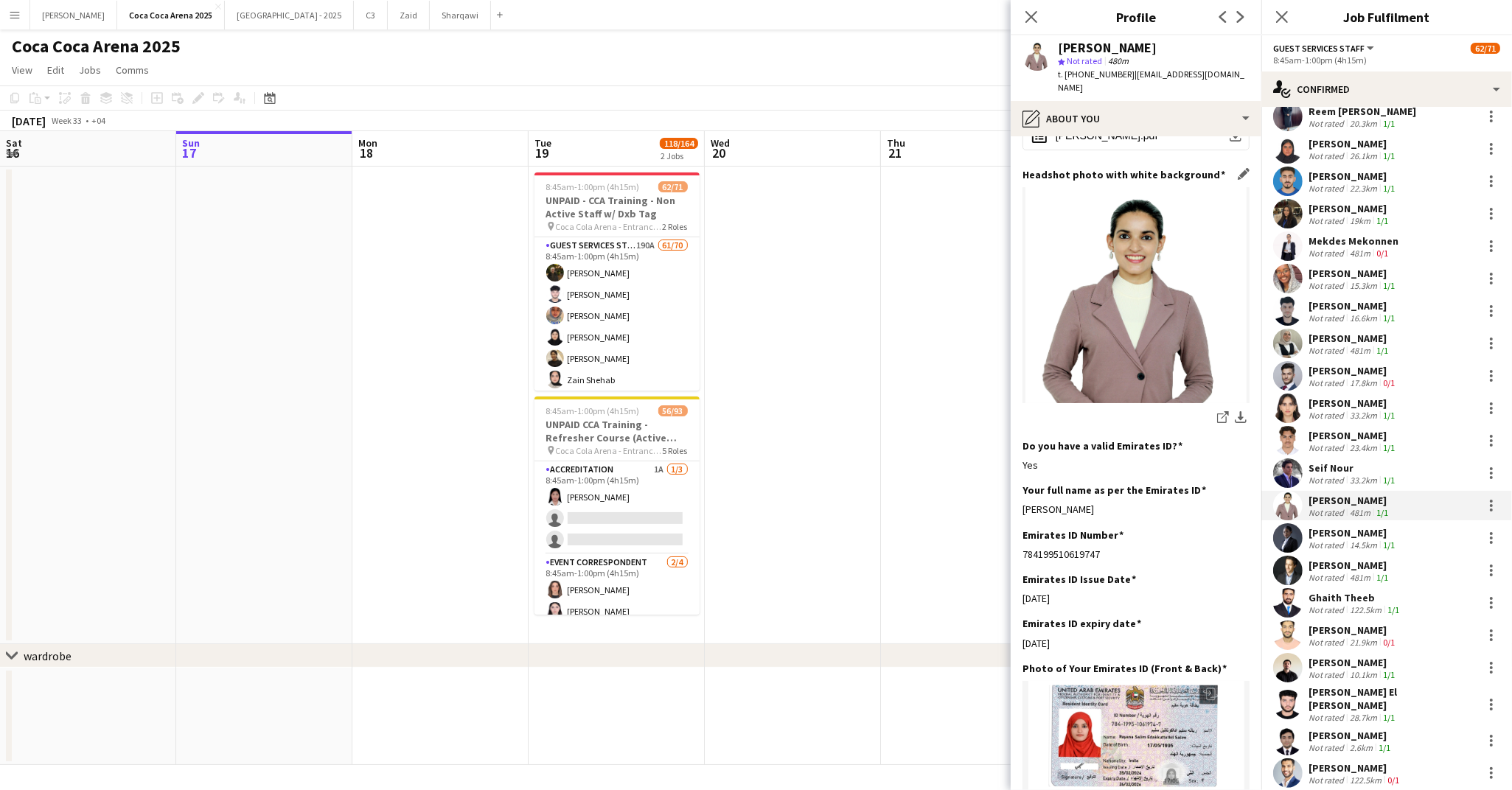
scroll to position [148, 0]
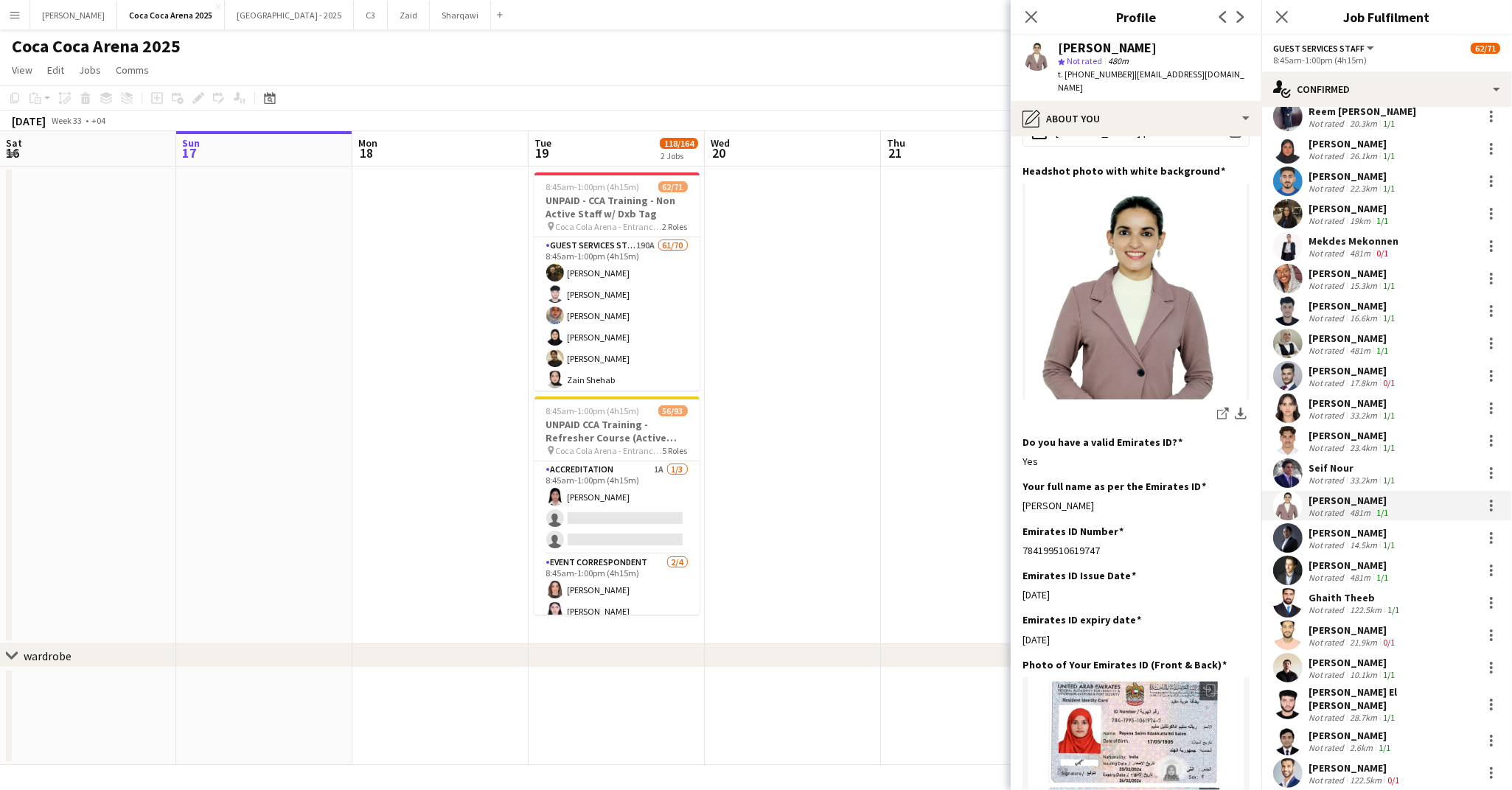
click at [1340, 527] on div "[PERSON_NAME]" at bounding box center [1353, 533] width 89 height 13
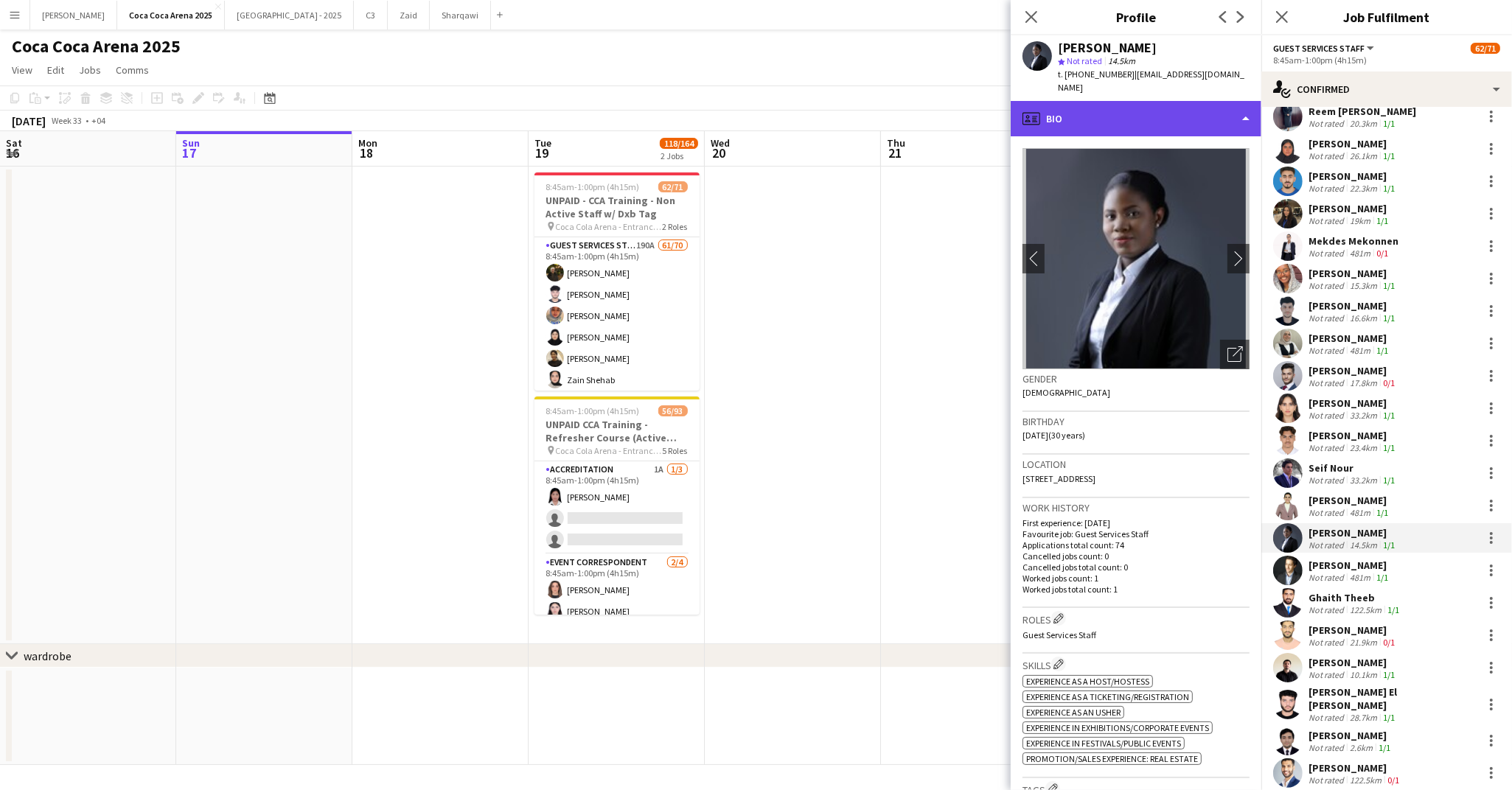
click at [1063, 115] on div "profile Bio" at bounding box center [1136, 118] width 250 height 35
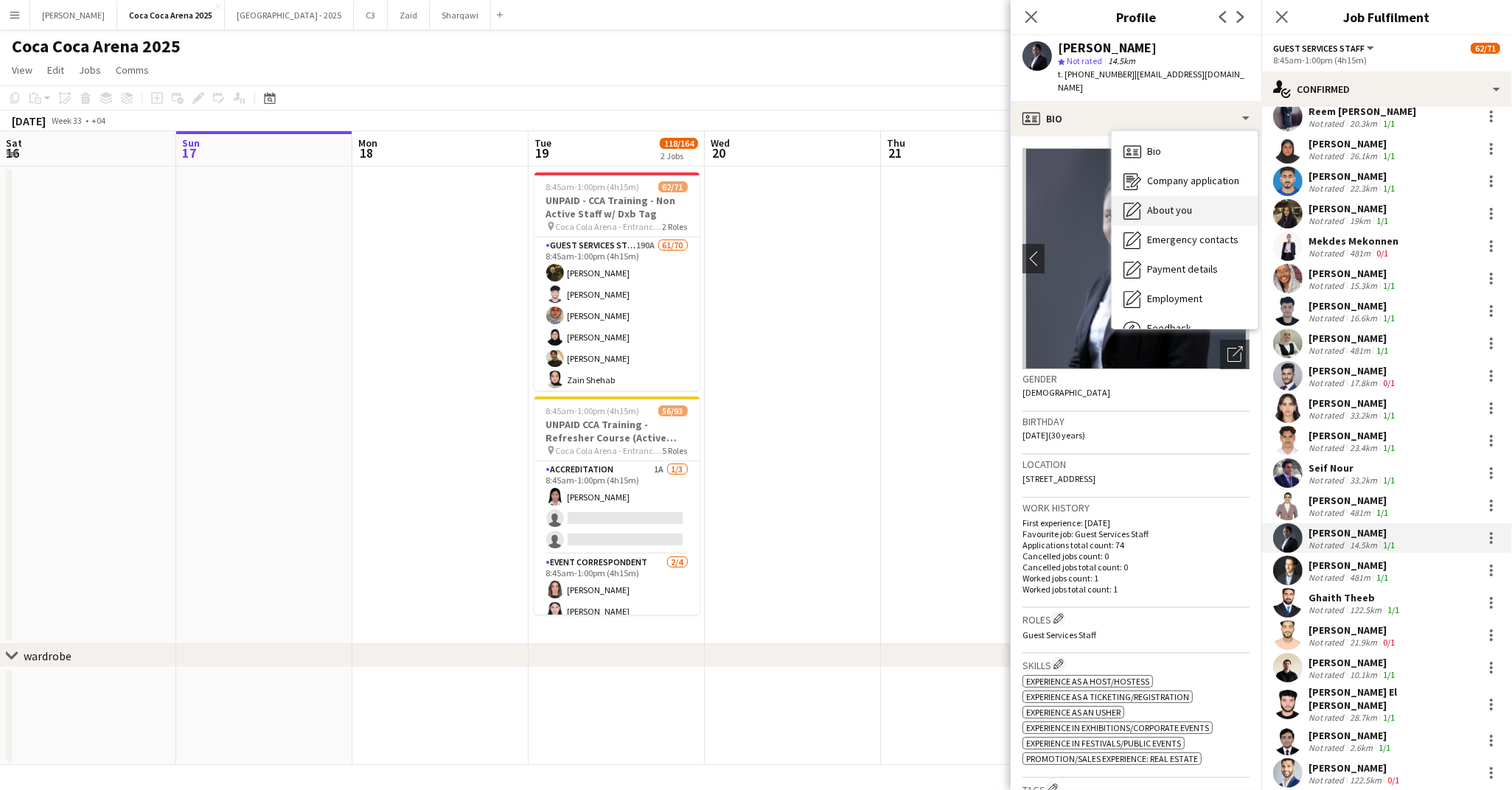
click at [1130, 202] on icon at bounding box center [1133, 209] width 15 height 15
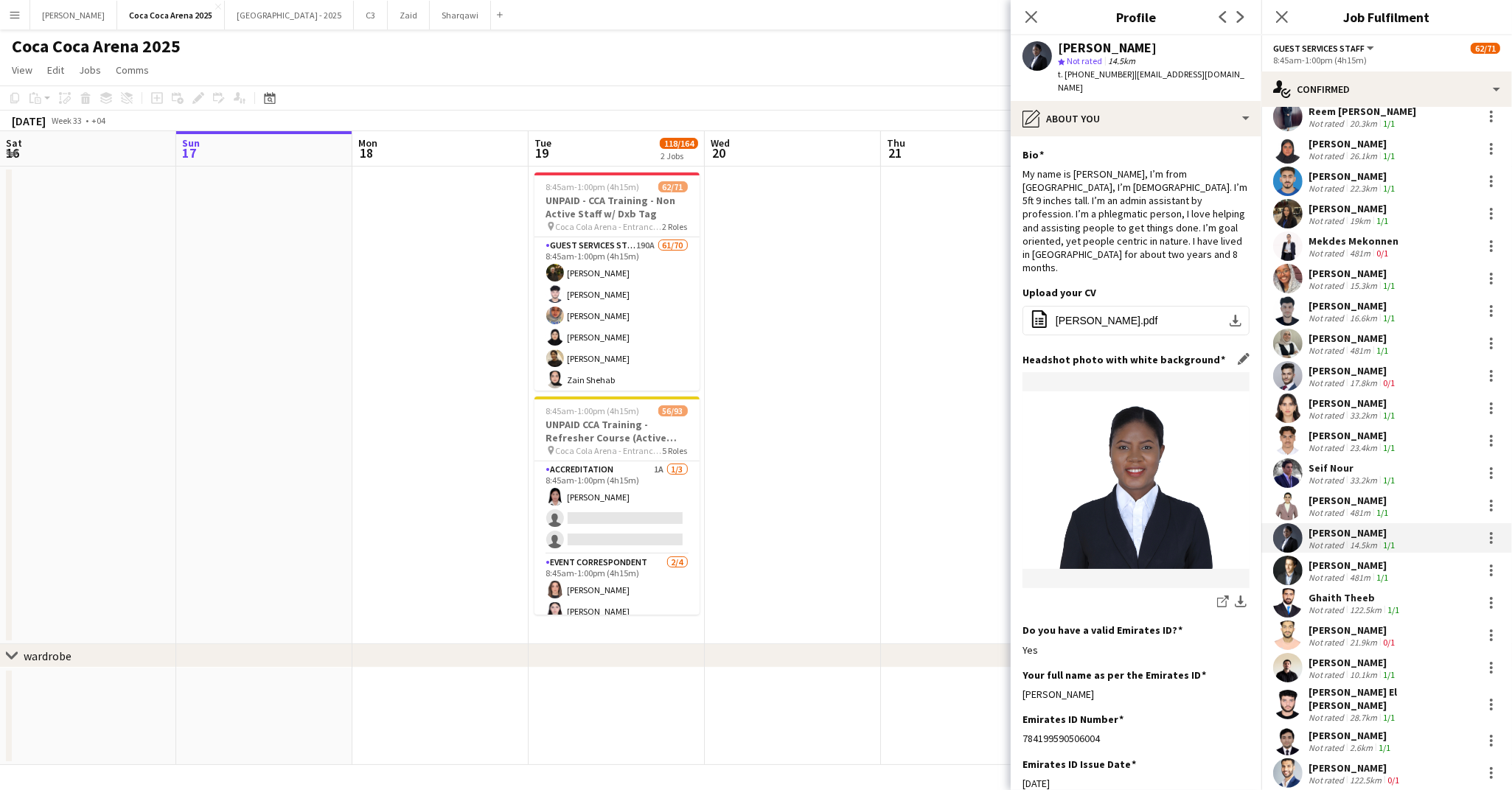
scroll to position [158, 0]
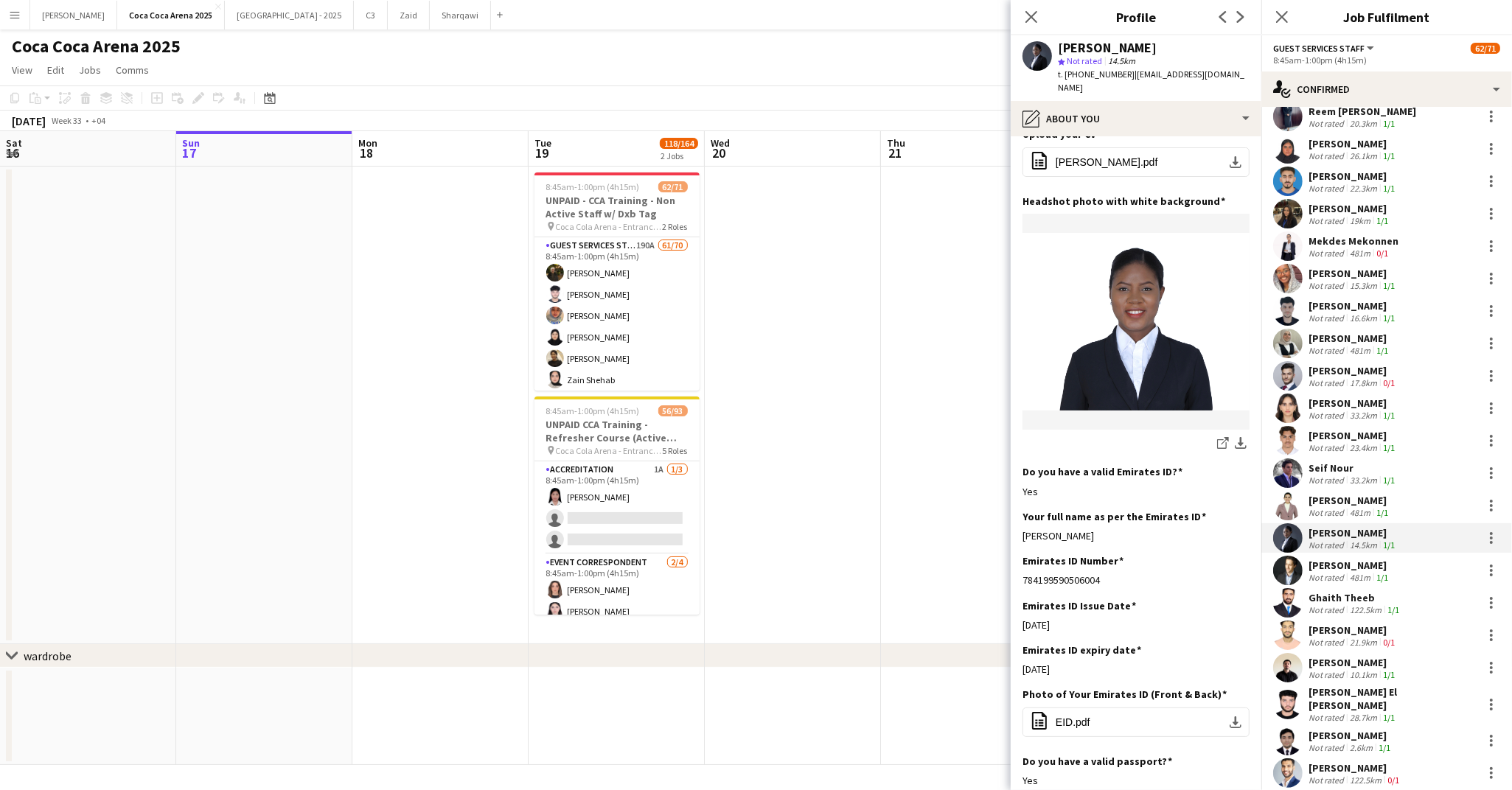
click at [1340, 563] on div "[PERSON_NAME]" at bounding box center [1349, 565] width 82 height 13
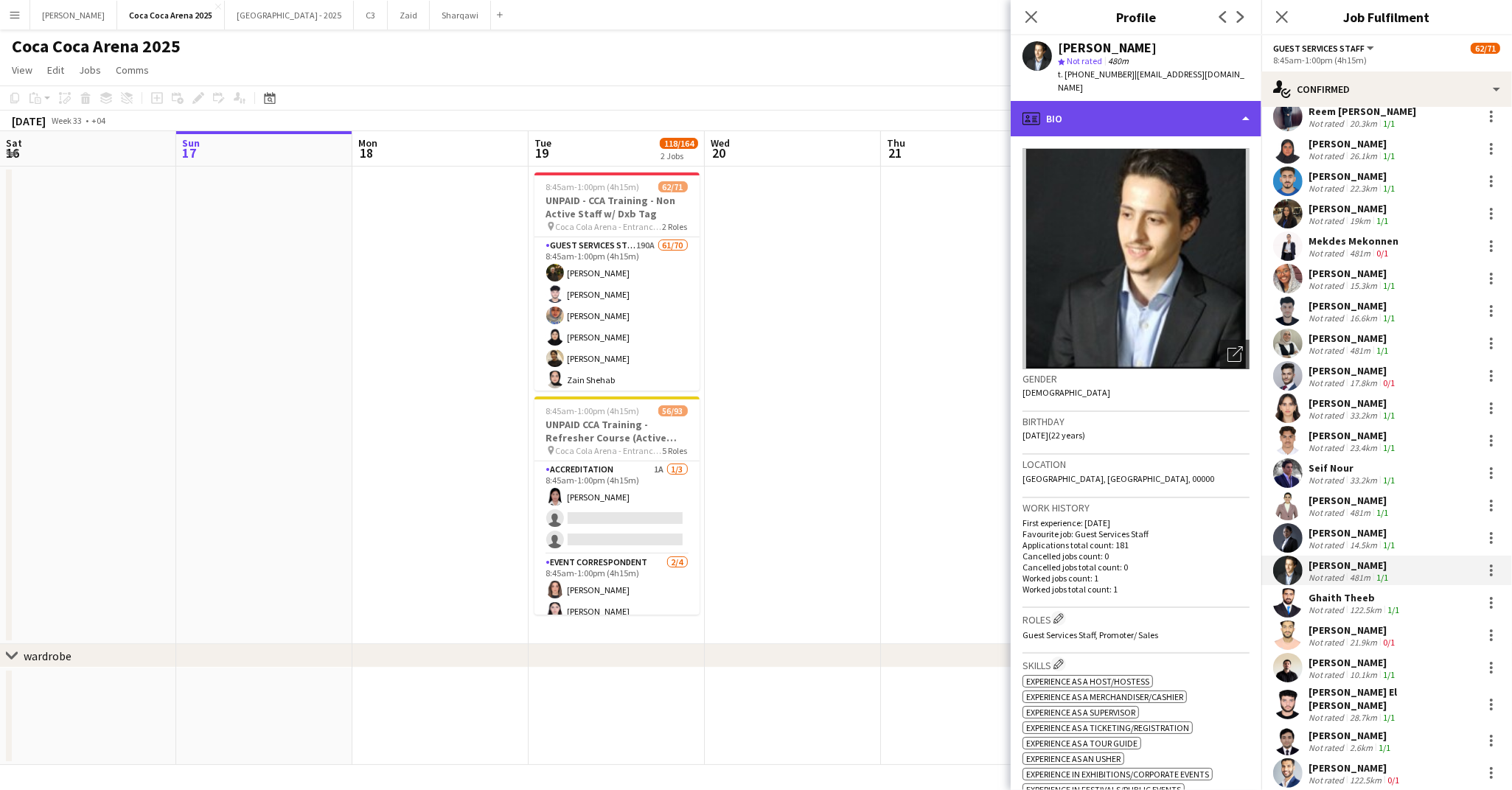
click at [1079, 110] on div "profile Bio" at bounding box center [1136, 118] width 250 height 35
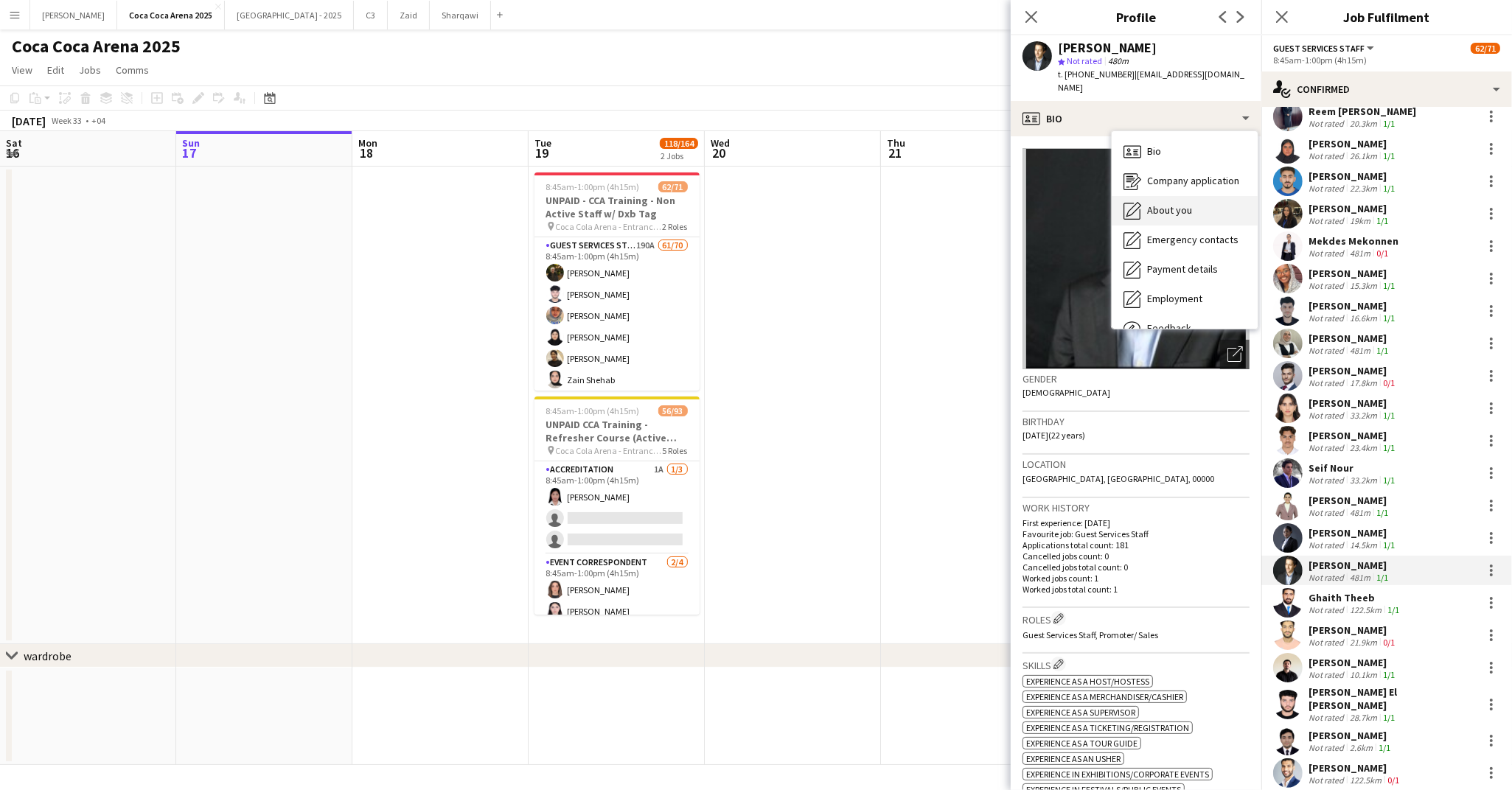
click at [1154, 204] on span "About you" at bounding box center [1169, 210] width 45 height 13
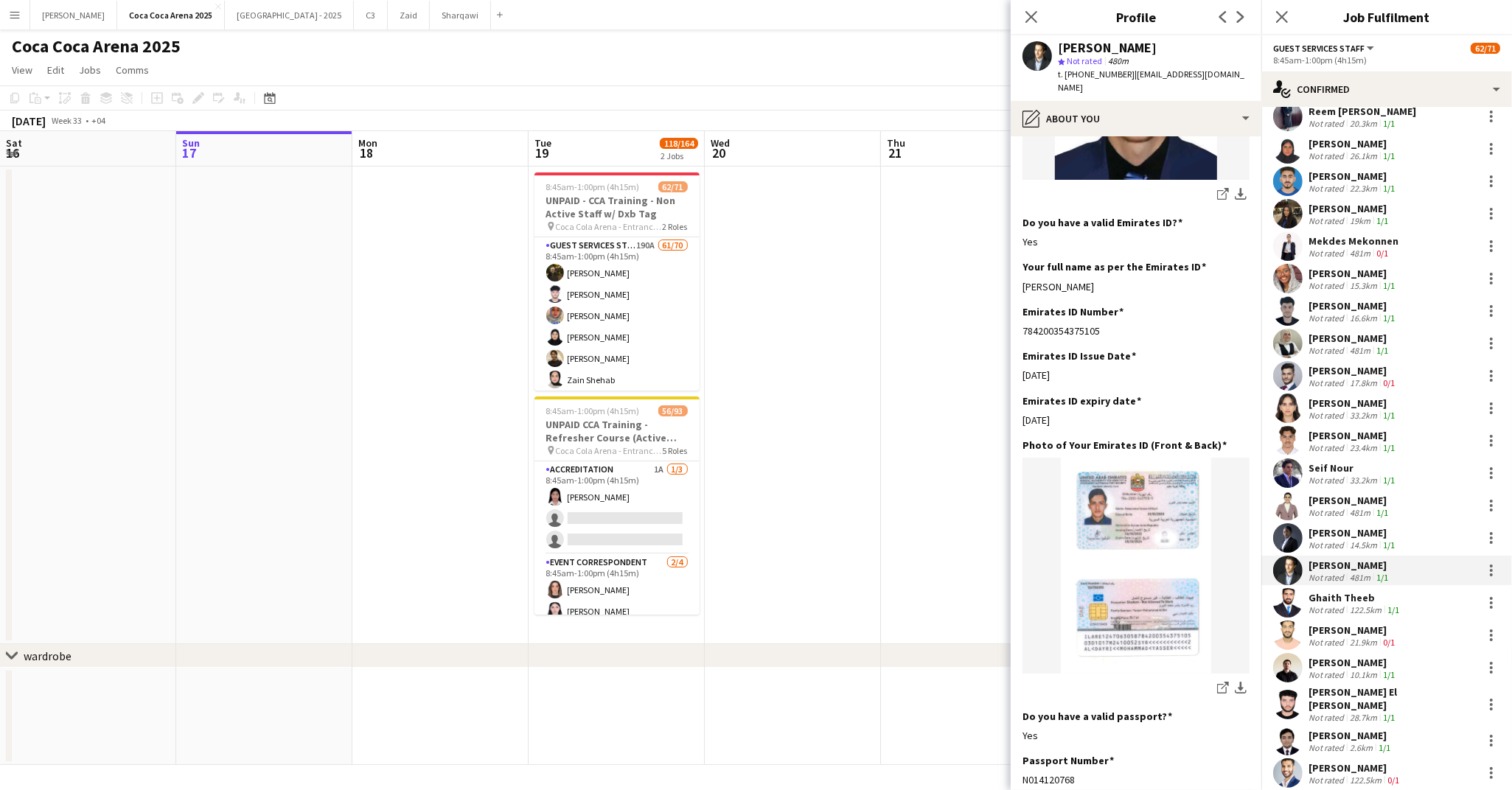
scroll to position [465, 0]
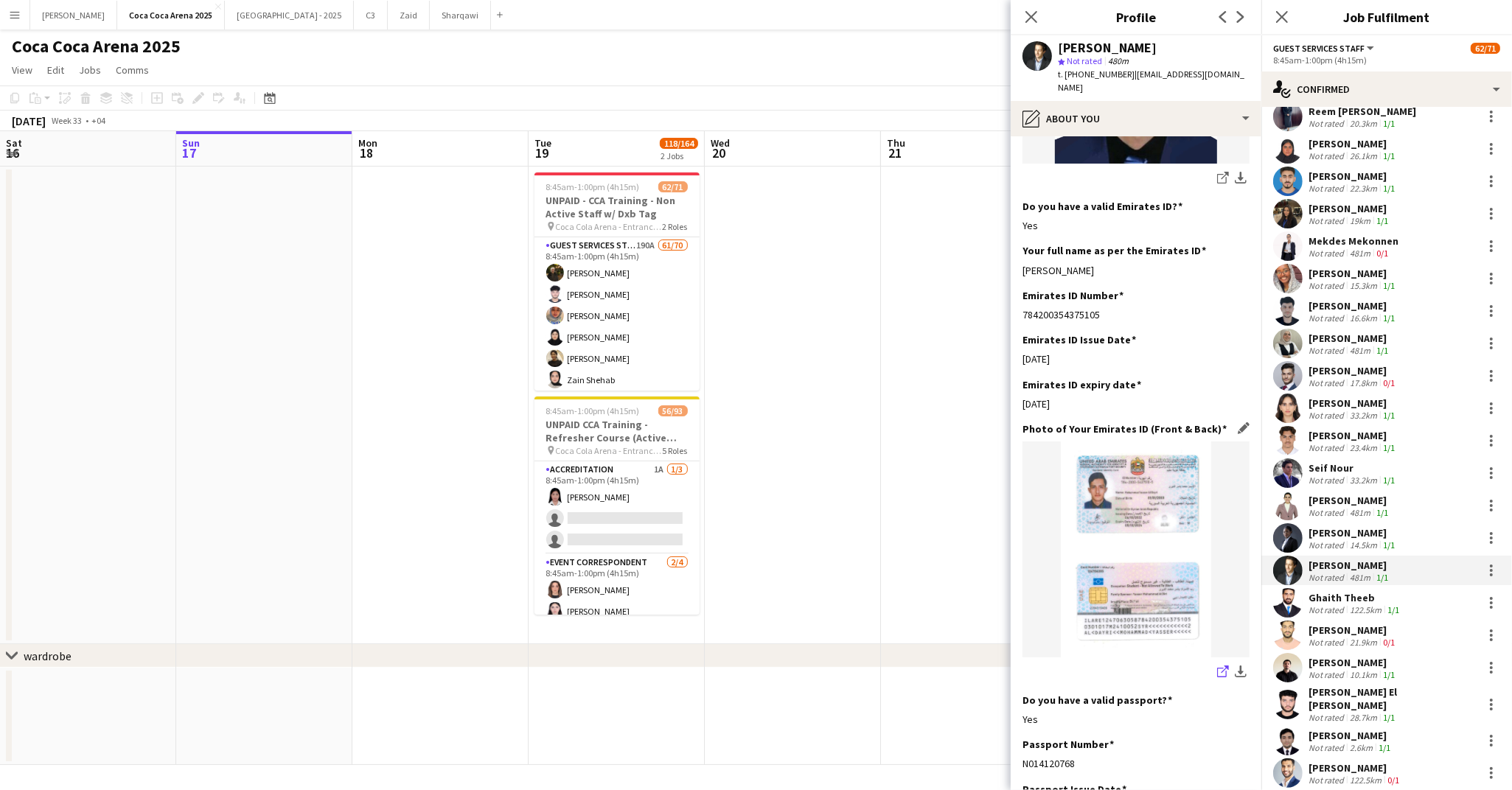
click at [1220, 666] on icon "share-external-link-1" at bounding box center [1222, 671] width 11 height 11
drag, startPoint x: 1148, startPoint y: 242, endPoint x: 1020, endPoint y: 244, distance: 128.0
click at [1020, 244] on app-section-data-types "Bio Edit this field I am a 20-year-old enthusiastic individual from Syria, eage…" at bounding box center [1136, 463] width 250 height 654
drag, startPoint x: 1076, startPoint y: 338, endPoint x: 1037, endPoint y: 334, distance: 39.2
click at [1037, 353] on div "06-10-2022" at bounding box center [1135, 359] width 227 height 13
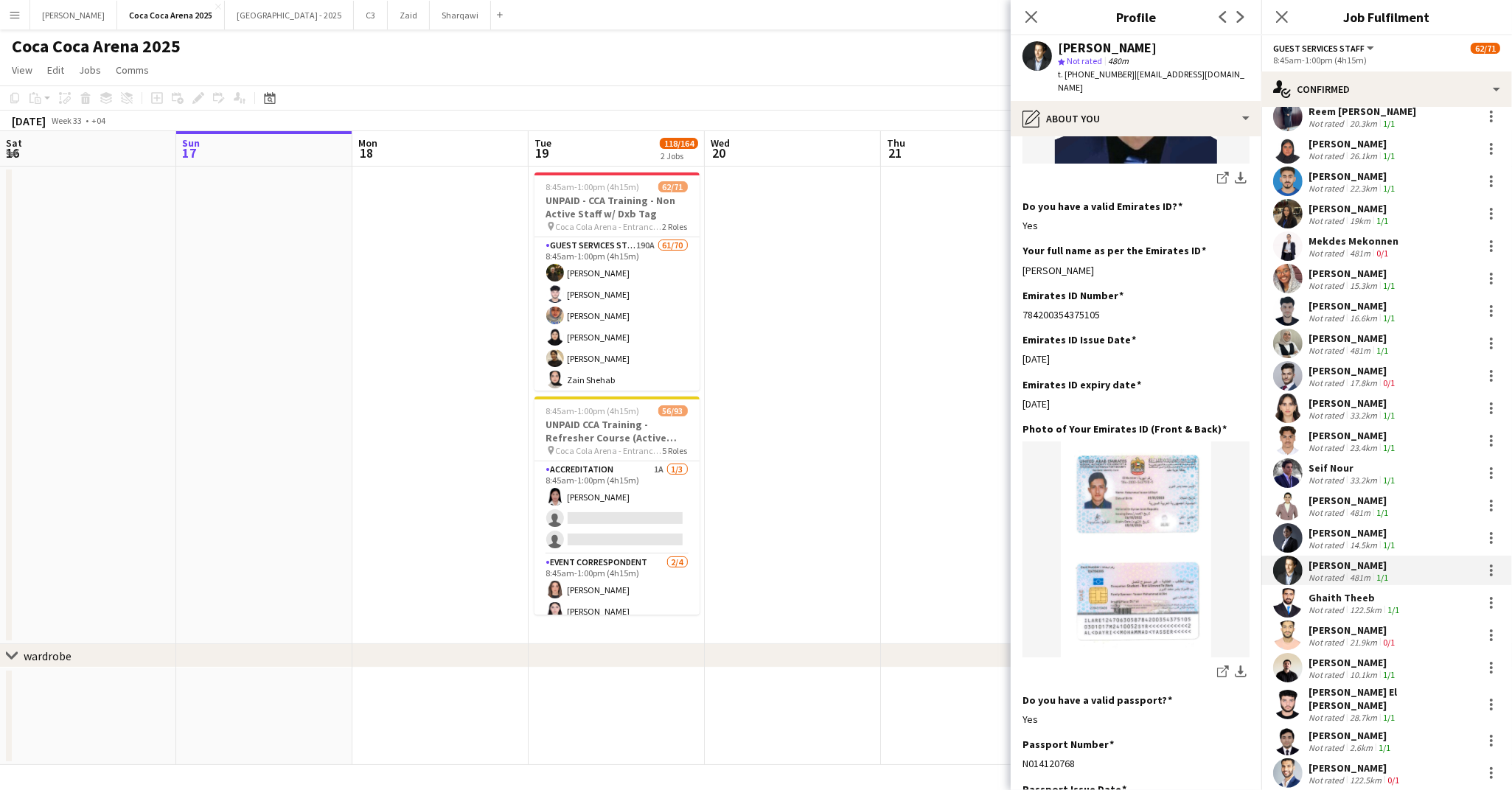
drag, startPoint x: 1076, startPoint y: 375, endPoint x: 1020, endPoint y: 377, distance: 56.0
click at [1020, 377] on app-section-data-types "Bio Edit this field I am a 20-year-old enthusiastic individual from Syria, eage…" at bounding box center [1136, 463] width 250 height 654
click at [1364, 605] on div "122.5km" at bounding box center [1365, 610] width 38 height 11
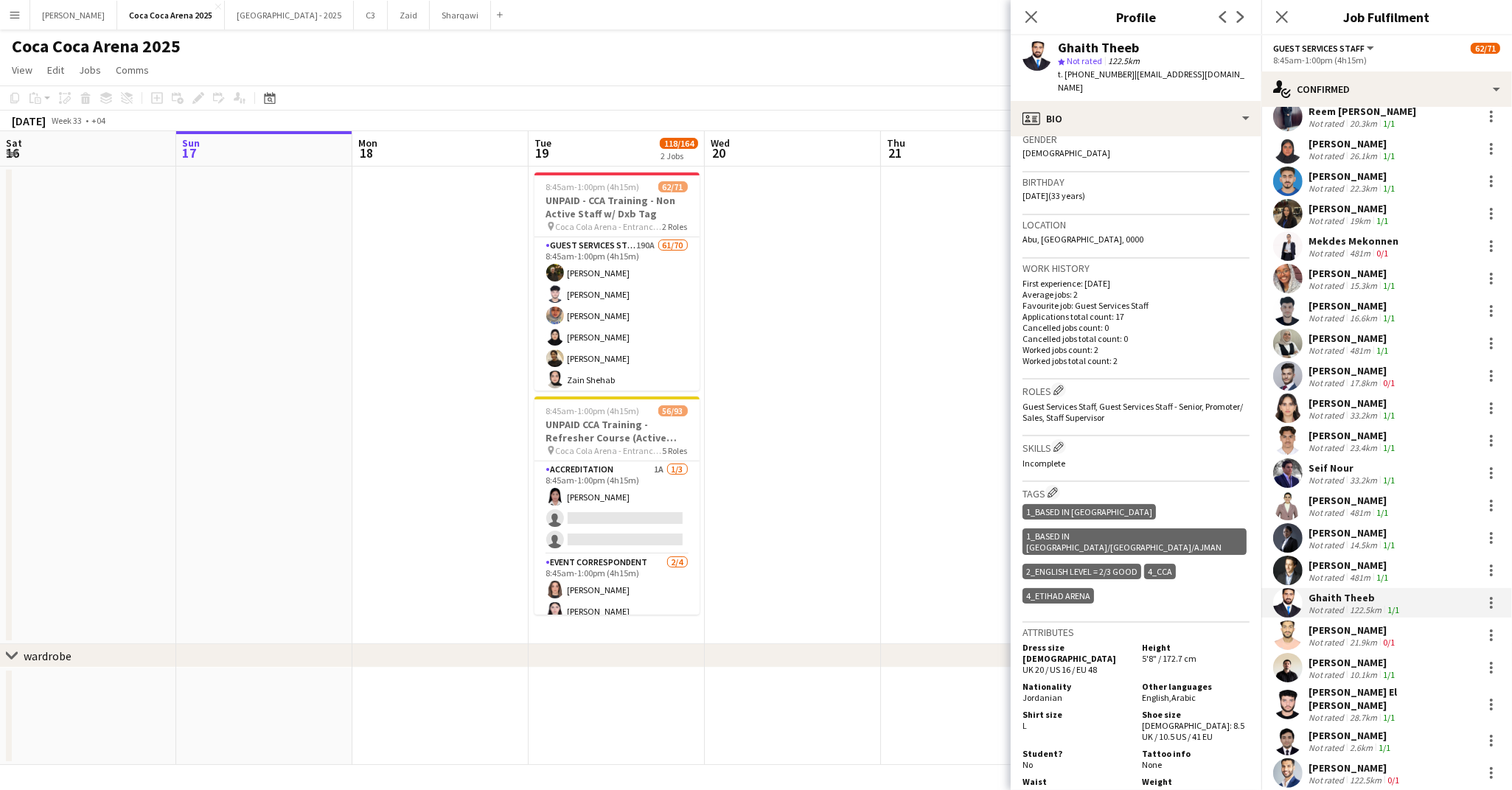
scroll to position [0, 0]
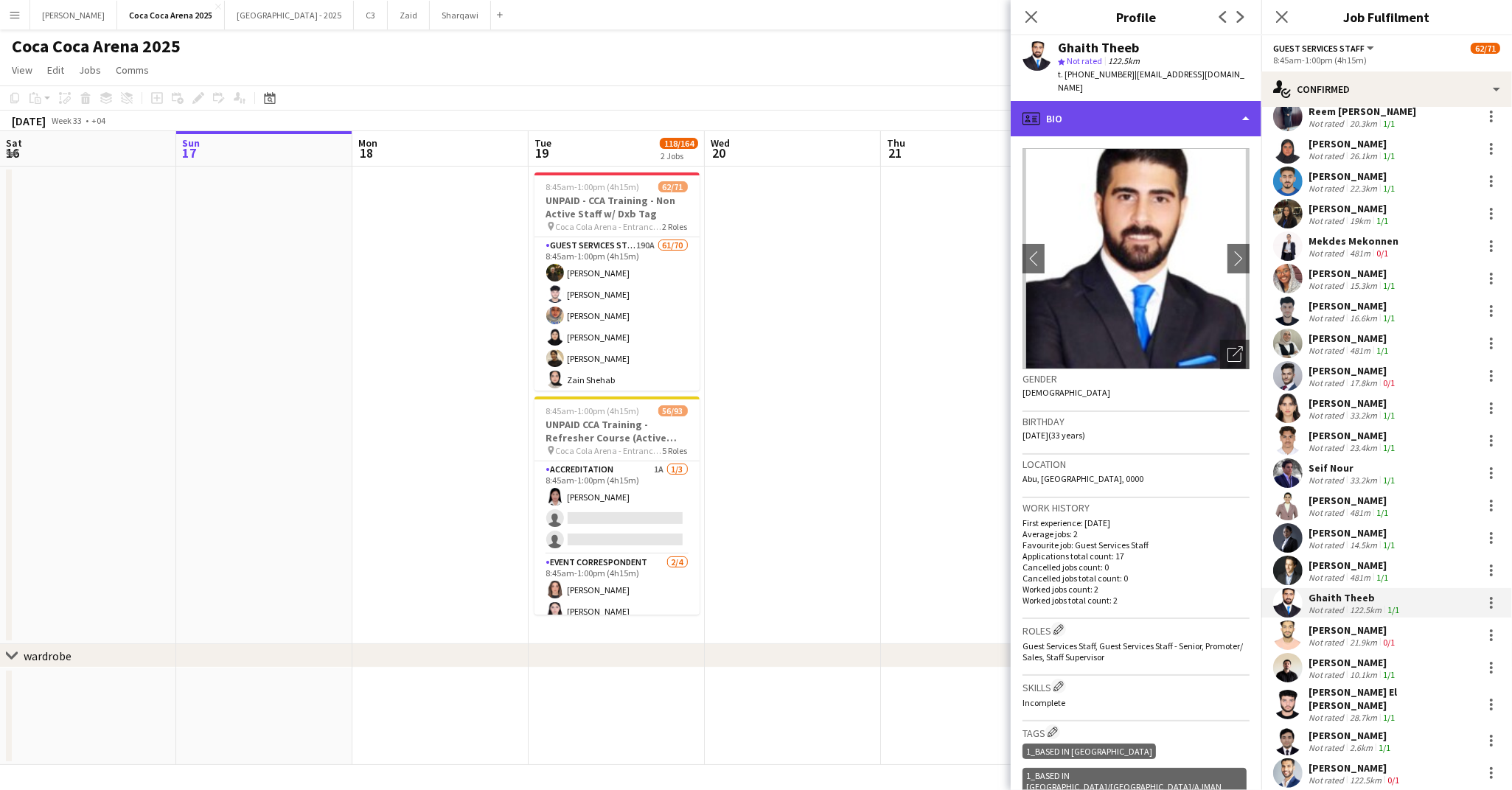
click at [1042, 101] on div "profile Bio" at bounding box center [1136, 118] width 250 height 35
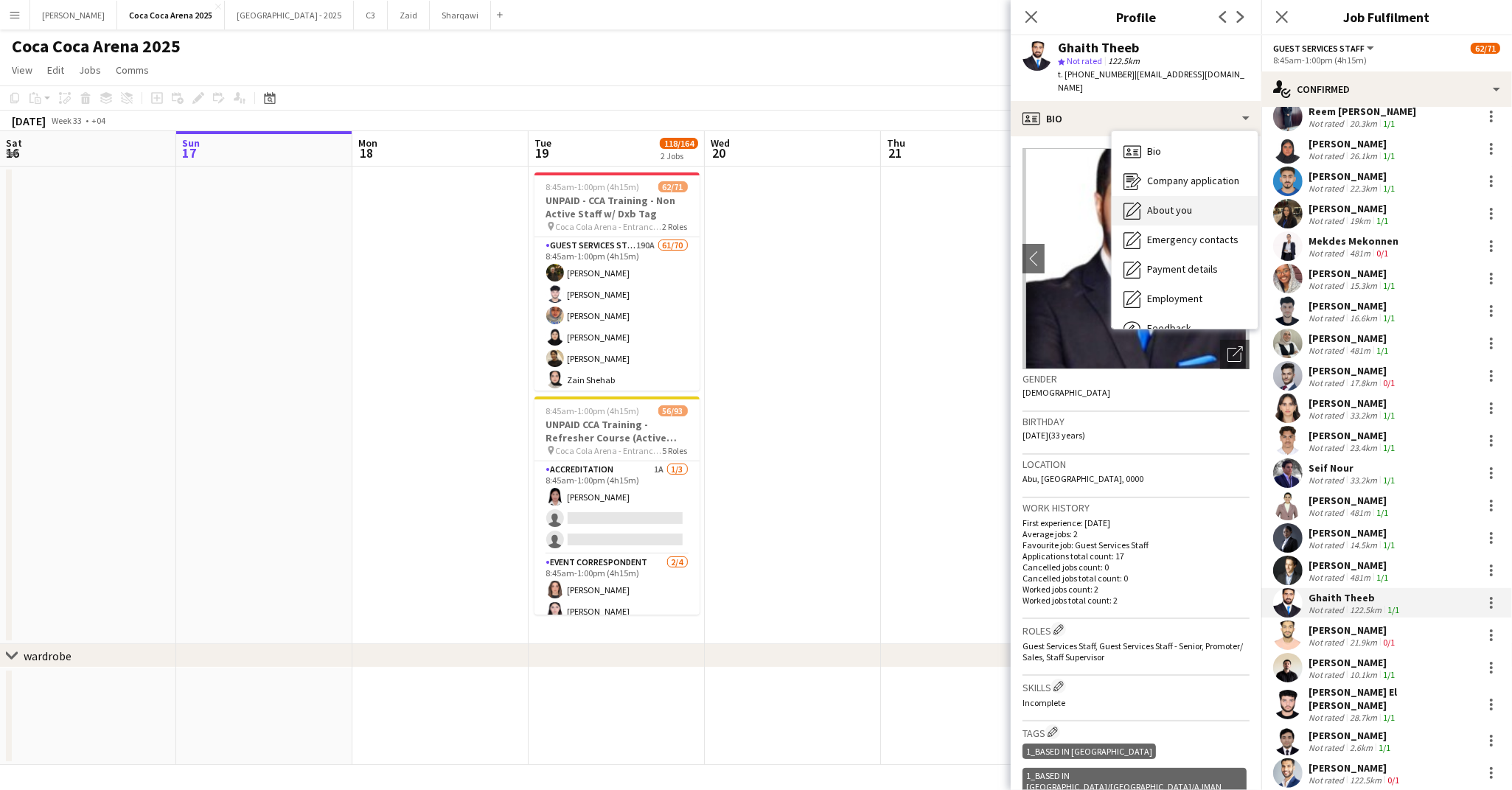
click at [1148, 204] on span "About you" at bounding box center [1169, 210] width 45 height 13
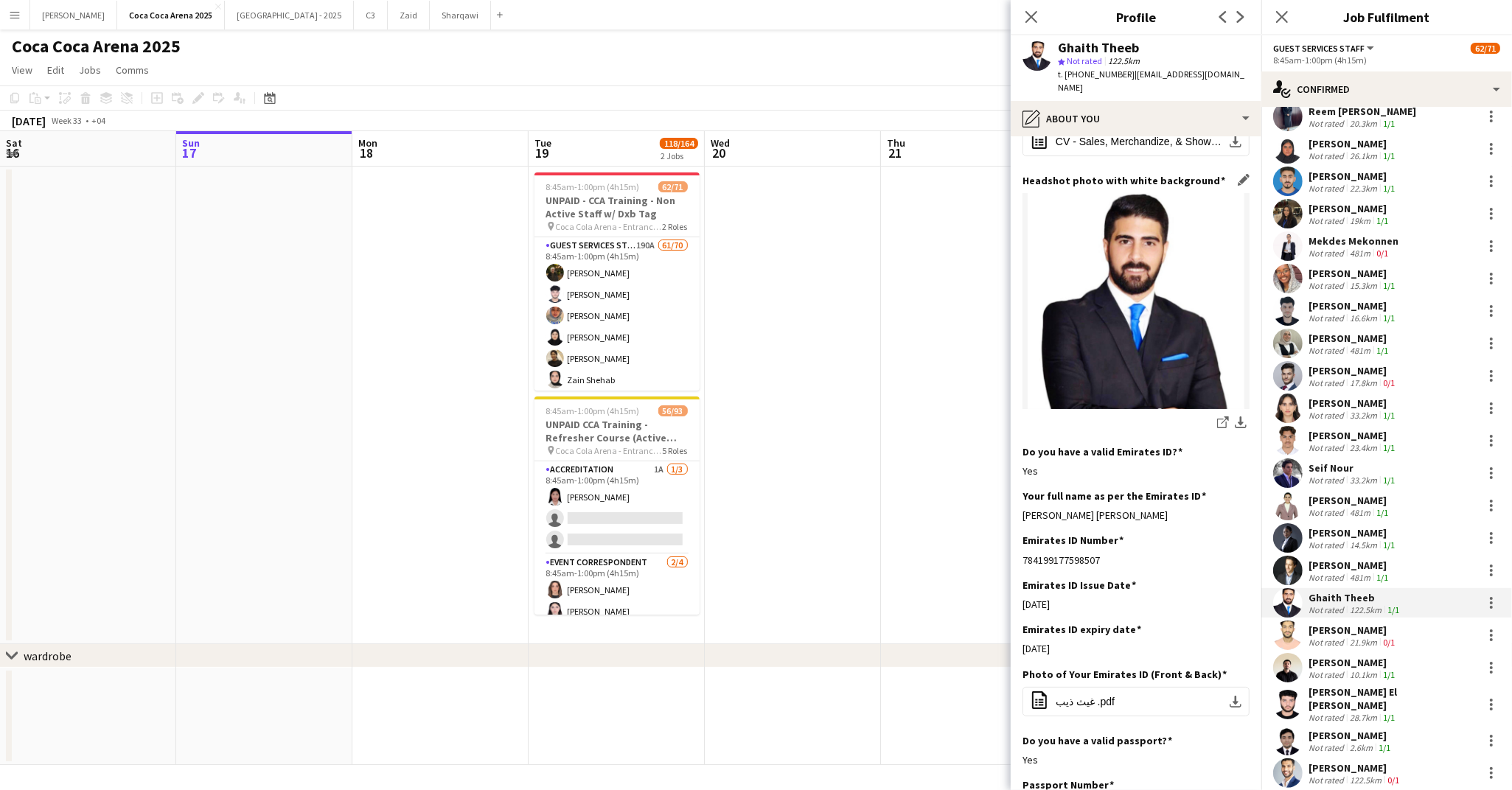
scroll to position [125, 0]
click at [1332, 625] on div "[PERSON_NAME]" at bounding box center [1353, 630] width 89 height 13
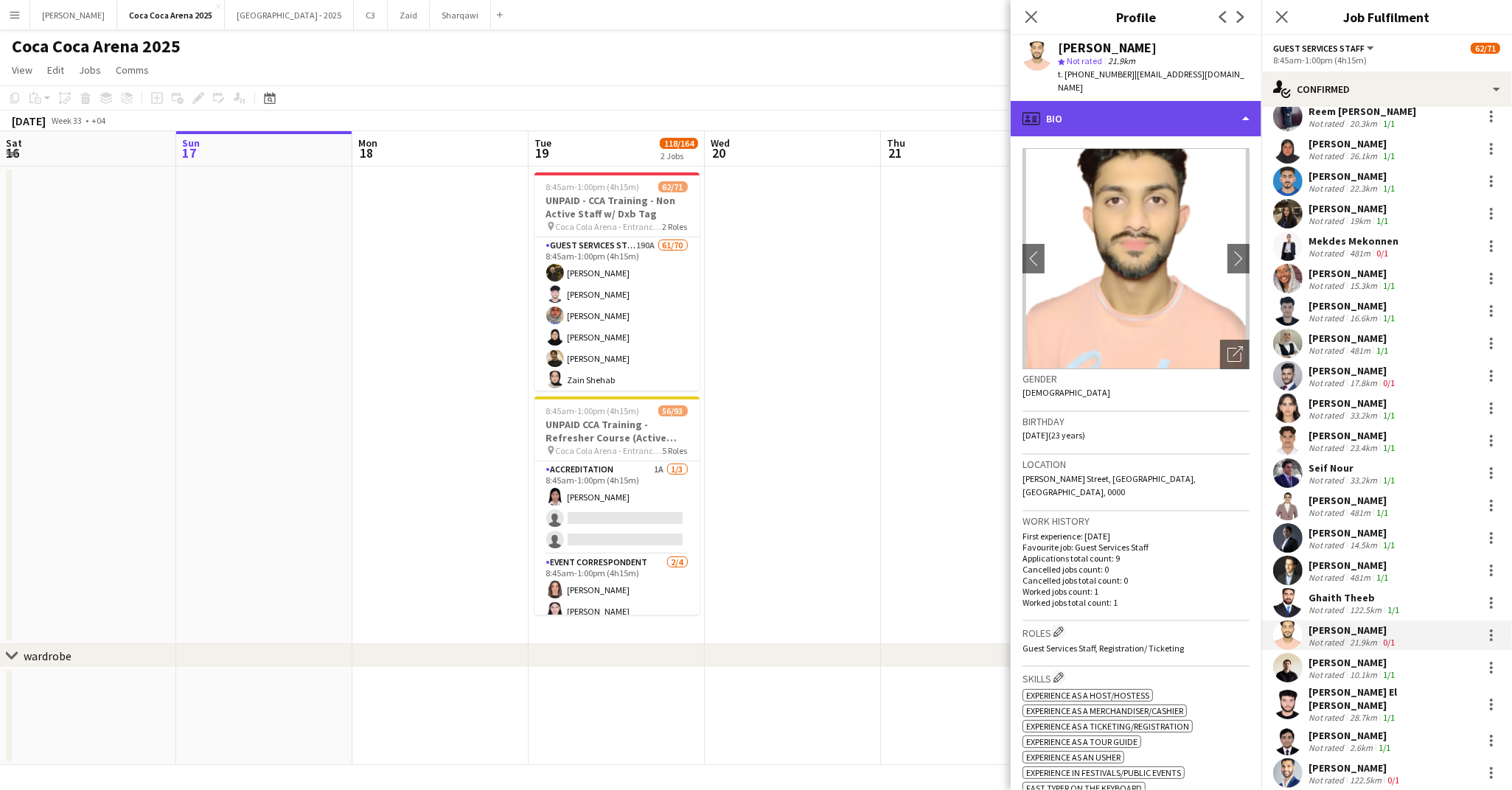
click at [1074, 106] on div "profile Bio" at bounding box center [1136, 118] width 250 height 35
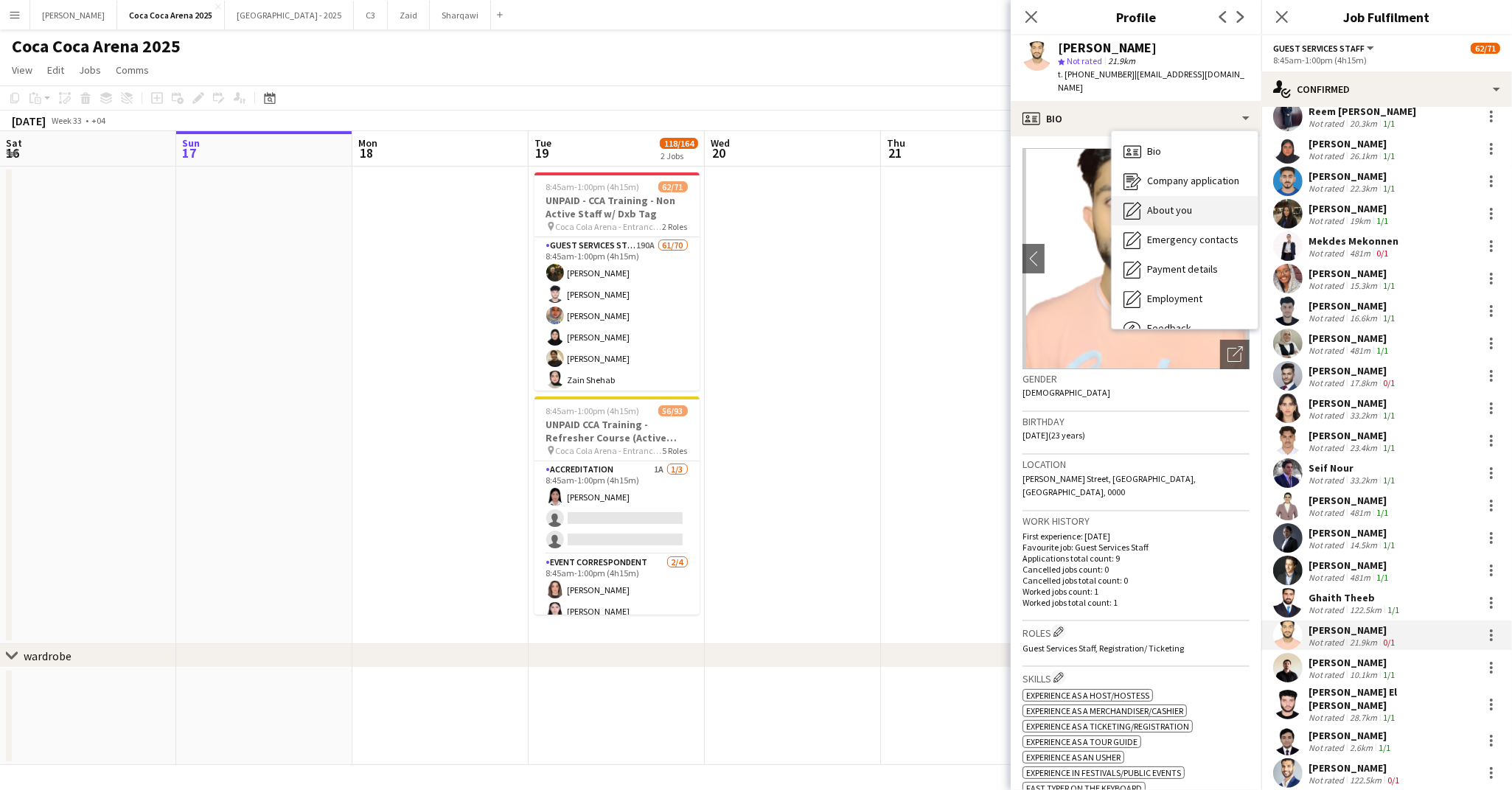
click at [1156, 204] on div "About you About you" at bounding box center [1184, 211] width 146 height 30
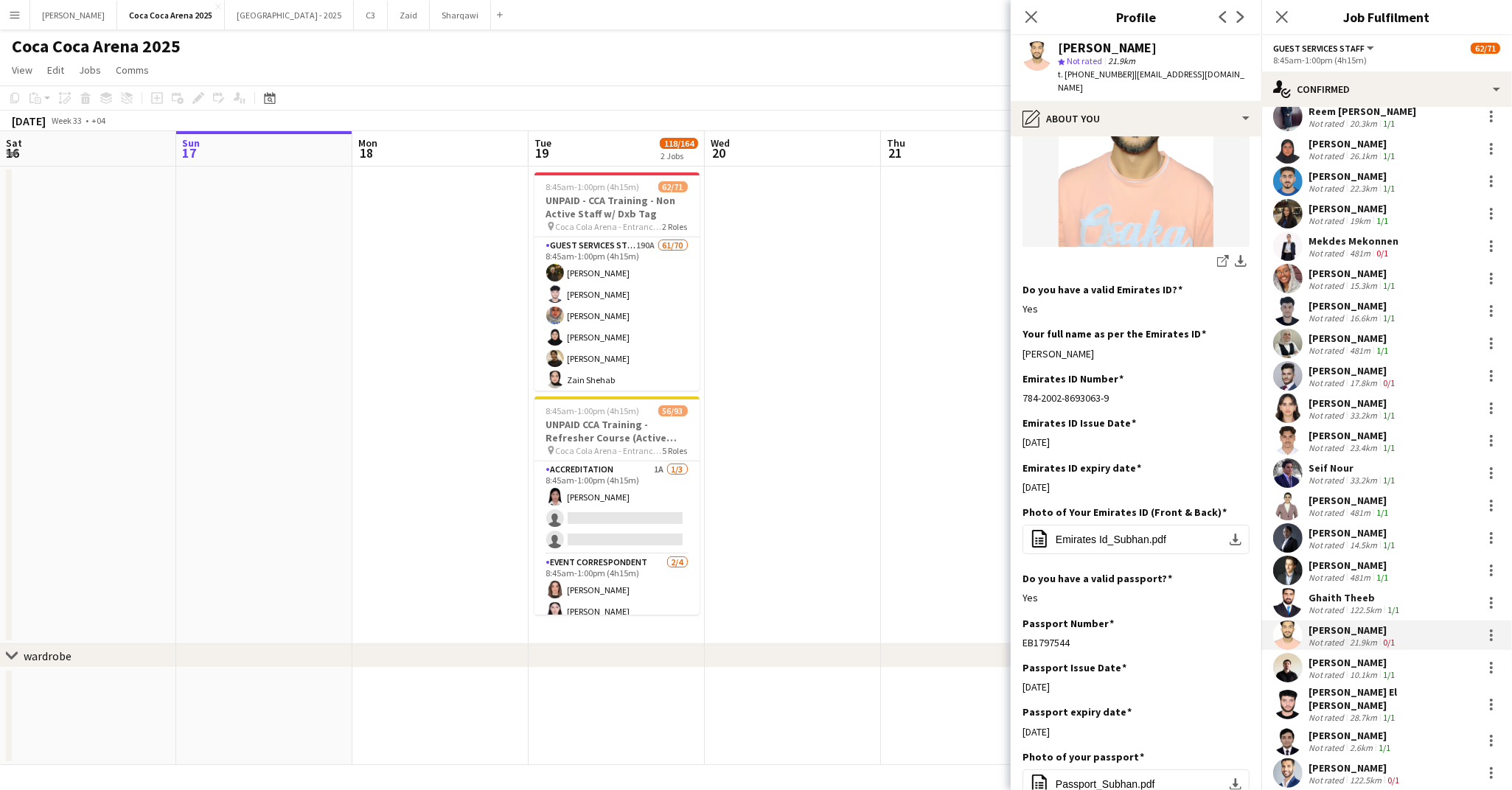
scroll to position [321, 0]
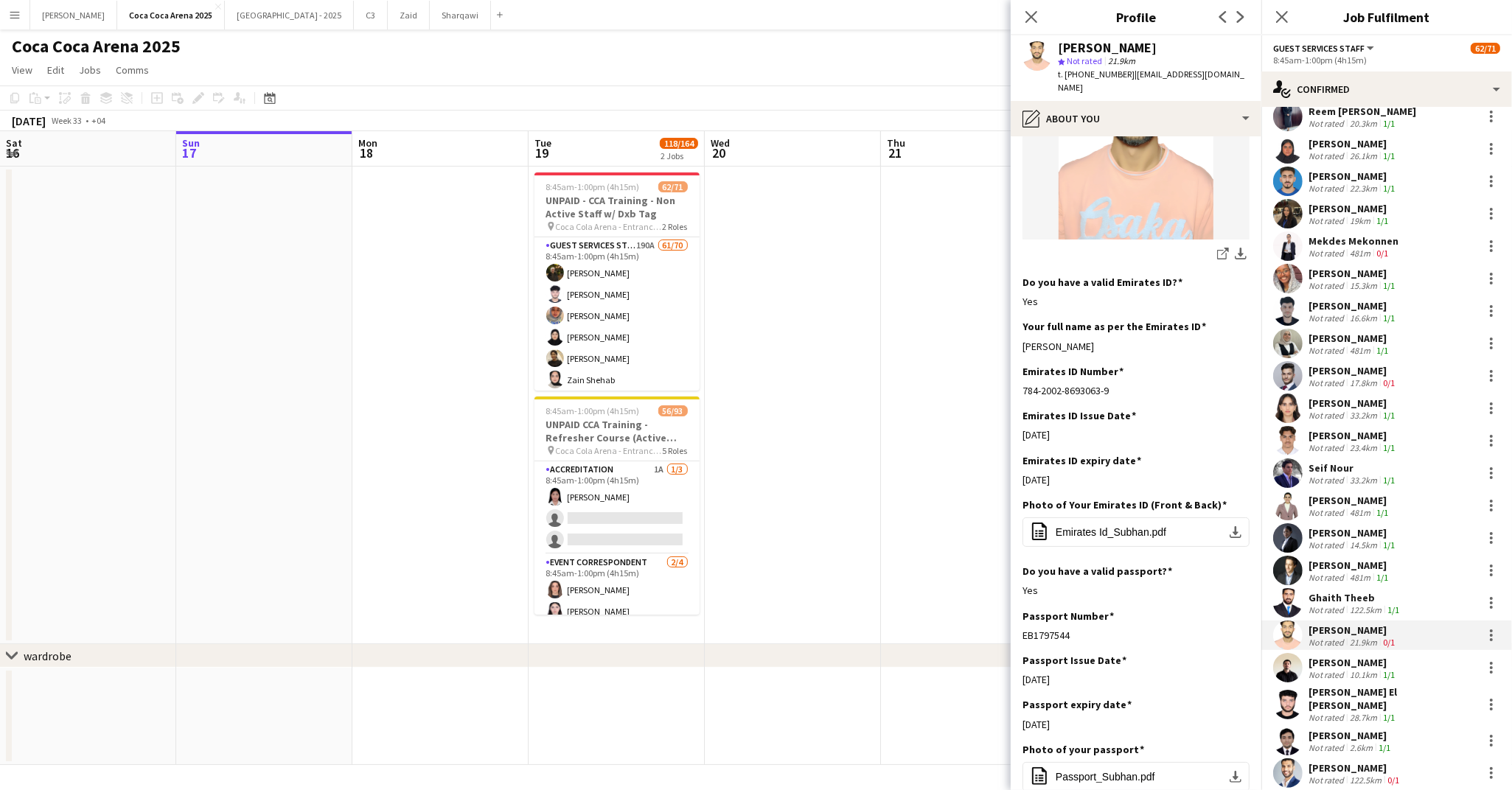
click at [1330, 656] on div "[PERSON_NAME]" at bounding box center [1353, 662] width 89 height 13
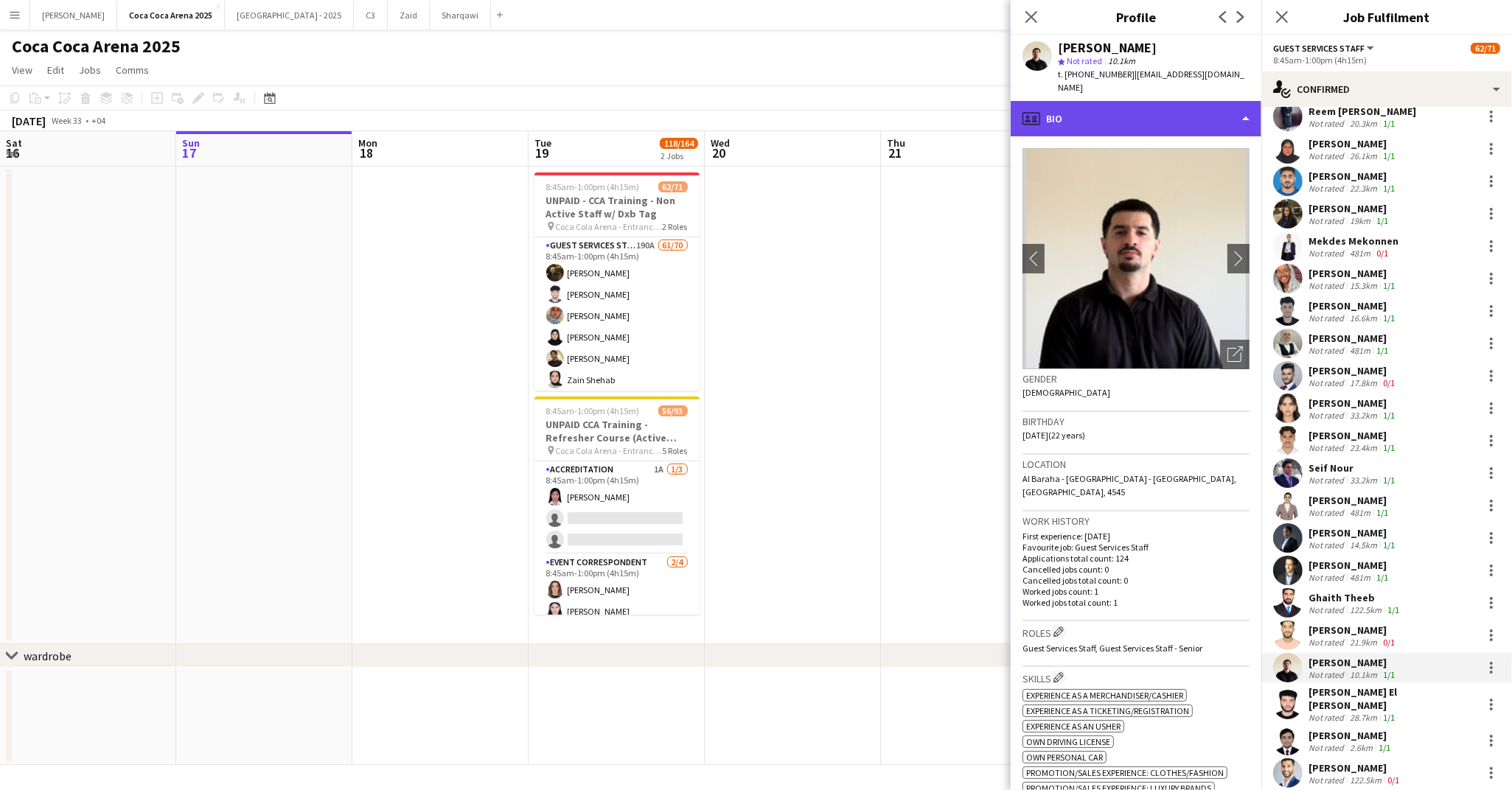
click at [1080, 115] on div "profile Bio" at bounding box center [1136, 118] width 250 height 35
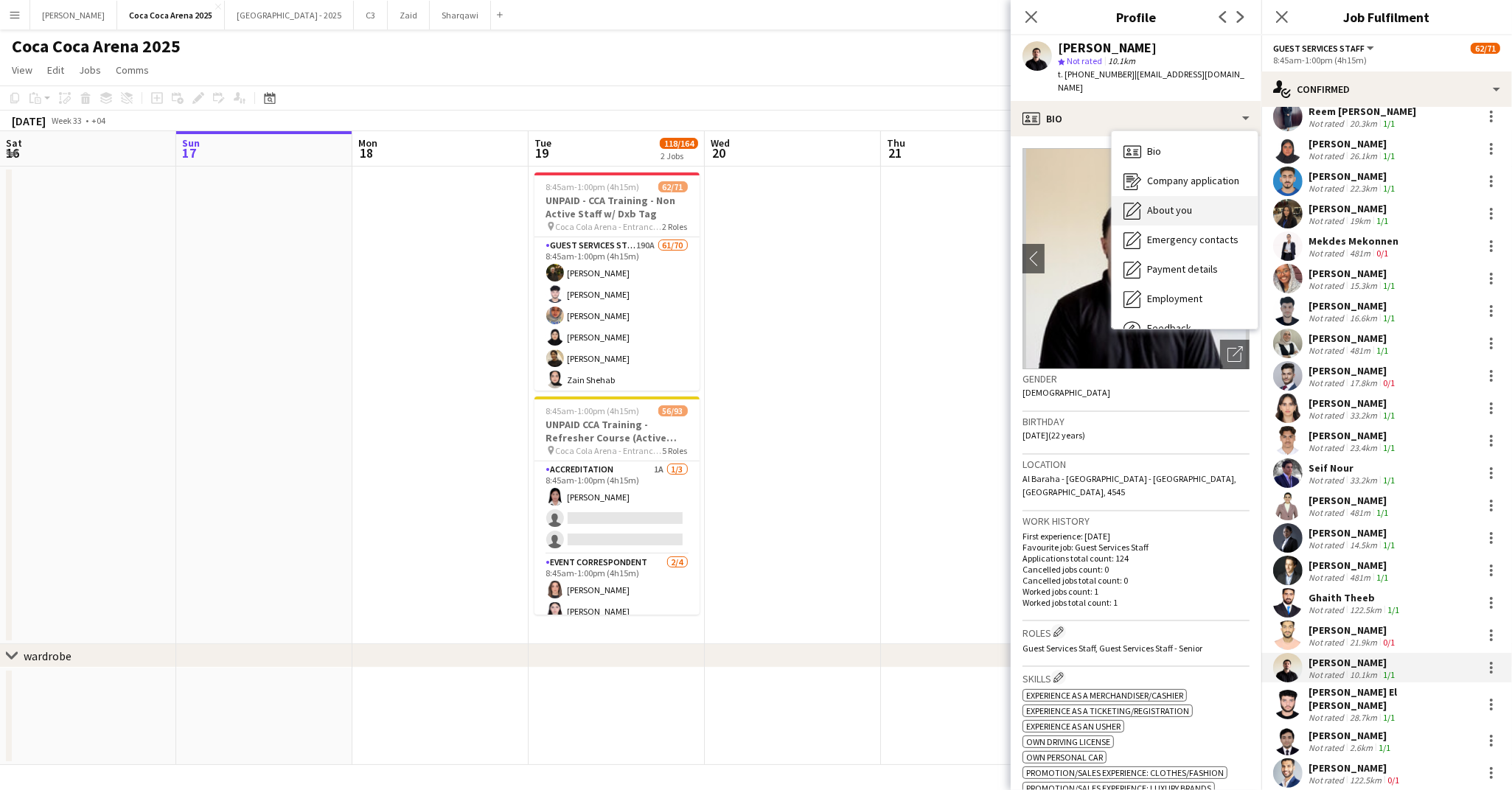
click at [1147, 204] on span "About you" at bounding box center [1169, 210] width 45 height 13
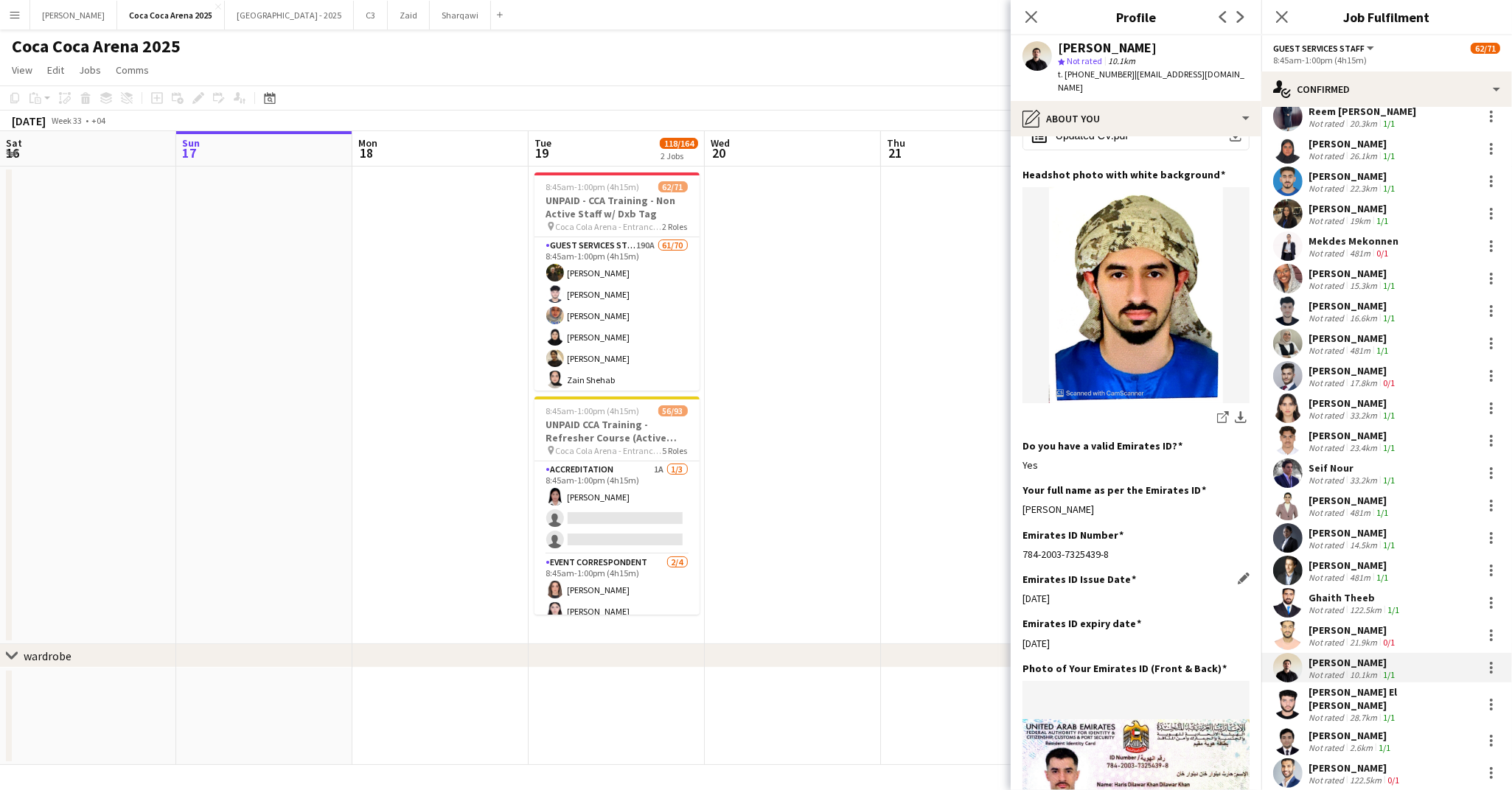
scroll to position [190, 0]
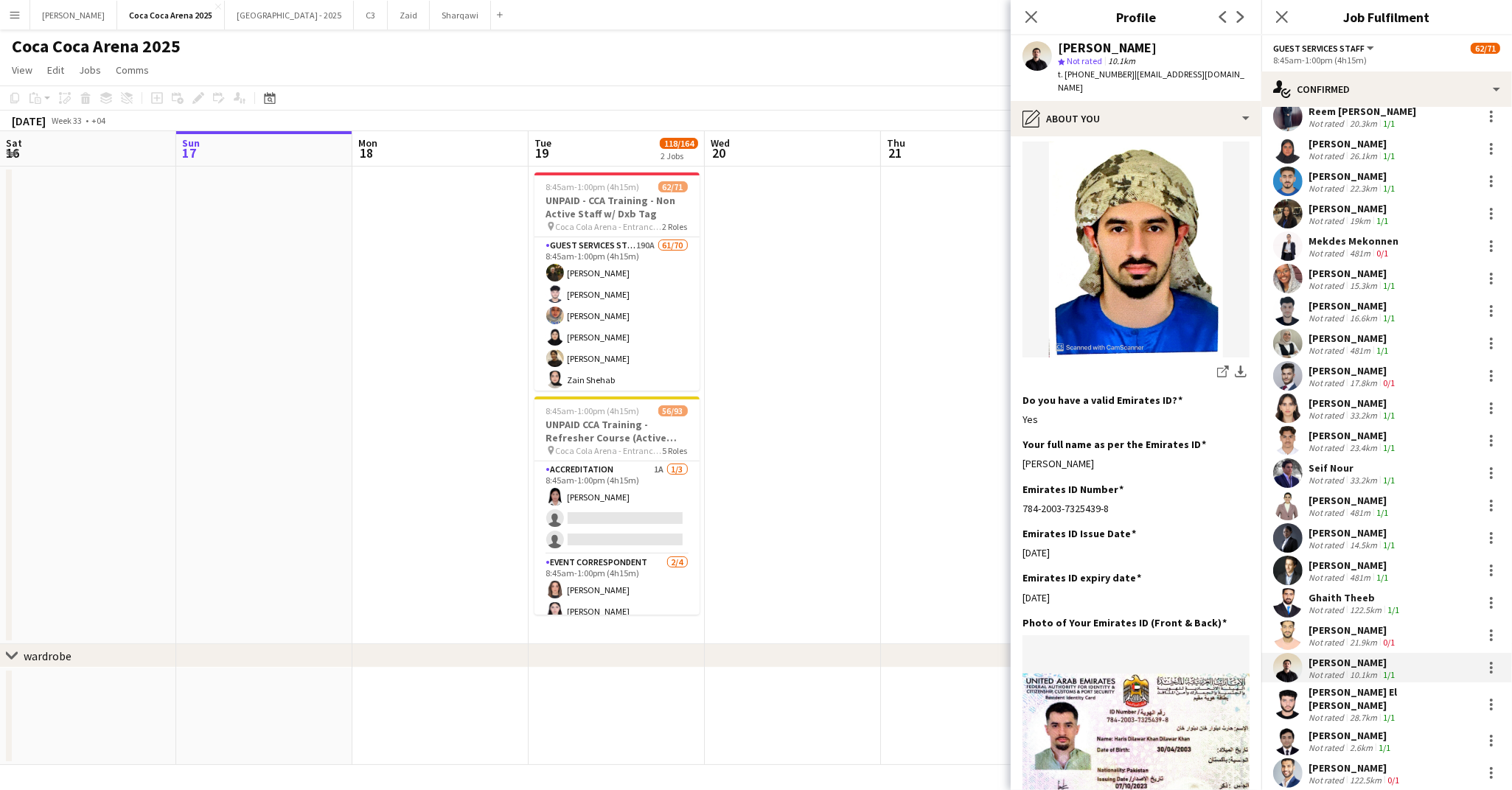
click at [1324, 689] on div "[PERSON_NAME] El [PERSON_NAME]" at bounding box center [1392, 698] width 168 height 26
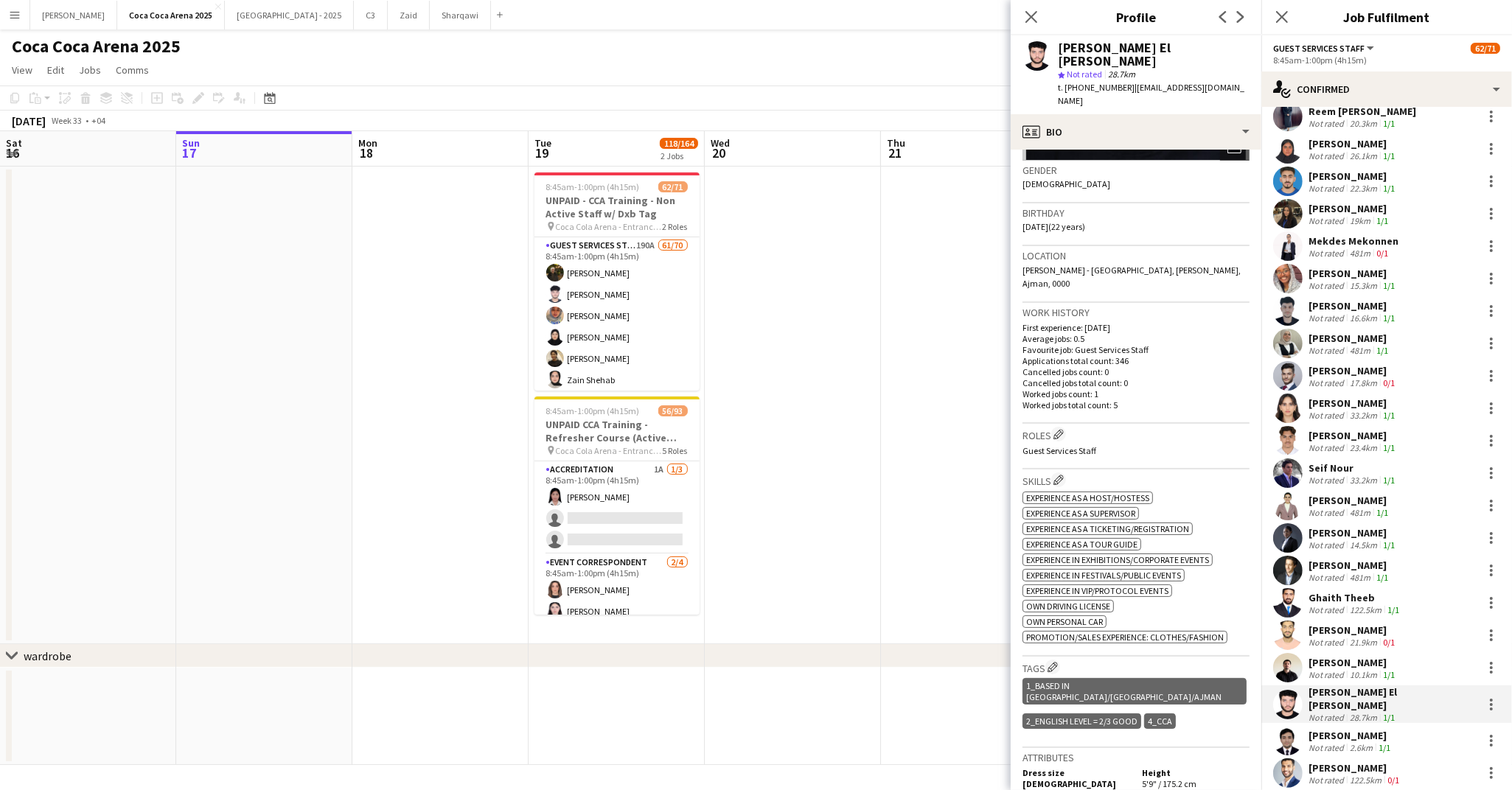
scroll to position [277, 0]
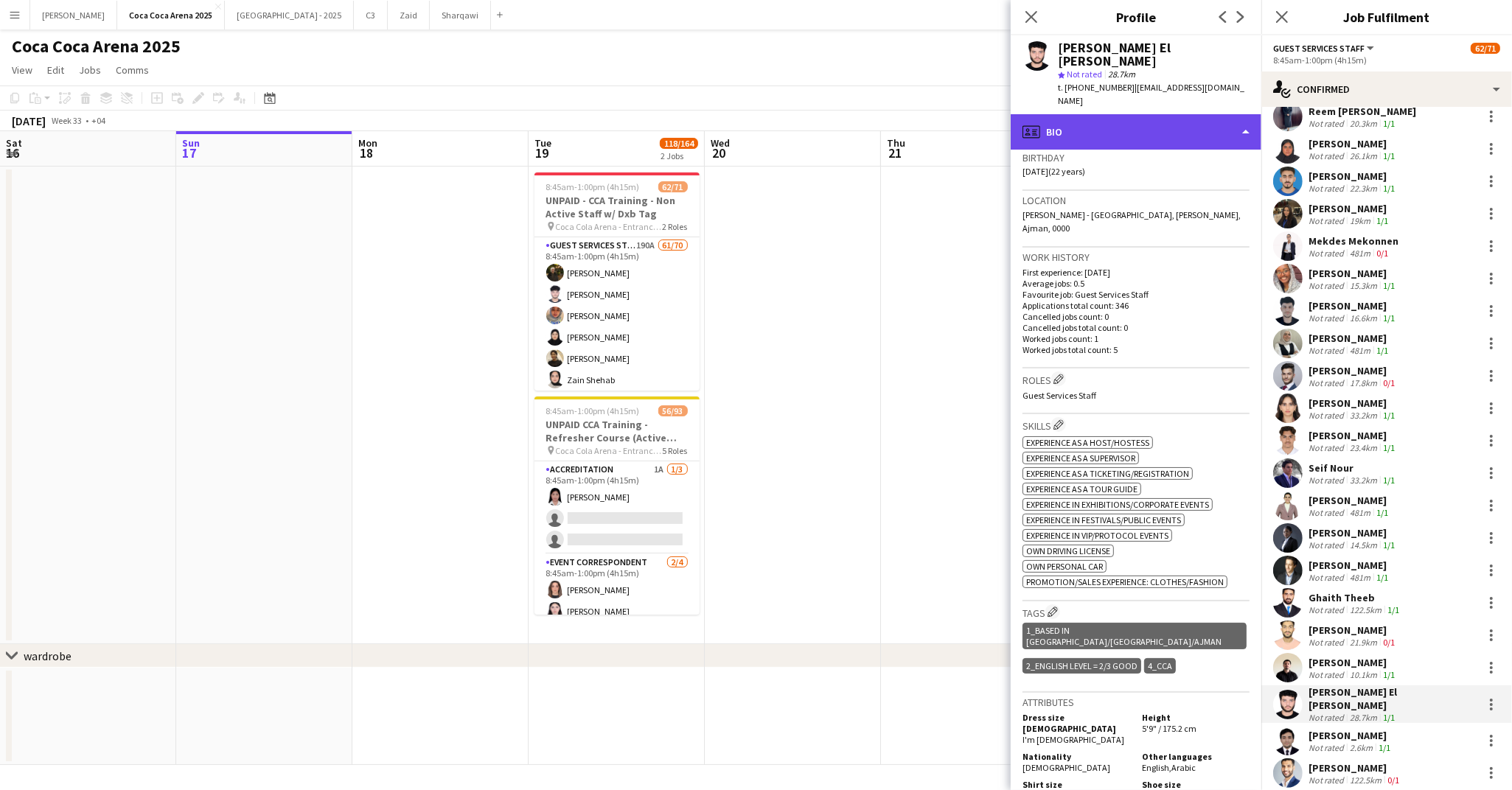
click at [1086, 115] on div "profile Bio" at bounding box center [1136, 132] width 250 height 35
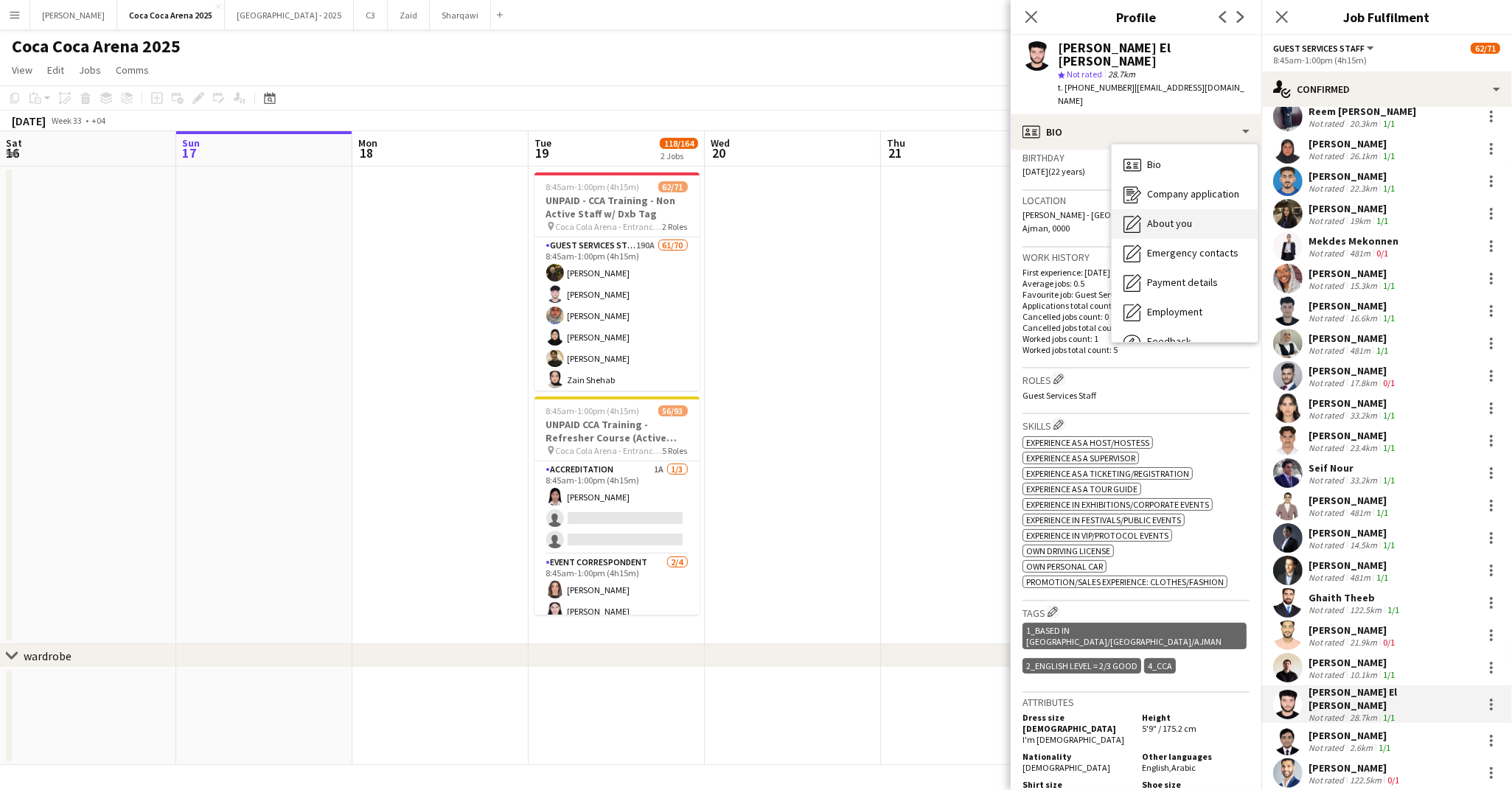
click at [1133, 215] on icon at bounding box center [1133, 222] width 15 height 15
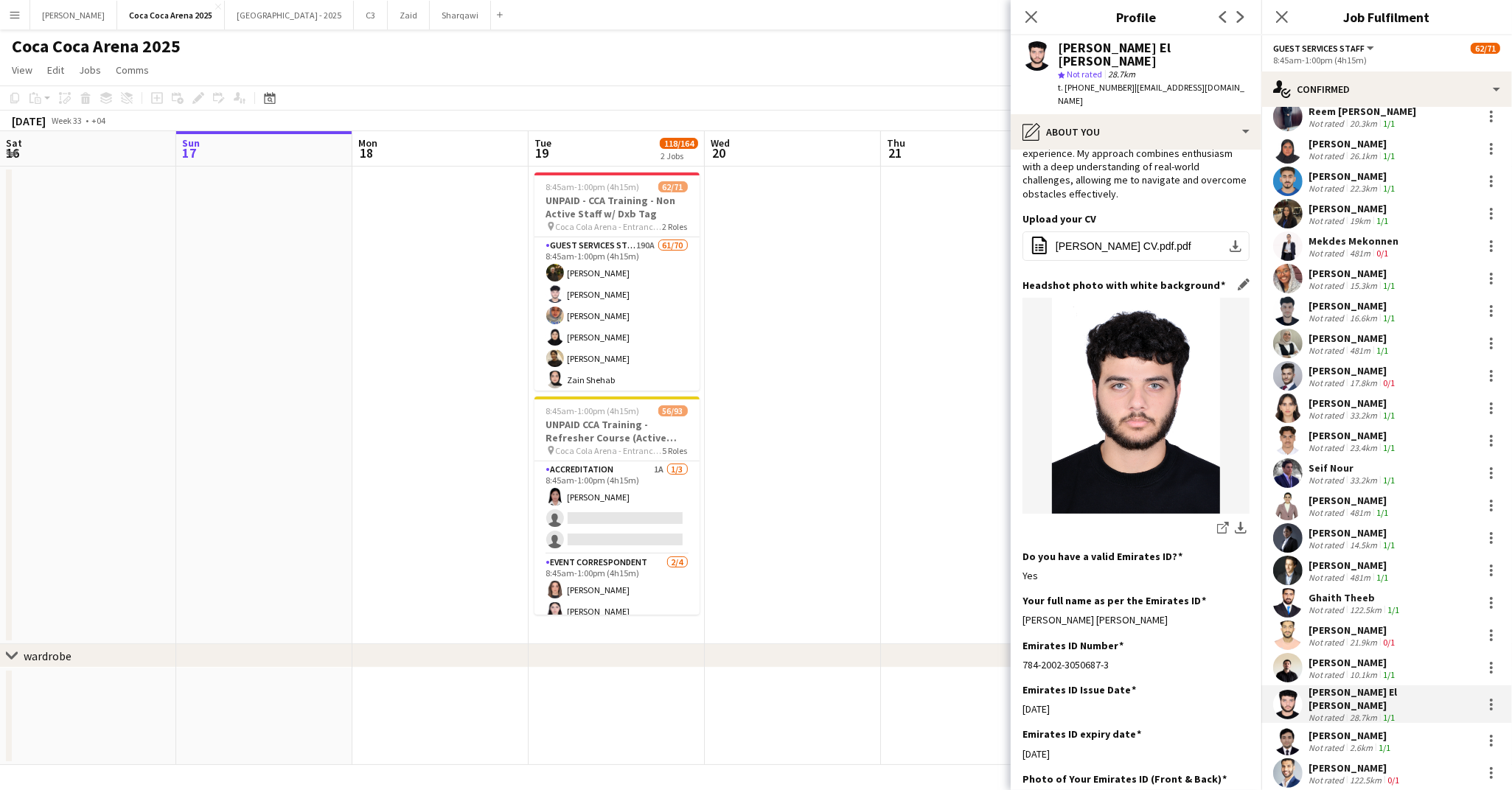
scroll to position [116, 0]
drag, startPoint x: 1129, startPoint y: 577, endPoint x: 1022, endPoint y: 577, distance: 107.0
click at [1022, 577] on app-section-data-types "Bio Edit this field Accomplished and highly motivated professional with a prove…" at bounding box center [1136, 470] width 250 height 640
drag, startPoint x: 1072, startPoint y: 671, endPoint x: 1022, endPoint y: 669, distance: 50.0
click at [1022, 700] on div "21-06-2023" at bounding box center [1135, 706] width 227 height 13
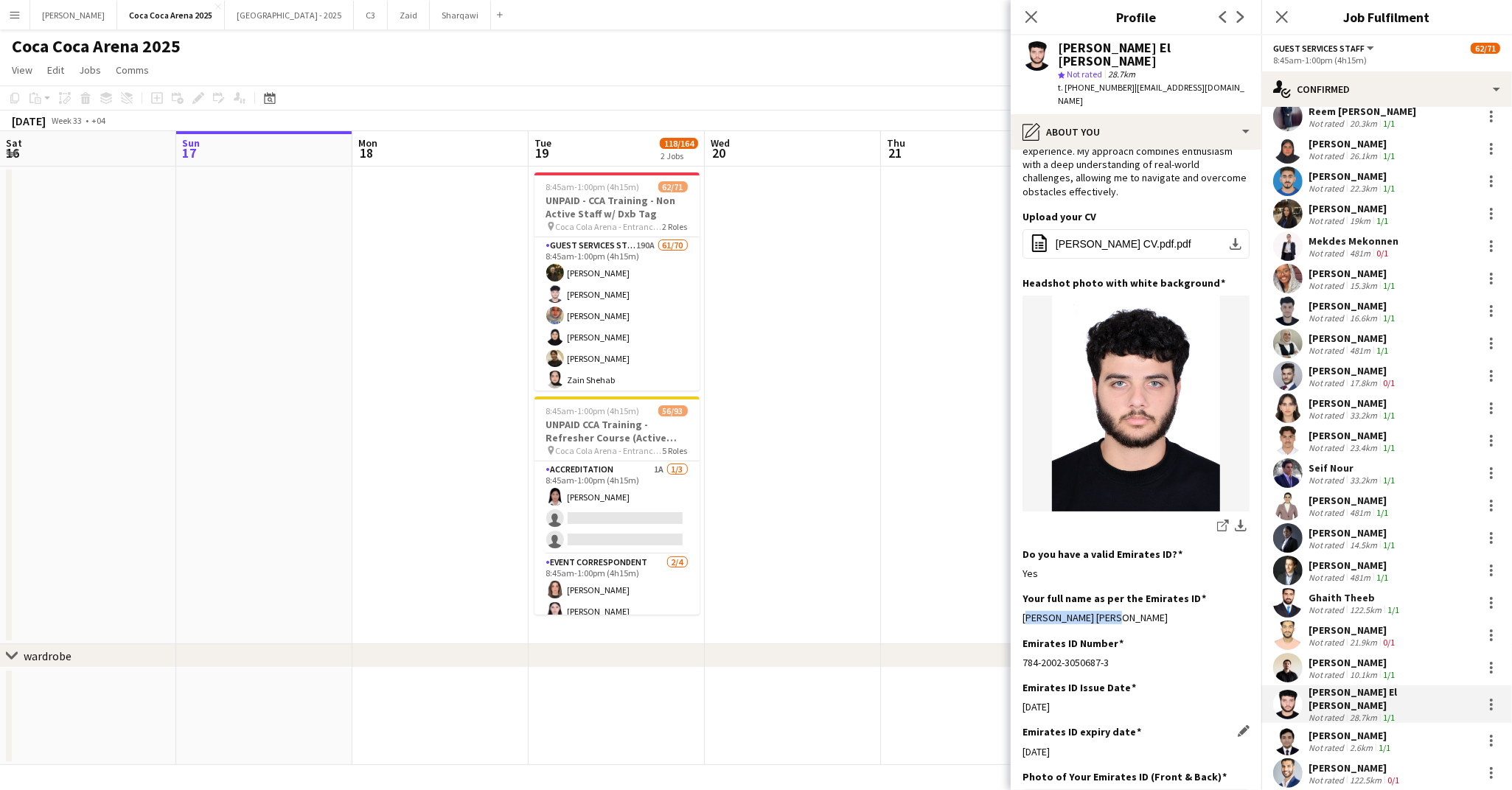
drag, startPoint x: 1076, startPoint y: 709, endPoint x: 1022, endPoint y: 712, distance: 54.1
click at [1022, 745] on div "20-06-2025" at bounding box center [1135, 752] width 227 height 13
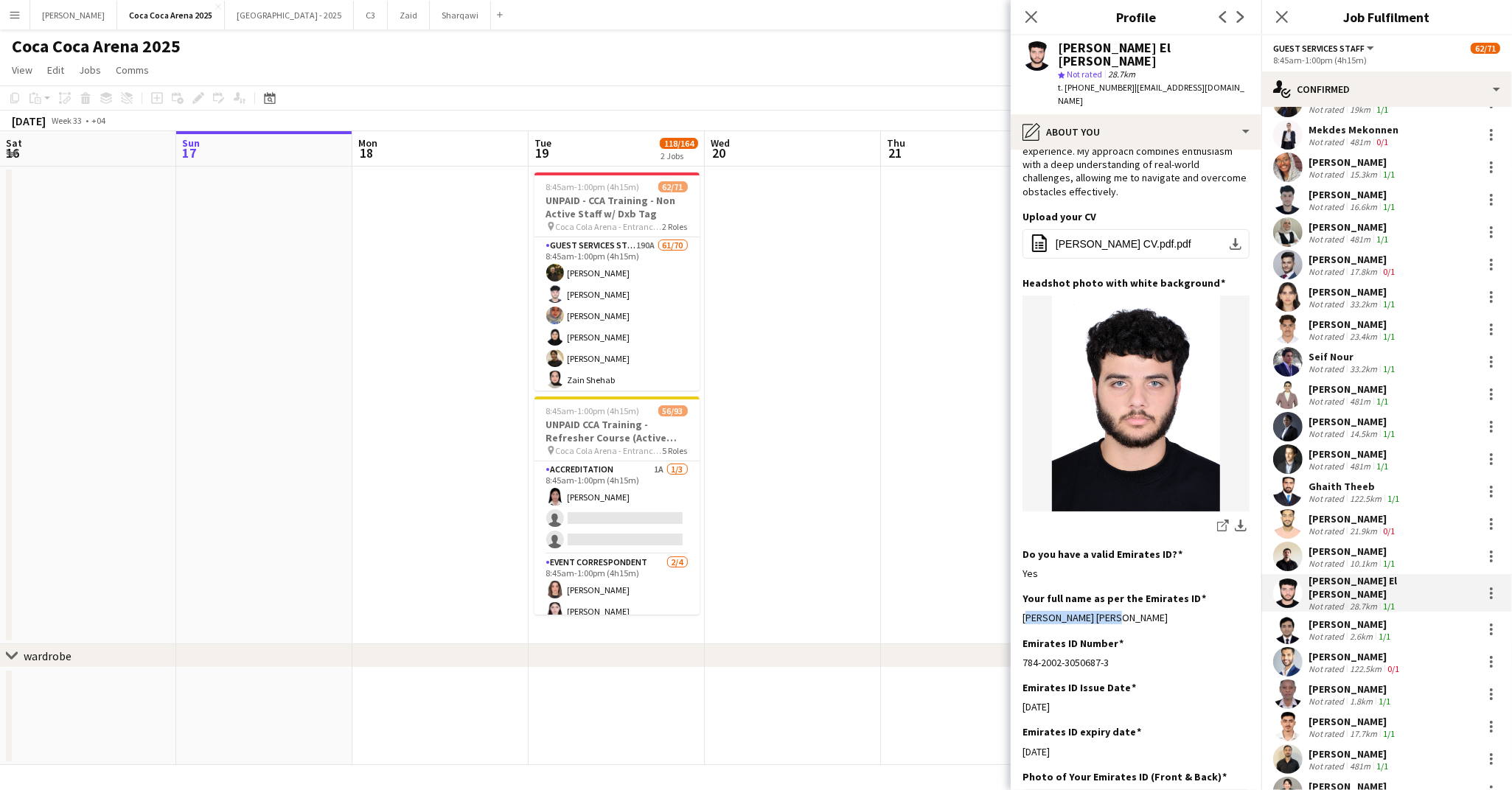
scroll to position [980, 0]
click at [1343, 622] on div "Abdul Hai Hai Not rated 2.6km 1/1" at bounding box center [1386, 626] width 250 height 30
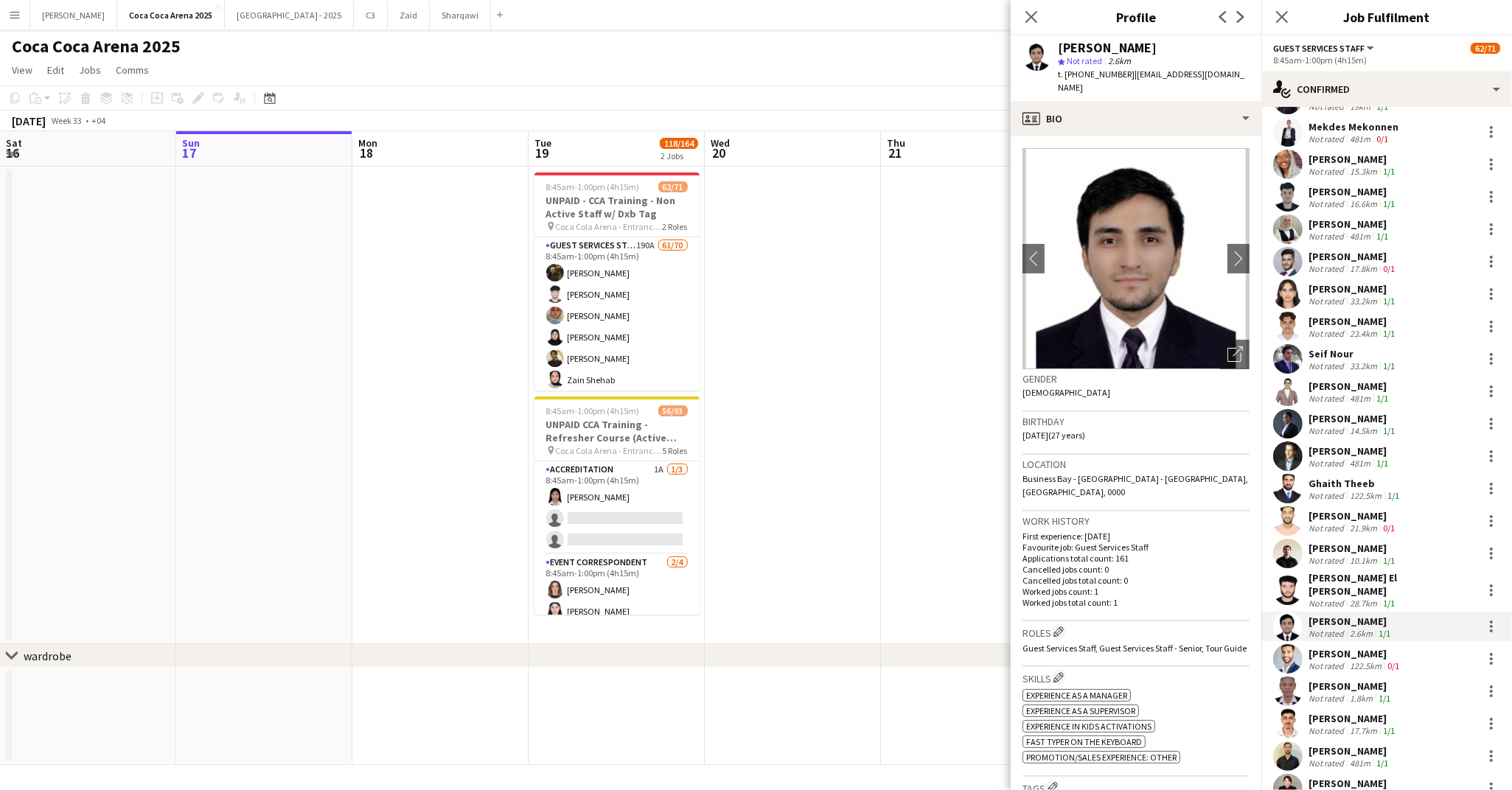
scroll to position [189, 0]
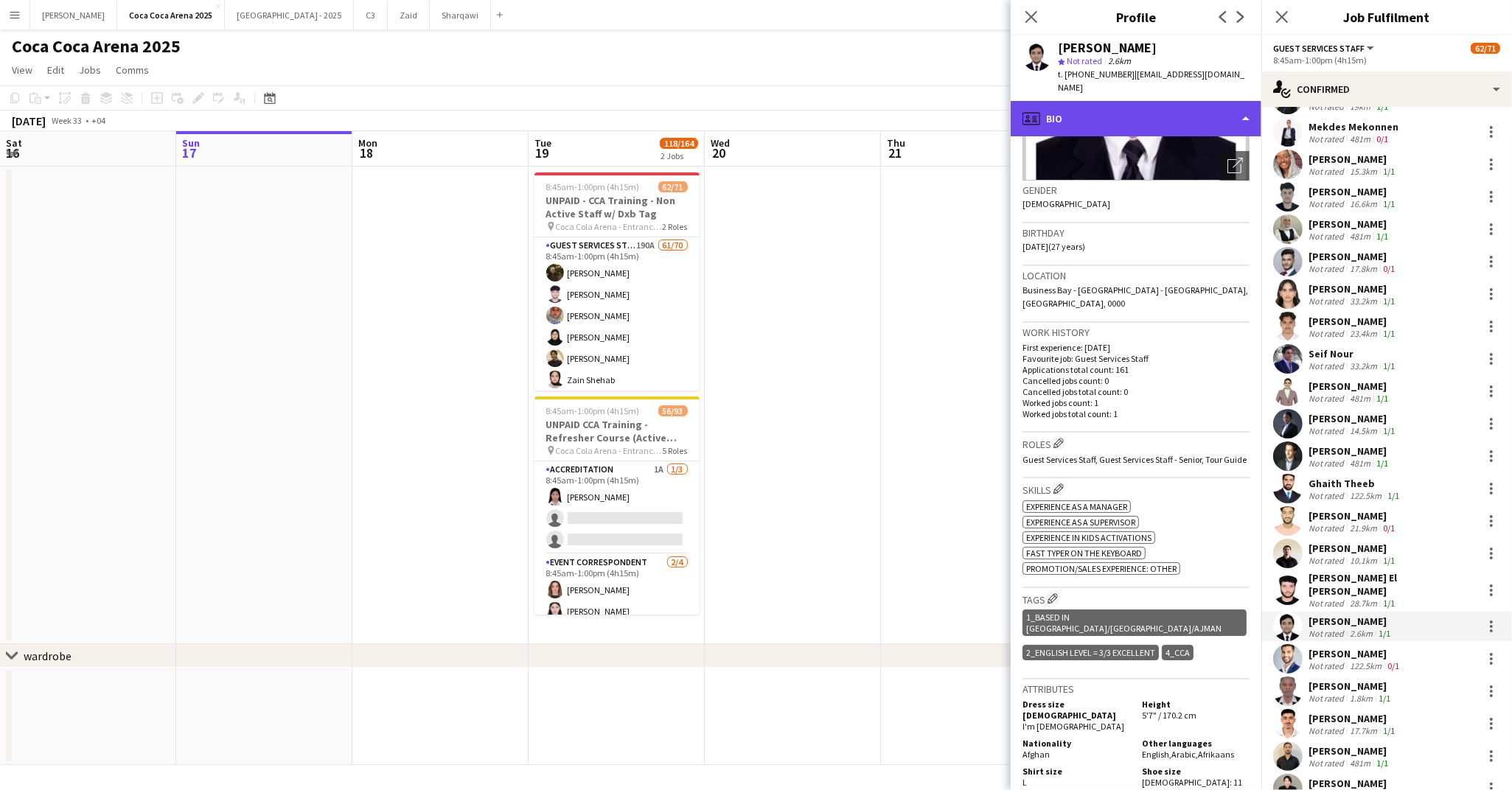
click at [1065, 101] on div "profile Bio" at bounding box center [1136, 118] width 250 height 35
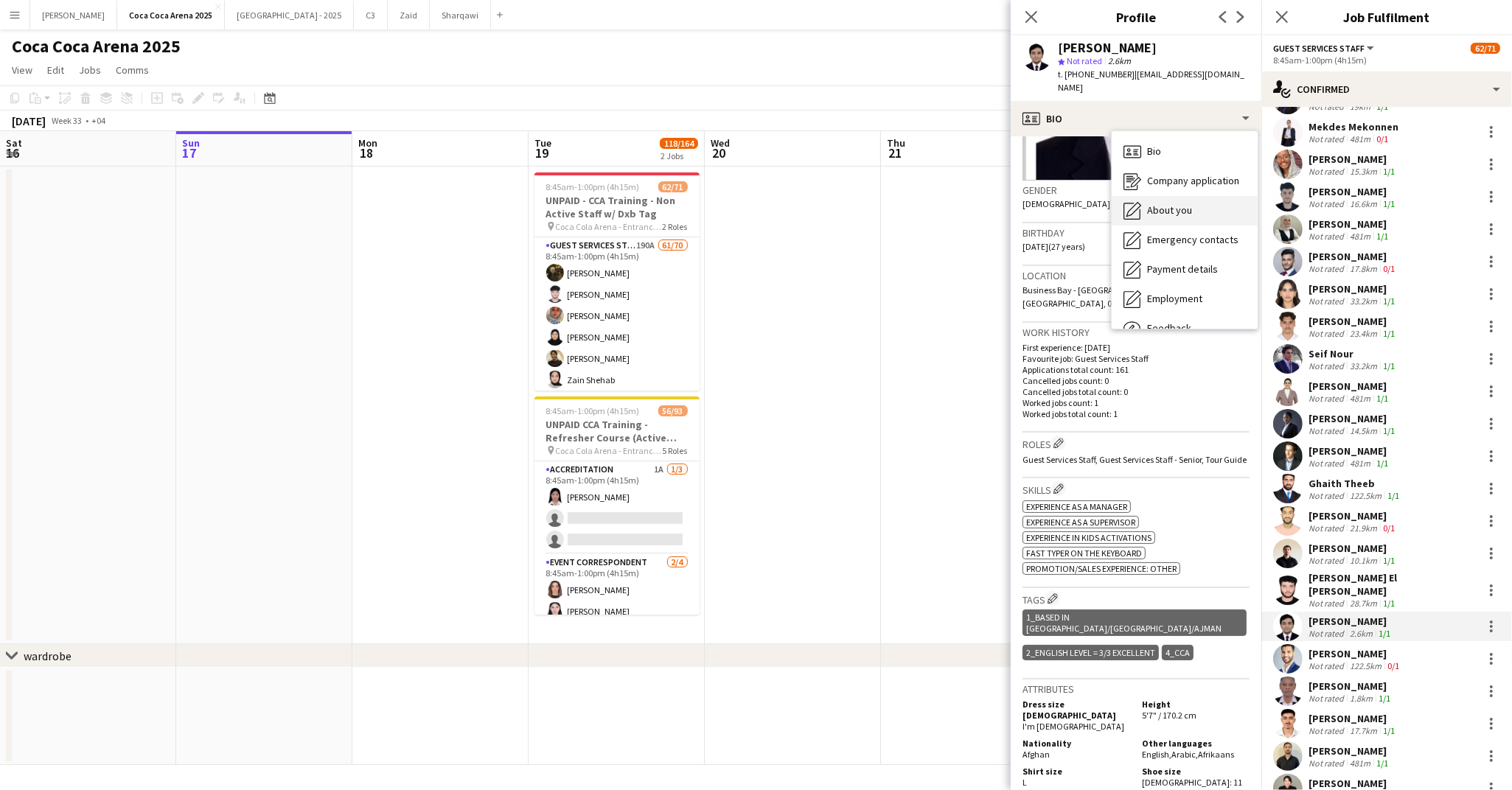
click at [1144, 201] on div "About you About you" at bounding box center [1184, 211] width 146 height 30
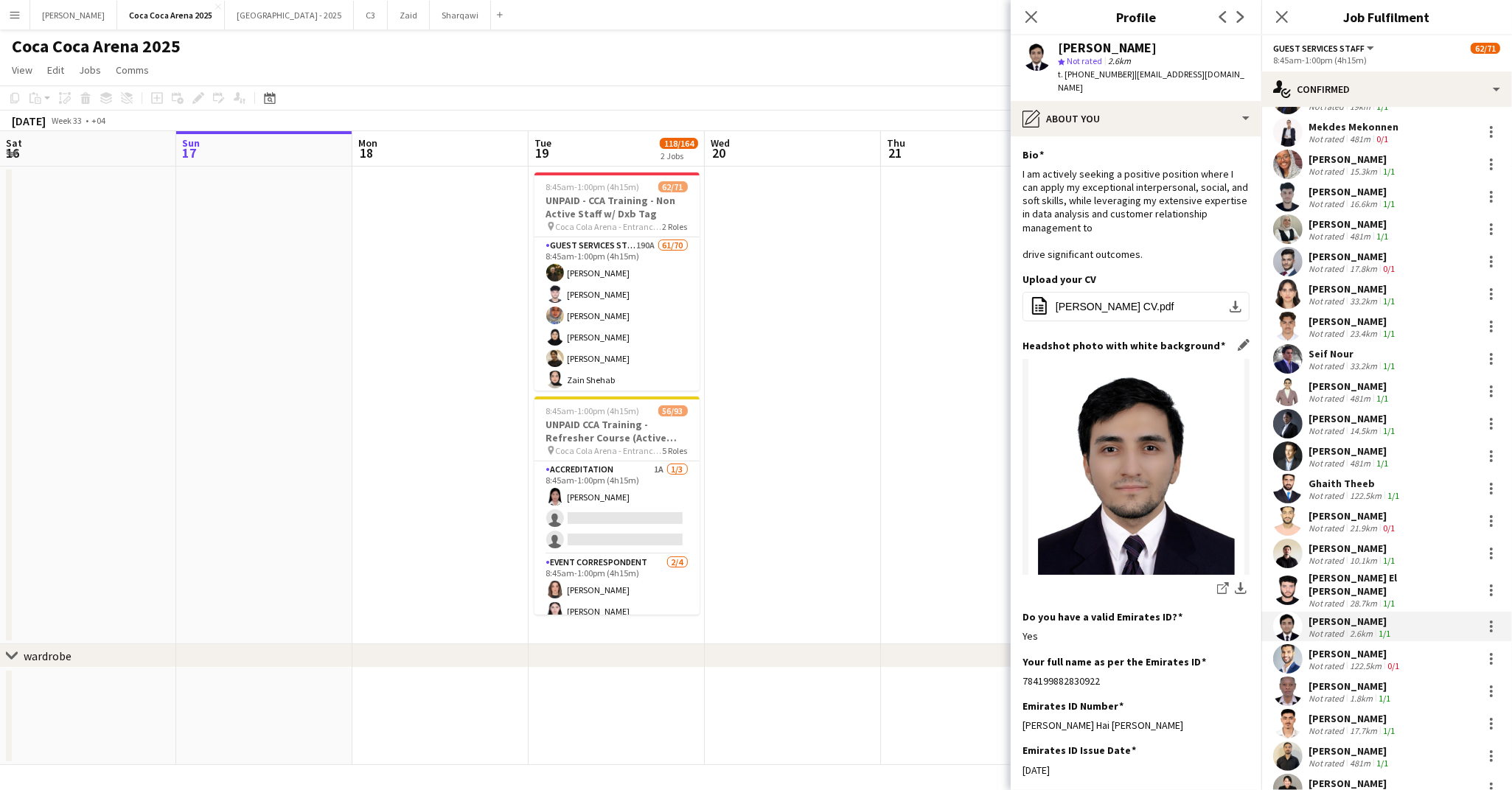
scroll to position [155, 0]
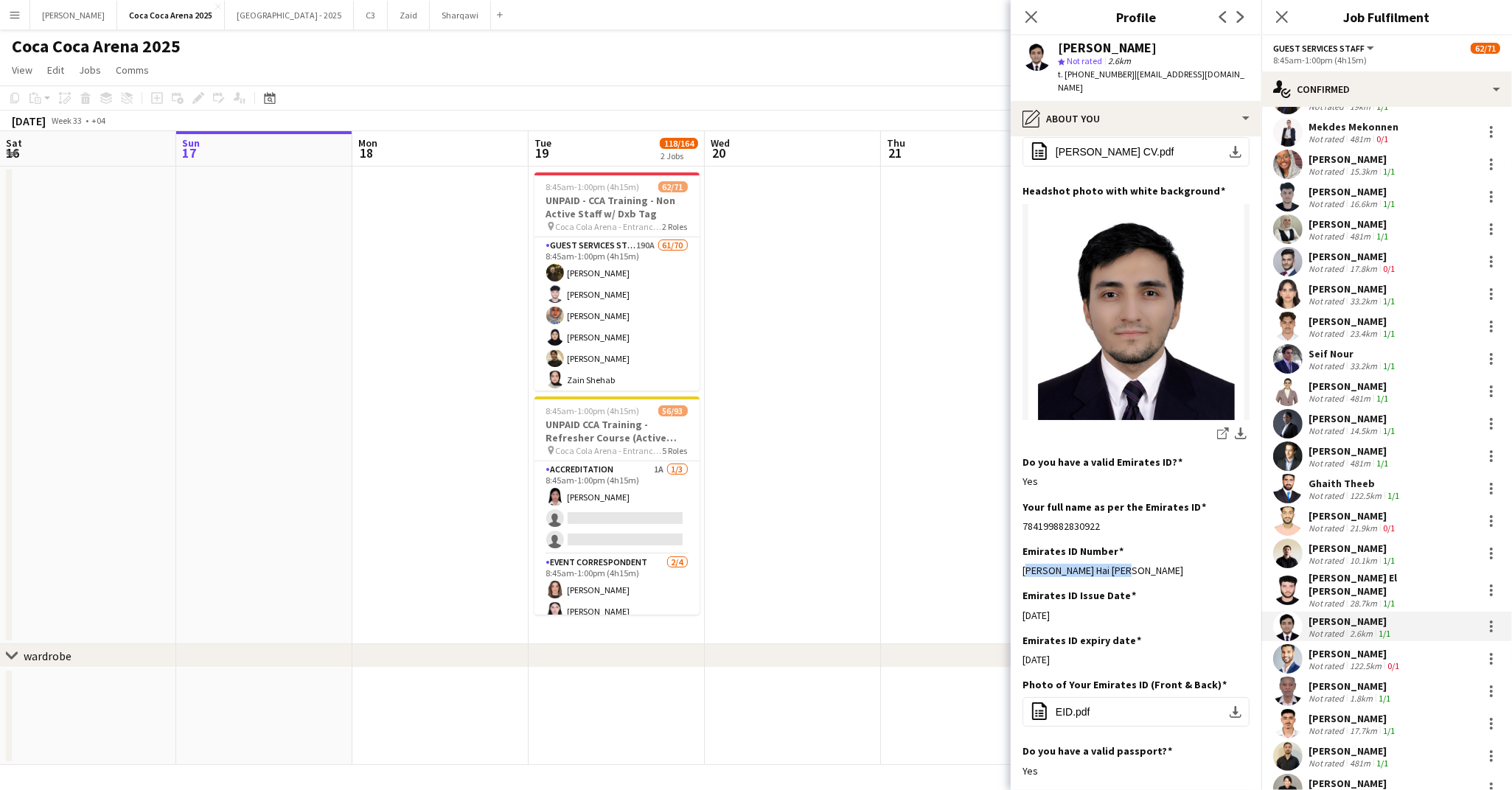
drag, startPoint x: 1130, startPoint y: 562, endPoint x: 1018, endPoint y: 561, distance: 112.0
click at [1018, 561] on app-section-data-types "Bio Edit this field I am actively seeking a positive position where I can apply…" at bounding box center [1136, 463] width 250 height 654
drag, startPoint x: 1079, startPoint y: 648, endPoint x: 1023, endPoint y: 649, distance: 56.0
click at [1023, 653] on div "04-11-2024" at bounding box center [1135, 659] width 227 height 13
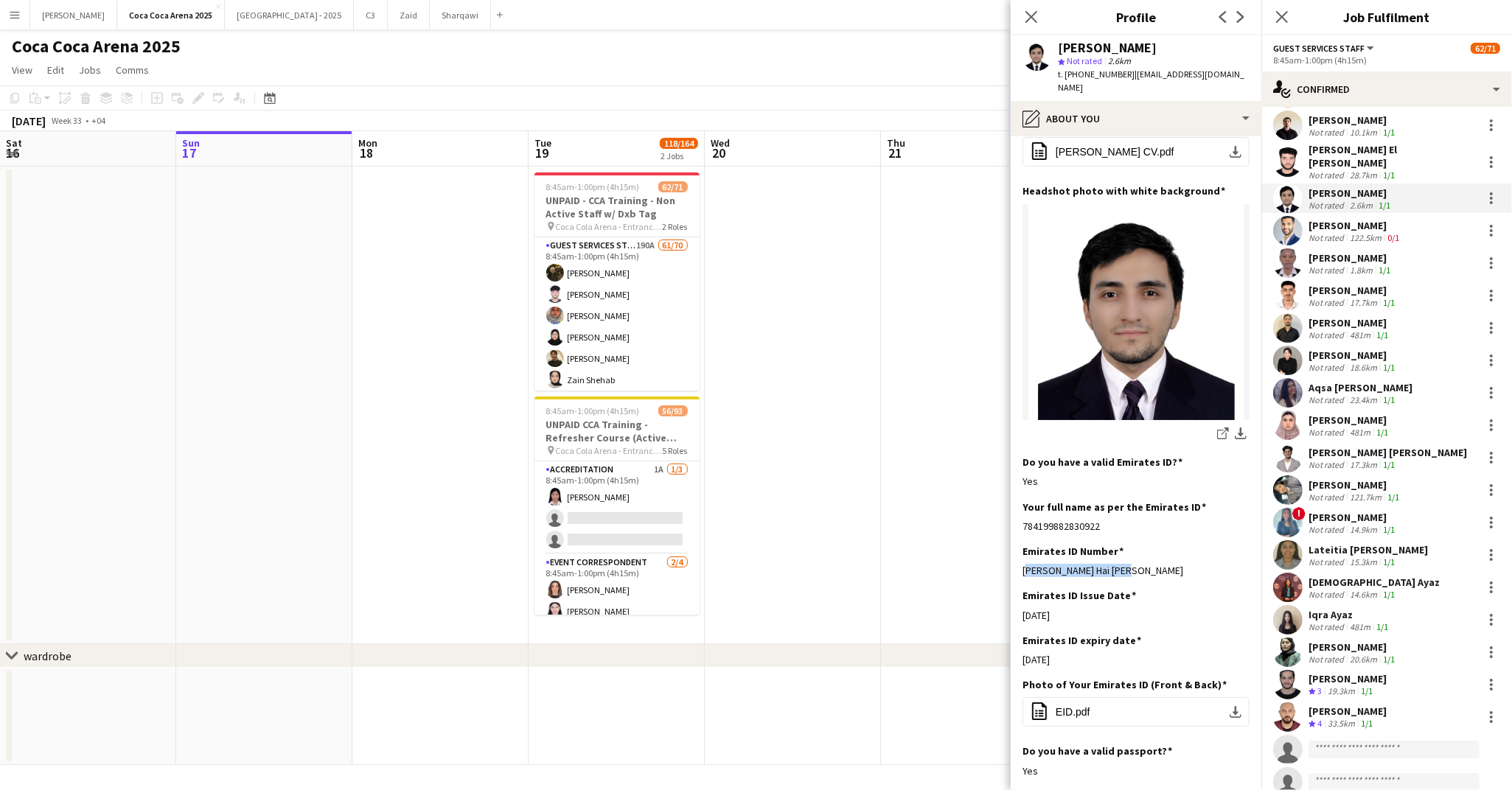
scroll to position [1405, 0]
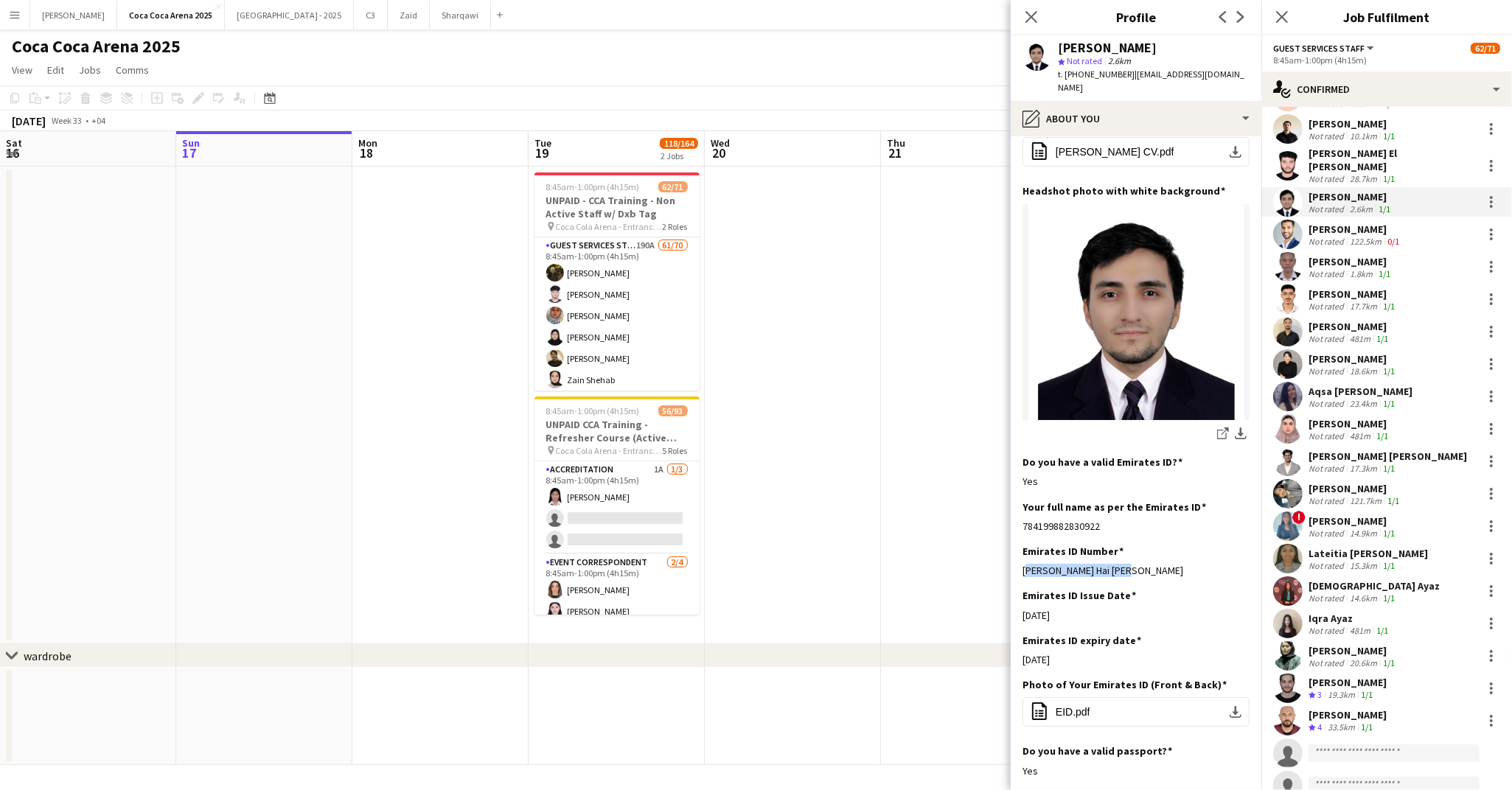
click at [1354, 222] on div "[PERSON_NAME]" at bounding box center [1354, 228] width 94 height 13
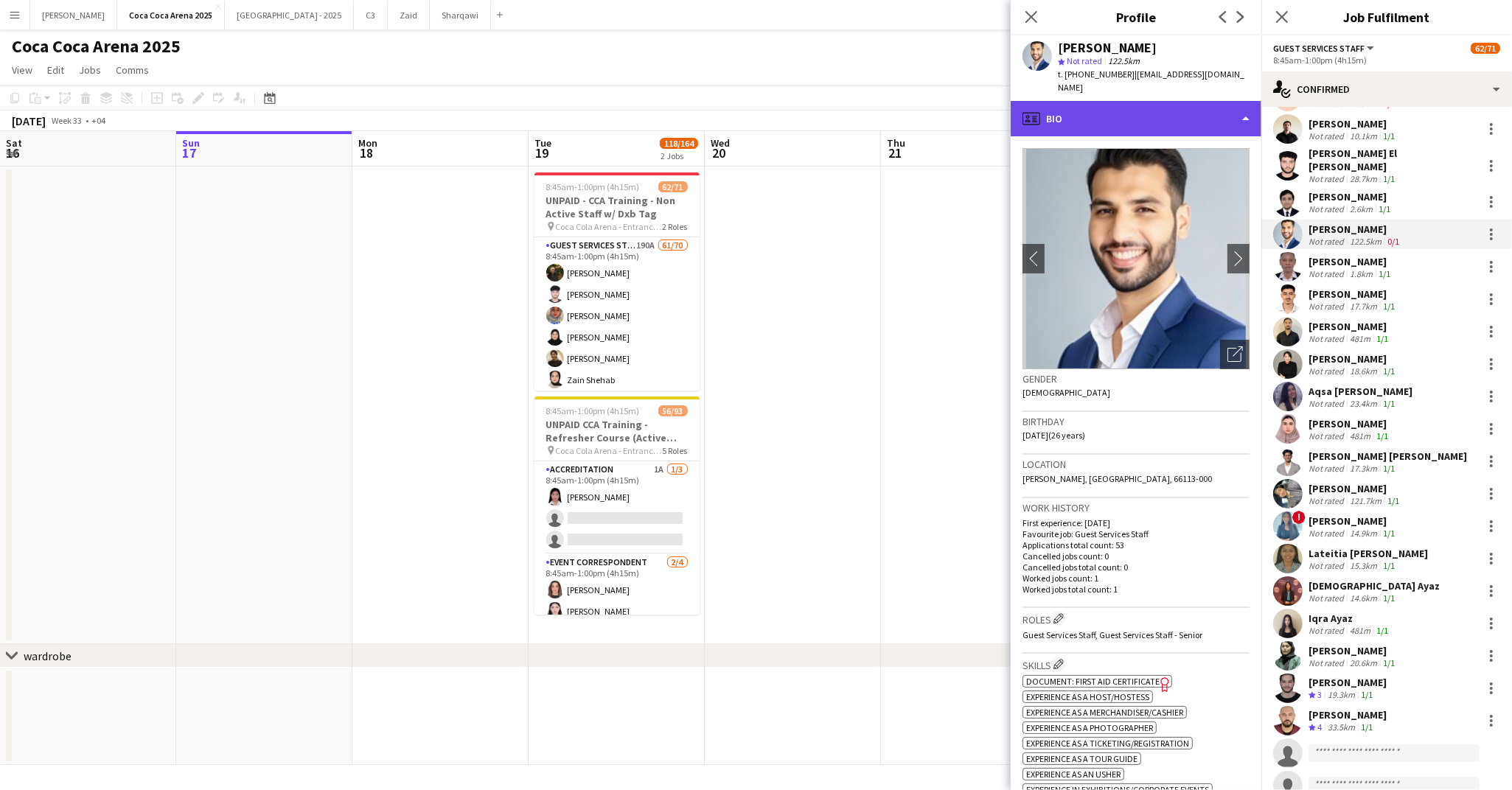
click at [1125, 101] on div "profile Bio" at bounding box center [1136, 118] width 250 height 35
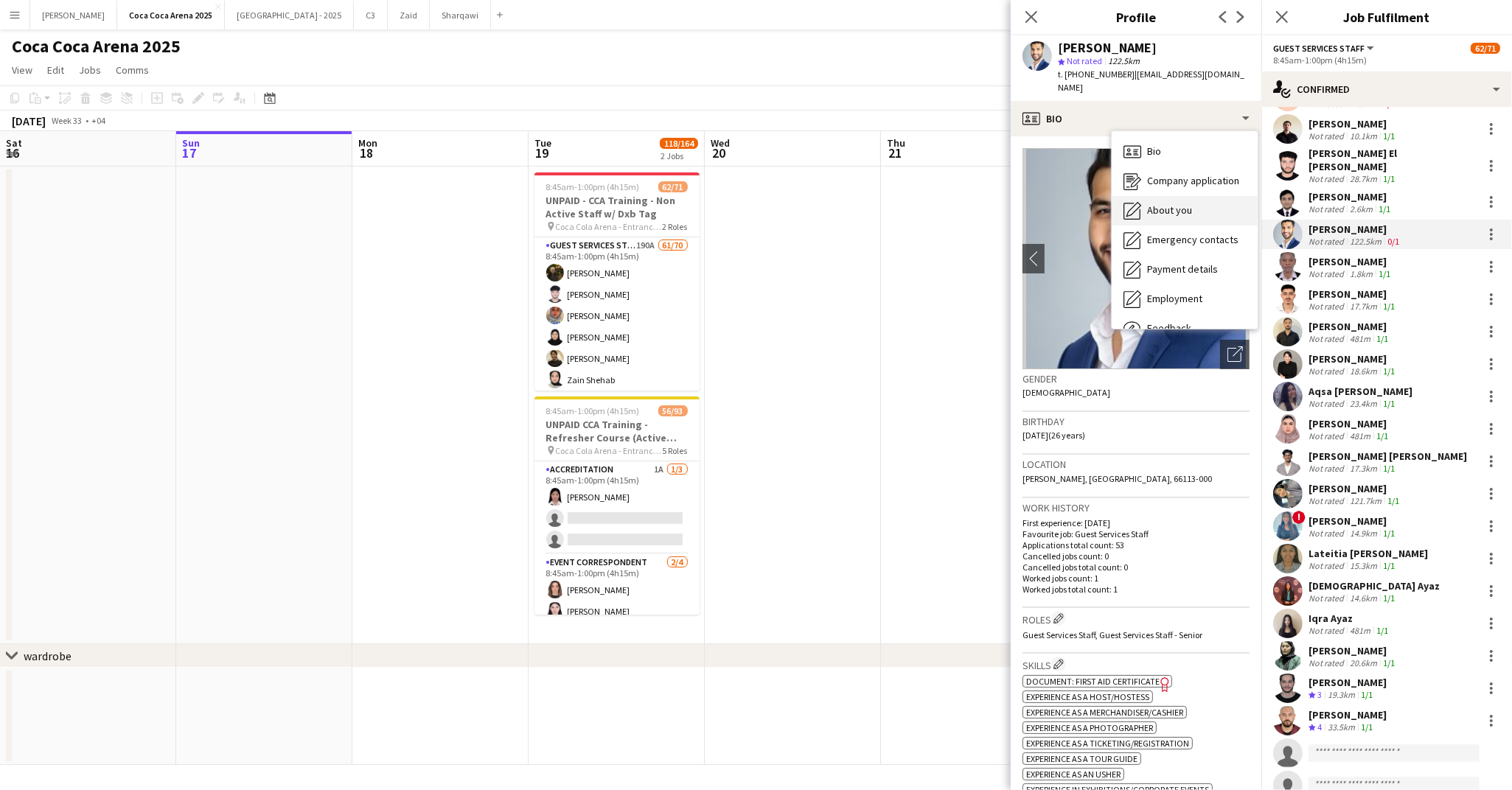
click at [1159, 204] on span "About you" at bounding box center [1169, 210] width 45 height 13
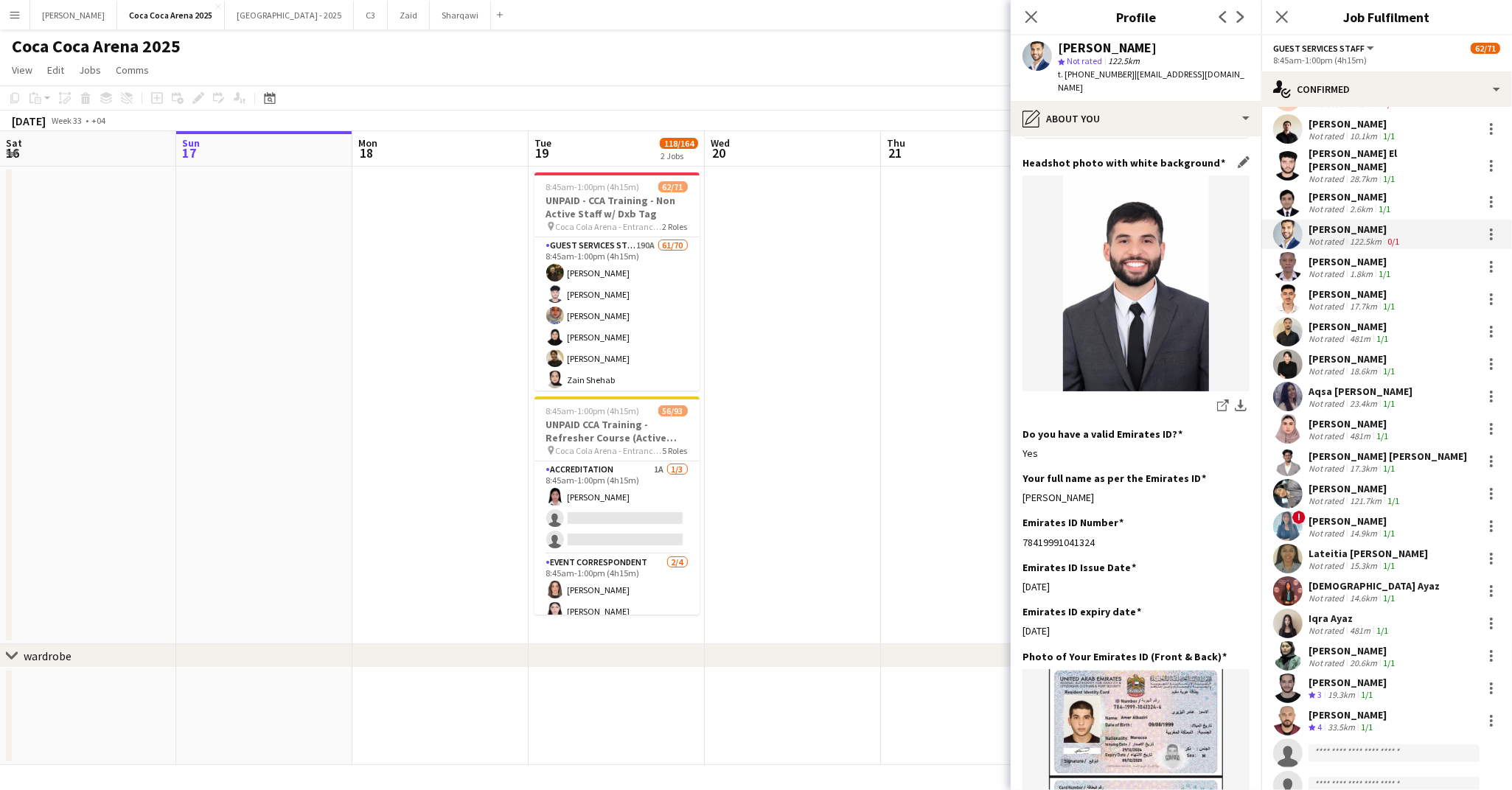
scroll to position [207, 0]
click at [1345, 255] on div "Carol Wanjiru" at bounding box center [1350, 261] width 85 height 13
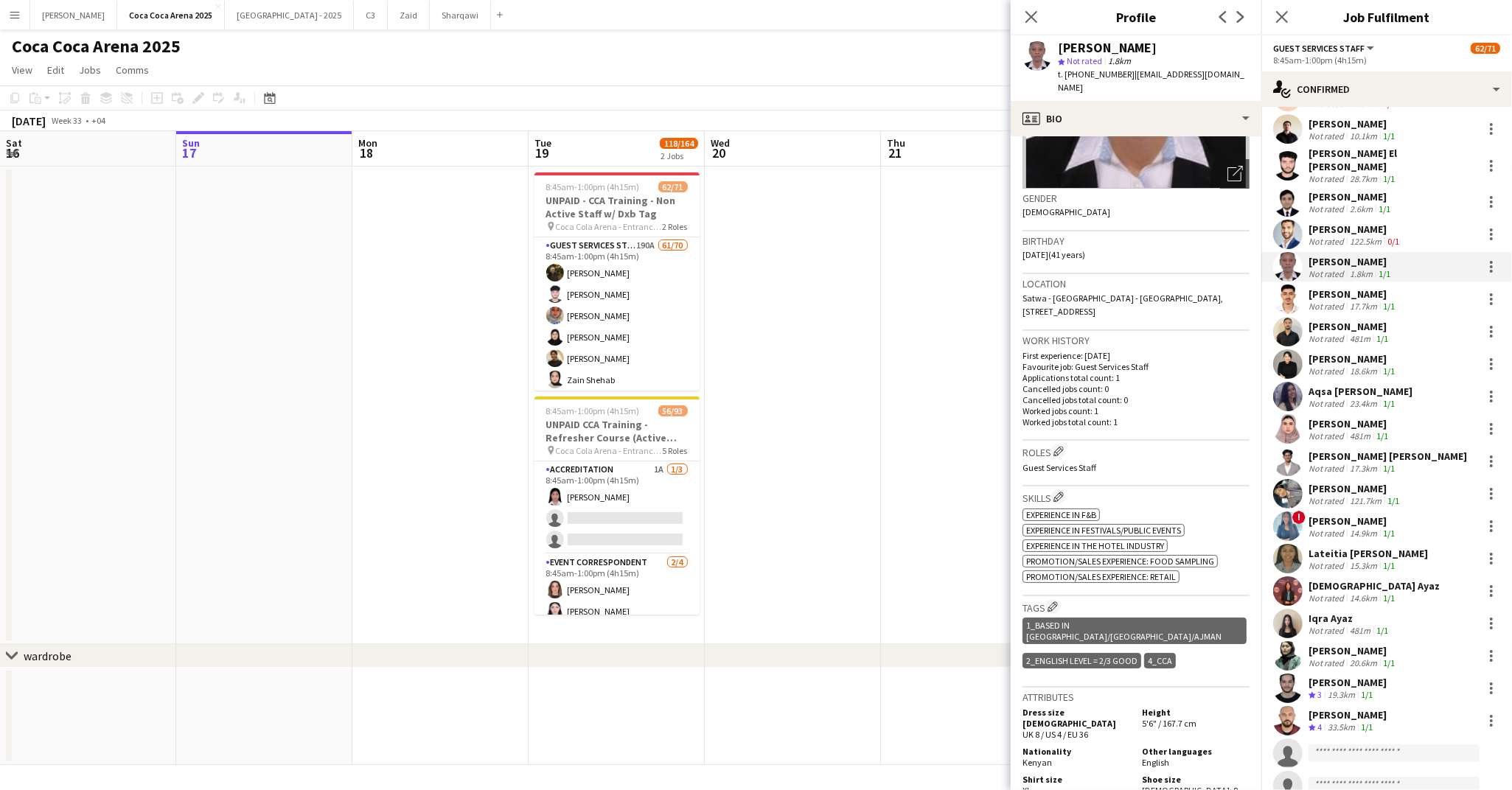
scroll to position [179, 0]
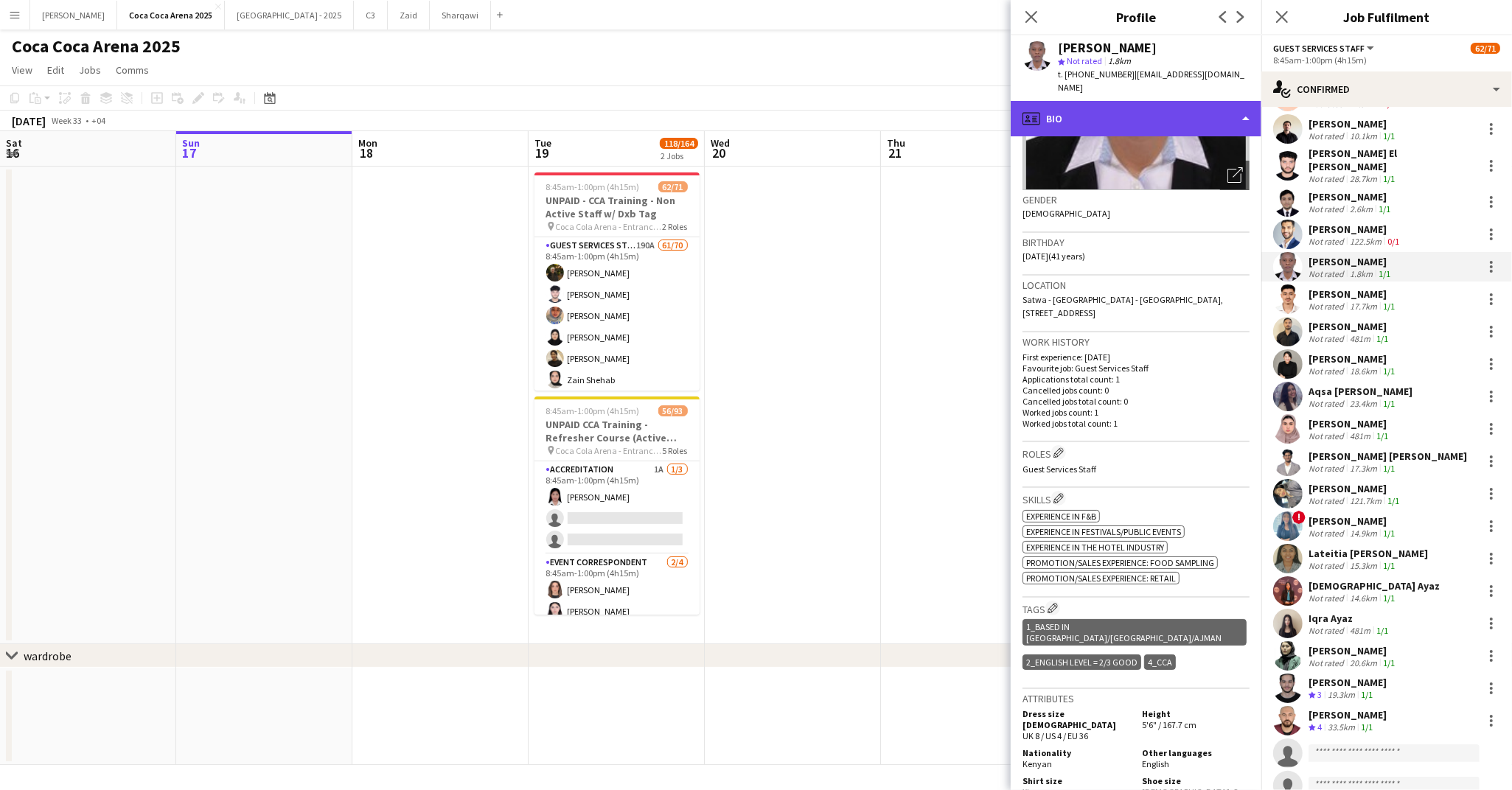
click at [1060, 109] on div "profile Bio" at bounding box center [1136, 118] width 250 height 35
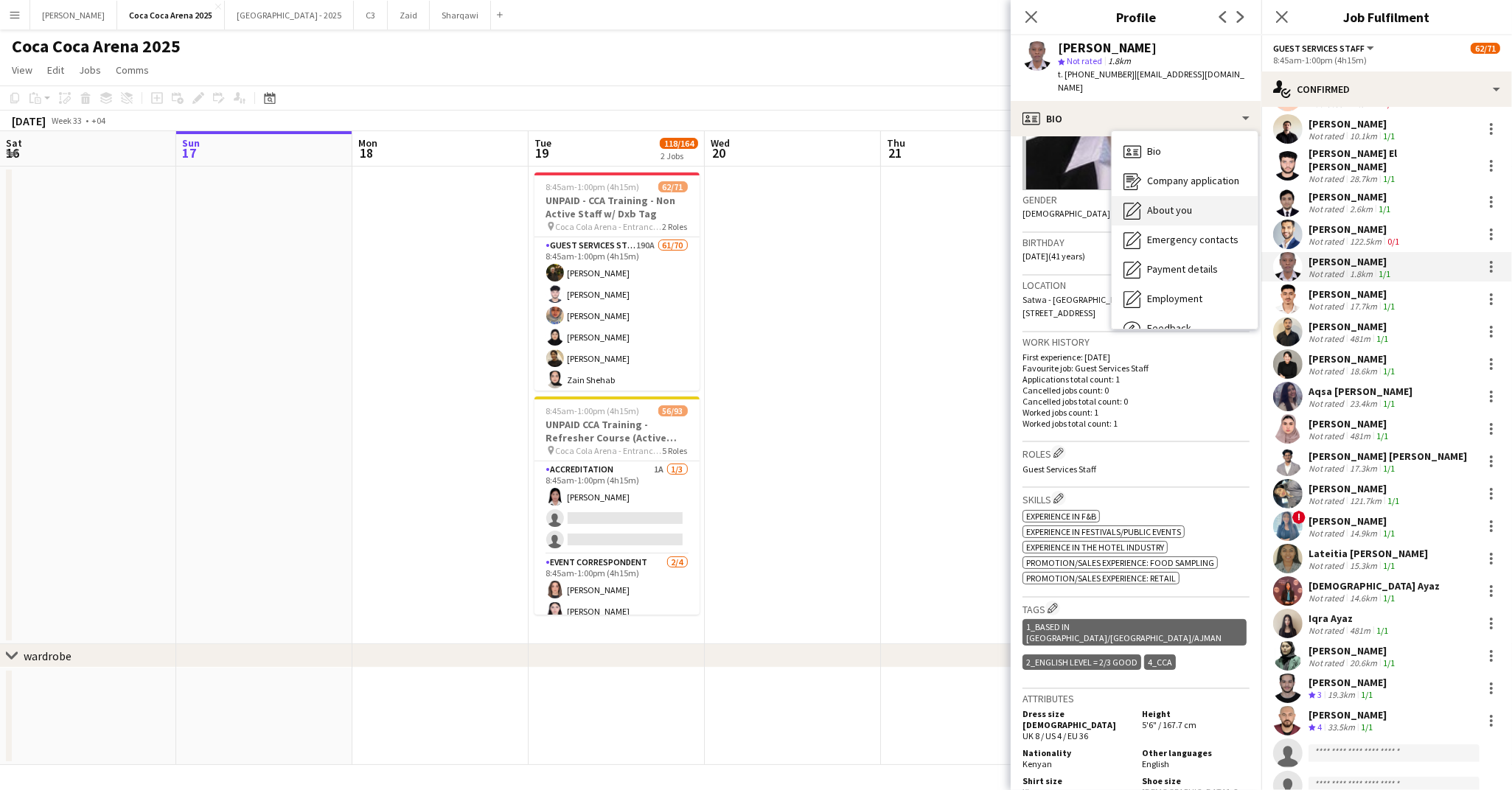
click at [1153, 204] on span "About you" at bounding box center [1169, 210] width 45 height 13
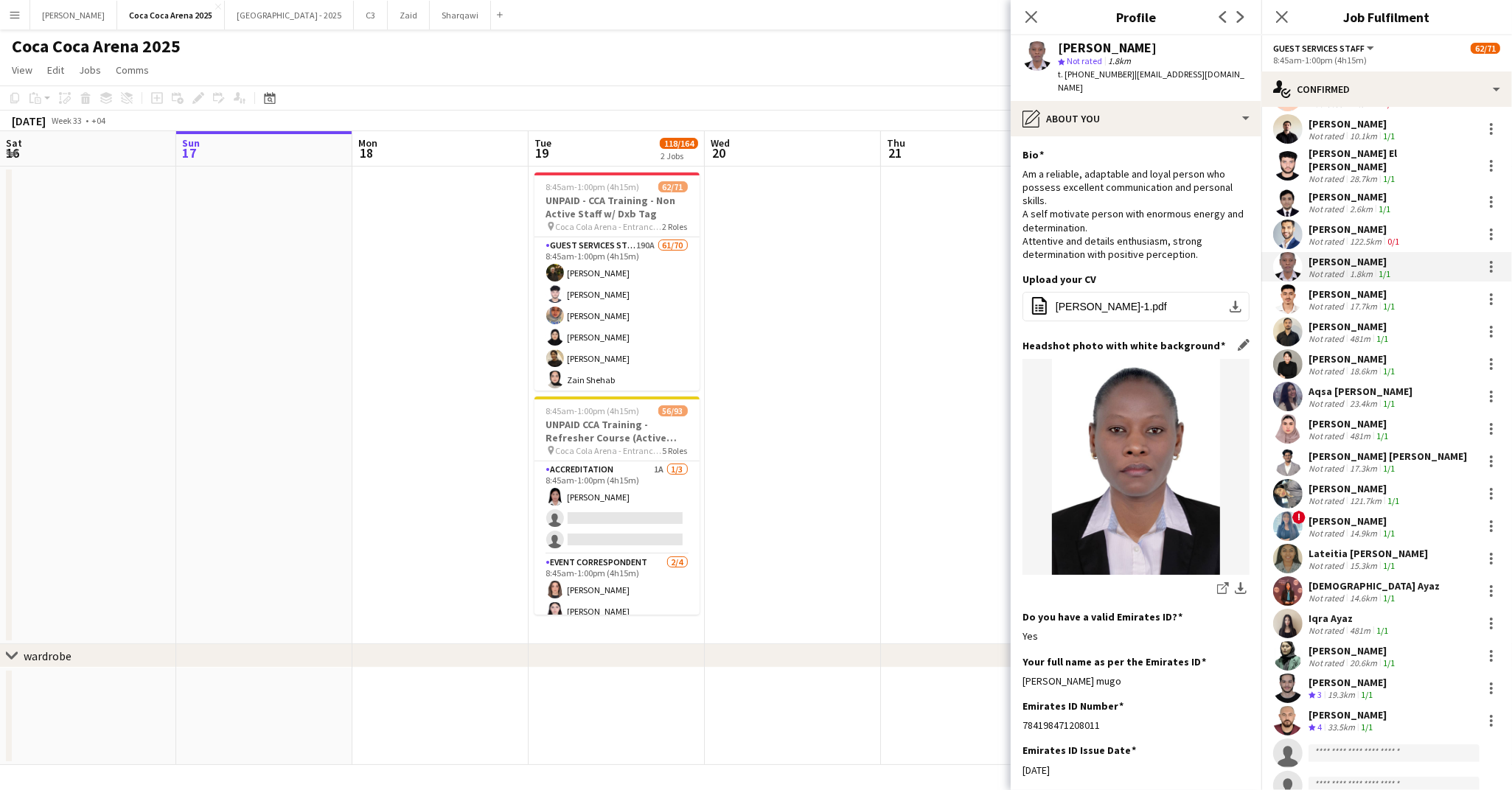
scroll to position [115, 0]
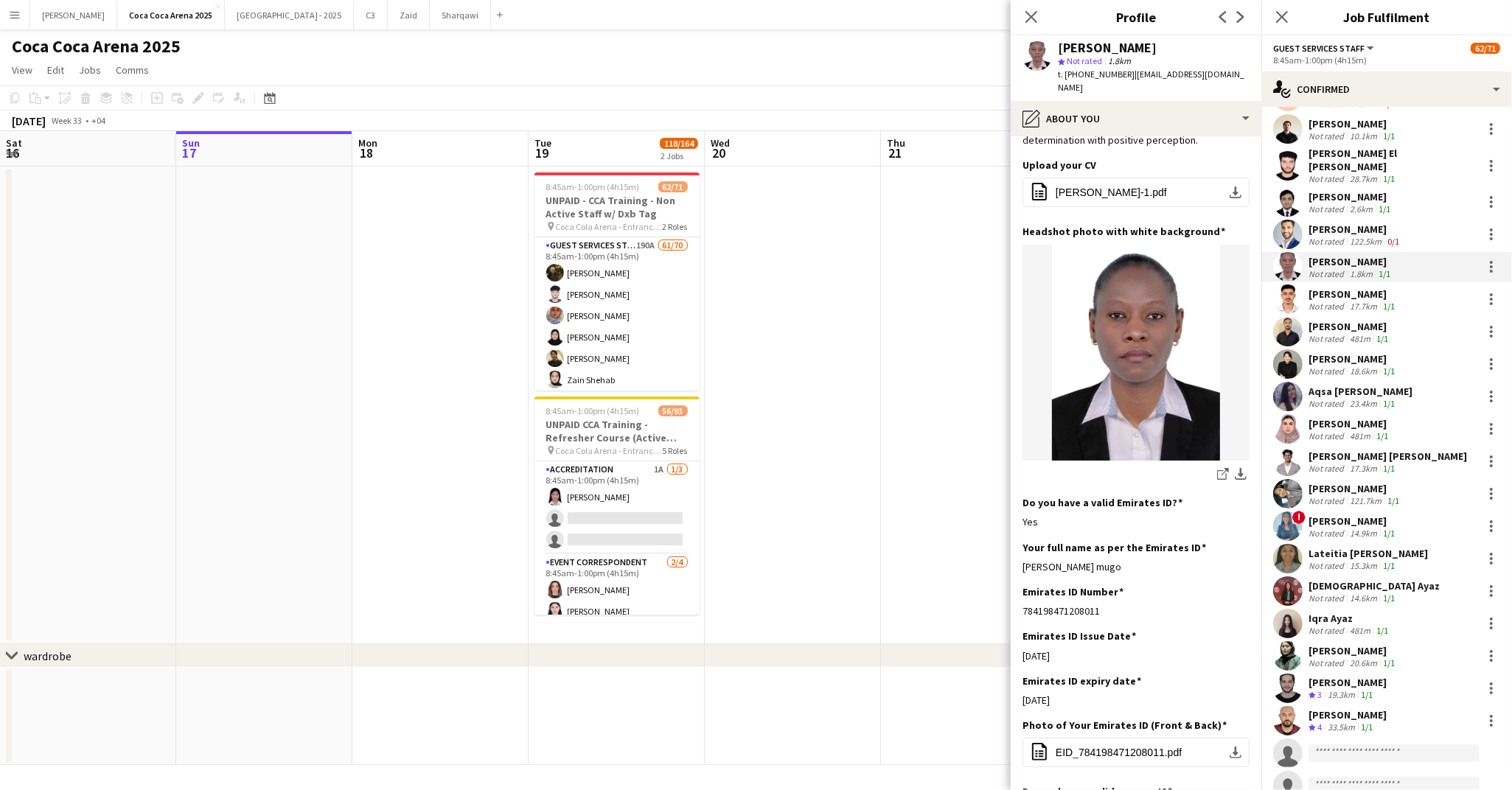
click at [1334, 288] on div "Abdulla Algaddah" at bounding box center [1353, 294] width 89 height 13
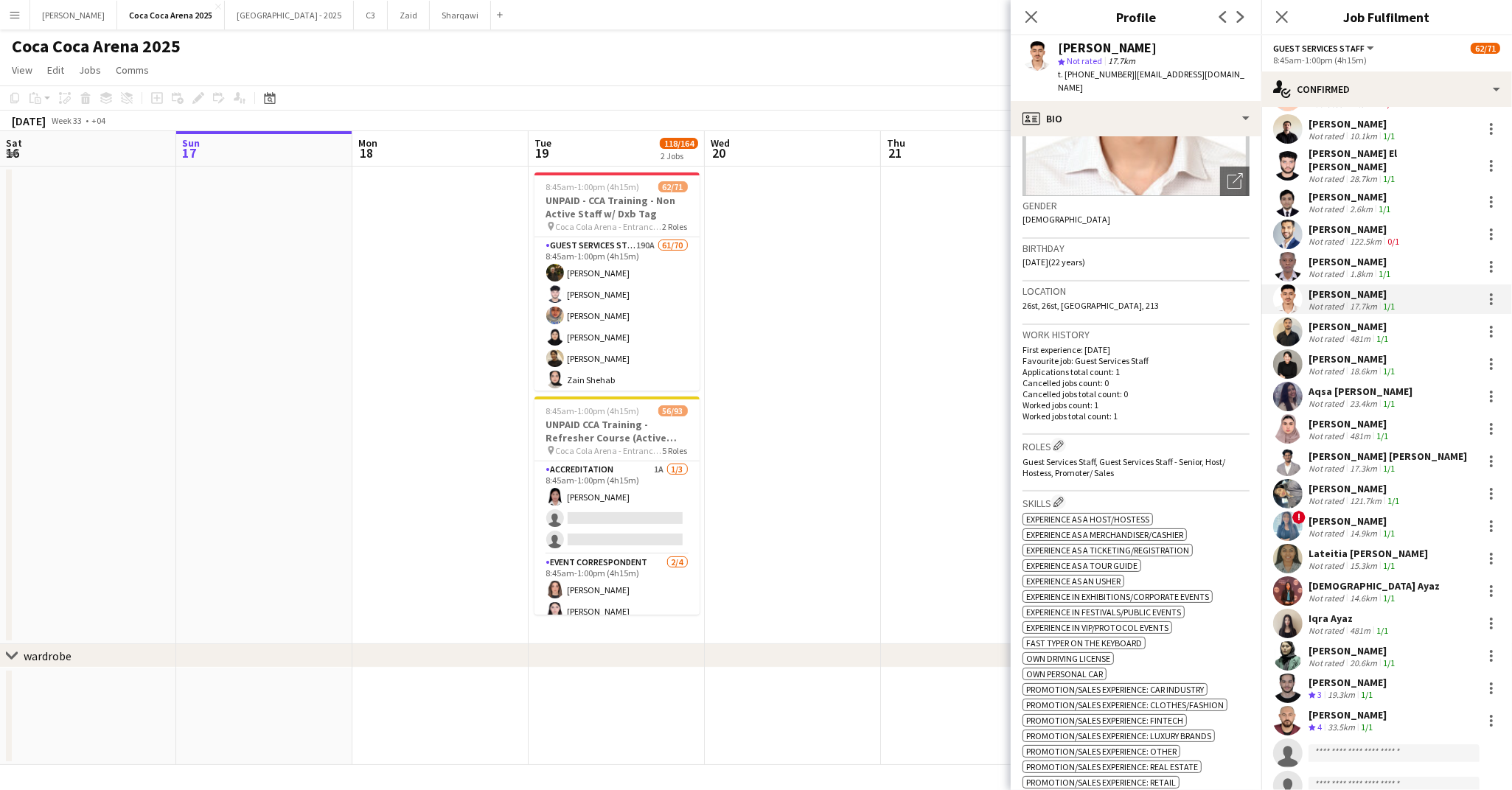
scroll to position [177, 0]
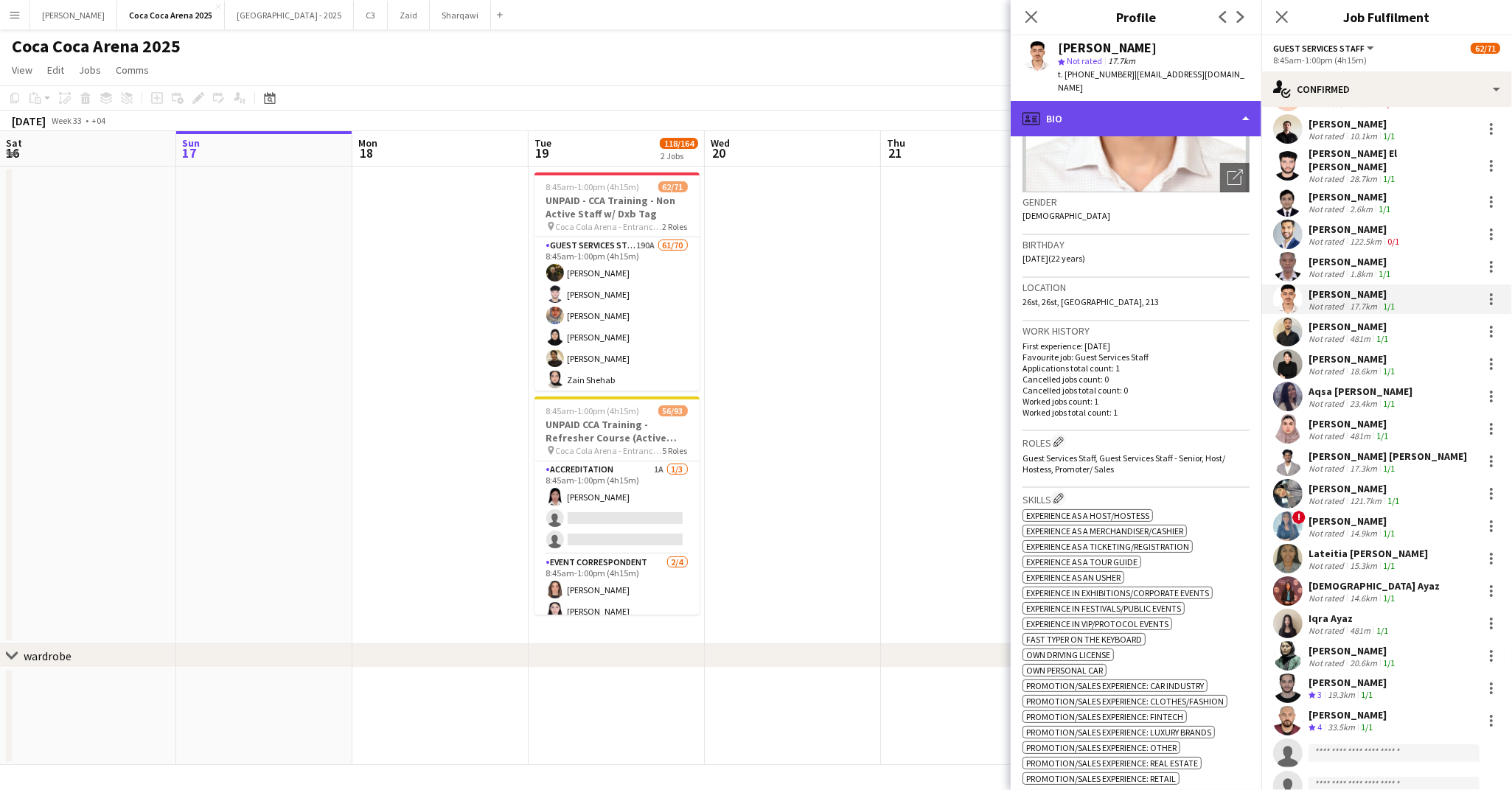
click at [1088, 101] on div "profile Bio" at bounding box center [1136, 118] width 250 height 35
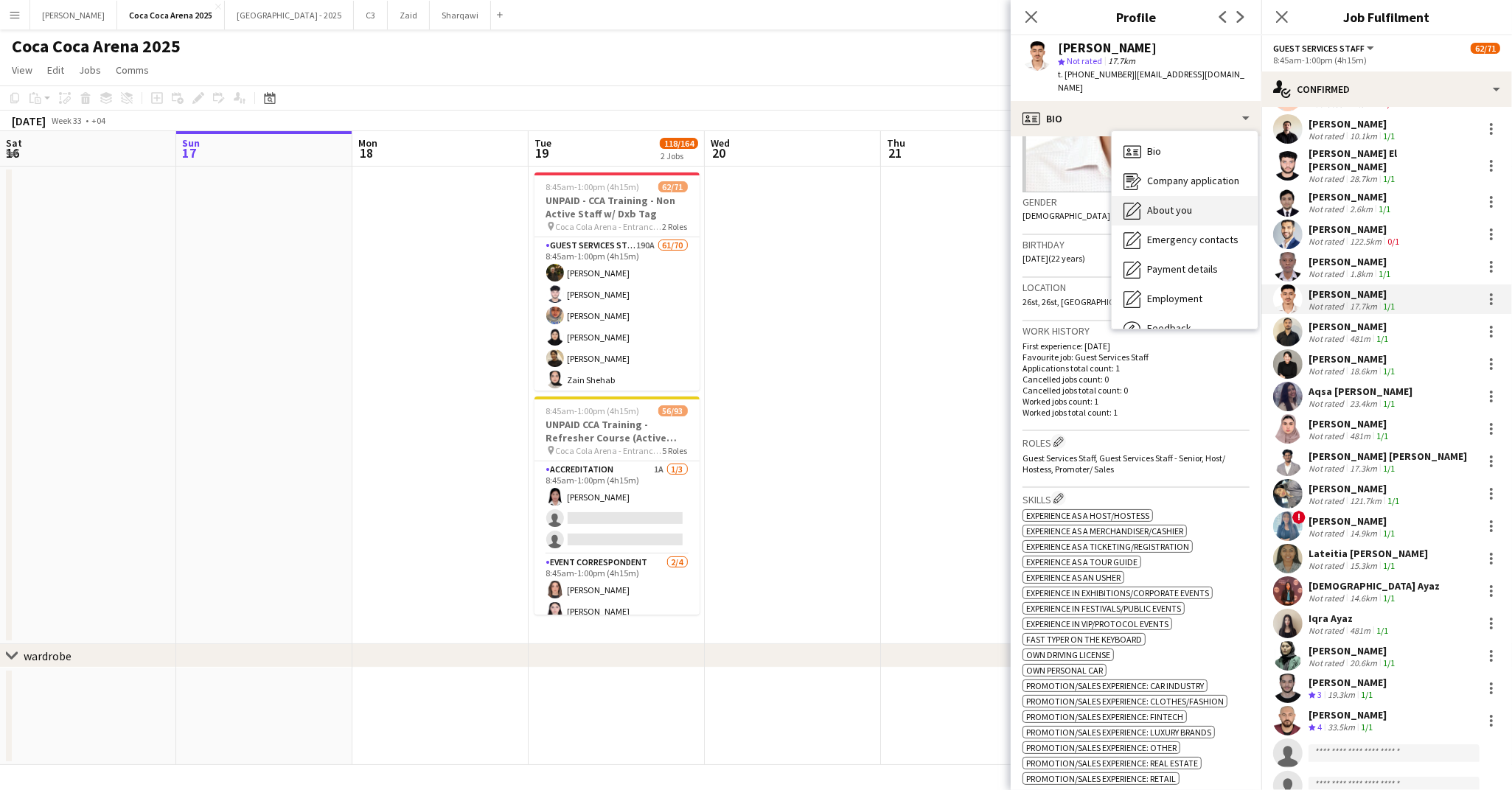
click at [1144, 196] on div "About you About you" at bounding box center [1184, 211] width 146 height 30
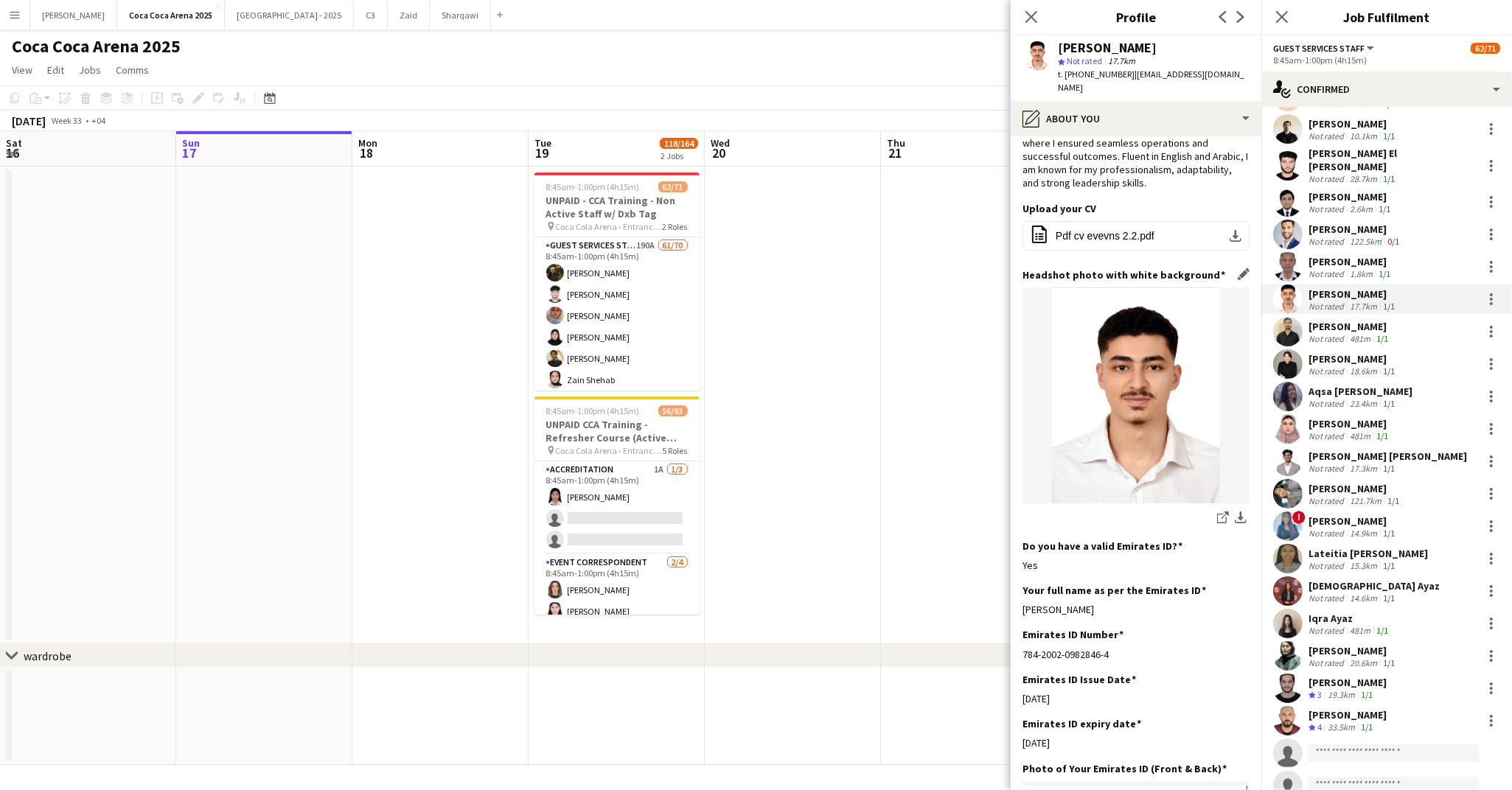
scroll to position [103, 0]
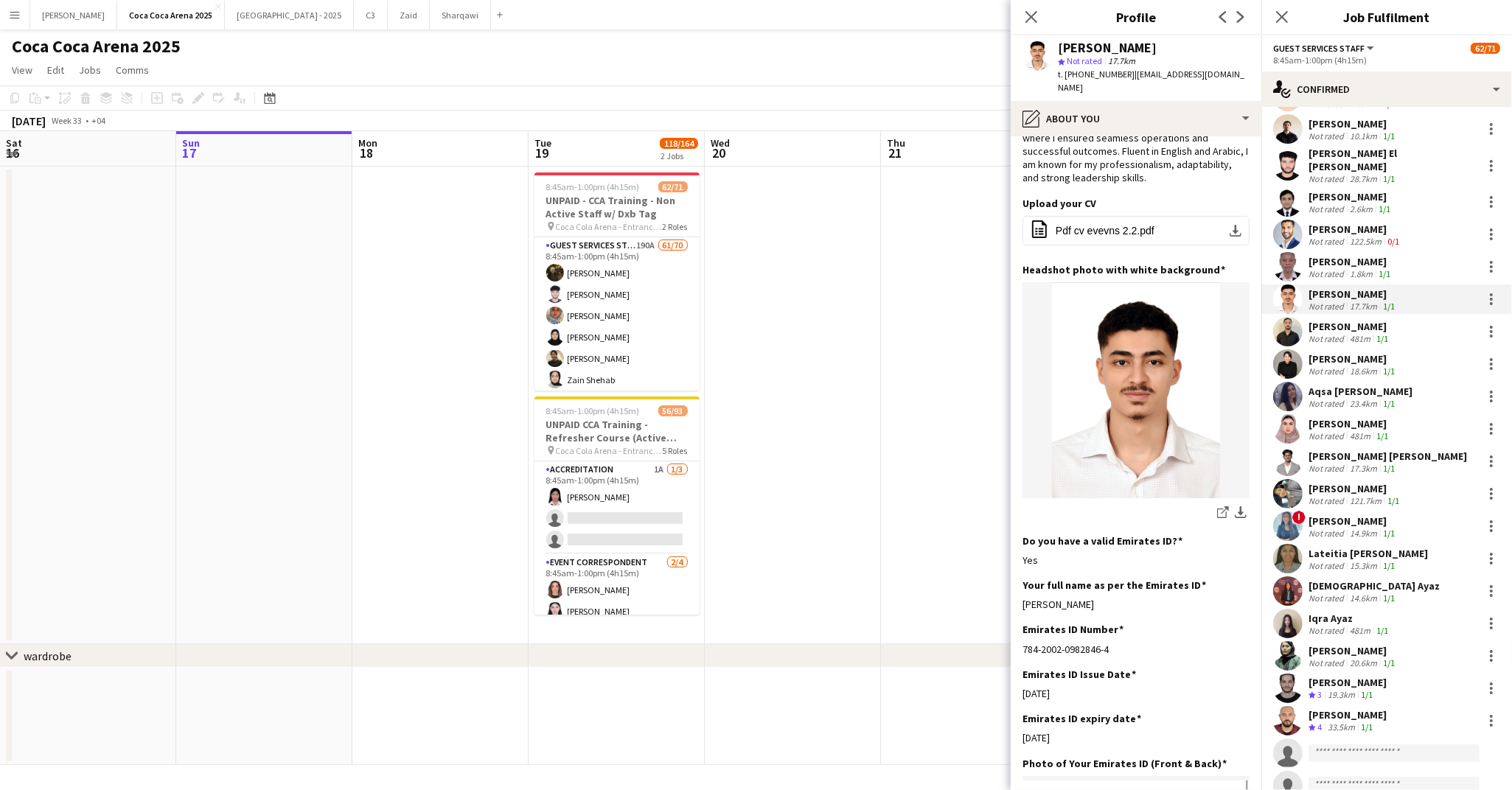
drag, startPoint x: 1125, startPoint y: 595, endPoint x: 1019, endPoint y: 595, distance: 106.0
click at [1019, 595] on app-section-data-types "Bio Edit this field My name is Abdulla Algaddah, a skilled events organizer and…" at bounding box center [1136, 463] width 250 height 654
drag, startPoint x: 1074, startPoint y: 724, endPoint x: 1015, endPoint y: 724, distance: 59.0
click at [1015, 724] on app-section-data-types "Bio Edit this field My name is Abdulla Algaddah, a skilled events organizer and…" at bounding box center [1136, 463] width 250 height 654
click at [1323, 320] on div "[PERSON_NAME]" at bounding box center [1349, 326] width 82 height 13
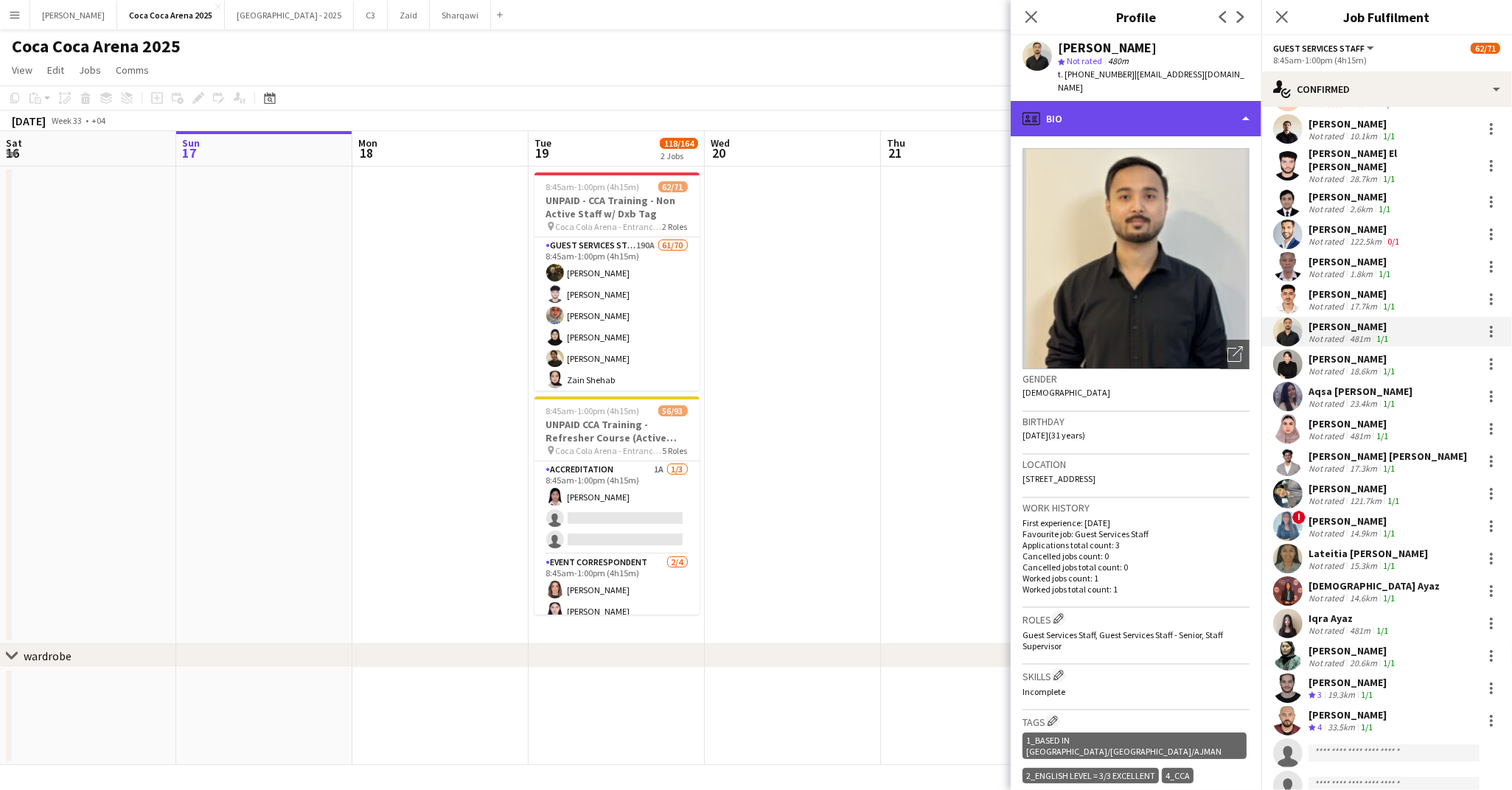
click at [1102, 117] on div "profile Bio" at bounding box center [1136, 118] width 250 height 35
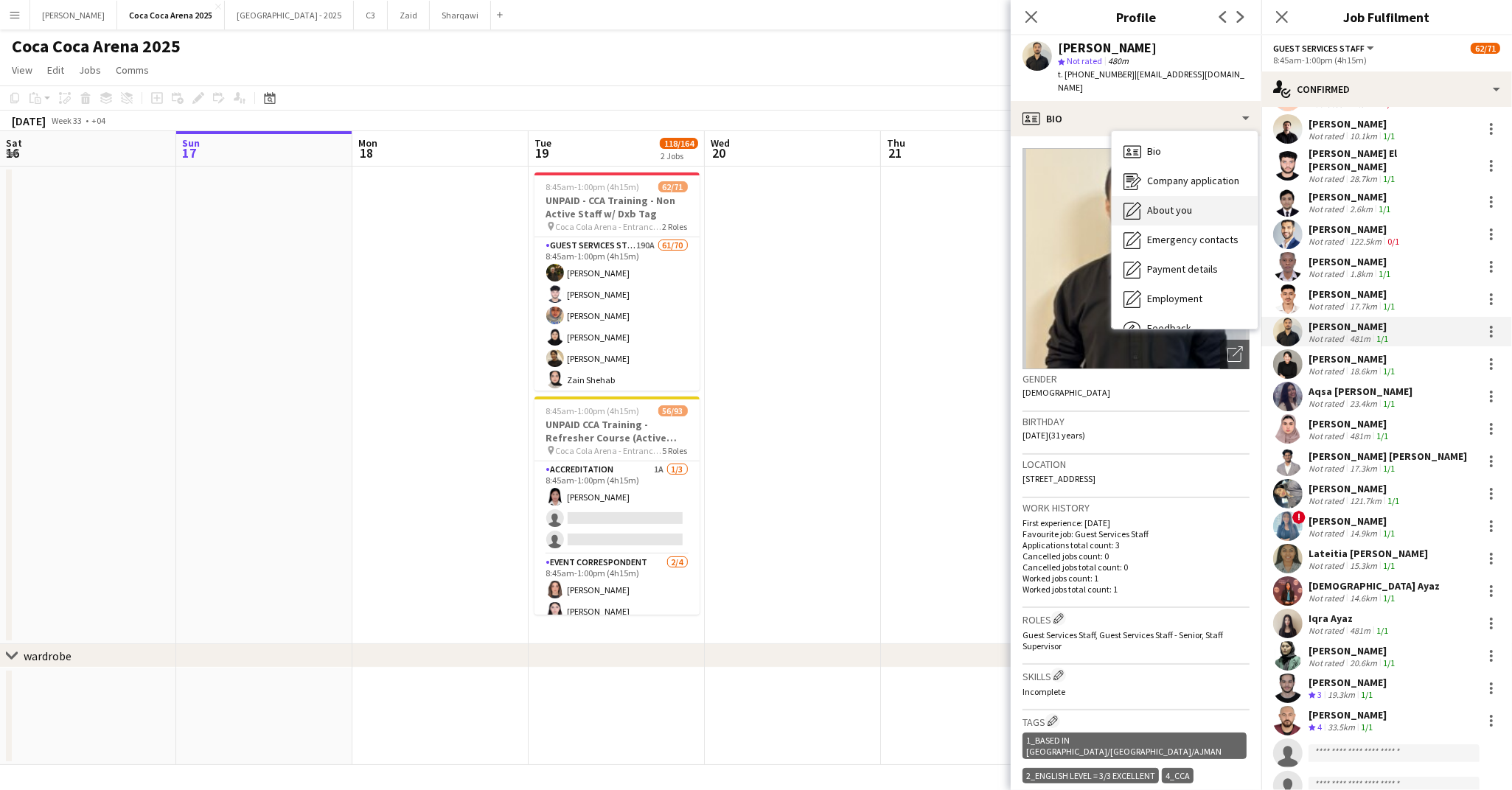
click at [1145, 208] on div "About you About you" at bounding box center [1184, 211] width 146 height 30
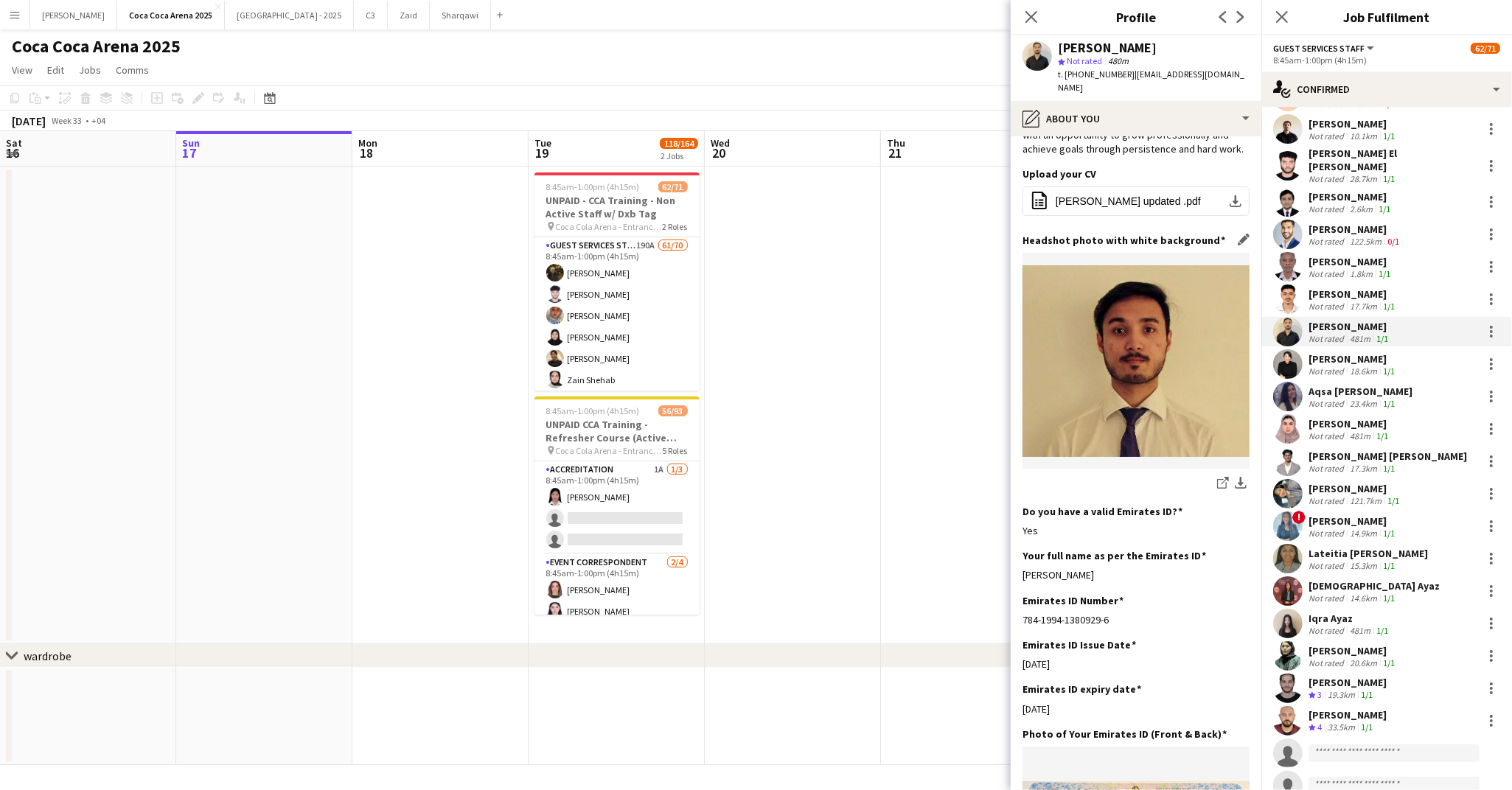
scroll to position [145, 0]
click at [1320, 366] on div "Not rated" at bounding box center [1327, 371] width 38 height 11
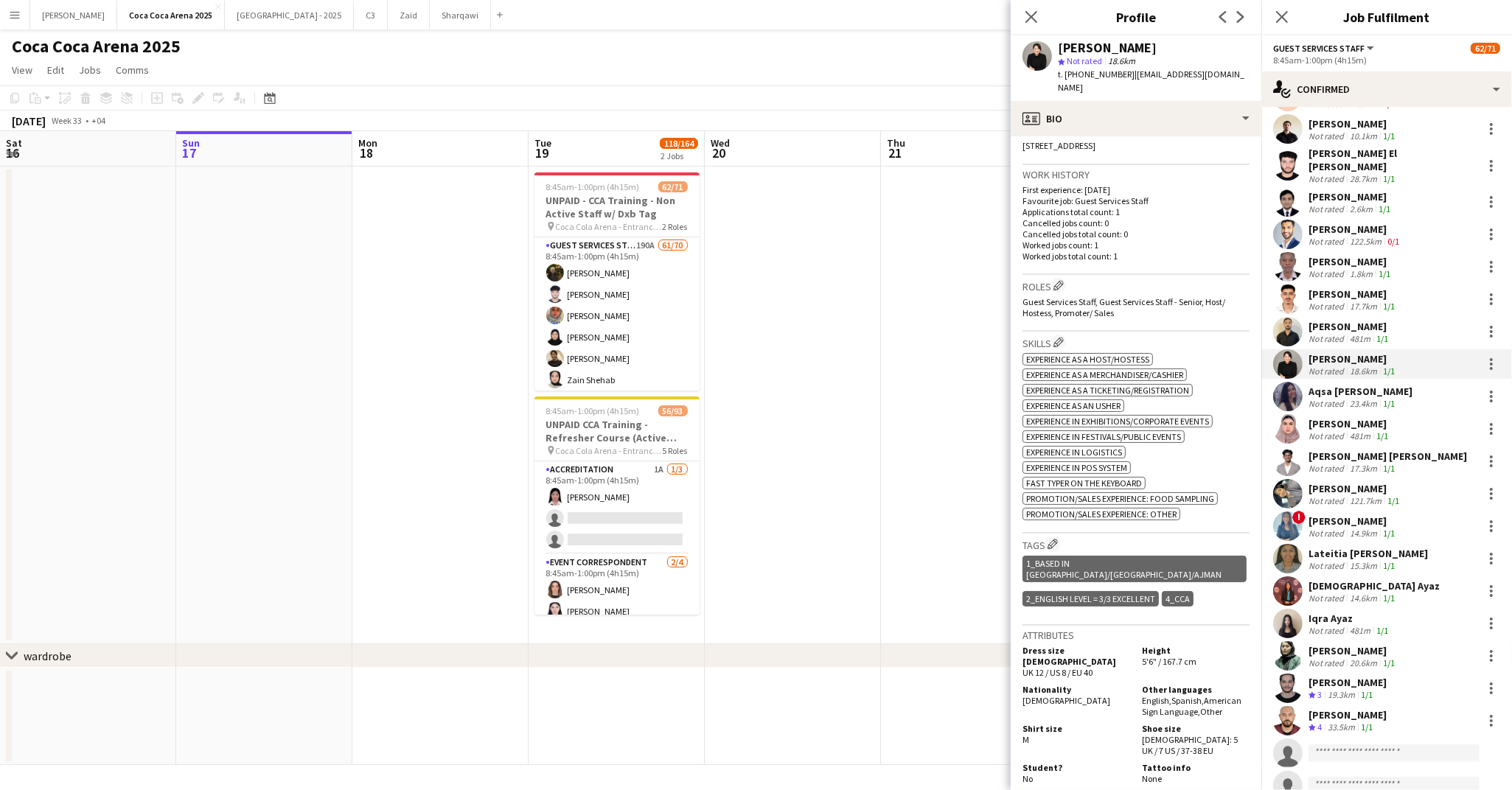
scroll to position [332, 0]
click at [1098, 104] on div "profile Bio" at bounding box center [1136, 118] width 250 height 35
click at [1145, 201] on div "About you About you" at bounding box center [1184, 211] width 146 height 30
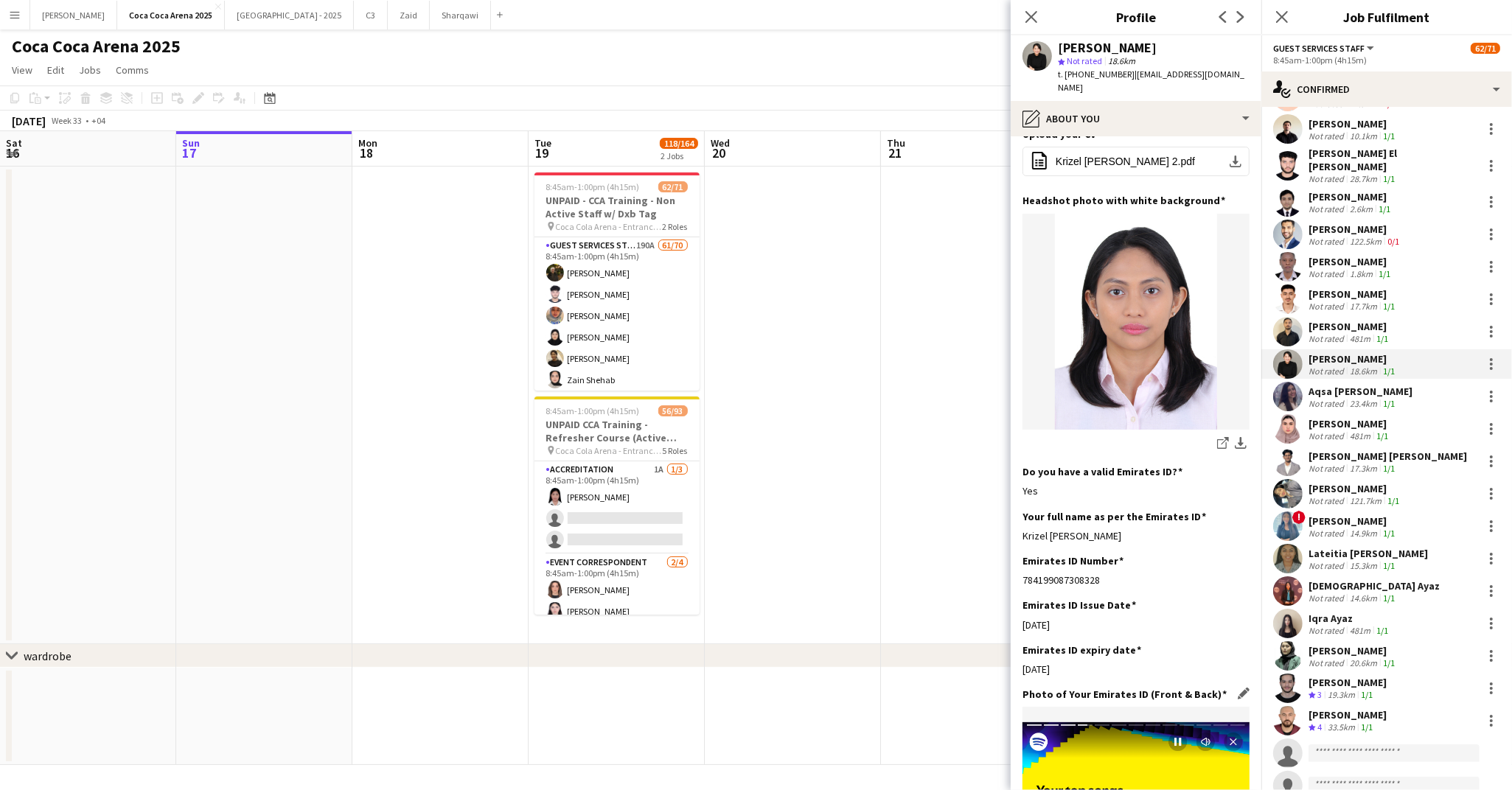
scroll to position [58, 0]
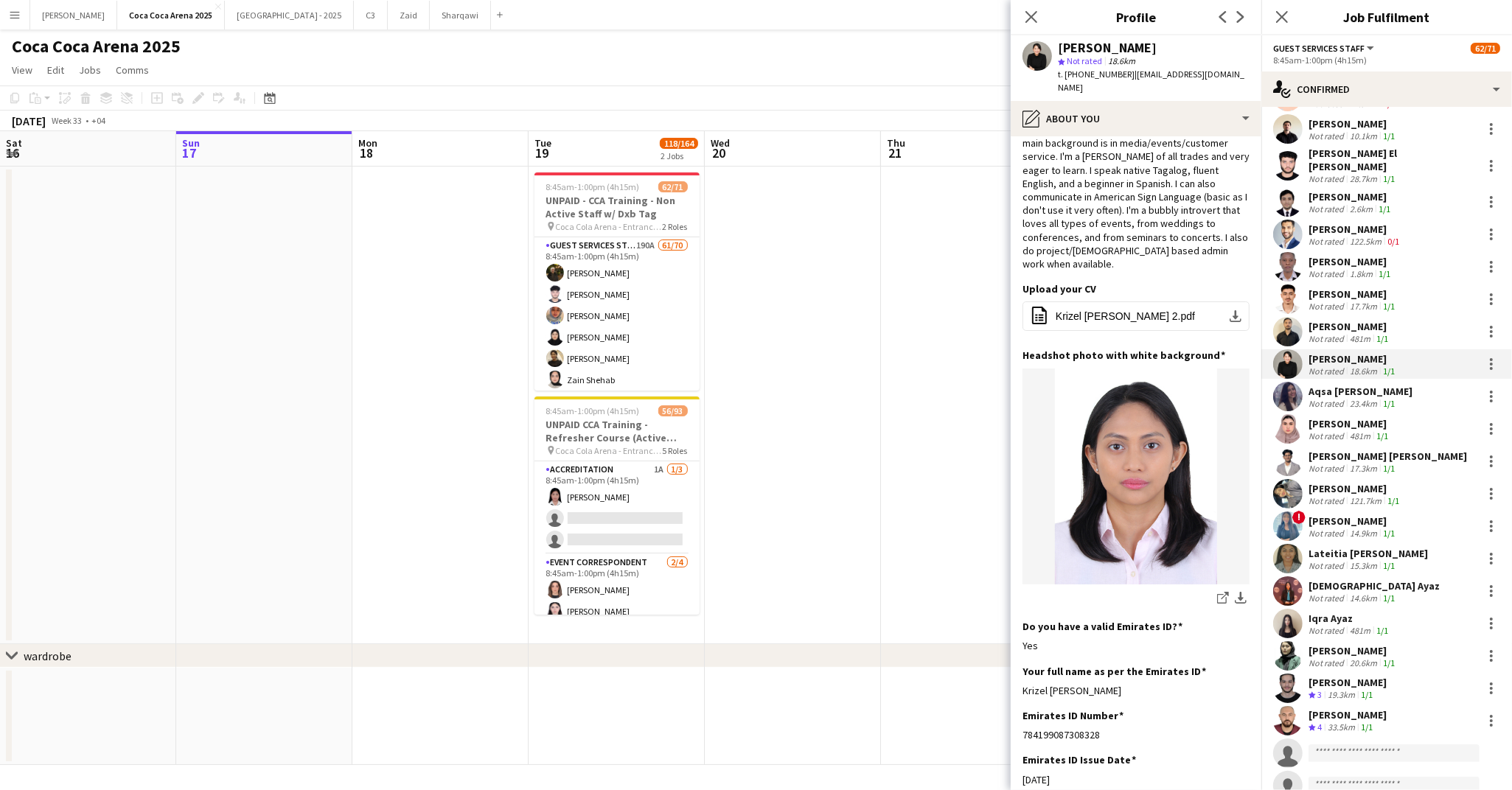
drag, startPoint x: 1166, startPoint y: 645, endPoint x: 1014, endPoint y: 646, distance: 152.0
click at [1014, 646] on app-section-data-types "Bio Edit this field Hi! I'm Krizel, born and raised in Manila, Philippines. My …" at bounding box center [1136, 463] width 250 height 654
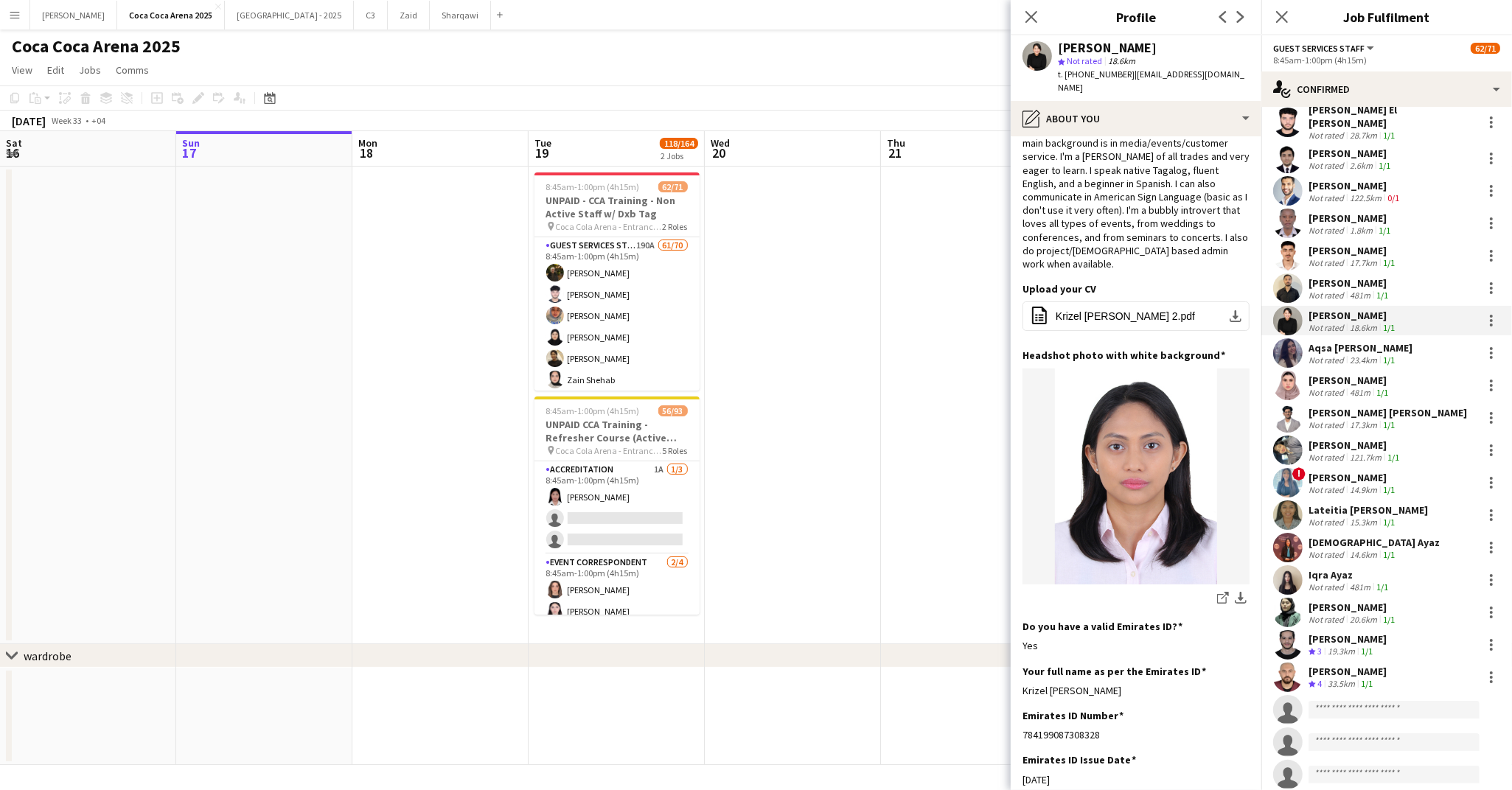
click at [1330, 354] on div "Not rated" at bounding box center [1327, 360] width 38 height 11
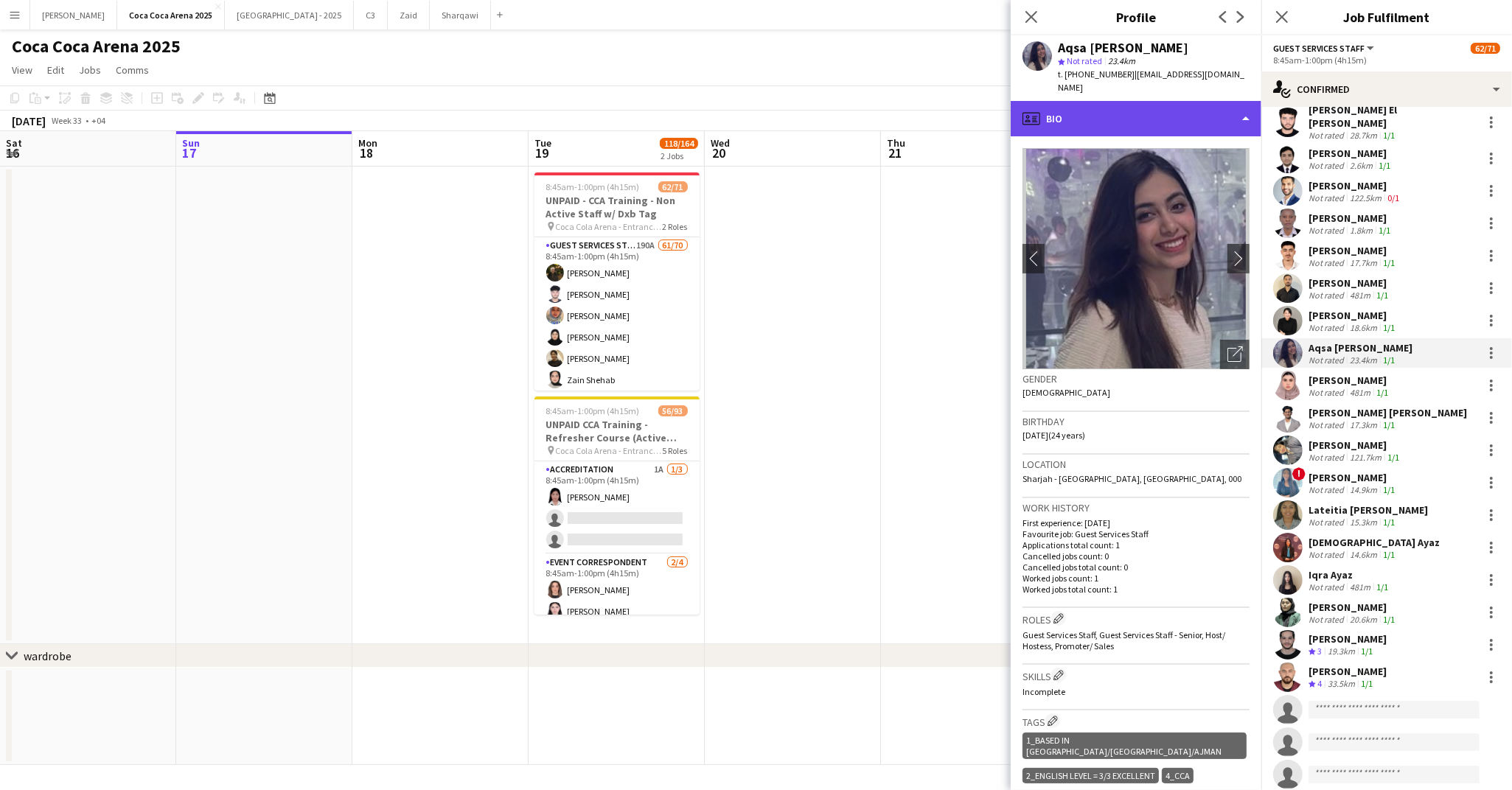
click at [1088, 101] on div "profile Bio" at bounding box center [1136, 118] width 250 height 35
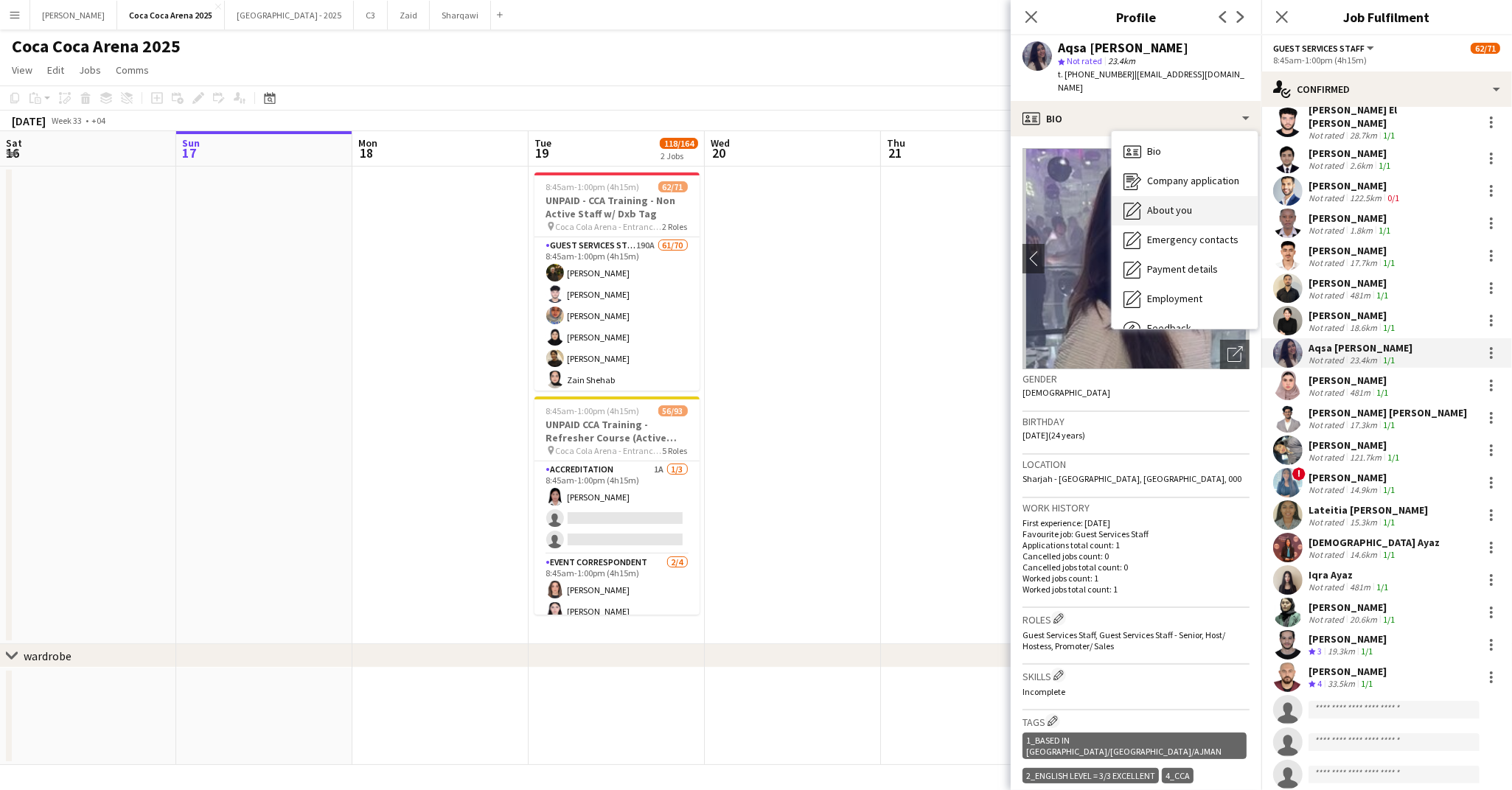
click at [1152, 204] on span "About you" at bounding box center [1169, 210] width 45 height 13
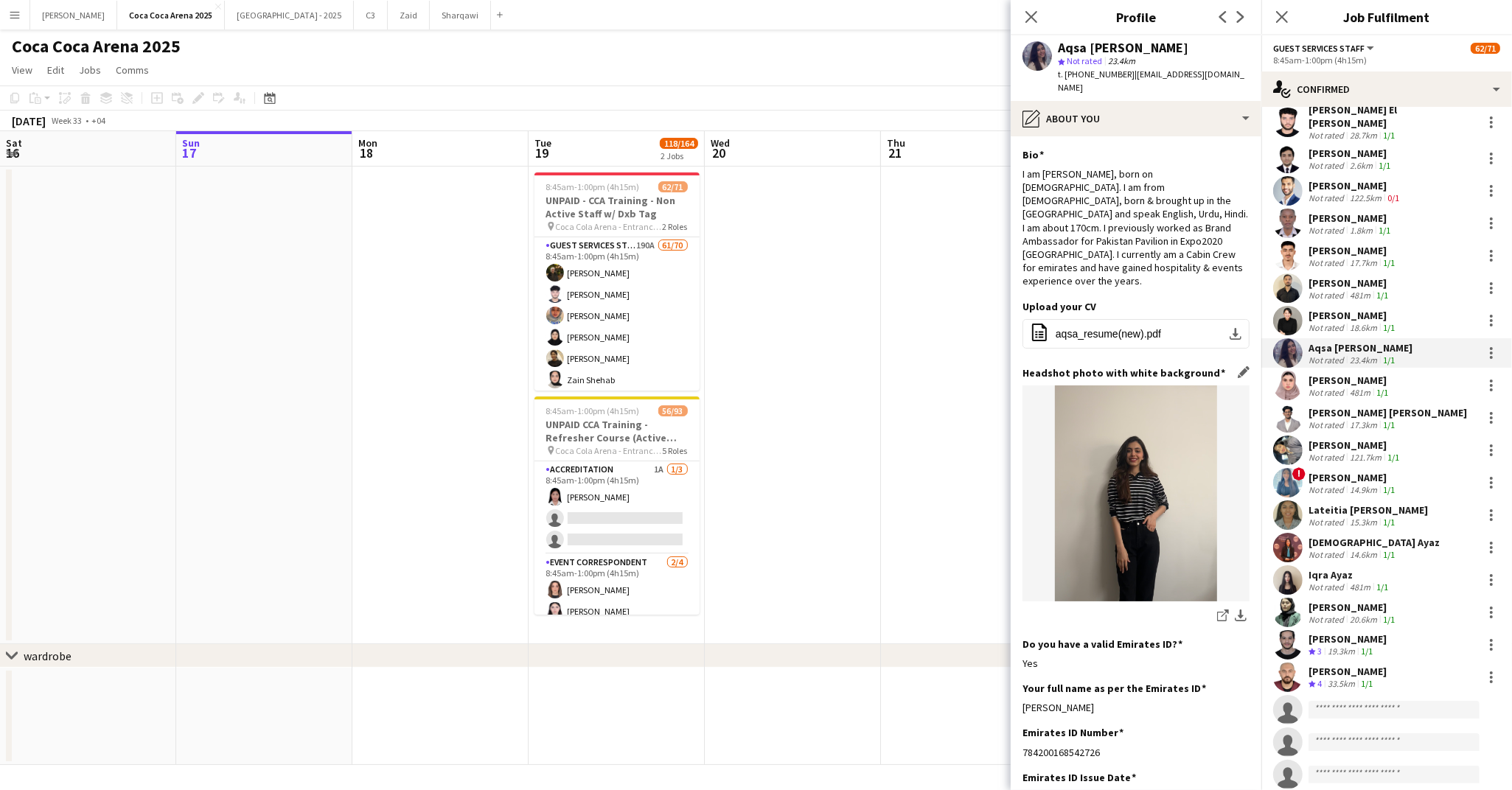
scroll to position [186, 0]
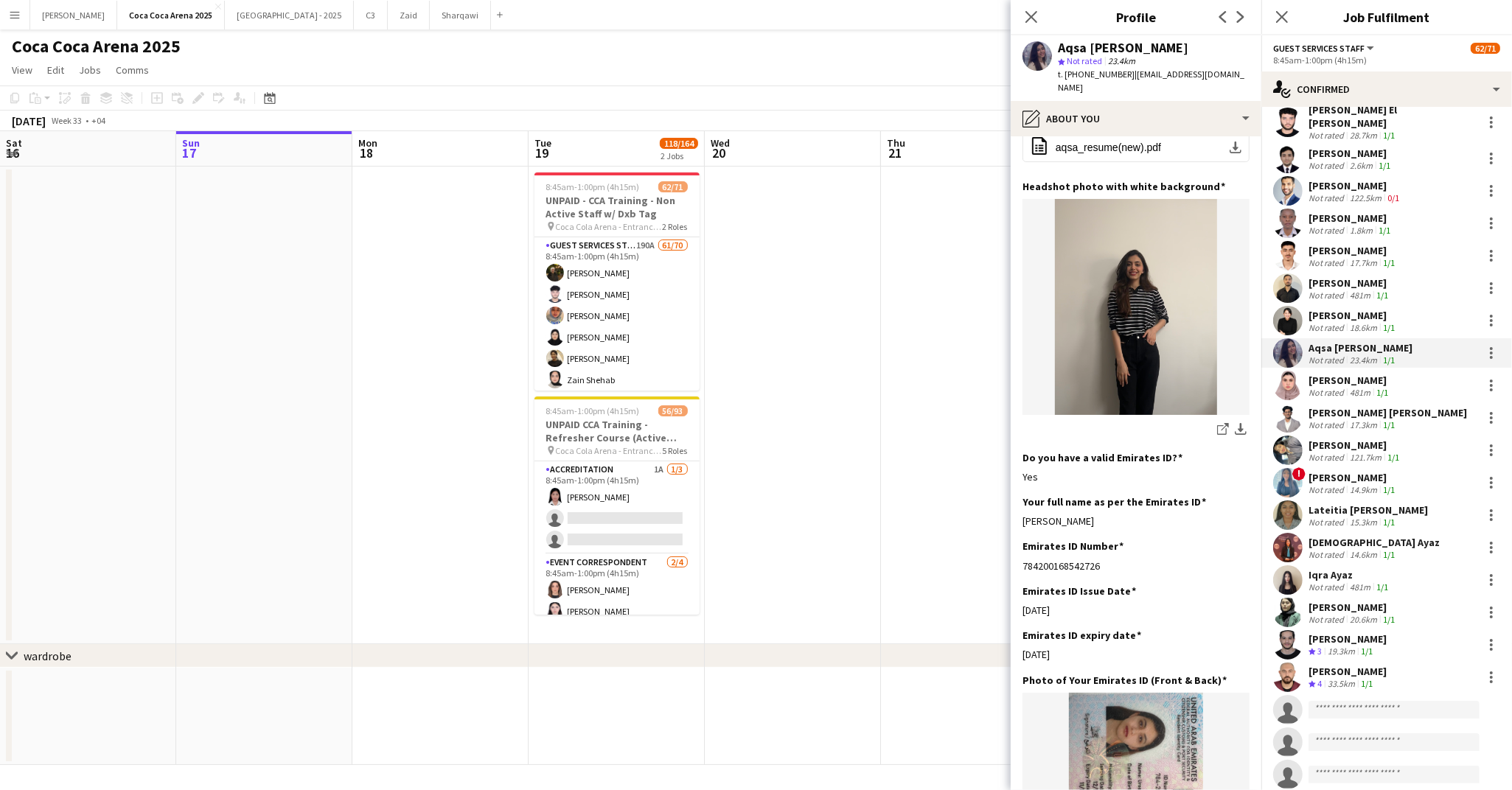
click at [1326, 387] on div "Not rated" at bounding box center [1327, 392] width 38 height 11
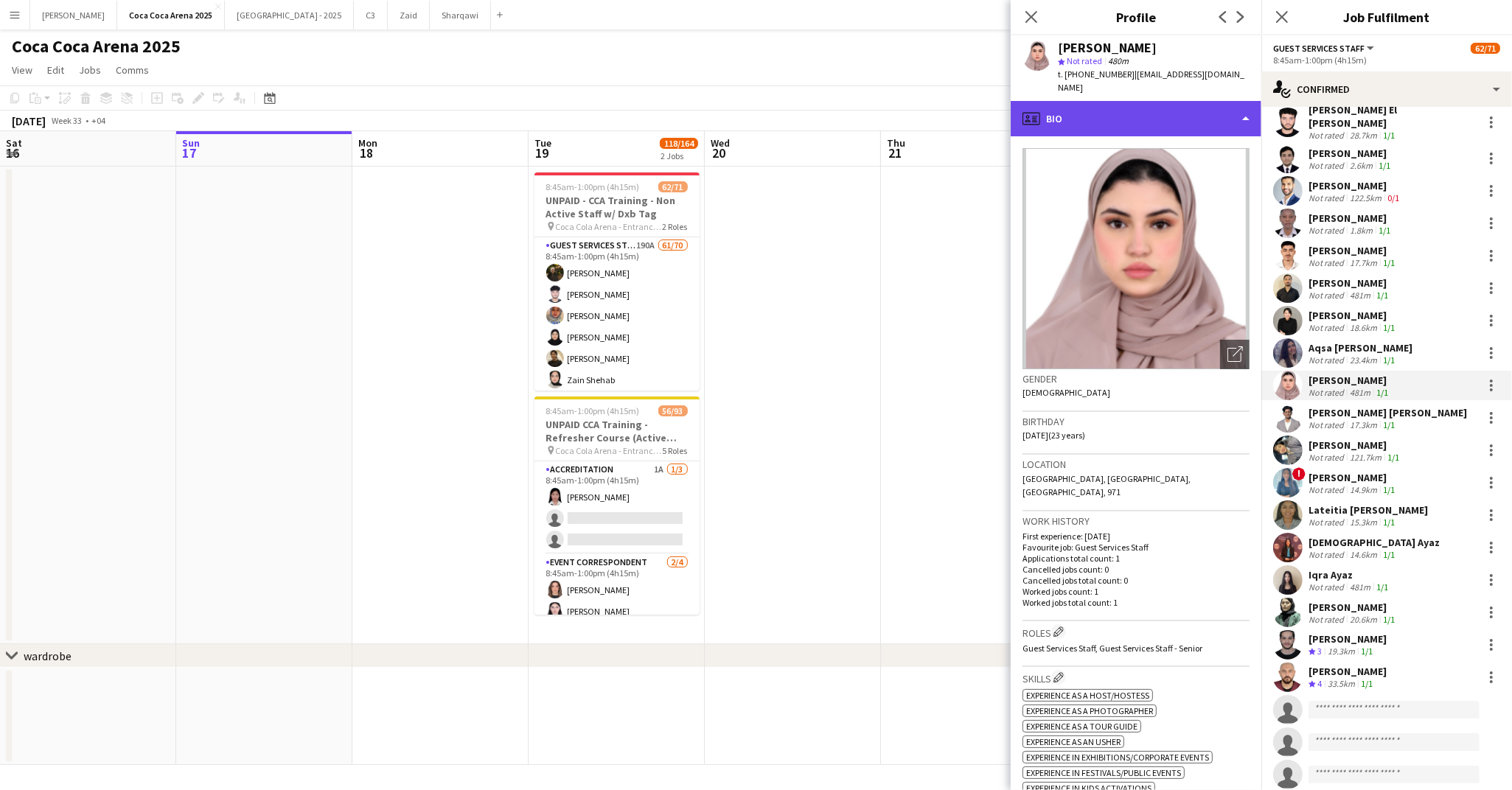
click at [1094, 123] on div "profile Bio" at bounding box center [1136, 118] width 250 height 35
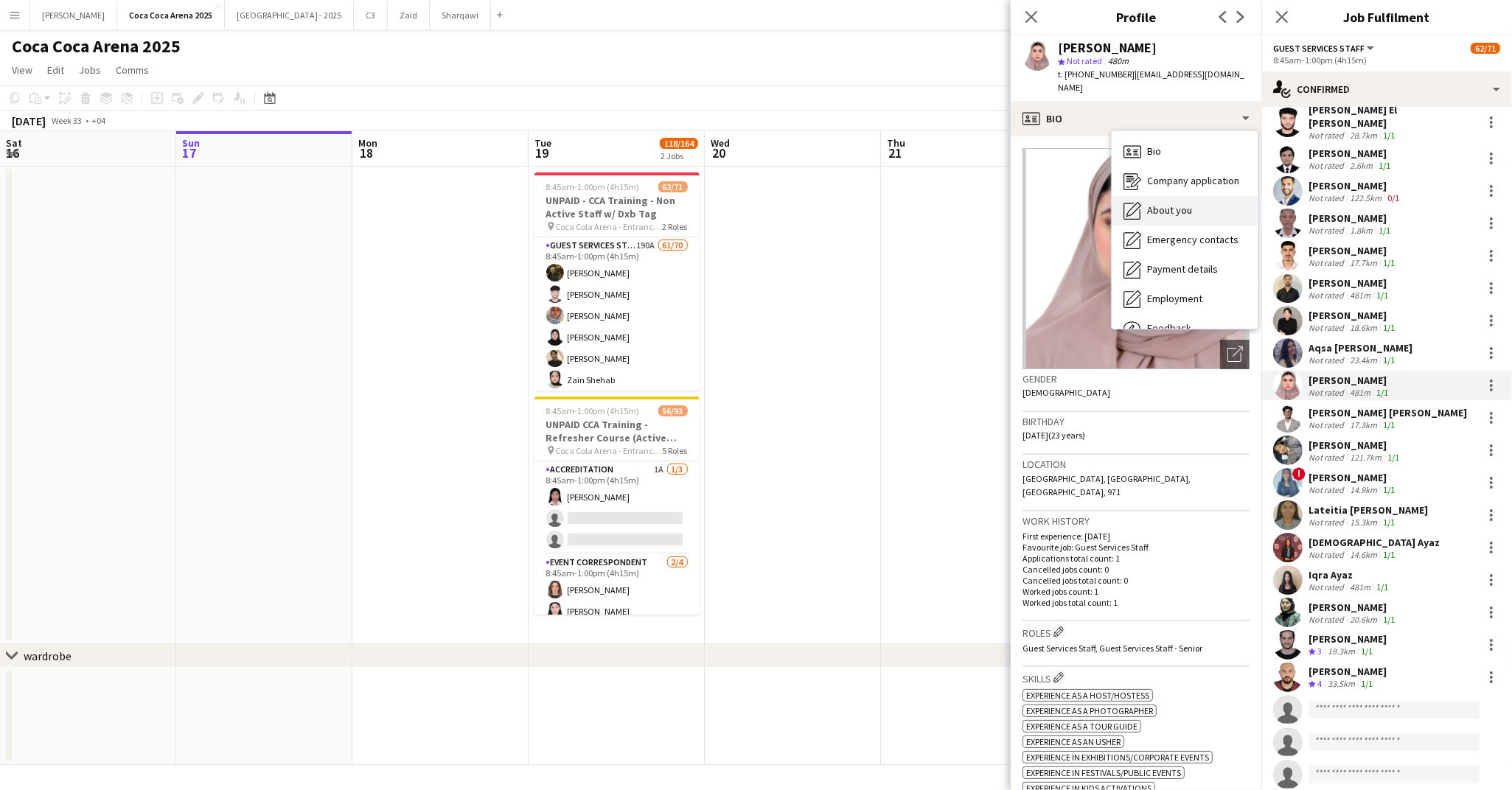
click at [1157, 207] on span "About you" at bounding box center [1169, 210] width 45 height 13
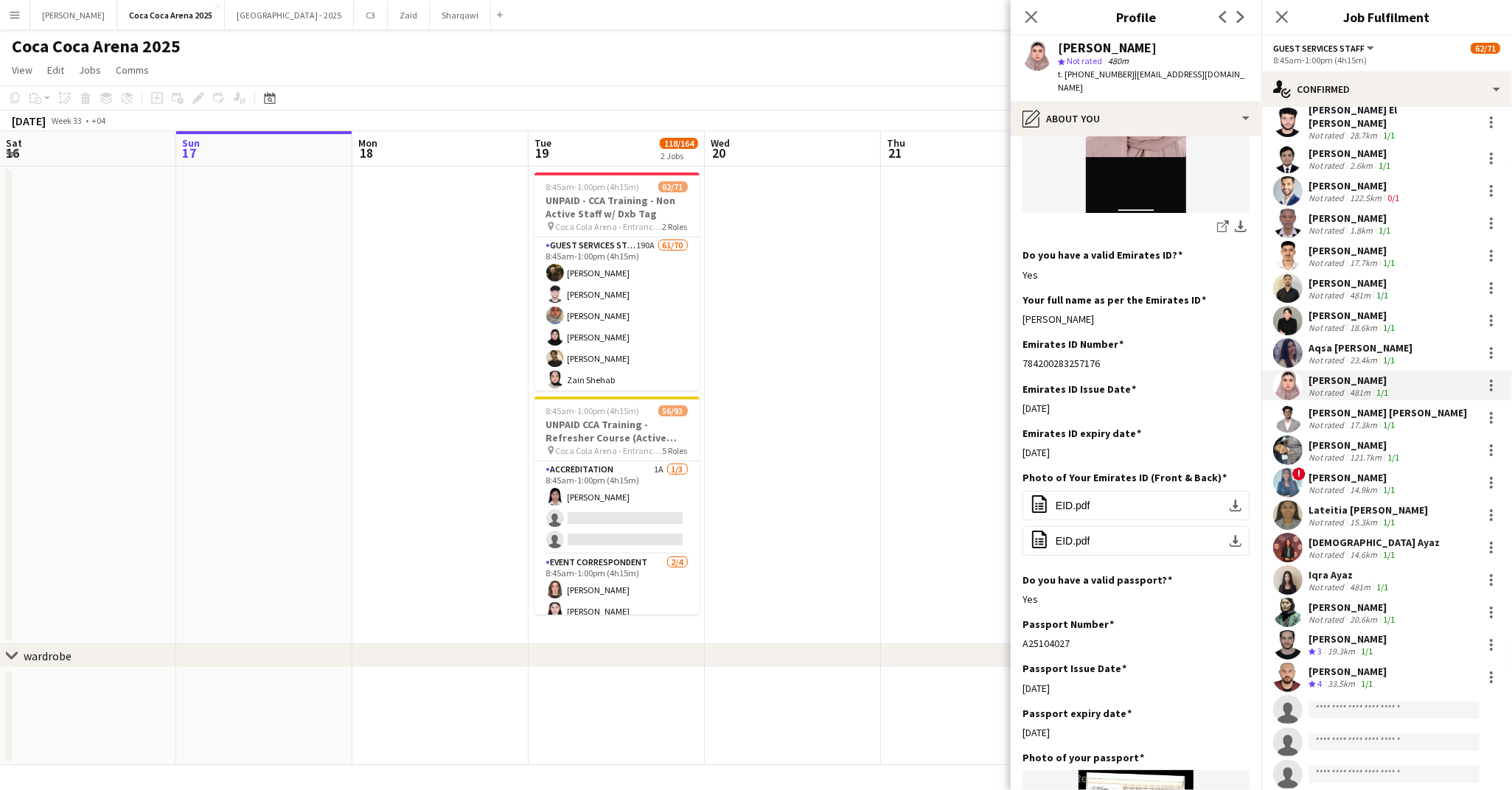
scroll to position [571, 0]
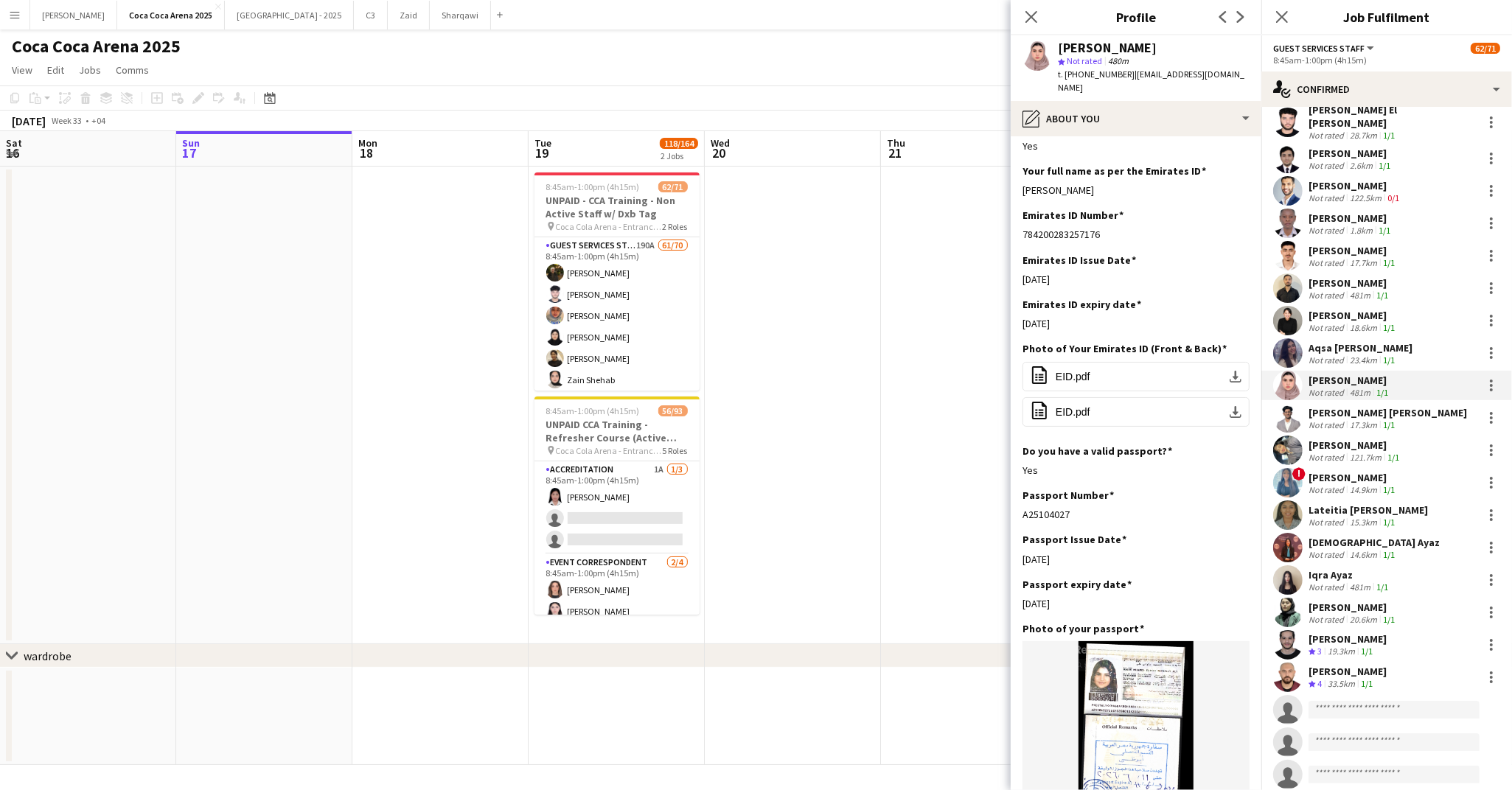
click at [1311, 406] on div "[PERSON_NAME] [PERSON_NAME]" at bounding box center [1387, 412] width 158 height 13
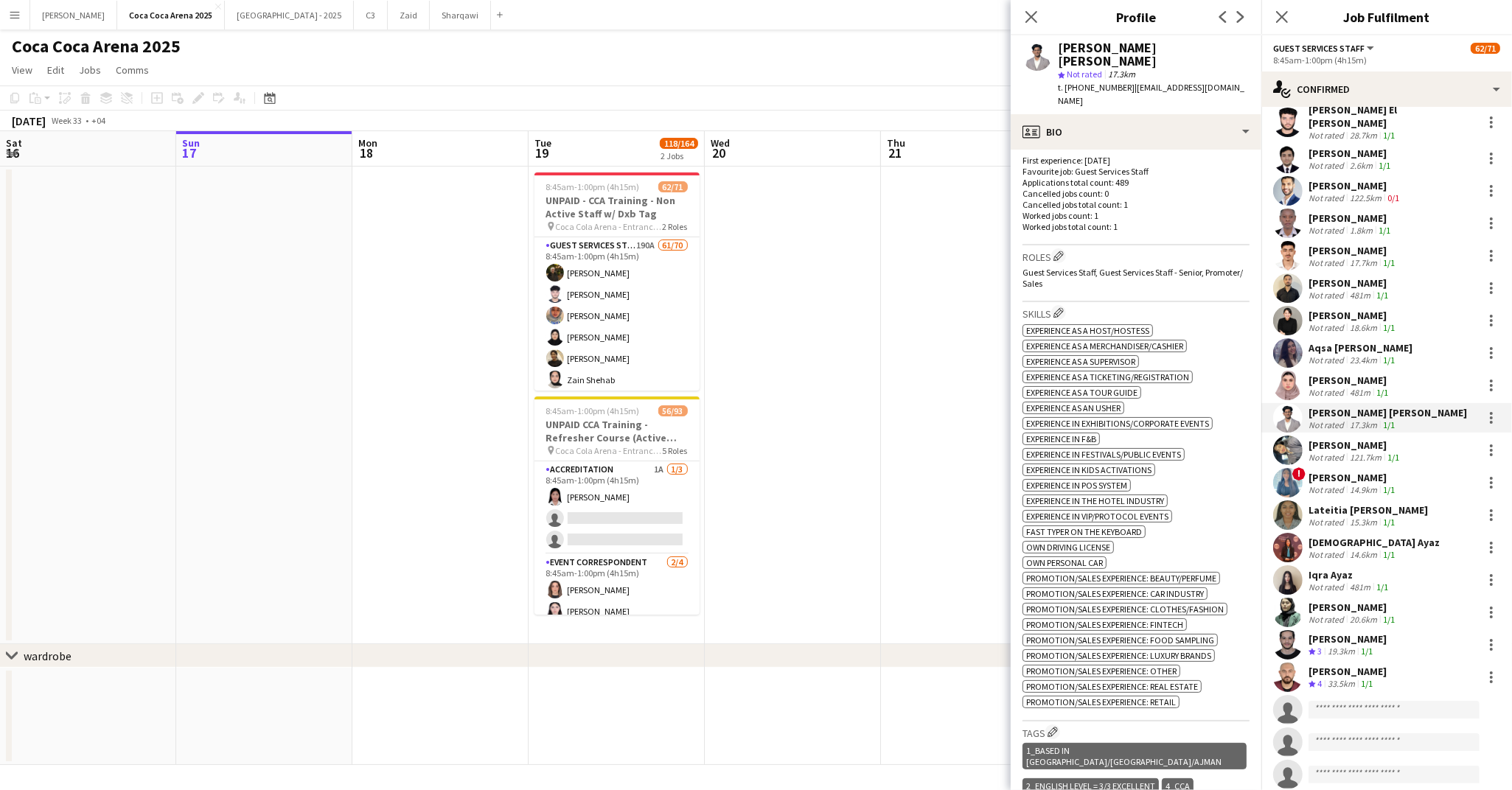
scroll to position [274, 0]
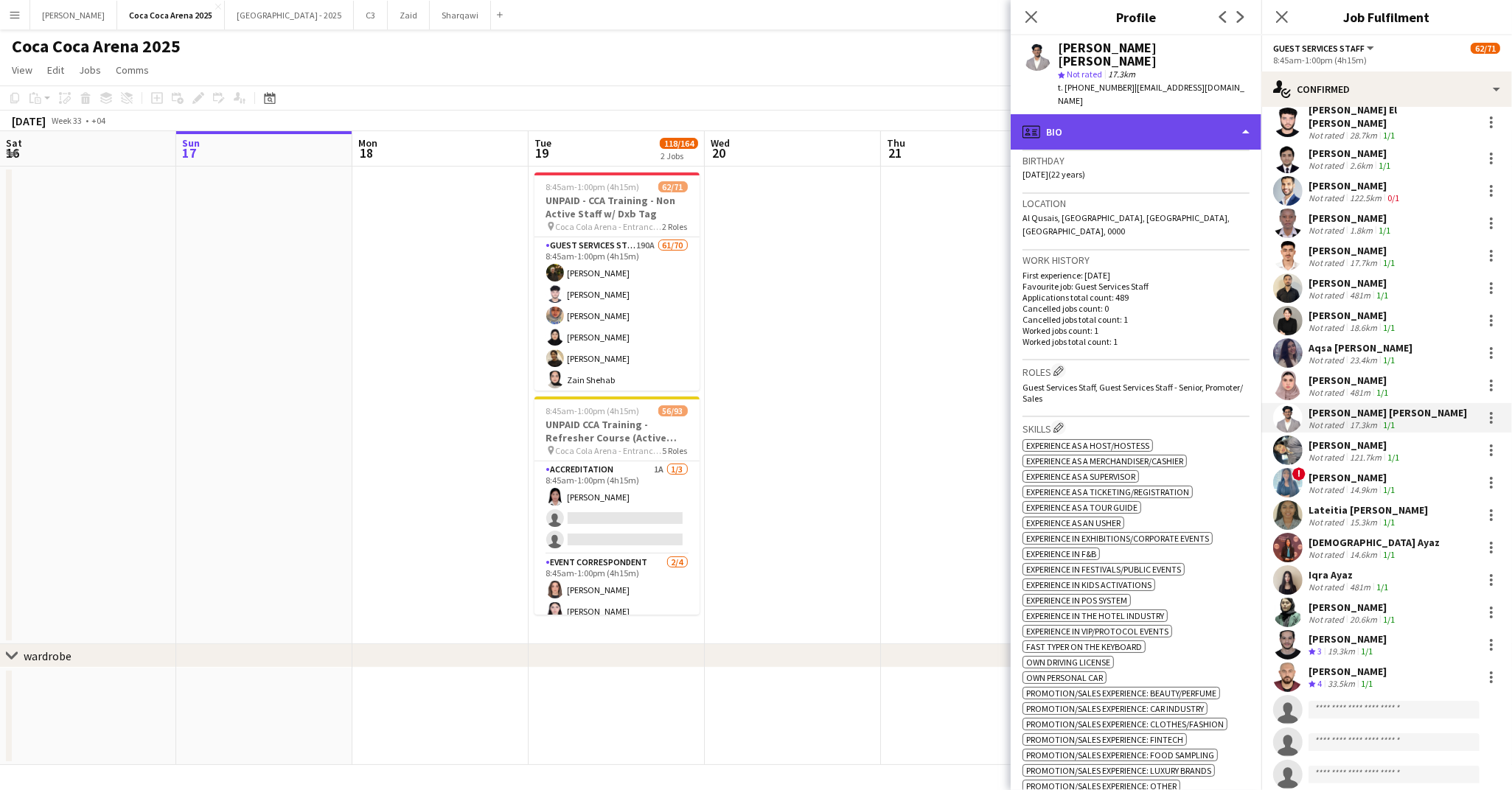
click at [1055, 115] on div "profile Bio" at bounding box center [1136, 132] width 250 height 35
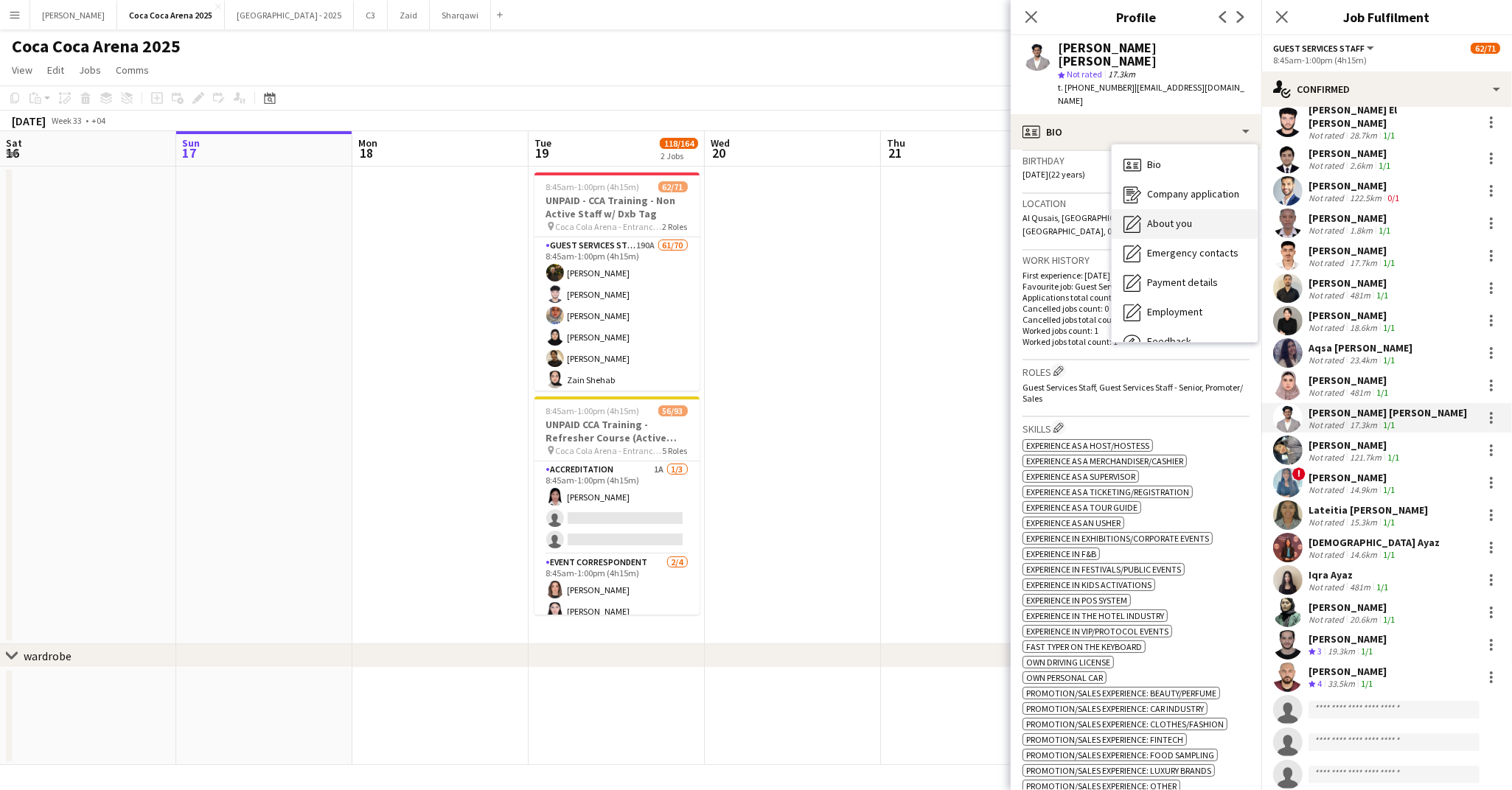
click at [1149, 217] on span "About you" at bounding box center [1169, 223] width 45 height 13
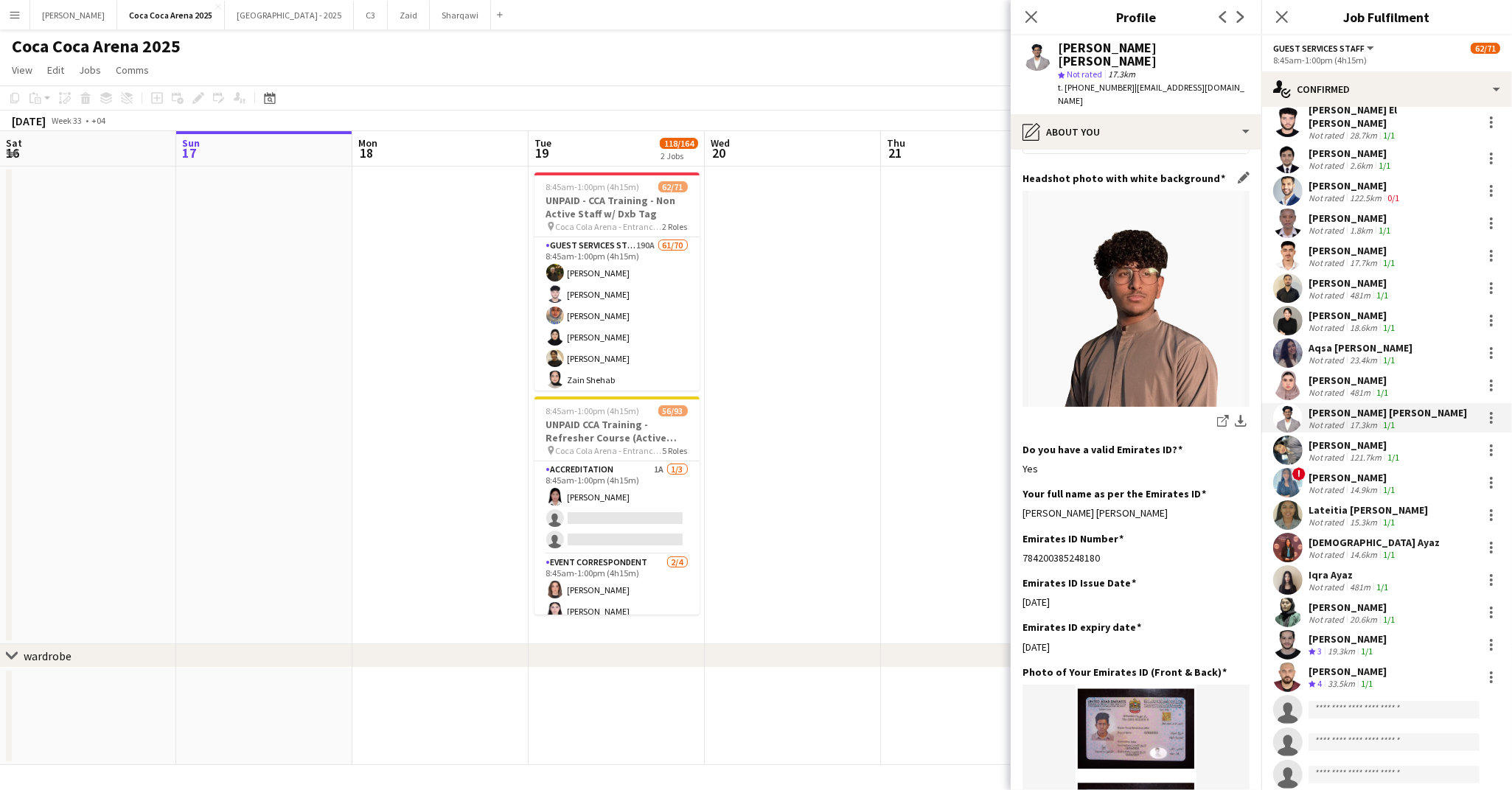
scroll to position [306, 0]
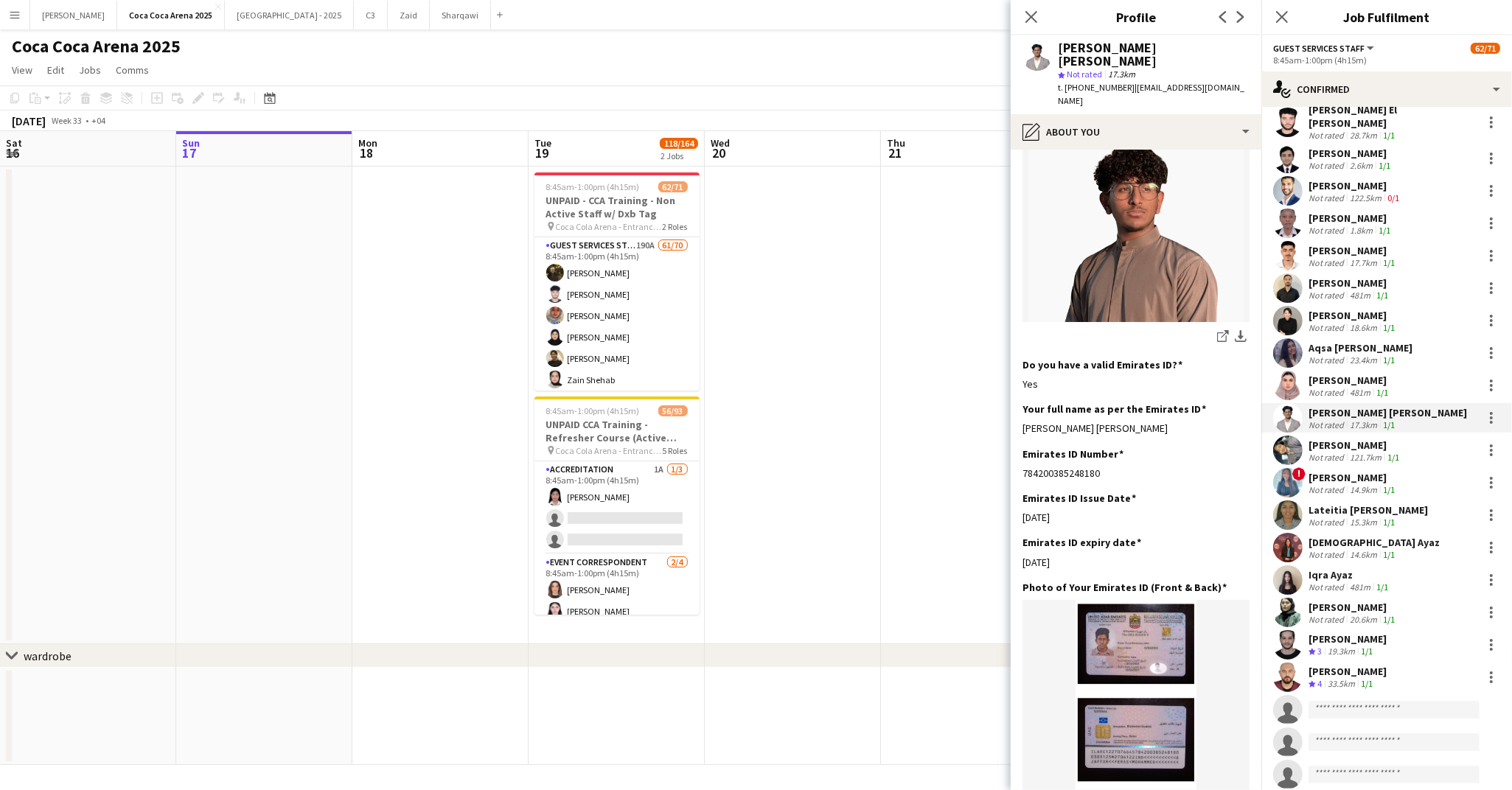
click at [1334, 438] on div "[PERSON_NAME]" at bounding box center [1354, 444] width 94 height 13
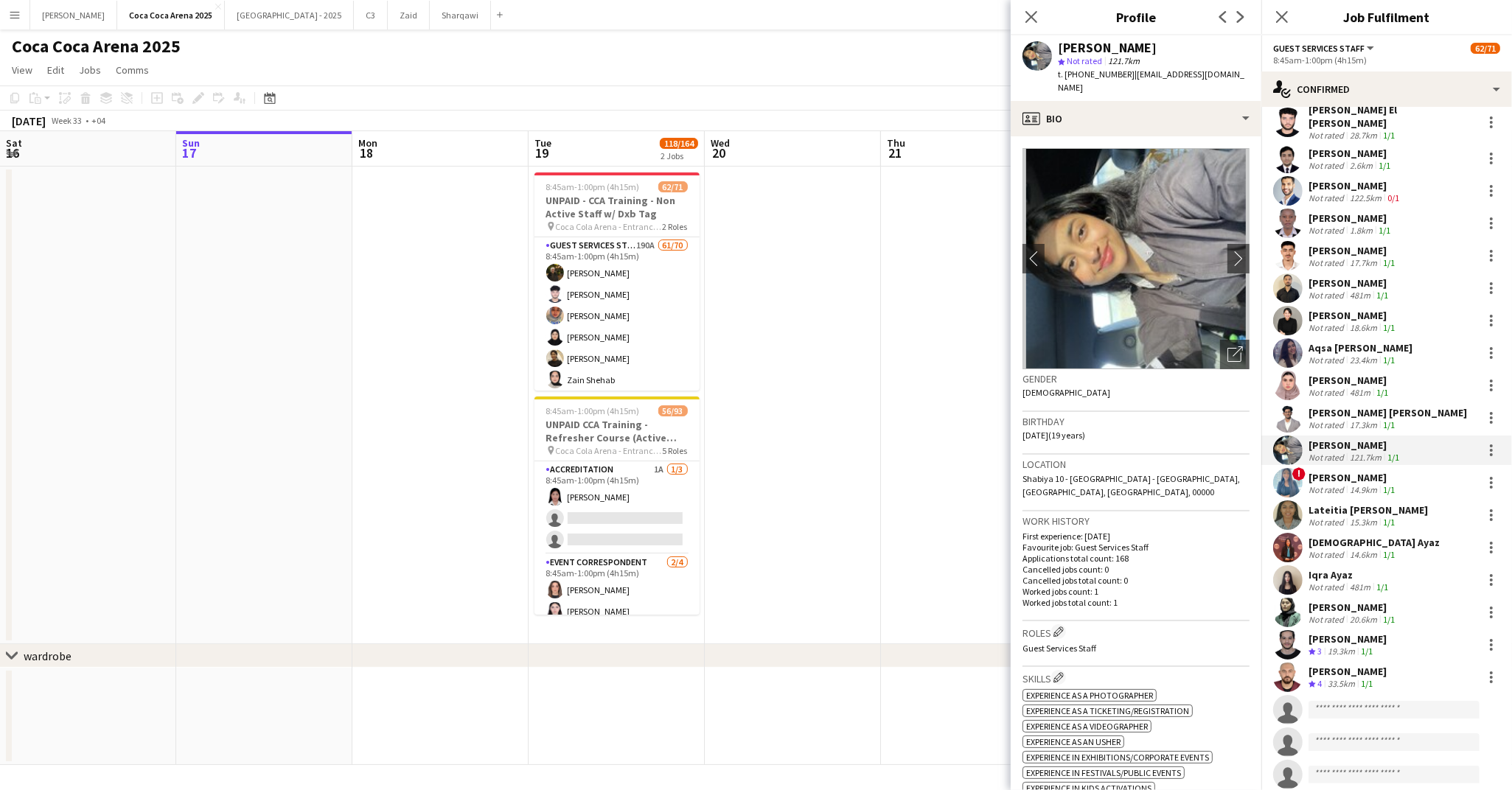
scroll to position [67, 0]
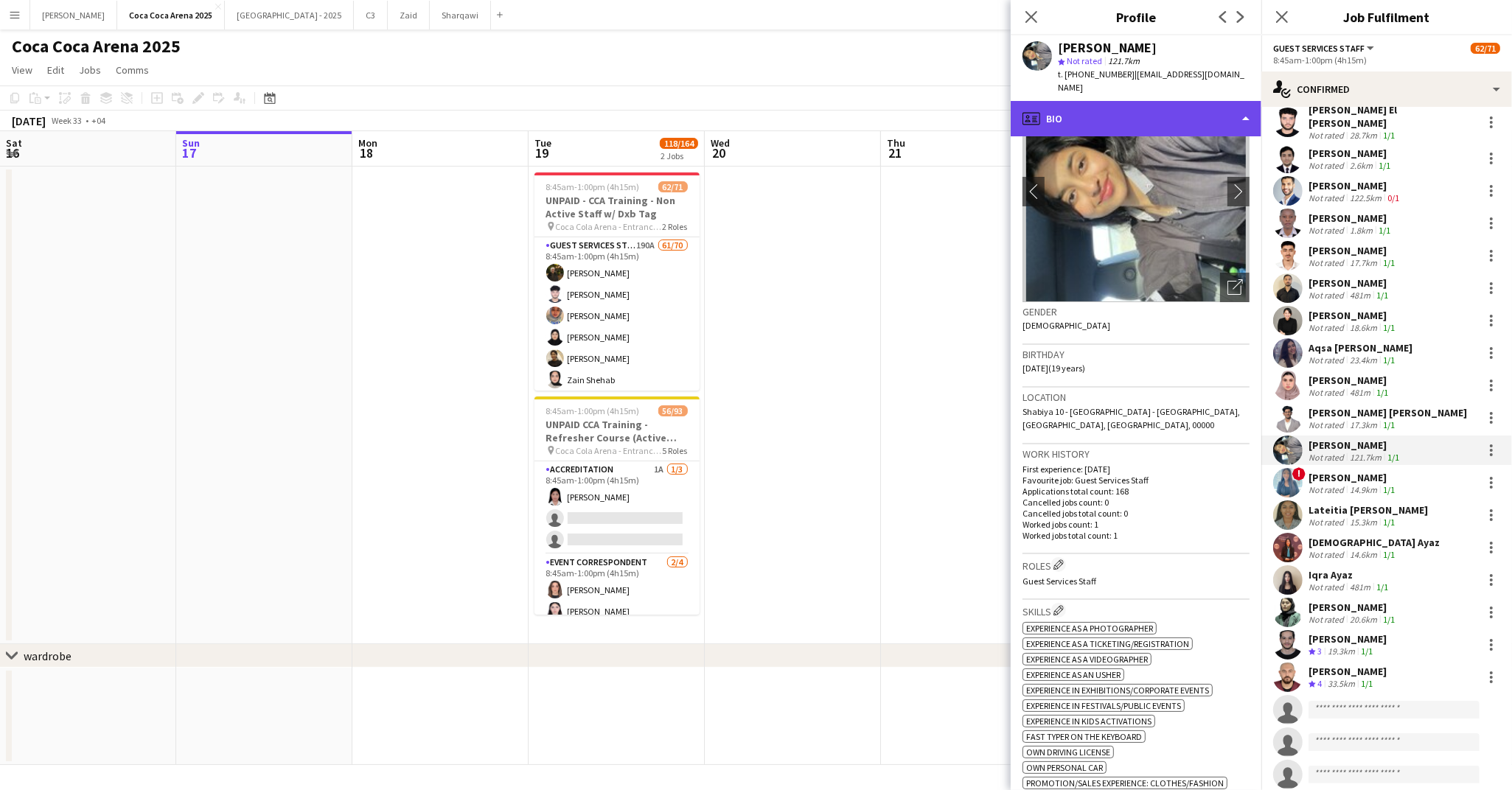
click at [1075, 101] on div "profile Bio" at bounding box center [1136, 118] width 250 height 35
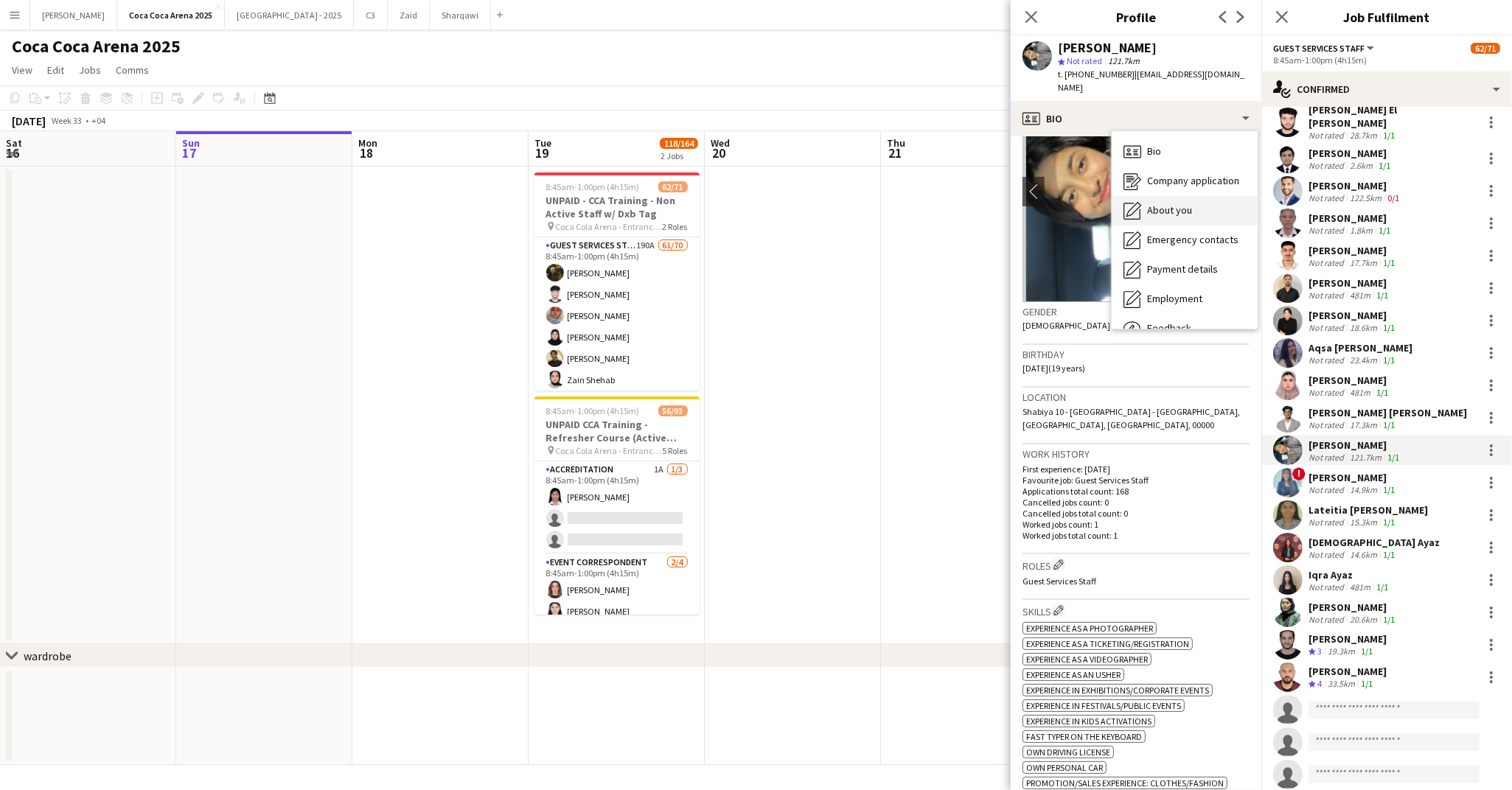
click at [1158, 204] on span "About you" at bounding box center [1169, 210] width 45 height 13
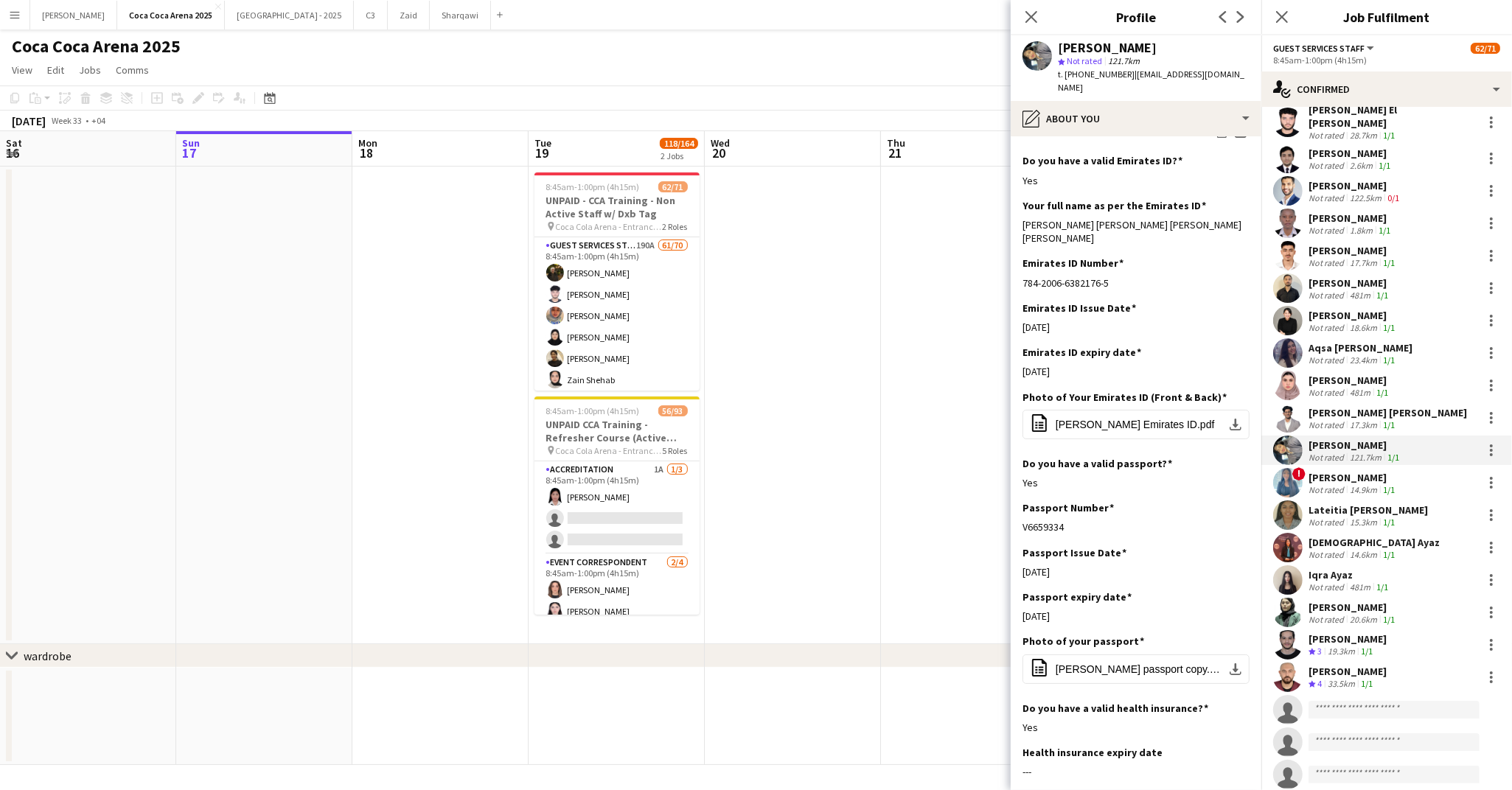
scroll to position [501, 0]
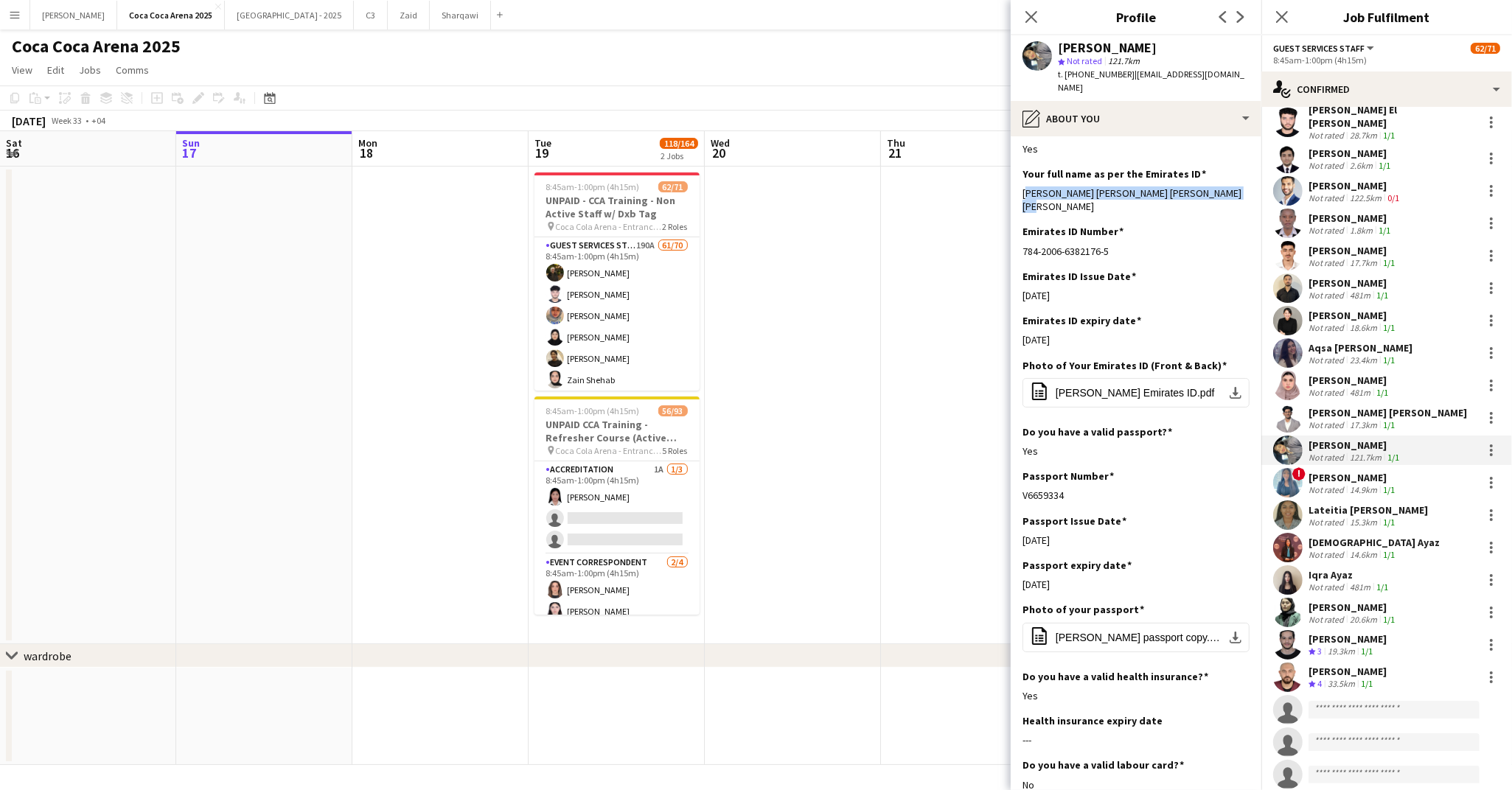
drag, startPoint x: 1219, startPoint y: 180, endPoint x: 1015, endPoint y: 181, distance: 204.0
click at [1015, 181] on app-section-data-types "Bio Edit this field I am an undergraduate student pursuing my bachelors in adve…" at bounding box center [1136, 463] width 250 height 654
drag, startPoint x: 1068, startPoint y: 316, endPoint x: 1018, endPoint y: 316, distance: 50.0
click at [1018, 316] on app-section-data-types "Bio Edit this field I am an undergraduate student pursuing my bachelors in adve…" at bounding box center [1136, 463] width 250 height 654
click at [1356, 478] on div "! Relindis Ngassa Not rated 14.9km 1/1" at bounding box center [1386, 483] width 250 height 30
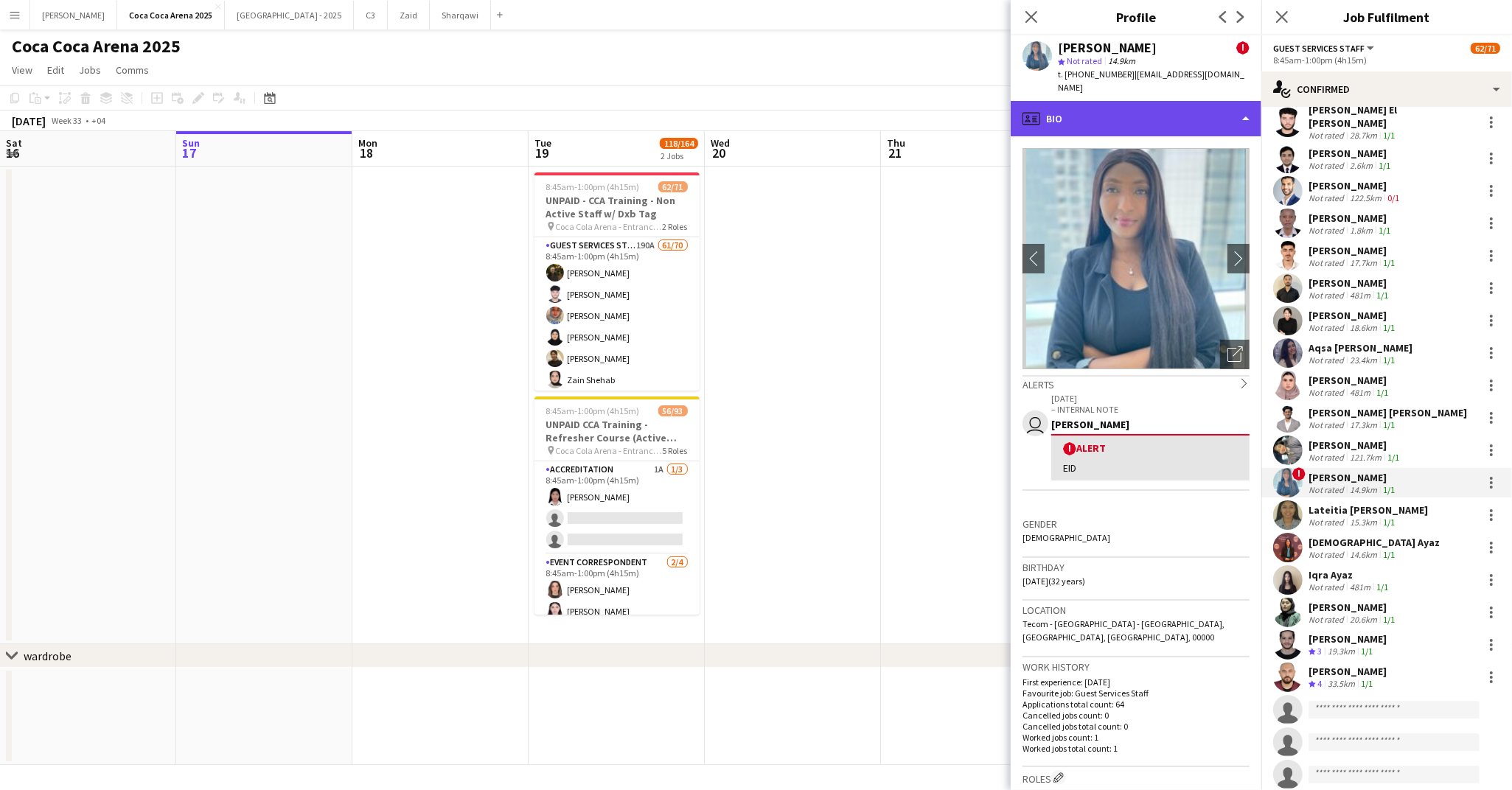
click at [1062, 105] on div "profile Bio" at bounding box center [1136, 118] width 250 height 35
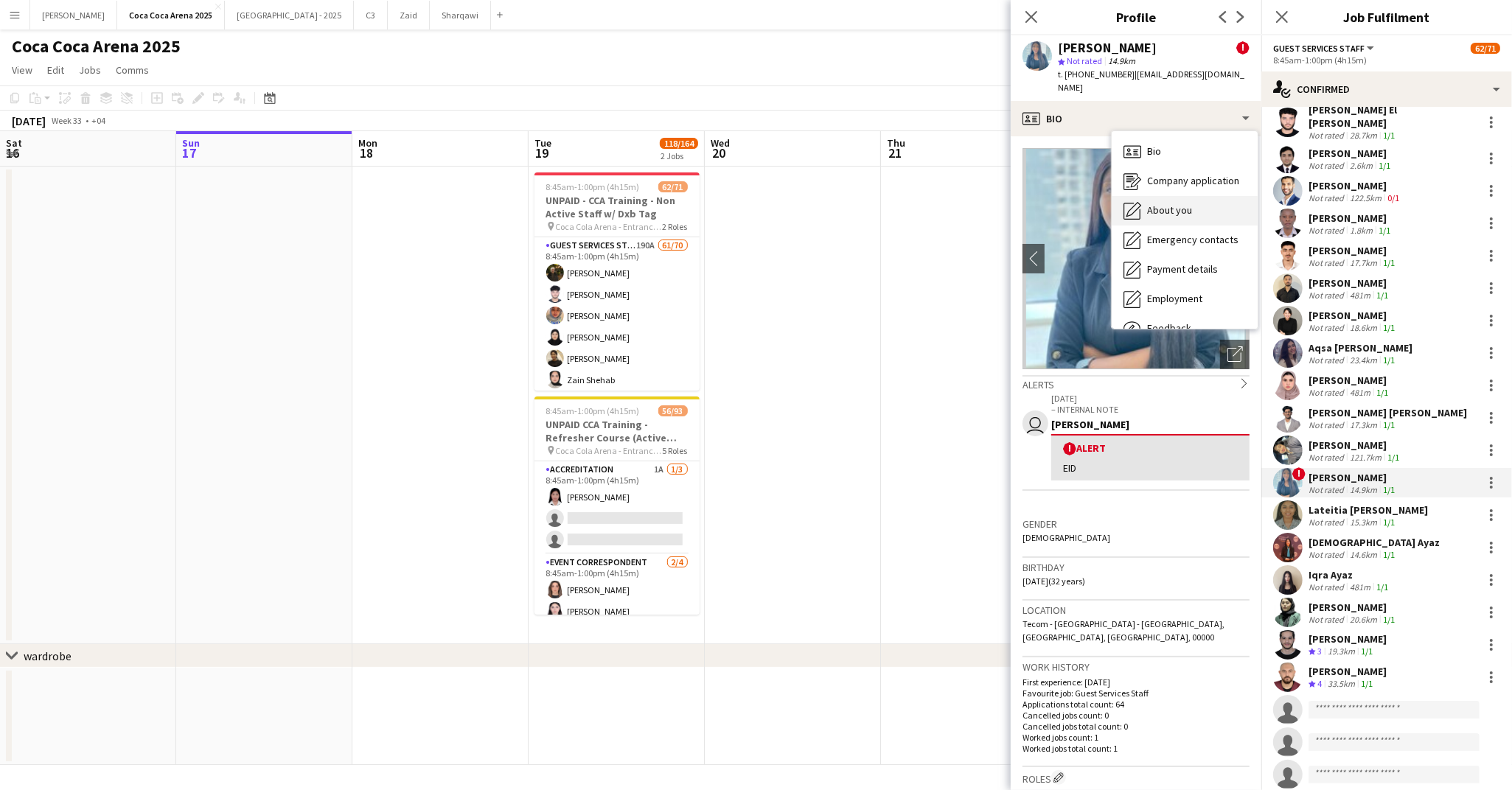
click at [1141, 197] on div "About you About you" at bounding box center [1184, 211] width 146 height 30
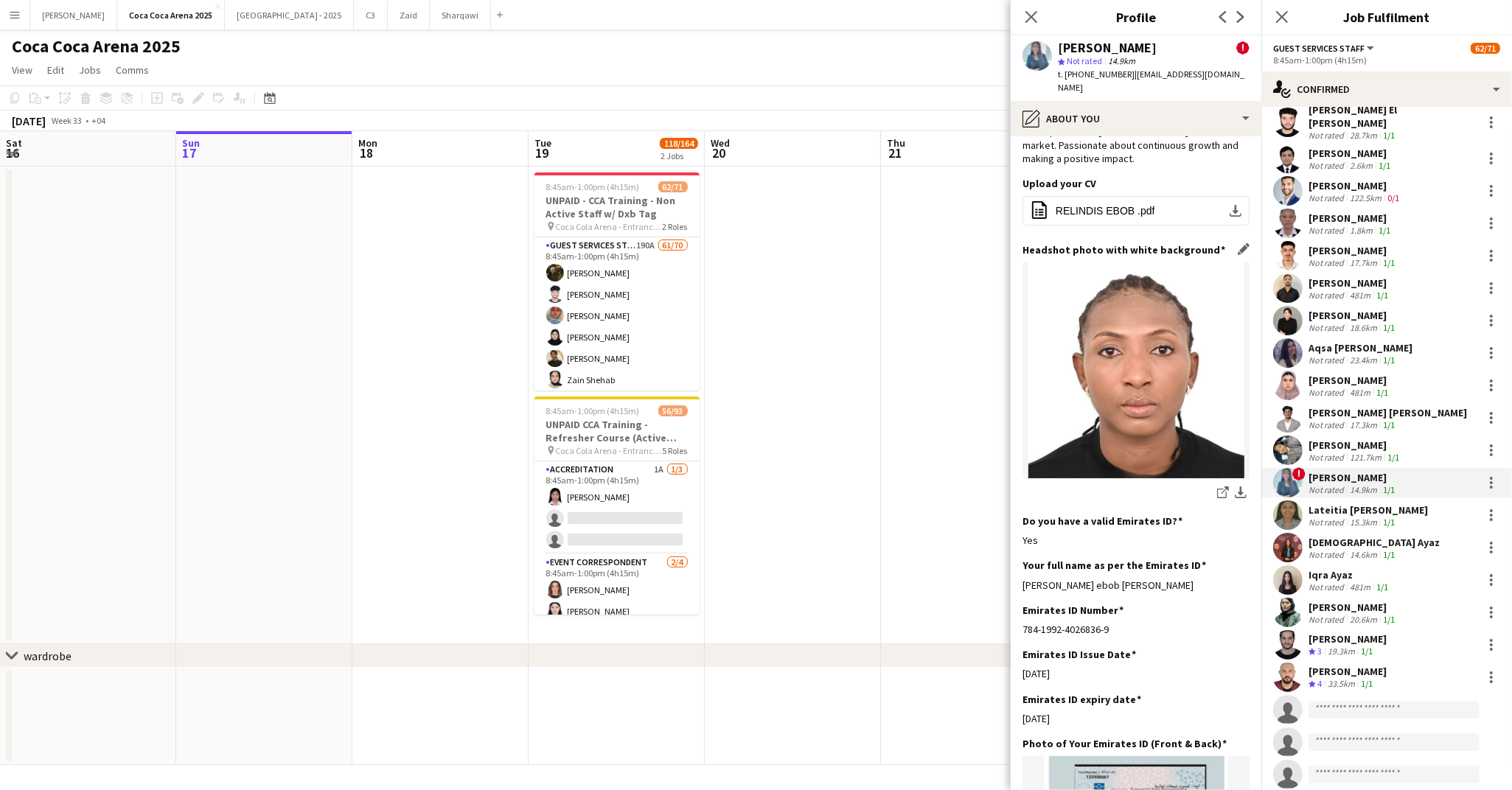
scroll to position [155, 0]
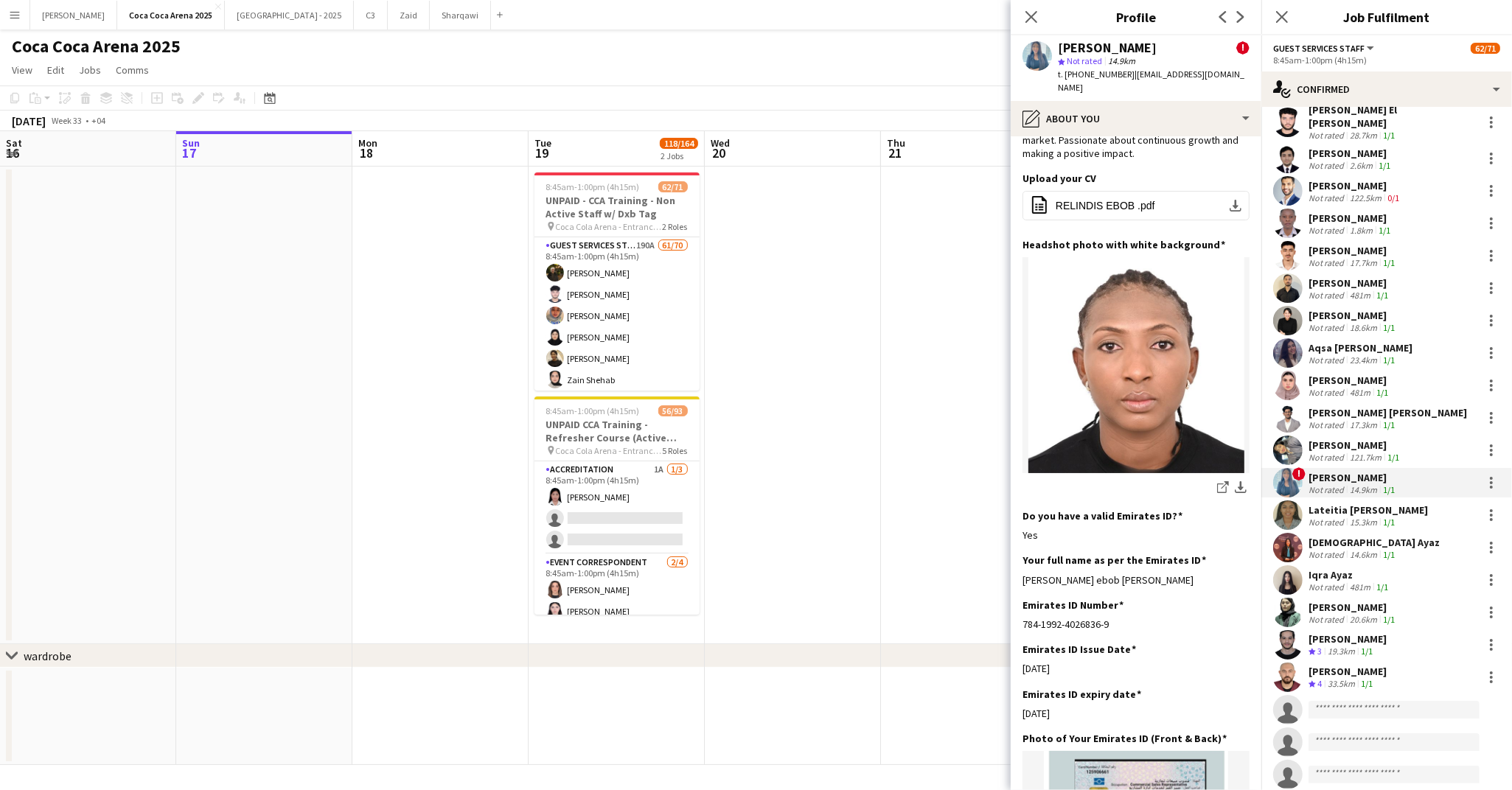
click at [1357, 517] on div "15.3km" at bounding box center [1363, 522] width 33 height 11
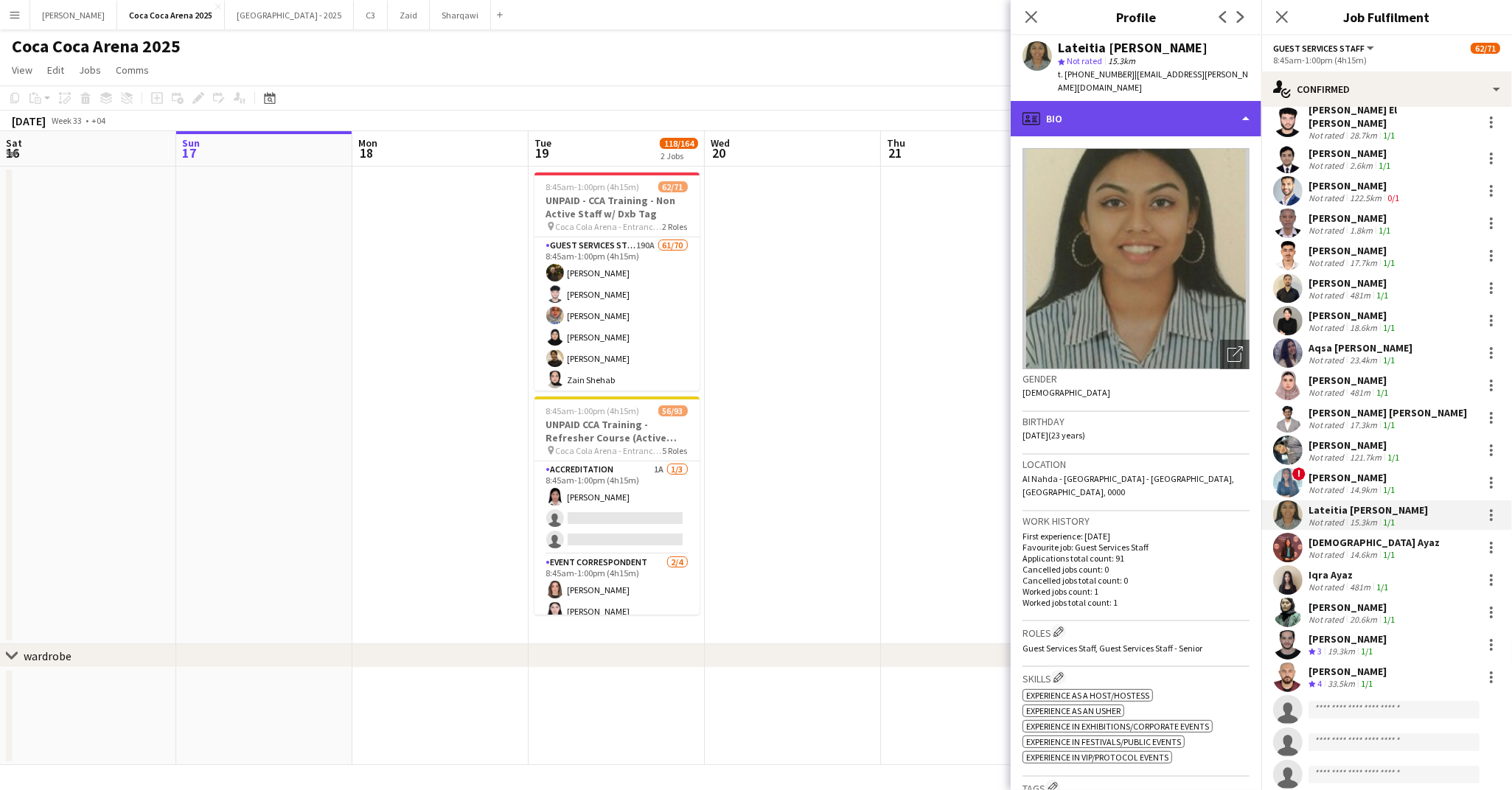
click at [1054, 109] on div "profile Bio" at bounding box center [1136, 118] width 250 height 35
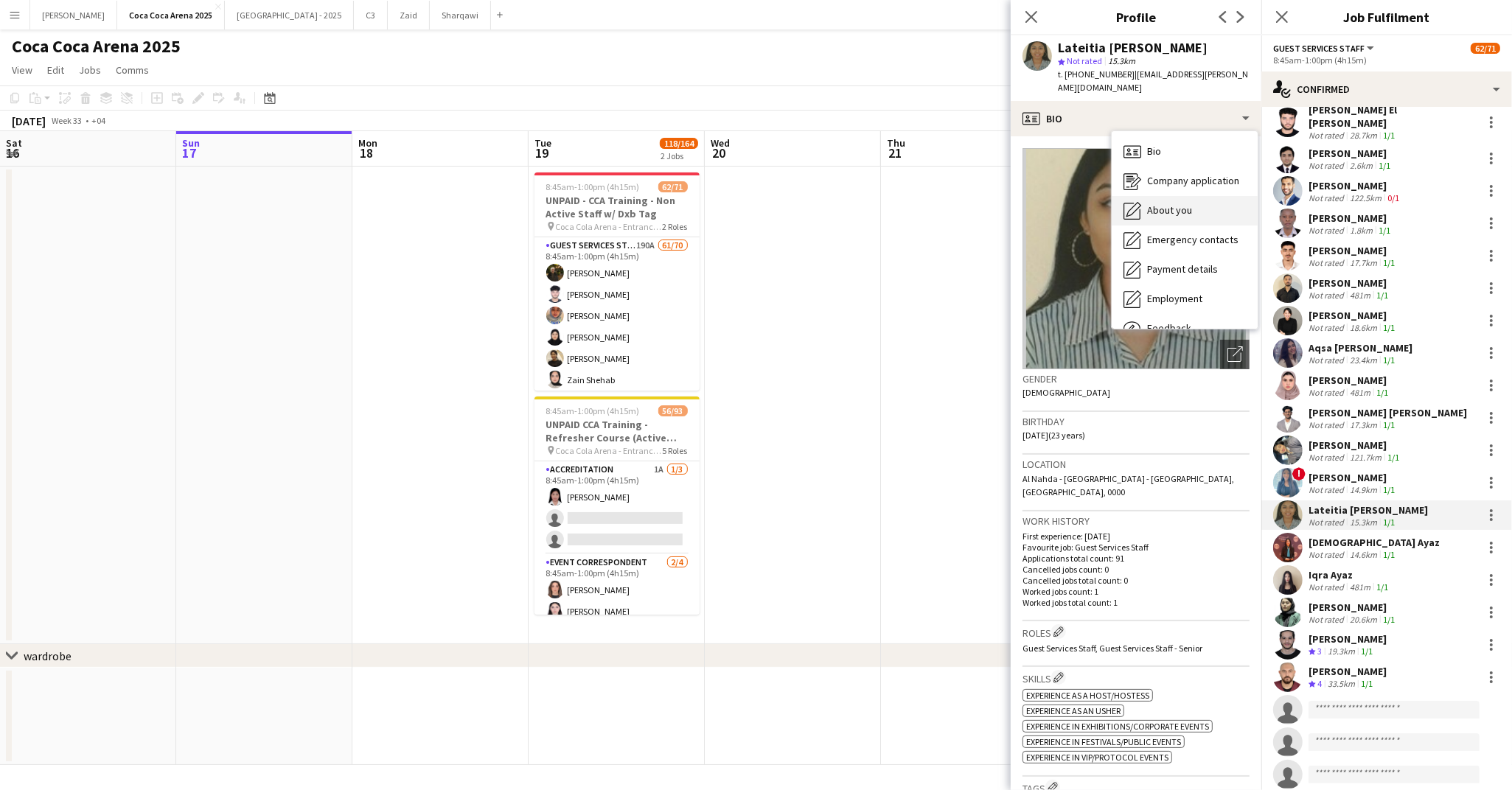
click at [1142, 199] on div "About you About you" at bounding box center [1184, 211] width 146 height 30
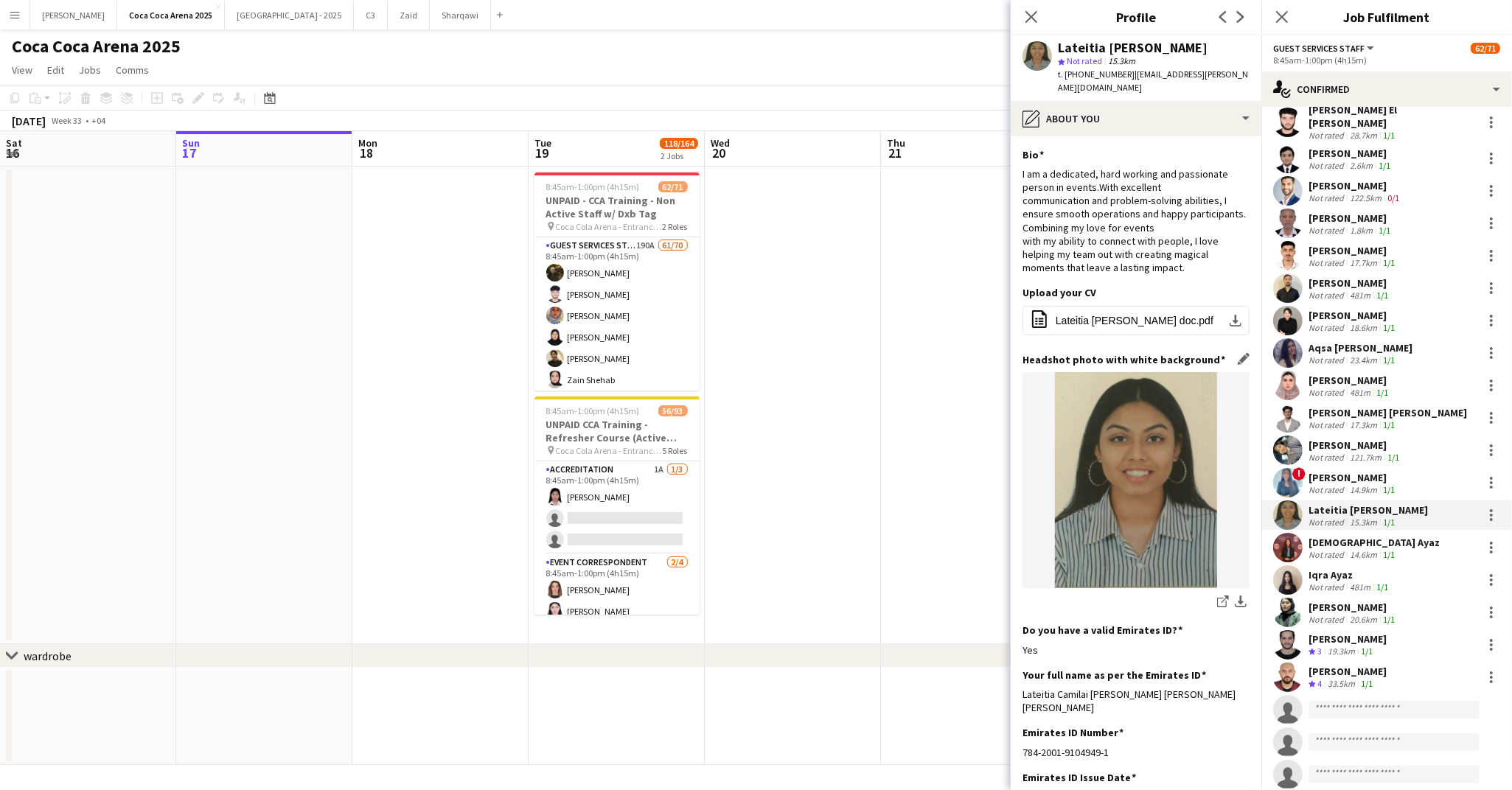
scroll to position [159, 0]
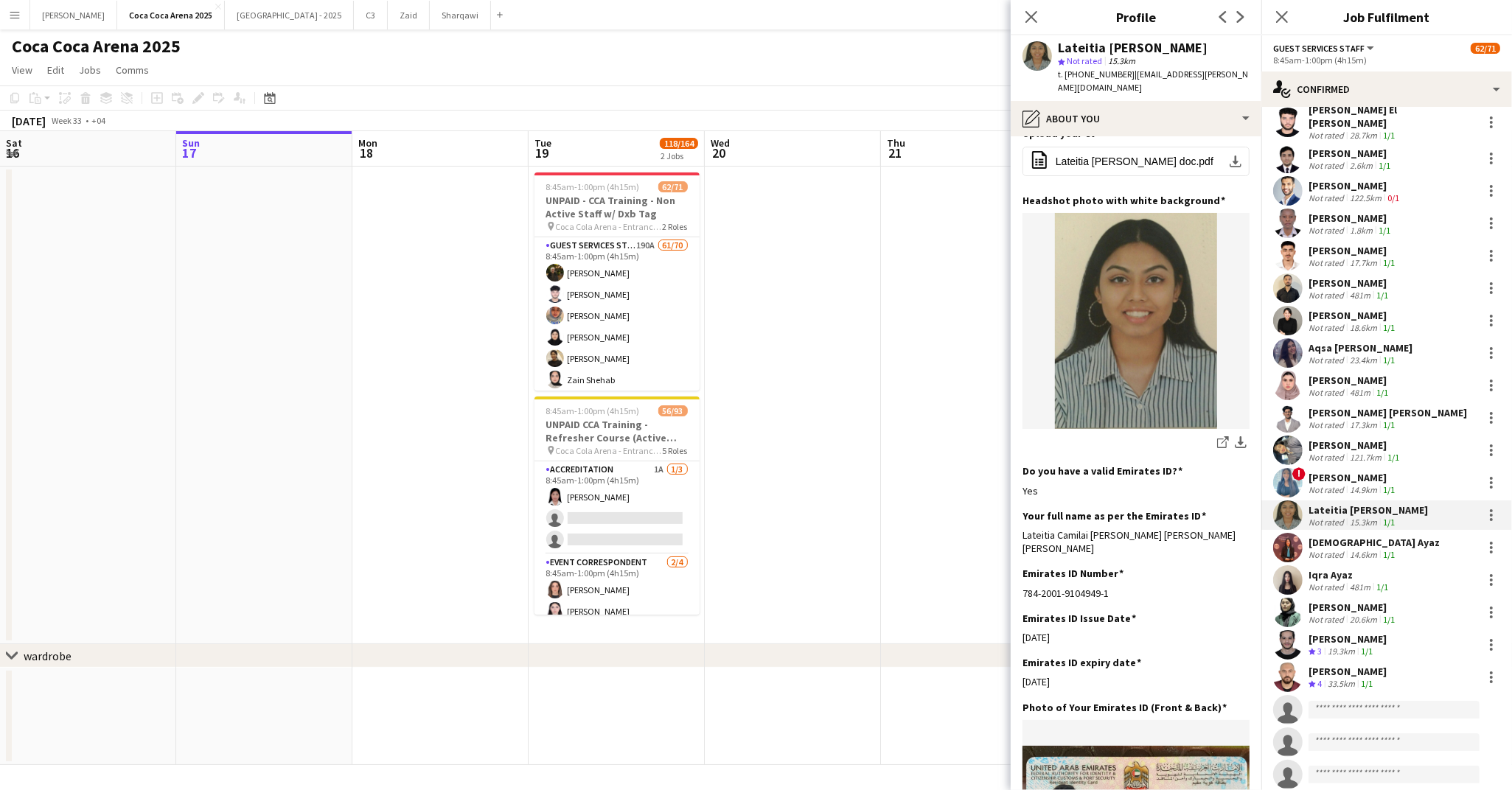
click at [1325, 535] on div "Aqsa Ayaz" at bounding box center [1374, 542] width 131 height 13
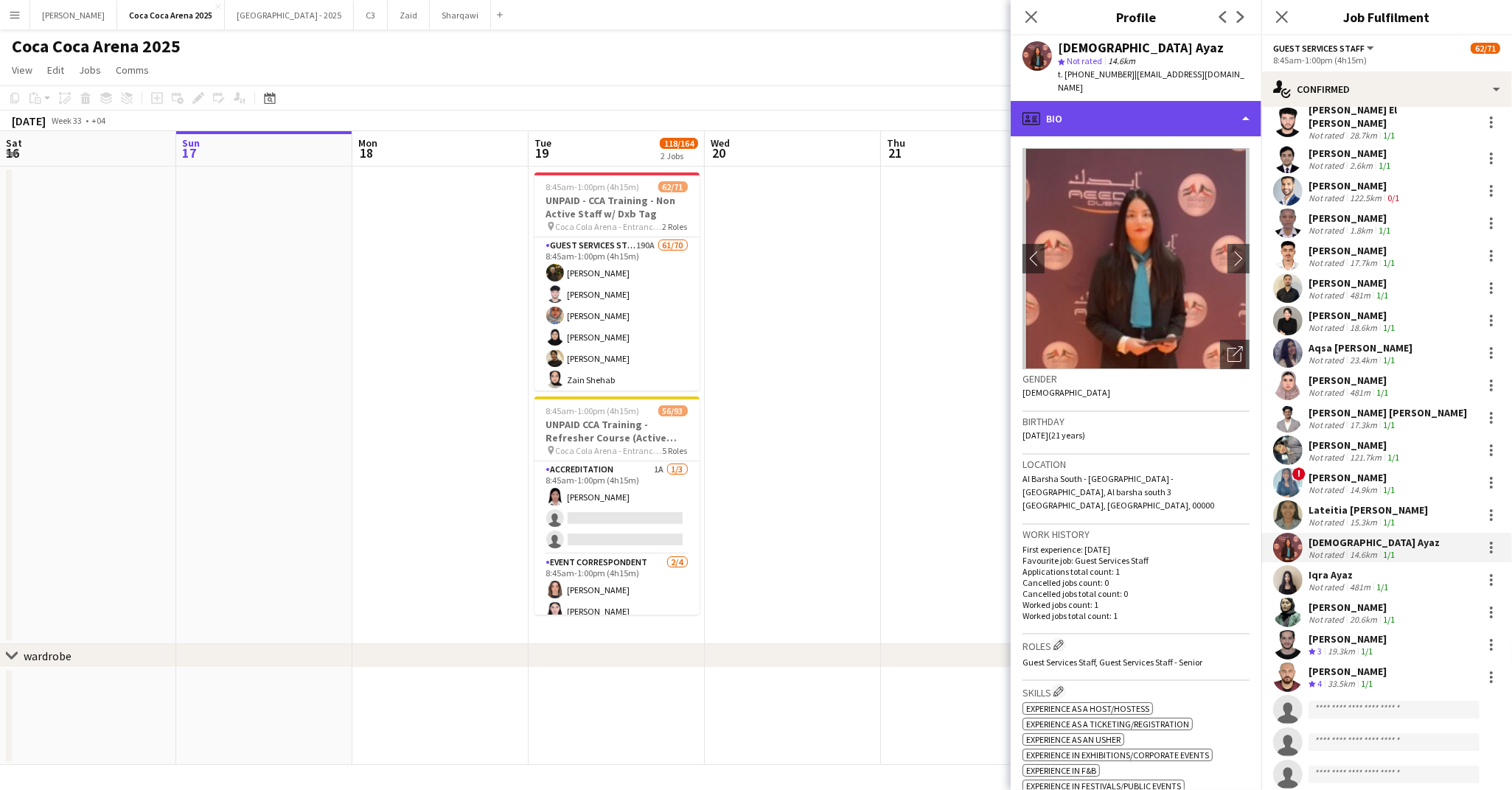
click at [1097, 110] on div "profile Bio" at bounding box center [1136, 118] width 250 height 35
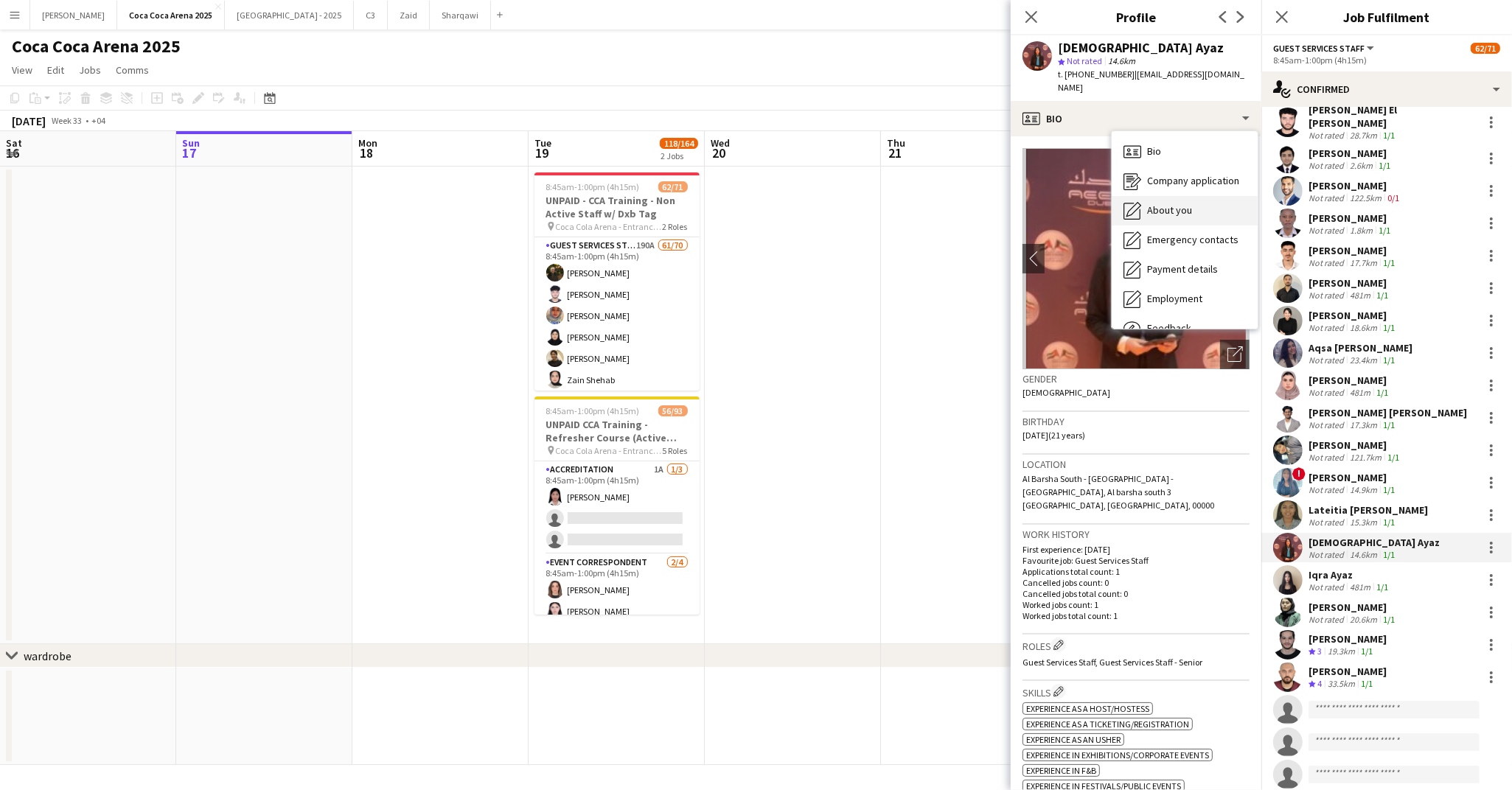
click at [1158, 204] on span "About you" at bounding box center [1169, 210] width 45 height 13
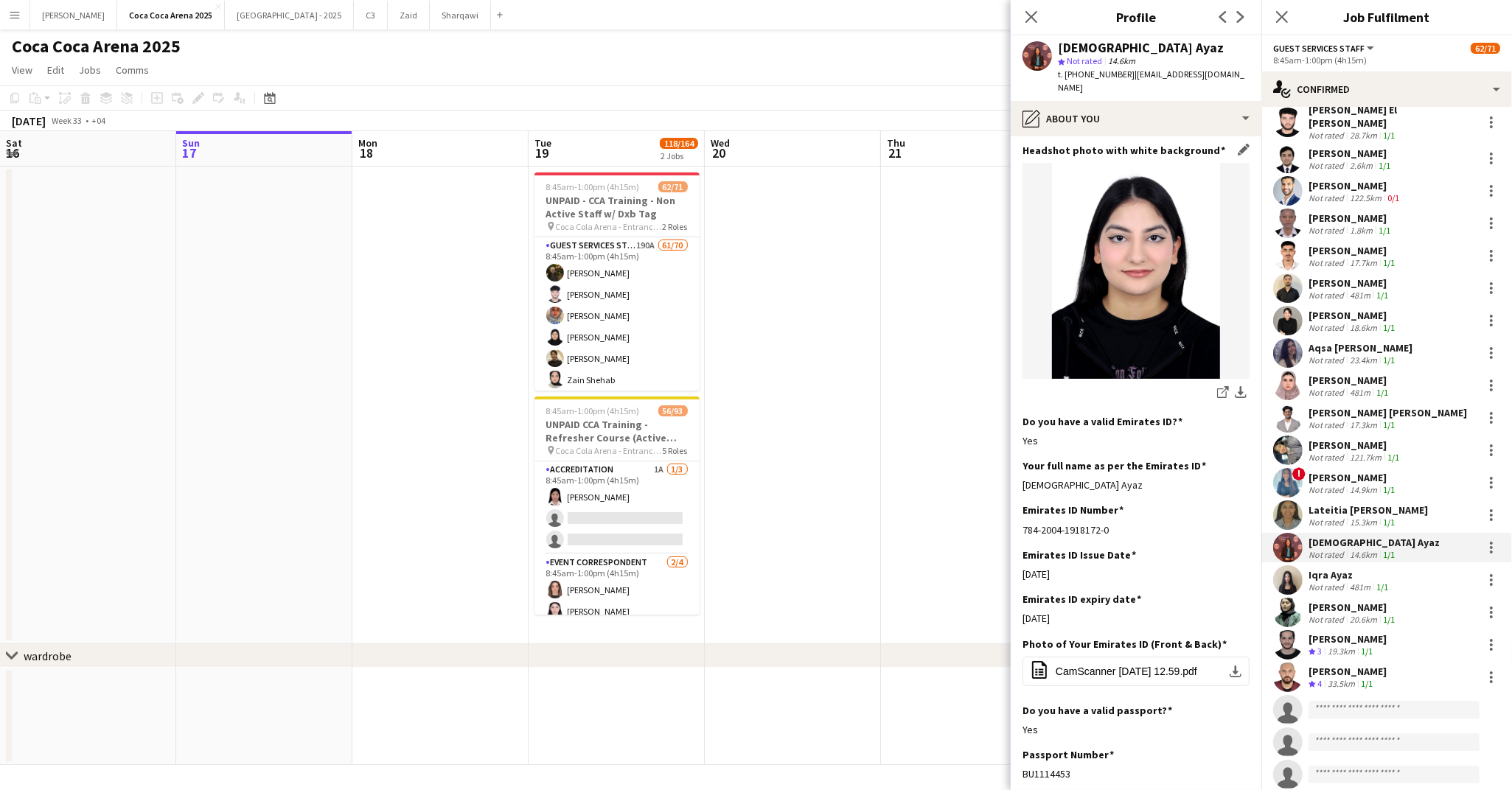
scroll to position [156, 0]
click at [1332, 582] on div "Not rated" at bounding box center [1327, 587] width 38 height 11
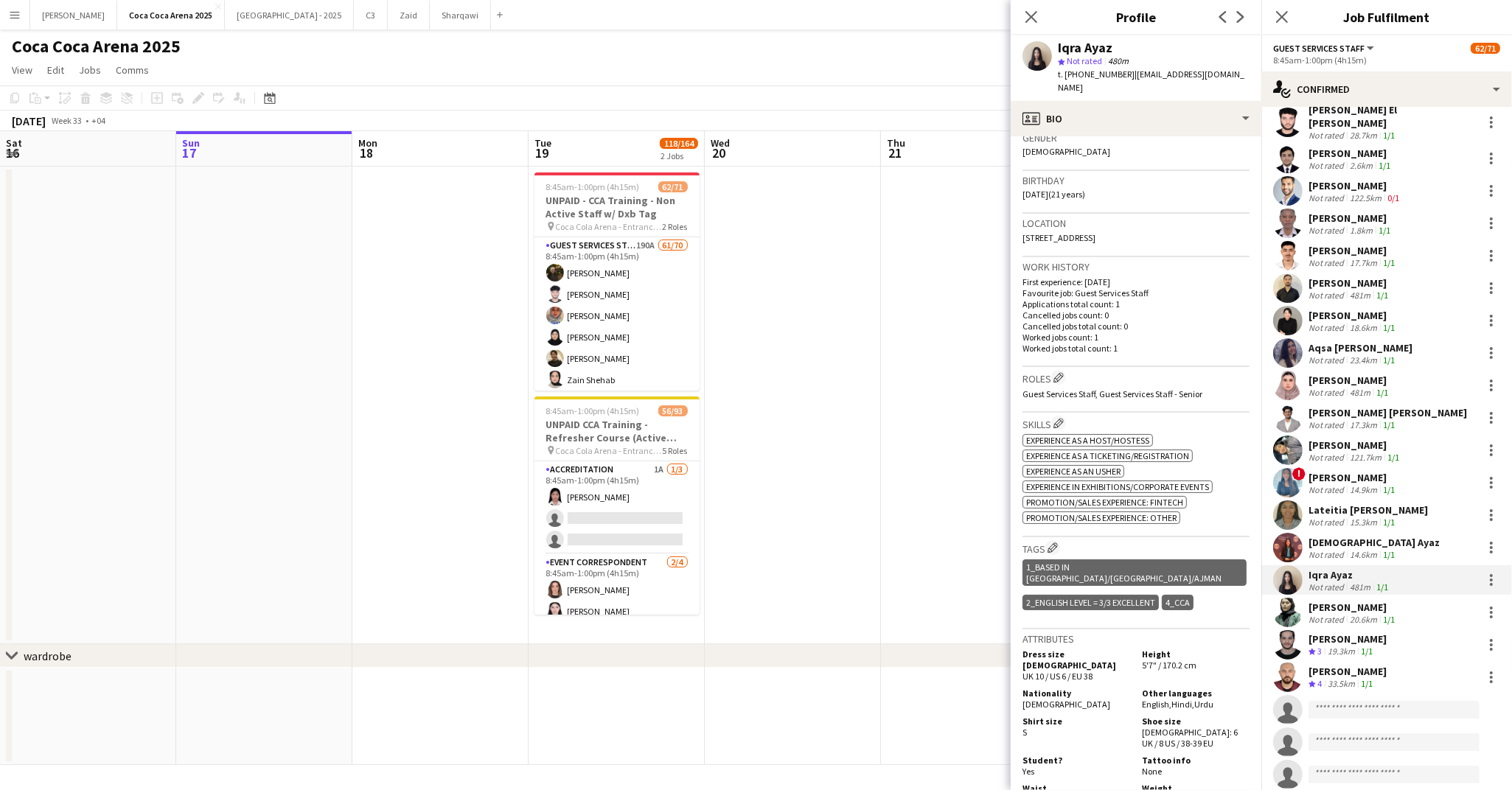
scroll to position [255, 0]
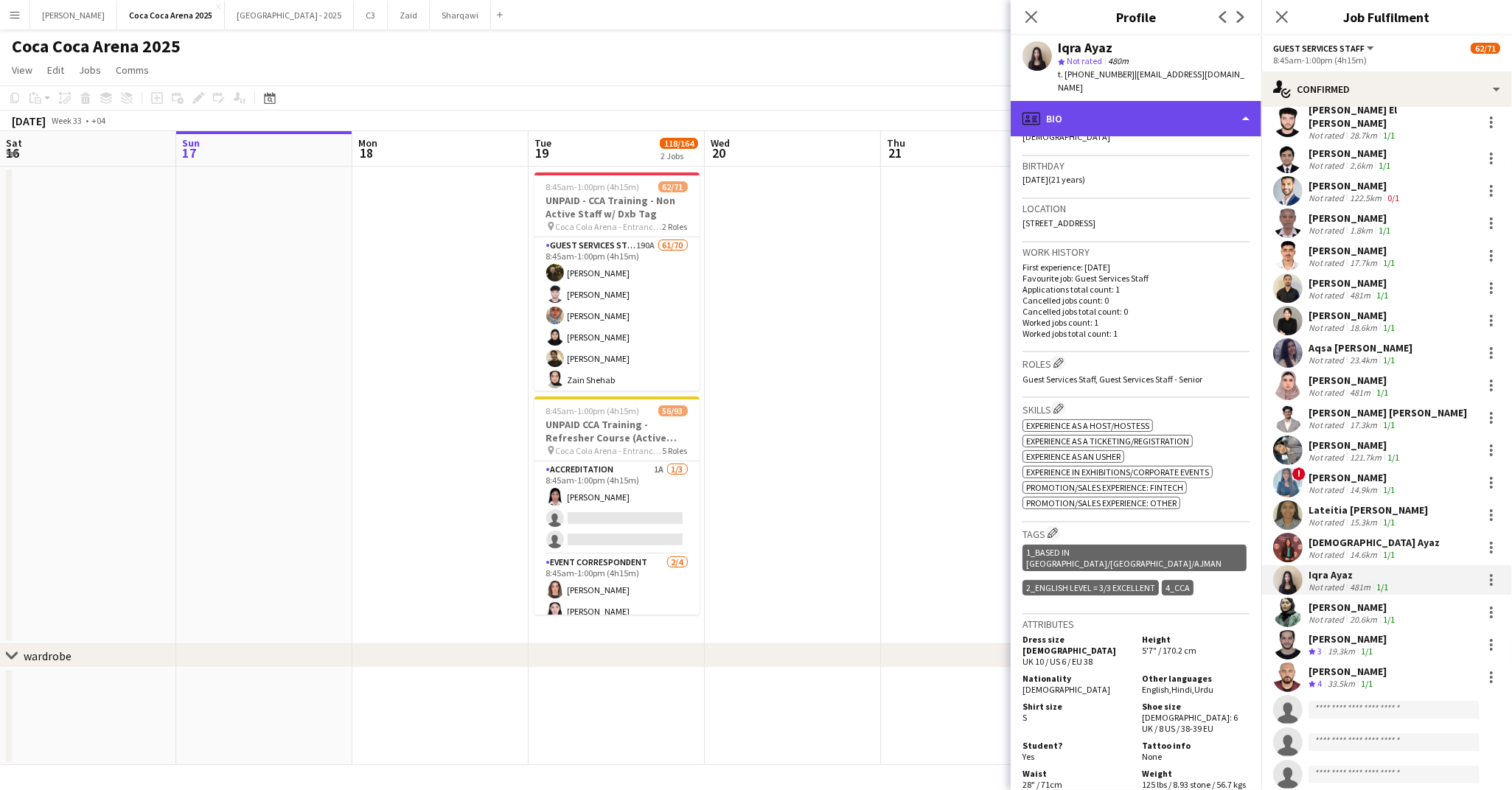
click at [1059, 101] on div "profile Bio" at bounding box center [1136, 118] width 250 height 35
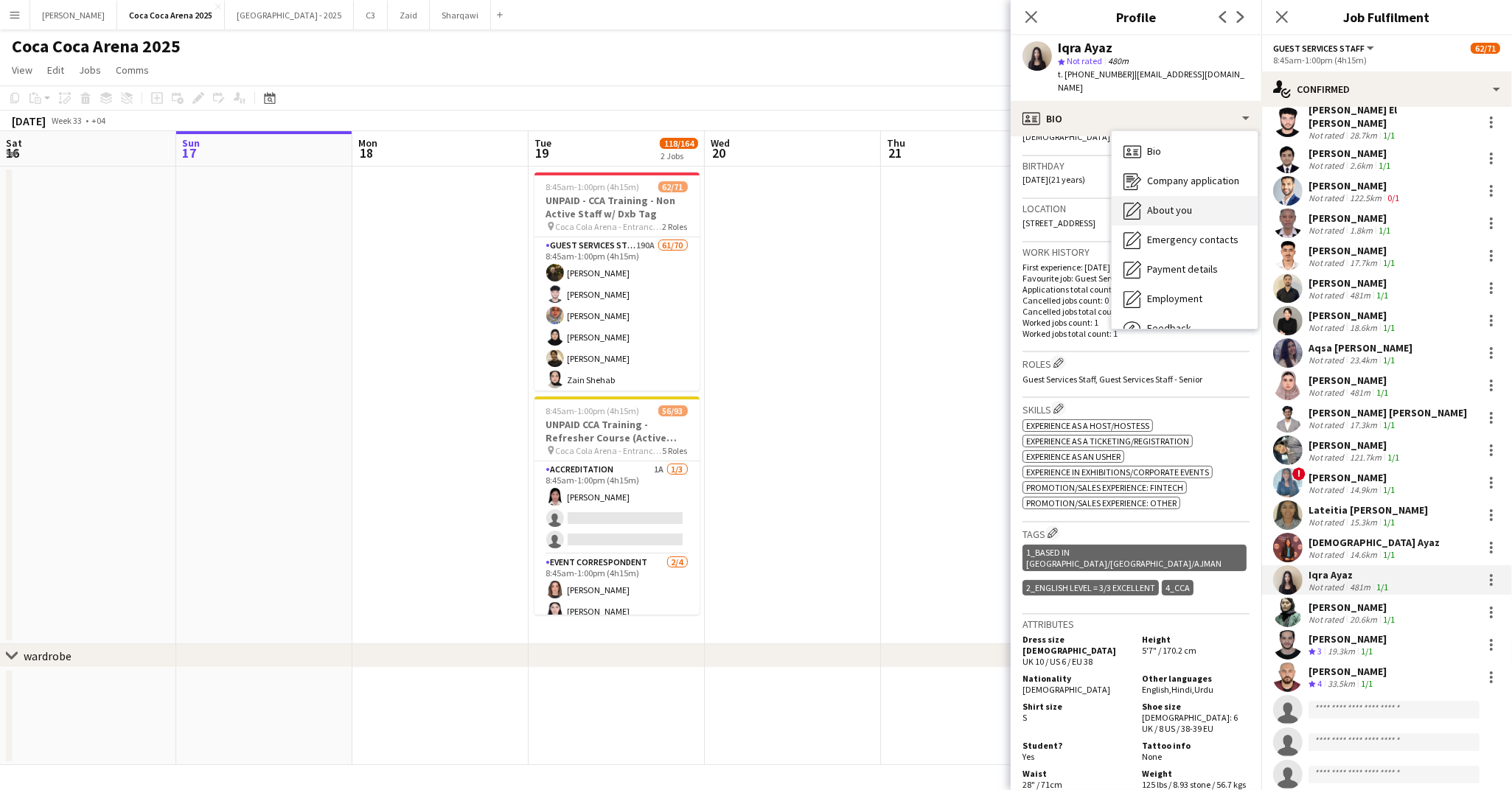
click at [1153, 196] on div "About you About you" at bounding box center [1184, 211] width 146 height 30
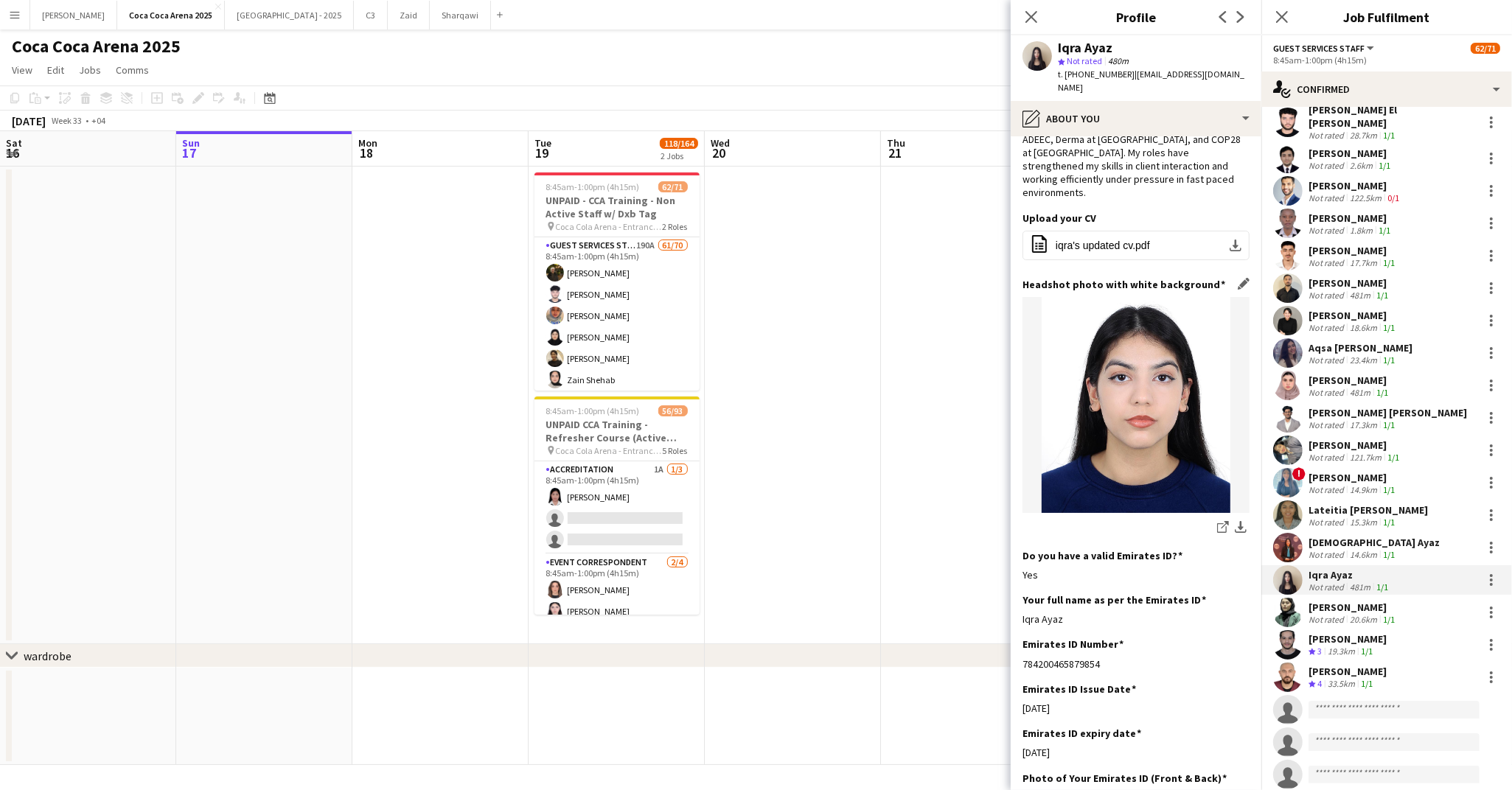
scroll to position [89, 0]
click at [1333, 601] on div "[PERSON_NAME]" at bounding box center [1353, 607] width 89 height 13
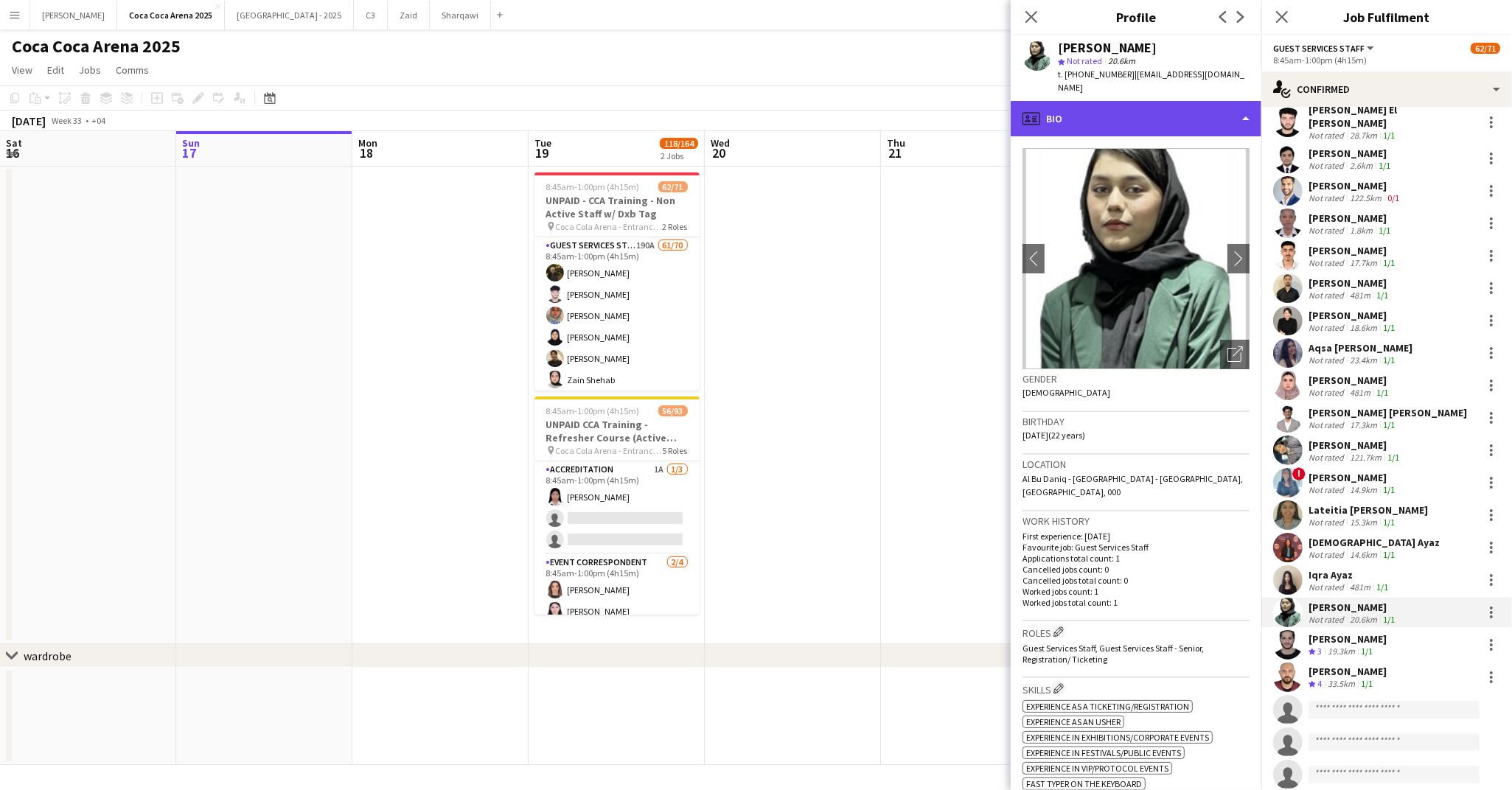
click at [1068, 101] on div "profile Bio" at bounding box center [1136, 118] width 250 height 35
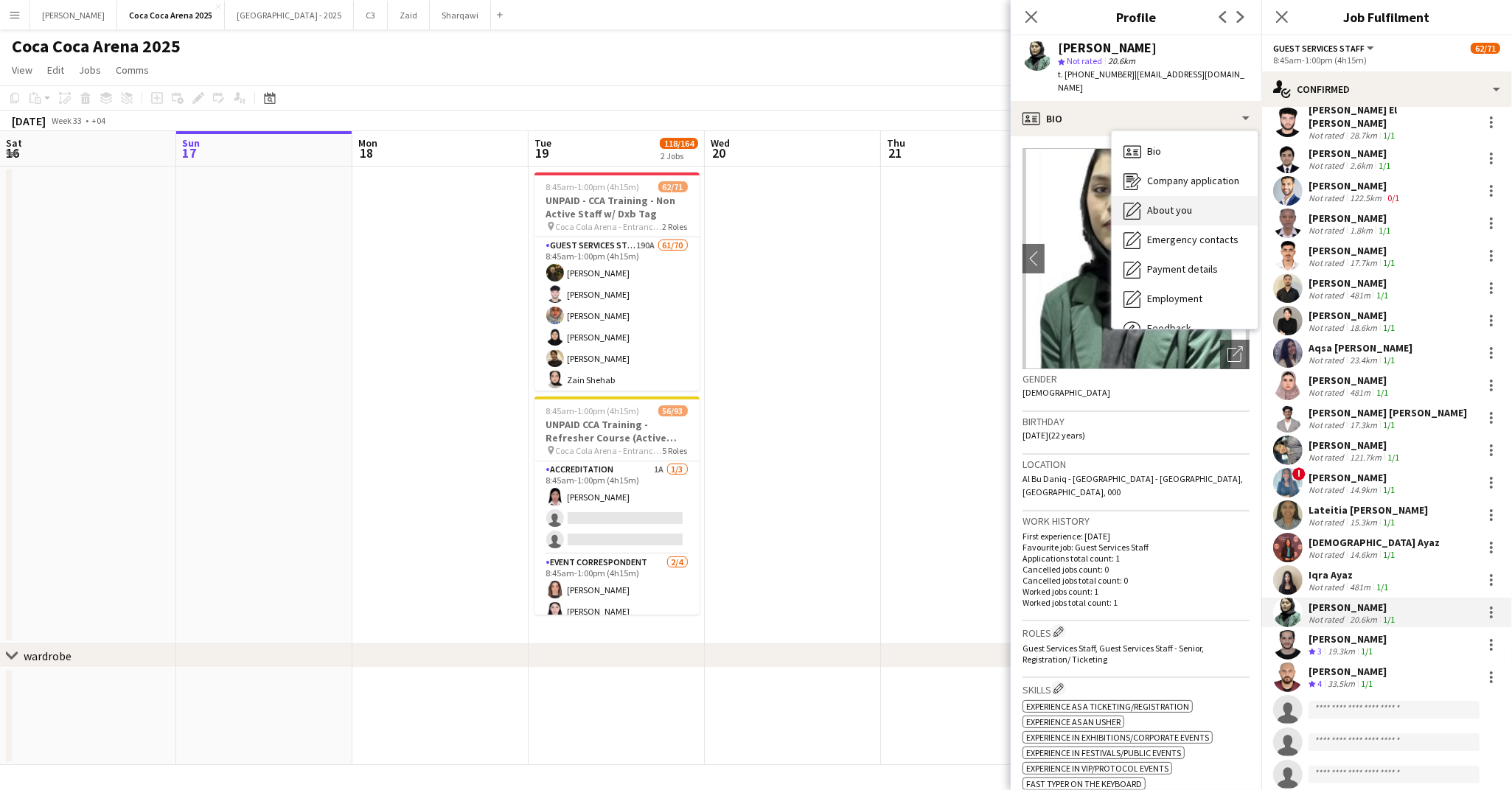
click at [1149, 204] on span "About you" at bounding box center [1169, 210] width 45 height 13
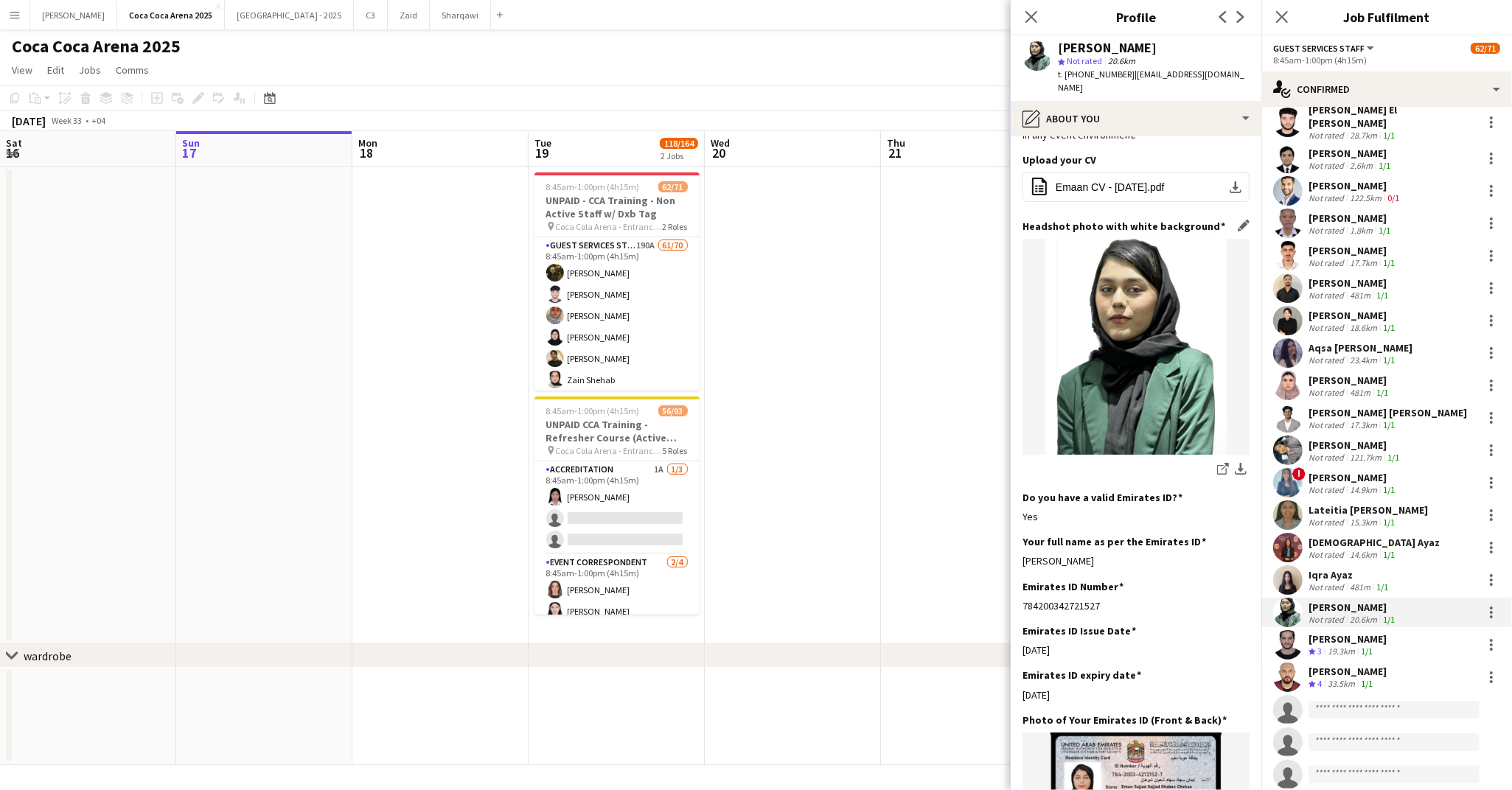
scroll to position [161, 0]
click at [1321, 633] on div "[PERSON_NAME]" at bounding box center [1347, 639] width 78 height 13
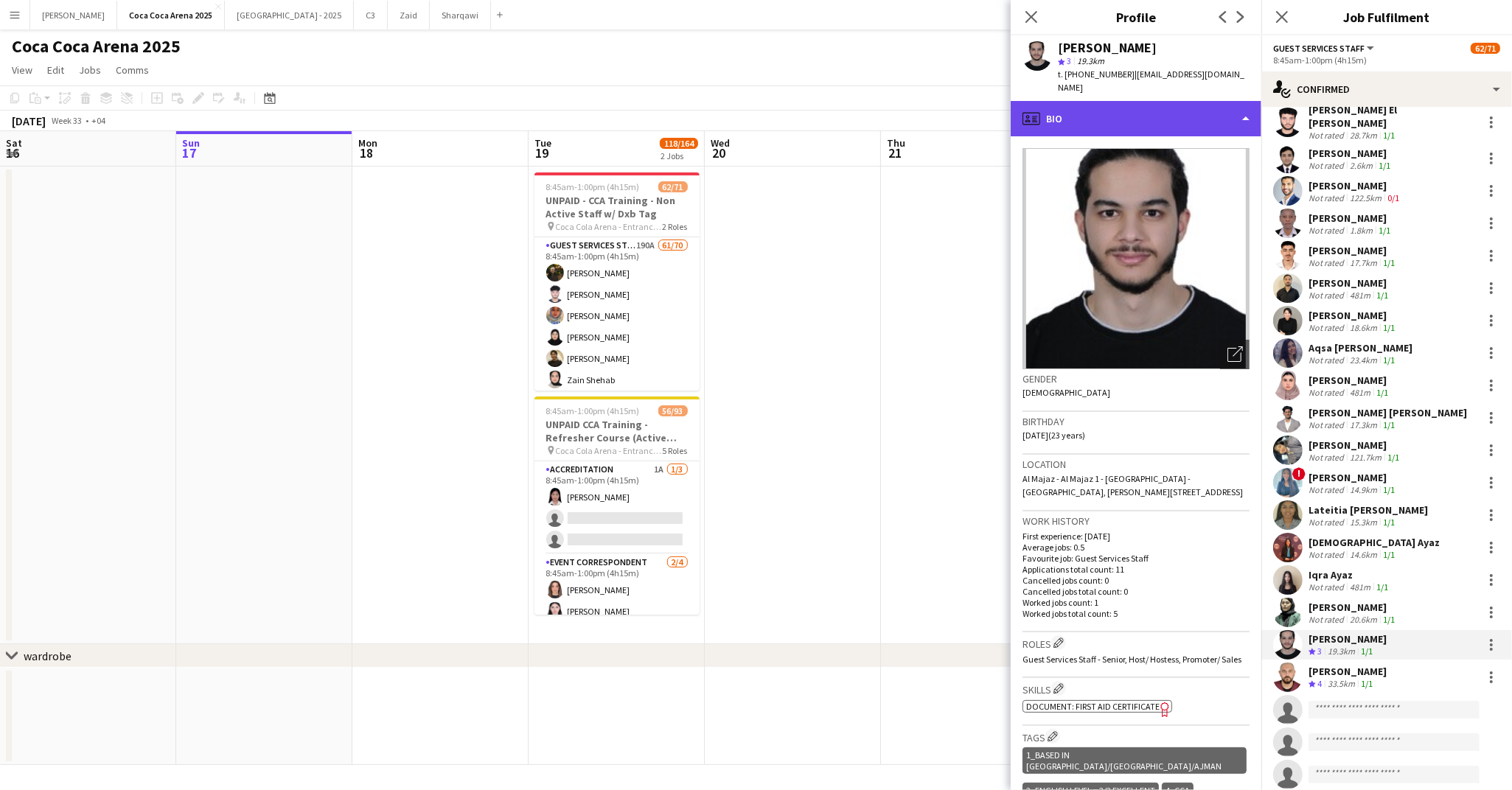
click at [1054, 106] on div "profile Bio" at bounding box center [1136, 118] width 250 height 35
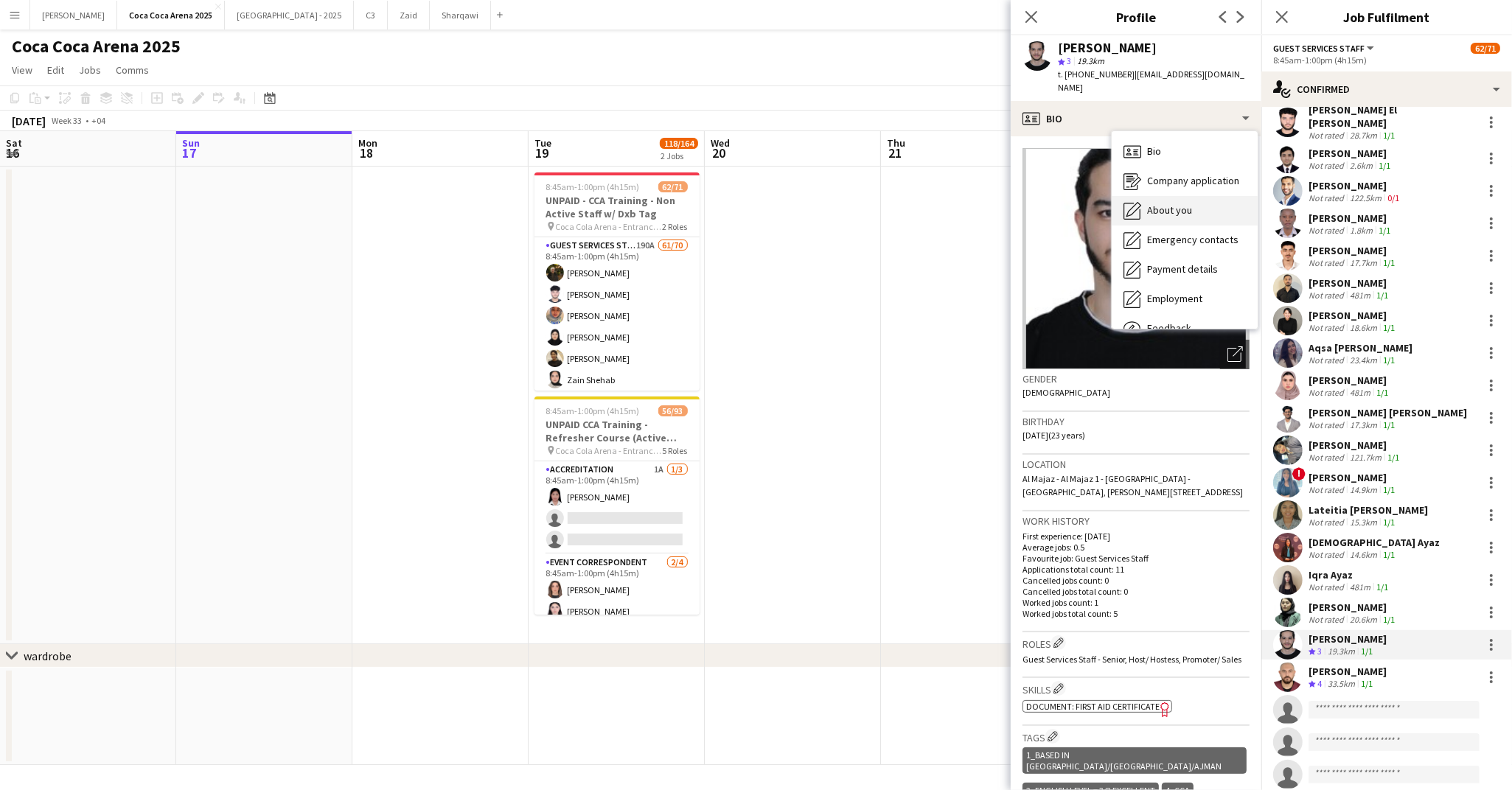
click at [1142, 204] on div "About you About you" at bounding box center [1184, 211] width 146 height 30
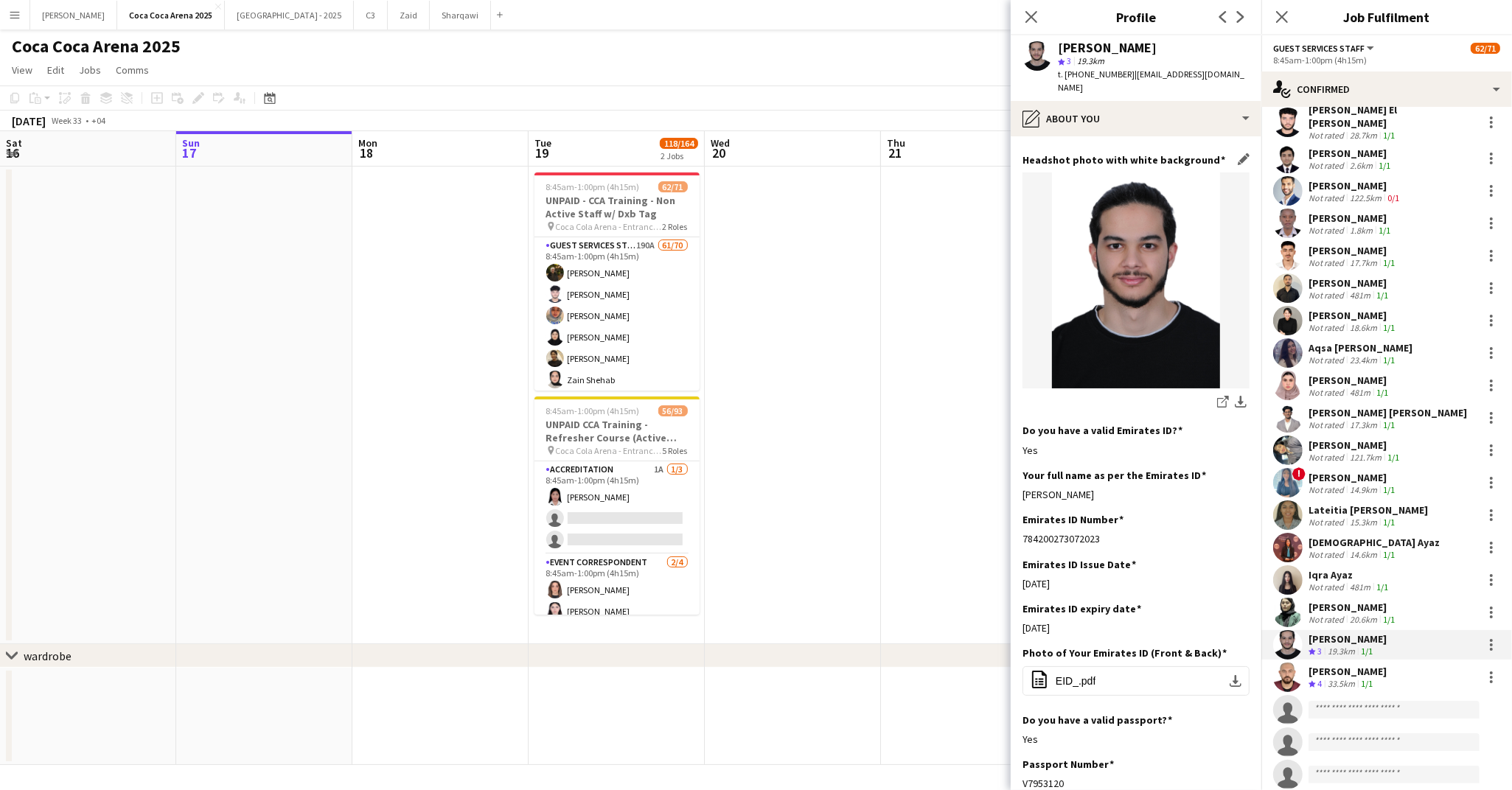
scroll to position [107, 0]
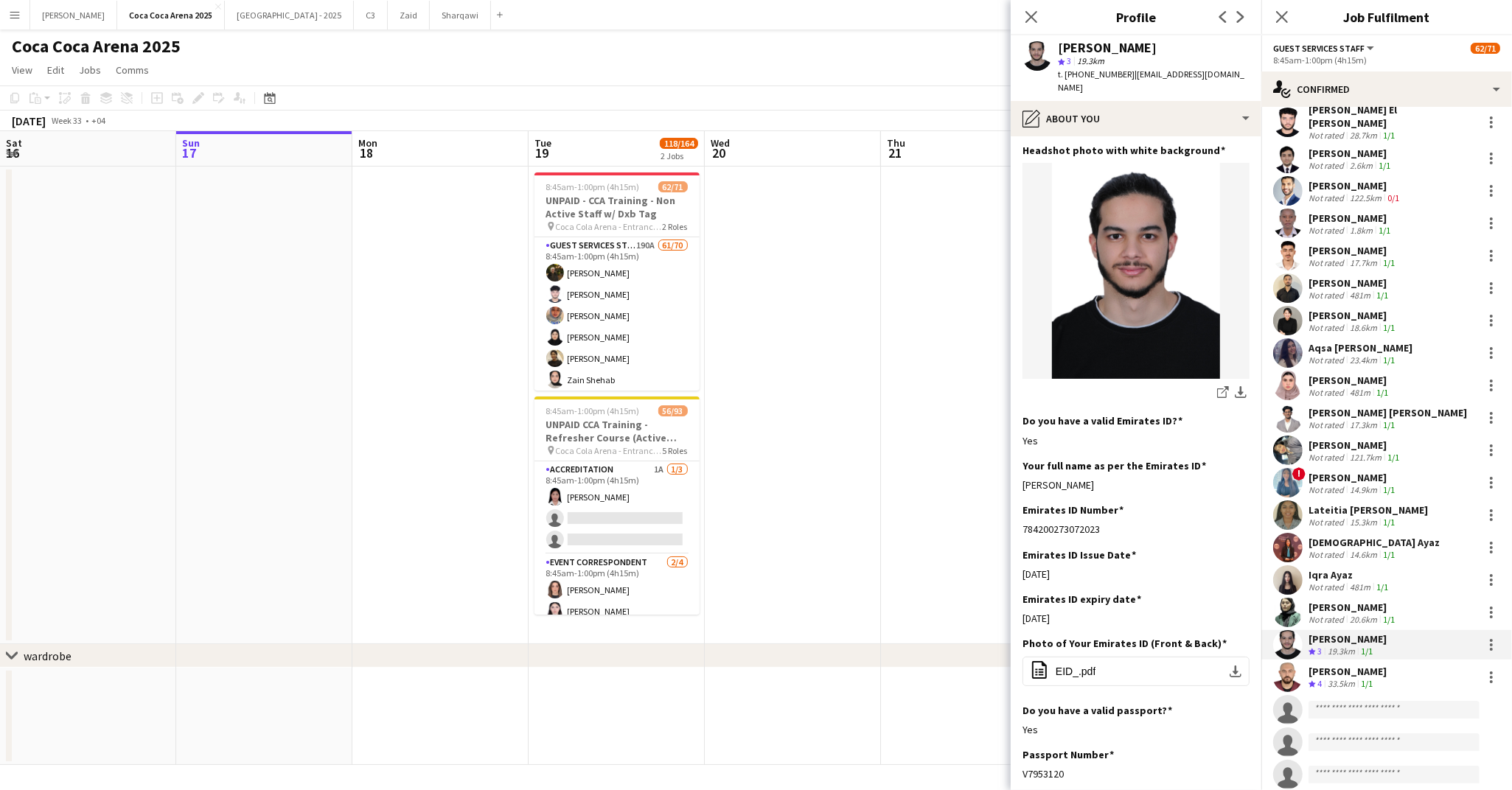
click at [1346, 678] on div "33.5km" at bounding box center [1341, 684] width 33 height 12
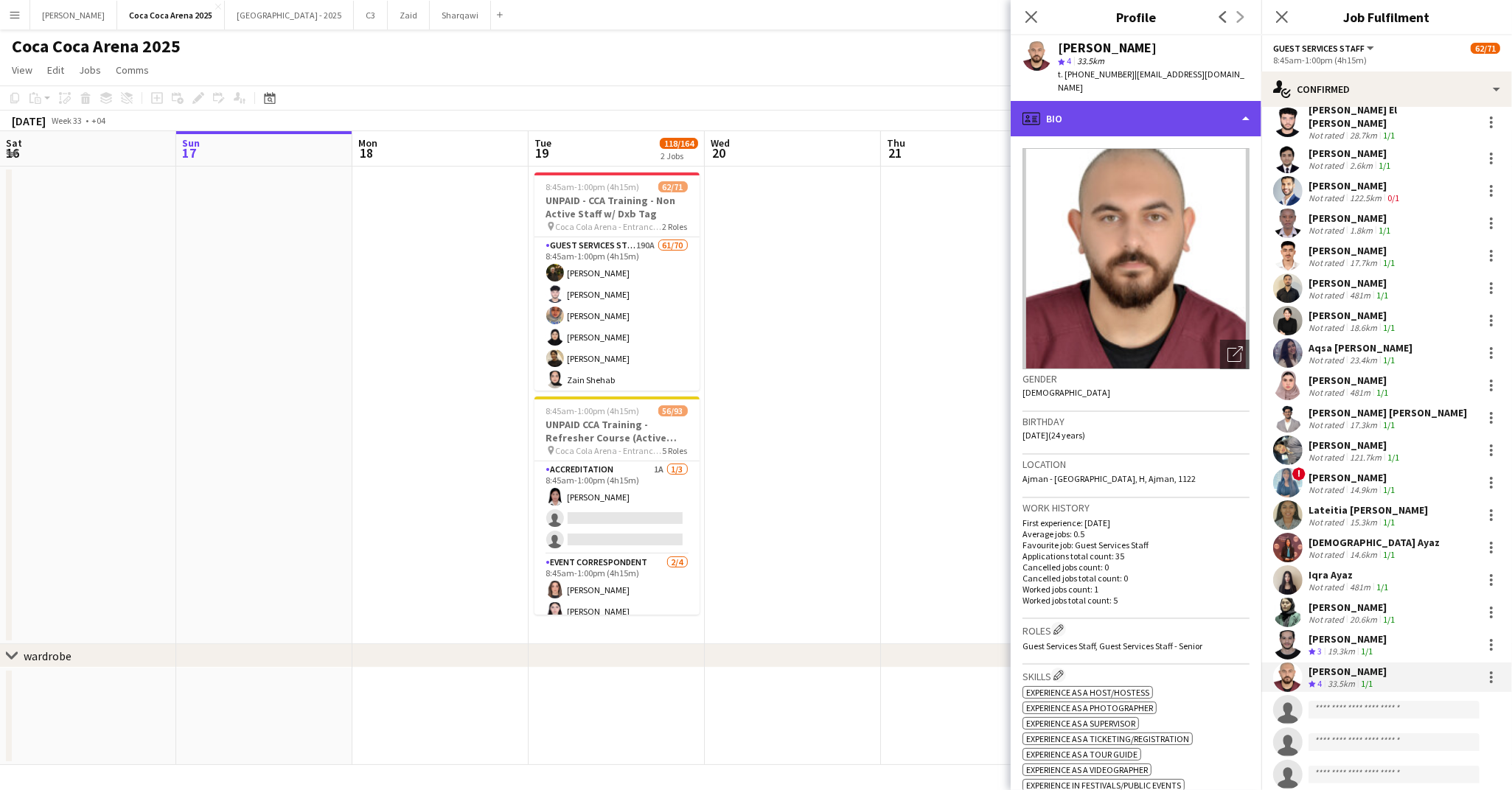
click at [1058, 109] on div "profile Bio" at bounding box center [1136, 118] width 250 height 35
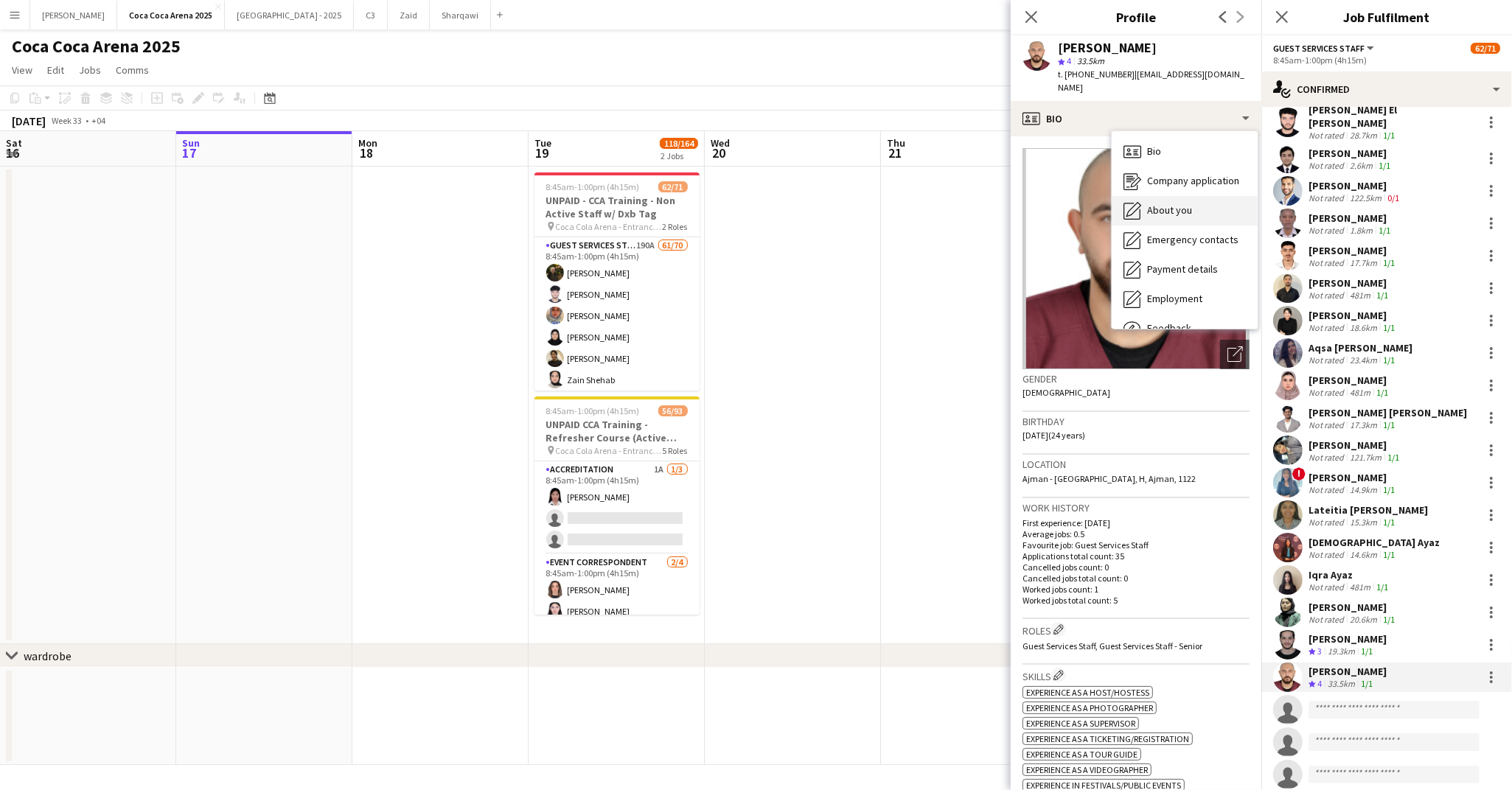
click at [1139, 202] on icon "About you" at bounding box center [1132, 211] width 18 height 17
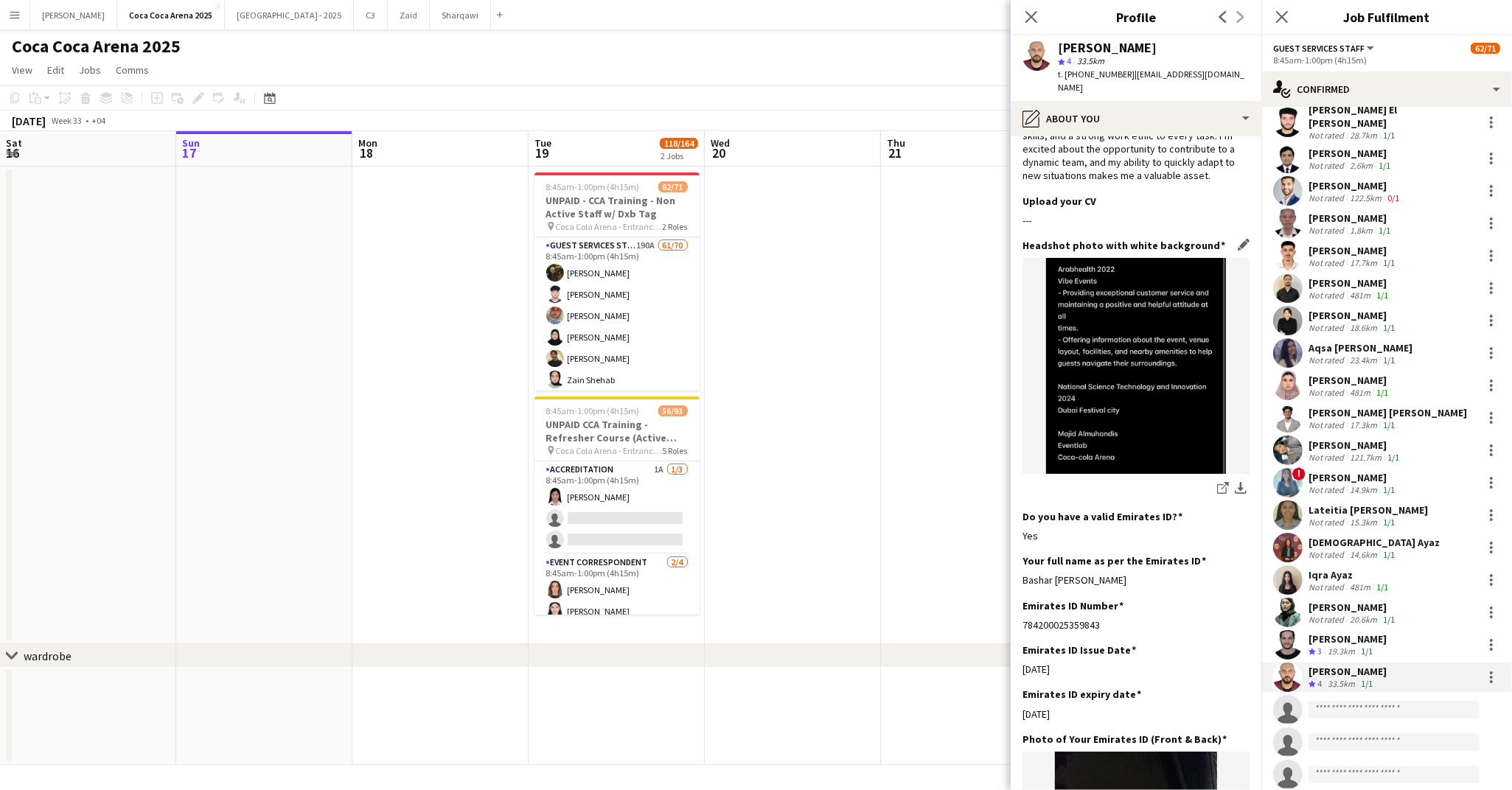
scroll to position [109, 0]
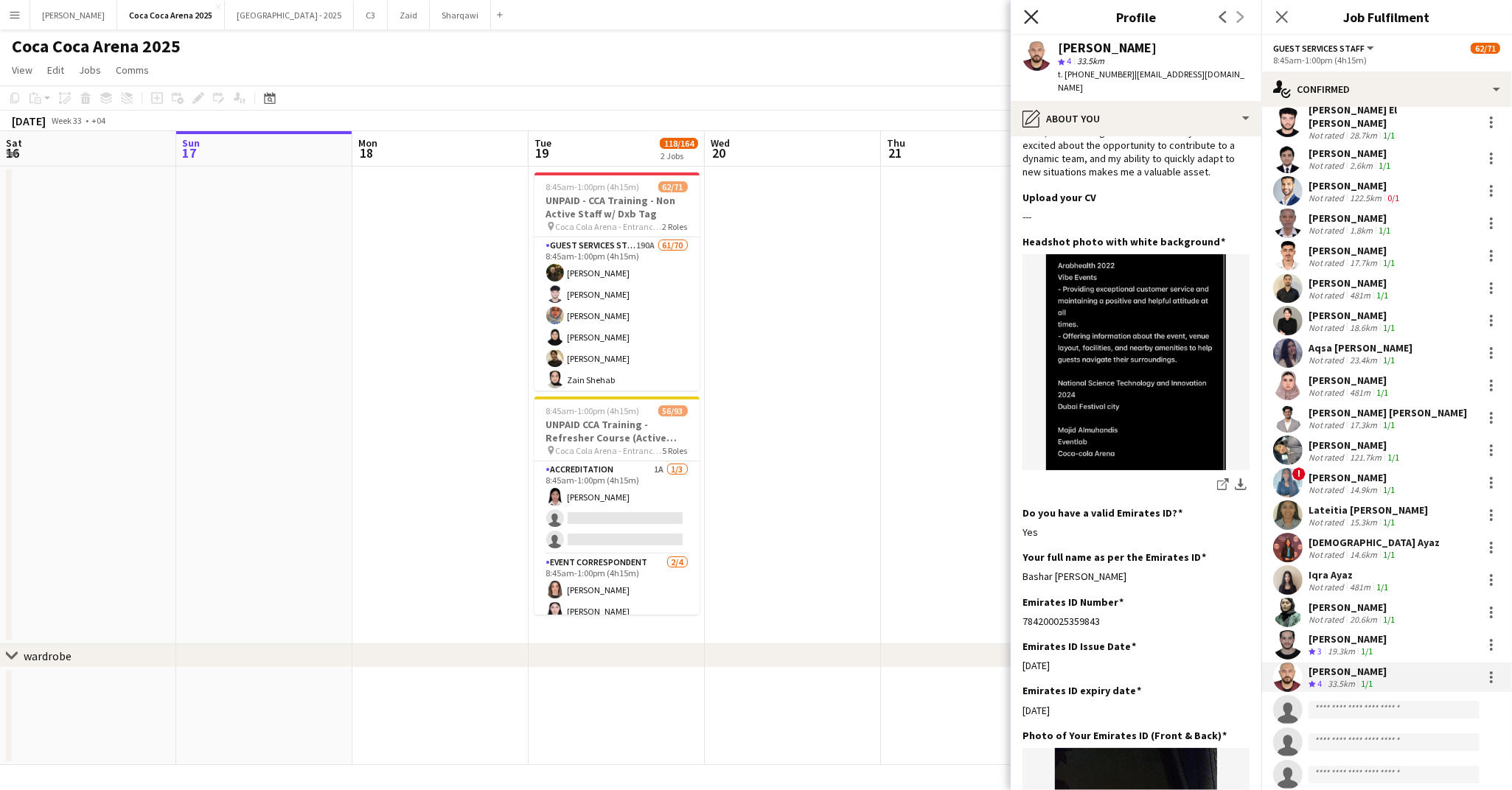
click at [1027, 18] on icon "Close pop-in" at bounding box center [1031, 17] width 14 height 14
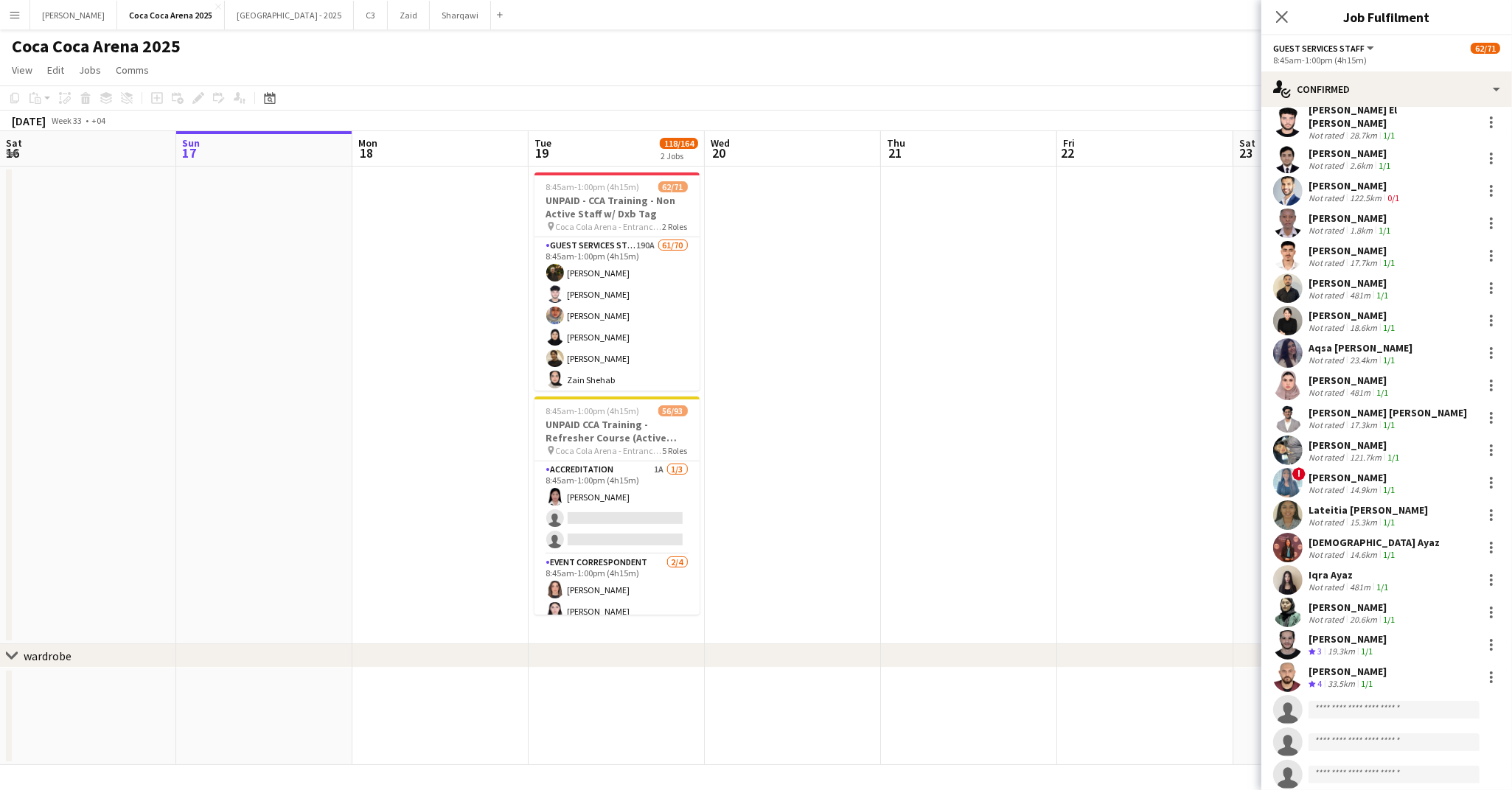
click at [963, 292] on app-date-cell at bounding box center [969, 405] width 176 height 478
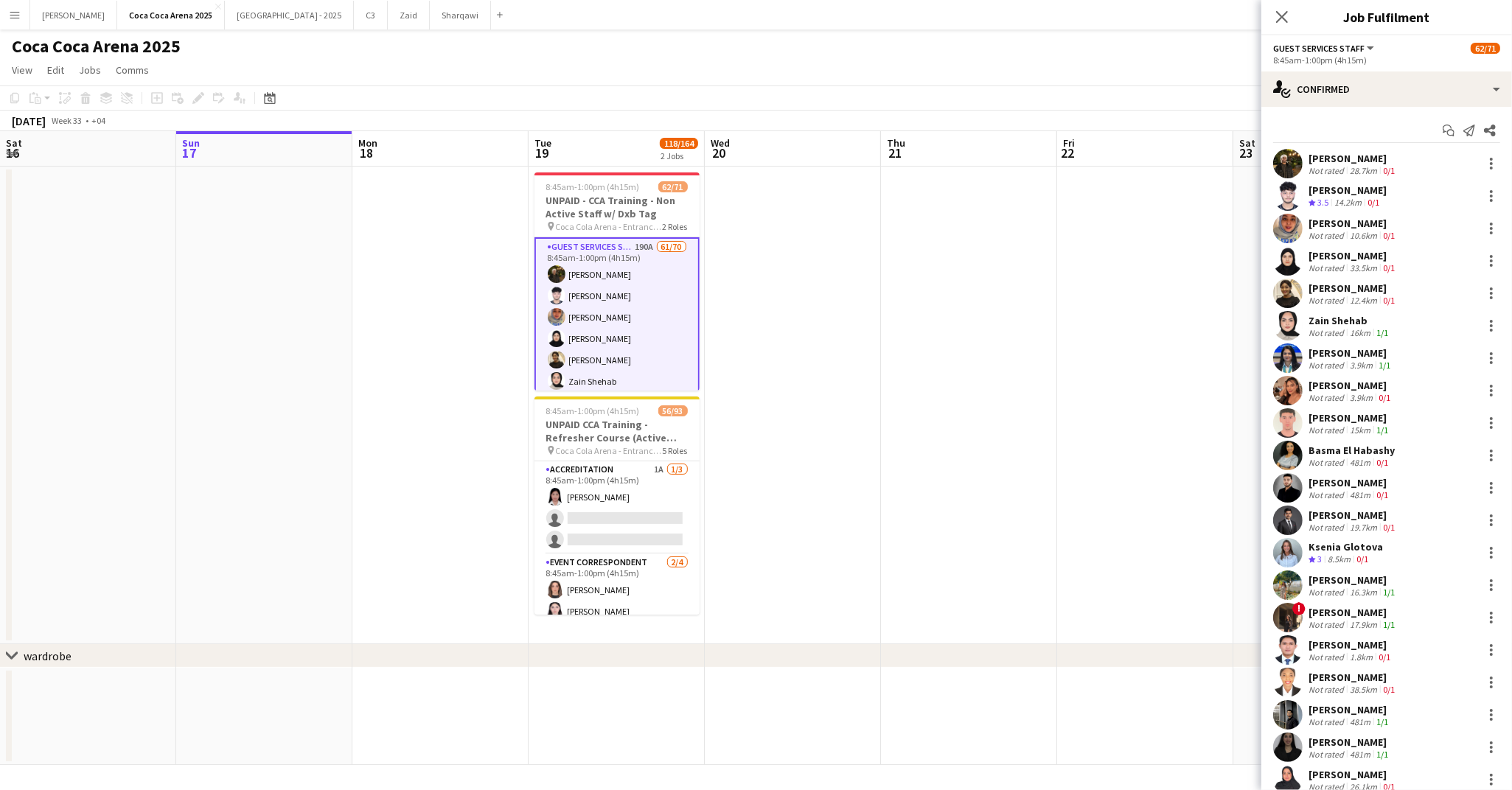
click at [1326, 388] on div "[PERSON_NAME]" at bounding box center [1350, 385] width 85 height 13
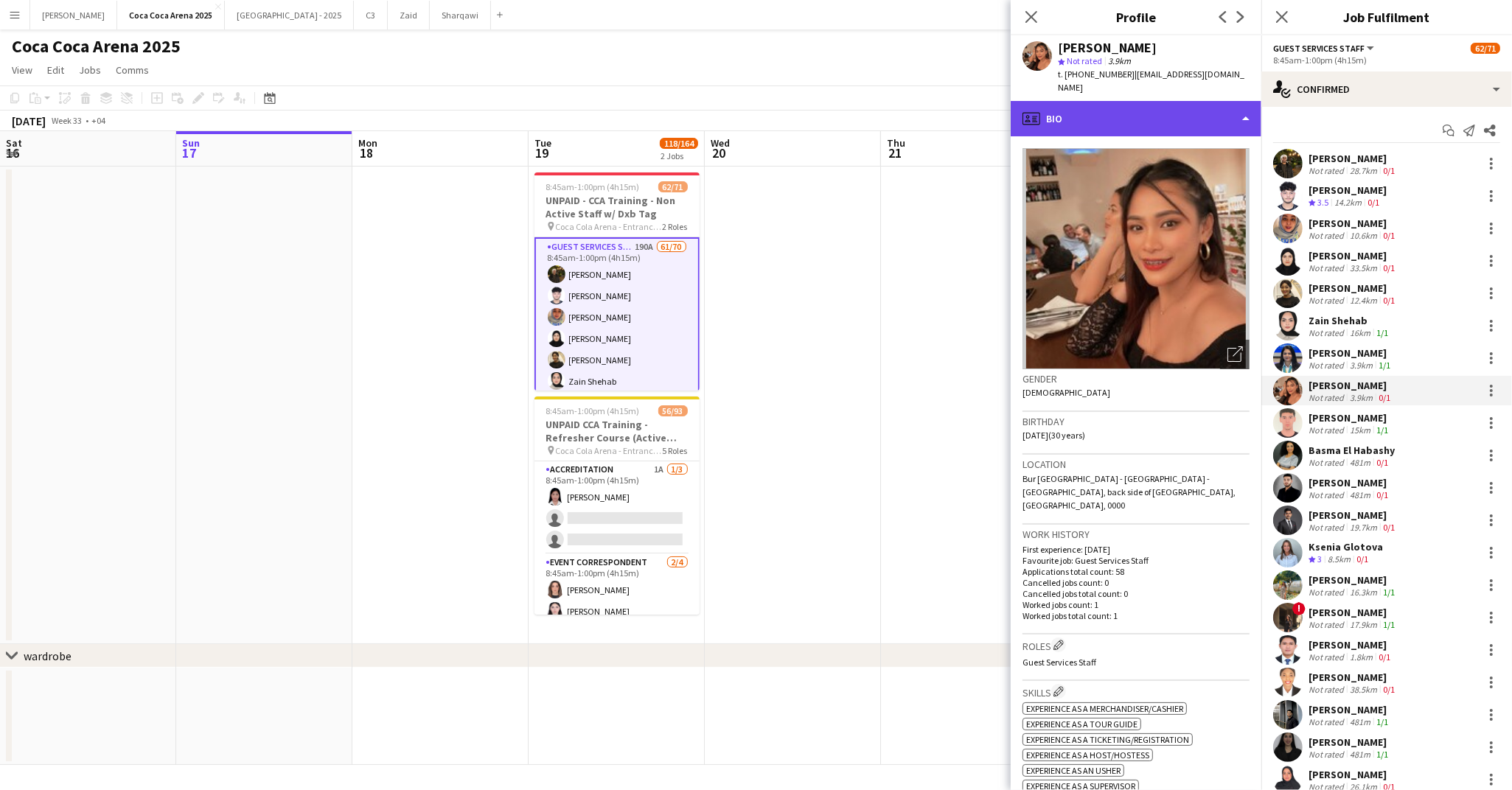
click at [1091, 115] on div "profile Bio" at bounding box center [1136, 118] width 250 height 35
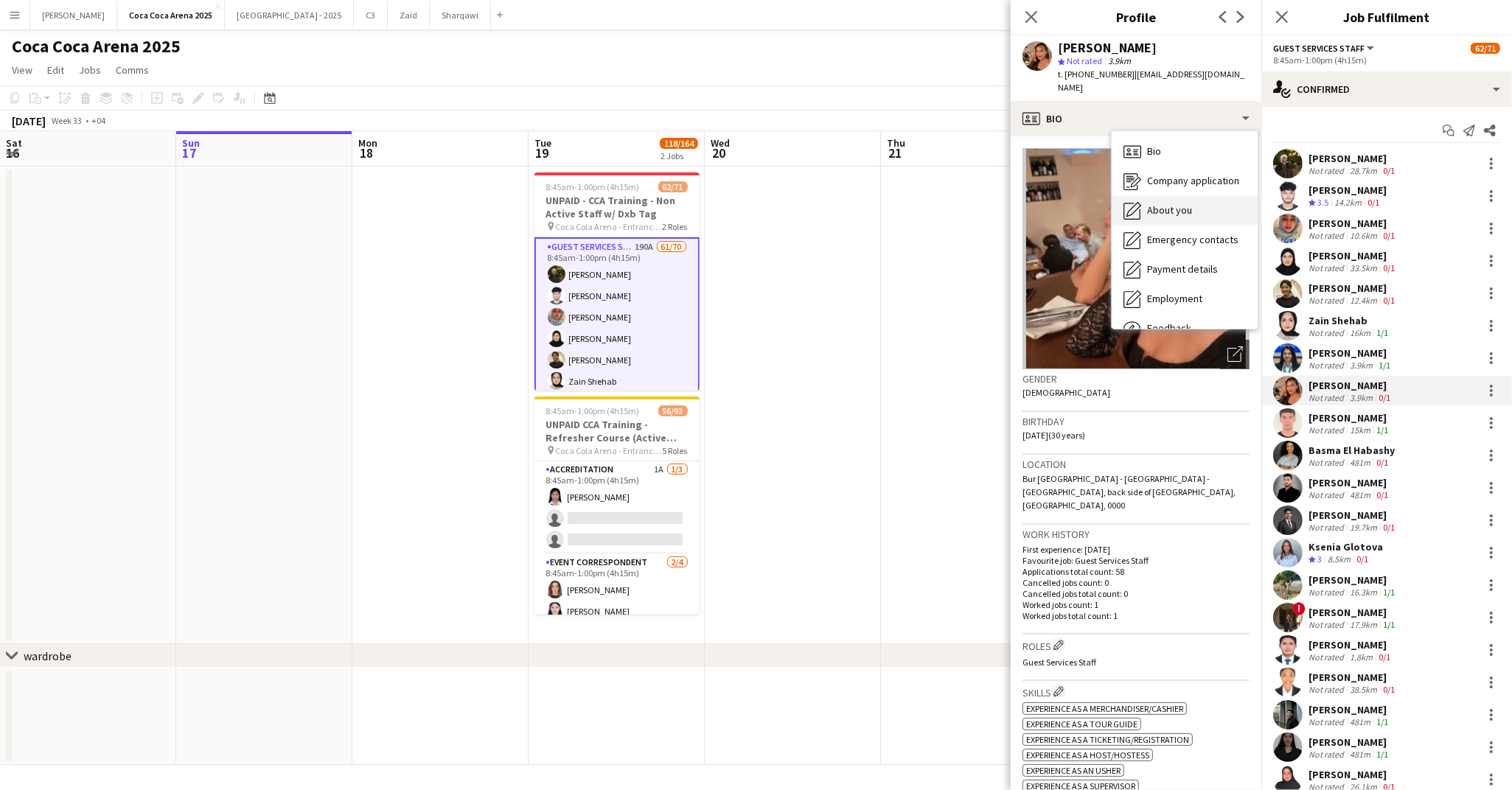
click at [1159, 204] on span "About you" at bounding box center [1169, 210] width 45 height 13
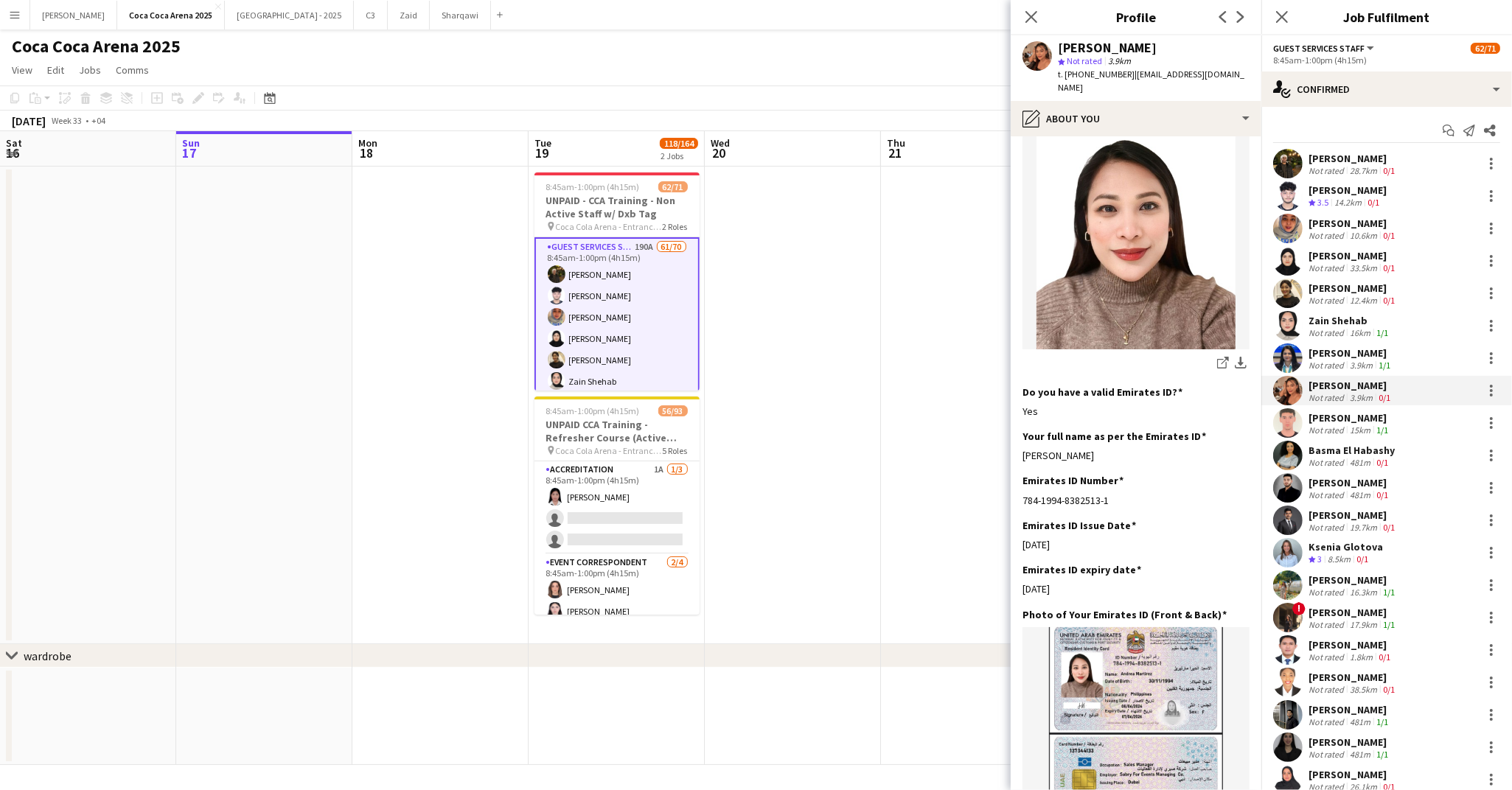
scroll to position [256, 0]
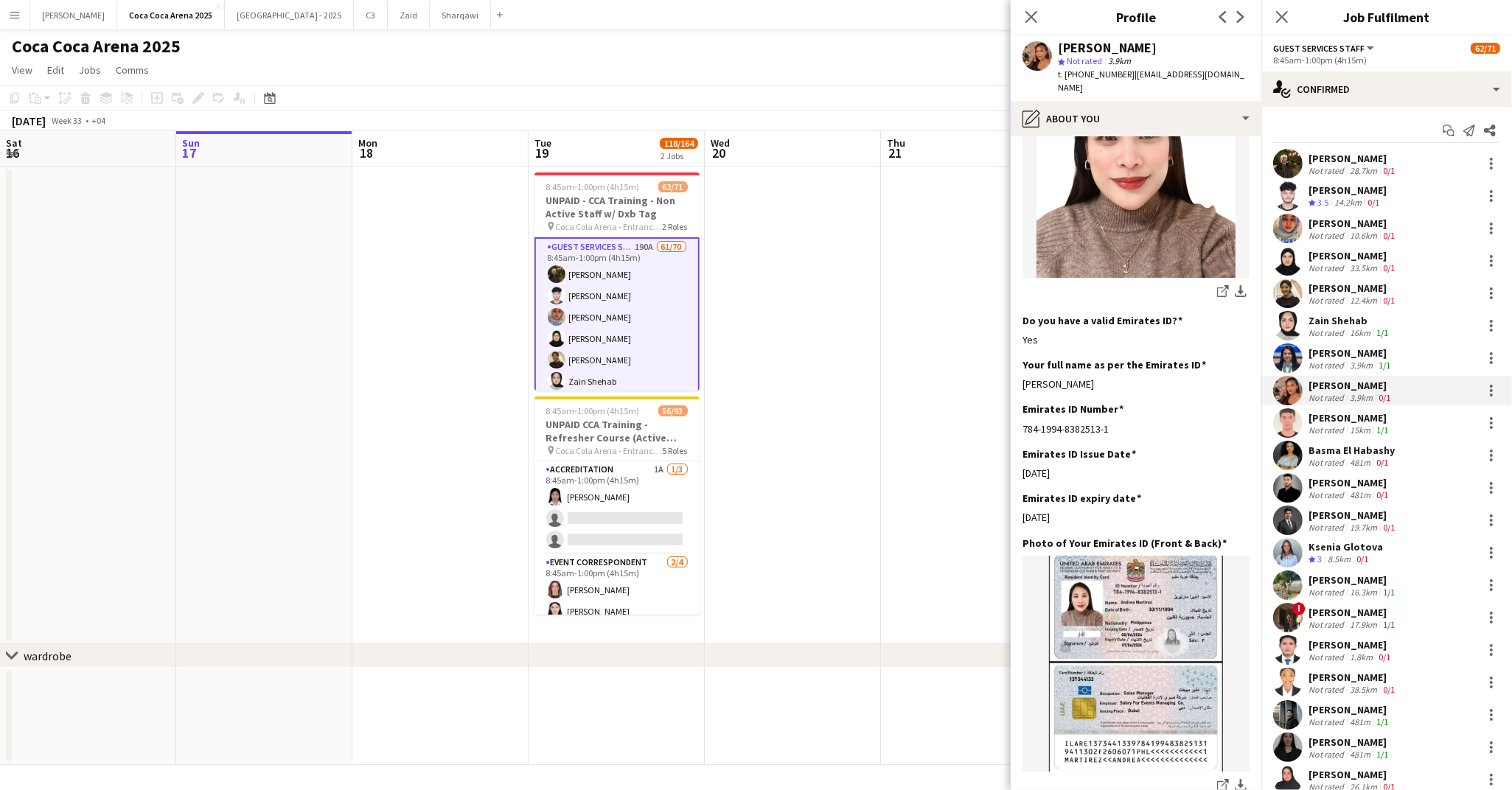
drag, startPoint x: 1100, startPoint y: 361, endPoint x: 1018, endPoint y: 359, distance: 82.0
click at [1018, 359] on app-section-data-types "Bio Edit this field 8years as a freelance visa in [GEOGRAPHIC_DATA] working in …" at bounding box center [1136, 463] width 250 height 654
copy div "[PERSON_NAME]"
click at [1239, 285] on app-icon "download-bottom" at bounding box center [1240, 292] width 11 height 14
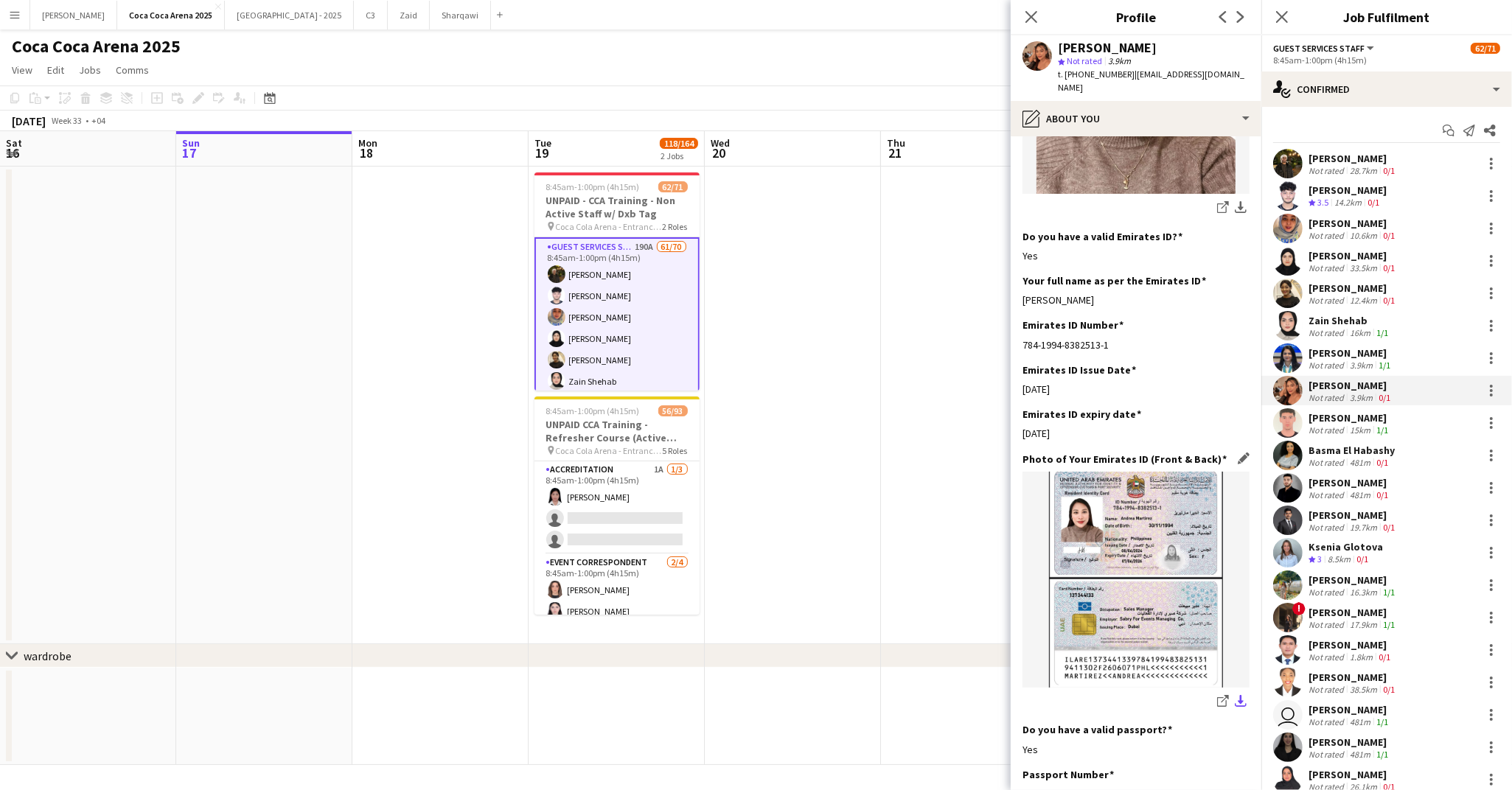
click at [1238, 695] on app-icon "download-bottom" at bounding box center [1240, 702] width 11 height 14
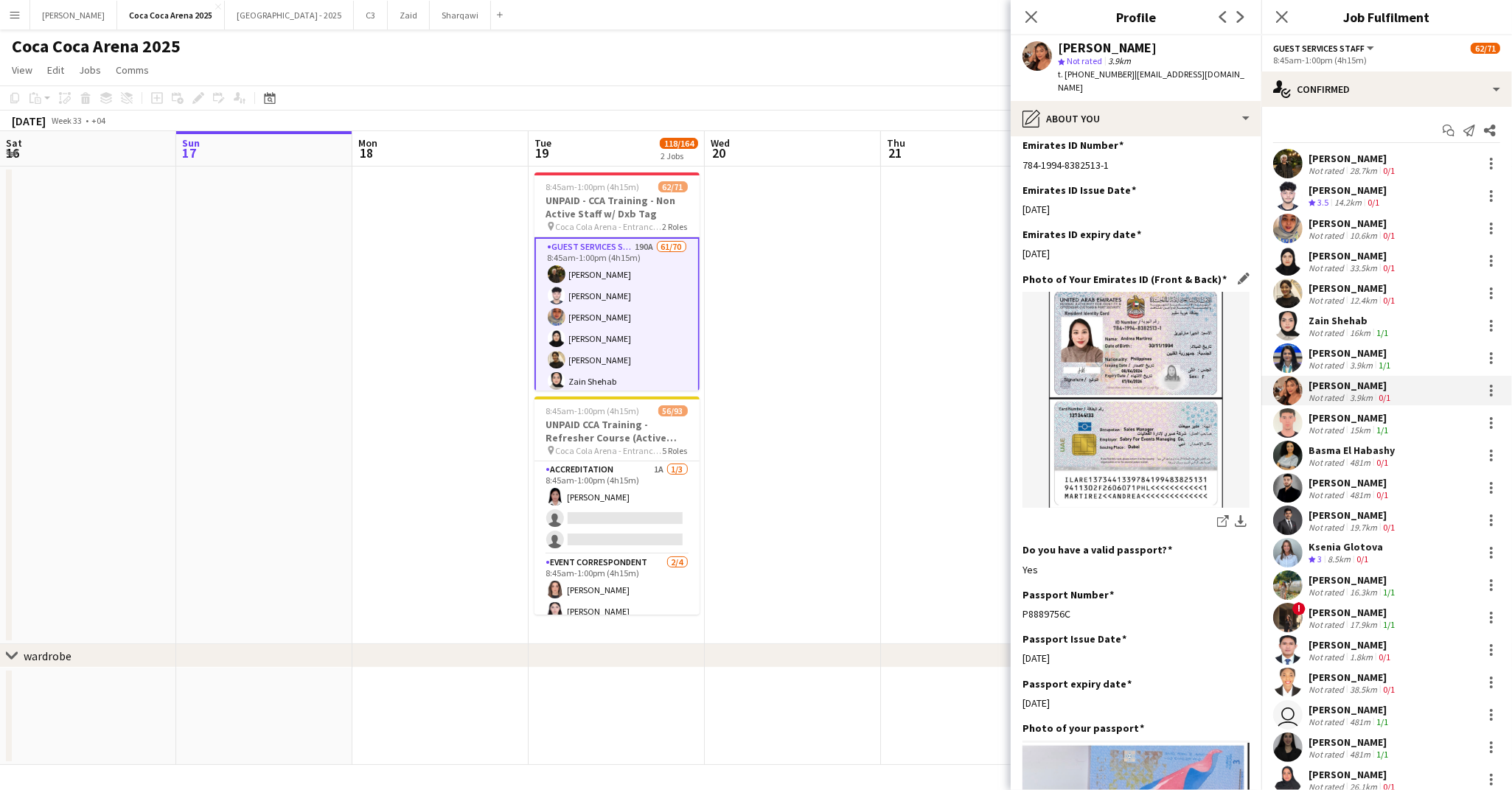
scroll to position [540, 0]
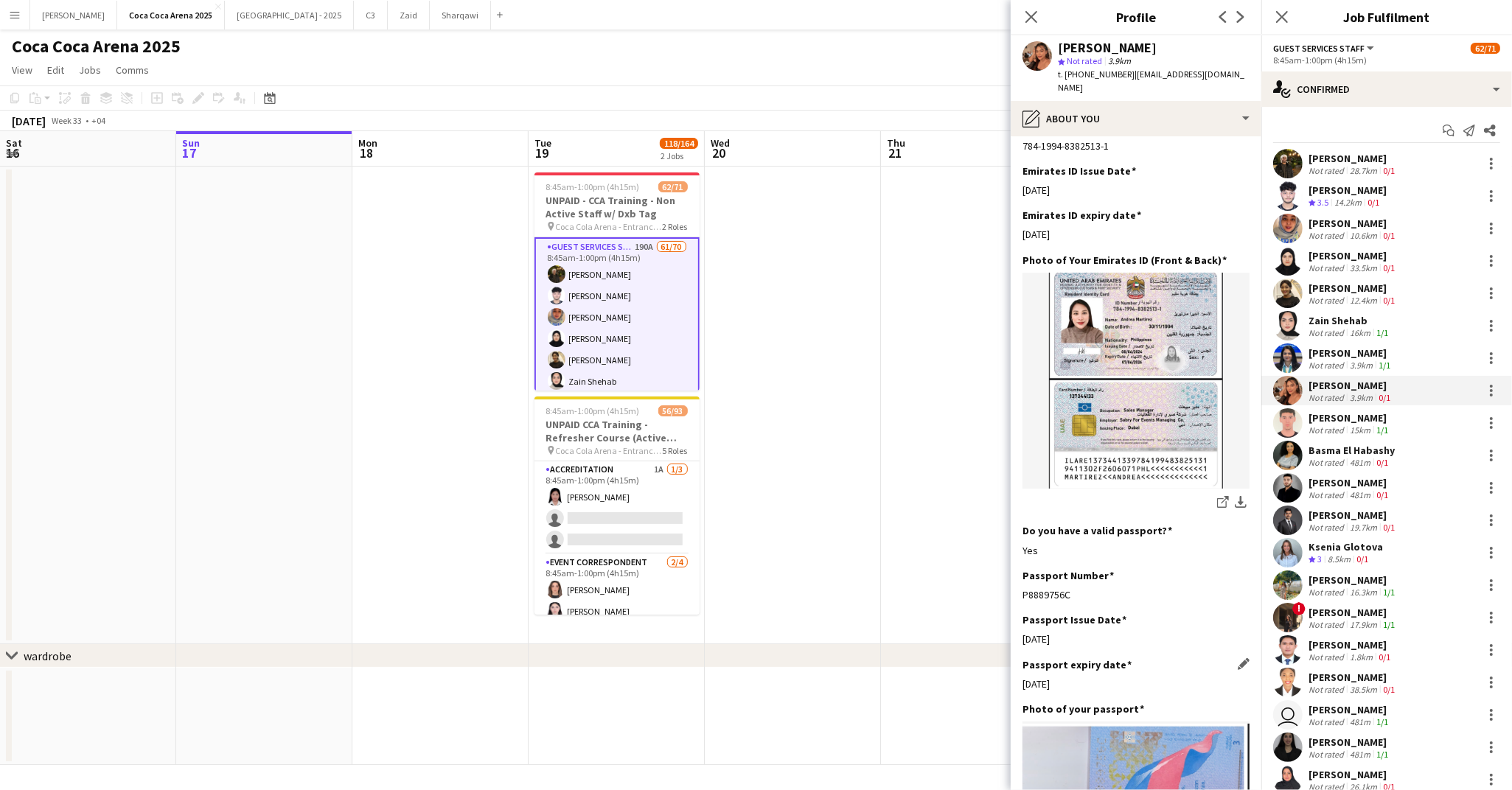
drag, startPoint x: 1073, startPoint y: 657, endPoint x: 1022, endPoint y: 658, distance: 51.0
click at [1022, 677] on div "[DATE]" at bounding box center [1135, 683] width 227 height 13
copy div "[DATE]"
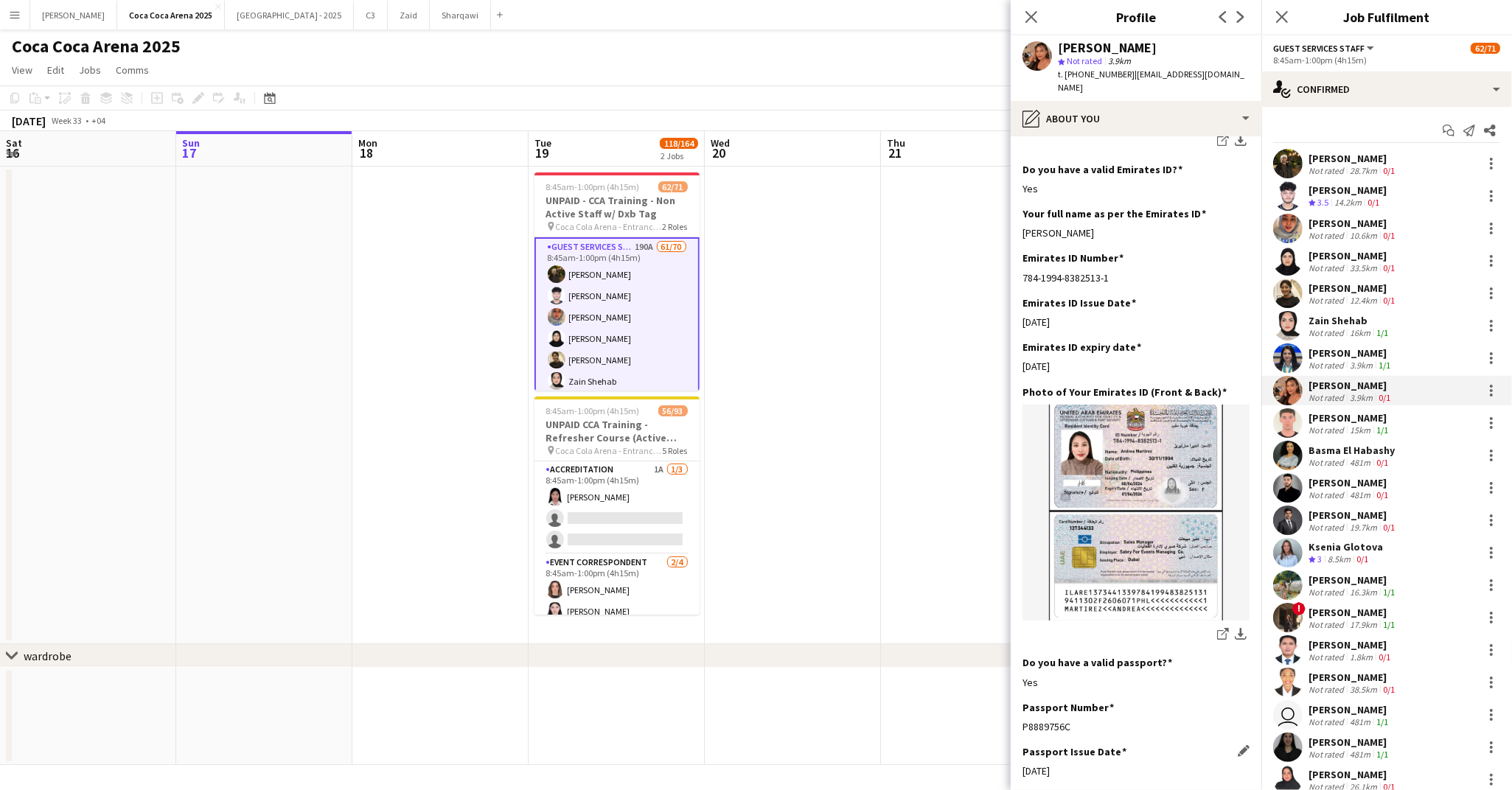
scroll to position [345, 0]
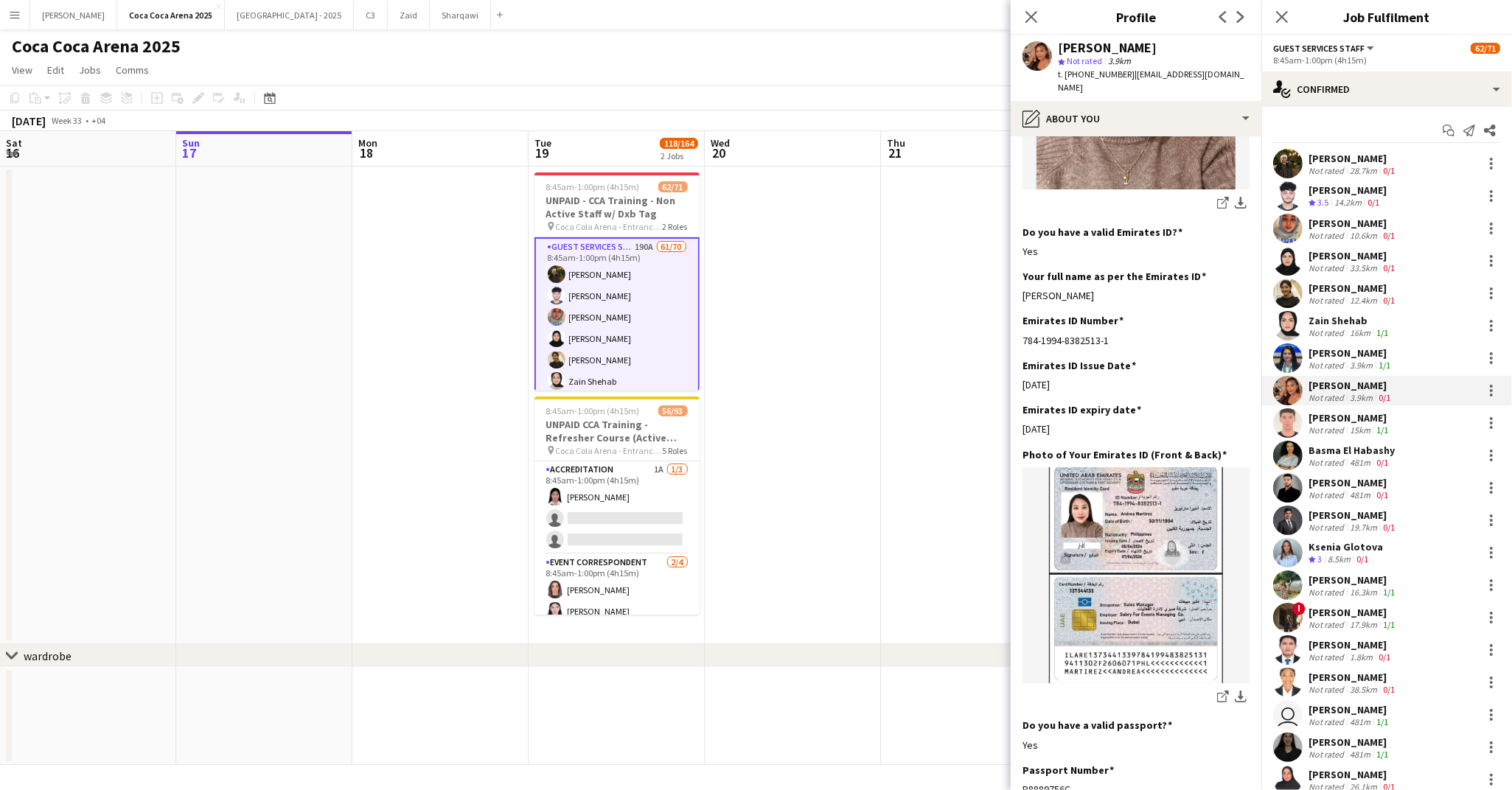
drag, startPoint x: 1110, startPoint y: 318, endPoint x: 1020, endPoint y: 316, distance: 90.0
click at [1020, 316] on app-section-data-types "Bio Edit this field 8years as a freelance visa in [GEOGRAPHIC_DATA] working in …" at bounding box center [1136, 463] width 250 height 654
copy div "784-1994-8382513-1"
drag, startPoint x: 1135, startPoint y: 45, endPoint x: 1056, endPoint y: 45, distance: 79.0
click at [1056, 45] on div "[PERSON_NAME] star Not rated 3.9km t. [PHONE_NUMBER] | [EMAIL_ADDRESS][DOMAIN_N…" at bounding box center [1136, 67] width 250 height 66
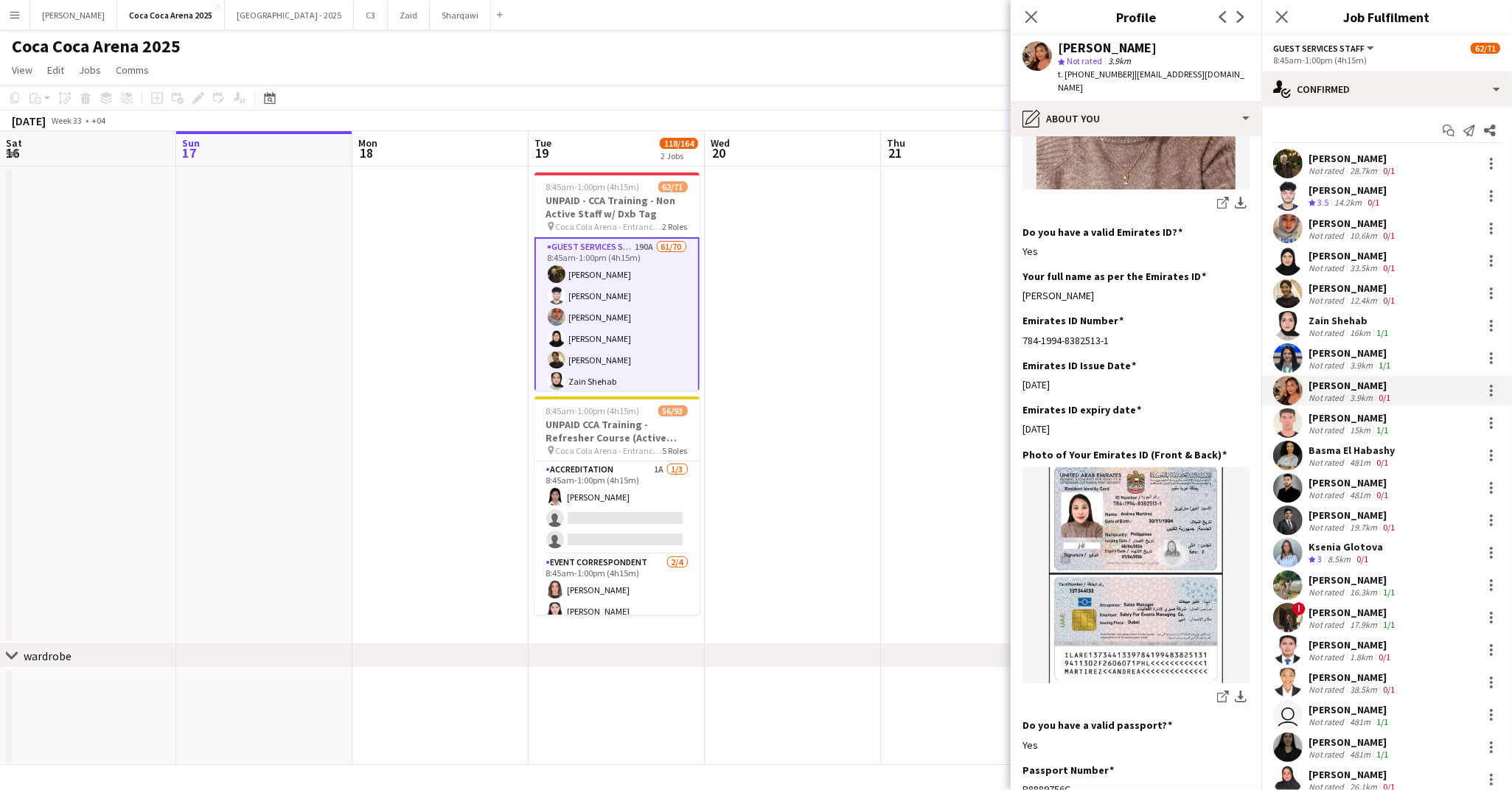
copy div "[PERSON_NAME]"
click at [1333, 419] on div "[PERSON_NAME]" at bounding box center [1349, 417] width 82 height 13
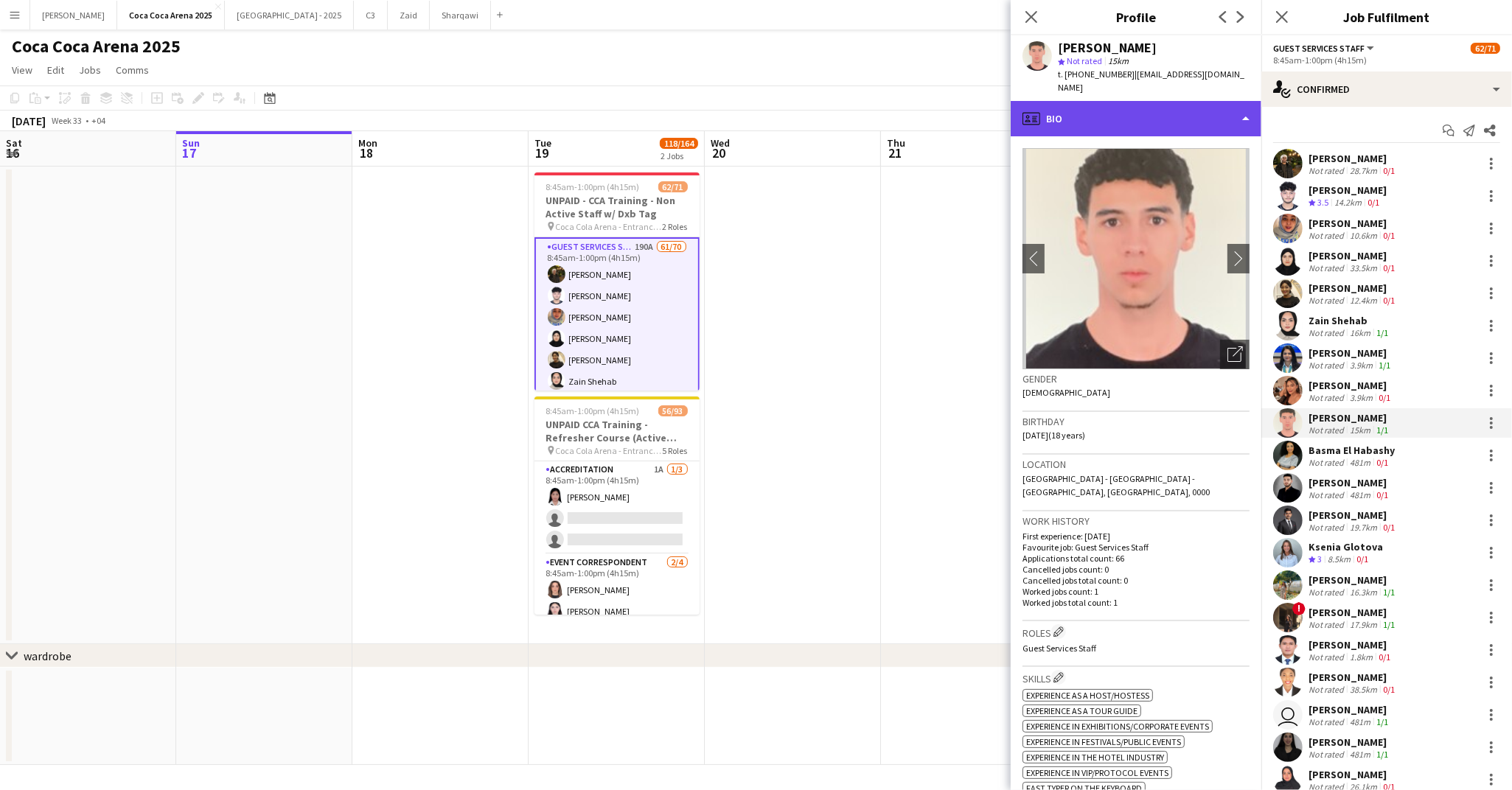
click at [1082, 115] on div "profile Bio" at bounding box center [1136, 118] width 250 height 35
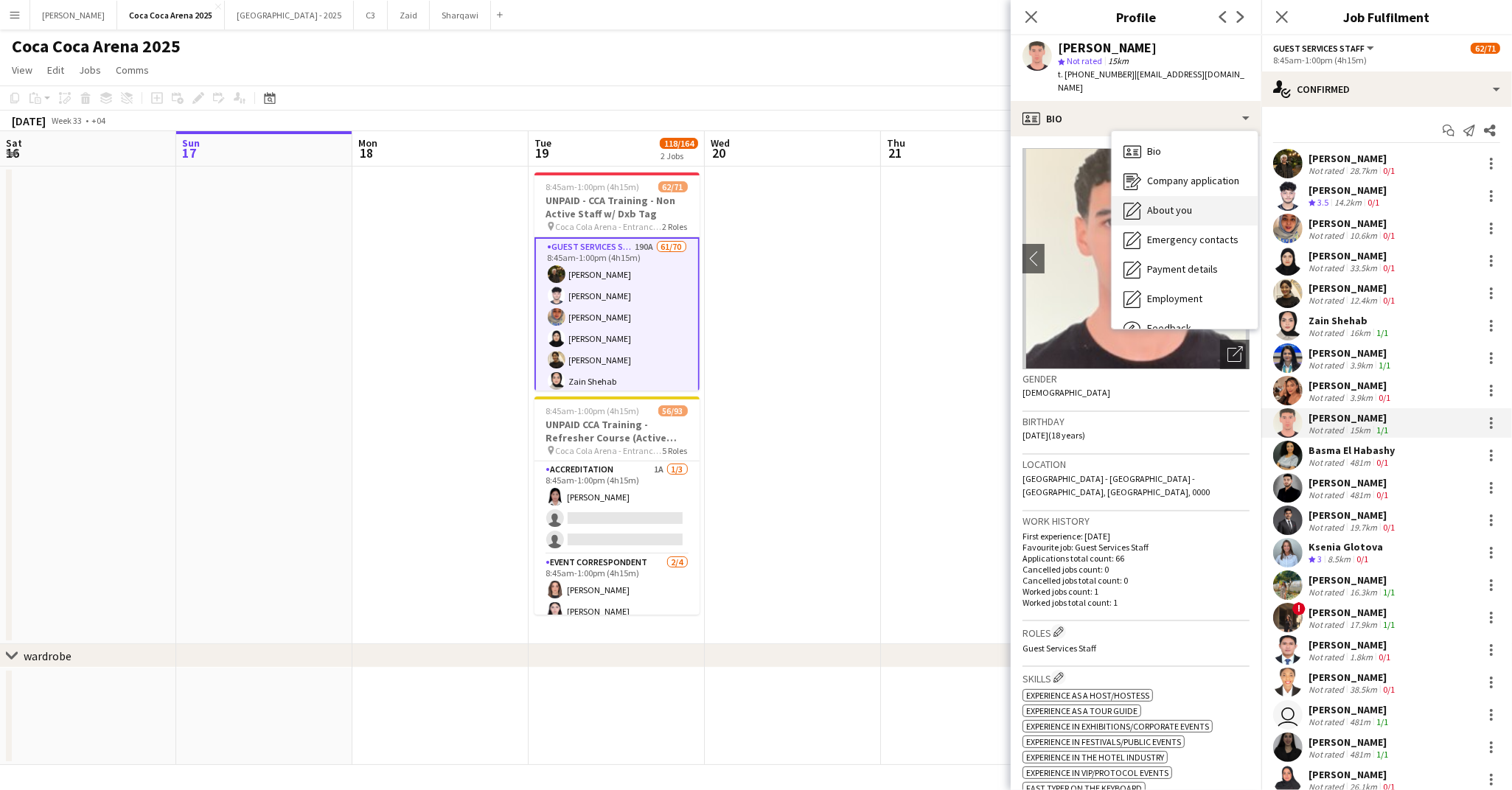
click at [1143, 196] on div "About you About you" at bounding box center [1184, 211] width 146 height 30
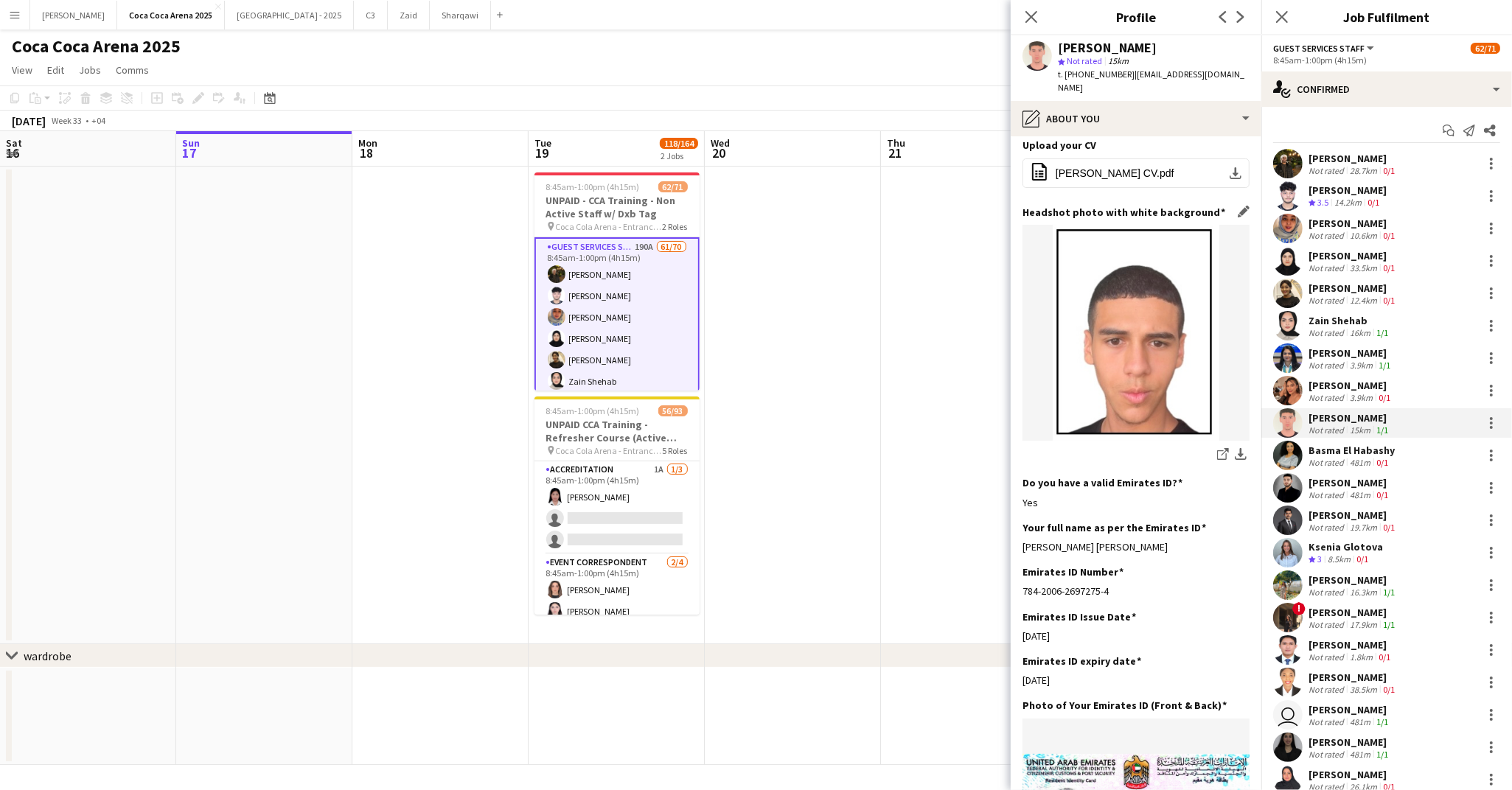
scroll to position [145, 0]
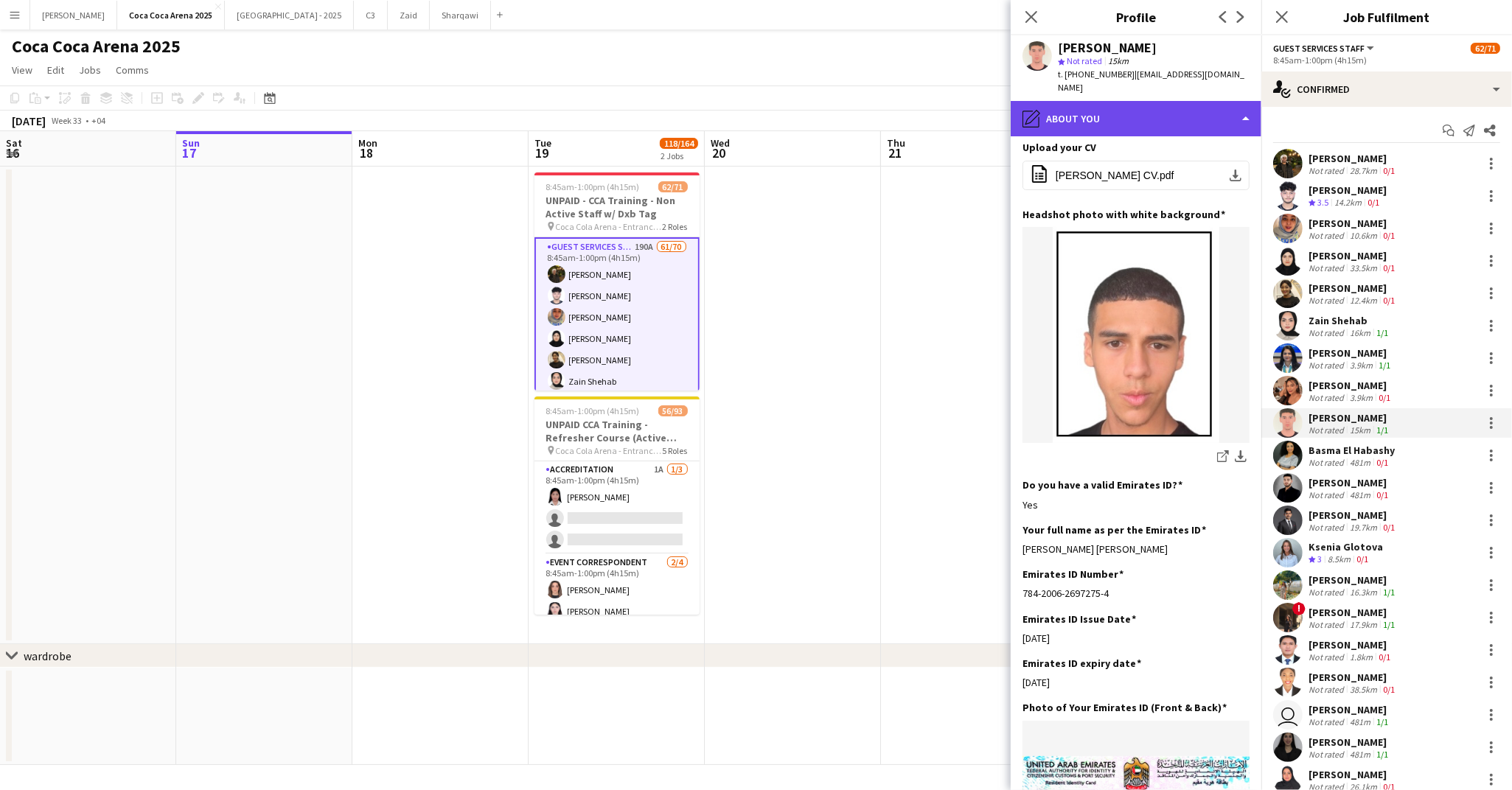
click at [1062, 101] on div "pencil4 About you" at bounding box center [1136, 118] width 250 height 35
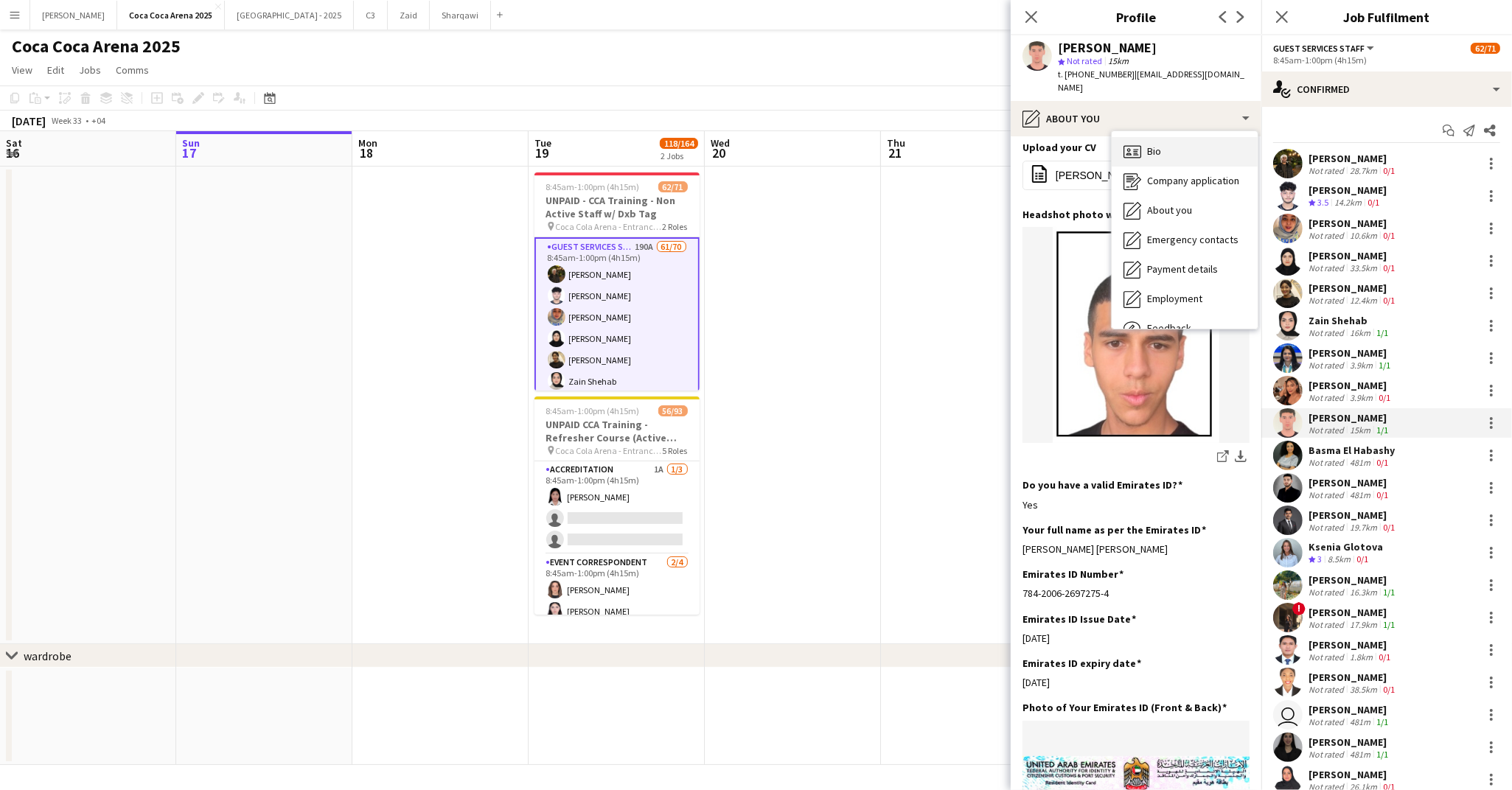
click at [1144, 143] on div "Bio Bio" at bounding box center [1184, 152] width 146 height 30
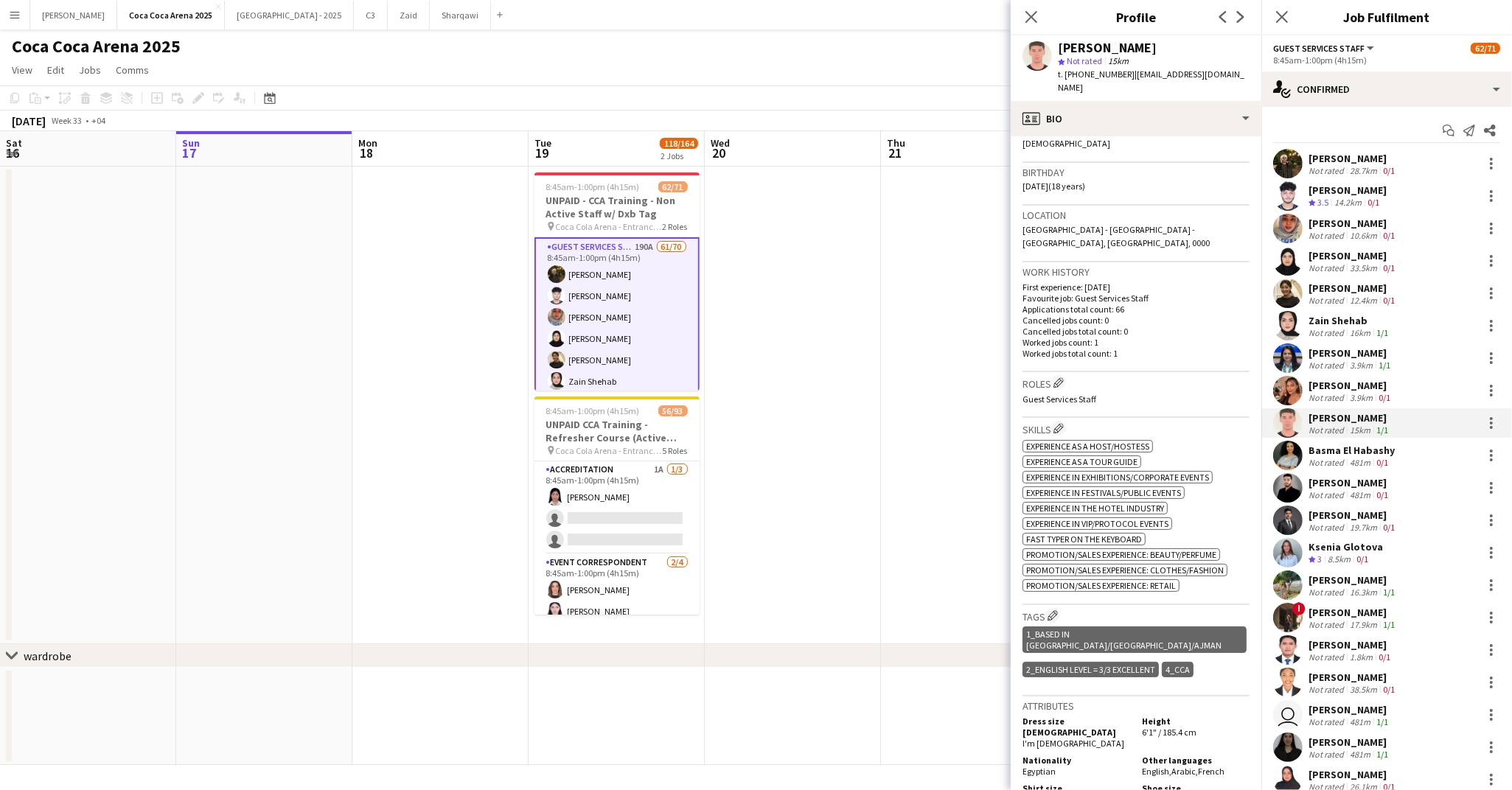
scroll to position [0, 0]
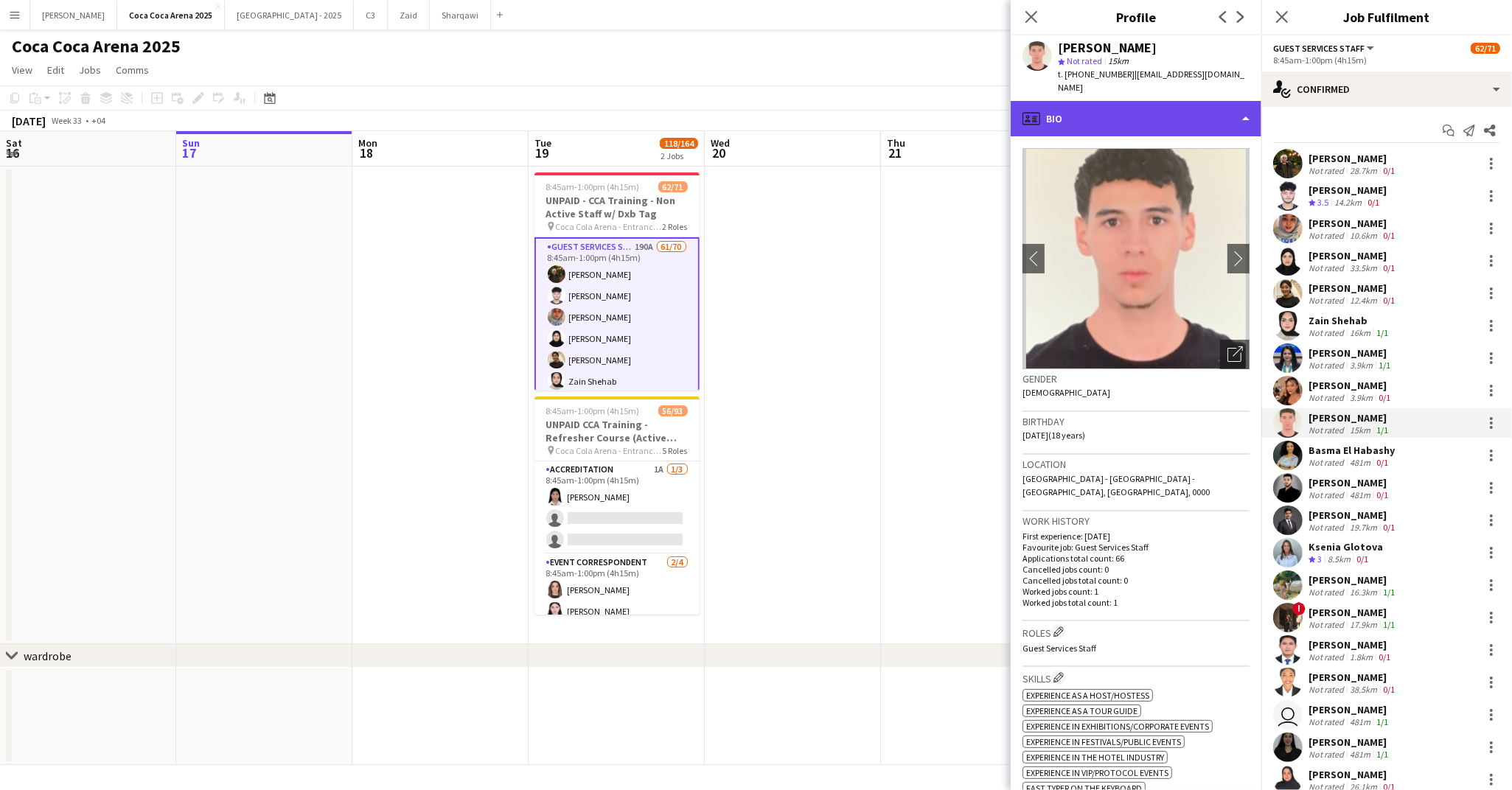
click at [1128, 117] on div "profile Bio" at bounding box center [1136, 118] width 250 height 35
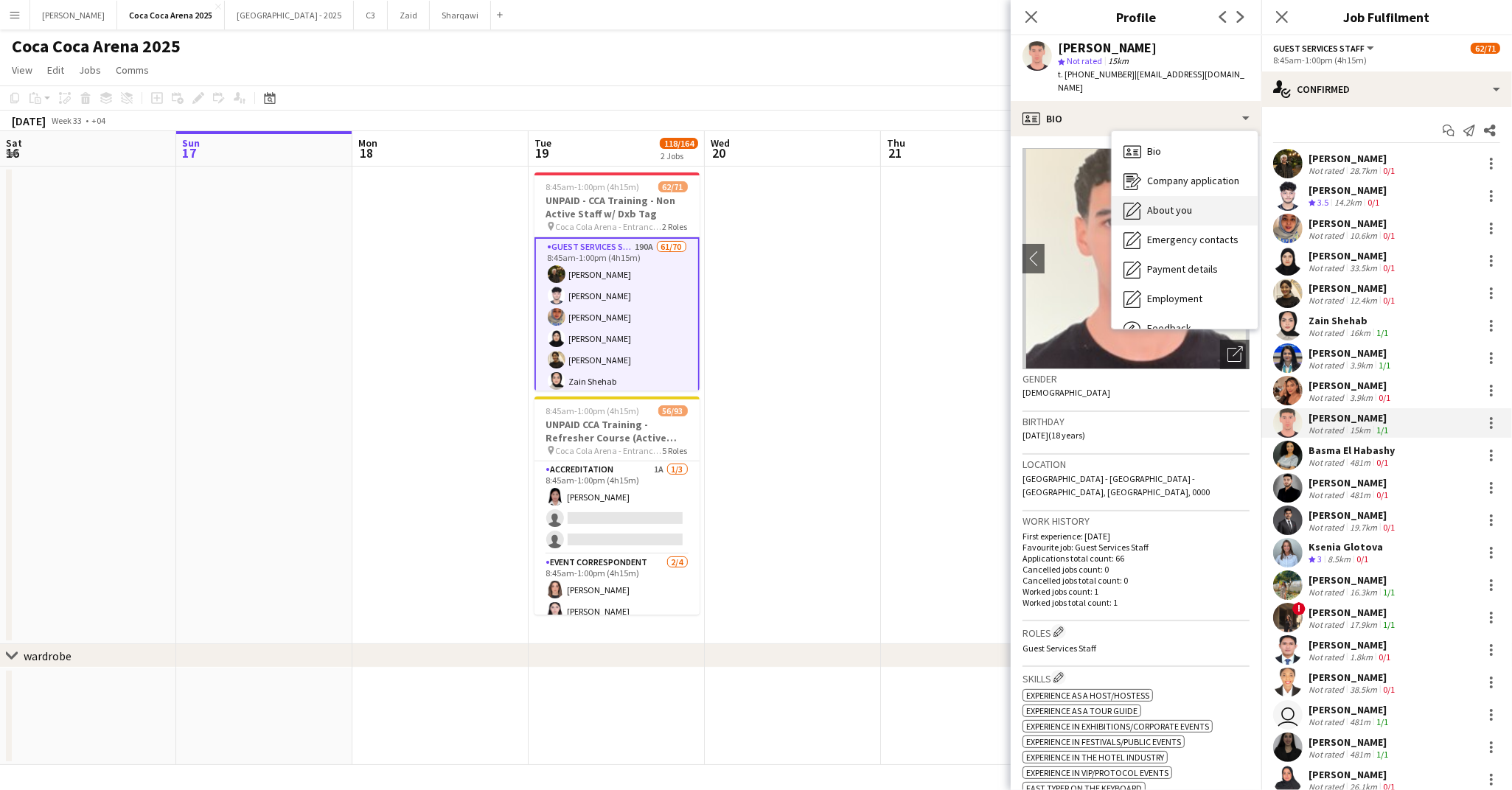
click at [1164, 204] on span "About you" at bounding box center [1169, 210] width 45 height 13
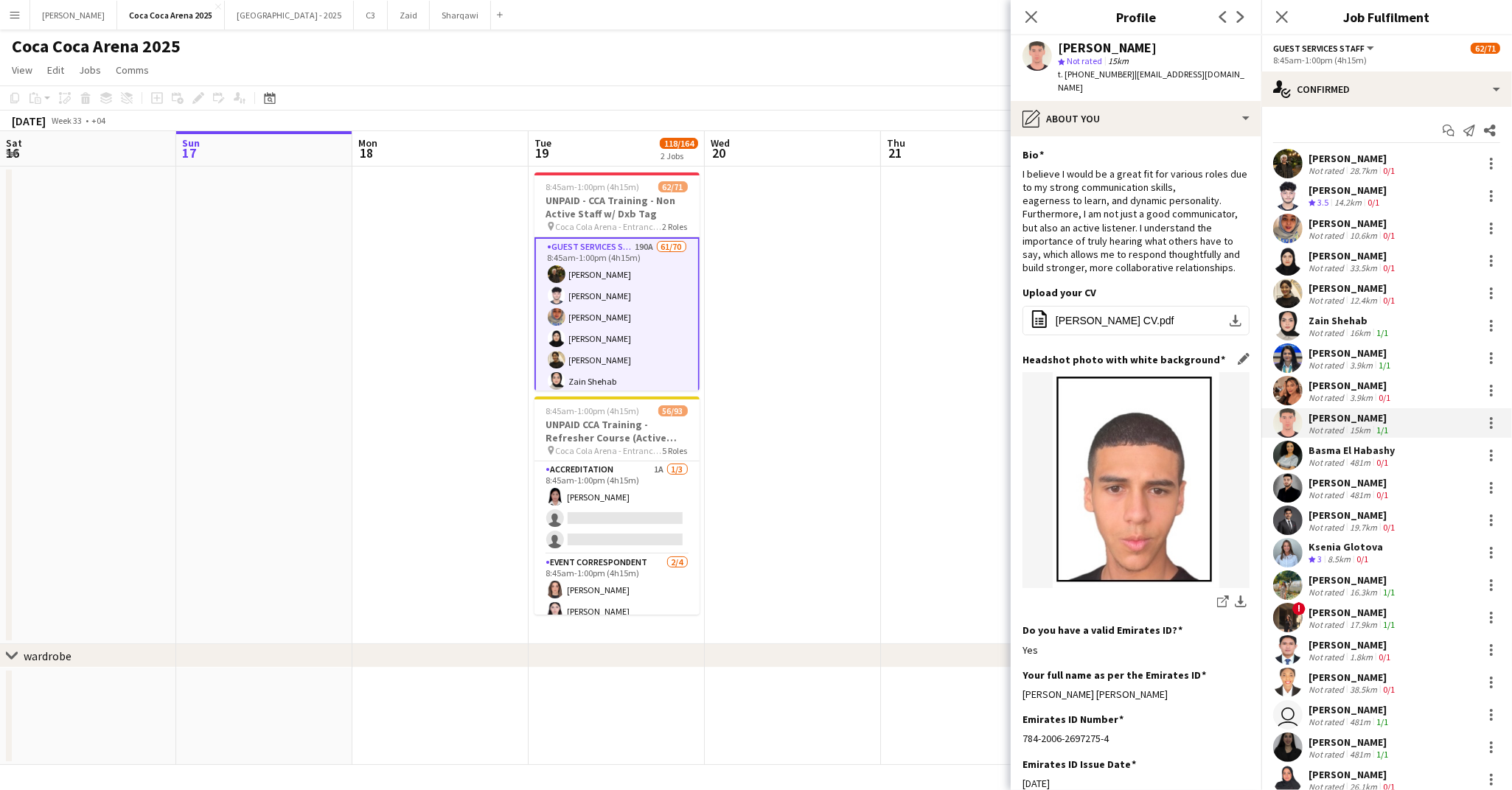
scroll to position [186, 0]
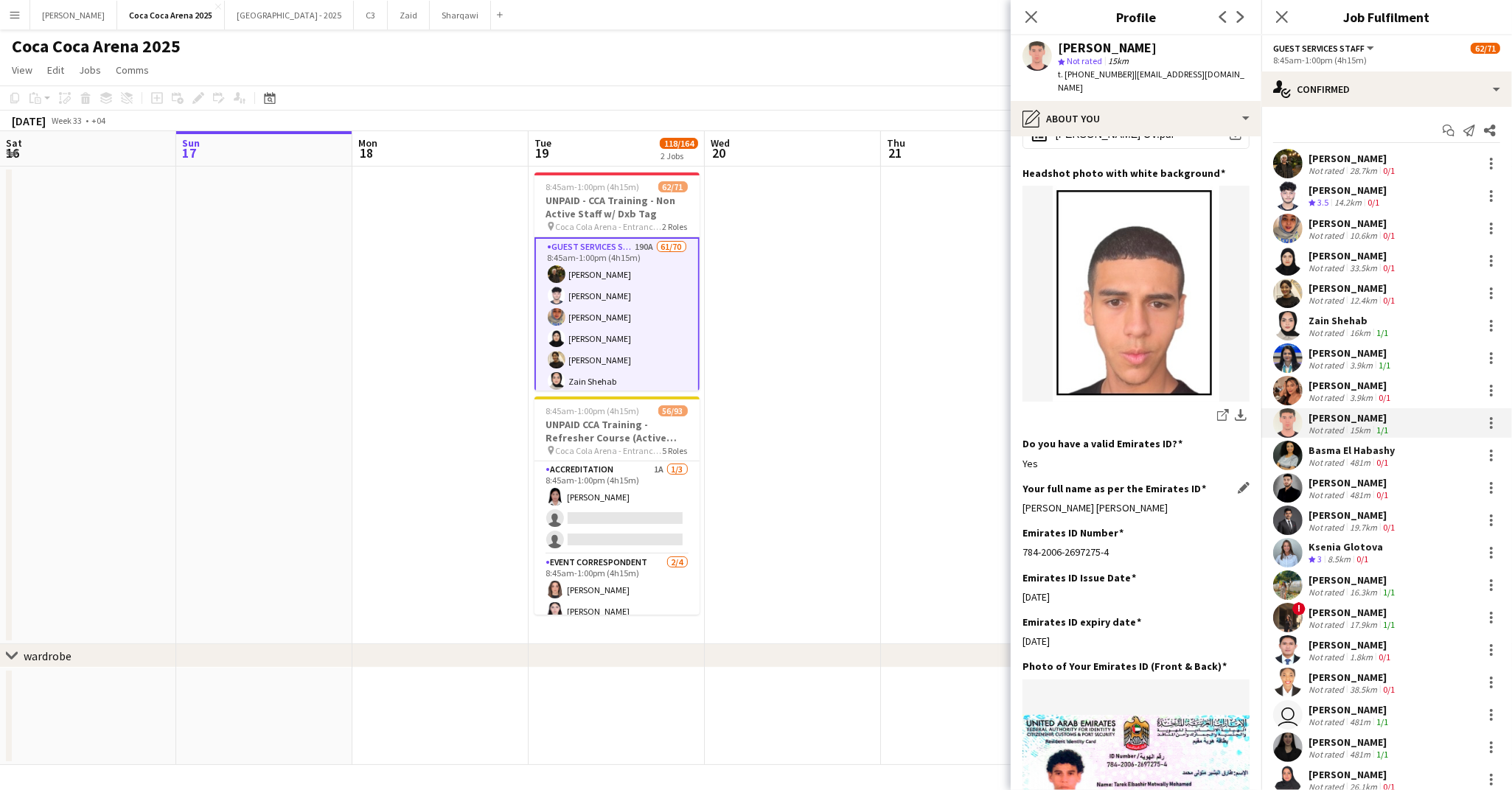
drag, startPoint x: 1170, startPoint y: 489, endPoint x: 1024, endPoint y: 491, distance: 146.0
click at [1024, 501] on div "[PERSON_NAME] [PERSON_NAME]" at bounding box center [1135, 507] width 227 height 13
copy div "[PERSON_NAME] [PERSON_NAME]"
drag, startPoint x: 1116, startPoint y: 540, endPoint x: 1026, endPoint y: 540, distance: 90.0
click at [1026, 545] on div "784-2006-2697275-4" at bounding box center [1135, 551] width 227 height 13
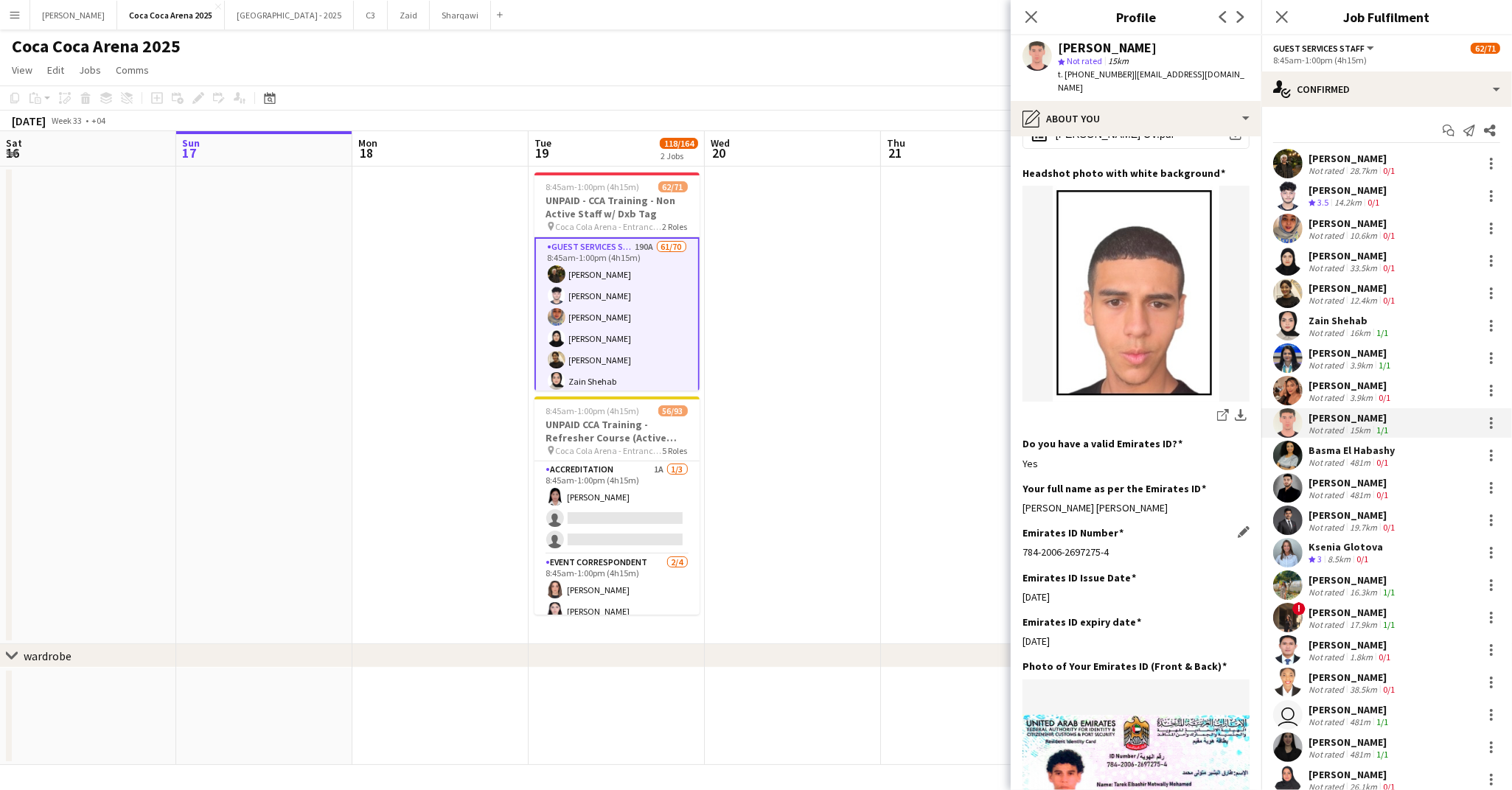
copy div "84-2006-2697275-4"
copy div "784-2006-2697275-4"
click at [1242, 409] on app-icon "download-bottom" at bounding box center [1240, 416] width 11 height 14
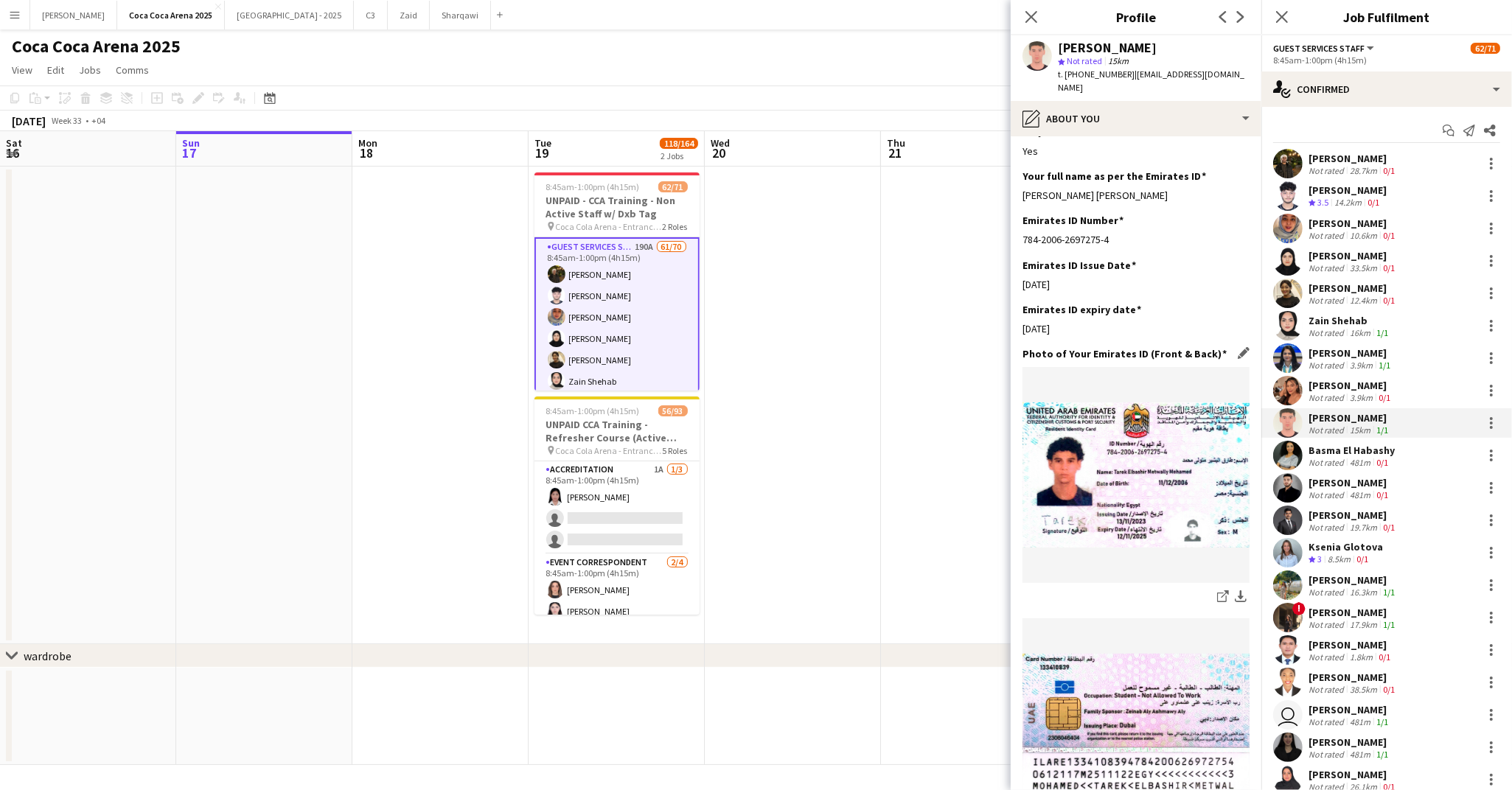
scroll to position [503, 0]
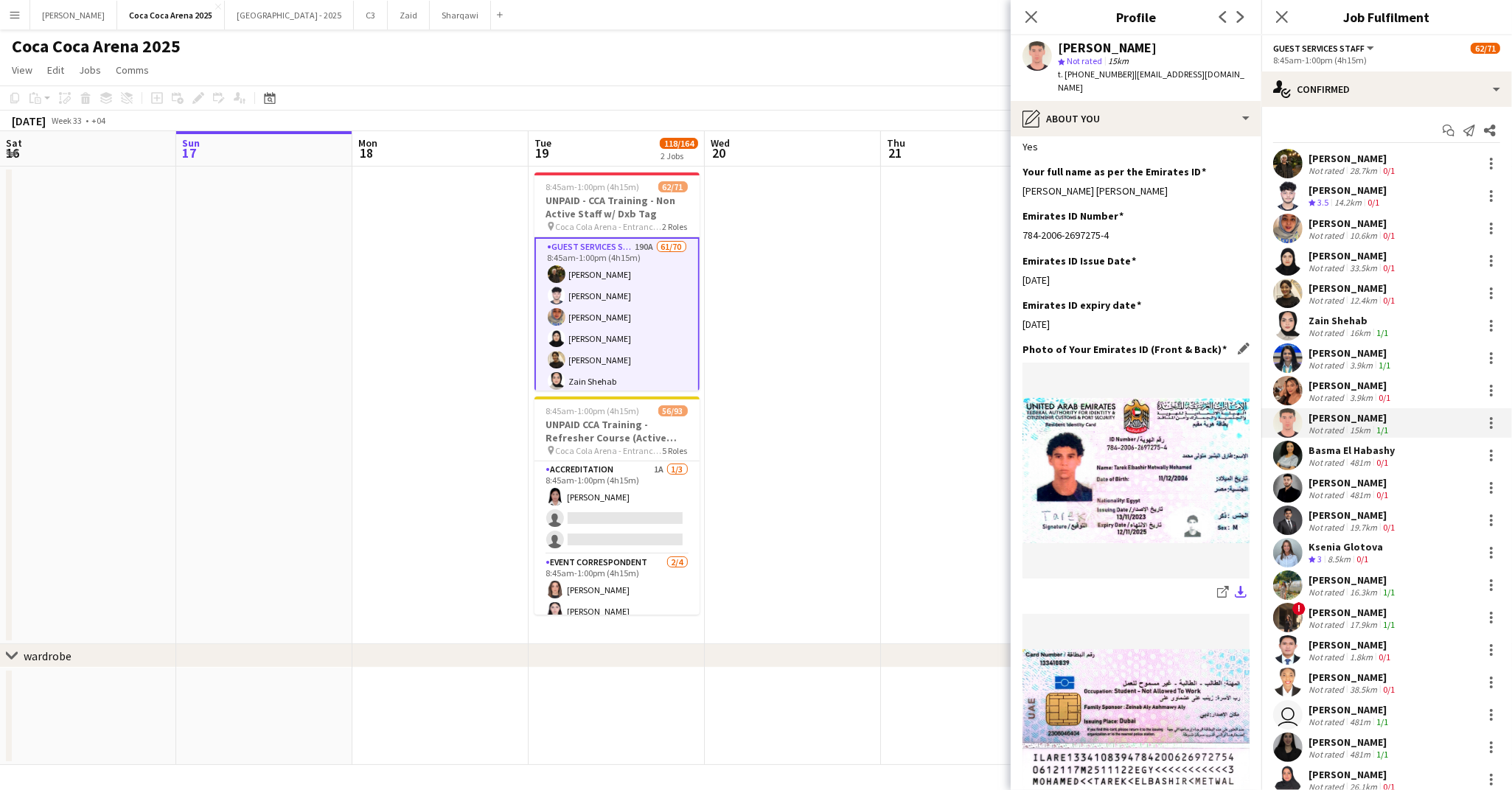
click at [1237, 586] on app-icon "download-bottom" at bounding box center [1240, 593] width 11 height 14
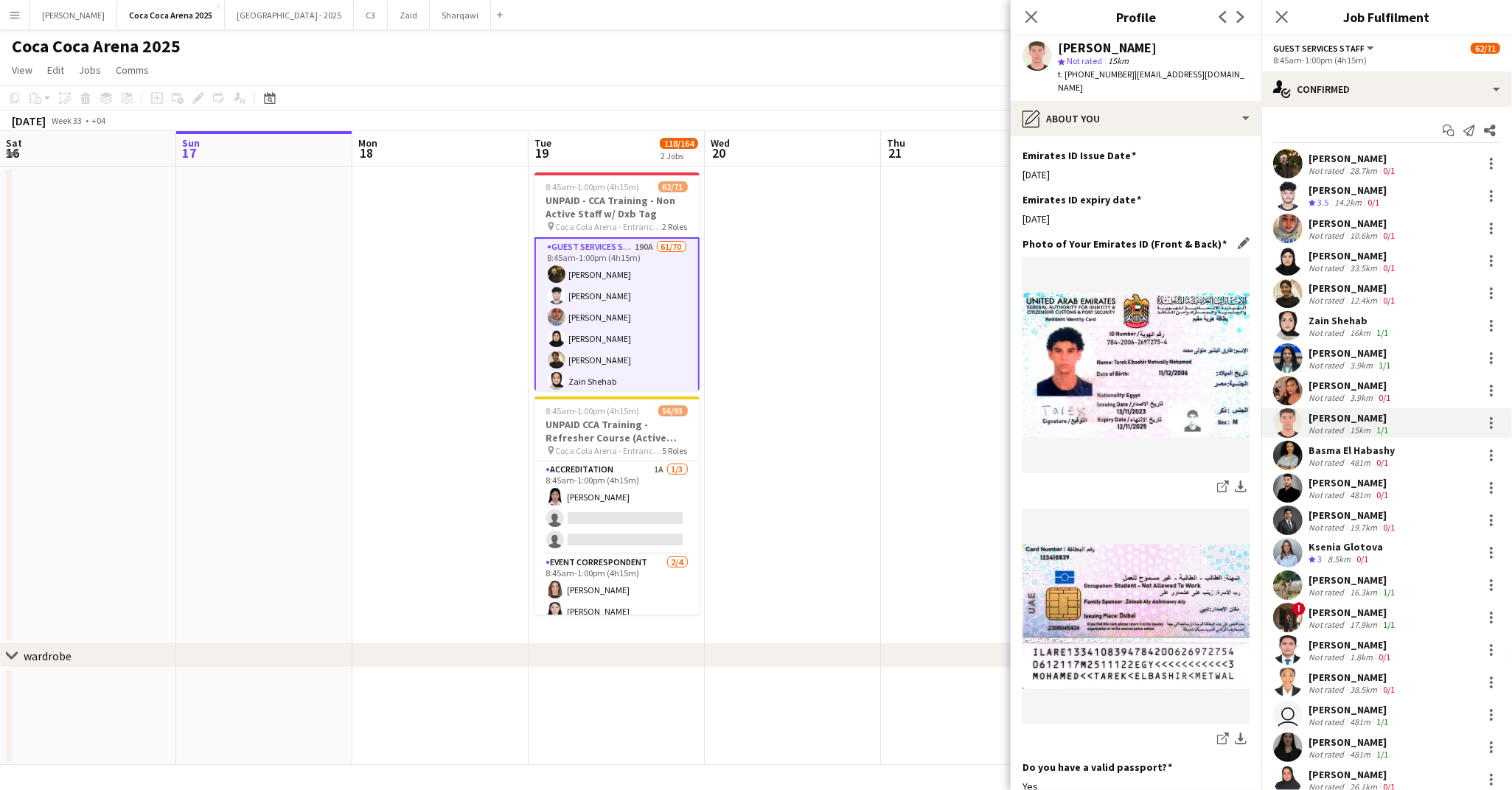
scroll to position [634, 0]
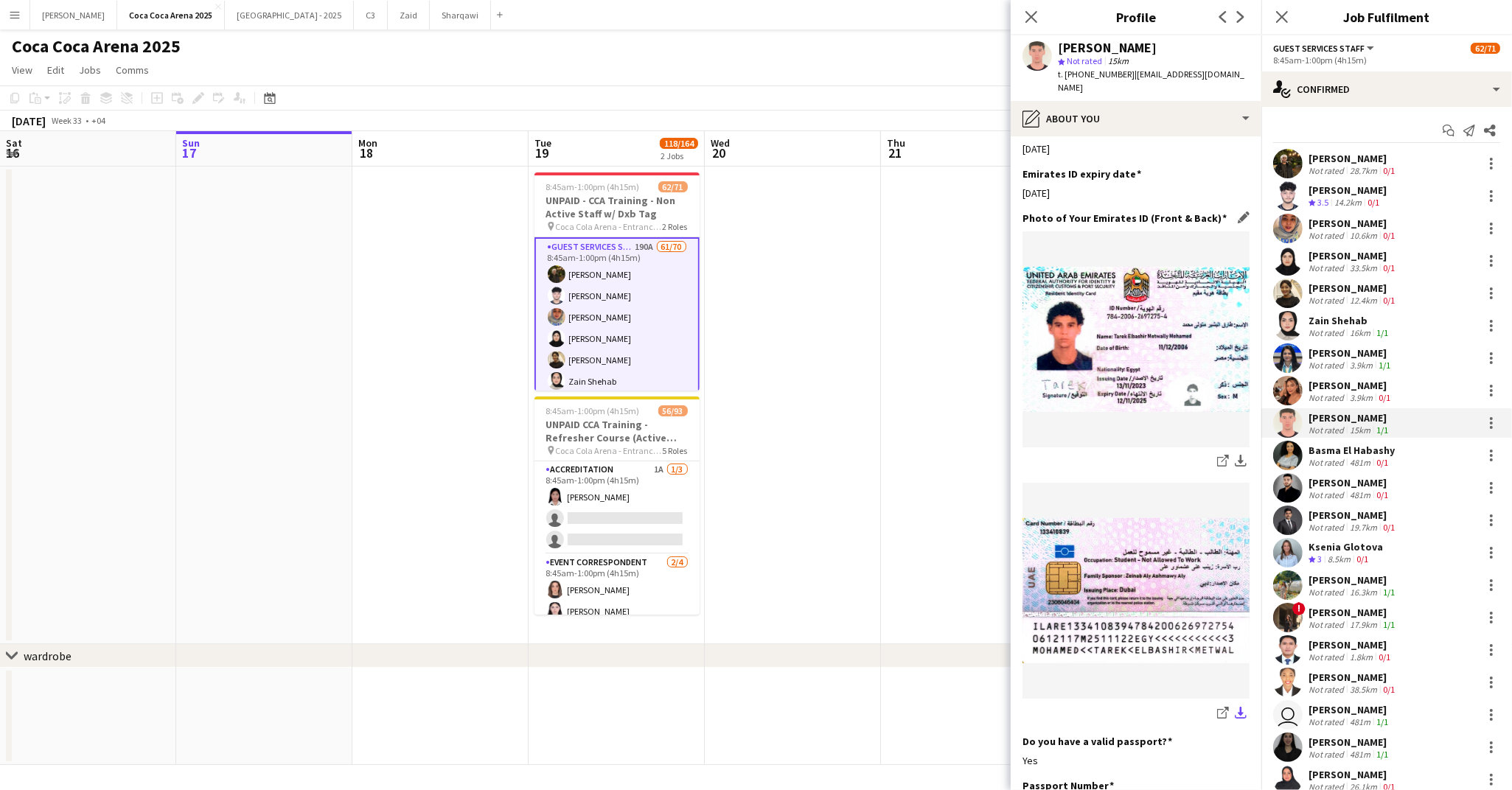
click at [1239, 707] on app-icon "download-bottom" at bounding box center [1240, 714] width 11 height 14
click at [1037, 52] on app-user-avatar at bounding box center [1037, 56] width 30 height 30
click at [1117, 101] on div "pencil4 About you" at bounding box center [1136, 118] width 250 height 35
click at [1135, 145] on icon at bounding box center [1132, 151] width 18 height 12
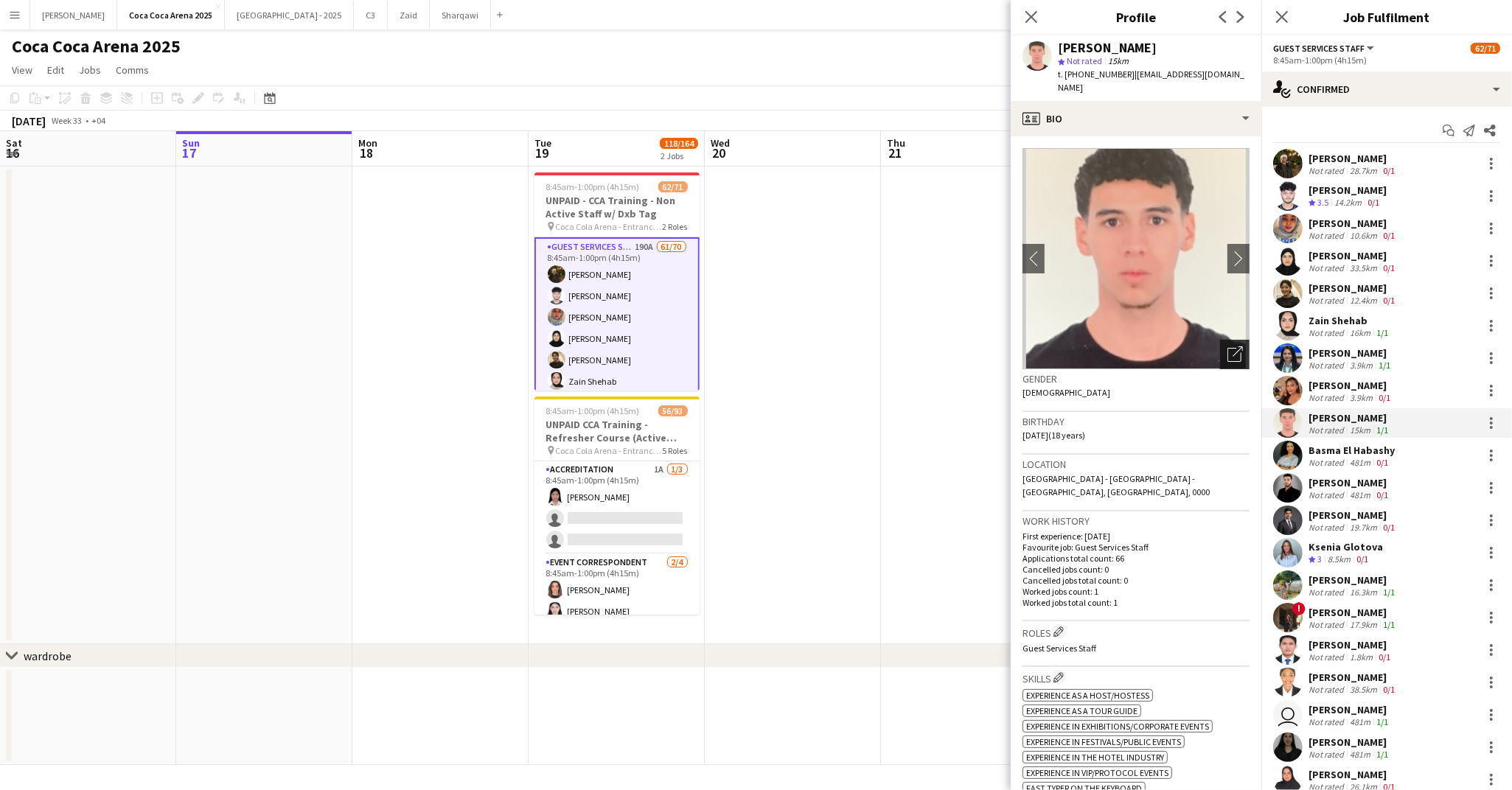
click at [1242, 346] on icon "Open photos pop-in" at bounding box center [1236, 354] width 16 height 16
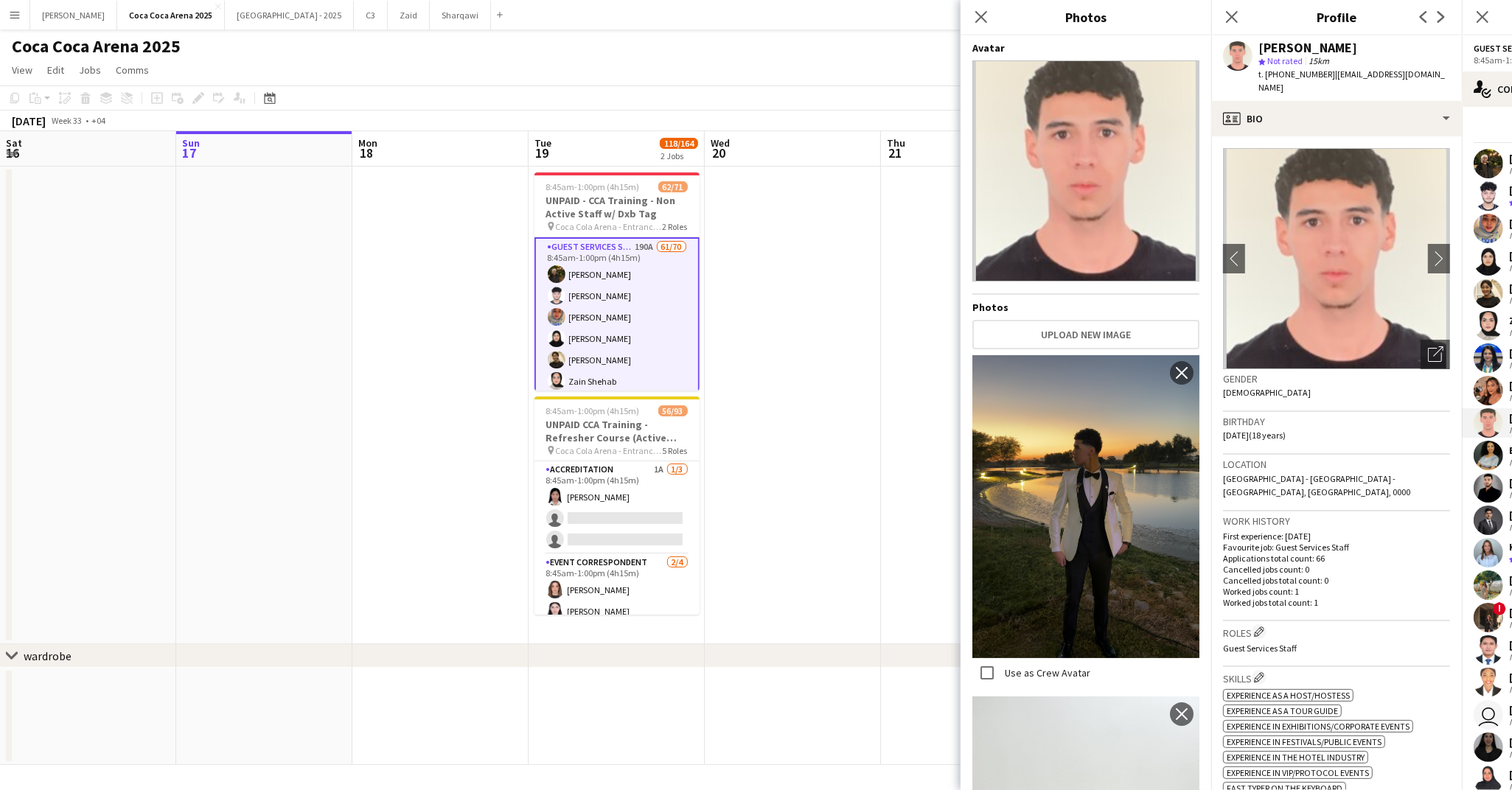
click at [1096, 227] on img at bounding box center [1085, 171] width 227 height 221
click at [980, 8] on app-icon "Close pop-in" at bounding box center [982, 17] width 21 height 21
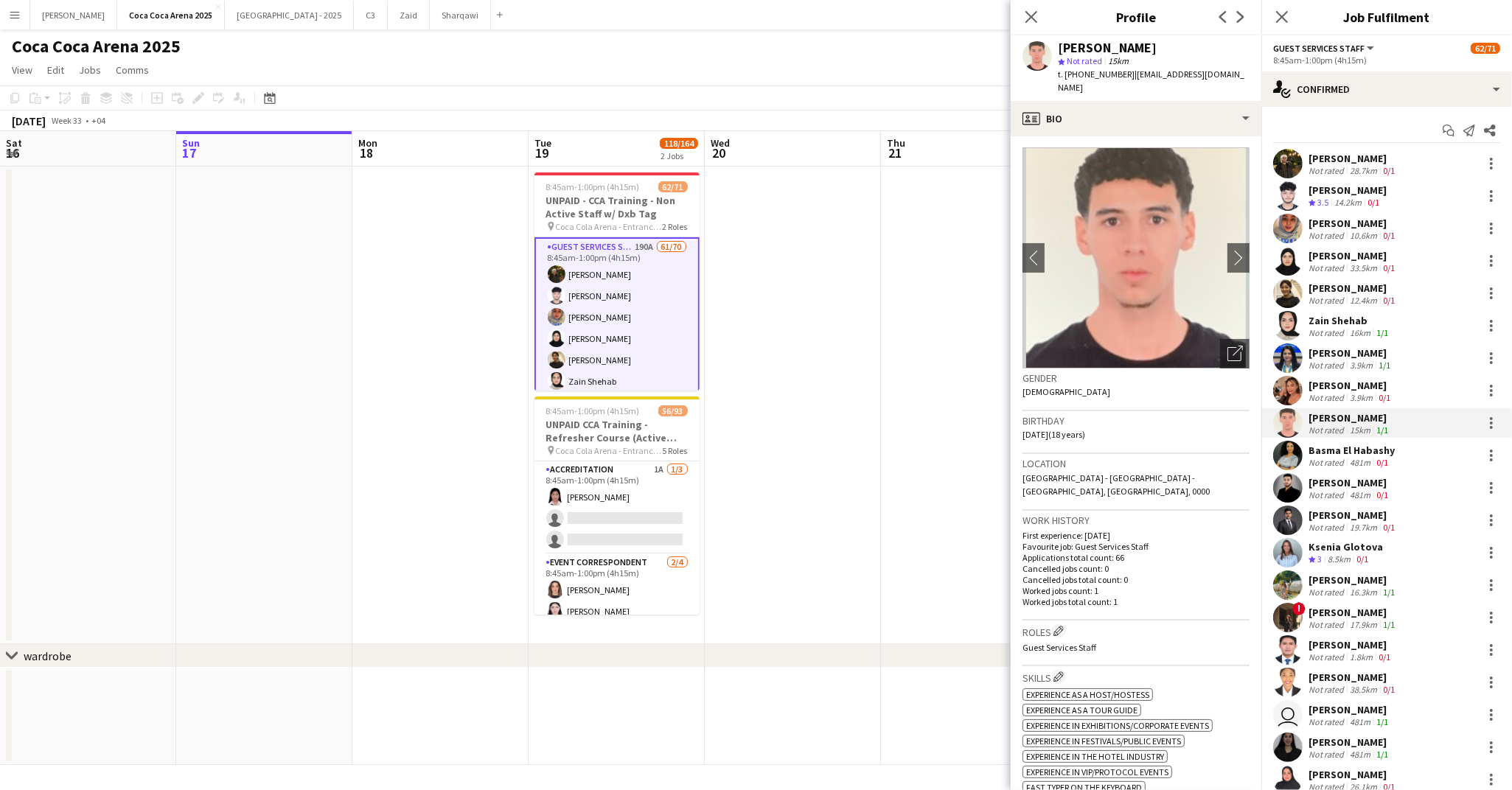
drag, startPoint x: 1150, startPoint y: 45, endPoint x: 1058, endPoint y: 48, distance: 92.0
click at [1058, 48] on div "[PERSON_NAME]" at bounding box center [1153, 47] width 192 height 13
copy div "[PERSON_NAME]"
click at [1354, 451] on div "Basma El Habashy" at bounding box center [1351, 450] width 87 height 13
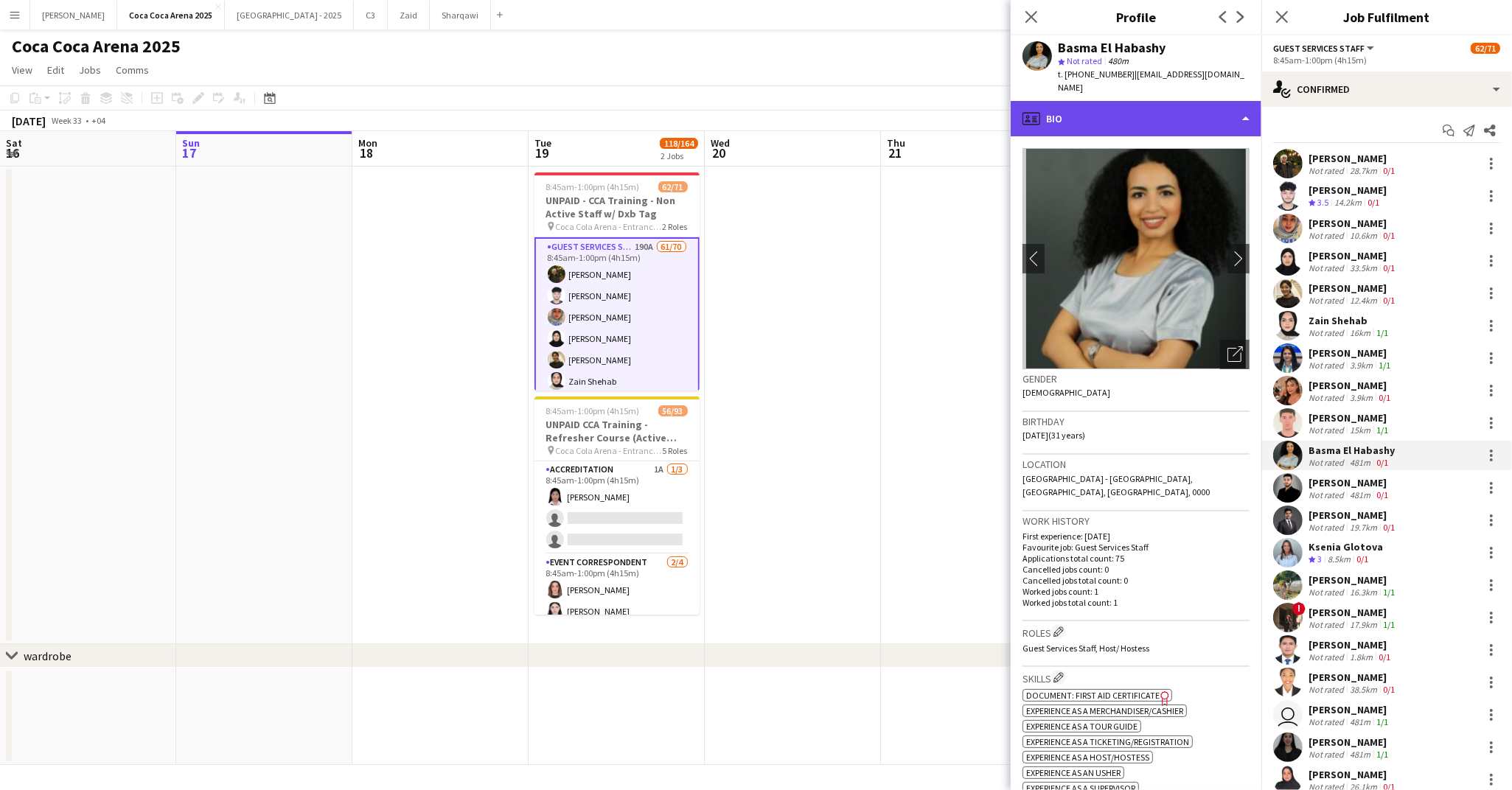
click at [1090, 107] on div "profile Bio" at bounding box center [1136, 118] width 250 height 35
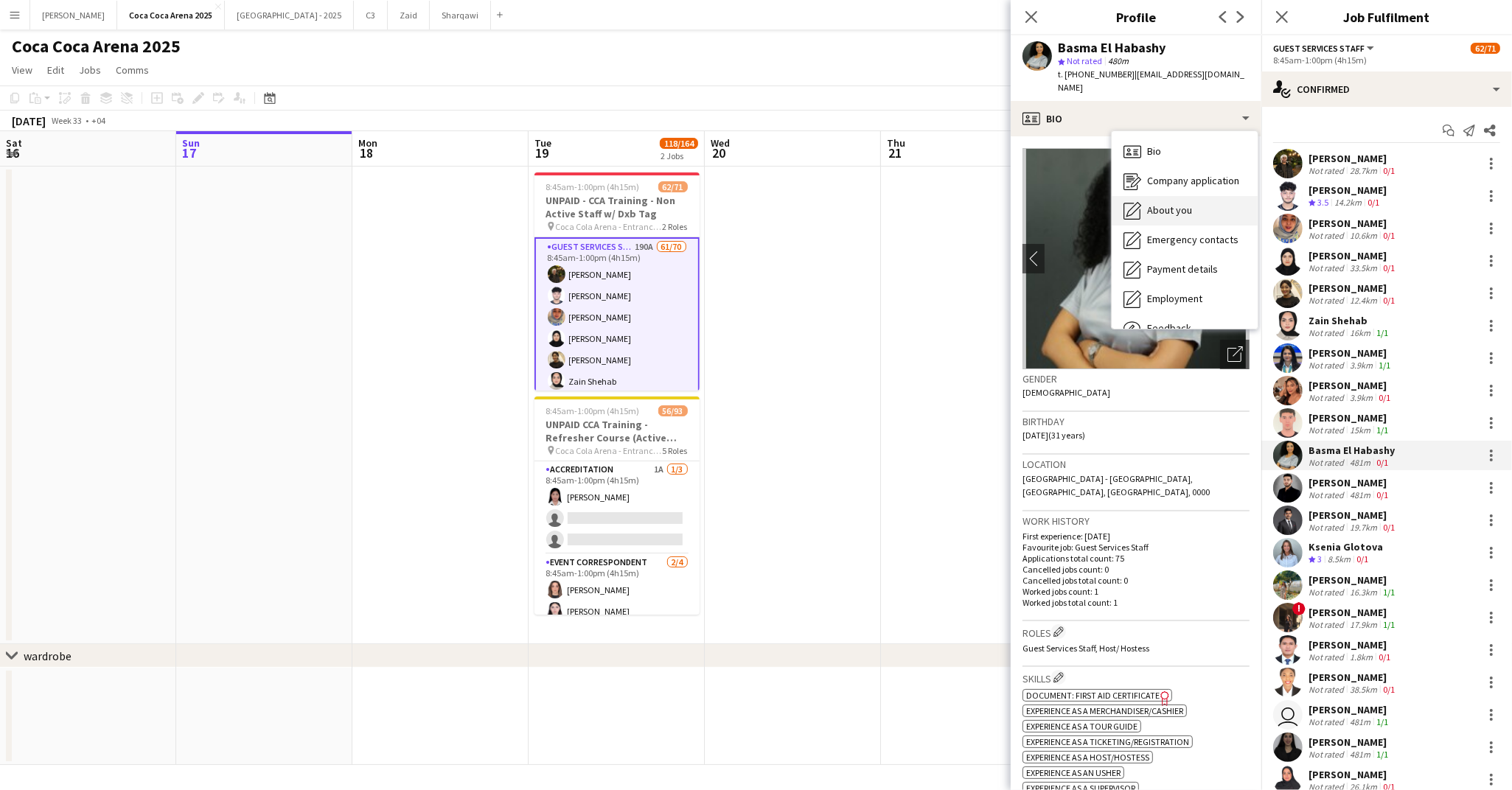
click at [1148, 196] on div "About you About you" at bounding box center [1184, 211] width 146 height 30
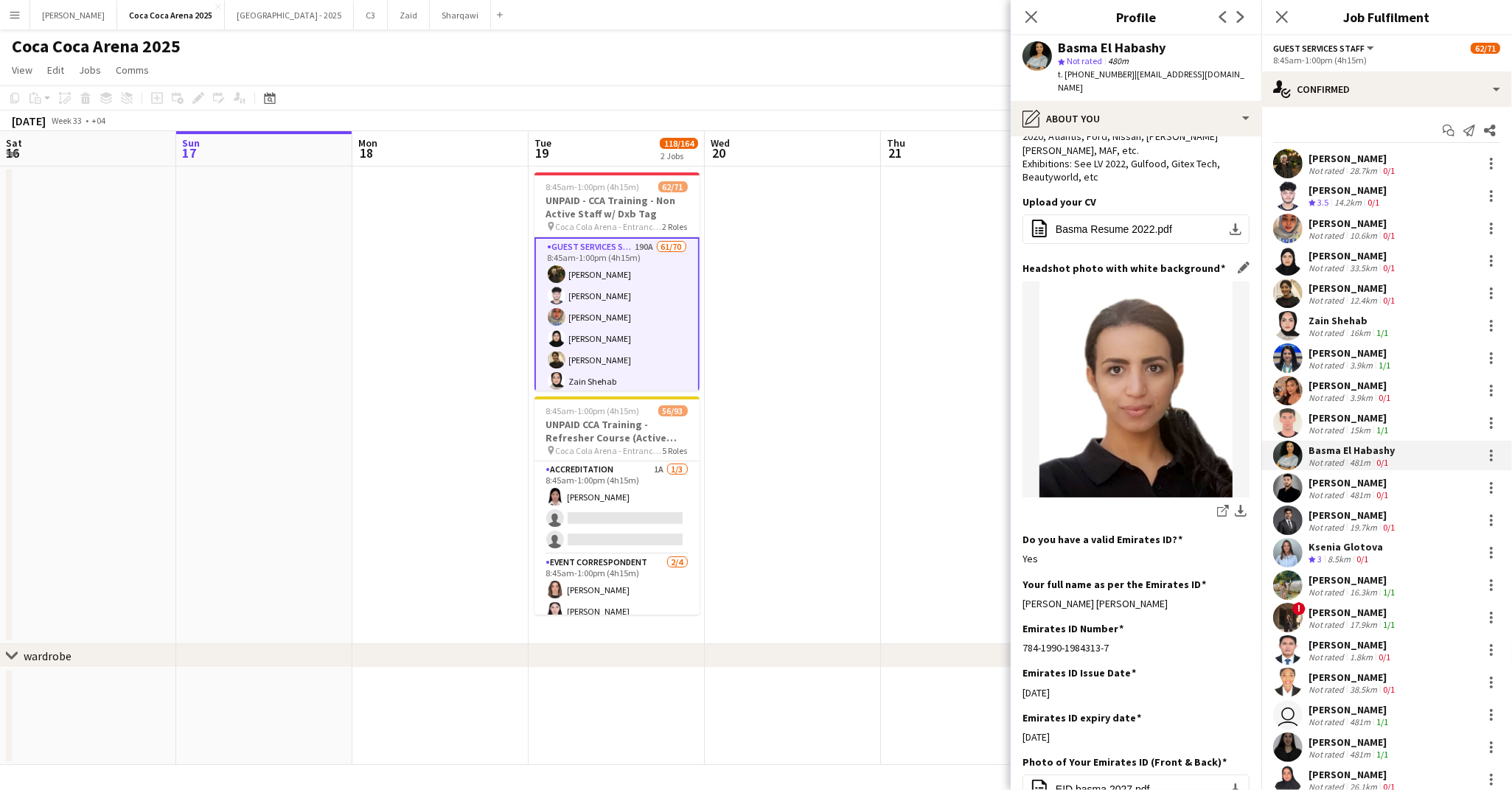
scroll to position [147, 0]
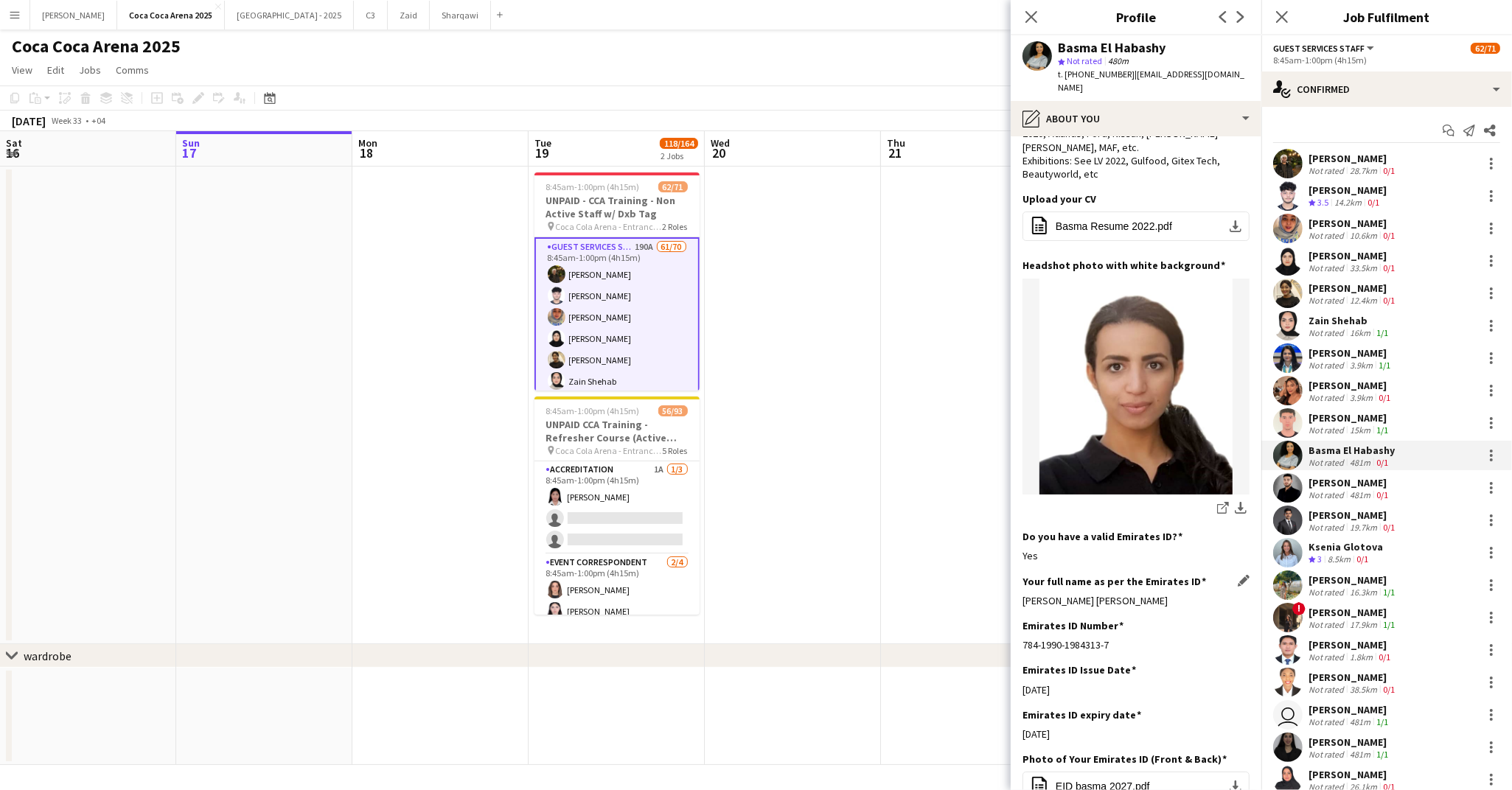
drag, startPoint x: 1207, startPoint y: 574, endPoint x: 1022, endPoint y: 576, distance: 185.0
click at [1022, 594] on div "[PERSON_NAME] [PERSON_NAME]" at bounding box center [1135, 600] width 227 height 13
copy div "[PERSON_NAME] [PERSON_NAME]"
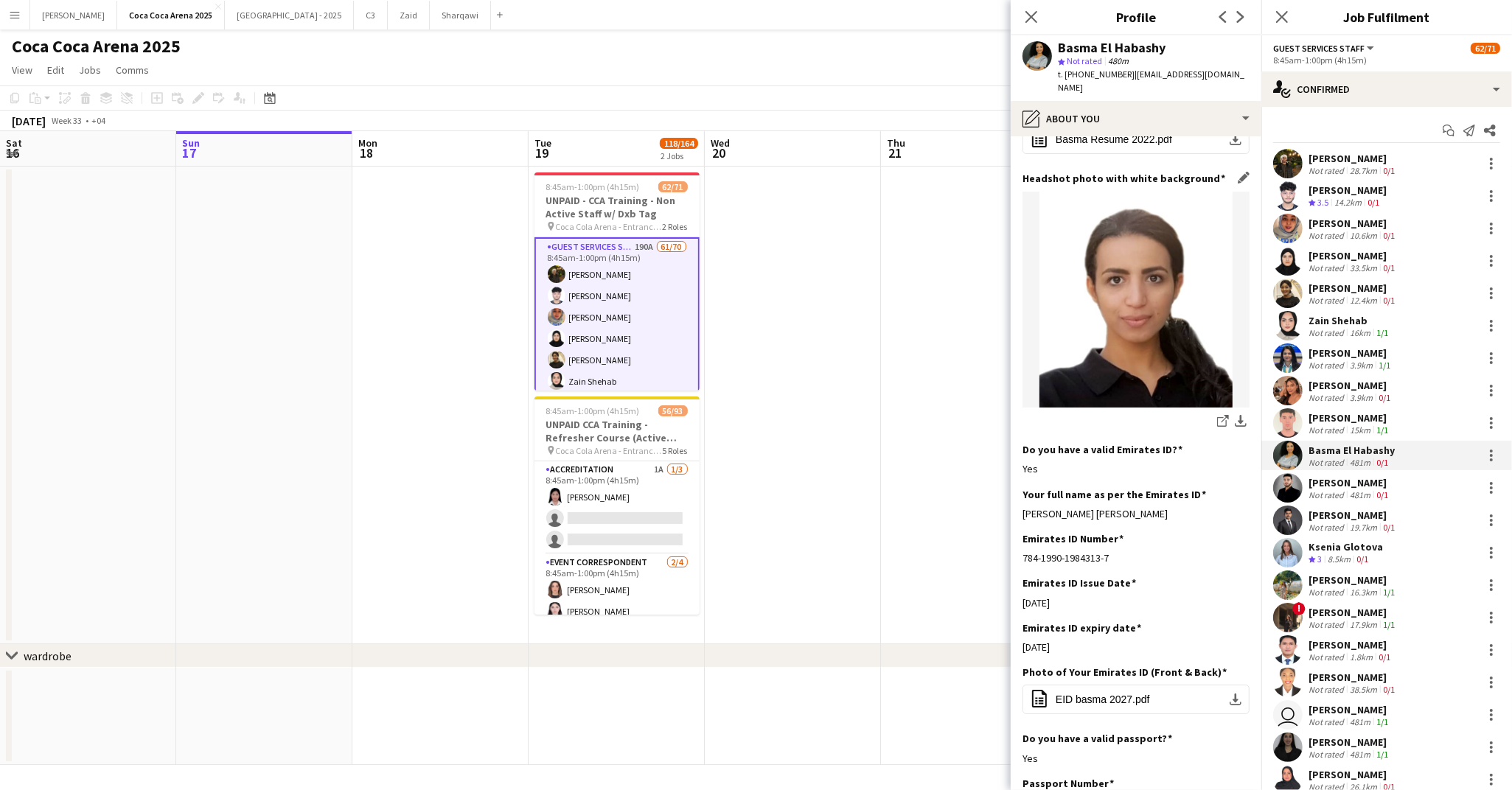
scroll to position [237, 0]
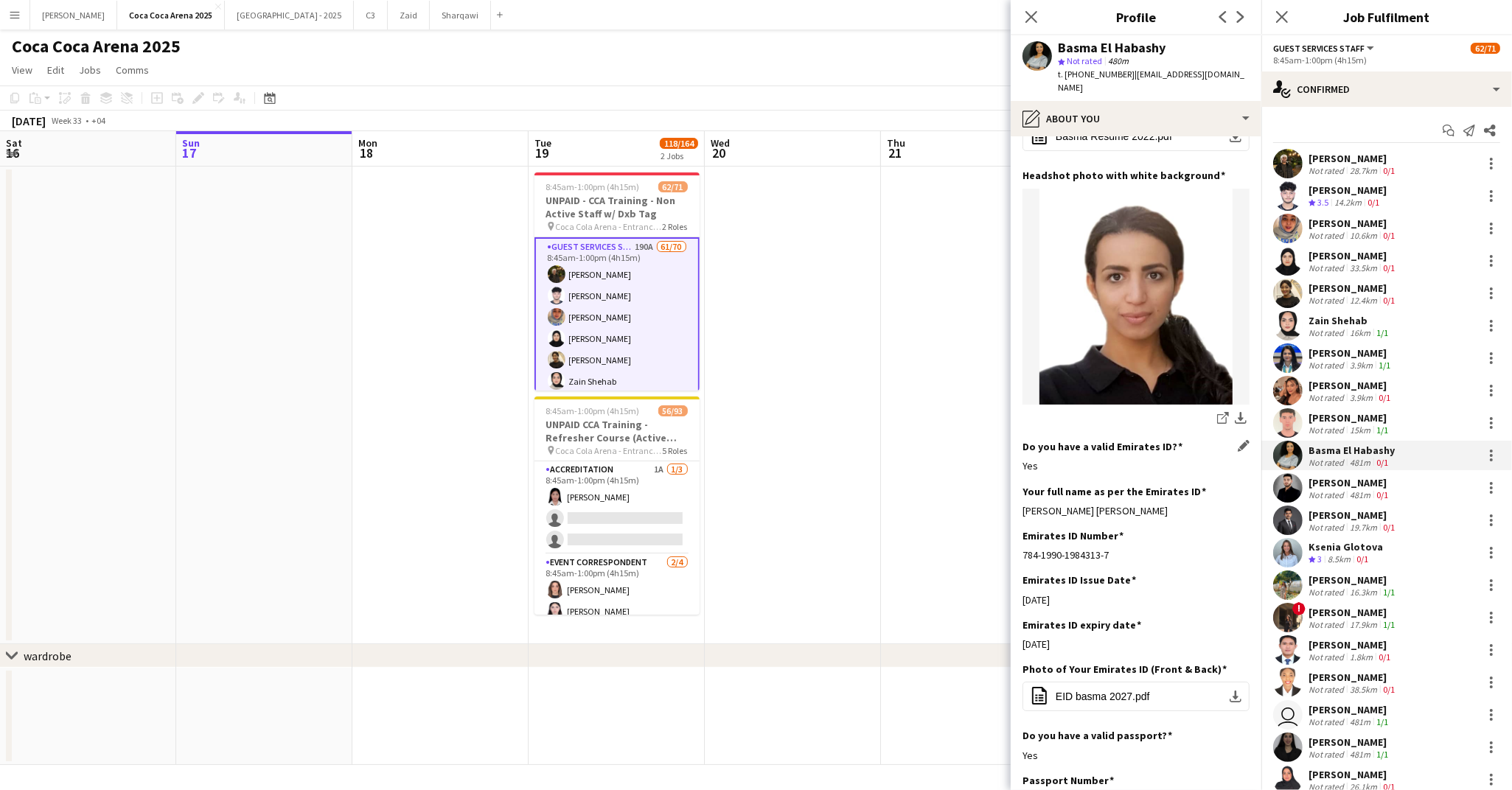
copy div "[PERSON_NAME] [PERSON_NAME]"
click at [1237, 412] on app-icon "download-bottom" at bounding box center [1240, 419] width 11 height 14
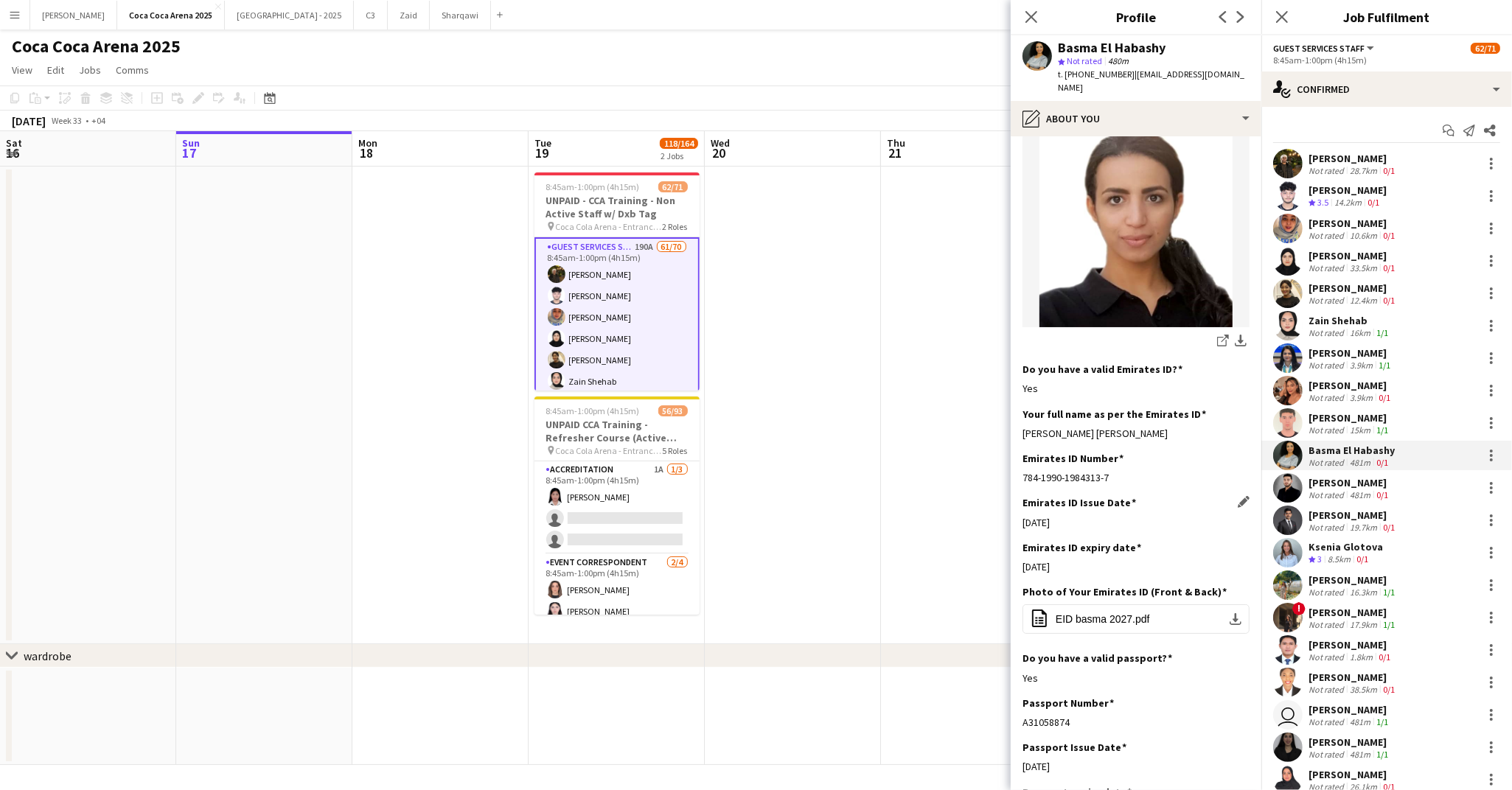
scroll to position [339, 0]
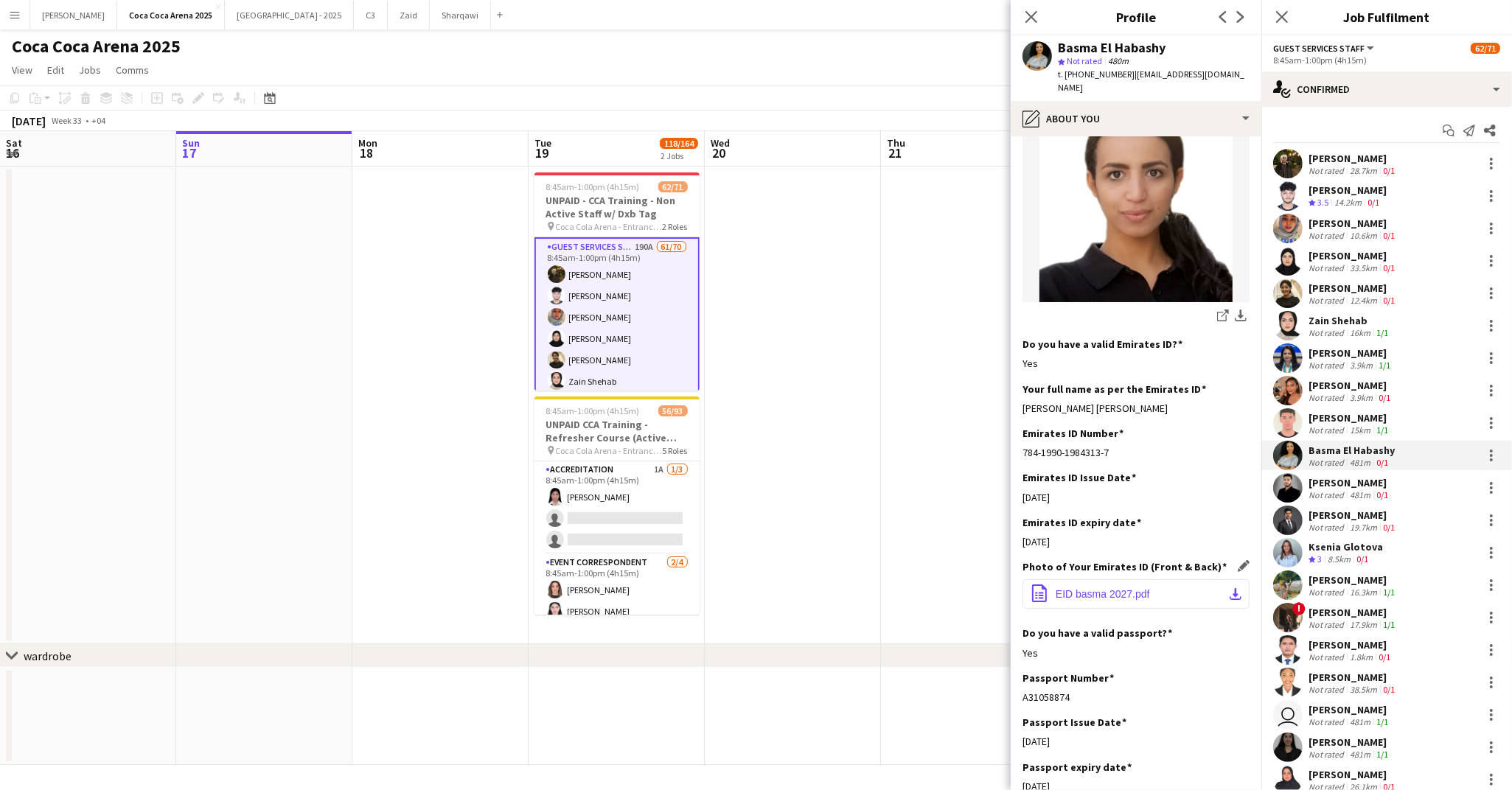
click at [1134, 588] on span "EID basma 2027.pdf" at bounding box center [1102, 593] width 94 height 11
drag, startPoint x: 1116, startPoint y: 423, endPoint x: 1015, endPoint y: 424, distance: 101.0
click at [1015, 424] on app-section-data-types "Bio Edit this field I am Basma El Habashi, I am [DEMOGRAPHIC_DATA] and I speak …" at bounding box center [1136, 463] width 250 height 654
drag, startPoint x: 1059, startPoint y: 44, endPoint x: 1162, endPoint y: 43, distance: 103.0
click at [1162, 43] on div "Basma El Habashy" at bounding box center [1111, 47] width 108 height 13
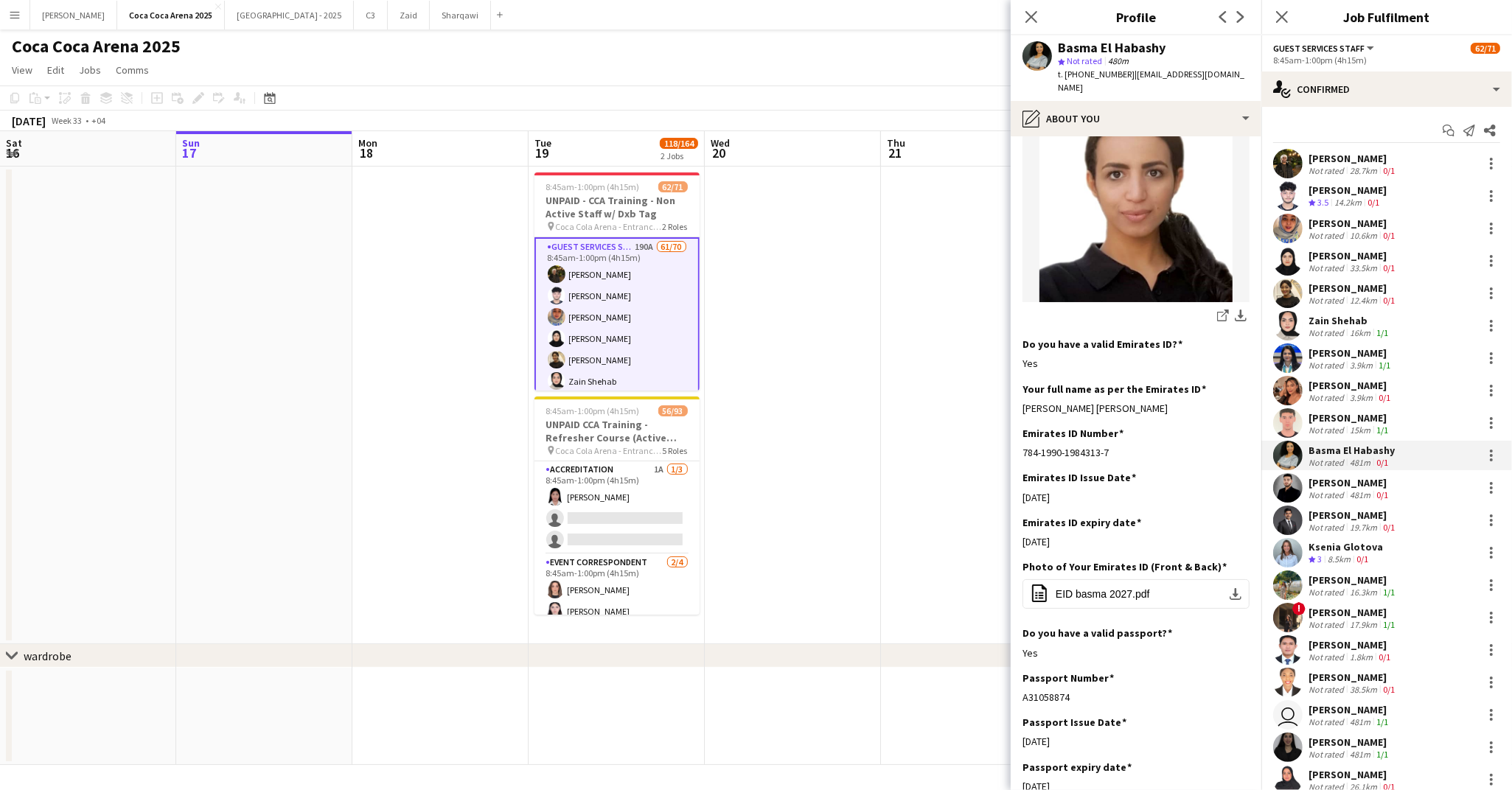
click at [1329, 483] on div "[PERSON_NAME]" at bounding box center [1349, 482] width 82 height 13
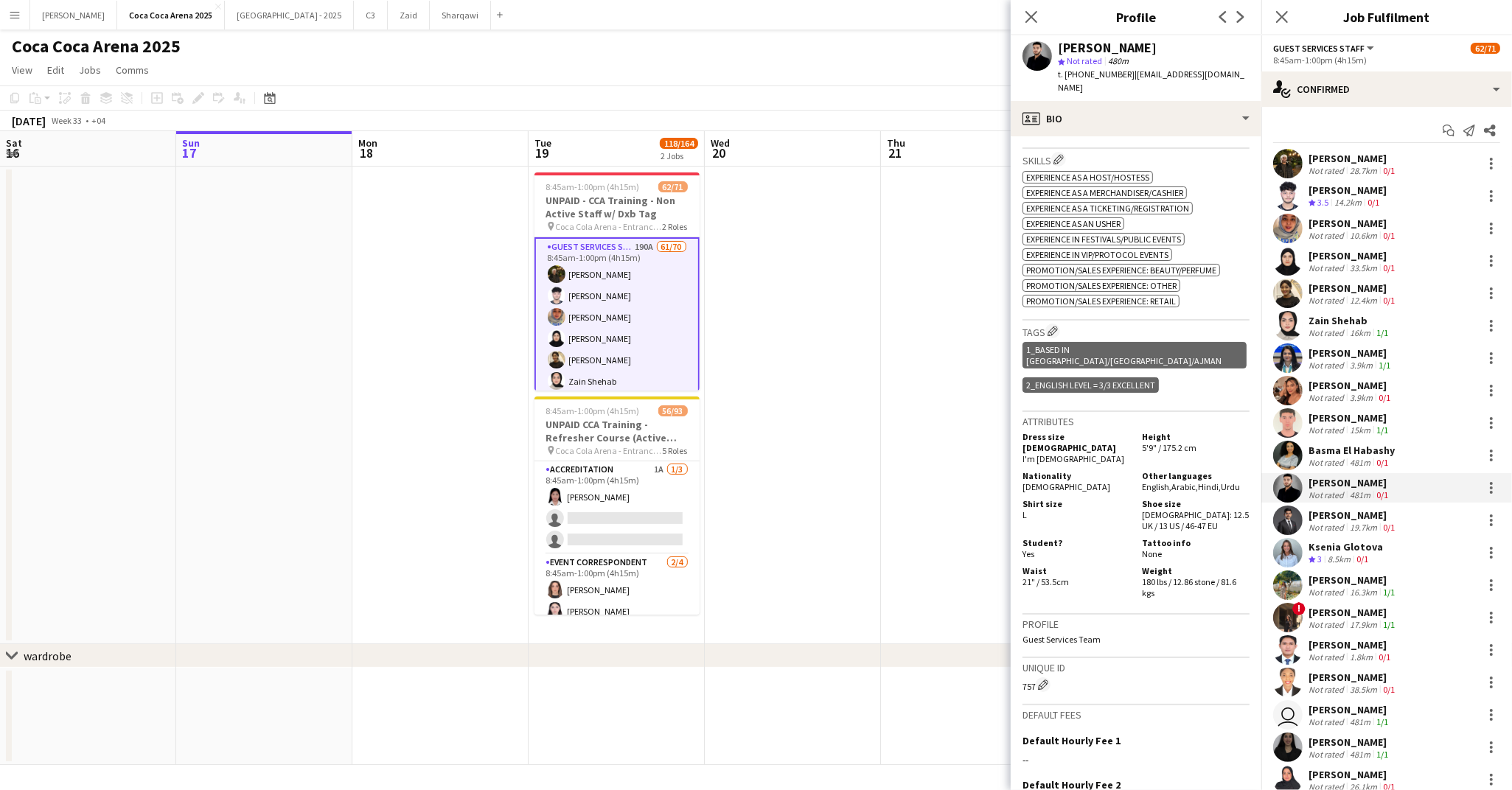
scroll to position [0, 0]
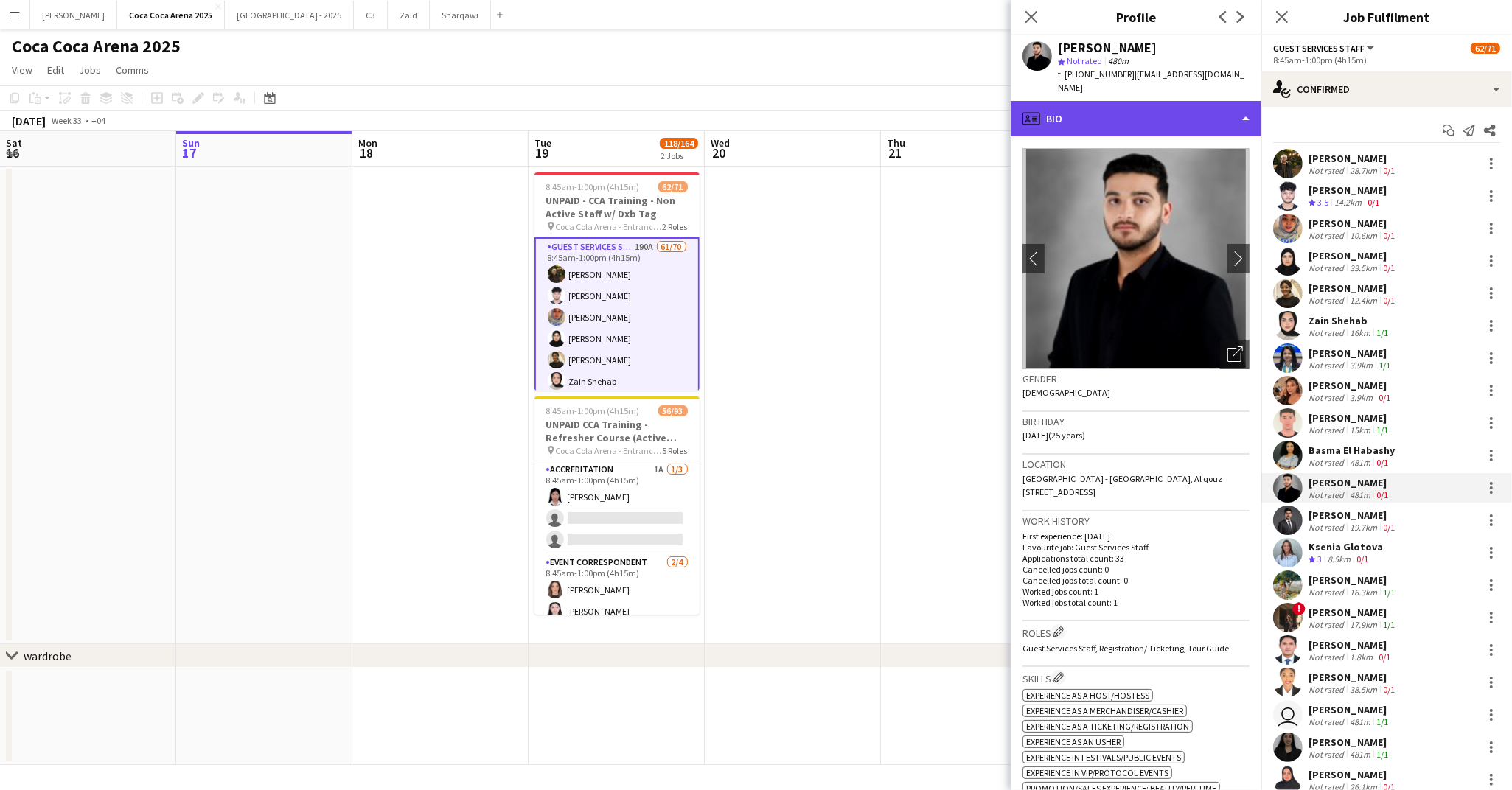
click at [1076, 104] on div "profile Bio" at bounding box center [1136, 118] width 250 height 35
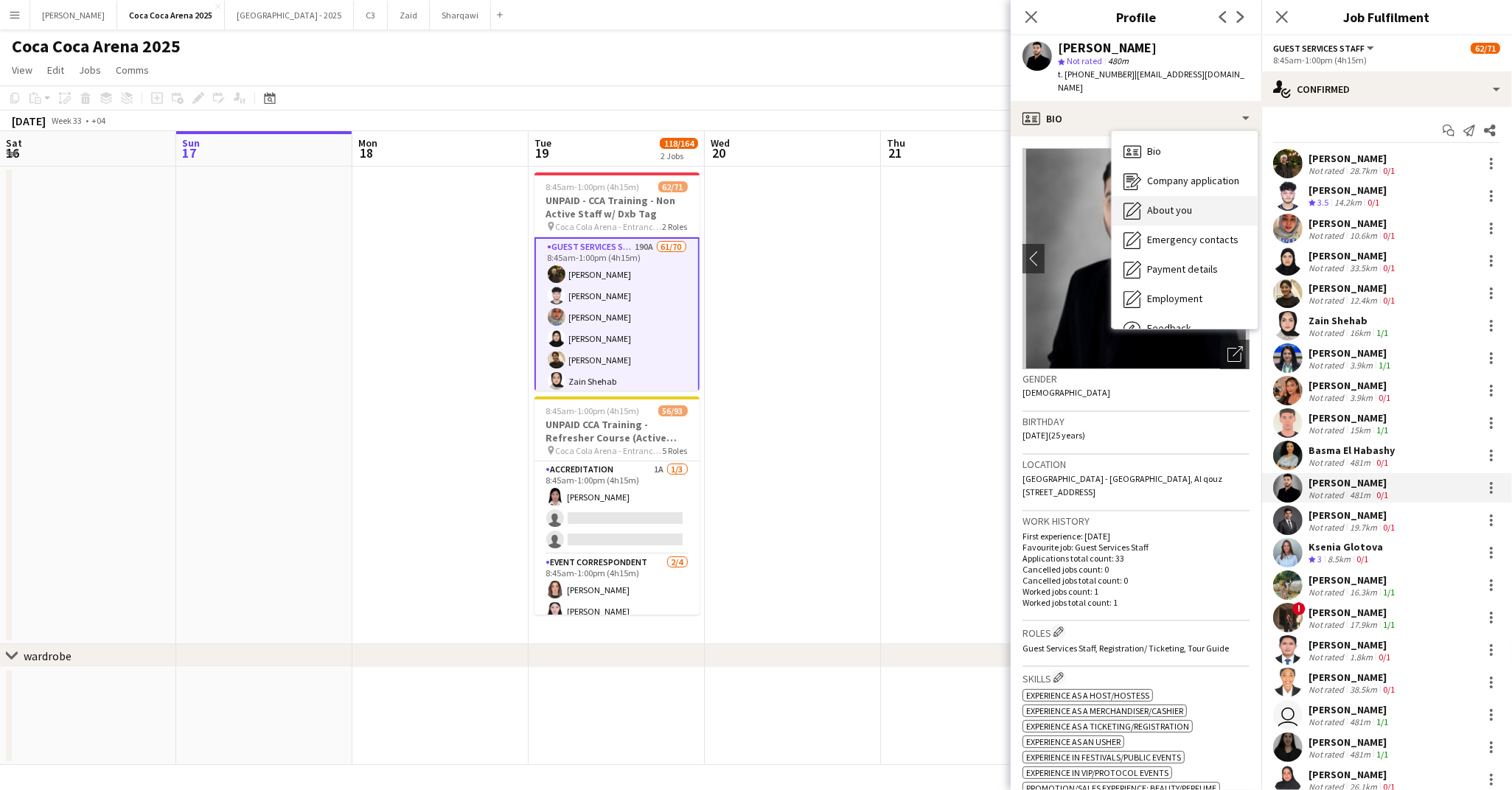
click at [1130, 202] on icon "About you" at bounding box center [1132, 211] width 18 height 17
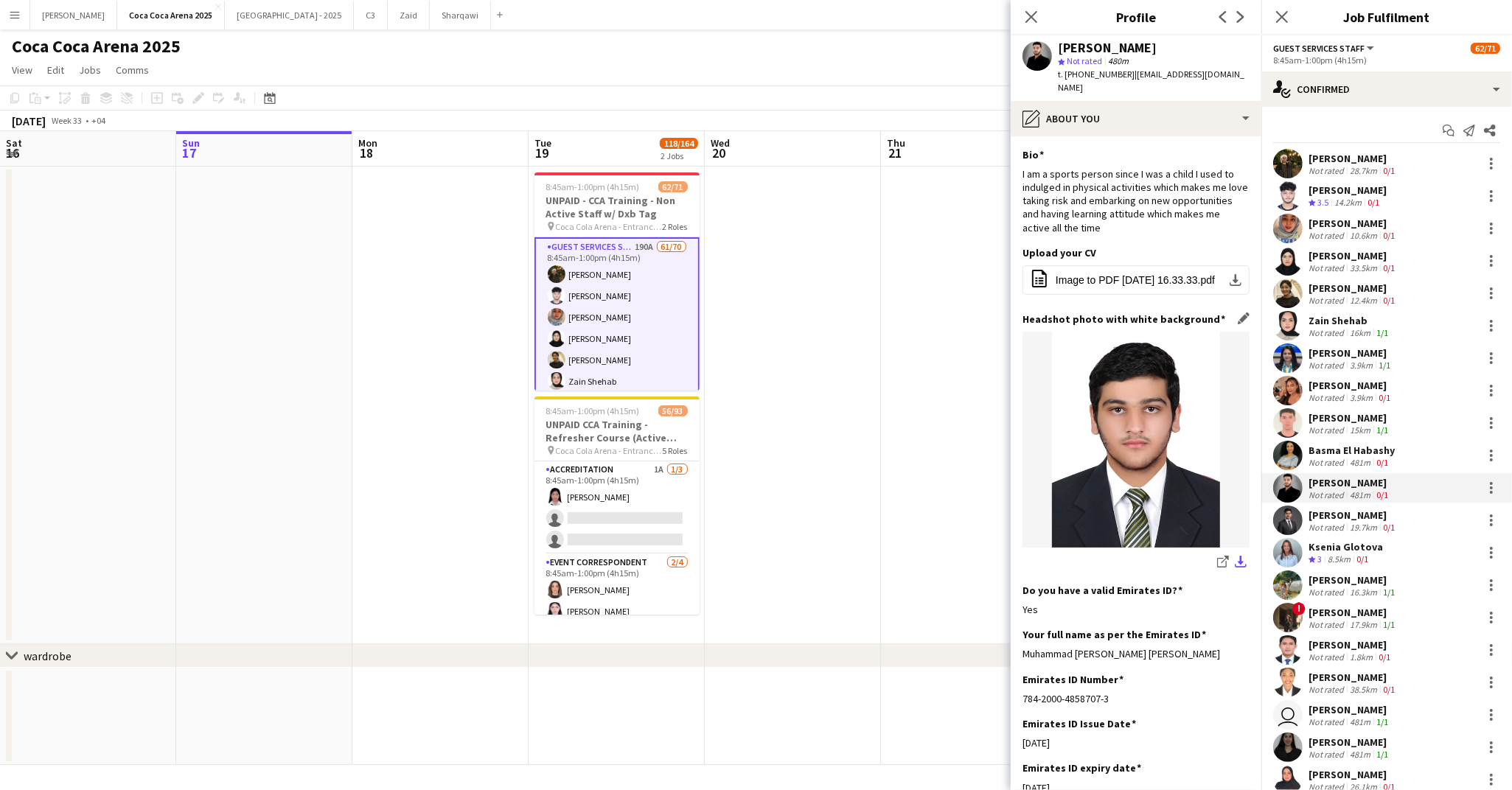
click at [1237, 556] on app-icon "download-bottom" at bounding box center [1240, 563] width 11 height 14
click at [1116, 584] on h3 "Do you have a valid Emirates ID?" at bounding box center [1102, 590] width 160 height 13
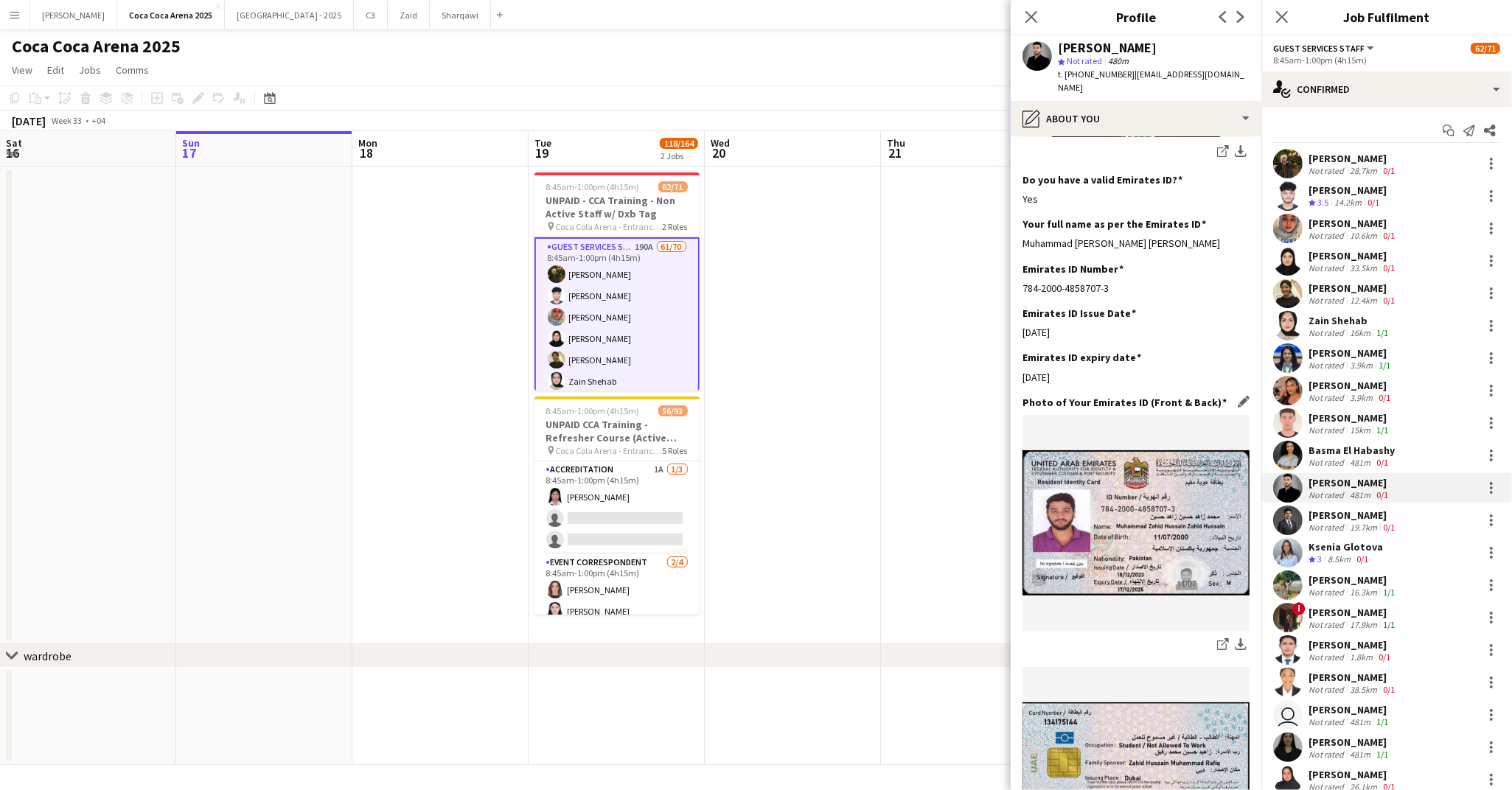
scroll to position [436, 0]
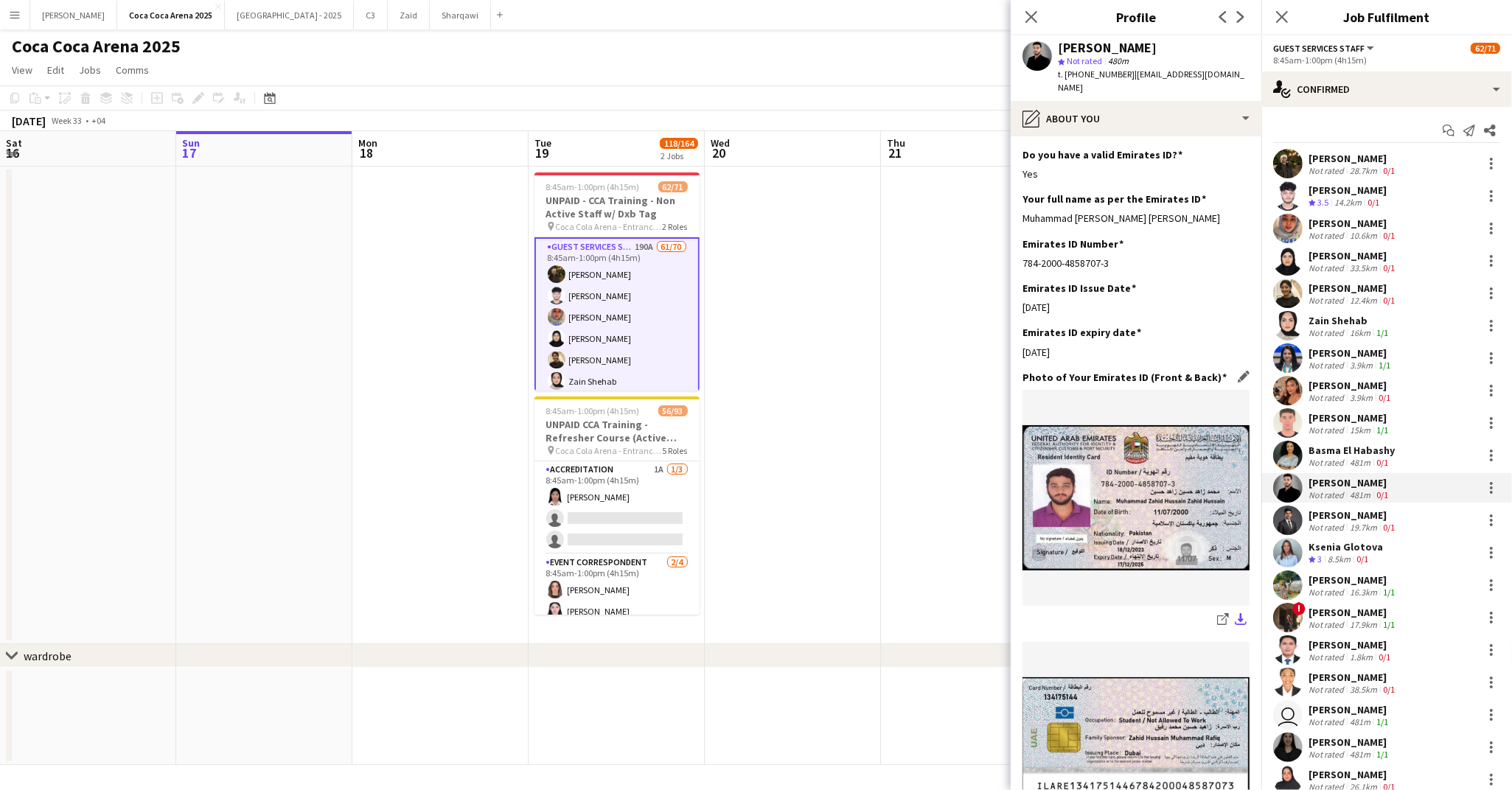
click at [1242, 613] on app-icon "download-bottom" at bounding box center [1240, 620] width 11 height 14
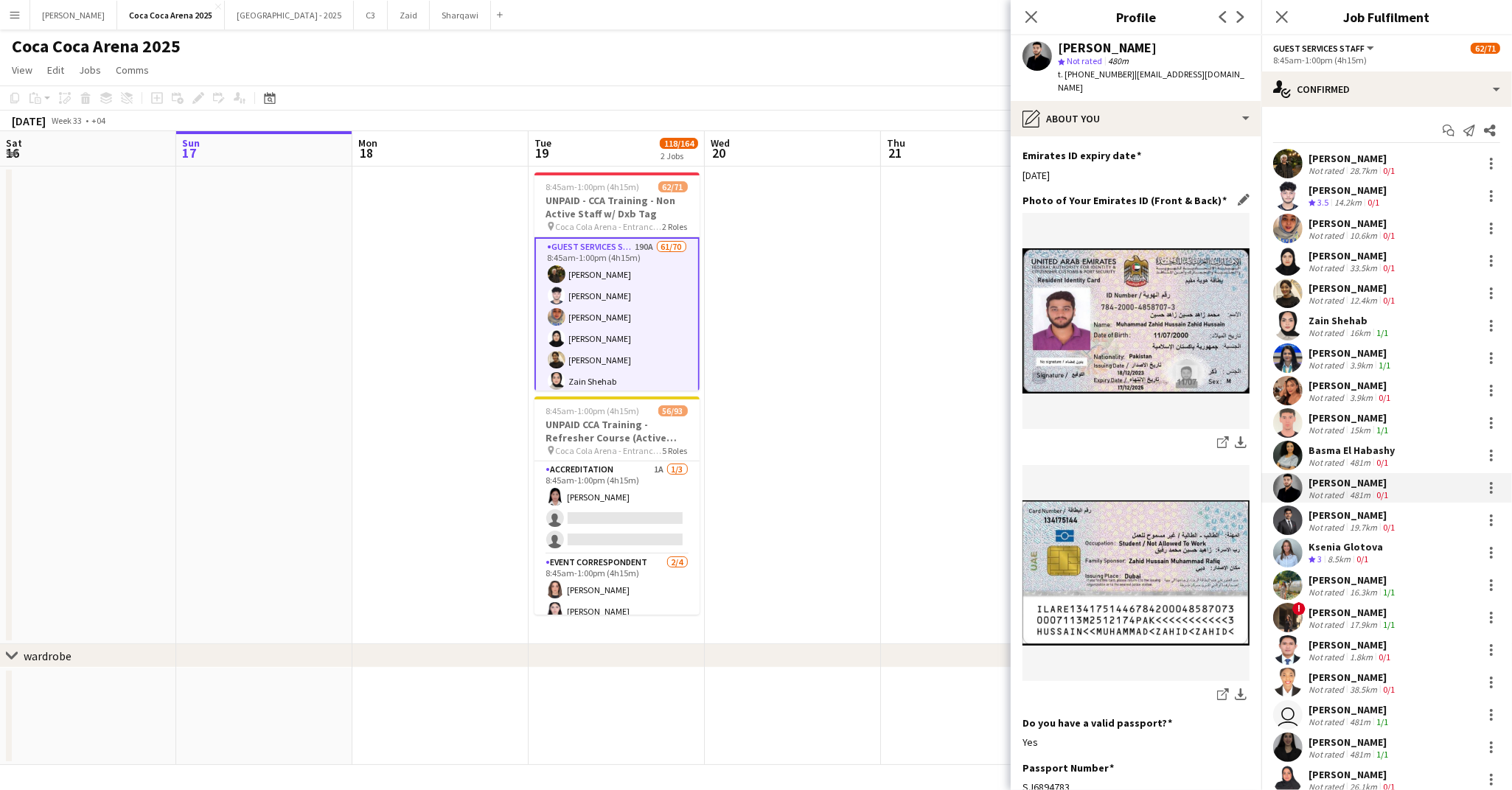
scroll to position [618, 0]
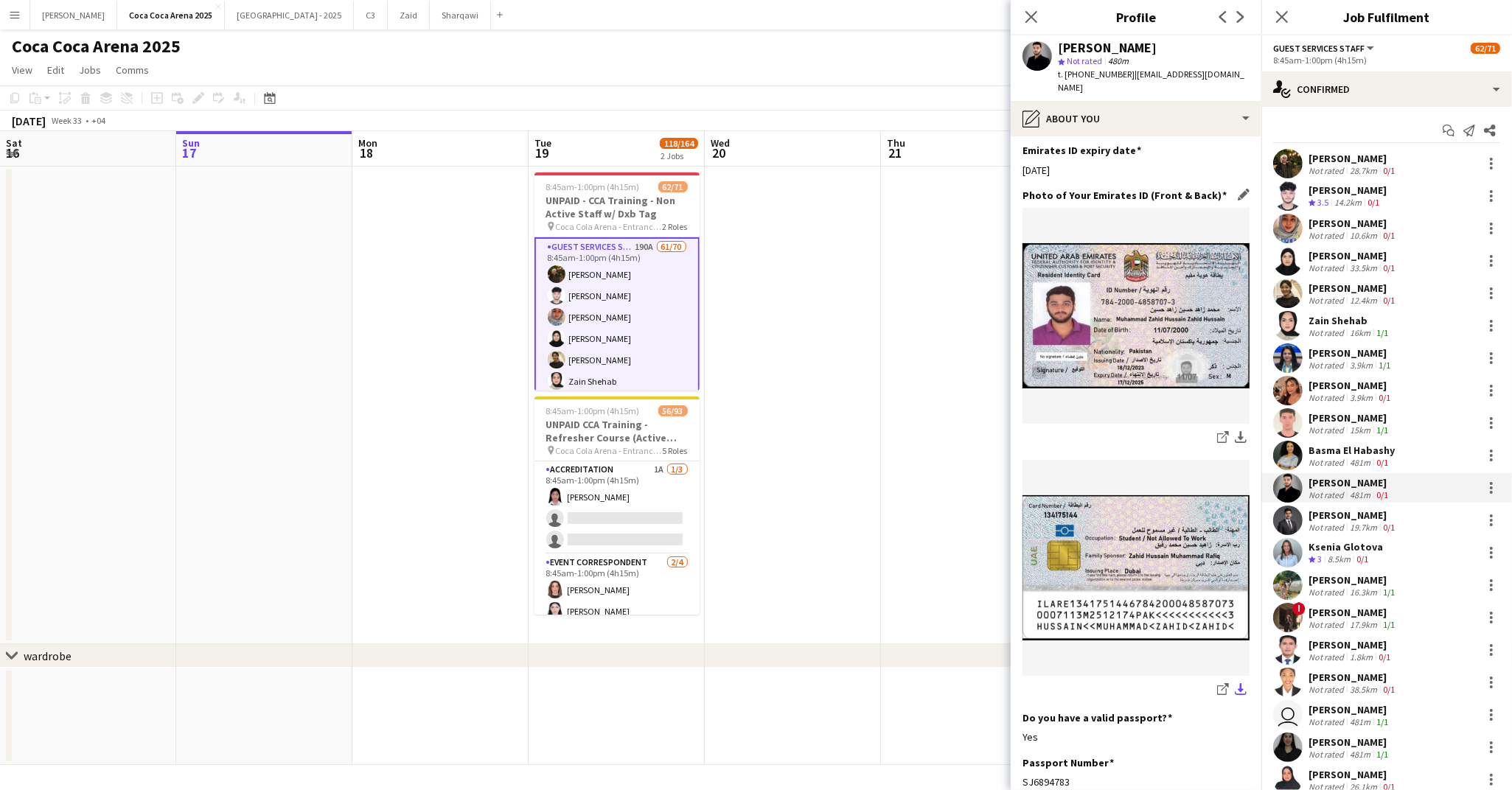
click at [1241, 683] on app-icon "download-bottom" at bounding box center [1240, 690] width 11 height 14
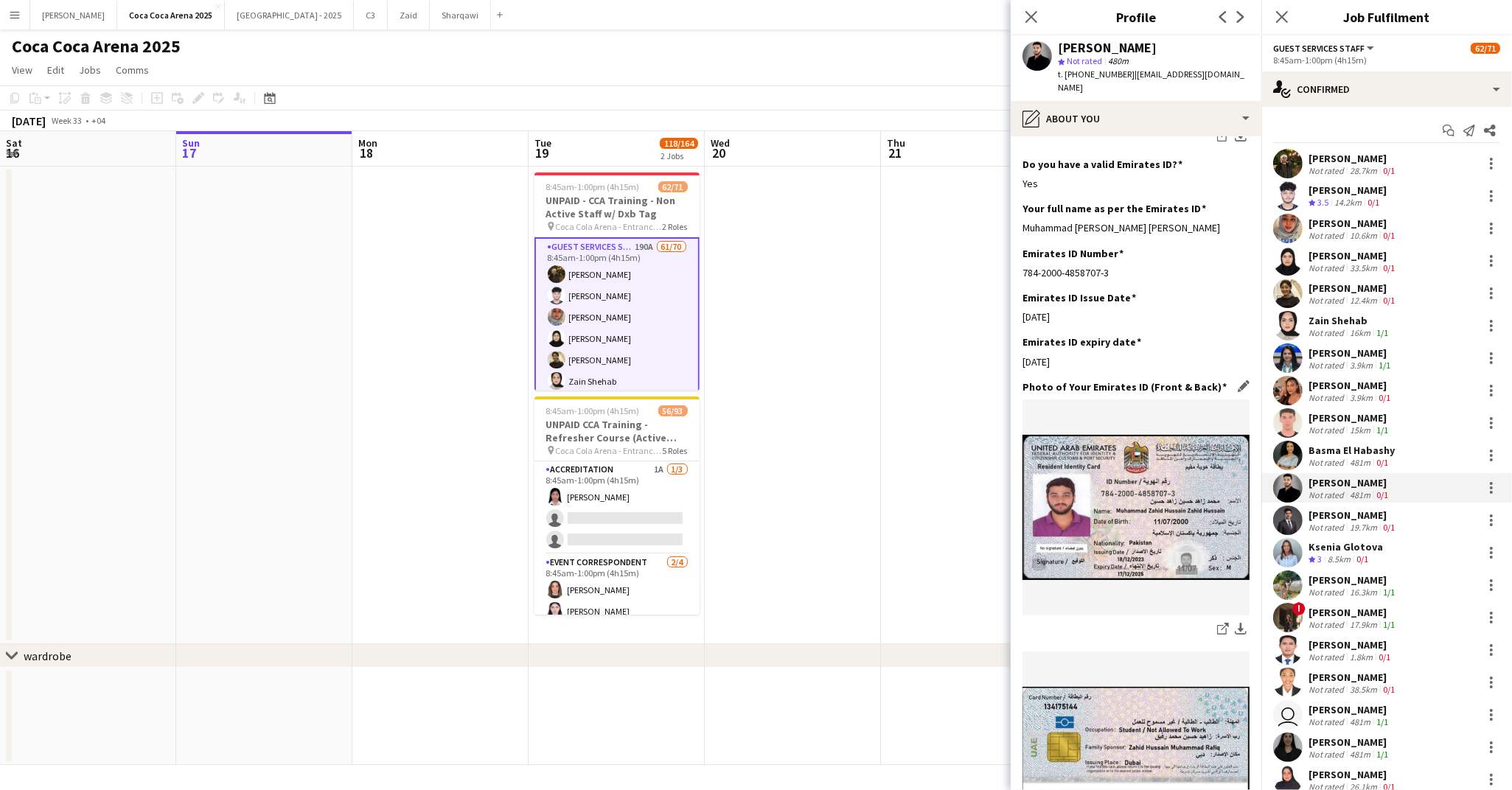
scroll to position [407, 0]
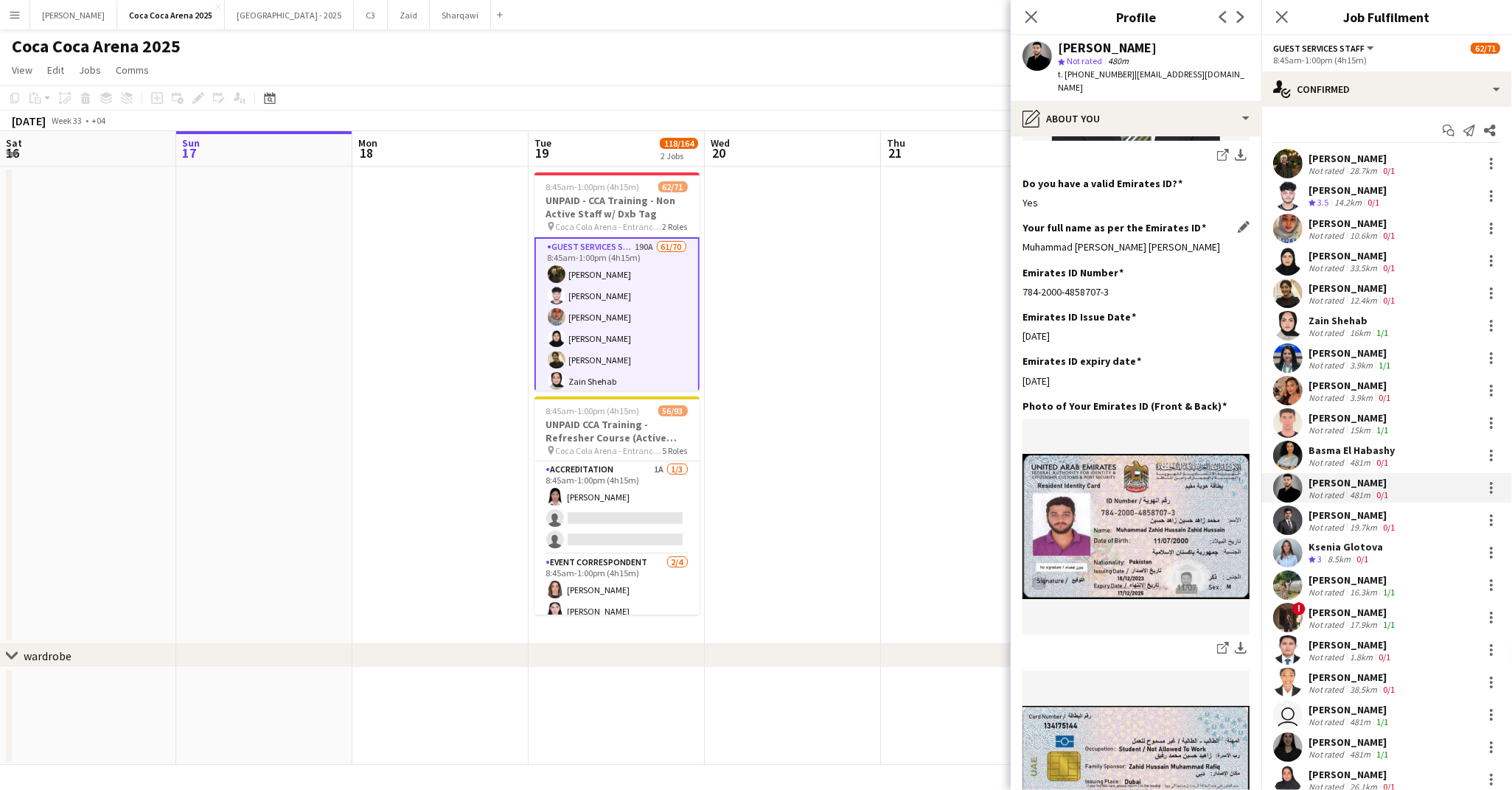
drag, startPoint x: 1194, startPoint y: 235, endPoint x: 1027, endPoint y: 234, distance: 167.0
click at [1027, 241] on div "Muhammad zahid hussain zahid hussain" at bounding box center [1135, 247] width 227 height 13
drag, startPoint x: 1111, startPoint y: 276, endPoint x: 1019, endPoint y: 277, distance: 92.0
click at [1019, 277] on app-section-data-types "Bio Edit this field I am a sports person since I was a child I used to indulged…" at bounding box center [1136, 463] width 250 height 654
drag, startPoint x: 1166, startPoint y: 44, endPoint x: 1060, endPoint y: 43, distance: 106.0
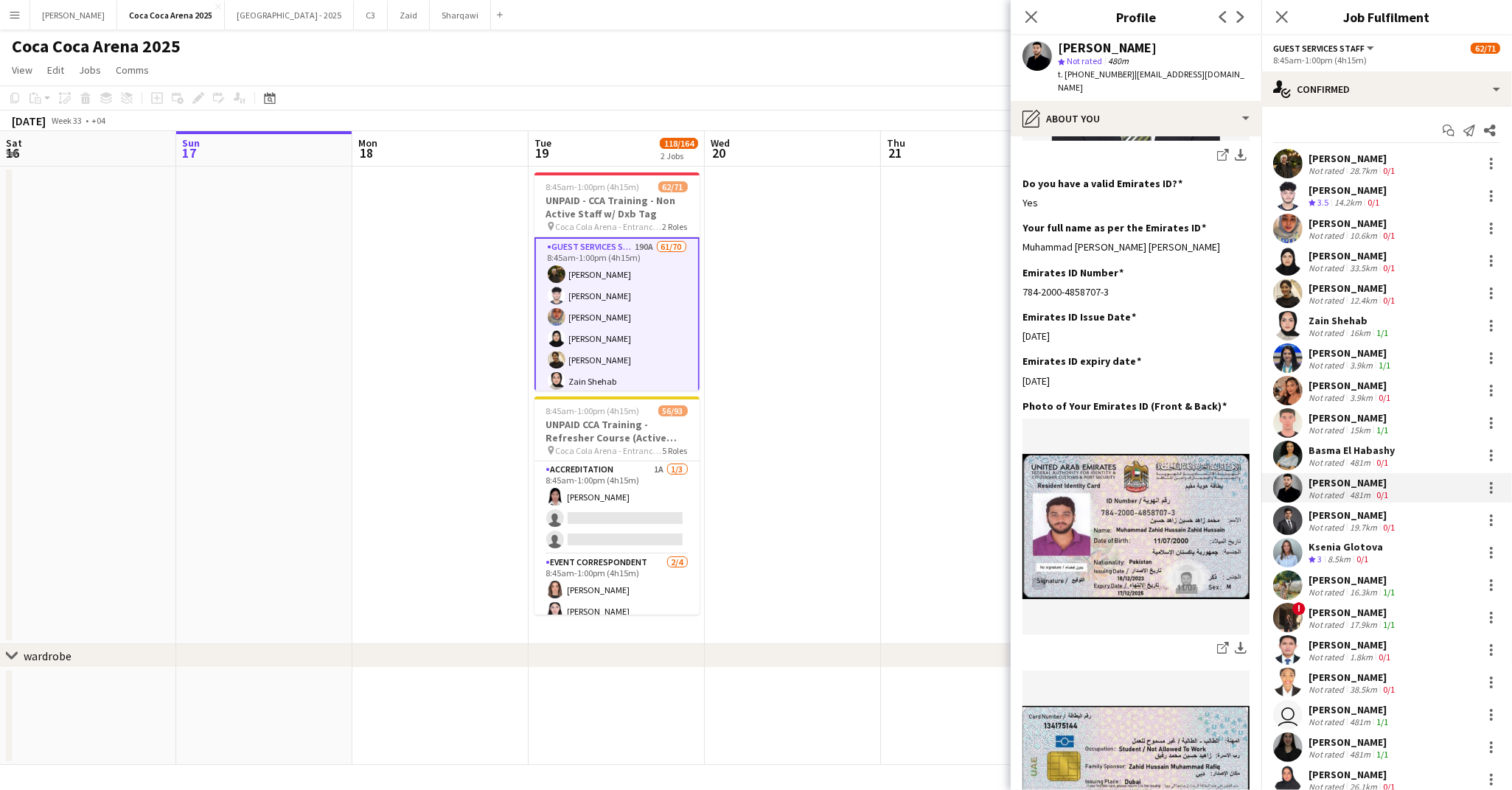
click at [1060, 43] on div "Mohammad Zahid" at bounding box center [1153, 47] width 192 height 13
click at [1339, 521] on div "Not rated" at bounding box center [1327, 527] width 38 height 11
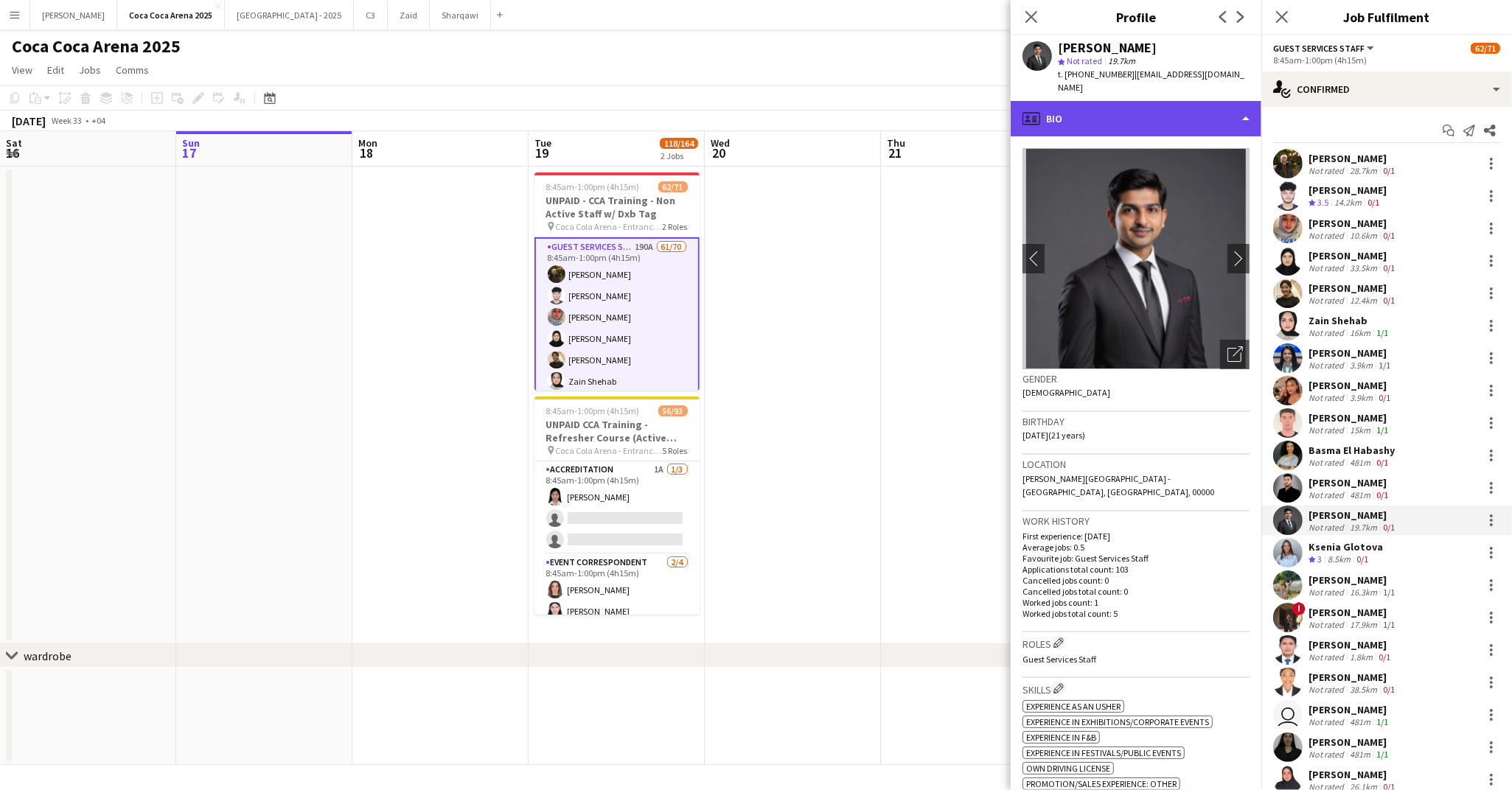
click at [1123, 107] on div "profile Bio" at bounding box center [1136, 118] width 250 height 35
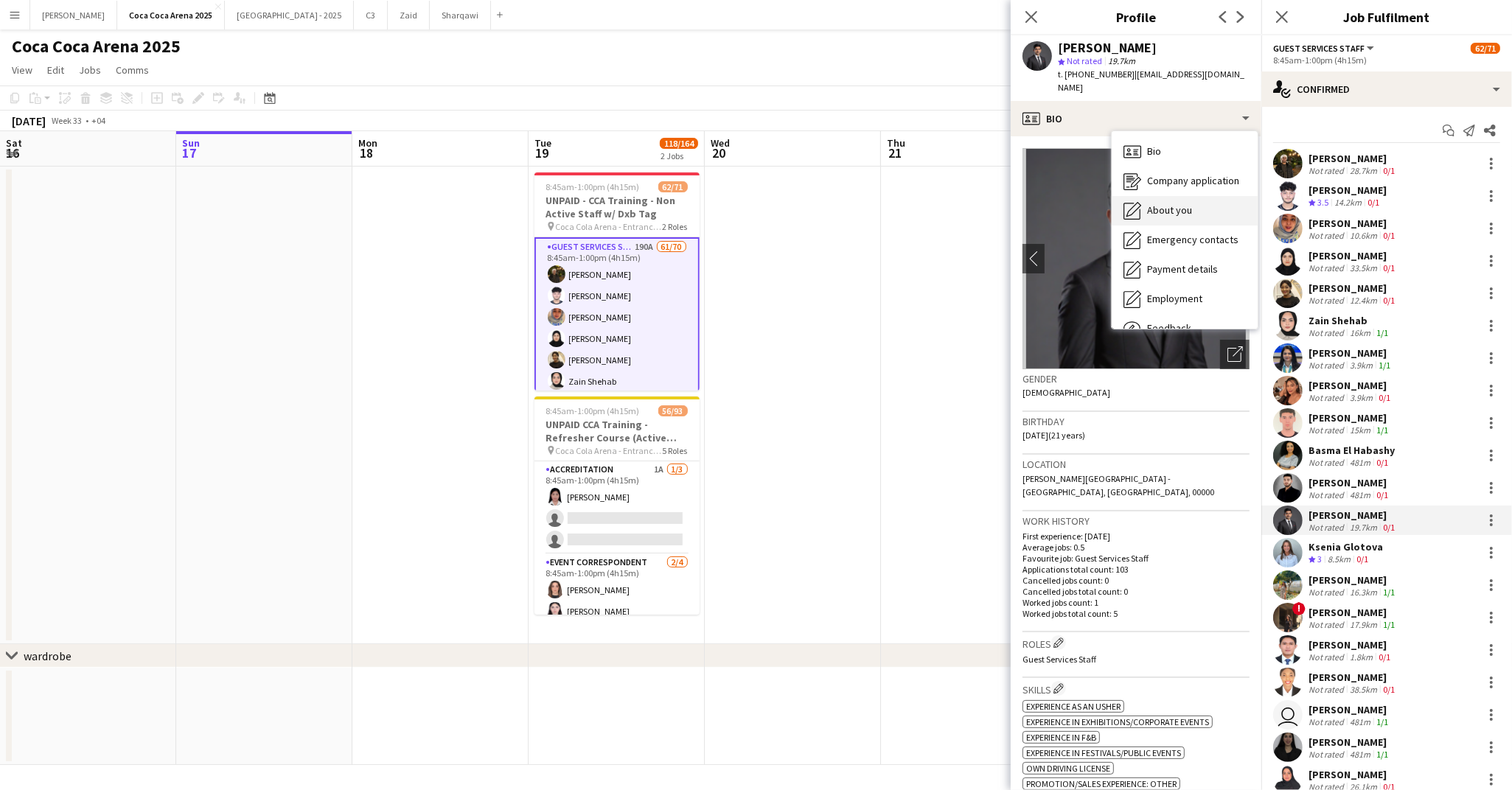
click at [1163, 204] on span "About you" at bounding box center [1169, 210] width 45 height 13
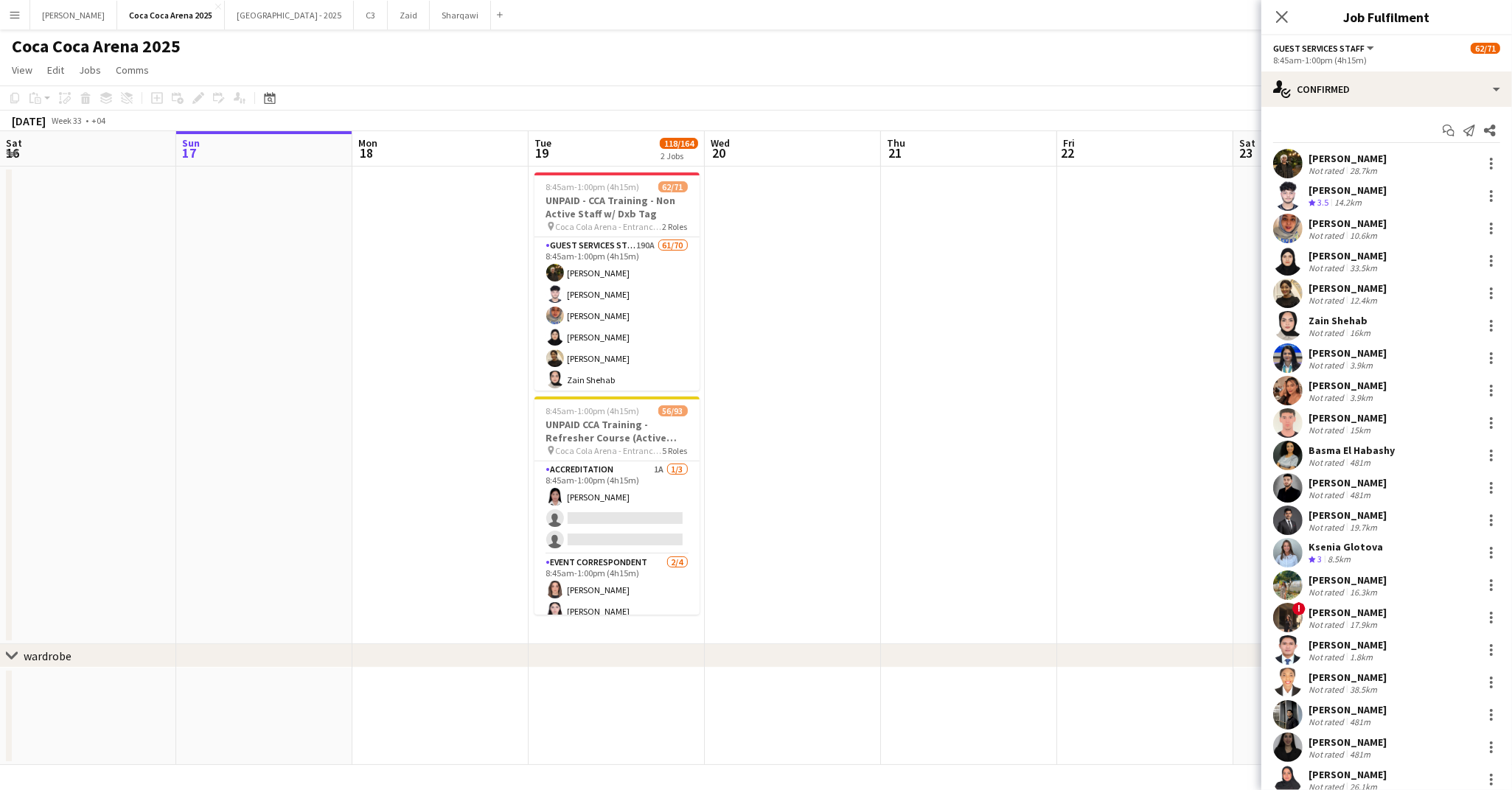
click at [1321, 484] on div "Mohammad Zahid" at bounding box center [1347, 482] width 78 height 13
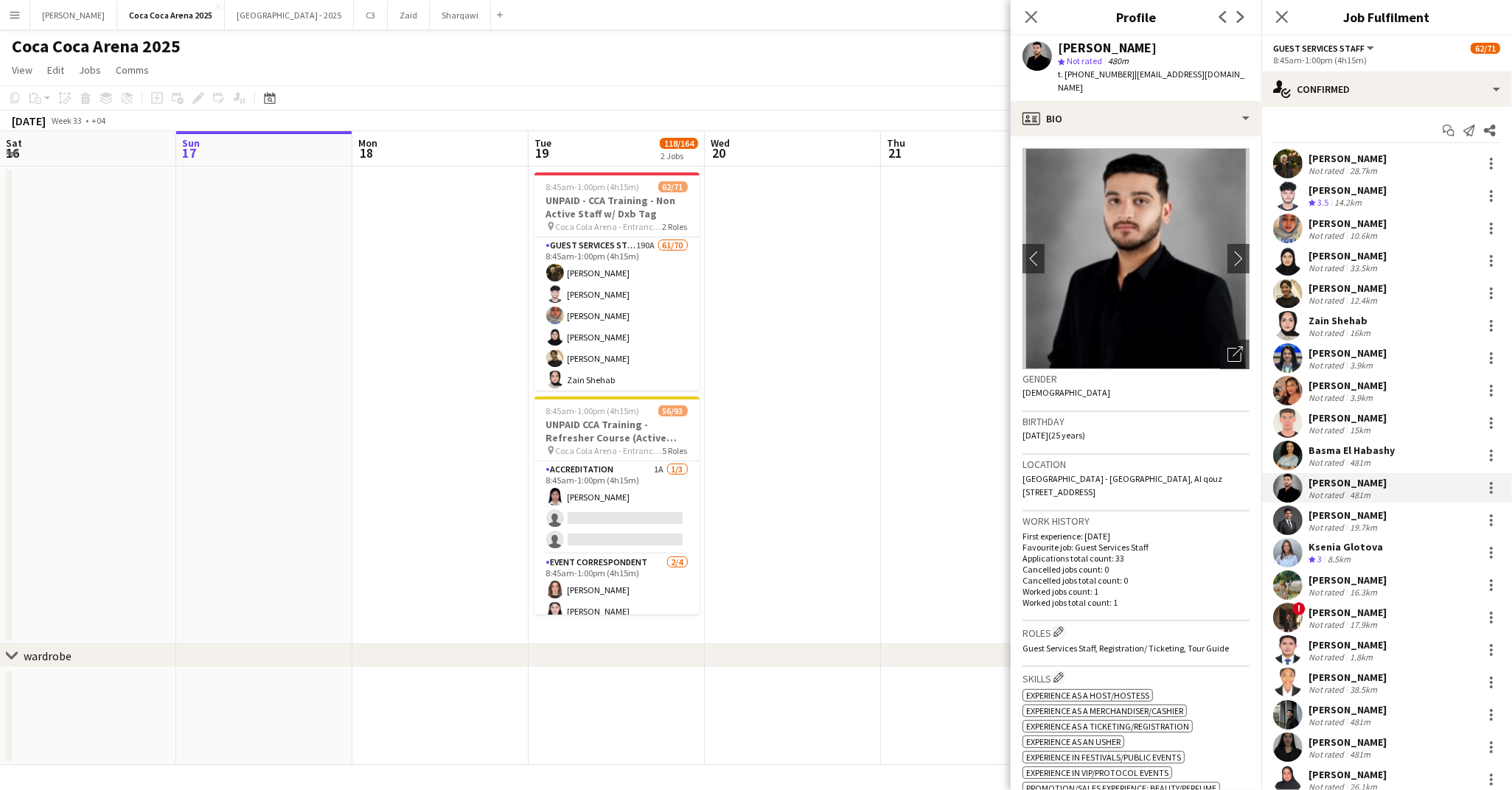
click at [1326, 522] on div "Not rated" at bounding box center [1327, 527] width 38 height 11
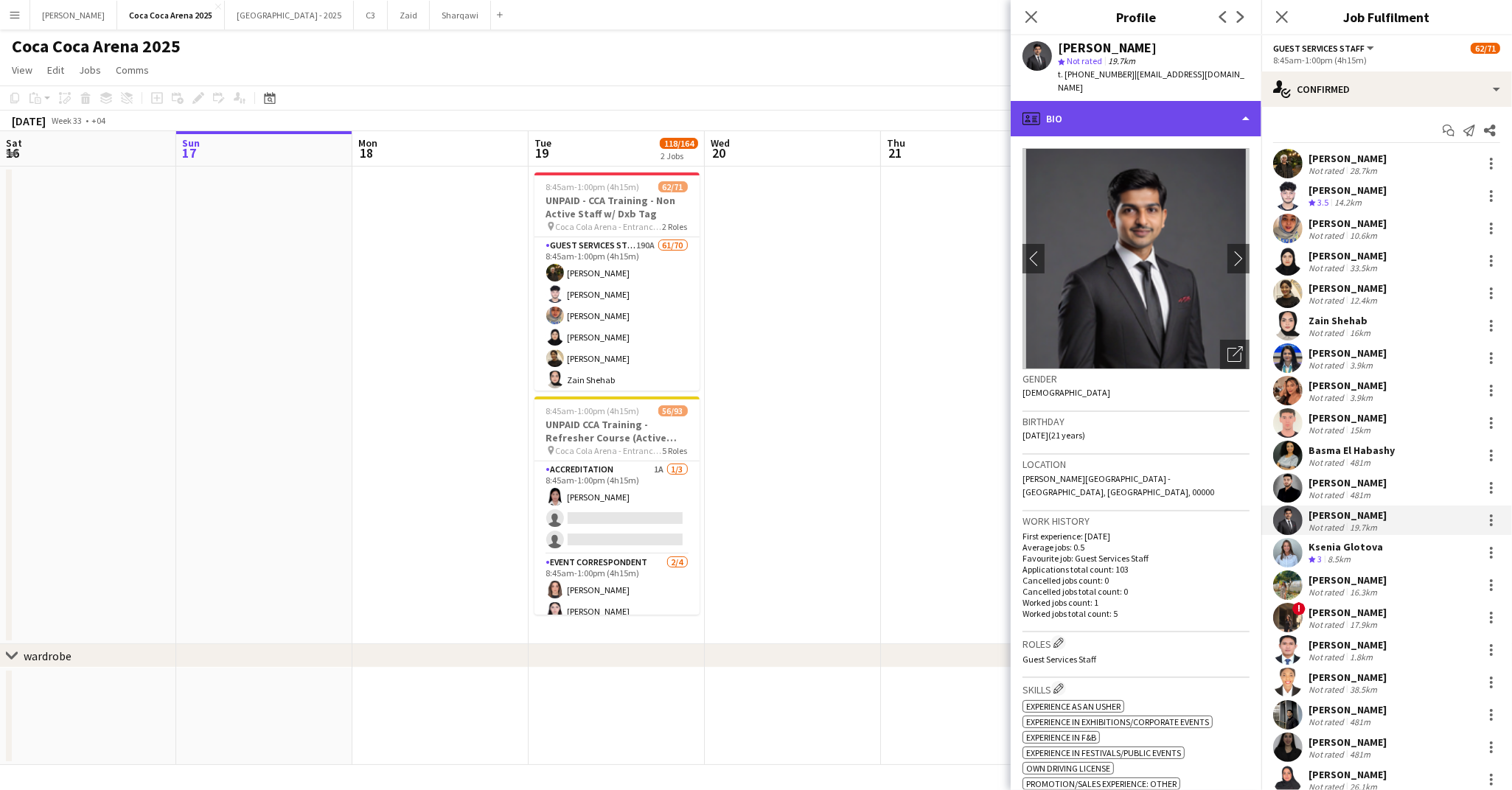
click at [1079, 103] on div "profile Bio" at bounding box center [1136, 118] width 250 height 35
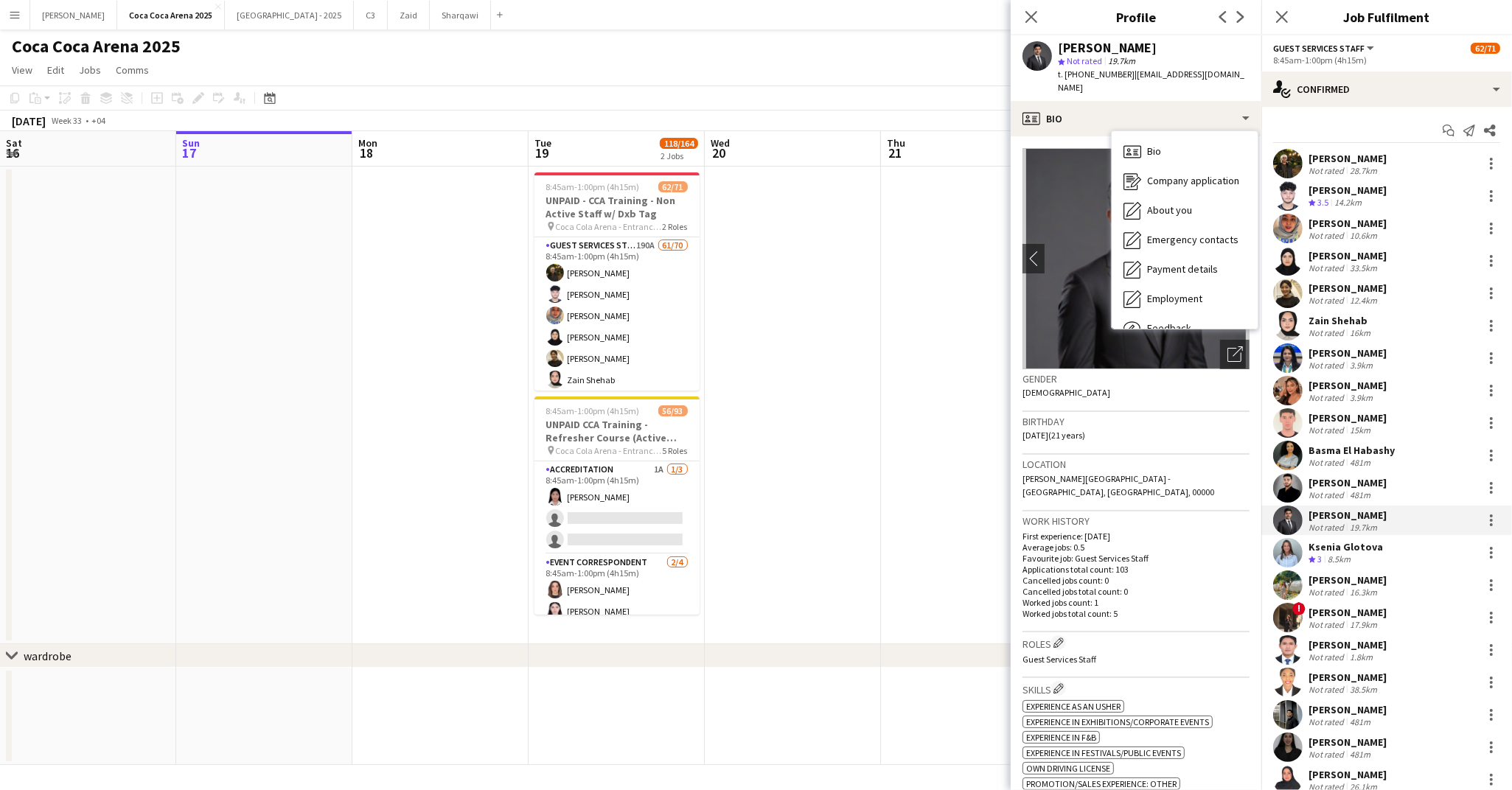
click at [1063, 11] on h3 "Profile" at bounding box center [1136, 17] width 250 height 19
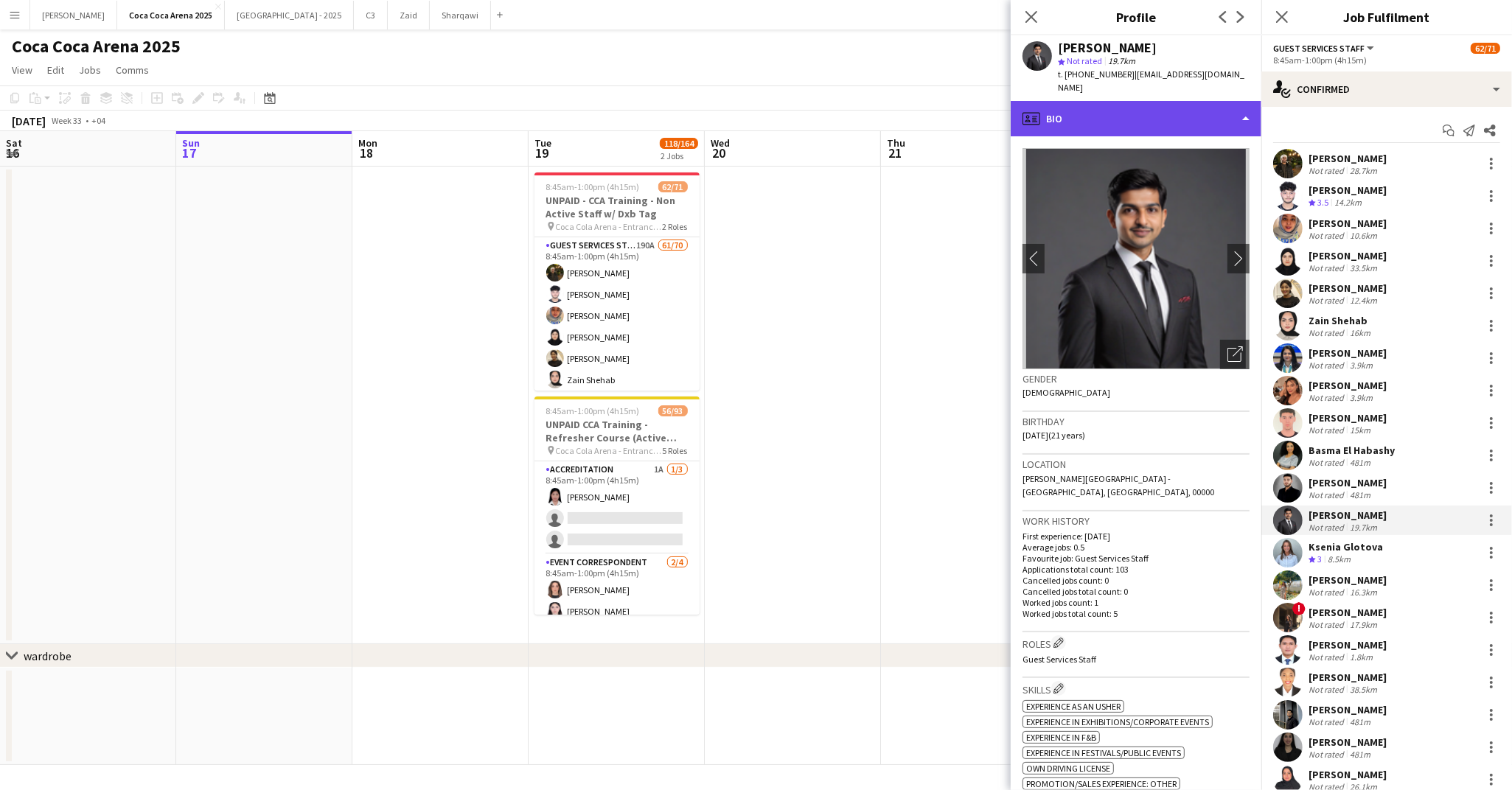
click at [1065, 101] on div "profile Bio" at bounding box center [1136, 118] width 250 height 35
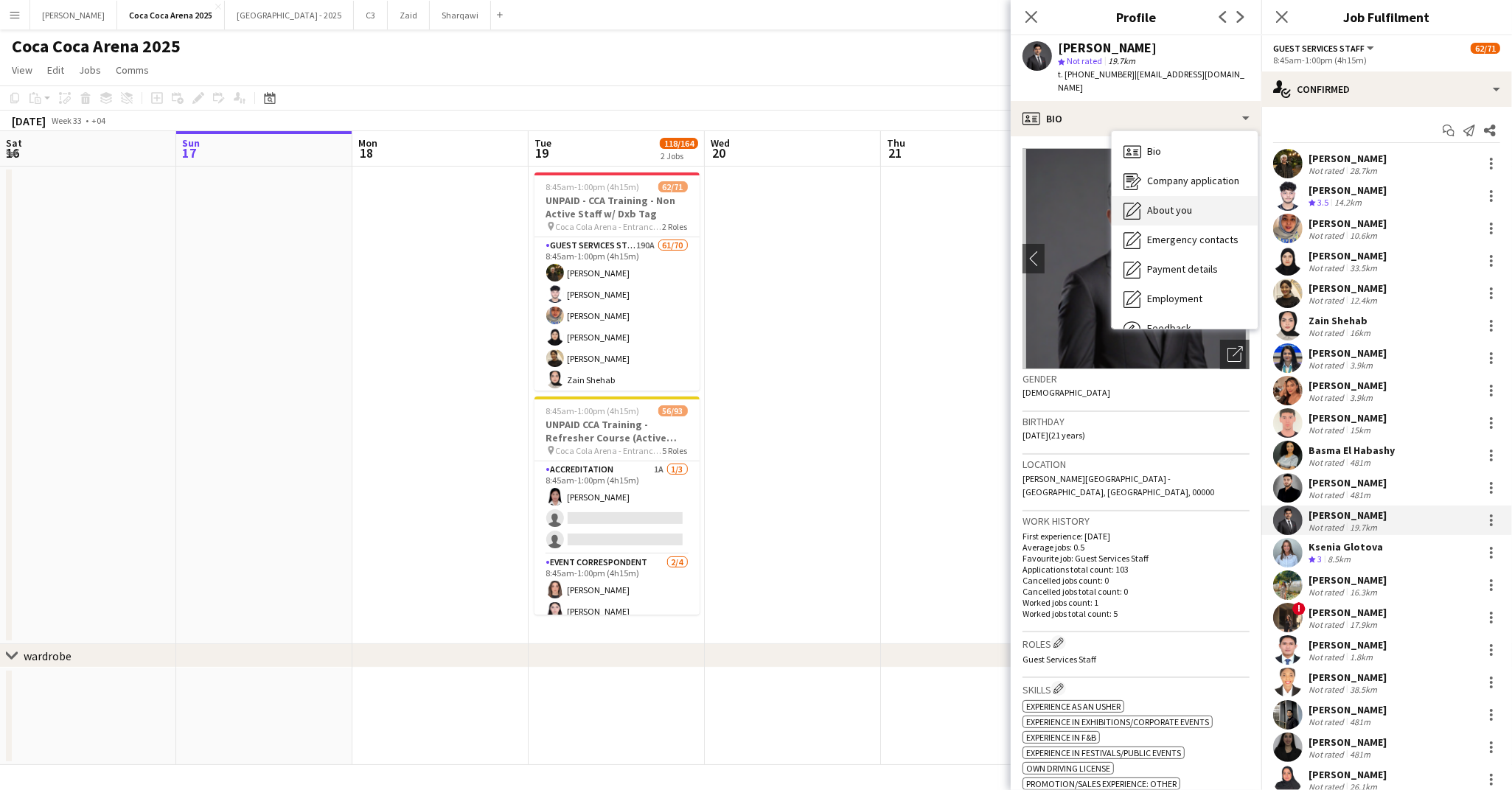
click at [1152, 204] on span "About you" at bounding box center [1169, 210] width 45 height 13
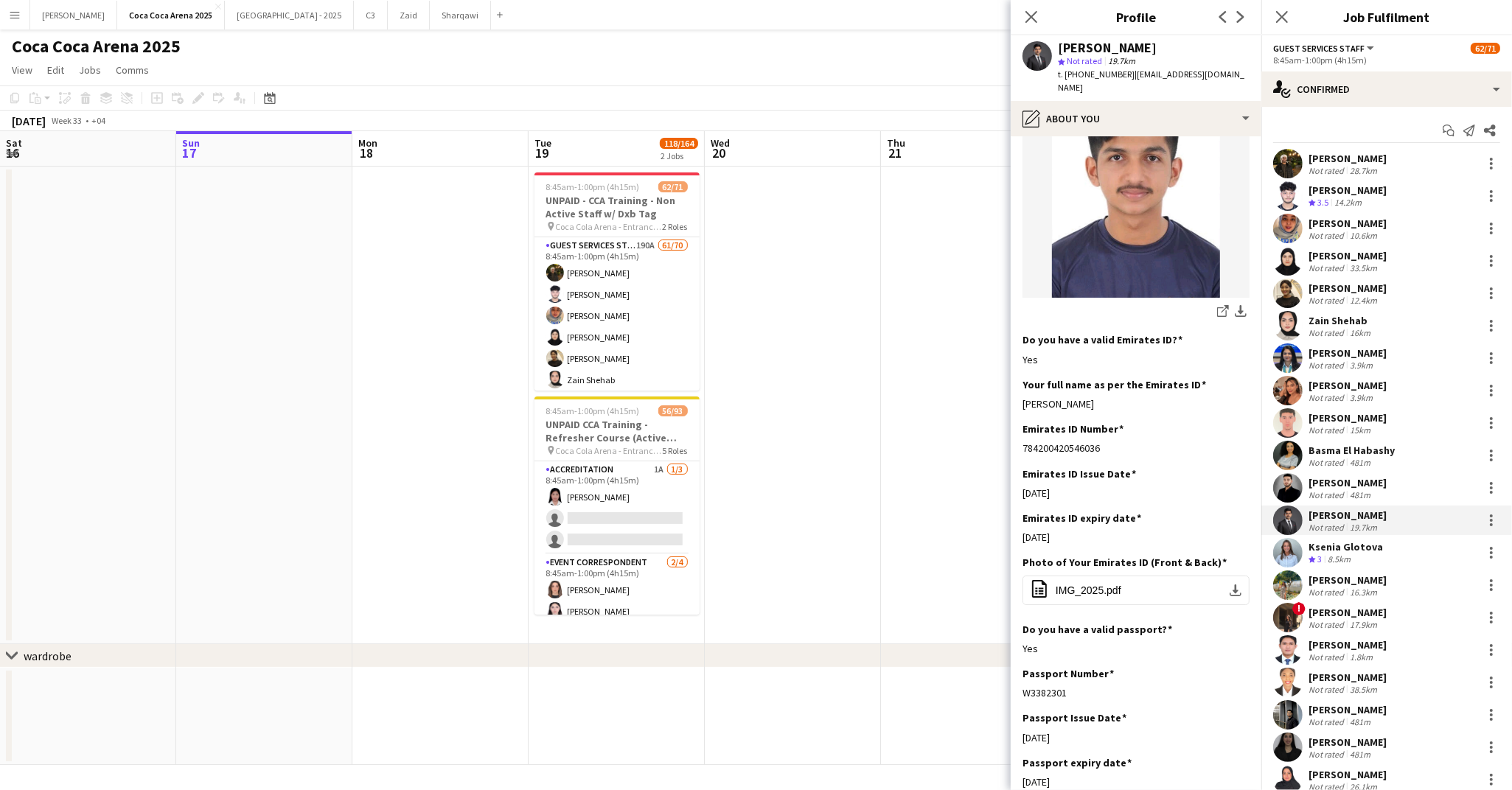
scroll to position [280, 0]
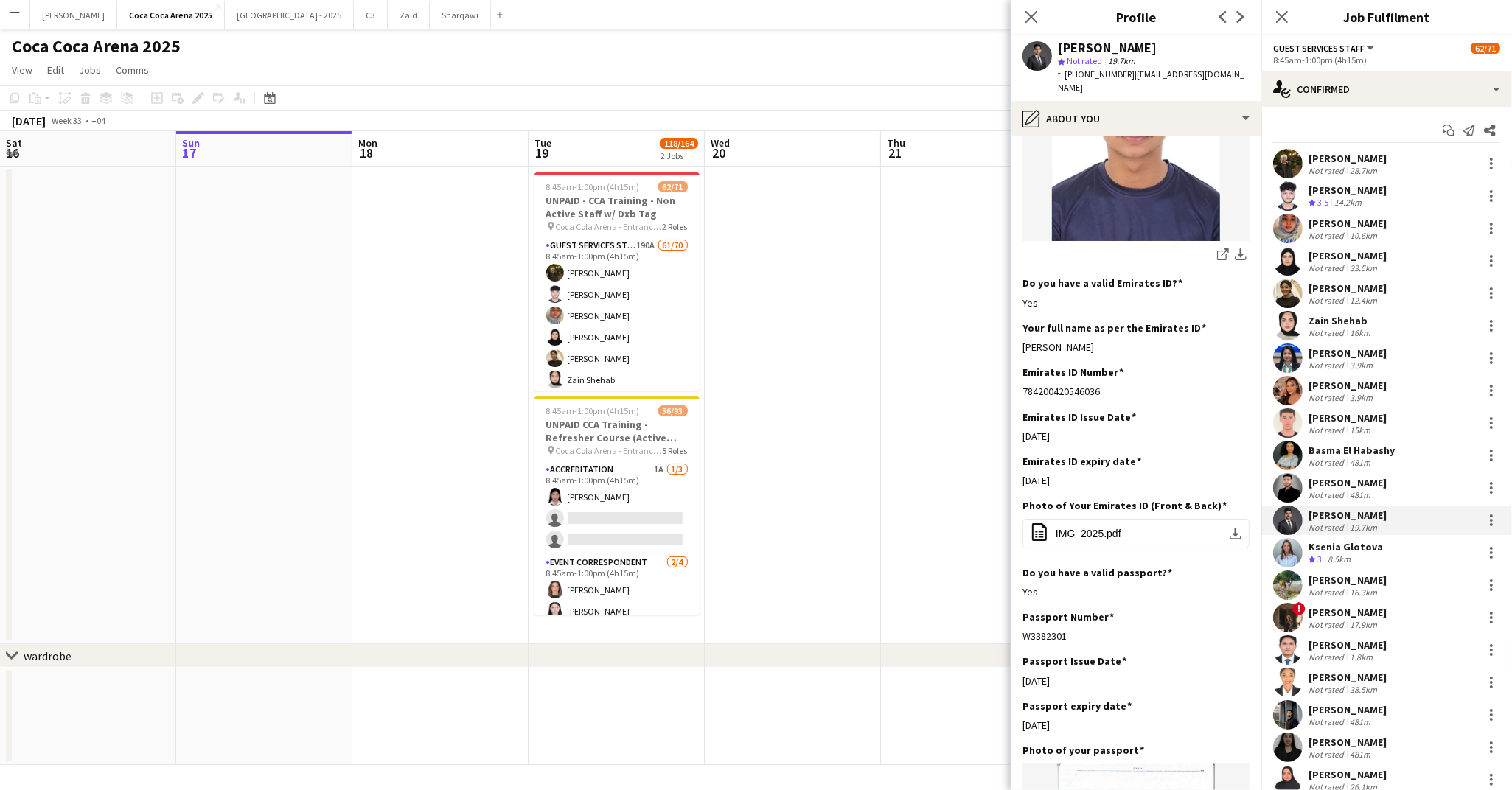
drag, startPoint x: 1124, startPoint y: 332, endPoint x: 1021, endPoint y: 332, distance: 103.0
click at [1021, 332] on app-section-data-types "Bio Edit this field Currently studying business management in innovation and en…" at bounding box center [1136, 463] width 250 height 654
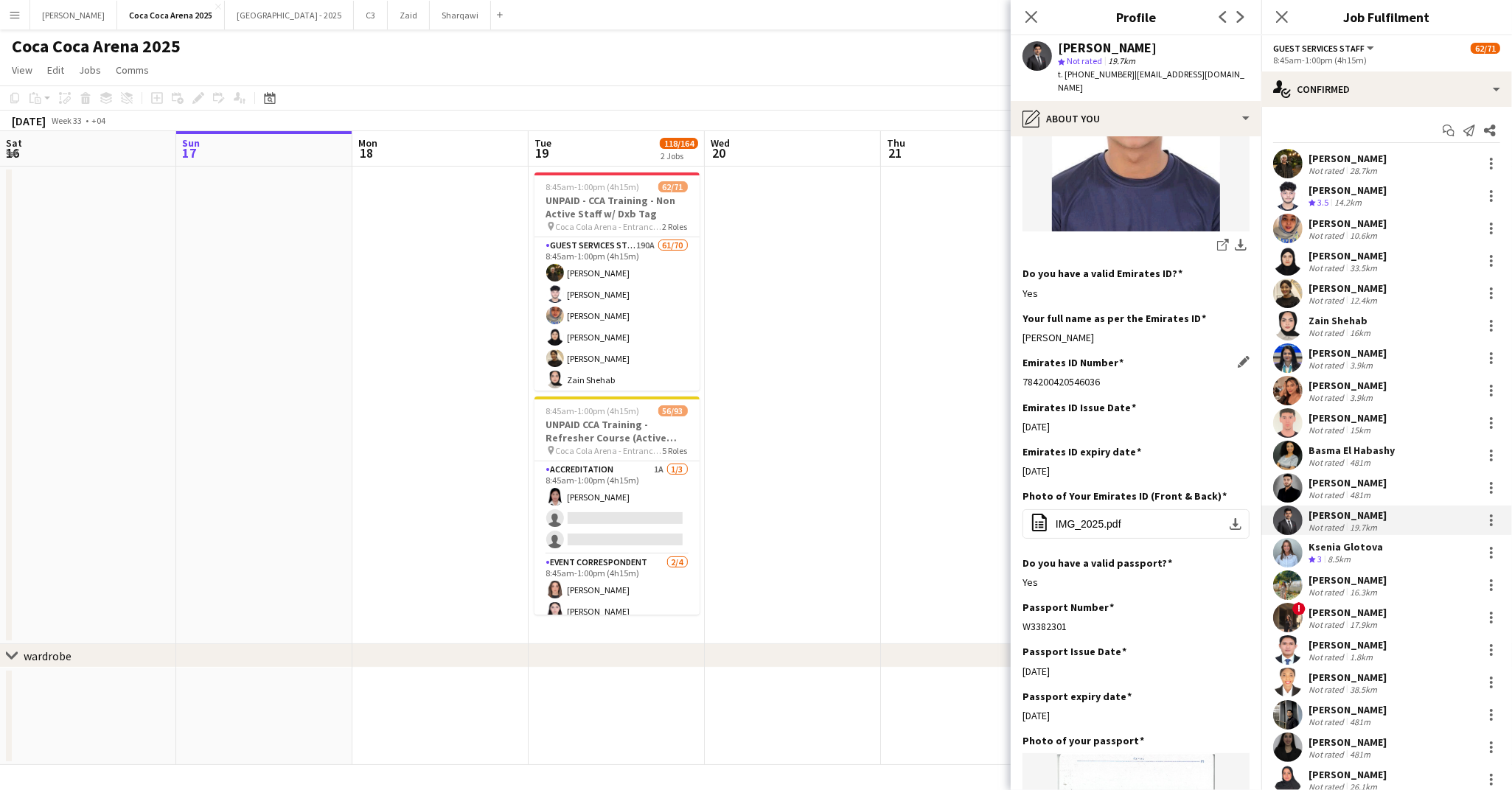
drag, startPoint x: 1102, startPoint y: 367, endPoint x: 1024, endPoint y: 367, distance: 78.0
click at [1024, 375] on div "784200420546036" at bounding box center [1135, 381] width 227 height 13
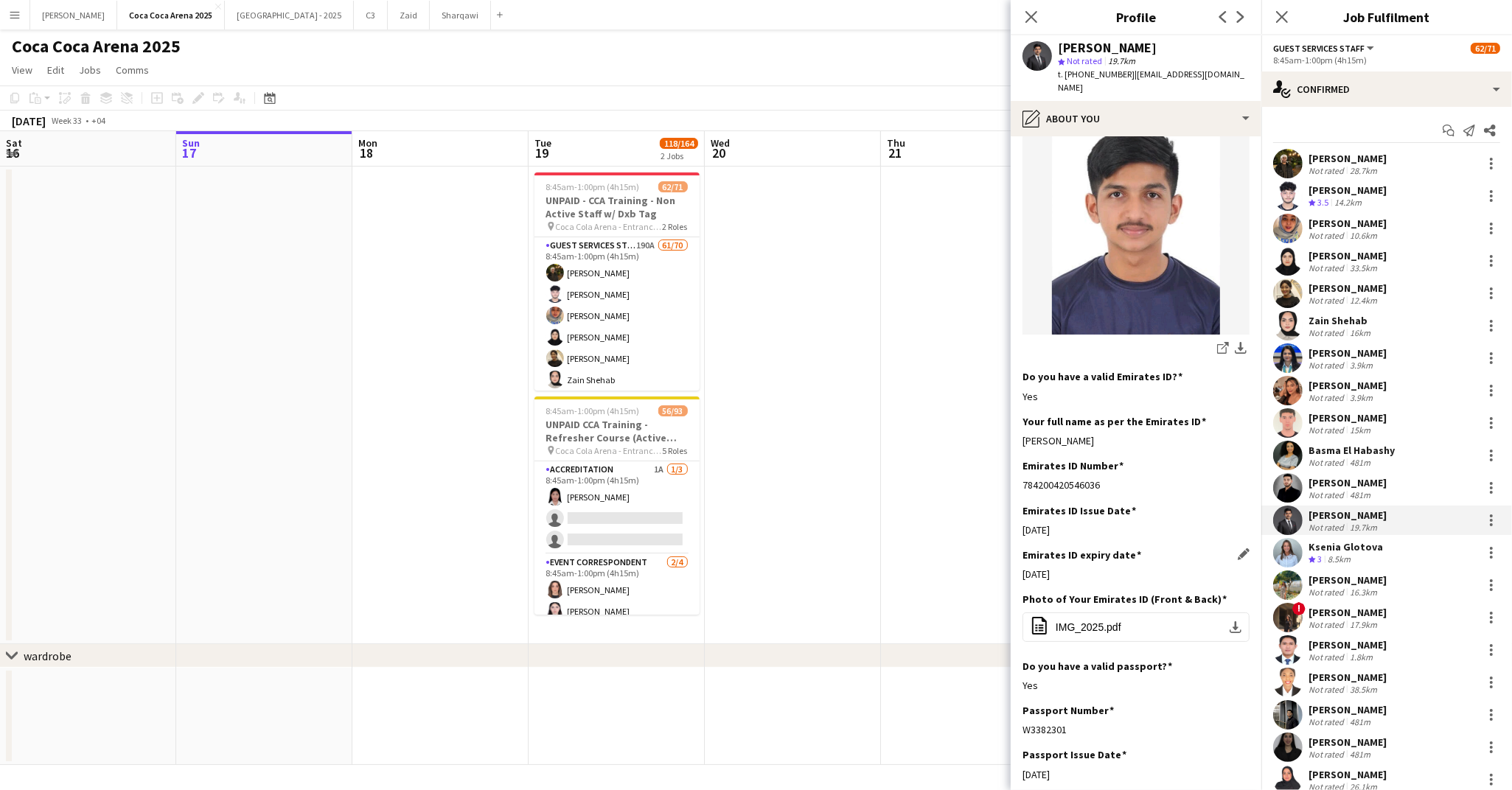
scroll to position [134, 0]
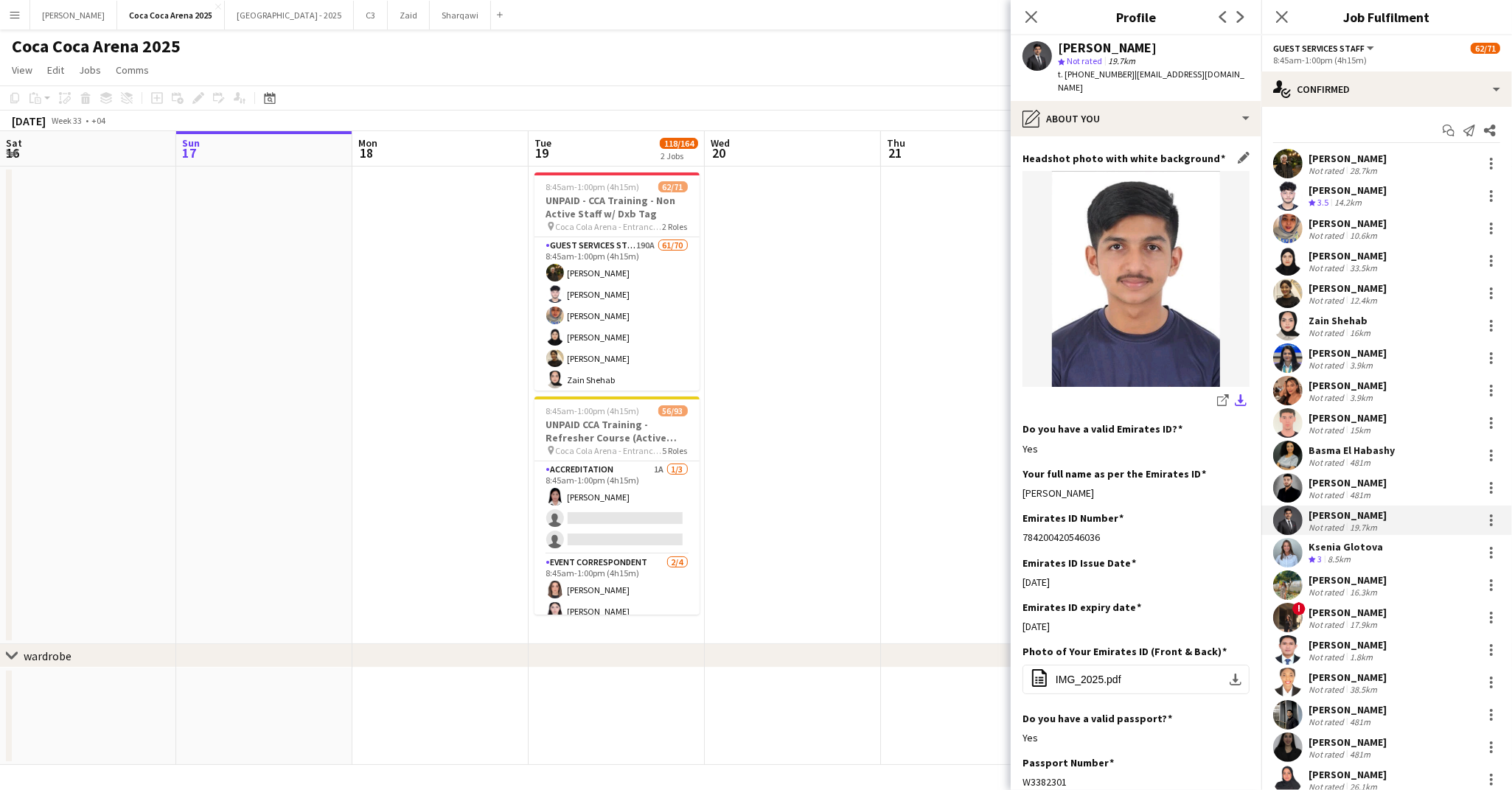
click at [1240, 395] on app-icon "download-bottom" at bounding box center [1240, 402] width 11 height 14
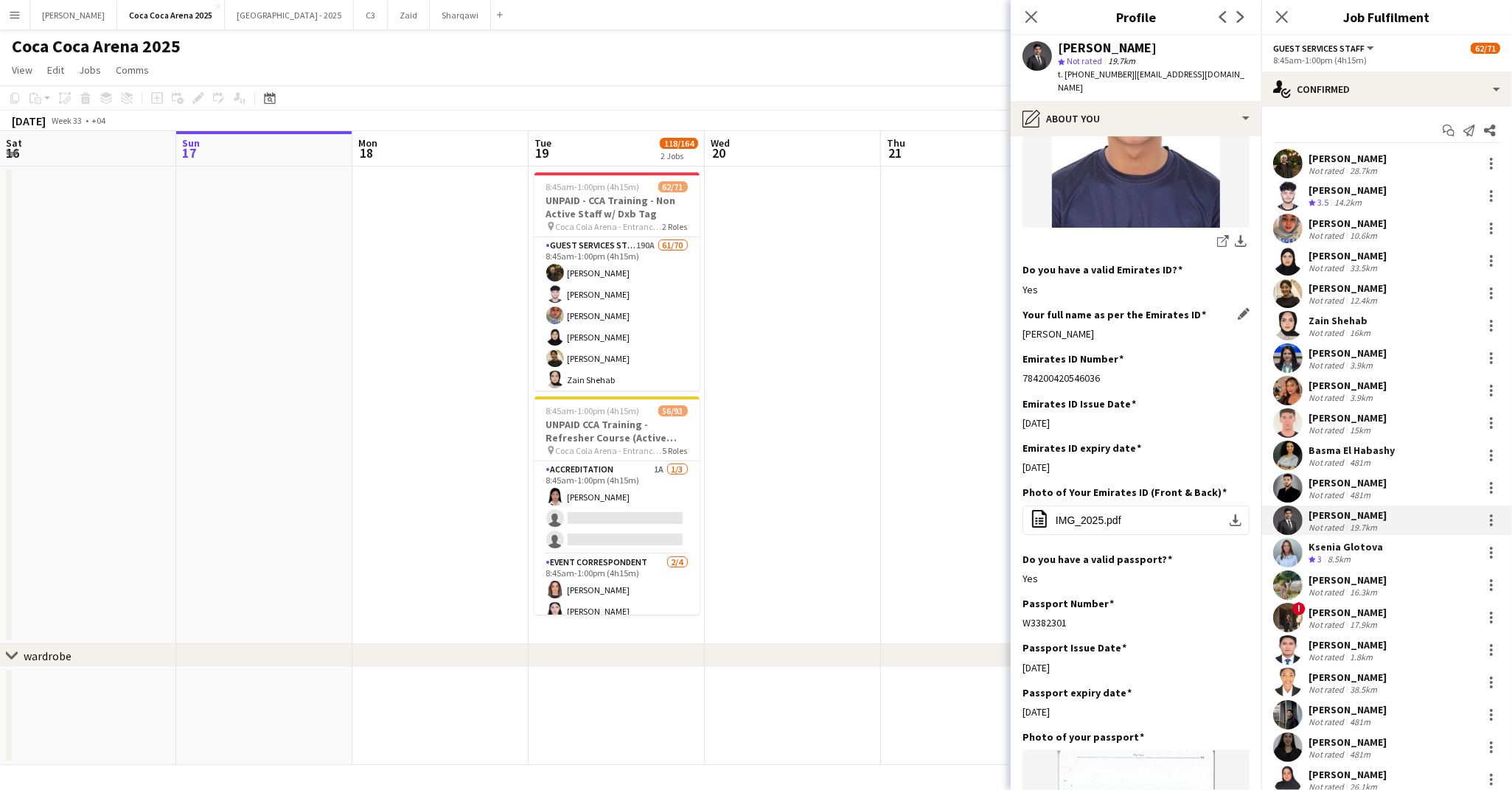
scroll to position [304, 0]
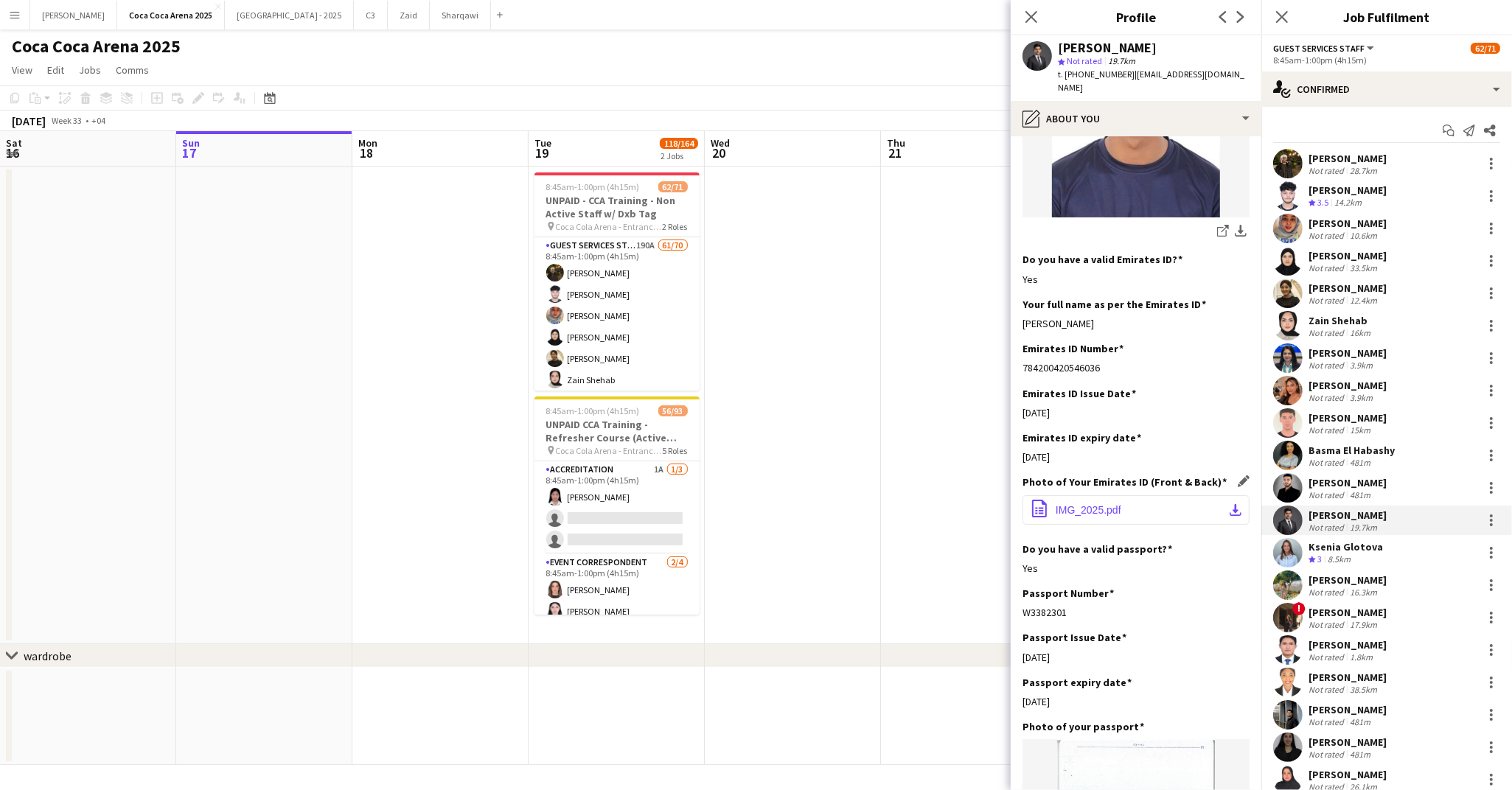
click at [1236, 504] on app-icon "download-bottom" at bounding box center [1235, 509] width 11 height 11
drag, startPoint x: 1202, startPoint y: 50, endPoint x: 1059, endPoint y: 45, distance: 143.1
click at [1059, 45] on div "[PERSON_NAME]" at bounding box center [1153, 47] width 192 height 13
click at [1323, 547] on div "Ksenia Glotova" at bounding box center [1345, 547] width 74 height 13
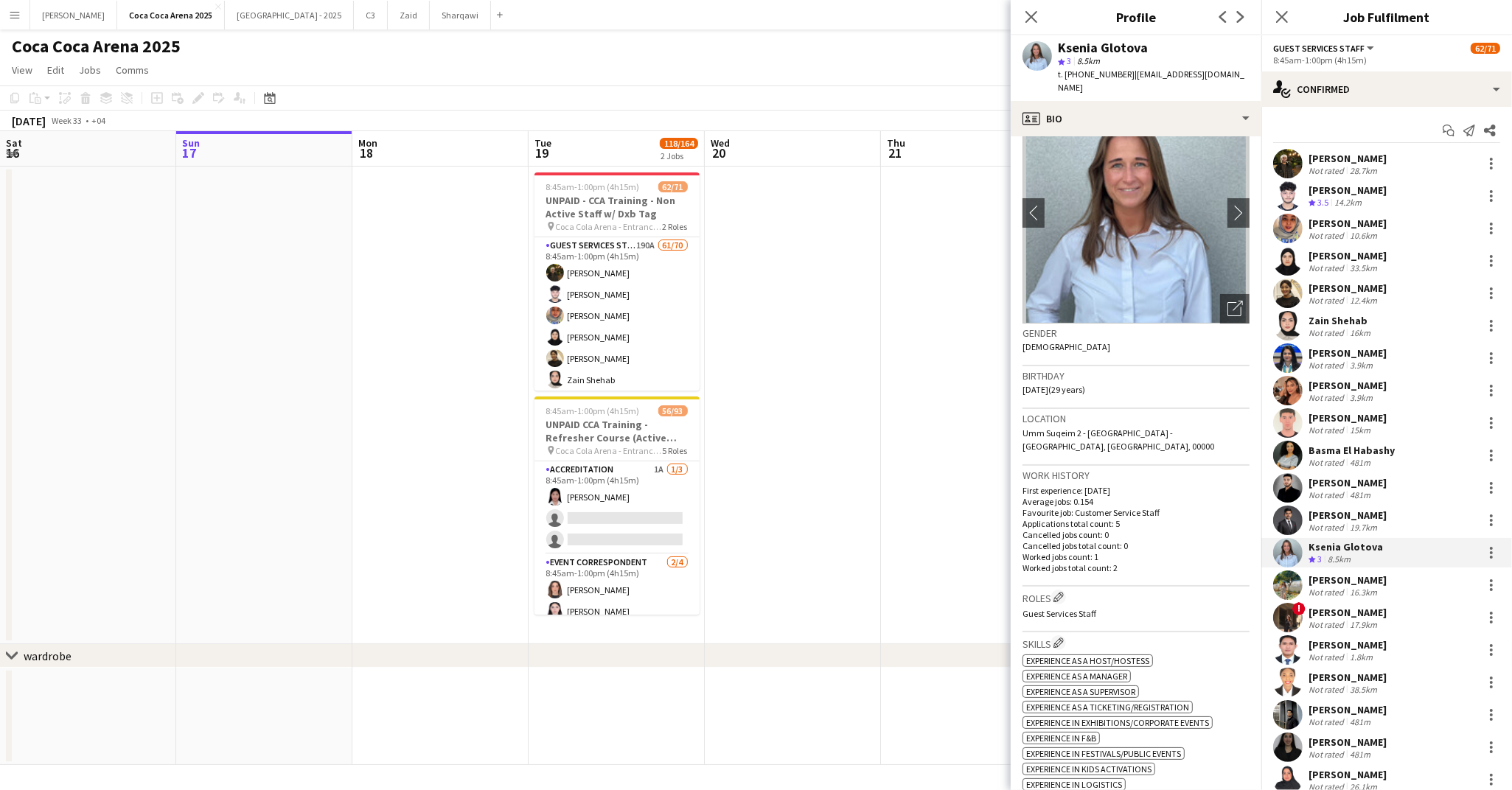
scroll to position [0, 0]
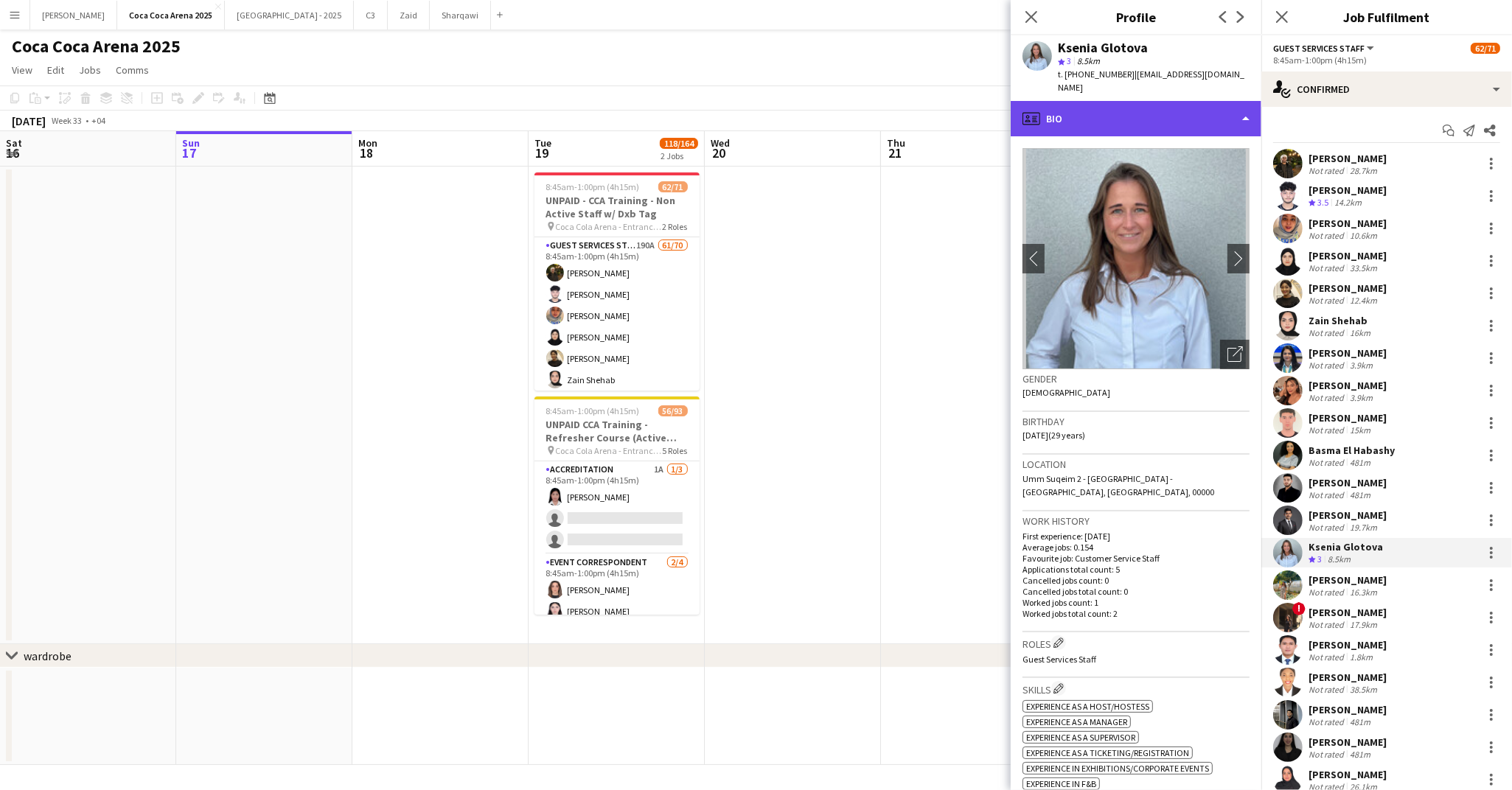
click at [1124, 101] on div "profile Bio" at bounding box center [1136, 118] width 250 height 35
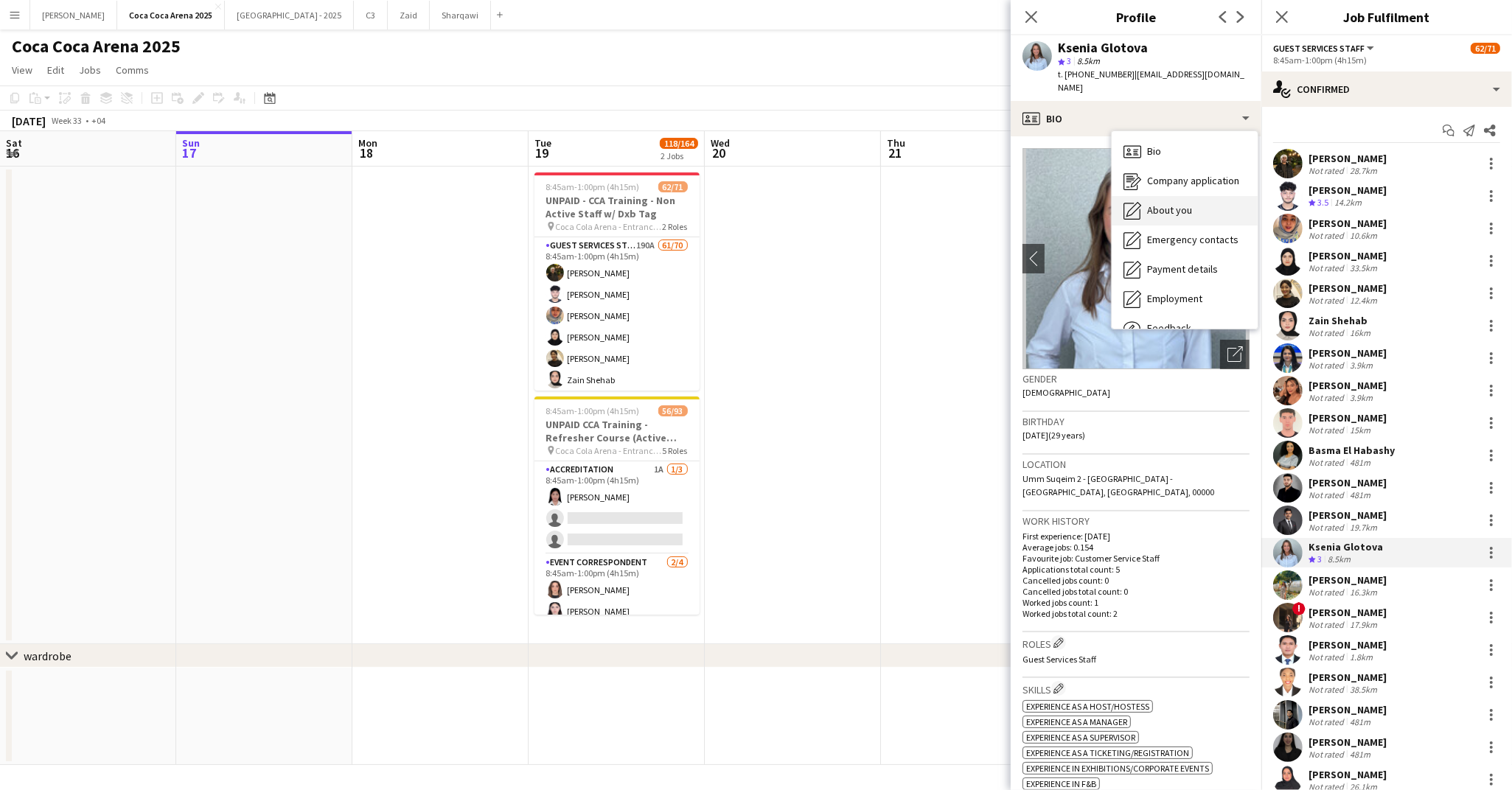
click at [1161, 196] on div "About you About you" at bounding box center [1184, 211] width 146 height 30
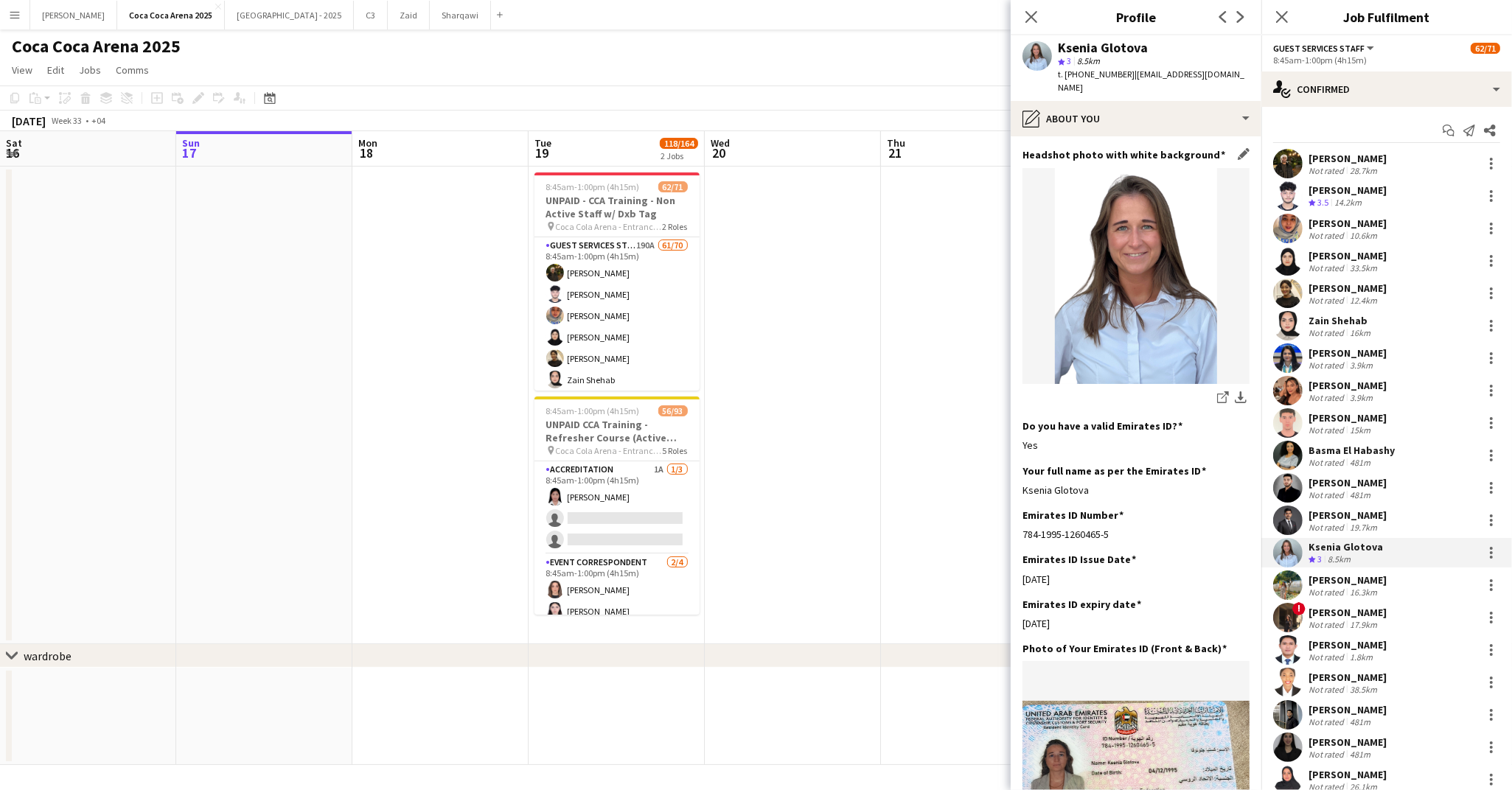
scroll to position [262, 0]
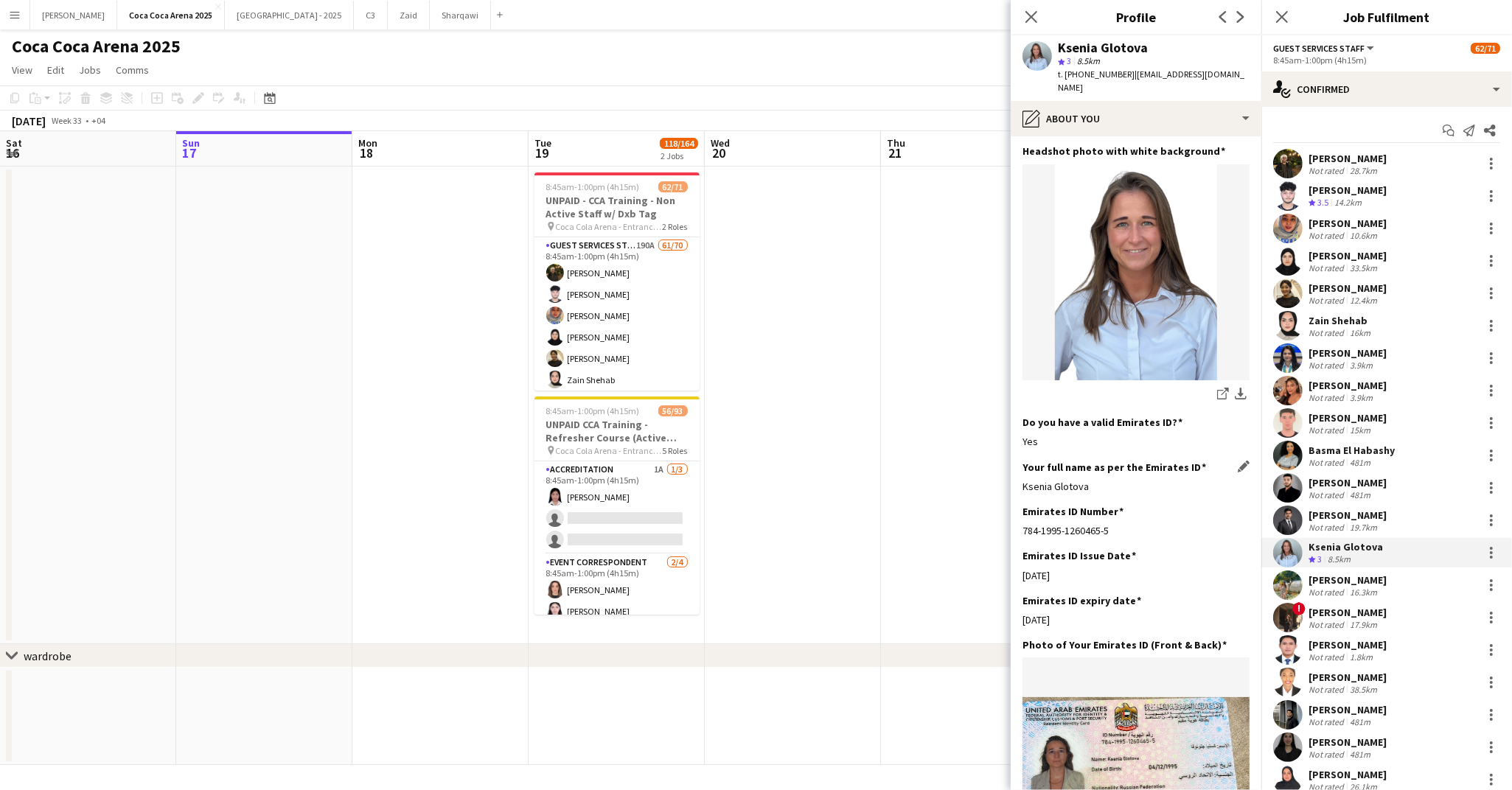
drag, startPoint x: 1088, startPoint y: 458, endPoint x: 1022, endPoint y: 459, distance: 66.0
click at [1022, 479] on div "Ksenia Glotova" at bounding box center [1135, 486] width 227 height 13
click at [1240, 388] on app-icon "download-bottom" at bounding box center [1240, 395] width 11 height 14
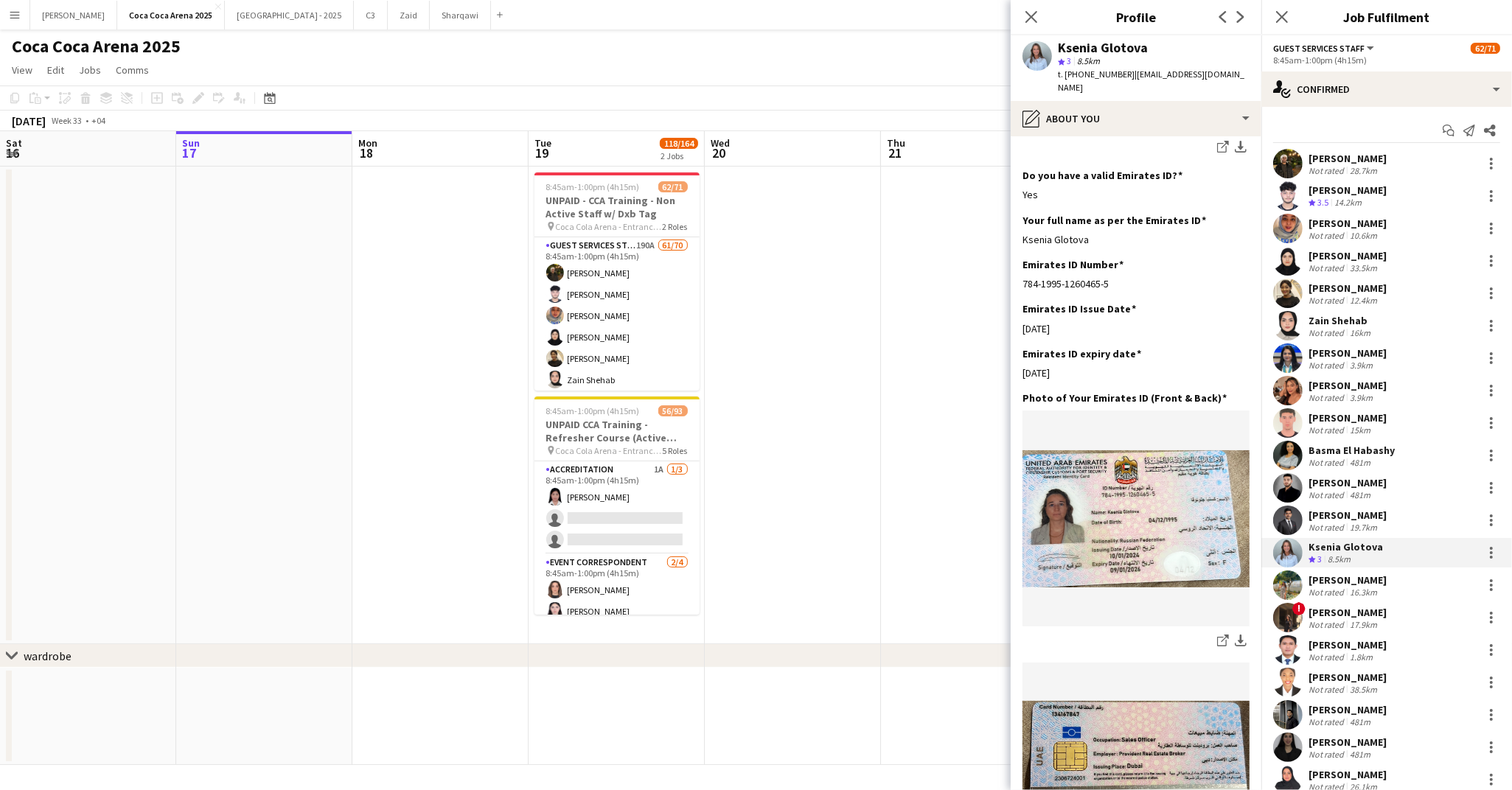
scroll to position [510, 0]
click at [1237, 633] on app-icon "download-bottom" at bounding box center [1240, 640] width 11 height 14
click at [1239, 633] on app-icon "download-bottom" at bounding box center [1240, 640] width 11 height 14
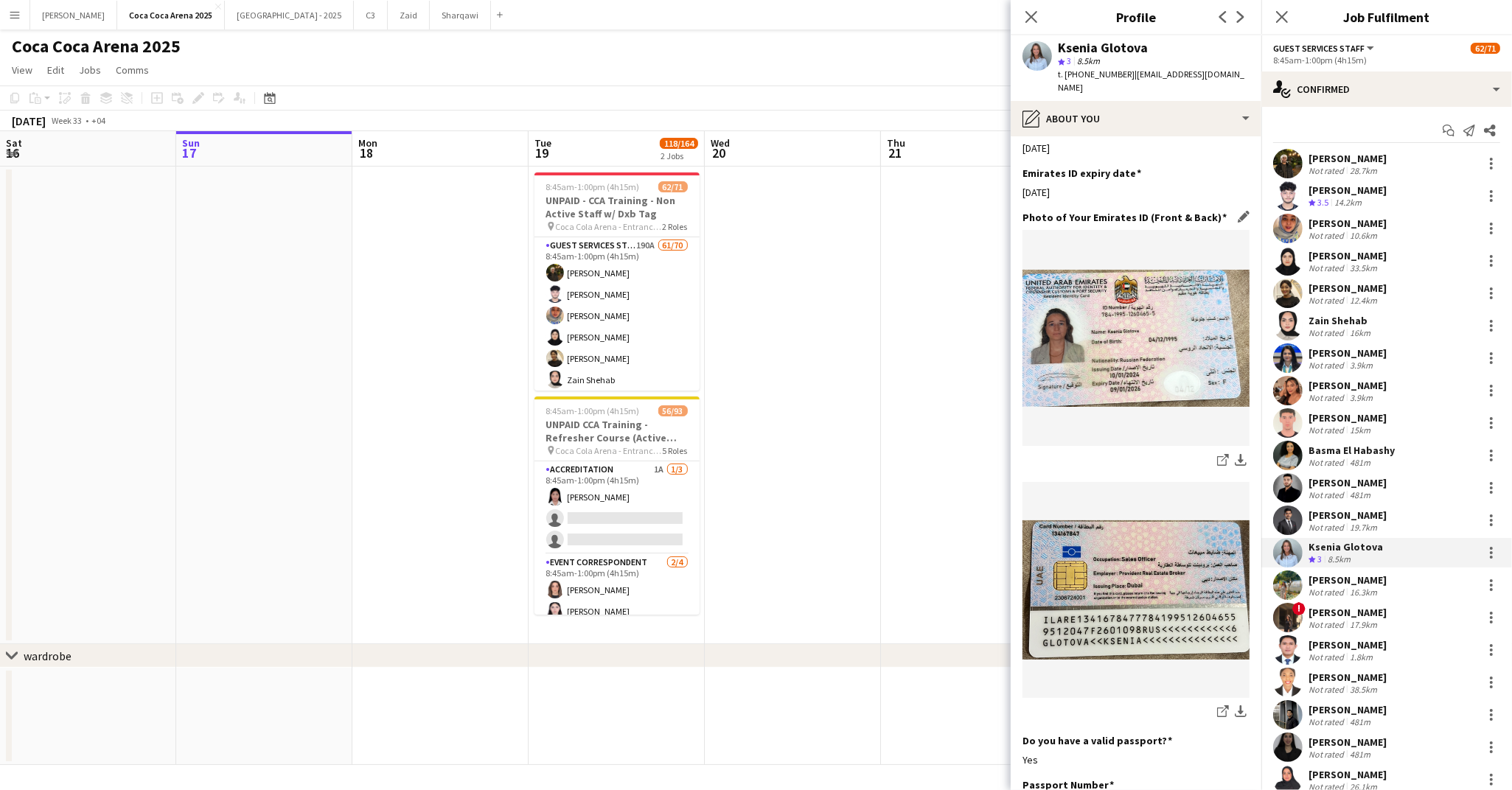
scroll to position [701, 0]
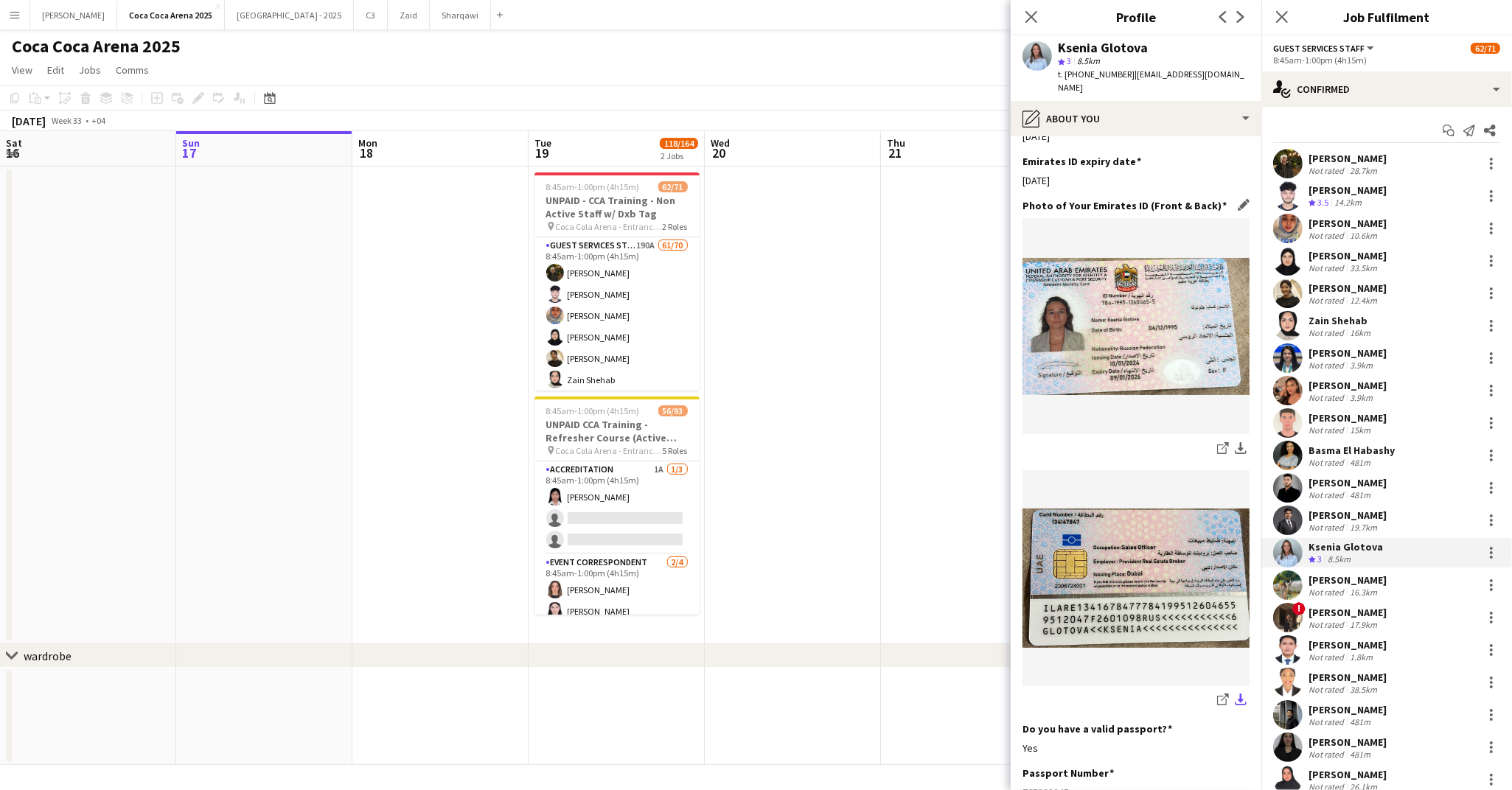
click at [1242, 694] on app-icon "download-bottom" at bounding box center [1240, 701] width 11 height 14
click at [1060, 199] on div "Photo of Your Emirates ID (Front & Back) Edit this field share-external-link-1 …" at bounding box center [1135, 459] width 227 height 522
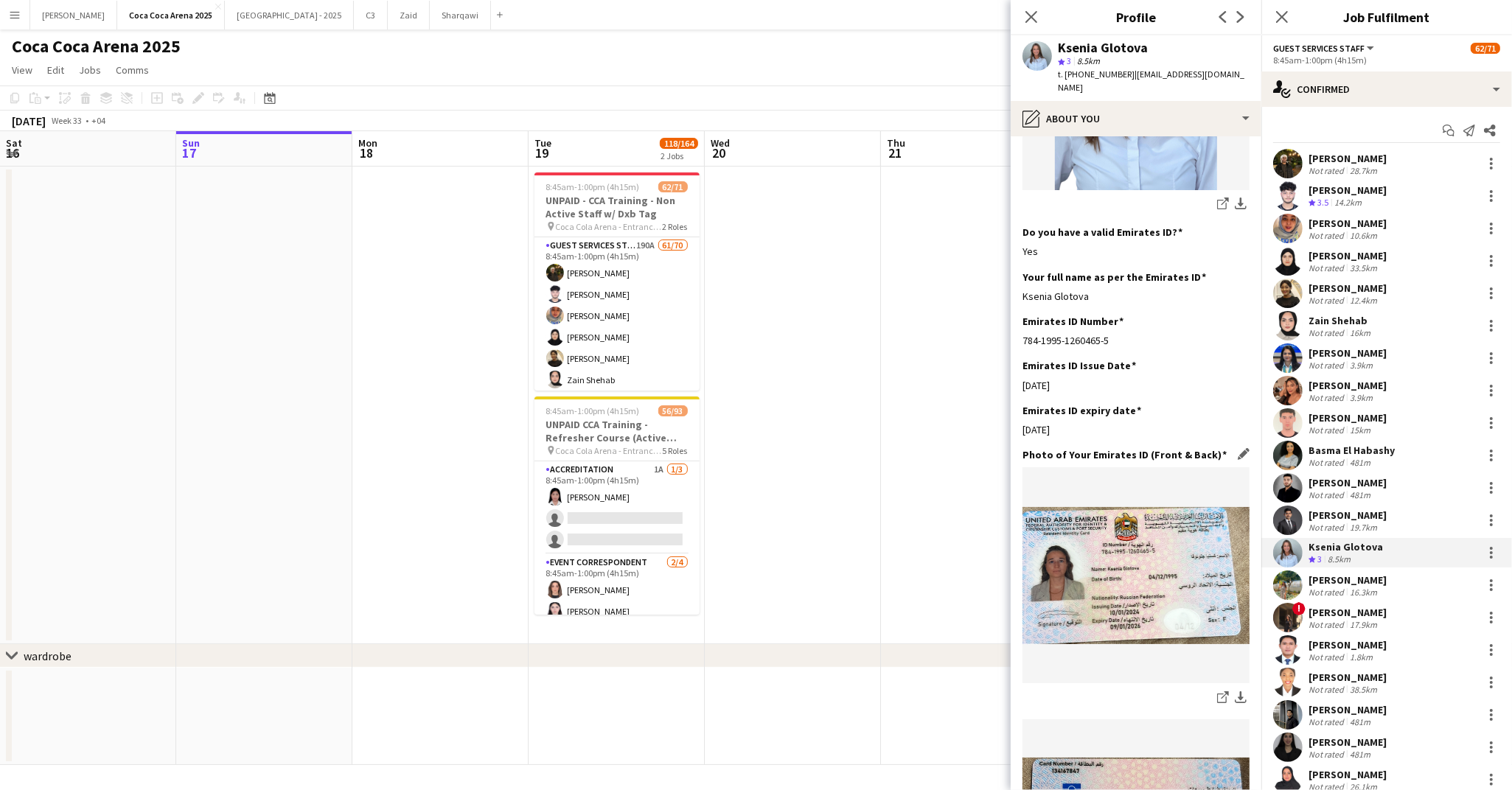
scroll to position [451, 0]
click at [1239, 199] on app-icon "download-bottom" at bounding box center [1240, 206] width 11 height 14
drag, startPoint x: 1093, startPoint y: 269, endPoint x: 1018, endPoint y: 271, distance: 75.0
click at [1018, 271] on app-section-data-types "Bio Edit this field My name is Ksenia, 28 years old and from Russia, living in …" at bounding box center [1136, 463] width 250 height 654
drag, startPoint x: 1124, startPoint y: 316, endPoint x: 1024, endPoint y: 316, distance: 100.0
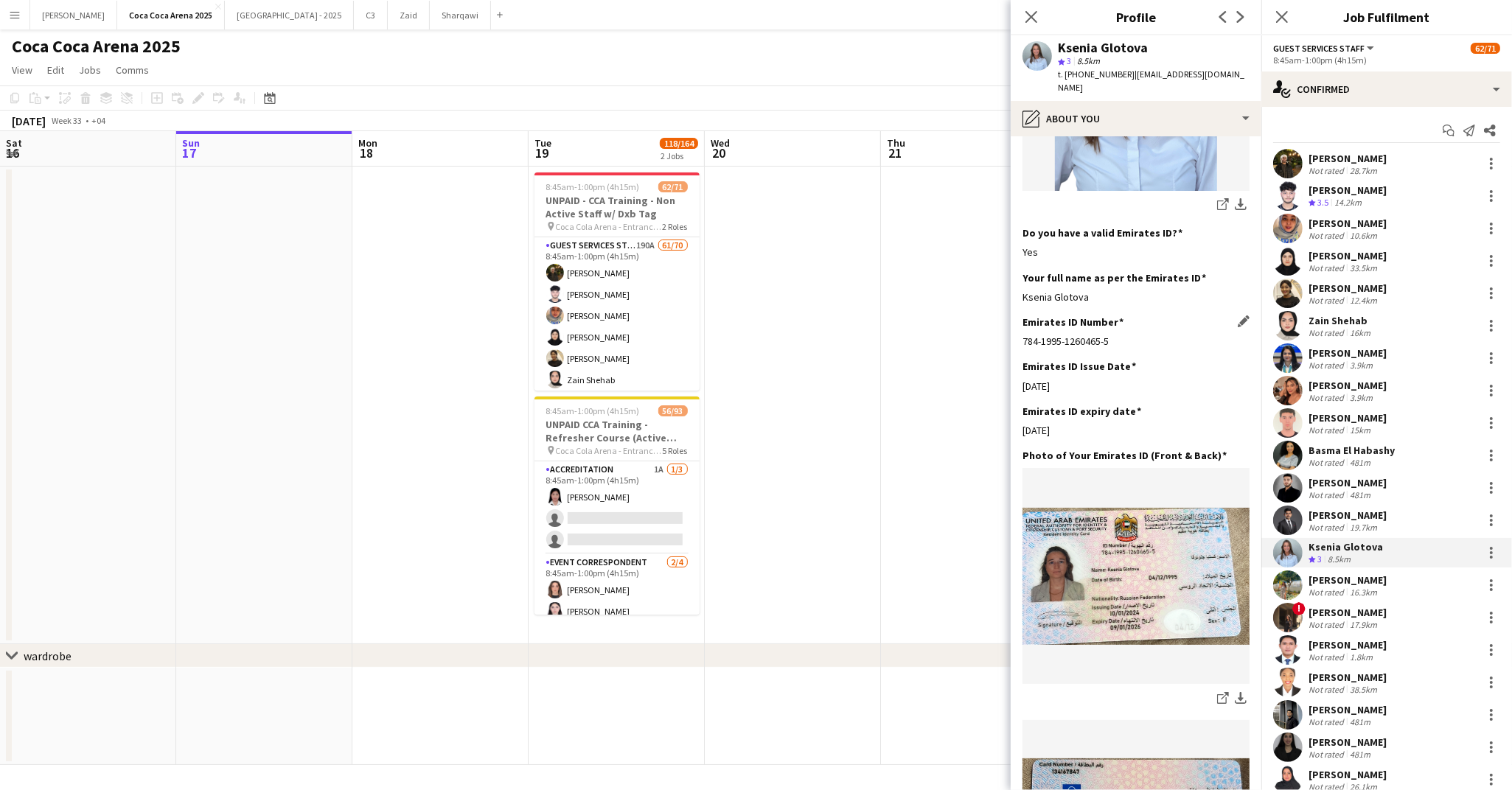
click at [1024, 334] on div "784-1995-1260465-5" at bounding box center [1135, 340] width 227 height 13
drag, startPoint x: 1151, startPoint y: 46, endPoint x: 1056, endPoint y: 49, distance: 95.0
click at [1056, 49] on div "Ksenia Glotova star 3 8.5km t. +971543455171 | glotovaks82@gmail.com" at bounding box center [1136, 67] width 250 height 66
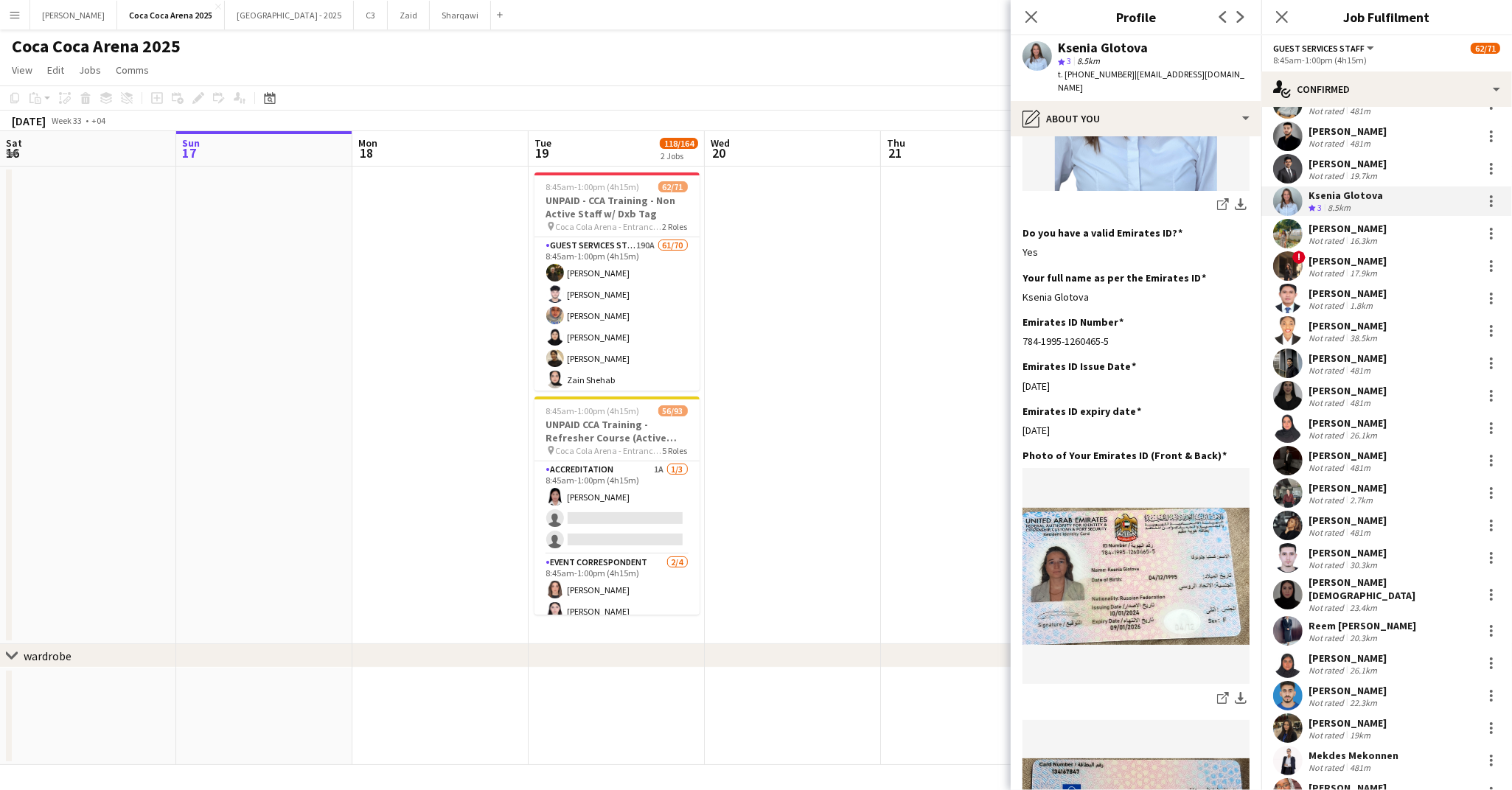
scroll to position [353, 0]
click at [1336, 234] on div "Not rated" at bounding box center [1327, 240] width 38 height 11
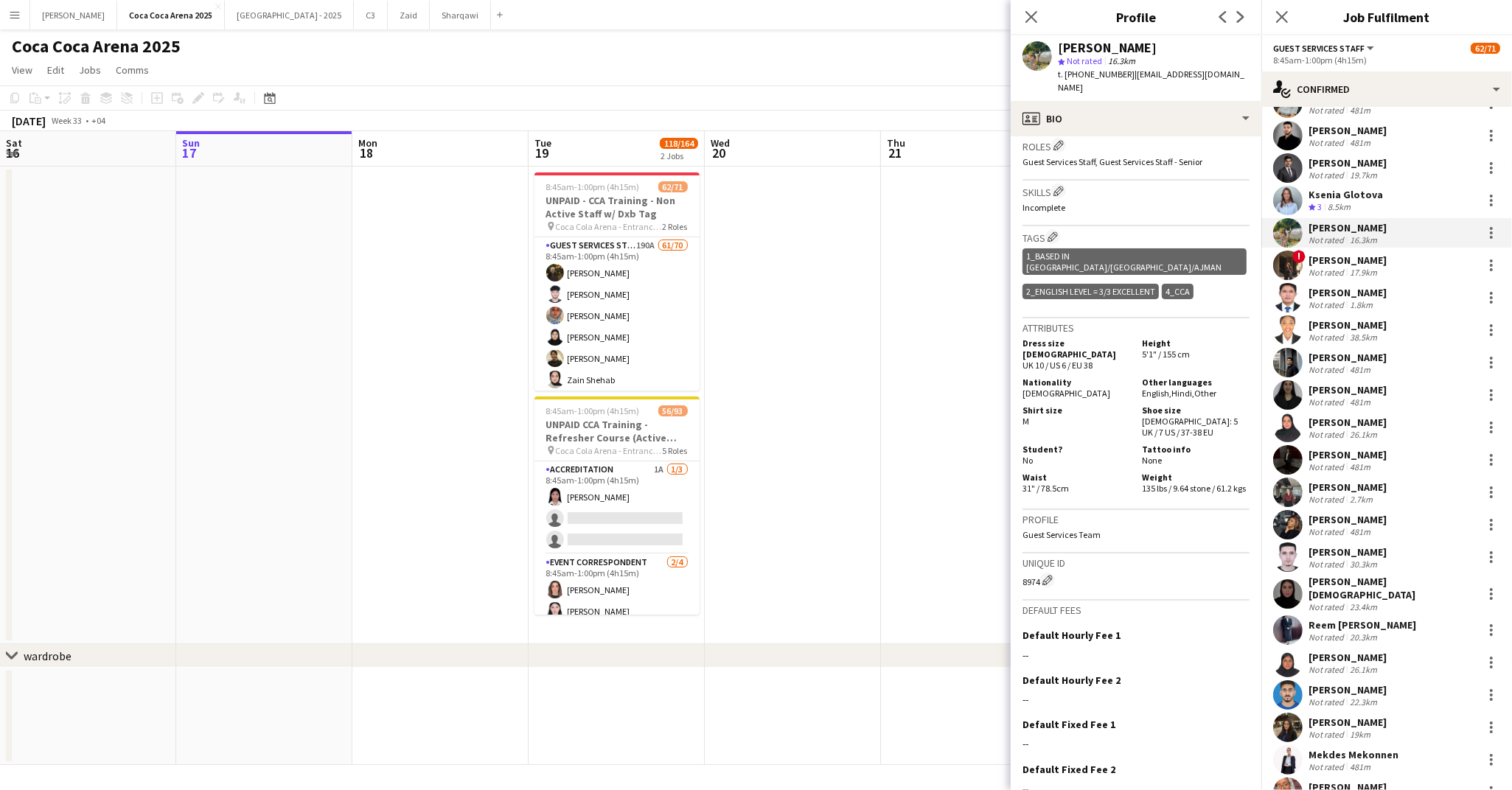
scroll to position [0, 0]
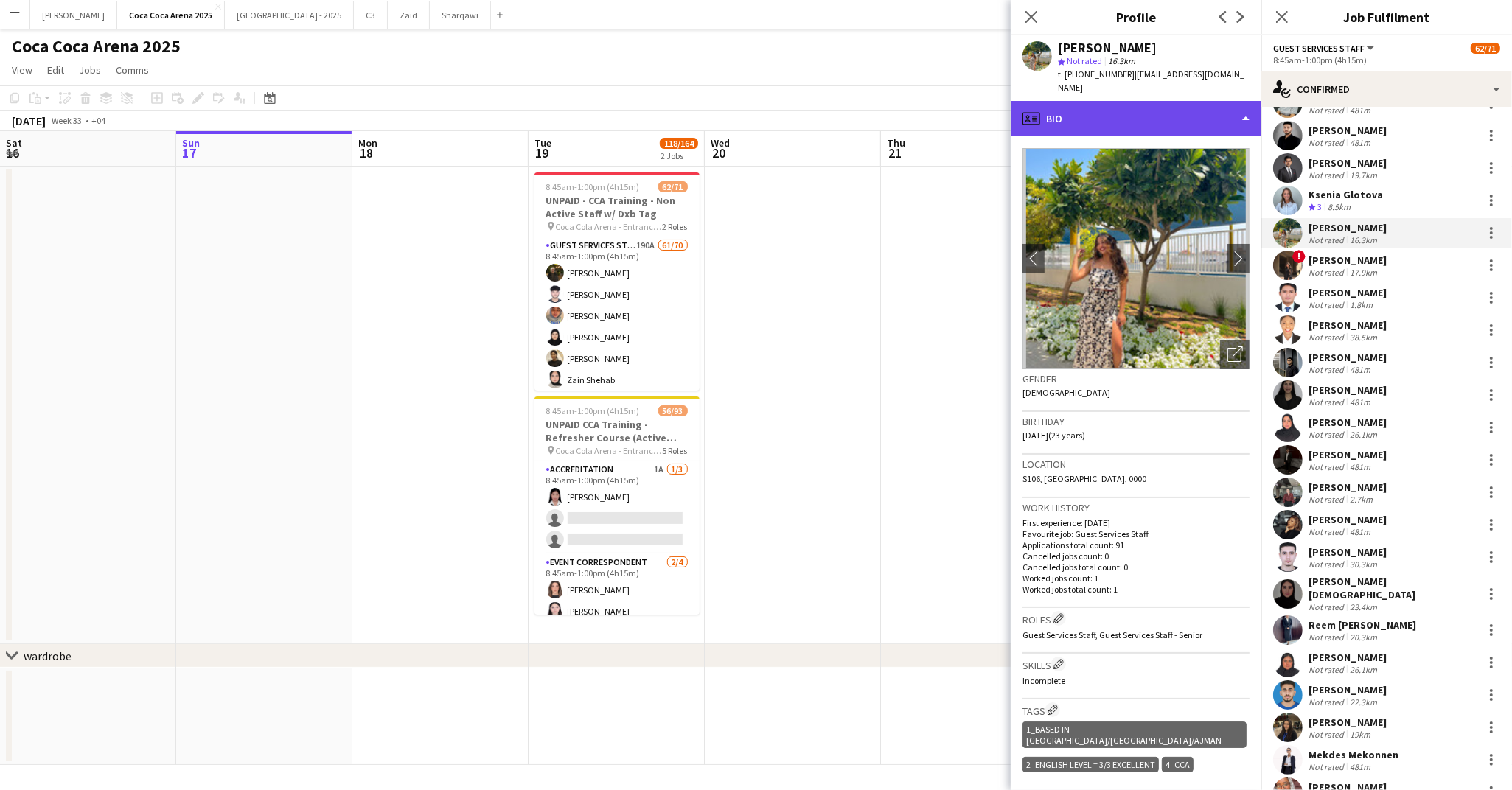
click at [1070, 107] on div "profile Bio" at bounding box center [1136, 118] width 250 height 35
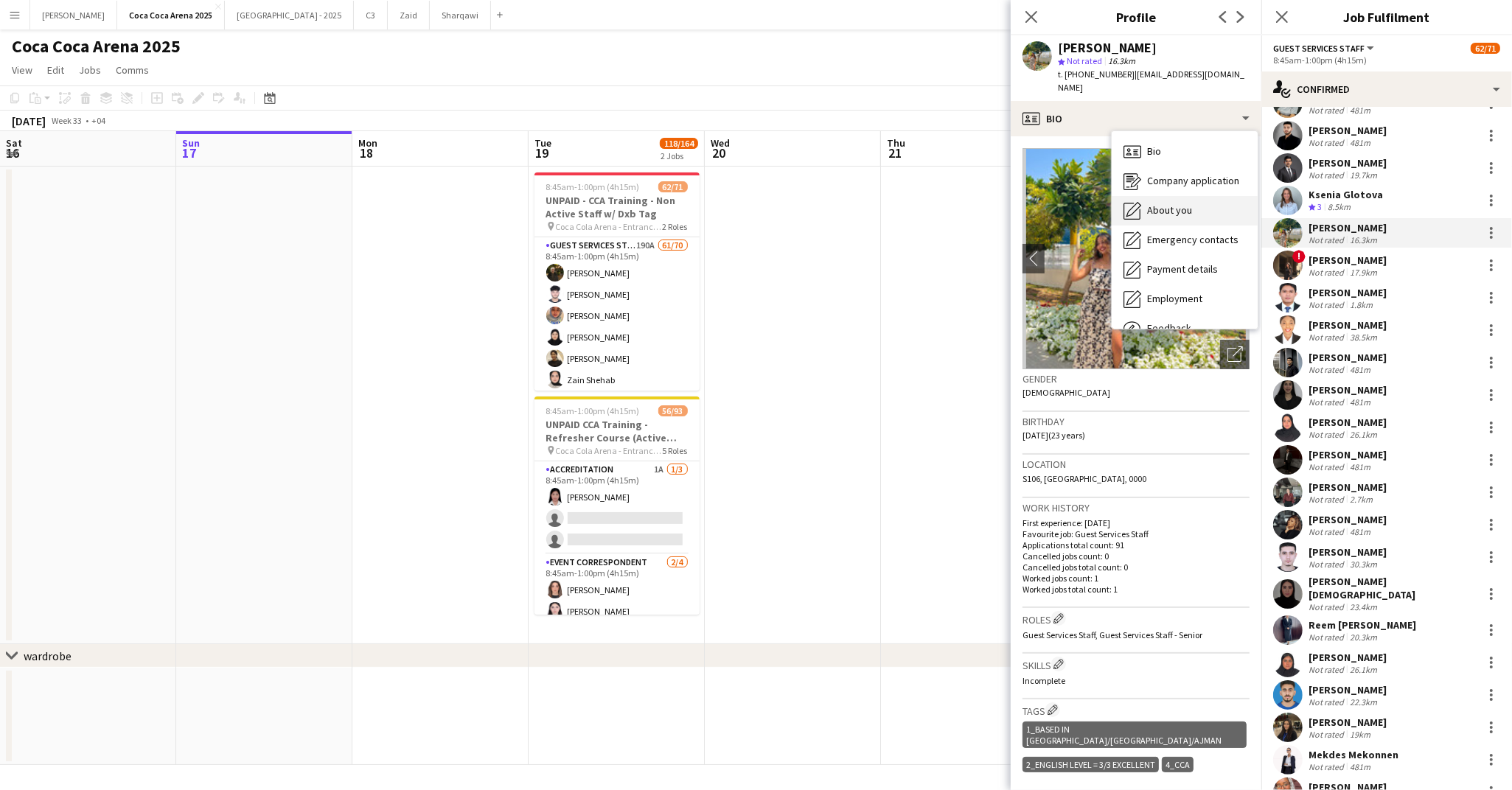
click at [1148, 204] on span "About you" at bounding box center [1169, 210] width 45 height 13
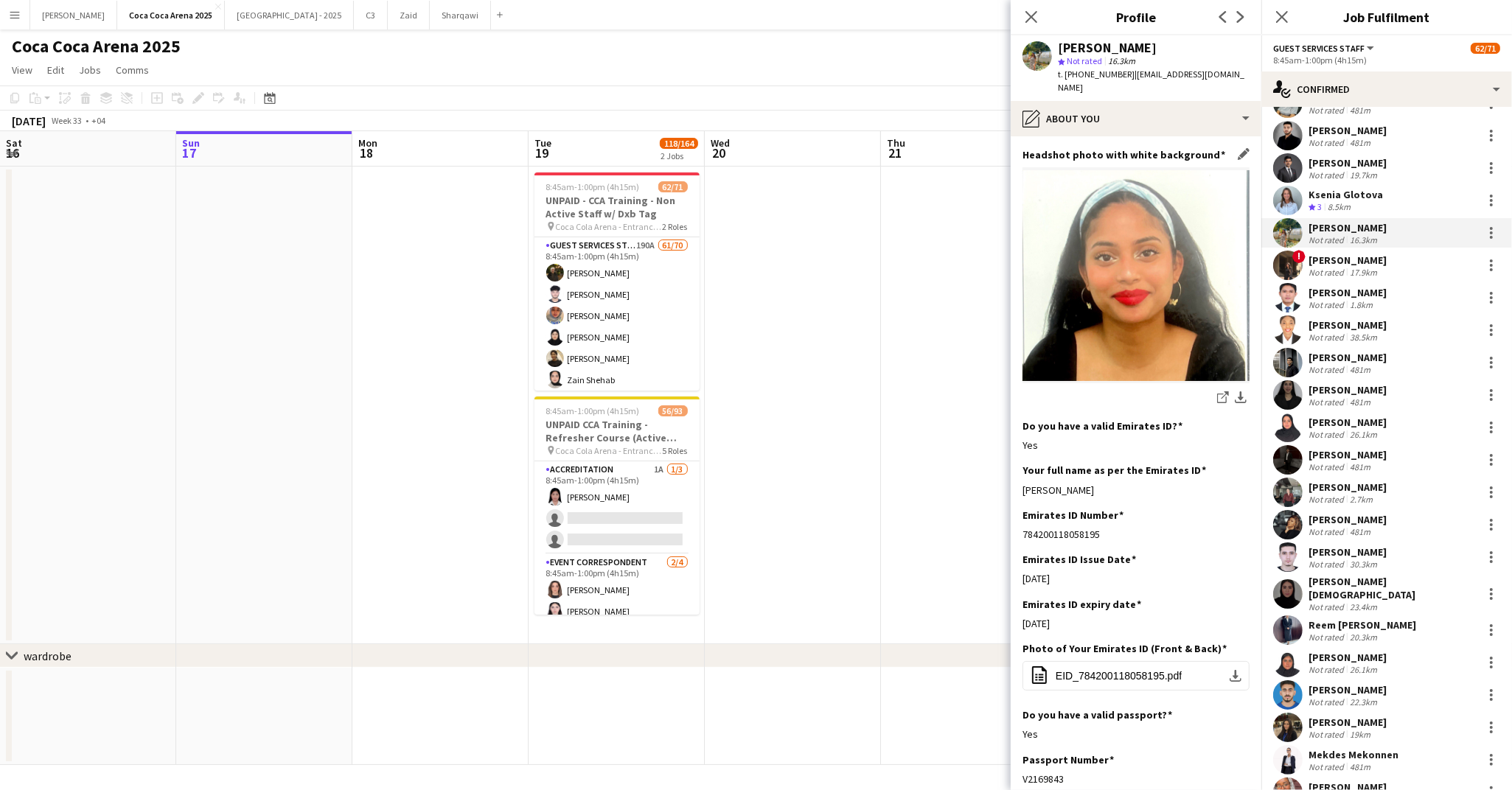
scroll to position [194, 0]
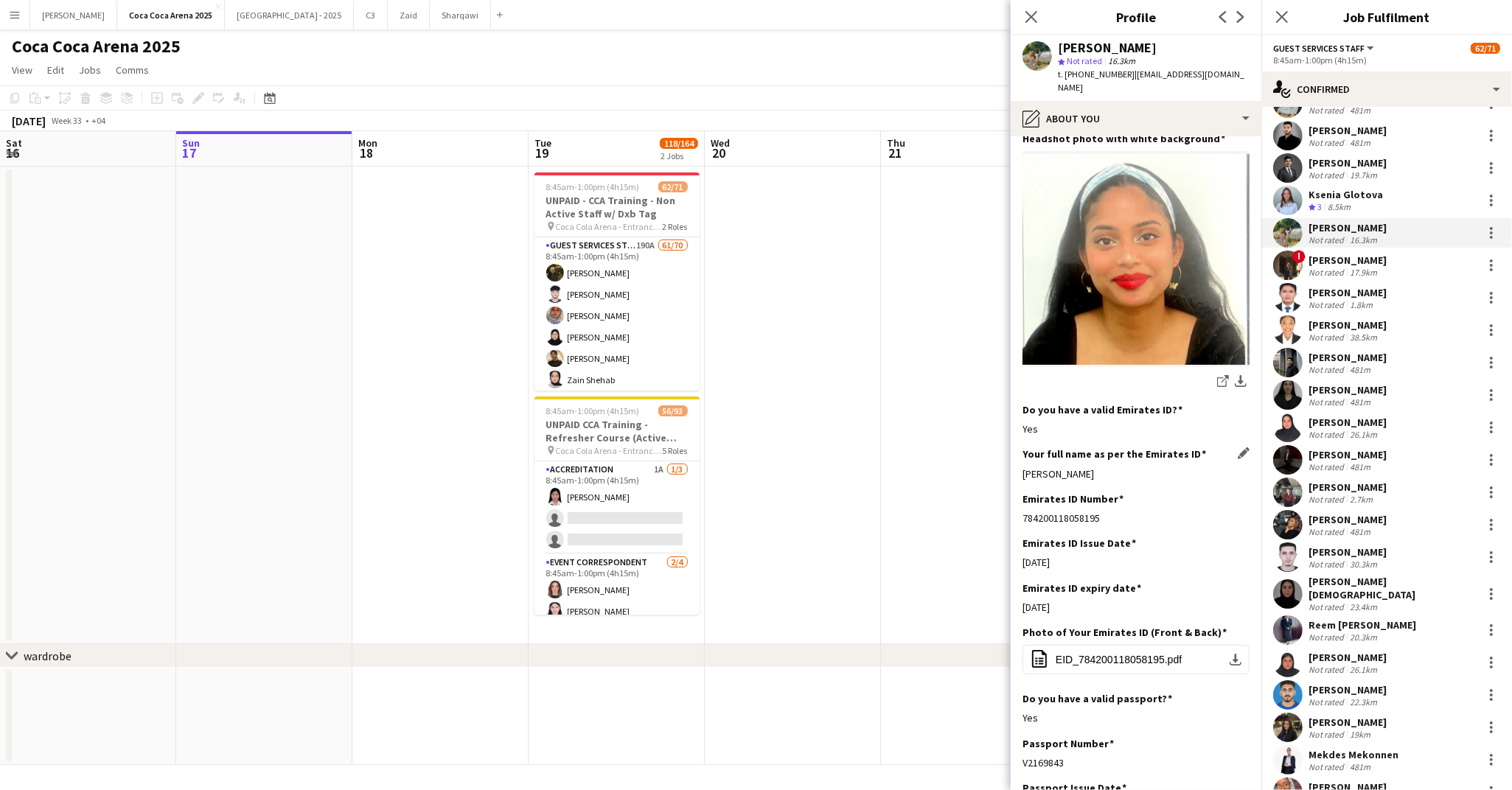
drag, startPoint x: 1102, startPoint y: 461, endPoint x: 1022, endPoint y: 461, distance: 80.0
click at [1022, 467] on div "Anthea Fernandes" at bounding box center [1135, 473] width 227 height 13
click at [1236, 654] on app-icon "download-bottom" at bounding box center [1235, 659] width 11 height 11
click at [1239, 375] on app-icon "download-bottom" at bounding box center [1240, 382] width 11 height 14
drag, startPoint x: 1102, startPoint y: 506, endPoint x: 1018, endPoint y: 504, distance: 84.0
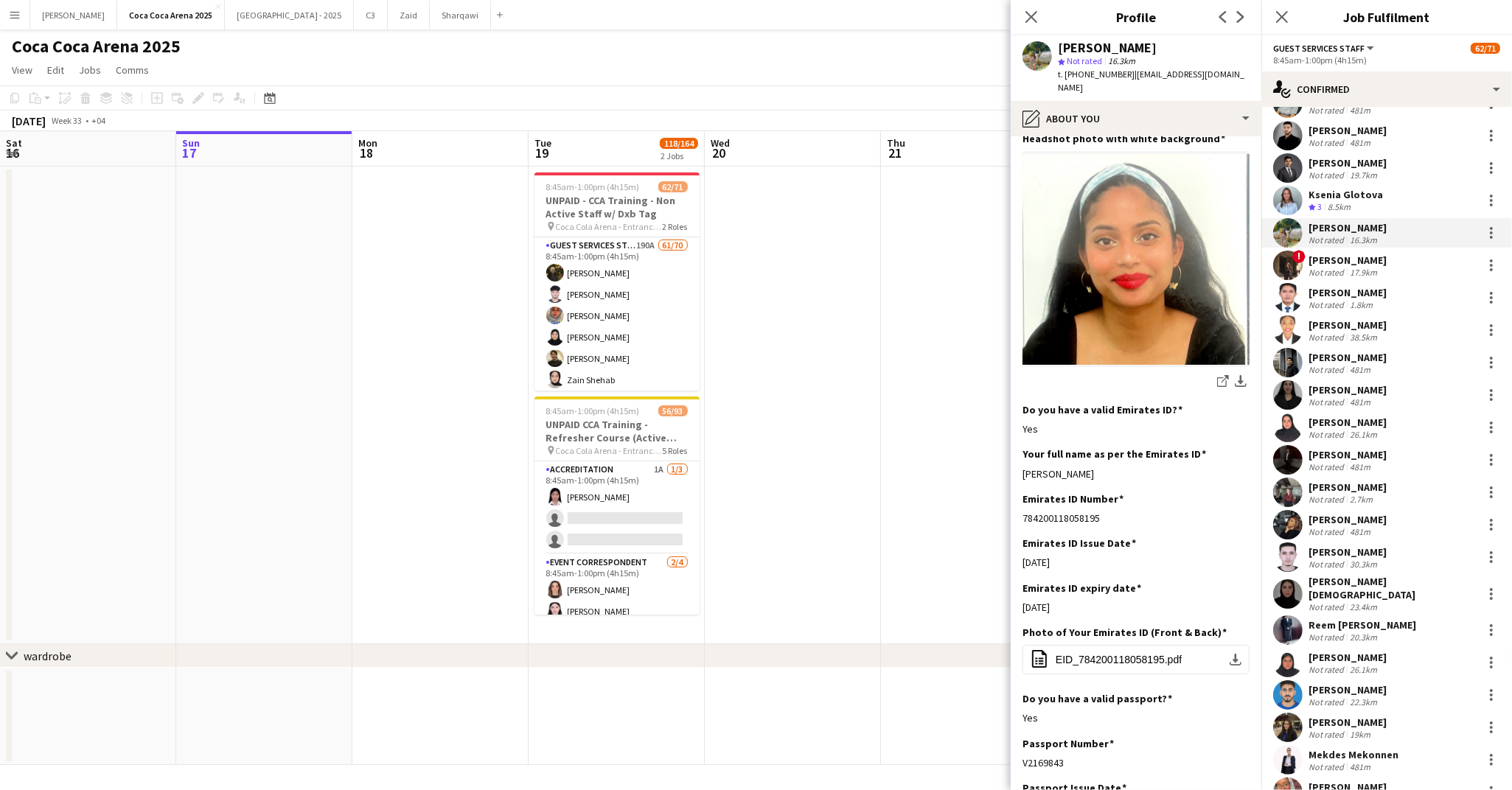
click at [1018, 504] on app-section-data-types "Bio Edit this field Well for starters my name is Anthea and was born and brough…" at bounding box center [1136, 463] width 250 height 654
drag, startPoint x: 1166, startPoint y: 47, endPoint x: 1060, endPoint y: 47, distance: 106.0
click at [1060, 47] on div "Anthea Fernandes" at bounding box center [1153, 47] width 192 height 13
click at [1351, 259] on div "[PERSON_NAME]" at bounding box center [1347, 260] width 78 height 13
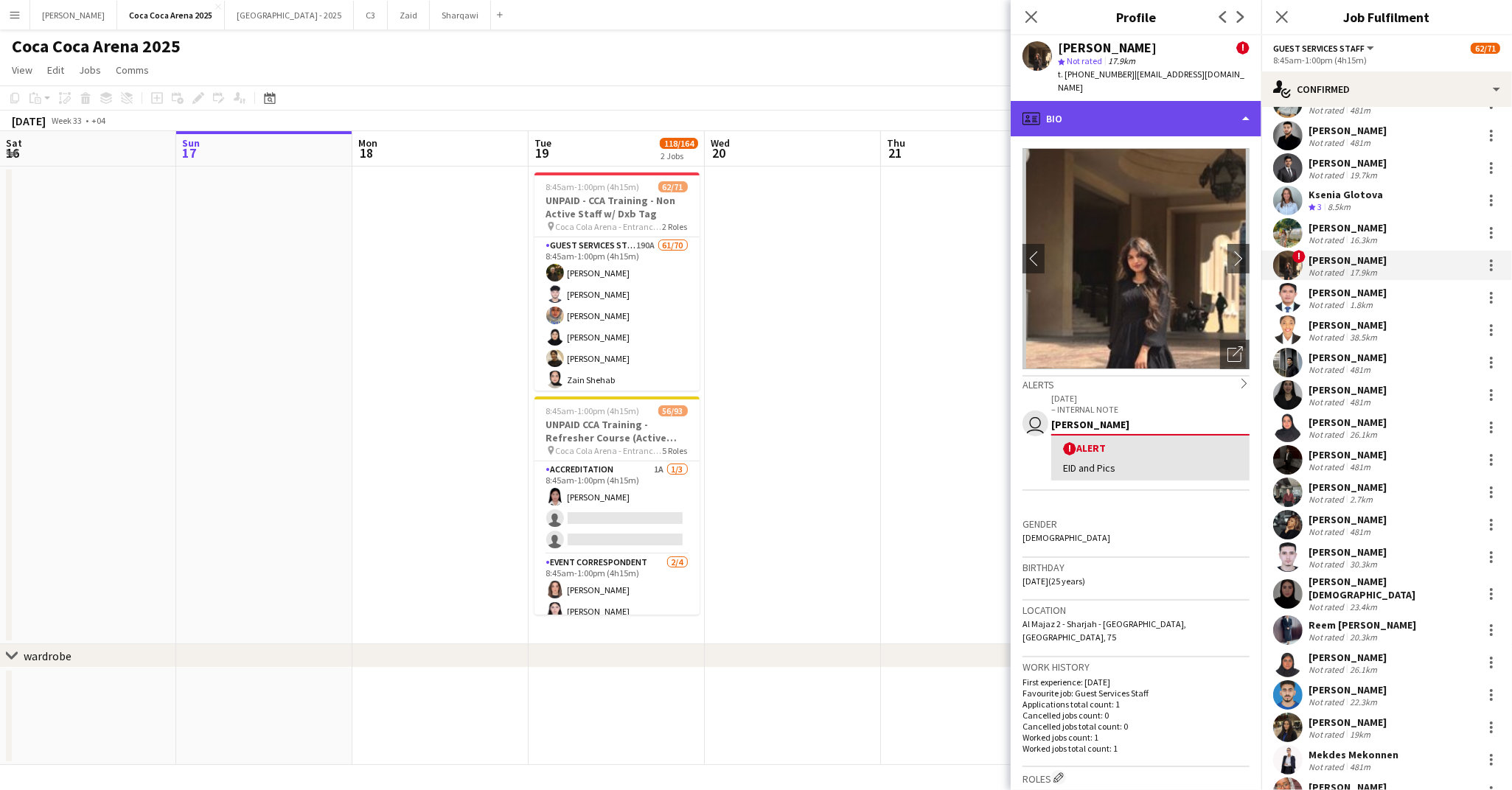
click at [1067, 115] on div "profile Bio" at bounding box center [1136, 118] width 250 height 35
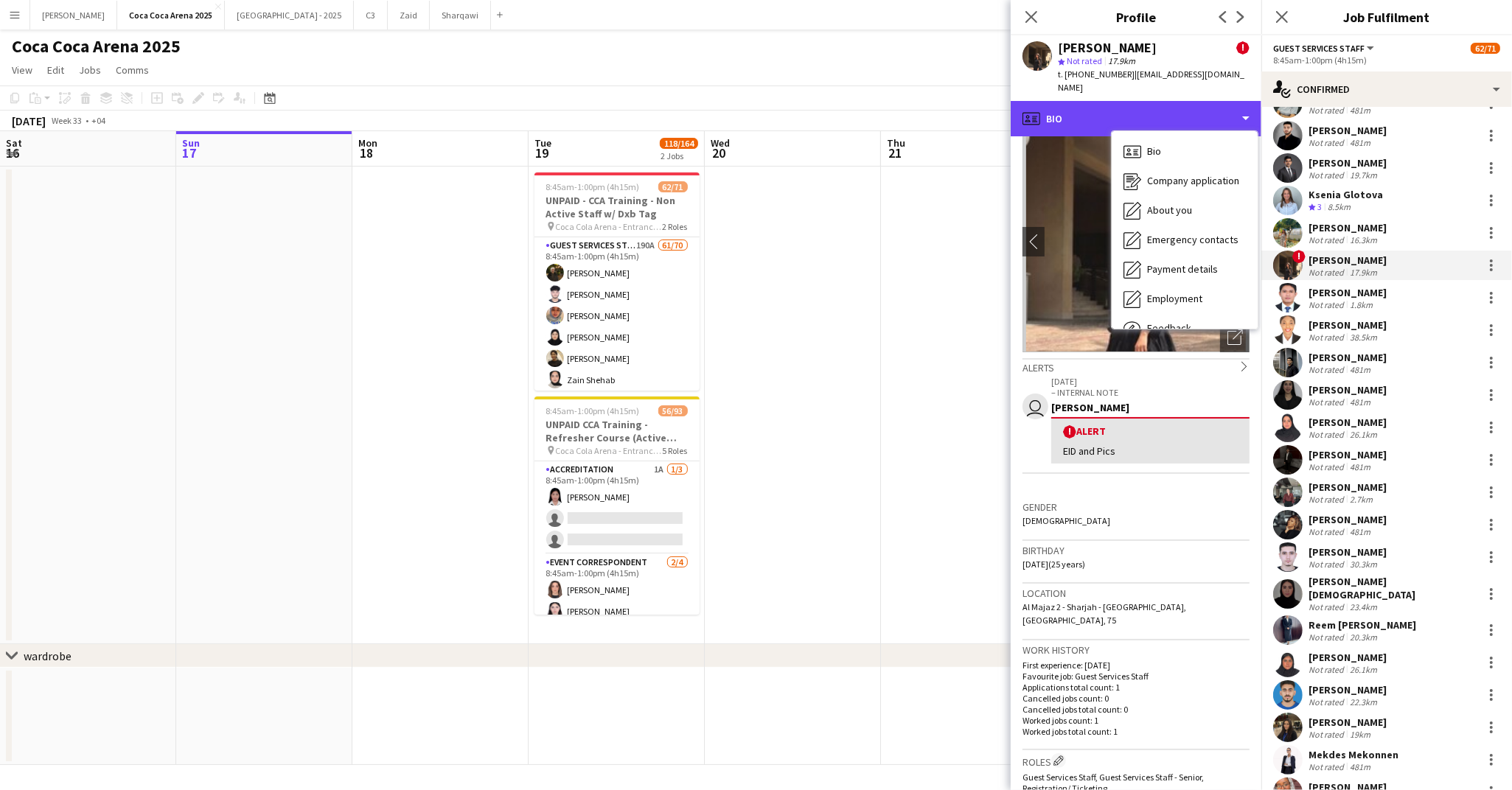
scroll to position [0, 0]
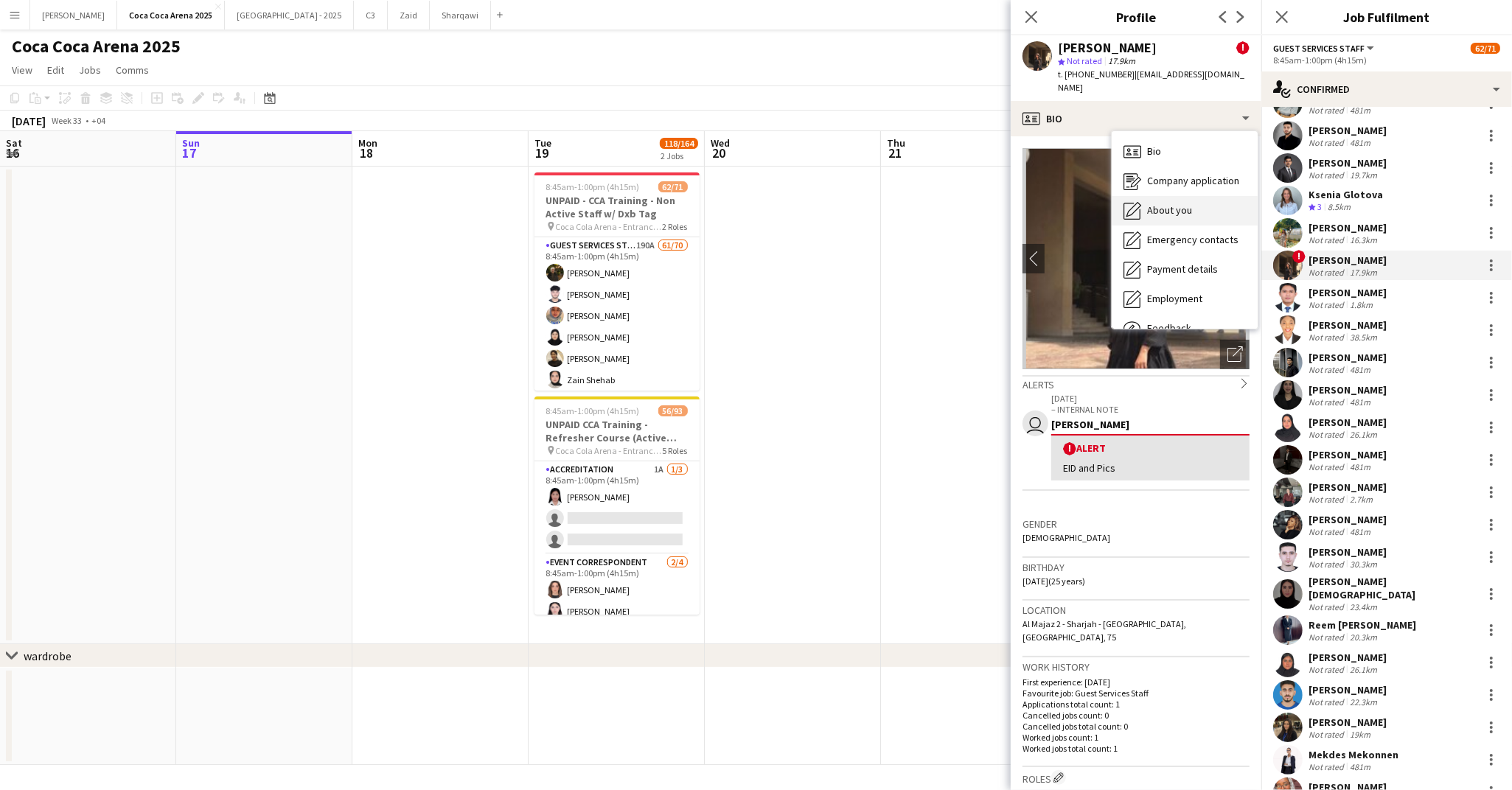
click at [1152, 204] on span "About you" at bounding box center [1169, 210] width 45 height 13
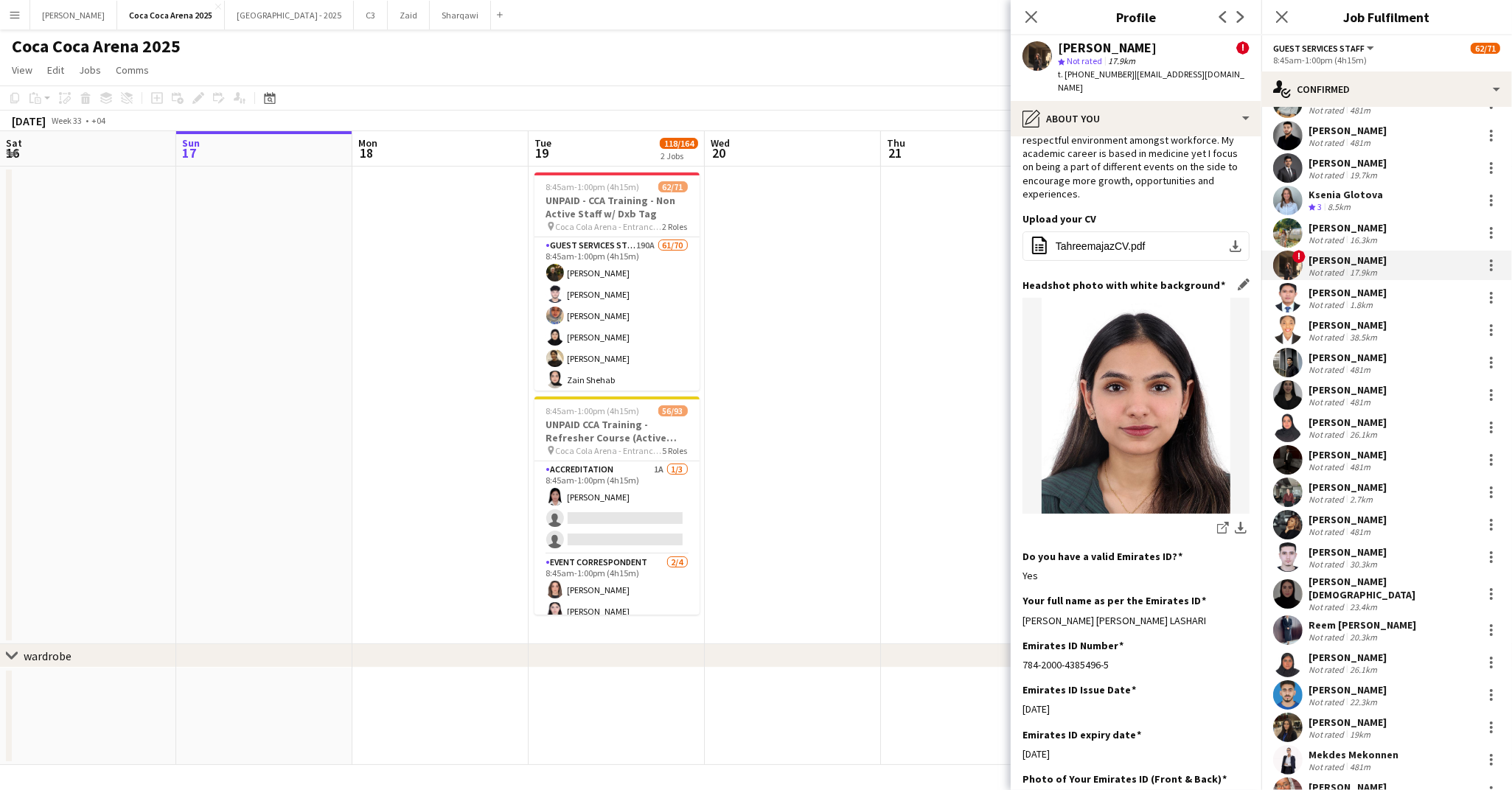
scroll to position [152, 0]
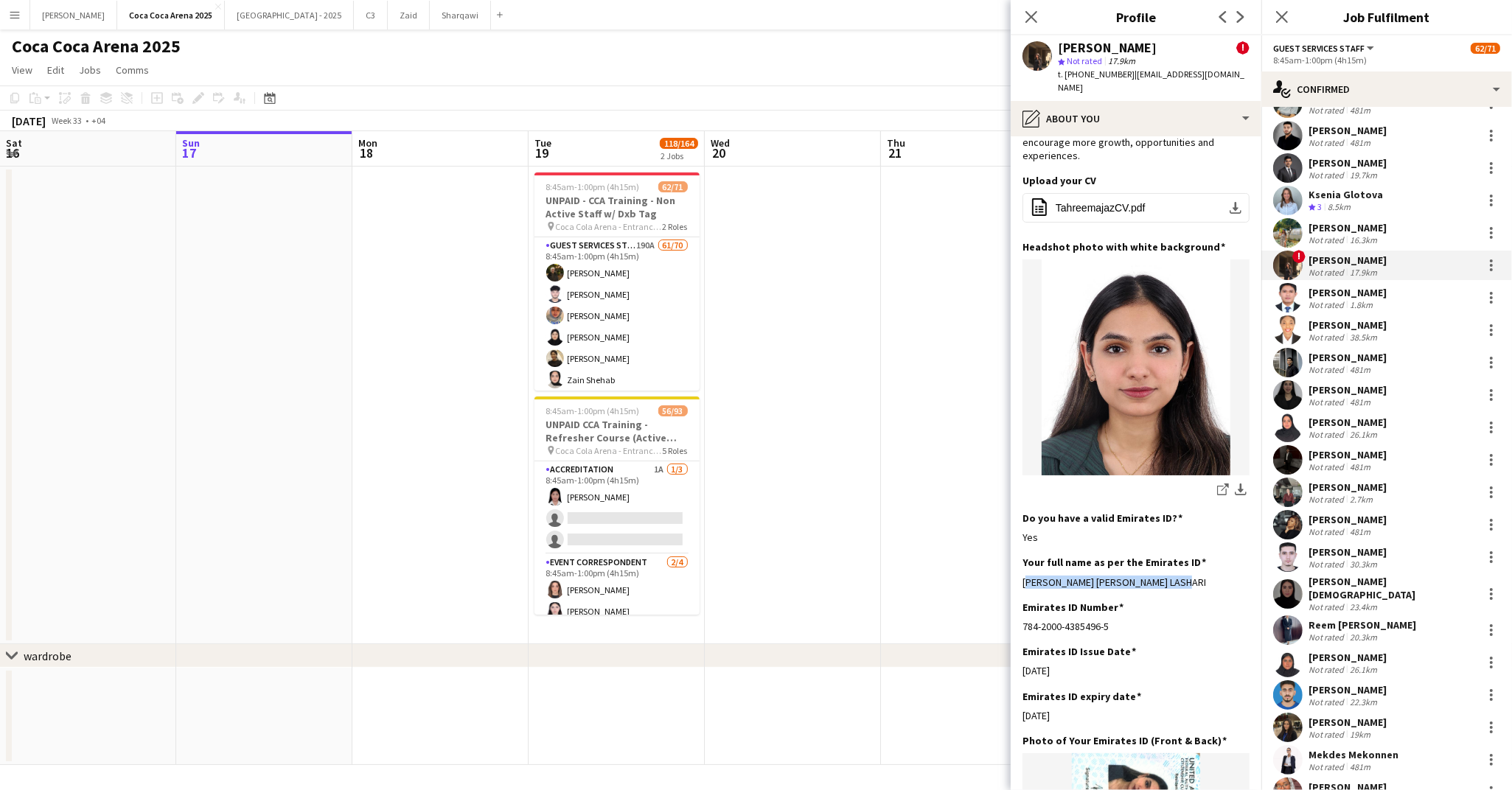
drag, startPoint x: 1188, startPoint y: 555, endPoint x: 1018, endPoint y: 555, distance: 170.0
click at [1018, 555] on app-section-data-types "Bio Edit this field I’m an extroverted individual who likes engaging with other…" at bounding box center [1136, 463] width 250 height 654
click at [1242, 556] on app-icon "Edit this field" at bounding box center [1242, 561] width 11 height 11
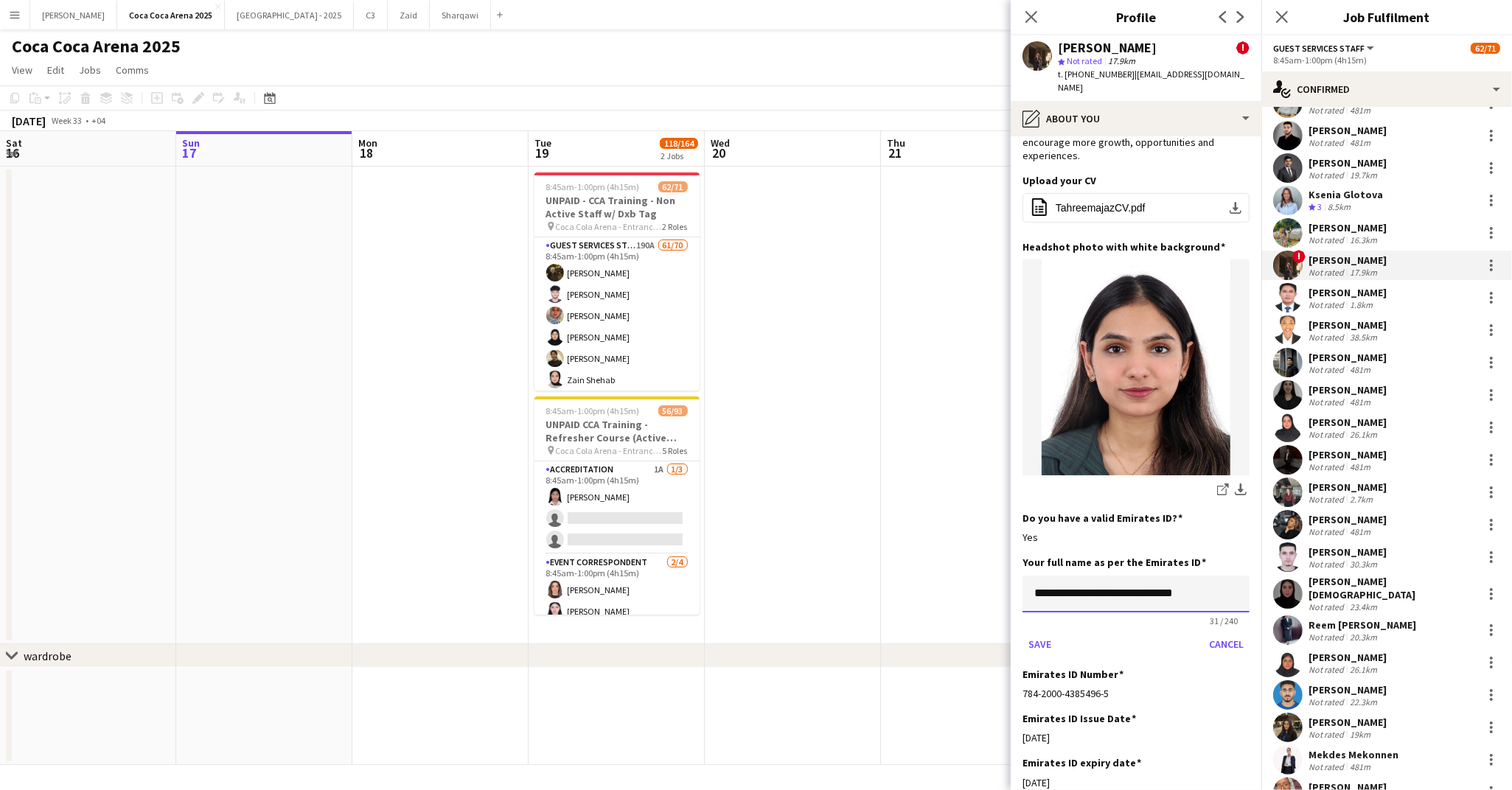
click at [1222, 576] on input "**********" at bounding box center [1135, 594] width 227 height 37
paste input
type input "**********"
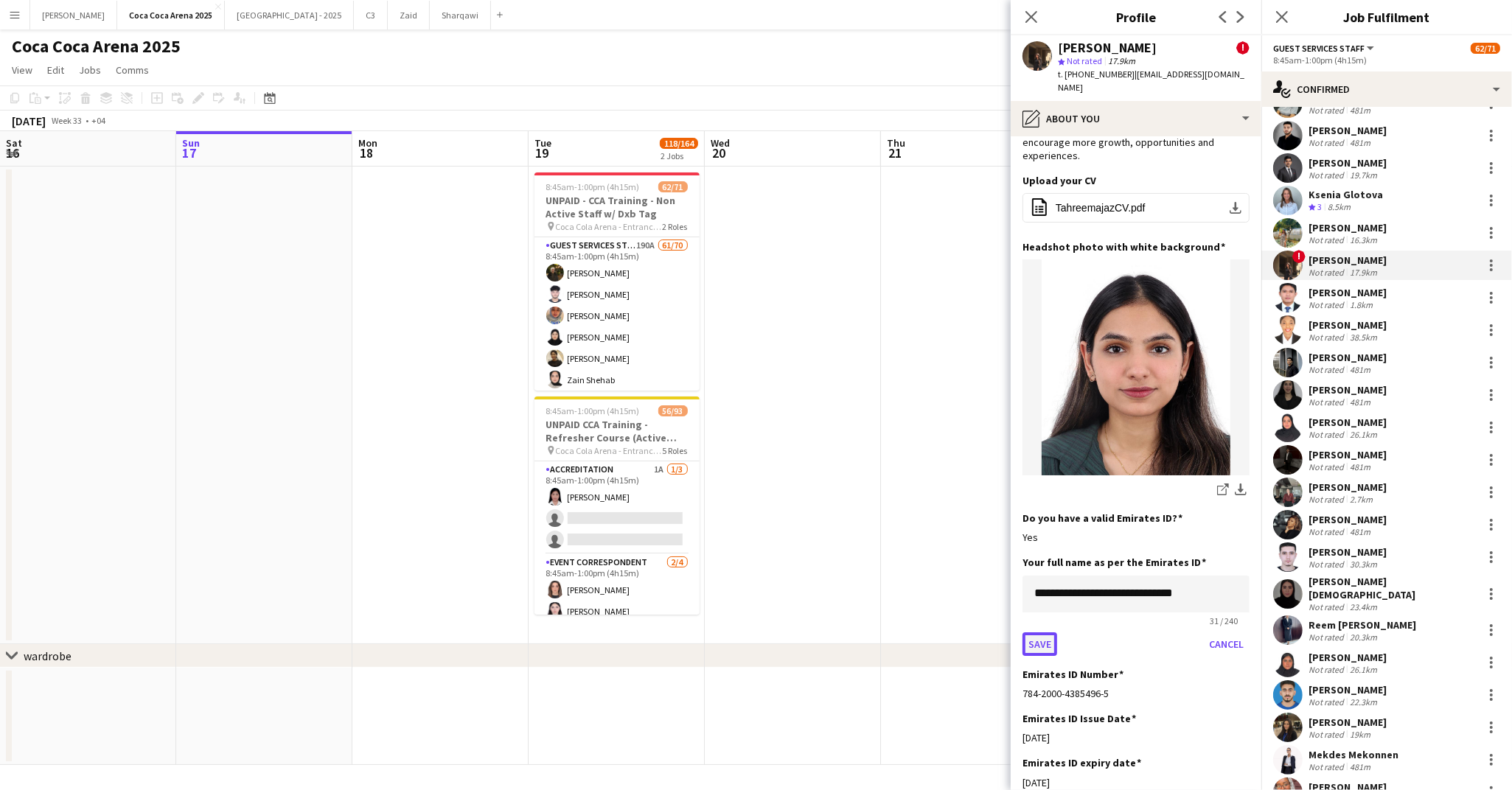
click at [1036, 633] on button "Save" at bounding box center [1040, 644] width 35 height 24
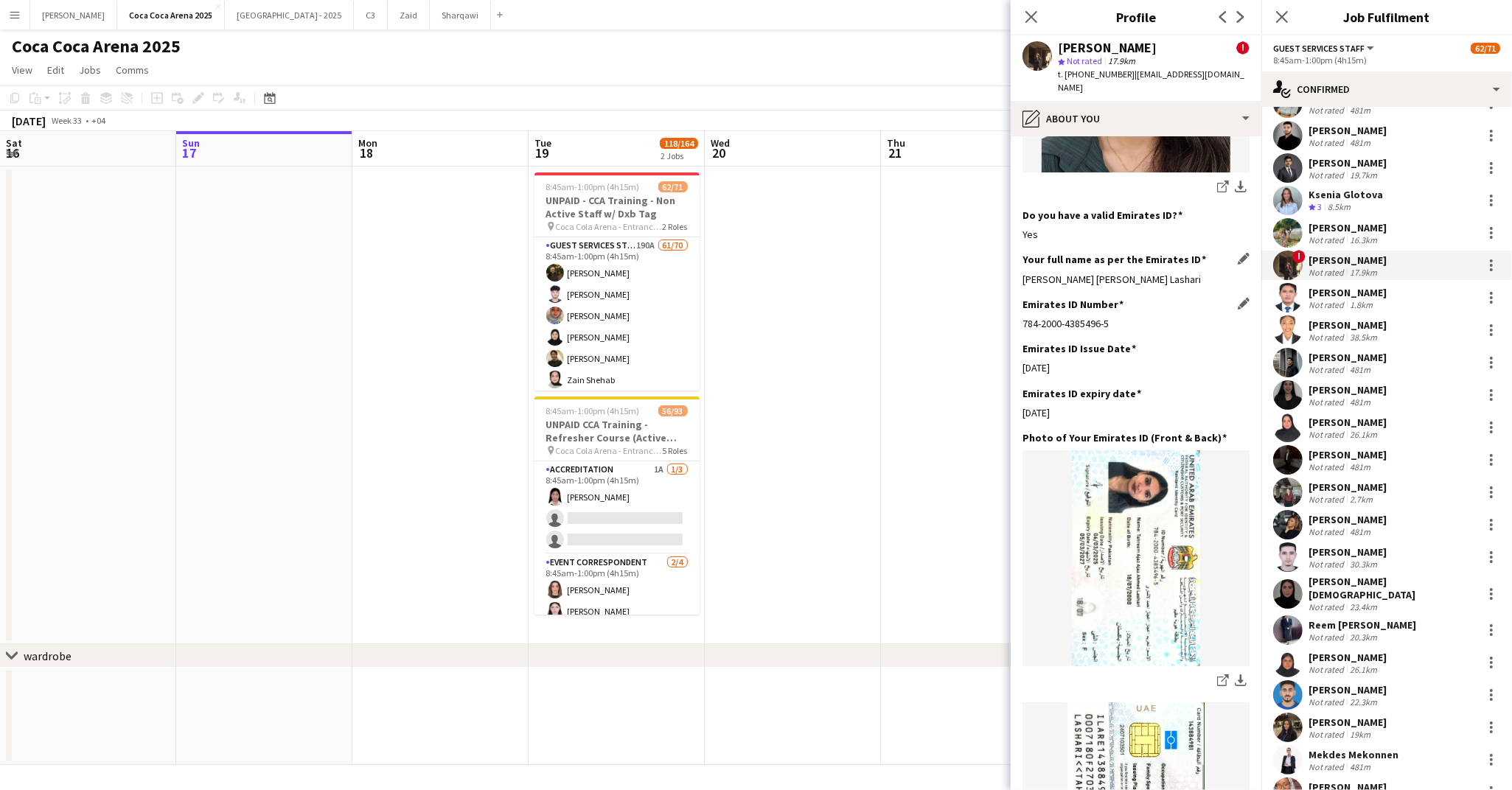
scroll to position [459, 0]
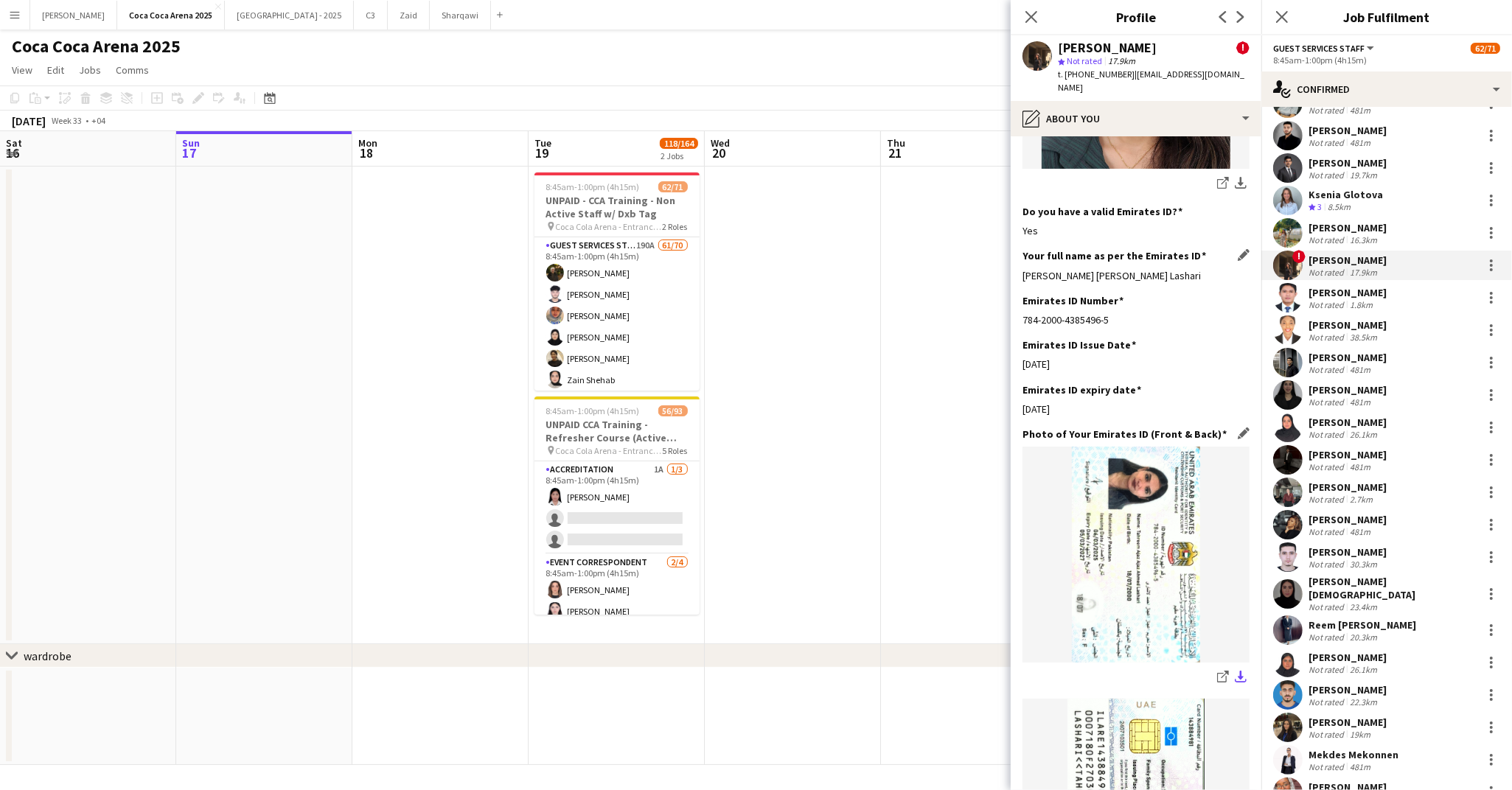
click at [1239, 671] on app-icon "download-bottom" at bounding box center [1240, 678] width 11 height 14
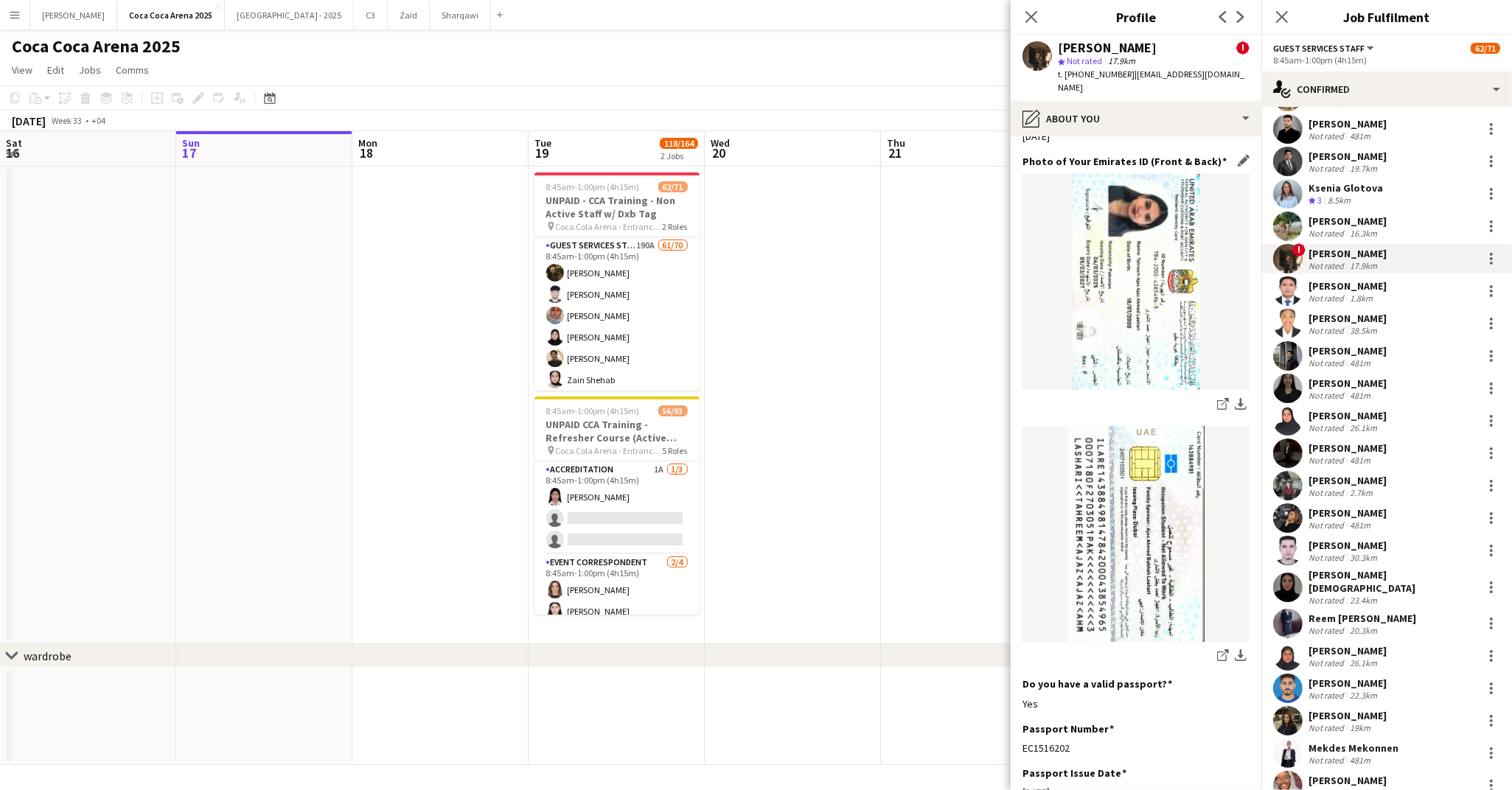
scroll to position [734, 0]
click at [1240, 647] on app-icon "download-bottom" at bounding box center [1240, 654] width 11 height 14
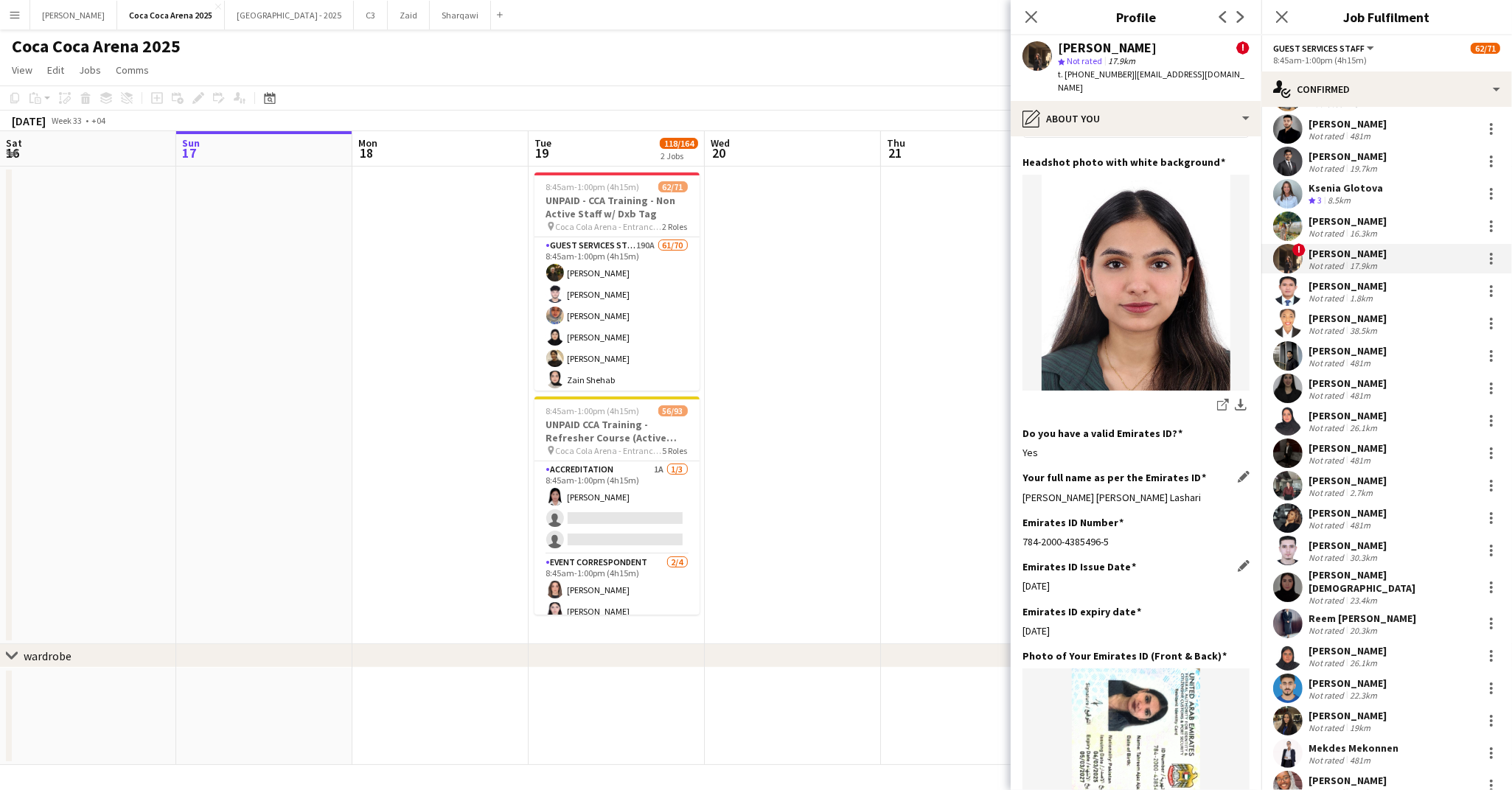
scroll to position [0, 0]
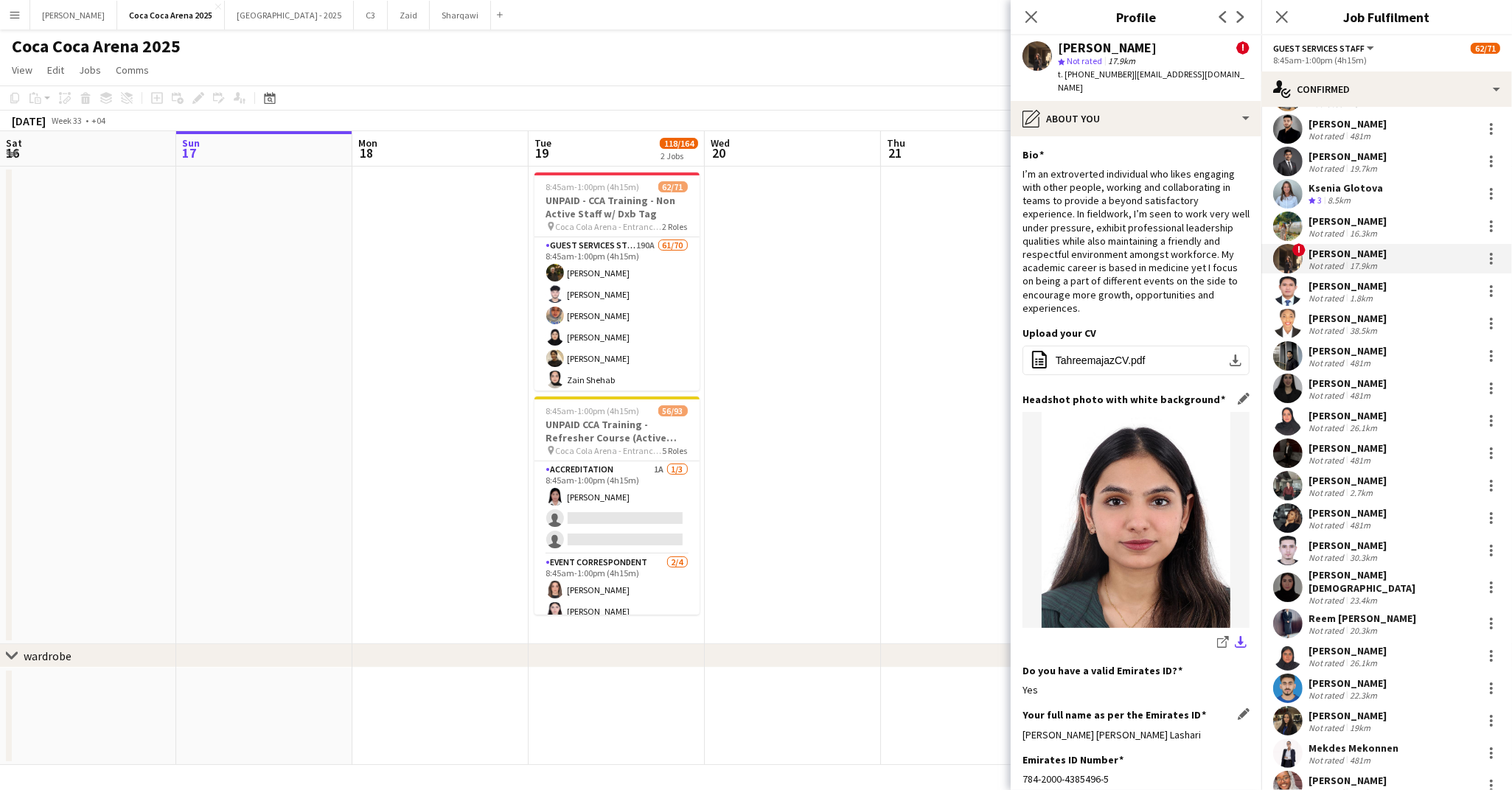
click at [1238, 636] on app-icon "download-bottom" at bounding box center [1240, 643] width 11 height 14
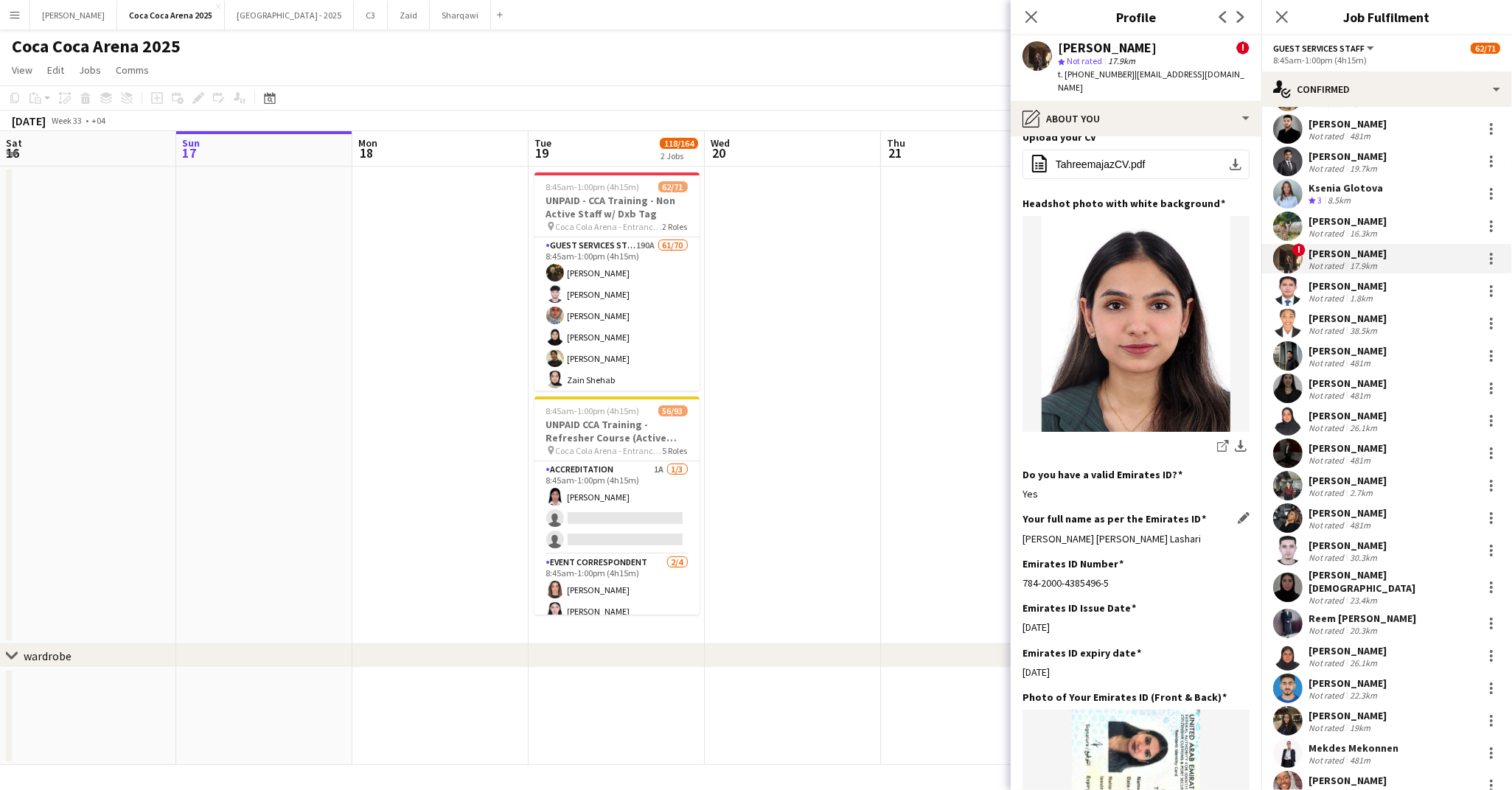
scroll to position [222, 0]
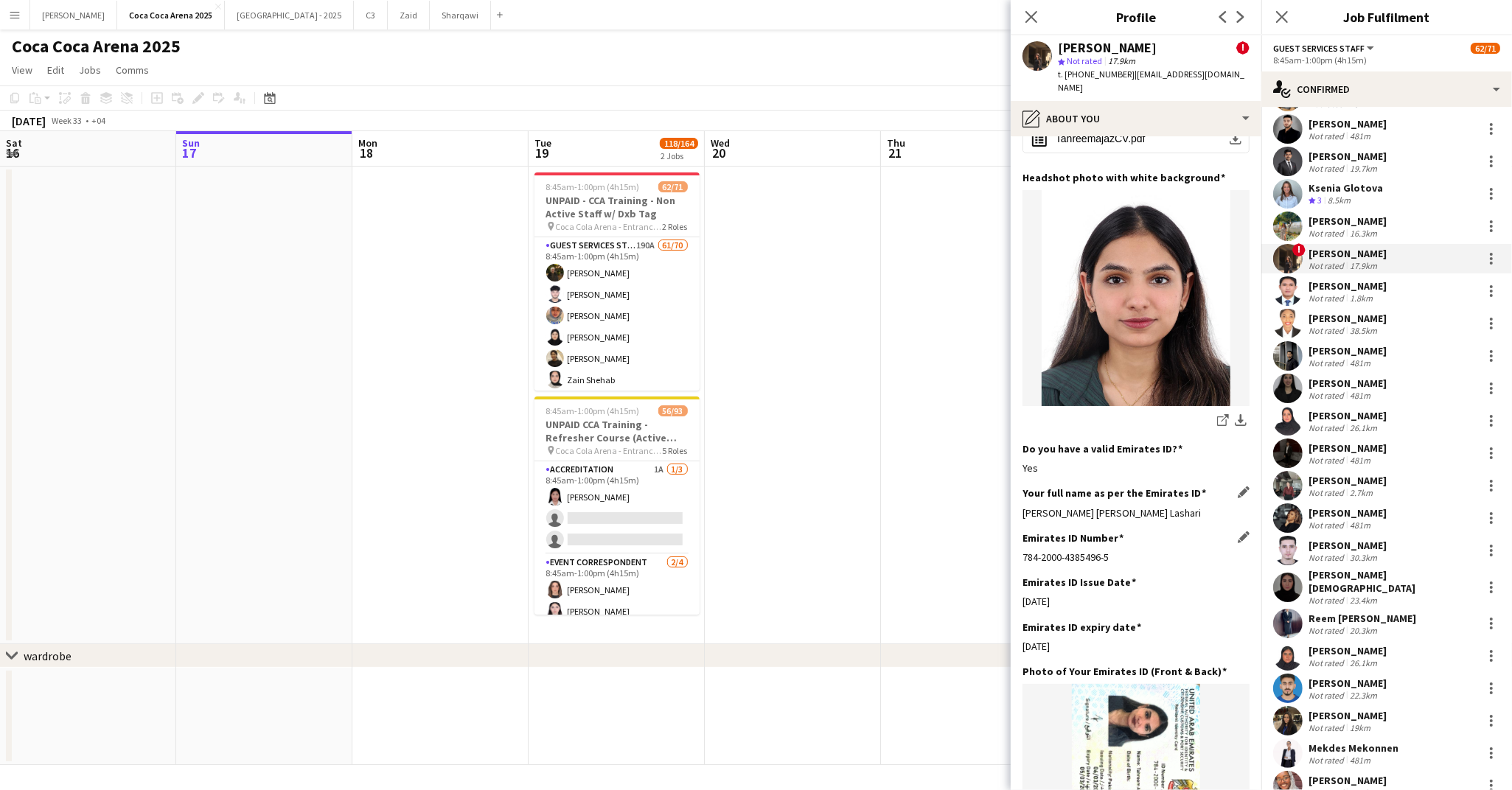
drag, startPoint x: 1021, startPoint y: 529, endPoint x: 1110, endPoint y: 535, distance: 89.2
click at [1110, 535] on app-section-data-types "Bio Edit this field I’m an extroverted individual who likes engaging with other…" at bounding box center [1136, 463] width 250 height 654
drag, startPoint x: 1372, startPoint y: 253, endPoint x: 1307, endPoint y: 258, distance: 65.2
click at [1307, 258] on div "! Tahreem Ajaz Not rated 17.9km" at bounding box center [1386, 259] width 250 height 30
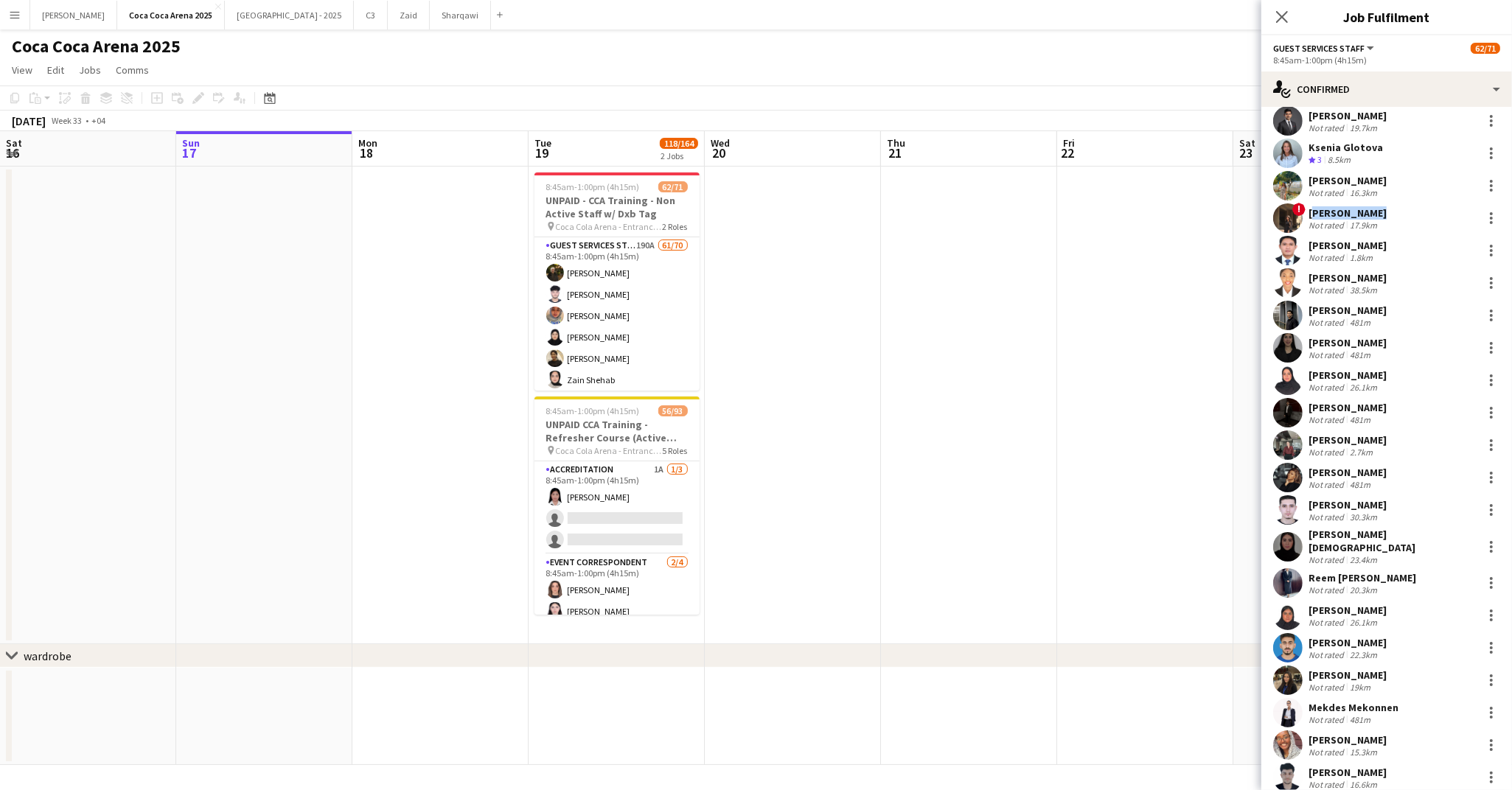
scroll to position [373, 0]
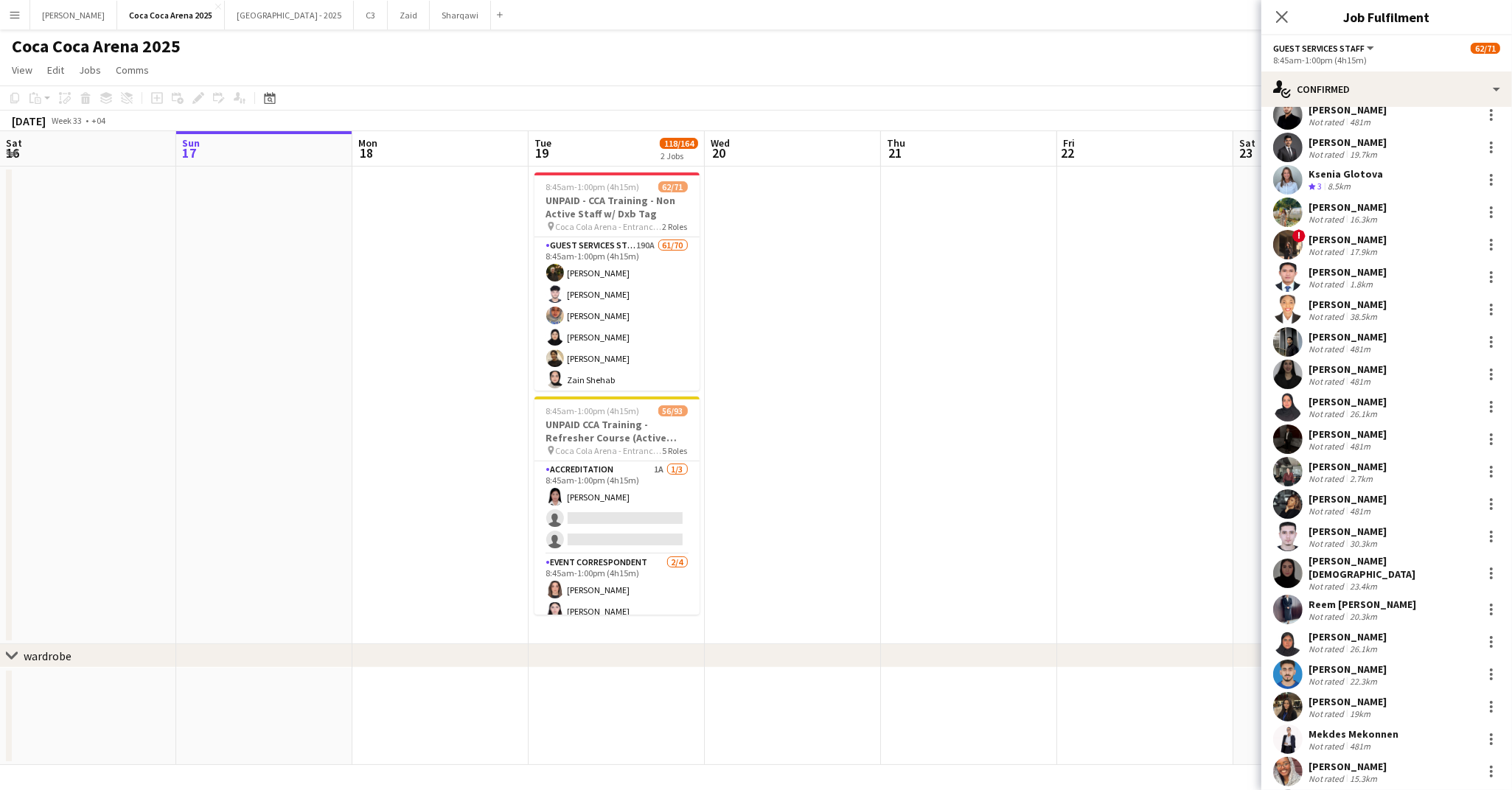
click at [1328, 279] on div "Not rated" at bounding box center [1327, 283] width 38 height 11
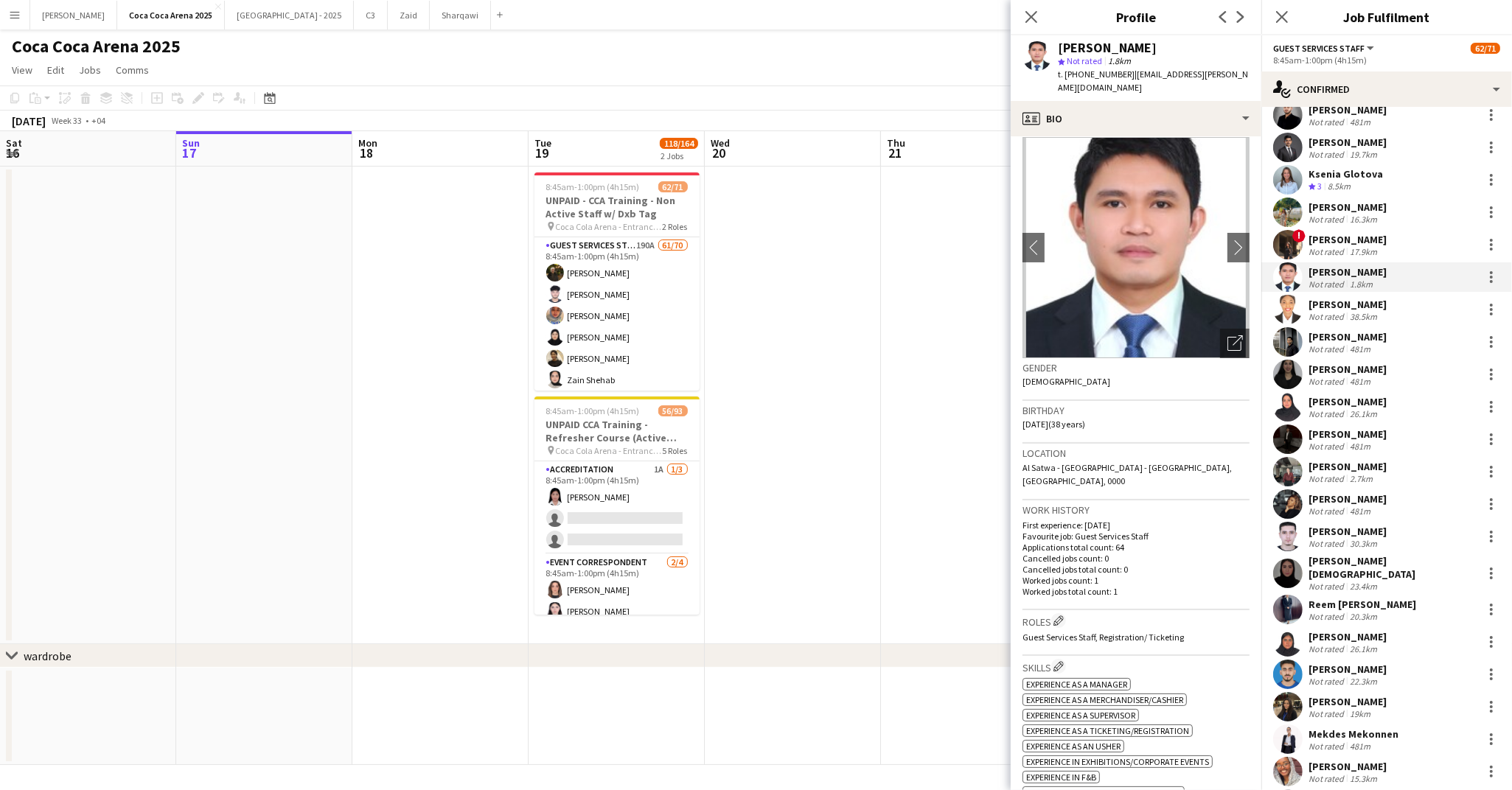
scroll to position [0, 0]
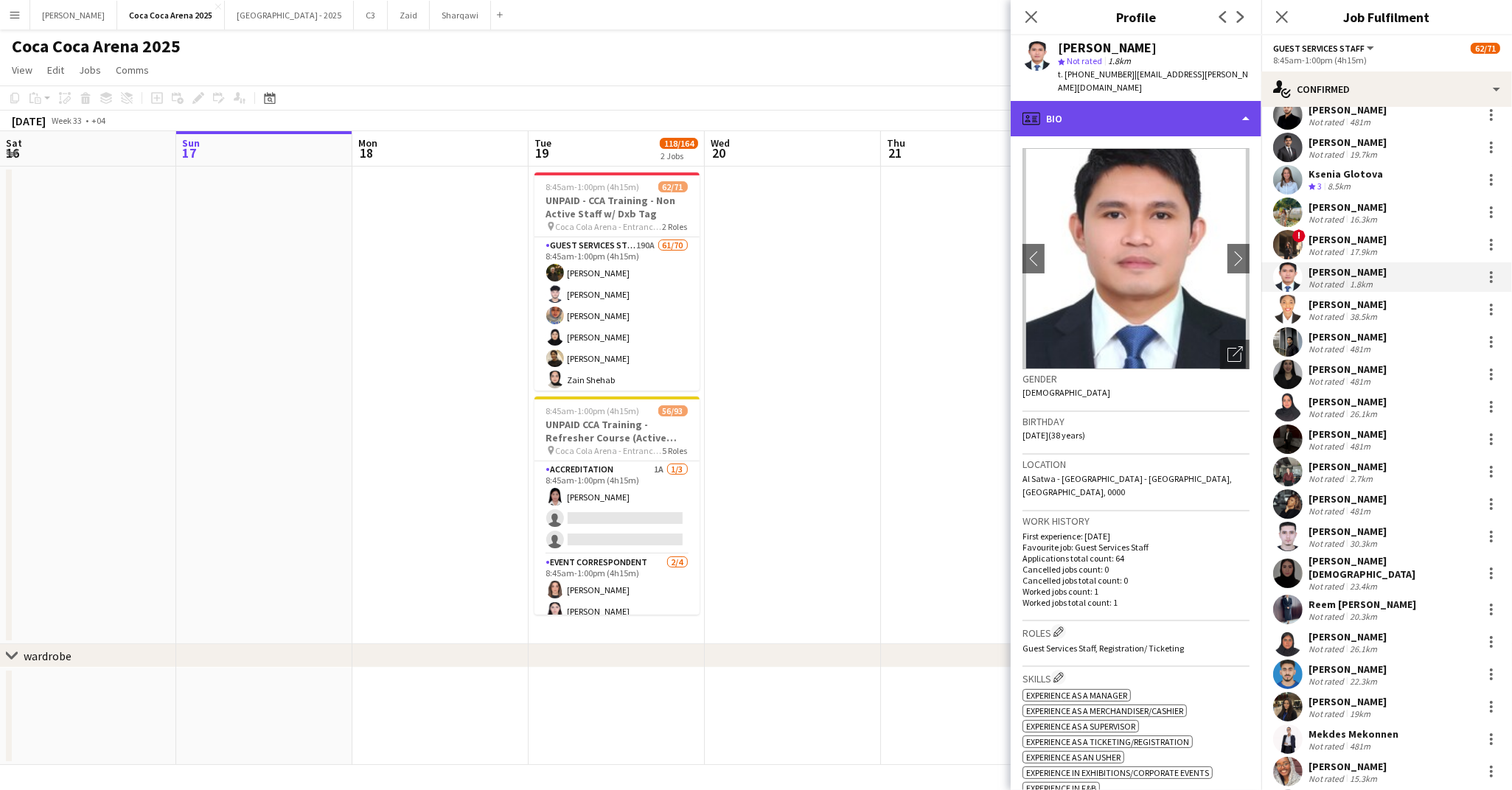
click at [1078, 101] on div "profile Bio" at bounding box center [1136, 118] width 250 height 35
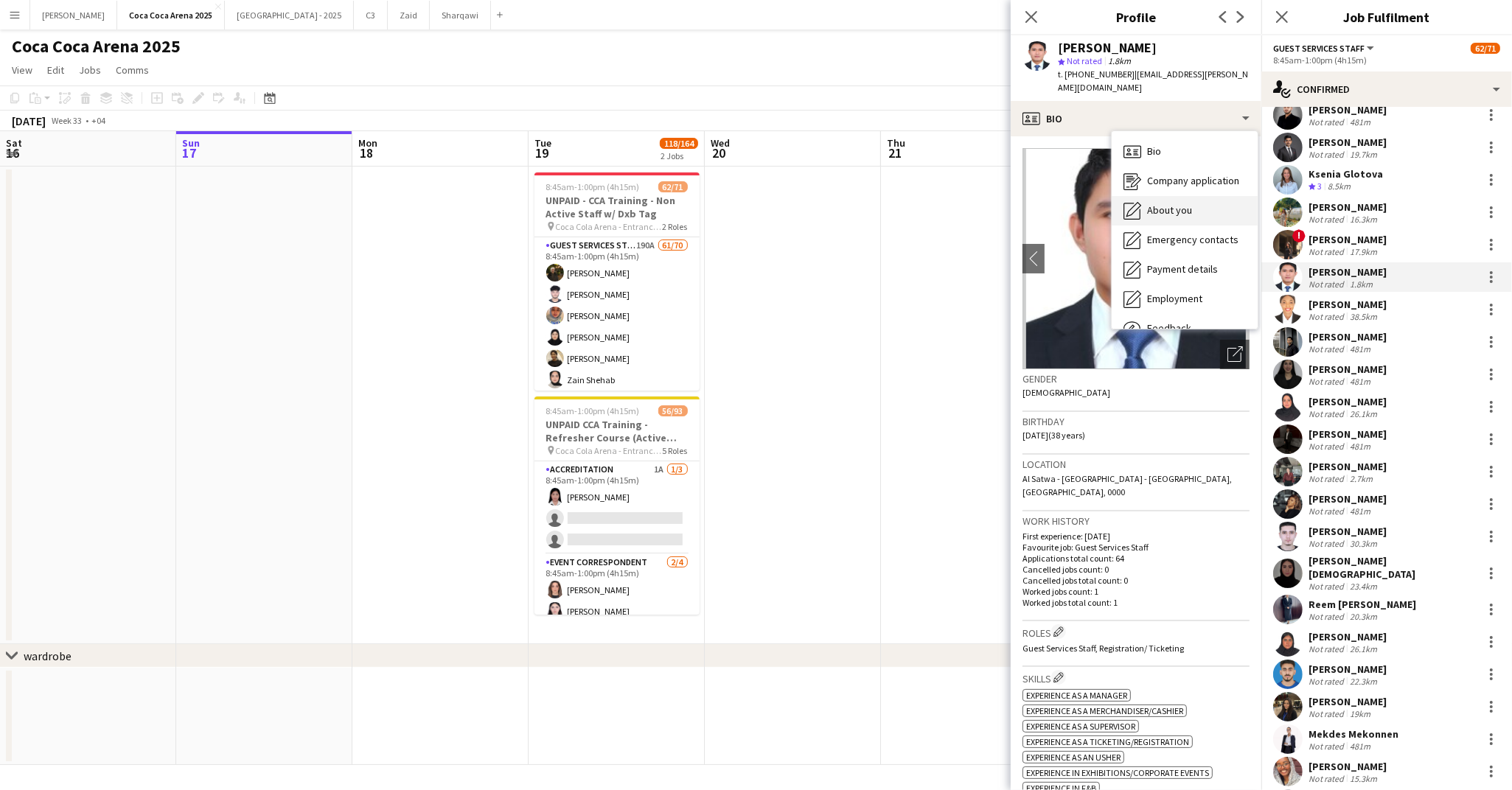
click at [1167, 204] on span "About you" at bounding box center [1169, 210] width 45 height 13
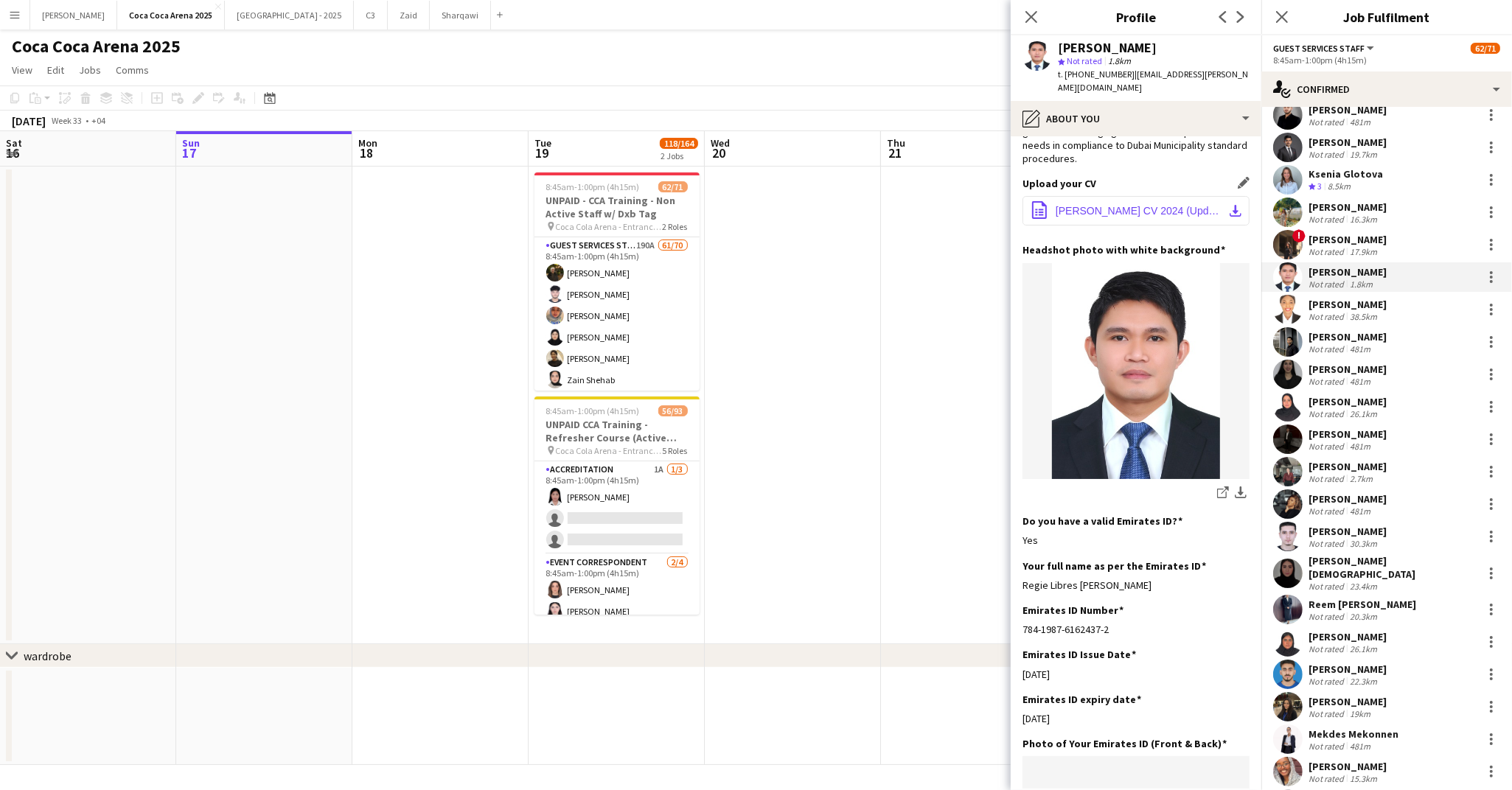
scroll to position [115, 0]
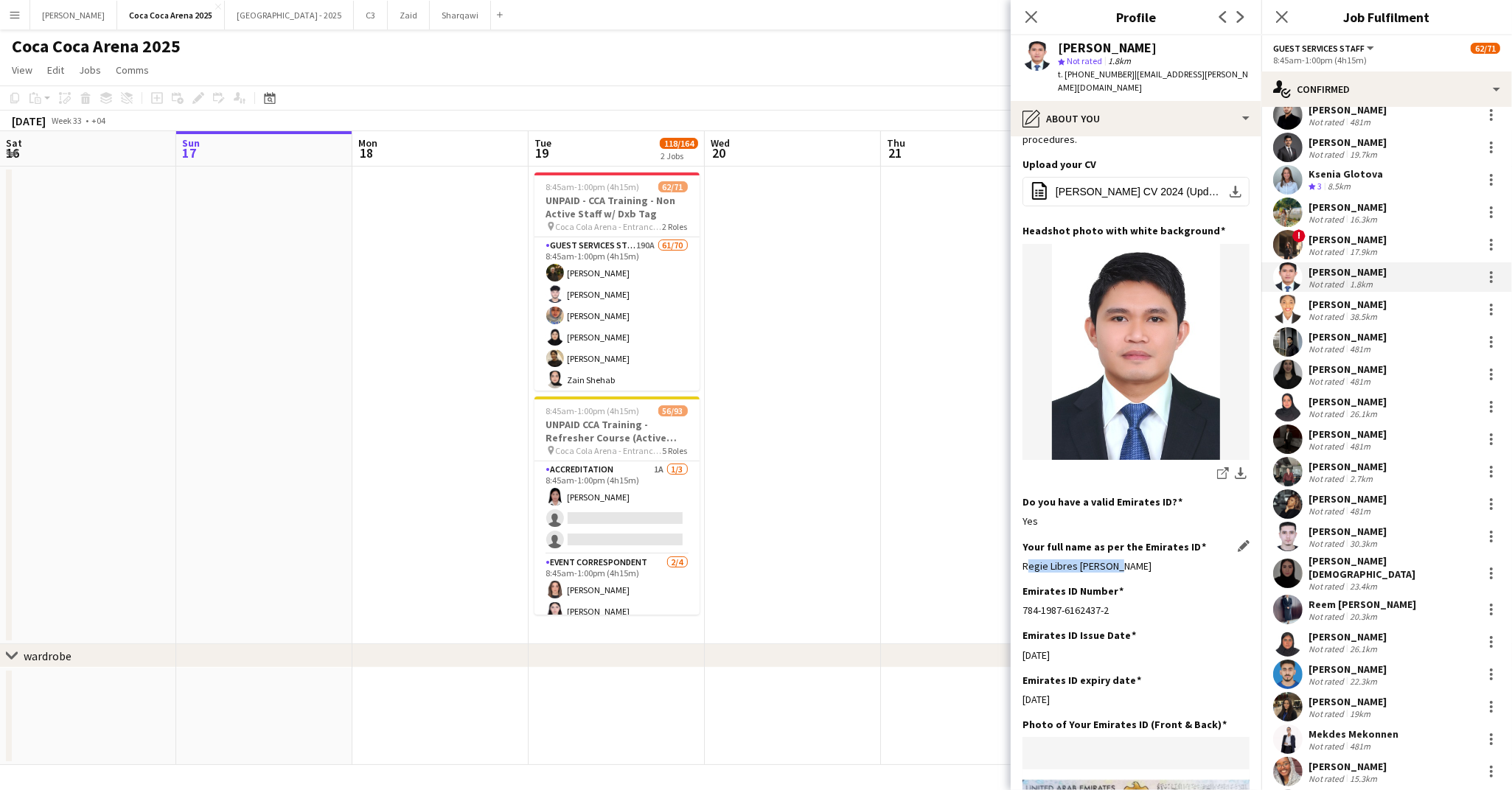
drag, startPoint x: 1113, startPoint y: 537, endPoint x: 1023, endPoint y: 537, distance: 90.0
click at [1023, 559] on div "Regie Libres Montoya" at bounding box center [1135, 565] width 227 height 13
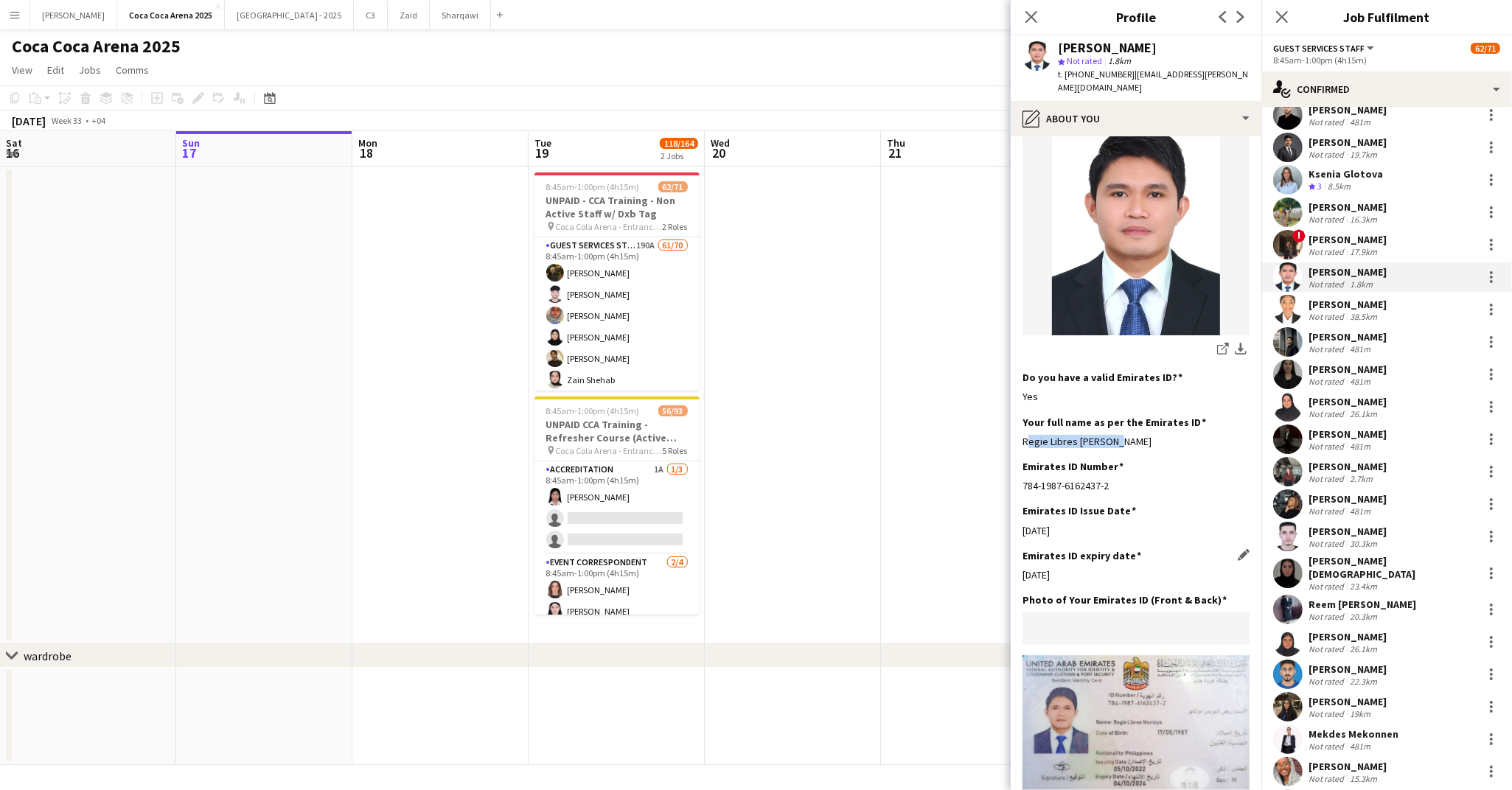
scroll to position [278, 0]
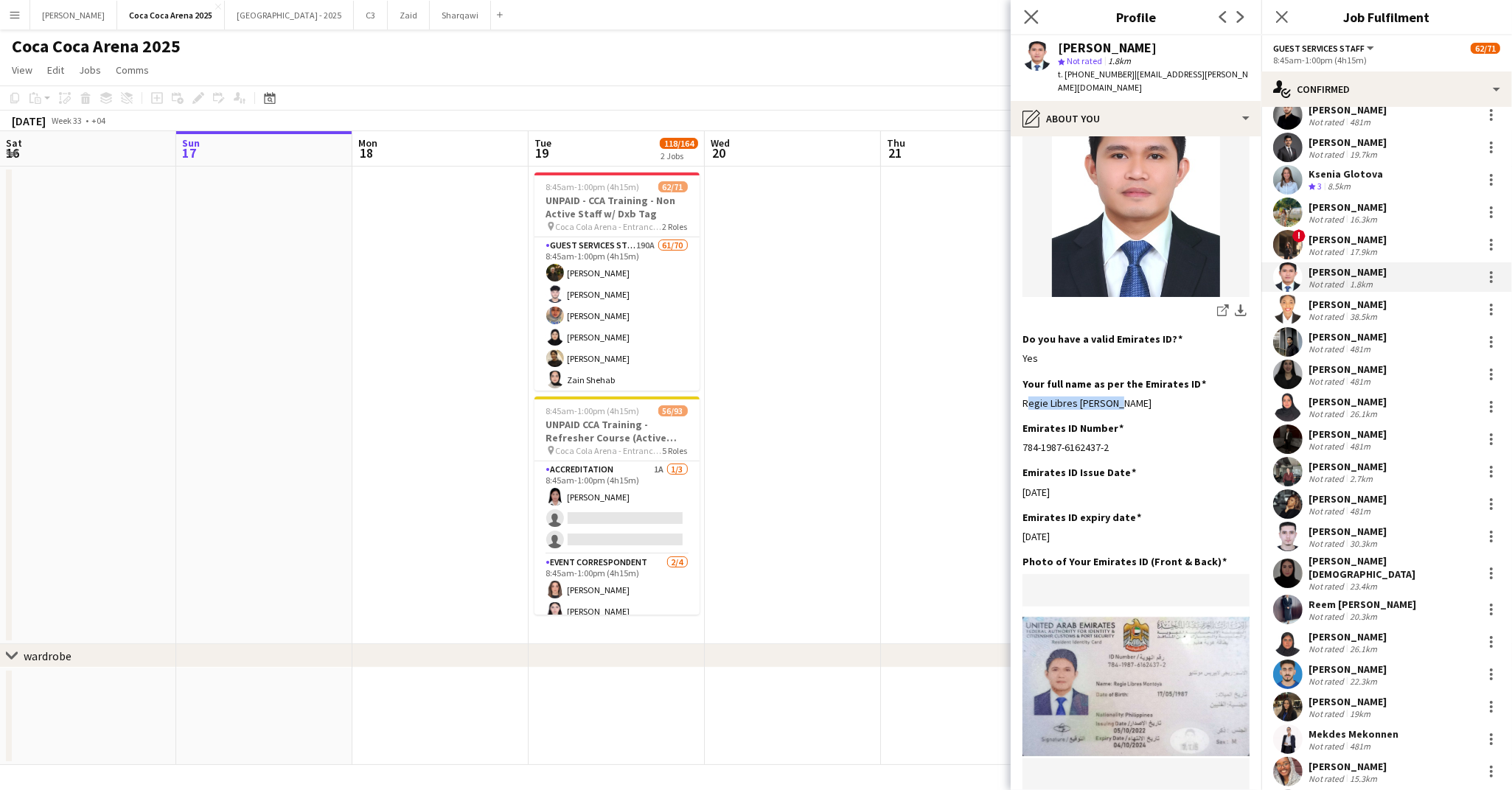
click at [1022, 14] on app-icon "Close pop-in" at bounding box center [1032, 17] width 21 height 21
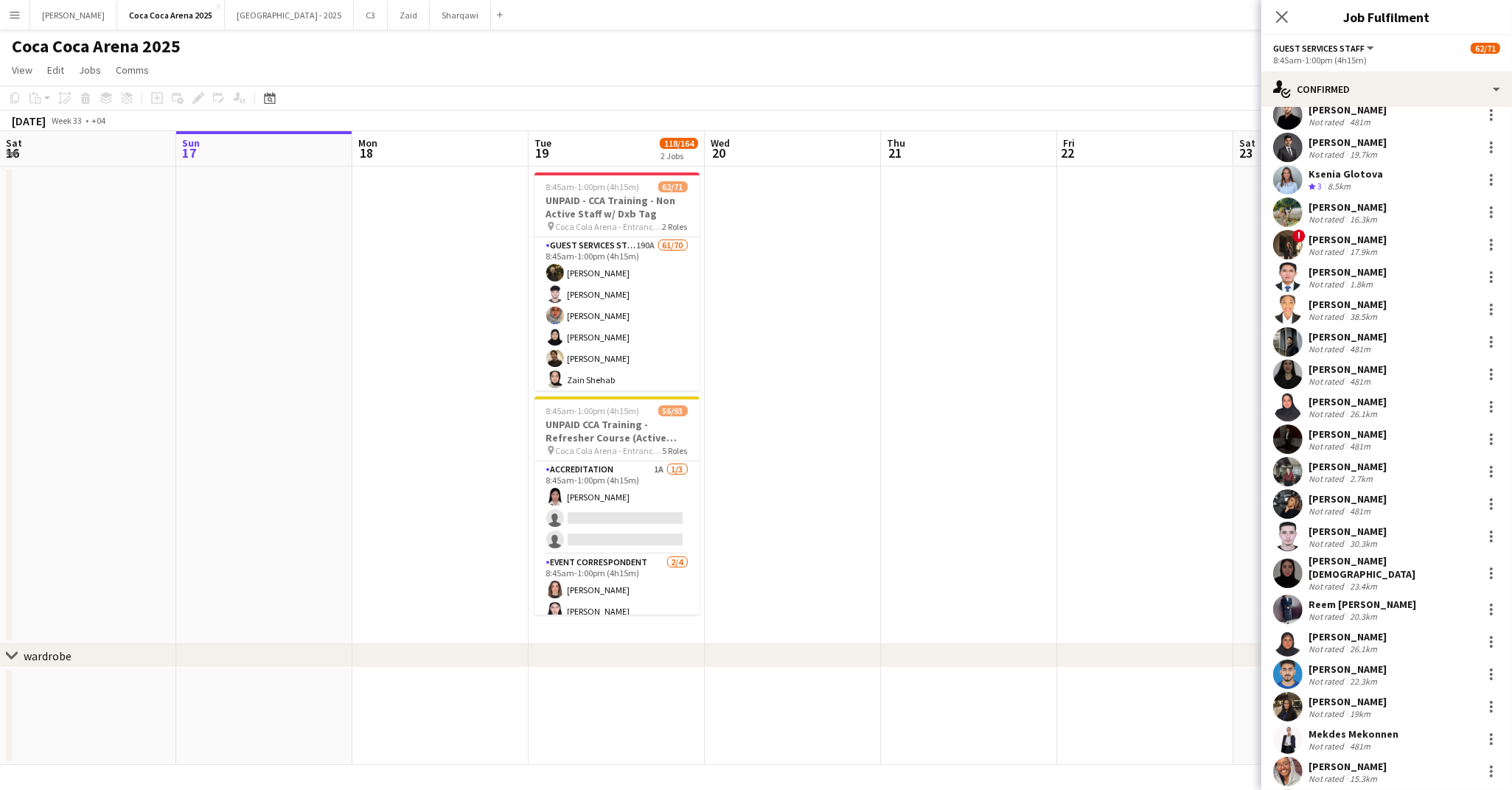
click at [1368, 275] on div "Regie Montoya" at bounding box center [1347, 271] width 78 height 13
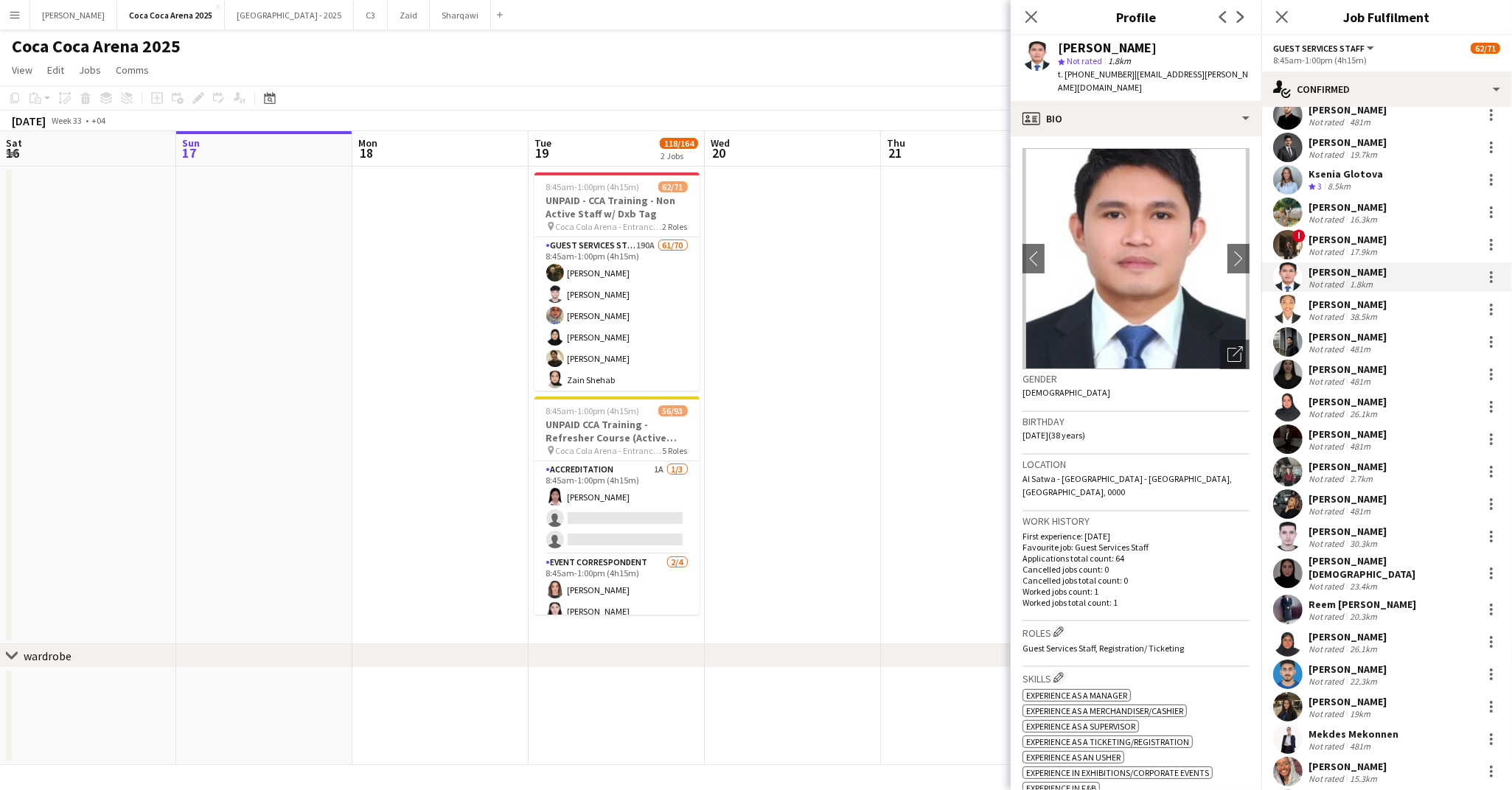
drag, startPoint x: 1148, startPoint y: 49, endPoint x: 1057, endPoint y: 45, distance: 91.1
click at [1057, 45] on div "Regie Montoya star Not rated 1.8km t. +971561490391 | regie.montoya.7@gmail.com" at bounding box center [1136, 67] width 250 height 66
click at [1338, 311] on div "Not rated" at bounding box center [1327, 317] width 38 height 11
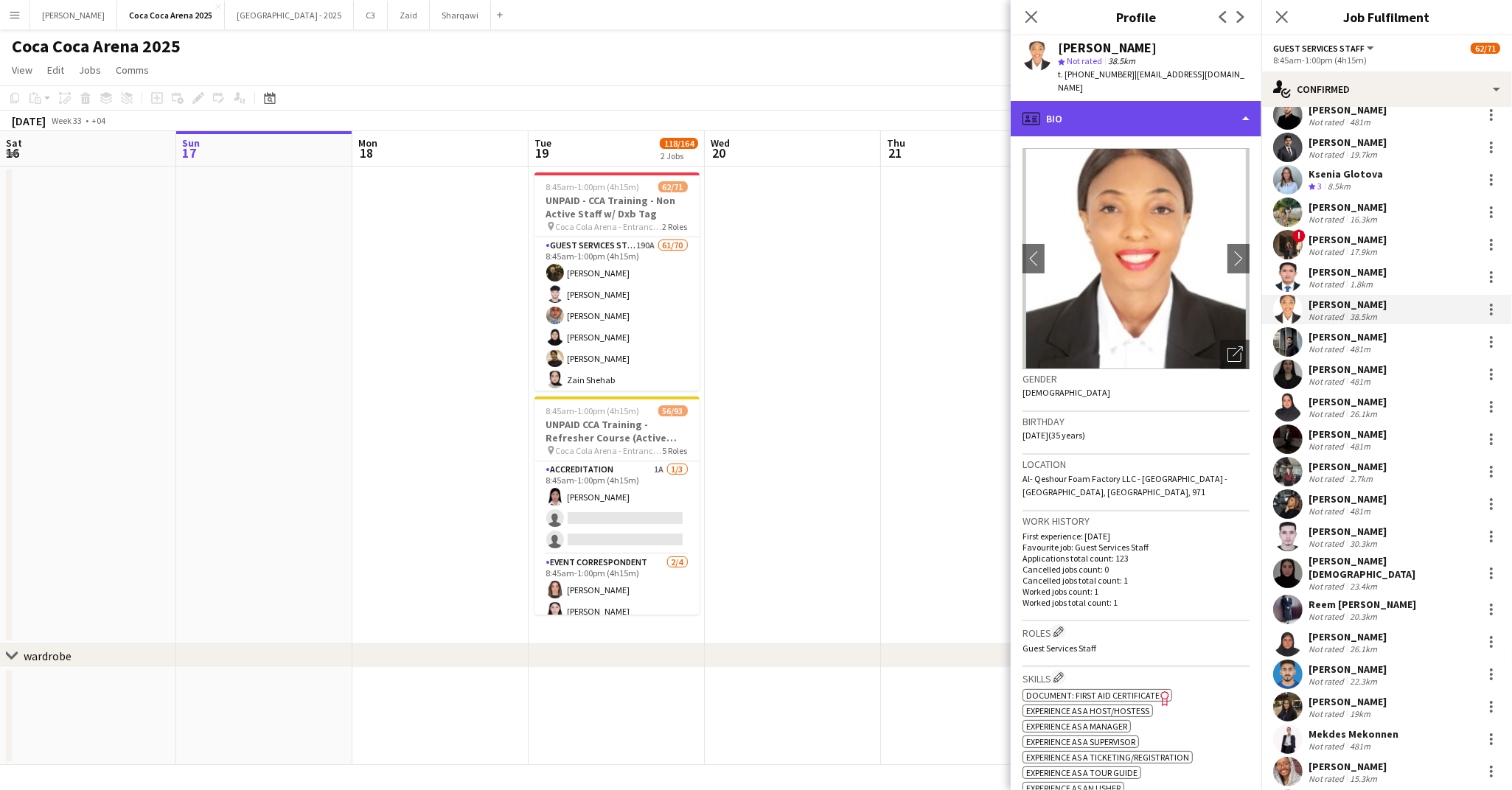
click at [1092, 104] on div "profile Bio" at bounding box center [1136, 118] width 250 height 35
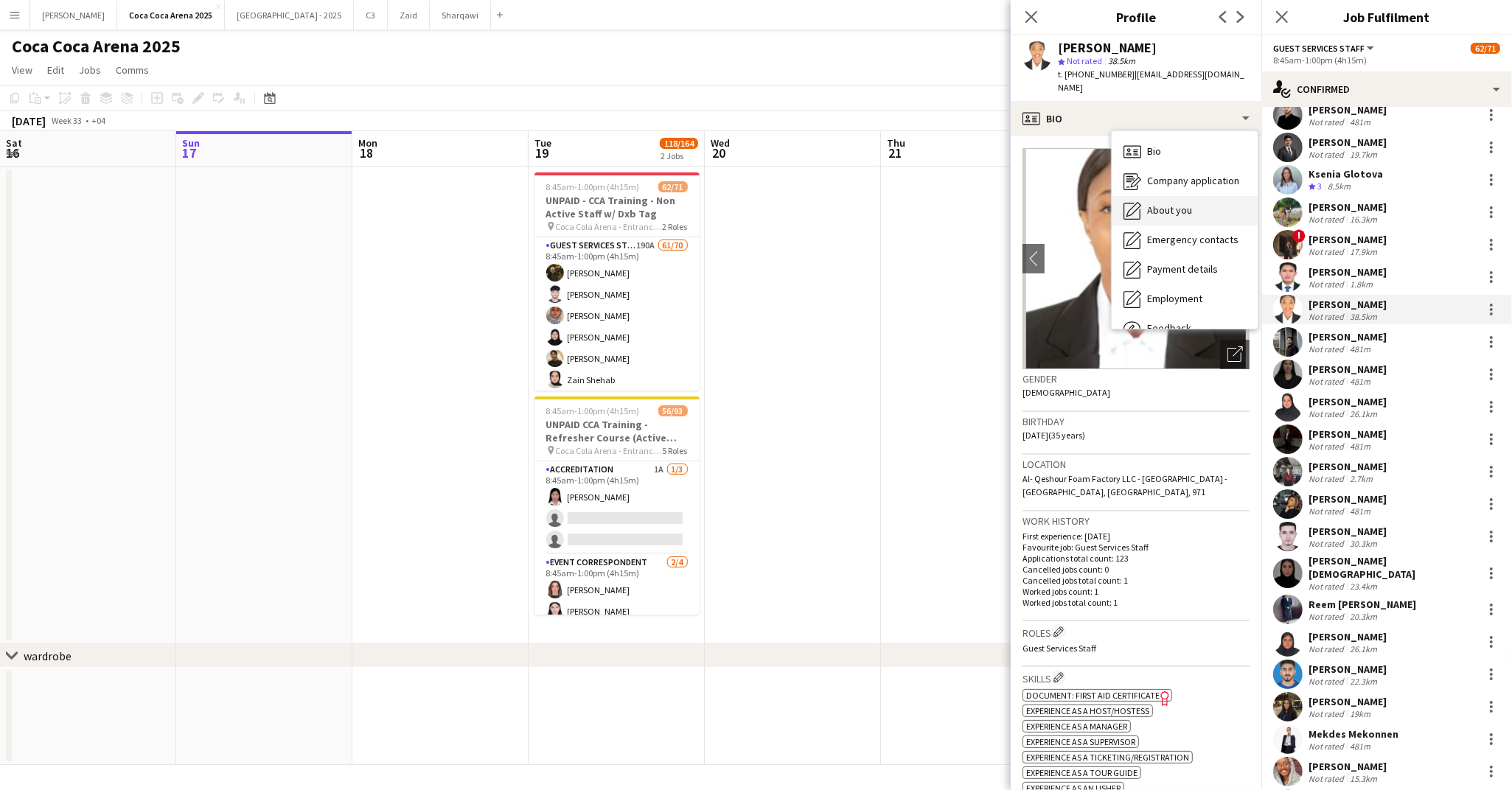
click at [1148, 204] on span "About you" at bounding box center [1169, 210] width 45 height 13
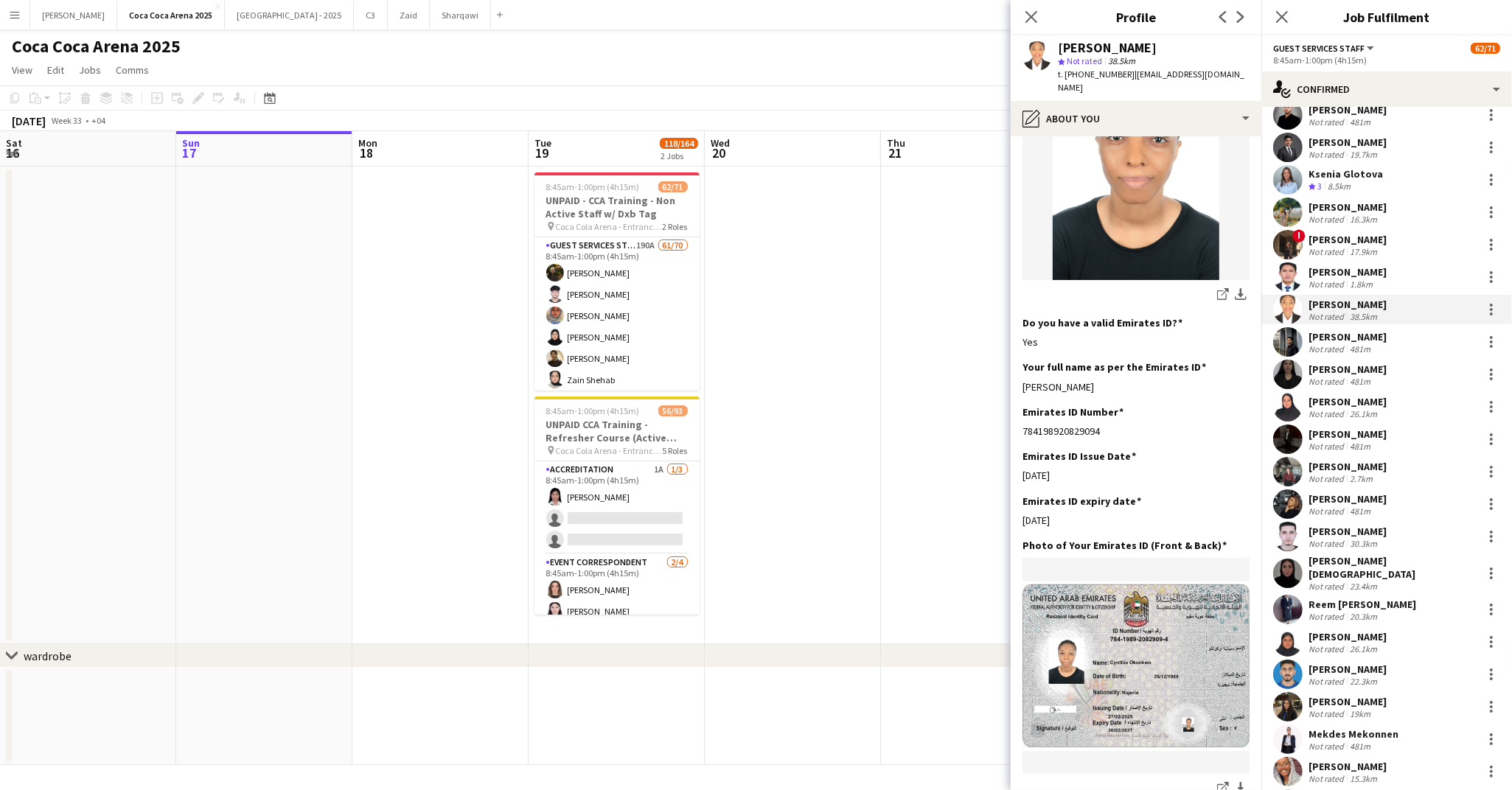
scroll to position [341, 0]
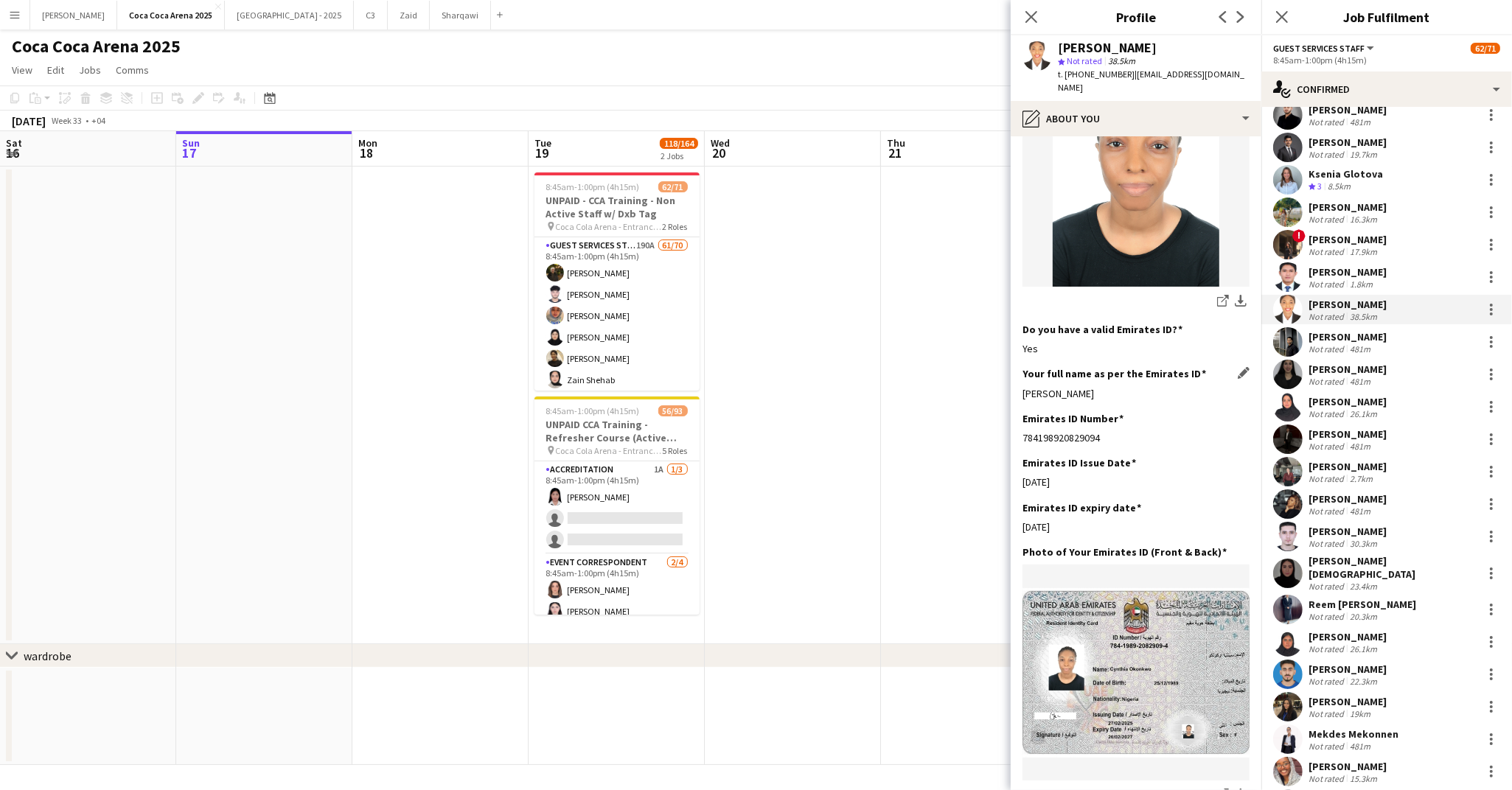
drag, startPoint x: 1097, startPoint y: 368, endPoint x: 1025, endPoint y: 367, distance: 72.0
click at [1025, 387] on div "Cynthia okonkwo" at bounding box center [1135, 393] width 227 height 13
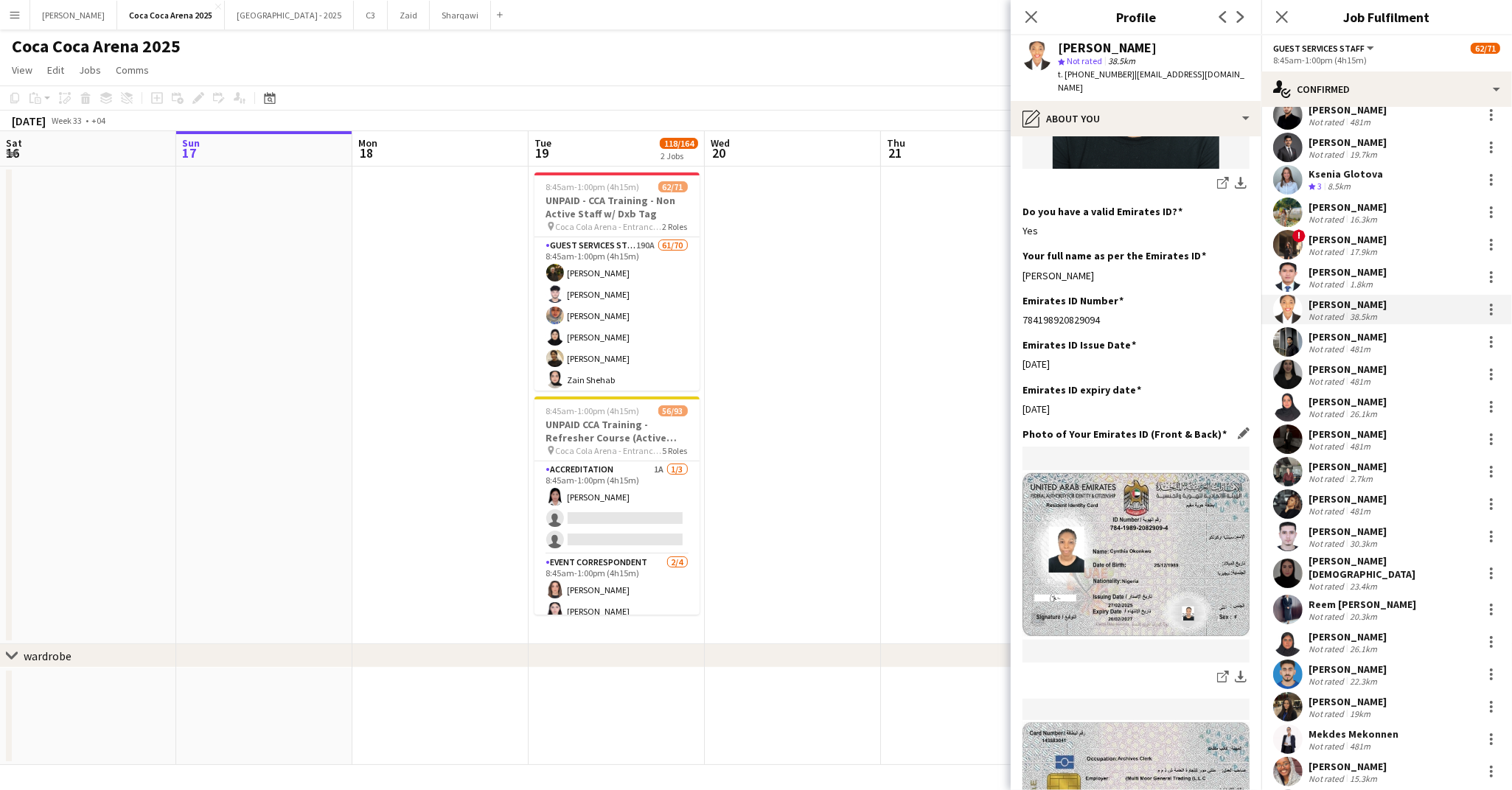
scroll to position [461, 0]
click at [1238, 668] on app-icon "download-bottom" at bounding box center [1240, 675] width 11 height 14
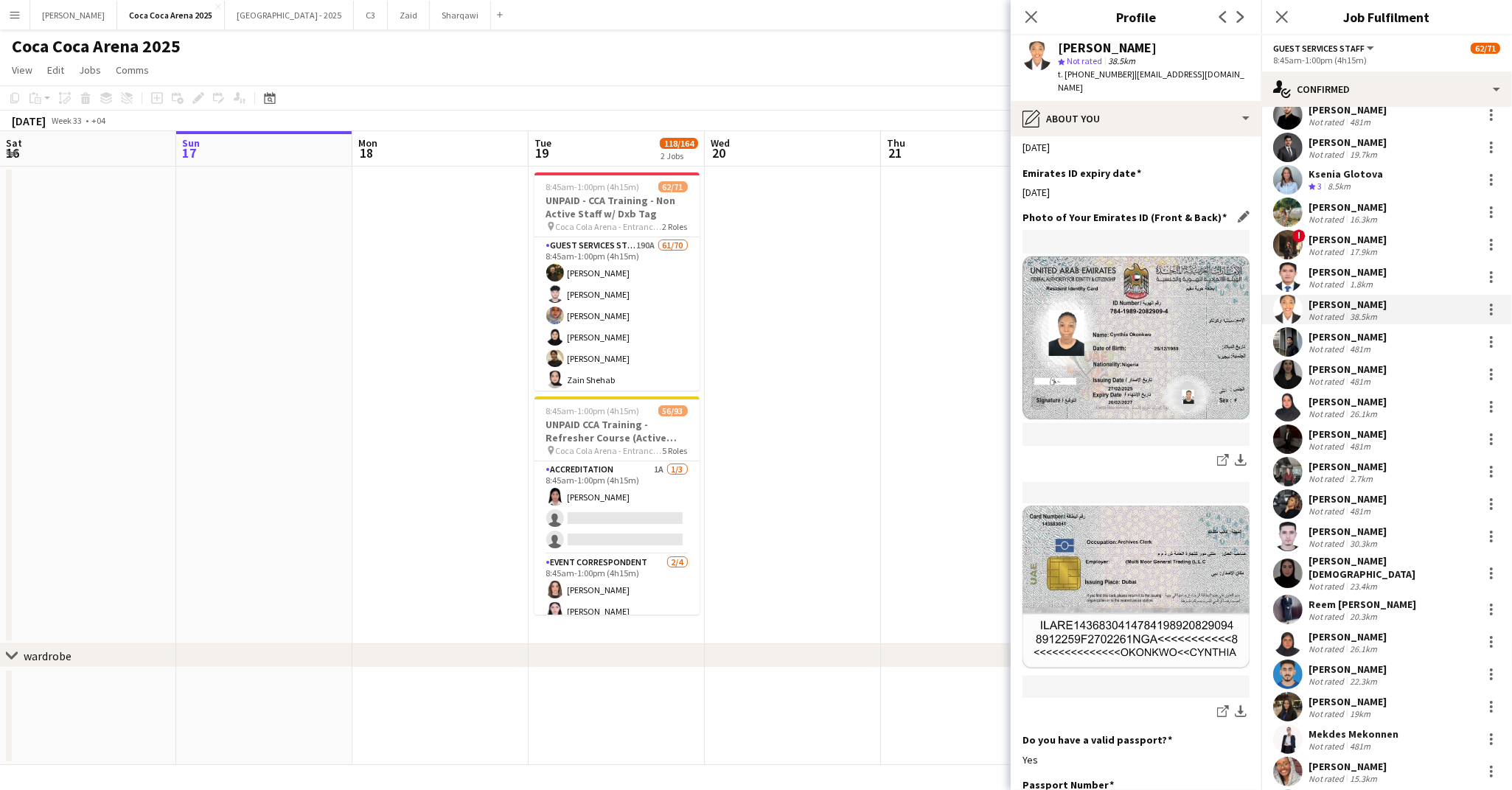
scroll to position [709, 0]
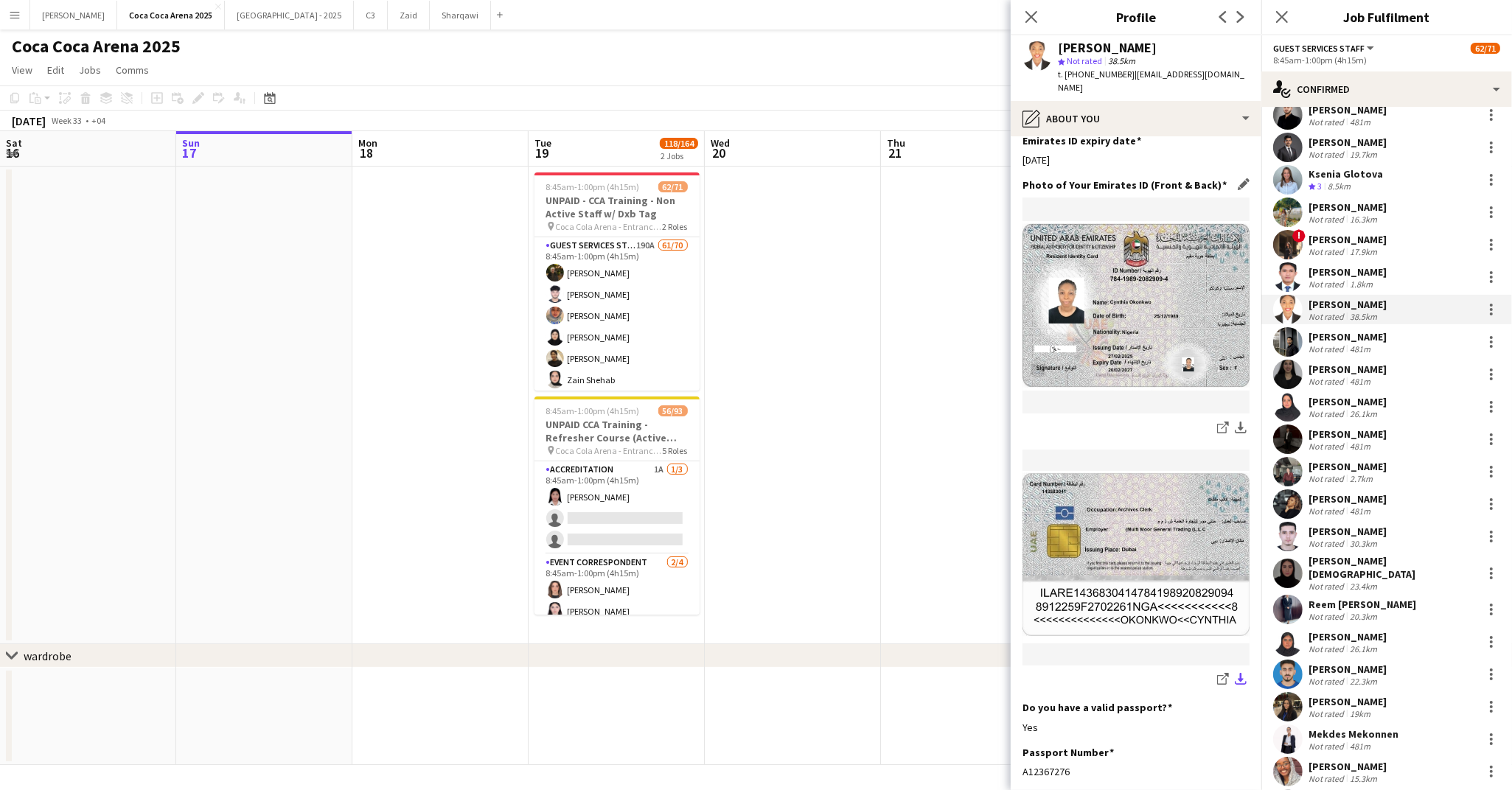
click at [1238, 673] on app-icon "download-bottom" at bounding box center [1240, 680] width 11 height 14
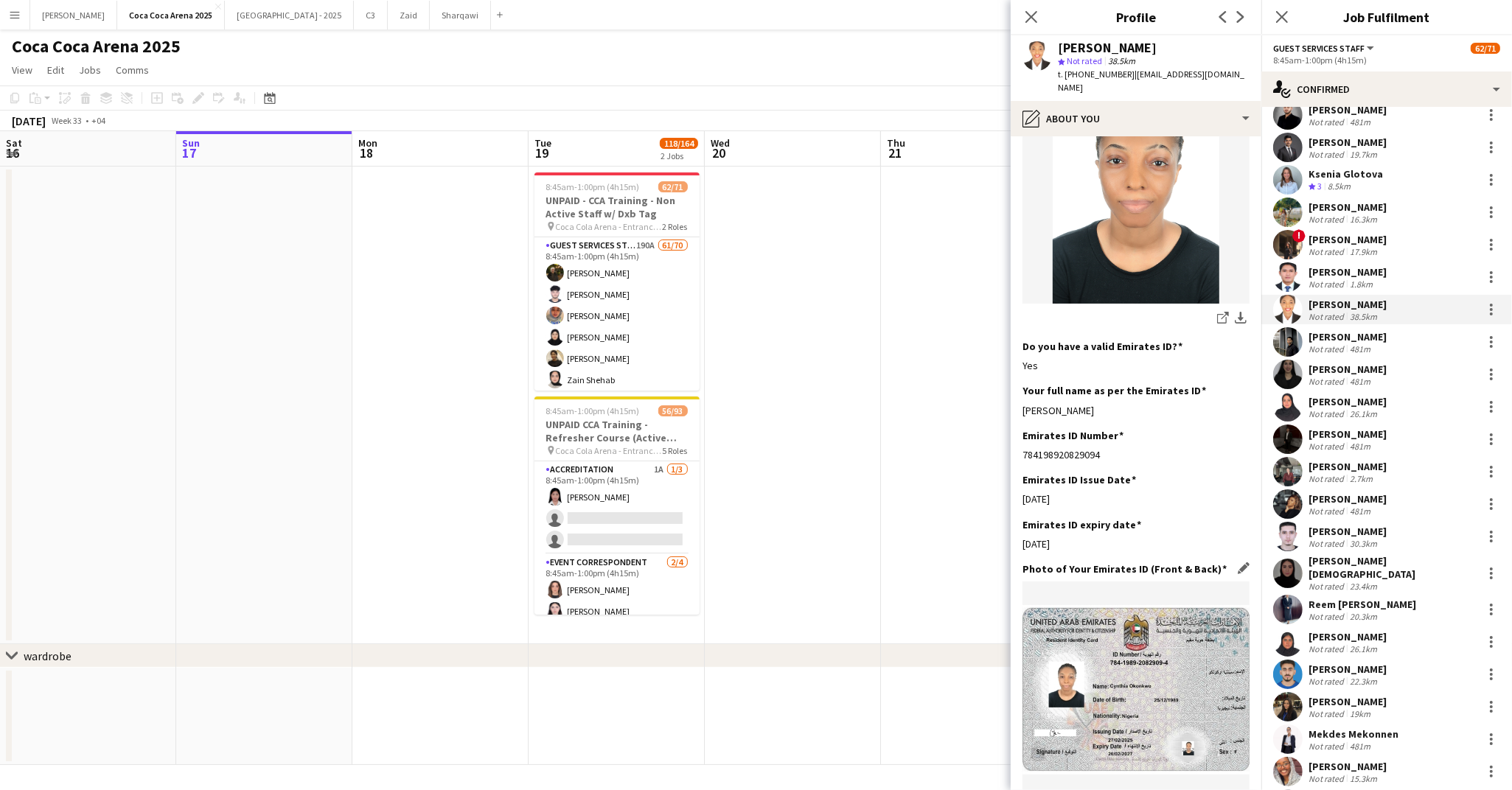
scroll to position [315, 0]
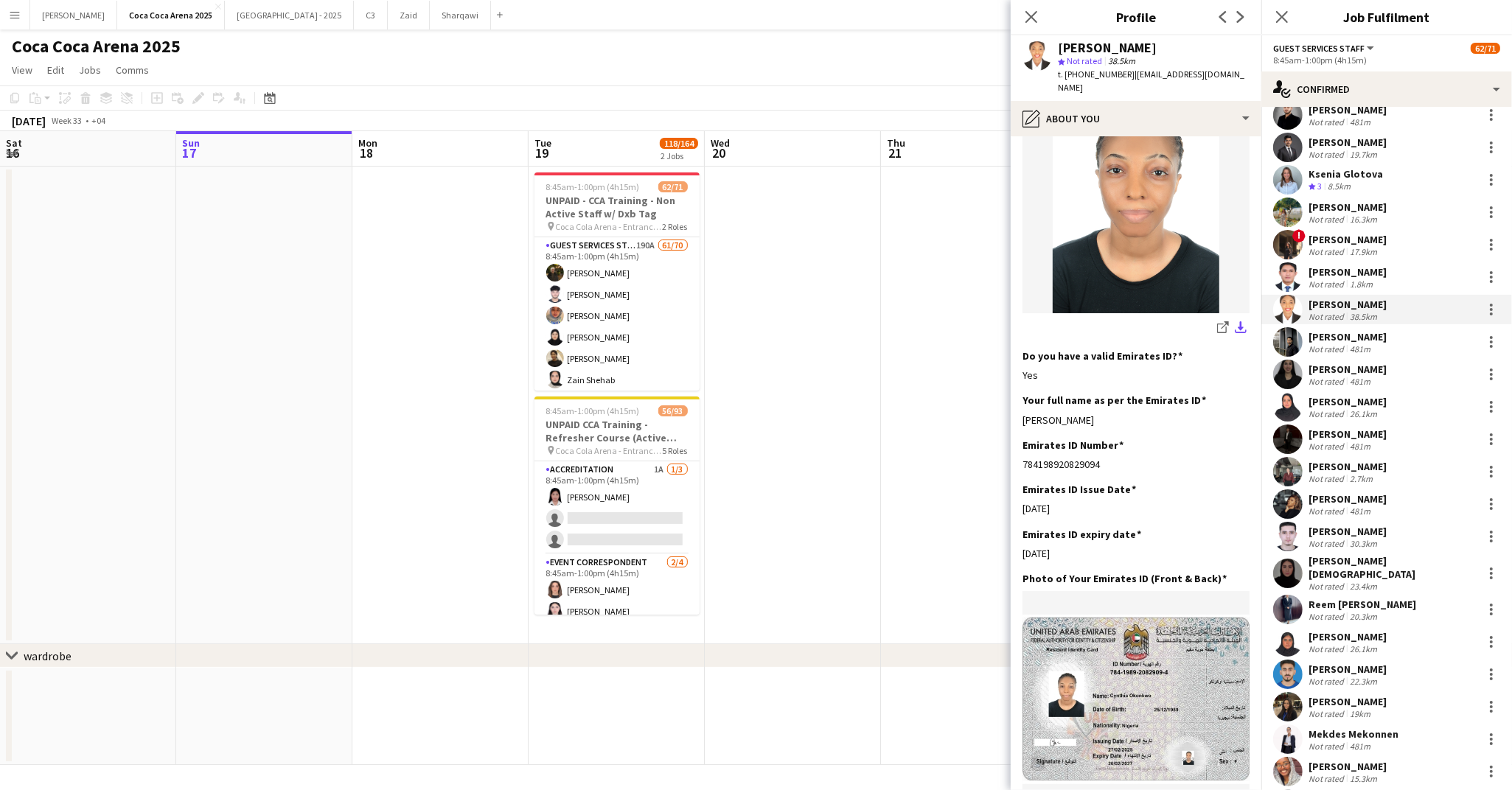
click at [1241, 321] on app-icon "download-bottom" at bounding box center [1240, 328] width 11 height 14
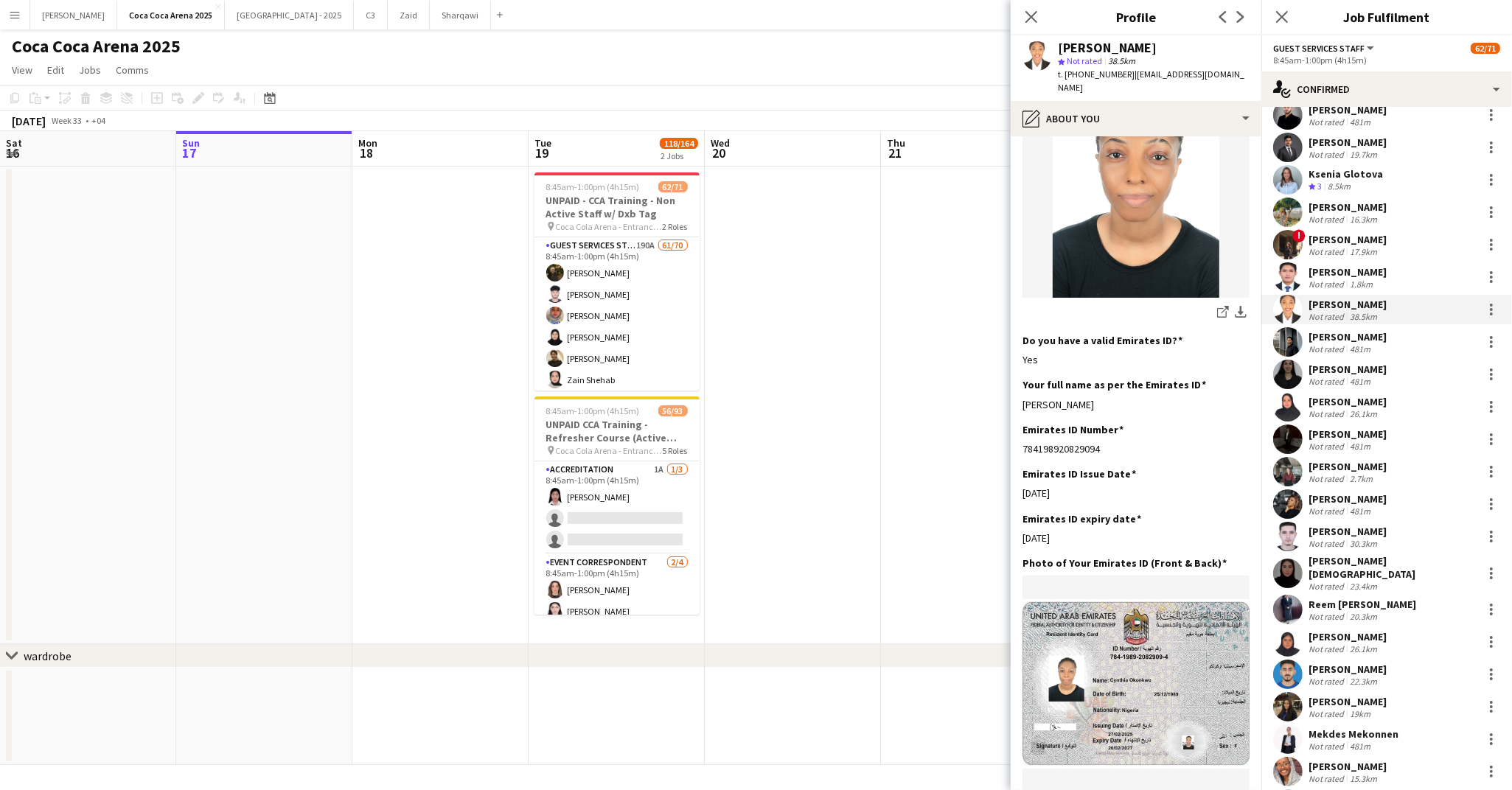
scroll to position [346, 0]
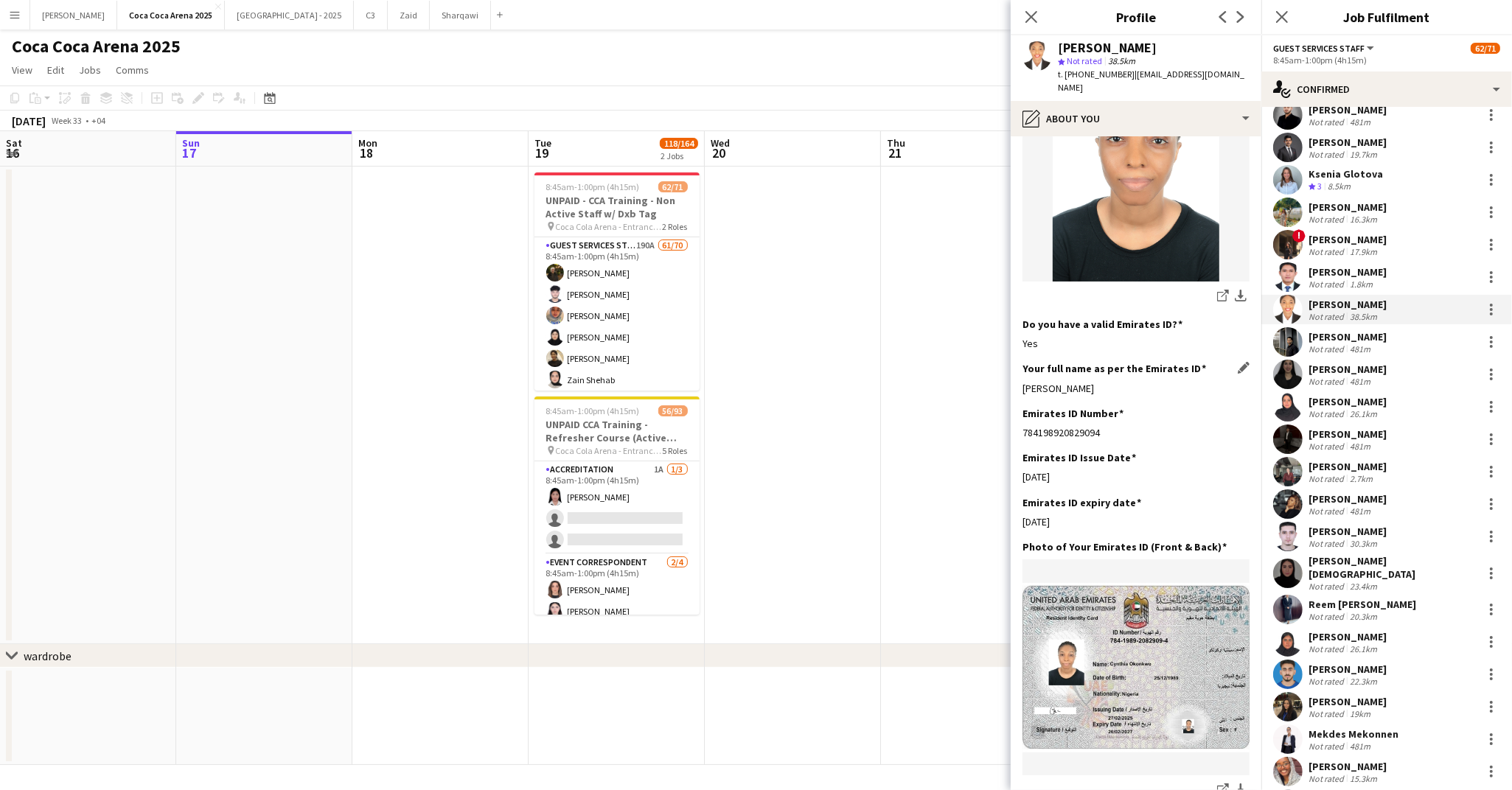
click at [1110, 381] on div "Cynthia okonkwo" at bounding box center [1135, 388] width 227 height 13
drag, startPoint x: 1104, startPoint y: 358, endPoint x: 1024, endPoint y: 362, distance: 80.1
click at [1024, 381] on div "Cynthia okonkwo" at bounding box center [1135, 388] width 227 height 13
drag, startPoint x: 1107, startPoint y: 406, endPoint x: 1022, endPoint y: 404, distance: 85.0
click at [1022, 426] on div "784198920829094" at bounding box center [1135, 432] width 227 height 13
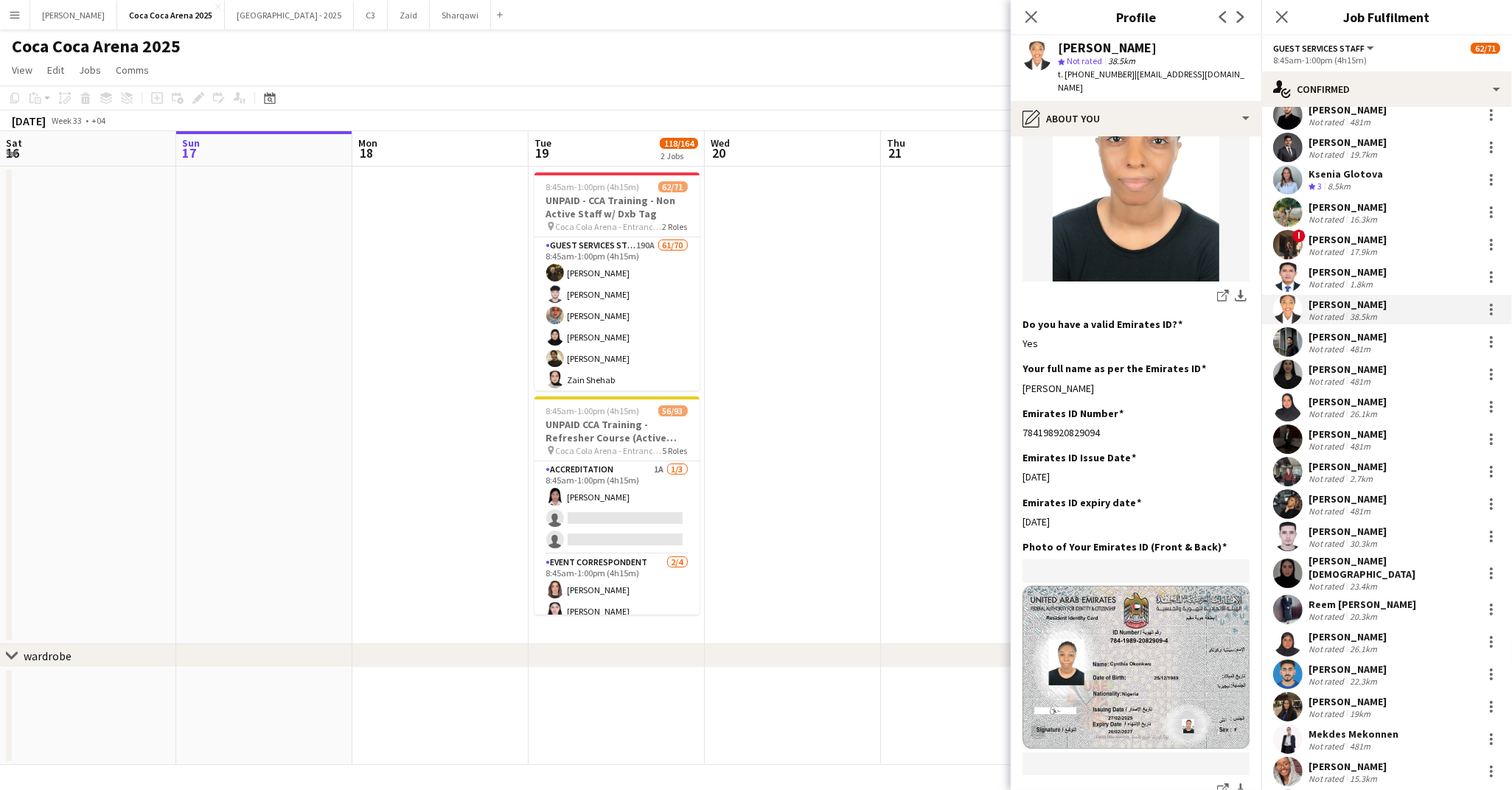
drag, startPoint x: 1164, startPoint y: 44, endPoint x: 1060, endPoint y: 50, distance: 104.2
click at [1060, 50] on div "[PERSON_NAME]" at bounding box center [1153, 47] width 192 height 13
click at [1324, 347] on div "Not rated" at bounding box center [1327, 349] width 38 height 11
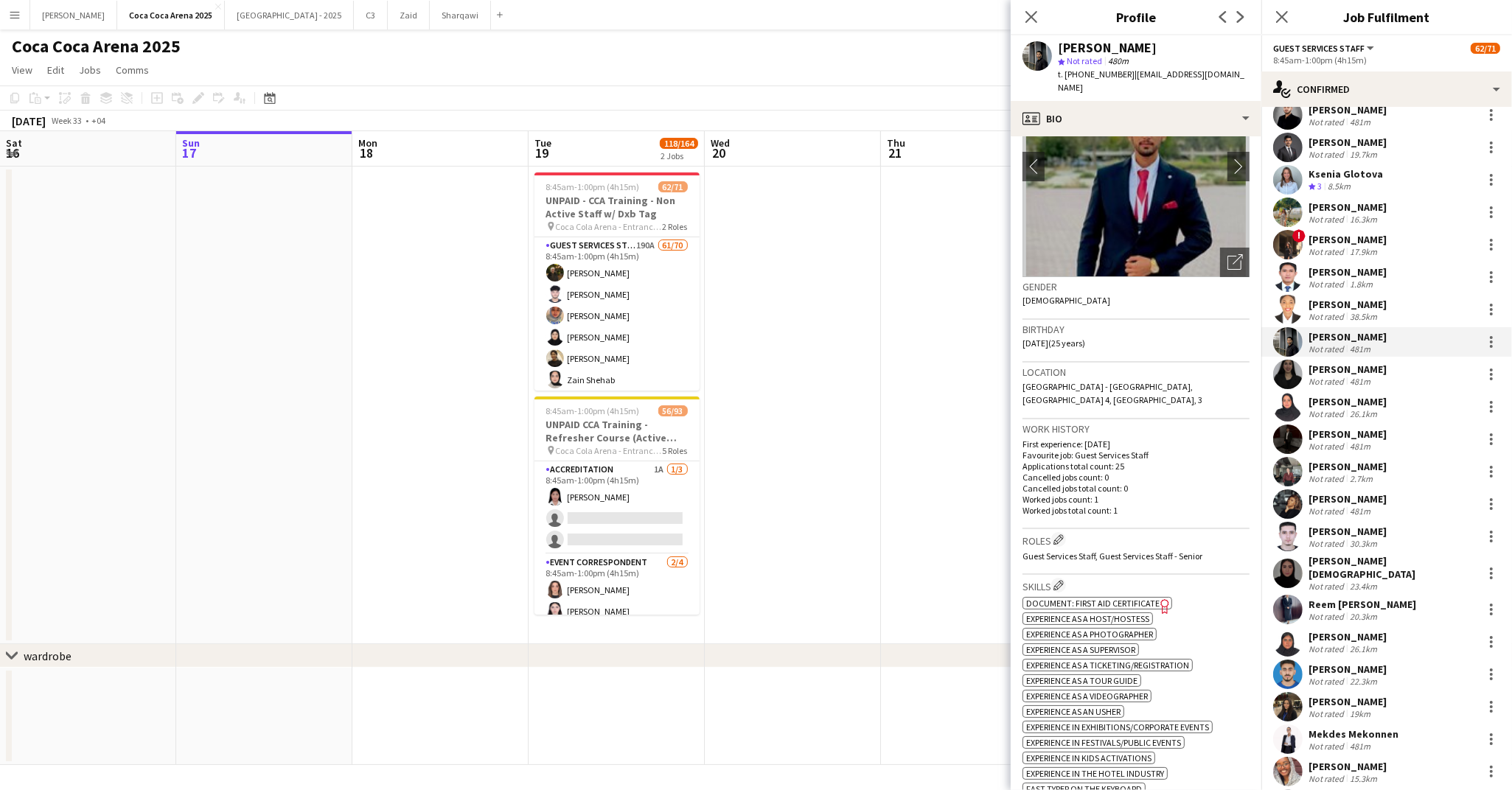
scroll to position [0, 0]
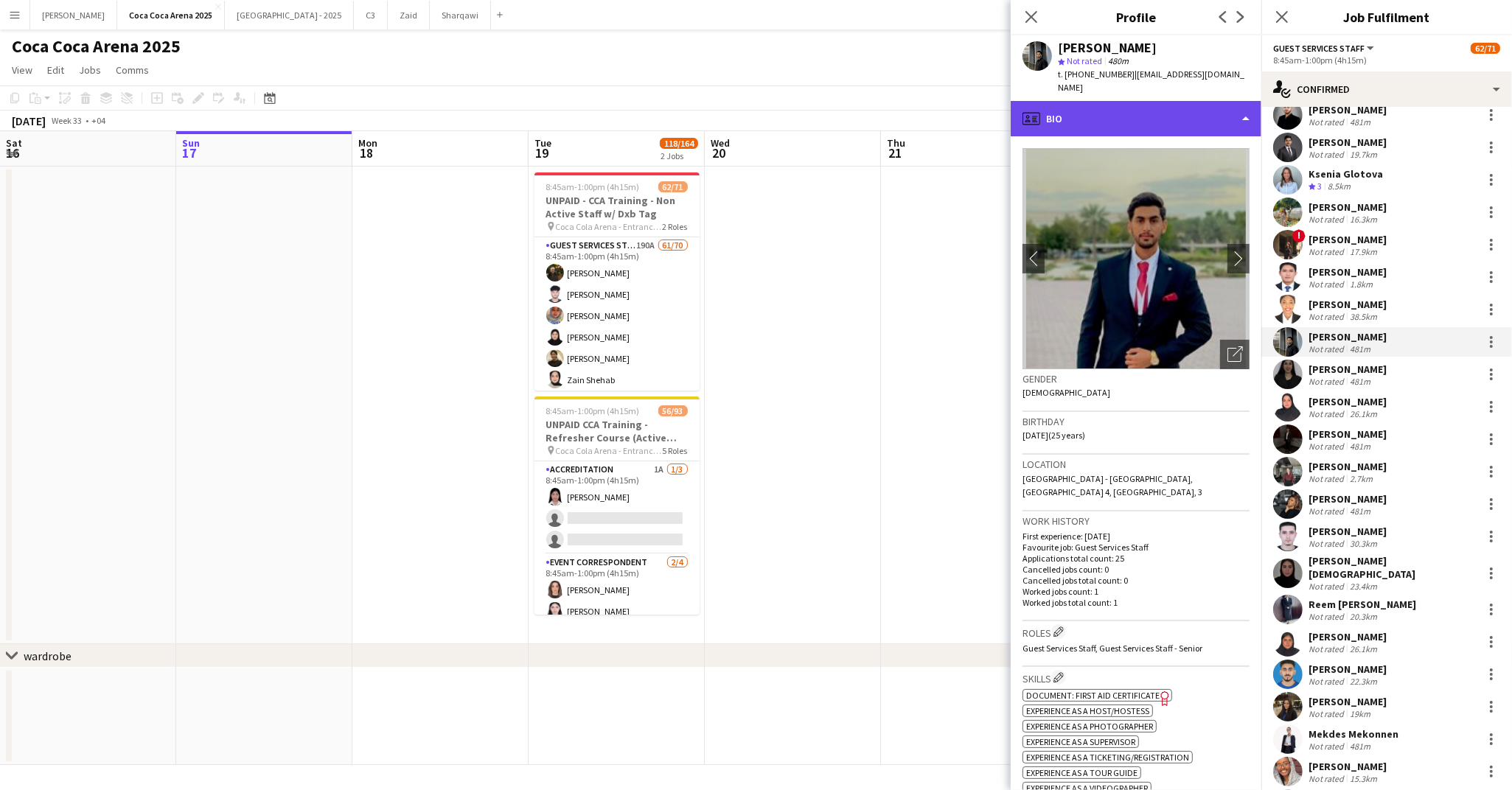
click at [1055, 101] on div "profile Bio" at bounding box center [1136, 118] width 250 height 35
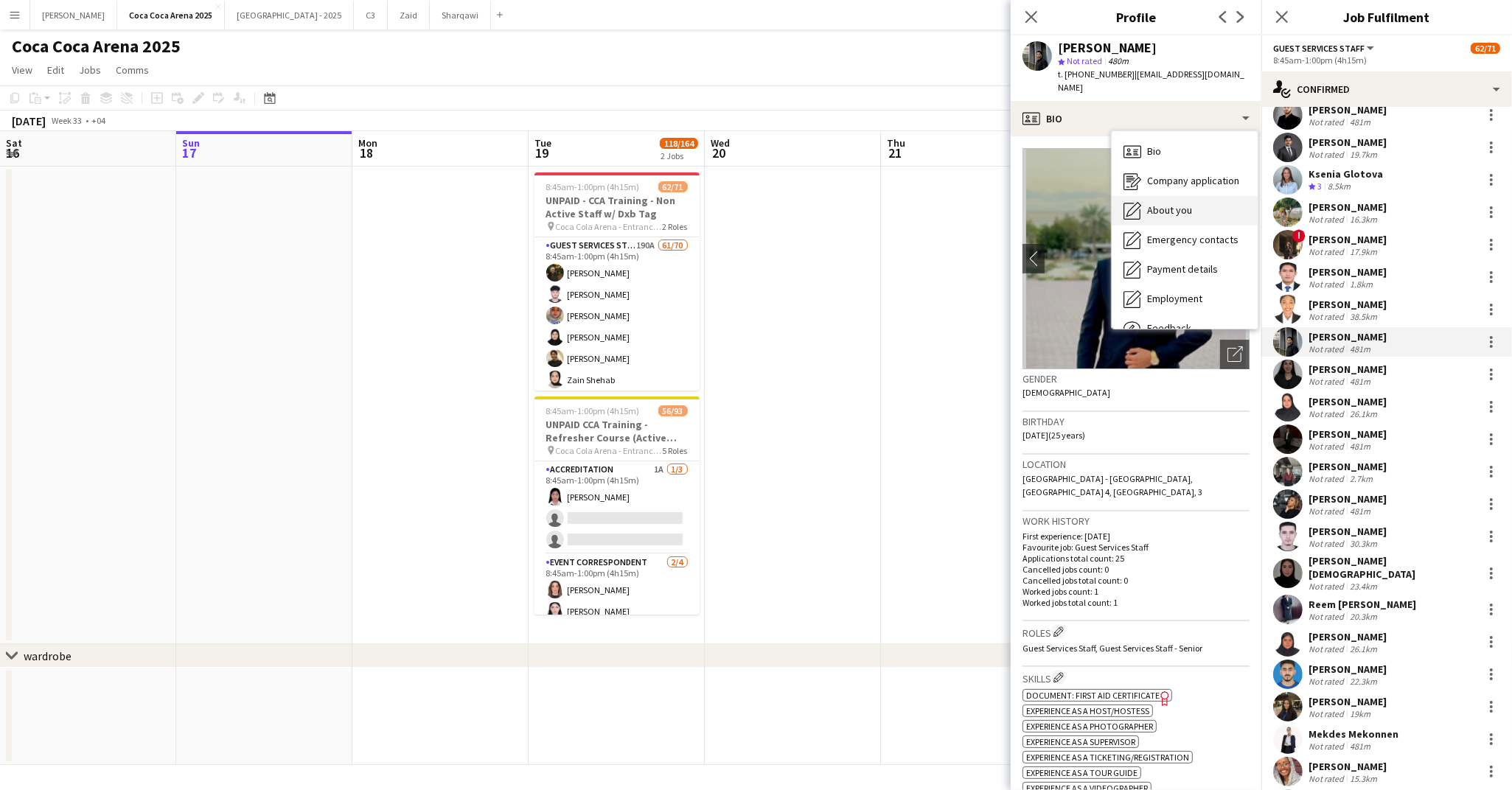
click at [1135, 202] on icon "About you" at bounding box center [1132, 211] width 18 height 17
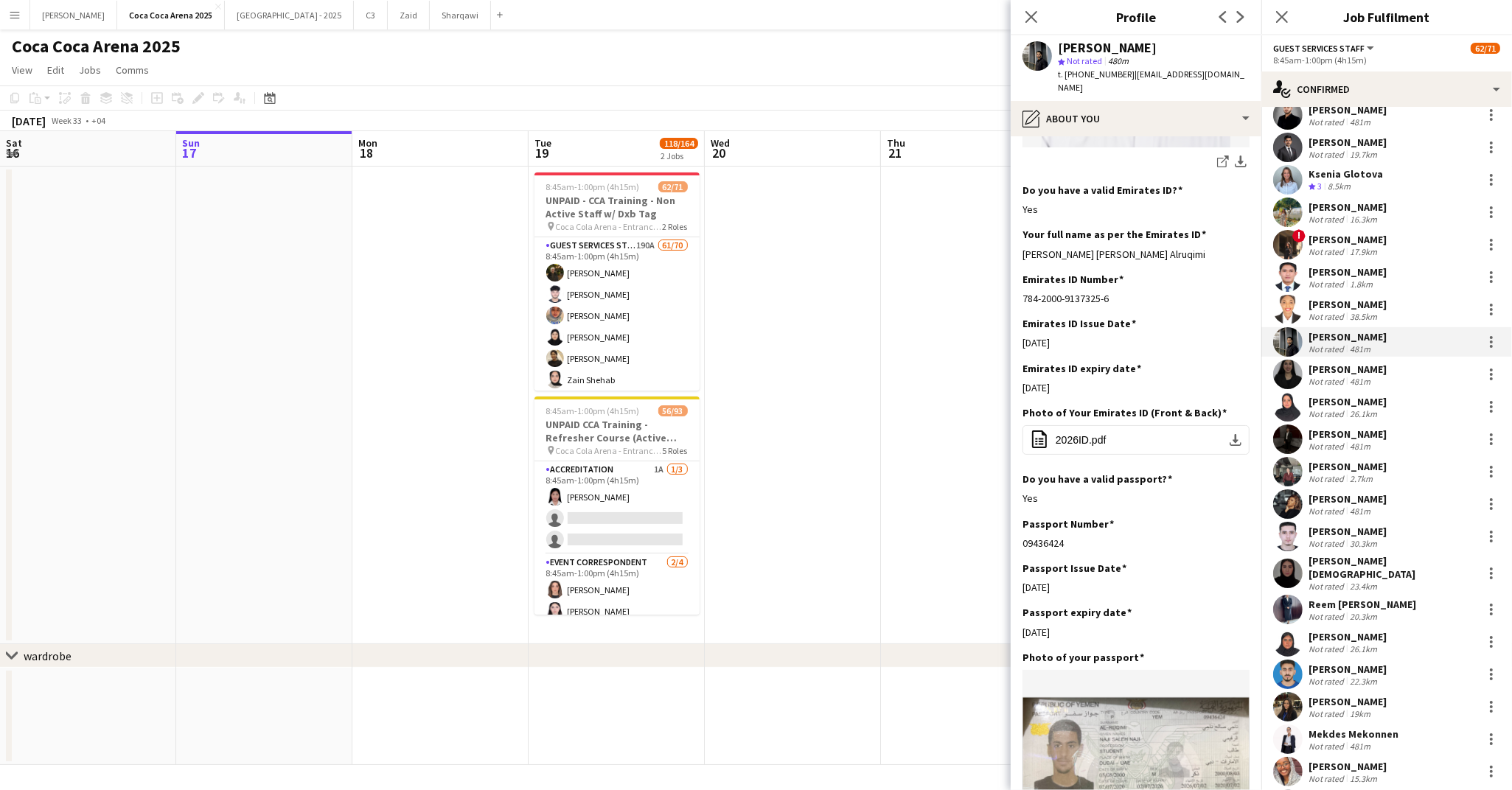
scroll to position [402, 0]
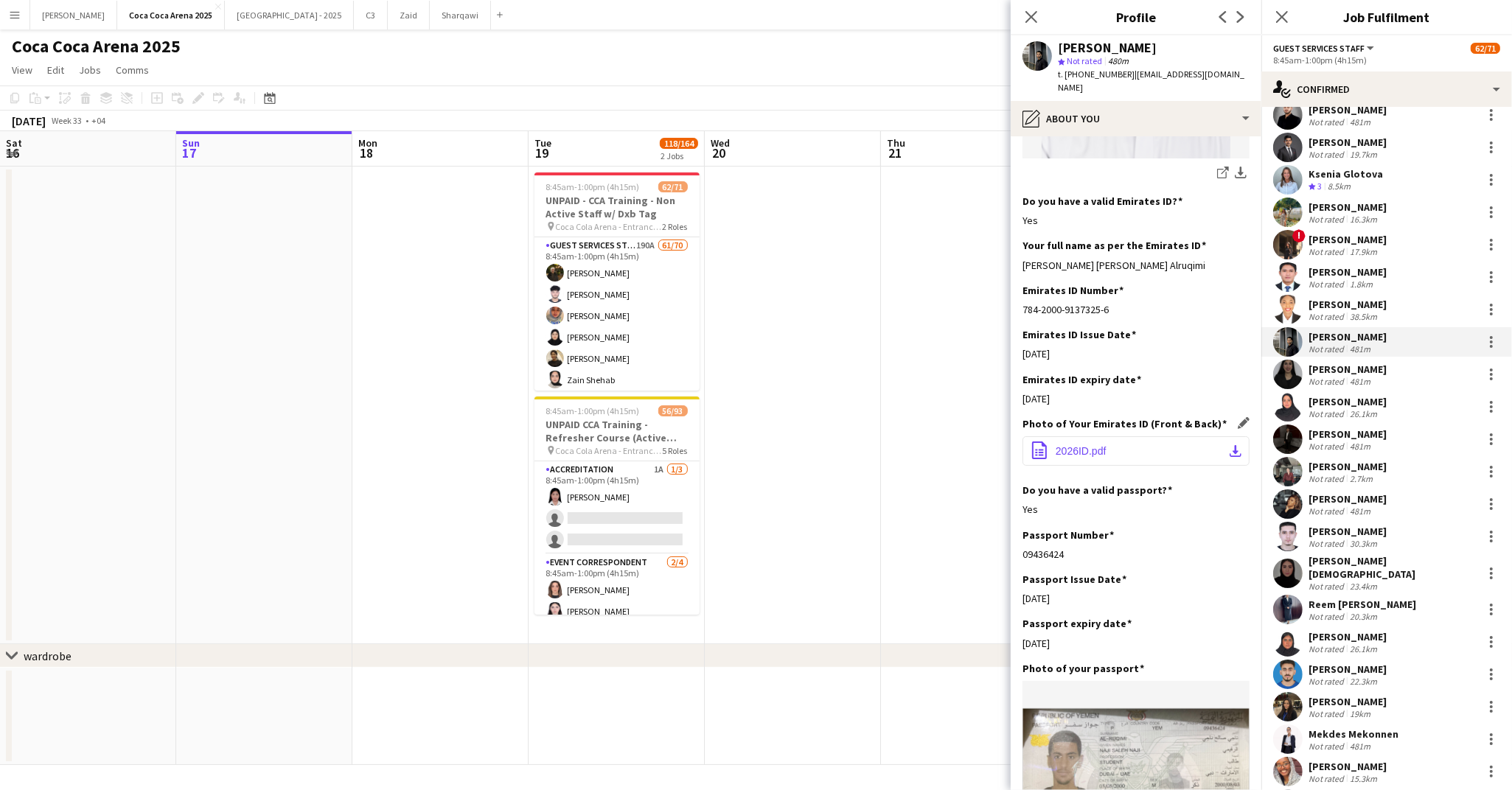
click at [1068, 437] on button "office-file-sheet 2026ID.pdf download-bottom" at bounding box center [1135, 451] width 227 height 30
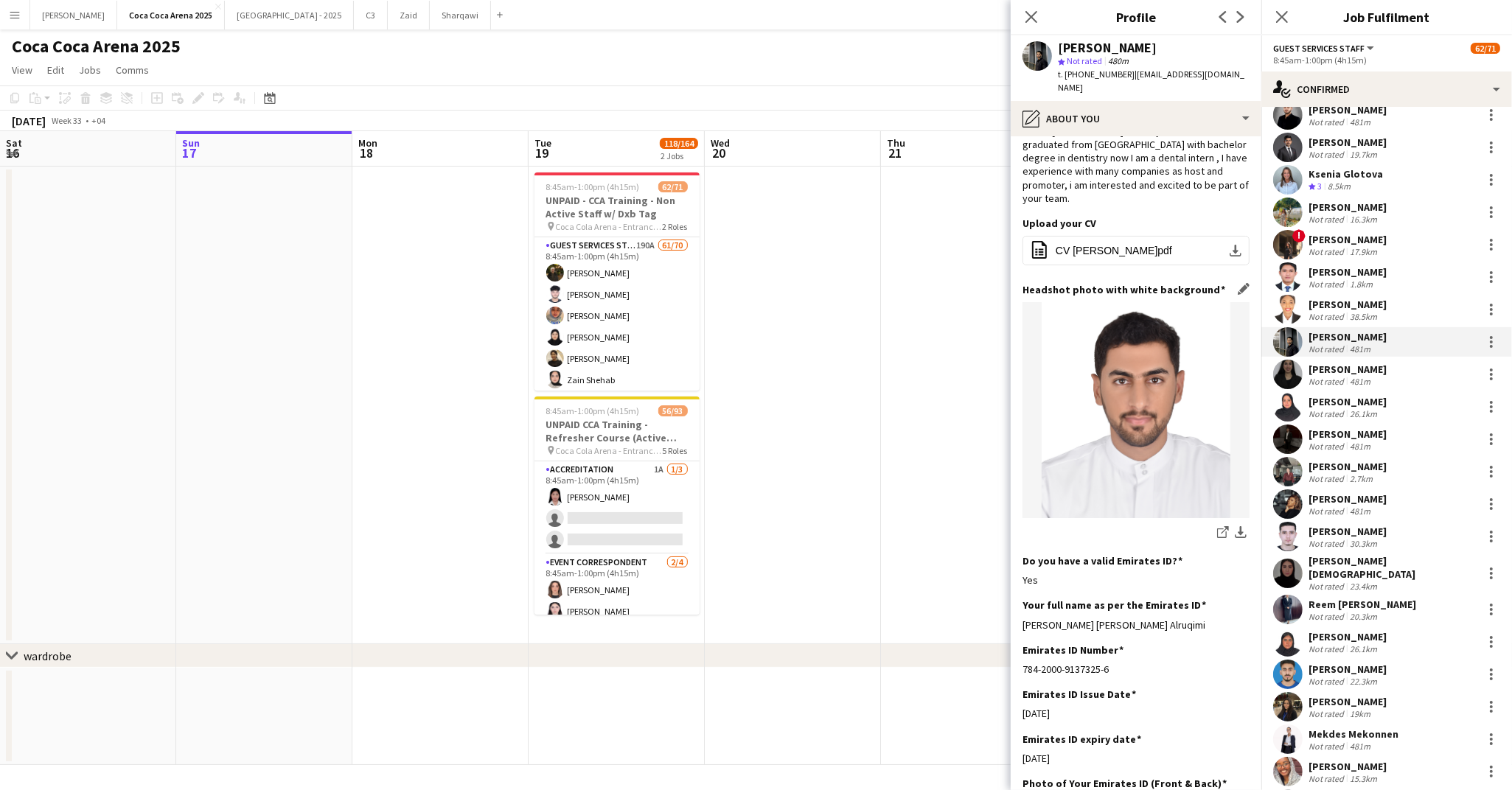
scroll to position [25, 0]
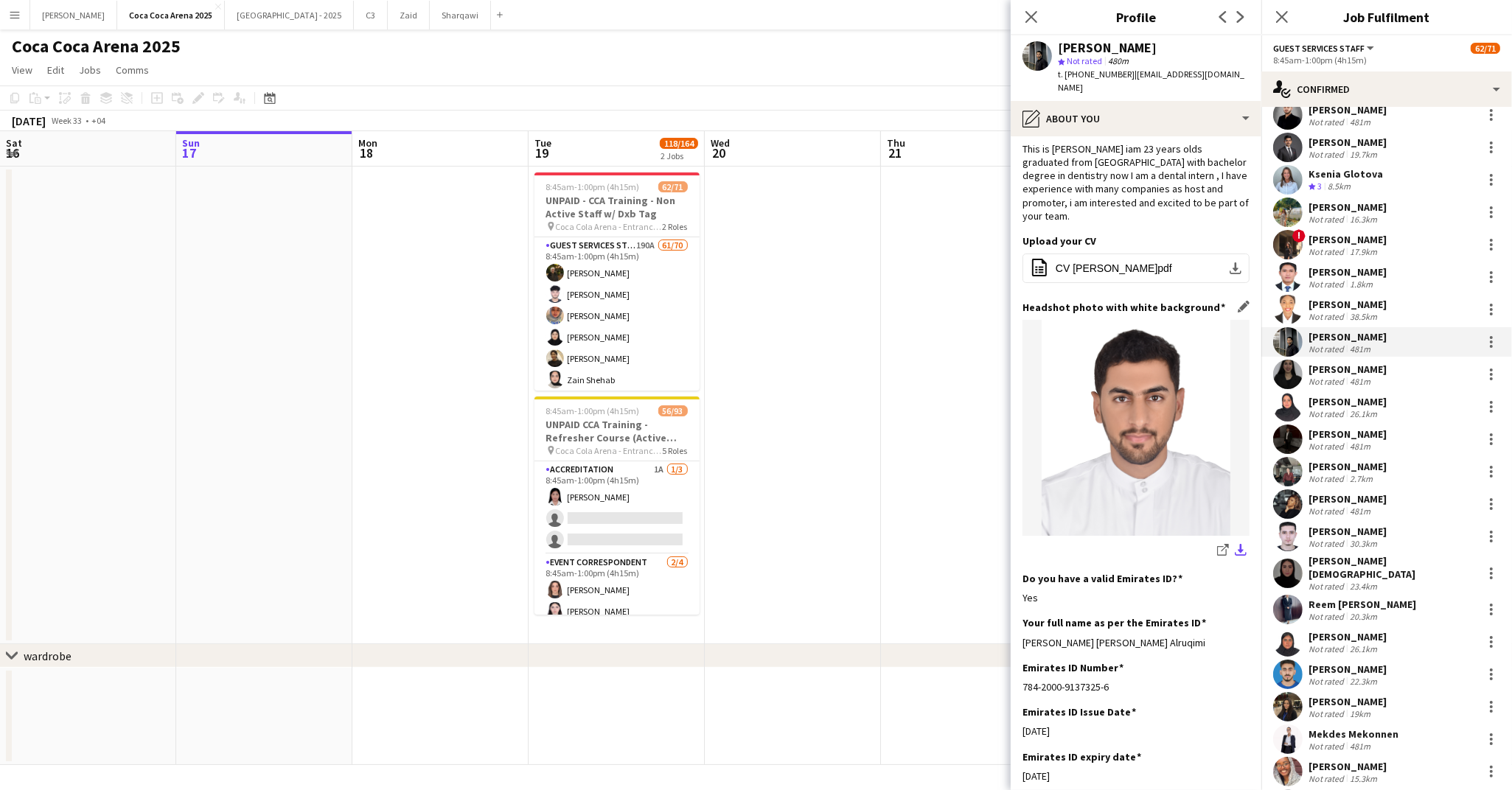
click at [1239, 544] on app-icon "download-bottom" at bounding box center [1240, 551] width 11 height 14
drag, startPoint x: 1135, startPoint y: 612, endPoint x: 1021, endPoint y: 616, distance: 114.1
click at [1021, 616] on app-section-data-types "Bio Edit this field This is Naji Saleh iam 23 years olds graduated from Sharjah…" at bounding box center [1136, 463] width 250 height 654
drag, startPoint x: 1116, startPoint y: 661, endPoint x: 1019, endPoint y: 662, distance: 97.0
click at [1019, 662] on app-section-data-types "Bio Edit this field This is Naji Saleh iam 23 years olds graduated from Sharjah…" at bounding box center [1136, 463] width 250 height 654
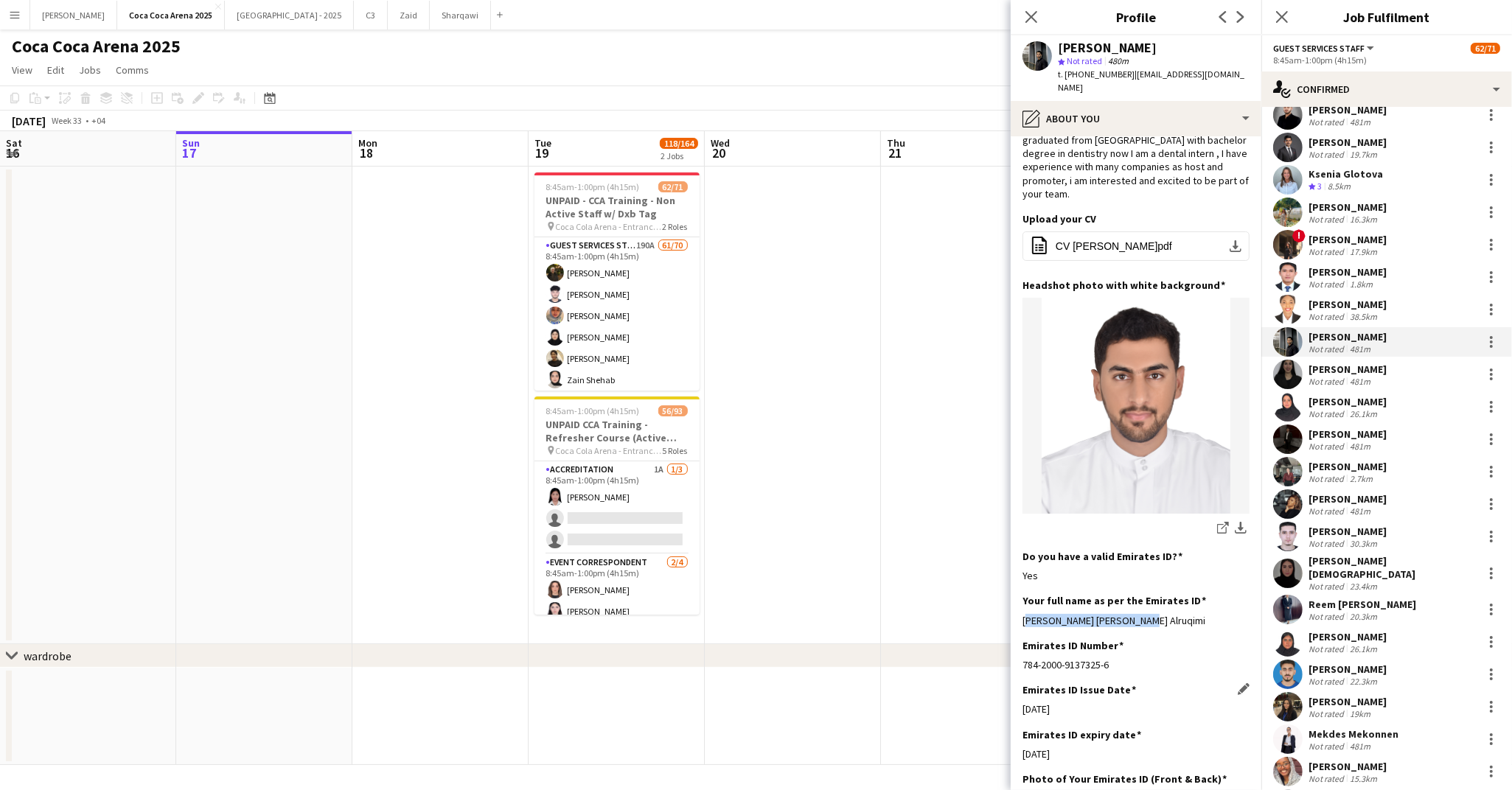
scroll to position [55, 0]
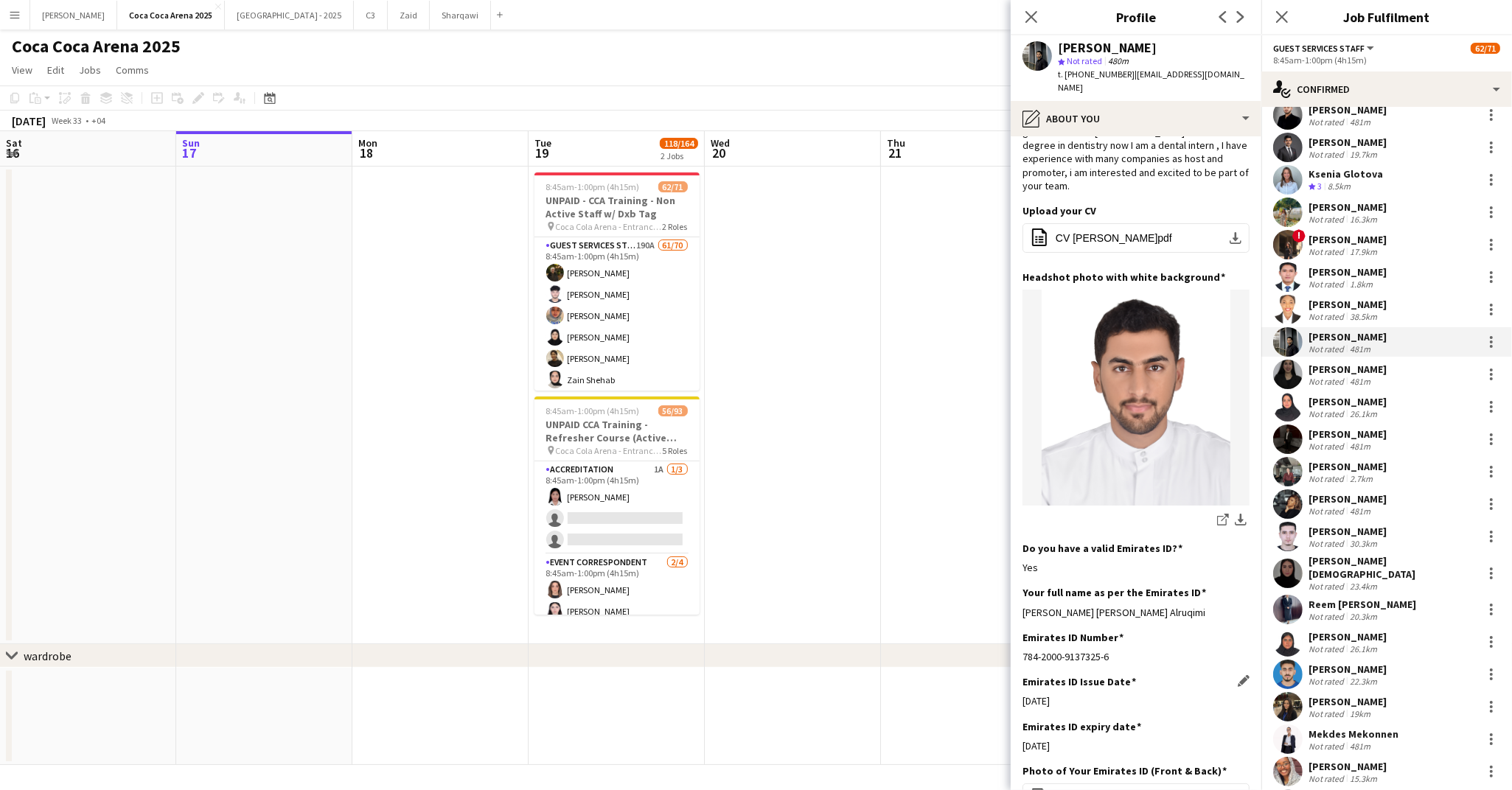
click at [1060, 739] on div "17-06-2025" at bounding box center [1135, 745] width 227 height 13
click at [1239, 720] on app-icon "Edit this field" at bounding box center [1242, 725] width 11 height 11
click at [1077, 735] on body "Menu Boards Boards Boards All jobs Status Workforce Workforce My Workforce Recr…" at bounding box center [756, 395] width 1512 height 790
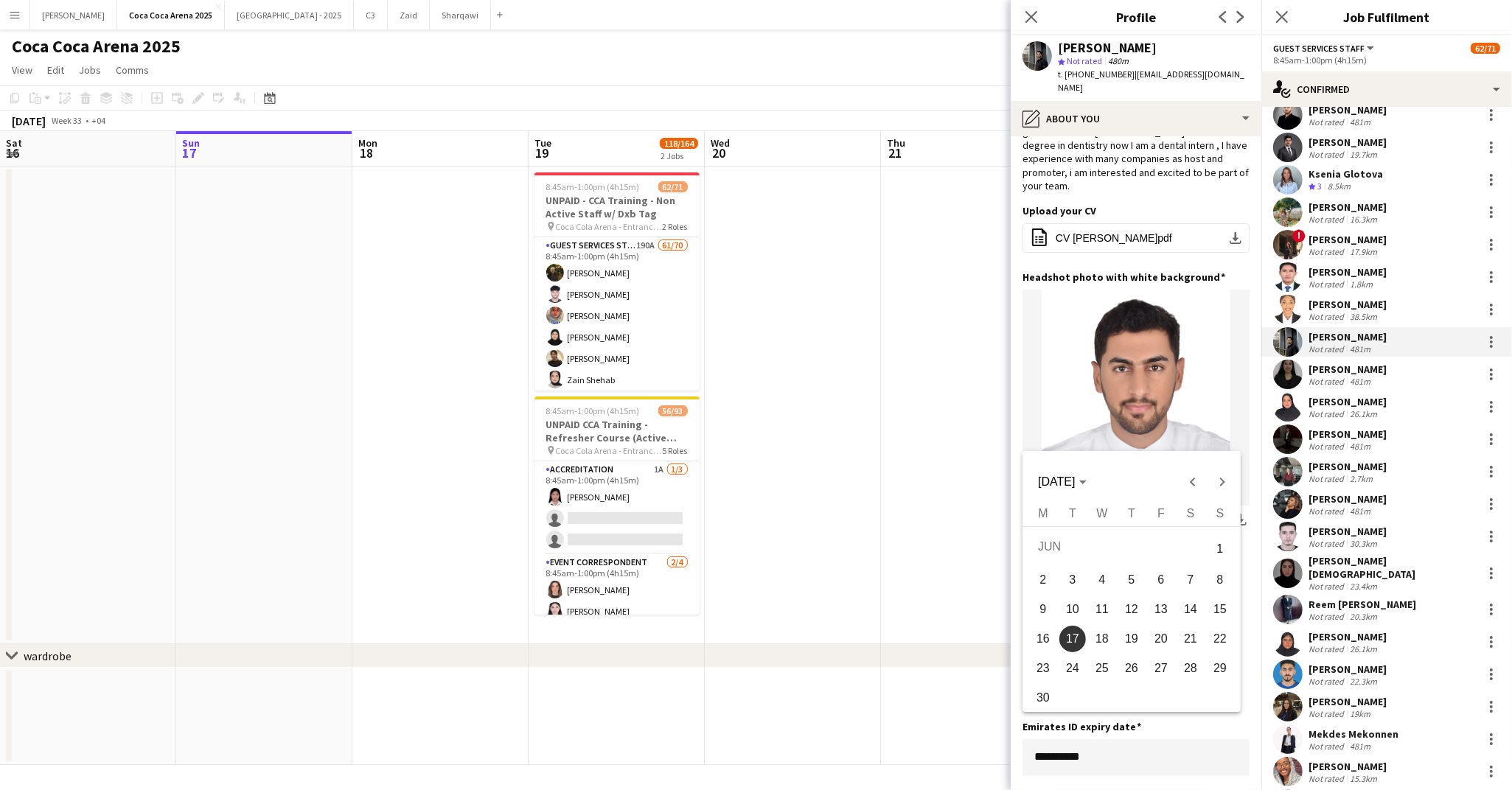
click at [1085, 731] on div at bounding box center [756, 395] width 1512 height 790
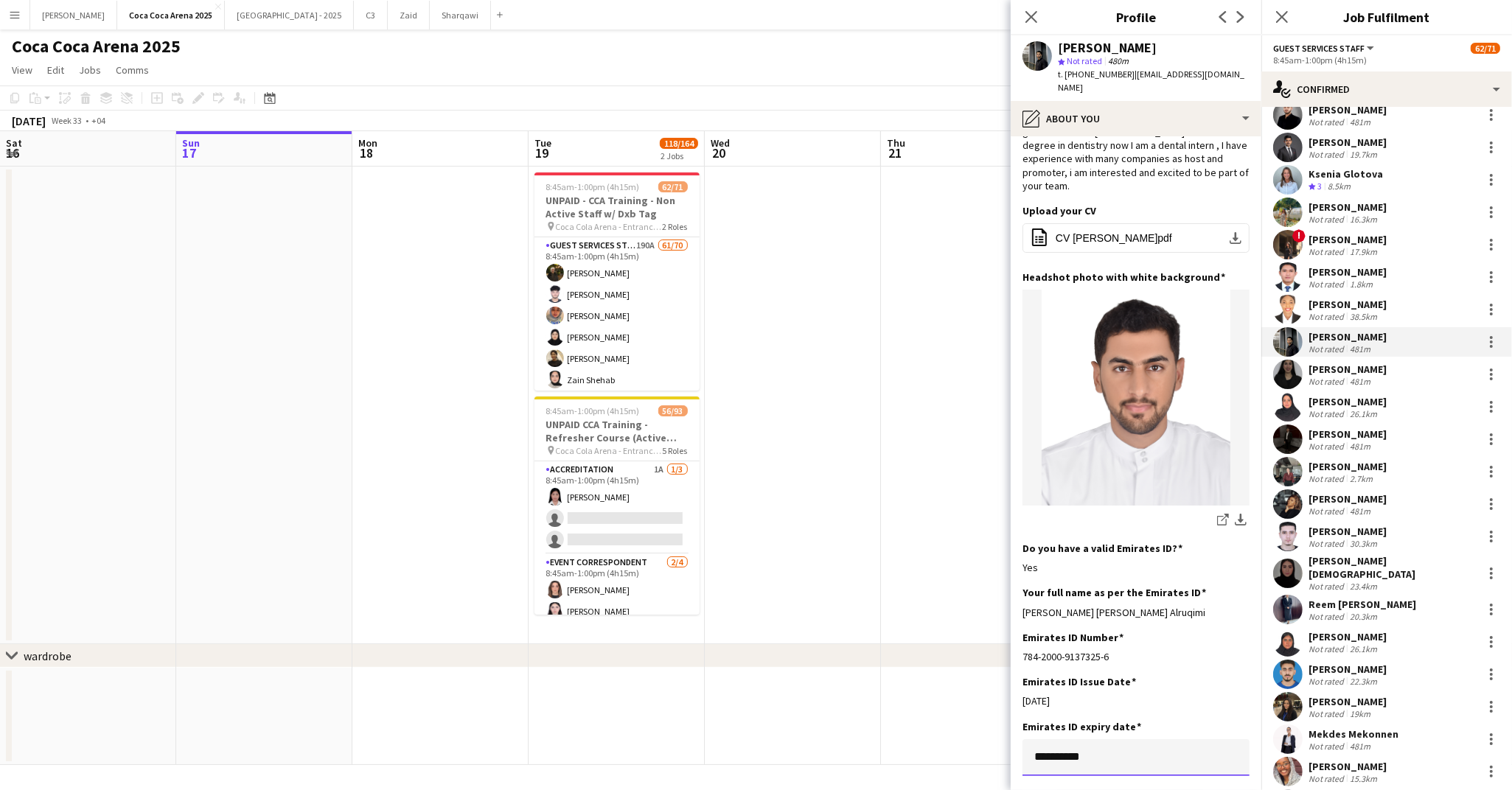
click at [1085, 739] on input "**********" at bounding box center [1135, 758] width 227 height 37
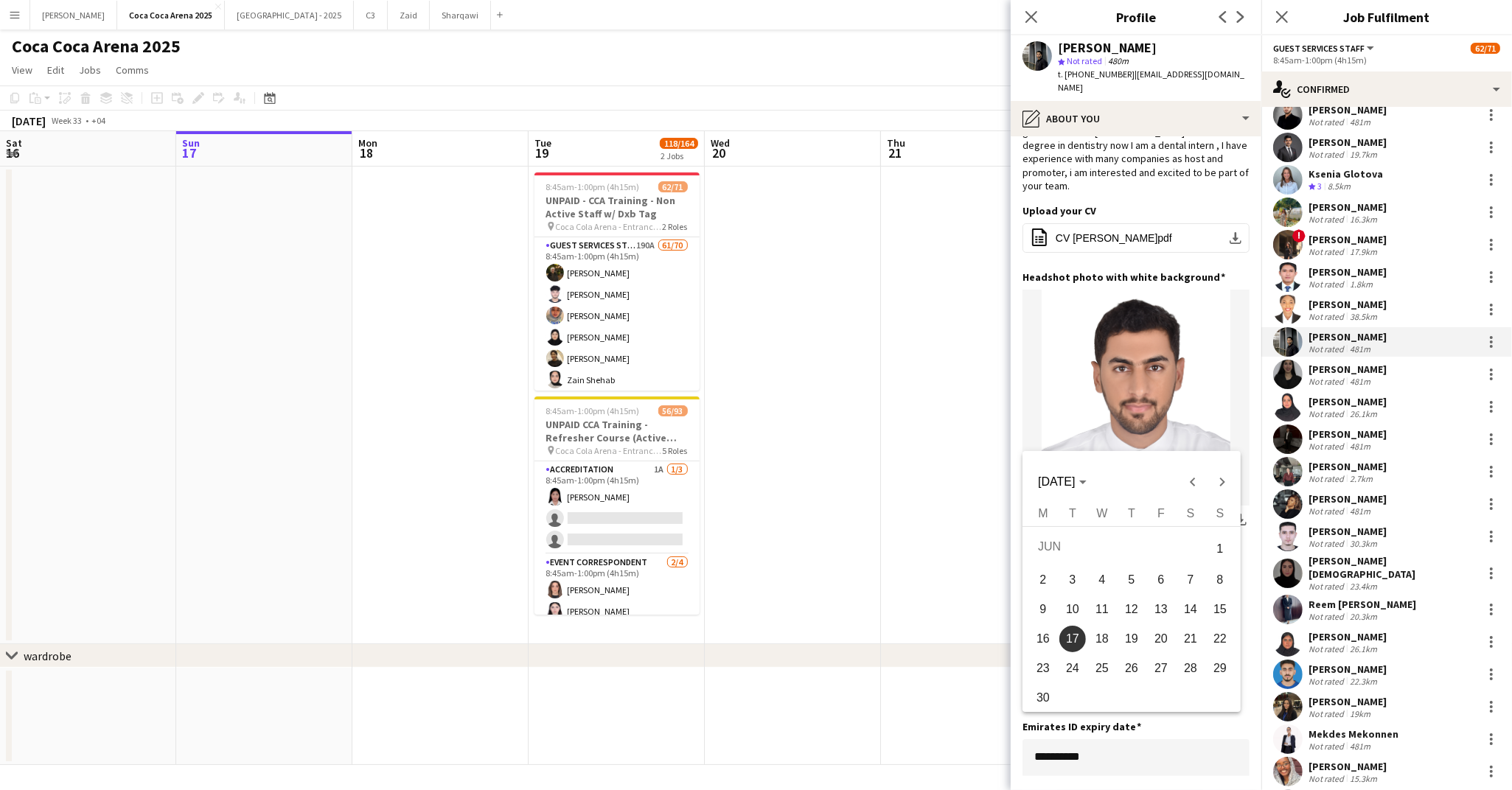
click at [1078, 731] on div at bounding box center [756, 395] width 1512 height 790
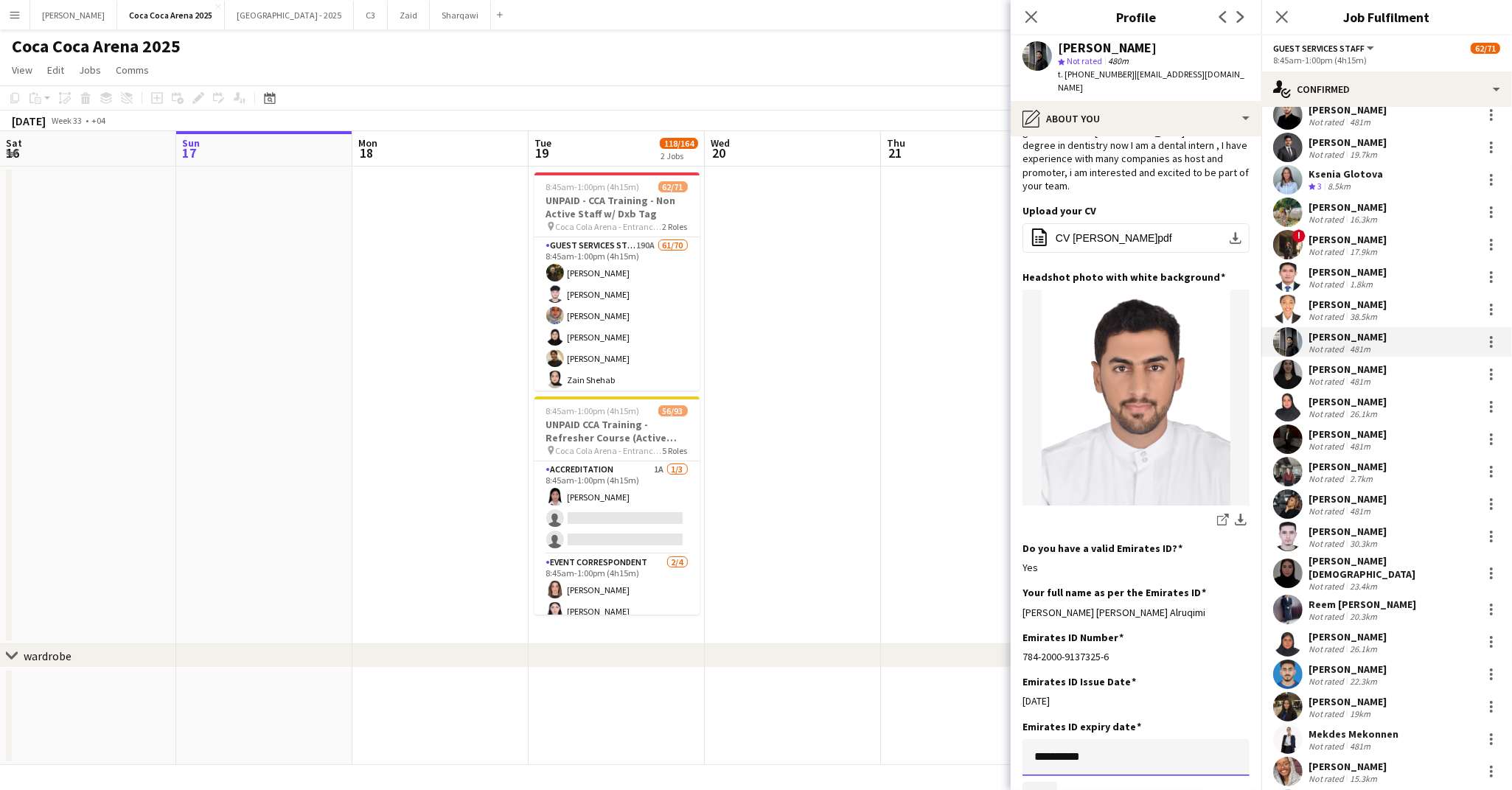
type input "**********"
click at [1041, 782] on button "Save" at bounding box center [1040, 793] width 35 height 24
drag, startPoint x: 1120, startPoint y: 45, endPoint x: 1060, endPoint y: 45, distance: 60.0
click at [1060, 45] on div "[PERSON_NAME]" at bounding box center [1153, 47] width 192 height 13
click at [1325, 374] on div "Zeinab Hassen" at bounding box center [1347, 368] width 78 height 13
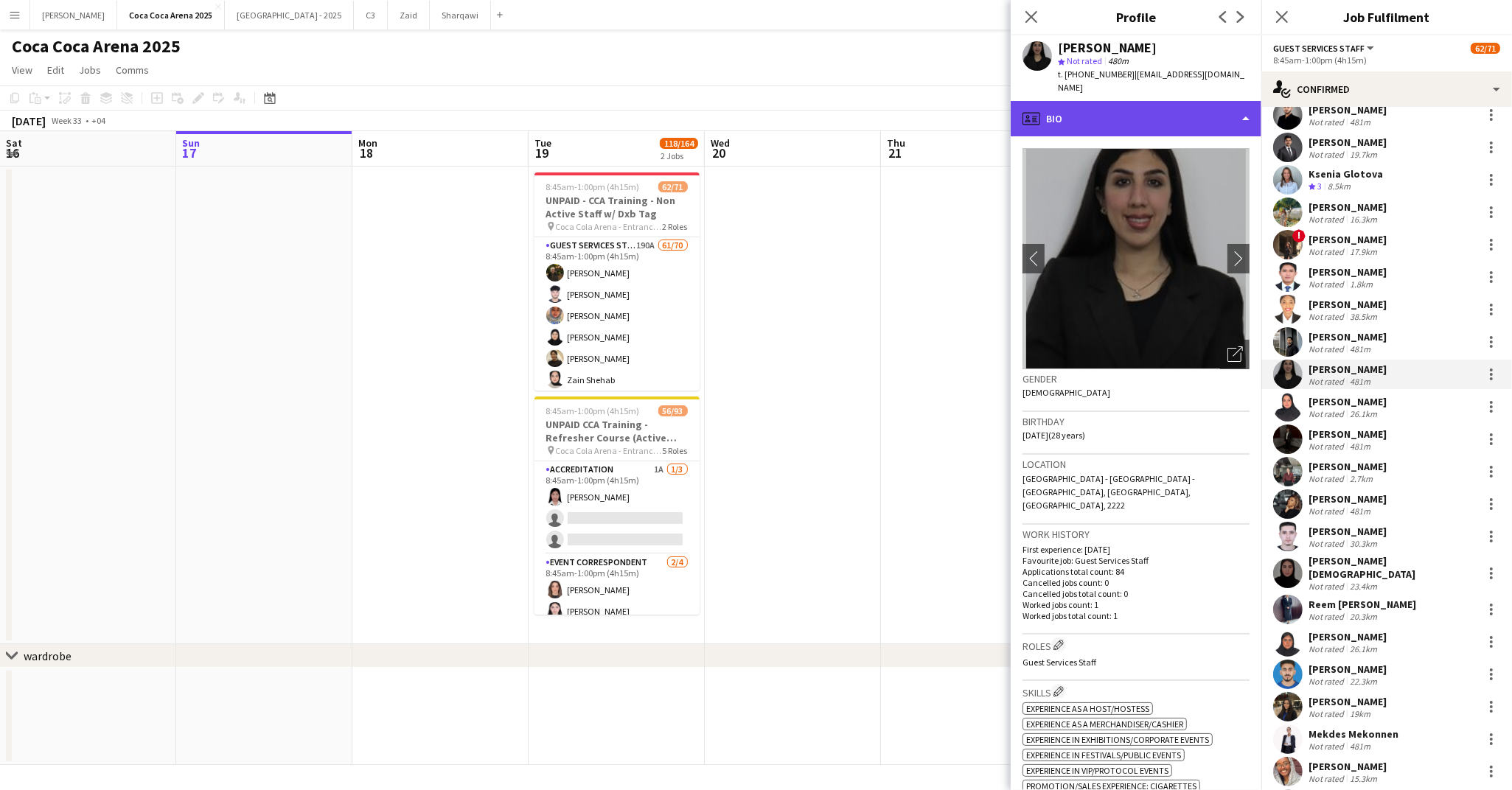
click at [1075, 101] on div "profile Bio" at bounding box center [1136, 118] width 250 height 35
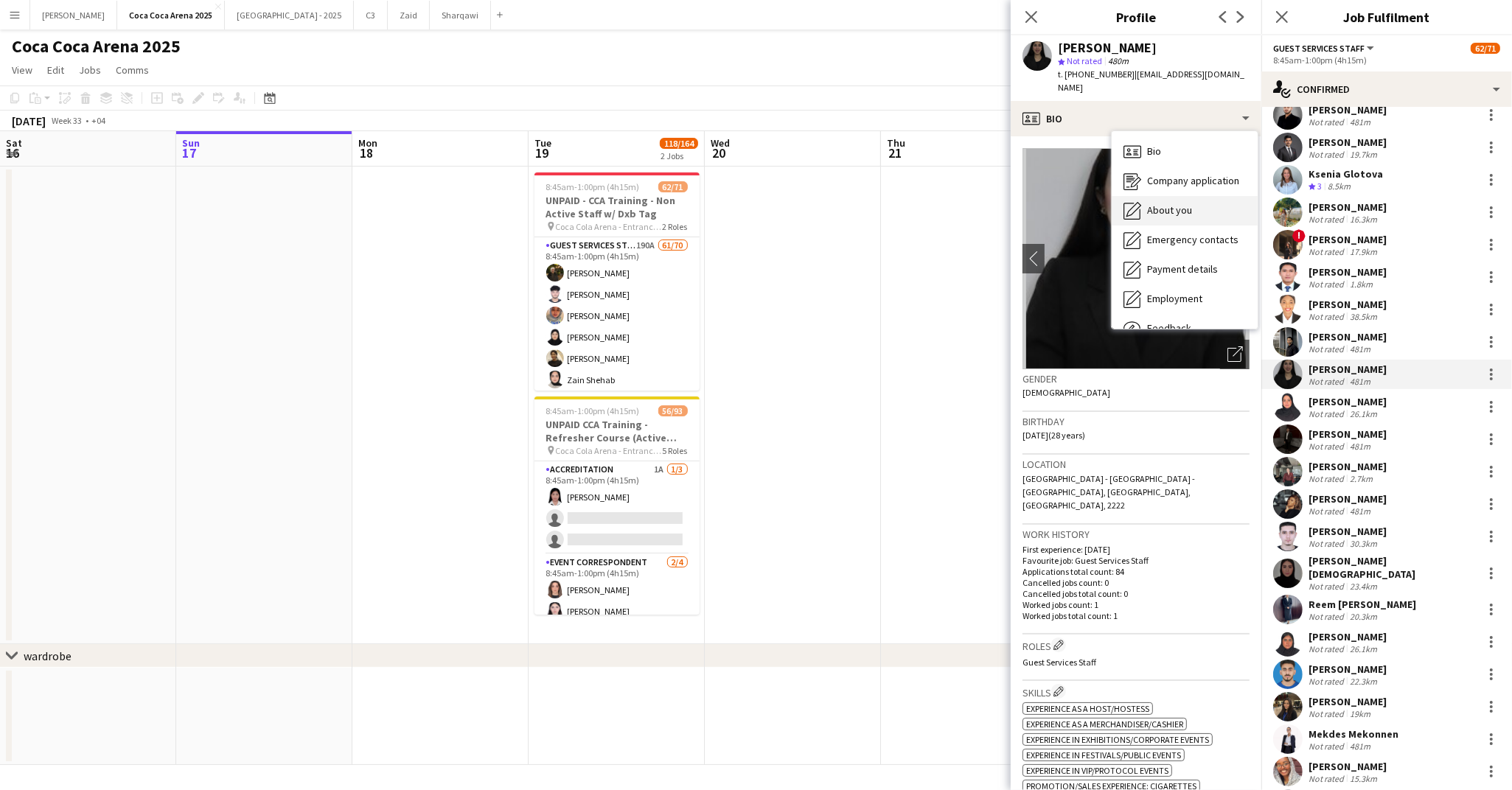
click at [1147, 204] on span "About you" at bounding box center [1169, 210] width 45 height 13
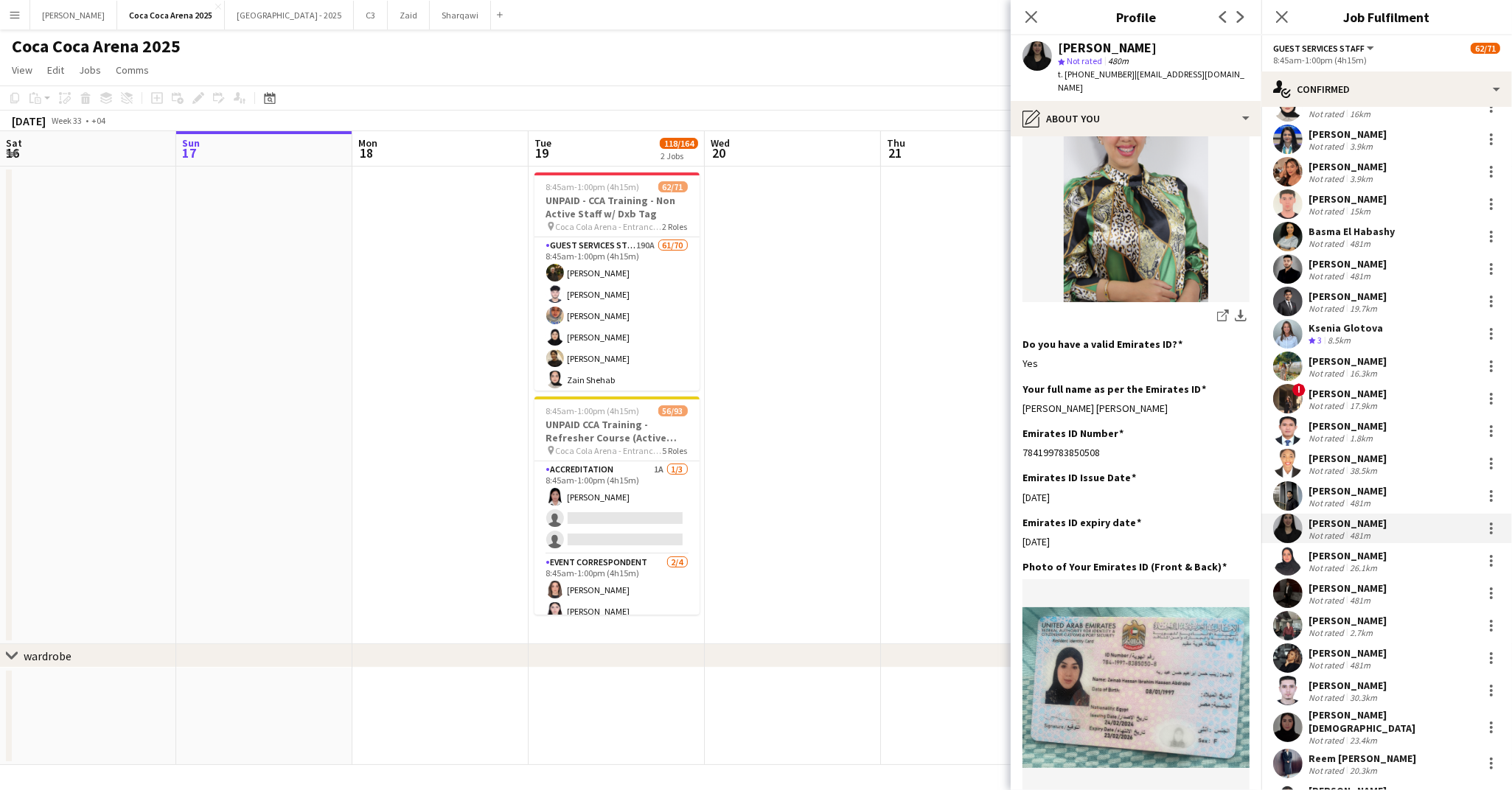
scroll to position [358, 0]
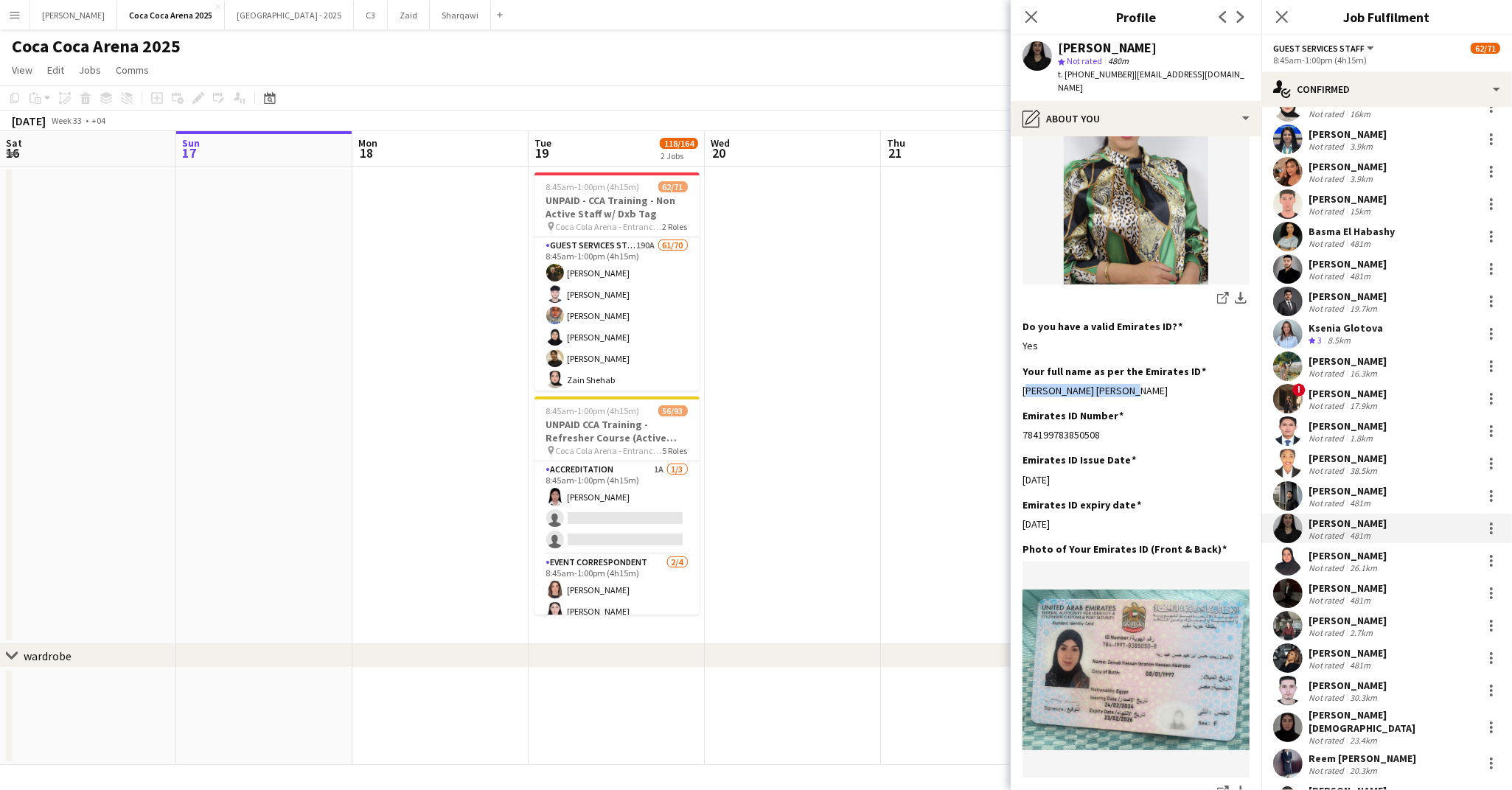
drag, startPoint x: 1121, startPoint y: 364, endPoint x: 1019, endPoint y: 360, distance: 102.1
click at [1019, 360] on app-section-data-types "Bio Edit this field My Hostess in the World Trade Center/ gulf food Hostess in …" at bounding box center [1136, 463] width 250 height 654
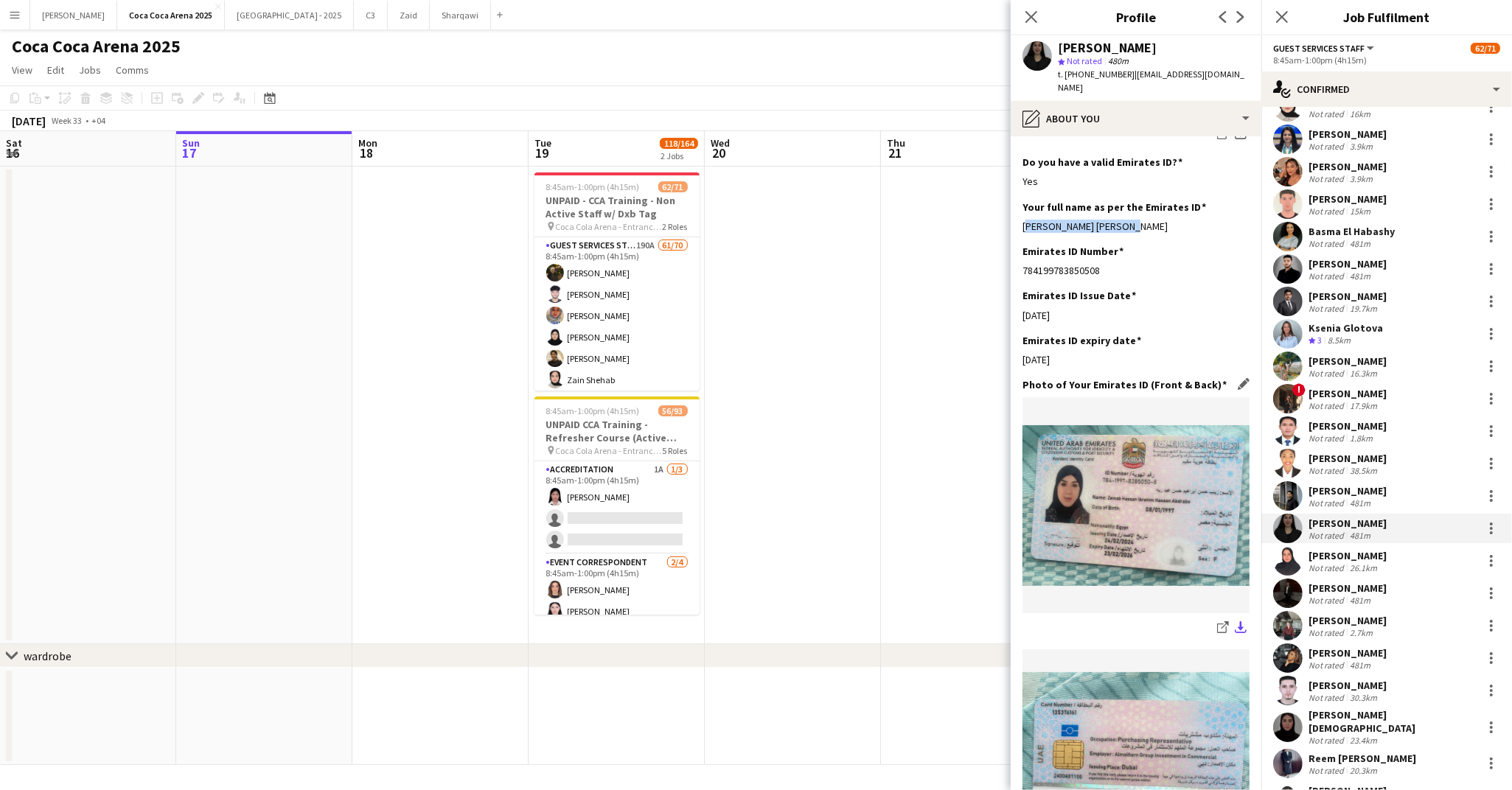
click at [1237, 621] on app-icon "download-bottom" at bounding box center [1240, 628] width 11 height 14
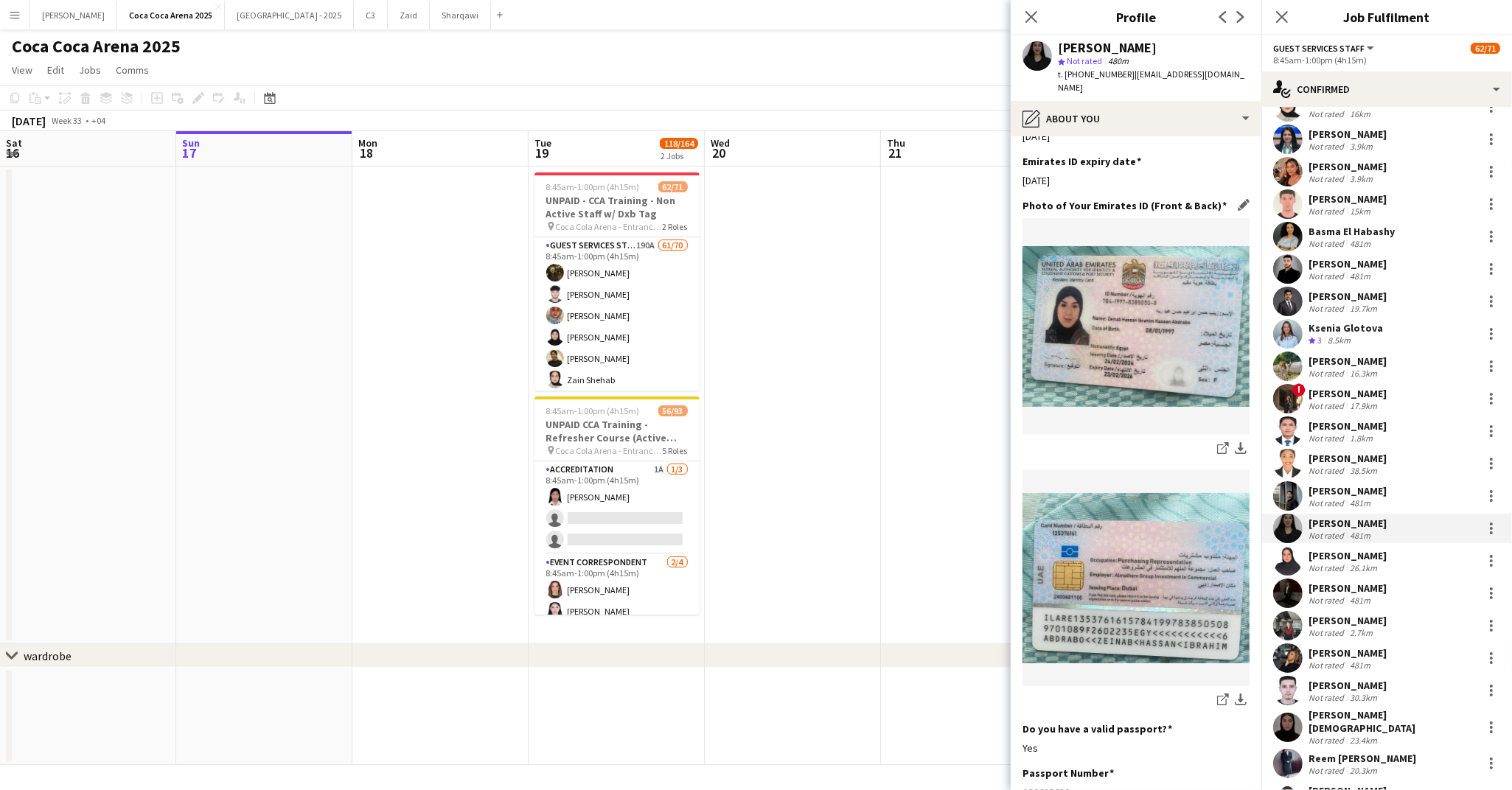
scroll to position [702, 0]
click at [1240, 693] on app-icon "download-bottom" at bounding box center [1240, 700] width 11 height 14
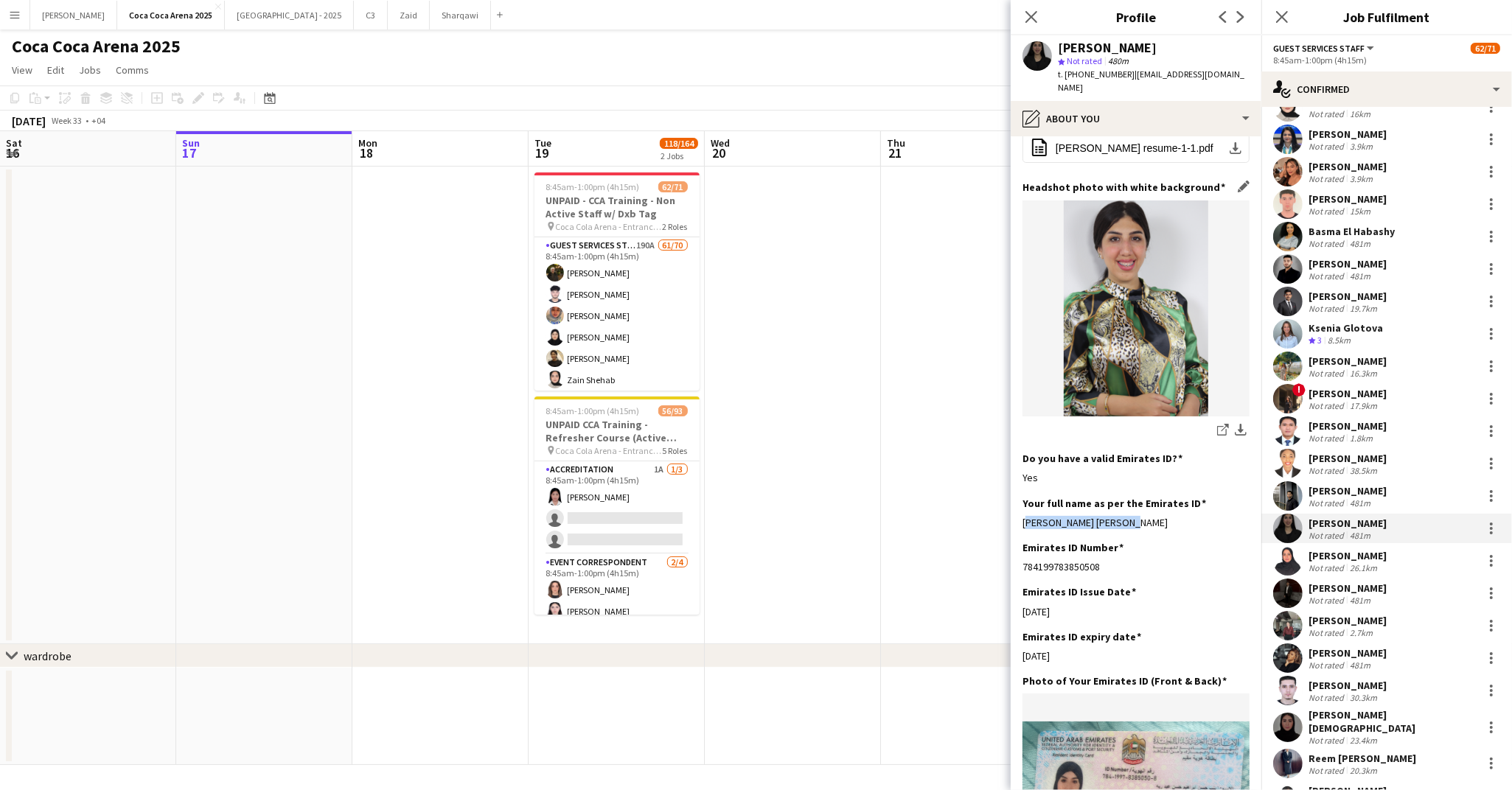
scroll to position [210, 0]
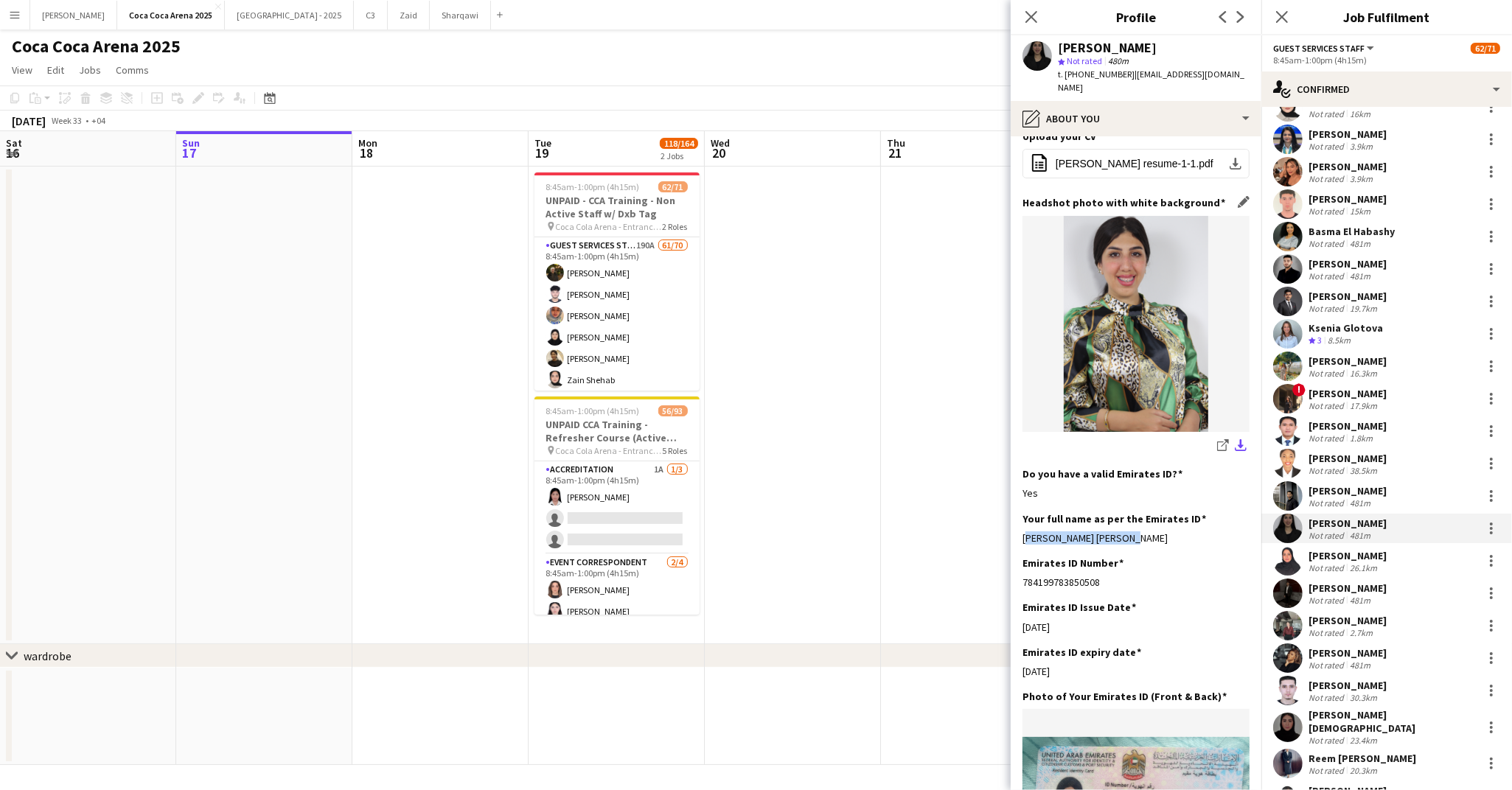
click at [1242, 439] on app-icon "download-bottom" at bounding box center [1240, 446] width 11 height 14
click at [1151, 520] on div "Your full name as per the Emirates ID Edit this field Zeinab hassen Ibrahim" at bounding box center [1135, 535] width 227 height 45
drag, startPoint x: 1130, startPoint y: 510, endPoint x: 1019, endPoint y: 511, distance: 111.0
click at [1019, 511] on app-section-data-types "Bio Edit this field My Hostess in the World Trade Center/ gulf food Hostess in …" at bounding box center [1136, 463] width 250 height 654
click at [1247, 513] on app-icon "Edit this field" at bounding box center [1242, 518] width 11 height 11
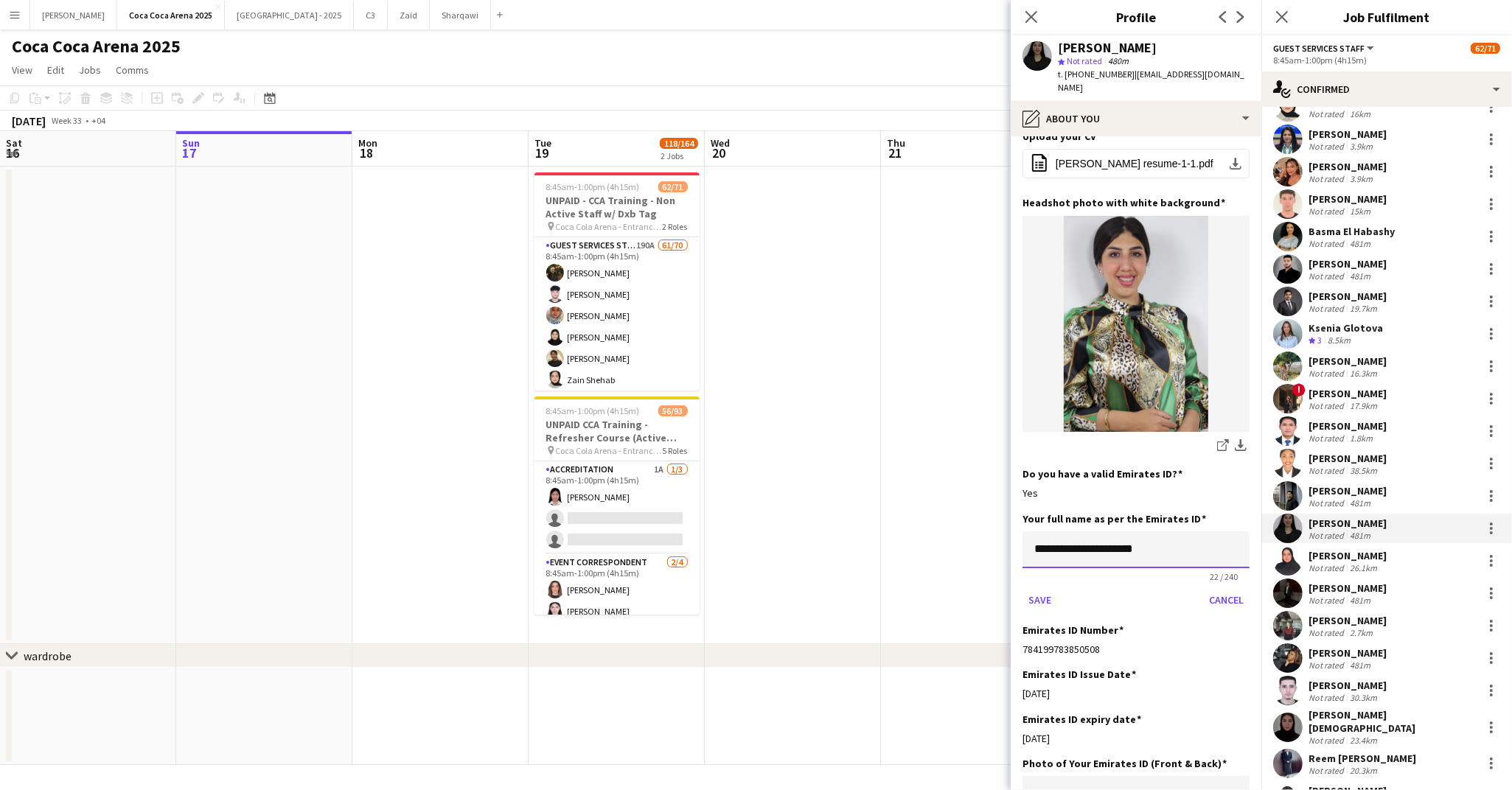
click at [1197, 531] on input "**********" at bounding box center [1135, 549] width 227 height 37
paste input "**********"
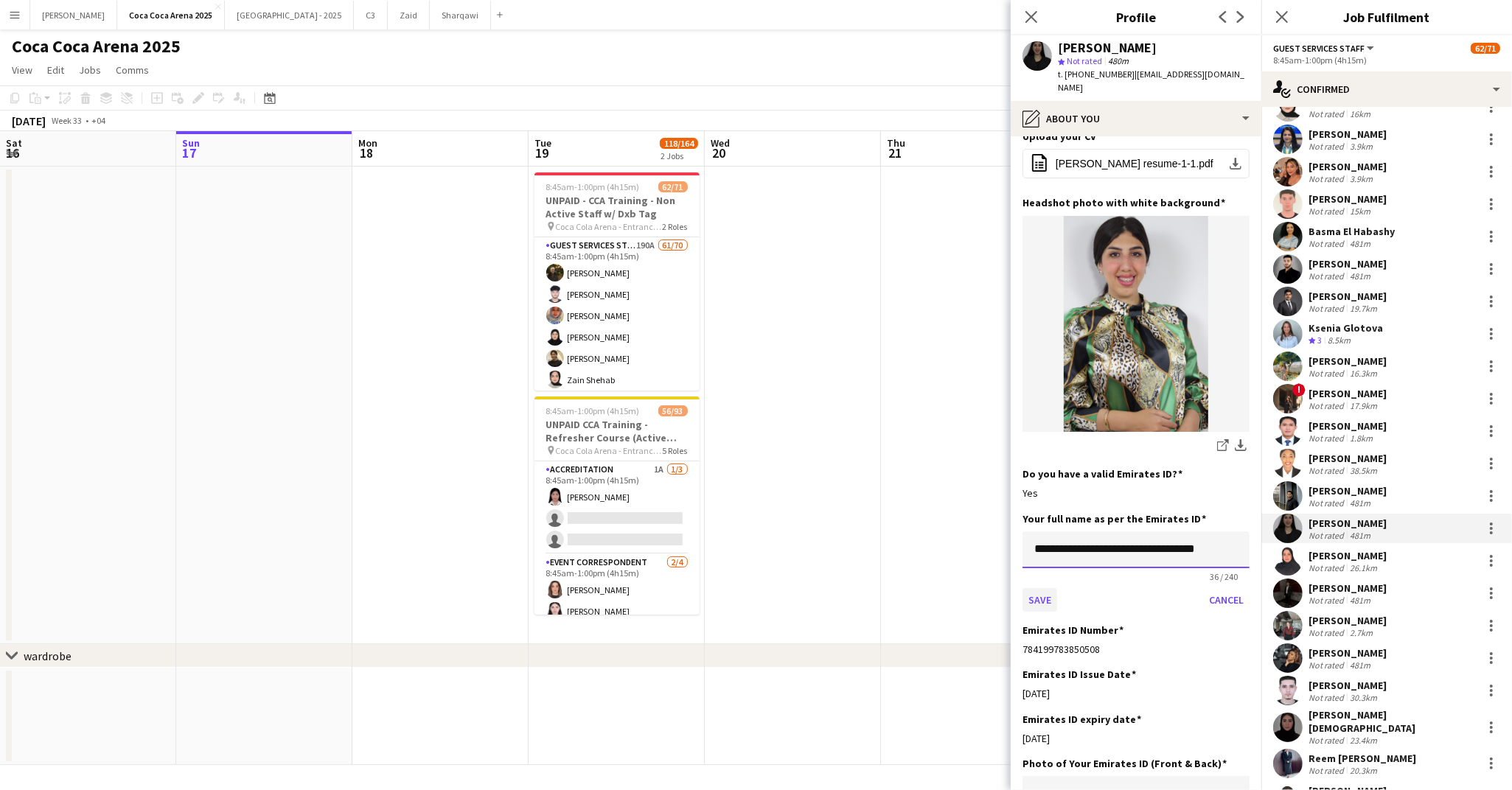
type input "**********"
click at [1039, 588] on button "Save" at bounding box center [1040, 599] width 35 height 24
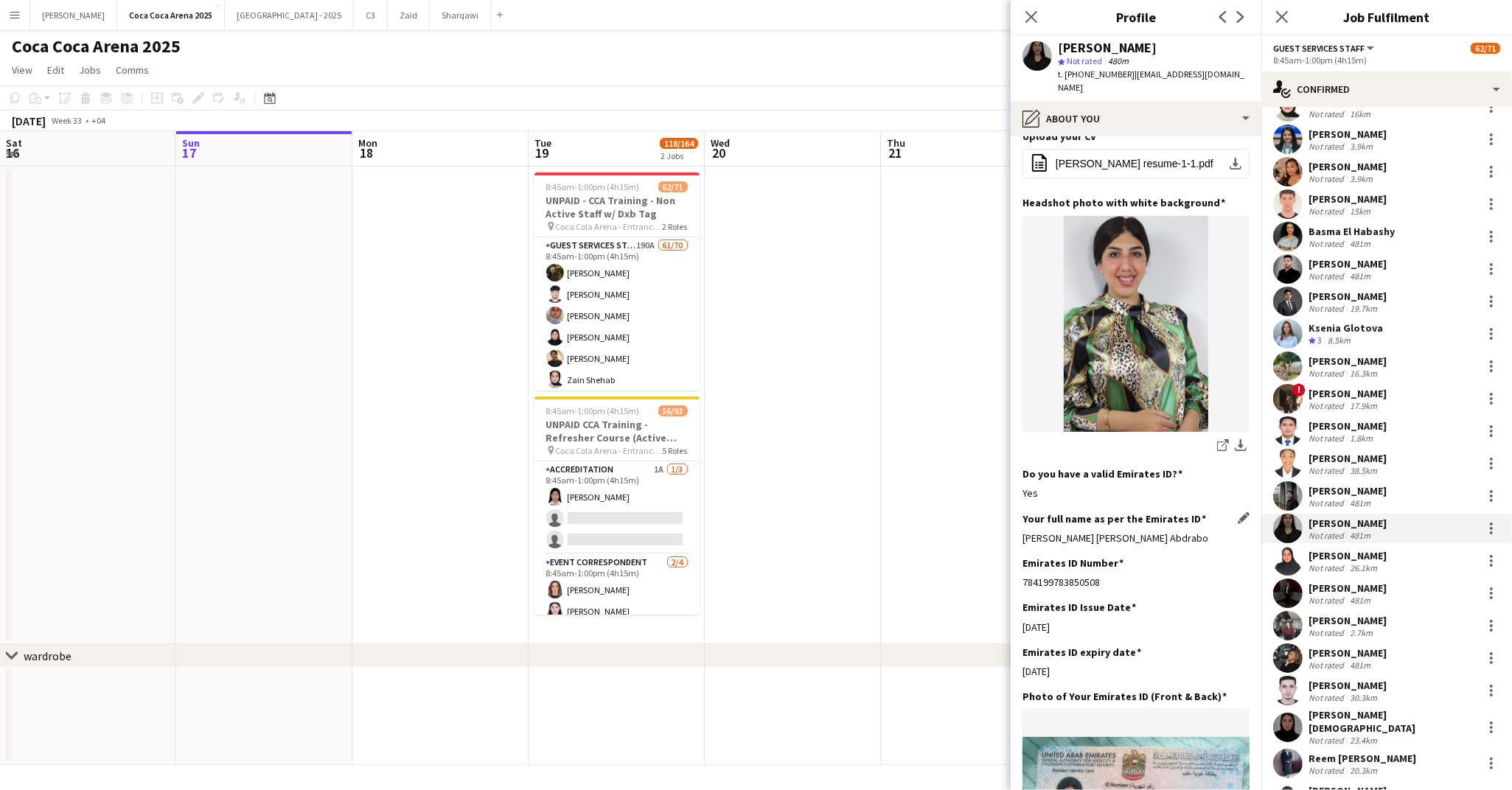
drag, startPoint x: 1109, startPoint y: 554, endPoint x: 1018, endPoint y: 556, distance: 91.0
click at [1018, 556] on app-section-data-types "Bio Edit this field My Hostess in the World Trade Center/ gulf food Hostess in …" at bounding box center [1136, 463] width 250 height 654
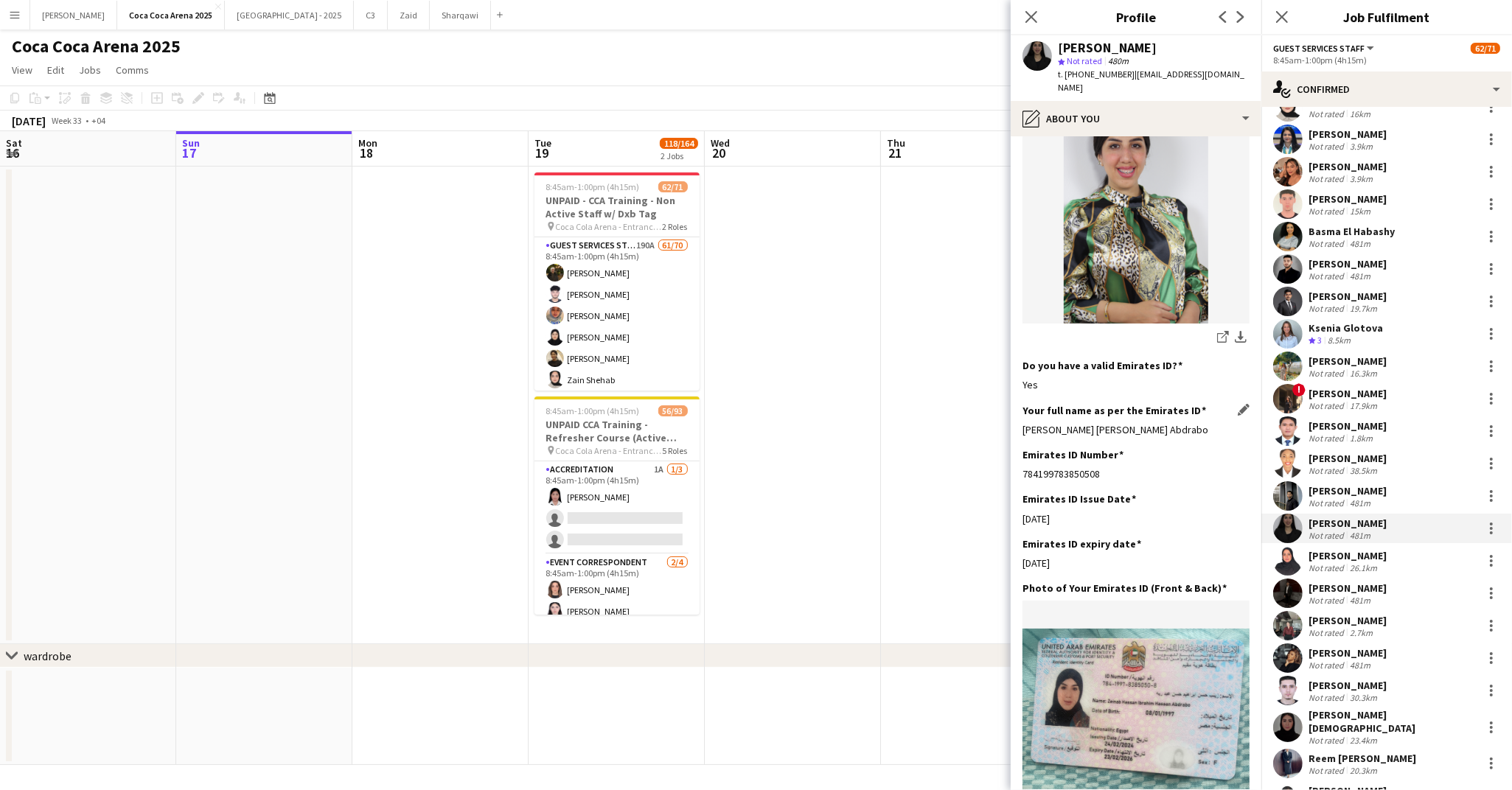
drag, startPoint x: 1144, startPoint y: 47, endPoint x: 1060, endPoint y: 47, distance: 84.0
click at [1060, 47] on div "Zeinab Hassen" at bounding box center [1153, 47] width 192 height 13
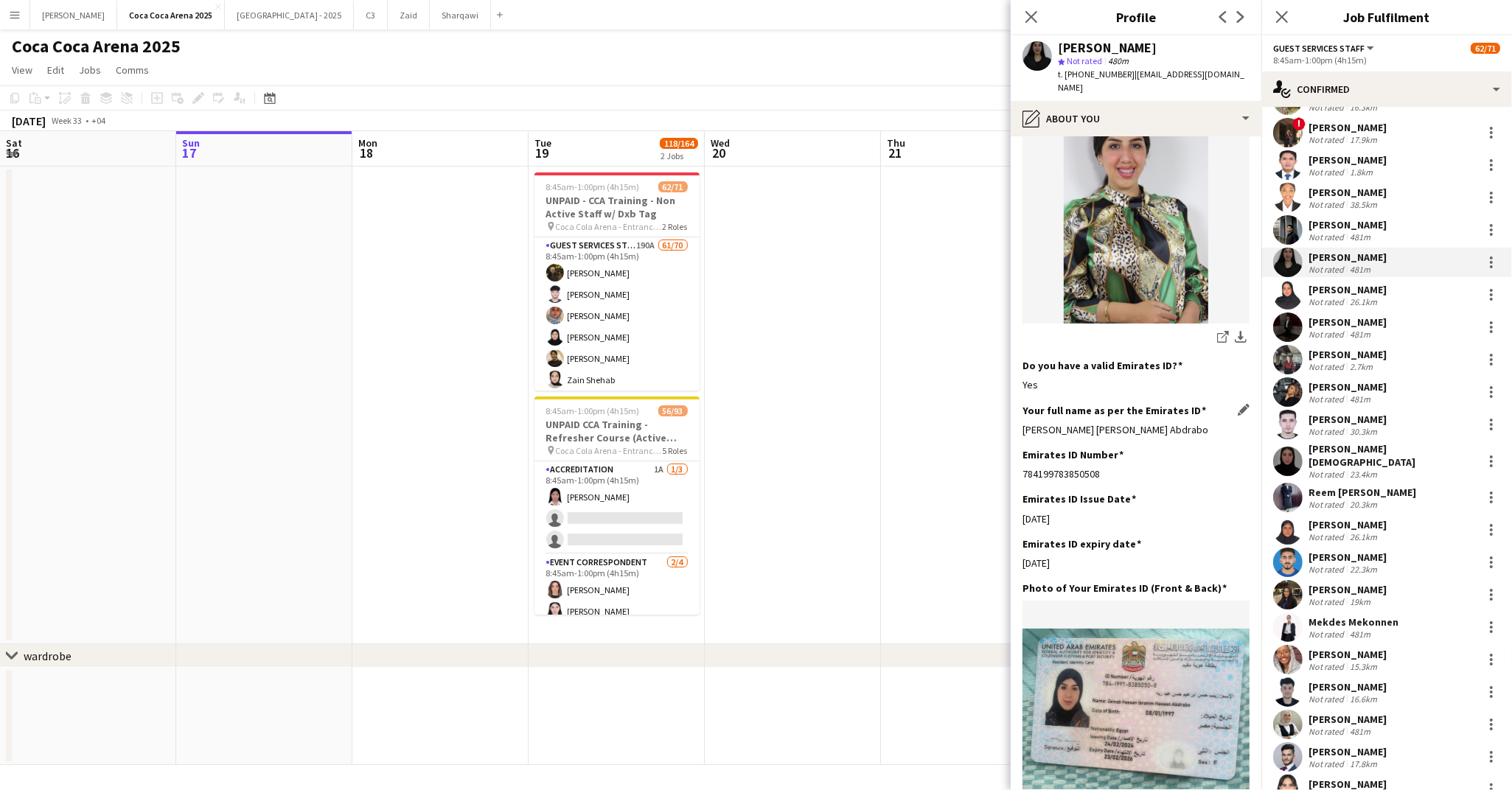
scroll to position [479, 0]
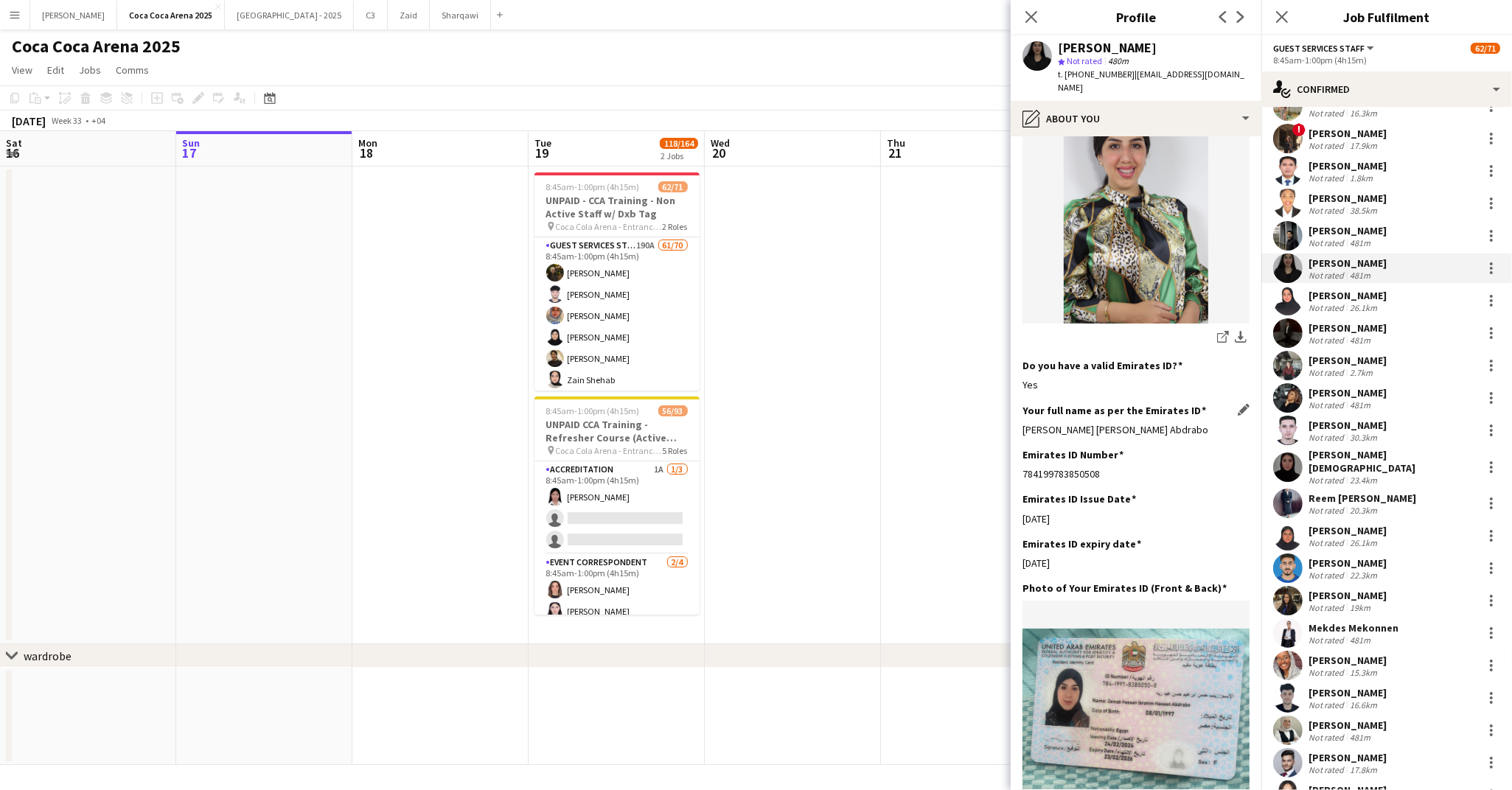
click at [1377, 298] on div "[PERSON_NAME]" at bounding box center [1347, 295] width 78 height 13
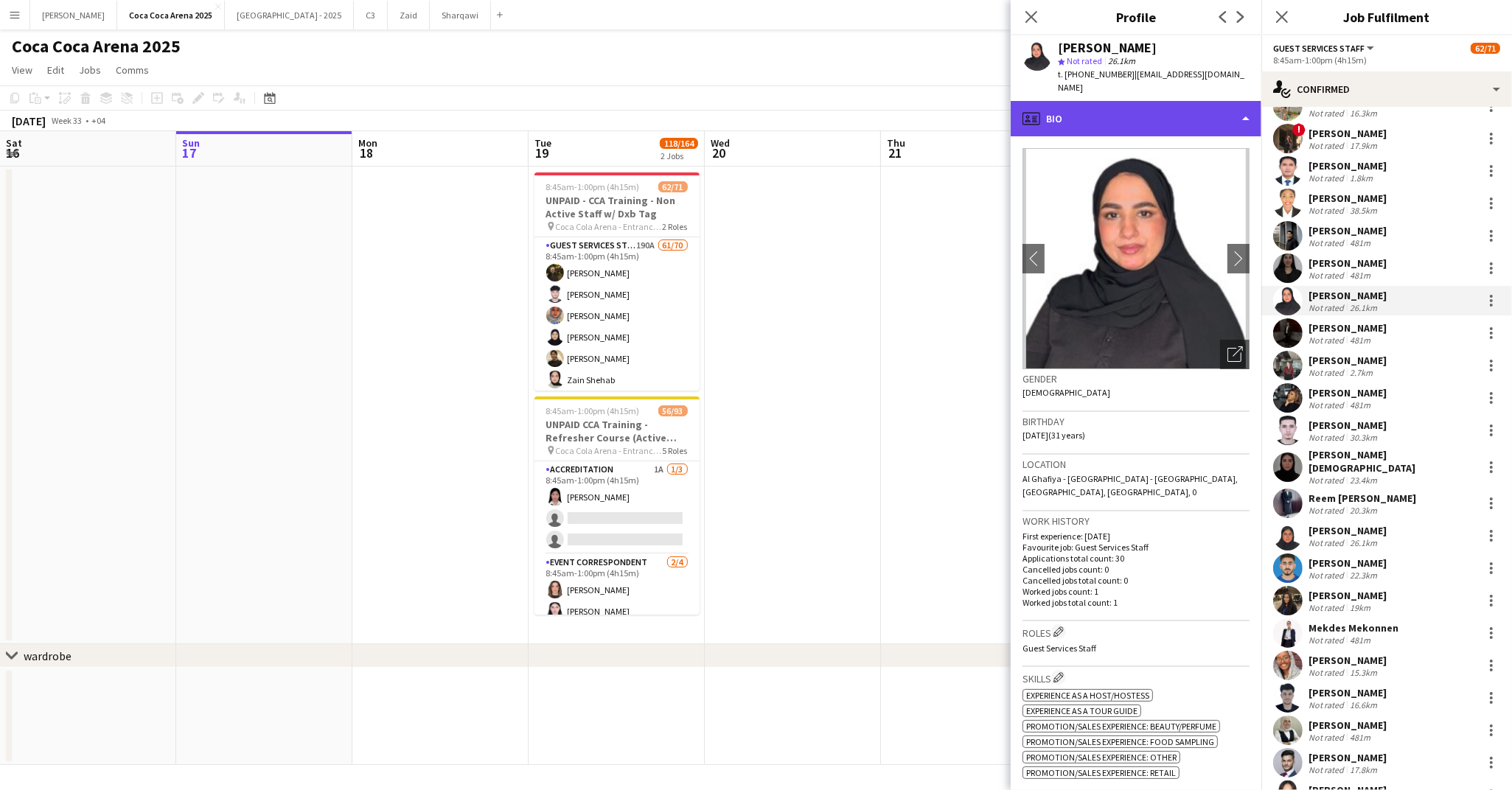
click at [1189, 101] on div "profile Bio" at bounding box center [1136, 118] width 250 height 35
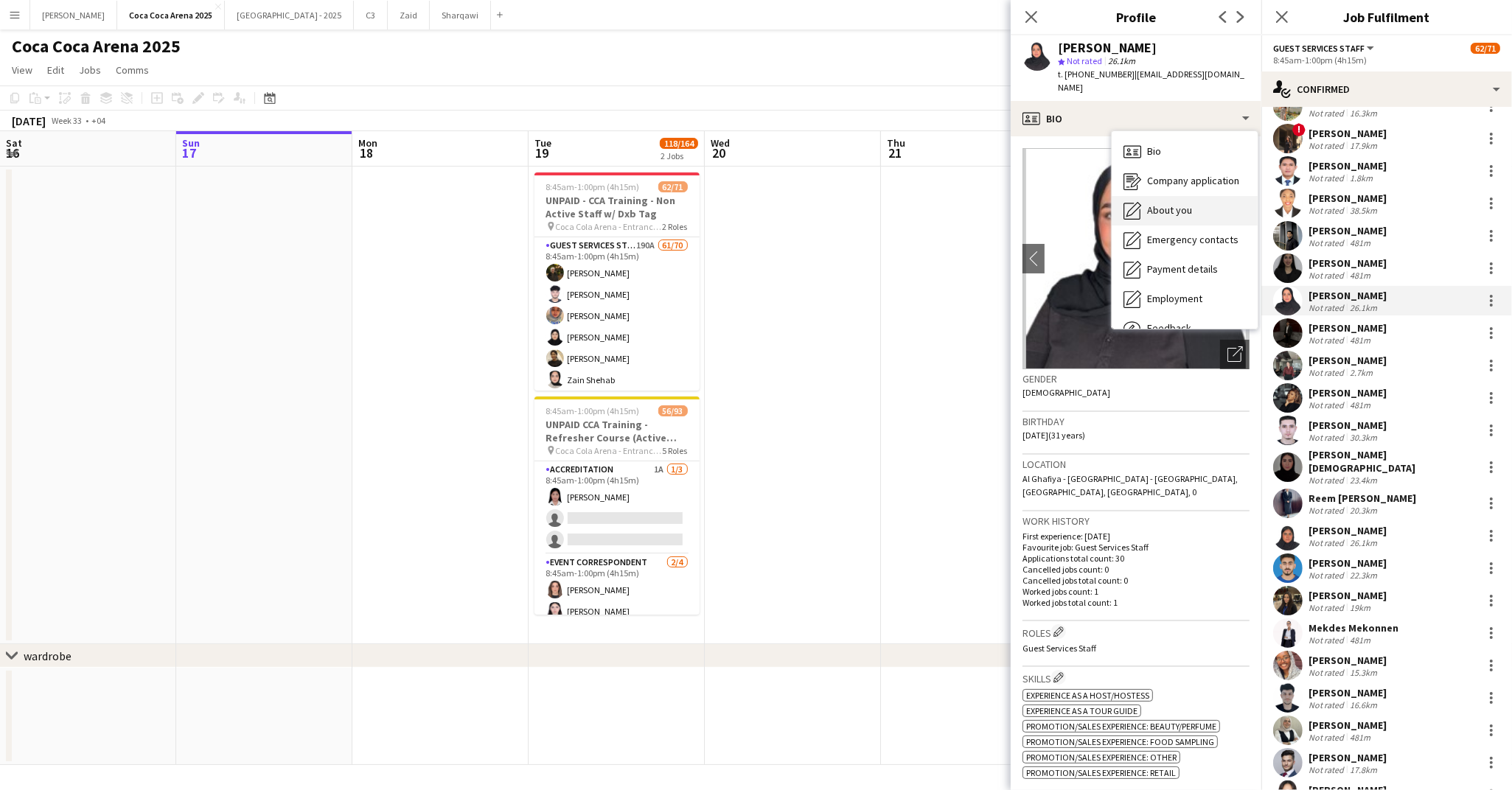
click at [1186, 204] on span "About you" at bounding box center [1169, 210] width 45 height 13
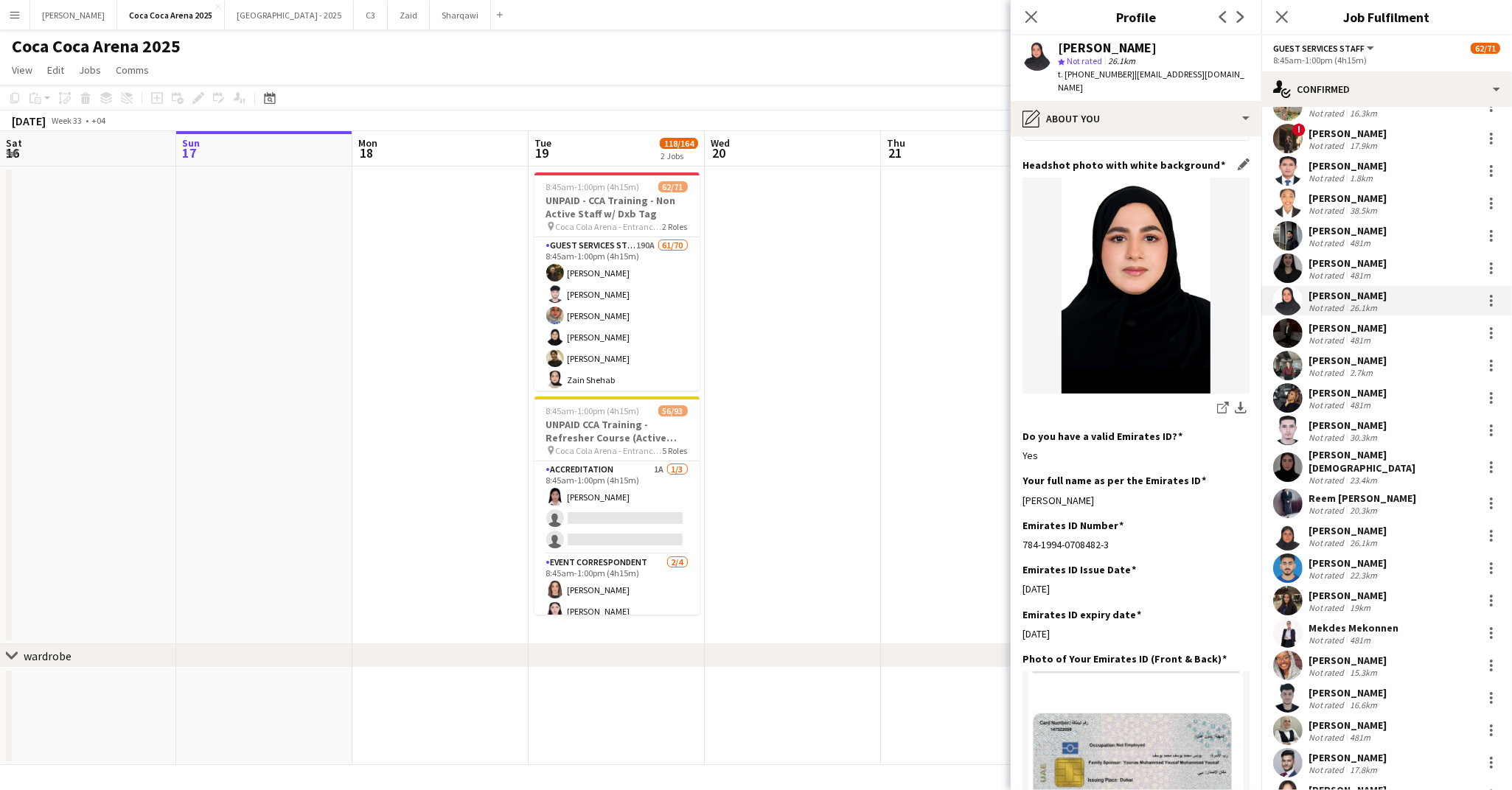
scroll to position [0, 0]
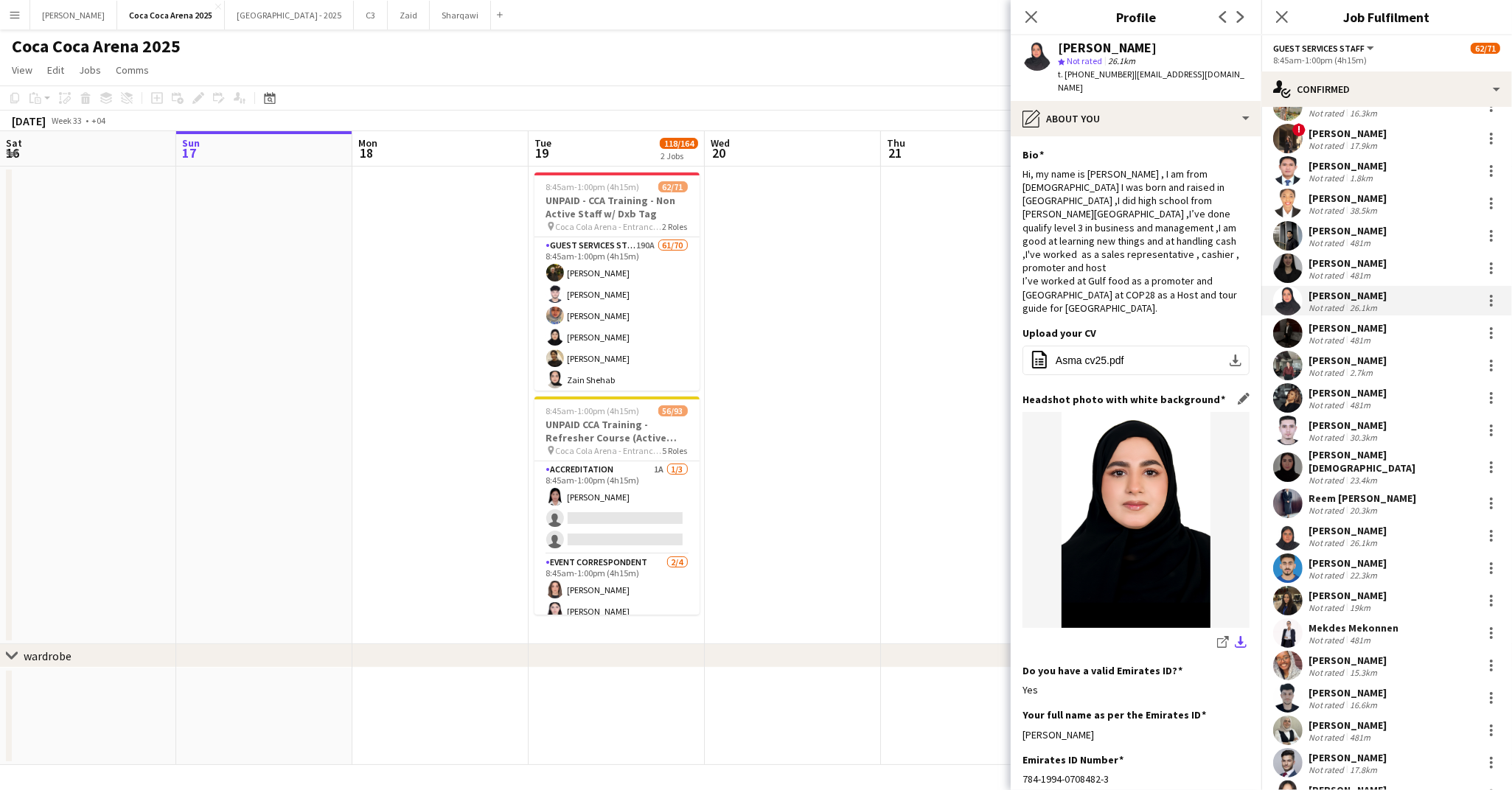
click at [1236, 636] on app-icon "download-bottom" at bounding box center [1240, 643] width 11 height 14
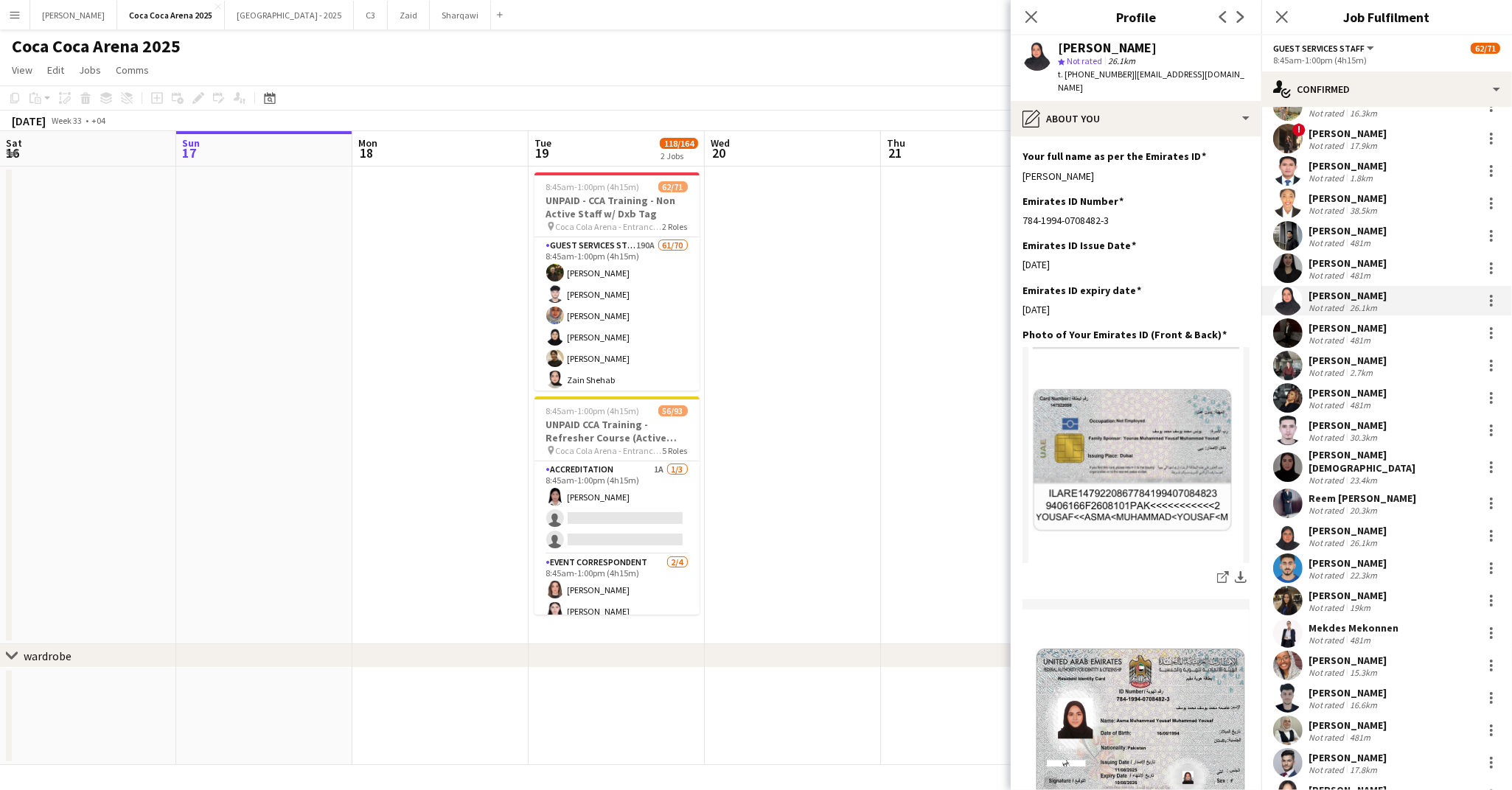
scroll to position [569, 0]
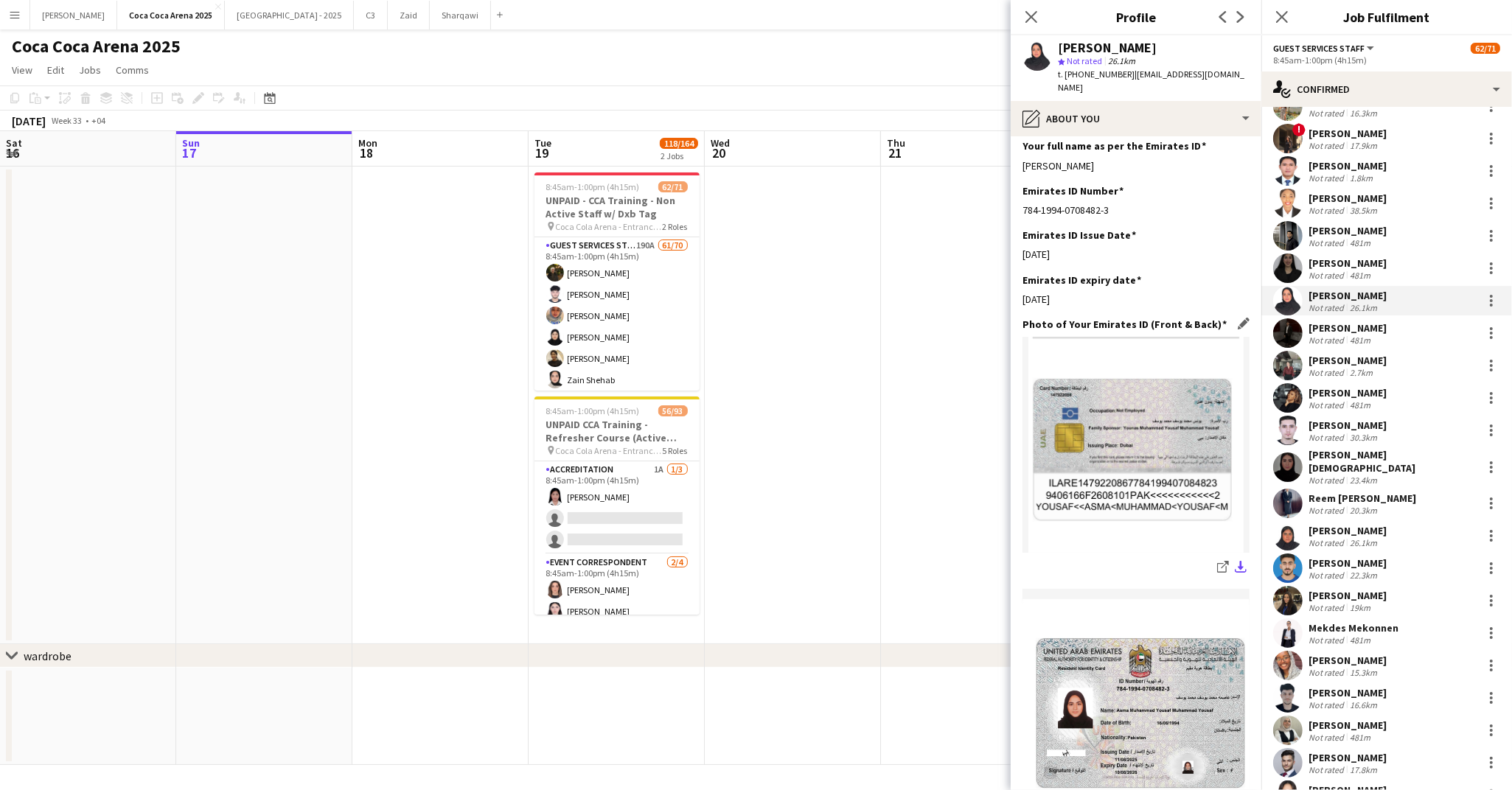
click at [1242, 561] on app-icon "download-bottom" at bounding box center [1240, 568] width 11 height 14
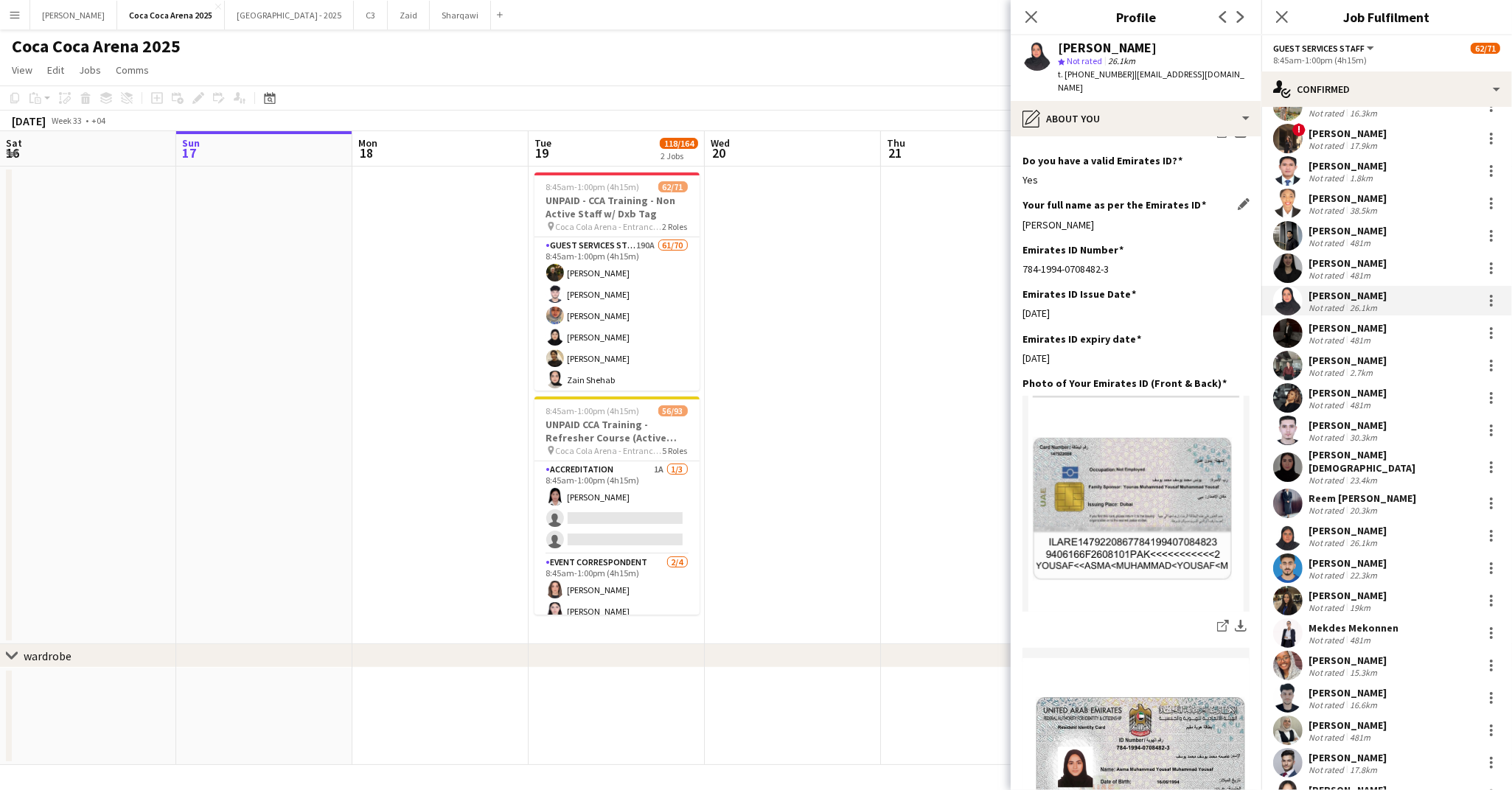
drag, startPoint x: 1133, startPoint y: 172, endPoint x: 1023, endPoint y: 174, distance: 110.0
click at [1023, 218] on div "Asma Muhammad Yousaf" at bounding box center [1135, 224] width 227 height 13
drag, startPoint x: 1111, startPoint y: 217, endPoint x: 1021, endPoint y: 218, distance: 90.0
click at [1021, 218] on app-section-data-types "Bio Edit this field Hi, my name is Asma , I am from Pakistan I was born and rai…" at bounding box center [1136, 463] width 250 height 654
drag, startPoint x: 1205, startPoint y: 48, endPoint x: 1060, endPoint y: 49, distance: 145.0
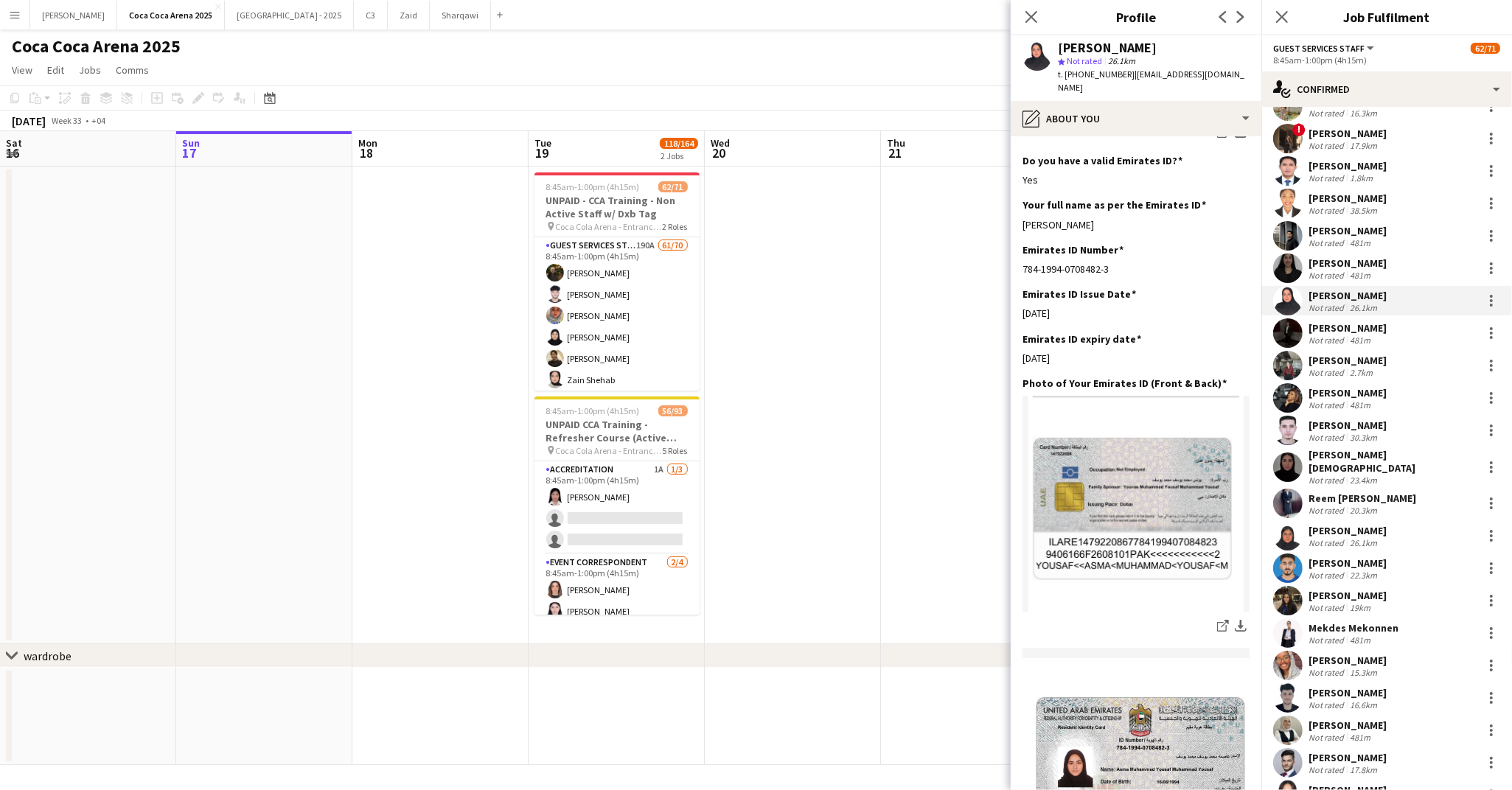
click at [1060, 49] on div "[PERSON_NAME]" at bounding box center [1153, 47] width 192 height 13
click at [1348, 330] on div "[PERSON_NAME]" at bounding box center [1347, 327] width 78 height 13
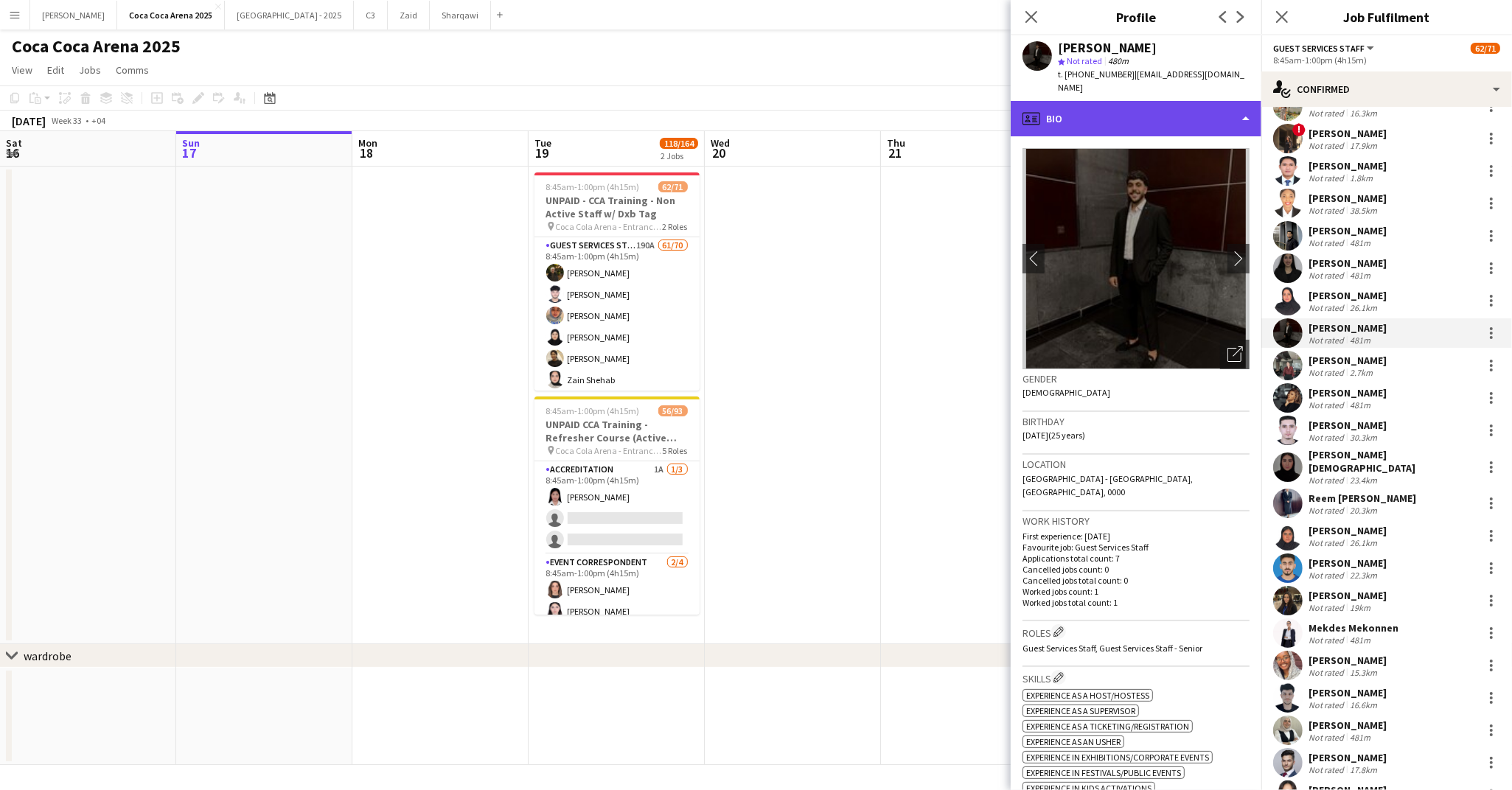
click at [1117, 118] on div "profile Bio" at bounding box center [1136, 118] width 250 height 35
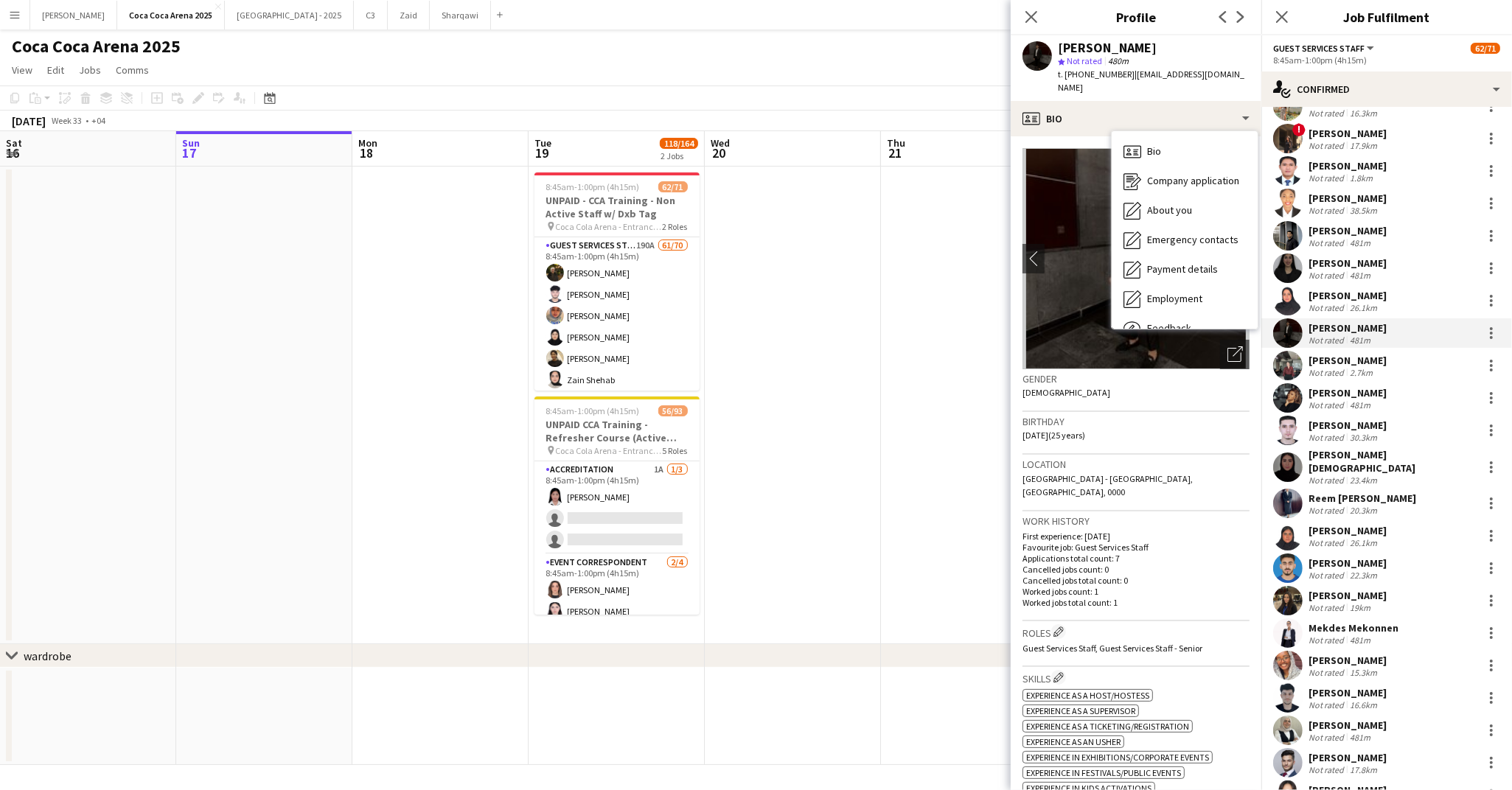
click at [1089, 514] on h3 "Work history" at bounding box center [1135, 521] width 227 height 13
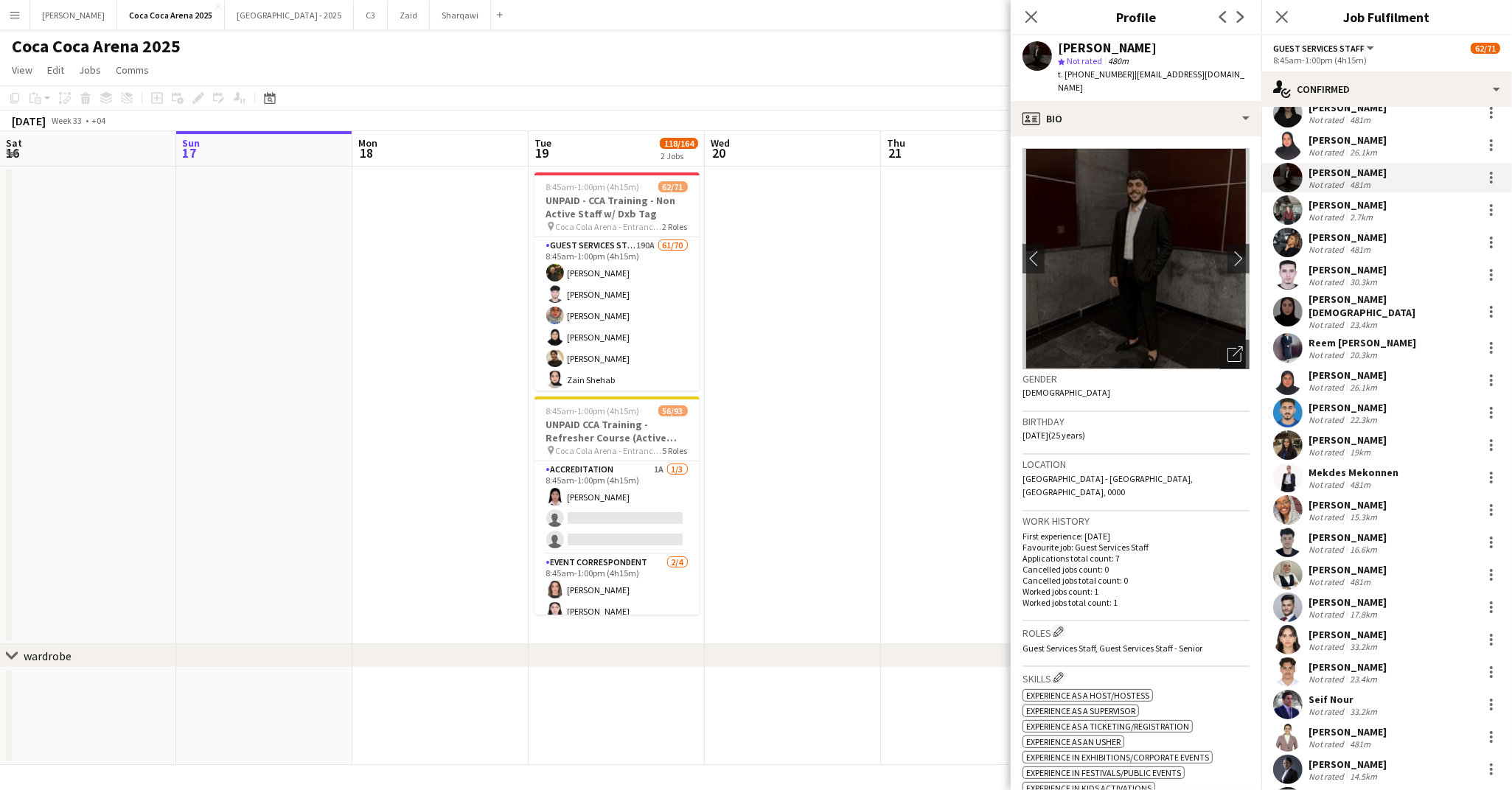
scroll to position [629, 0]
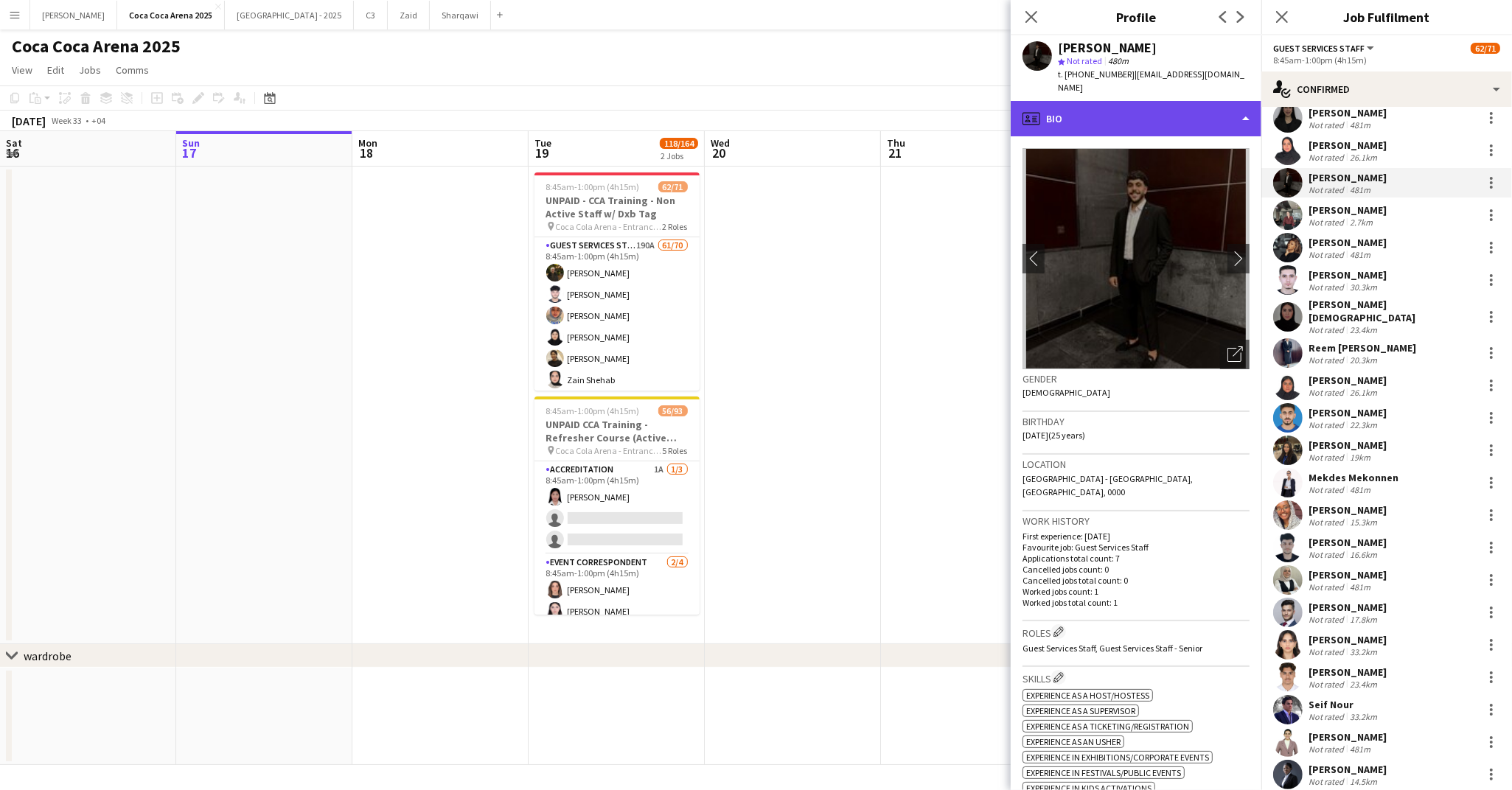
click at [1111, 122] on div "profile Bio" at bounding box center [1136, 118] width 250 height 35
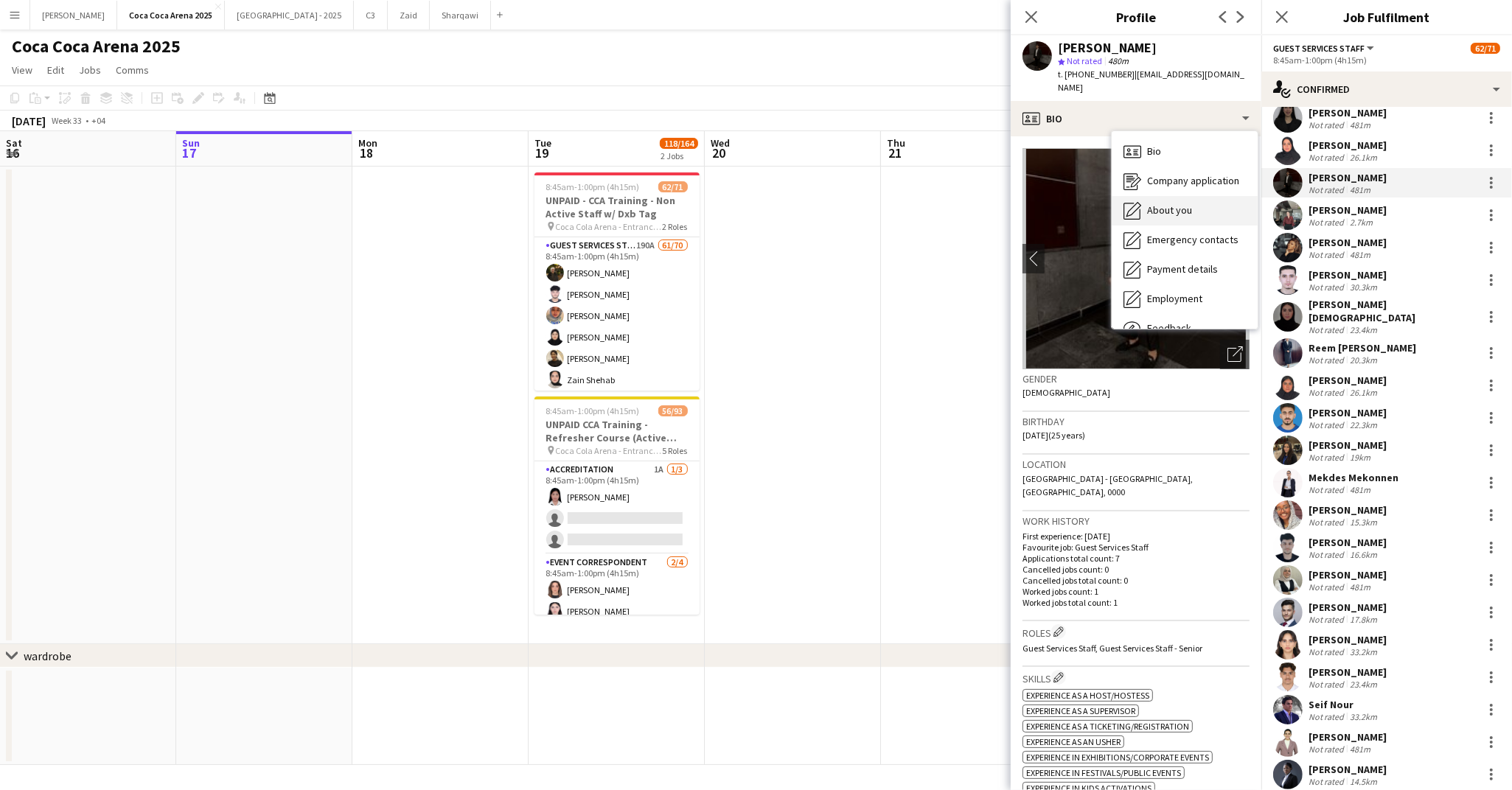
click at [1166, 207] on span "About you" at bounding box center [1169, 210] width 45 height 13
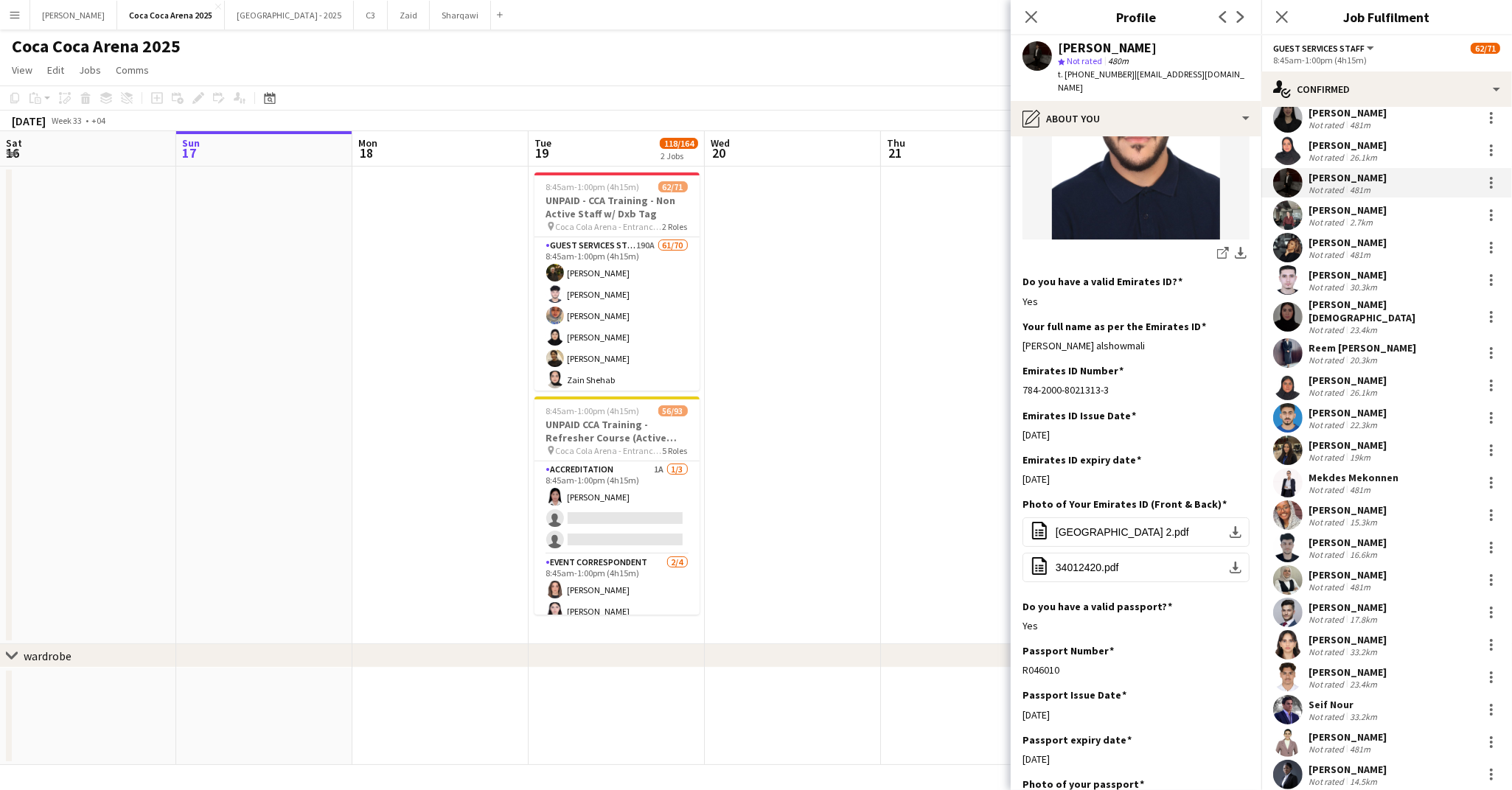
scroll to position [348, 0]
click at [1130, 527] on span "UNITED ARAB EMIRATES 2.pdf" at bounding box center [1122, 532] width 133 height 11
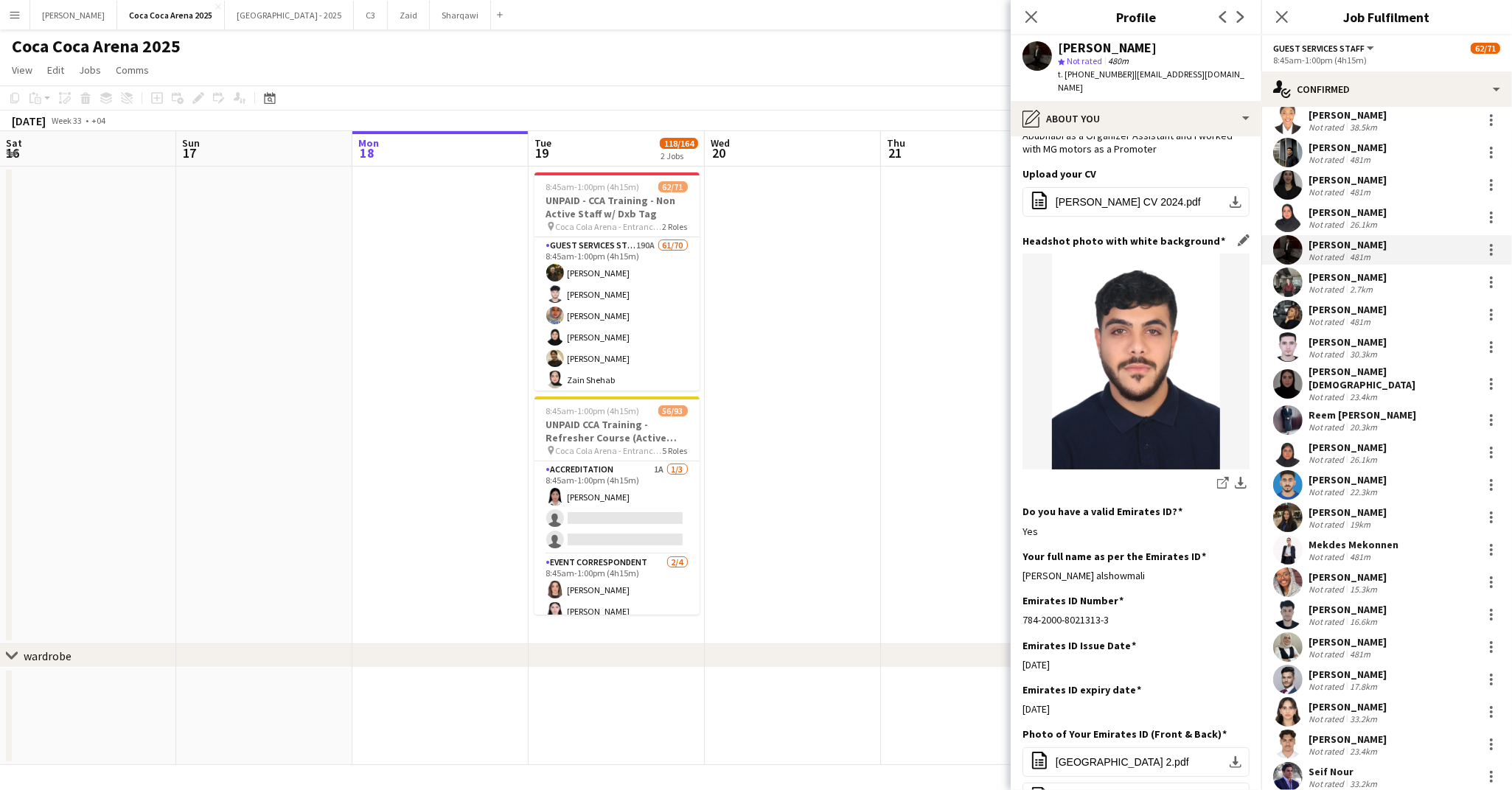
scroll to position [136, 0]
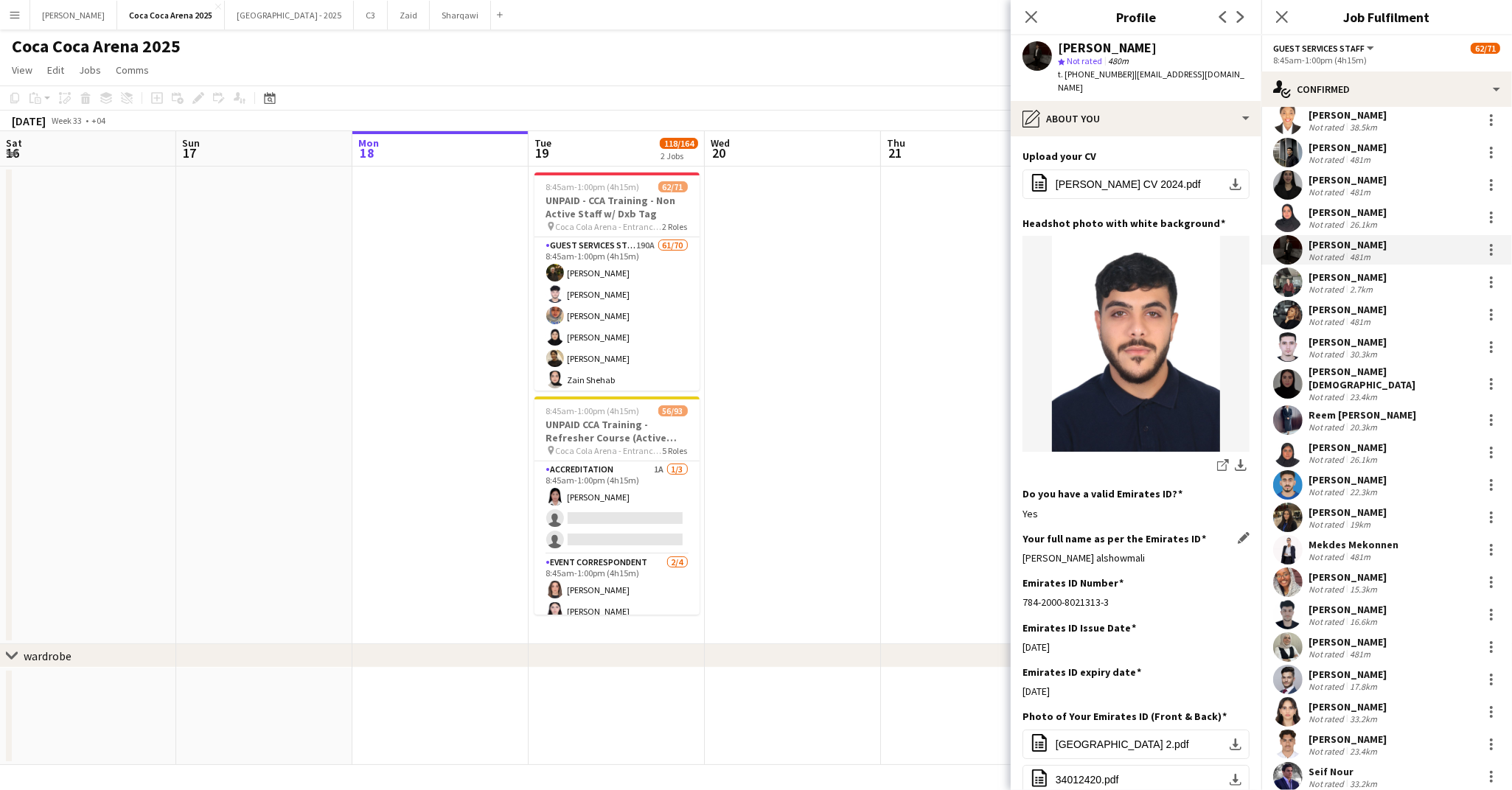
drag, startPoint x: 1186, startPoint y: 543, endPoint x: 1022, endPoint y: 541, distance: 164.0
click at [1022, 551] on div "Mohammed salah khalil alshowmali" at bounding box center [1135, 557] width 227 height 13
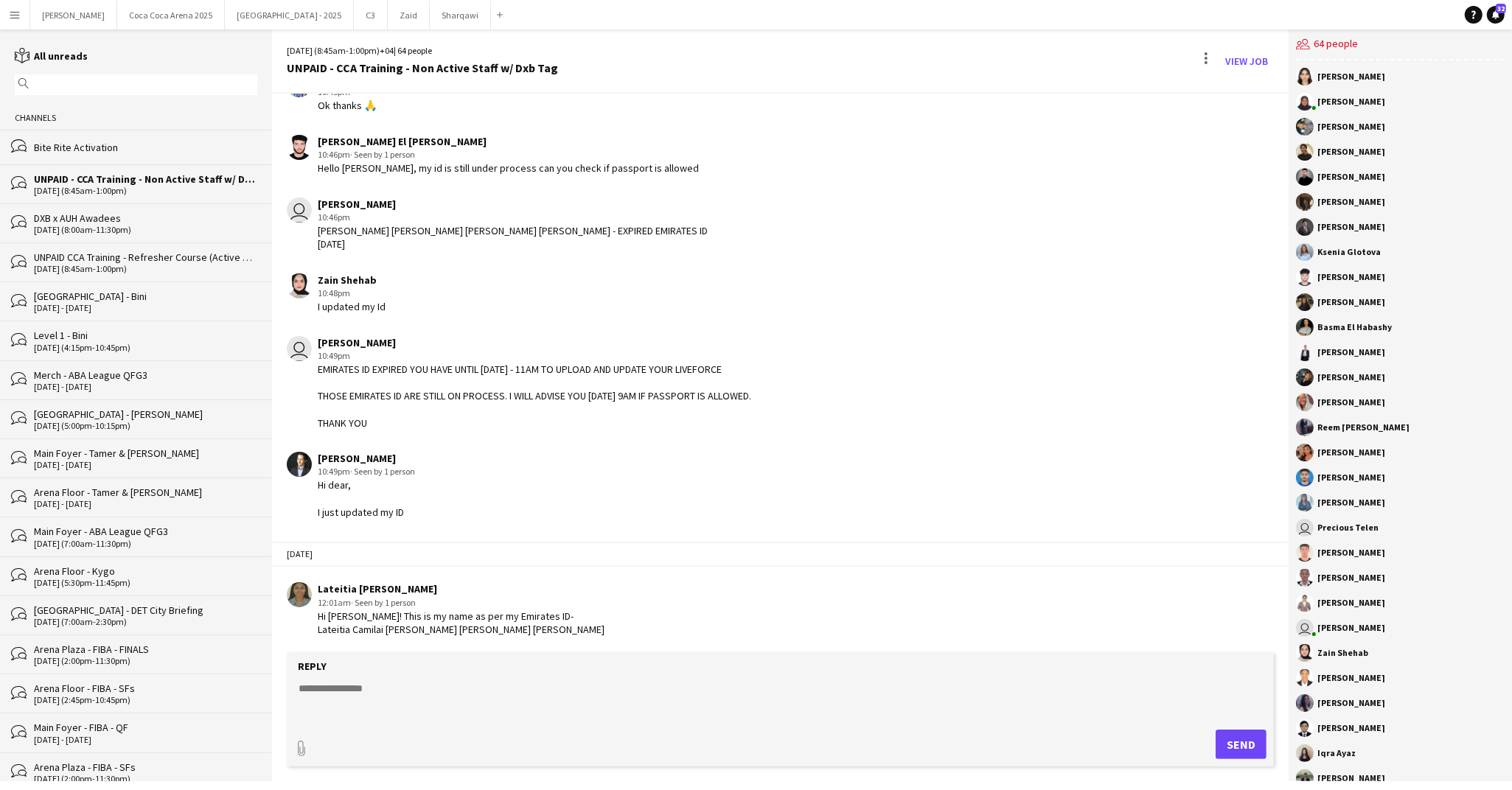
scroll to position [6183, 0]
